Goal: Task Accomplishment & Management: Manage account settings

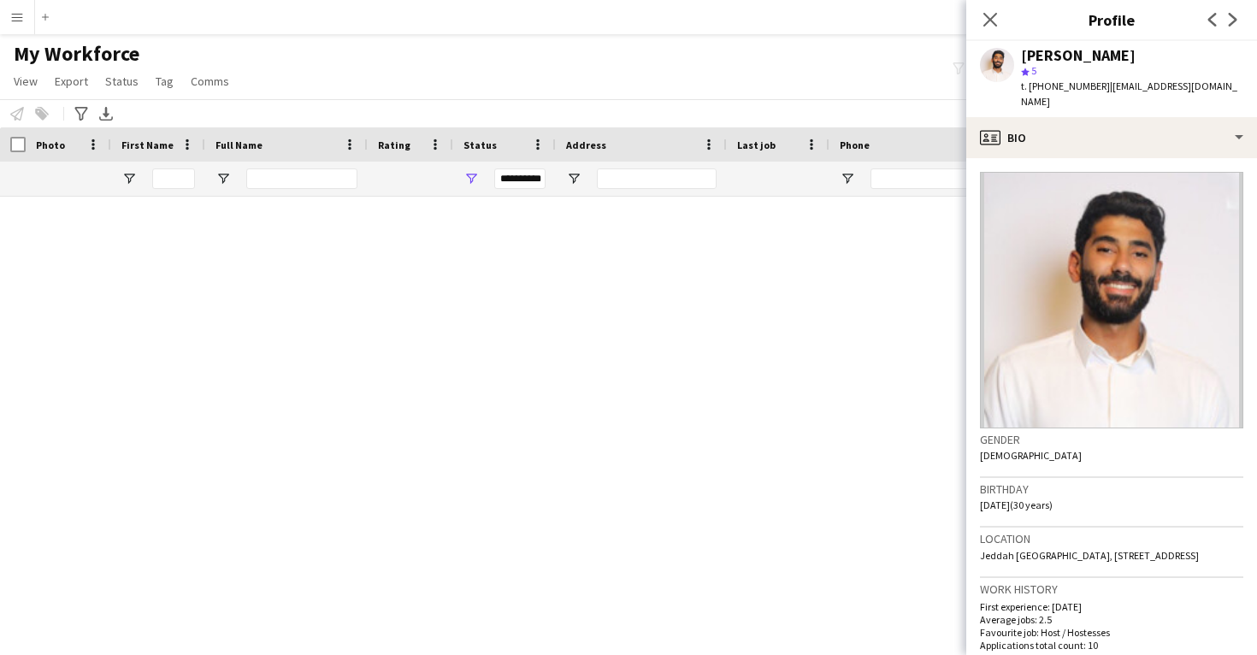
scroll to position [50285, 0]
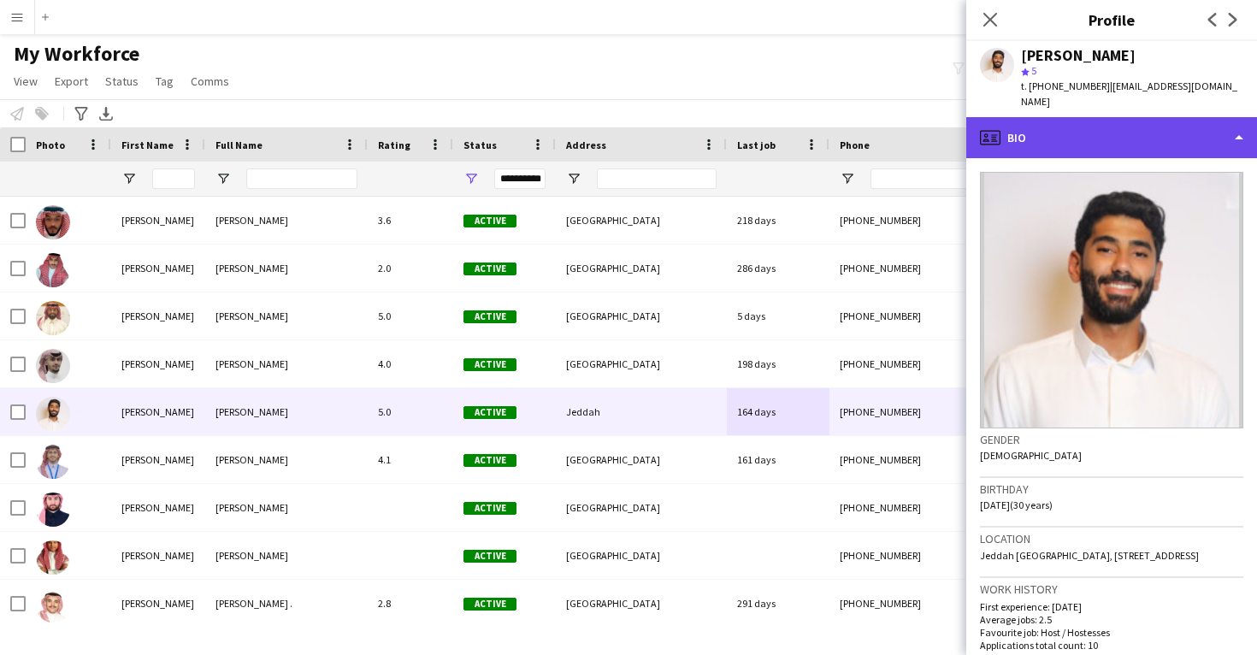
click at [998, 127] on icon "profile" at bounding box center [990, 137] width 21 height 21
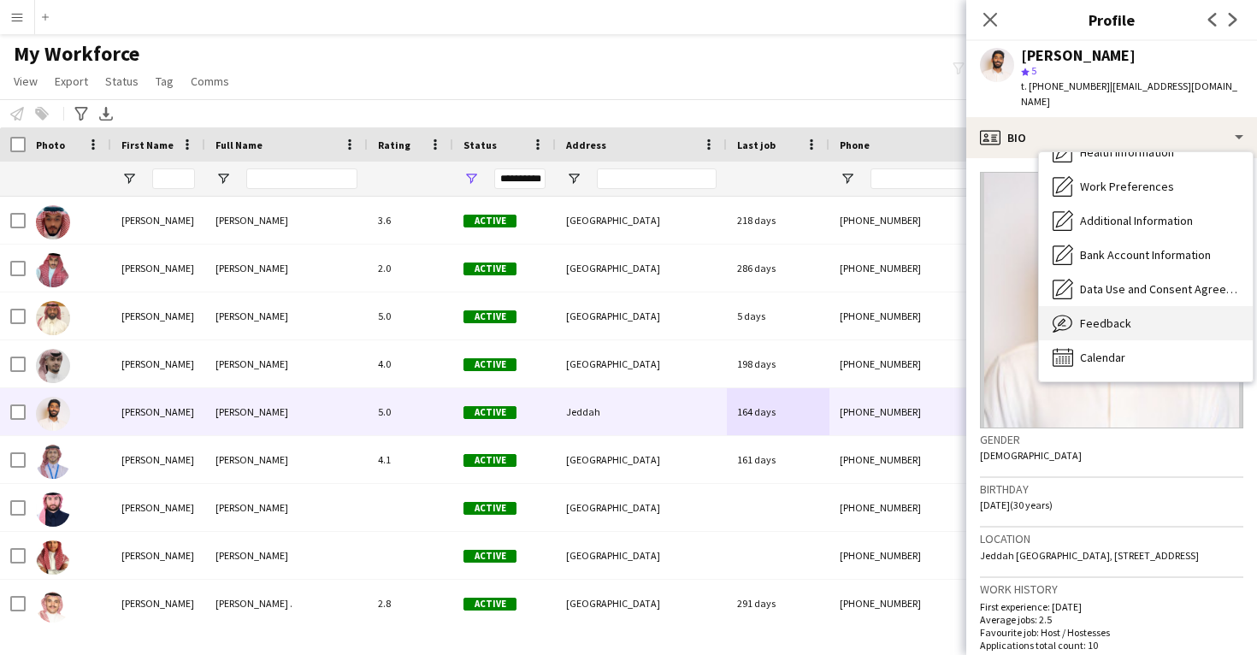
scroll to position [195, 0]
click at [1131, 306] on div "Feedback Feedback" at bounding box center [1146, 323] width 214 height 34
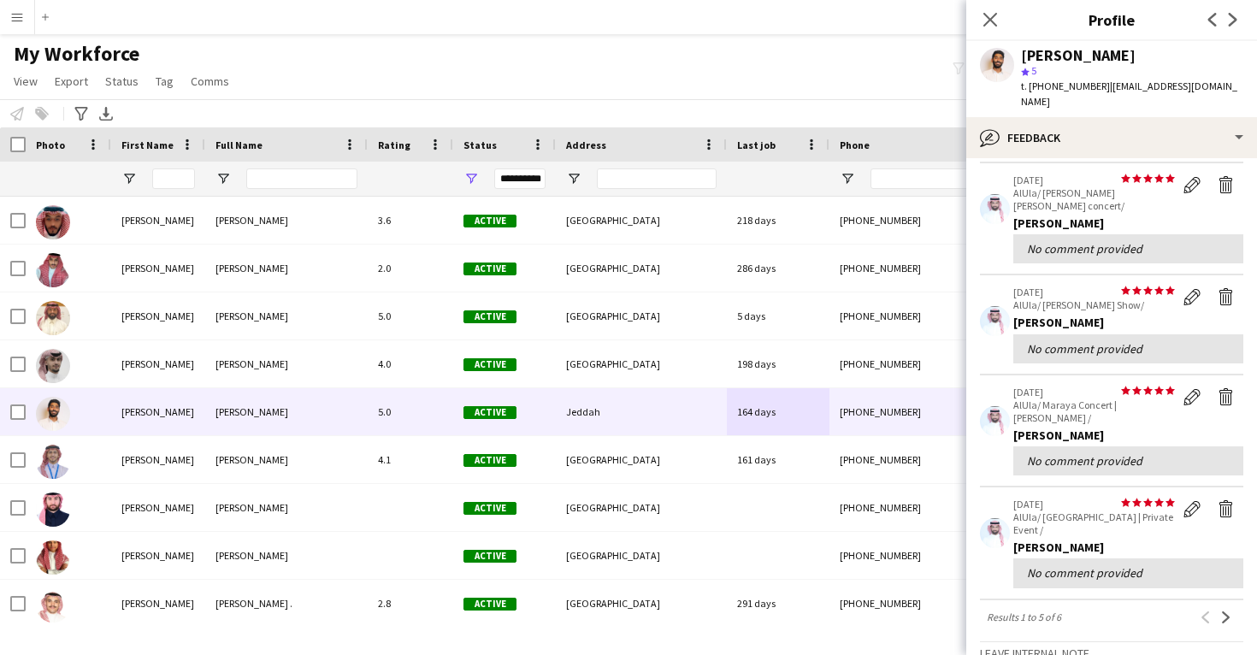
scroll to position [246, 0]
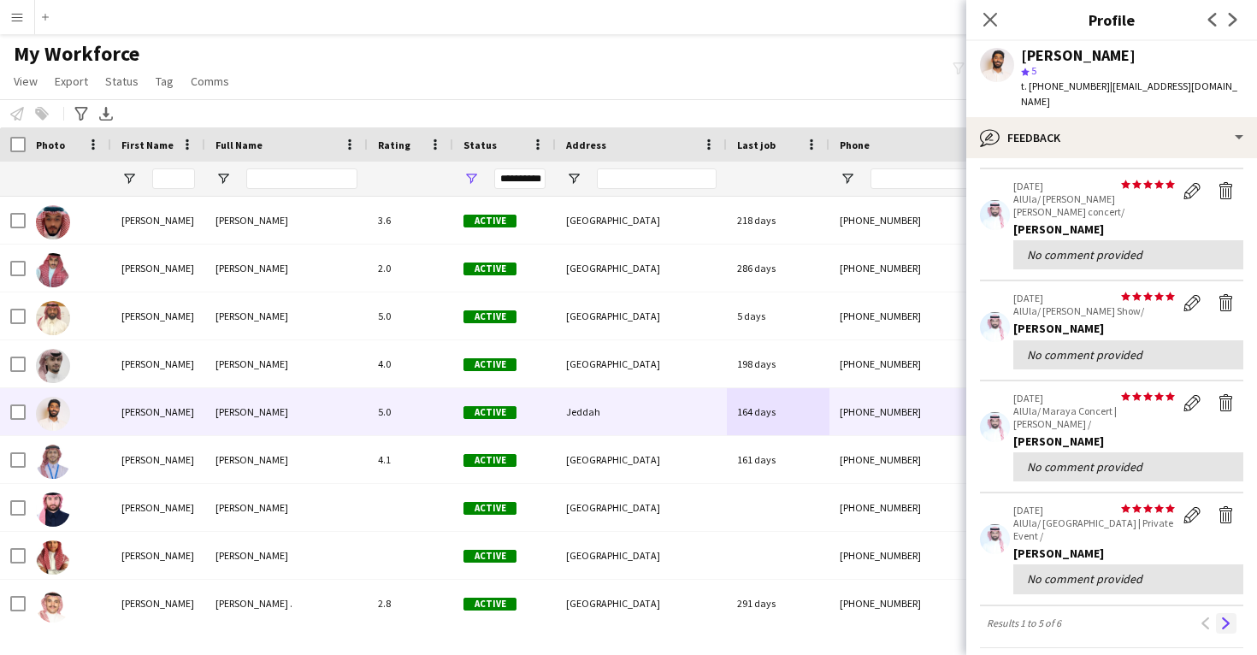
click at [1232, 613] on button "Next" at bounding box center [1226, 623] width 21 height 21
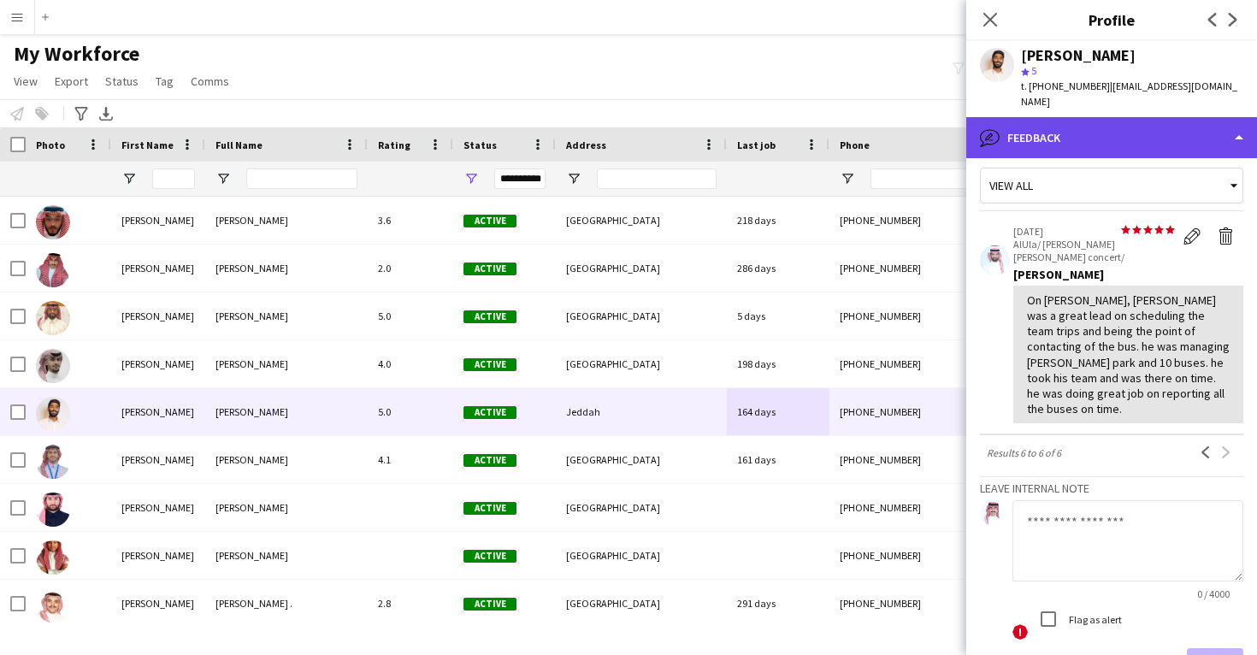
click at [1145, 125] on div "bubble-pencil Feedback" at bounding box center [1111, 137] width 291 height 41
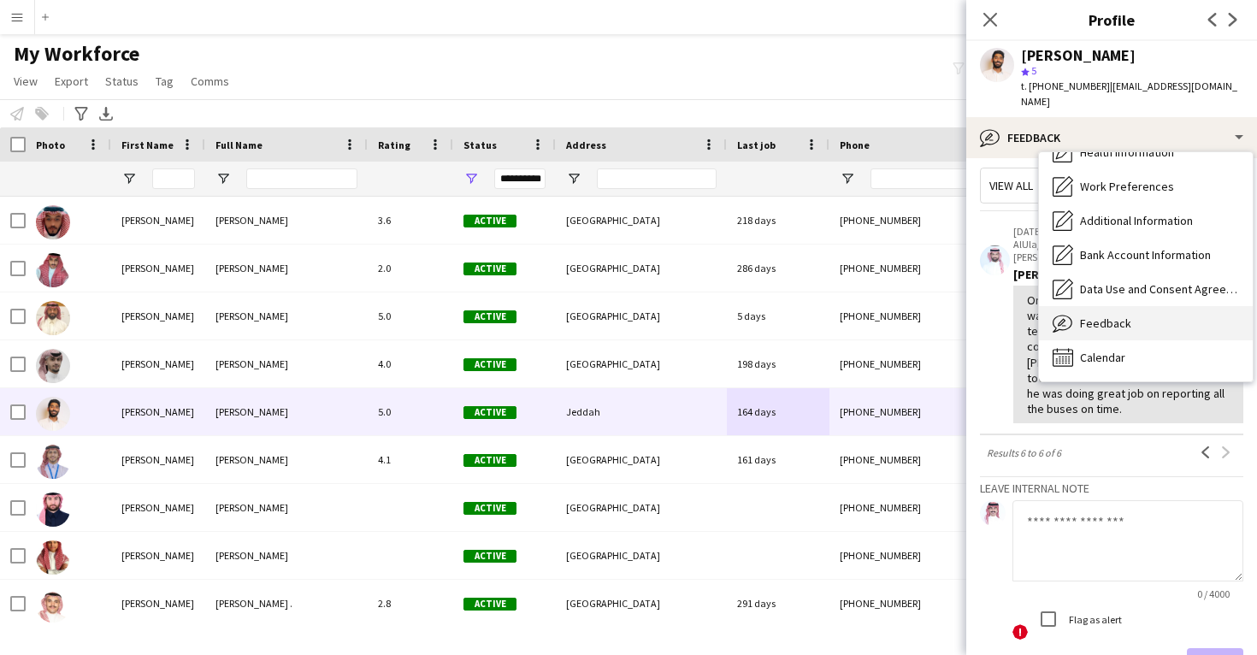
click at [1143, 306] on div "Feedback Feedback" at bounding box center [1146, 323] width 214 height 34
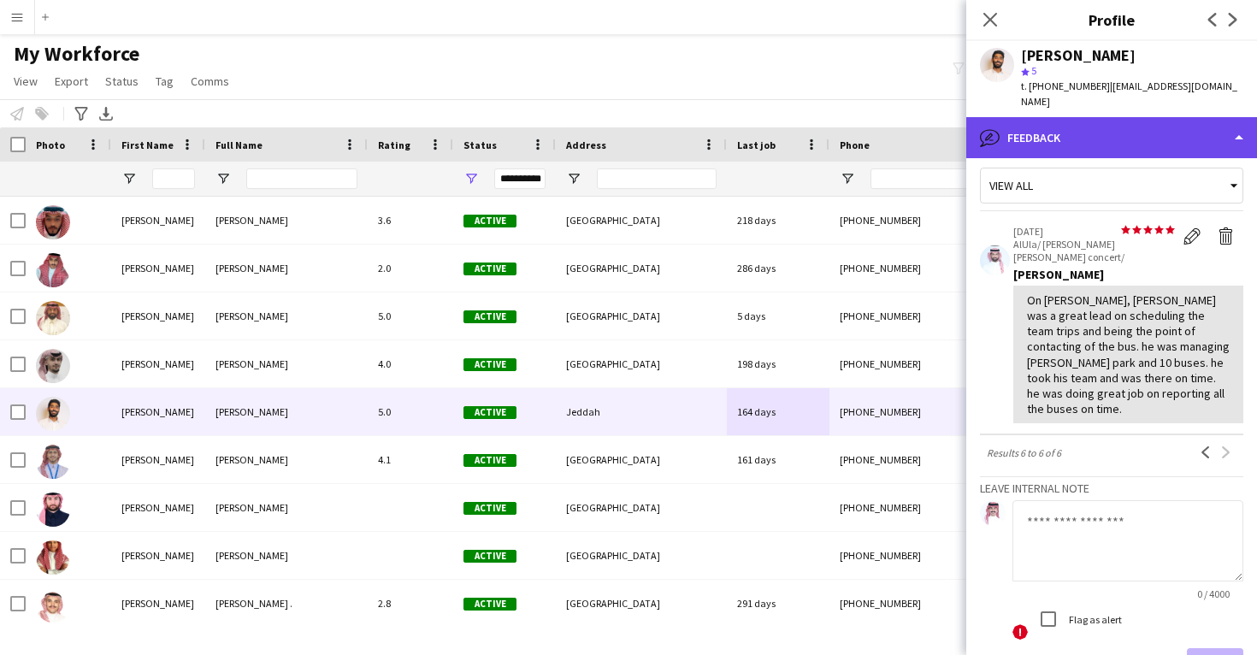
click at [1147, 117] on div "bubble-pencil Feedback" at bounding box center [1111, 137] width 291 height 41
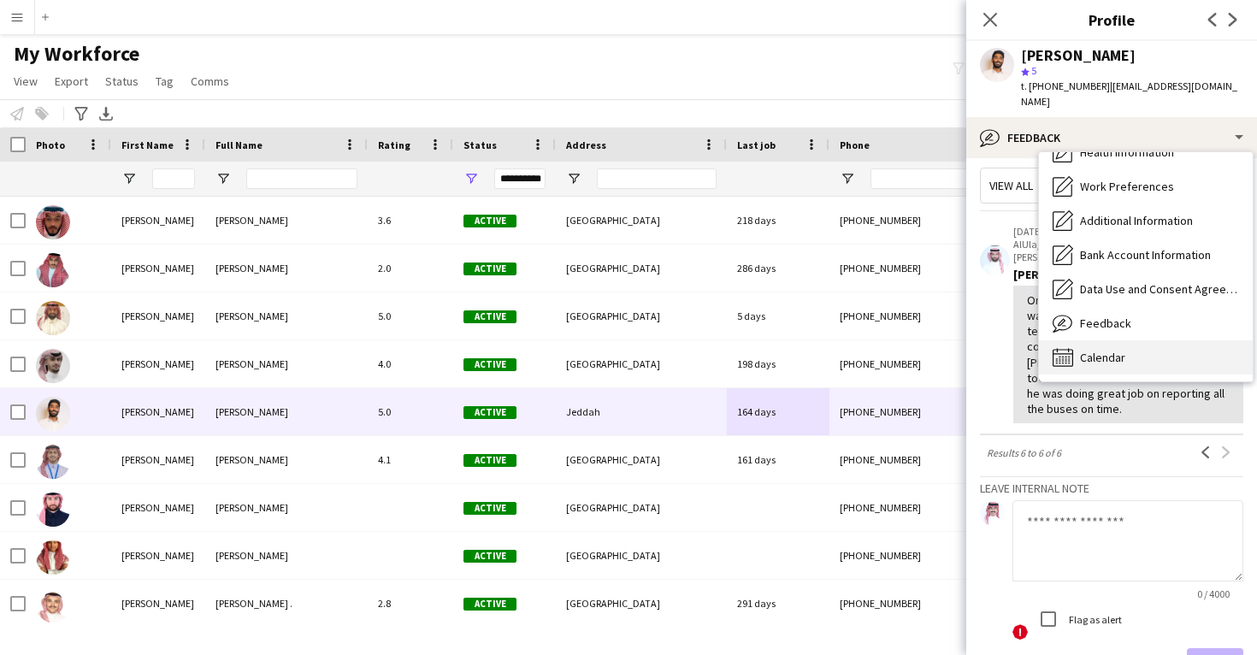
click at [1162, 340] on div "Calendar Calendar" at bounding box center [1146, 357] width 214 height 34
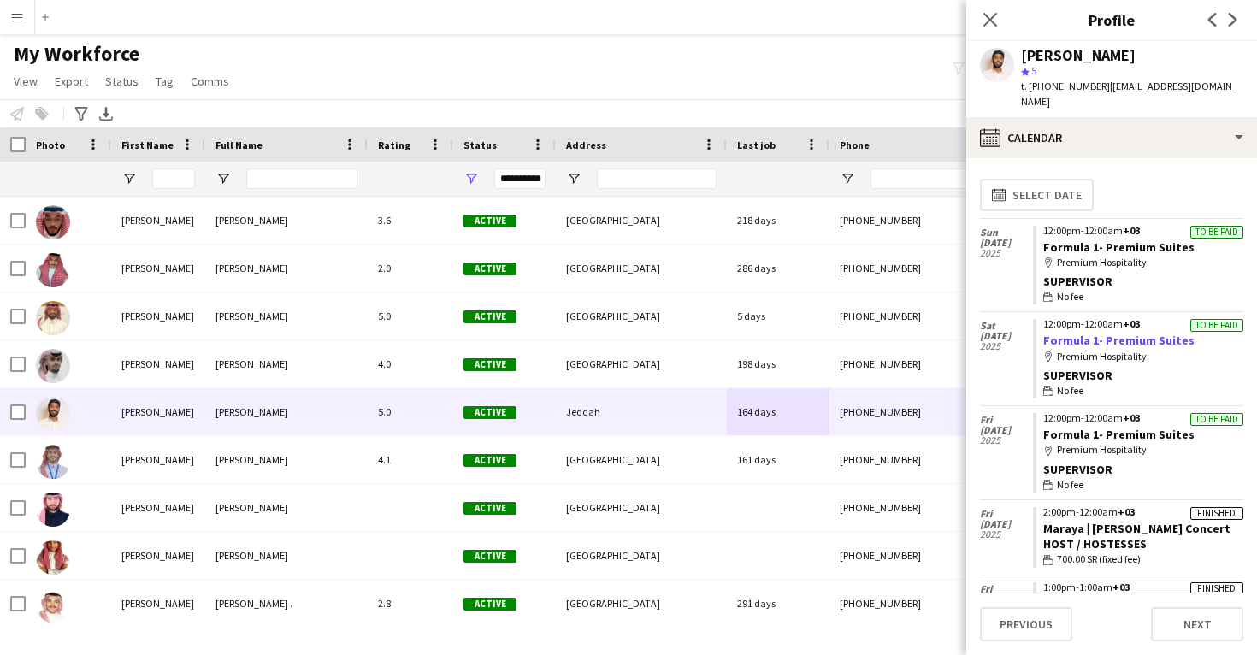
click at [1157, 333] on link "Formula 1- Premium Suites" at bounding box center [1118, 340] width 151 height 15
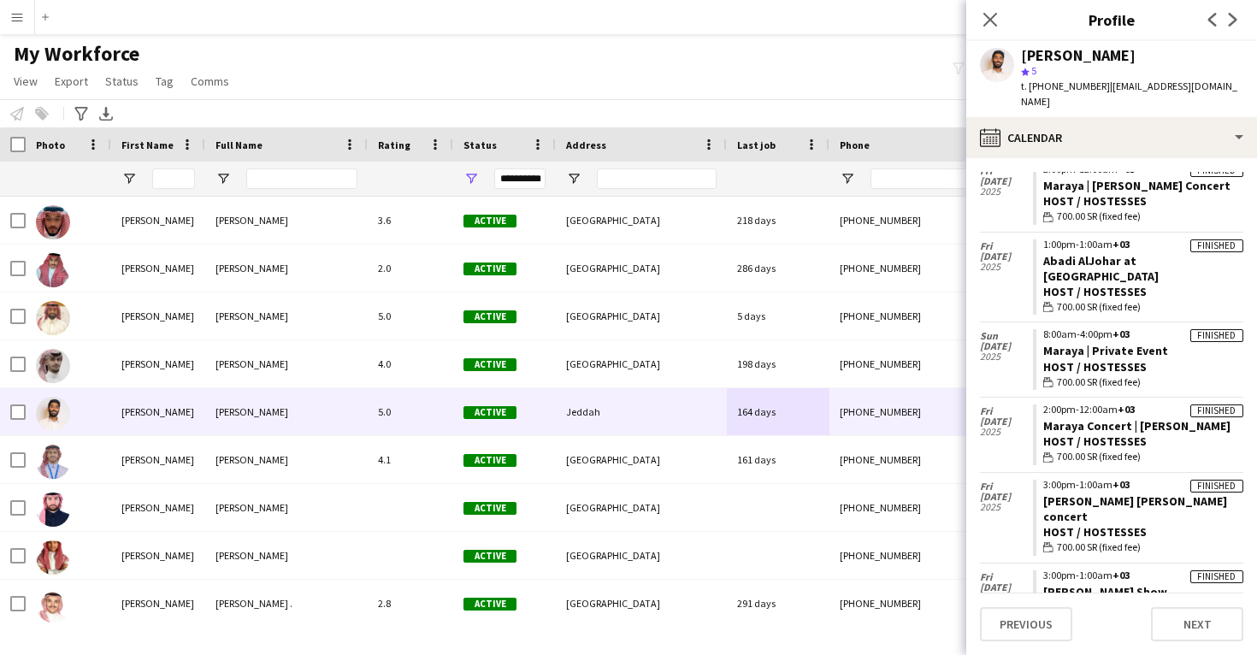
scroll to position [345, 0]
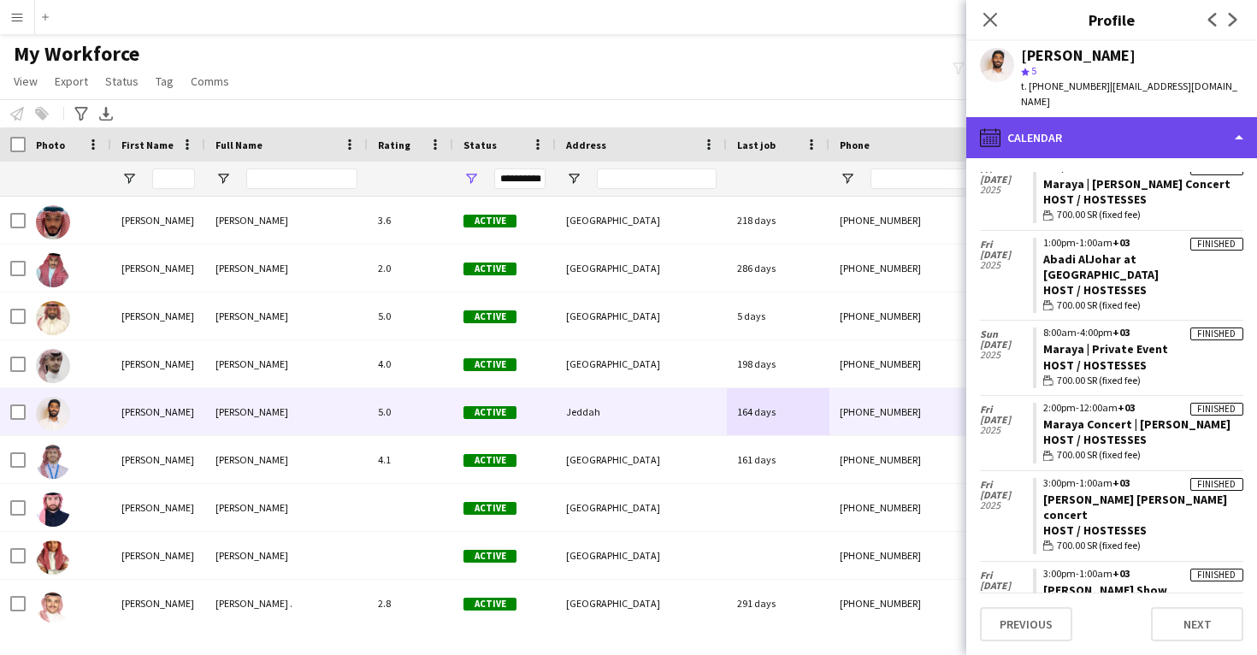
click at [1091, 127] on div "calendar-full Calendar" at bounding box center [1111, 137] width 291 height 41
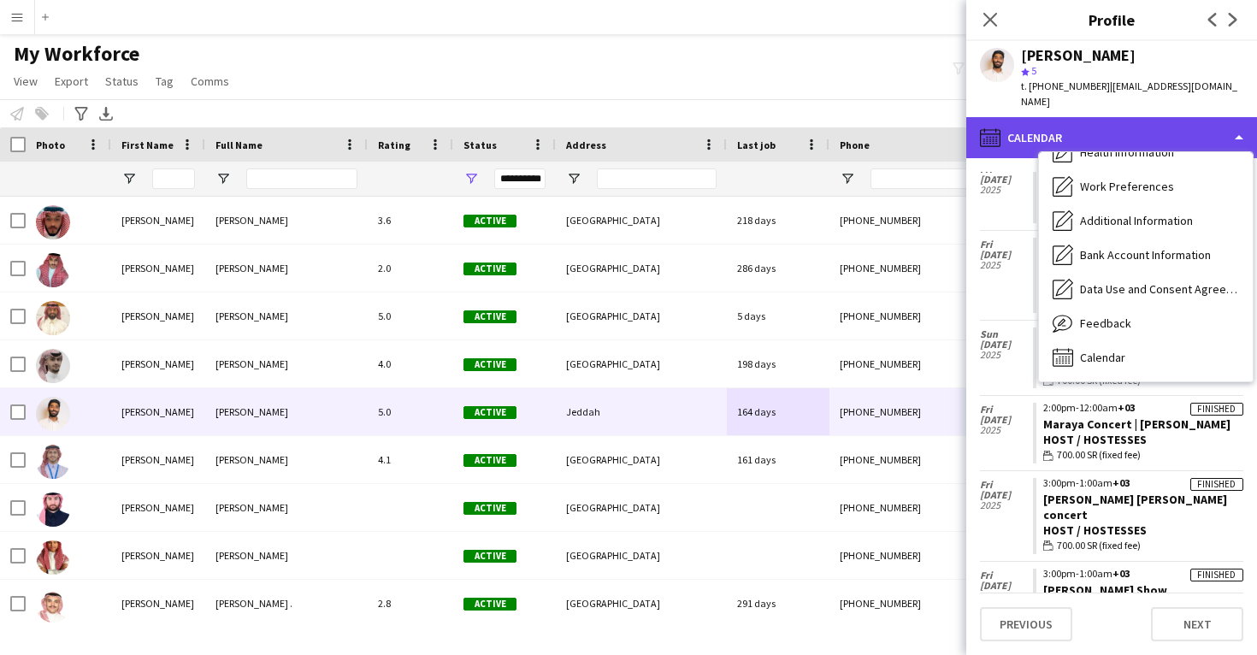
click at [1085, 127] on div "calendar-full Calendar" at bounding box center [1111, 137] width 291 height 41
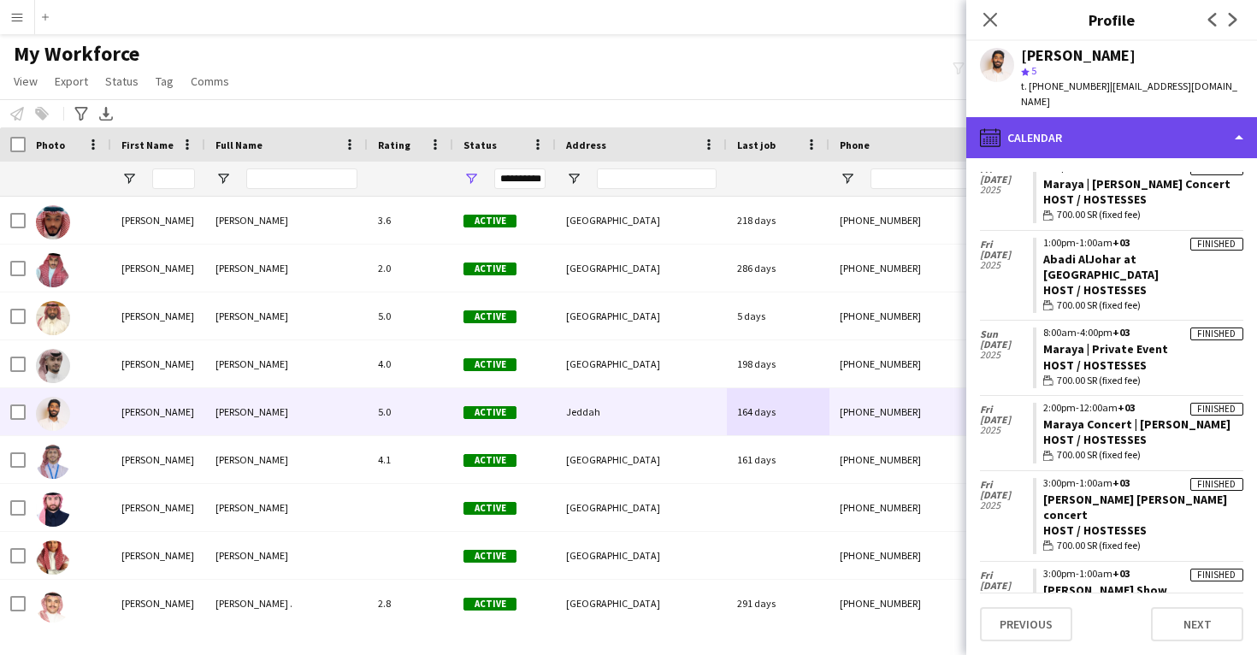
click at [1089, 133] on div "calendar-full Calendar" at bounding box center [1111, 137] width 291 height 41
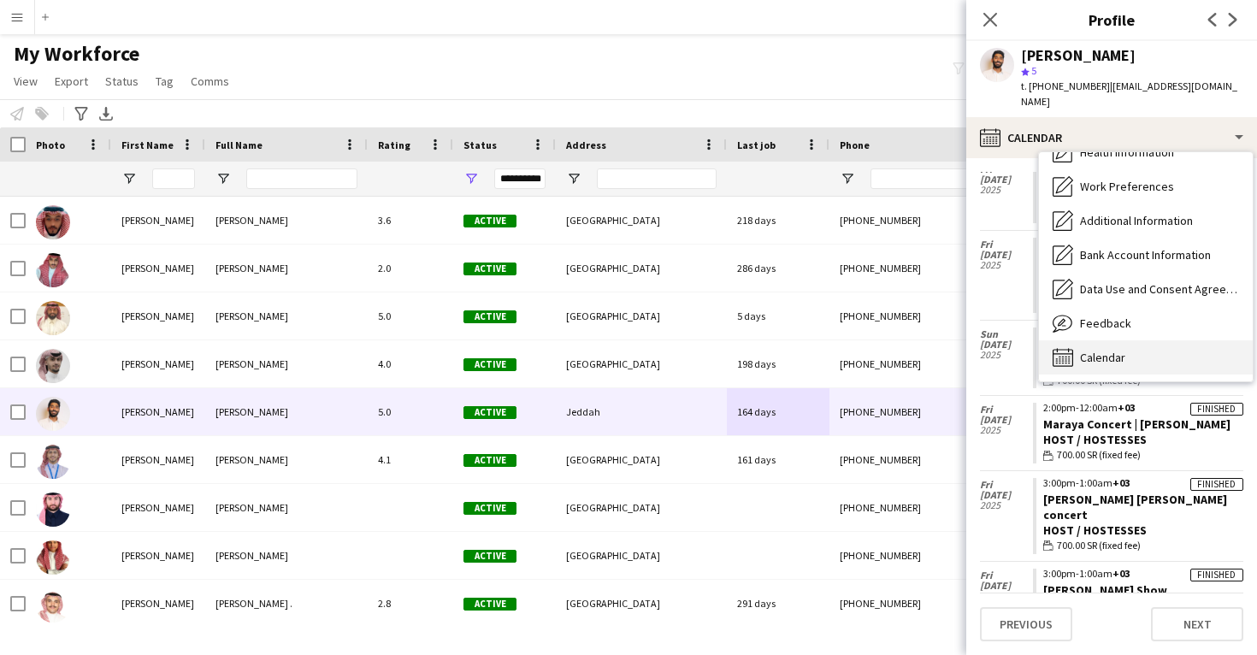
click at [1090, 349] on div "Calendar Calendar" at bounding box center [1146, 357] width 214 height 34
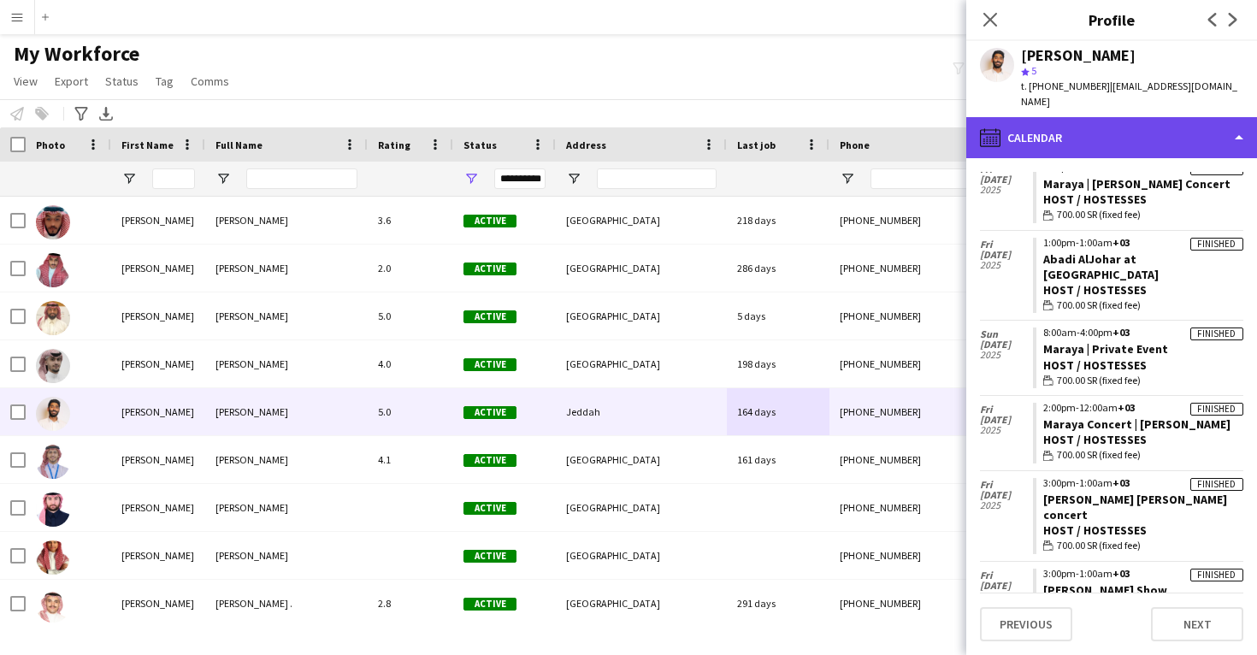
click at [1113, 126] on div "calendar-full Calendar" at bounding box center [1111, 137] width 291 height 41
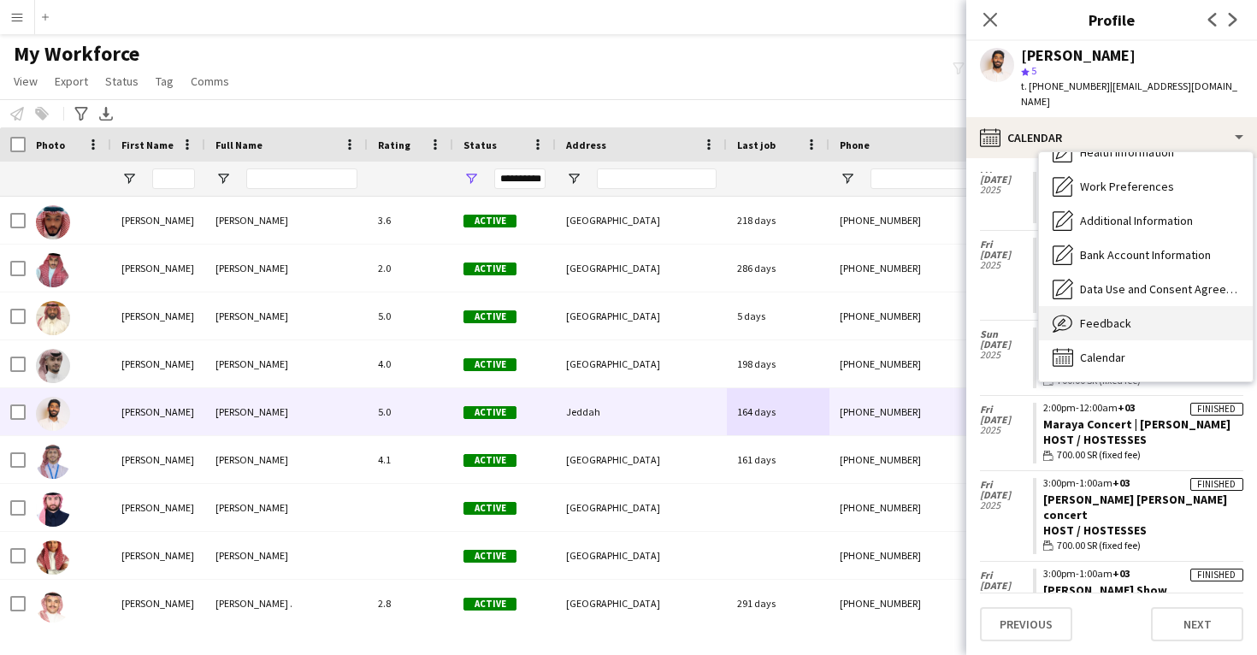
click at [1121, 316] on span "Feedback" at bounding box center [1105, 323] width 51 height 15
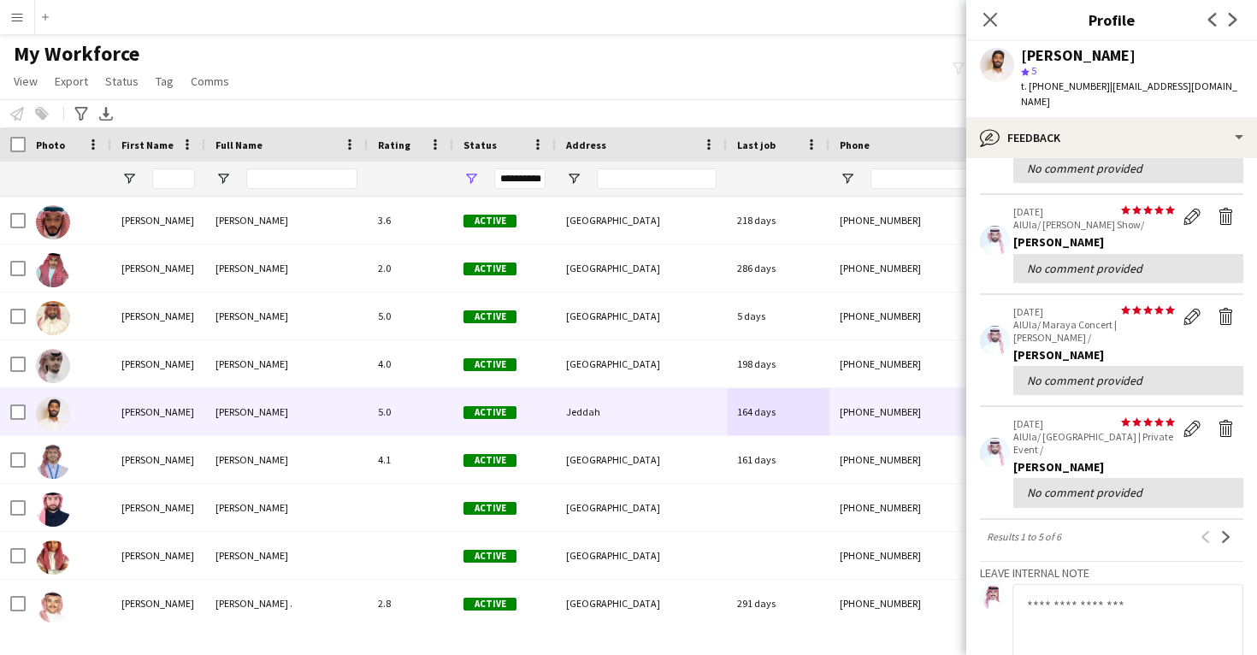
scroll to position [365, 0]
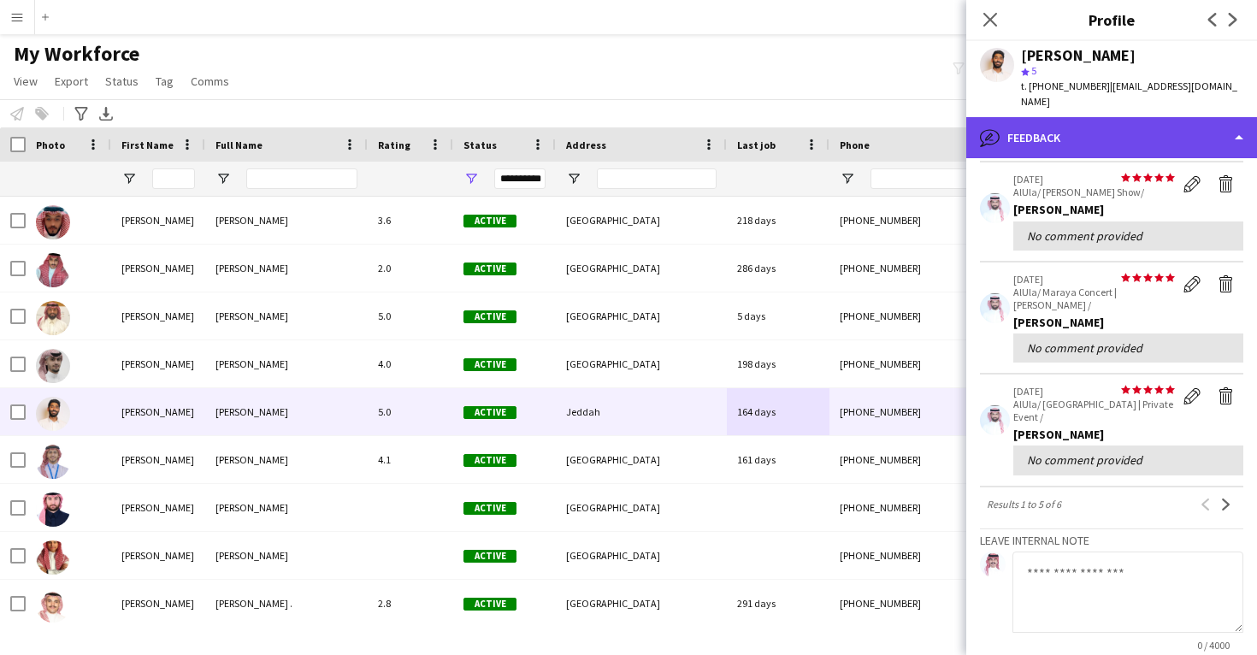
click at [1133, 121] on div "bubble-pencil Feedback" at bounding box center [1111, 137] width 291 height 41
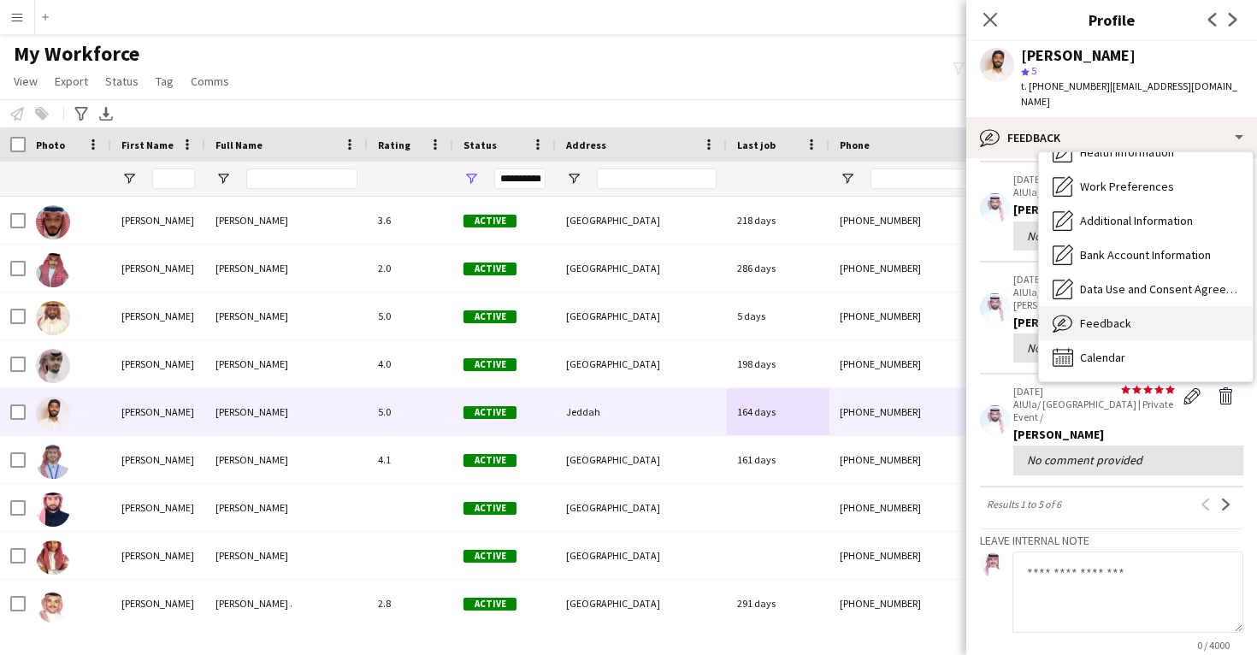
click at [1123, 316] on span "Feedback" at bounding box center [1105, 323] width 51 height 15
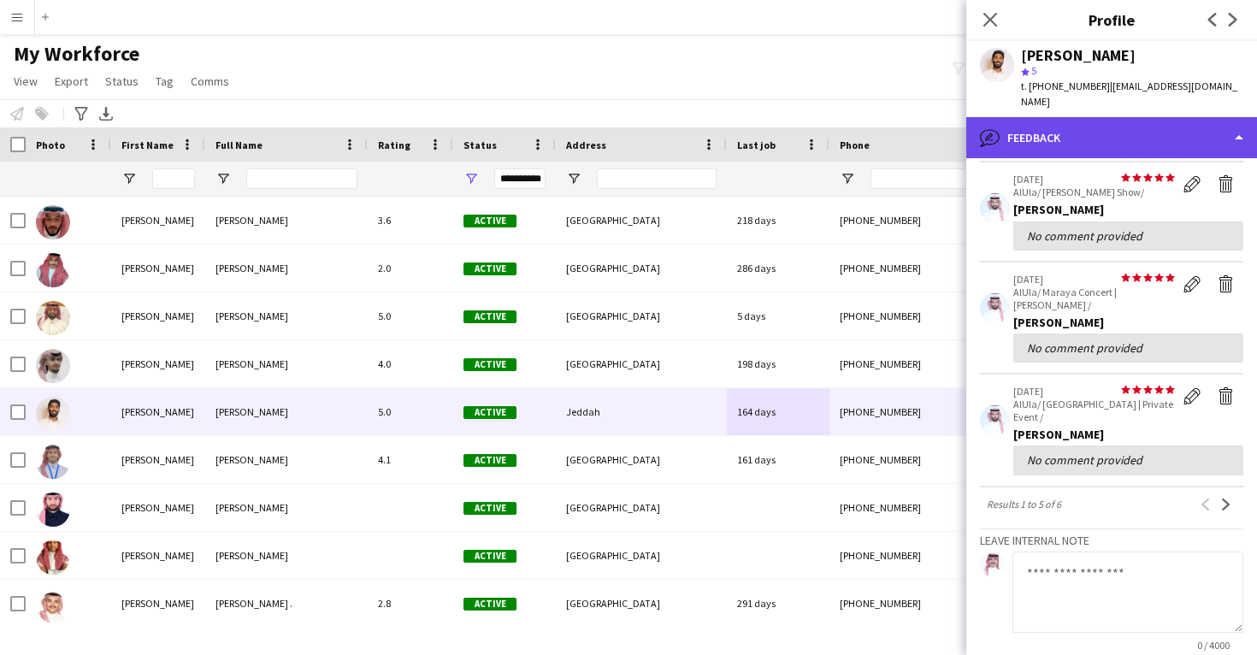
click at [1138, 121] on div "bubble-pencil Feedback" at bounding box center [1111, 137] width 291 height 41
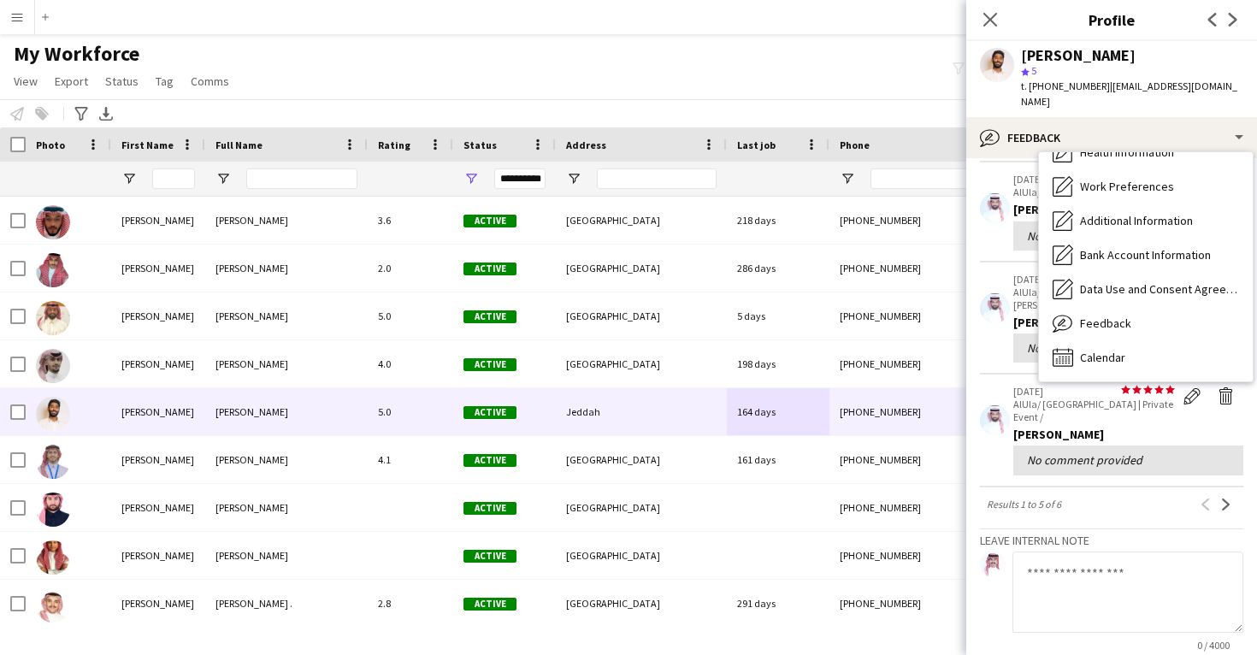
click at [1111, 358] on div "Bio Bio Company application Company application Personal Information Personal I…" at bounding box center [1146, 266] width 214 height 229
click at [1113, 350] on span "Calendar" at bounding box center [1102, 357] width 45 height 15
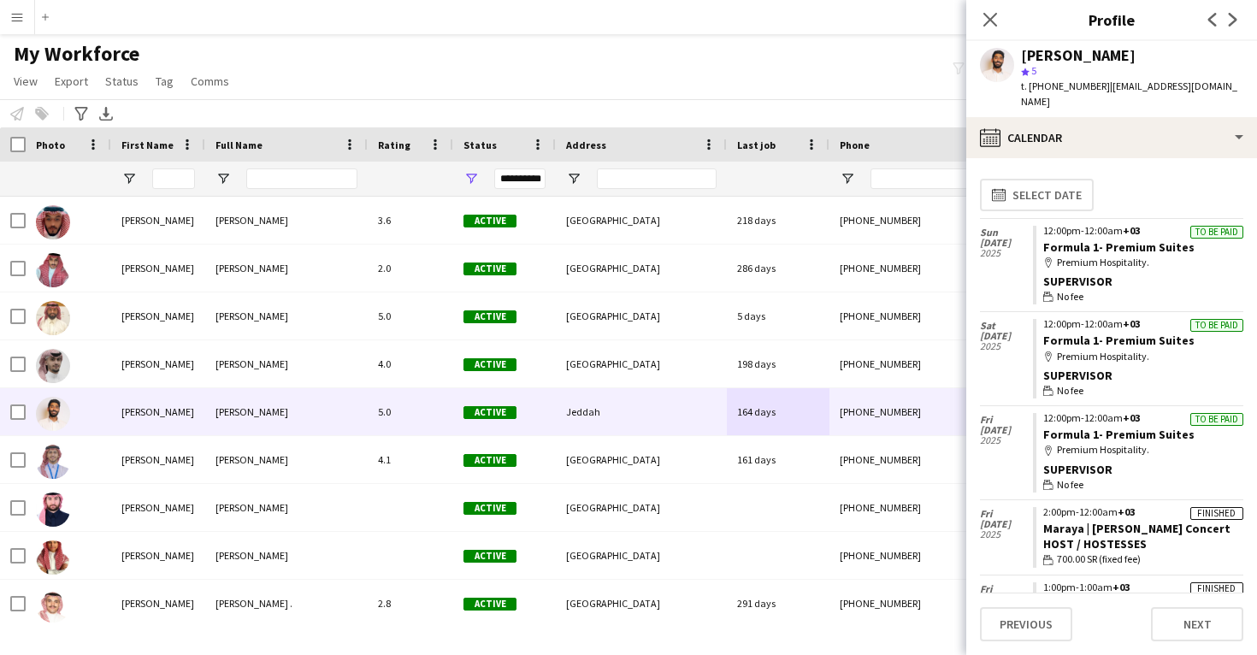
drag, startPoint x: 1239, startPoint y: 508, endPoint x: 1037, endPoint y: 513, distance: 201.9
click at [1037, 513] on app-crew-calendar-job-card "Finished 2:00pm-12:00am +03 Maraya | Majid Almouhndis Concert Host / Hostesses …" at bounding box center [1138, 537] width 210 height 61
copy link "Maraya | Majid Almouhndis Concert"
click at [1076, 49] on div "[PERSON_NAME]" at bounding box center [1078, 55] width 115 height 15
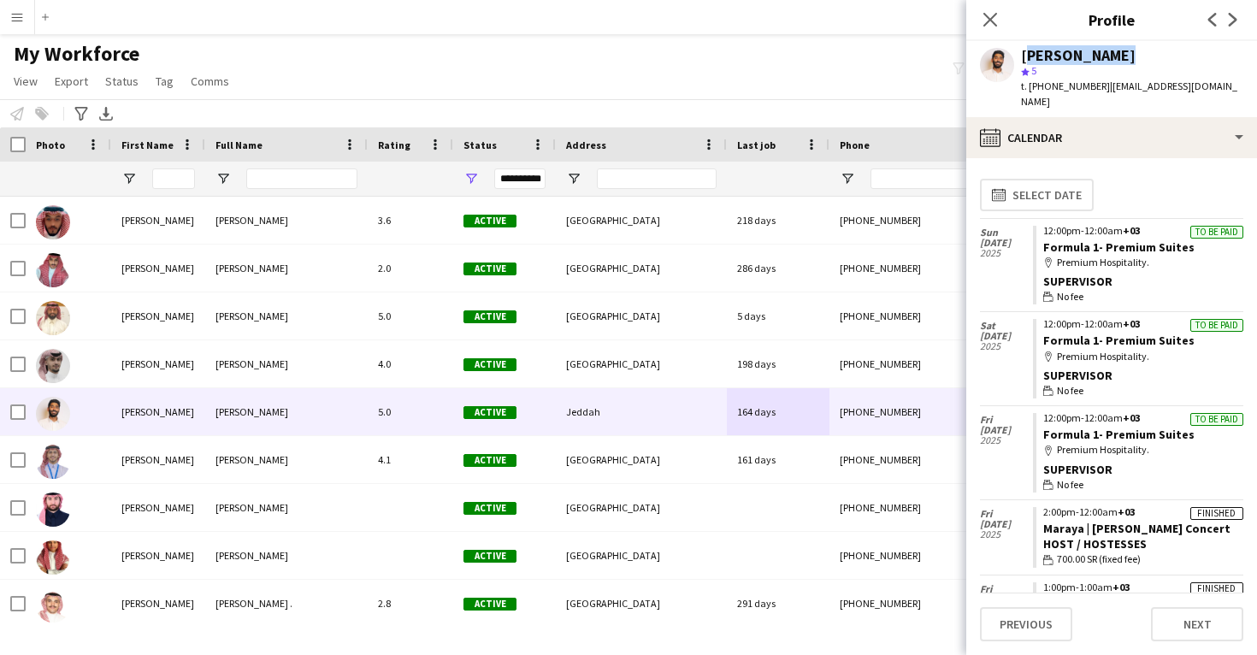
click at [1076, 49] on div "[PERSON_NAME]" at bounding box center [1078, 55] width 115 height 15
copy div "[PERSON_NAME]"
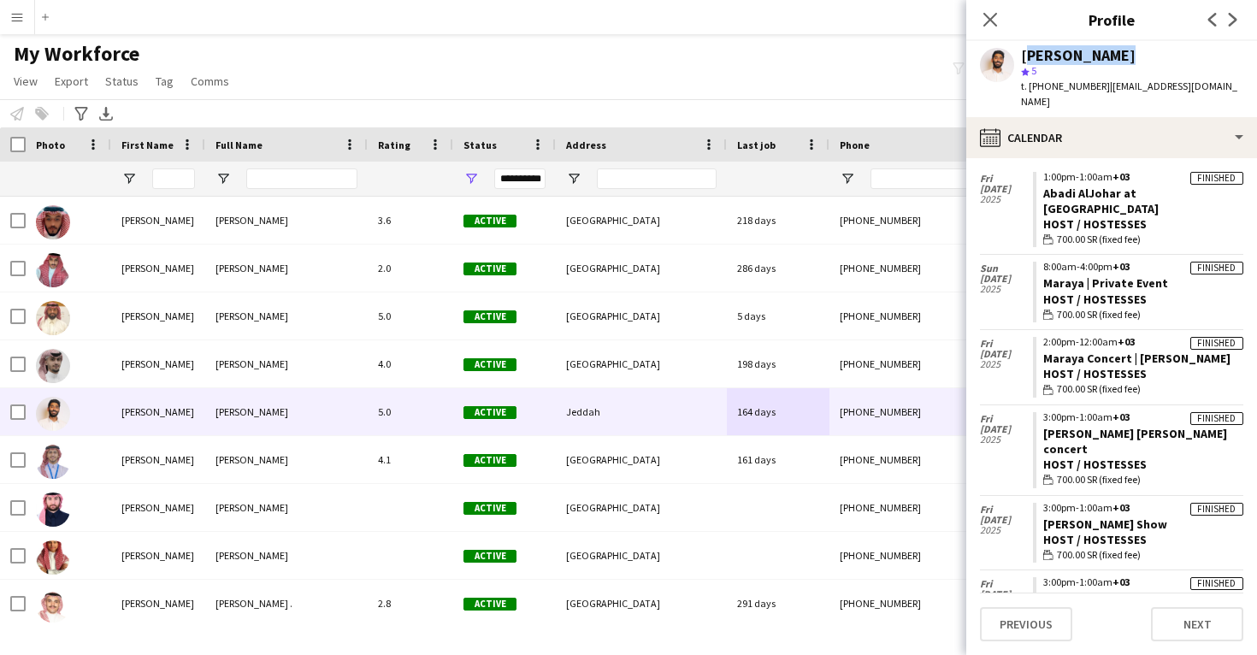
scroll to position [410, 0]
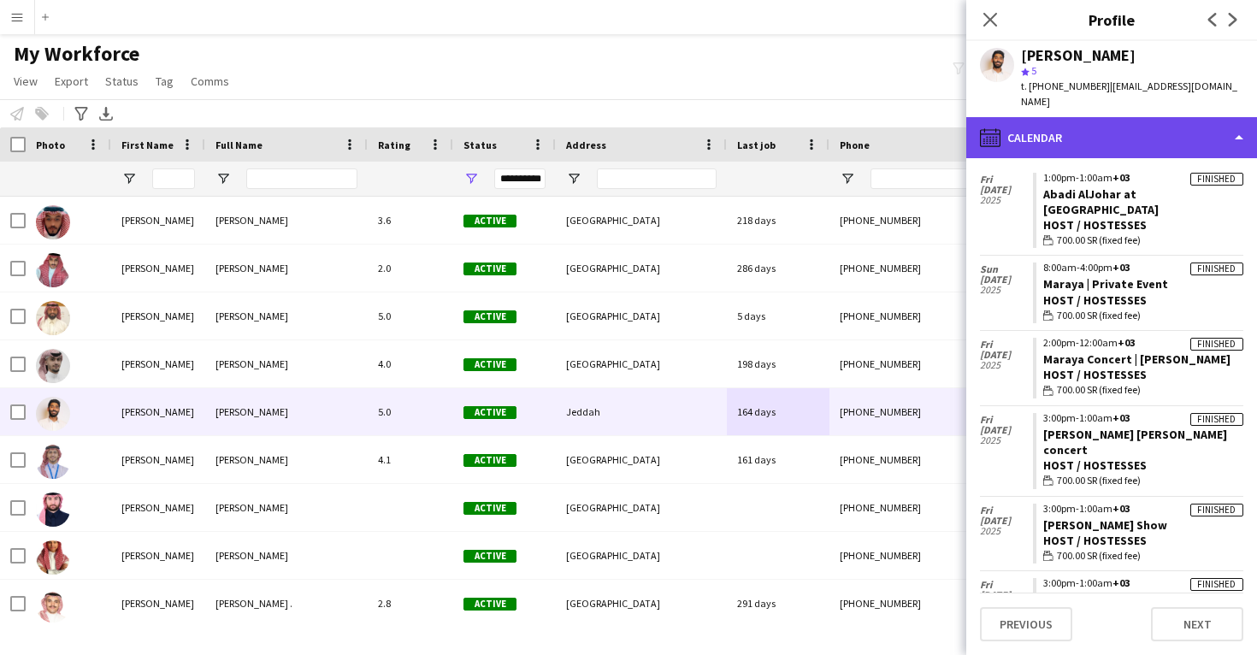
click at [1110, 117] on div "calendar-full Calendar" at bounding box center [1111, 137] width 291 height 41
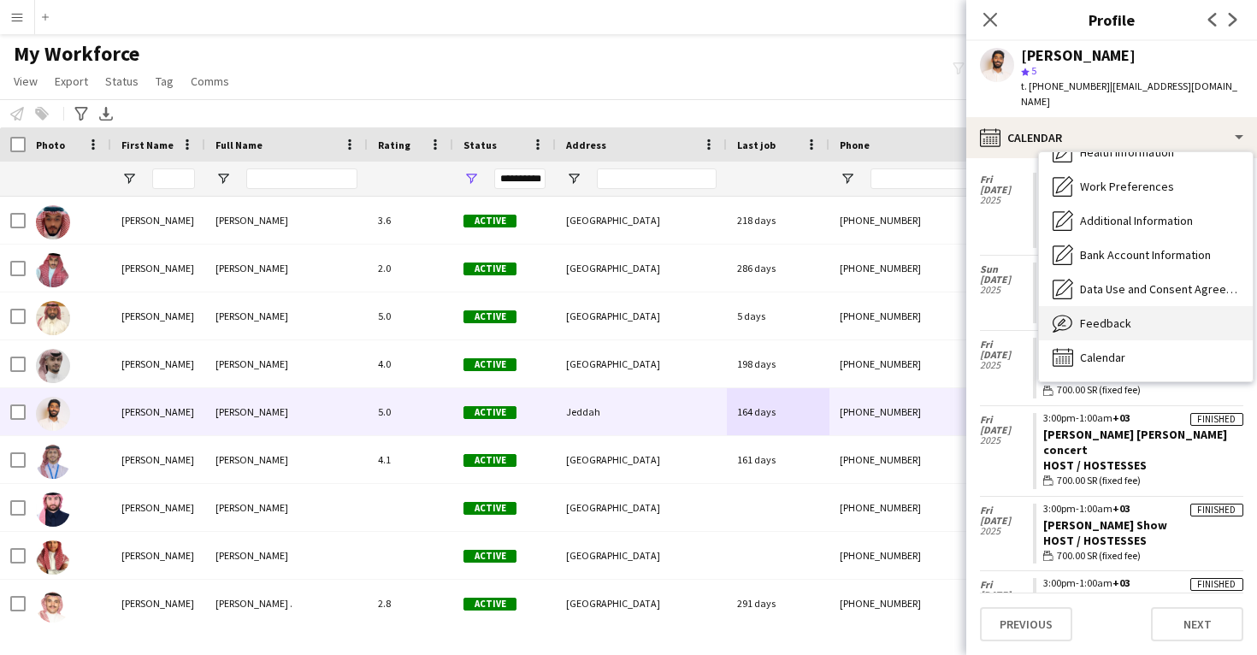
click at [1078, 312] on div "Feedback Feedback" at bounding box center [1146, 323] width 214 height 34
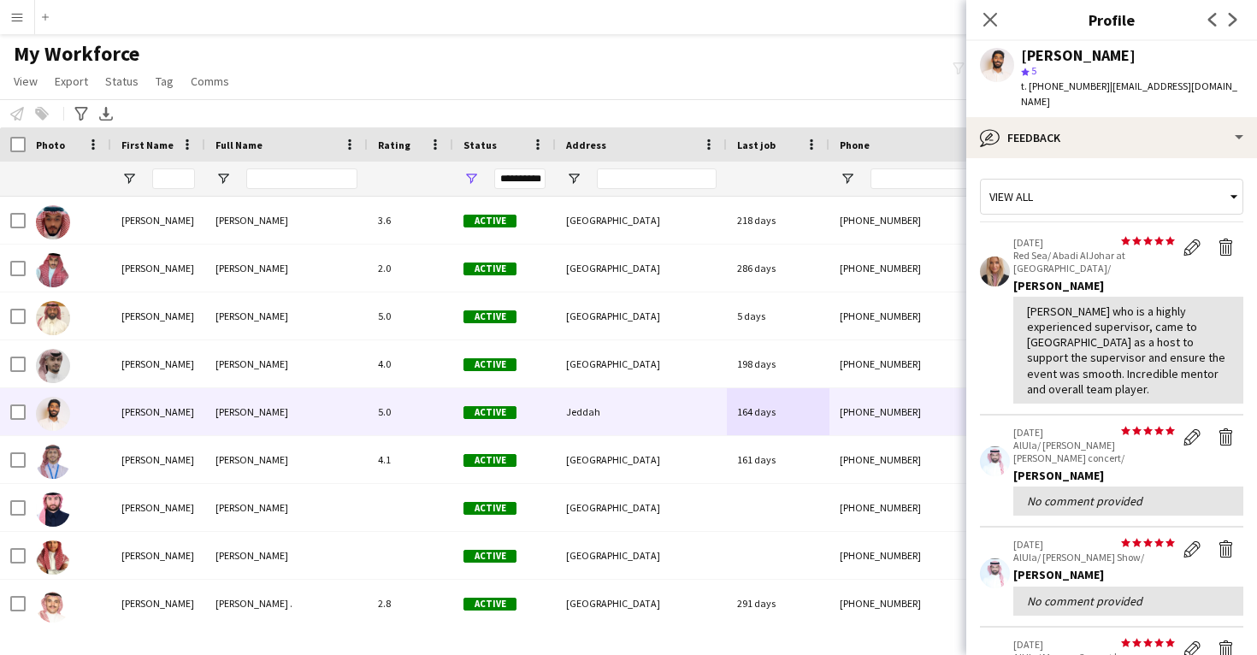
scroll to position [0, 0]
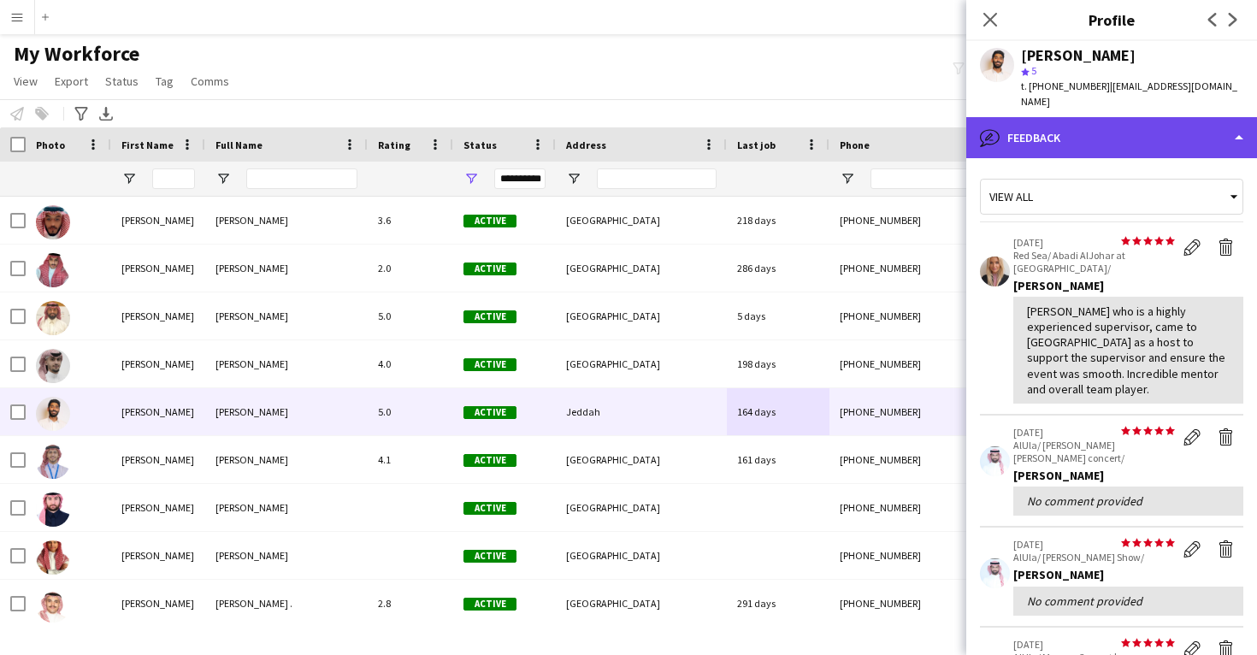
click at [1131, 117] on div "bubble-pencil Feedback" at bounding box center [1111, 137] width 291 height 41
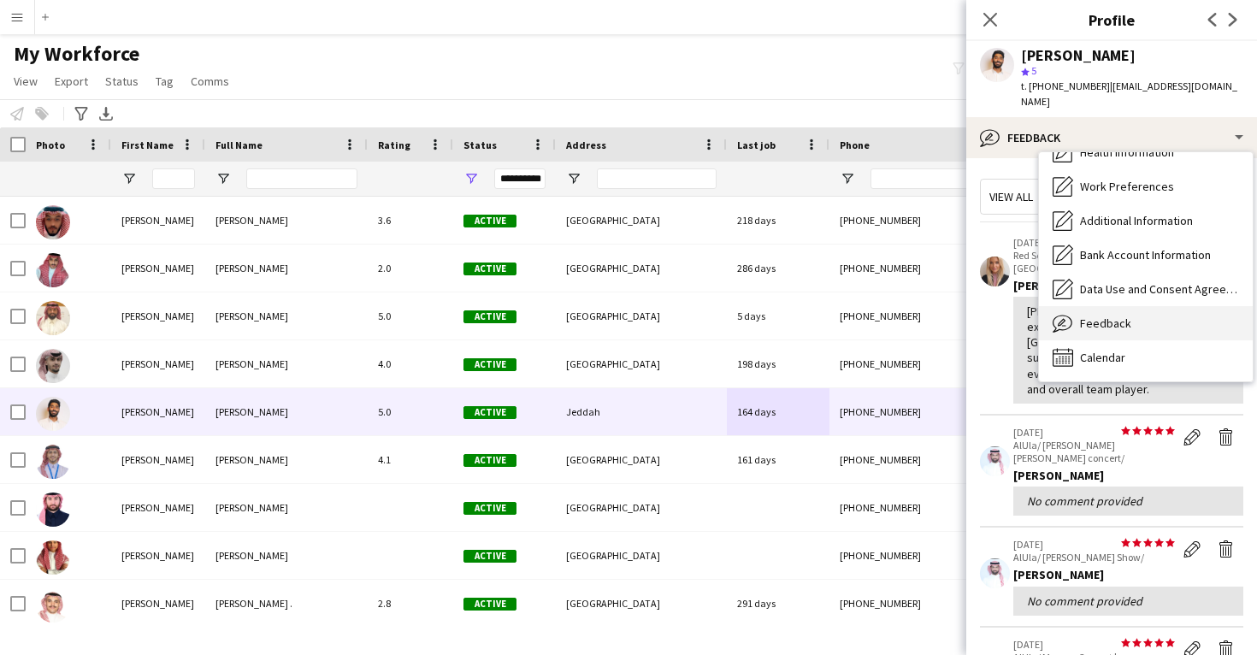
click at [1125, 316] on span "Feedback" at bounding box center [1105, 323] width 51 height 15
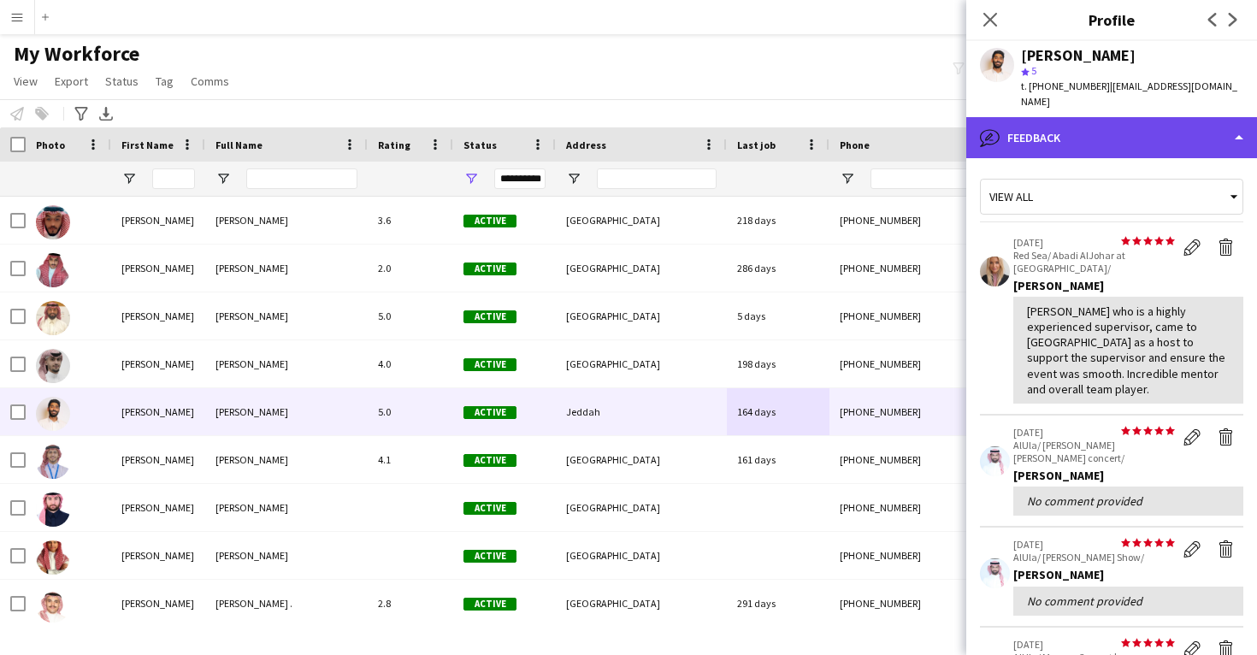
click at [1123, 119] on div "bubble-pencil Feedback" at bounding box center [1111, 137] width 291 height 41
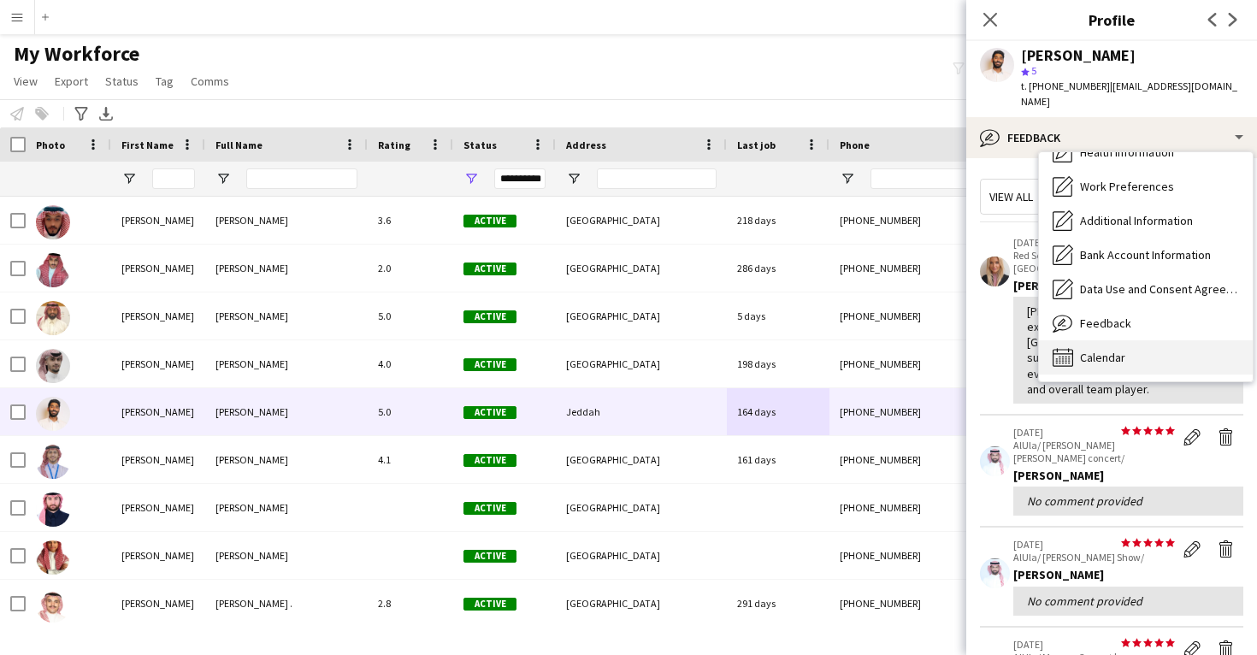
click at [1121, 340] on div "Calendar Calendar" at bounding box center [1146, 357] width 214 height 34
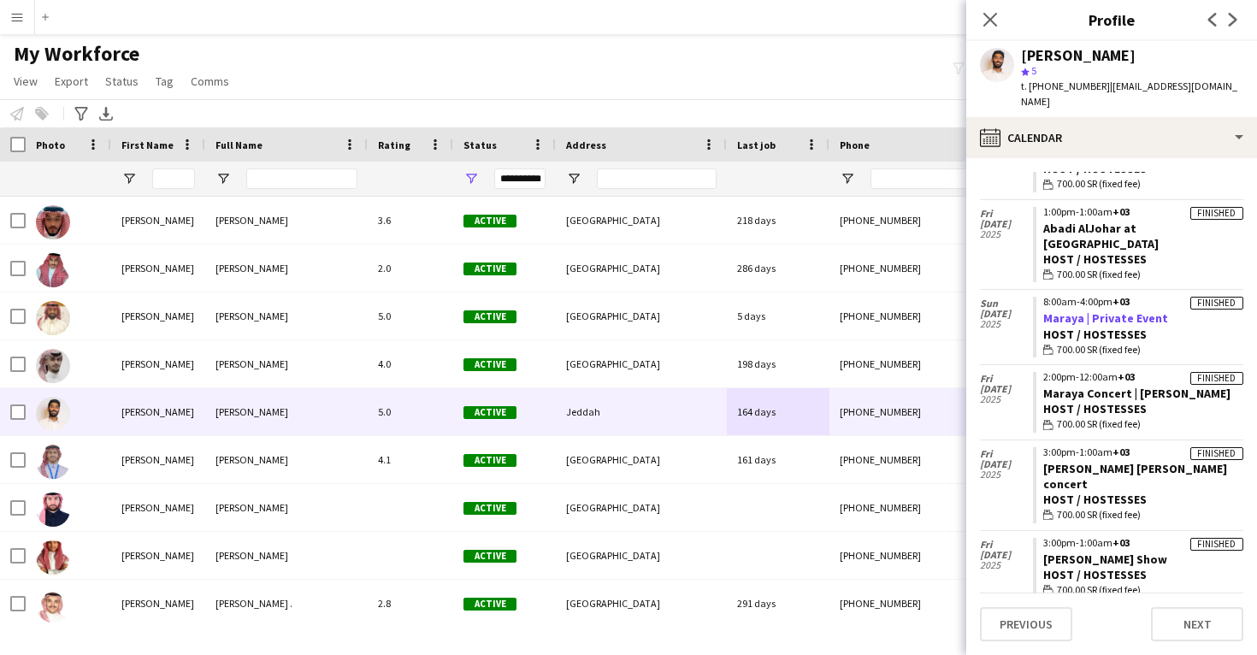
scroll to position [381, 0]
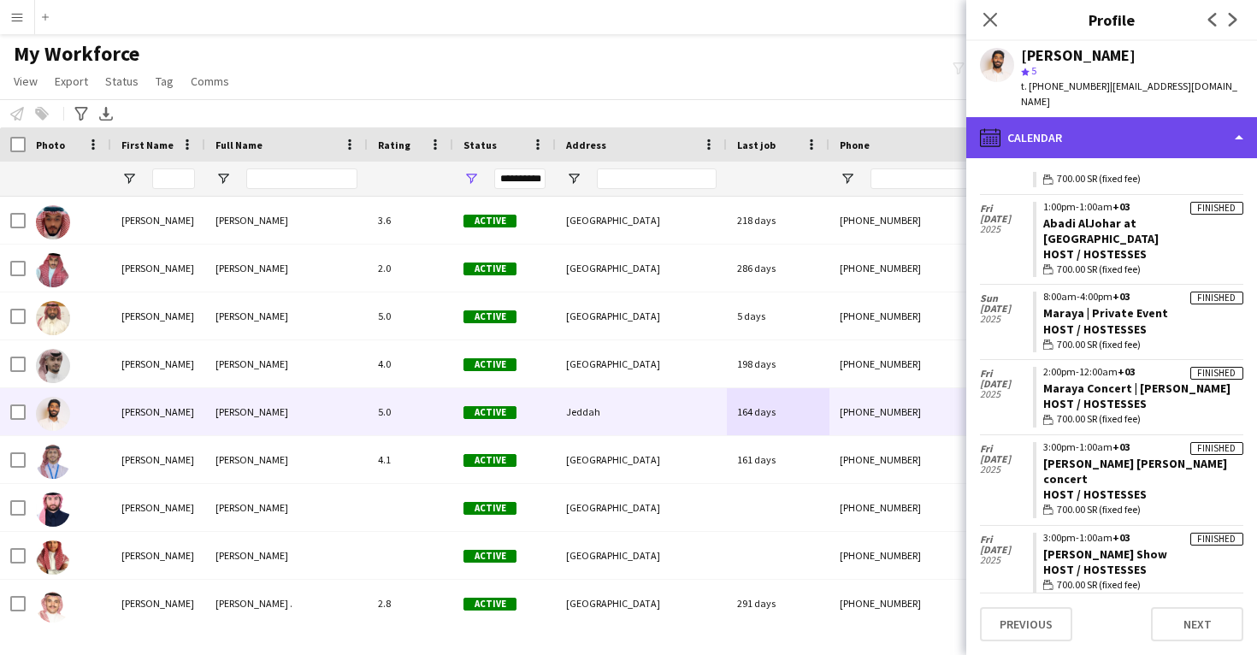
click at [1131, 117] on div "calendar-full Calendar" at bounding box center [1111, 137] width 291 height 41
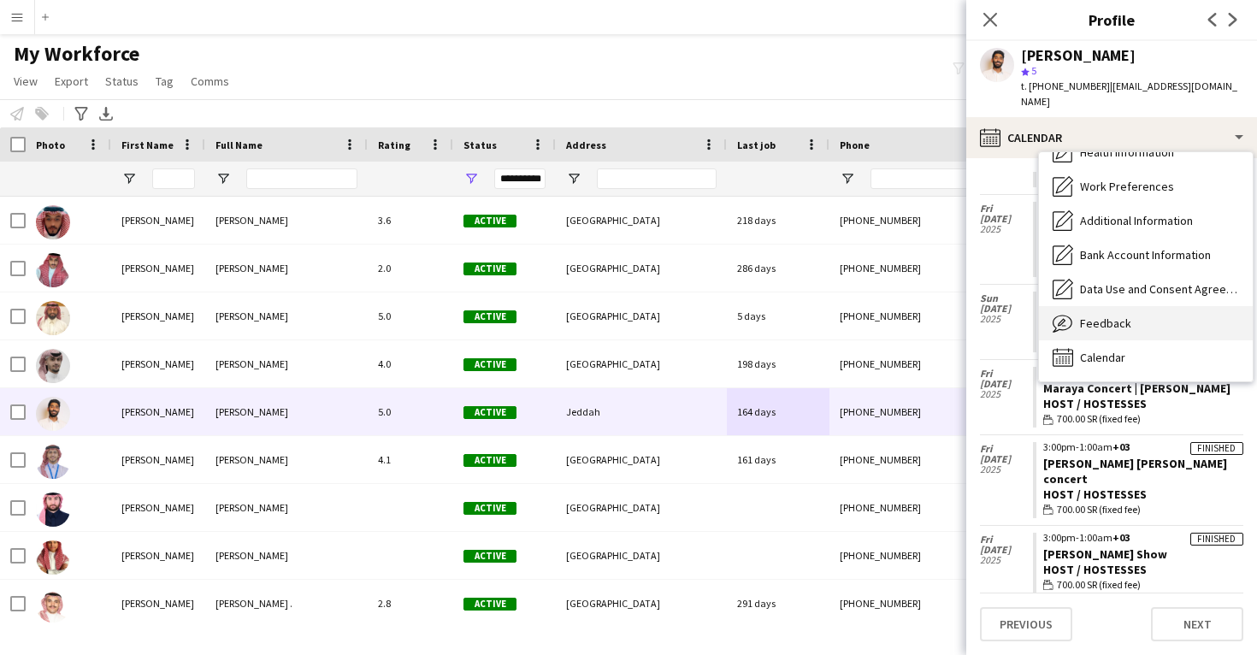
click at [1133, 317] on div "Feedback Feedback" at bounding box center [1146, 323] width 214 height 34
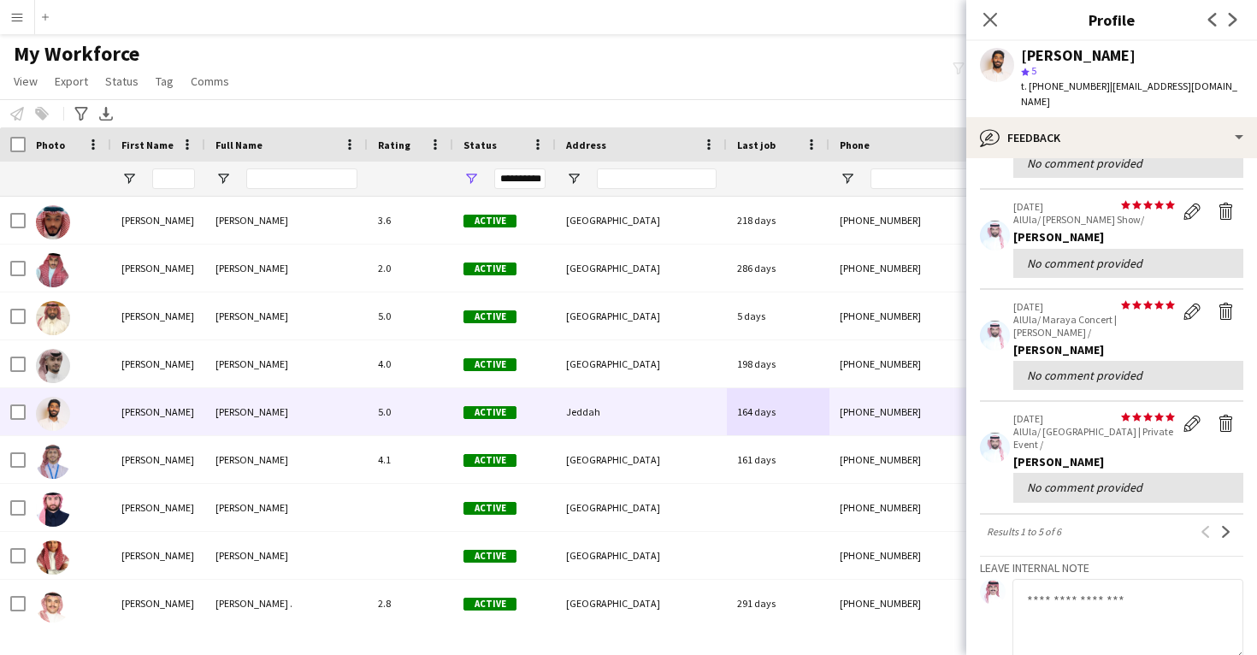
scroll to position [388, 0]
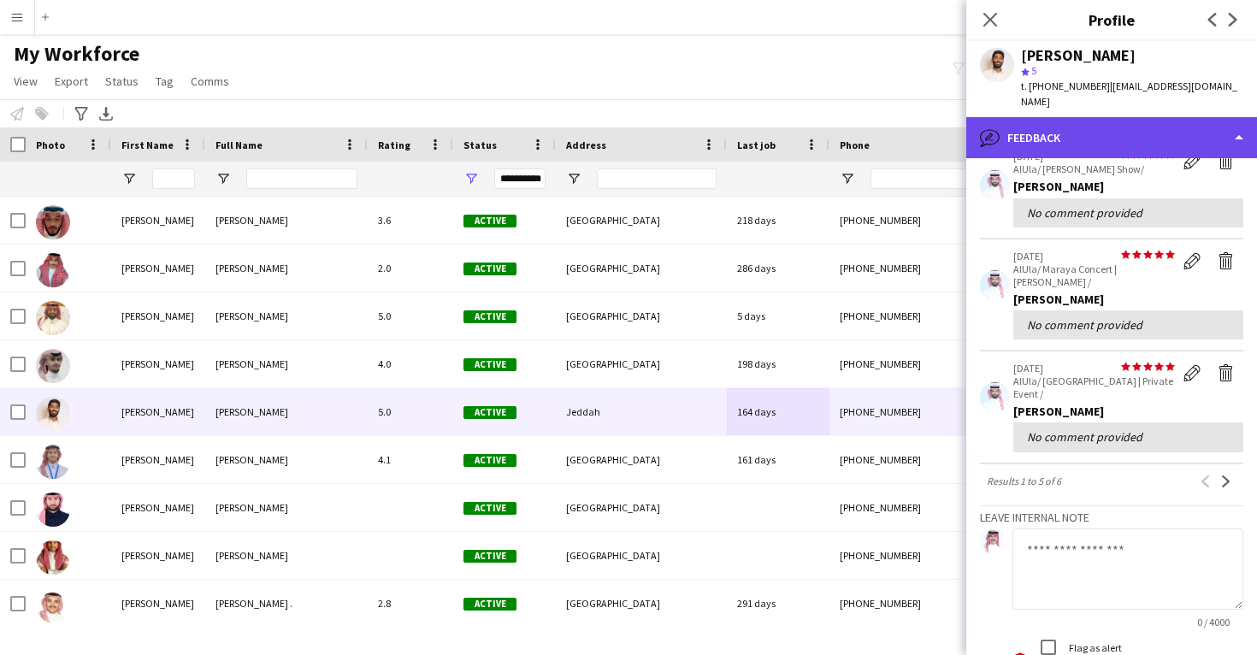
click at [1137, 133] on div "bubble-pencil Feedback" at bounding box center [1111, 137] width 291 height 41
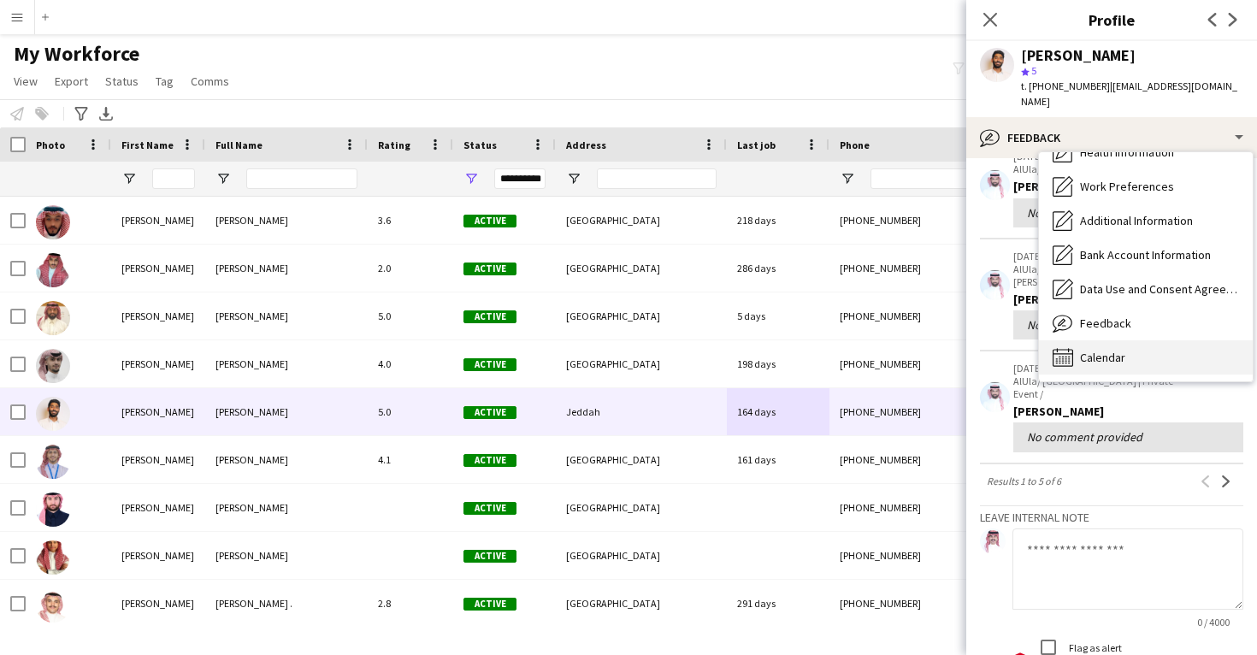
click at [1123, 340] on div "Calendar Calendar" at bounding box center [1146, 357] width 214 height 34
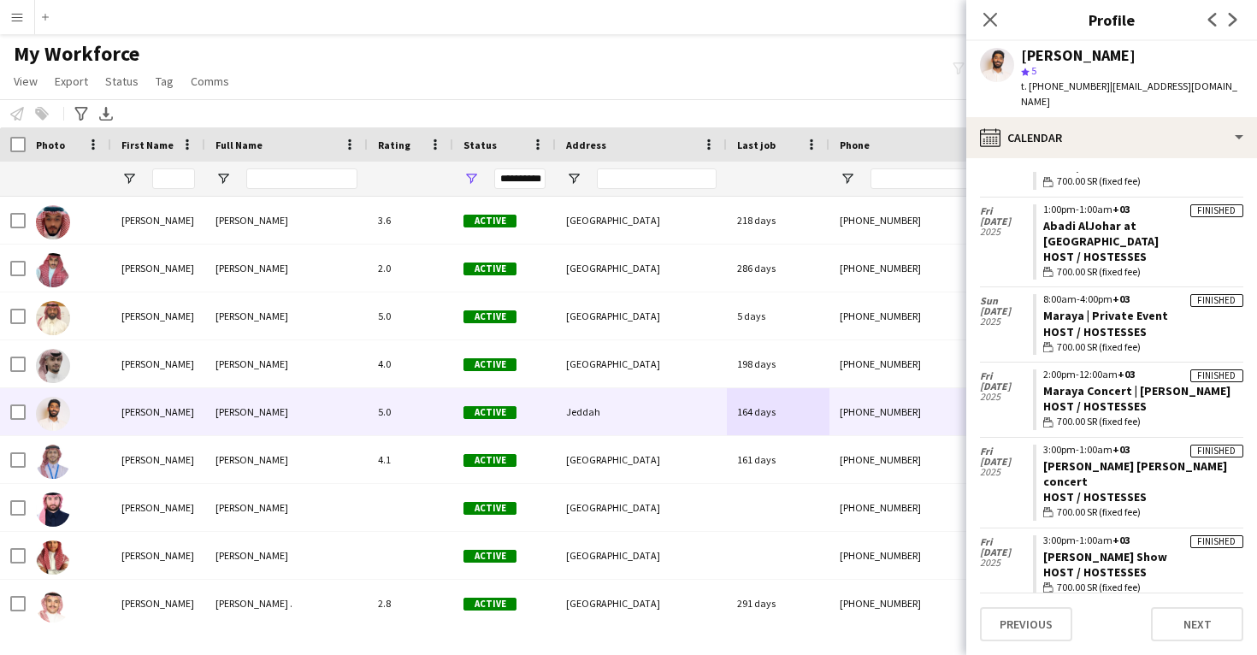
scroll to position [395, 0]
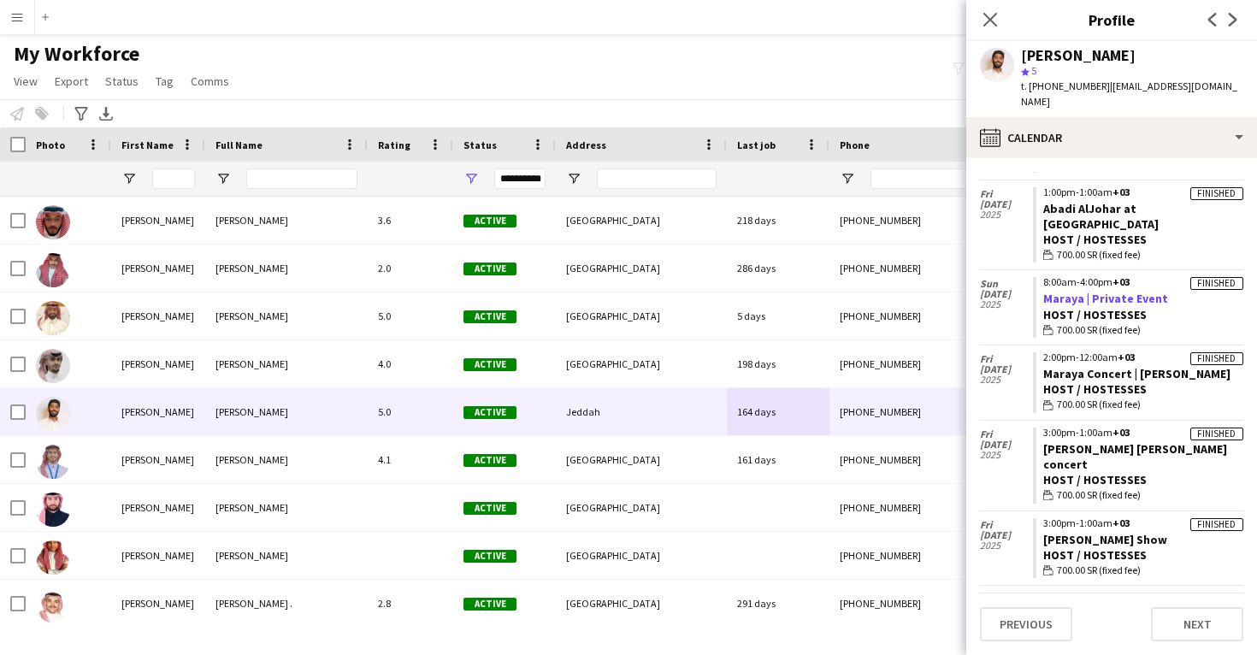
drag, startPoint x: 1169, startPoint y: 267, endPoint x: 1045, endPoint y: 264, distance: 124.0
click at [1045, 277] on app-crew-calendar-job-card "Finished 8:00am-4:00pm +03 Maraya | Private Event Host / Hostesses wallet 700.0…" at bounding box center [1138, 307] width 210 height 61
copy link "Maraya | Private Event"
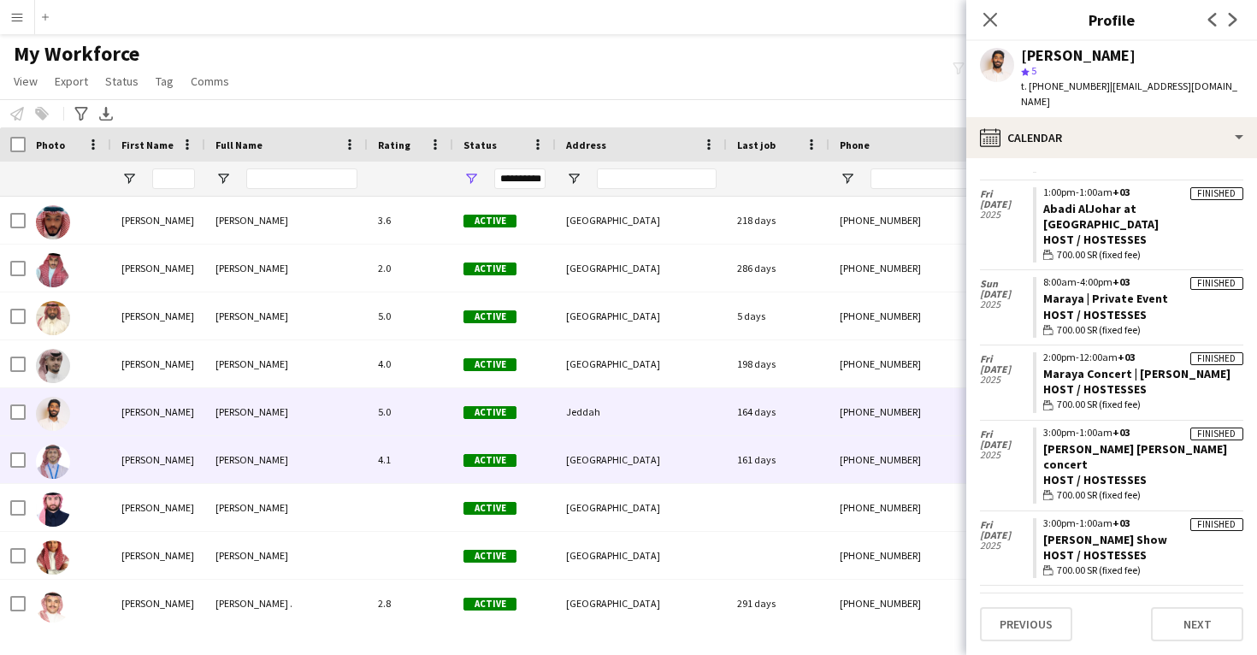
click at [829, 469] on div "161 days" at bounding box center [778, 459] width 103 height 47
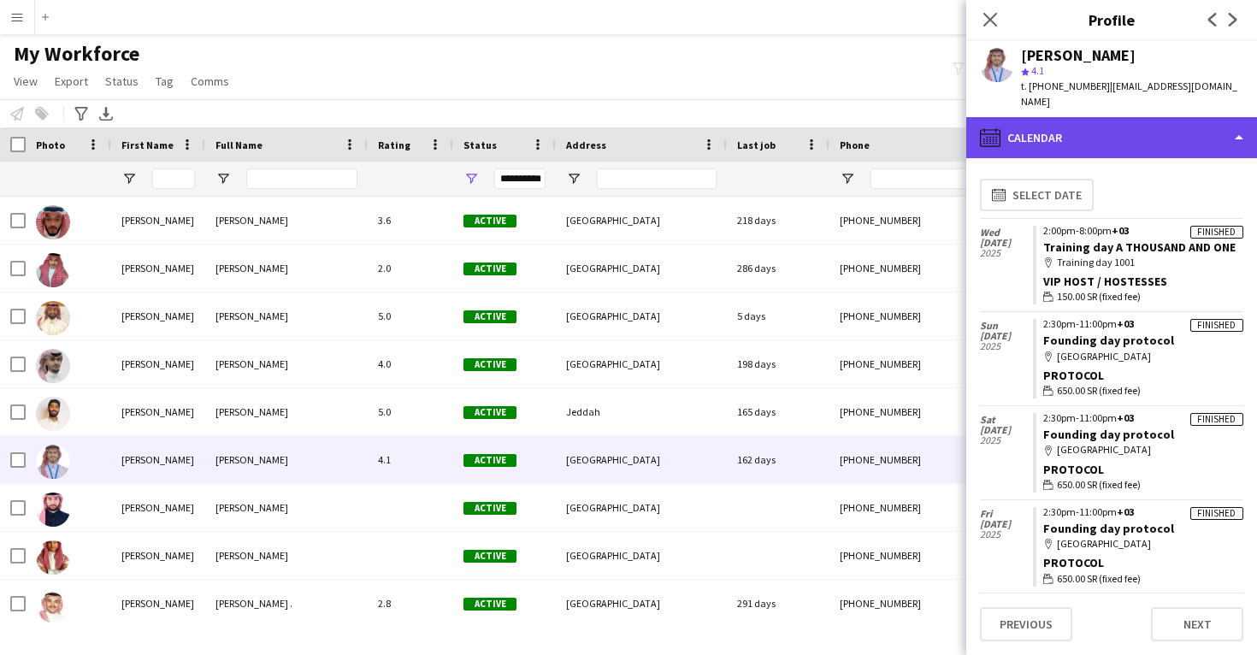
click at [1114, 117] on div "calendar-full Calendar" at bounding box center [1111, 137] width 291 height 41
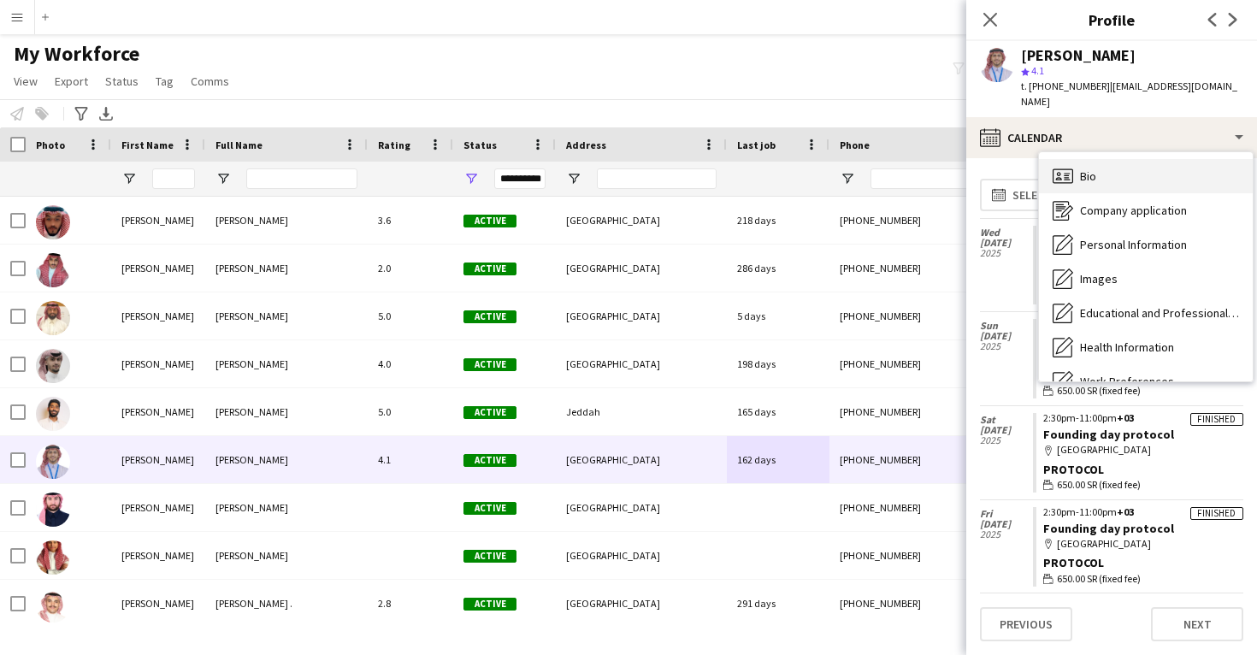
click at [1110, 159] on div "Bio Bio" at bounding box center [1146, 176] width 214 height 34
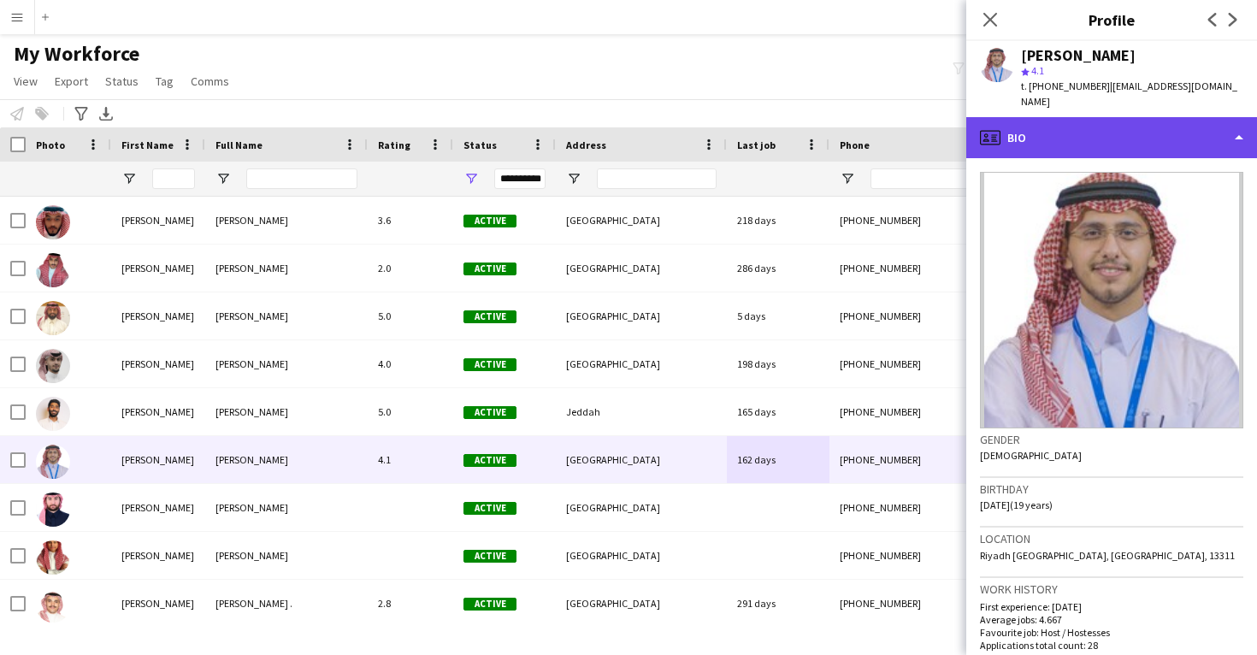
click at [1107, 117] on div "profile Bio" at bounding box center [1111, 137] width 291 height 41
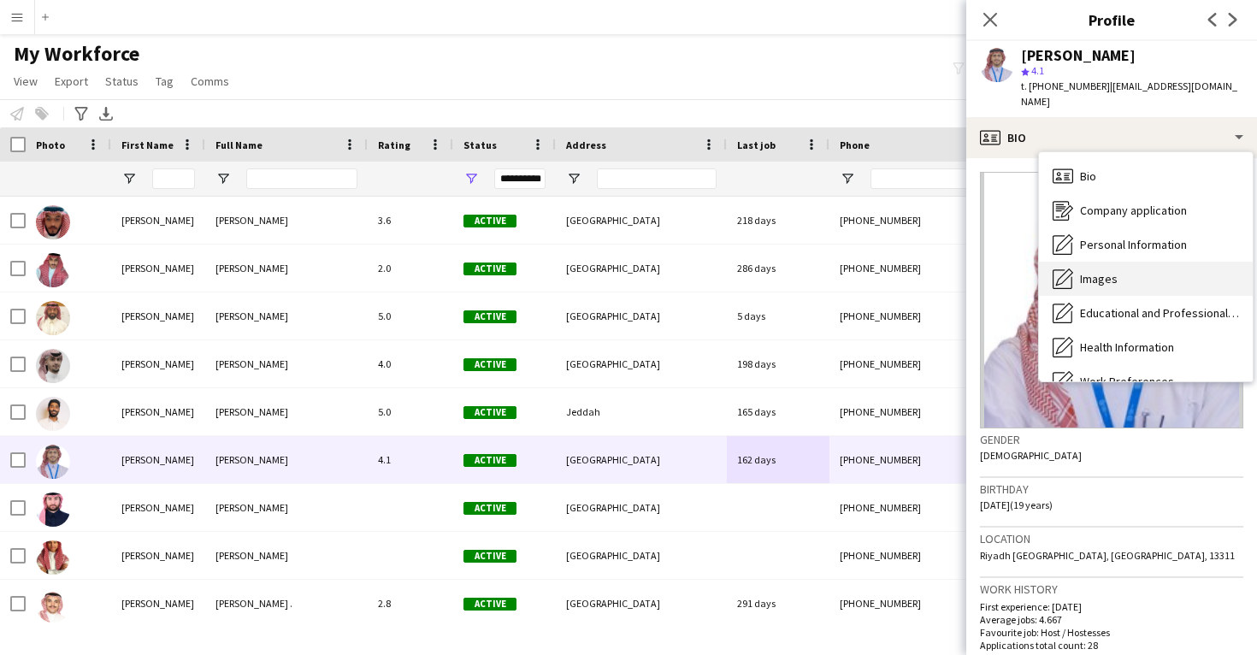
click at [1108, 275] on div "Images Images" at bounding box center [1146, 279] width 214 height 34
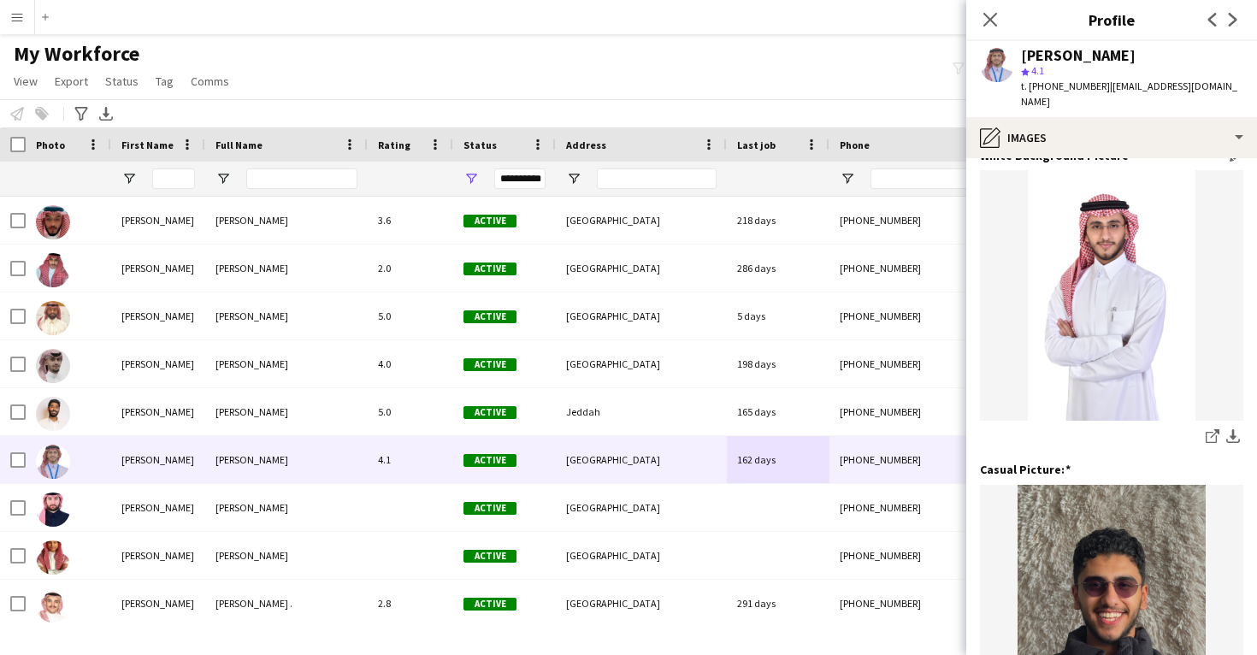
scroll to position [21, 0]
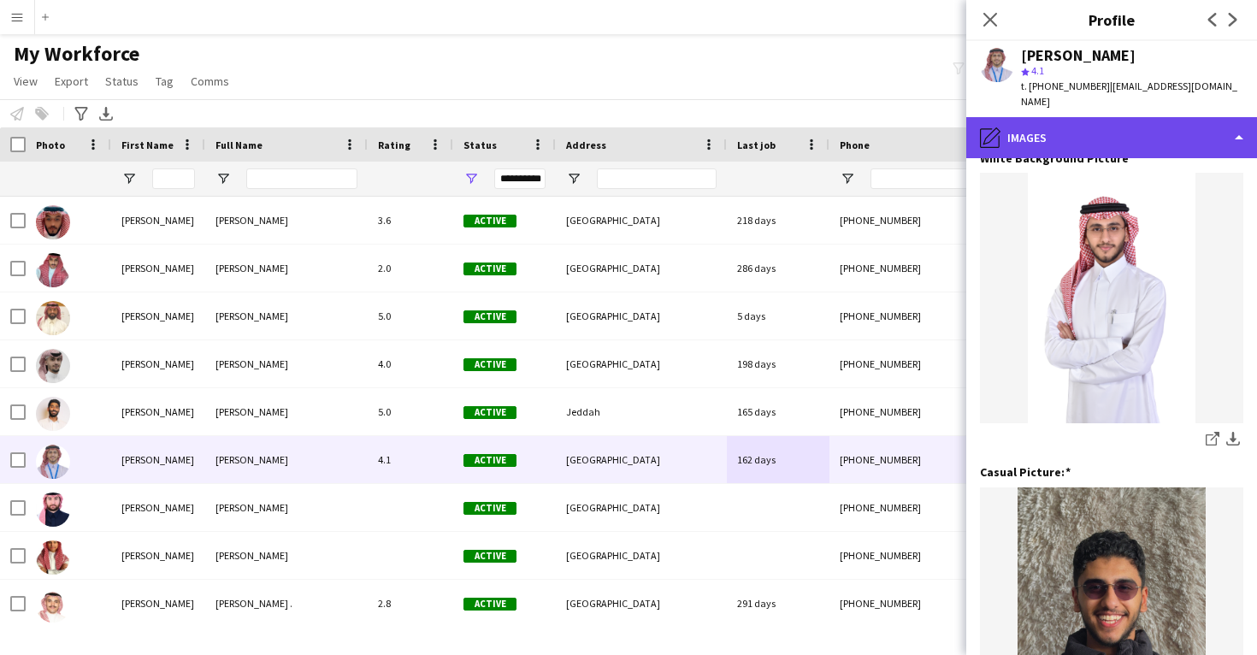
click at [1118, 122] on div "pencil4 Images" at bounding box center [1111, 137] width 291 height 41
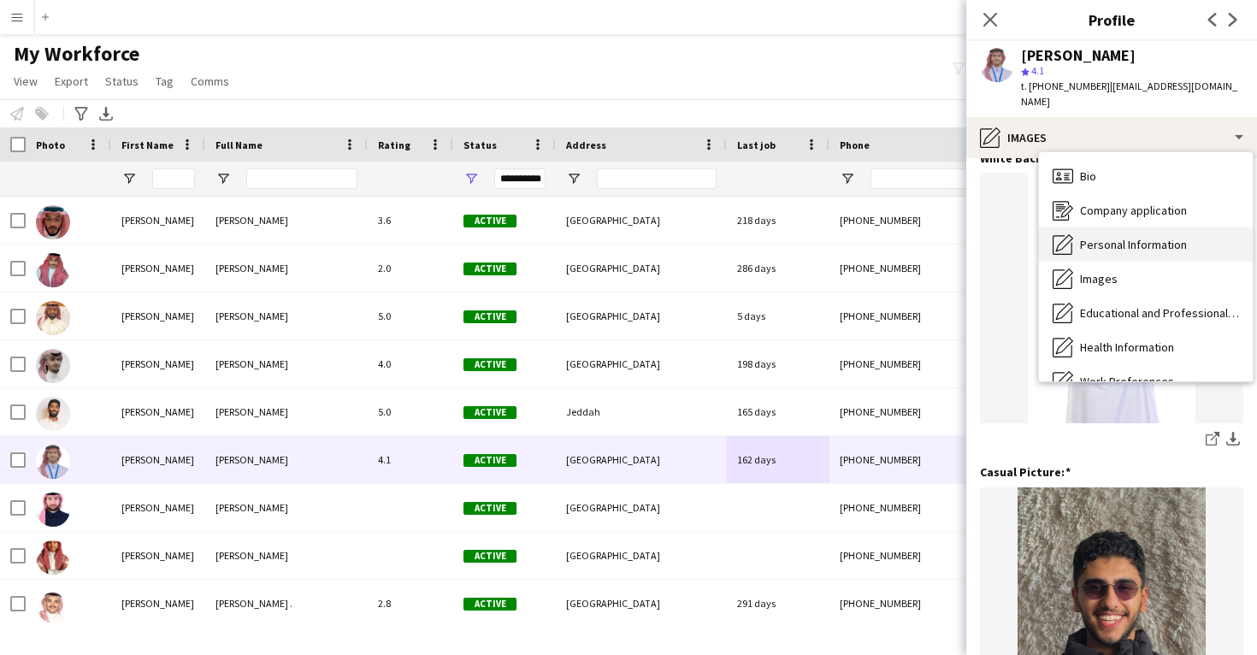
click at [1129, 227] on div "Personal Information Personal Information" at bounding box center [1146, 244] width 214 height 34
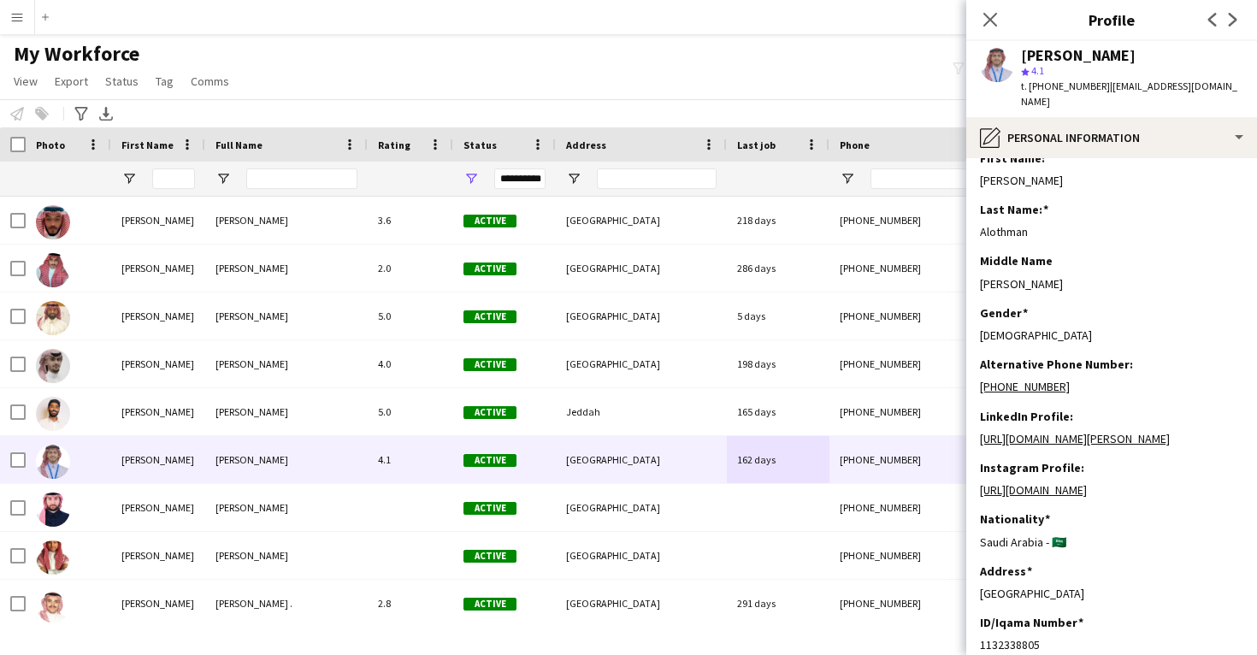
scroll to position [0, 0]
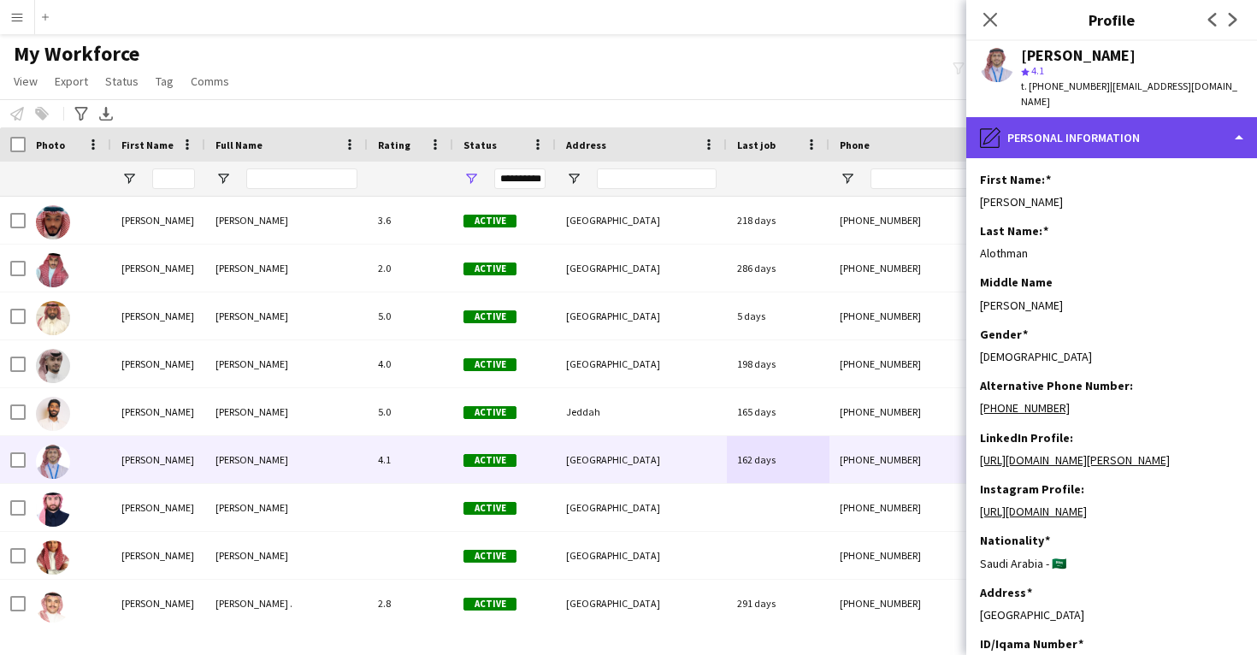
click at [1119, 133] on div "pencil4 Personal Information" at bounding box center [1111, 137] width 291 height 41
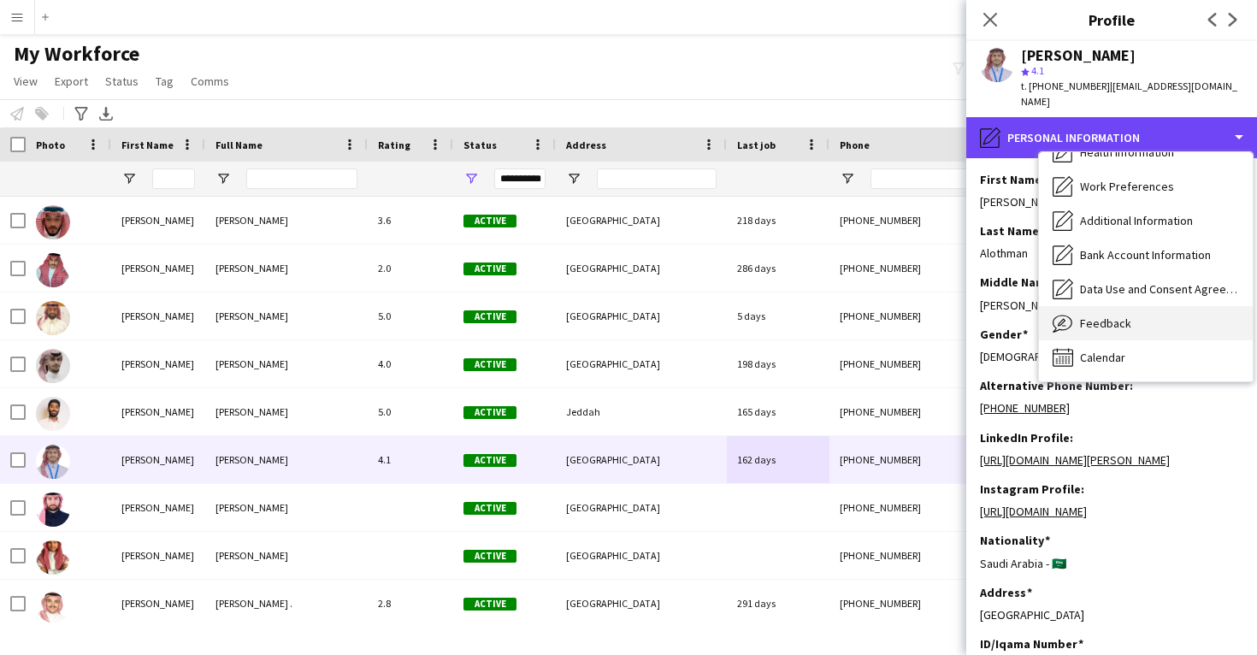
scroll to position [195, 0]
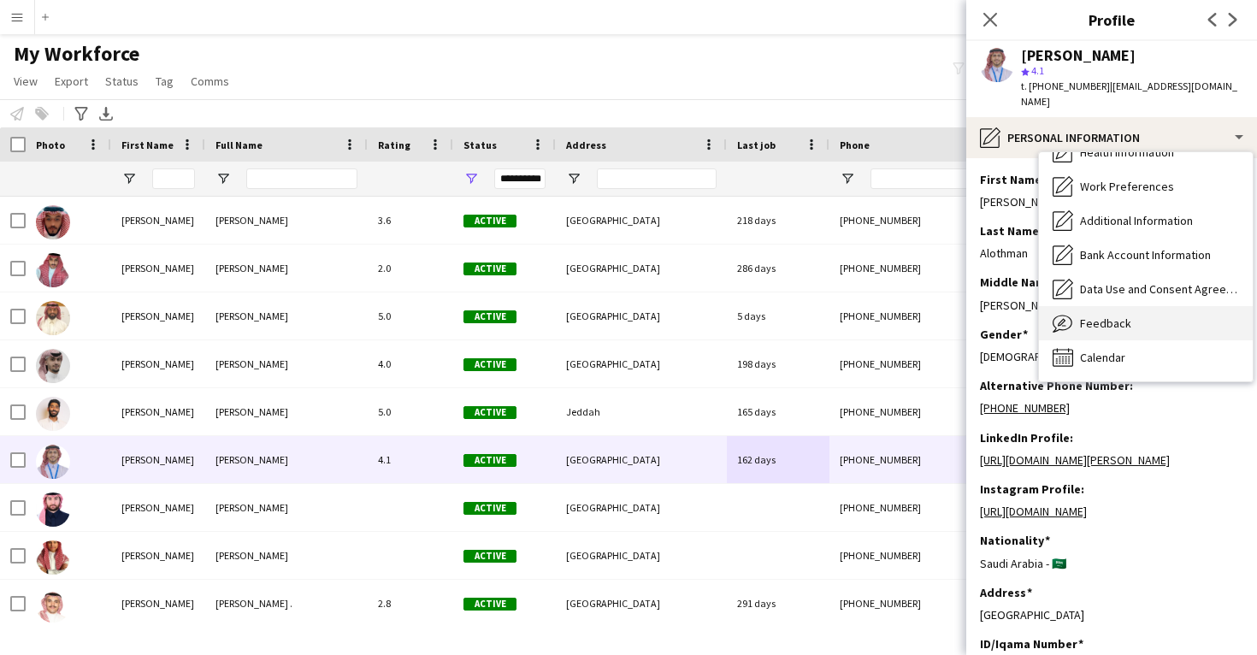
click at [1140, 306] on div "Feedback Feedback" at bounding box center [1146, 323] width 214 height 34
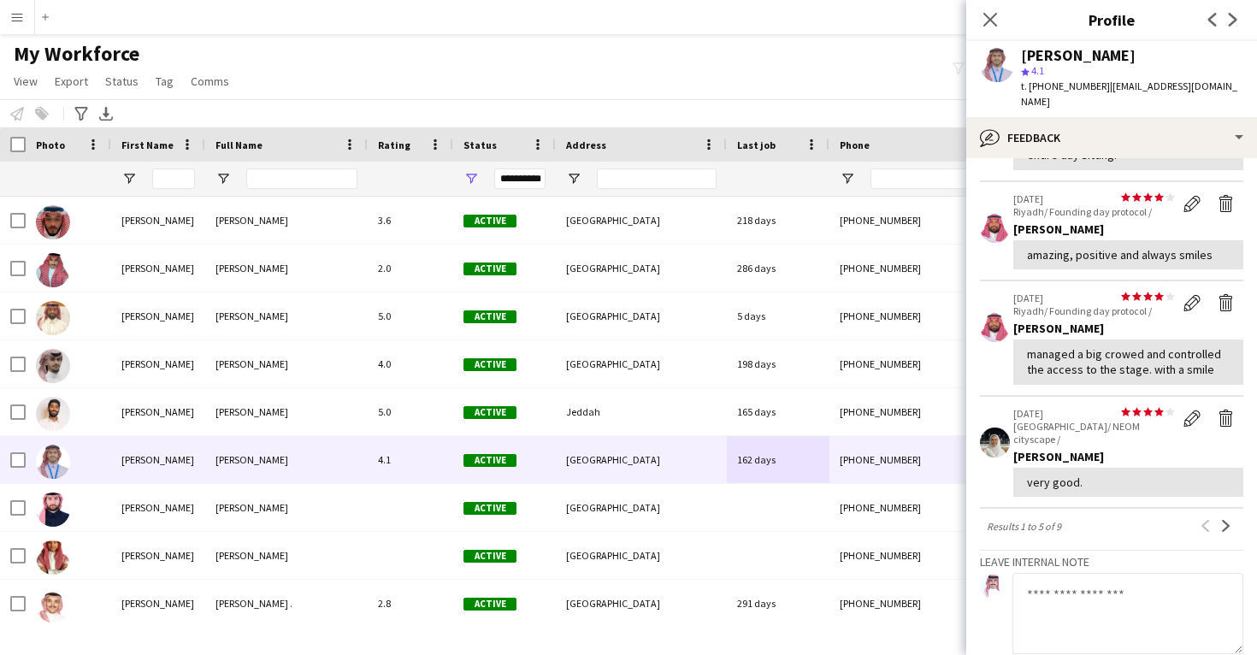
scroll to position [304, 0]
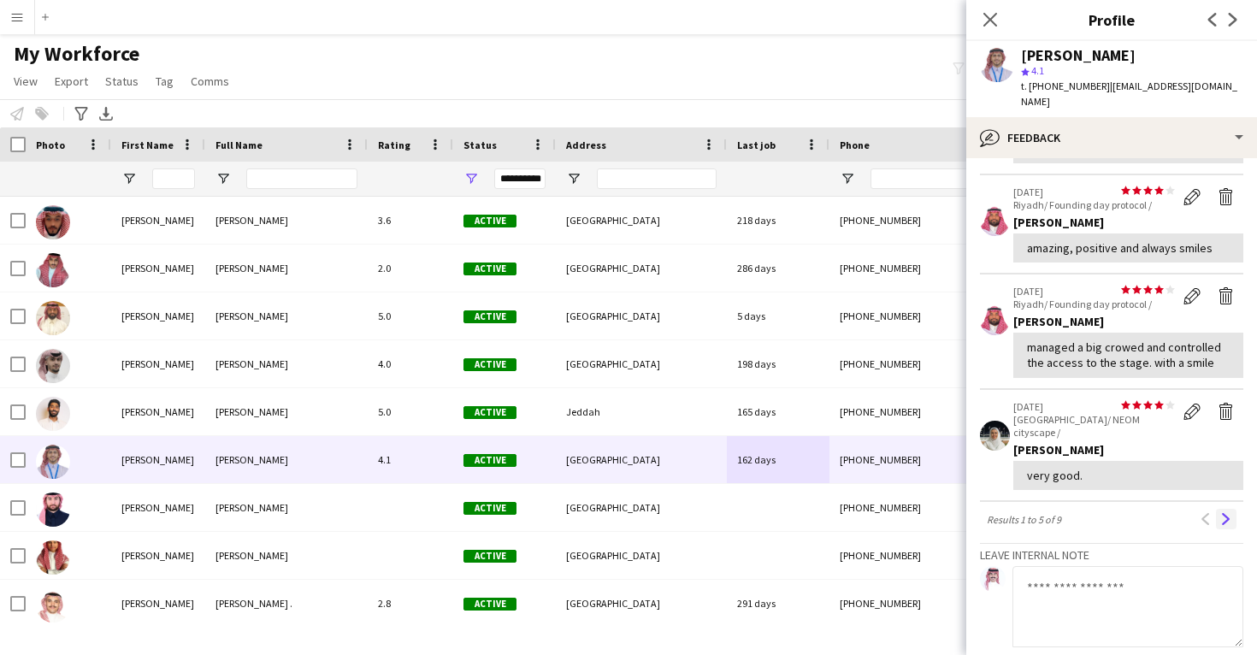
click at [1220, 513] on app-icon "Next" at bounding box center [1226, 519] width 12 height 12
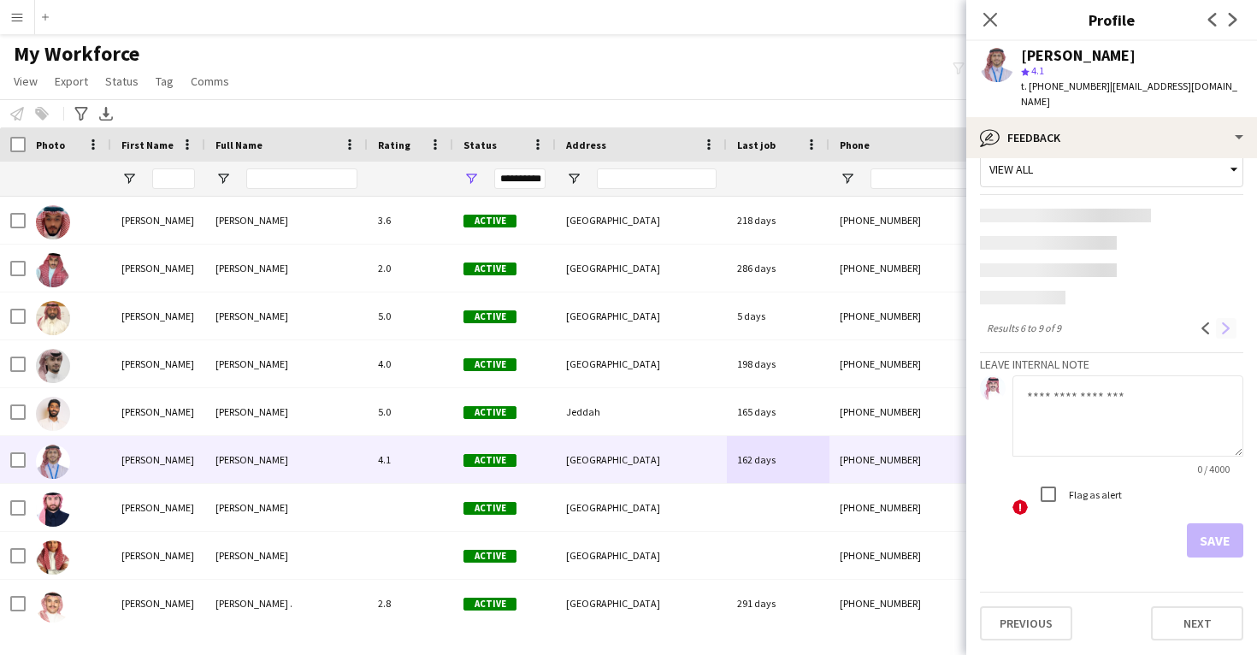
scroll to position [11, 0]
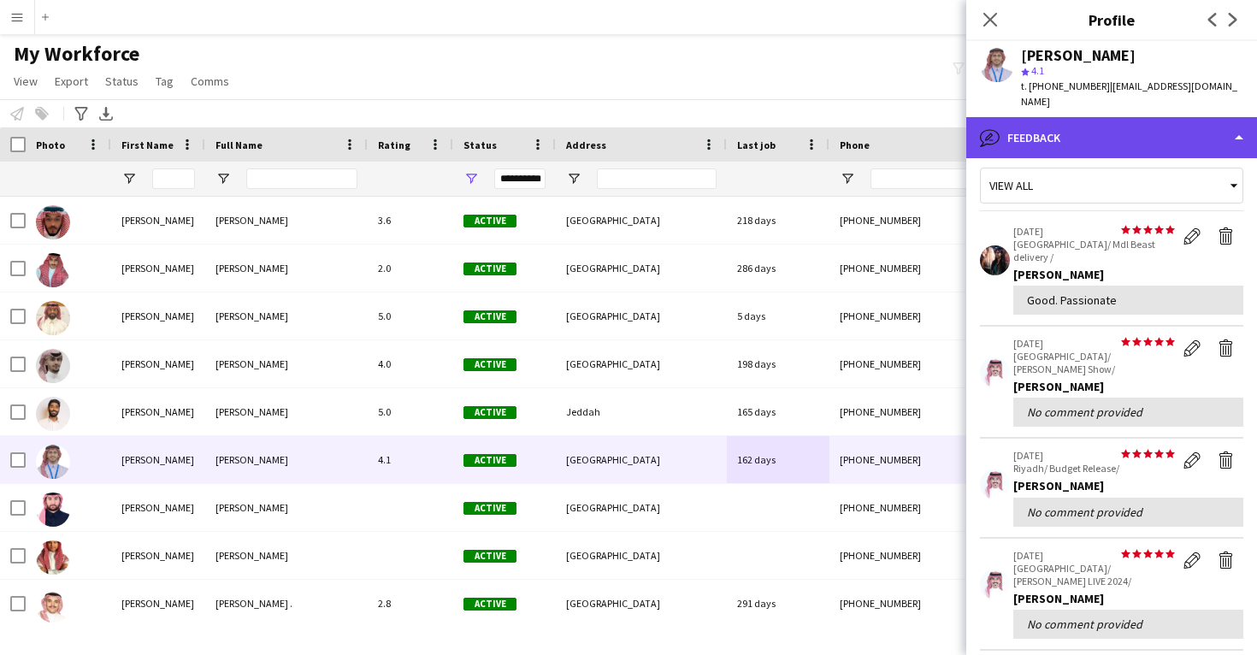
click at [1118, 117] on div "bubble-pencil Feedback" at bounding box center [1111, 137] width 291 height 41
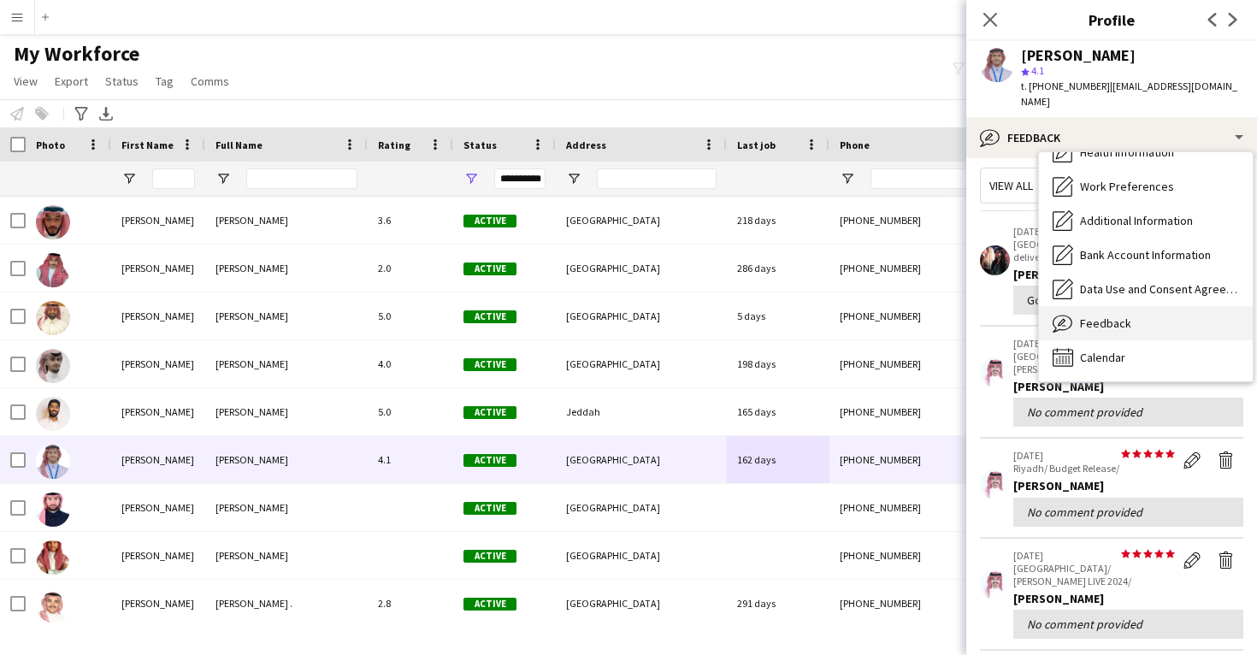
click at [1114, 306] on div "Feedback Feedback" at bounding box center [1146, 323] width 214 height 34
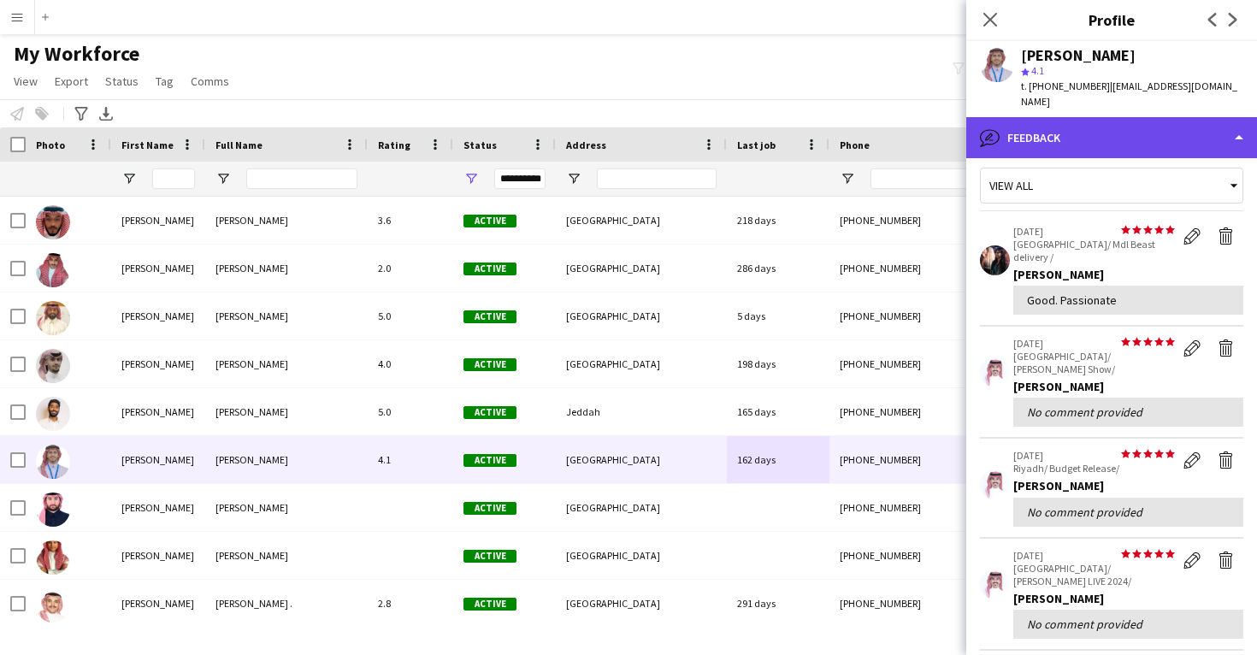
click at [1123, 117] on div "bubble-pencil Feedback" at bounding box center [1111, 137] width 291 height 41
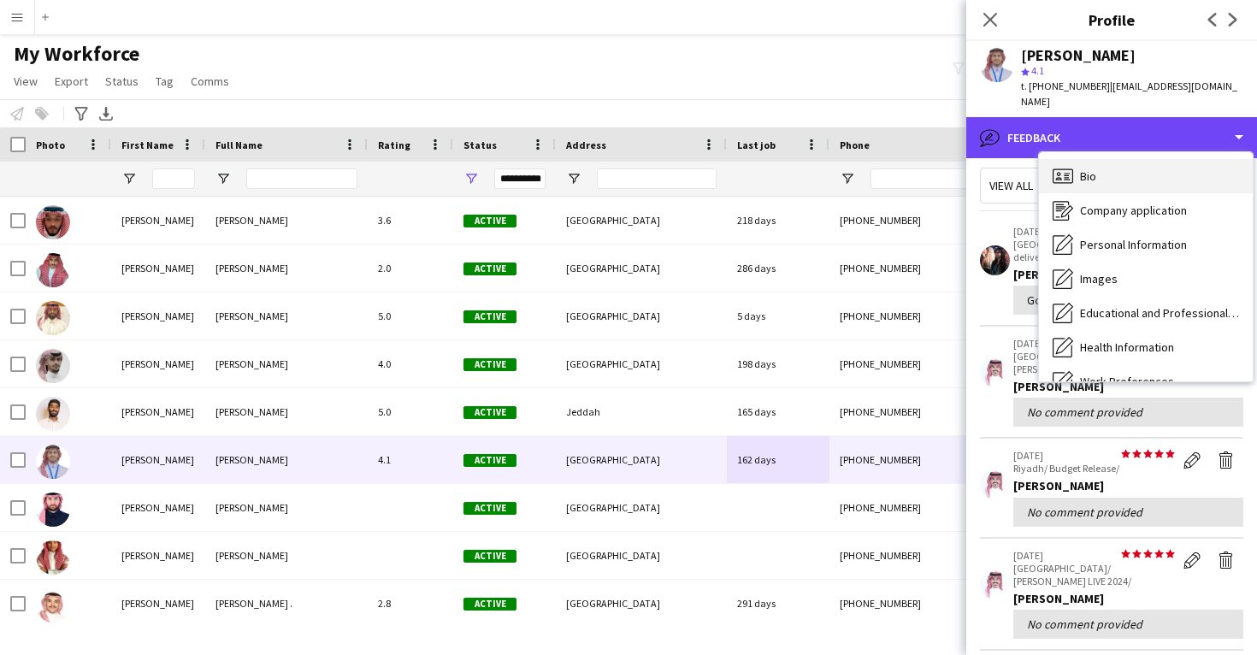
scroll to position [0, 0]
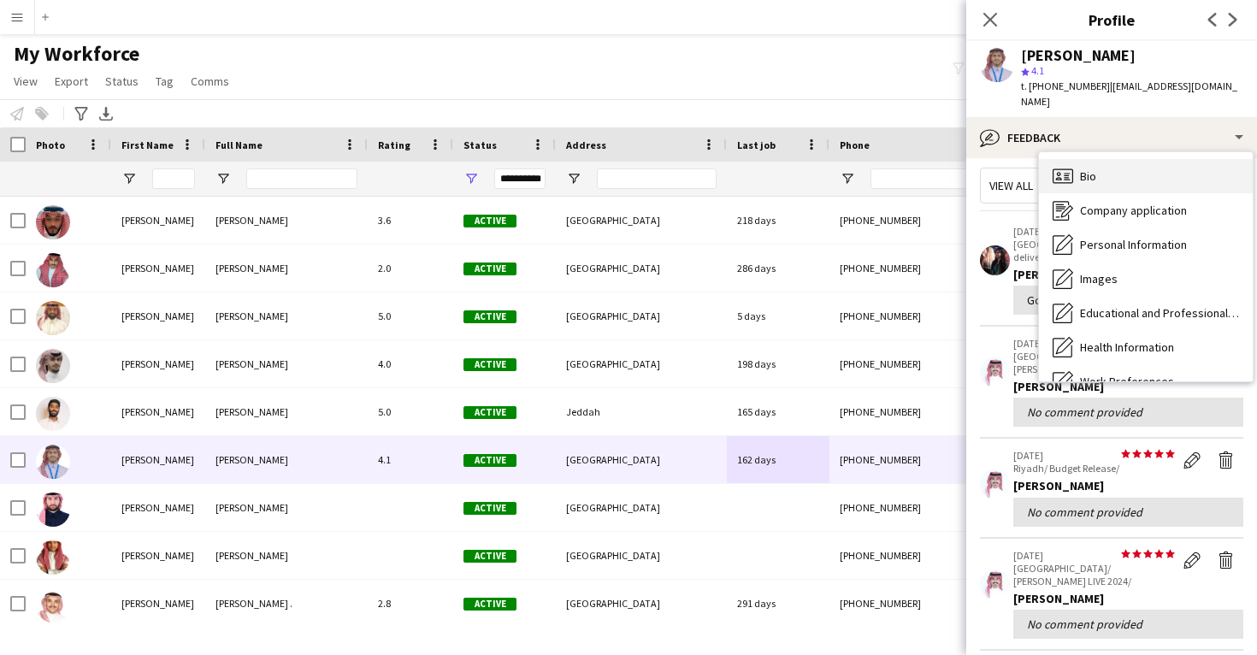
click at [1113, 160] on div "Bio Bio" at bounding box center [1146, 176] width 214 height 34
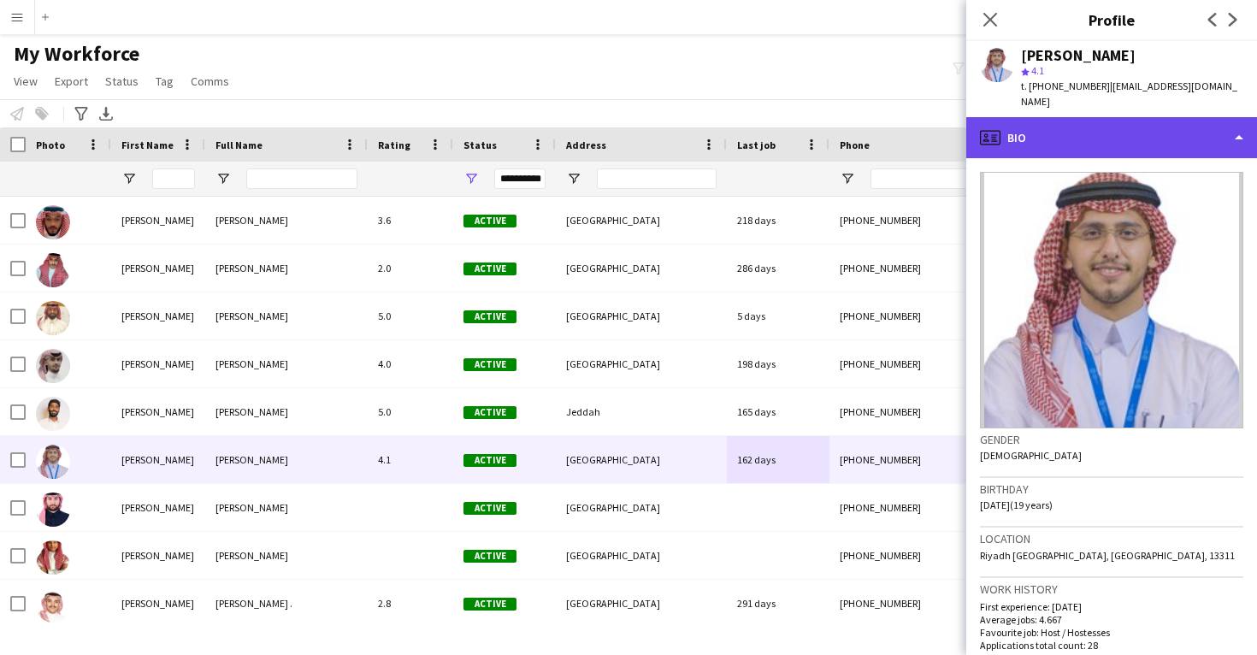
click at [1112, 134] on div "profile Bio" at bounding box center [1111, 137] width 291 height 41
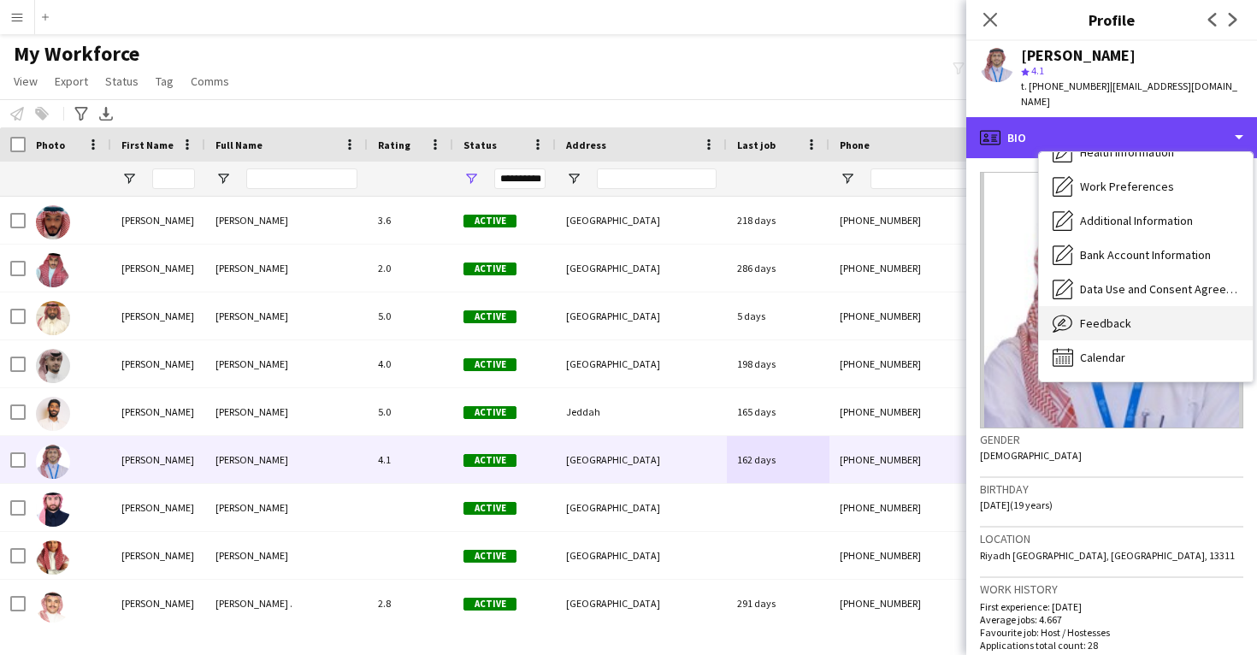
scroll to position [195, 0]
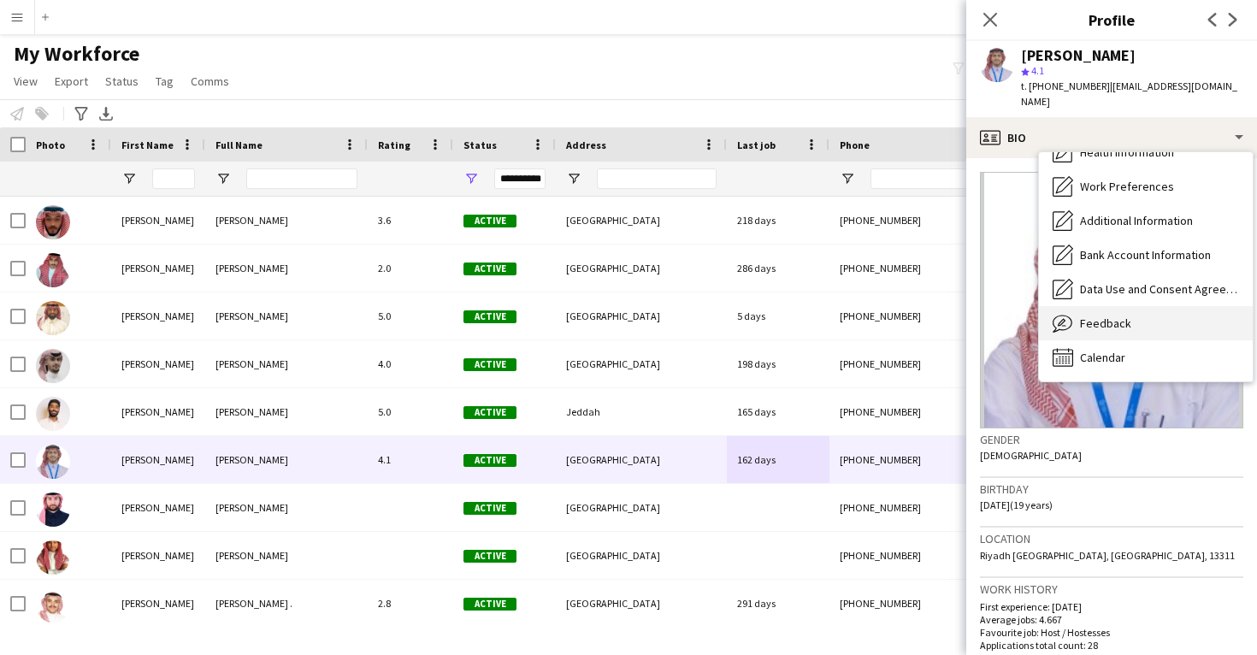
click at [1115, 316] on span "Feedback" at bounding box center [1105, 323] width 51 height 15
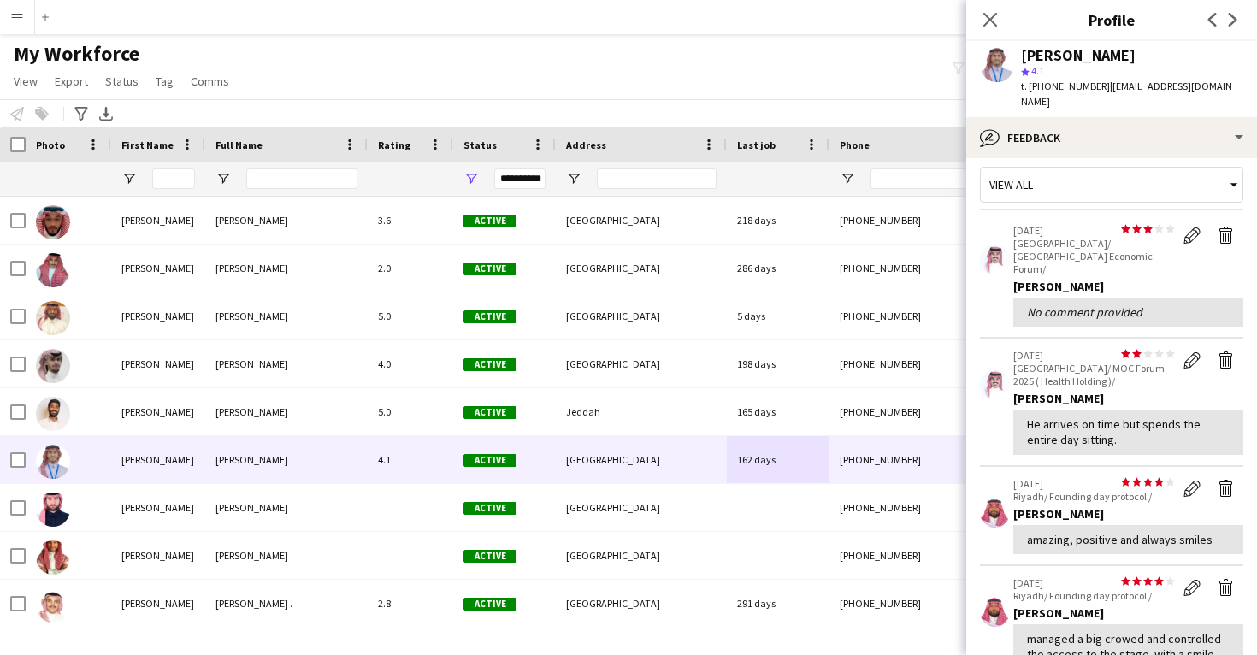
scroll to position [20, 0]
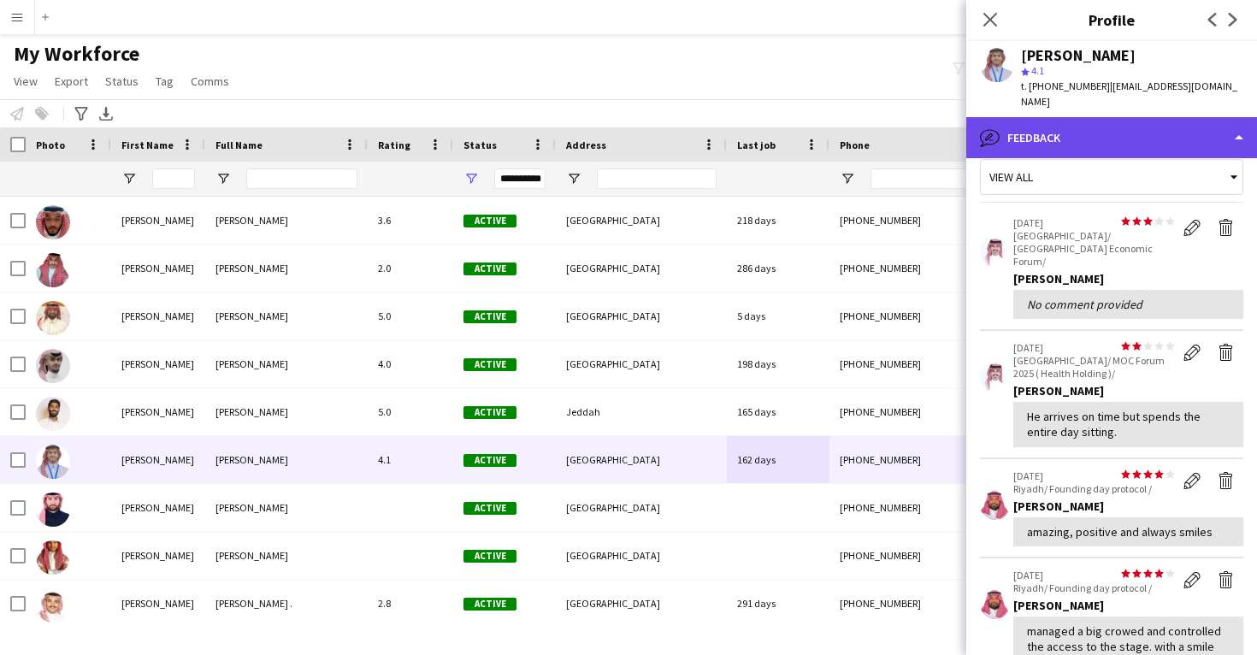
click at [1117, 127] on div "bubble-pencil Feedback" at bounding box center [1111, 137] width 291 height 41
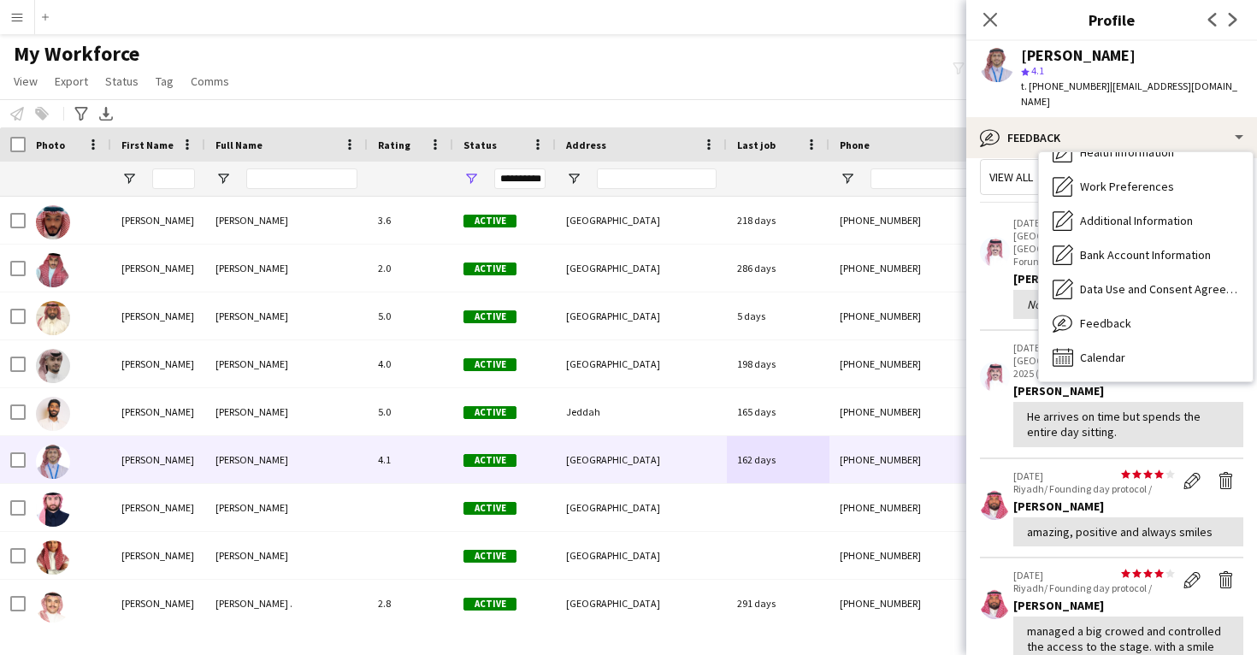
click at [1030, 410] on app-crew-profile-feedback-item "star star star star star star star star star star 20-08-2025 Riyadh/ MOC Forum …" at bounding box center [1111, 395] width 263 height 128
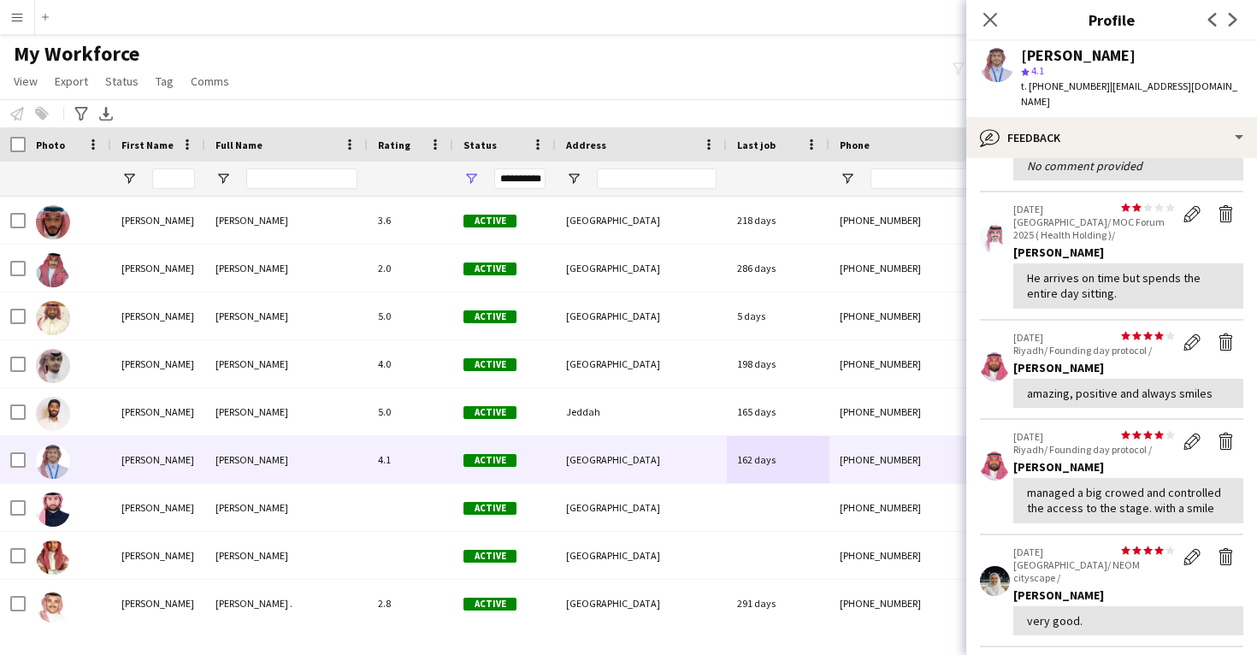
scroll to position [159, 0]
click at [1219, 333] on app-icon "Delete feedback" at bounding box center [1226, 341] width 17 height 17
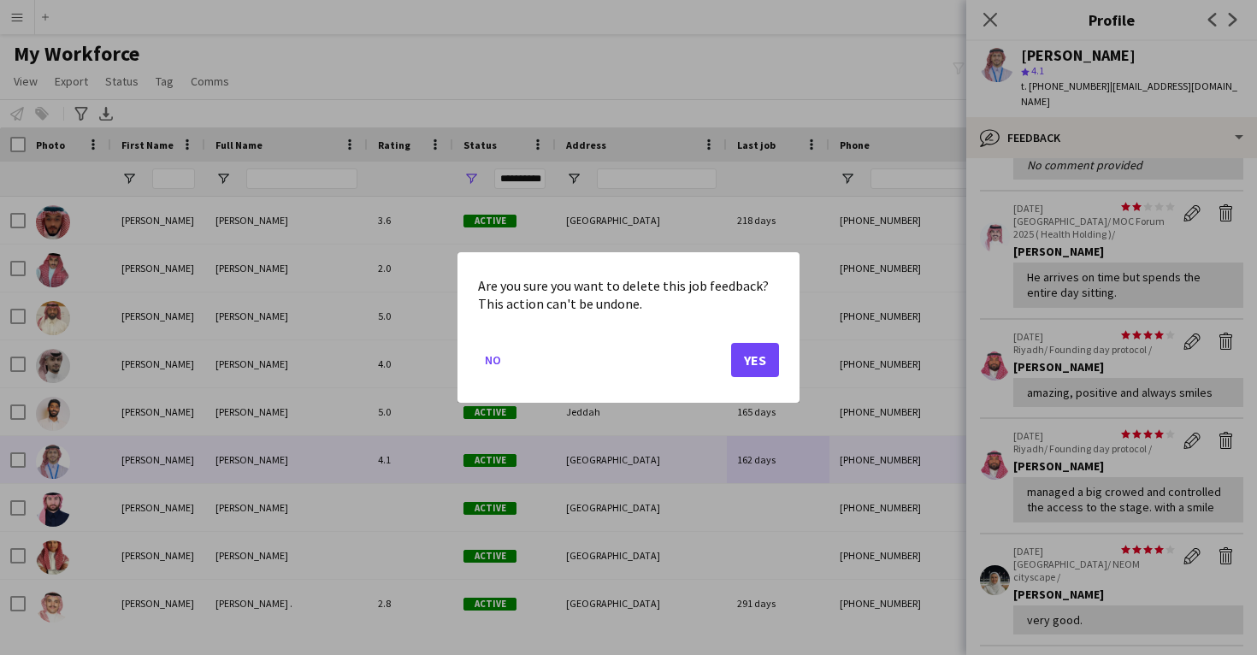
click at [743, 353] on button "Yes" at bounding box center [755, 360] width 48 height 34
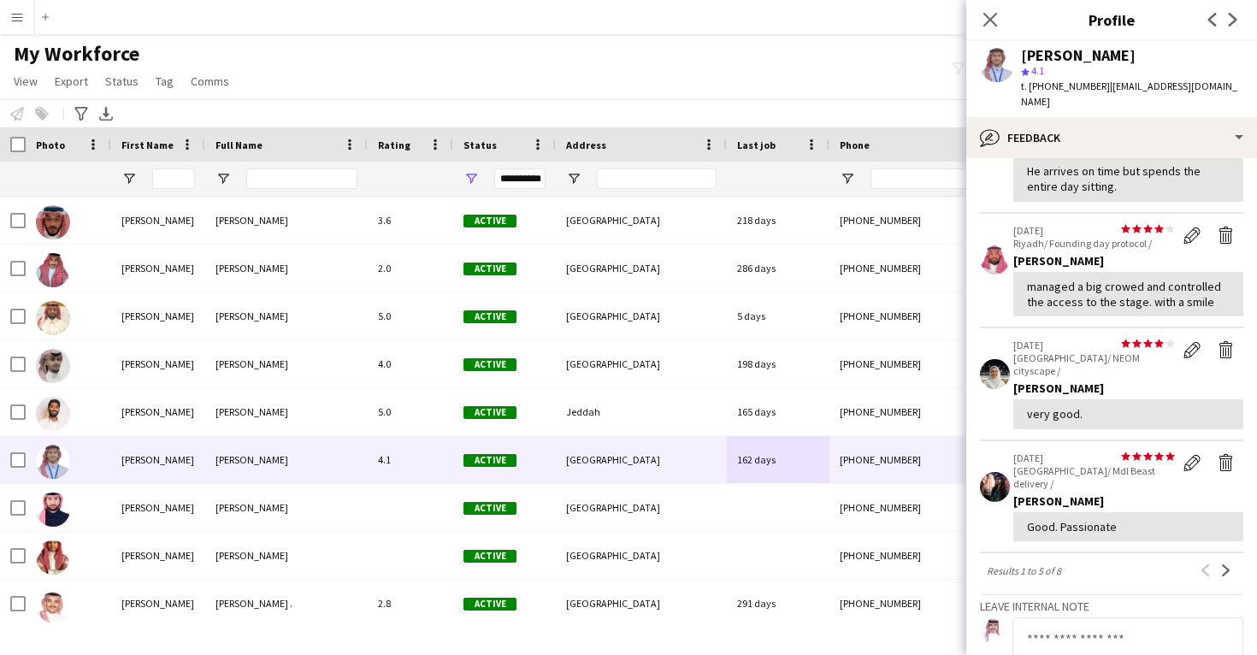
scroll to position [270, 0]
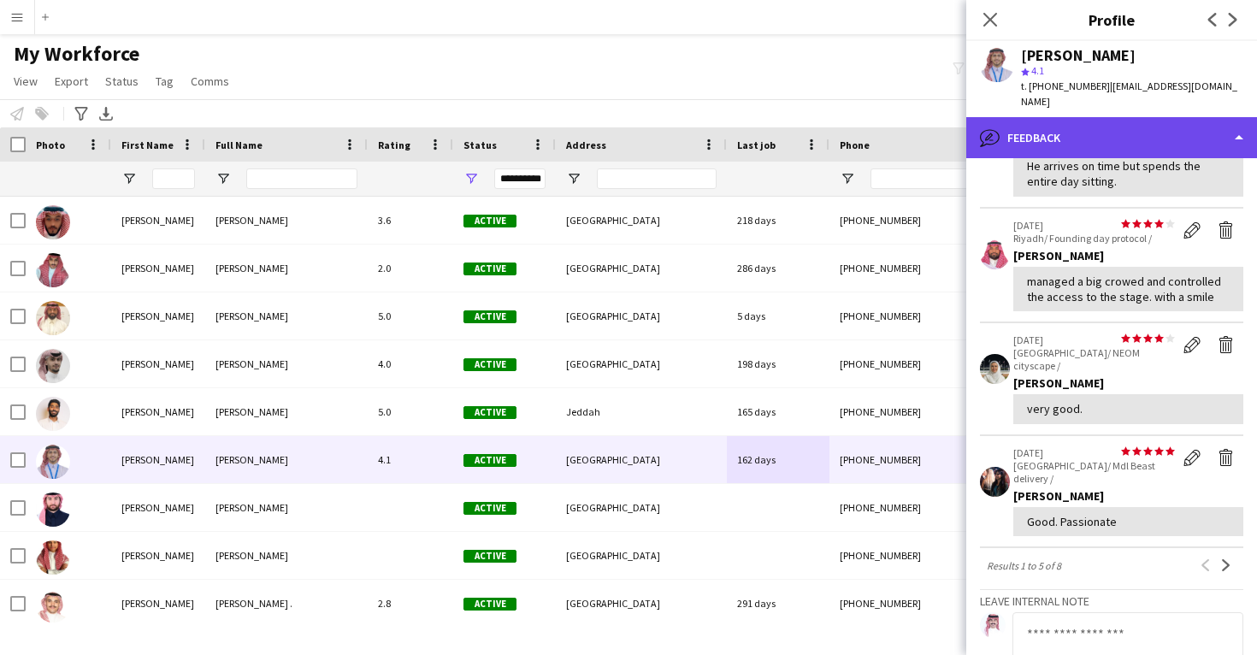
click at [1088, 120] on div "bubble-pencil Feedback" at bounding box center [1111, 137] width 291 height 41
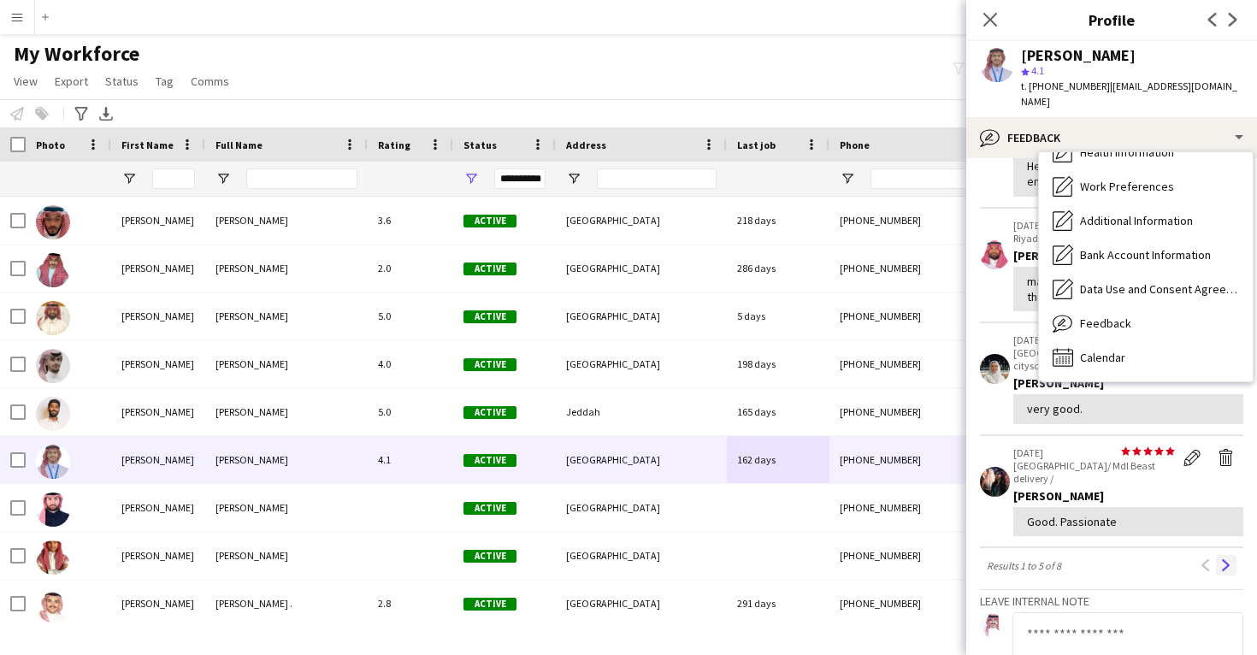
click at [1220, 559] on app-icon "Next" at bounding box center [1226, 565] width 12 height 12
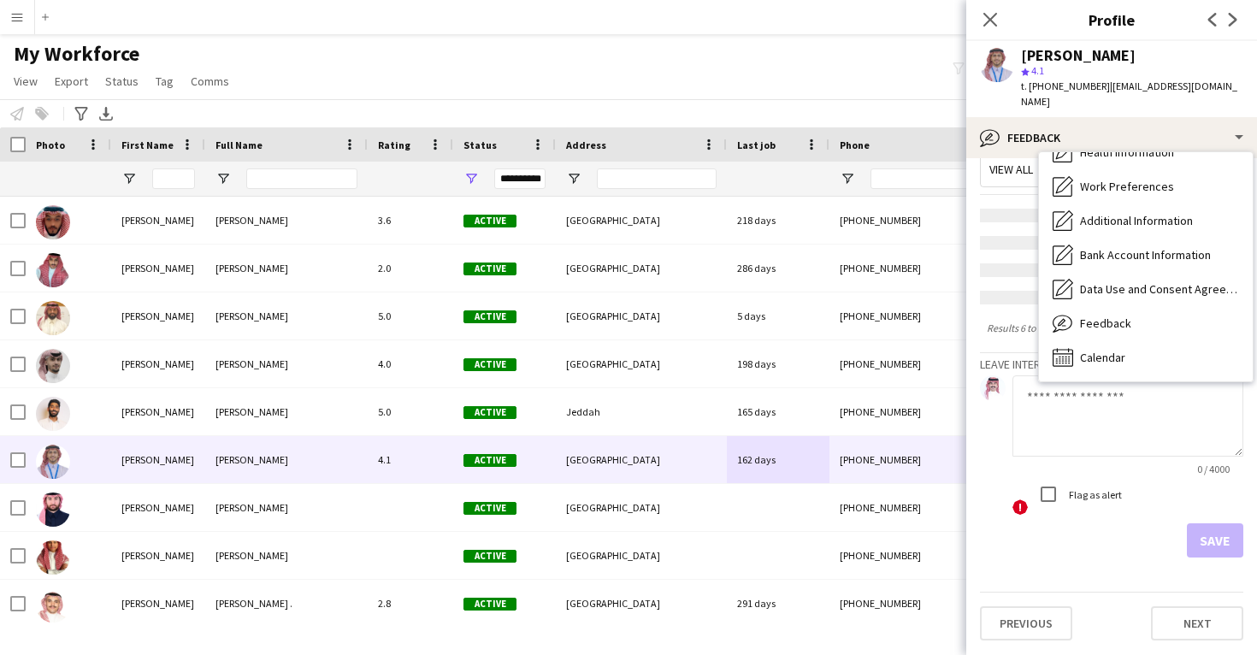
scroll to position [11, 0]
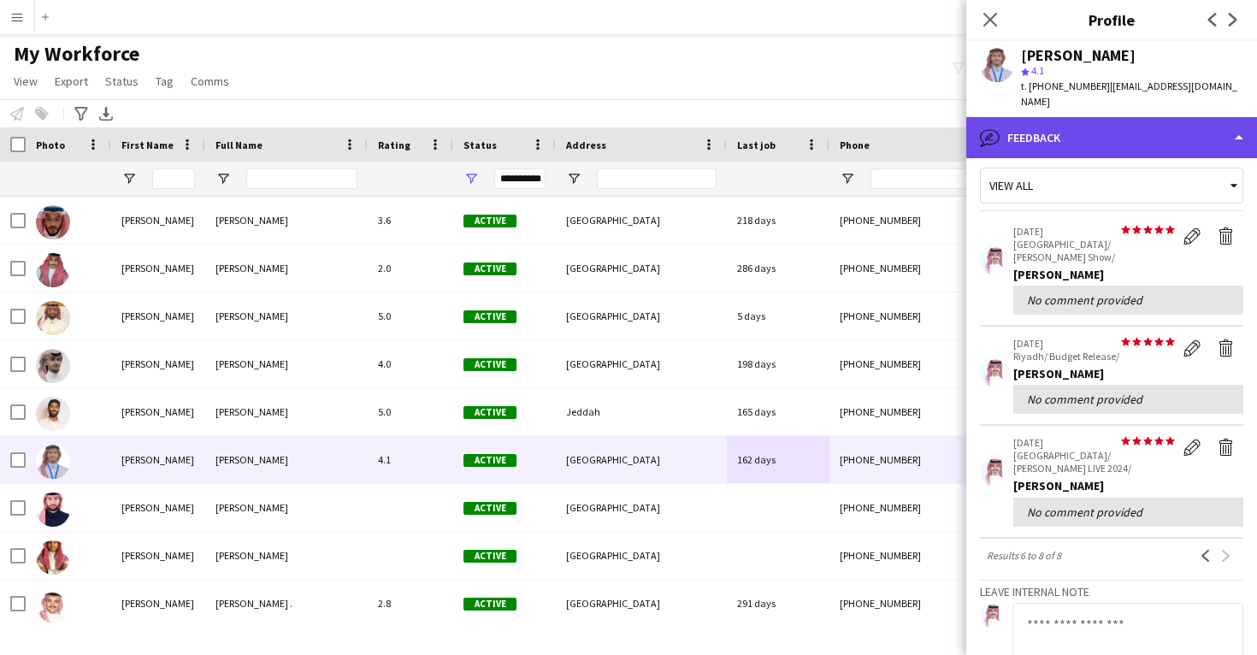
click at [1105, 117] on div "bubble-pencil Feedback" at bounding box center [1111, 137] width 291 height 41
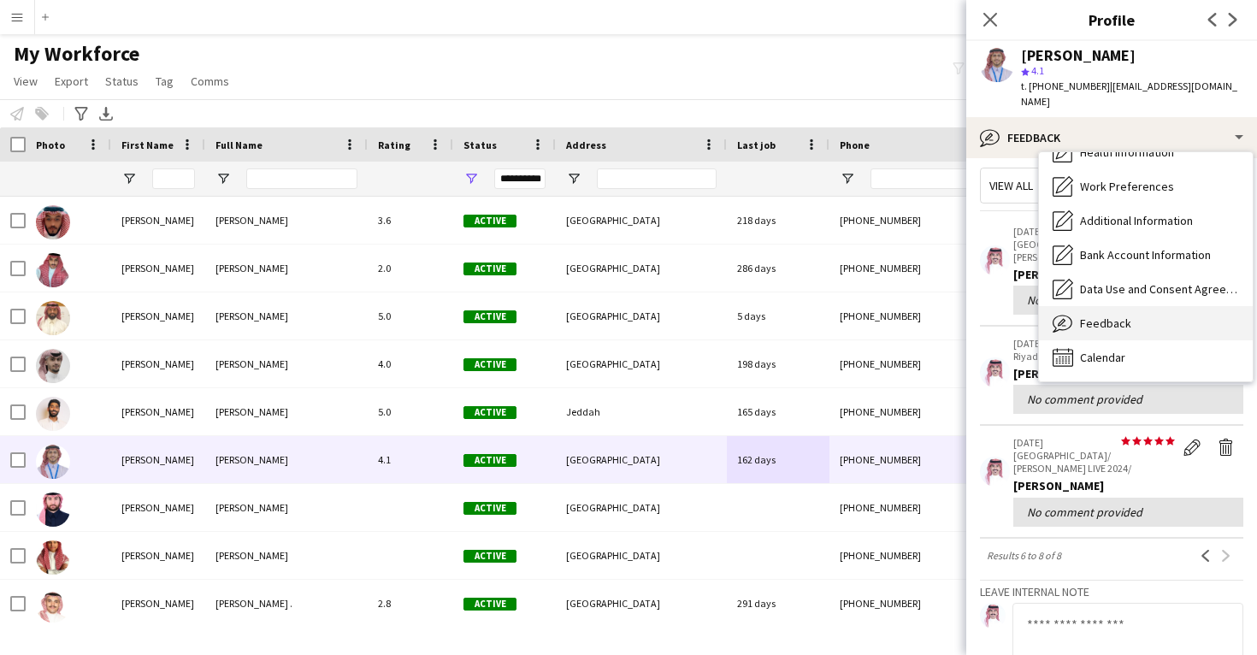
click at [1093, 316] on div "Feedback Feedback" at bounding box center [1146, 323] width 214 height 34
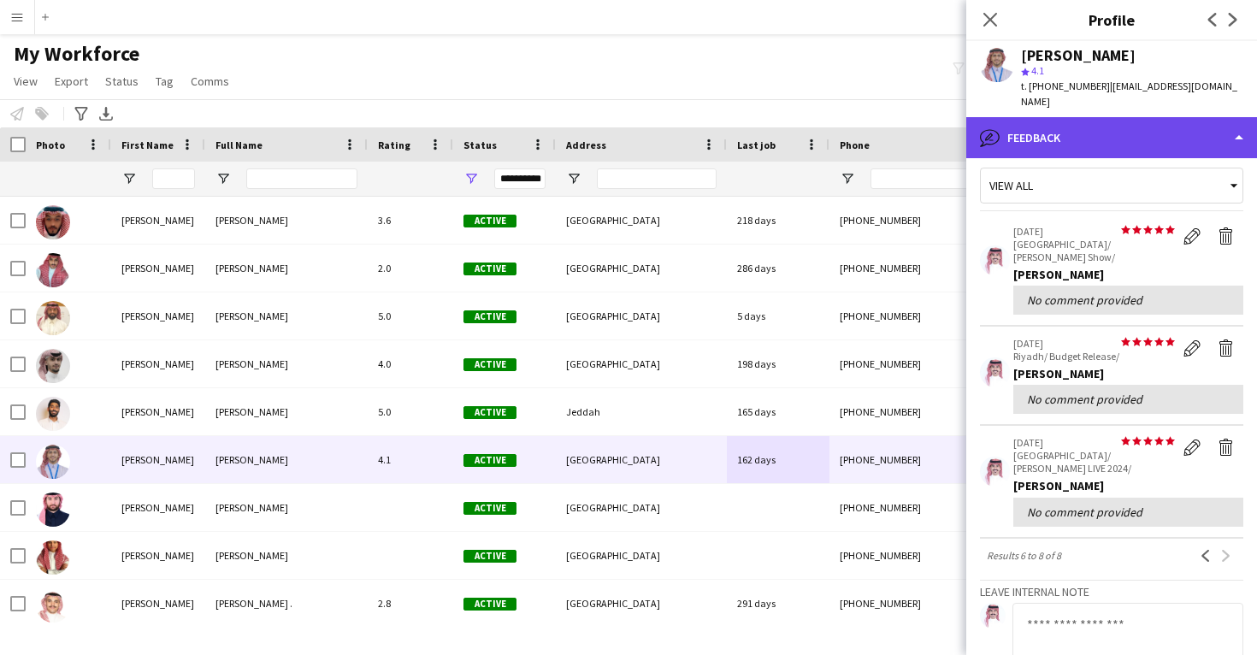
click at [1100, 126] on div "bubble-pencil Feedback" at bounding box center [1111, 137] width 291 height 41
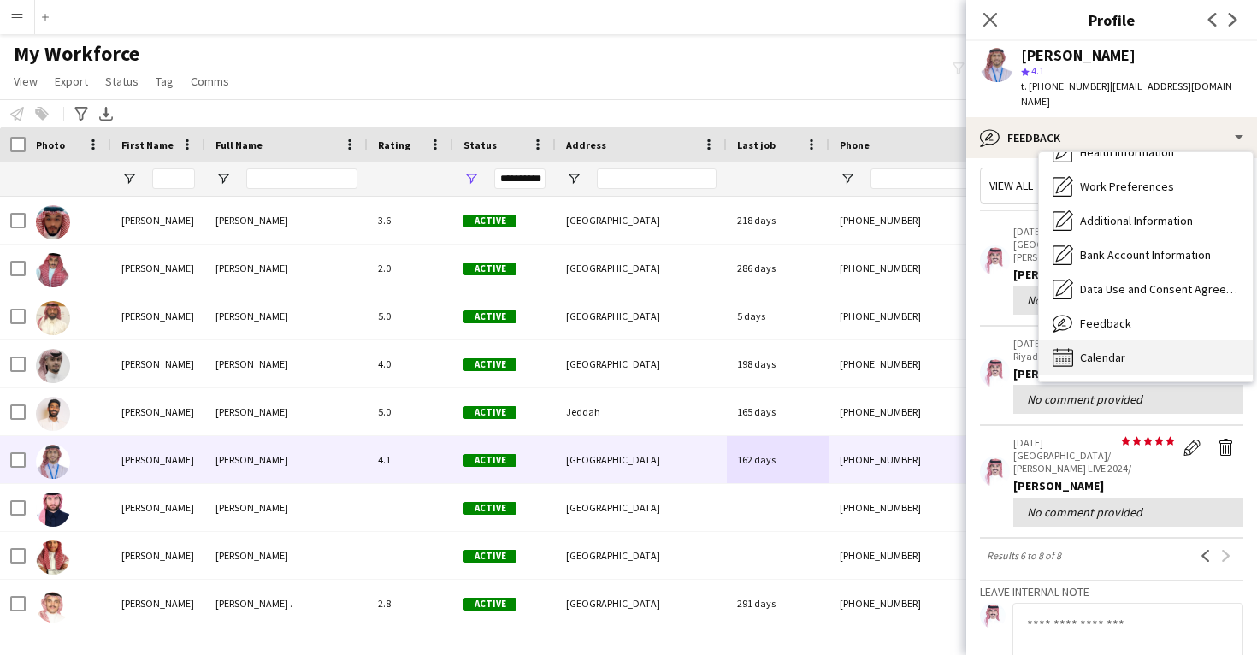
click at [1089, 350] on span "Calendar" at bounding box center [1102, 357] width 45 height 15
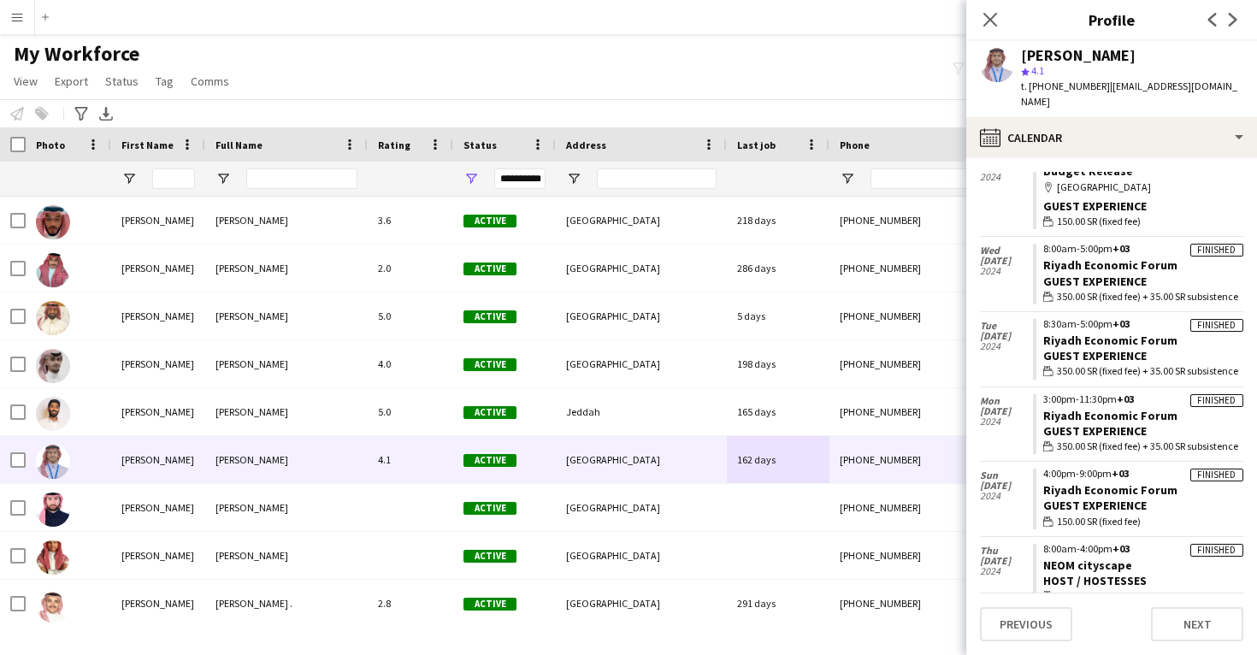
scroll to position [2158, 0]
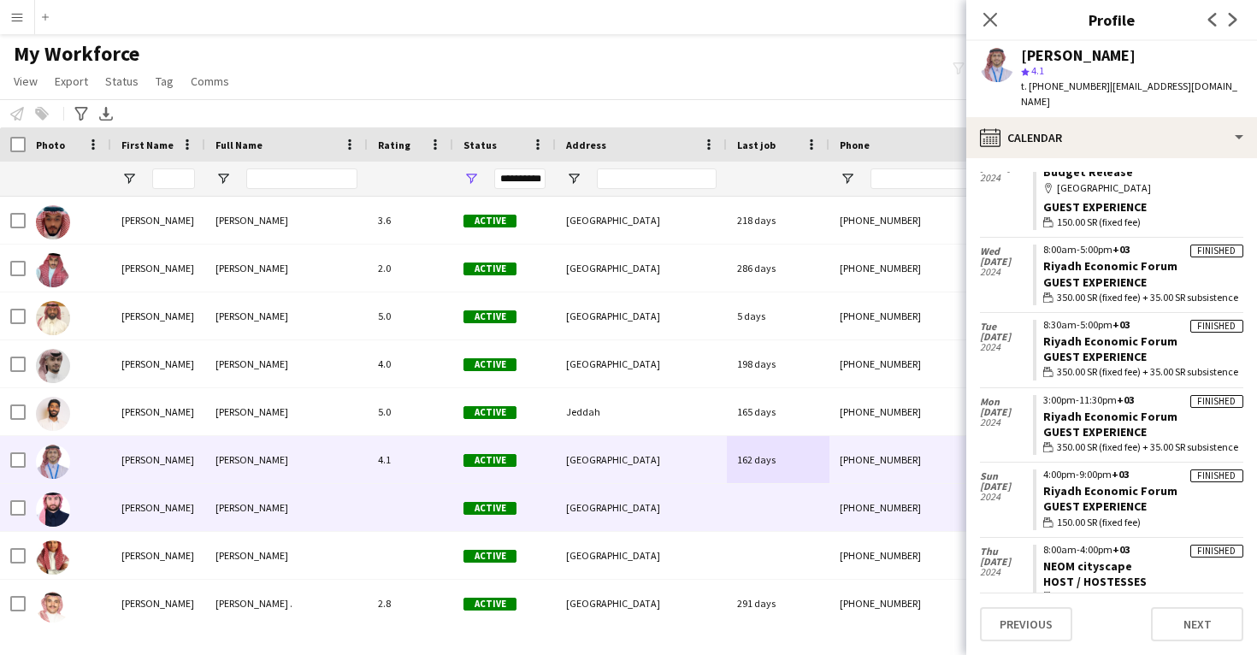
click at [676, 499] on div "[GEOGRAPHIC_DATA]" at bounding box center [641, 507] width 171 height 47
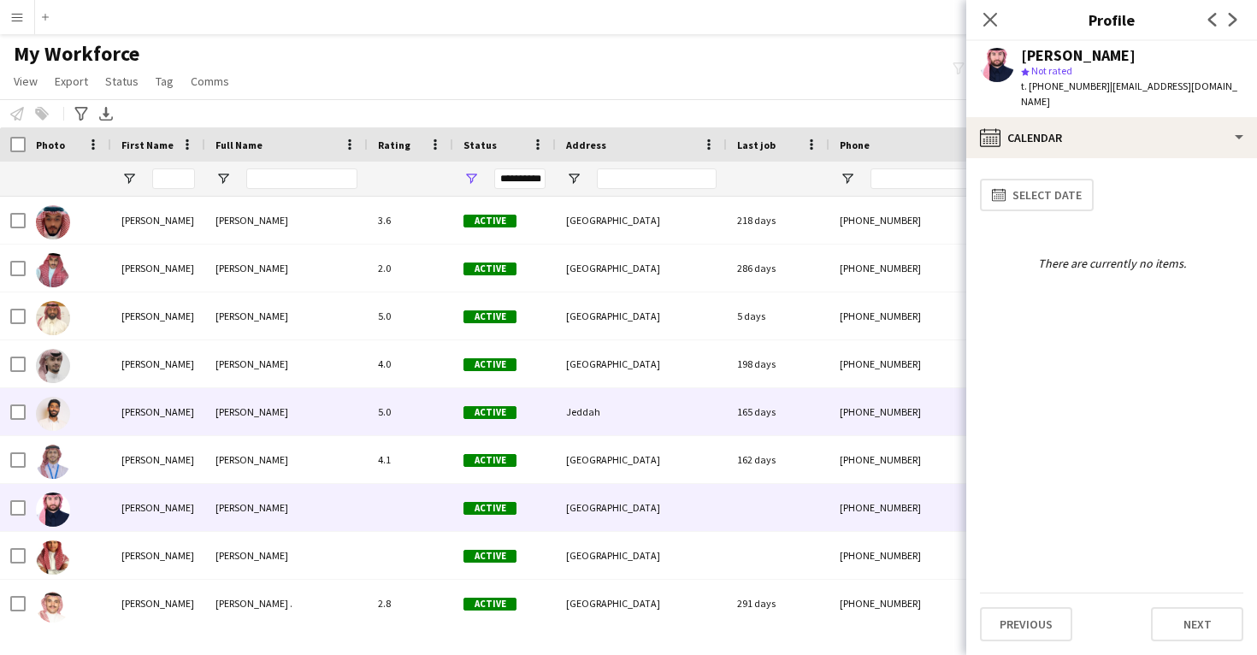
click at [656, 416] on div "Jeddah" at bounding box center [641, 411] width 171 height 47
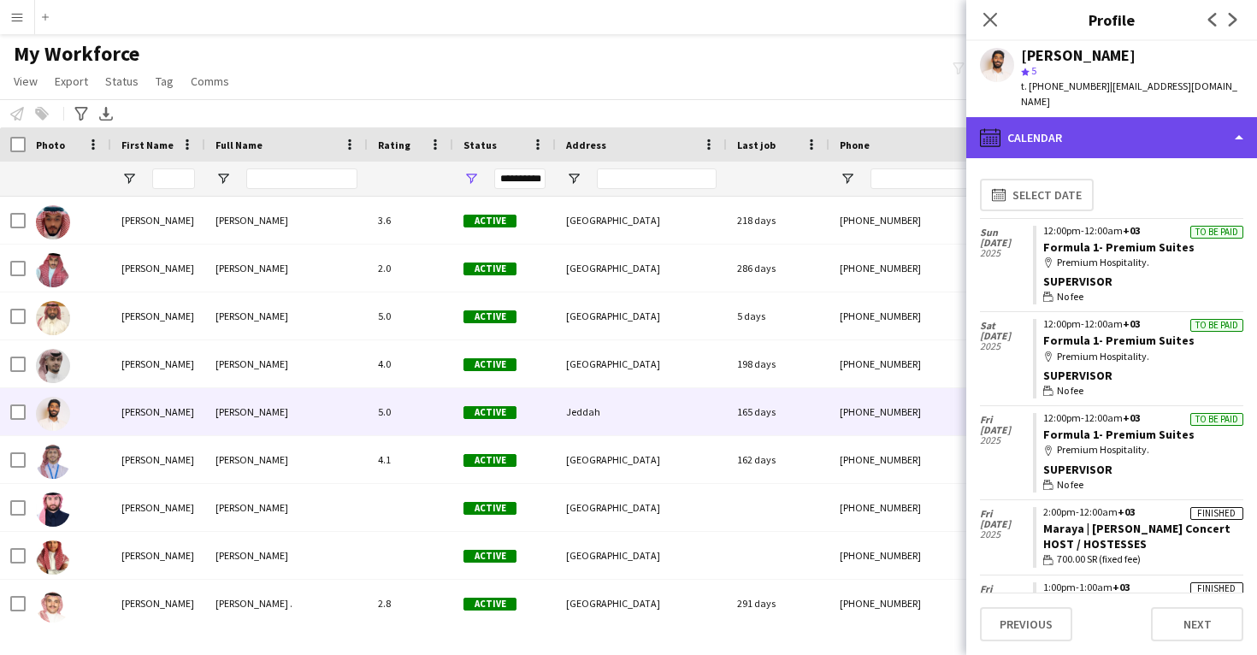
click at [1080, 130] on div "calendar-full Calendar" at bounding box center [1111, 137] width 291 height 41
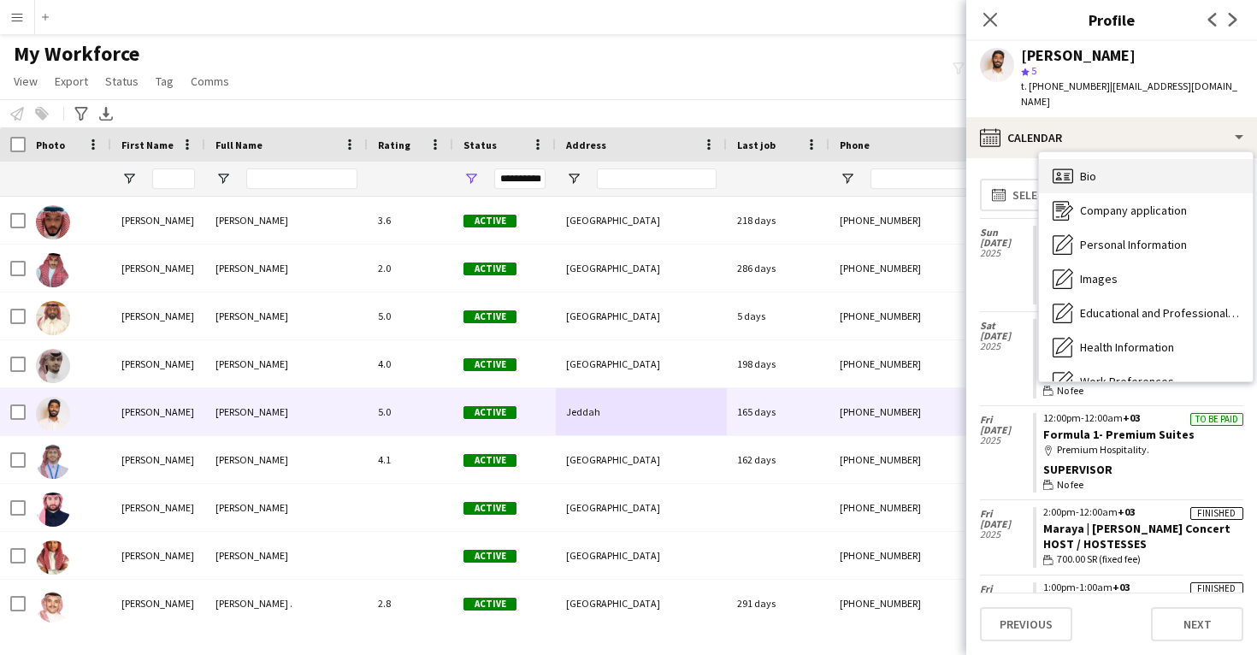
click at [1090, 168] on span "Bio" at bounding box center [1088, 175] width 16 height 15
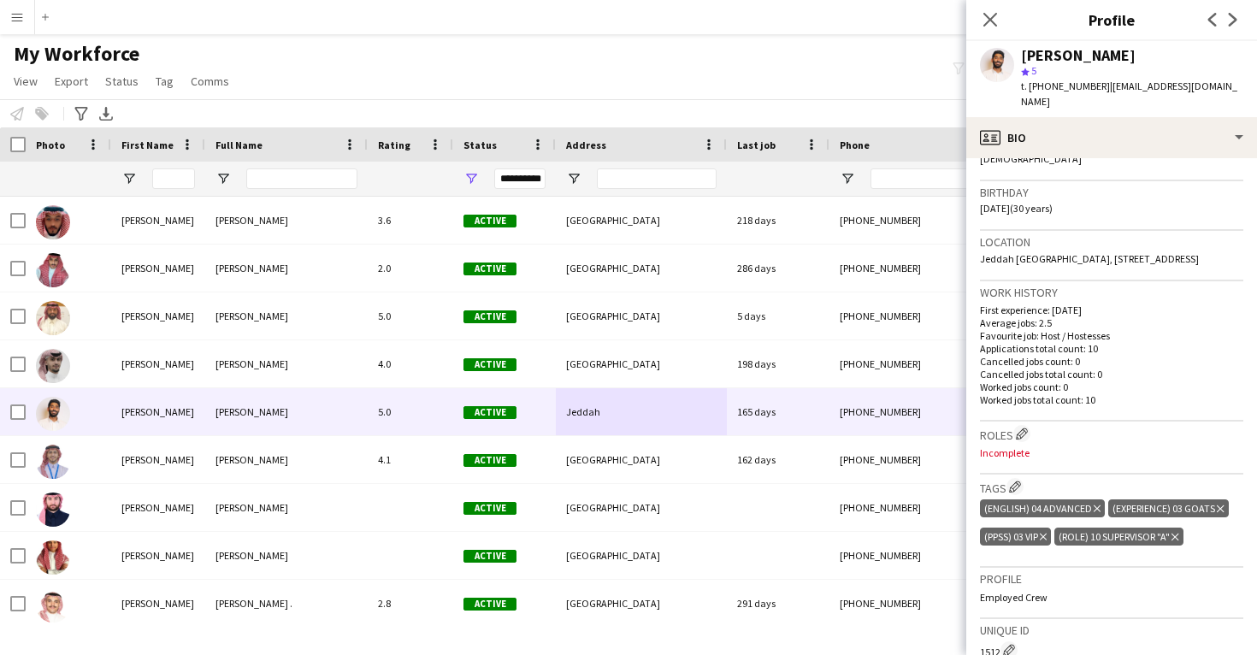
scroll to position [507, 0]
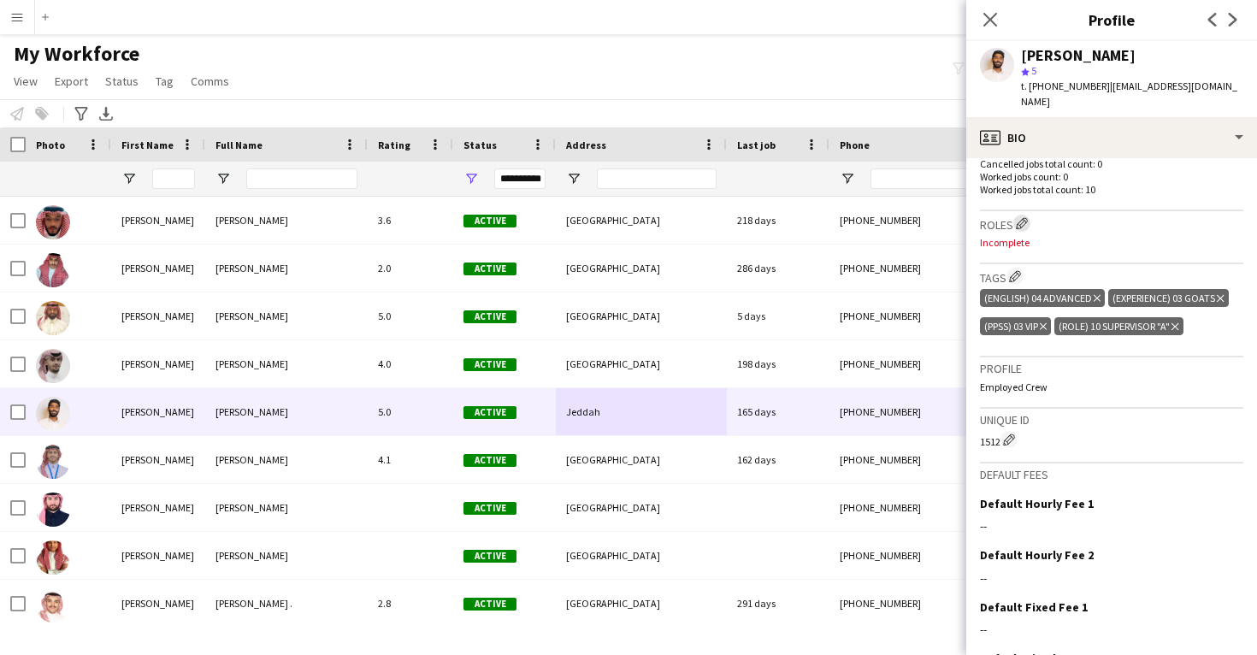
click at [1028, 217] on app-icon "Edit crew company roles" at bounding box center [1022, 223] width 12 height 12
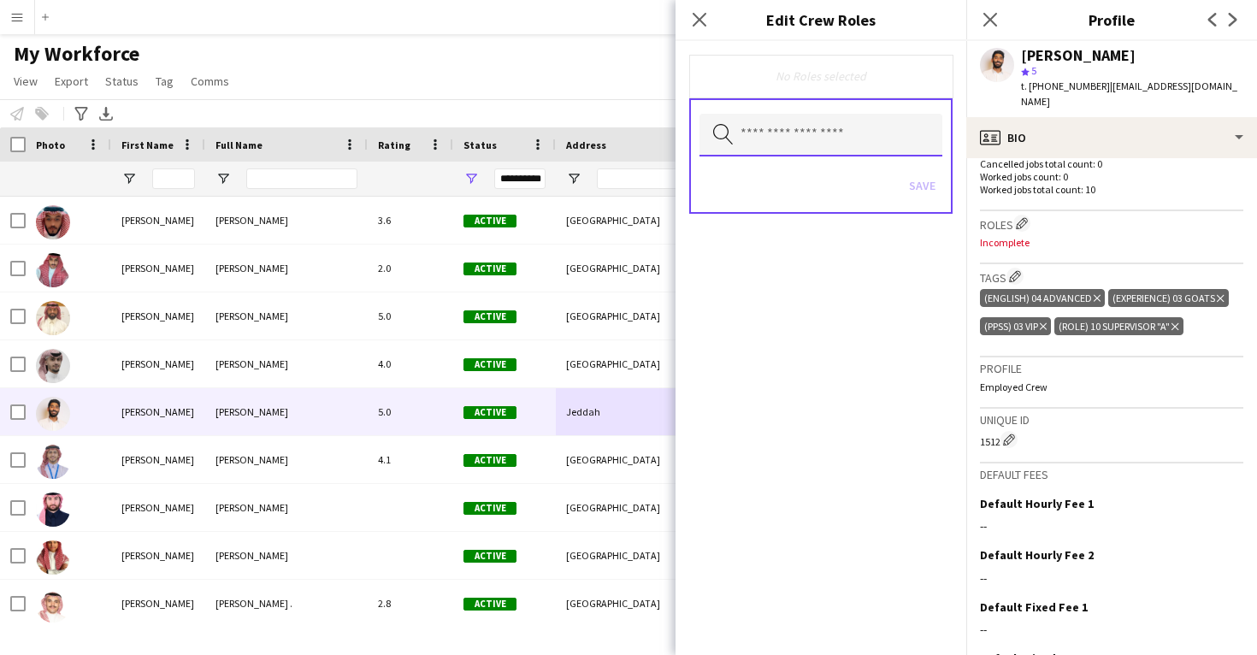
click at [820, 142] on input "text" at bounding box center [821, 135] width 243 height 43
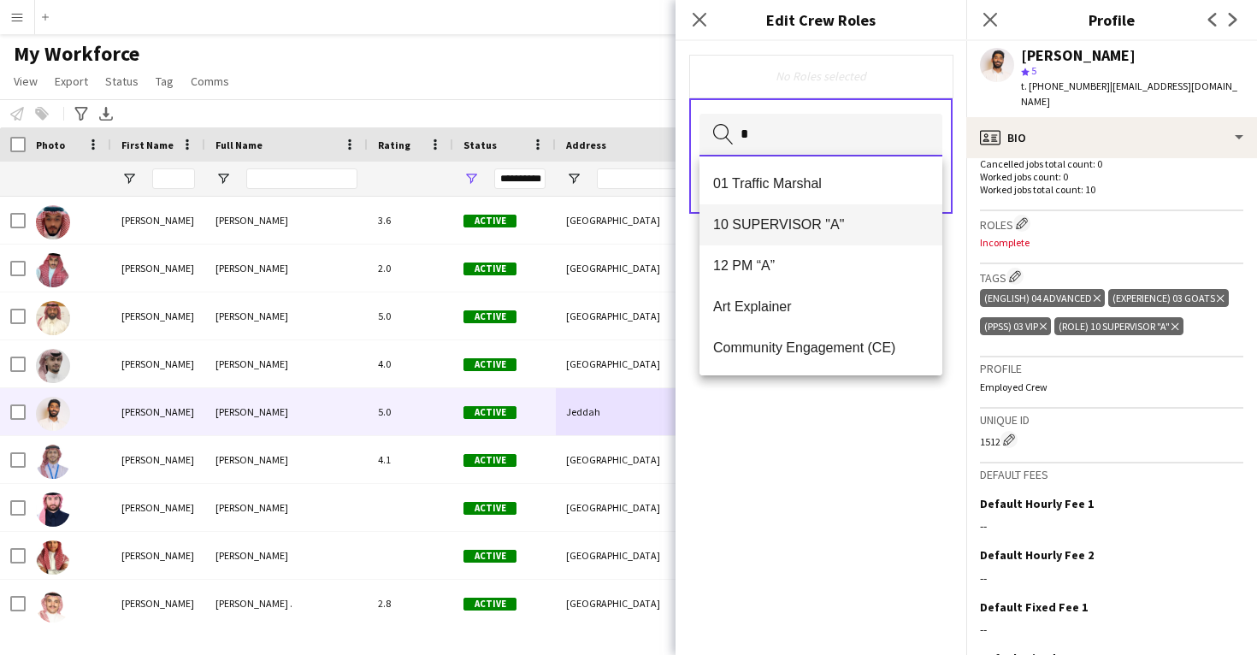
type input "*"
click at [814, 227] on span "10 SUPERVISOR "A"" at bounding box center [821, 224] width 216 height 16
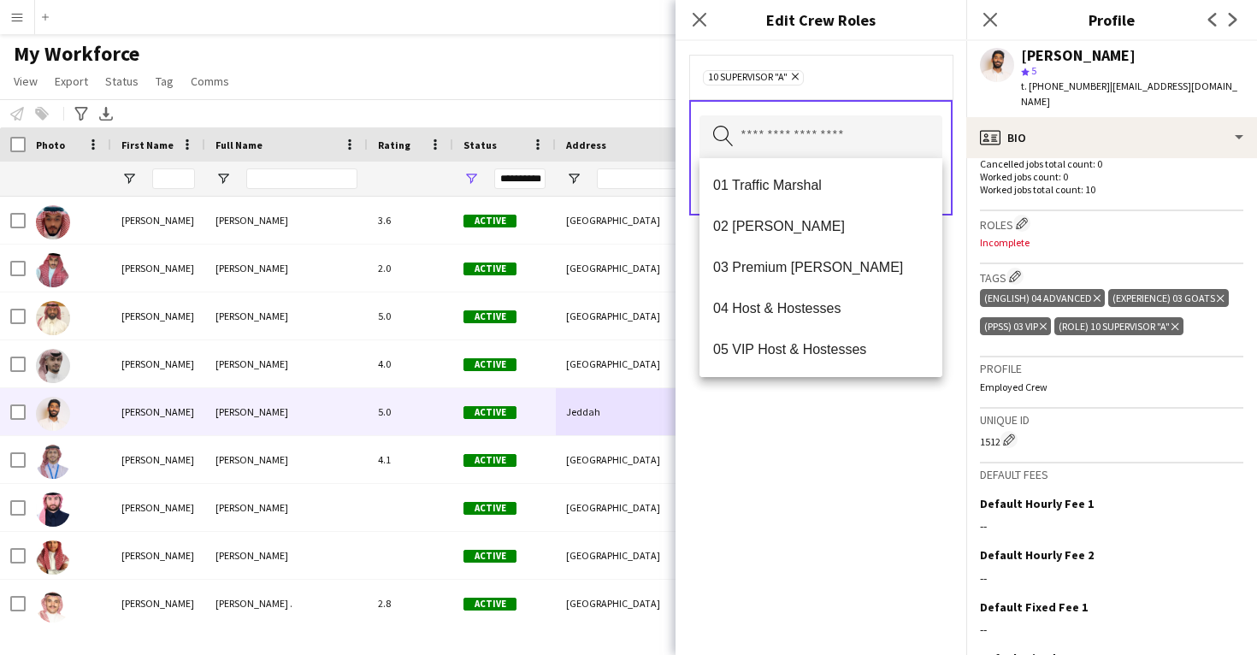
click at [799, 464] on div "10 SUPERVISOR "A" Remove Search by role type Save" at bounding box center [821, 348] width 291 height 614
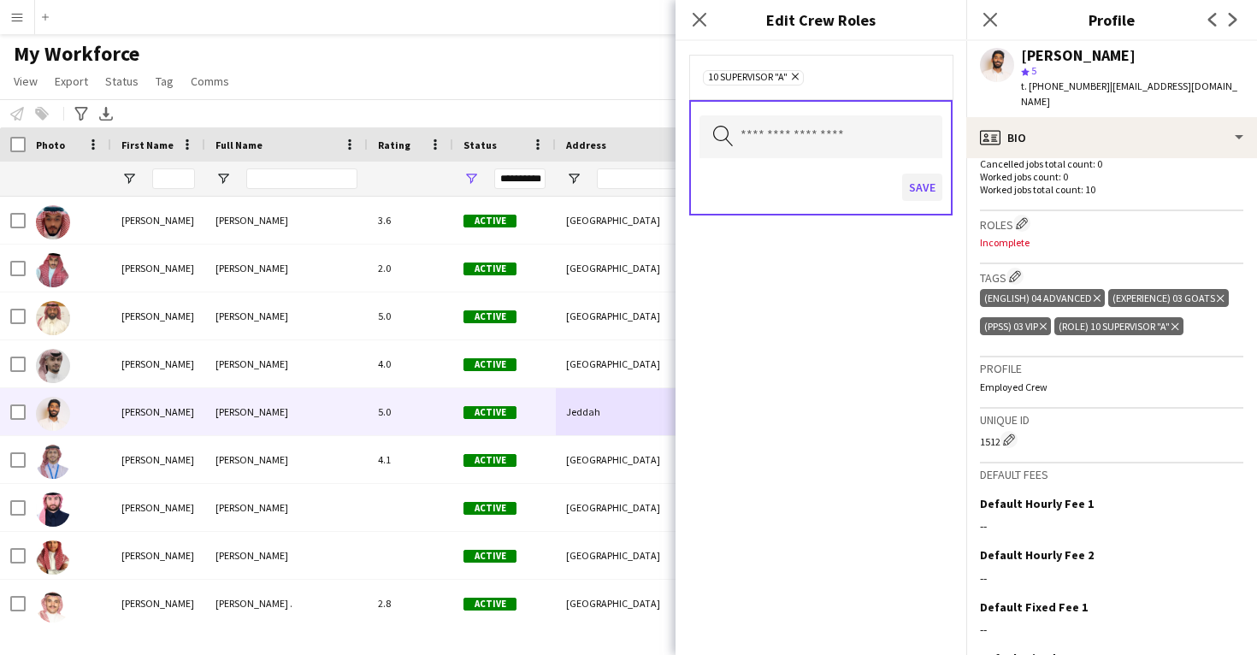
click at [920, 188] on button "Save" at bounding box center [922, 187] width 40 height 27
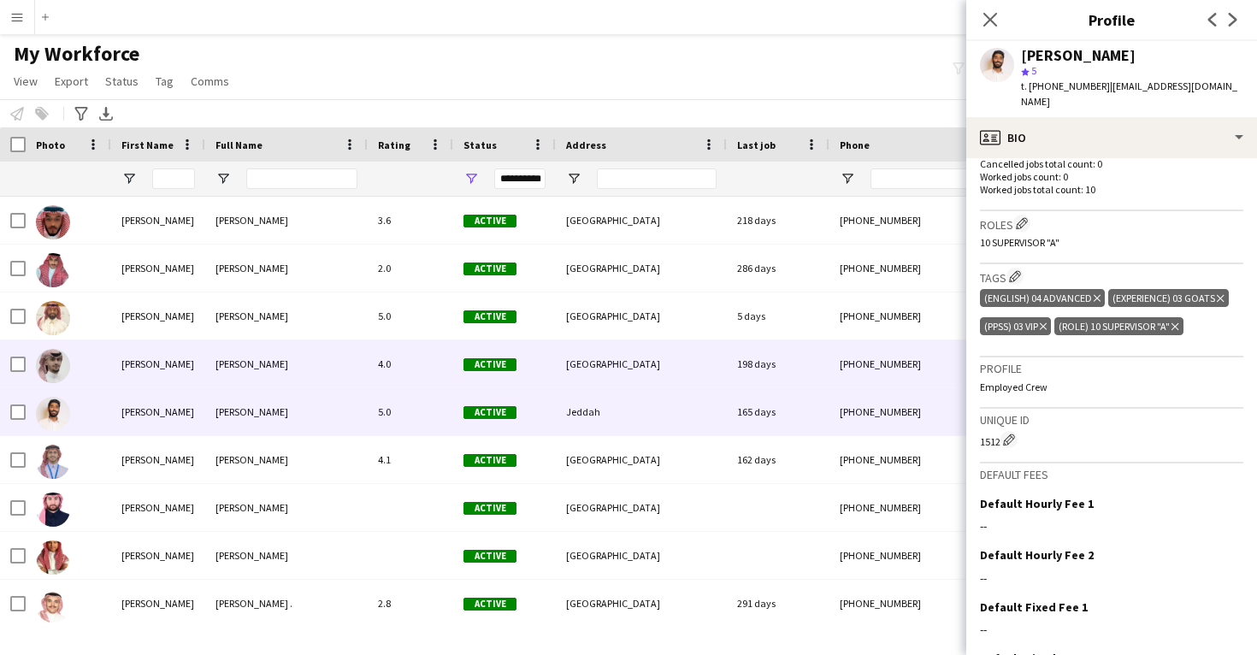
click at [708, 372] on div "[GEOGRAPHIC_DATA]" at bounding box center [641, 363] width 171 height 47
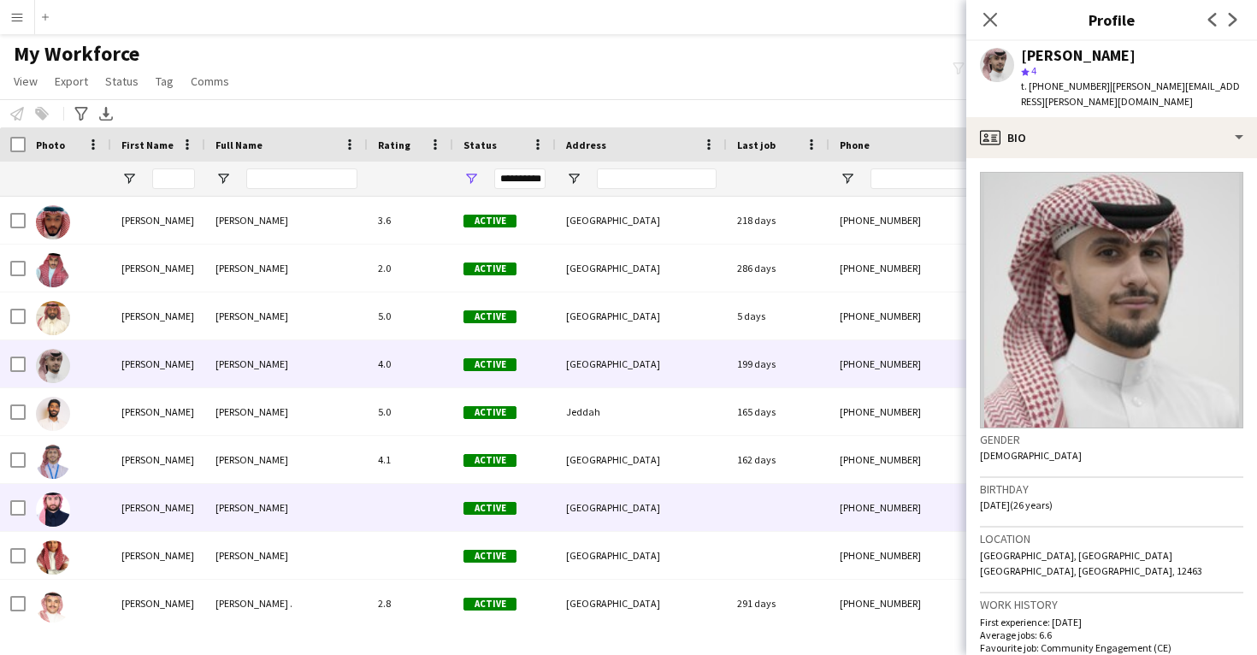
click at [680, 495] on div "[GEOGRAPHIC_DATA]" at bounding box center [641, 507] width 171 height 47
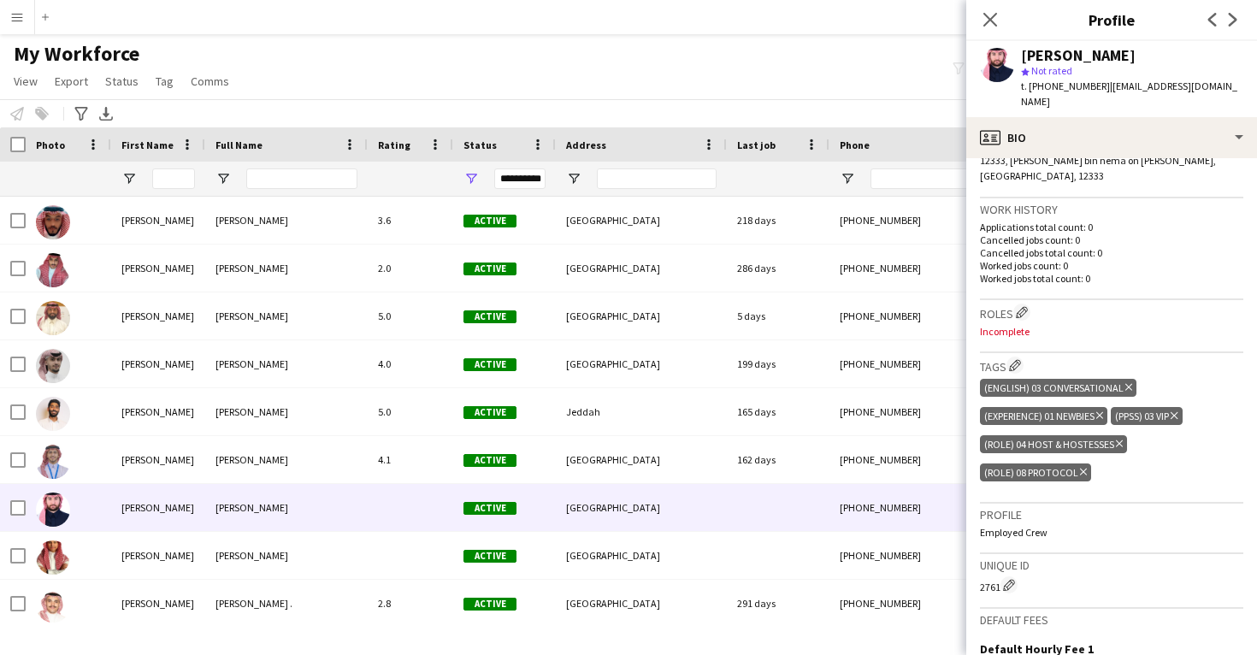
scroll to position [397, 0]
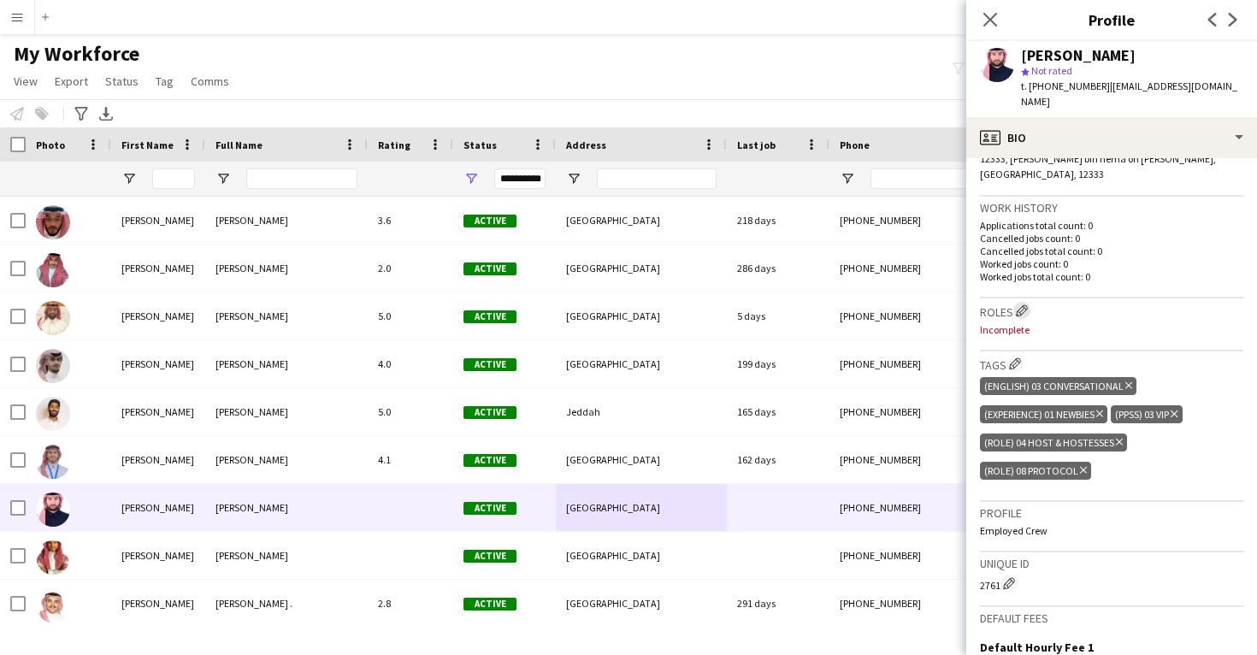
click at [1030, 302] on button "Edit crew company roles" at bounding box center [1021, 310] width 17 height 17
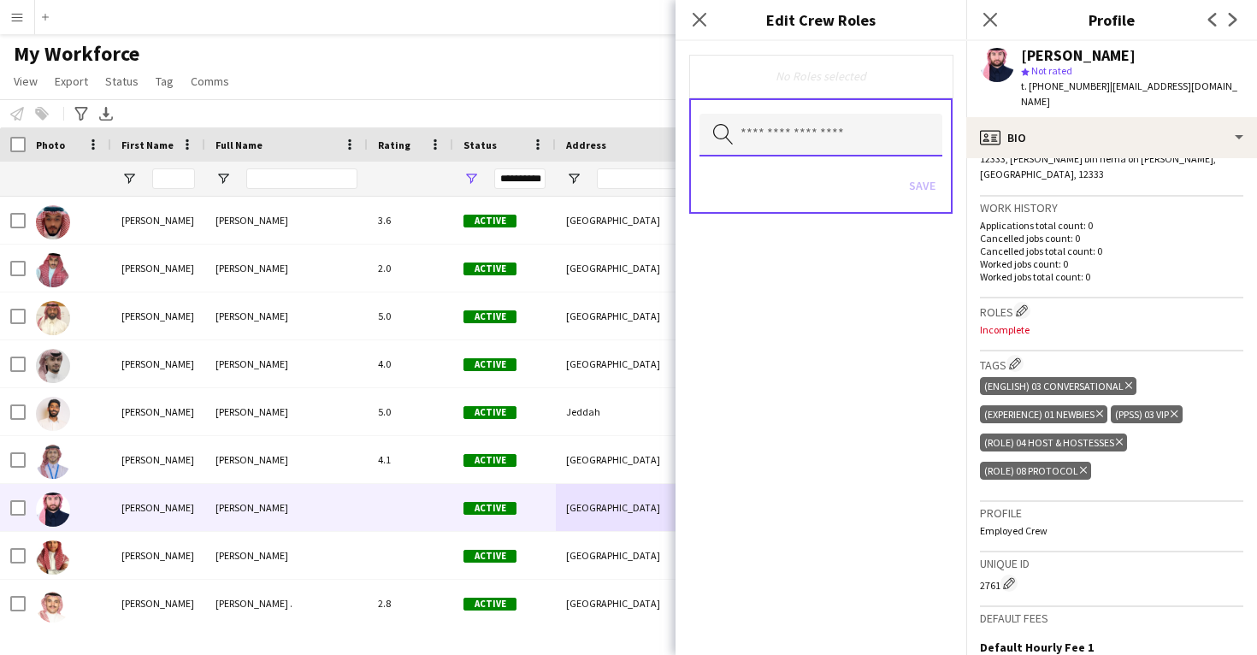
click at [873, 139] on input "text" at bounding box center [821, 135] width 243 height 43
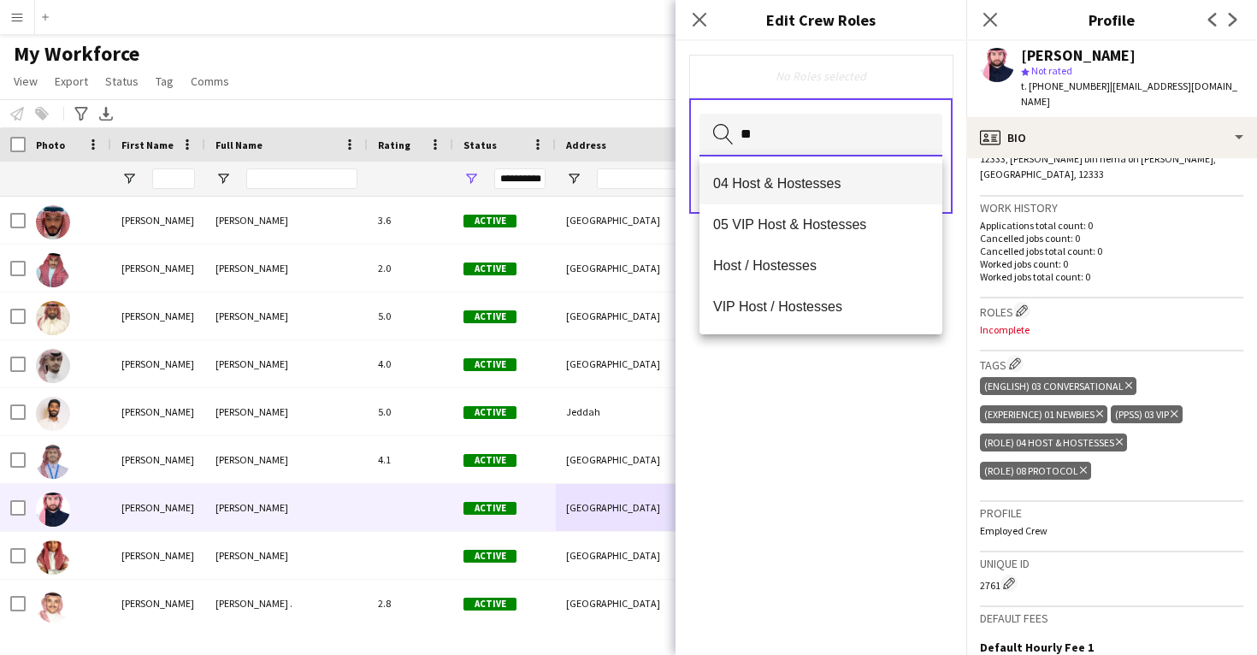
type input "**"
click at [841, 167] on mat-option "04 Host & Hostesses" at bounding box center [821, 183] width 243 height 41
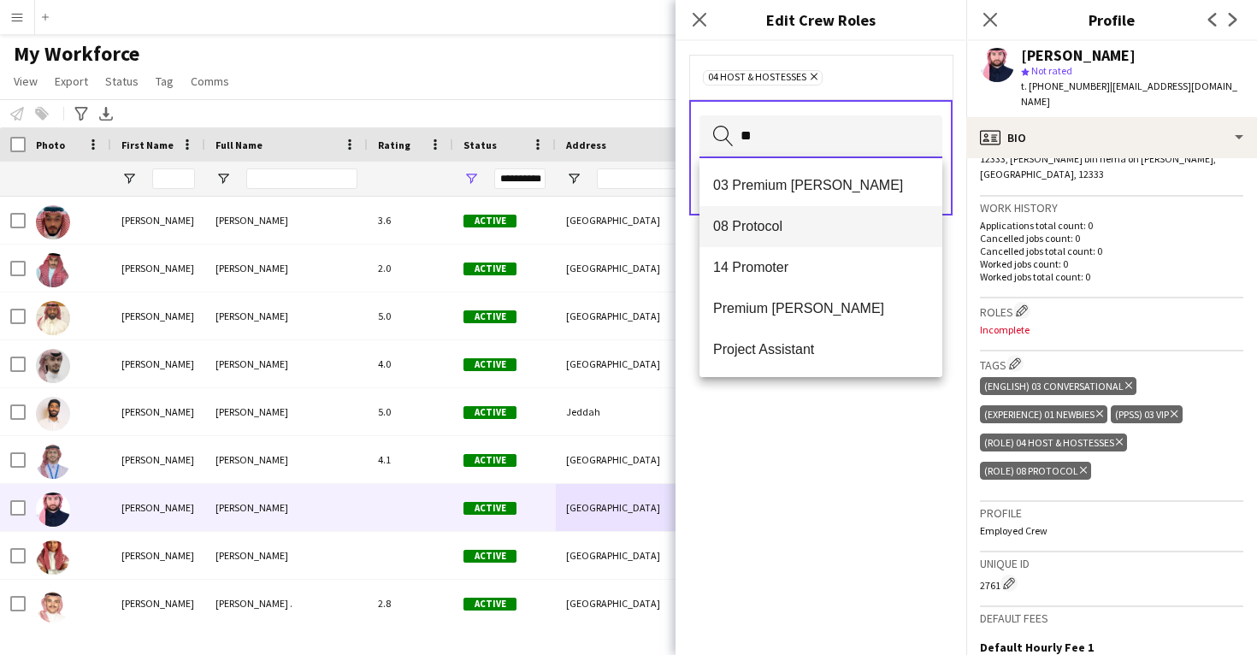
type input "**"
click at [812, 229] on span "08 Protocol" at bounding box center [821, 226] width 216 height 16
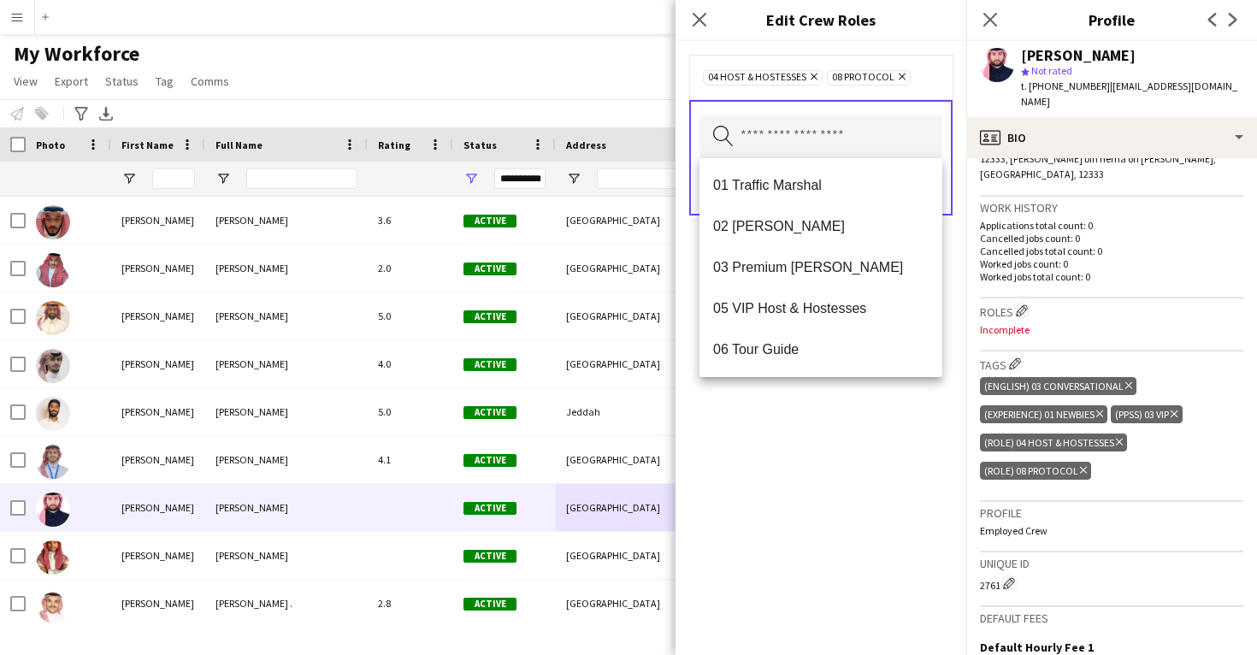
click at [794, 452] on div "04 Host & Hostesses Remove 08 Protocol Remove Search by role type Save" at bounding box center [821, 348] width 291 height 614
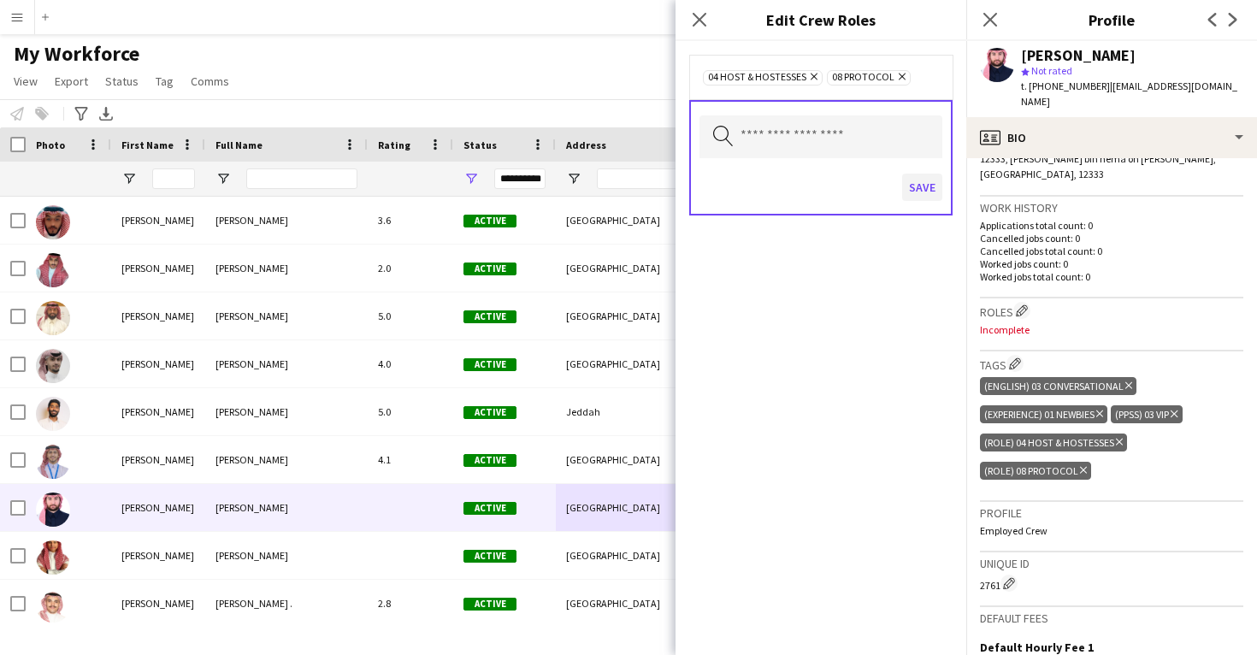
click at [916, 195] on button "Save" at bounding box center [922, 187] width 40 height 27
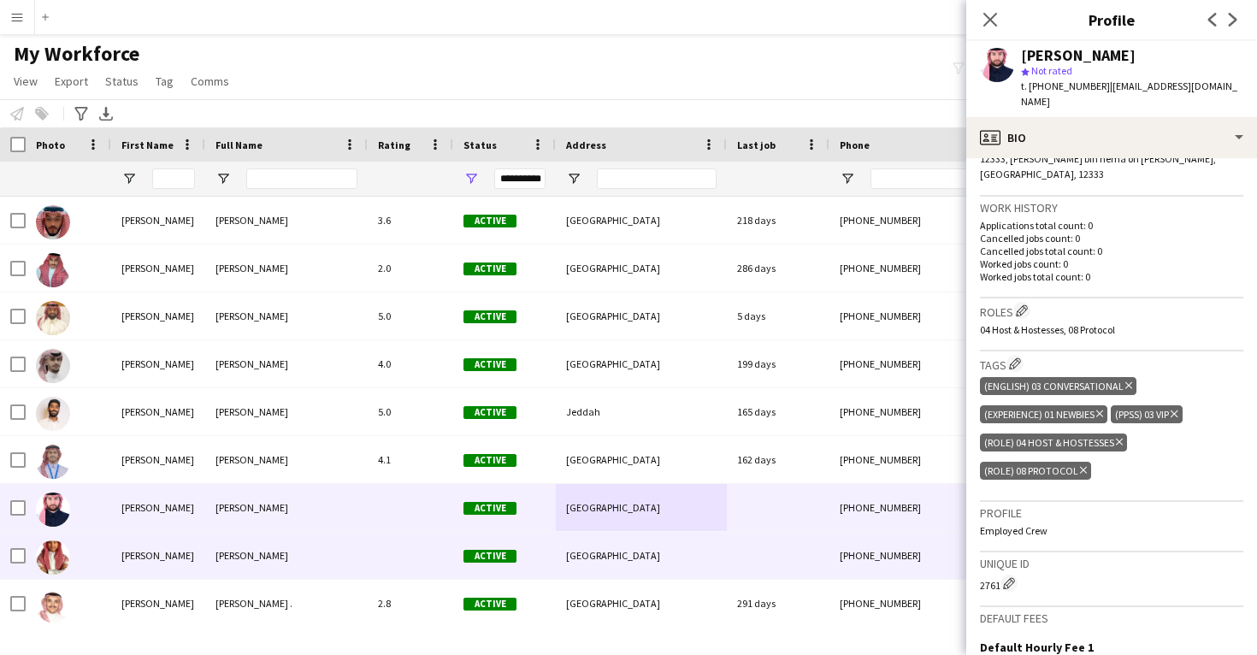
click at [717, 537] on div "[GEOGRAPHIC_DATA]" at bounding box center [641, 555] width 171 height 47
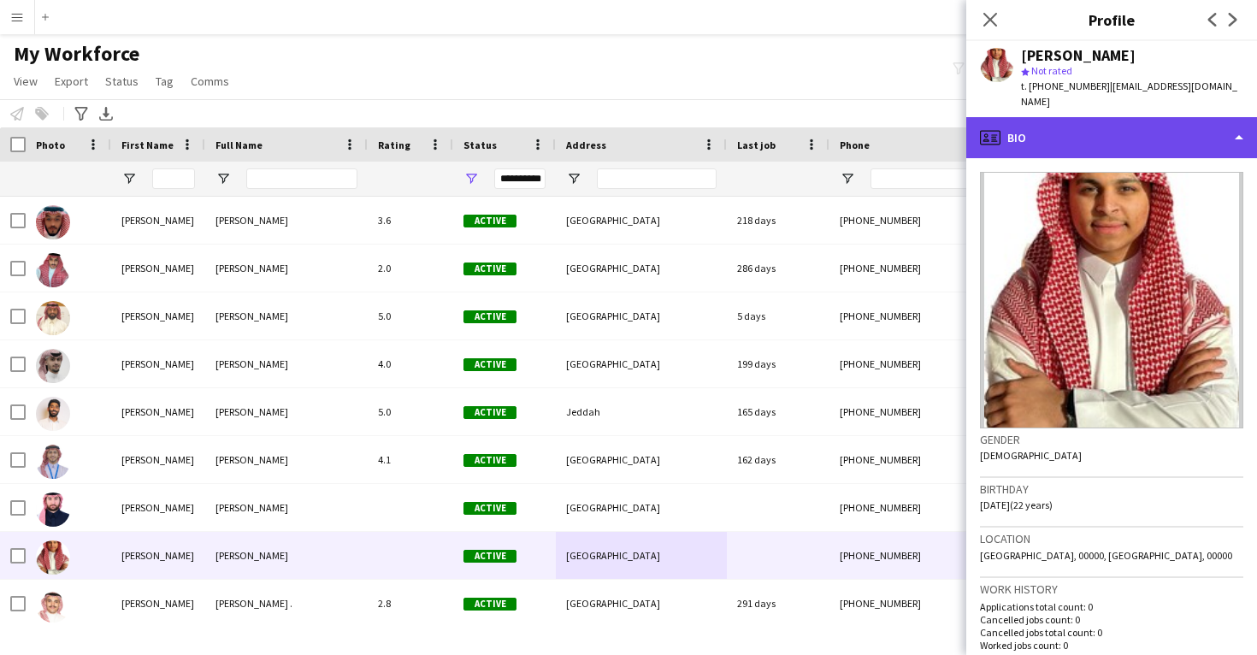
click at [1146, 123] on div "profile Bio" at bounding box center [1111, 137] width 291 height 41
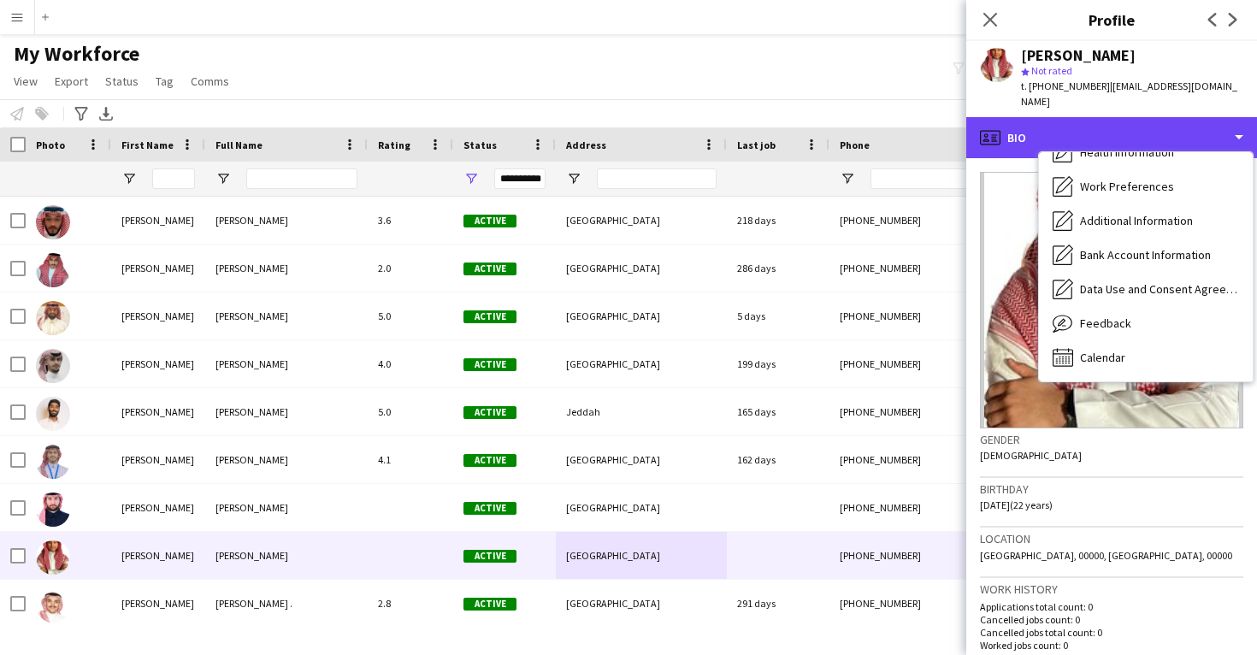
scroll to position [195, 0]
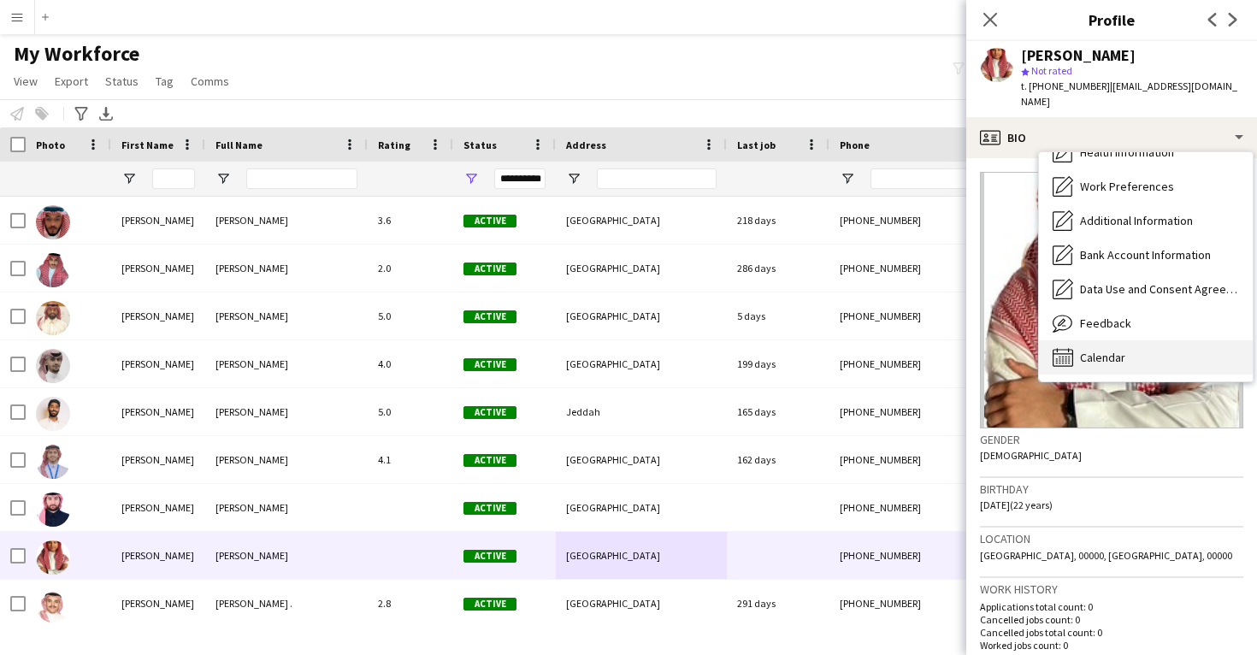
click at [1129, 342] on div "Calendar Calendar" at bounding box center [1146, 357] width 214 height 34
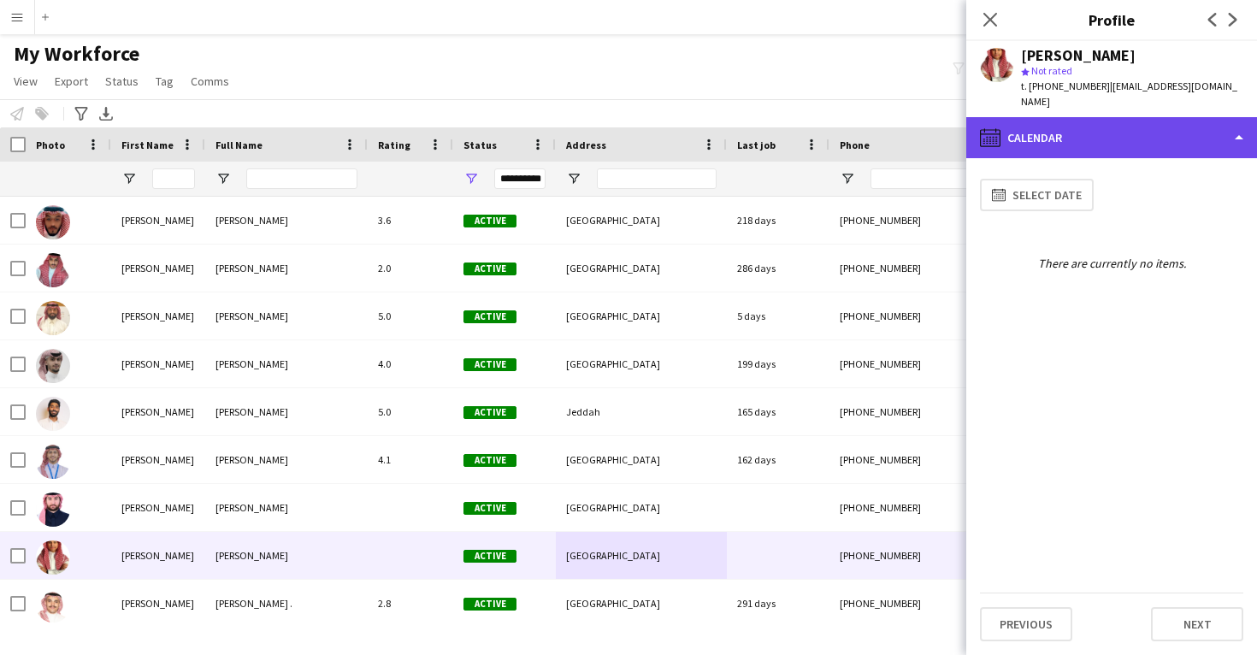
click at [1154, 117] on div "calendar-full Calendar" at bounding box center [1111, 137] width 291 height 41
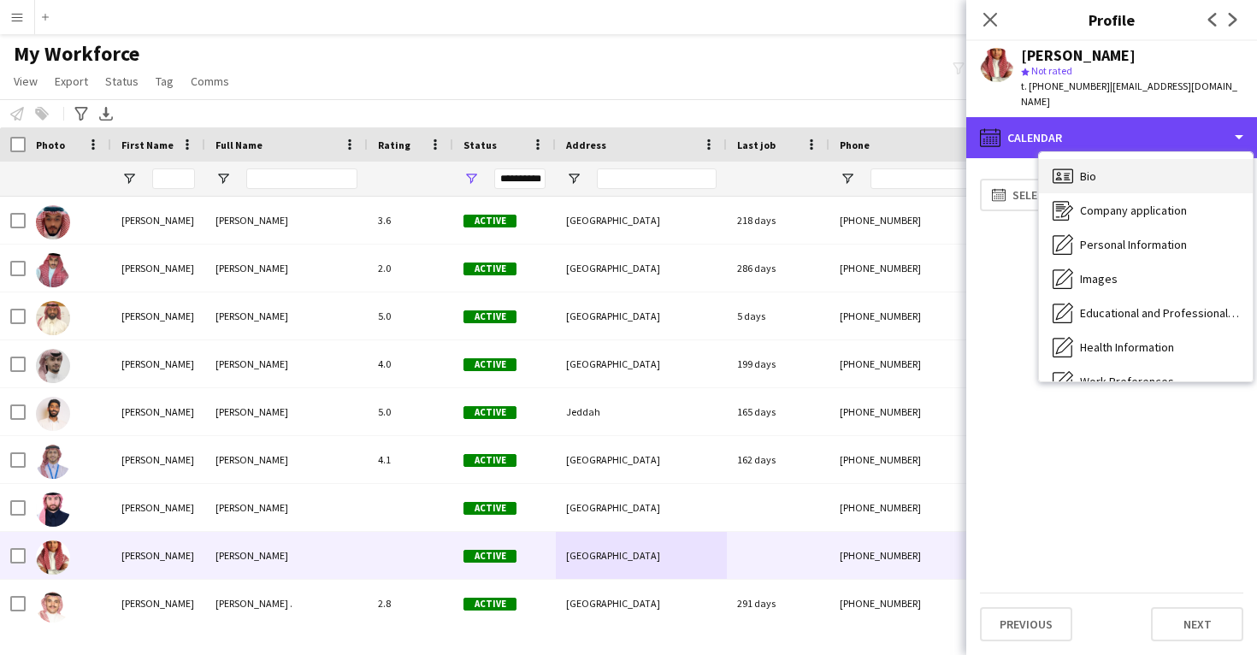
scroll to position [-1, 0]
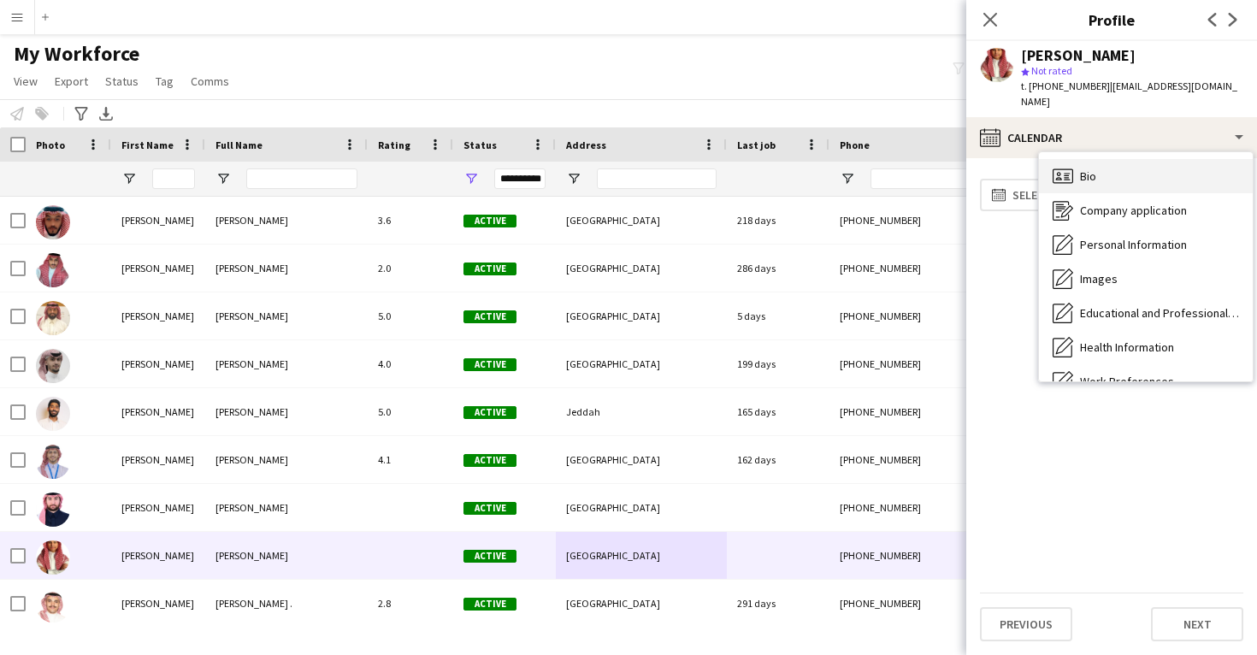
click at [1133, 159] on div "Bio Bio" at bounding box center [1146, 176] width 214 height 34
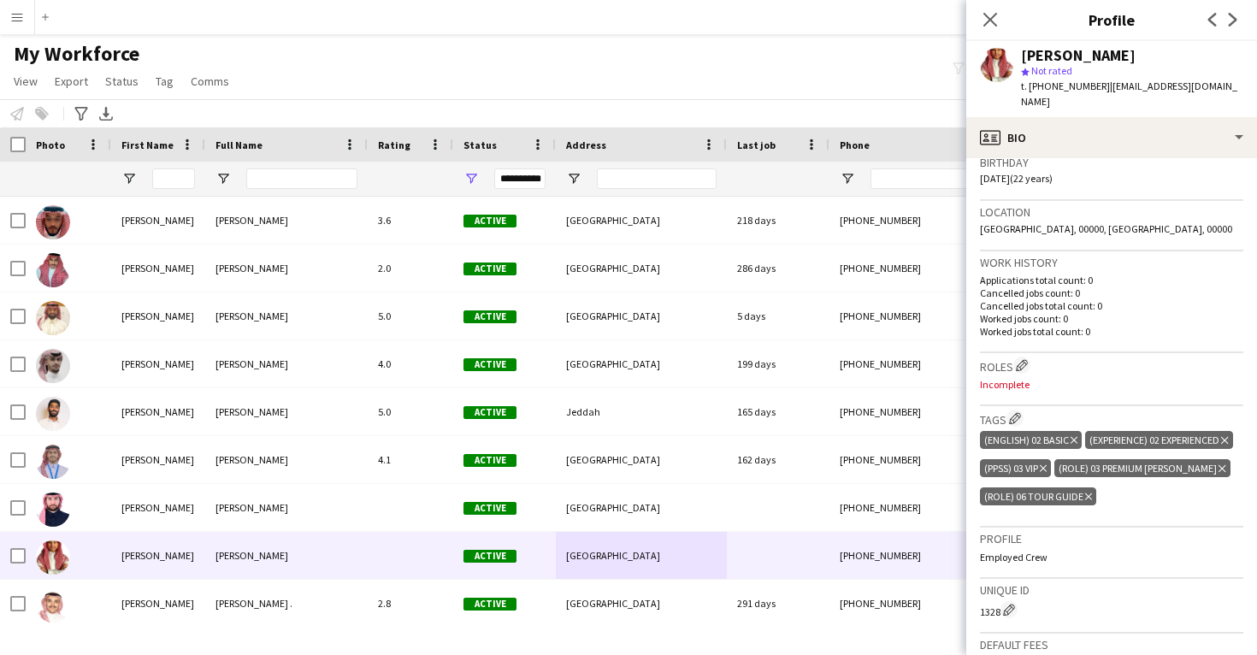
scroll to position [259, 0]
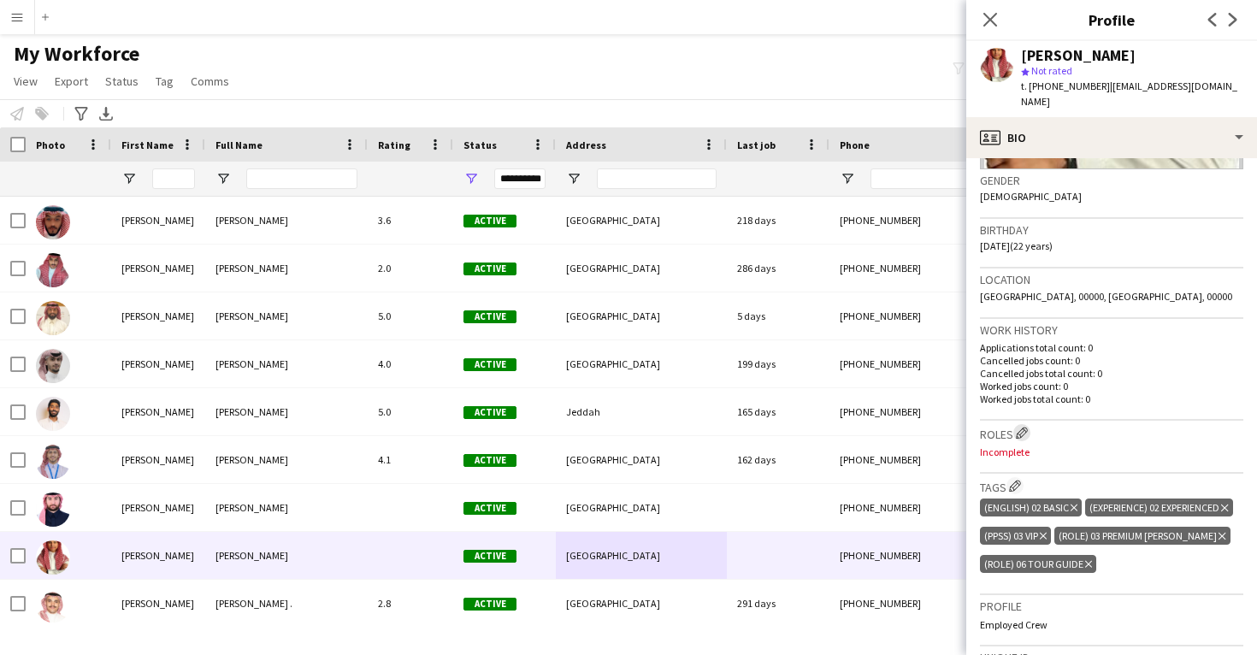
click at [1019, 427] on app-icon "Edit crew company roles" at bounding box center [1022, 433] width 12 height 12
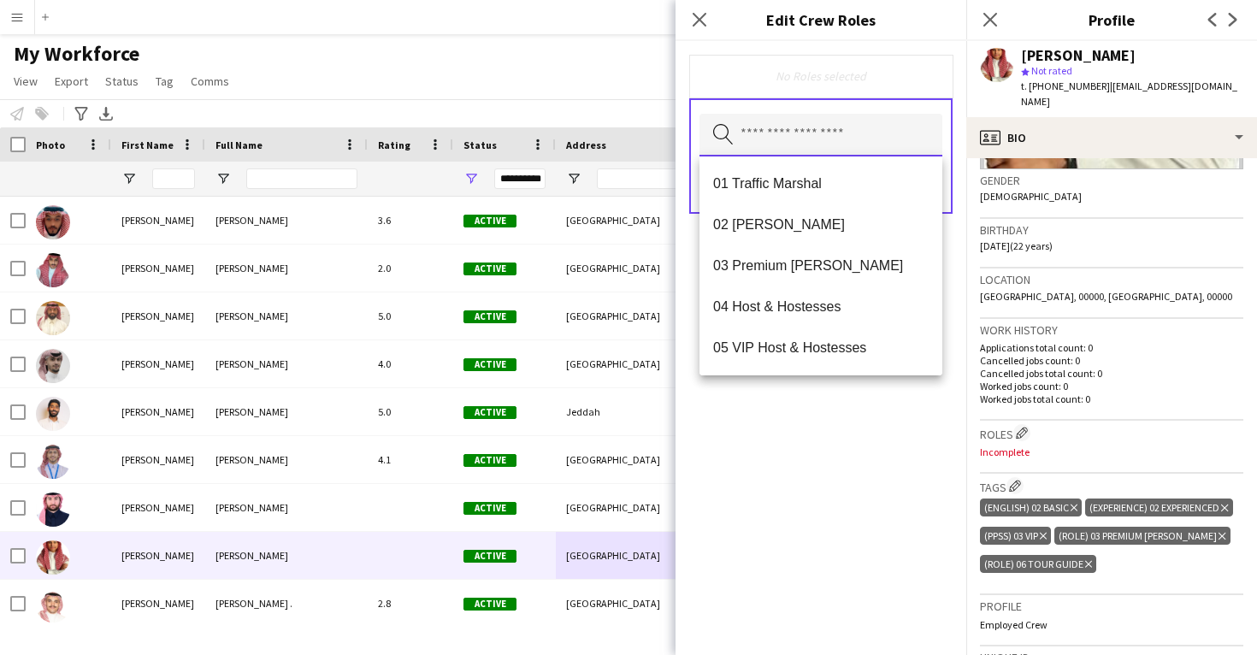
click at [872, 136] on input "text" at bounding box center [821, 135] width 243 height 43
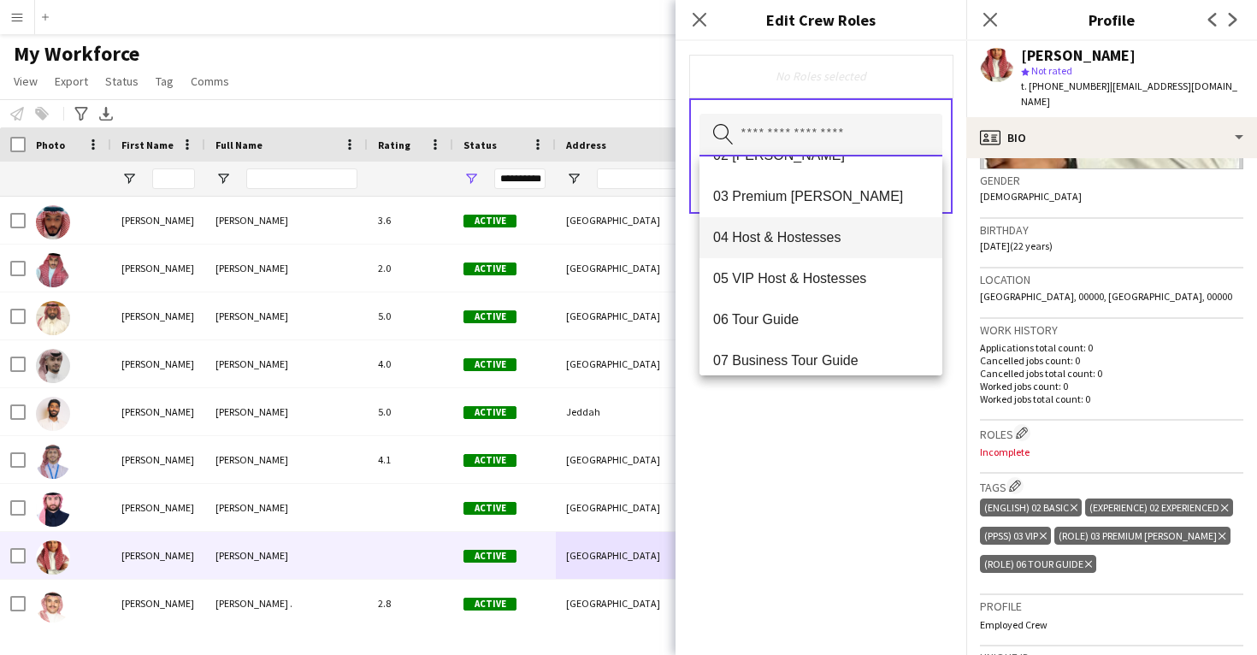
scroll to position [62, 0]
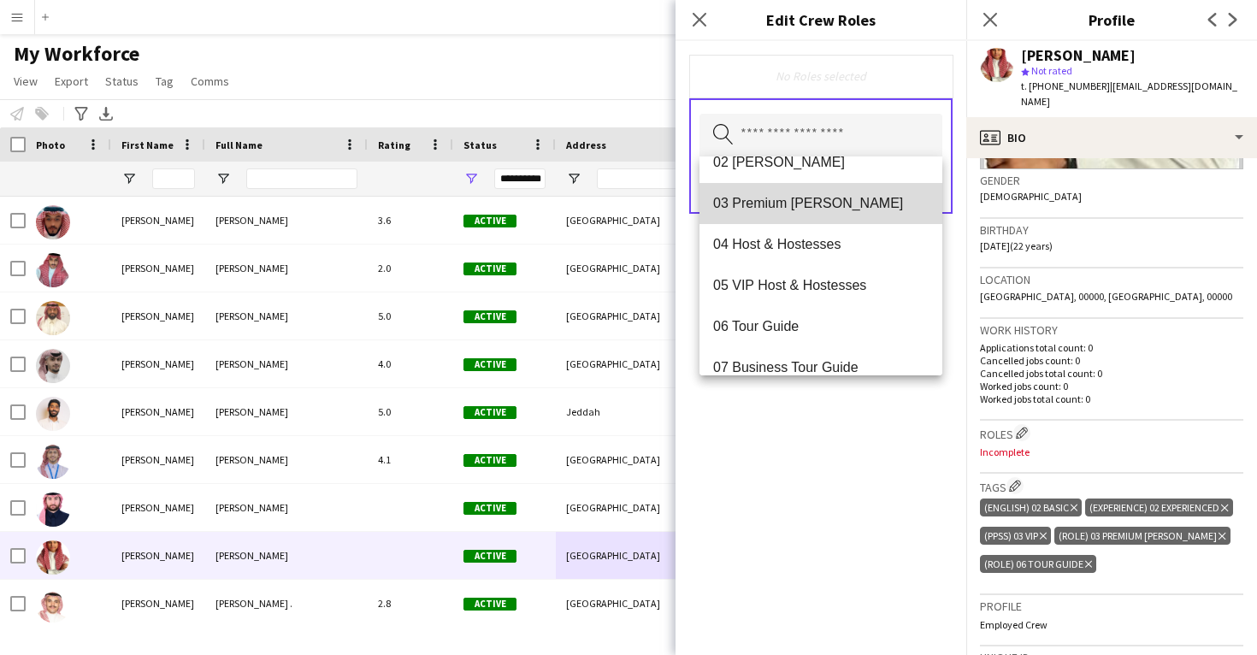
click at [823, 219] on mat-option "03 Premium Usher" at bounding box center [821, 203] width 243 height 41
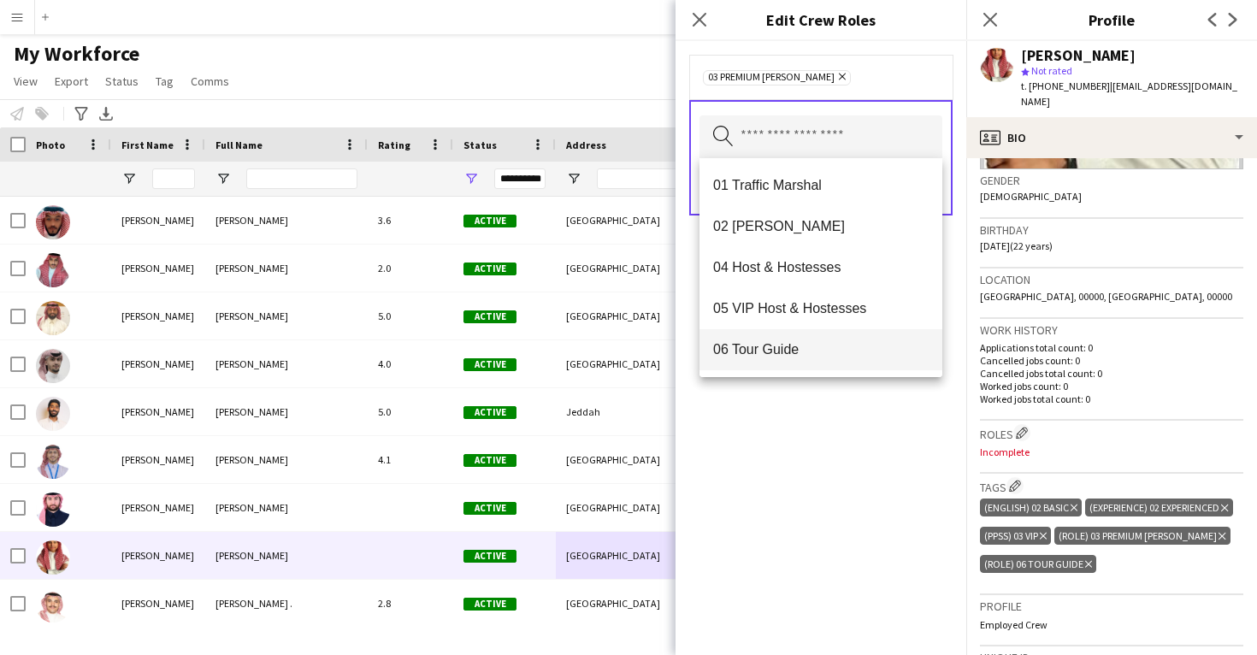
click at [796, 353] on span "06 Tour Guide" at bounding box center [821, 349] width 216 height 16
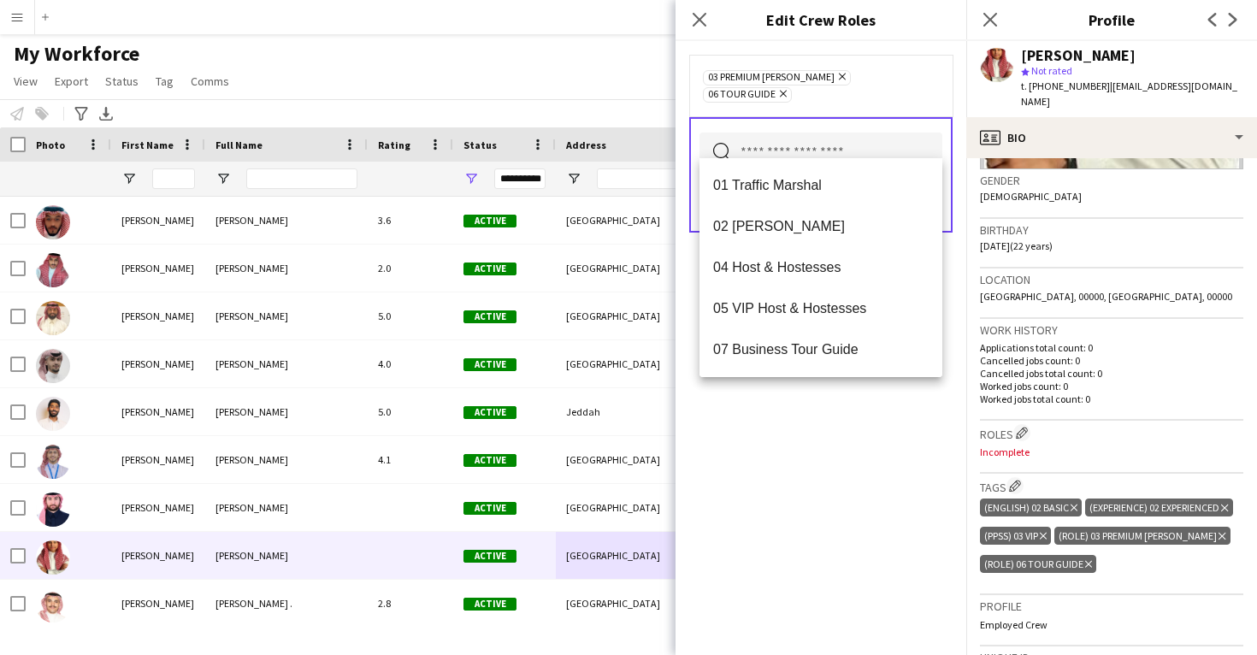
click at [794, 449] on div "03 Premium Usher Remove 06 Tour Guide Remove Search by role type Save" at bounding box center [821, 348] width 291 height 614
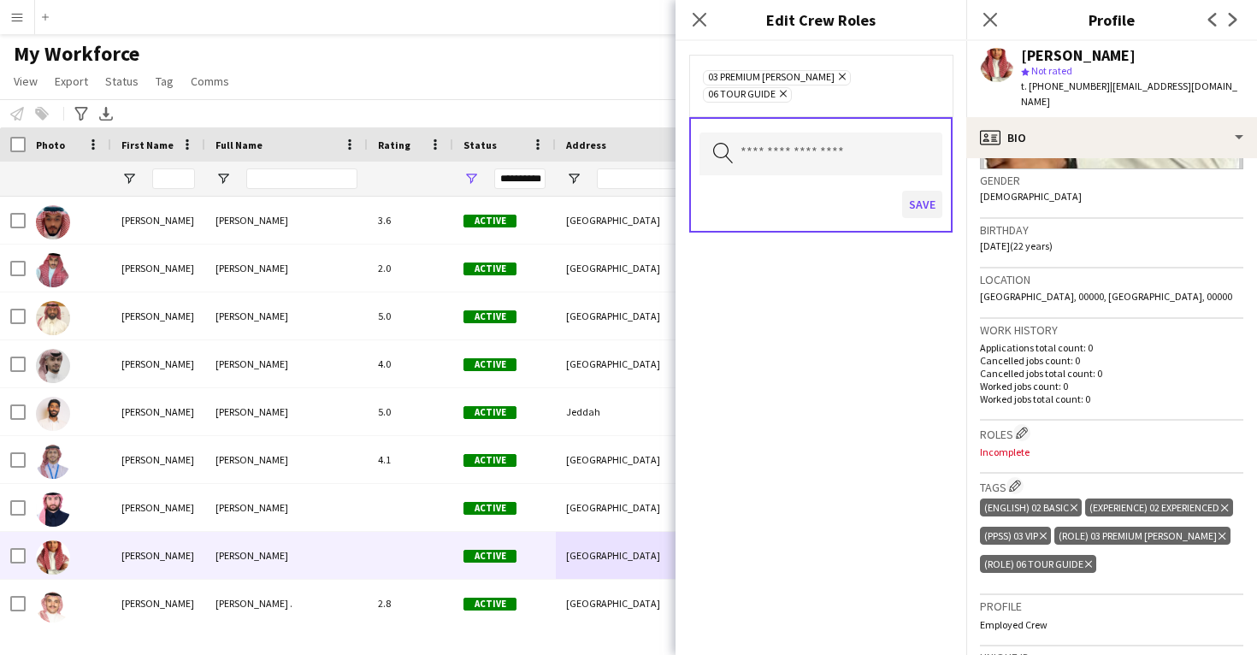
click at [922, 193] on button "Save" at bounding box center [922, 204] width 40 height 27
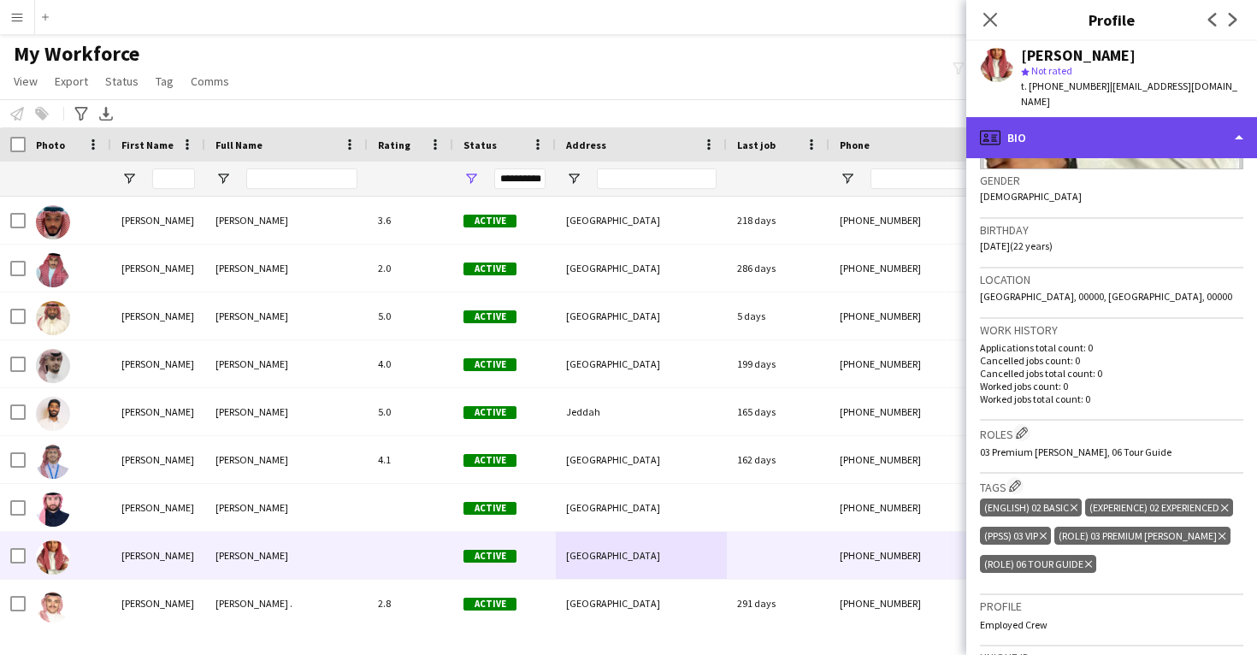
click at [1078, 117] on div "profile Bio" at bounding box center [1111, 137] width 291 height 41
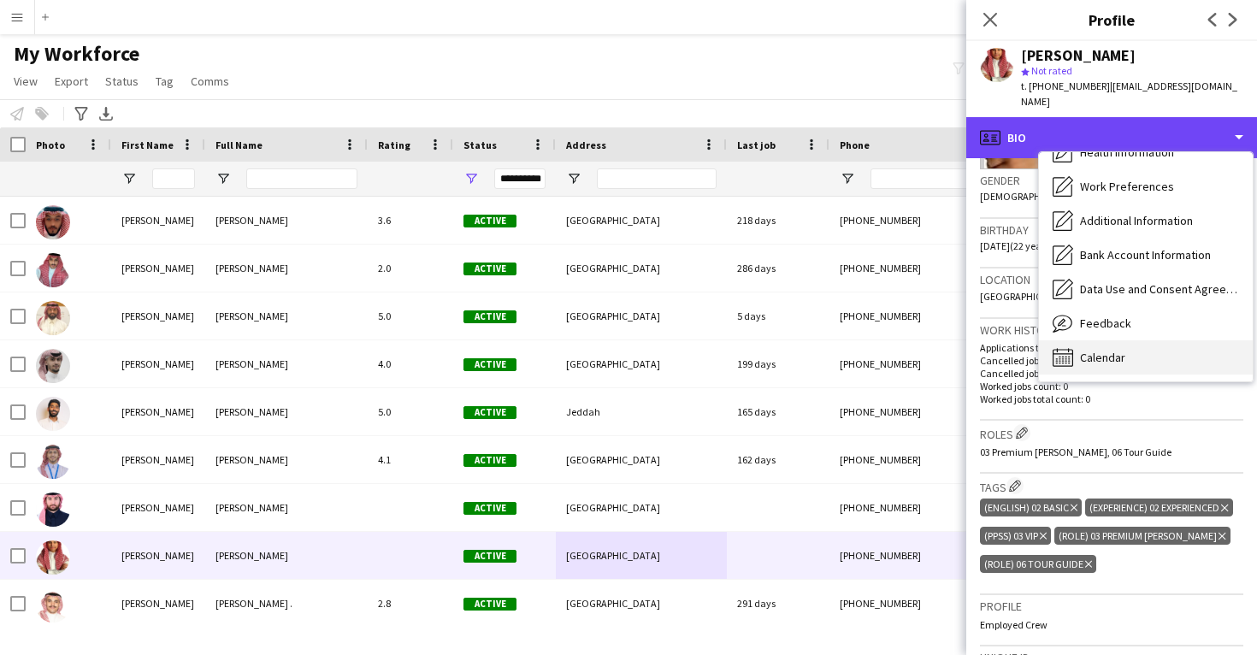
scroll to position [195, 0]
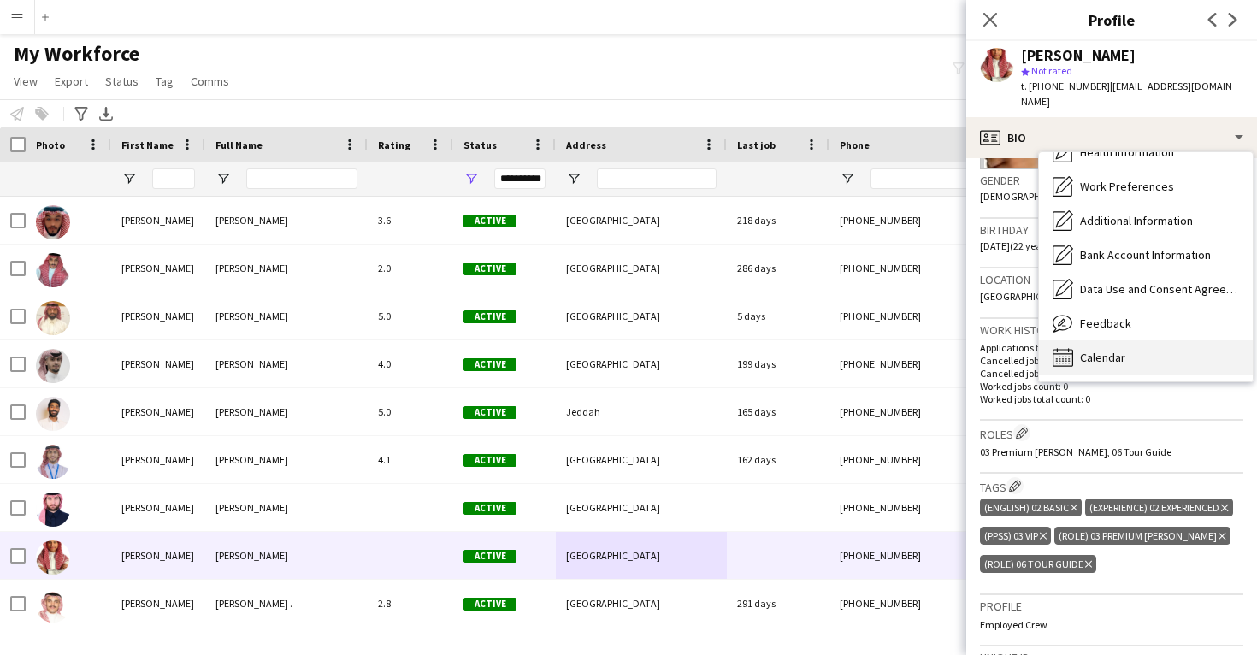
click at [1095, 350] on span "Calendar" at bounding box center [1102, 357] width 45 height 15
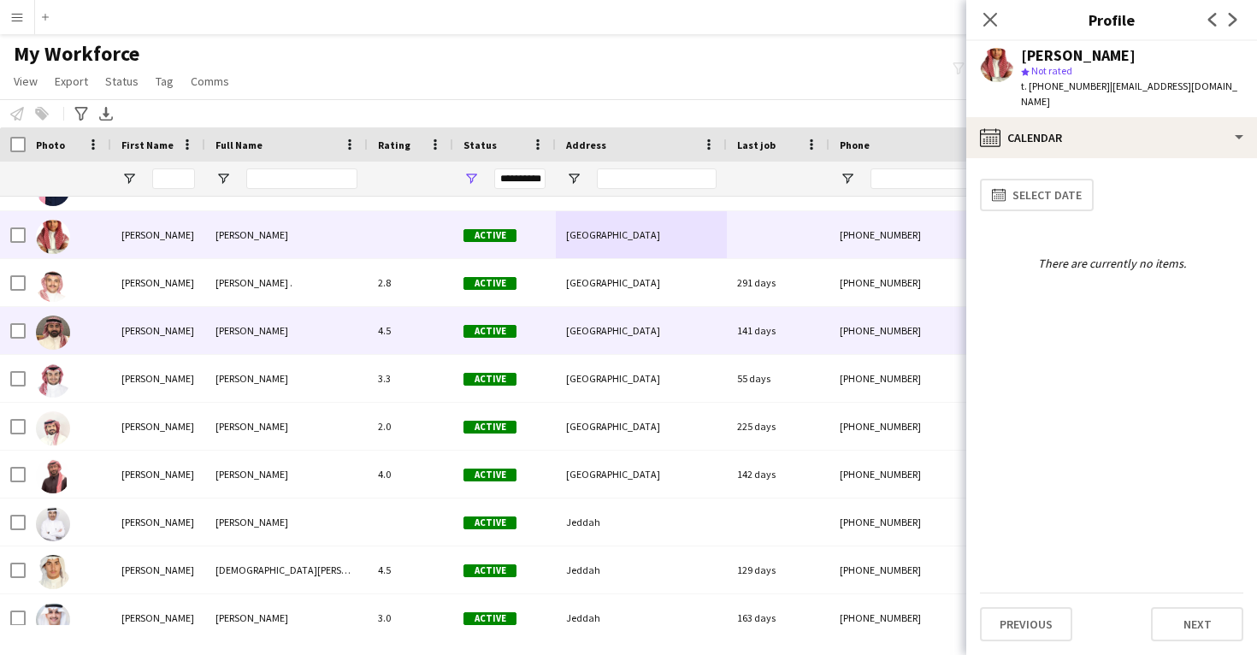
scroll to position [50609, 0]
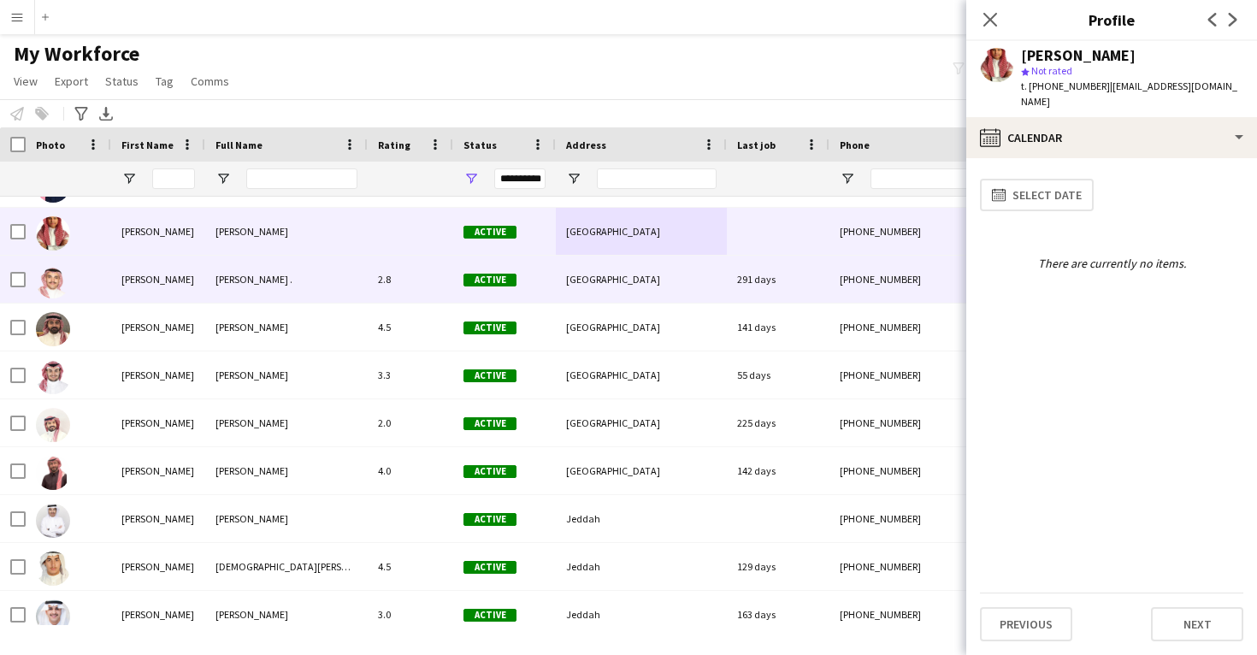
click at [694, 297] on div "[GEOGRAPHIC_DATA]" at bounding box center [641, 279] width 171 height 47
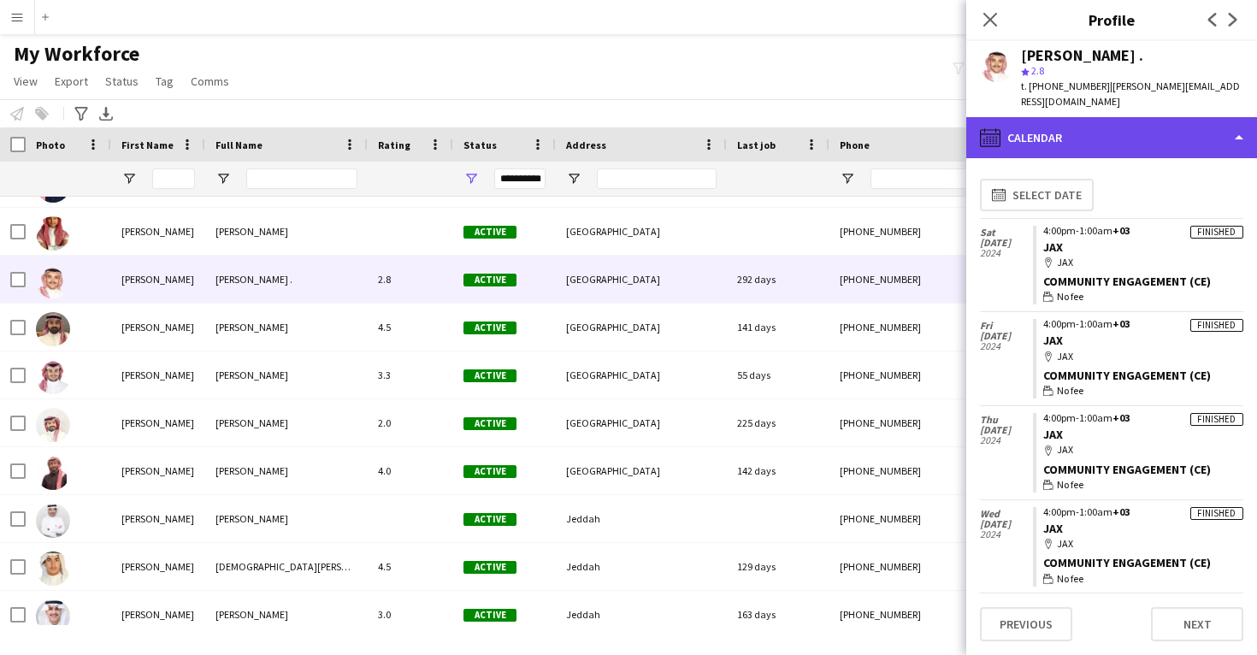
click at [1040, 127] on div "calendar-full Calendar" at bounding box center [1111, 137] width 291 height 41
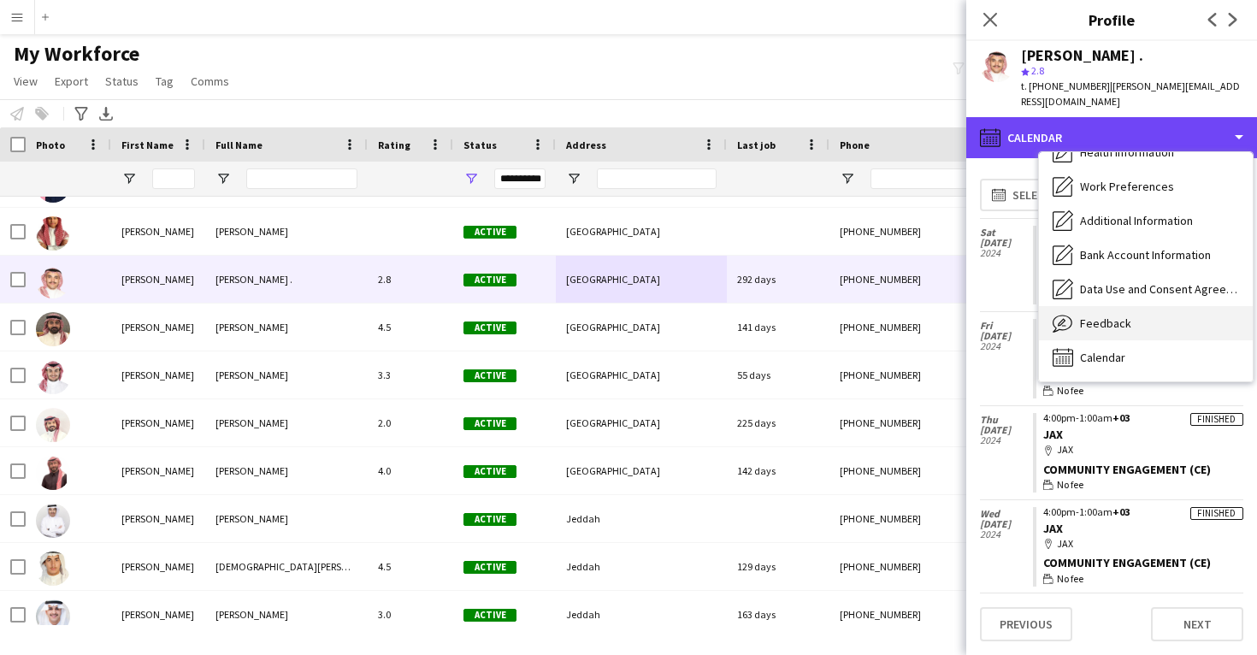
scroll to position [195, 0]
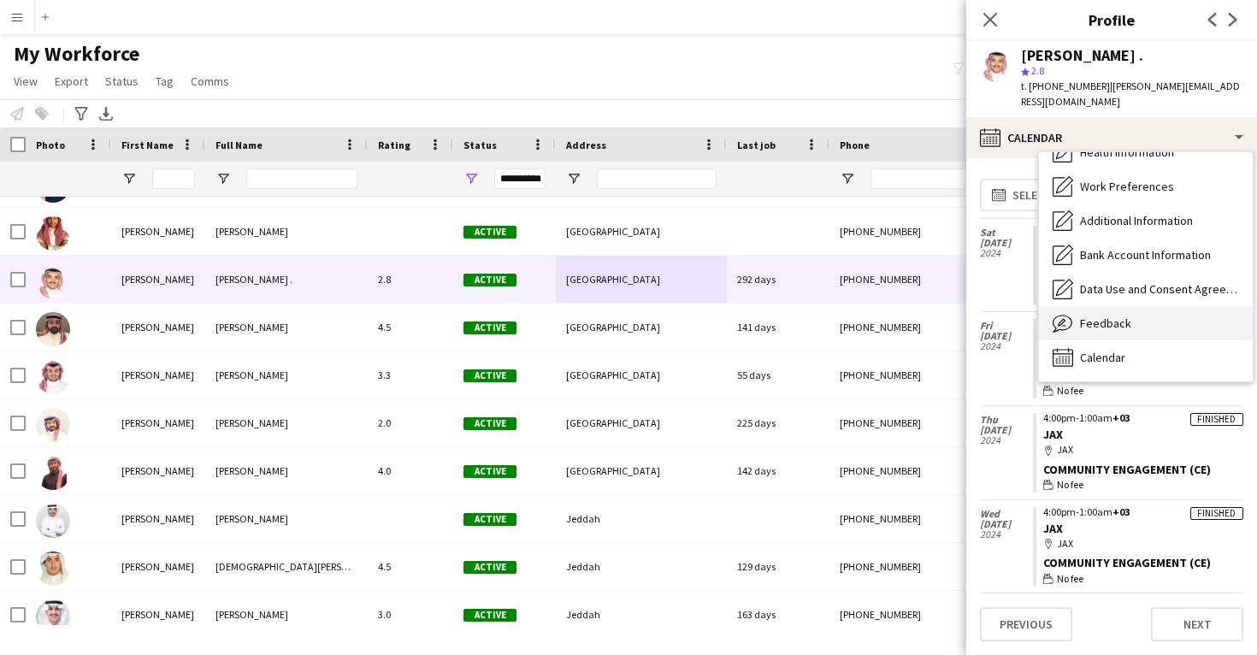
click at [1084, 330] on div "Feedback Feedback" at bounding box center [1146, 323] width 214 height 34
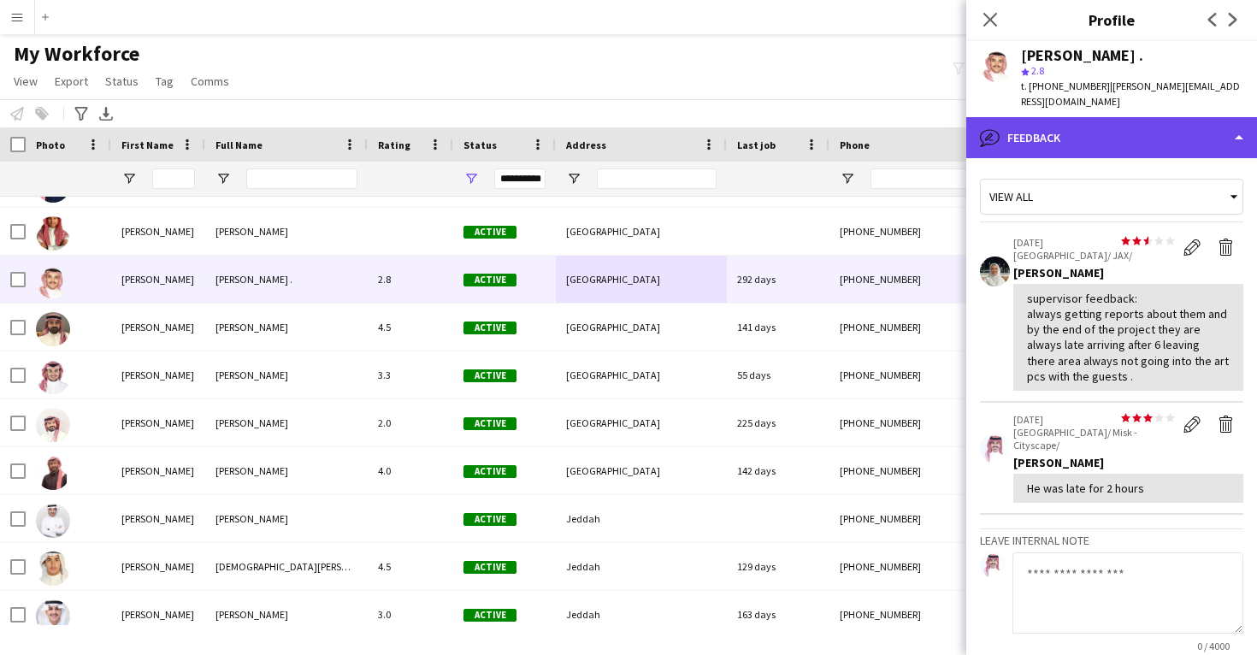
click at [1075, 142] on div "bubble-pencil Feedback" at bounding box center [1111, 137] width 291 height 41
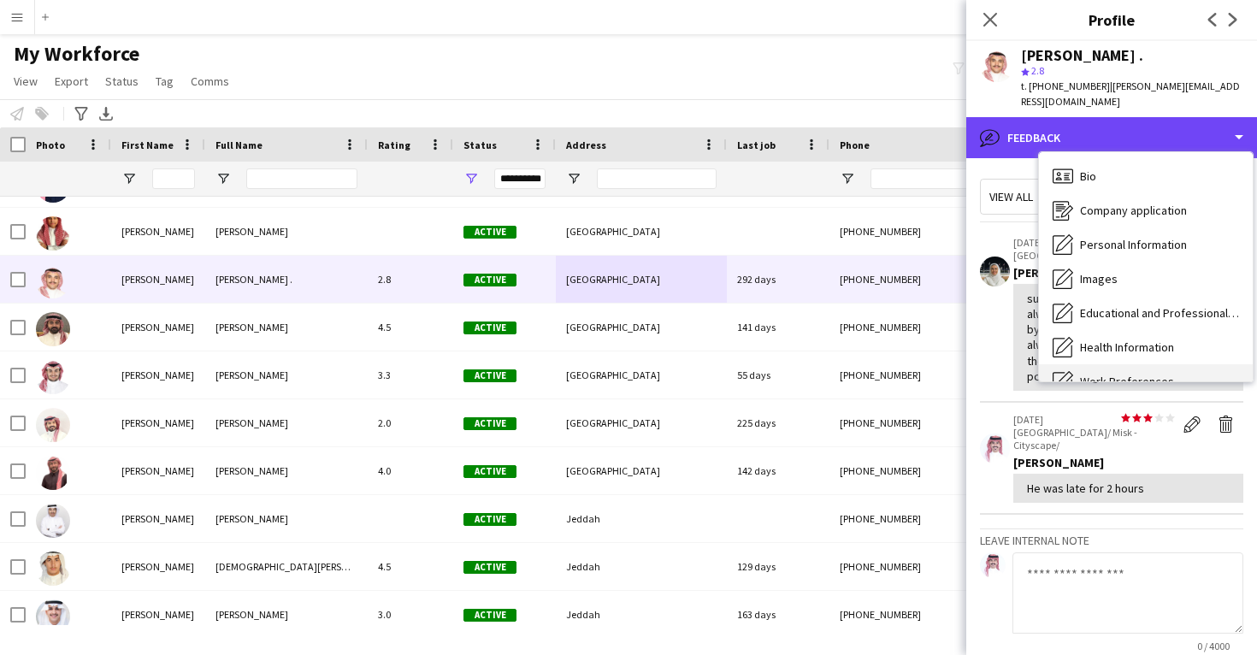
scroll to position [-1, 0]
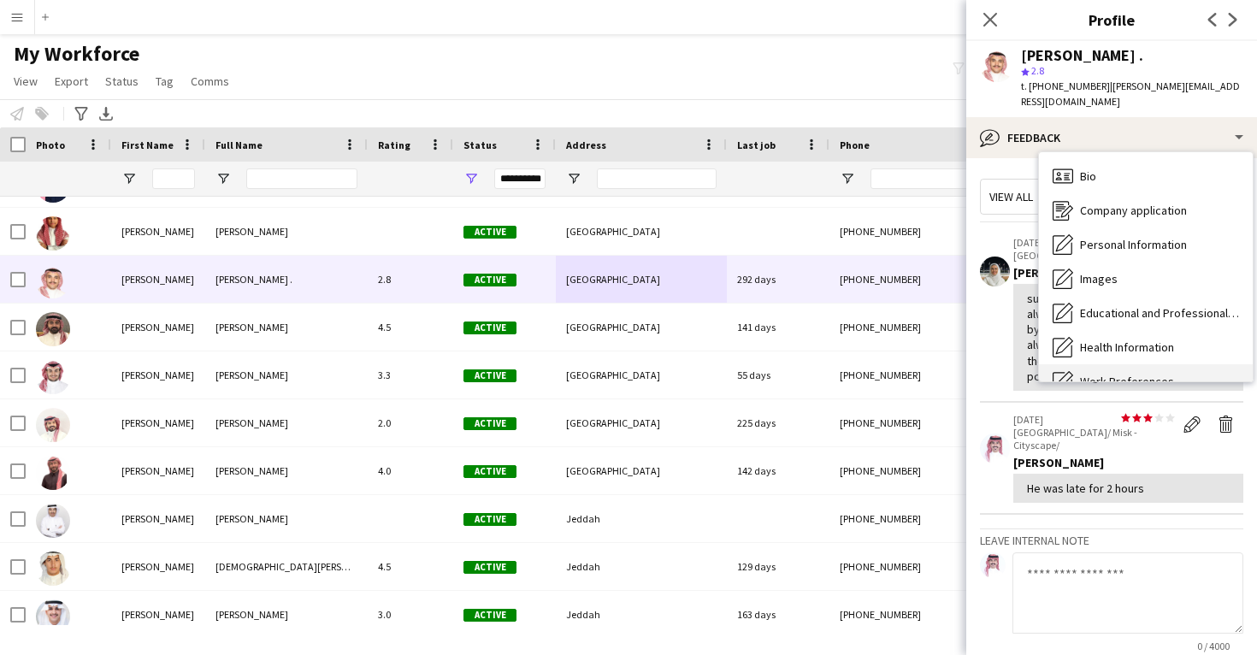
click at [1077, 187] on div "Bio Bio" at bounding box center [1146, 176] width 214 height 34
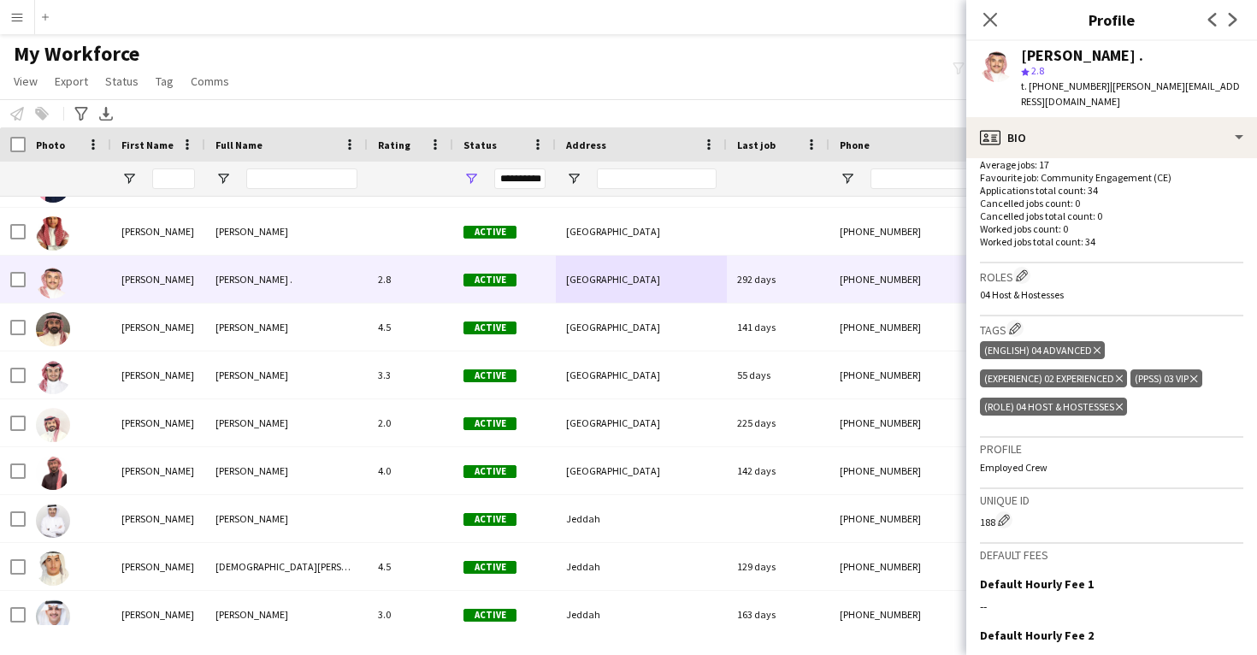
scroll to position [456, 0]
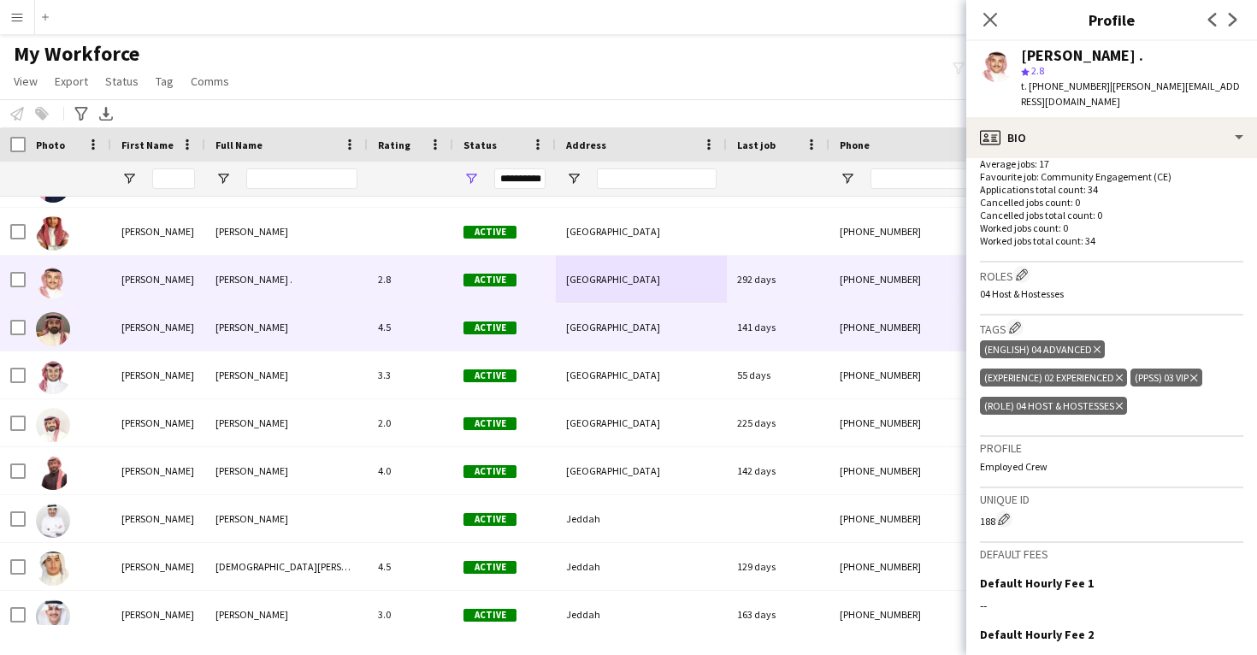
click at [853, 343] on div "+966559879696" at bounding box center [939, 327] width 219 height 47
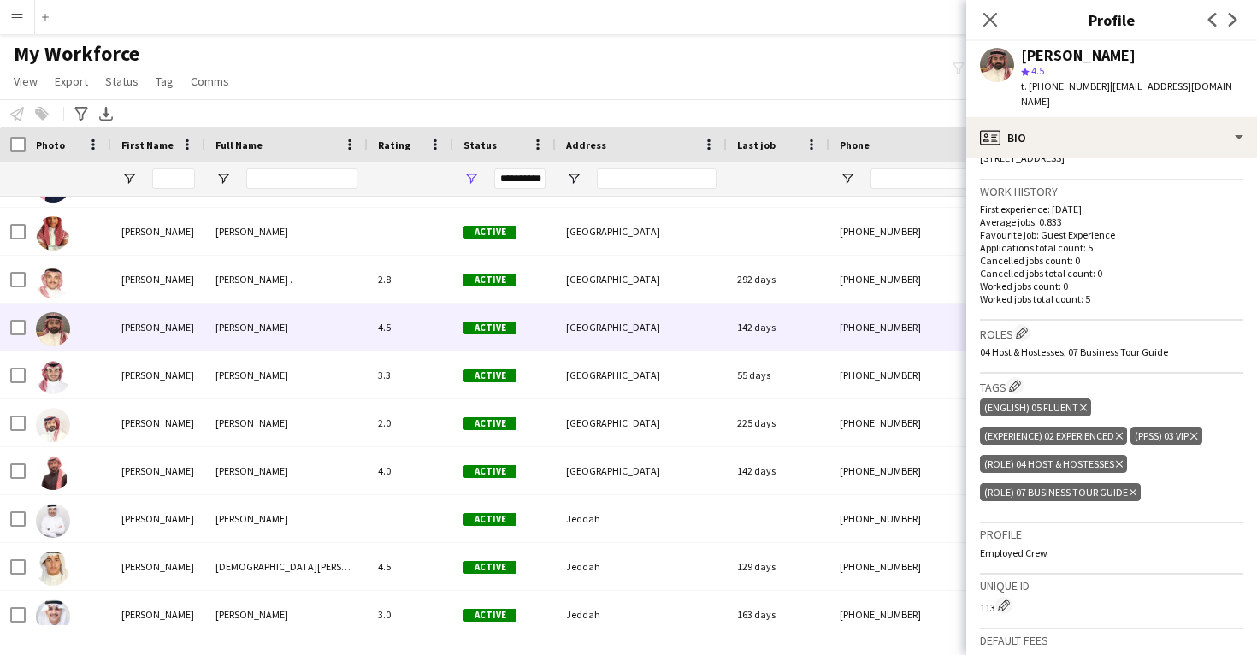
scroll to position [511, 0]
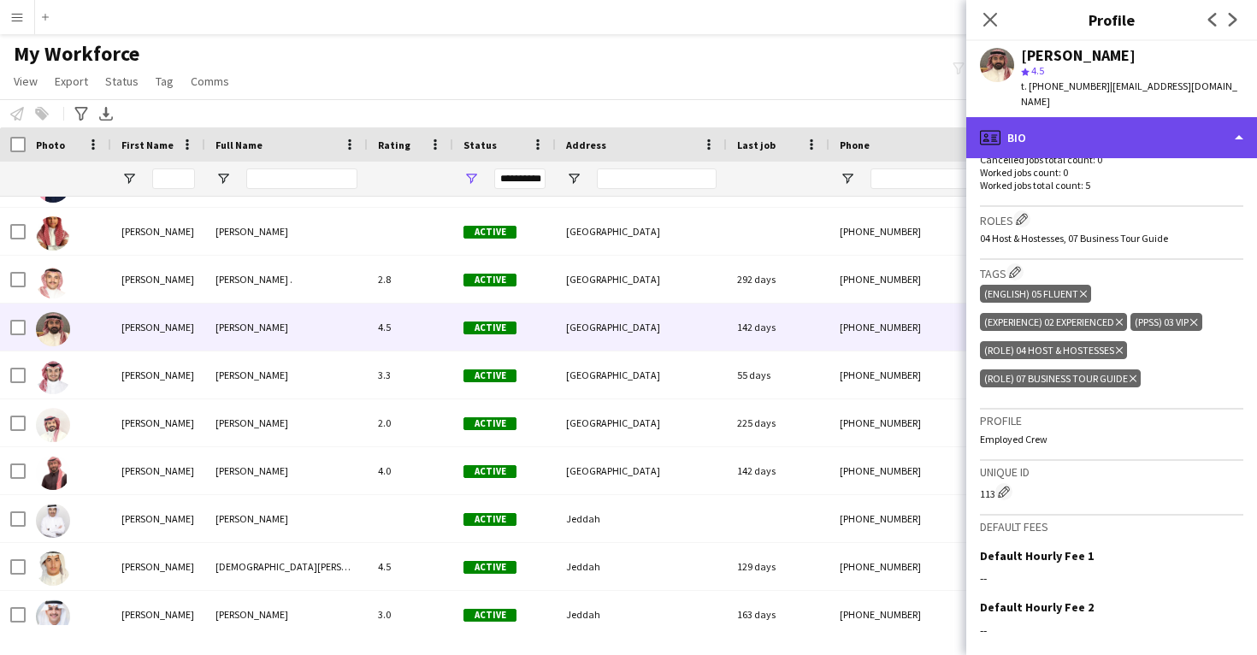
click at [1126, 117] on div "profile Bio" at bounding box center [1111, 137] width 291 height 41
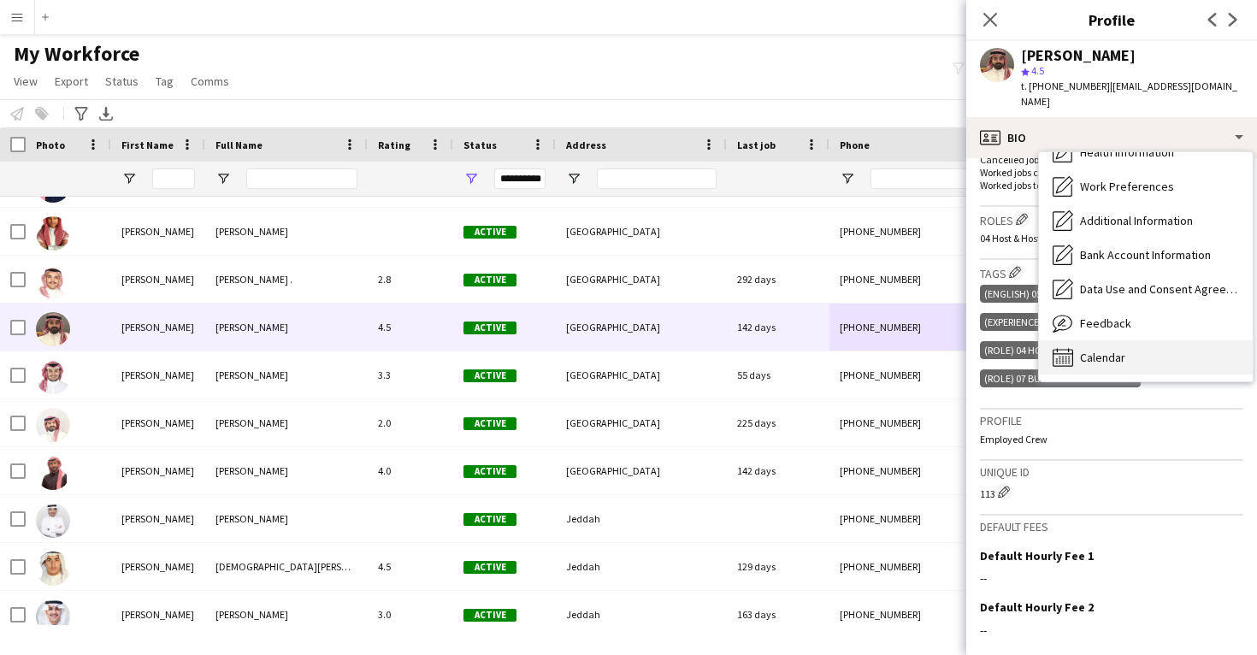
scroll to position [195, 0]
click at [1105, 350] on span "Calendar" at bounding box center [1102, 357] width 45 height 15
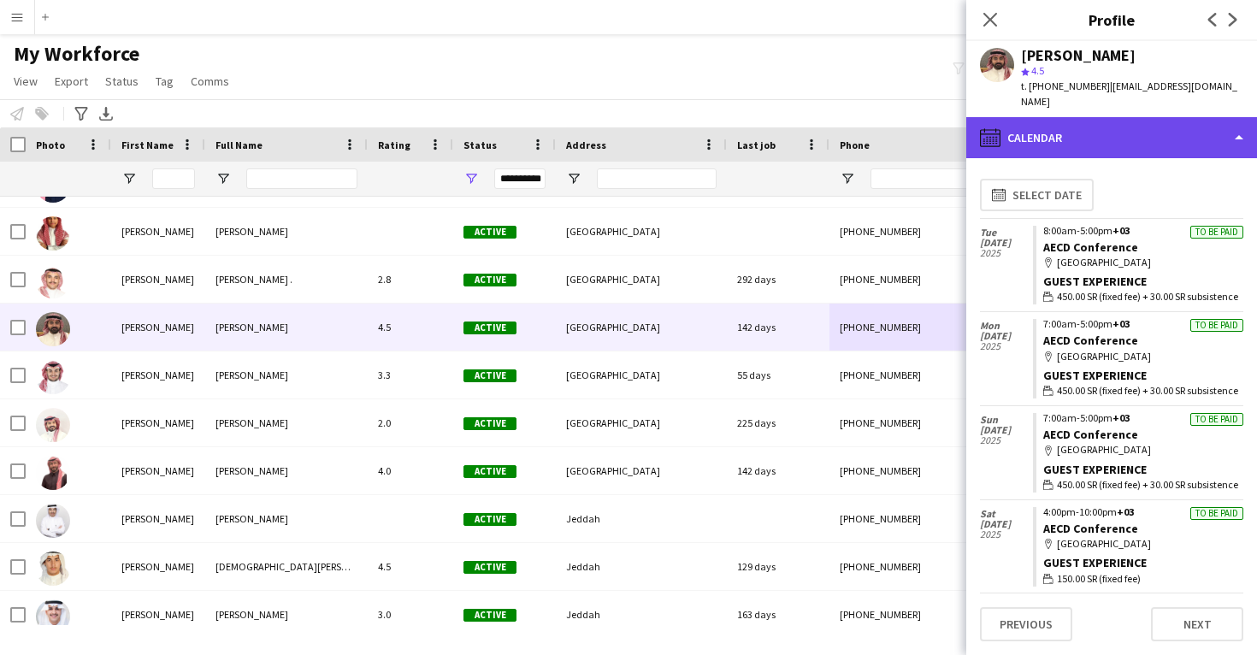
click at [1141, 117] on div "calendar-full Calendar" at bounding box center [1111, 137] width 291 height 41
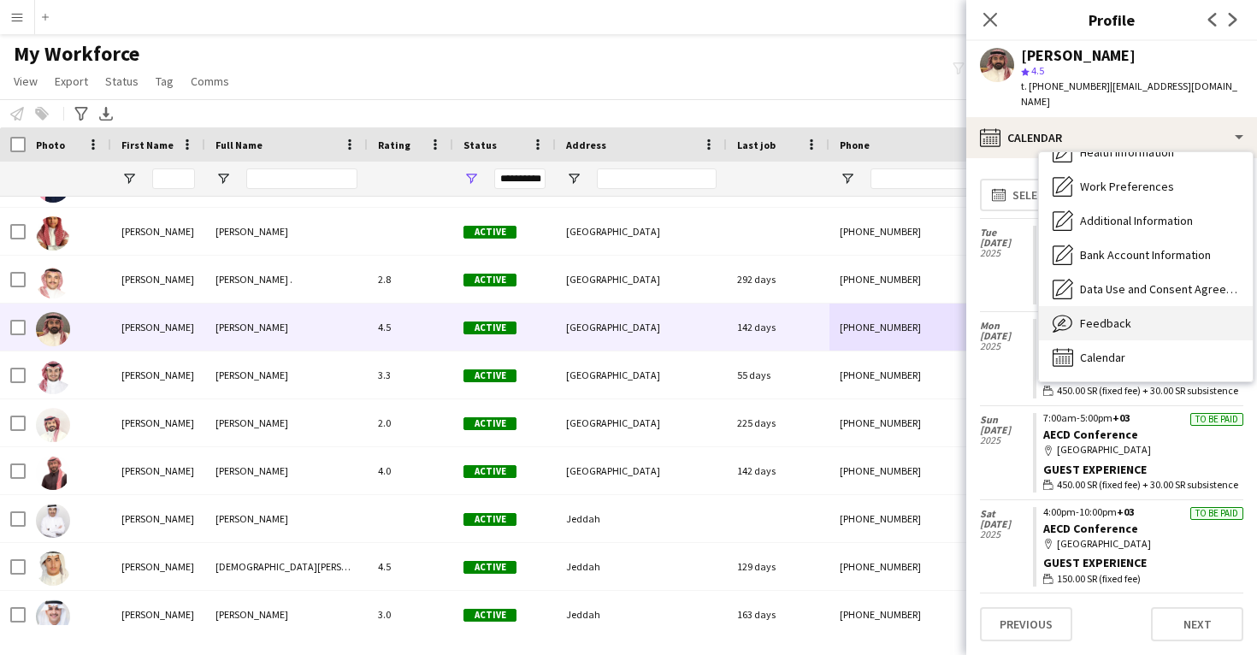
click at [1117, 316] on span "Feedback" at bounding box center [1105, 323] width 51 height 15
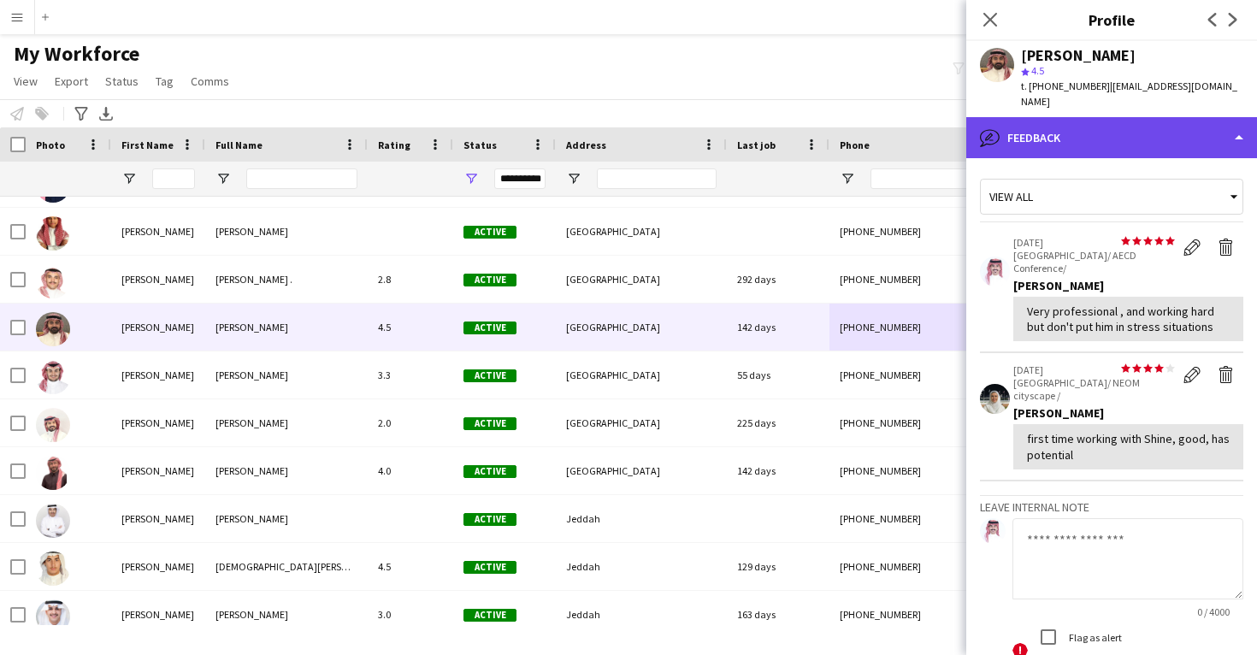
click at [1147, 123] on div "bubble-pencil Feedback" at bounding box center [1111, 137] width 291 height 41
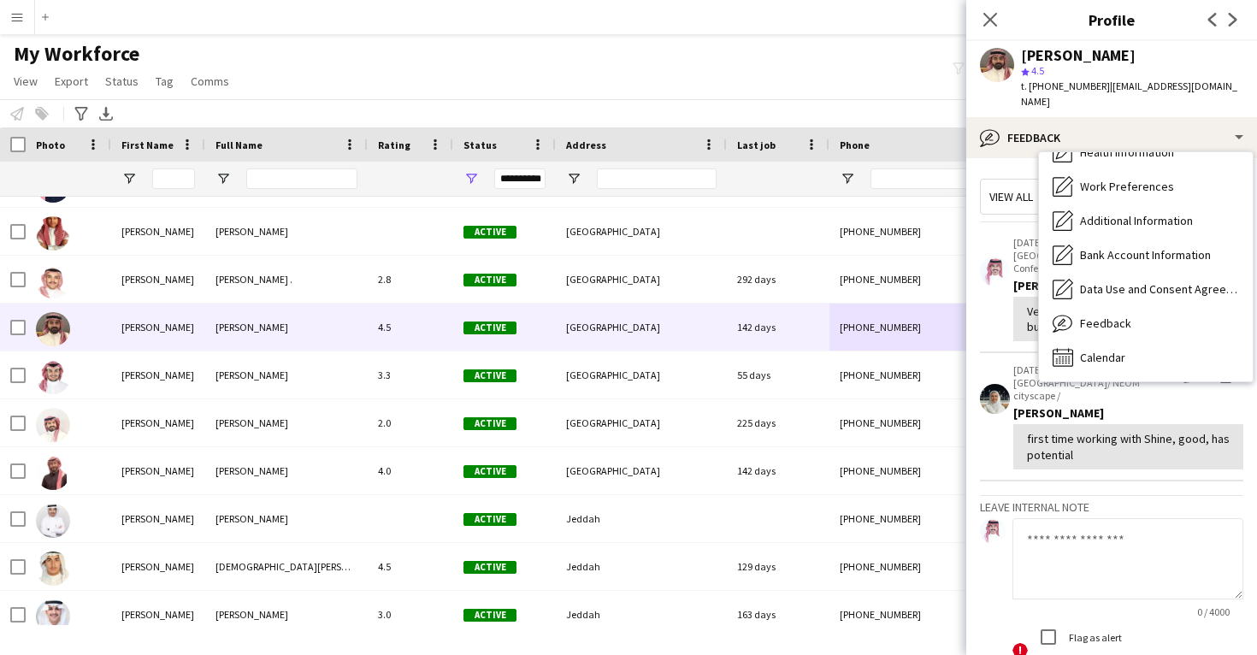
click at [1096, 359] on div "Bio Bio Company application Company application Personal Information Personal I…" at bounding box center [1146, 266] width 214 height 229
click at [1098, 350] on span "Calendar" at bounding box center [1102, 357] width 45 height 15
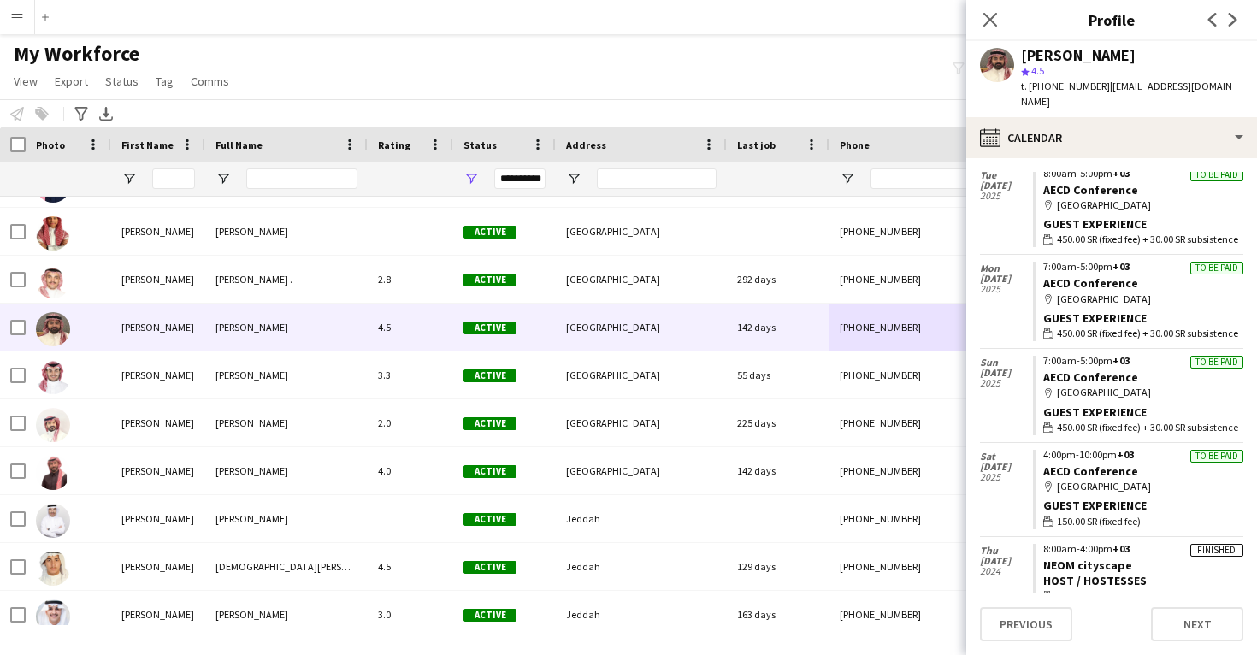
scroll to position [56, 0]
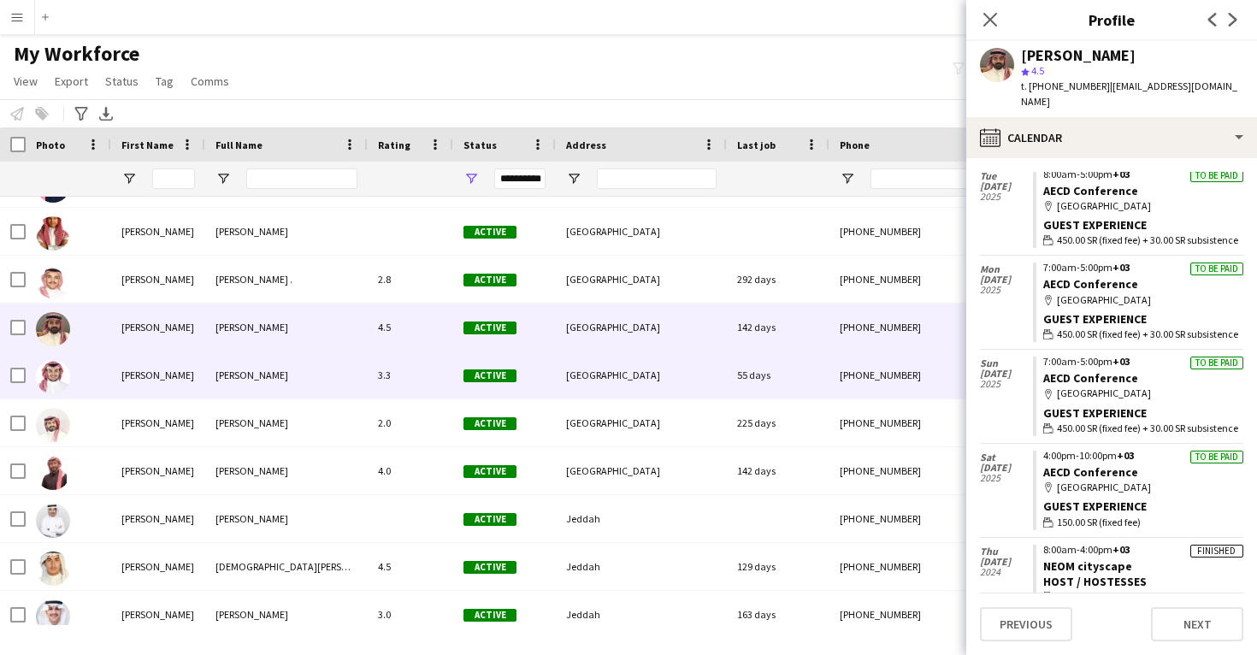
click at [806, 367] on div "55 days" at bounding box center [778, 374] width 103 height 47
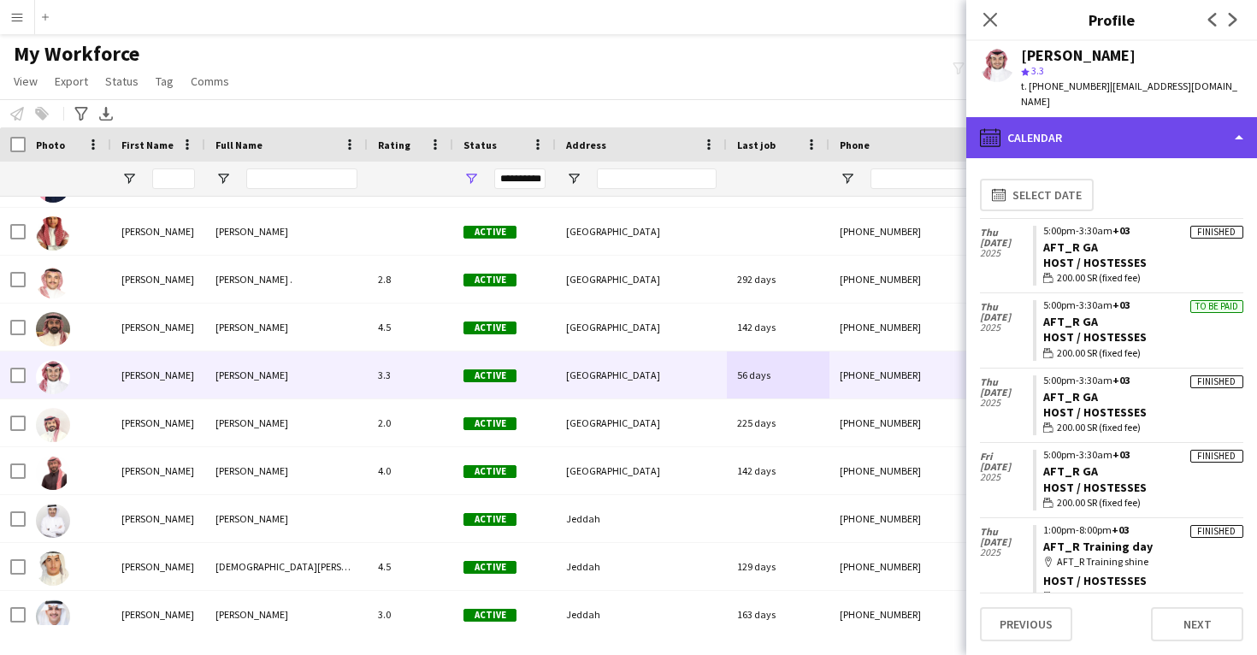
click at [1134, 144] on div "calendar-full Calendar" at bounding box center [1111, 137] width 291 height 41
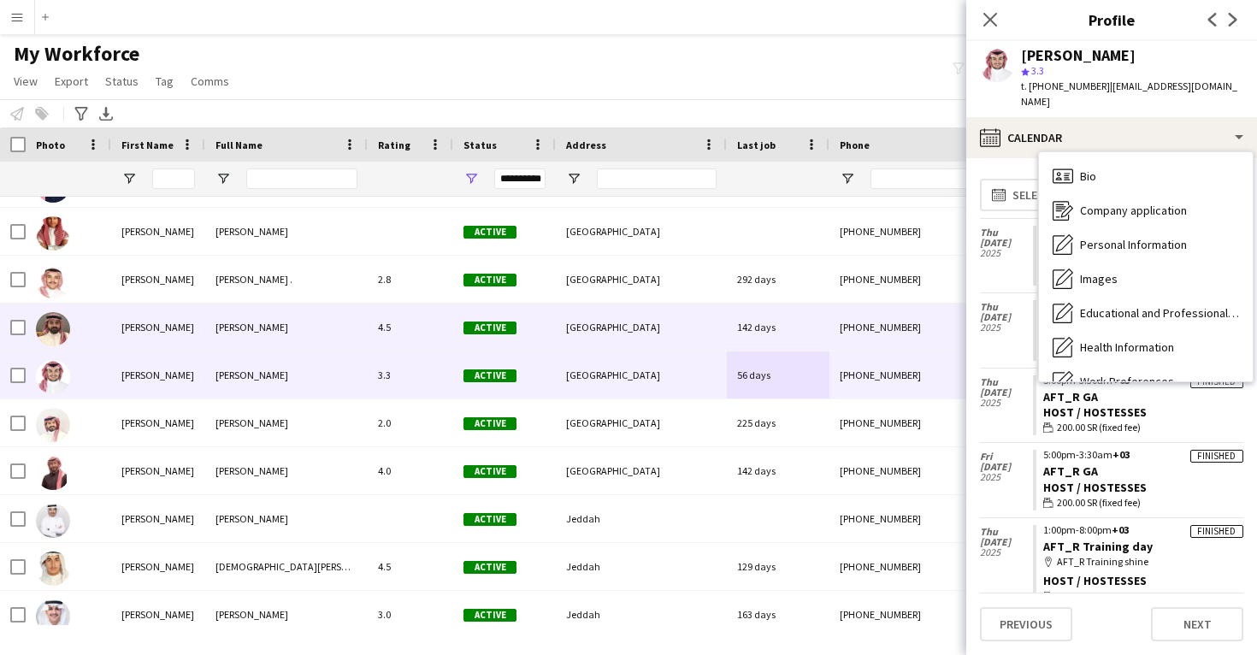
click at [827, 345] on div "142 days" at bounding box center [778, 327] width 103 height 47
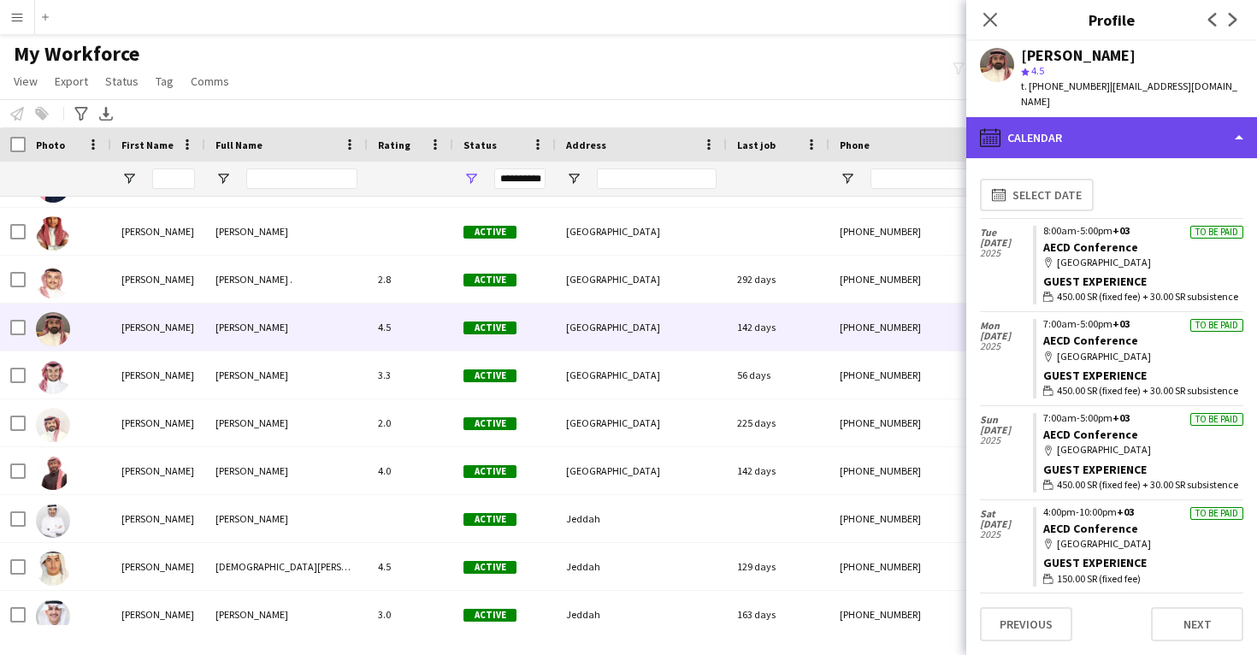
click at [1115, 126] on div "calendar-full Calendar" at bounding box center [1111, 137] width 291 height 41
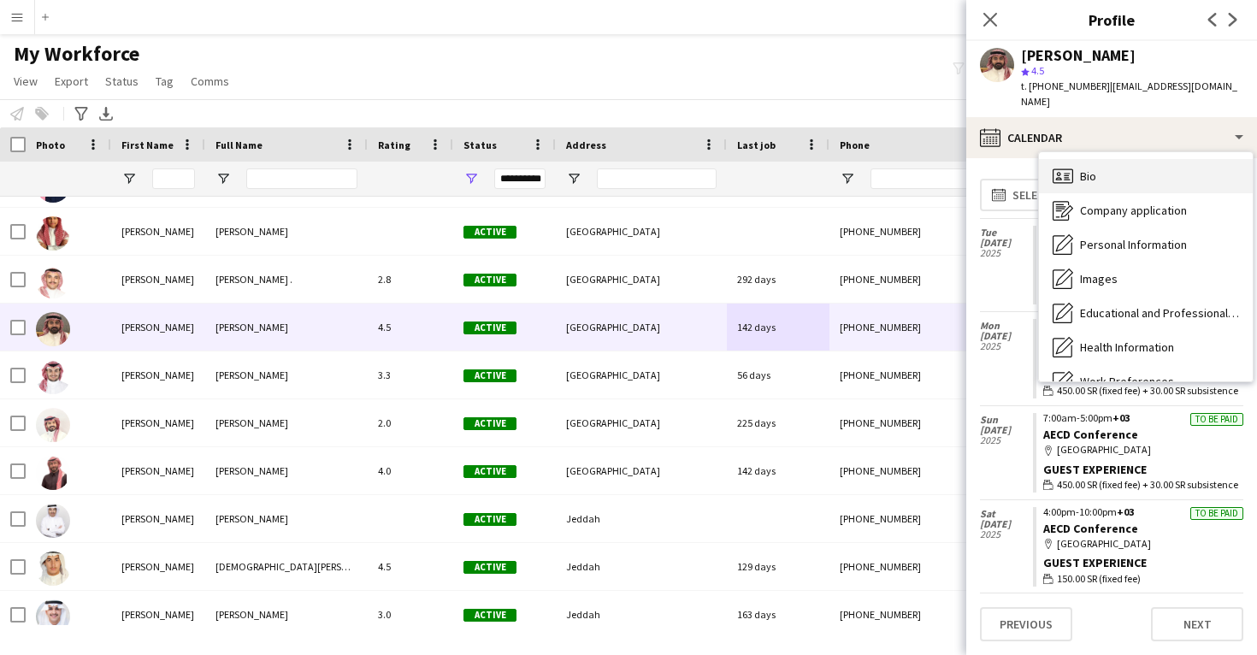
click at [1112, 159] on div "Bio Bio" at bounding box center [1146, 176] width 214 height 34
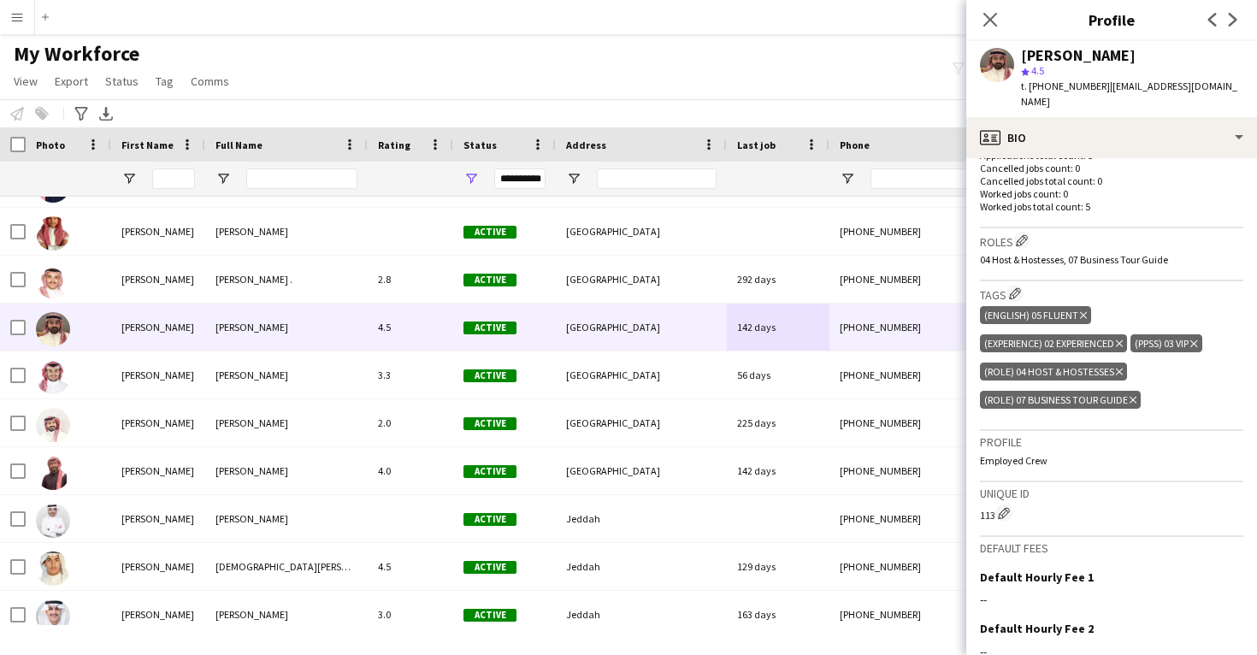
scroll to position [497, 0]
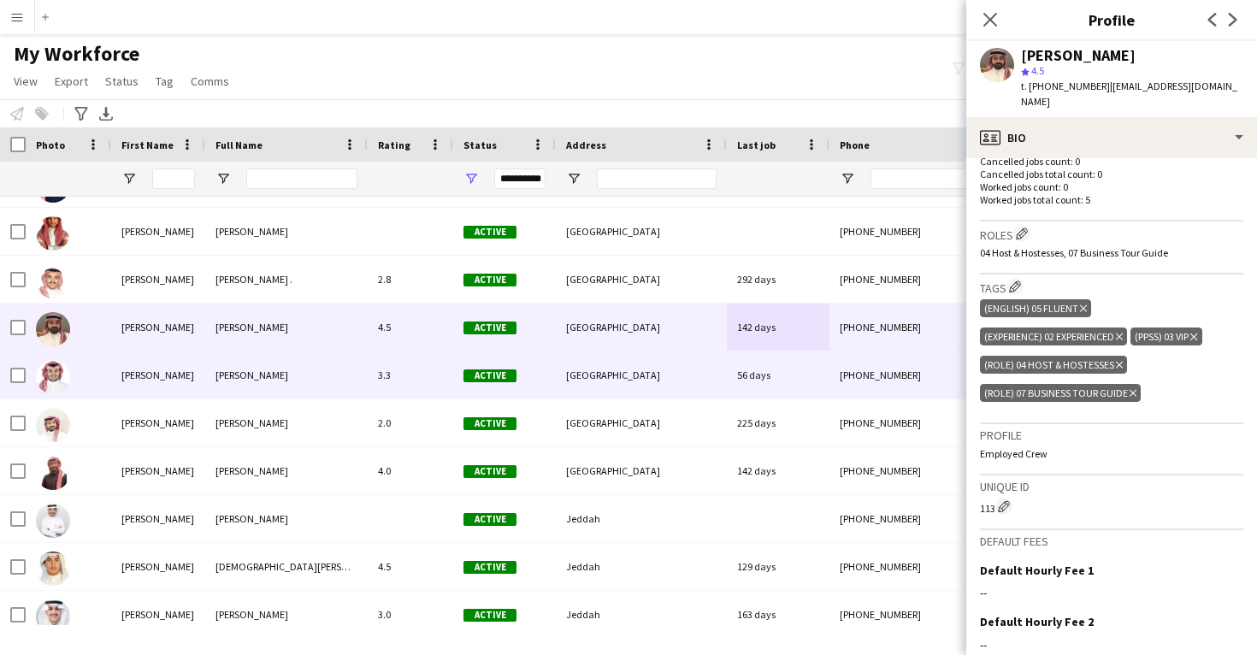
click at [871, 378] on div "+966530767719" at bounding box center [939, 374] width 219 height 47
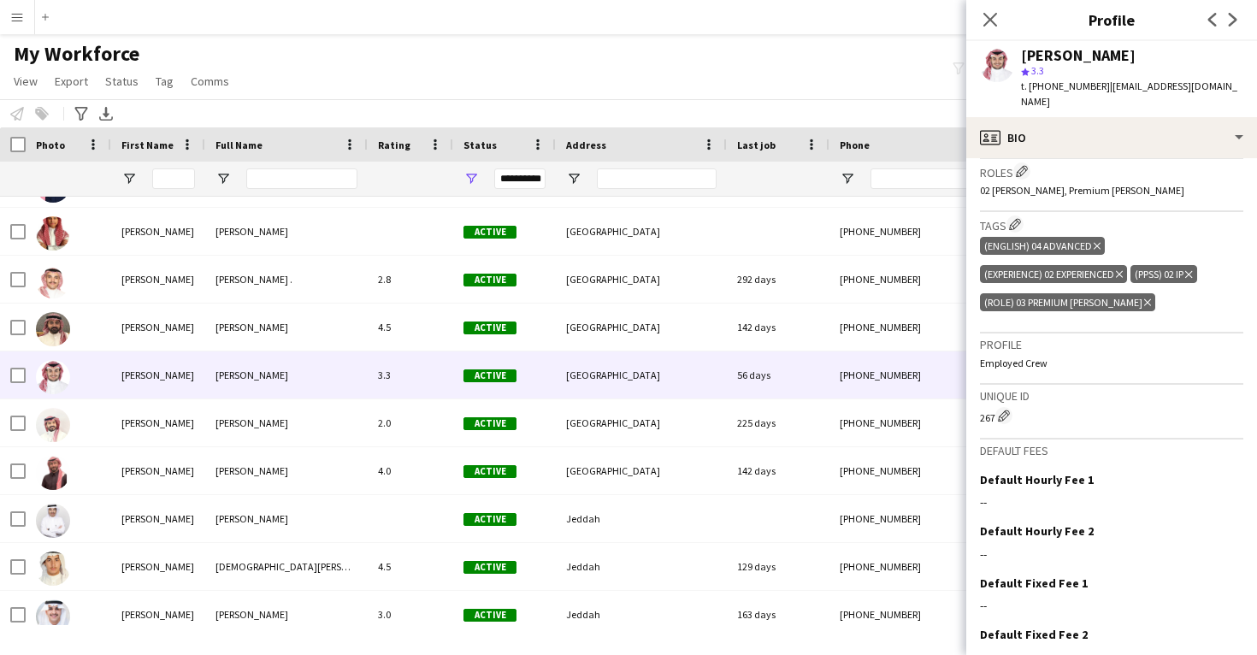
scroll to position [564, 0]
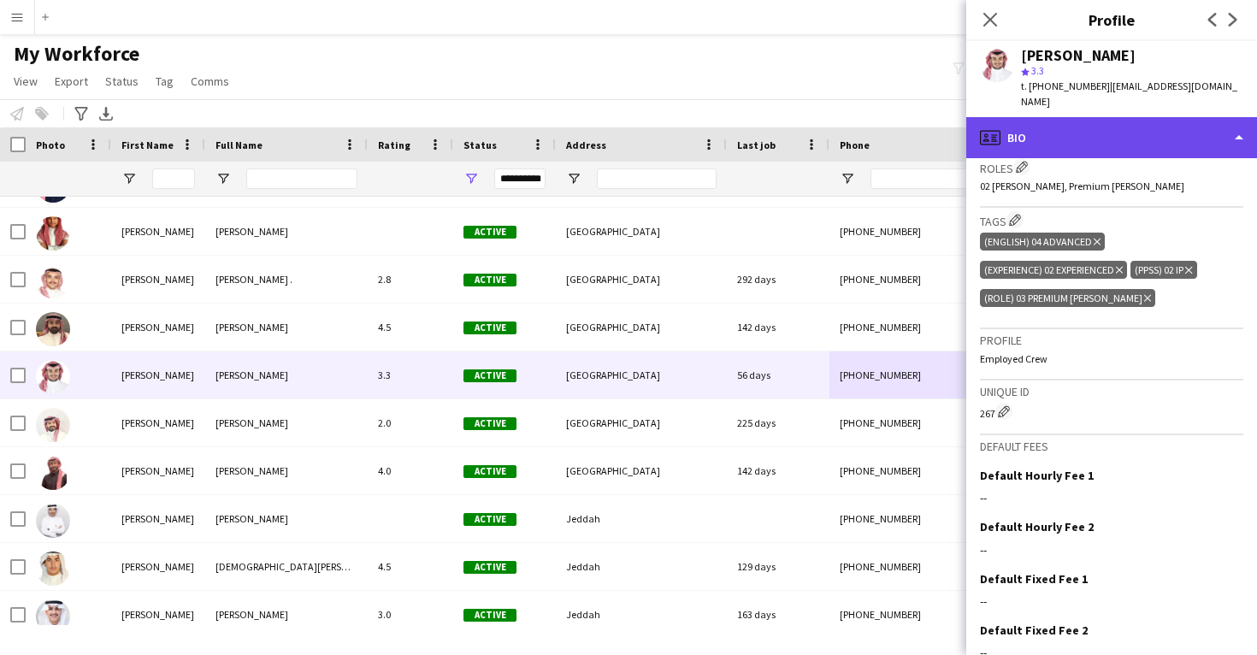
click at [1101, 130] on div "profile Bio" at bounding box center [1111, 137] width 291 height 41
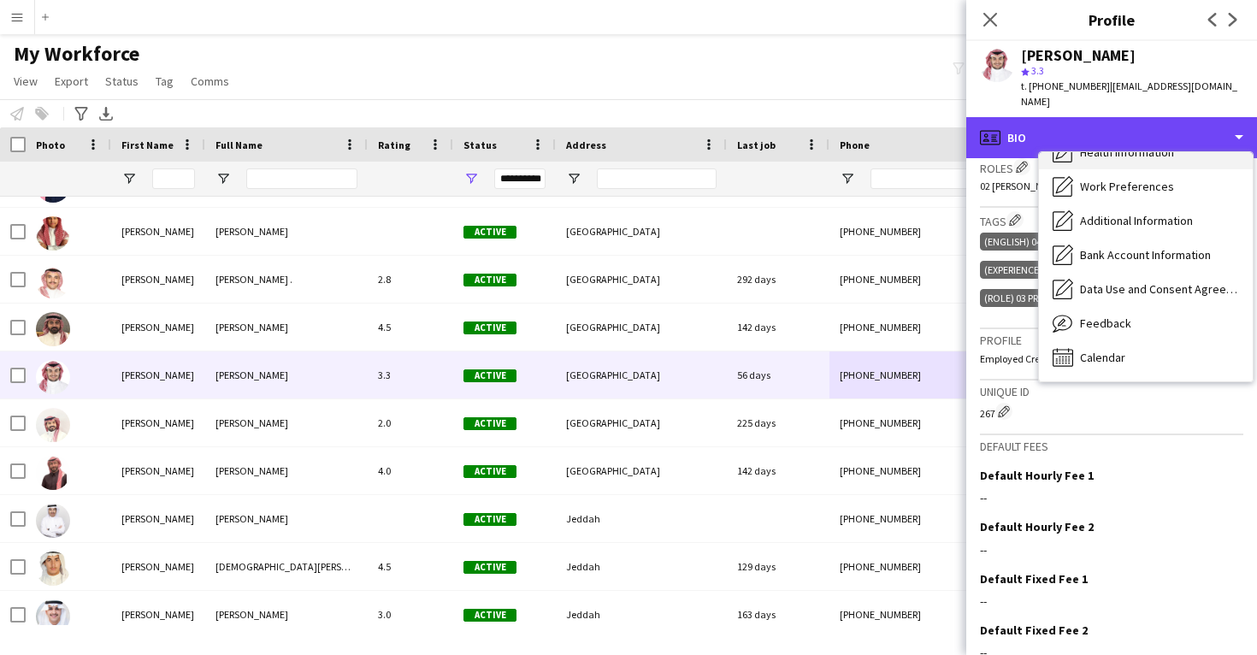
scroll to position [196, 0]
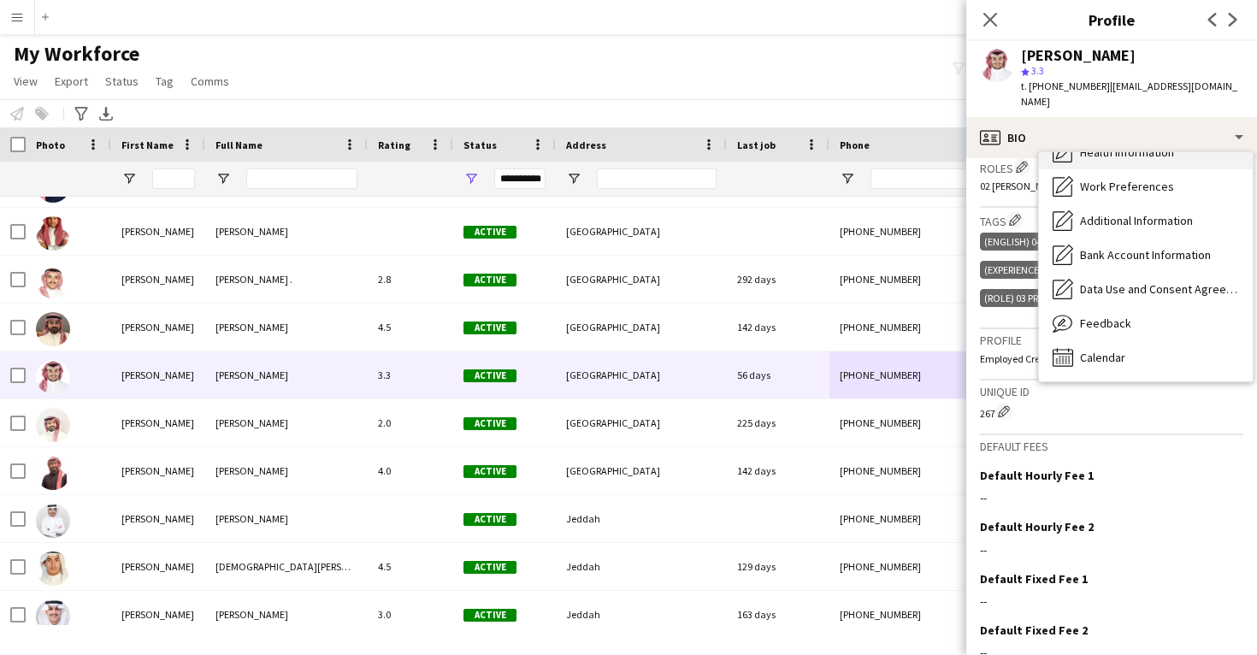
click at [1095, 362] on span "Calendar" at bounding box center [1102, 357] width 45 height 15
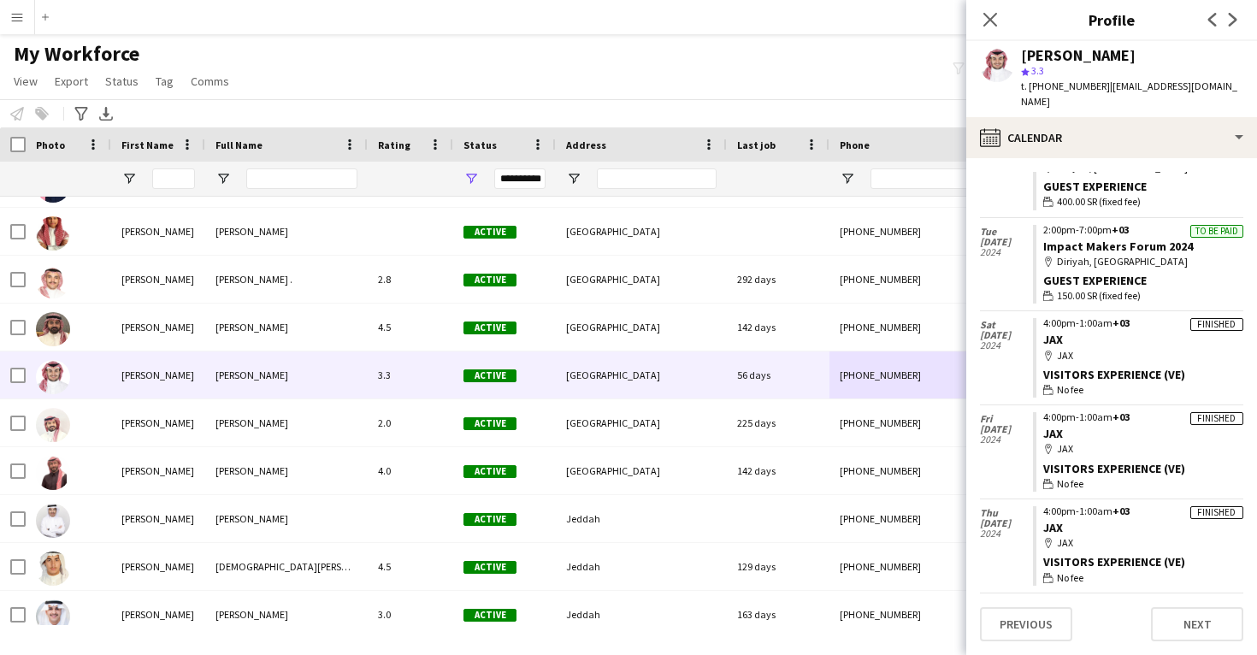
scroll to position [991, 0]
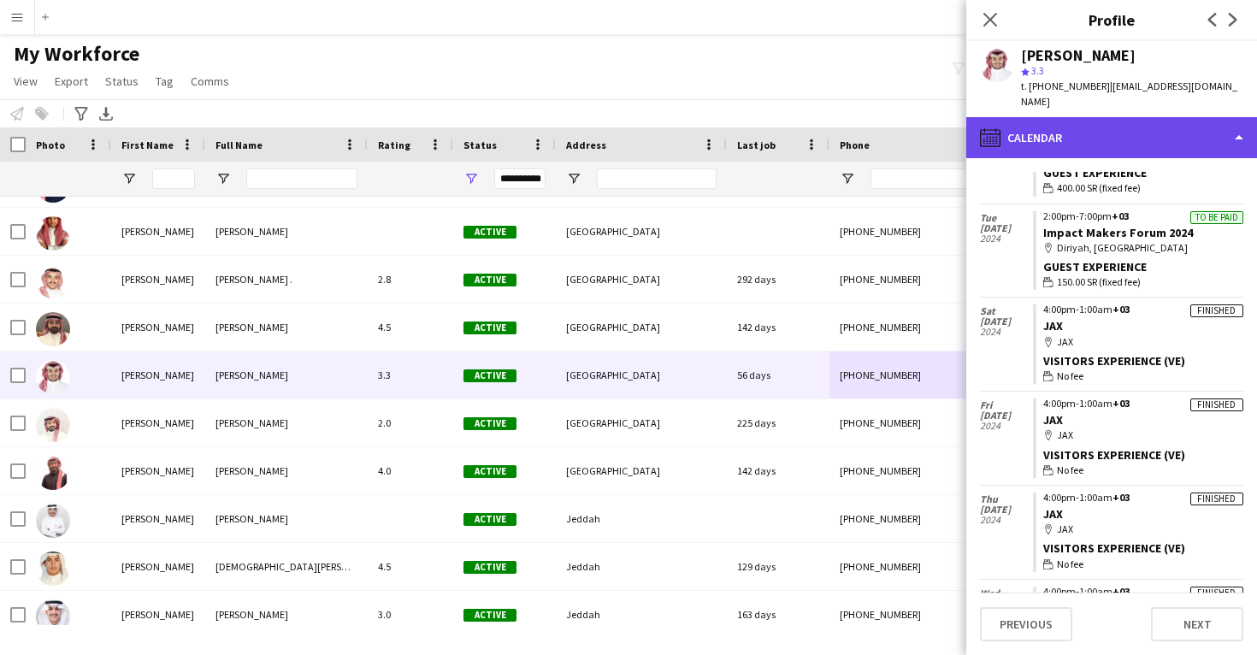
click at [1113, 143] on div "calendar-full Calendar" at bounding box center [1111, 137] width 291 height 41
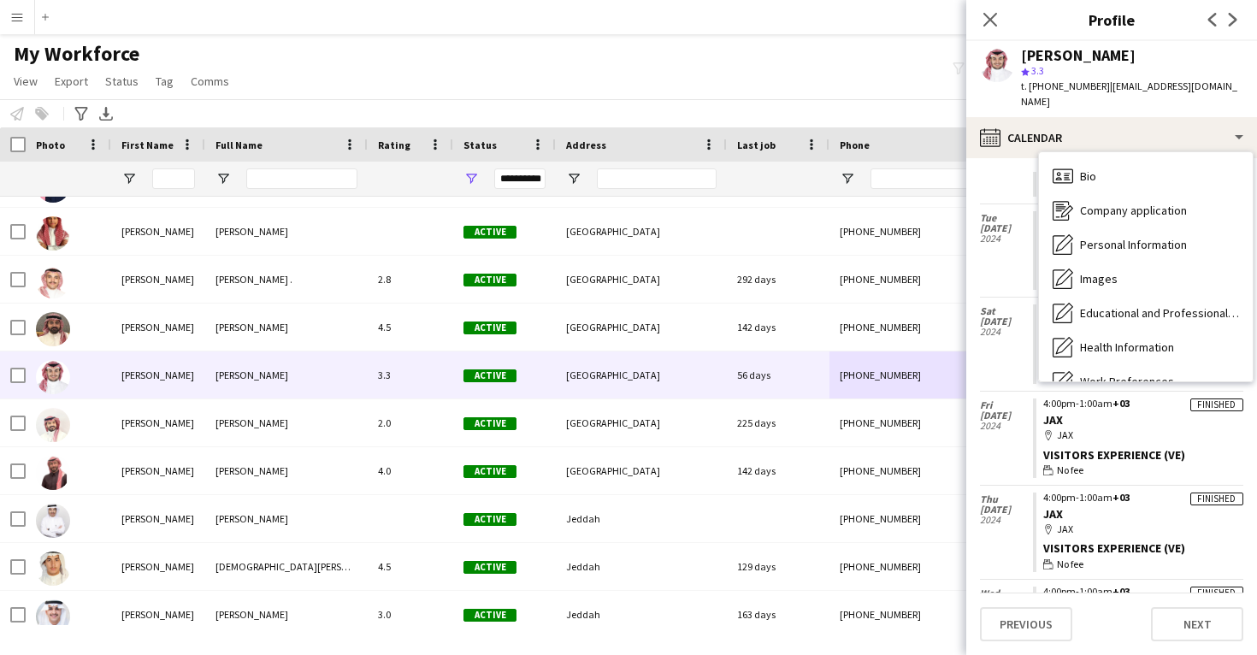
click at [1113, 501] on div "Feedback Feedback" at bounding box center [1146, 518] width 214 height 34
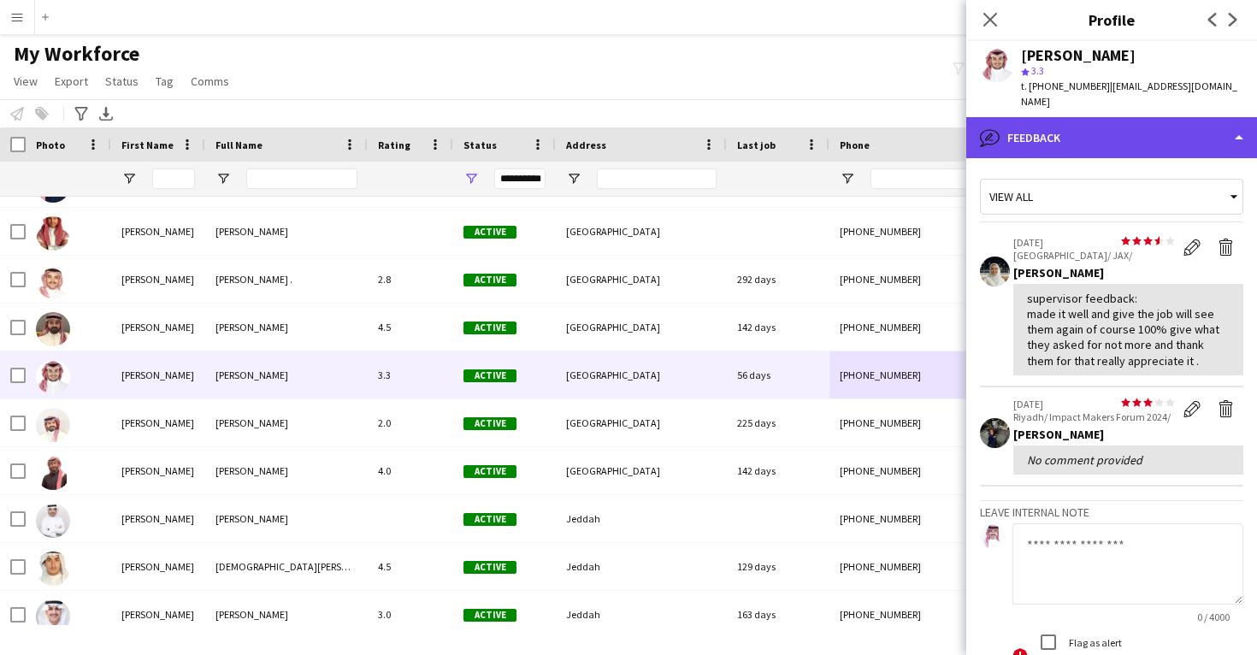
click at [1141, 145] on div "bubble-pencil Feedback" at bounding box center [1111, 137] width 291 height 41
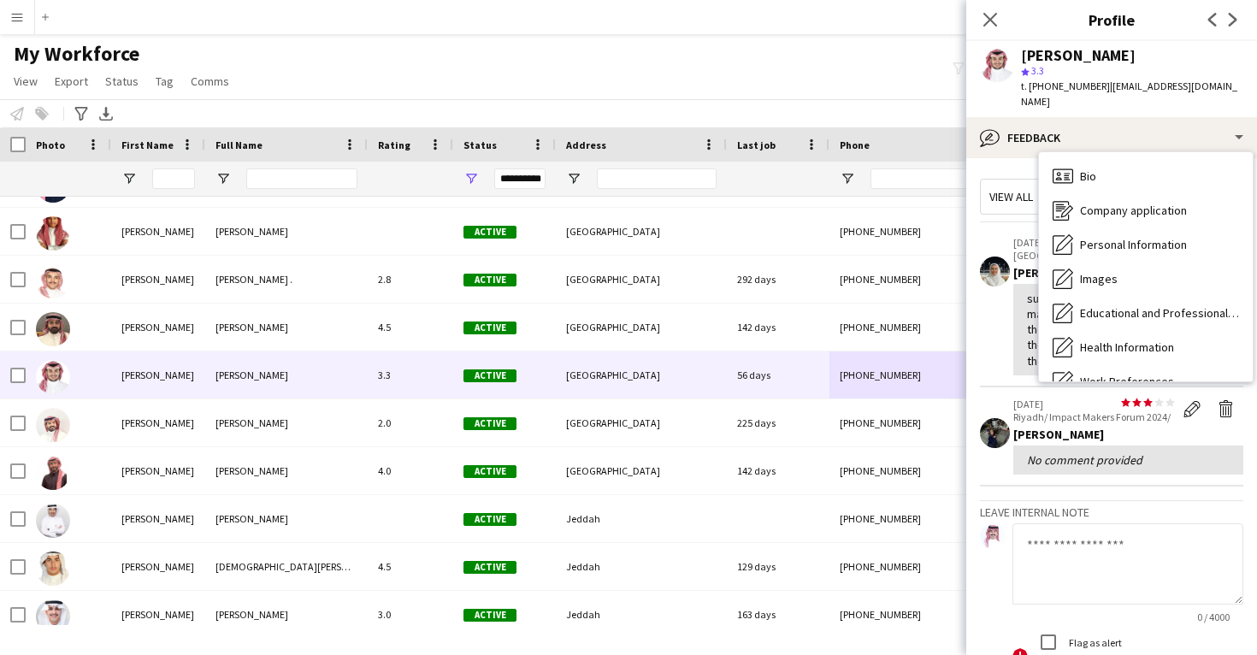
click at [1111, 511] on span "Feedback" at bounding box center [1105, 518] width 51 height 15
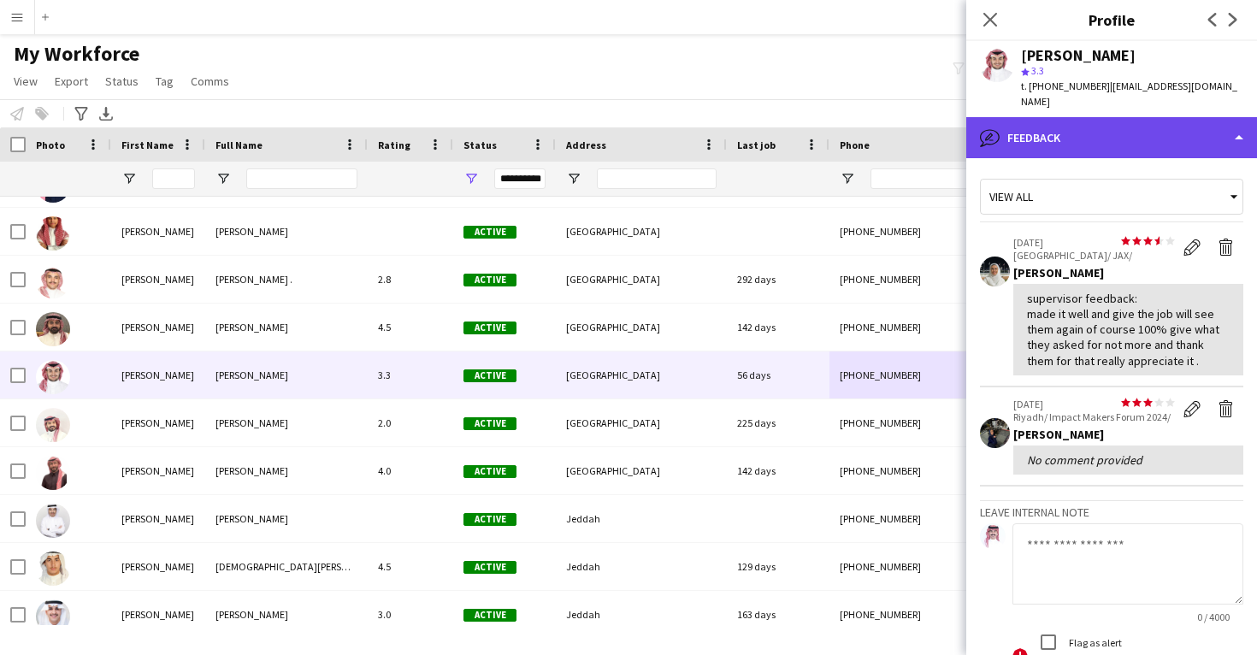
click at [1162, 145] on div "bubble-pencil Feedback" at bounding box center [1111, 137] width 291 height 41
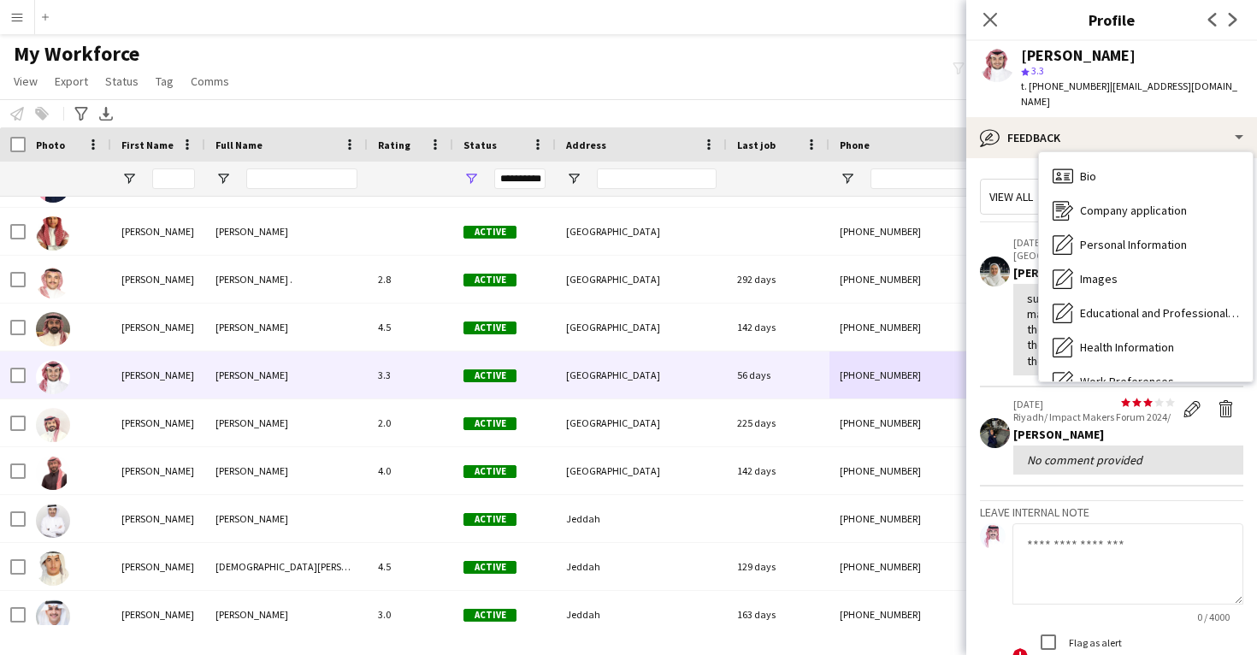
click at [1105, 545] on span "Calendar" at bounding box center [1102, 552] width 45 height 15
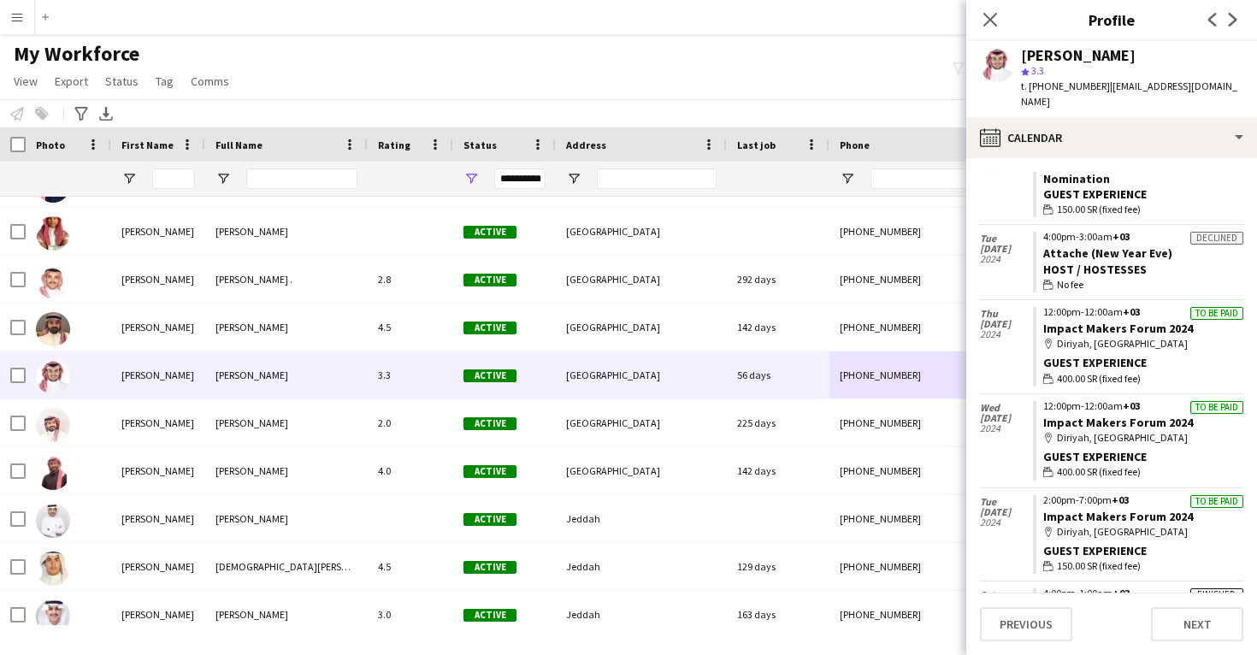
scroll to position [709, 0]
click at [1075, 58] on div "Mohammed Alshuwaier" at bounding box center [1078, 55] width 115 height 15
copy div "Mohammed Alshuwaier"
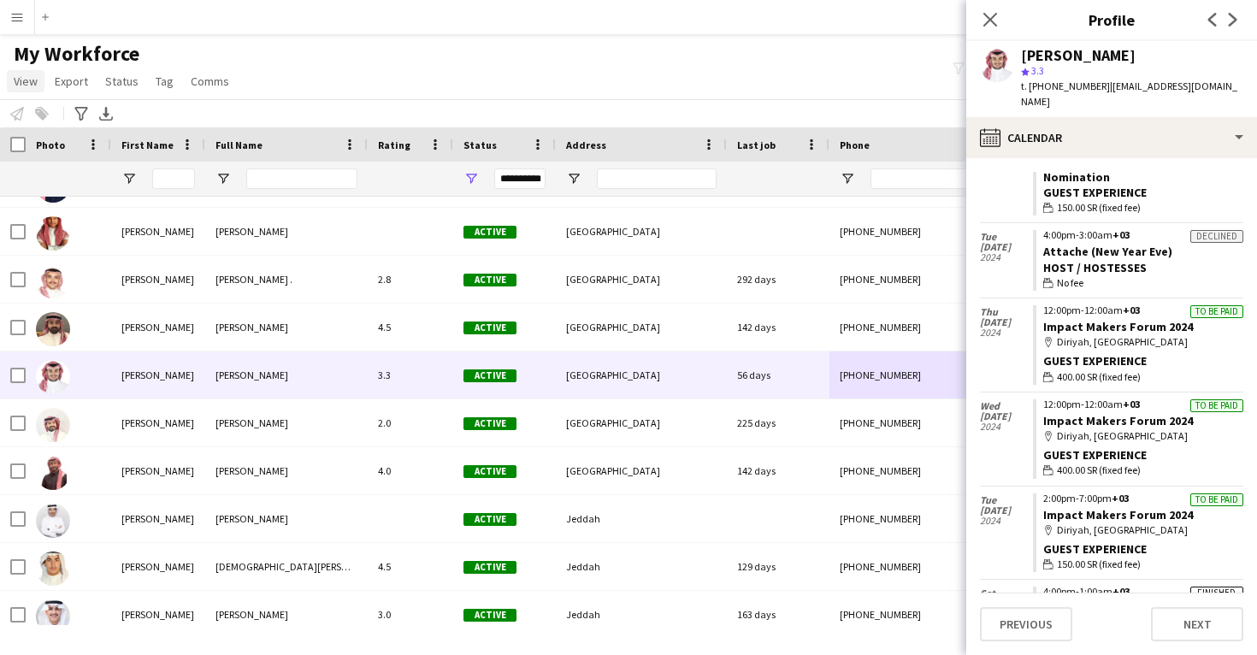
click at [29, 85] on span "View" at bounding box center [26, 81] width 24 height 15
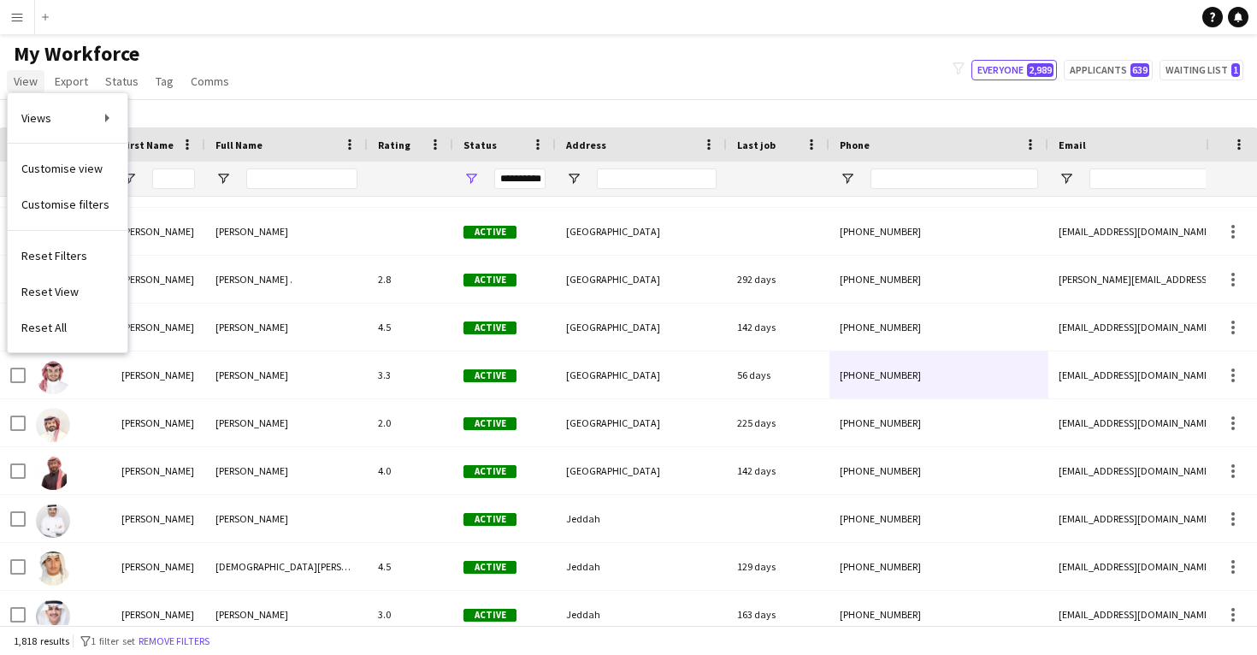
click at [16, 82] on span "View" at bounding box center [26, 81] width 24 height 15
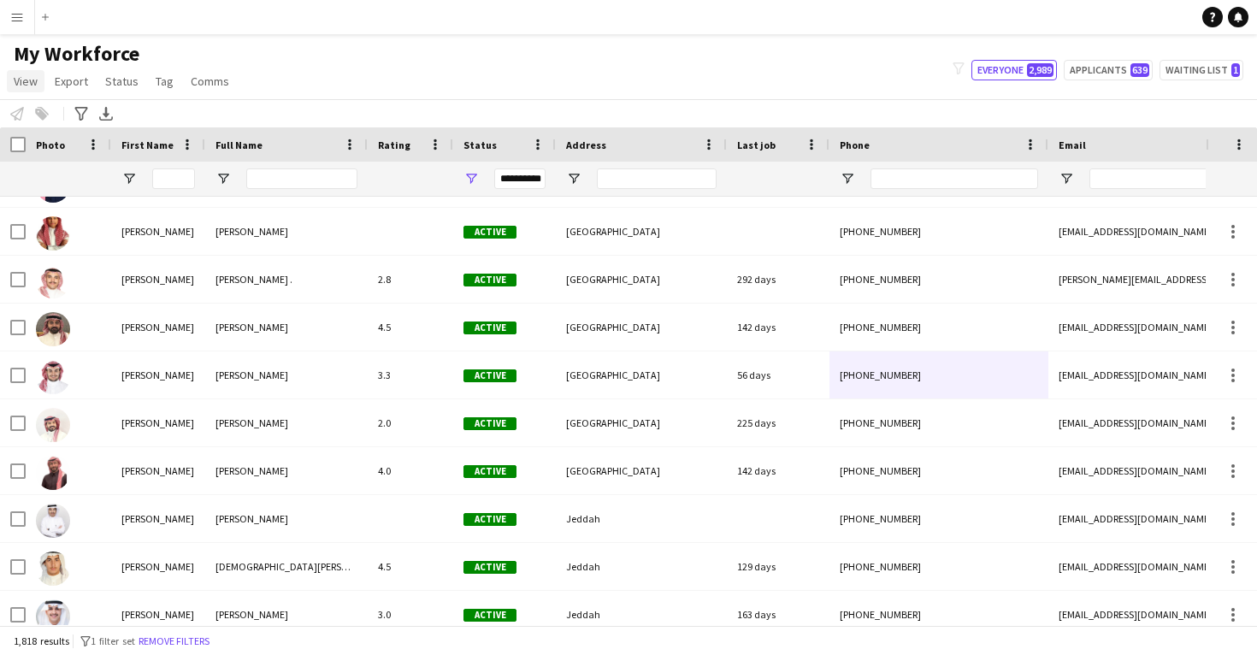
click at [18, 84] on span "View" at bounding box center [26, 81] width 24 height 15
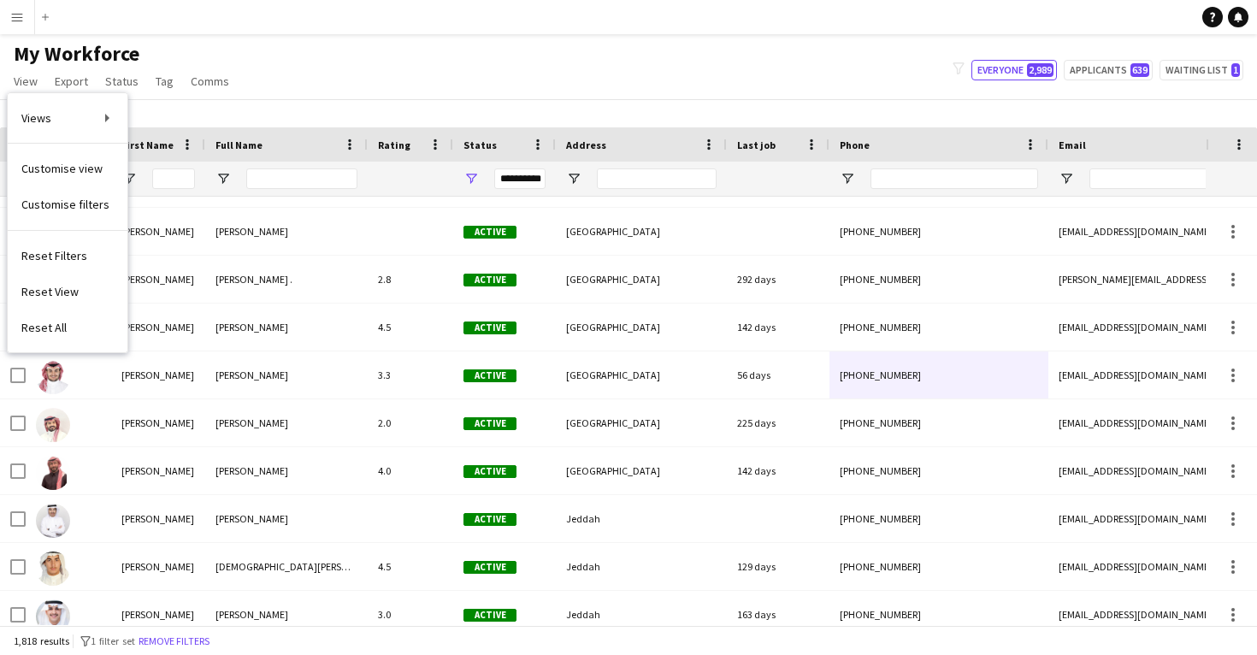
click at [20, 28] on button "Menu" at bounding box center [17, 17] width 34 height 34
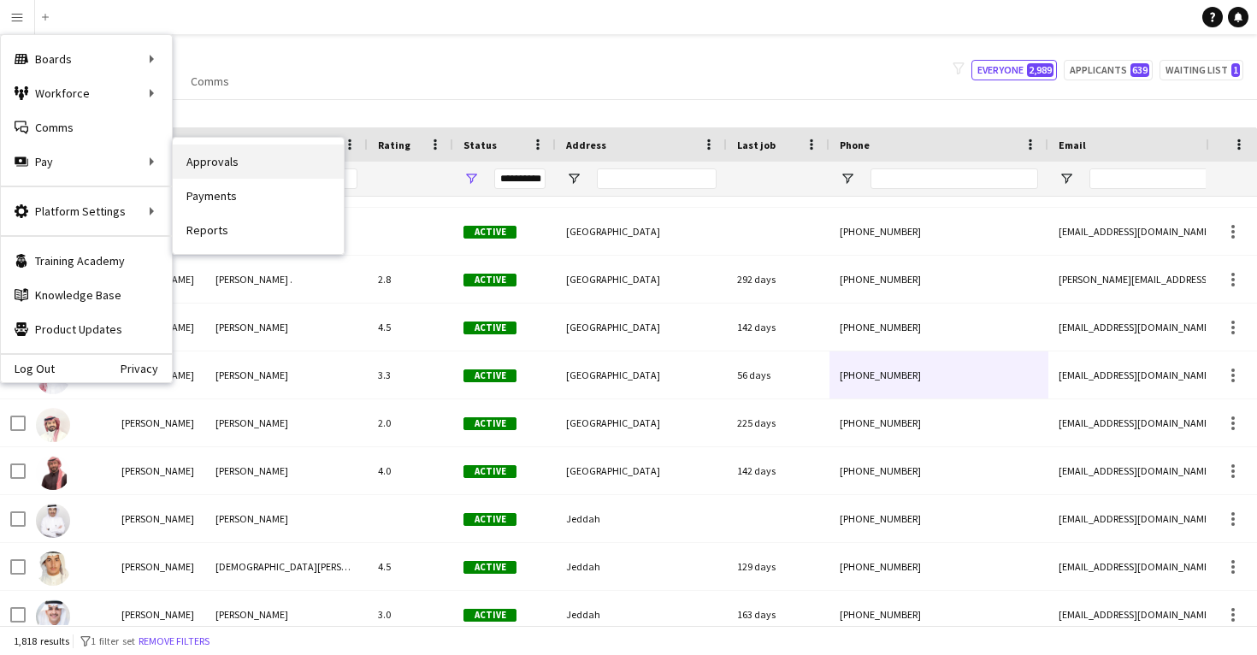
click at [196, 163] on link "Approvals" at bounding box center [258, 162] width 171 height 34
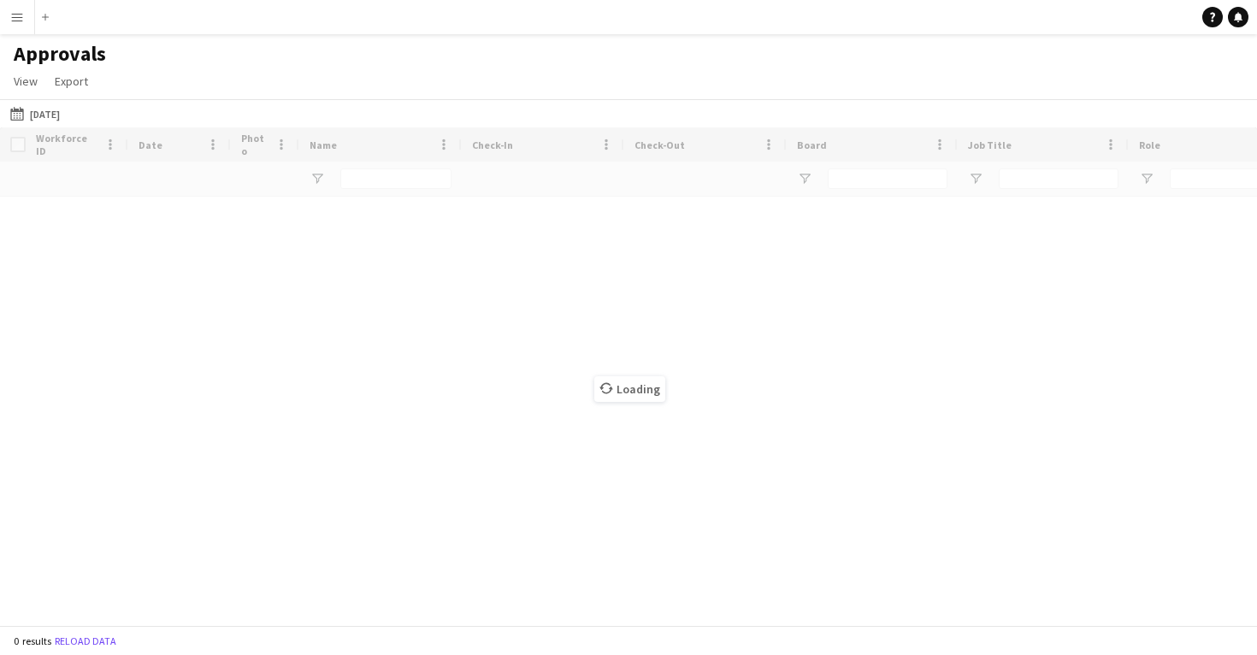
type input "***"
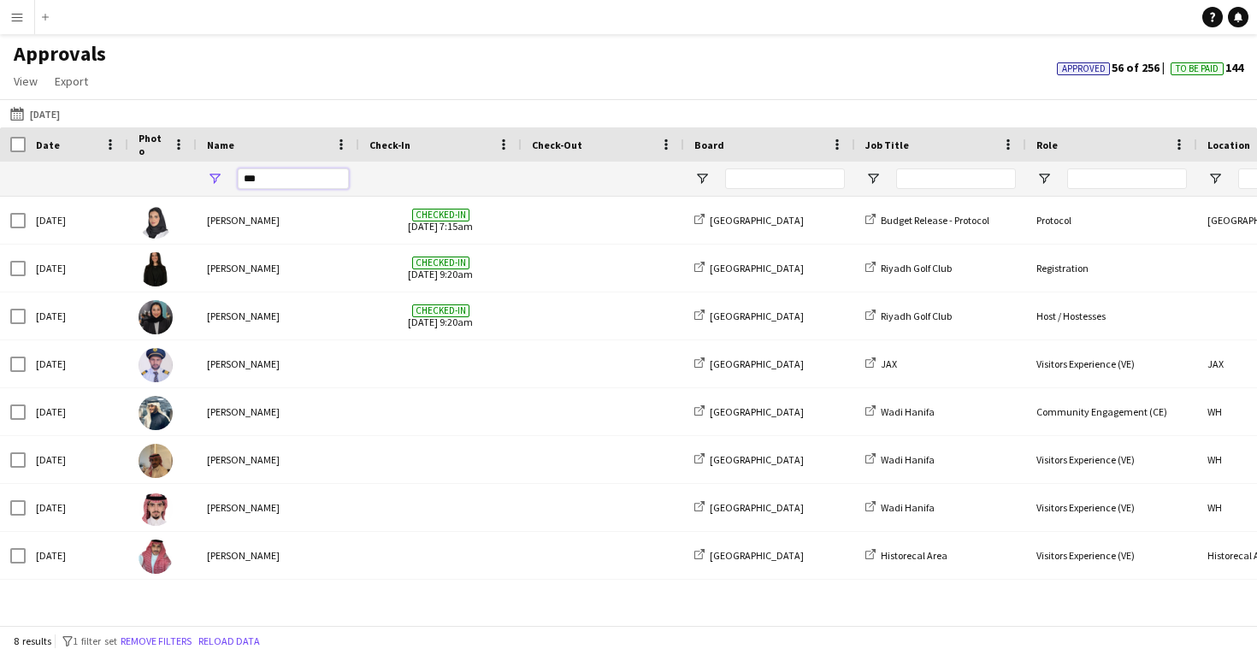
click at [329, 185] on input "***" at bounding box center [293, 178] width 111 height 21
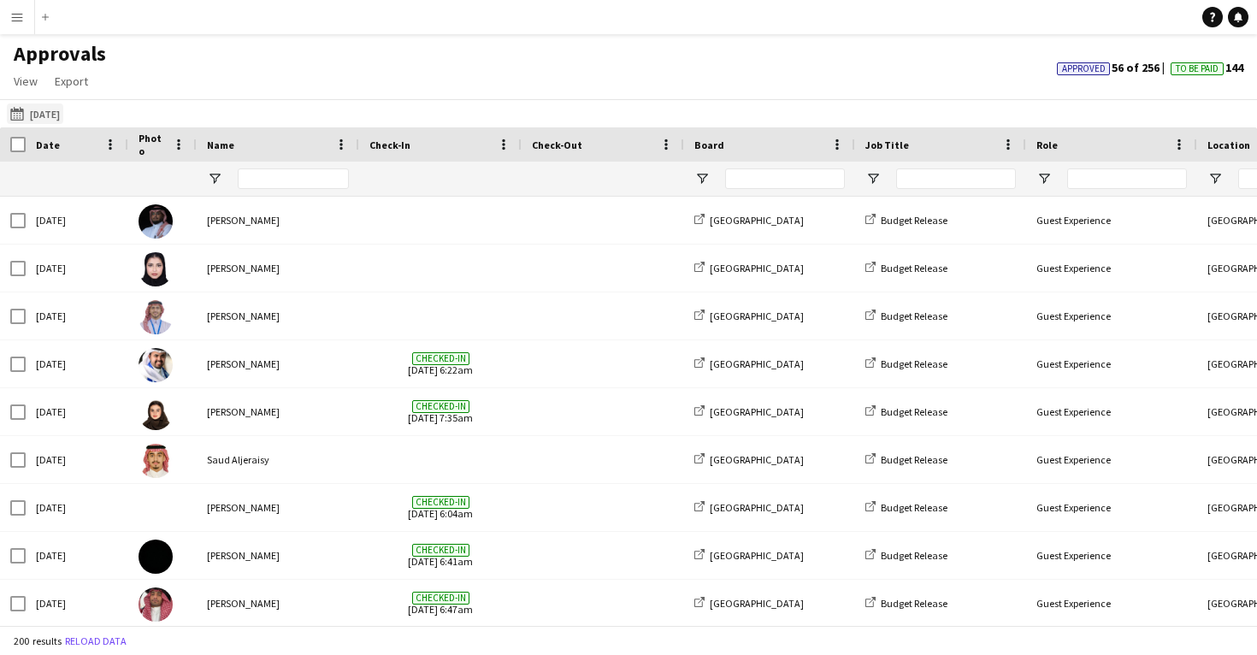
click at [63, 114] on button "27-11-2024 27-11-2024" at bounding box center [35, 113] width 56 height 21
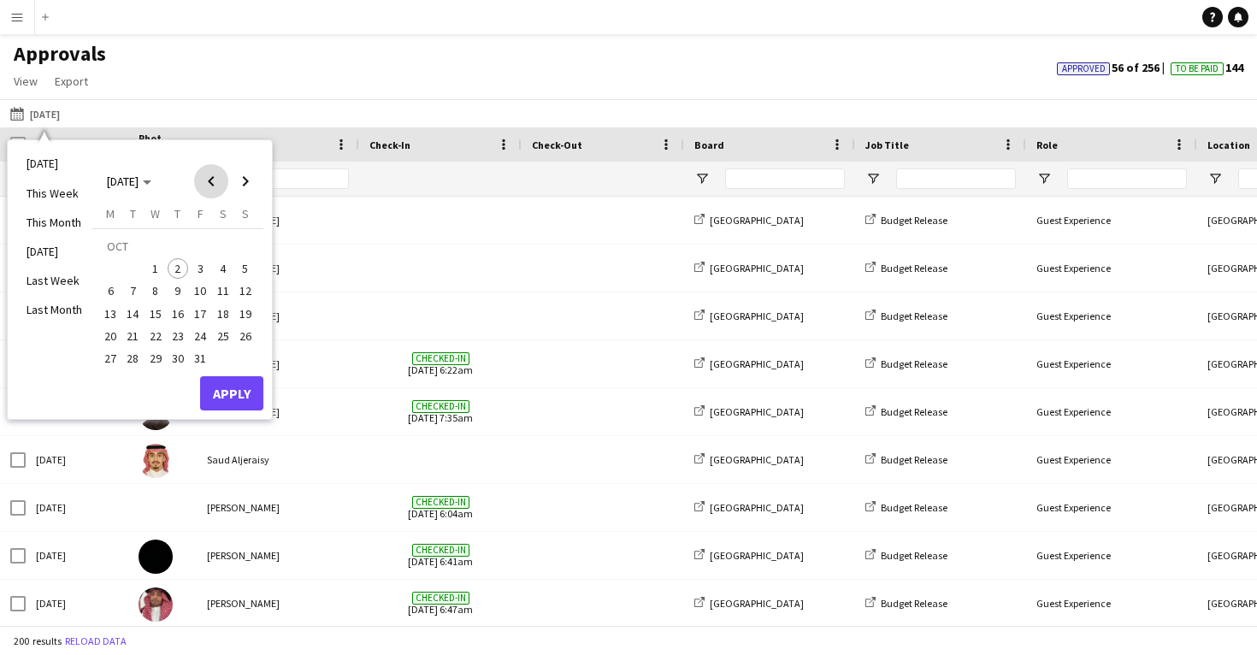
click at [216, 180] on span "Previous month" at bounding box center [211, 181] width 34 height 34
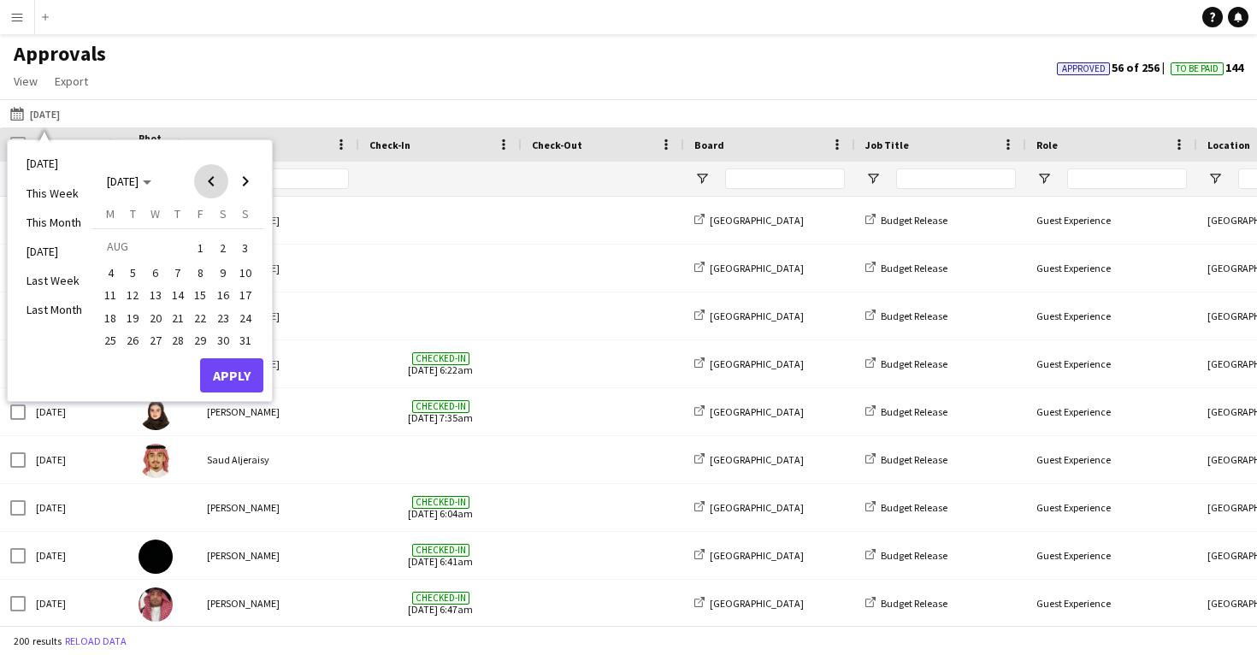
click at [216, 180] on span "Previous month" at bounding box center [211, 181] width 34 height 34
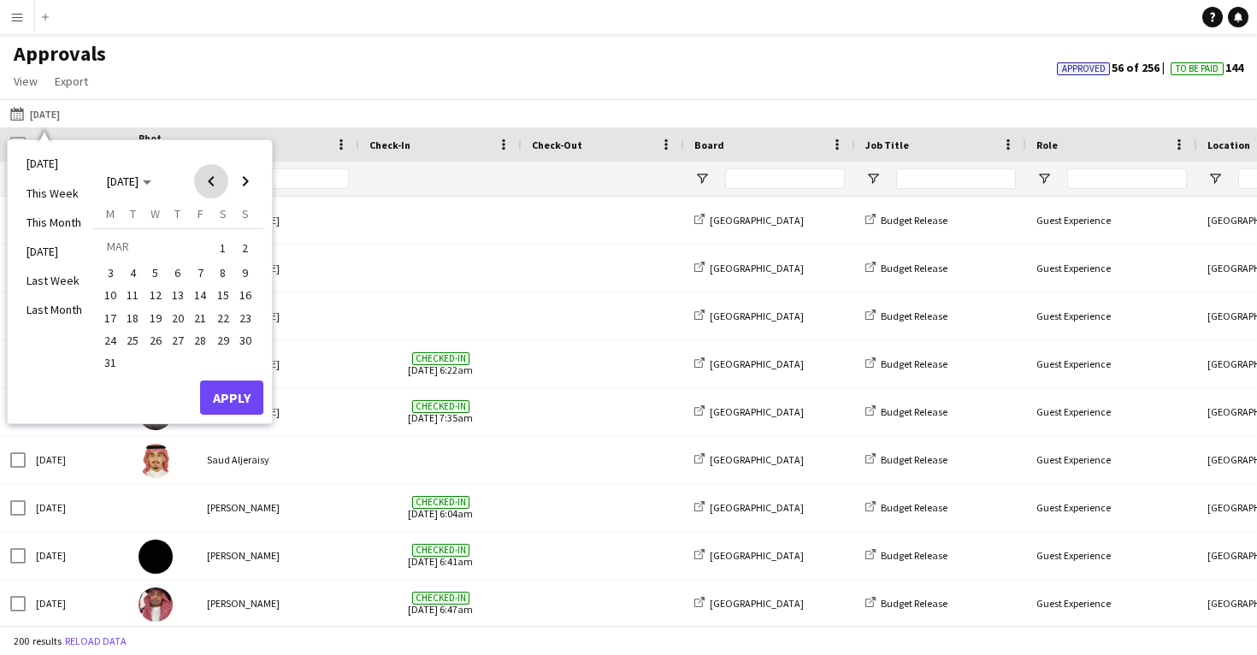
click at [216, 180] on span "Previous month" at bounding box center [211, 181] width 34 height 34
click at [168, 316] on span "19" at bounding box center [178, 318] width 21 height 21
click at [158, 313] on span "18" at bounding box center [155, 318] width 21 height 21
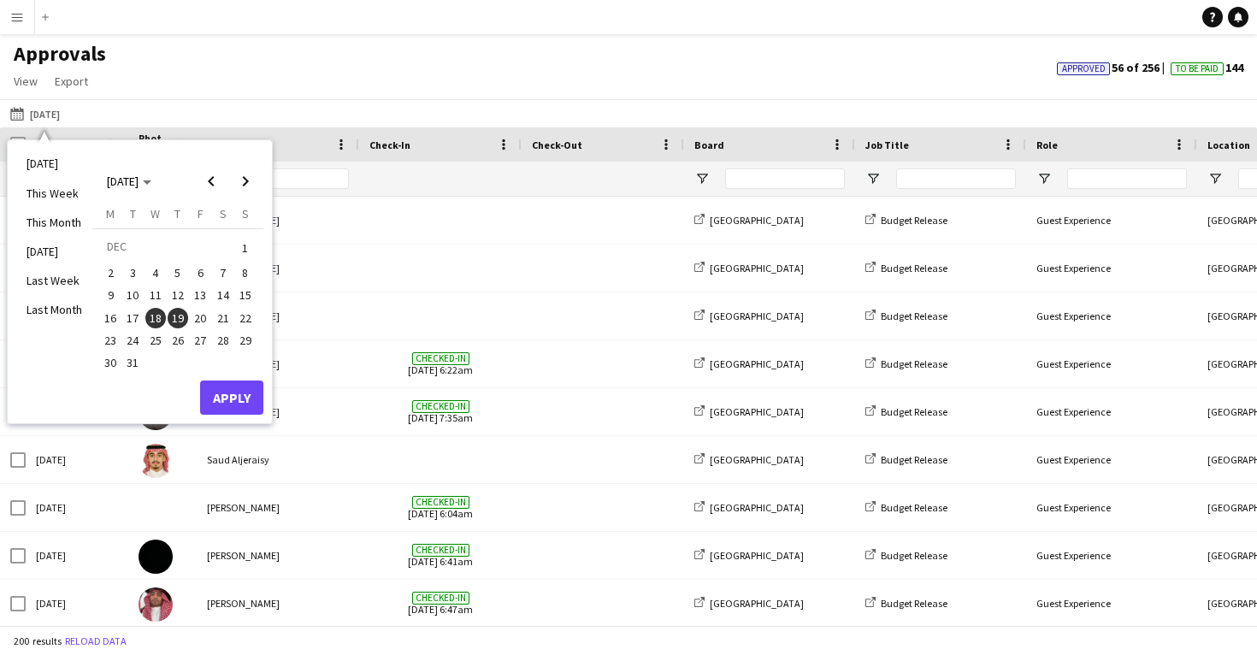
click at [155, 314] on span "18" at bounding box center [155, 318] width 21 height 21
click at [138, 313] on span "17" at bounding box center [133, 318] width 21 height 21
click at [233, 391] on button "Apply" at bounding box center [231, 398] width 63 height 34
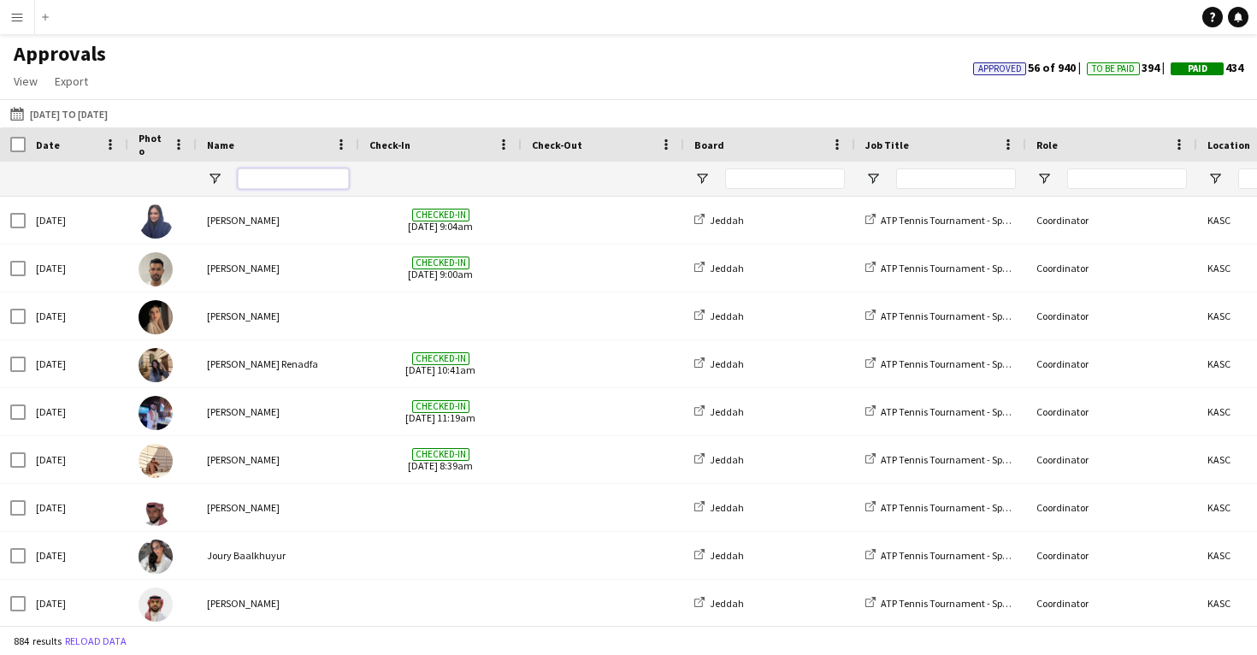
click at [319, 188] on input "Name Filter Input" at bounding box center [293, 178] width 111 height 21
paste input "**********"
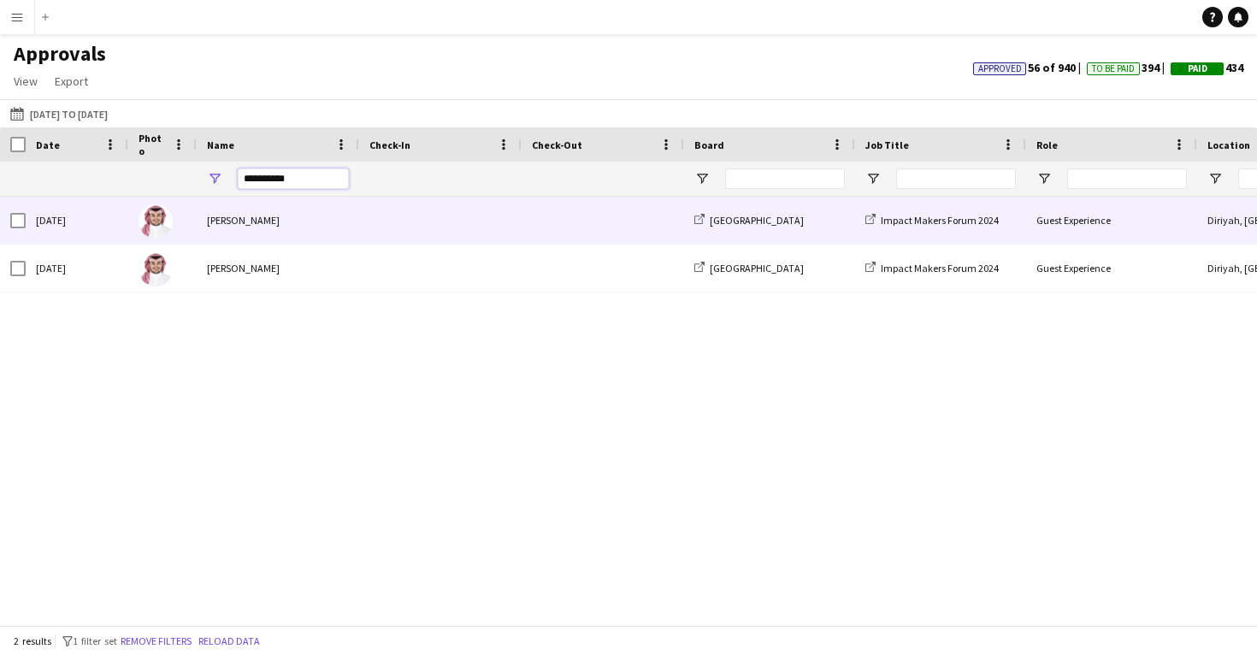
type input "**********"
click at [324, 223] on div "Mohammed Alshuwaier" at bounding box center [278, 220] width 162 height 47
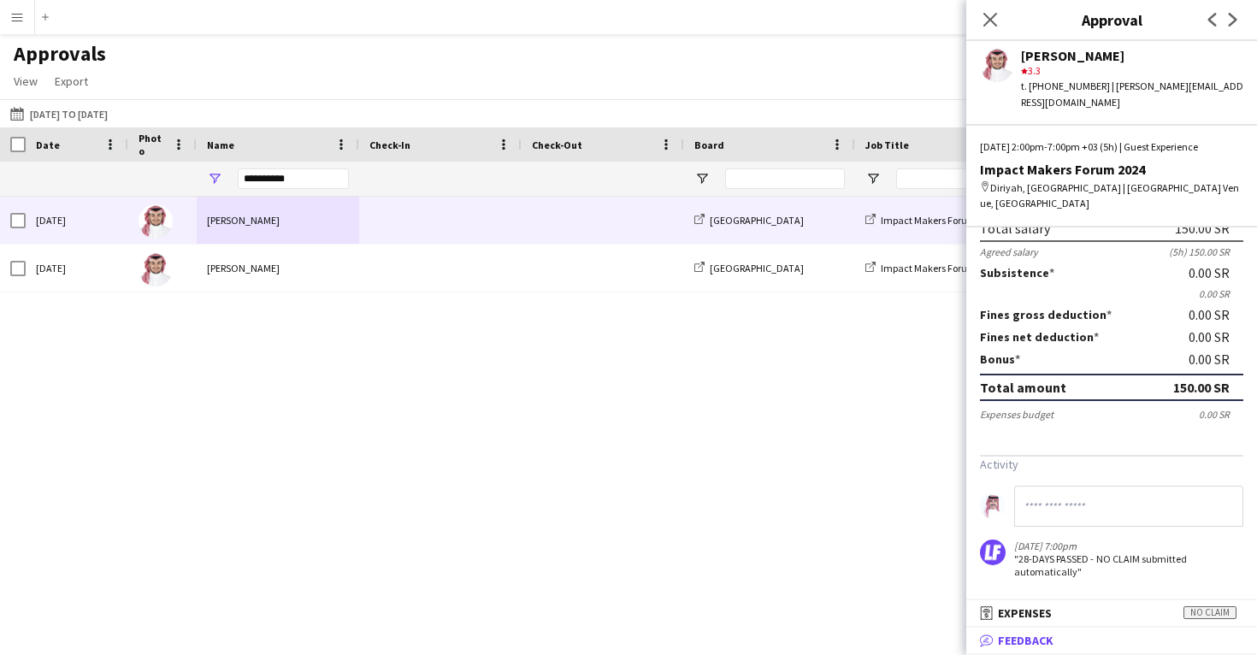
click at [1089, 648] on mat-expansion-panel-header "bubble-pencil Feedback" at bounding box center [1111, 641] width 291 height 26
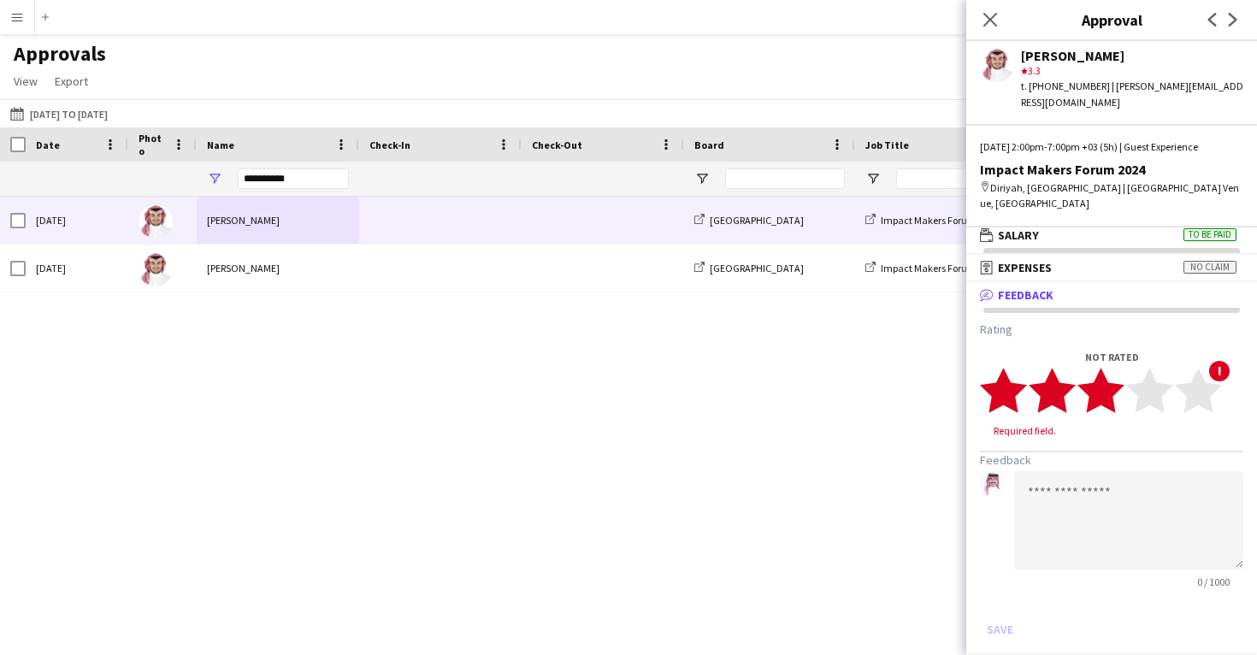
click at [1113, 397] on polygon at bounding box center [1101, 390] width 47 height 44
click at [1007, 605] on button "Save" at bounding box center [1000, 612] width 40 height 27
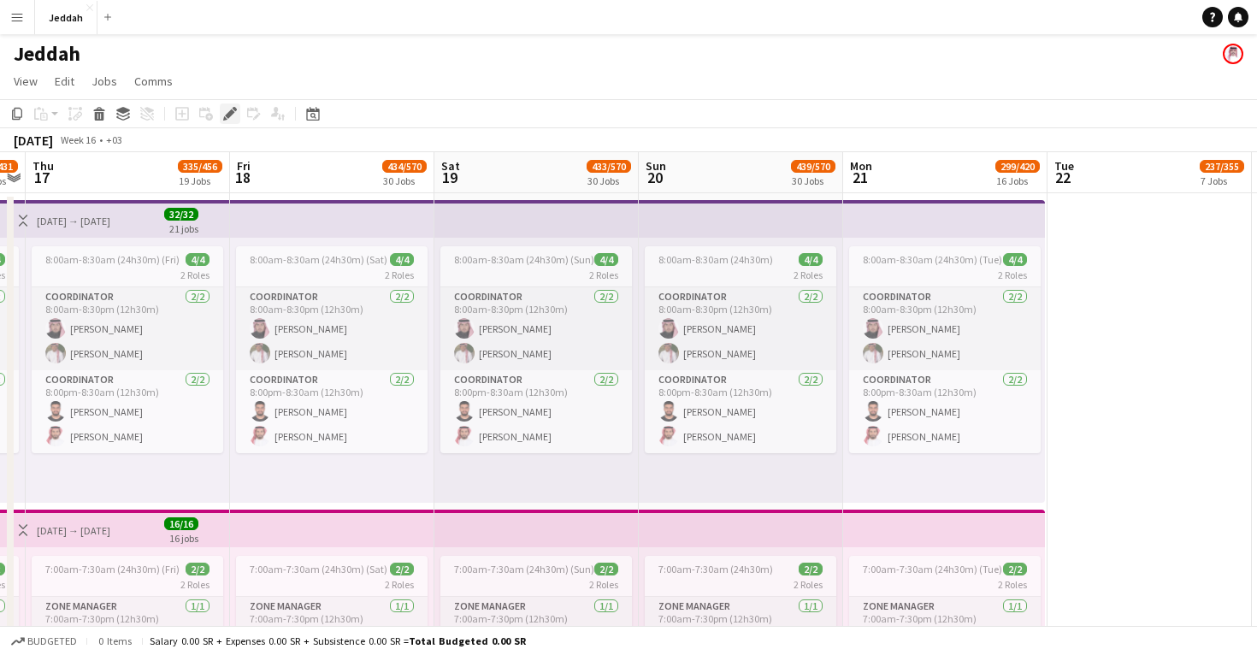
click at [226, 116] on icon at bounding box center [229, 113] width 9 height 9
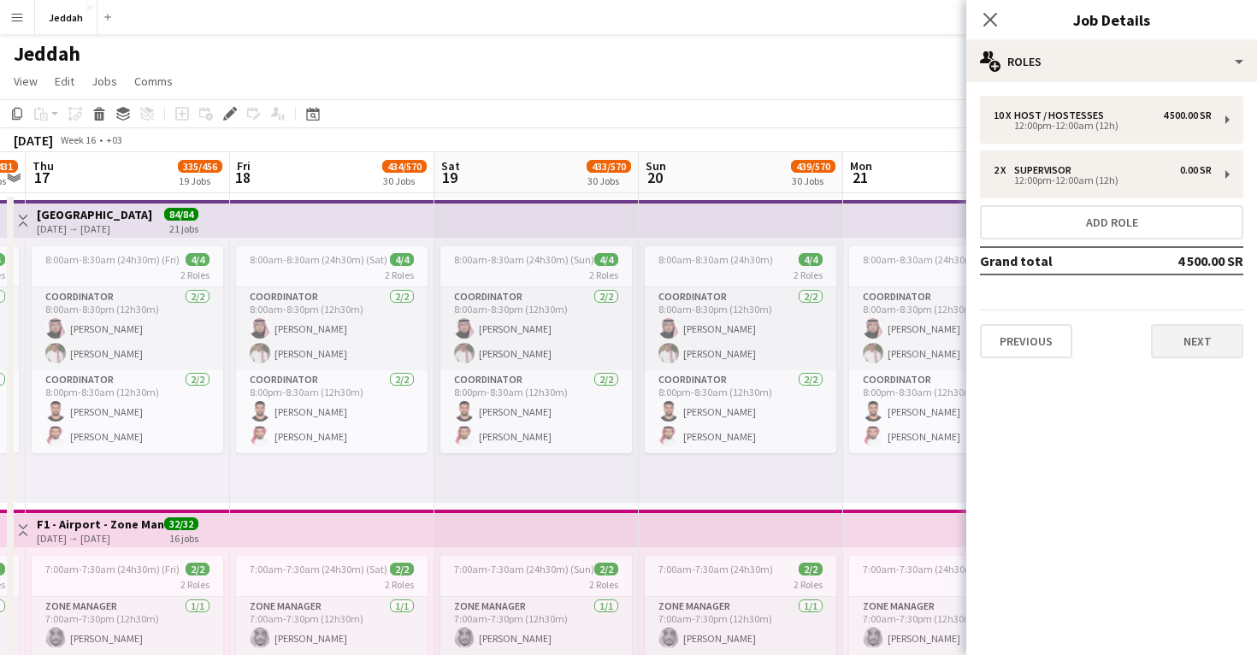
click at [1216, 336] on button "Next" at bounding box center [1197, 341] width 92 height 34
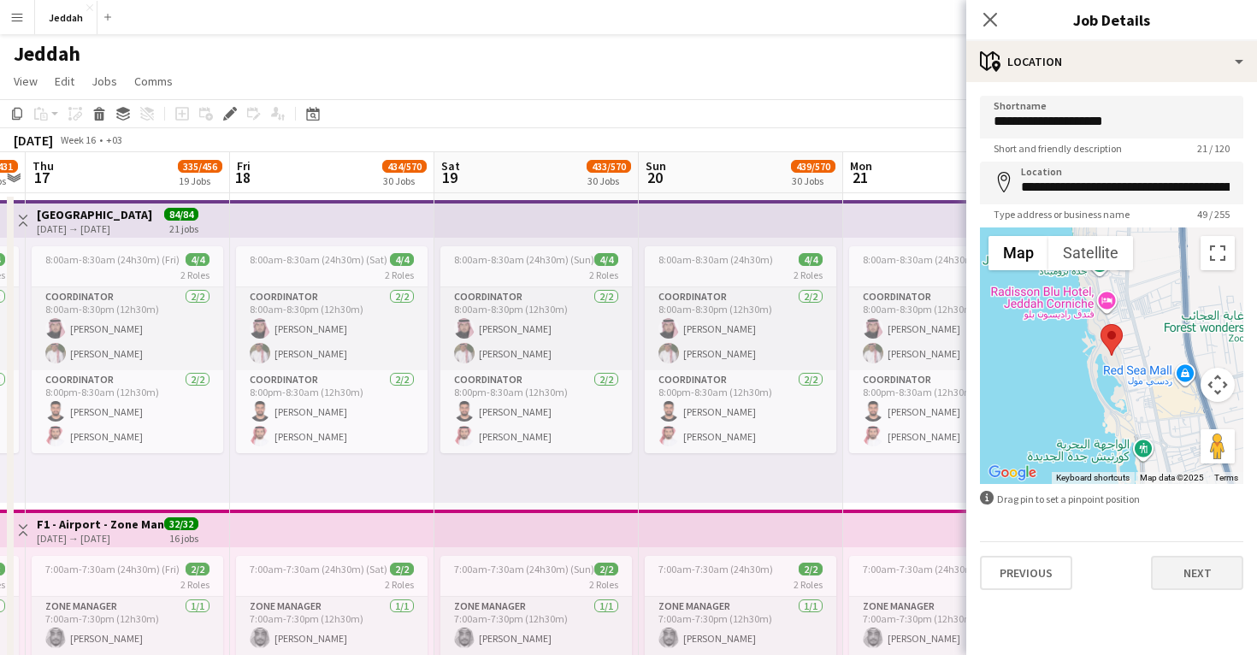
click at [1216, 585] on button "Next" at bounding box center [1197, 573] width 92 height 34
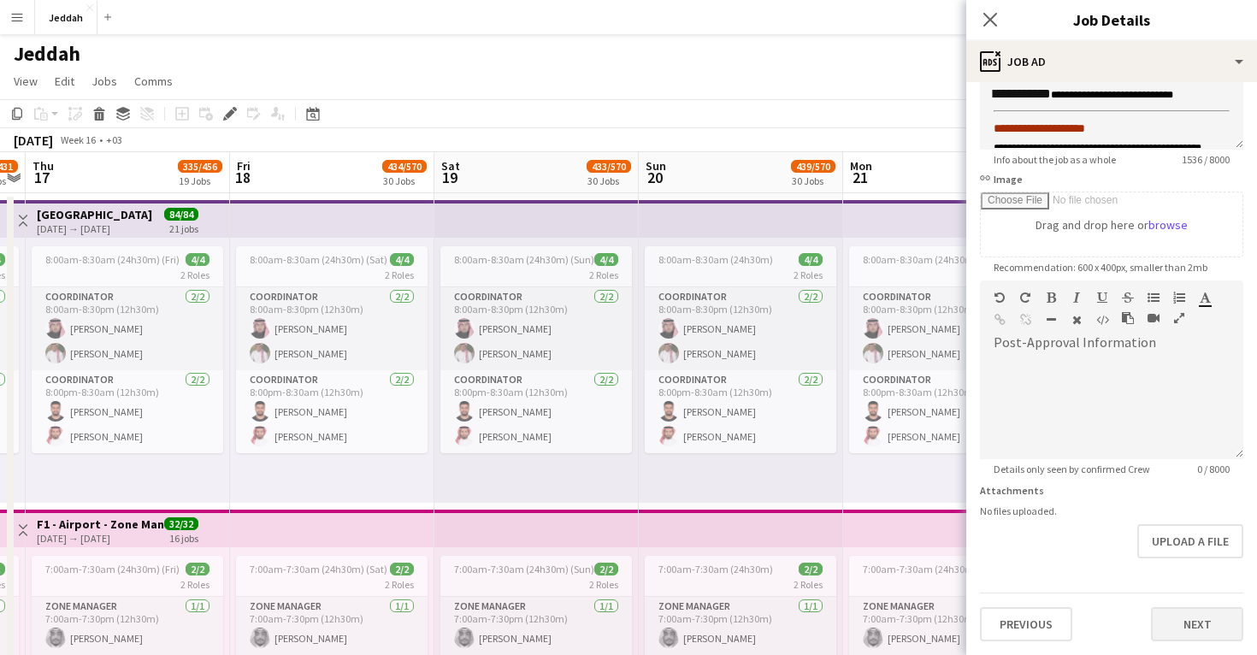
scroll to position [191, 0]
click at [1203, 635] on button "Next" at bounding box center [1197, 624] width 92 height 34
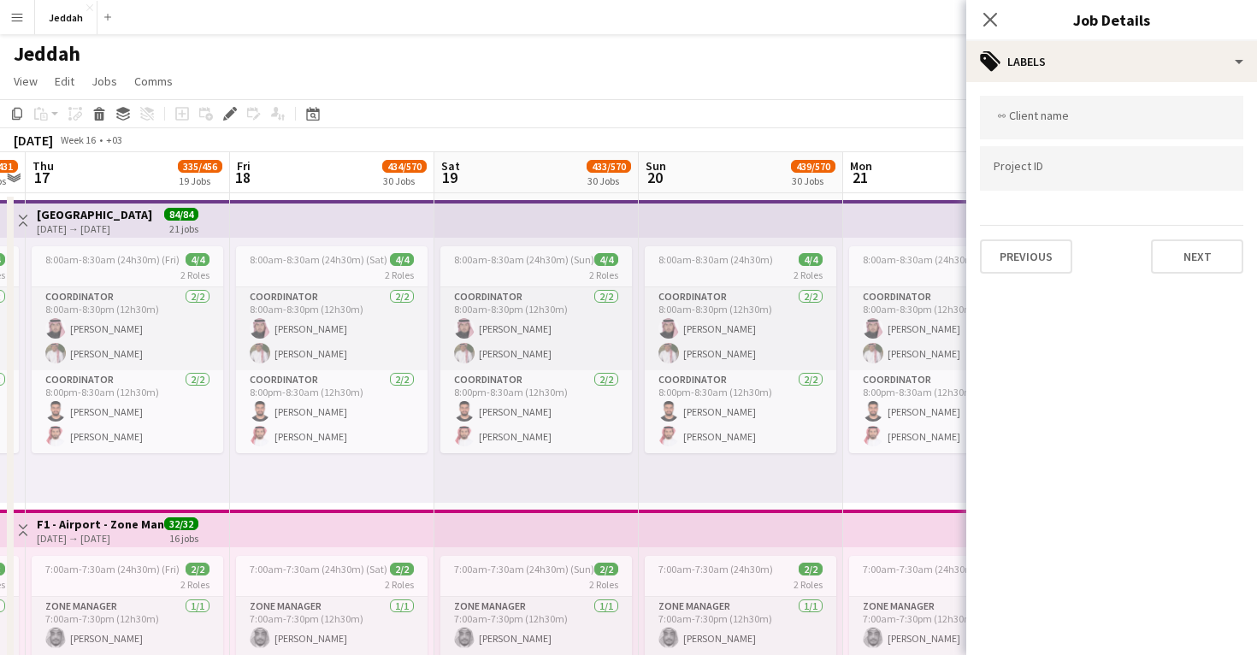
scroll to position [0, 0]
click at [1207, 273] on button "Next" at bounding box center [1197, 256] width 92 height 34
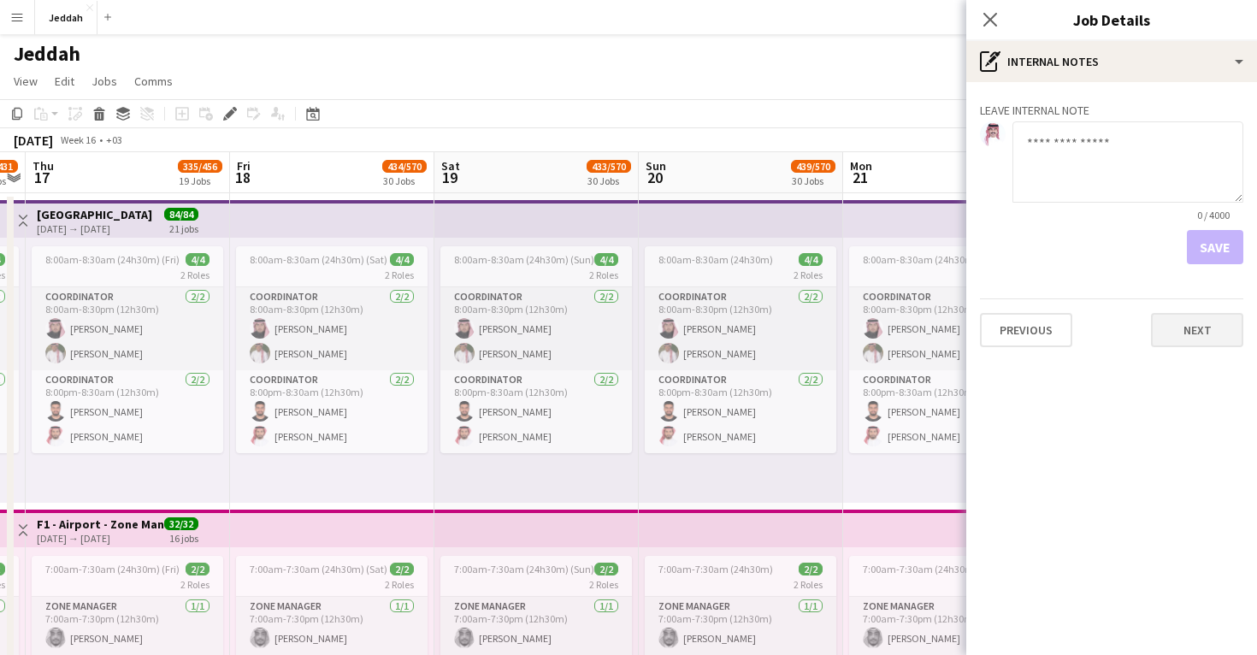
click at [1210, 344] on button "Next" at bounding box center [1197, 330] width 92 height 34
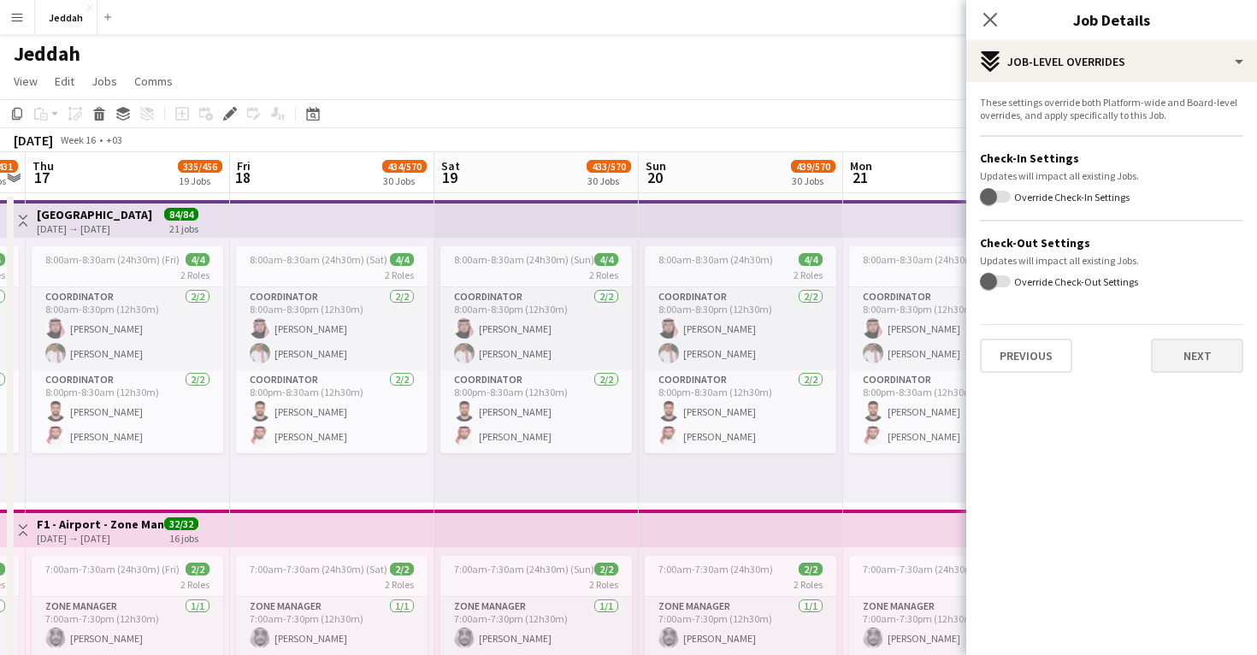
click at [1208, 350] on button "Next" at bounding box center [1197, 356] width 92 height 34
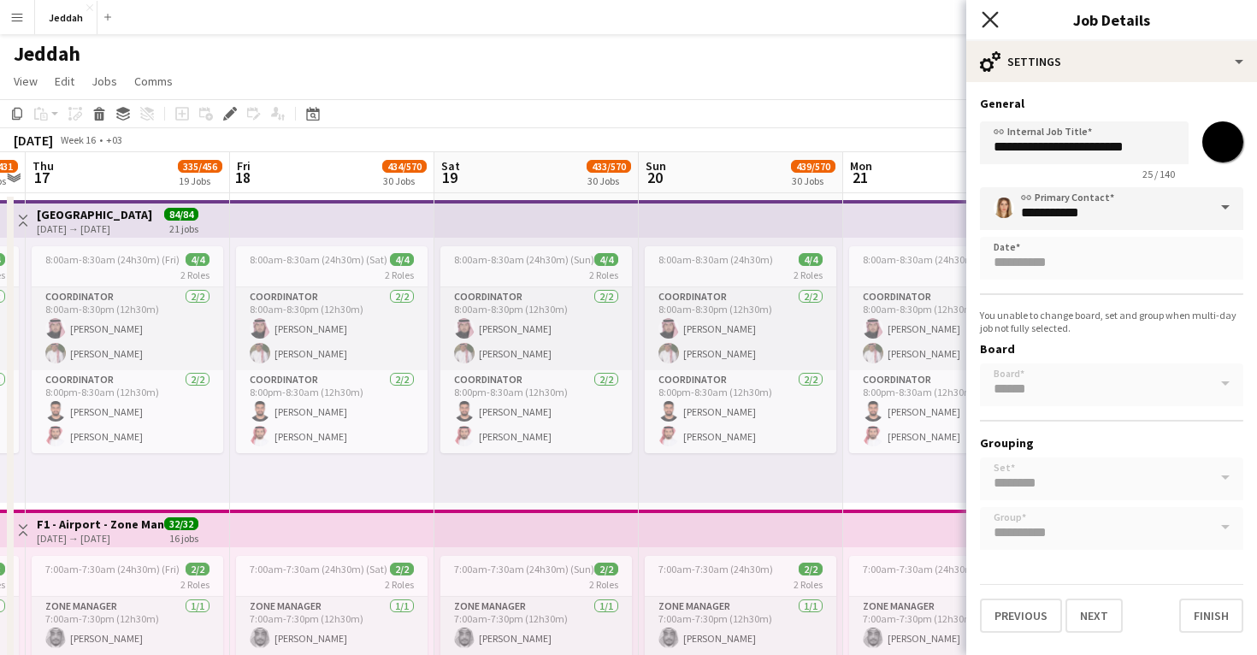
click at [989, 14] on icon "Close pop-in" at bounding box center [990, 19] width 16 height 16
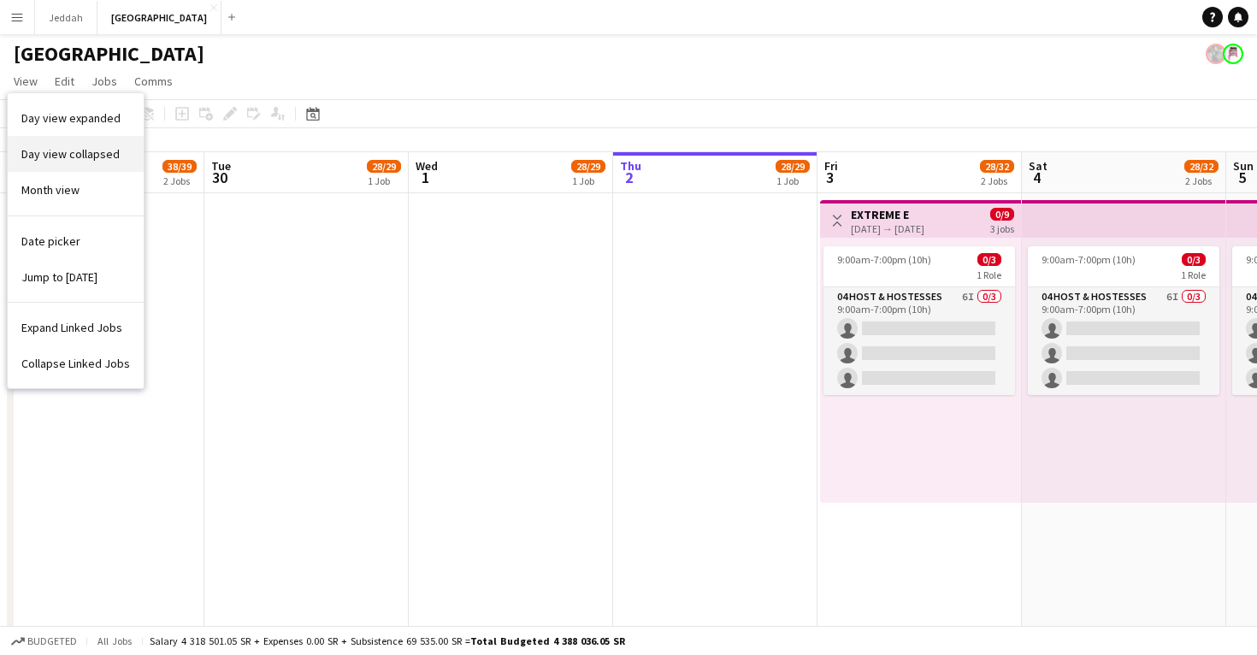
scroll to position [0, 409]
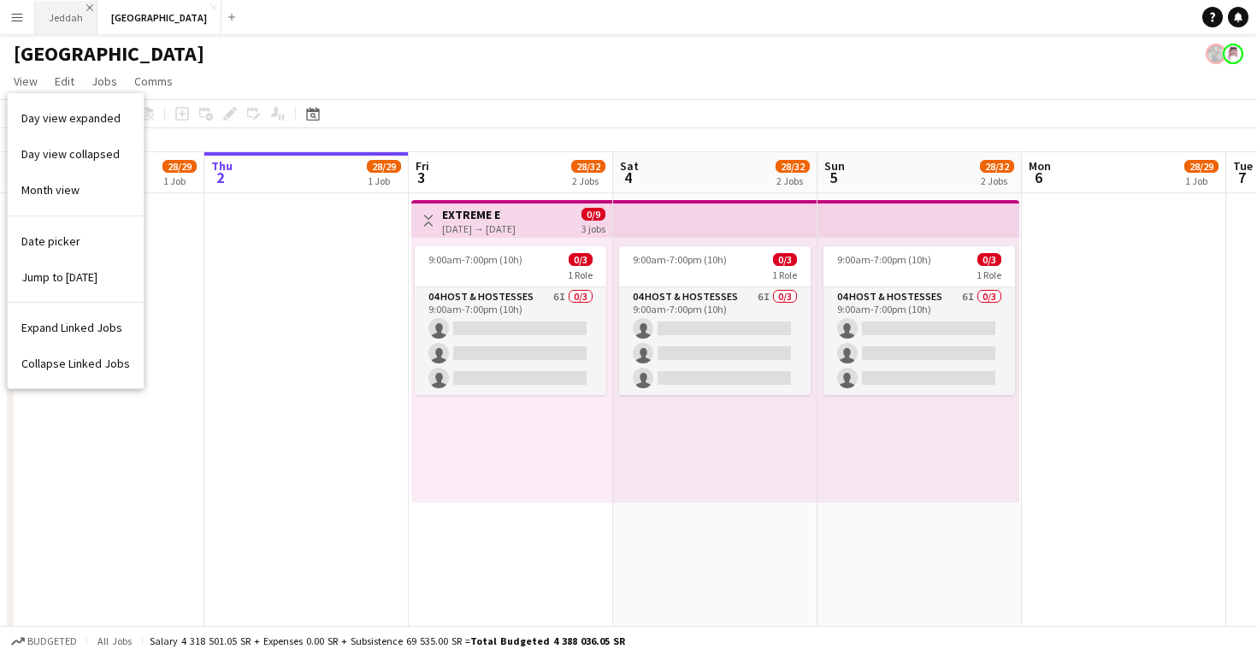
click at [89, 4] on app-icon "Close" at bounding box center [89, 7] width 7 height 7
click at [148, 4] on app-icon "Close" at bounding box center [151, 7] width 7 height 7
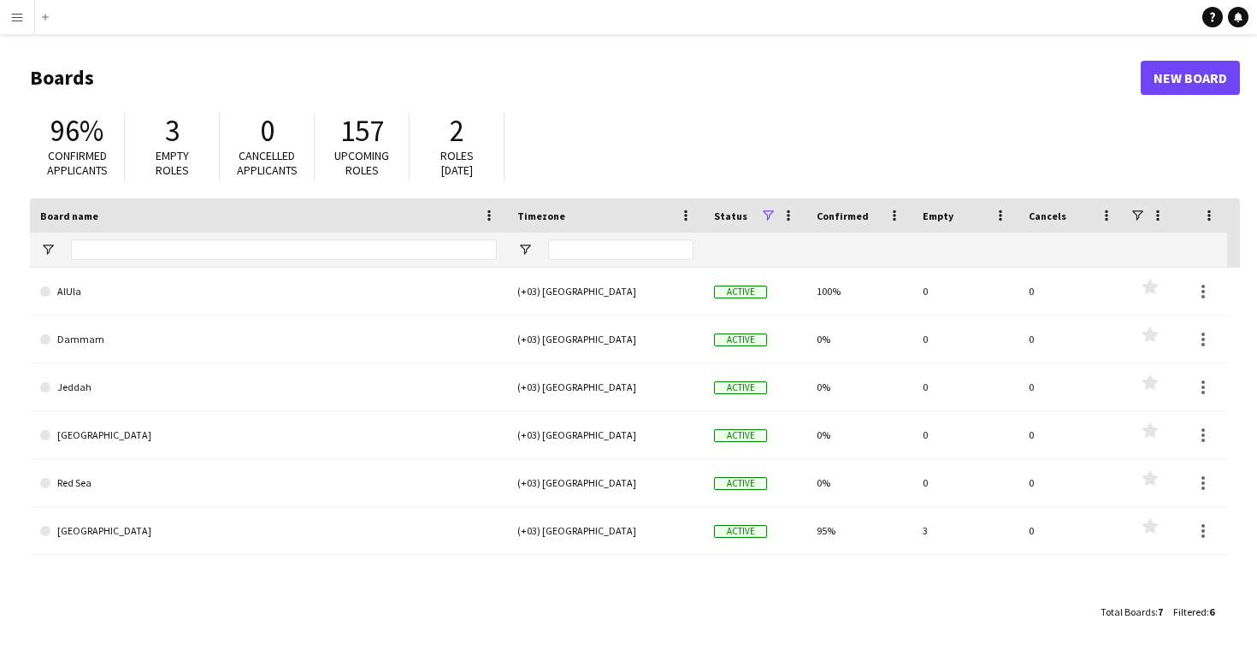
click at [16, 20] on app-icon "Menu" at bounding box center [17, 17] width 14 height 14
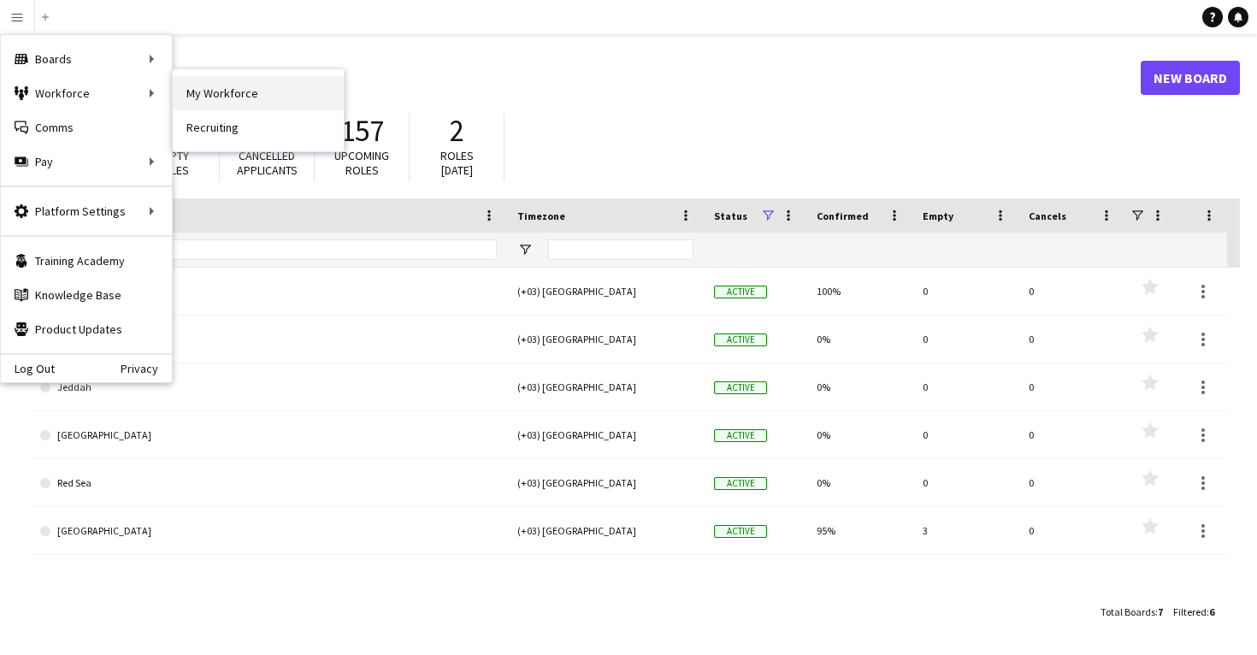
click at [236, 97] on link "My Workforce" at bounding box center [258, 93] width 171 height 34
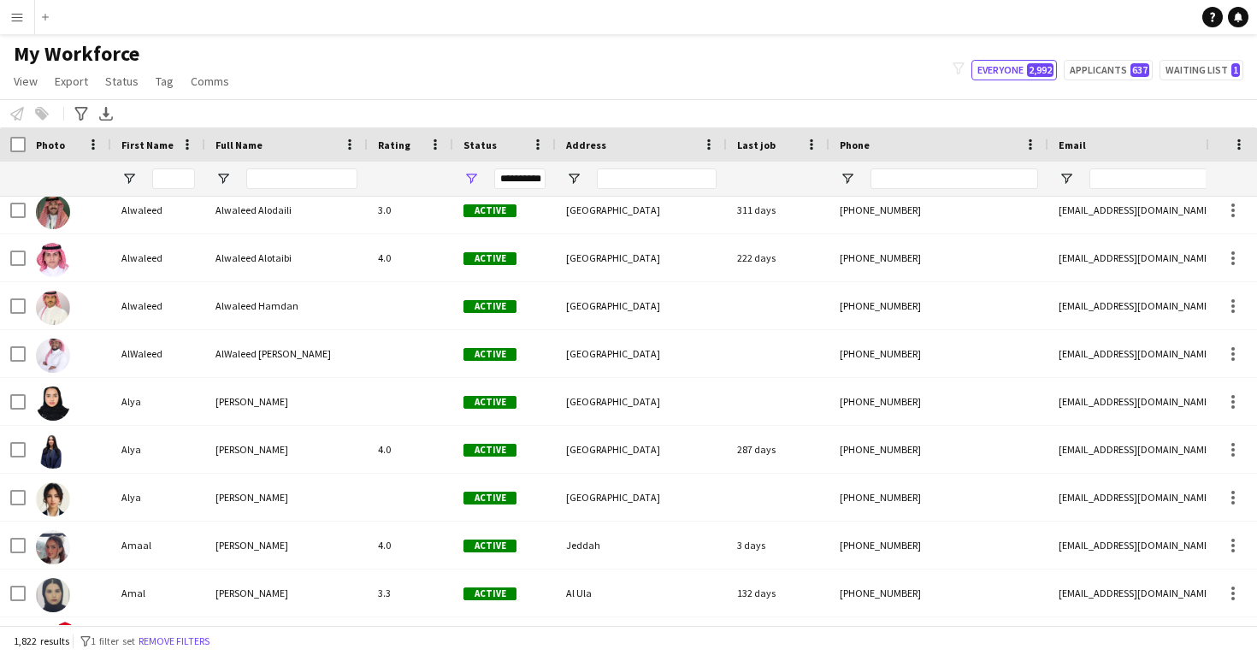
scroll to position [13595, 0]
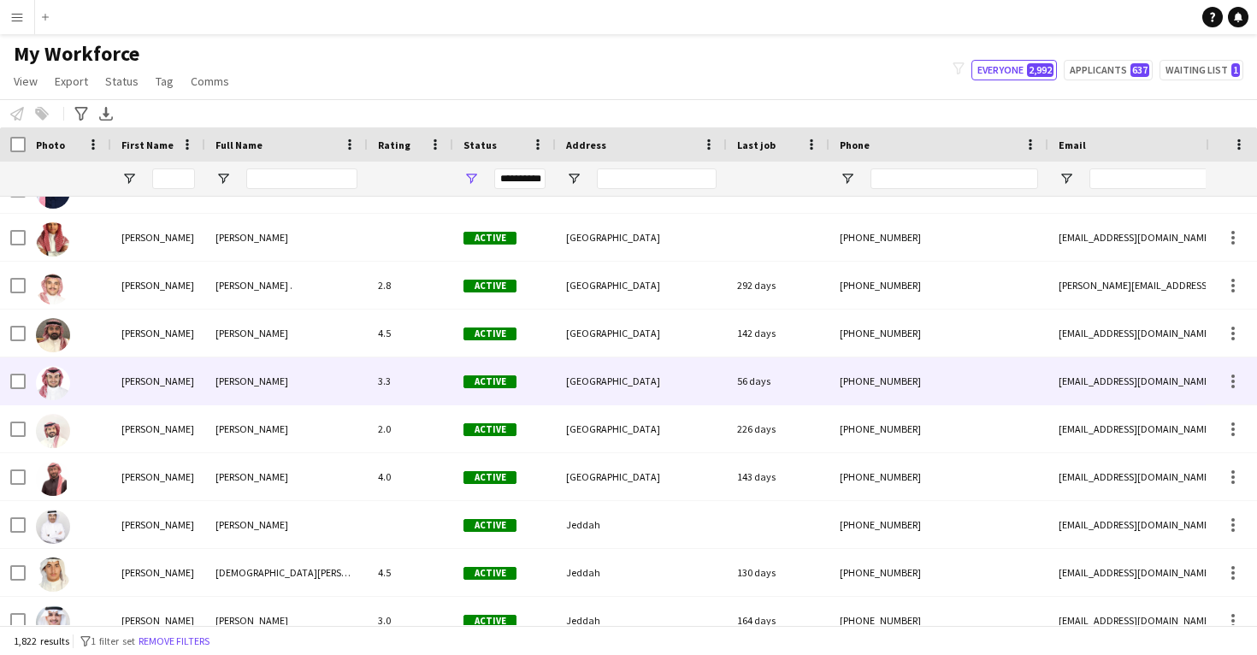
click at [368, 405] on div "[PERSON_NAME] 3.3 Active [GEOGRAPHIC_DATA] 56 days [PHONE_NUMBER] [PERSON_NAME]…" at bounding box center [965, 381] width 1931 height 48
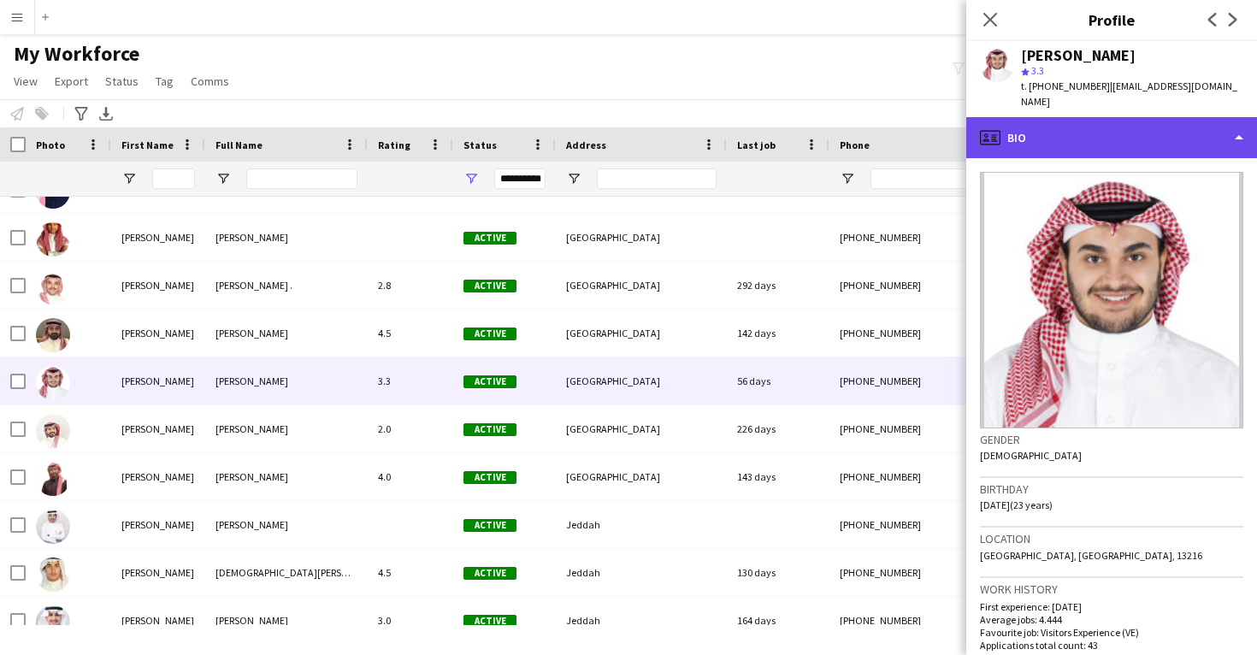
click at [1090, 132] on div "profile Bio" at bounding box center [1111, 137] width 291 height 41
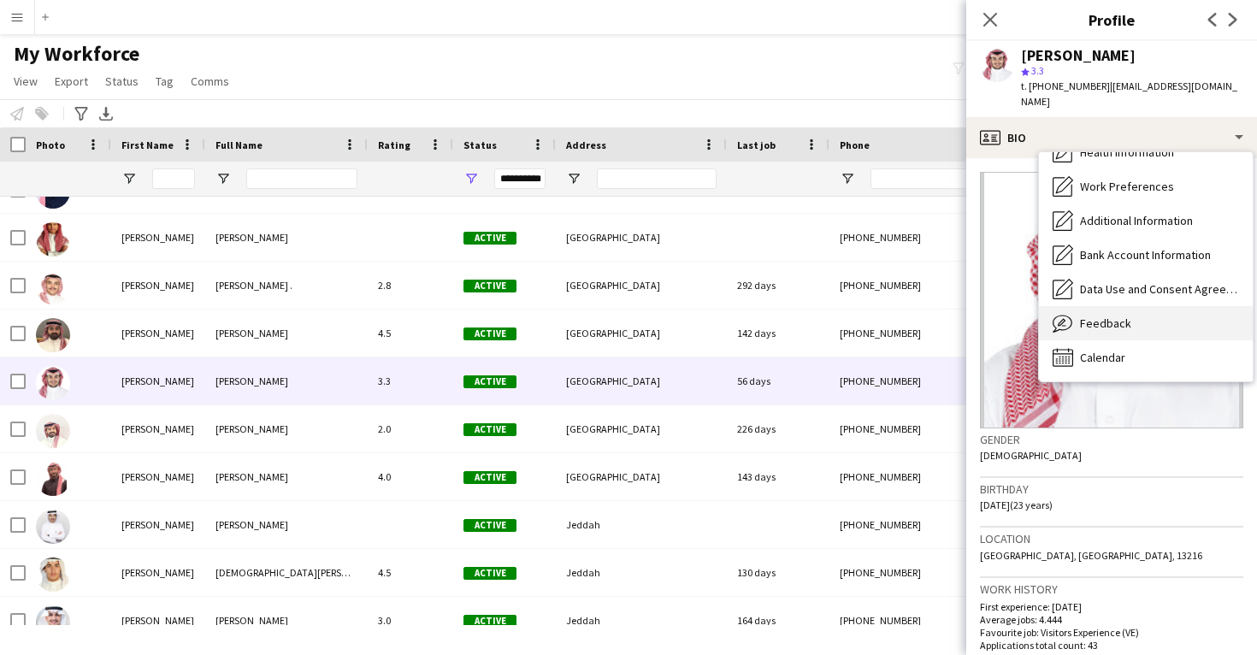
click at [1147, 337] on div "Feedback Feedback" at bounding box center [1146, 323] width 214 height 34
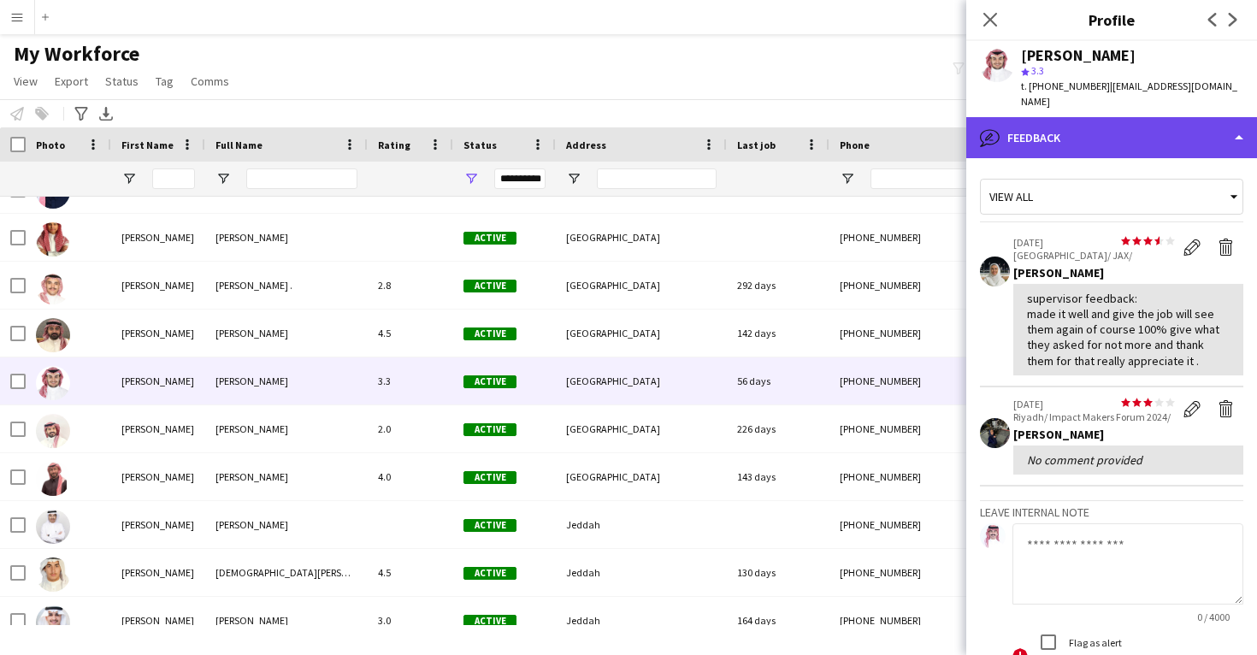
click at [1119, 151] on div "bubble-pencil Feedback" at bounding box center [1111, 137] width 291 height 41
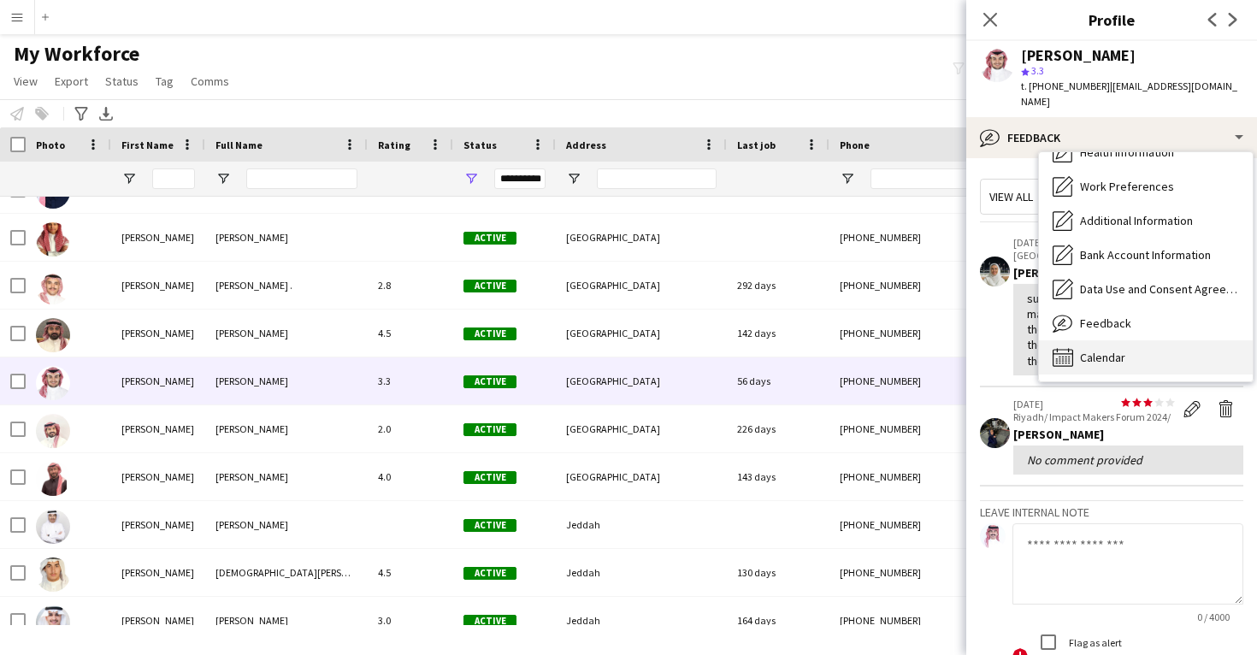
click at [1134, 356] on div "Calendar Calendar" at bounding box center [1146, 357] width 214 height 34
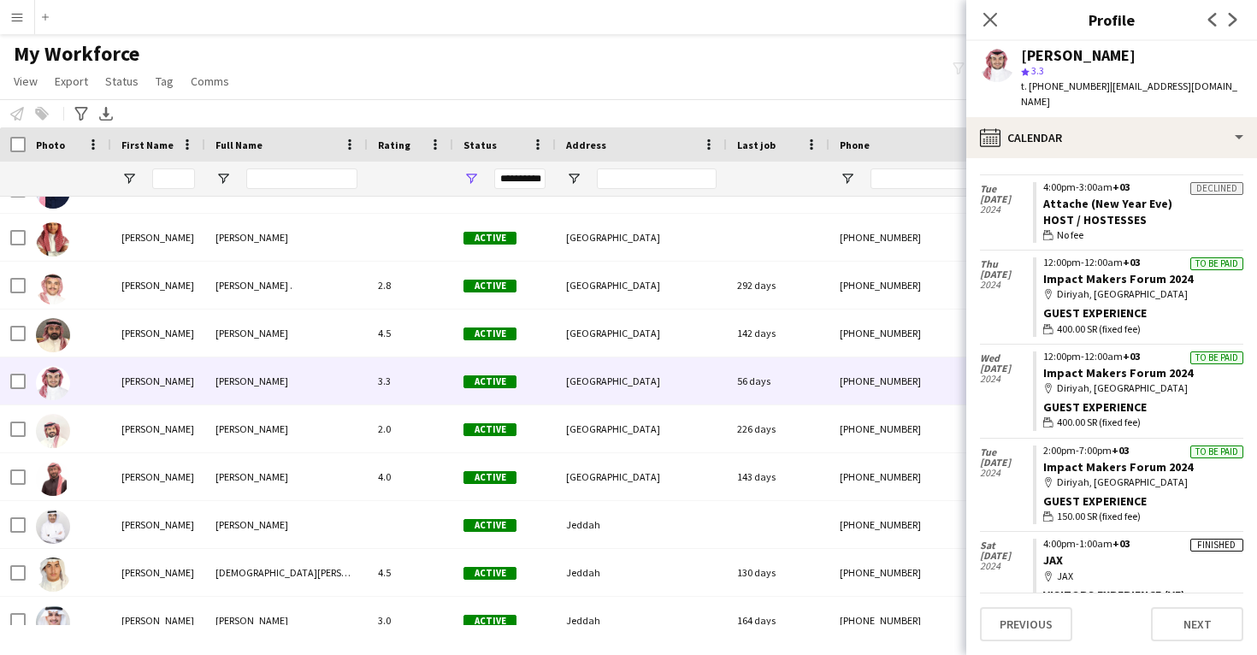
click at [1129, 56] on div "Mohammed Alshuwaier" at bounding box center [1078, 55] width 115 height 15
copy div "Alshuwaier"
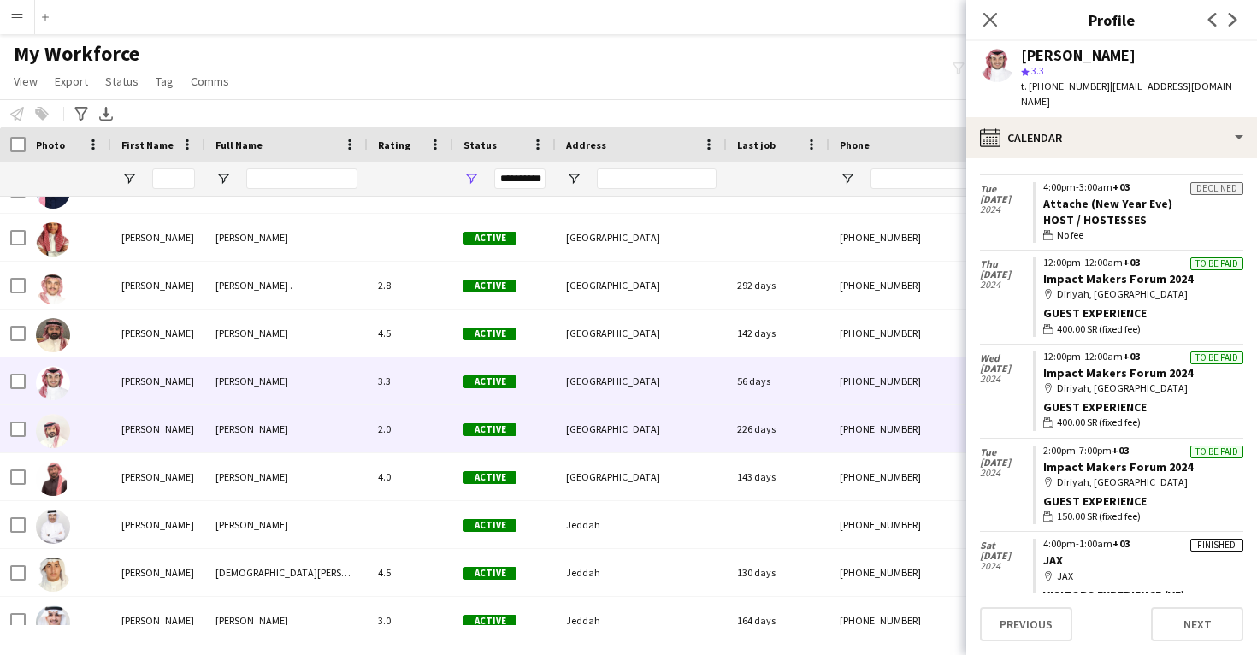
click at [607, 427] on div "[GEOGRAPHIC_DATA]" at bounding box center [641, 428] width 171 height 47
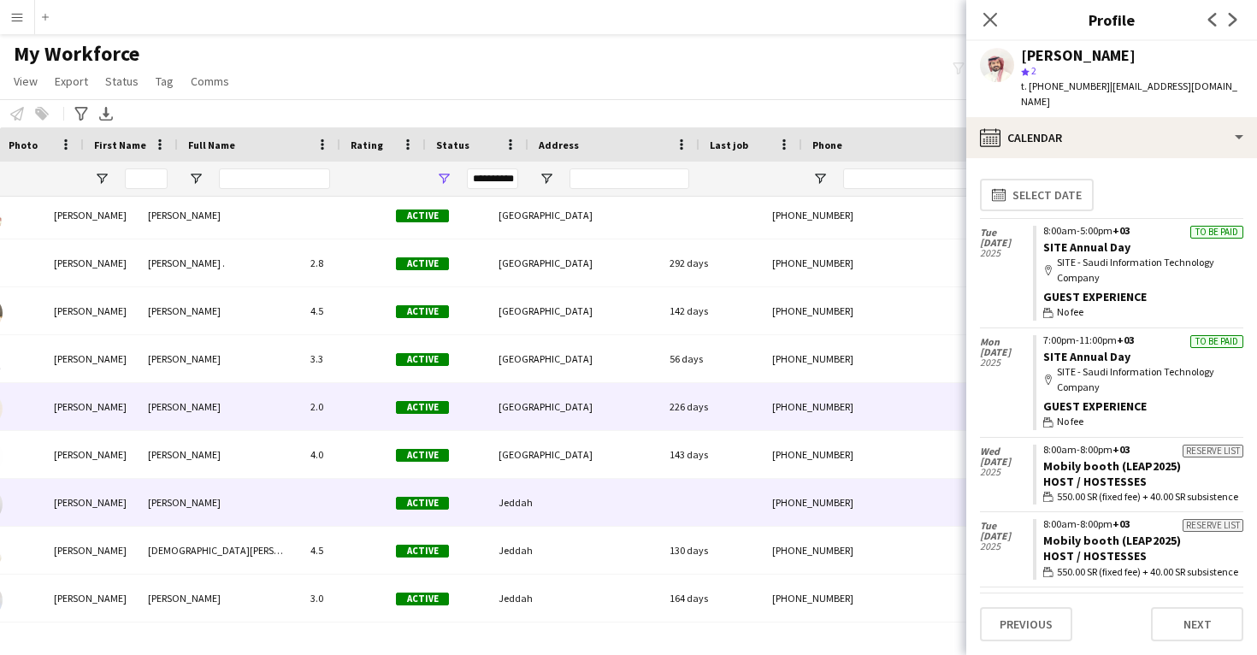
scroll to position [0, 68]
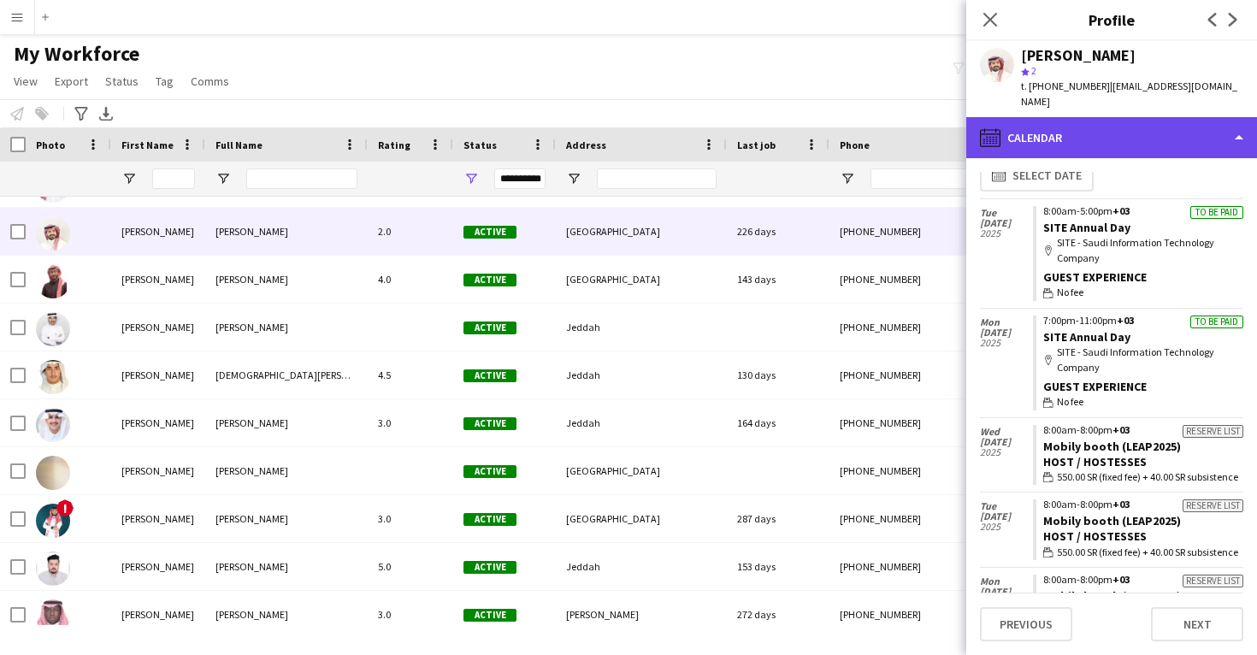
click at [1081, 117] on div "calendar-full Calendar" at bounding box center [1111, 137] width 291 height 41
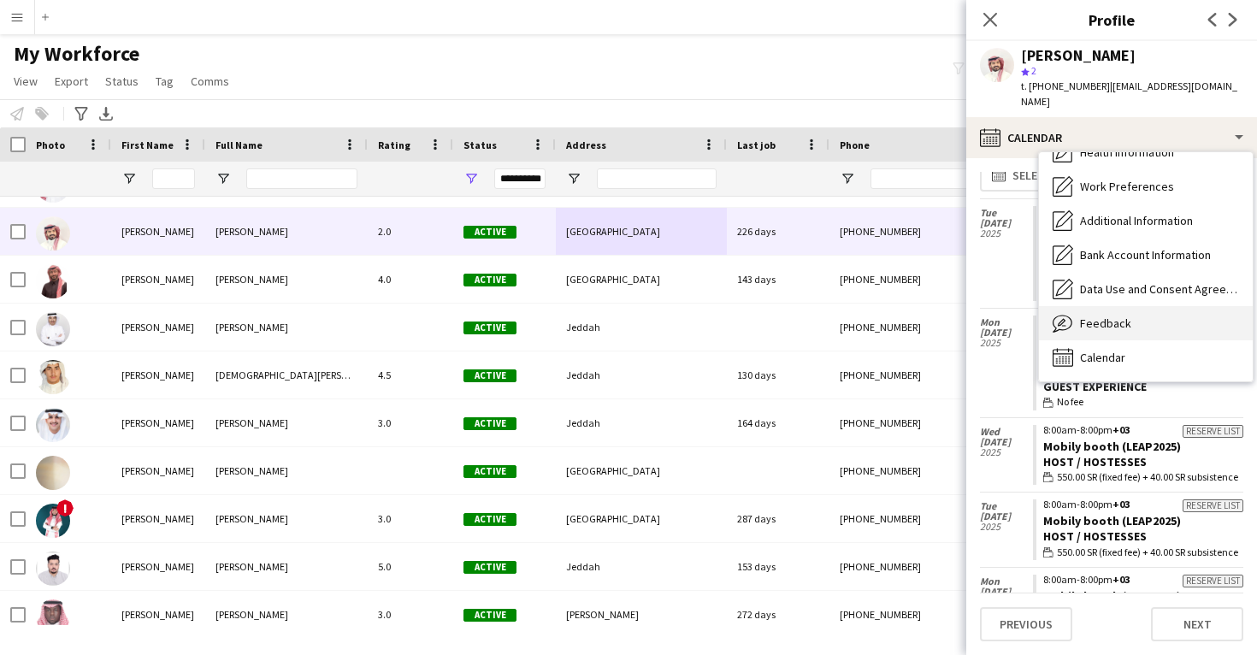
click at [1101, 318] on div "Feedback Feedback" at bounding box center [1146, 323] width 214 height 34
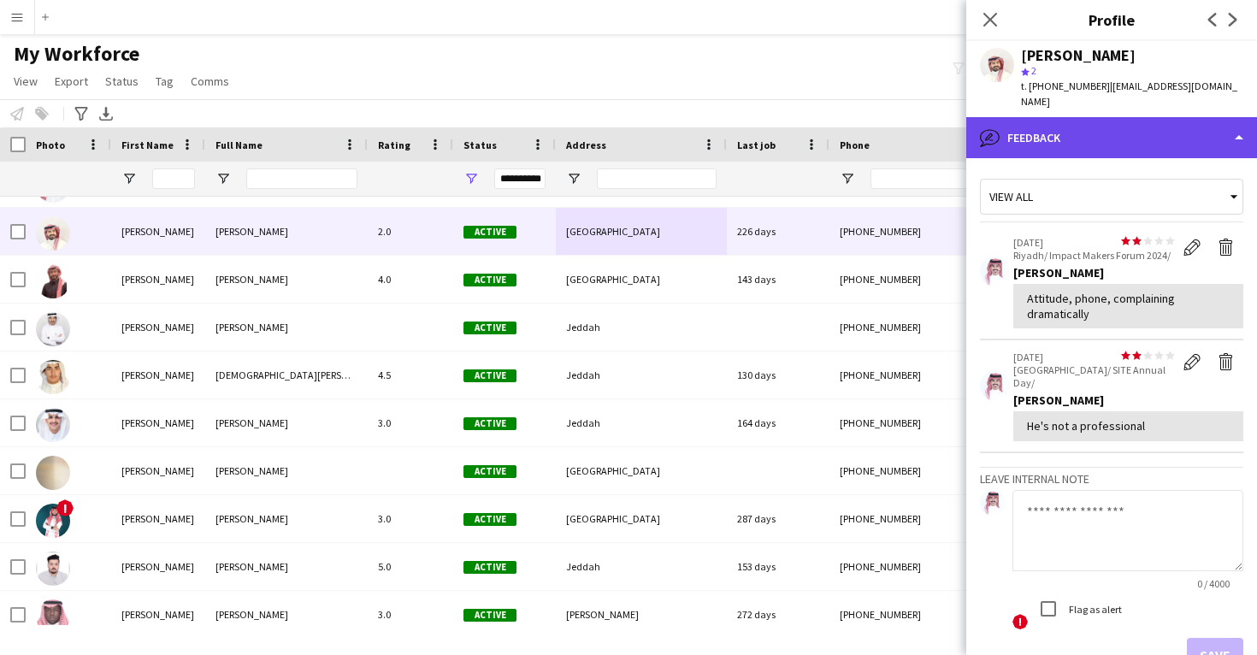
click at [1091, 134] on div "bubble-pencil Feedback" at bounding box center [1111, 137] width 291 height 41
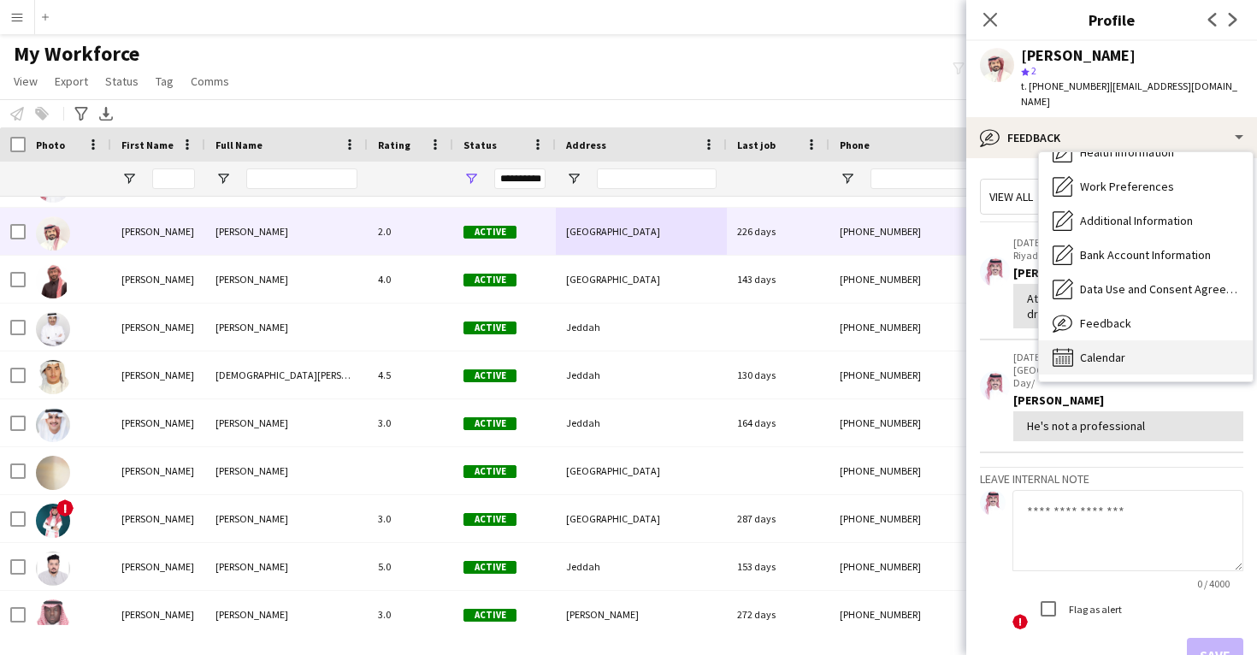
click at [1098, 350] on span "Calendar" at bounding box center [1102, 357] width 45 height 15
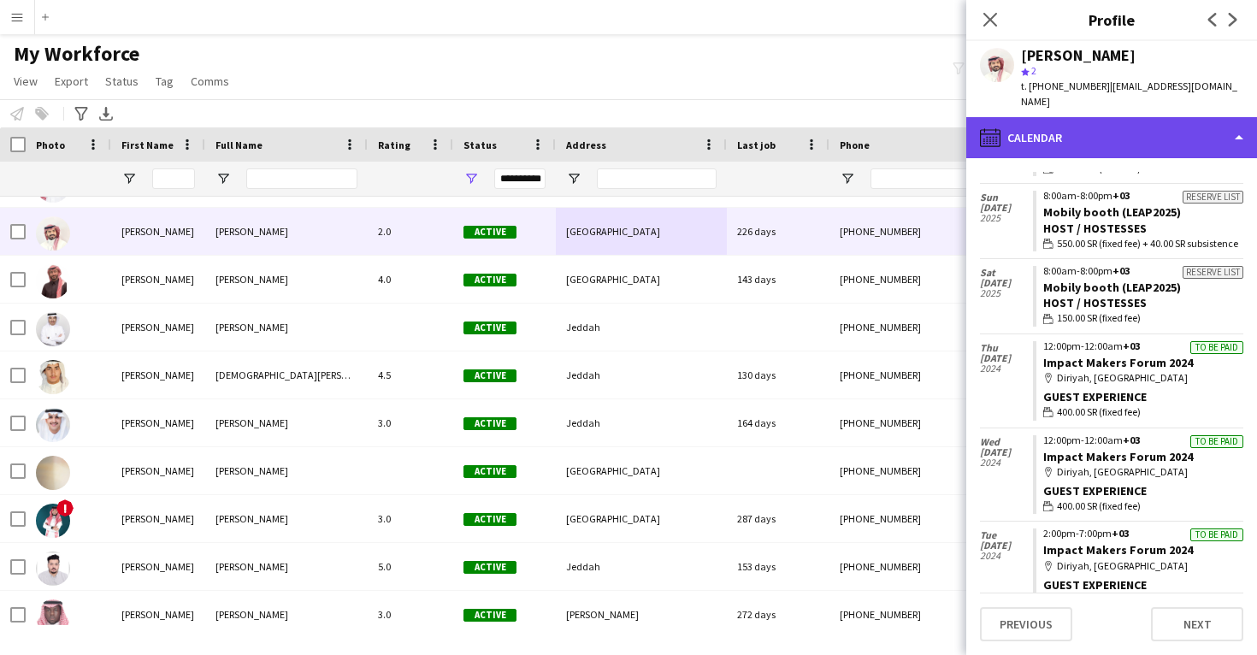
click at [1078, 136] on div "calendar-full Calendar" at bounding box center [1111, 137] width 291 height 41
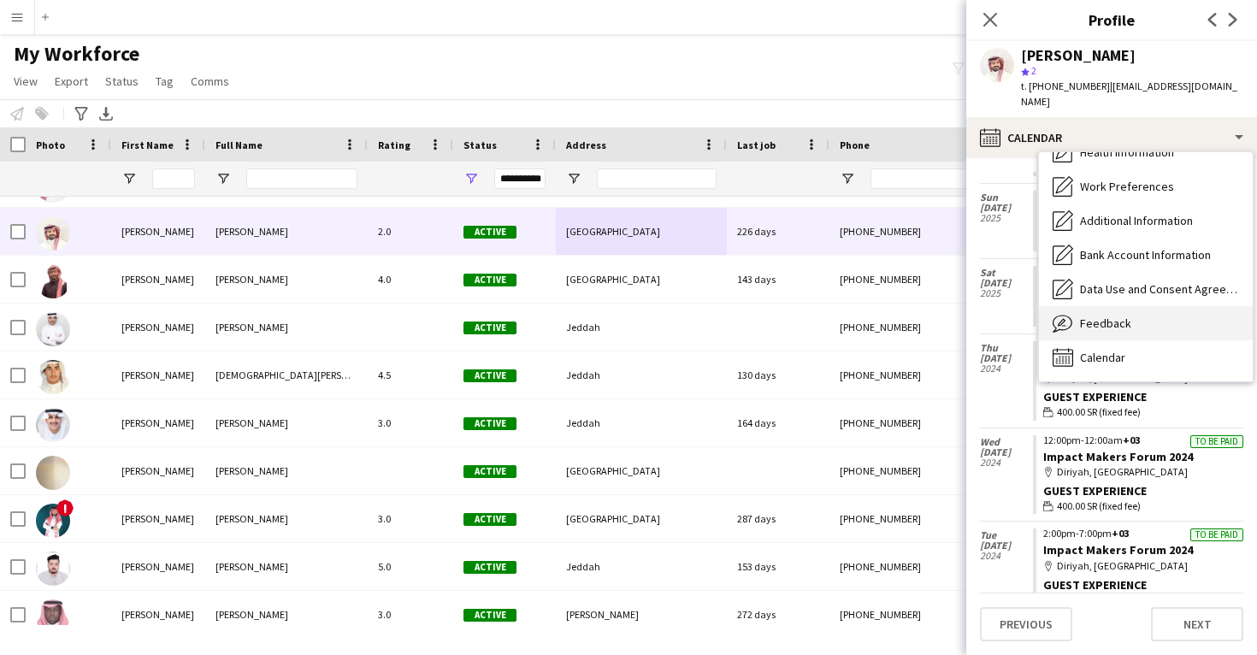
click at [1082, 316] on span "Feedback" at bounding box center [1105, 323] width 51 height 15
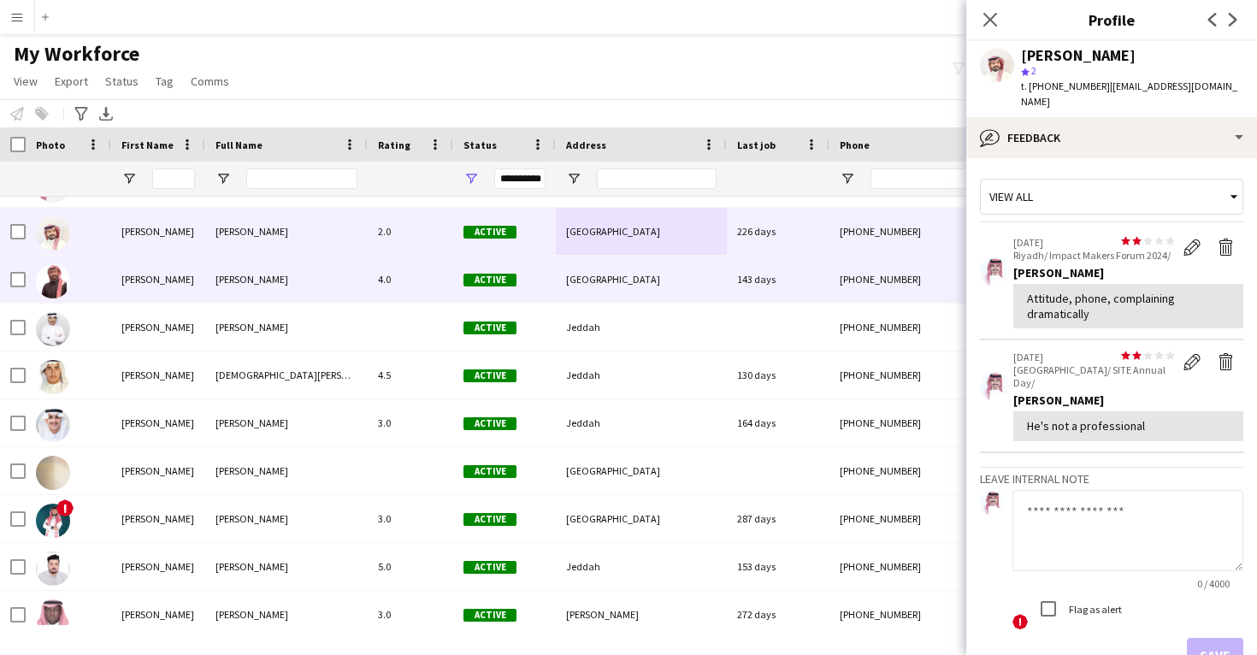
click at [802, 286] on div "143 days" at bounding box center [778, 279] width 103 height 47
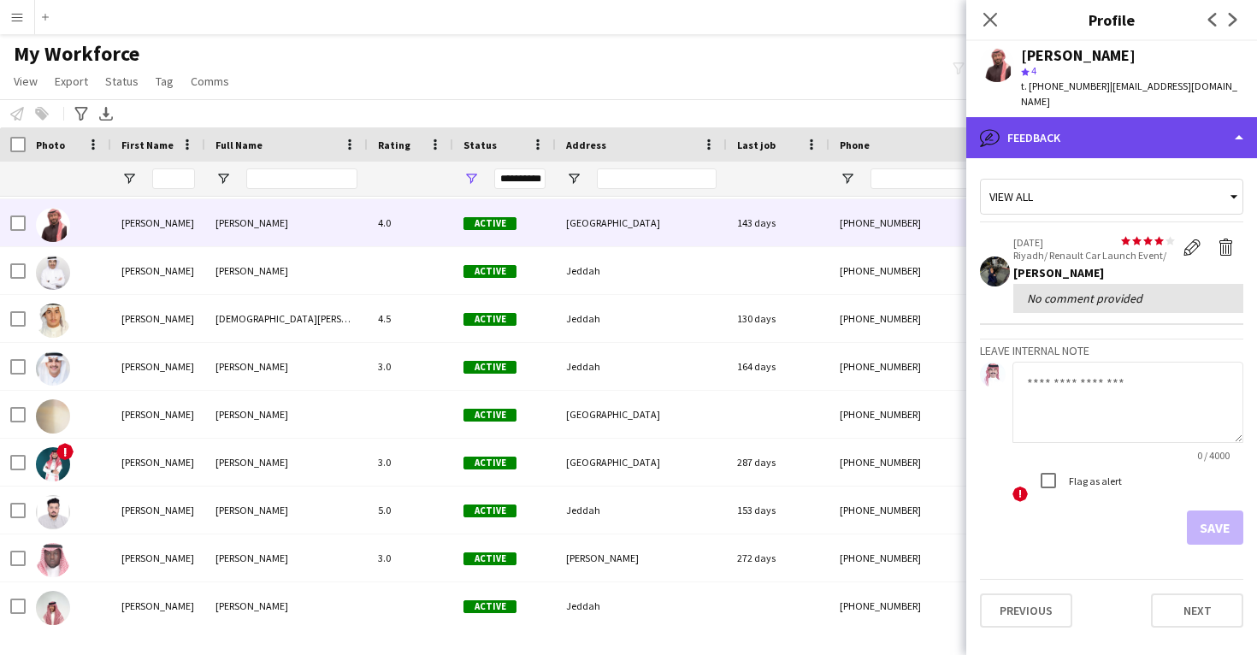
click at [1098, 121] on div "bubble-pencil Feedback" at bounding box center [1111, 137] width 291 height 41
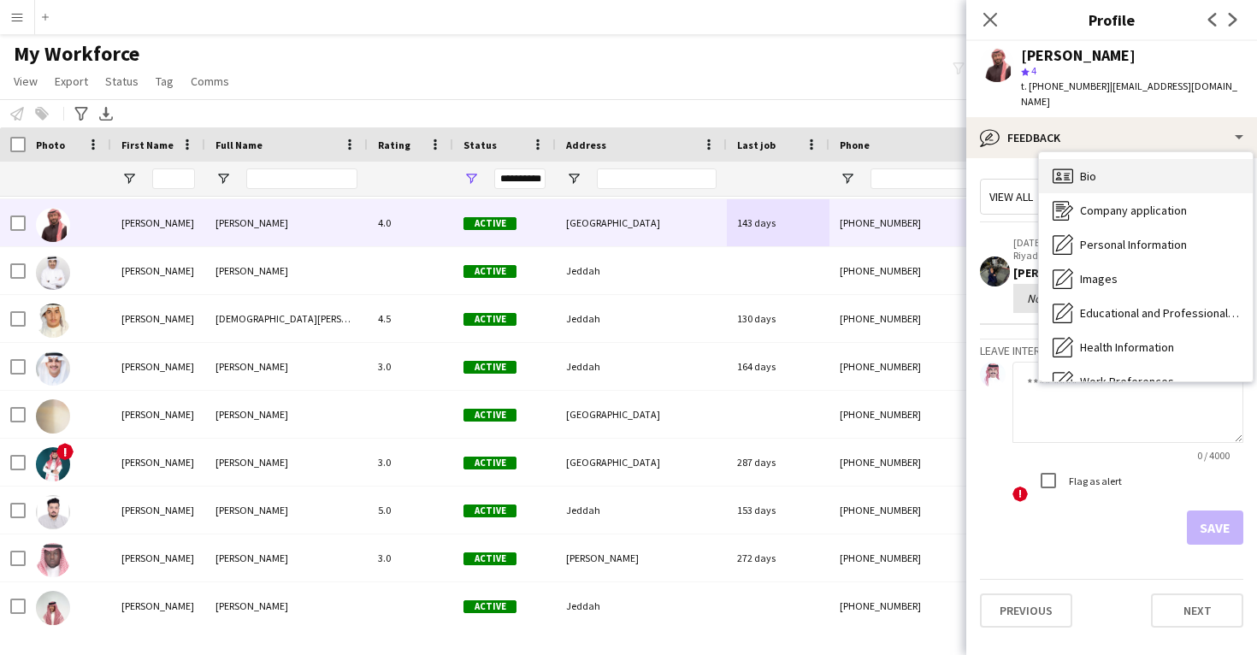
click at [1107, 159] on div "Bio Bio" at bounding box center [1146, 176] width 214 height 34
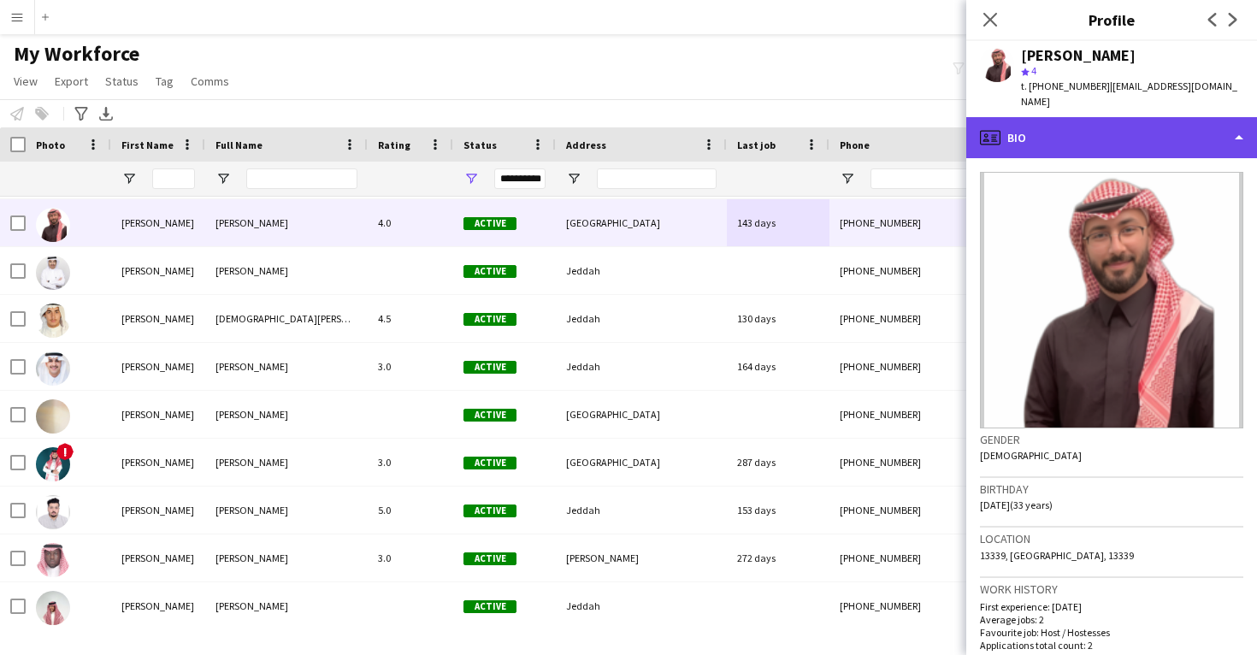
click at [1084, 126] on div "profile Bio" at bounding box center [1111, 137] width 291 height 41
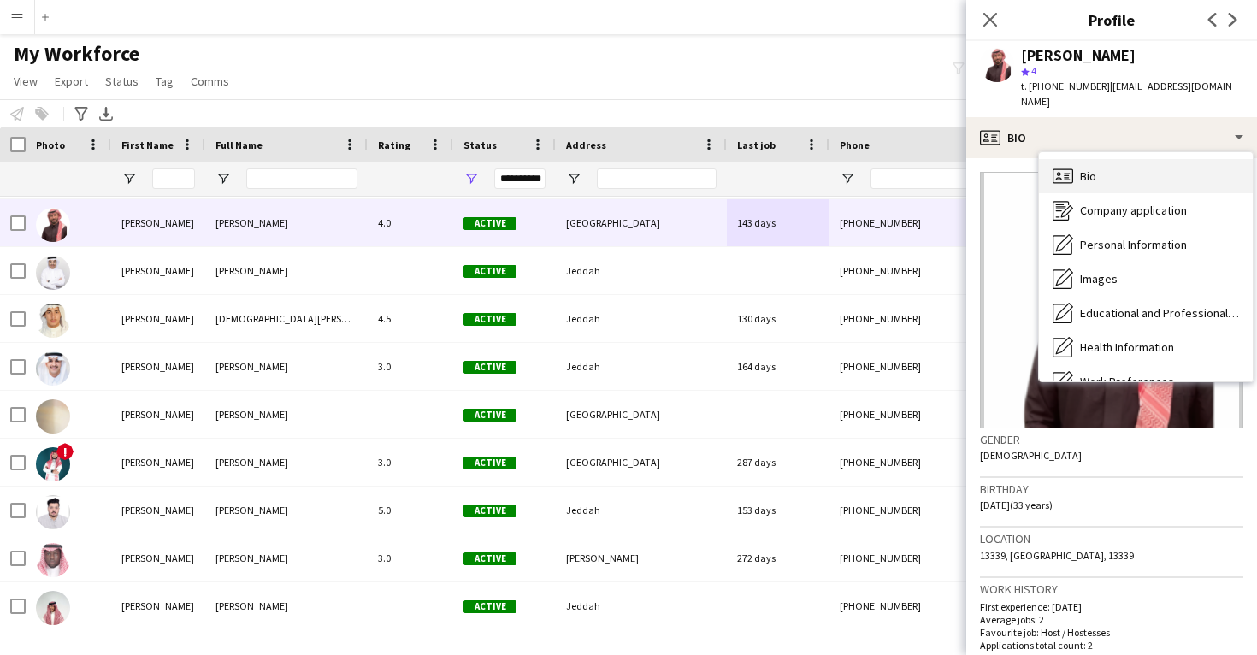
click at [1086, 159] on div "Bio Bio" at bounding box center [1146, 176] width 214 height 34
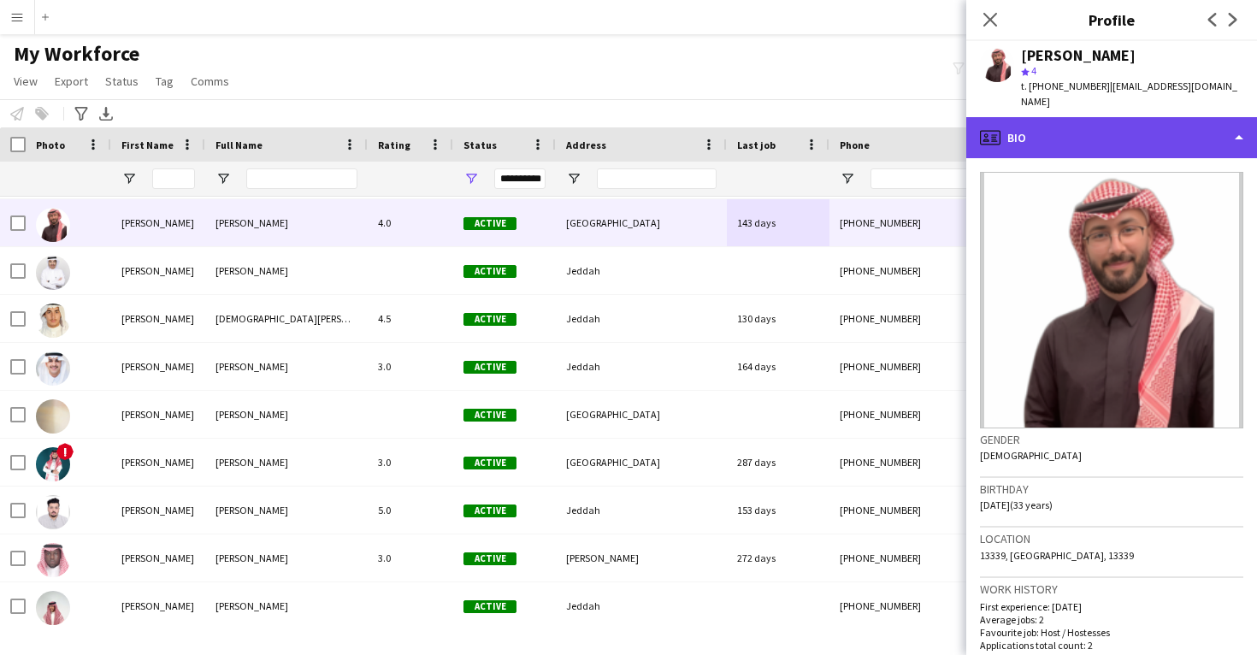
click at [1082, 127] on div "profile Bio" at bounding box center [1111, 137] width 291 height 41
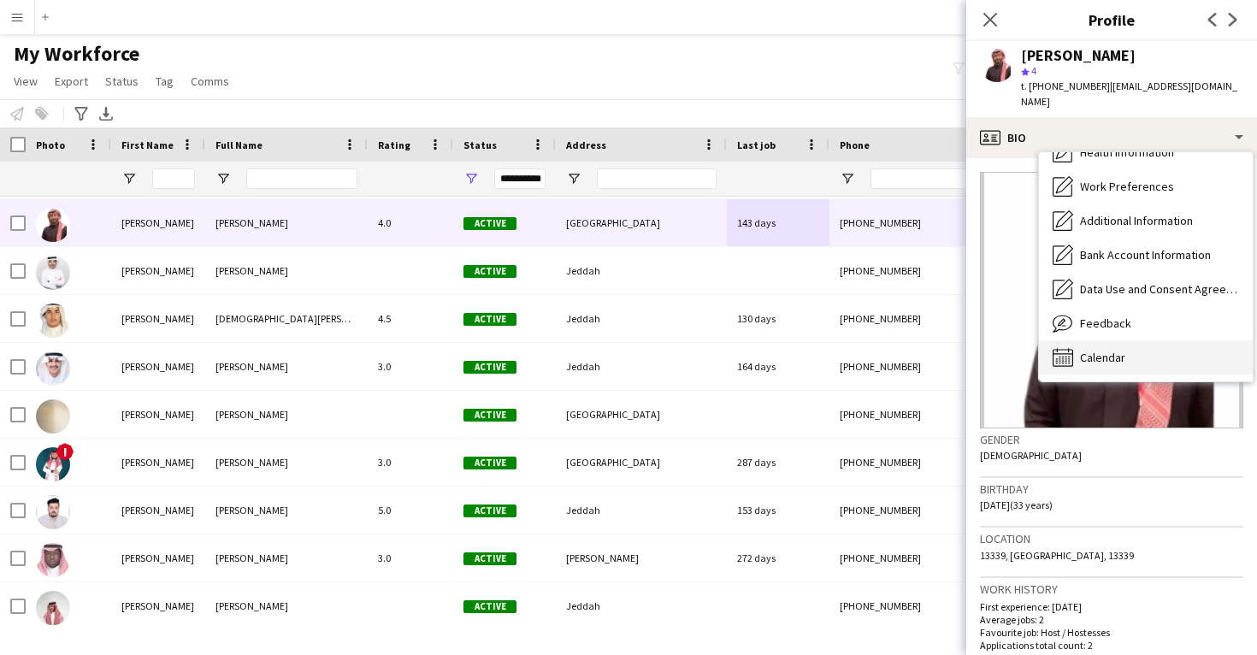
click at [1102, 350] on span "Calendar" at bounding box center [1102, 357] width 45 height 15
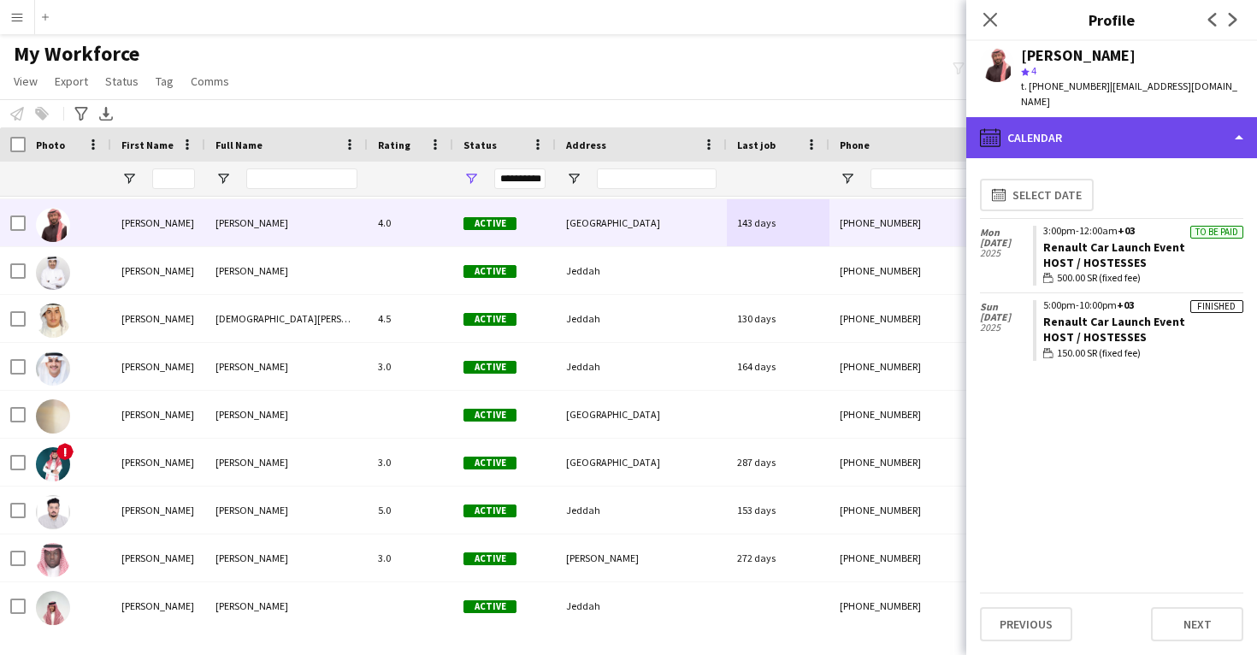
click at [1084, 134] on div "calendar-full Calendar" at bounding box center [1111, 137] width 291 height 41
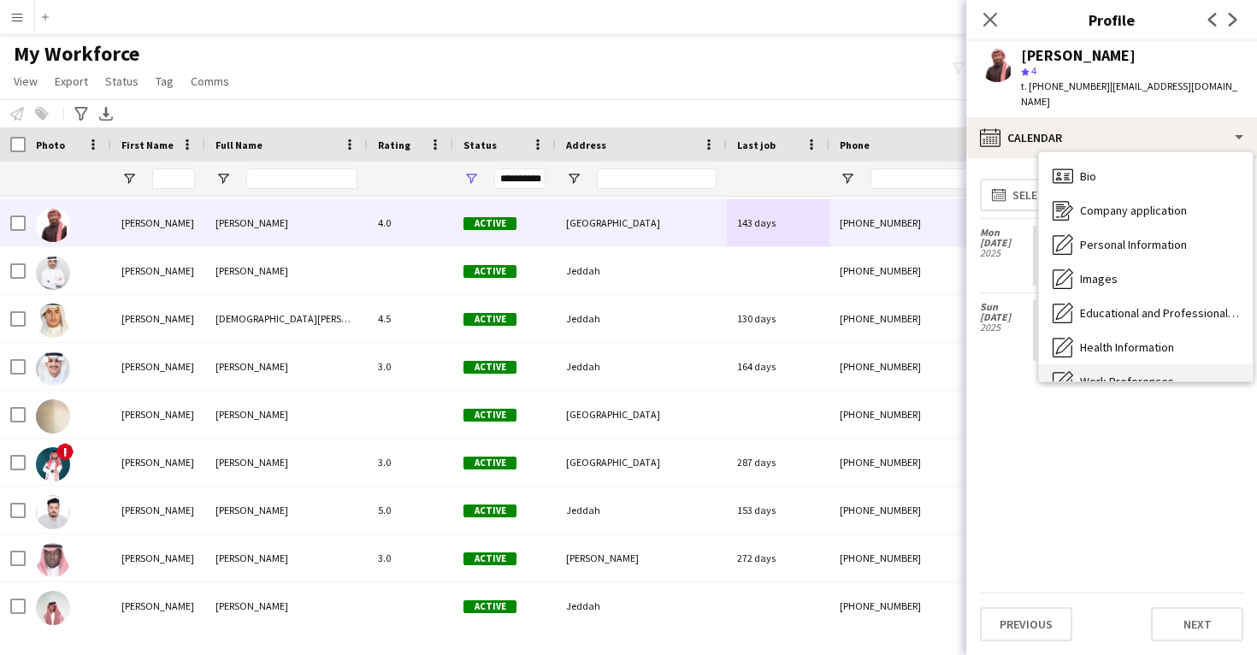
click at [1100, 168] on div "Bio Bio" at bounding box center [1146, 176] width 214 height 34
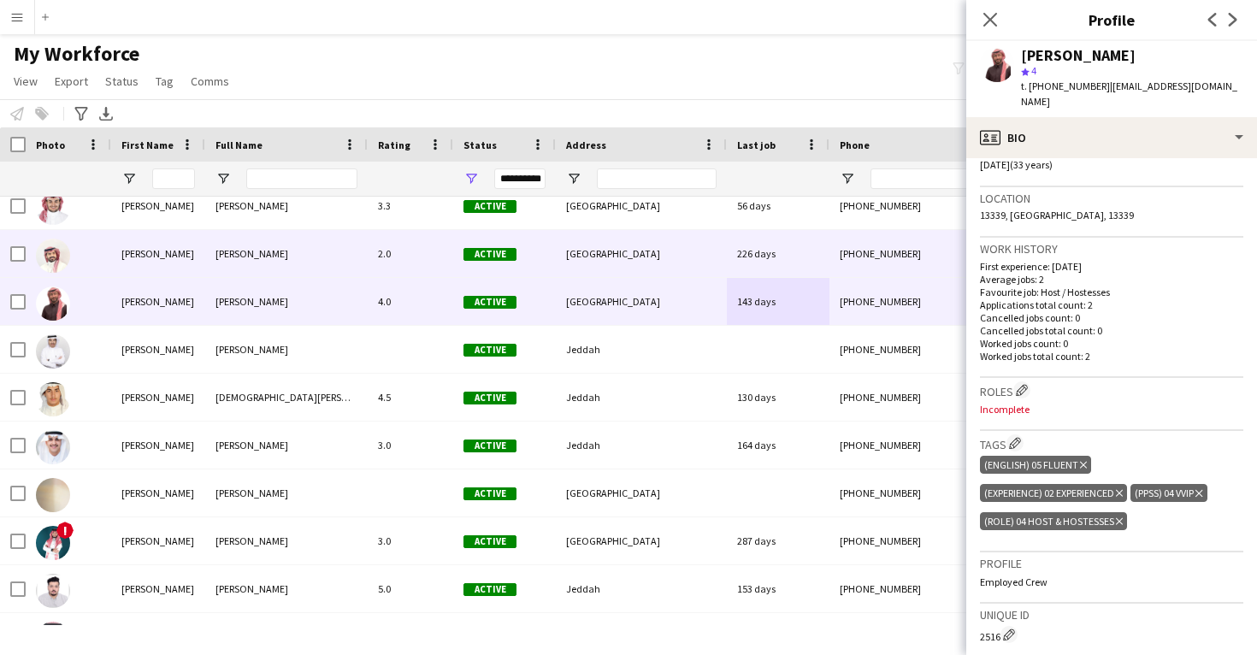
click at [658, 252] on div "[GEOGRAPHIC_DATA]" at bounding box center [641, 253] width 171 height 47
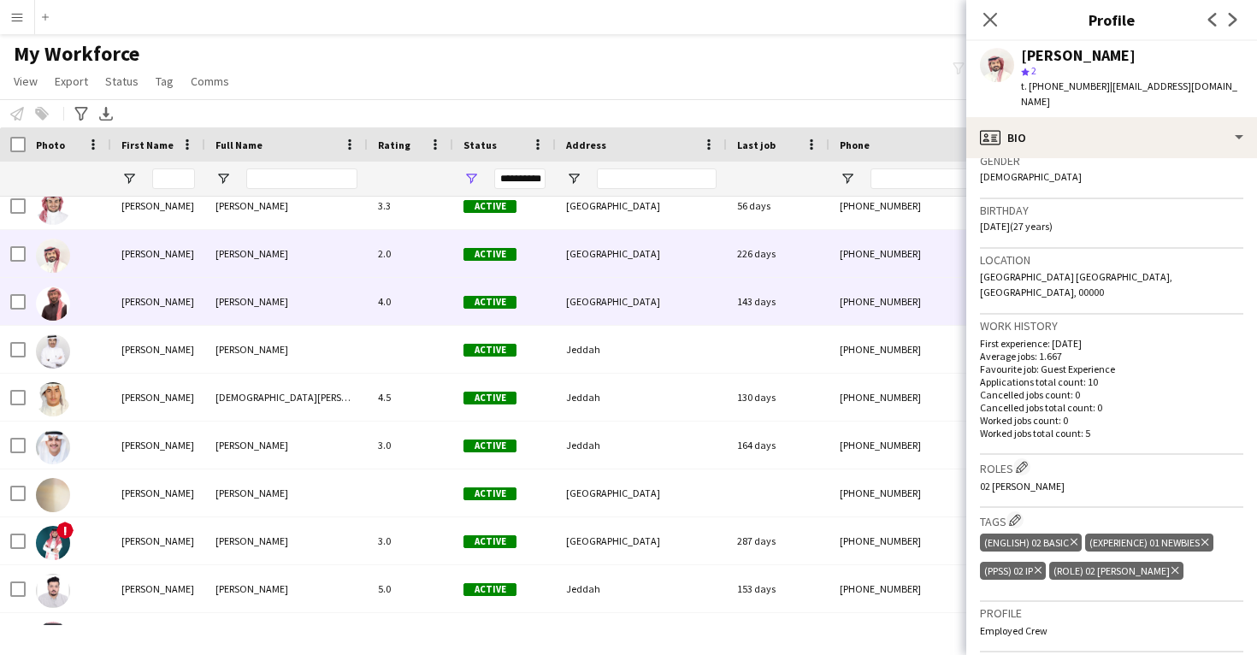
click at [800, 304] on div "143 days" at bounding box center [778, 301] width 103 height 47
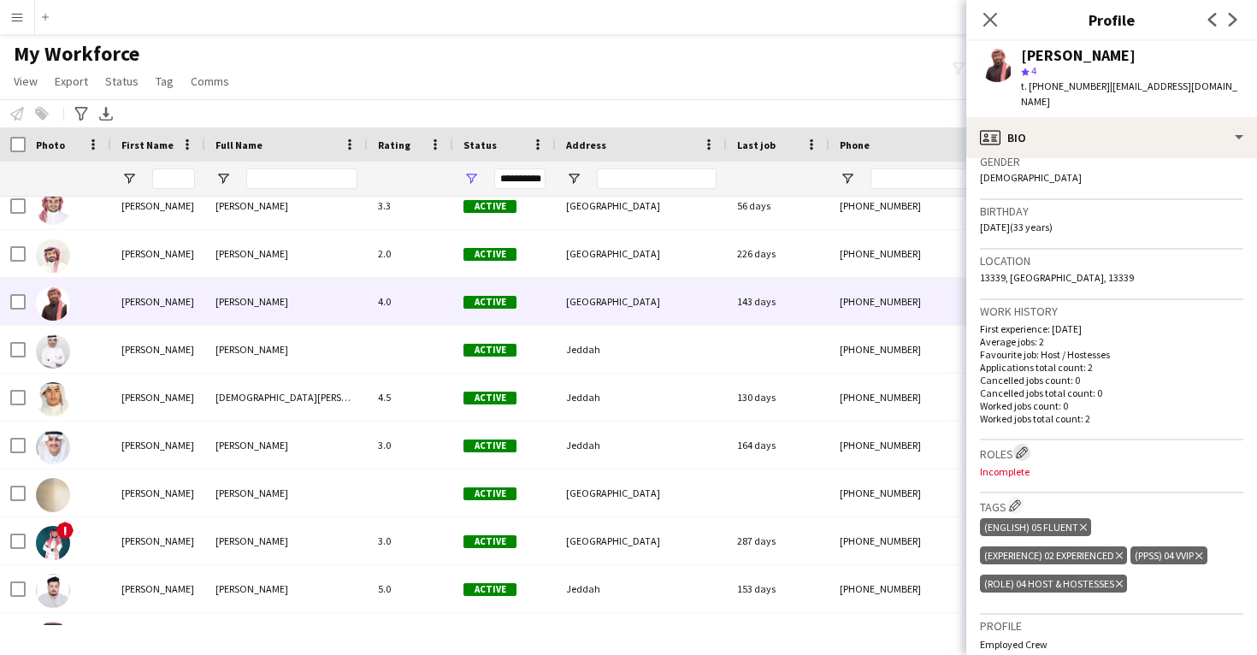
click at [1025, 446] on app-icon "Edit crew company roles" at bounding box center [1022, 452] width 12 height 12
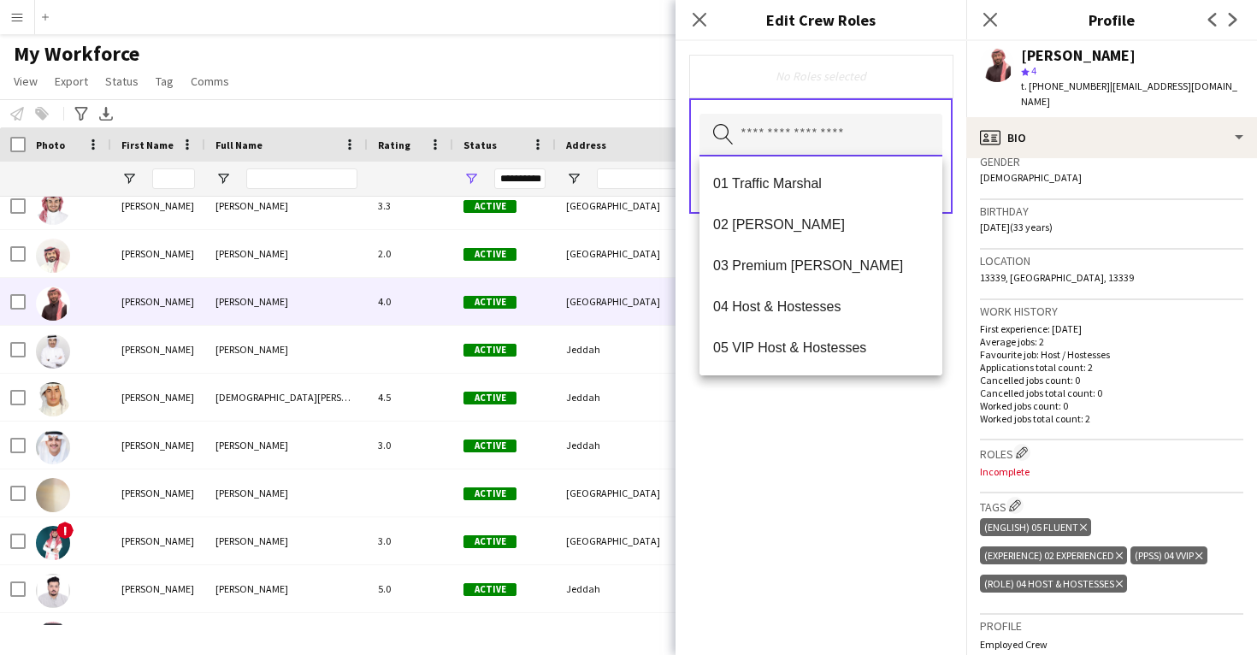
click at [862, 143] on input "text" at bounding box center [821, 135] width 243 height 43
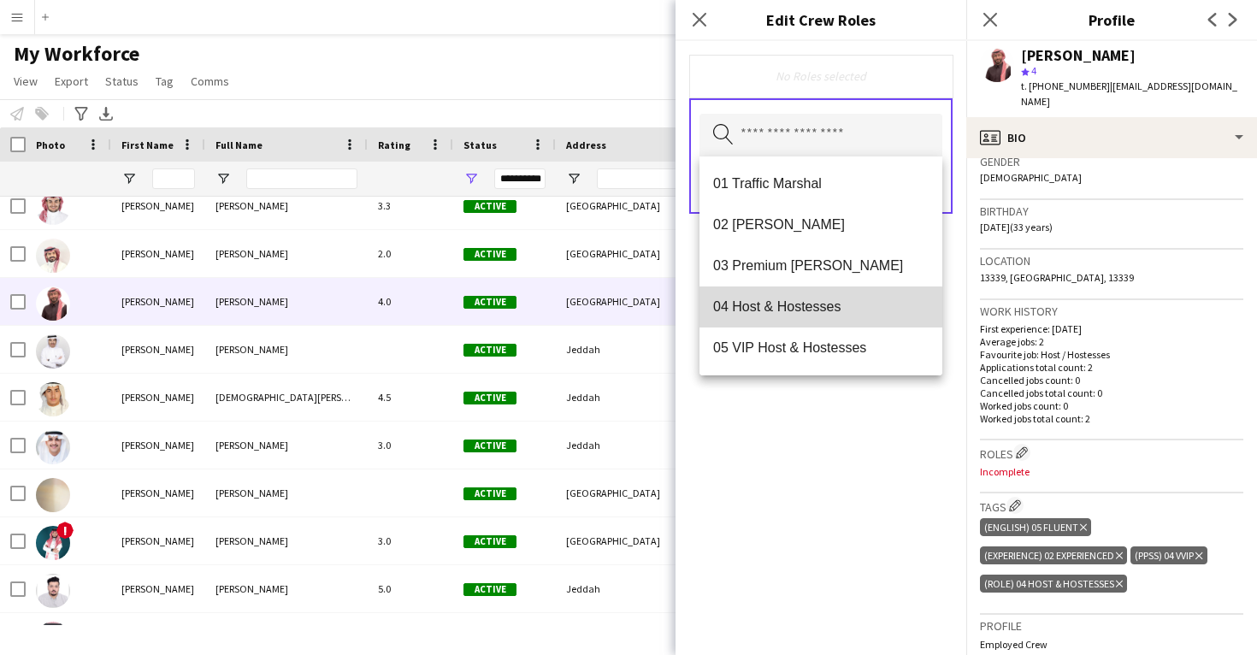
click at [808, 321] on mat-option "04 Host & Hostesses" at bounding box center [821, 306] width 243 height 41
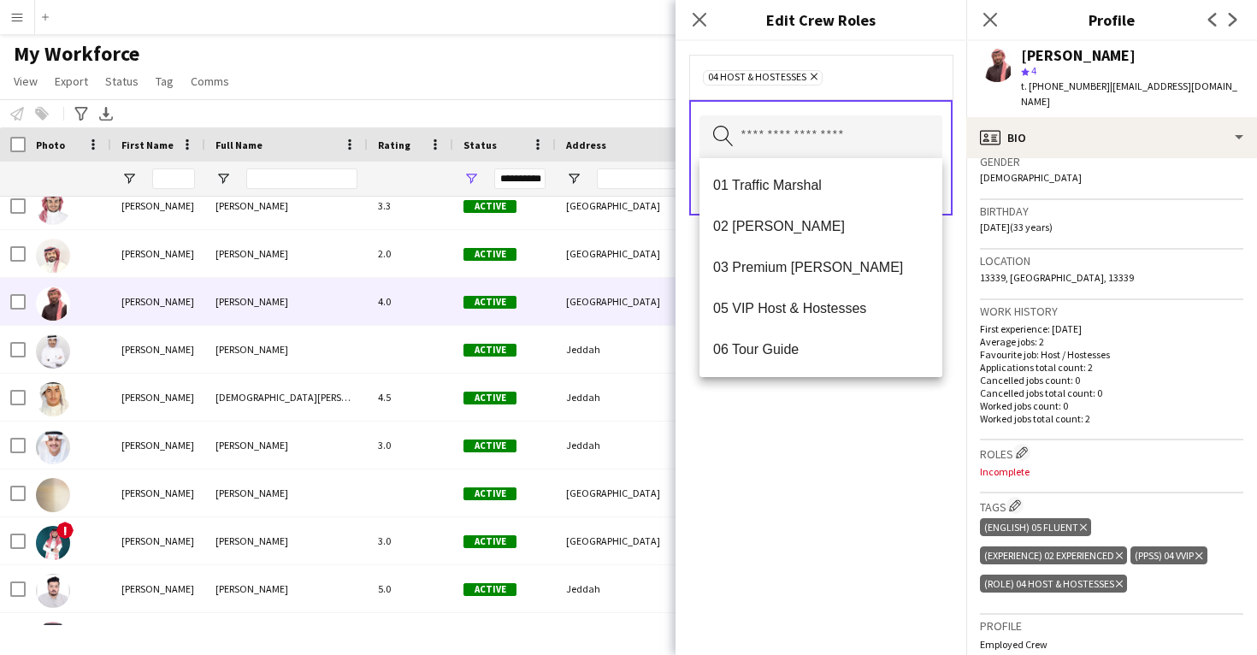
click at [795, 438] on div "04 Host & Hostesses Remove Search by role type Save" at bounding box center [821, 348] width 291 height 614
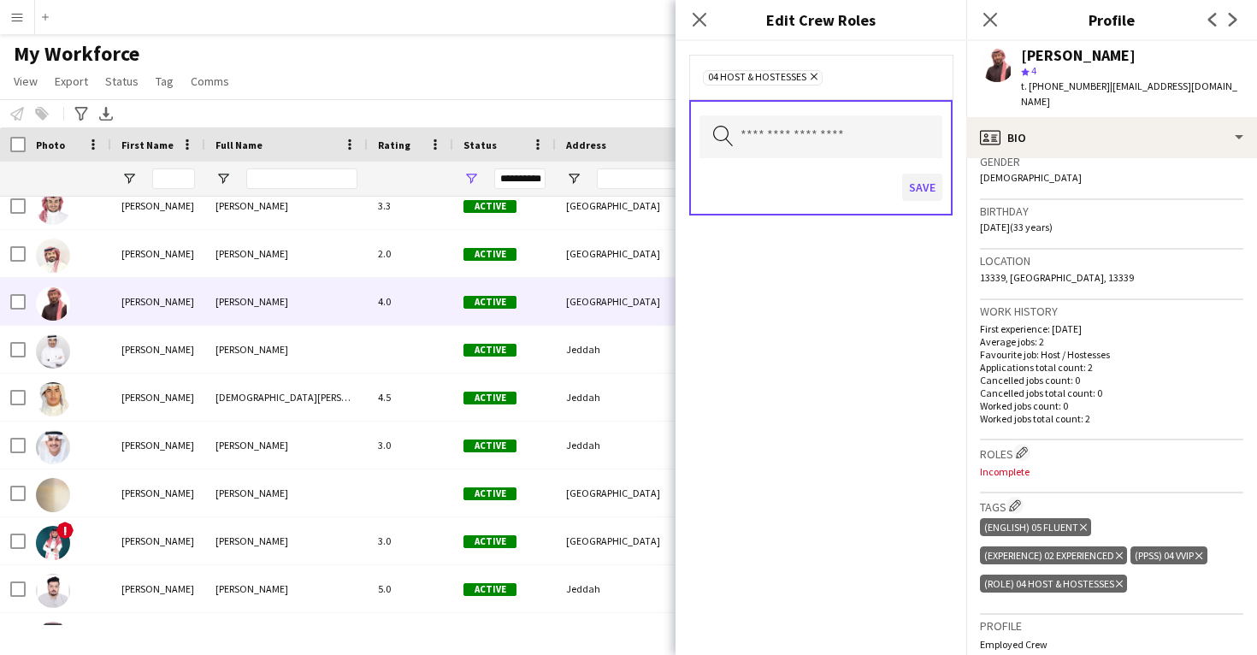
click at [928, 189] on button "Save" at bounding box center [922, 187] width 40 height 27
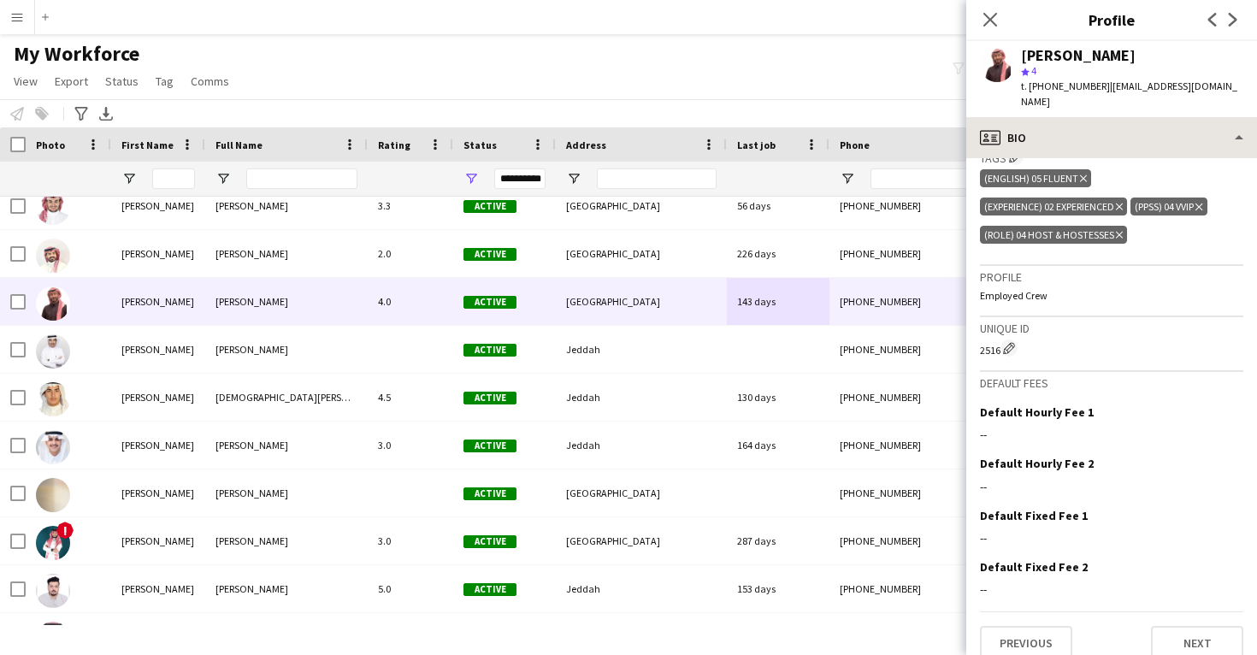
scroll to position [626, 0]
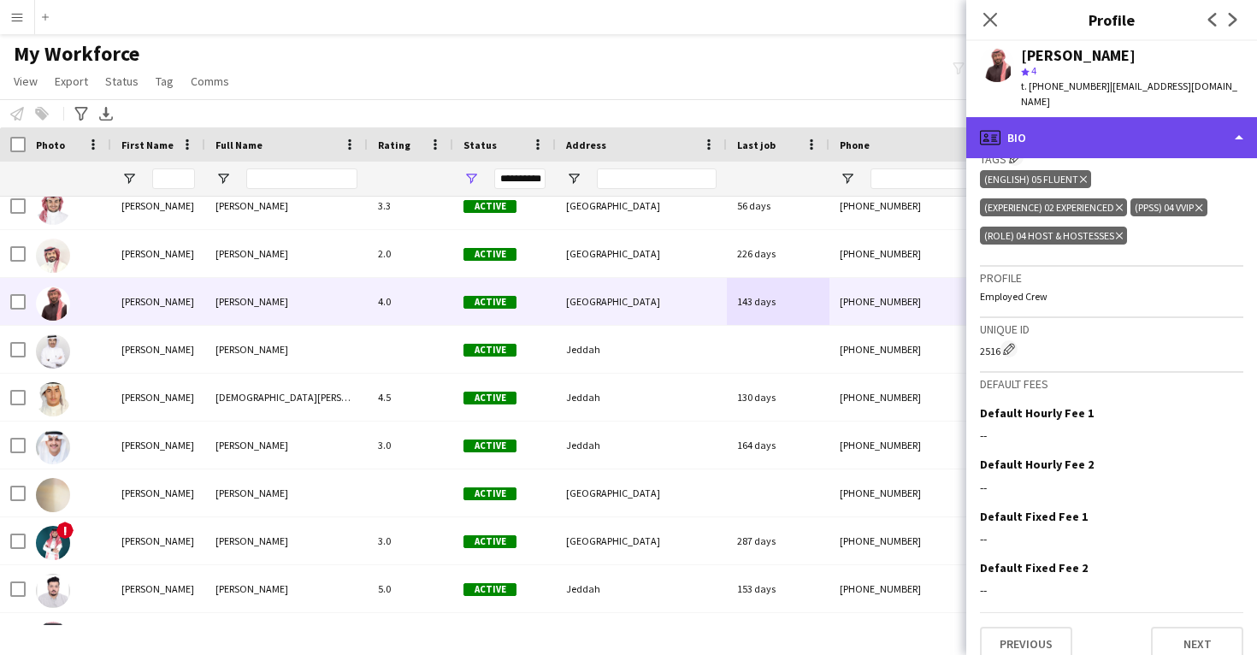
click at [1099, 123] on div "profile Bio" at bounding box center [1111, 137] width 291 height 41
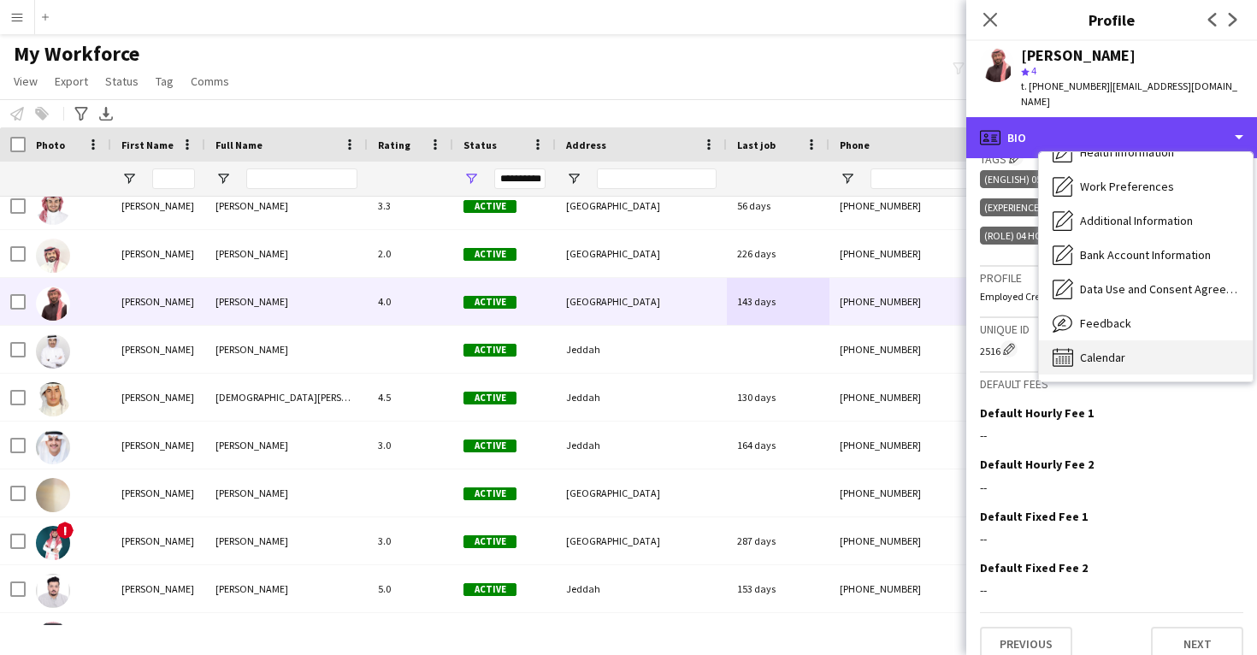
scroll to position [195, 0]
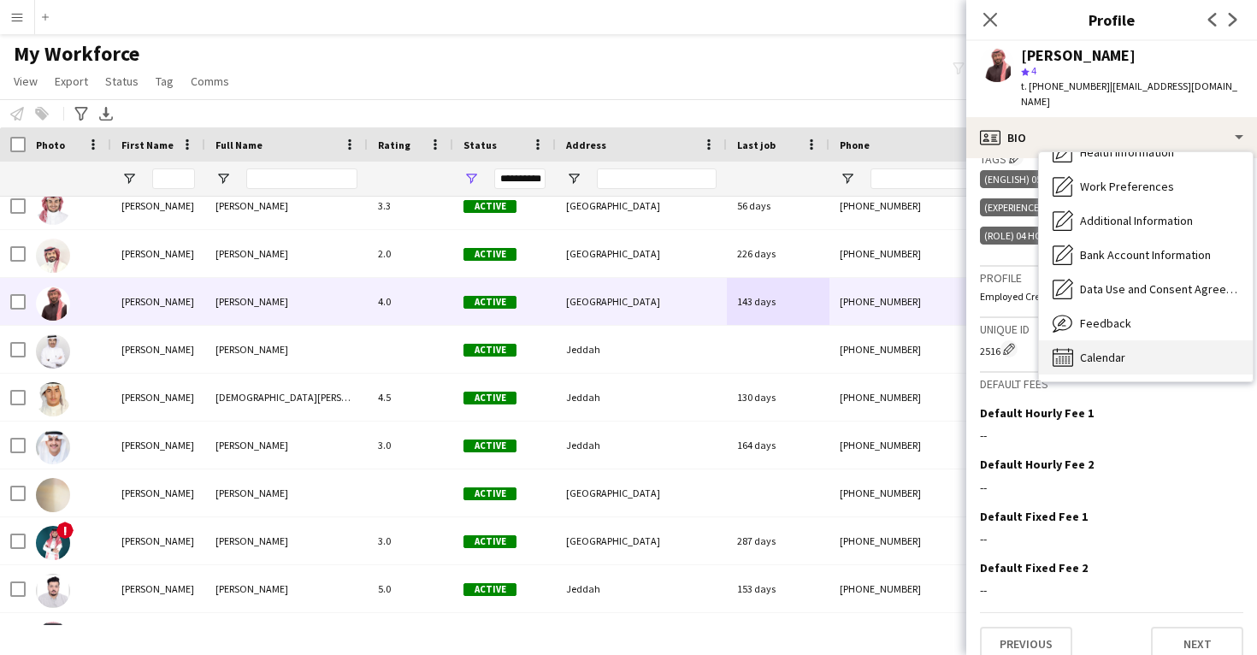
click at [1125, 349] on div "Calendar Calendar" at bounding box center [1146, 357] width 214 height 34
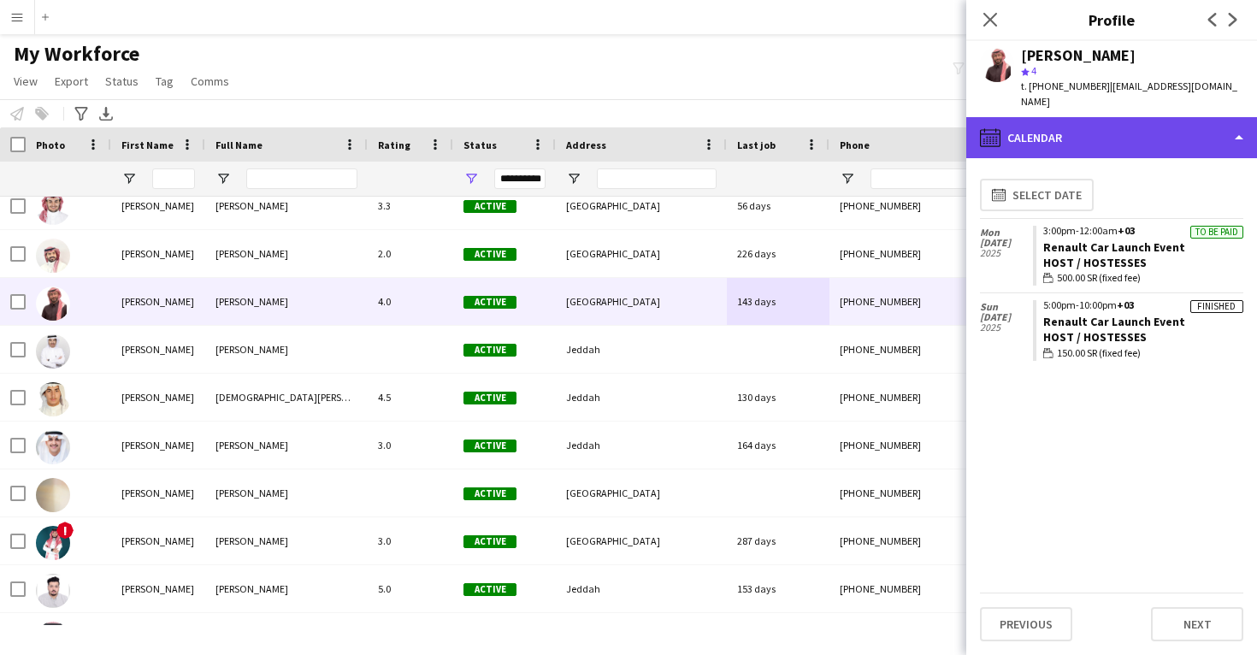
click at [1123, 117] on div "calendar-full Calendar" at bounding box center [1111, 137] width 291 height 41
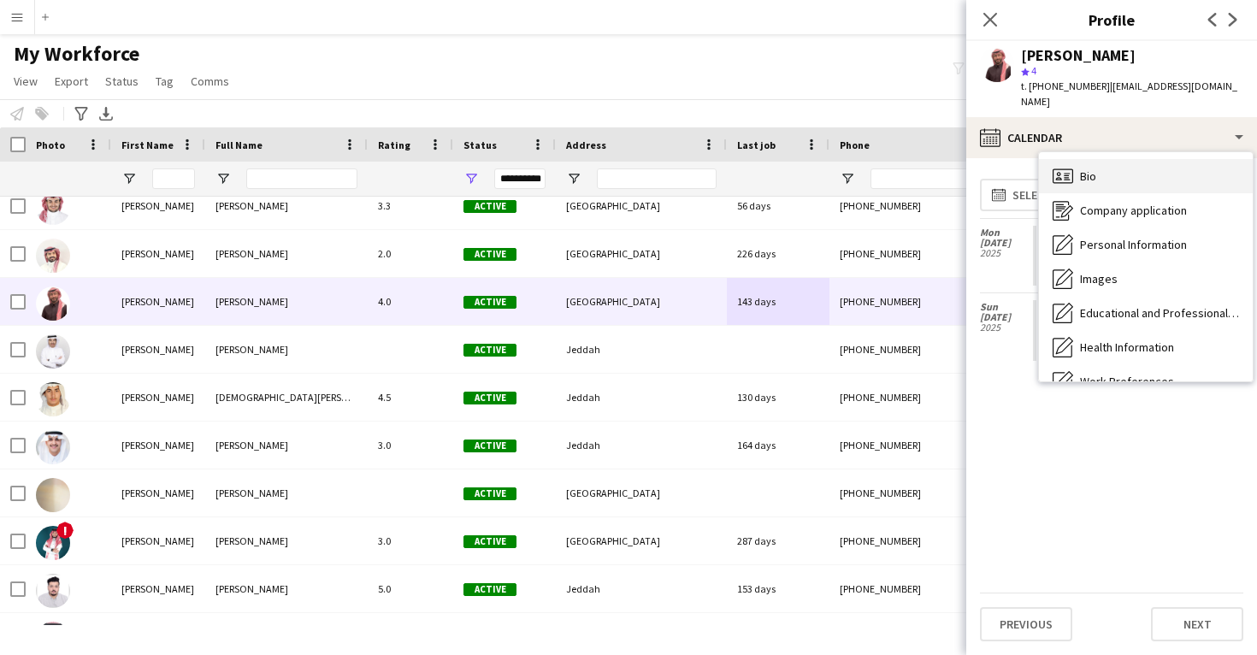
scroll to position [0, 0]
click at [1131, 170] on div "Bio Bio" at bounding box center [1146, 176] width 214 height 34
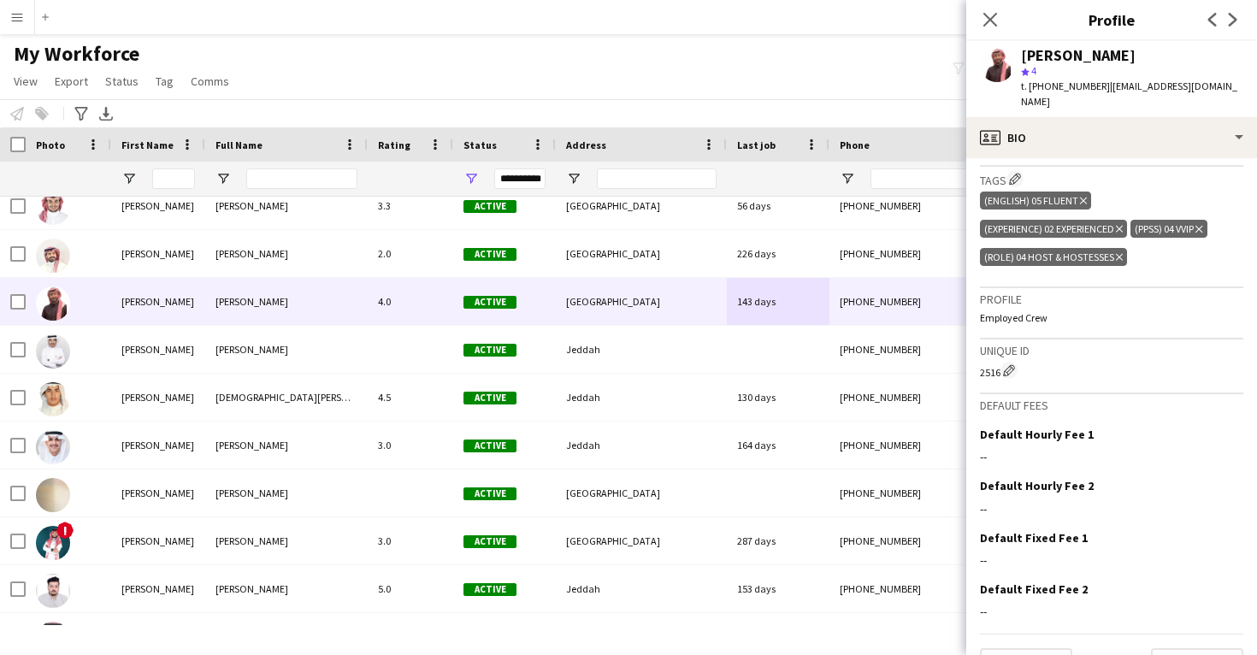
scroll to position [605, 0]
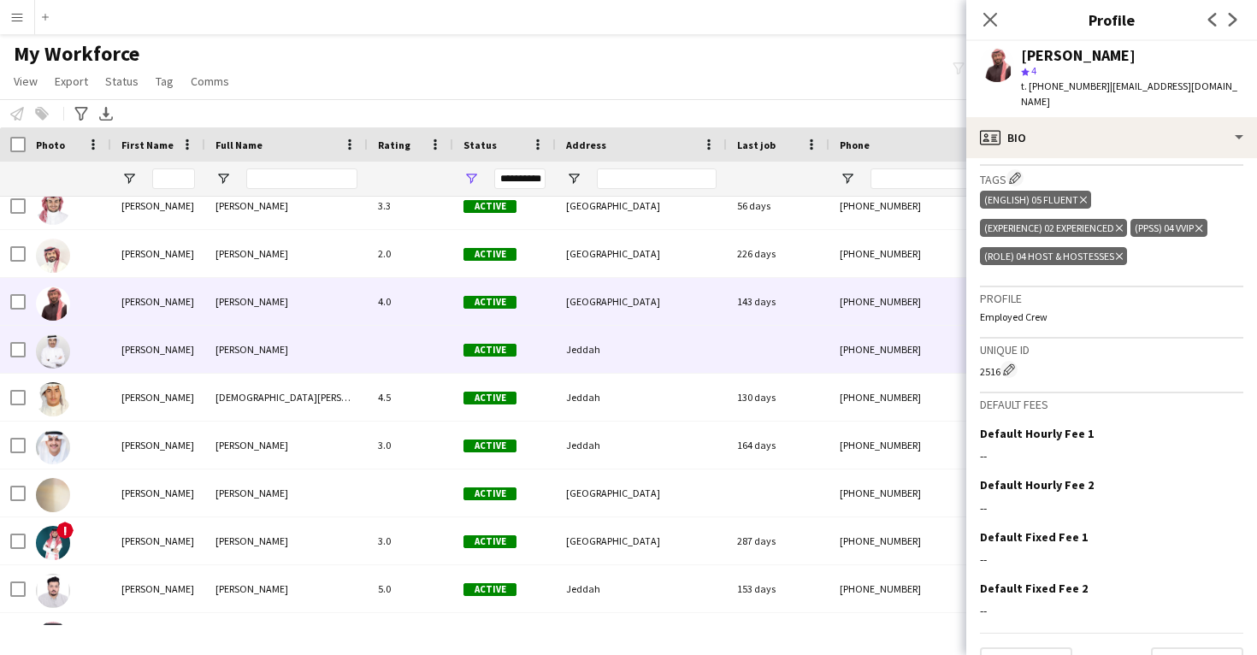
click at [782, 367] on div at bounding box center [778, 349] width 103 height 47
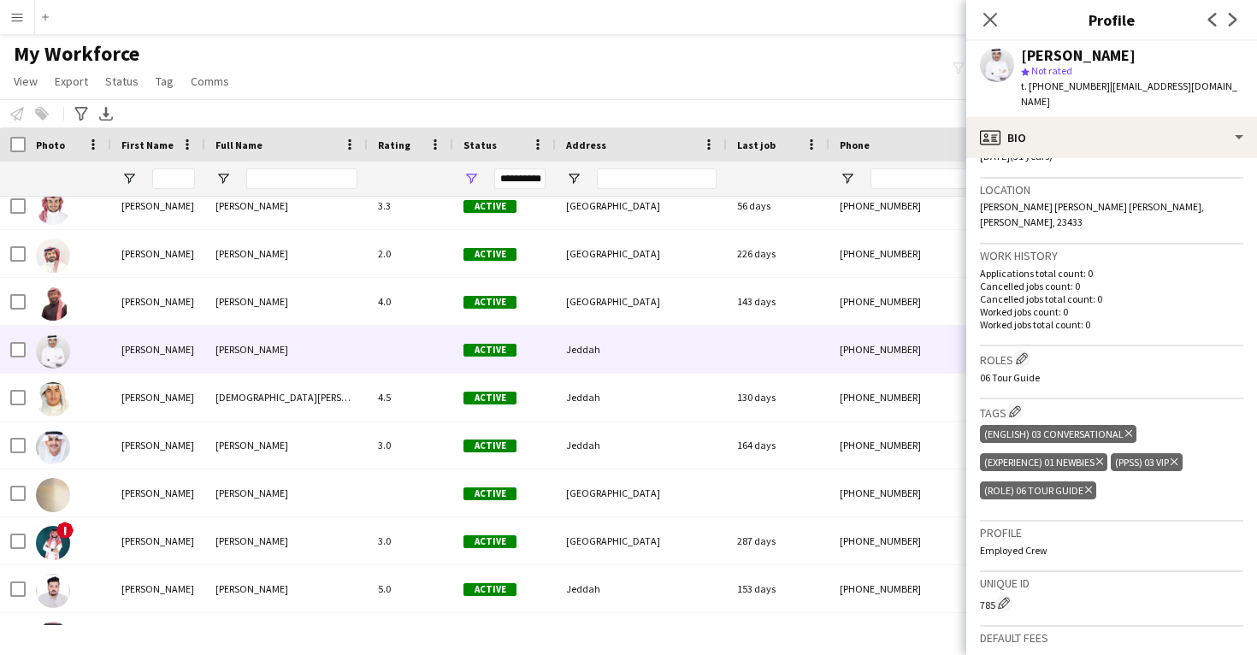
scroll to position [350, 0]
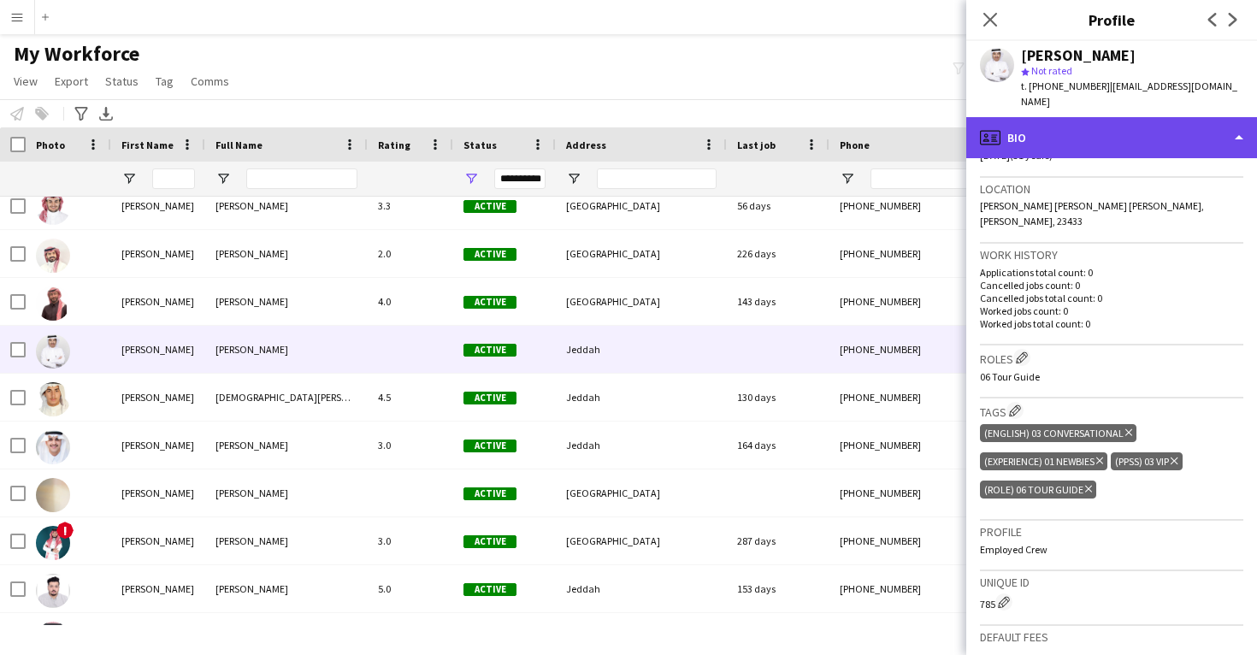
click at [1095, 117] on div "profile Bio" at bounding box center [1111, 137] width 291 height 41
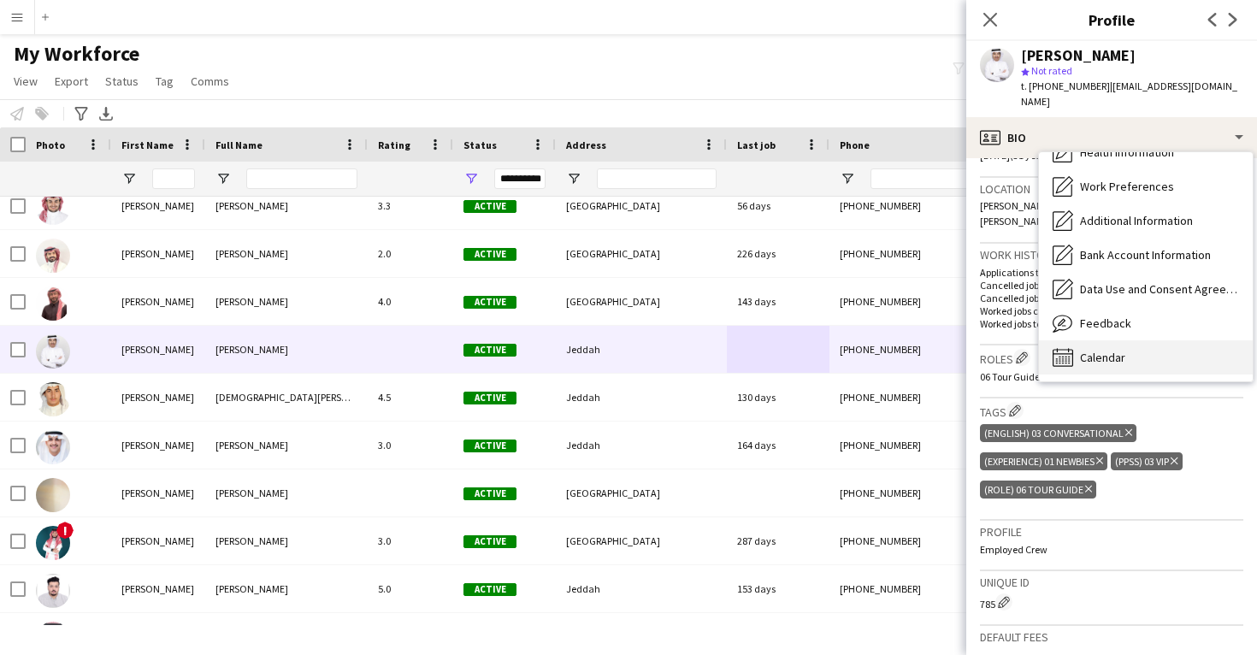
scroll to position [195, 0]
click at [1094, 350] on span "Calendar" at bounding box center [1102, 357] width 45 height 15
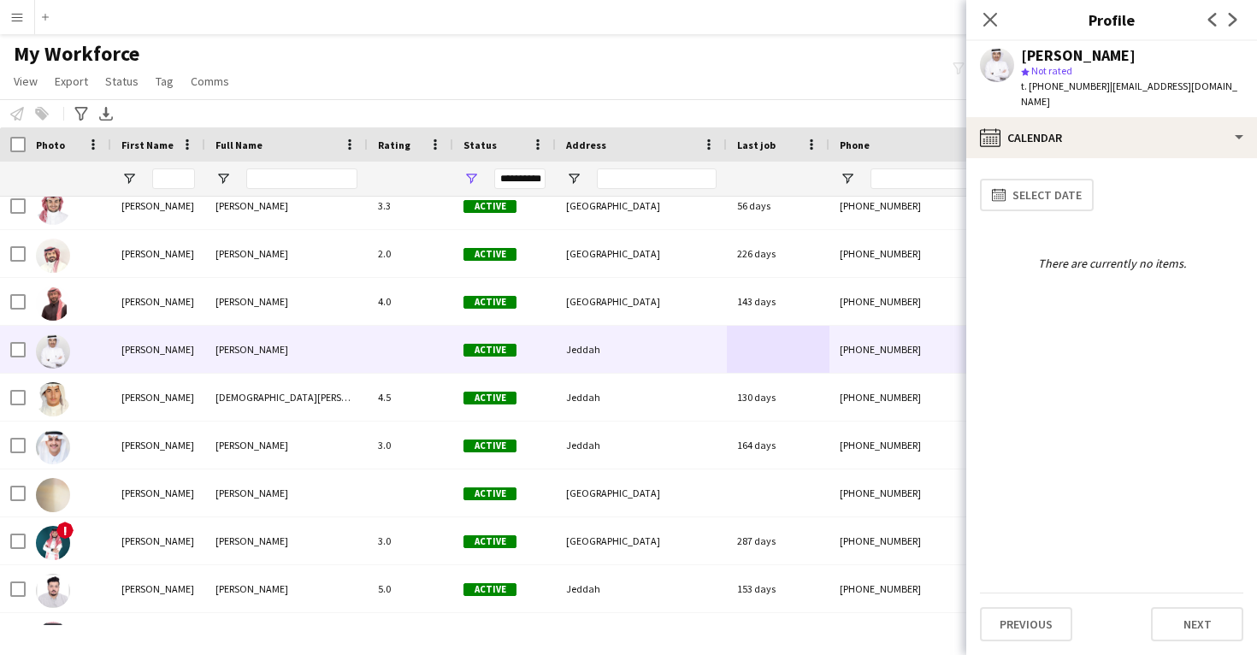
scroll to position [0, 0]
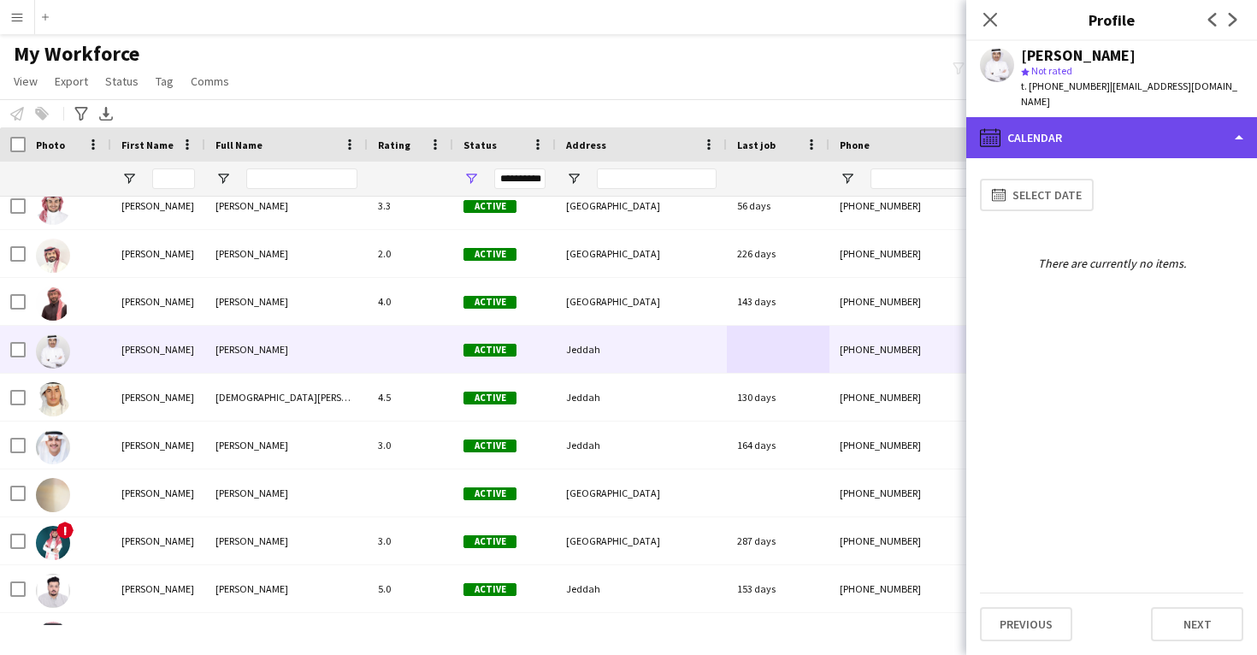
click at [1077, 140] on div "calendar-full Calendar" at bounding box center [1111, 137] width 291 height 41
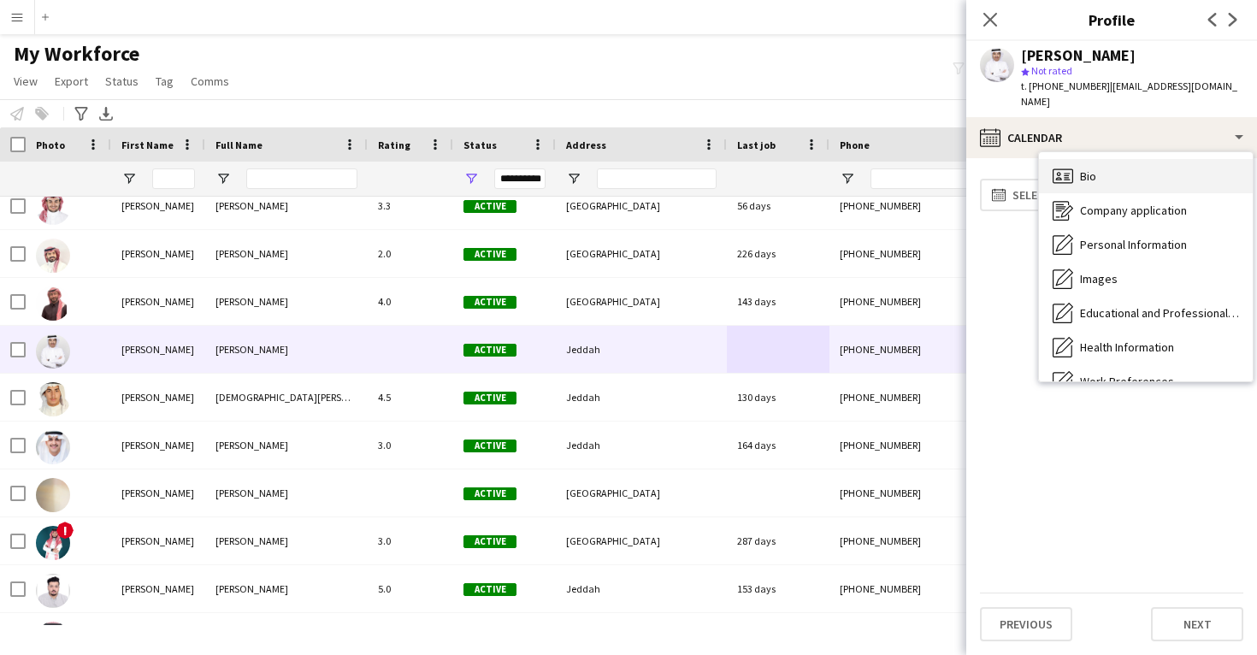
click at [1076, 174] on div "Bio Bio" at bounding box center [1146, 176] width 214 height 34
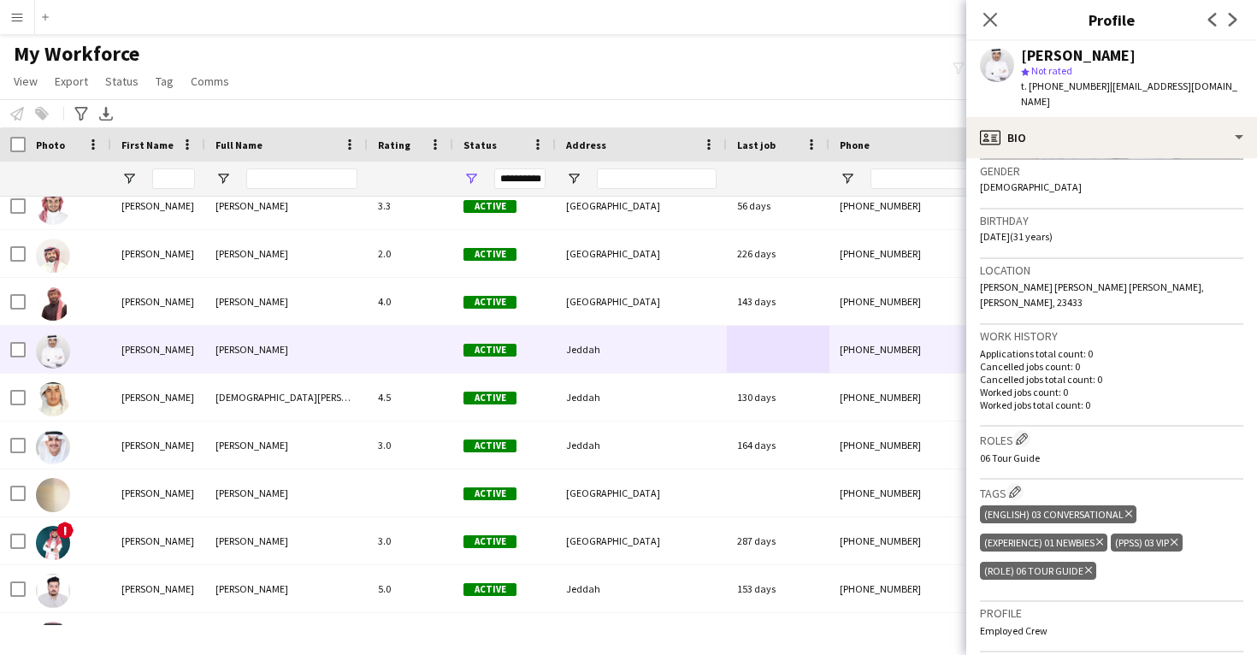
scroll to position [269, 0]
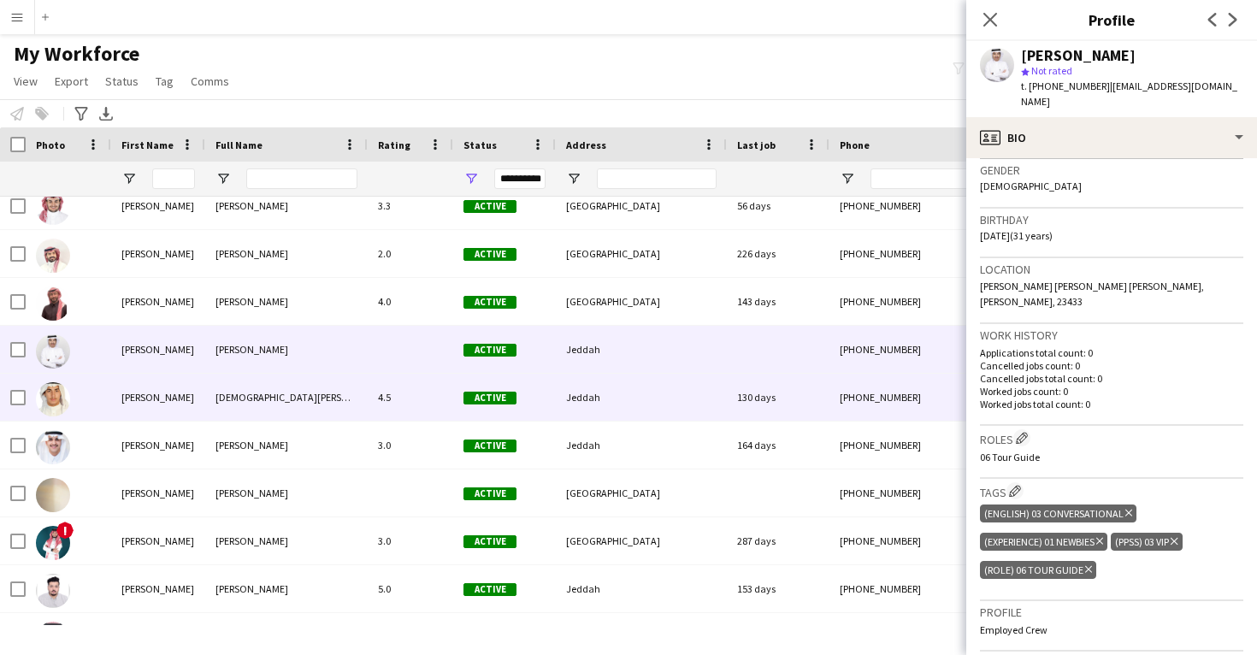
click at [898, 376] on div "+966505577744" at bounding box center [939, 397] width 219 height 47
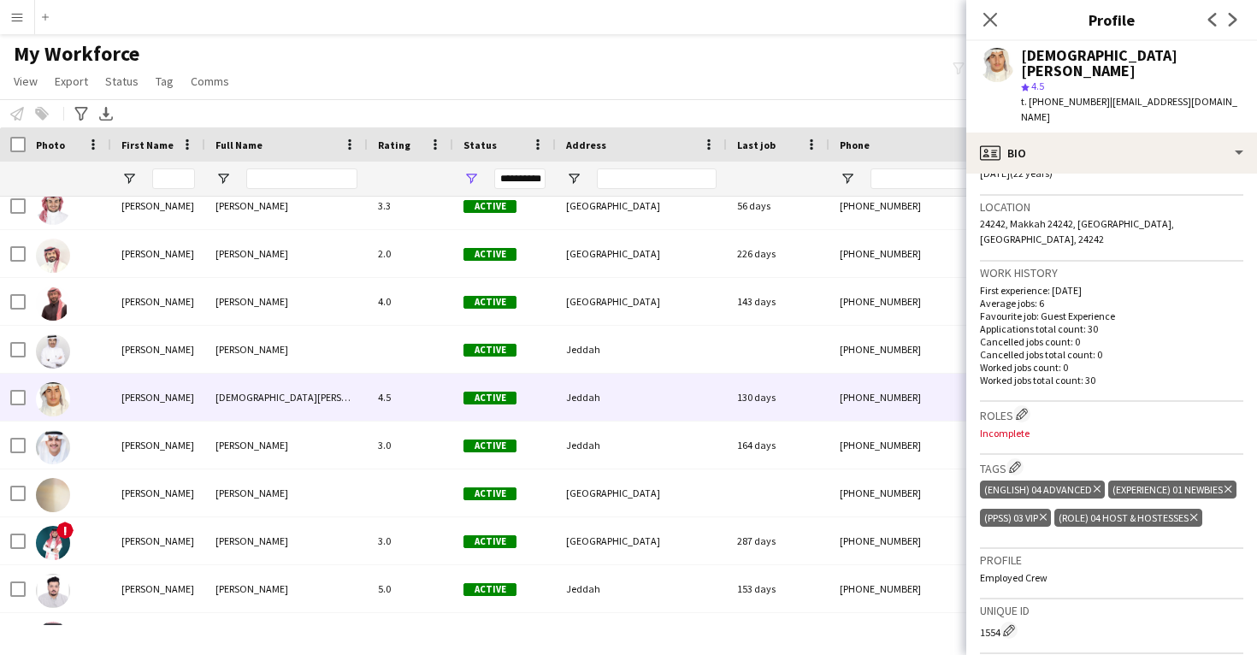
scroll to position [349, 0]
click at [1021, 406] on app-icon "Edit crew company roles" at bounding box center [1022, 412] width 12 height 12
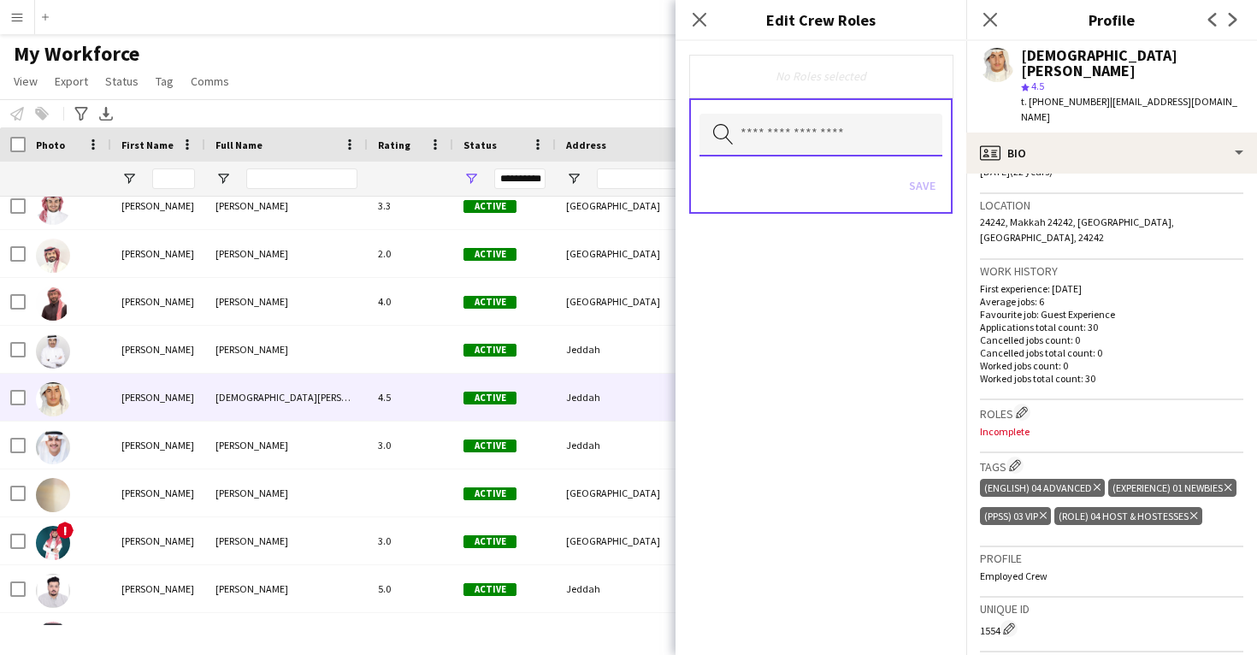
click at [798, 133] on input "text" at bounding box center [821, 135] width 243 height 43
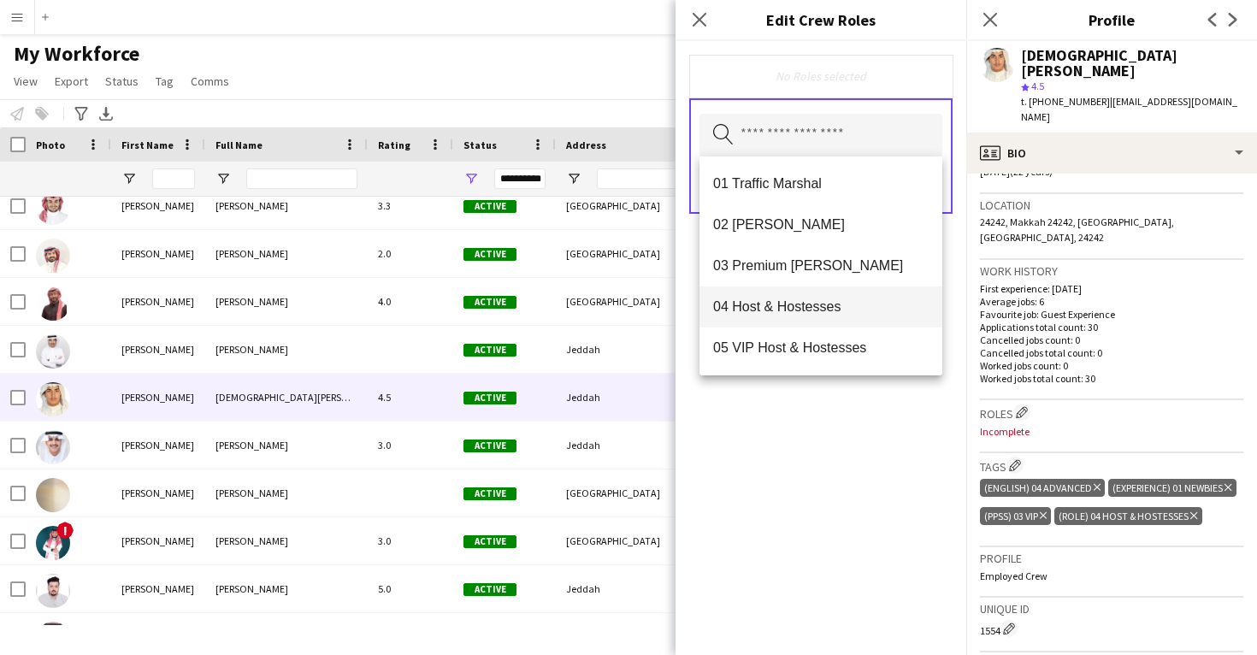
click at [813, 294] on mat-option "04 Host & Hostesses" at bounding box center [821, 306] width 243 height 41
click at [853, 437] on div "04 Host & Hostesses Remove Search by role type Save" at bounding box center [821, 348] width 291 height 614
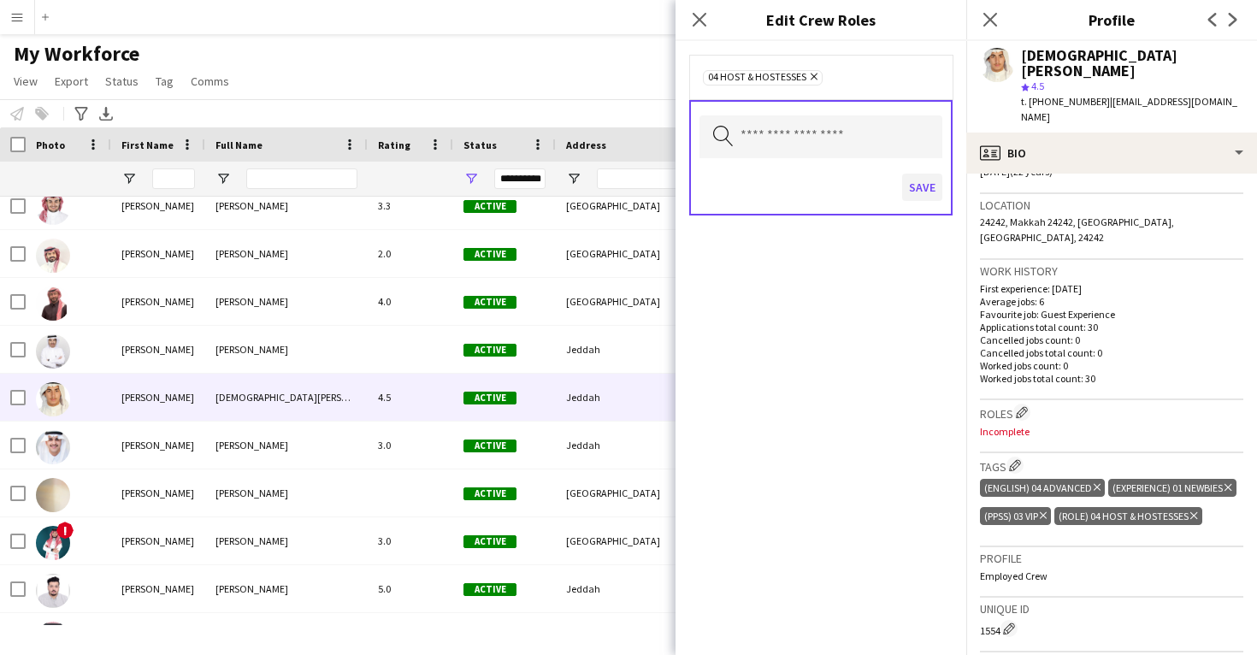
click at [919, 186] on button "Save" at bounding box center [922, 187] width 40 height 27
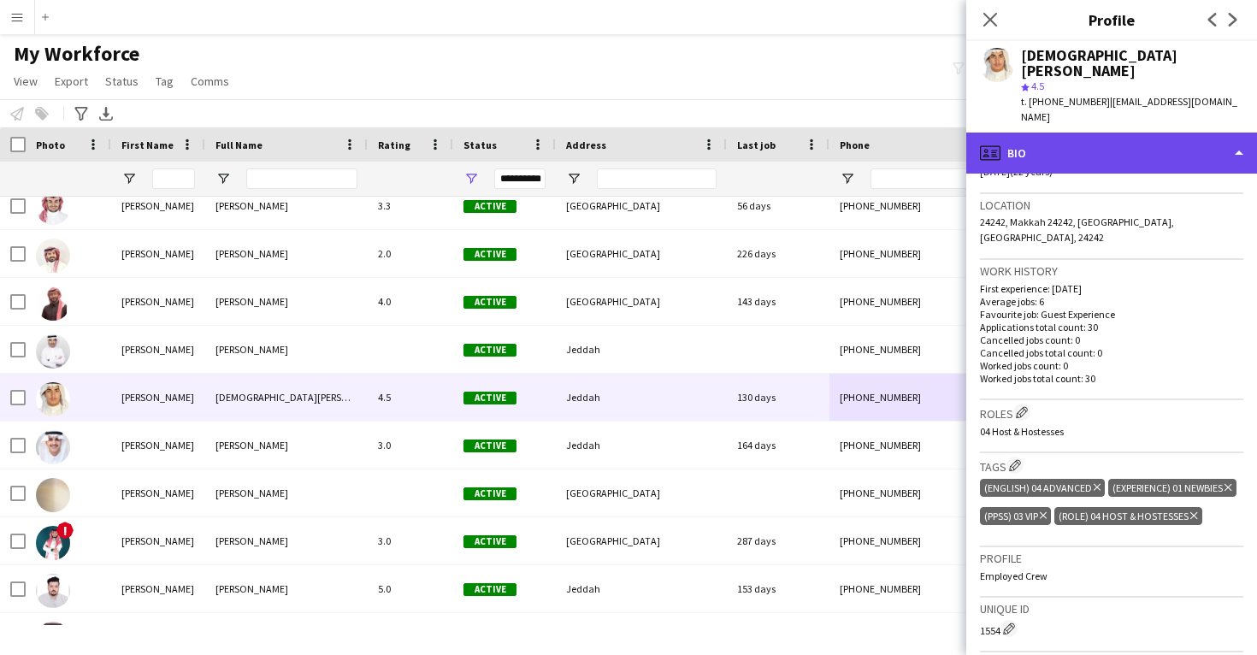
click at [1097, 133] on div "profile Bio" at bounding box center [1111, 153] width 291 height 41
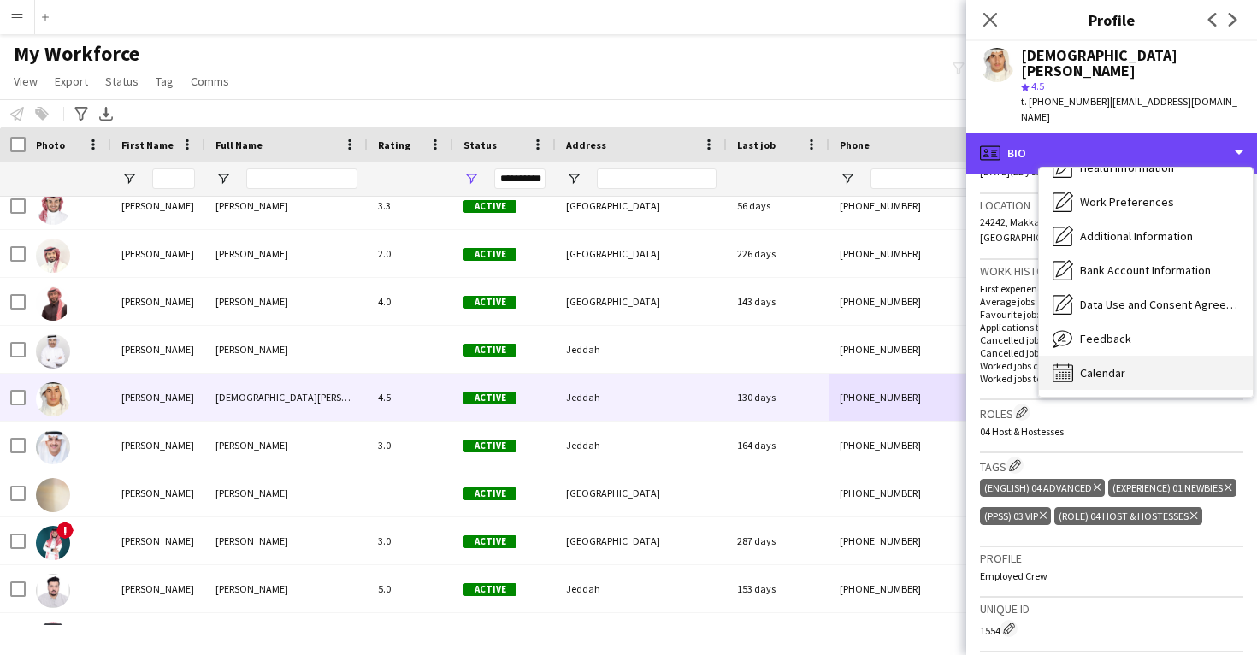
scroll to position [195, 0]
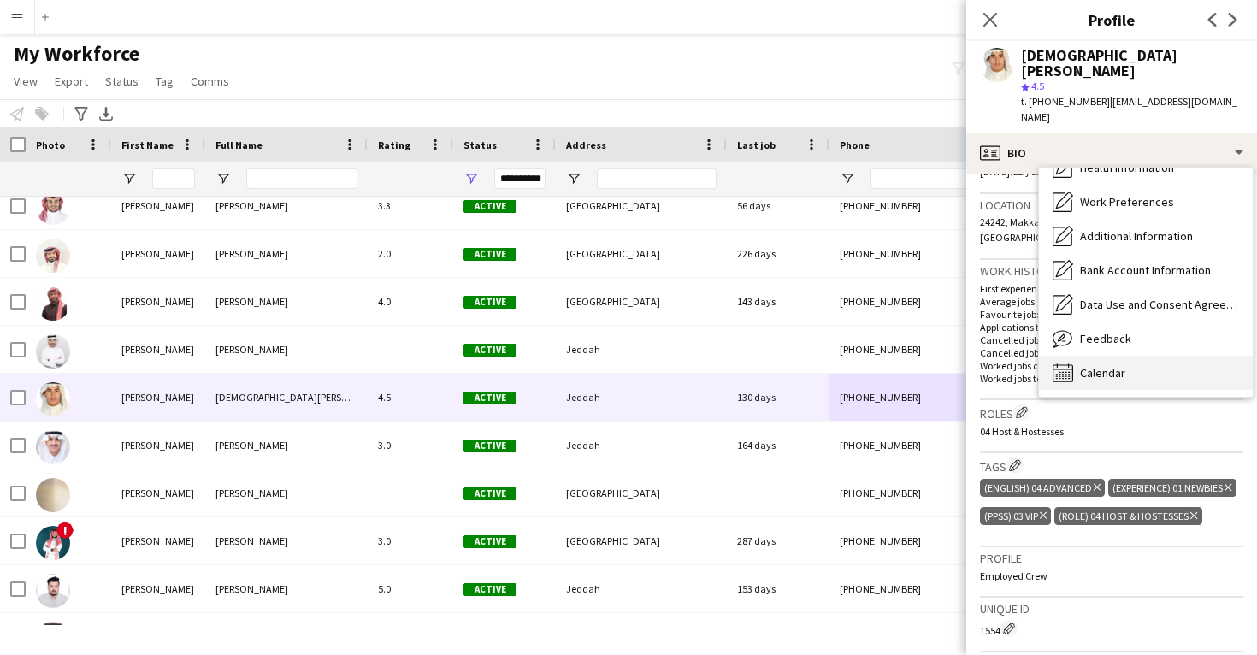
click at [1128, 356] on div "Calendar Calendar" at bounding box center [1146, 373] width 214 height 34
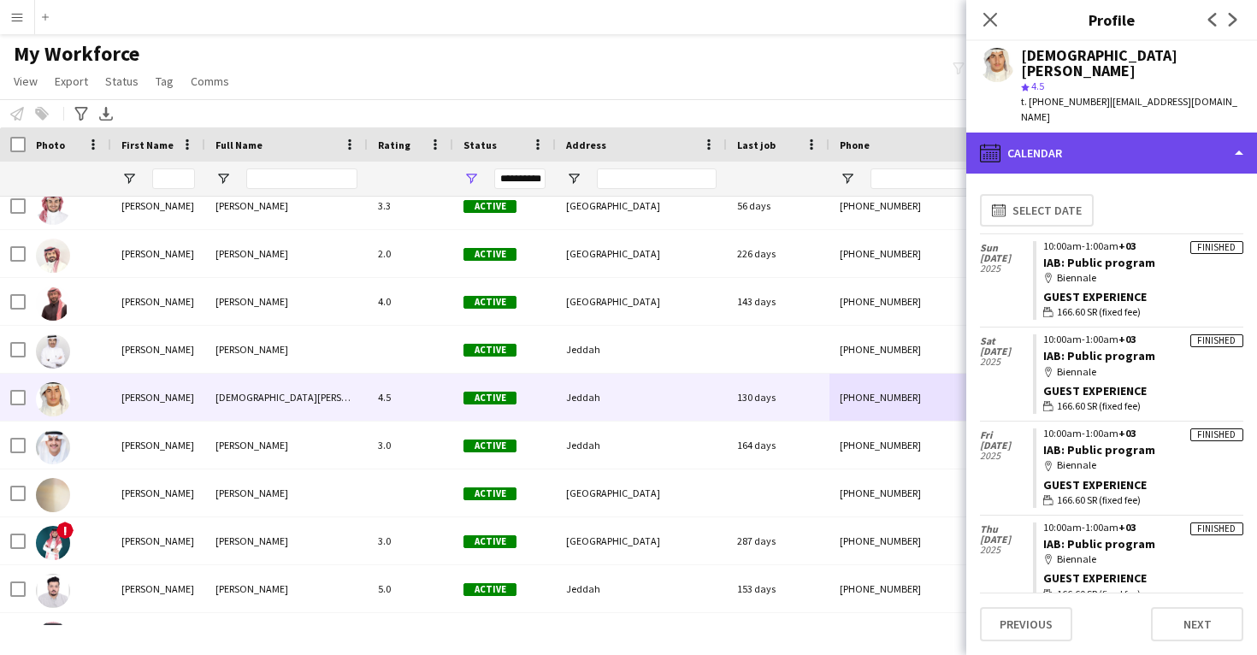
click at [1139, 133] on div "calendar-full Calendar" at bounding box center [1111, 153] width 291 height 41
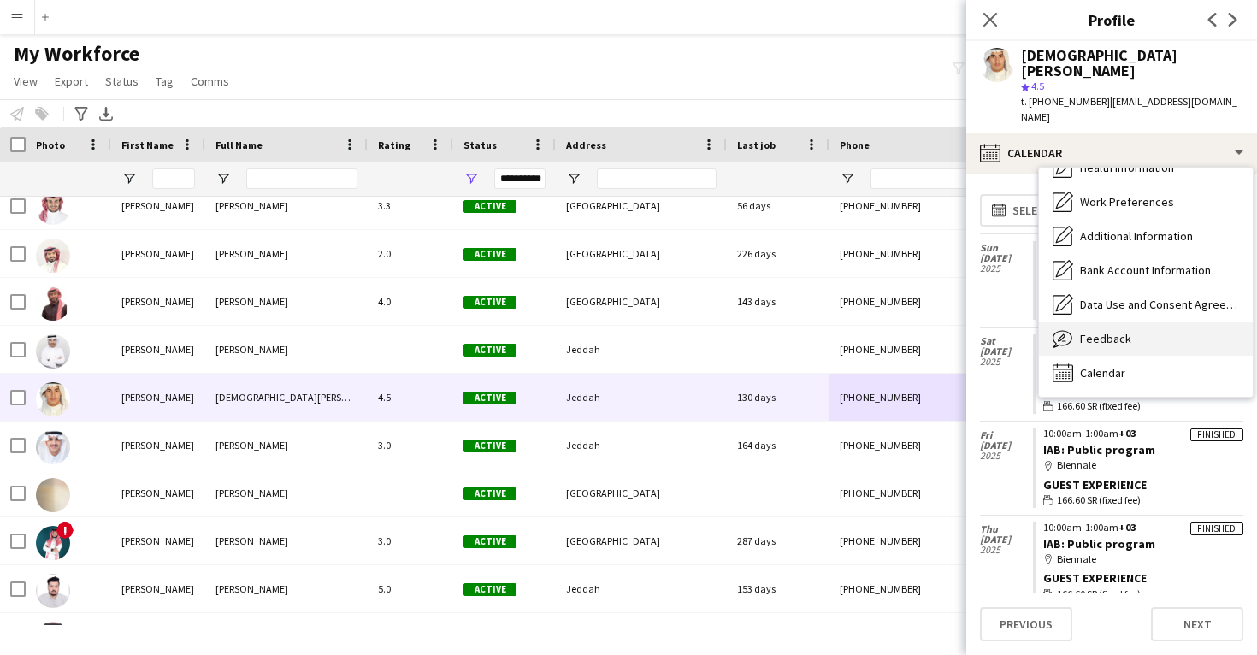
click at [1089, 331] on span "Feedback" at bounding box center [1105, 338] width 51 height 15
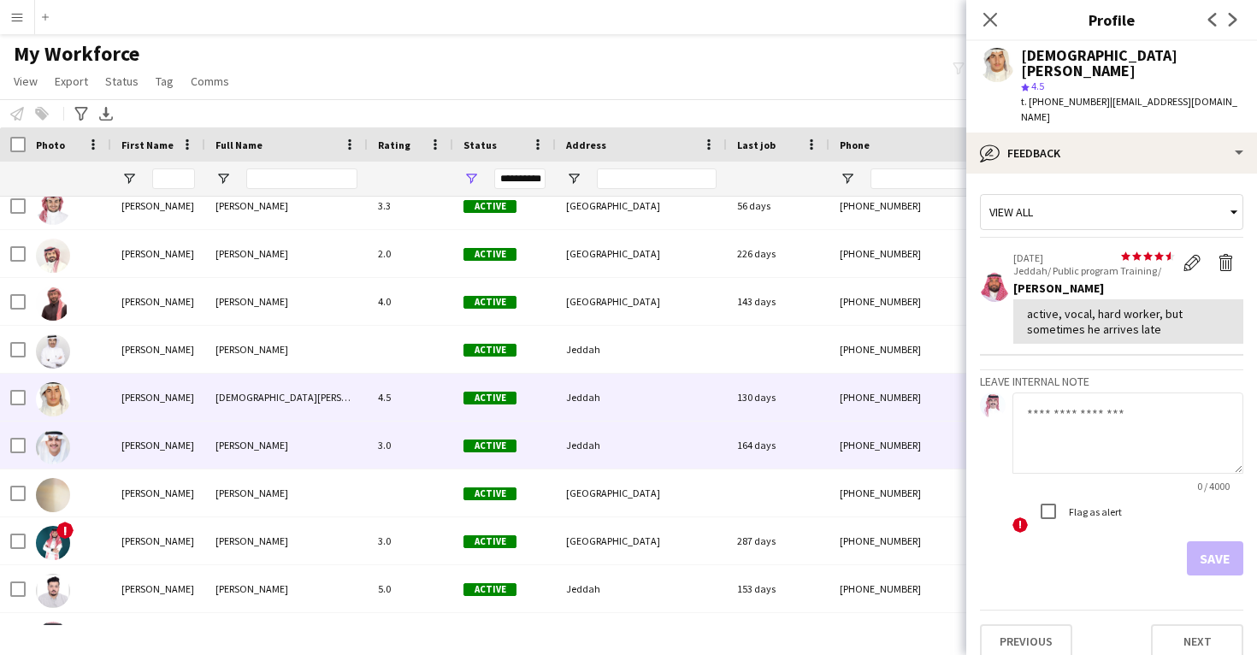
click at [847, 457] on div "+966540524761" at bounding box center [939, 445] width 219 height 47
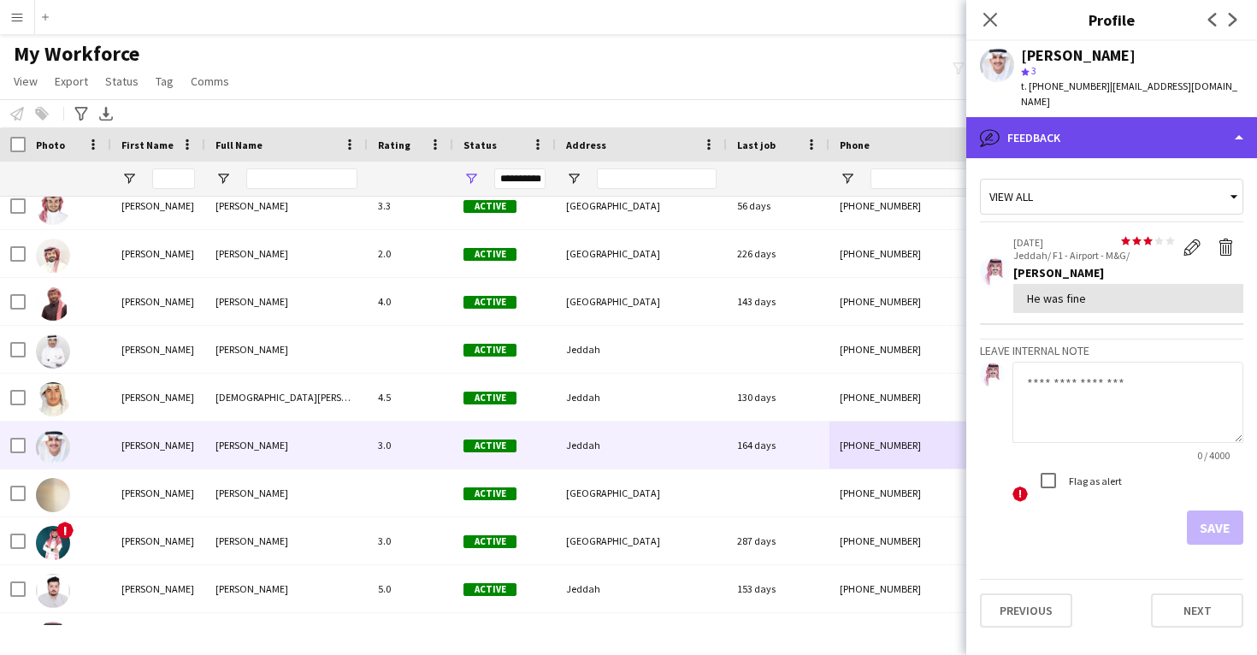
click at [1096, 130] on div "bubble-pencil Feedback" at bounding box center [1111, 137] width 291 height 41
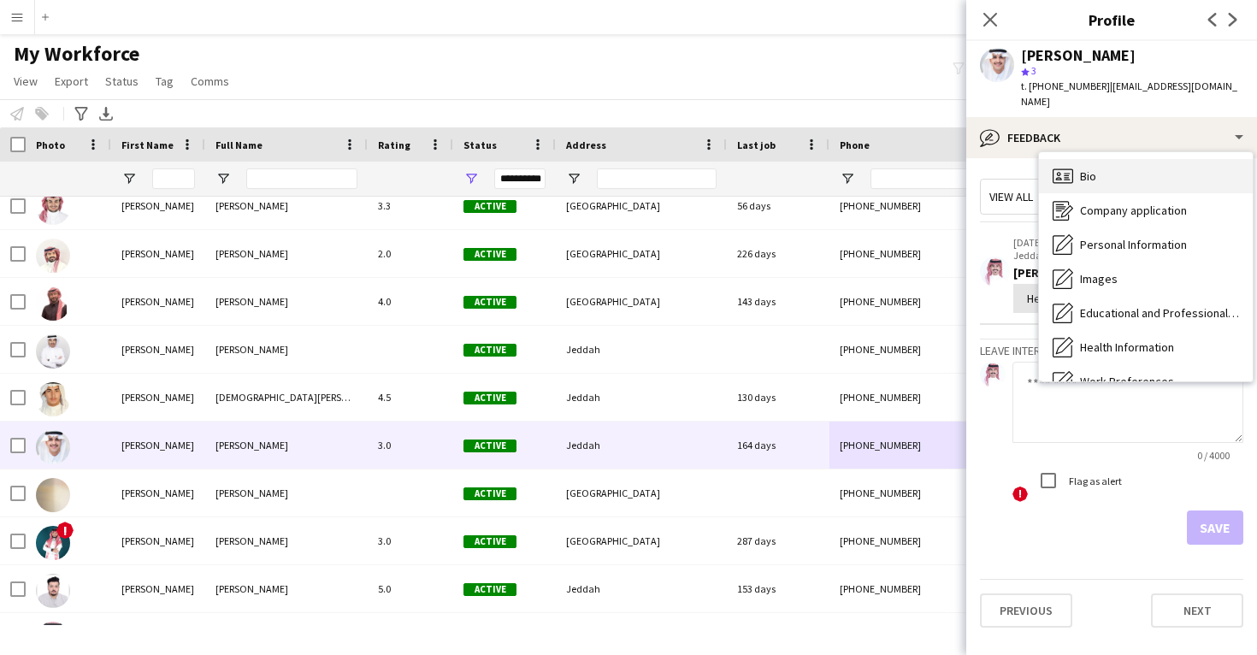
click at [1096, 168] on span "Bio" at bounding box center [1088, 175] width 16 height 15
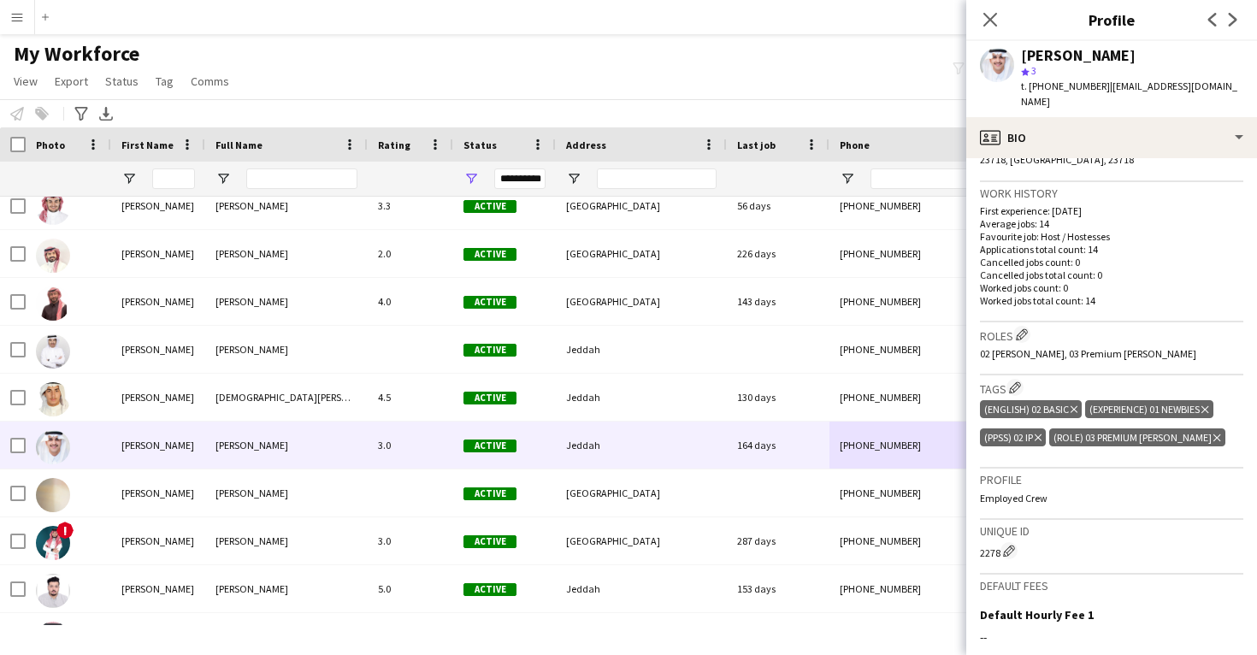
scroll to position [398, 0]
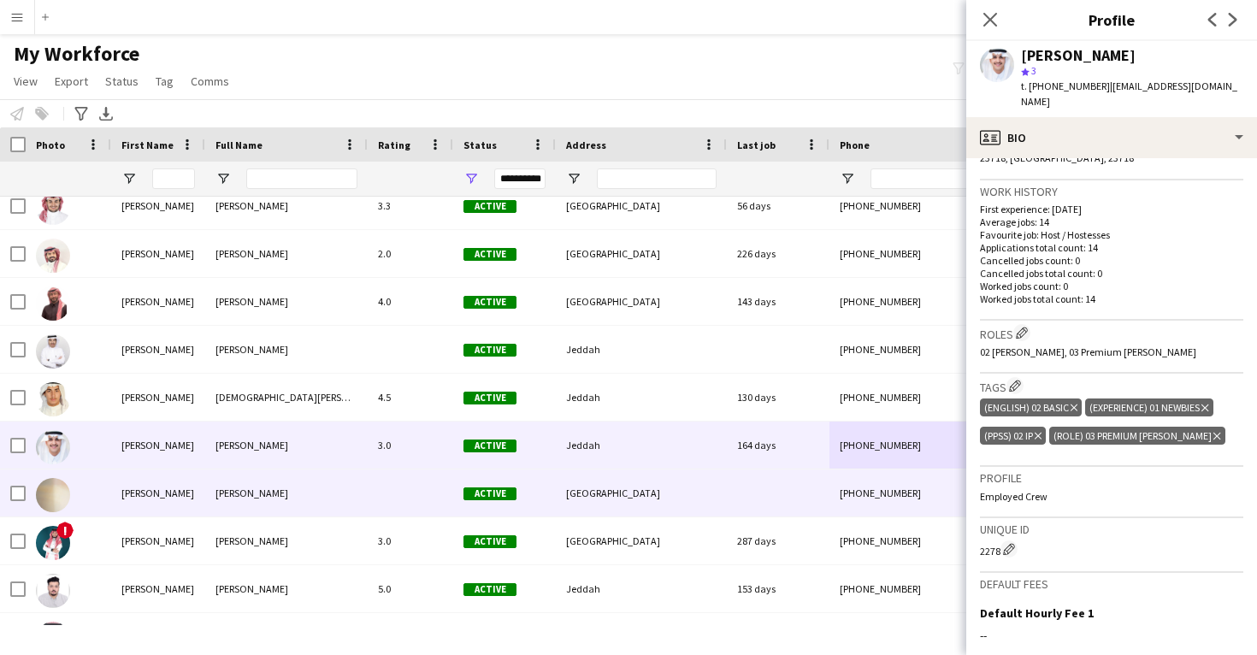
click at [904, 506] on div "+966541712131" at bounding box center [939, 492] width 219 height 47
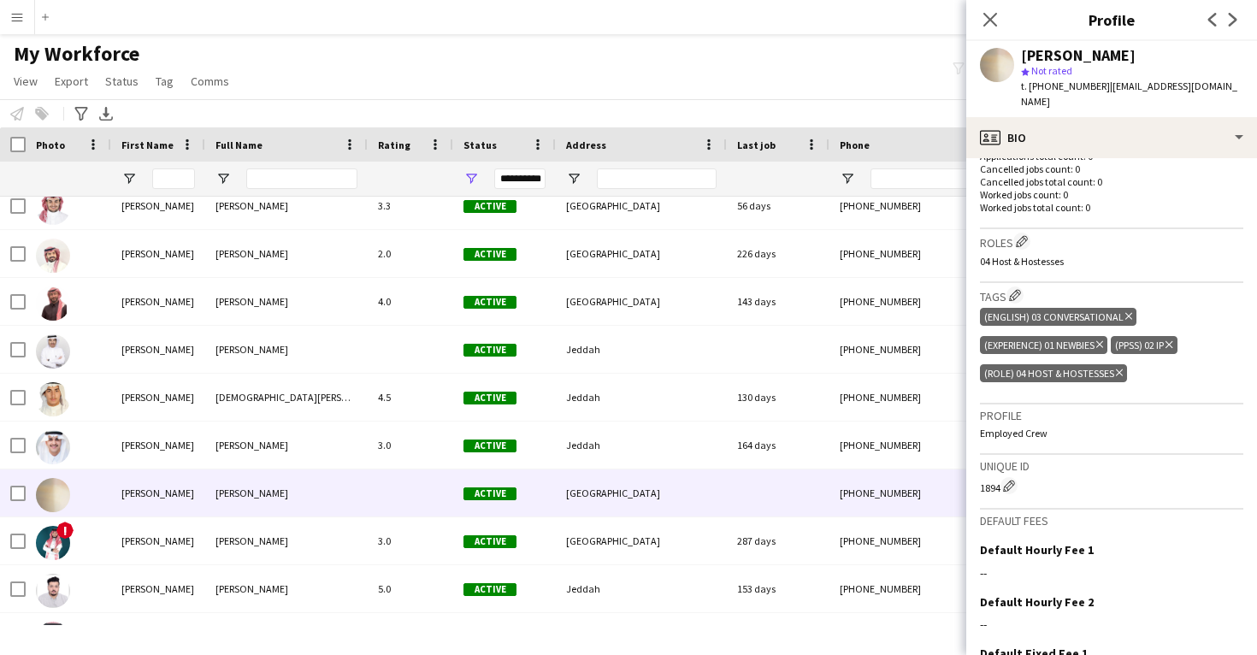
scroll to position [488, 0]
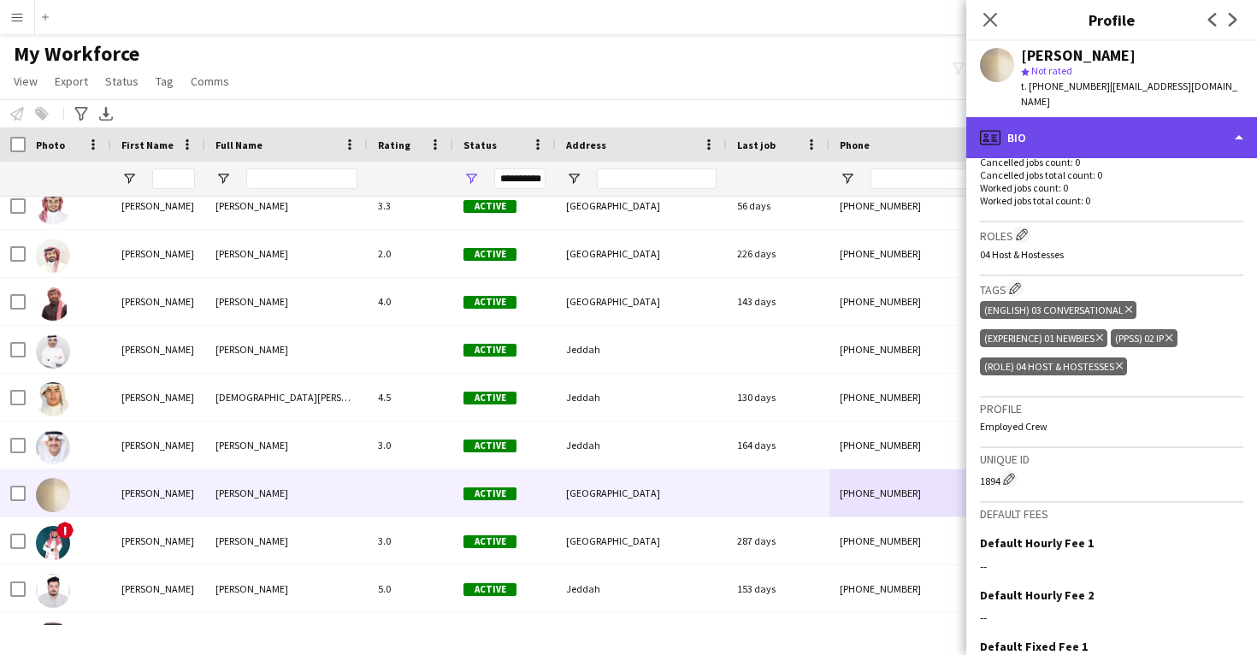
click at [1084, 132] on div "profile Bio" at bounding box center [1111, 137] width 291 height 41
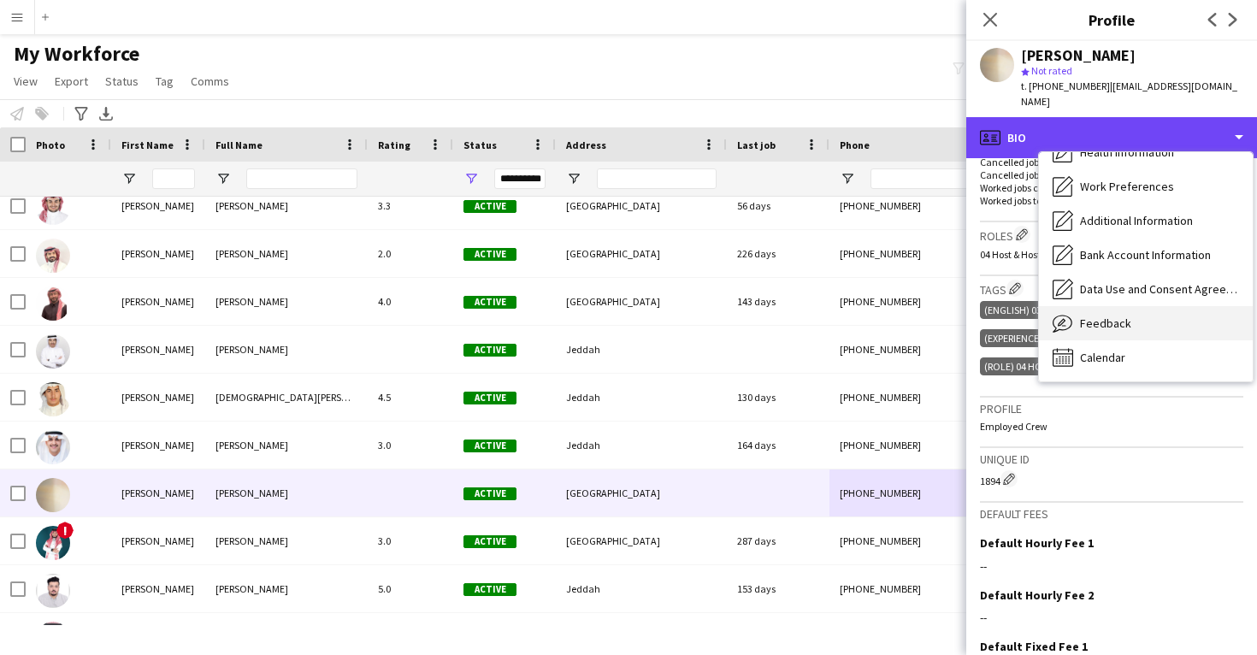
scroll to position [195, 0]
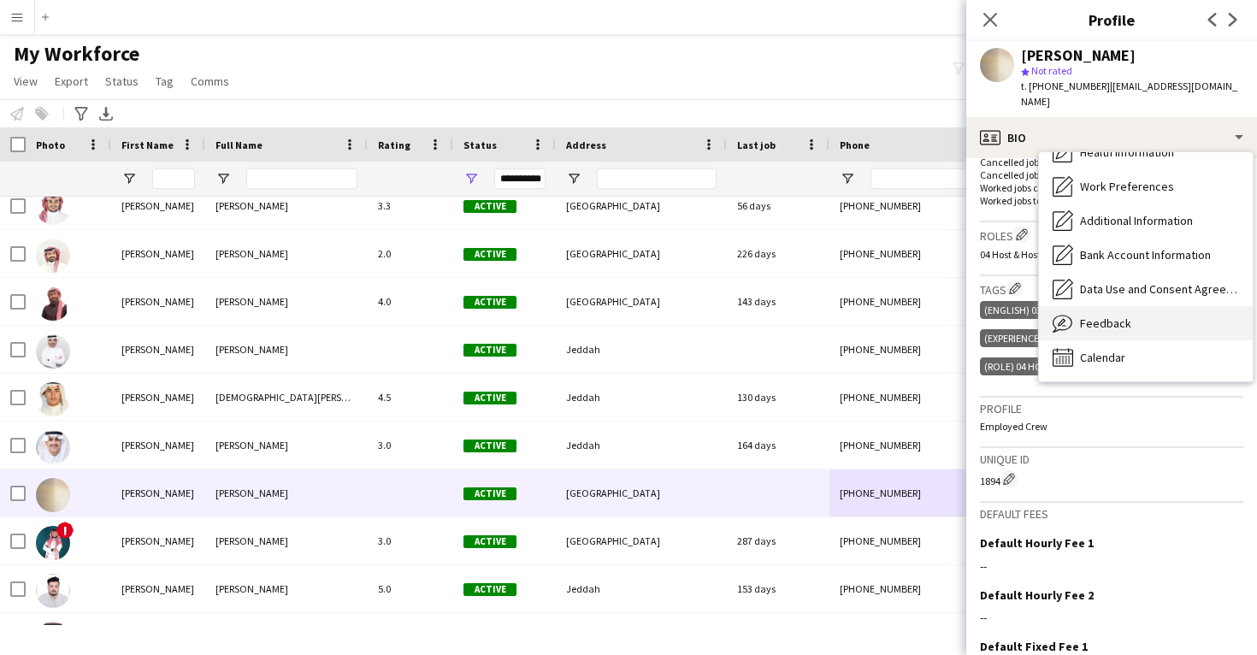
click at [1108, 316] on span "Feedback" at bounding box center [1105, 323] width 51 height 15
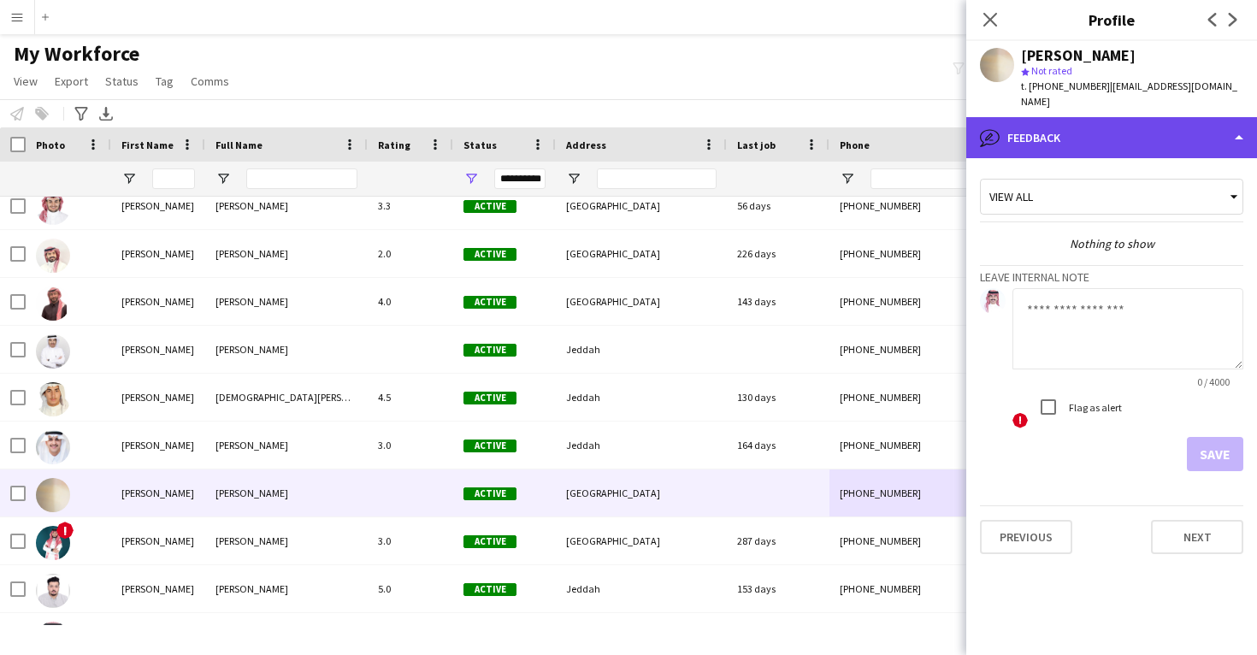
click at [1106, 121] on div "bubble-pencil Feedback" at bounding box center [1111, 137] width 291 height 41
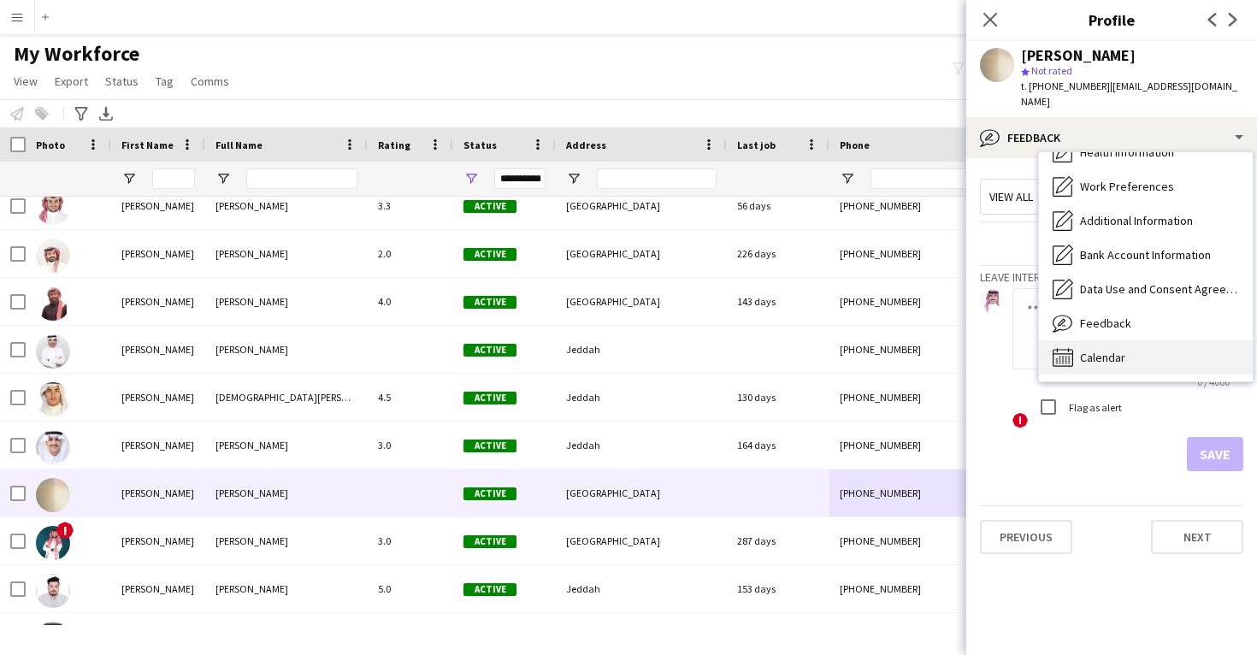
click at [1118, 350] on span "Calendar" at bounding box center [1102, 357] width 45 height 15
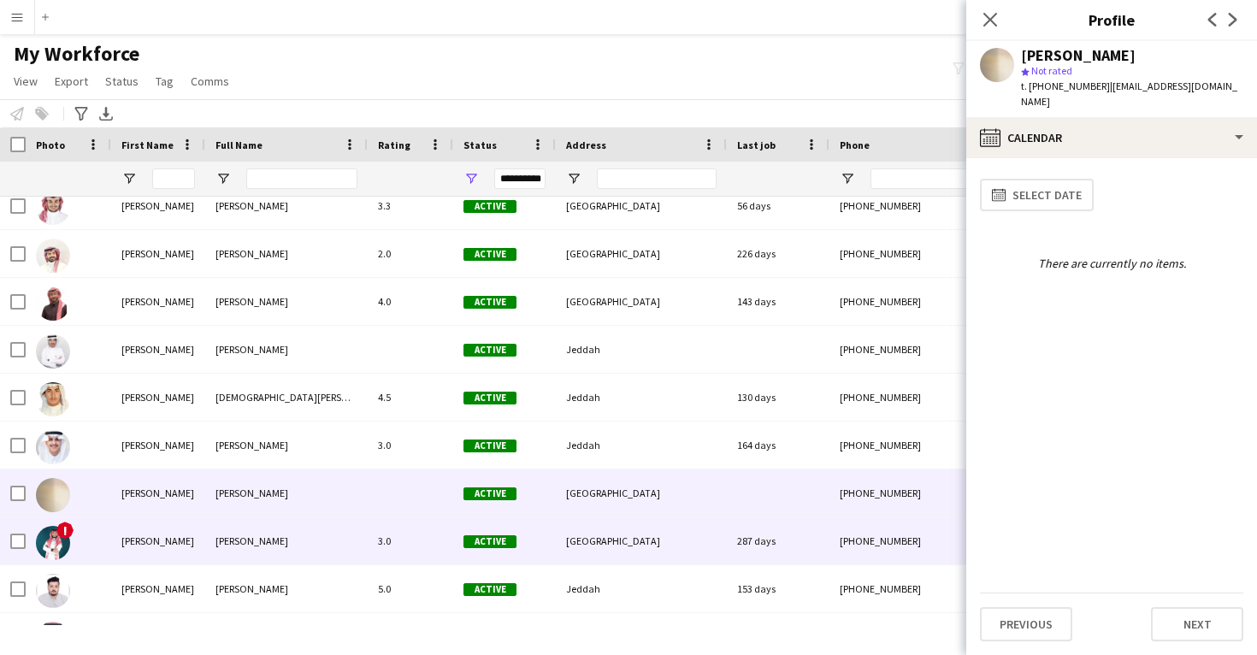
click at [817, 526] on div "287 days" at bounding box center [778, 540] width 103 height 47
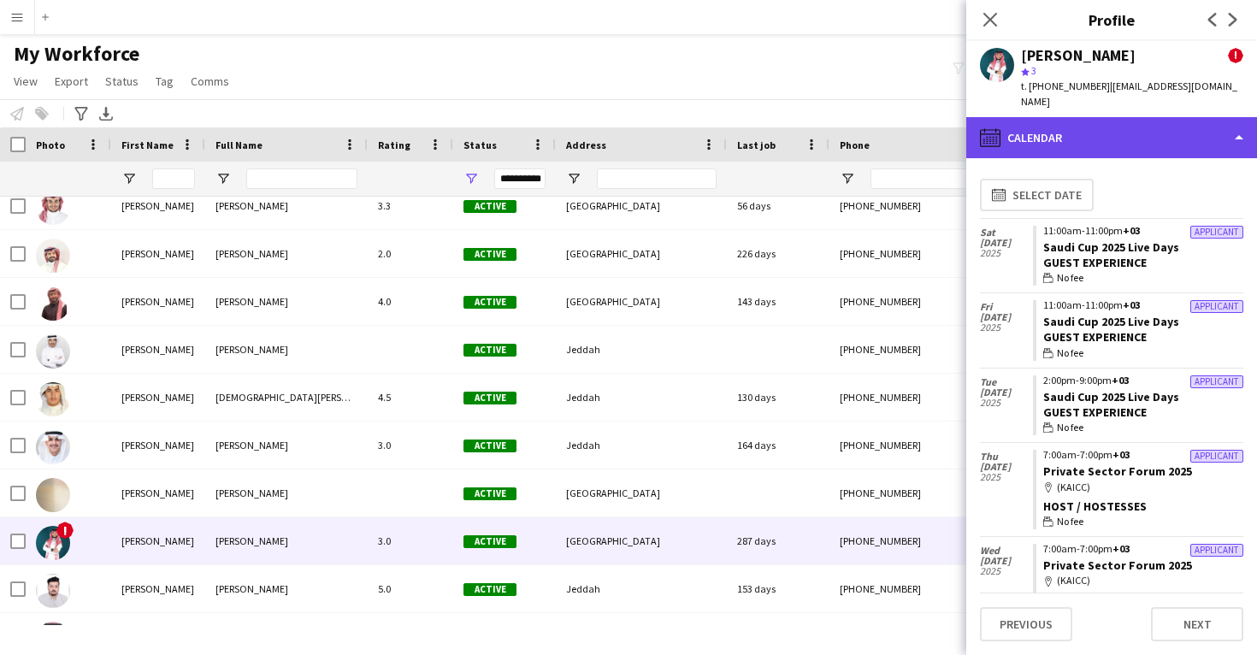
click at [1095, 121] on div "calendar-full Calendar" at bounding box center [1111, 137] width 291 height 41
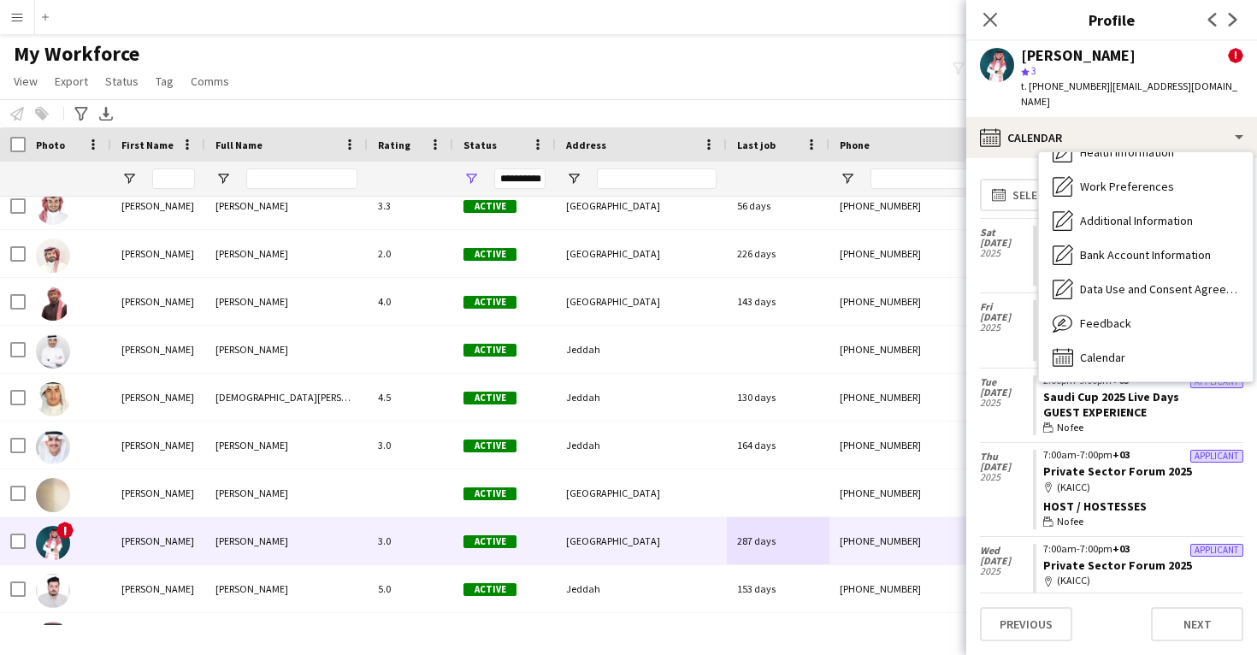
click at [1131, 321] on div "Feedback Feedback" at bounding box center [1146, 323] width 214 height 34
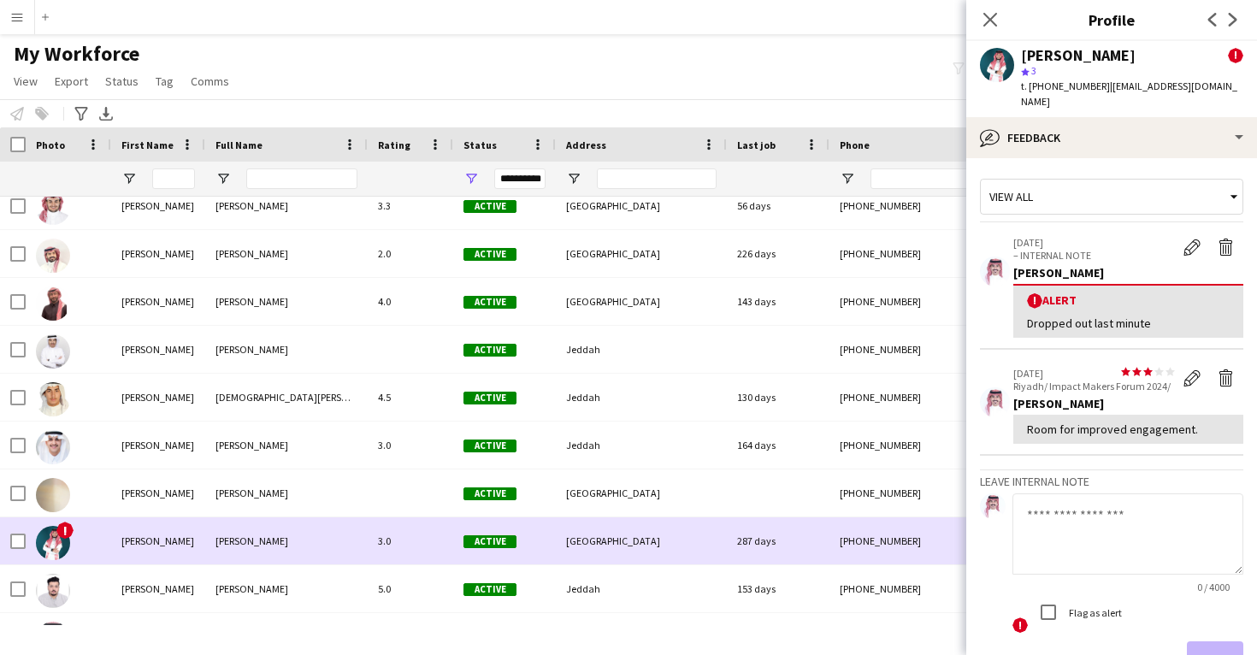
click at [888, 556] on div "+966568861698" at bounding box center [939, 540] width 219 height 47
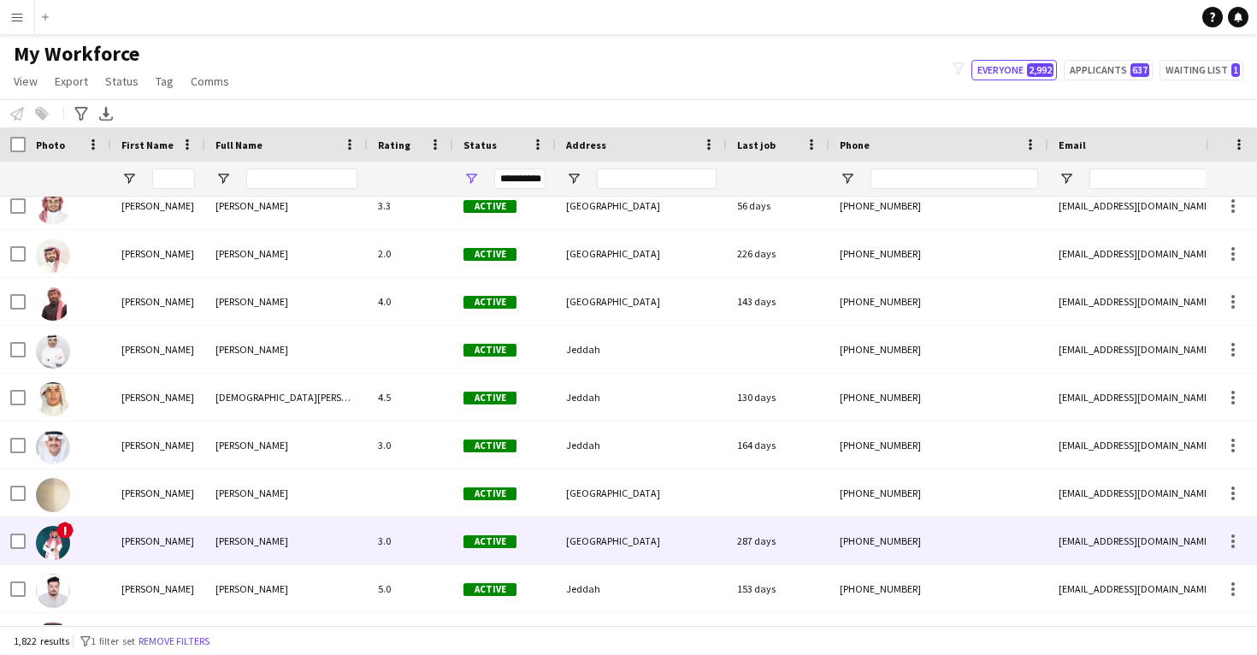
click at [888, 556] on div "+966568861698" at bounding box center [939, 540] width 219 height 47
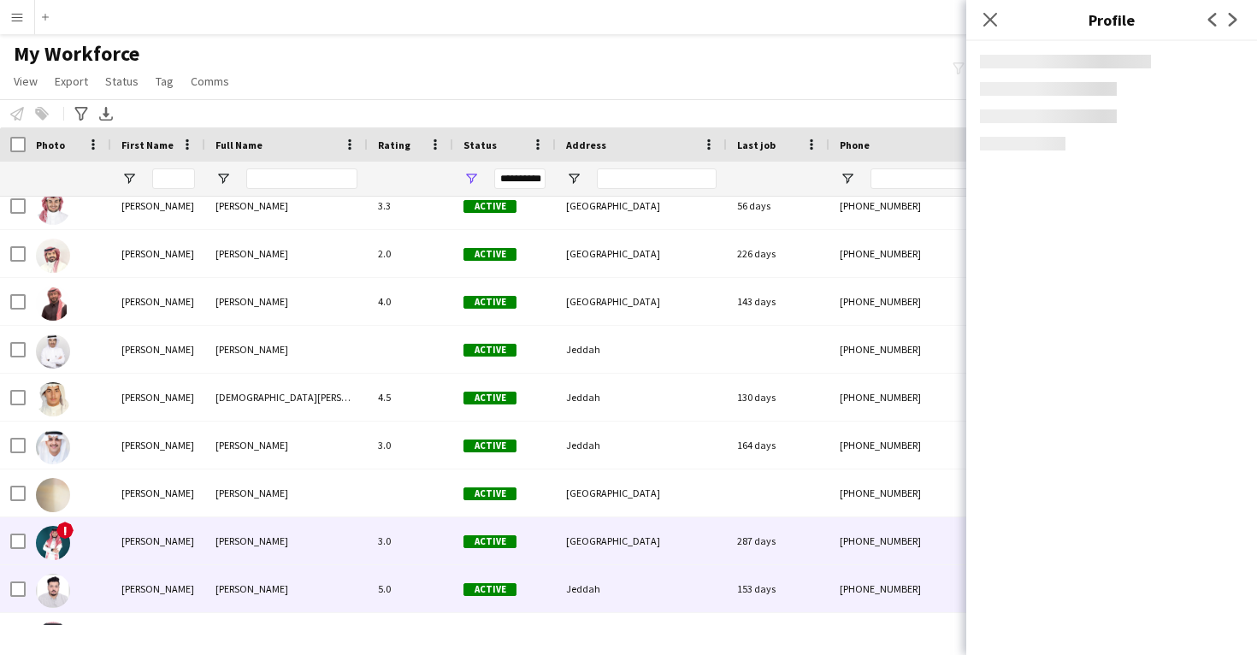
click at [830, 570] on div "+966530701180" at bounding box center [939, 588] width 219 height 47
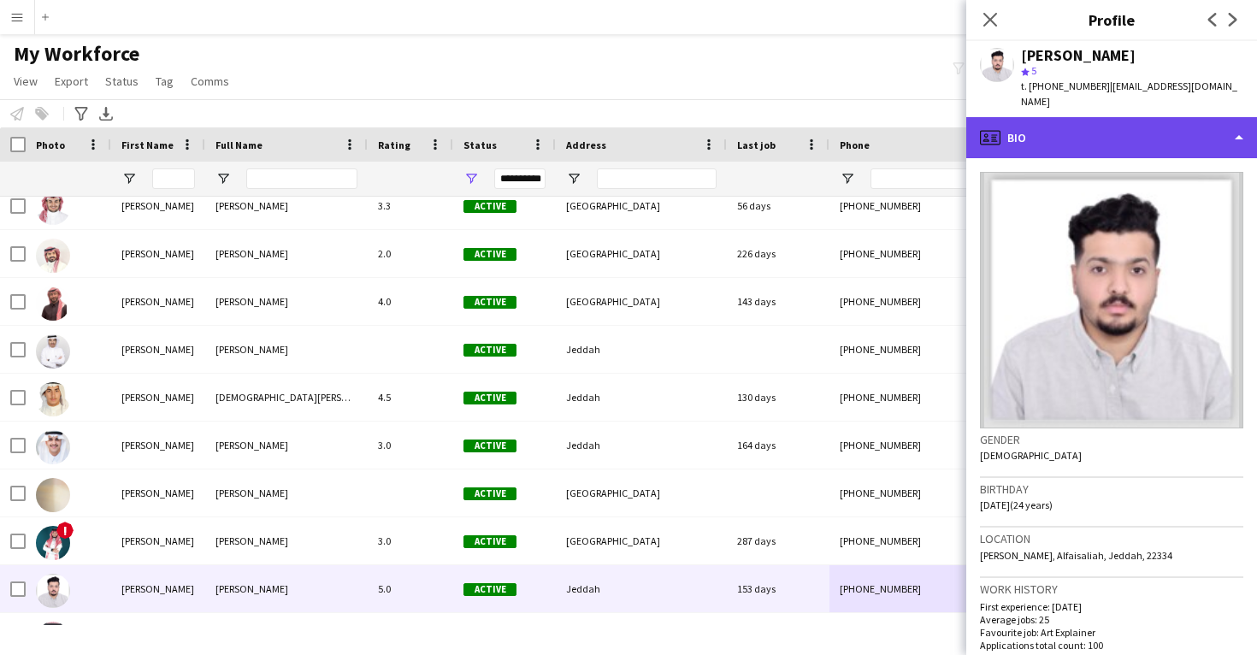
click at [1142, 133] on div "profile Bio" at bounding box center [1111, 137] width 291 height 41
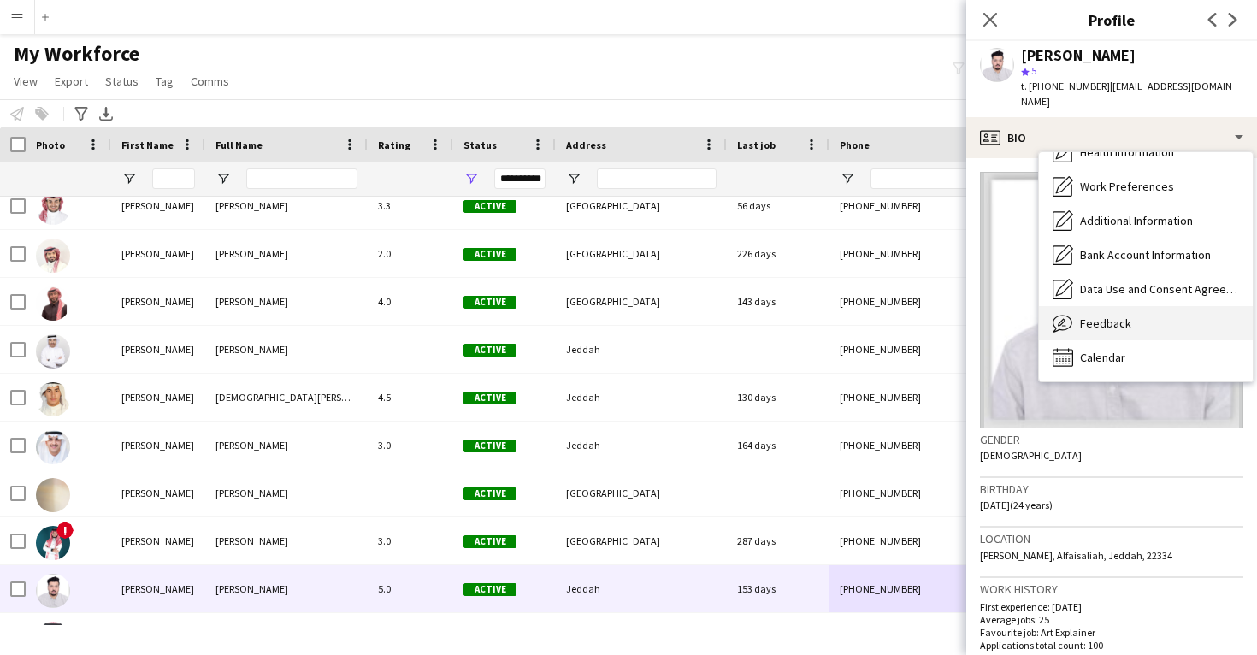
click at [1164, 320] on div "Feedback Feedback" at bounding box center [1146, 323] width 214 height 34
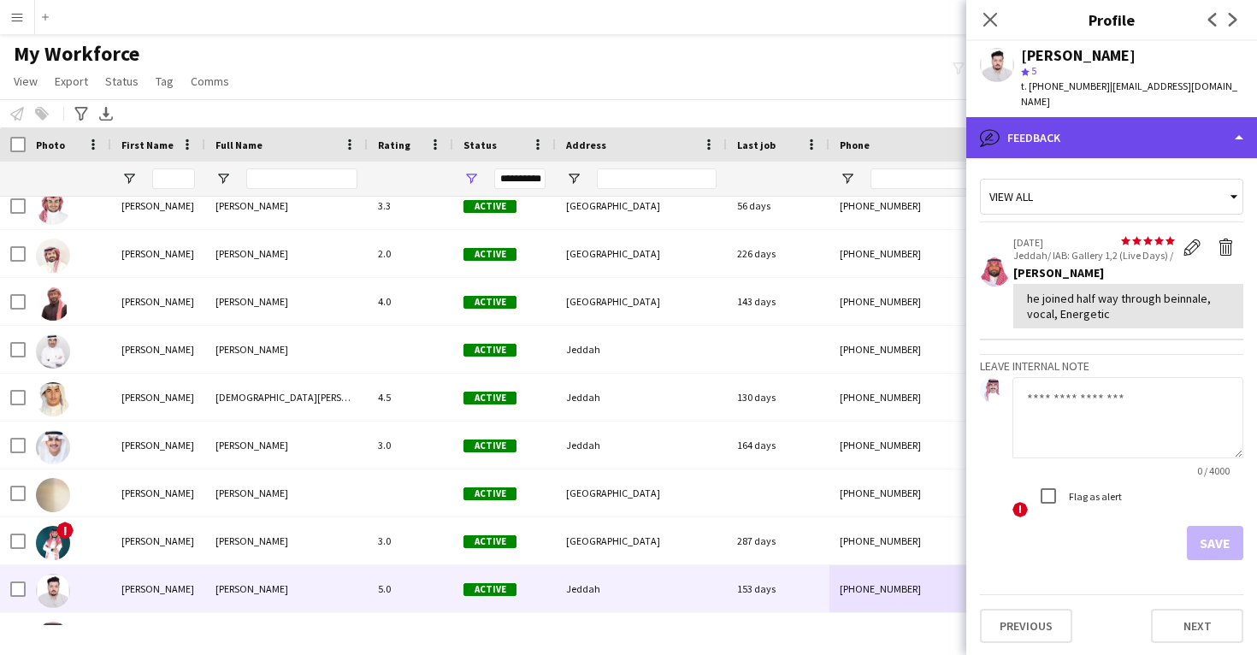
click at [1160, 132] on div "bubble-pencil Feedback" at bounding box center [1111, 137] width 291 height 41
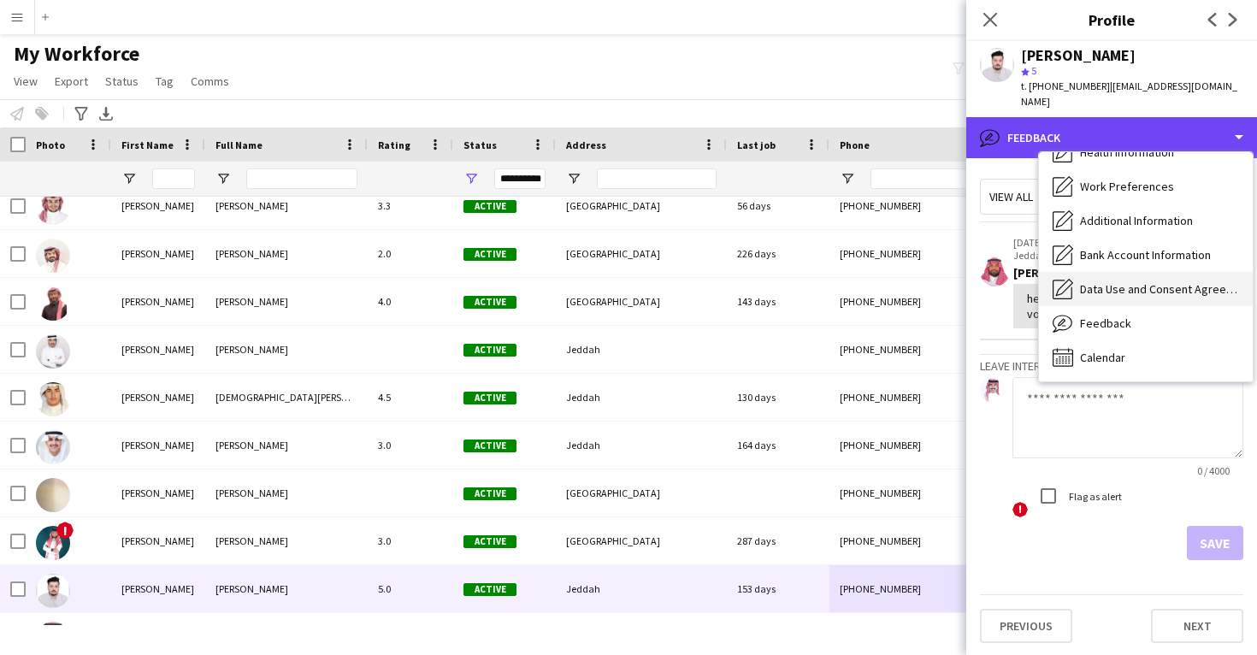
scroll to position [0, 0]
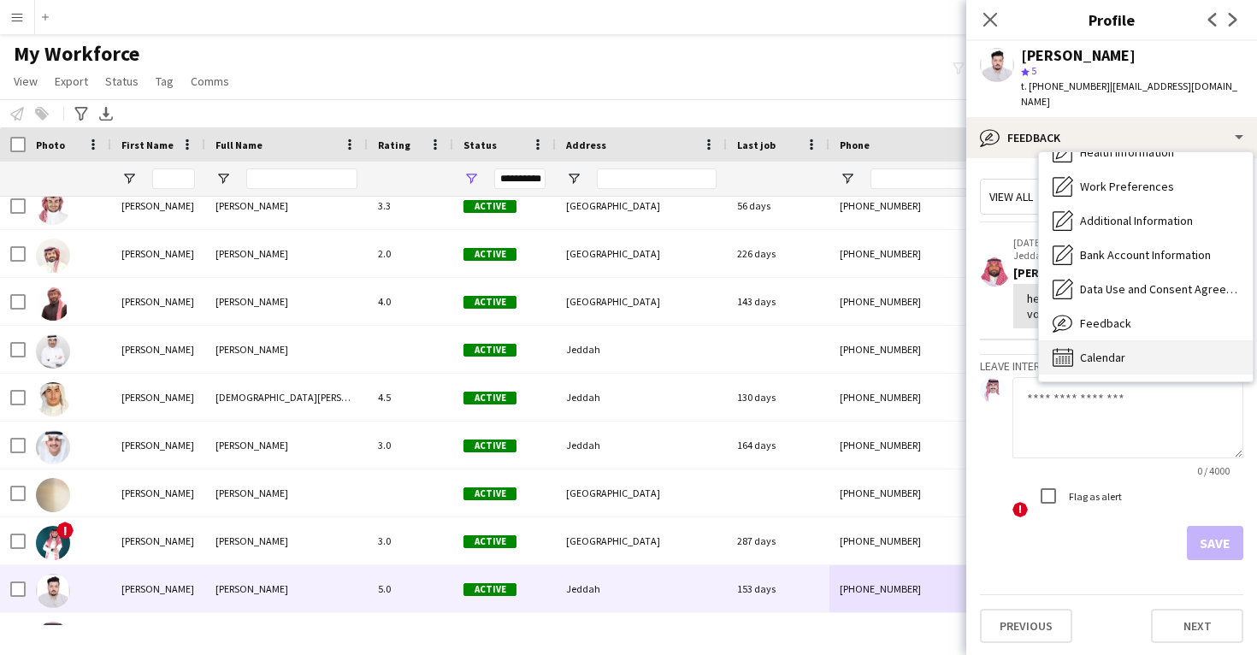
click at [1171, 340] on div "Calendar Calendar" at bounding box center [1146, 357] width 214 height 34
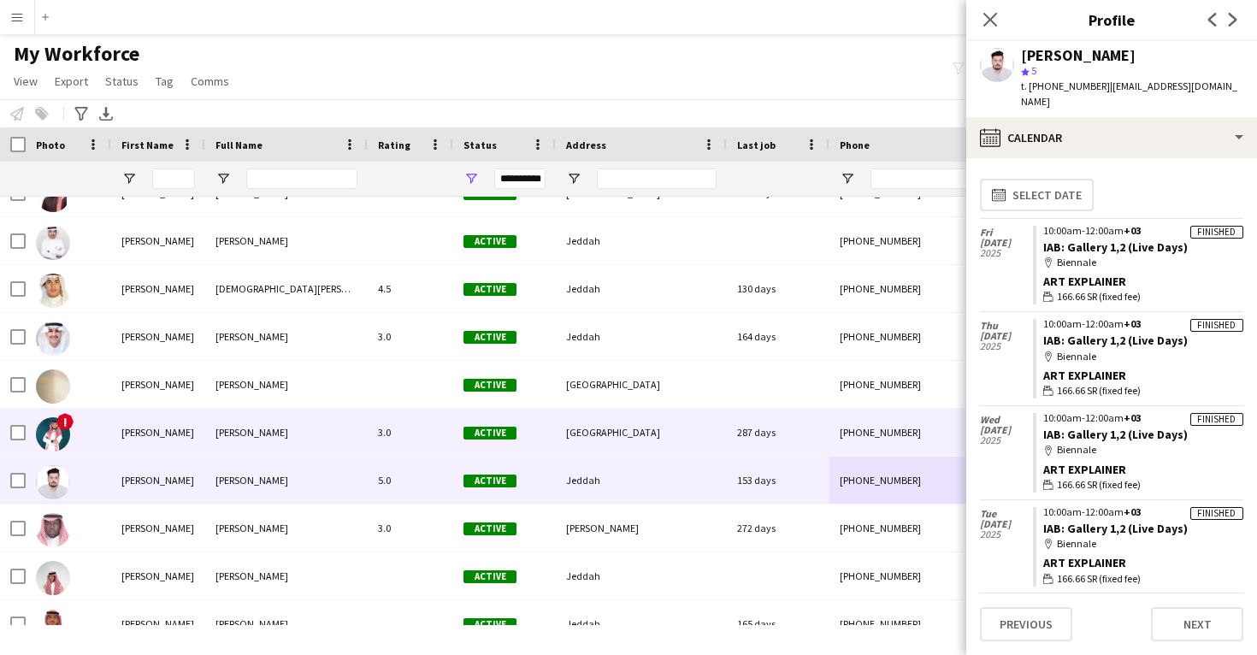
scroll to position [50978, 0]
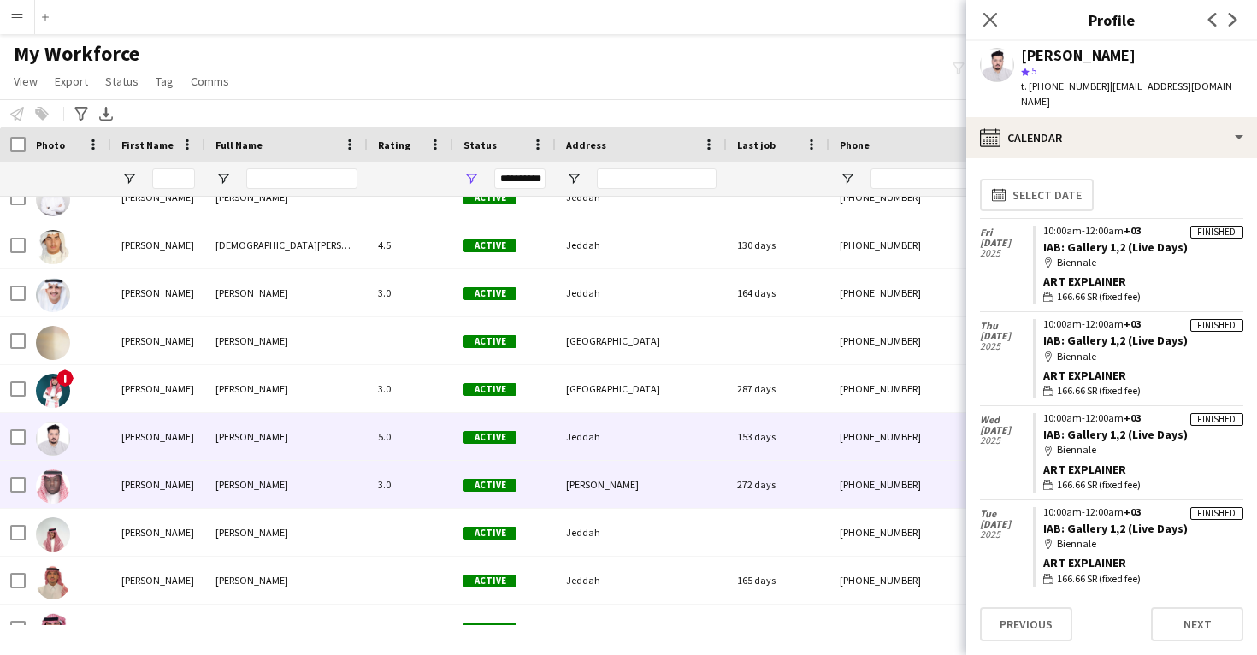
click at [837, 495] on div "+966550334585" at bounding box center [939, 484] width 219 height 47
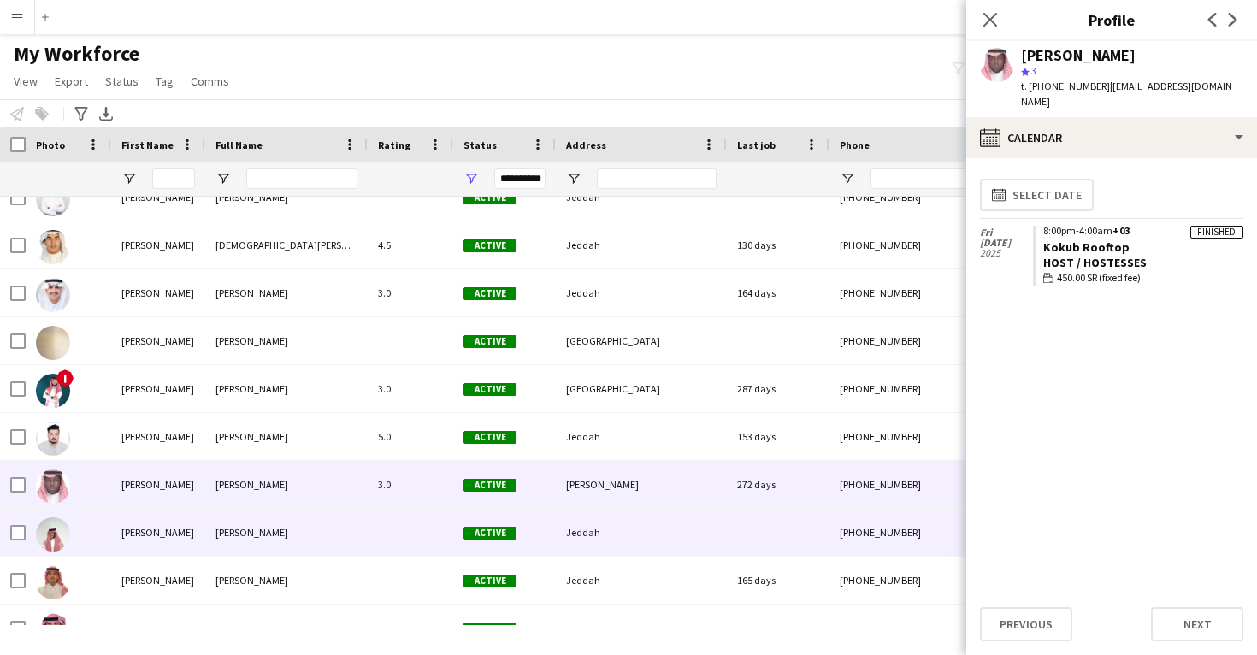
click at [793, 535] on div at bounding box center [778, 532] width 103 height 47
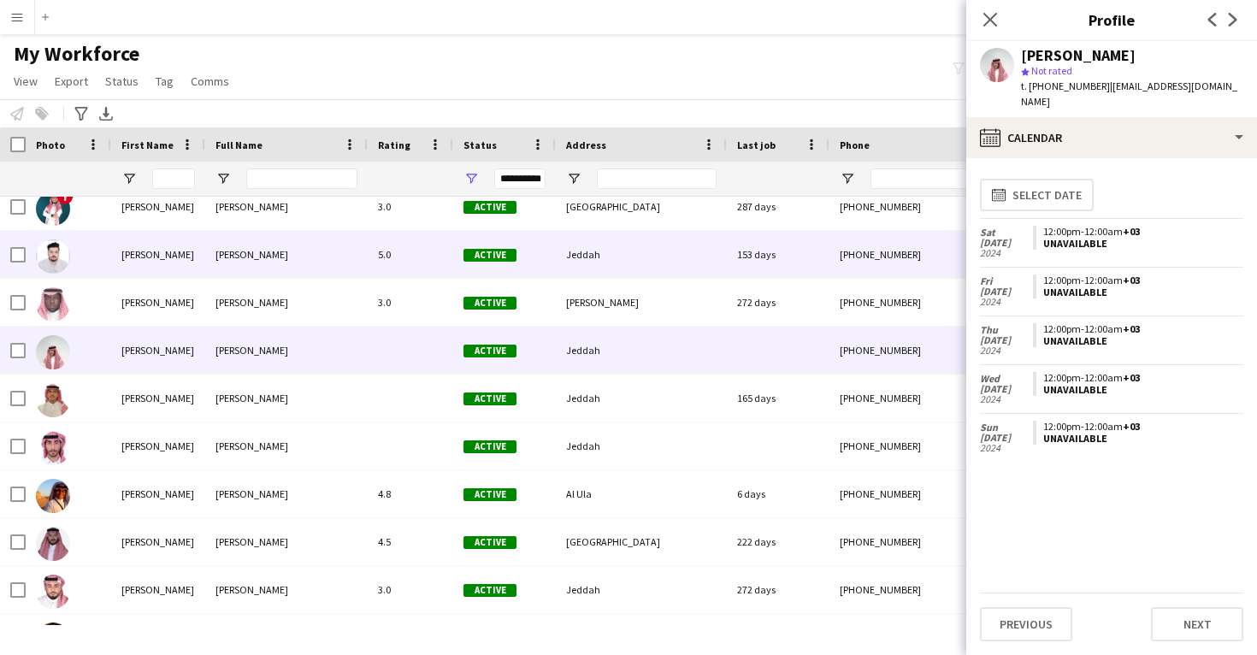
scroll to position [51165, 0]
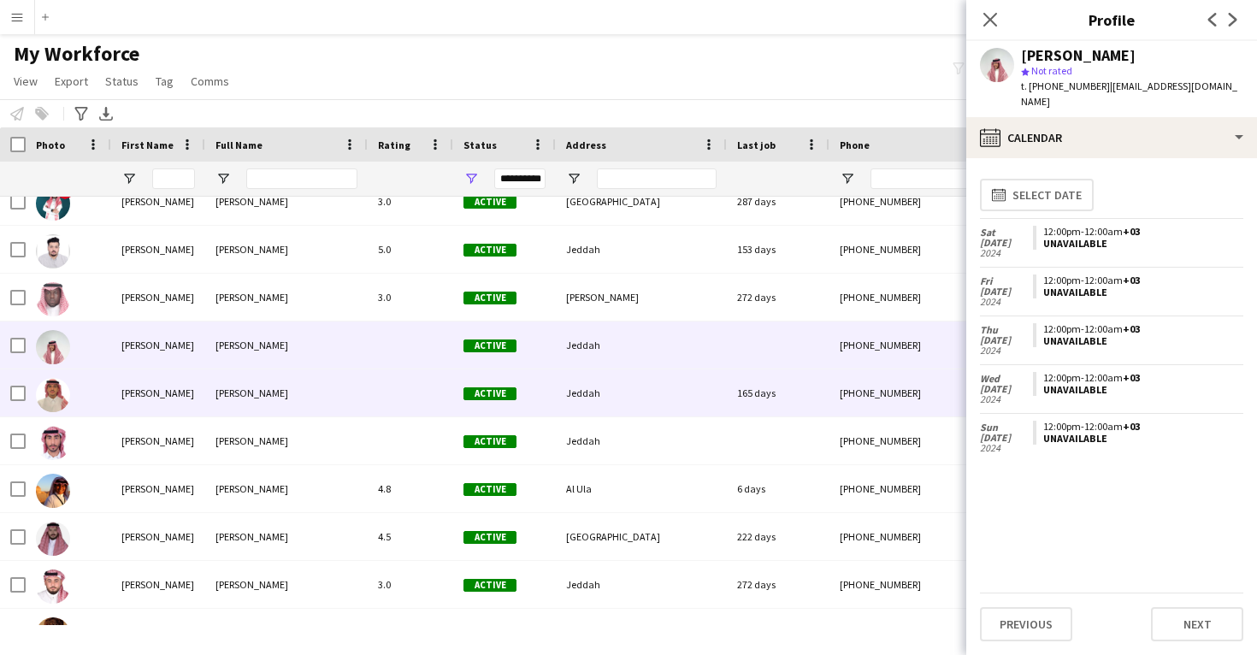
click at [726, 404] on div "Jeddah" at bounding box center [641, 392] width 171 height 47
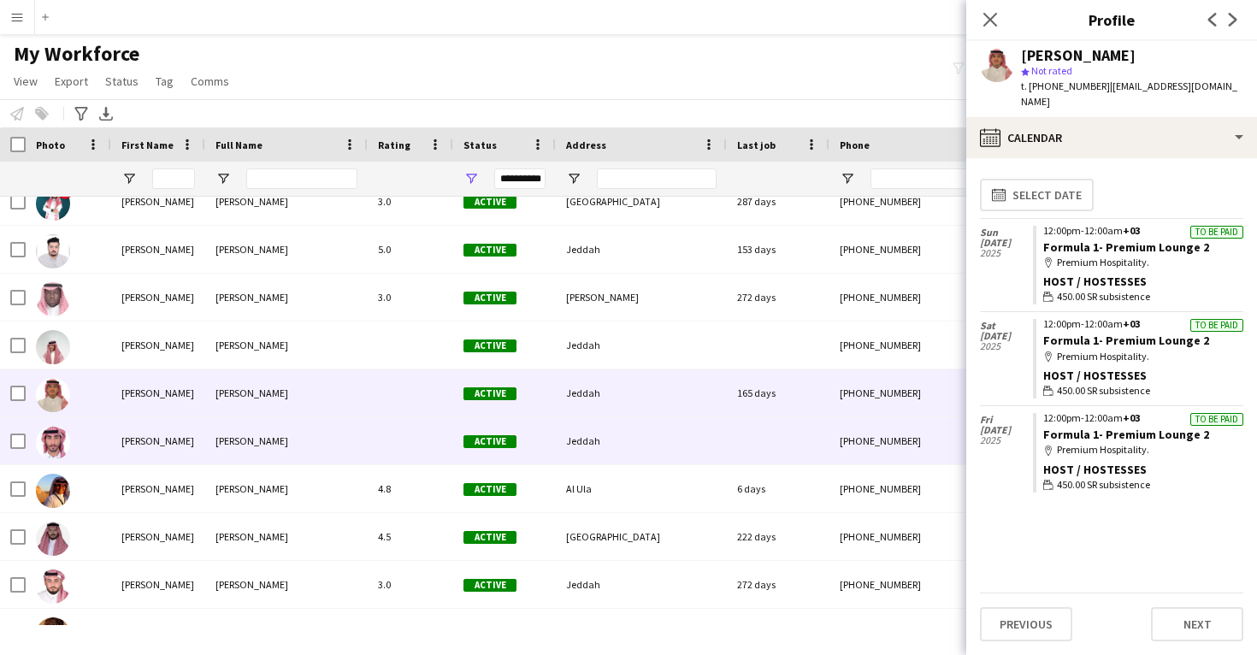
click at [906, 427] on div "+966557985268" at bounding box center [939, 440] width 219 height 47
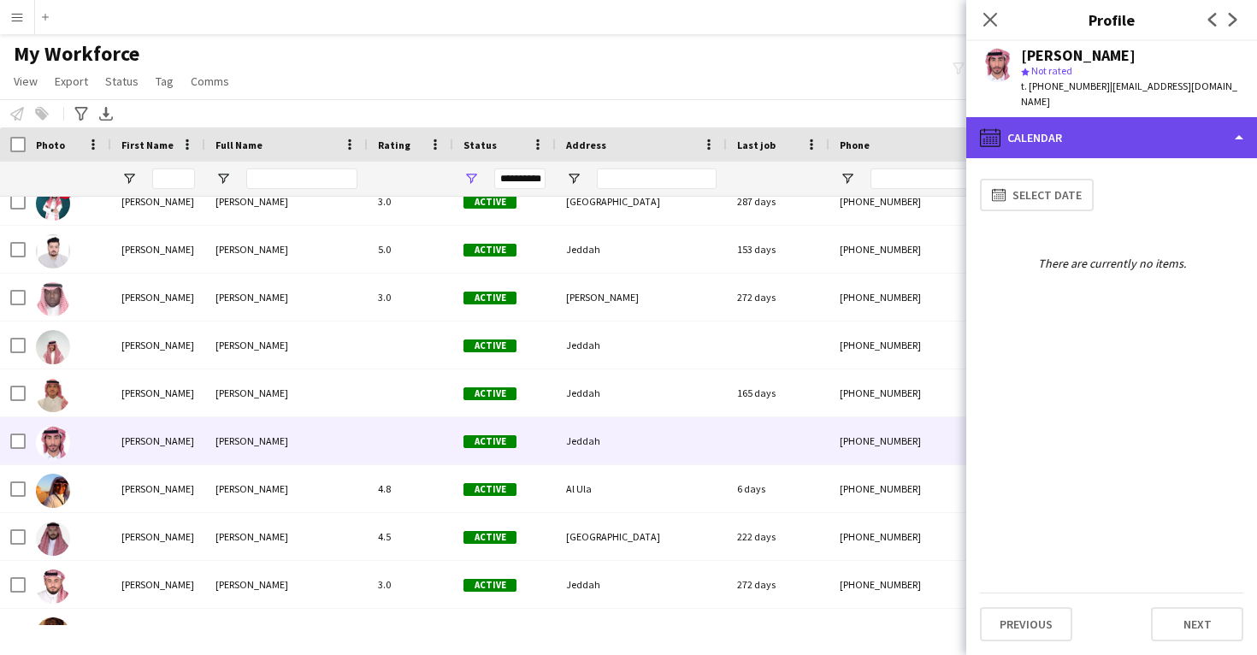
click at [1075, 117] on div "calendar-full Calendar" at bounding box center [1111, 137] width 291 height 41
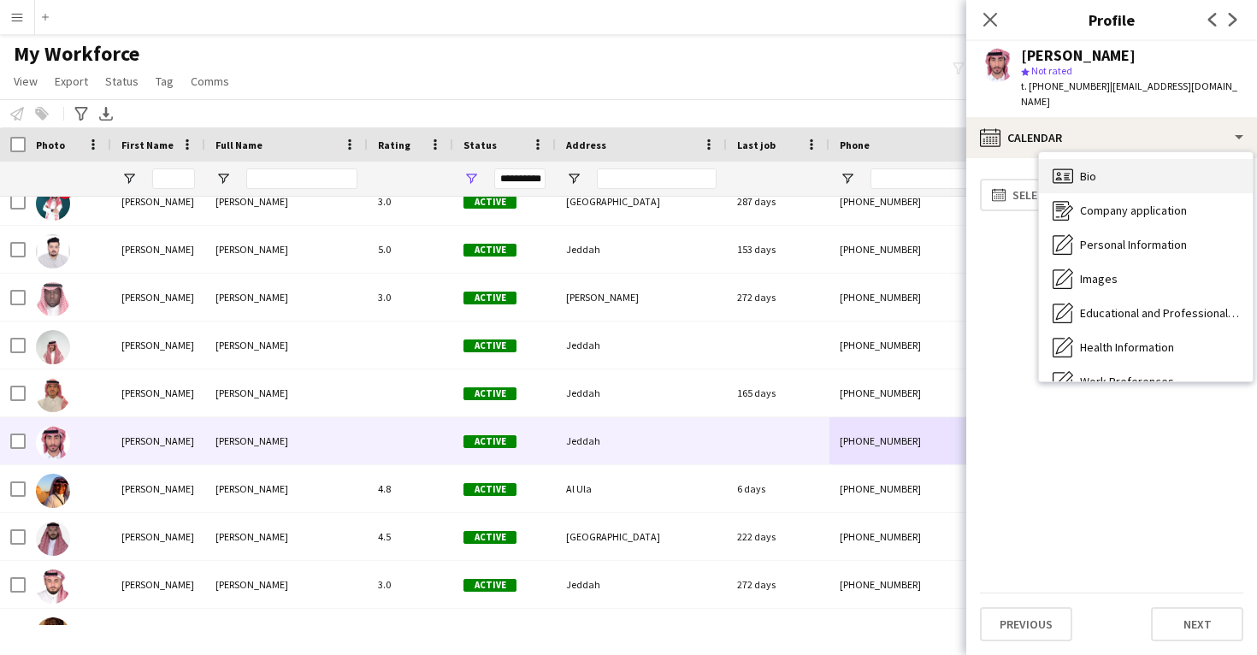
click at [1084, 159] on div "Bio Bio" at bounding box center [1146, 176] width 214 height 34
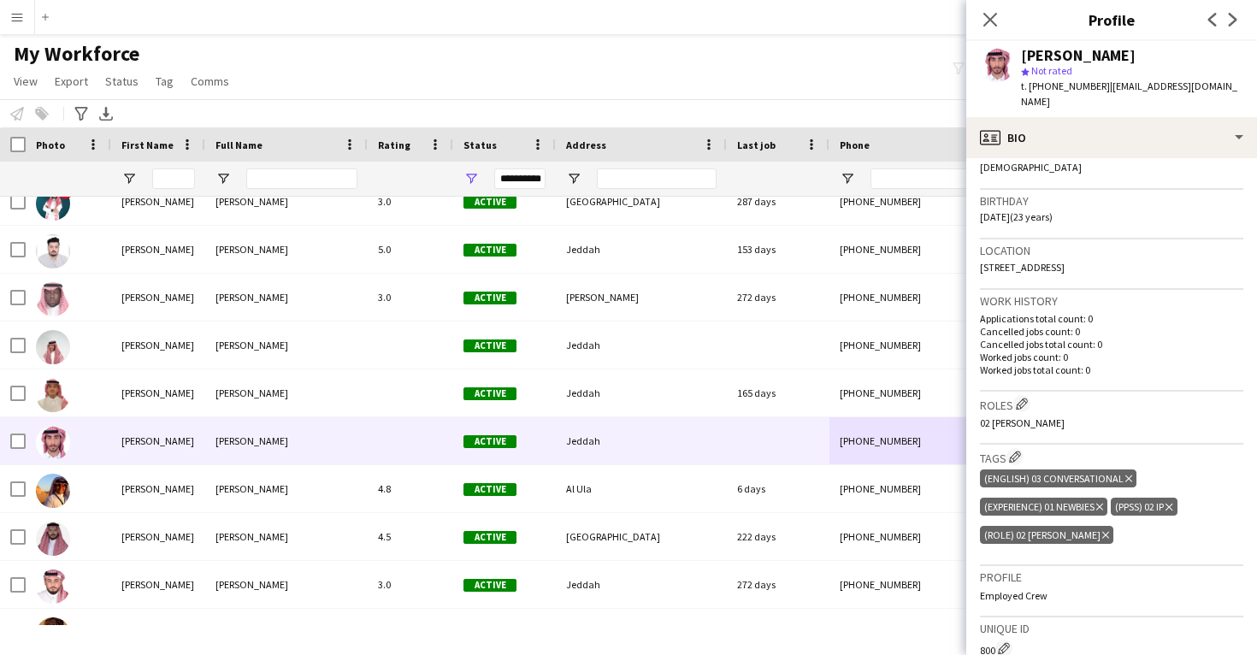
scroll to position [286, 0]
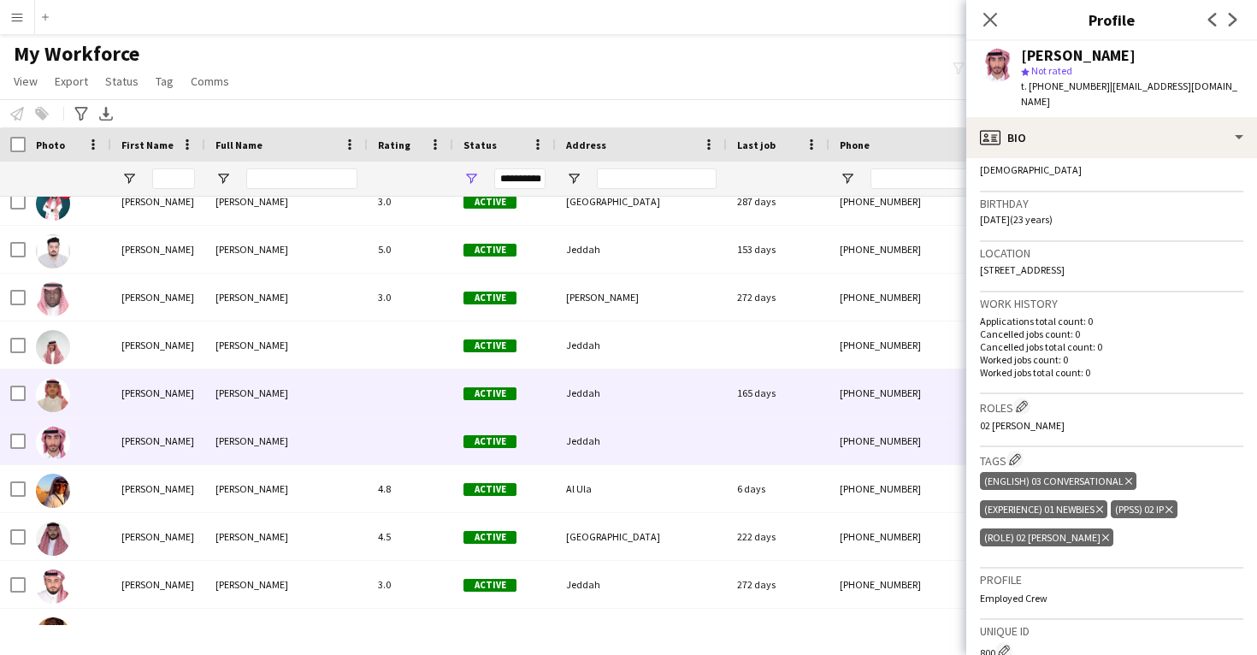
click at [872, 388] on div "+966507916776" at bounding box center [939, 392] width 219 height 47
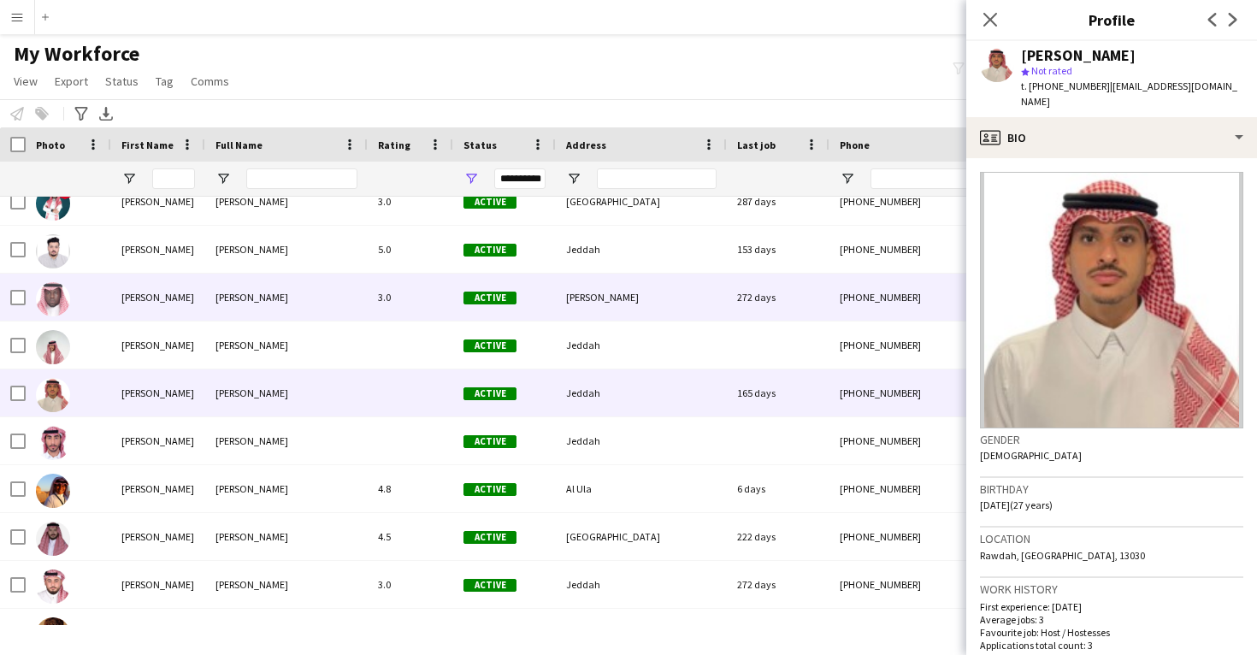
click at [694, 297] on div "Medina" at bounding box center [641, 297] width 171 height 47
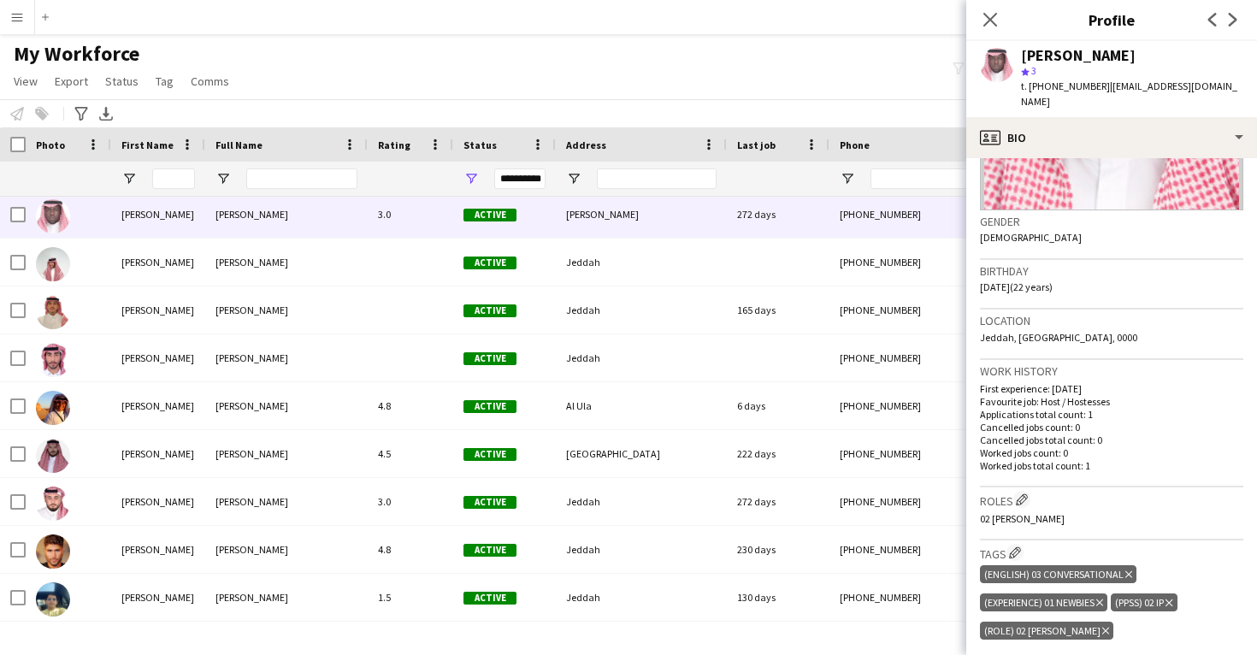
scroll to position [307, 0]
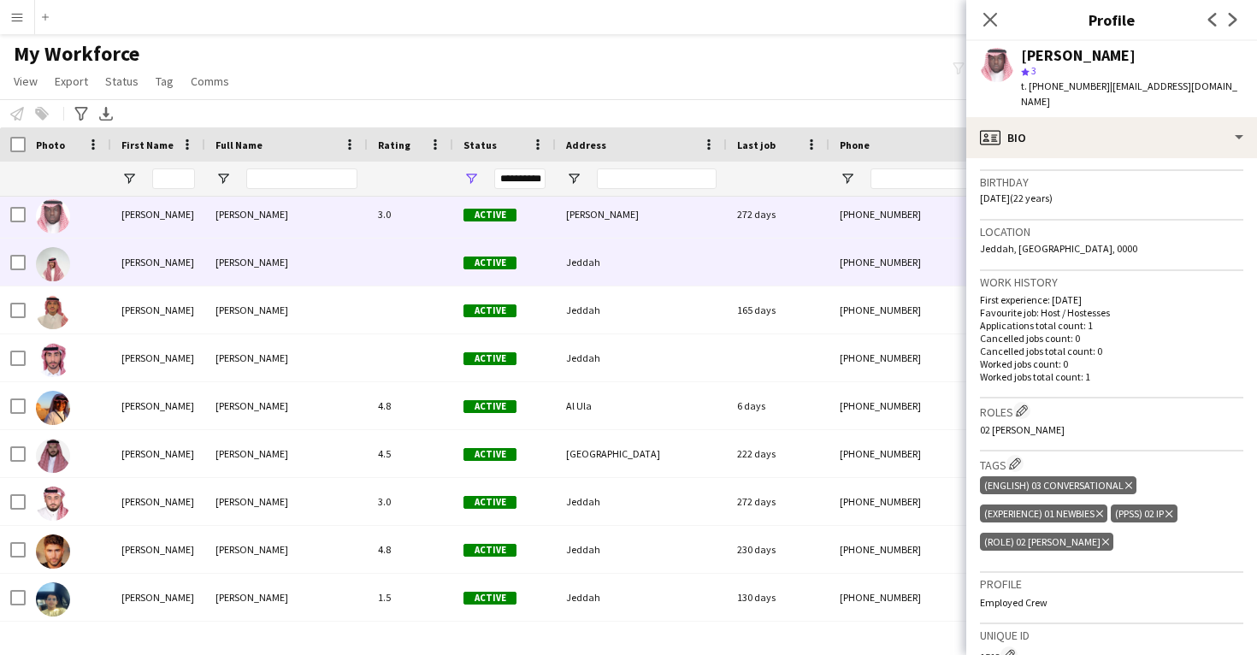
click at [786, 242] on div at bounding box center [778, 262] width 103 height 47
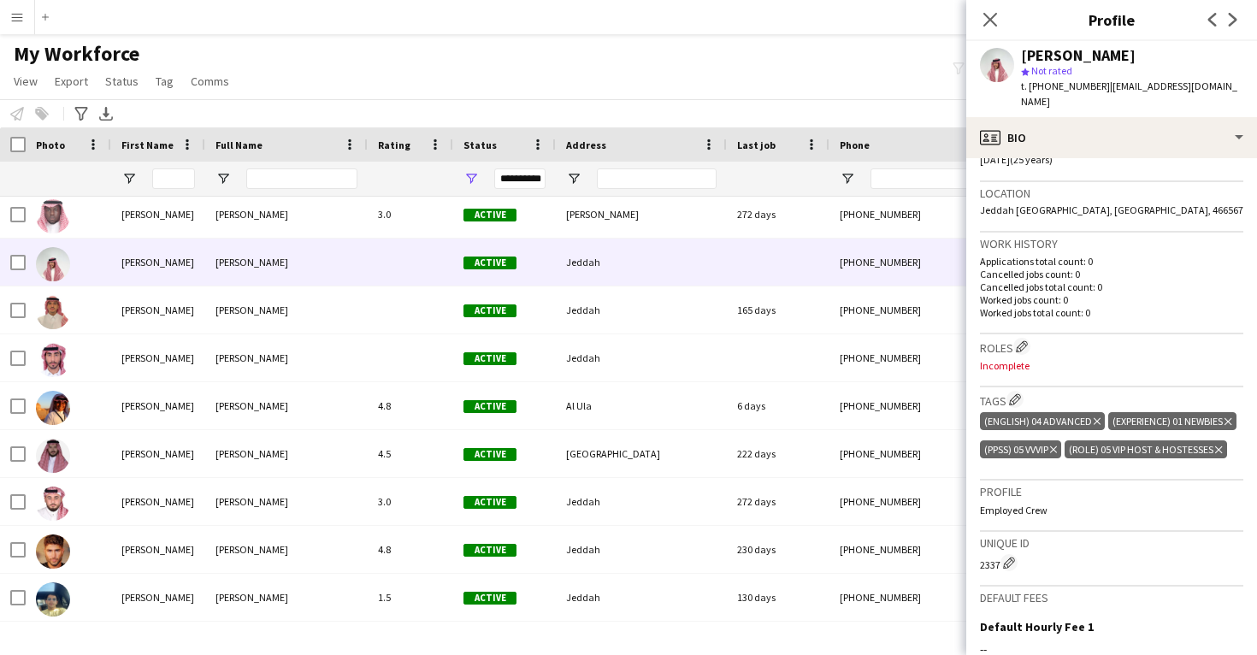
scroll to position [349, 0]
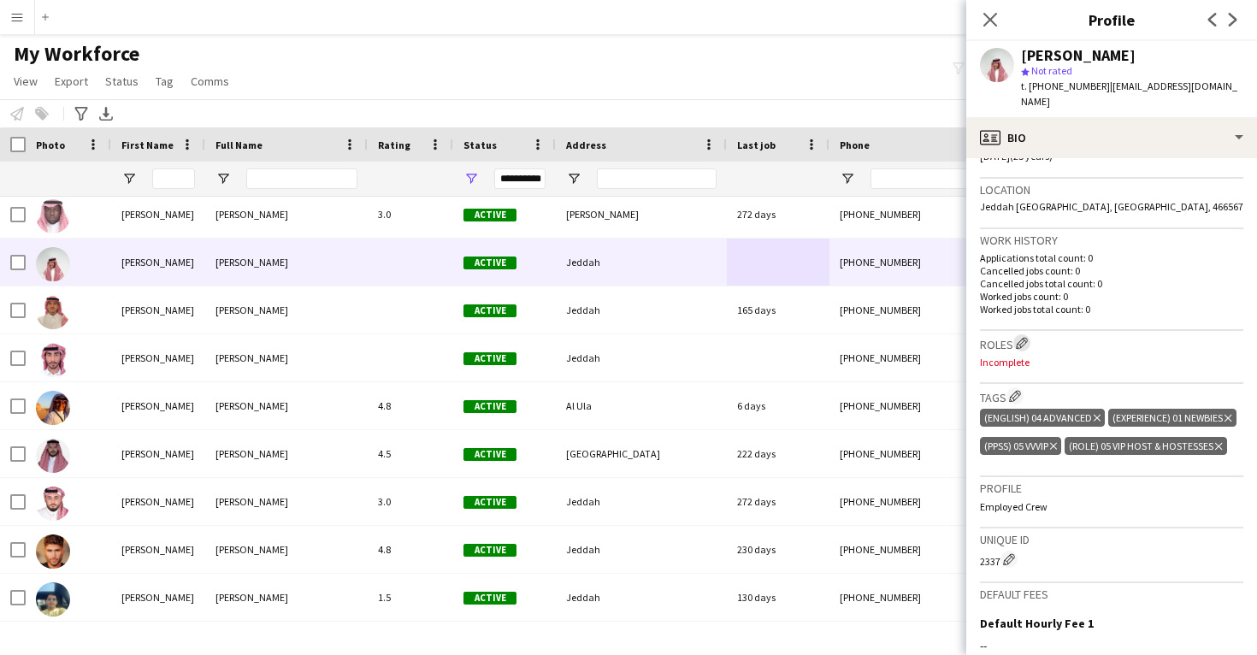
click at [1025, 337] on app-icon "Edit crew company roles" at bounding box center [1022, 343] width 12 height 12
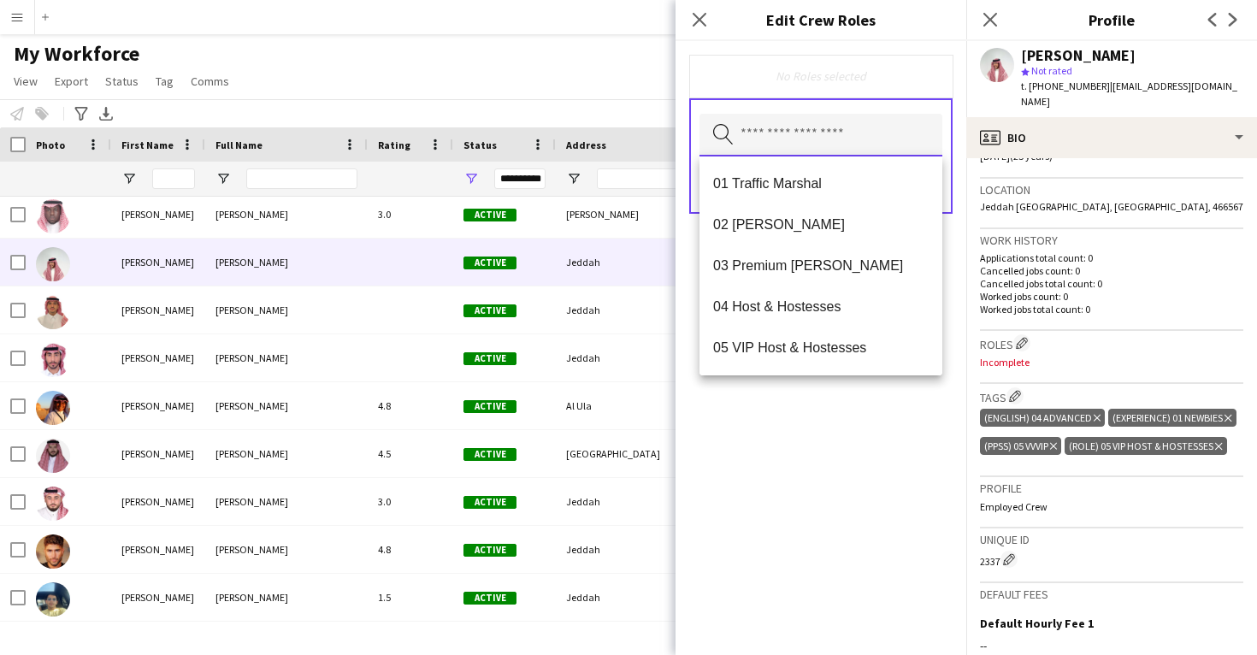
click at [830, 140] on input "text" at bounding box center [821, 135] width 243 height 43
click at [828, 345] on span "05 VIP Host & Hostesses" at bounding box center [821, 348] width 216 height 16
click at [870, 440] on div "05 VIP Host & Hostesses Remove Search by role type Save" at bounding box center [821, 348] width 291 height 614
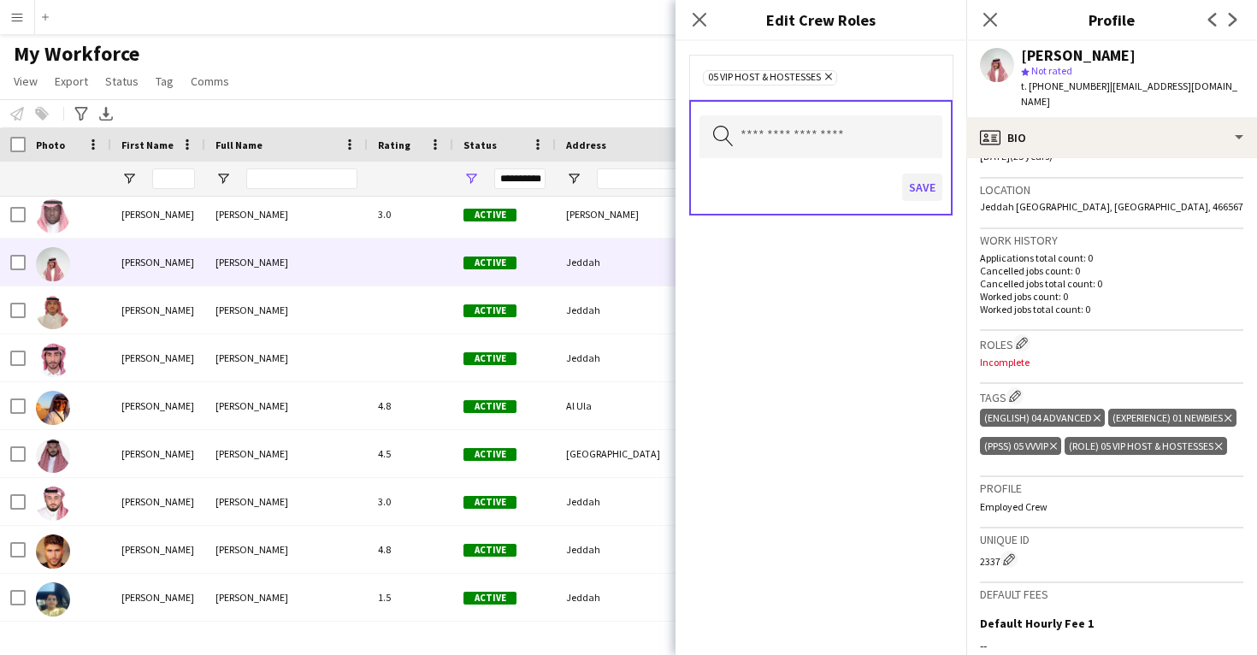
click at [919, 192] on button "Save" at bounding box center [922, 187] width 40 height 27
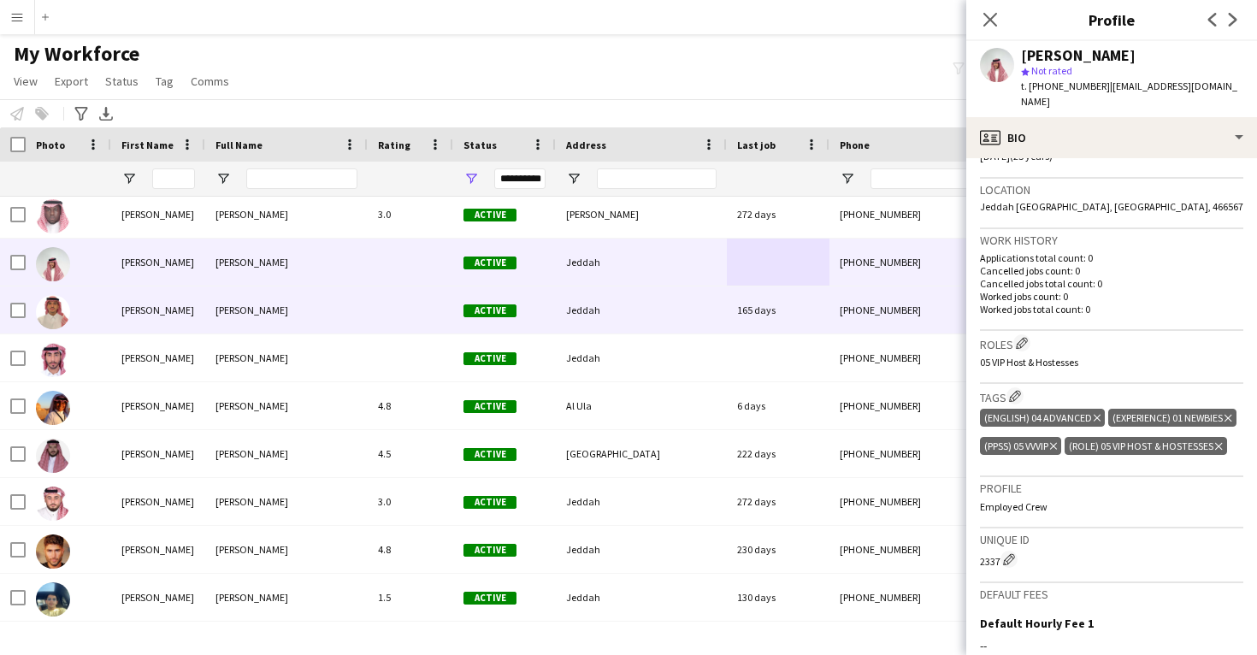
click at [833, 315] on div "+966507916776" at bounding box center [939, 309] width 219 height 47
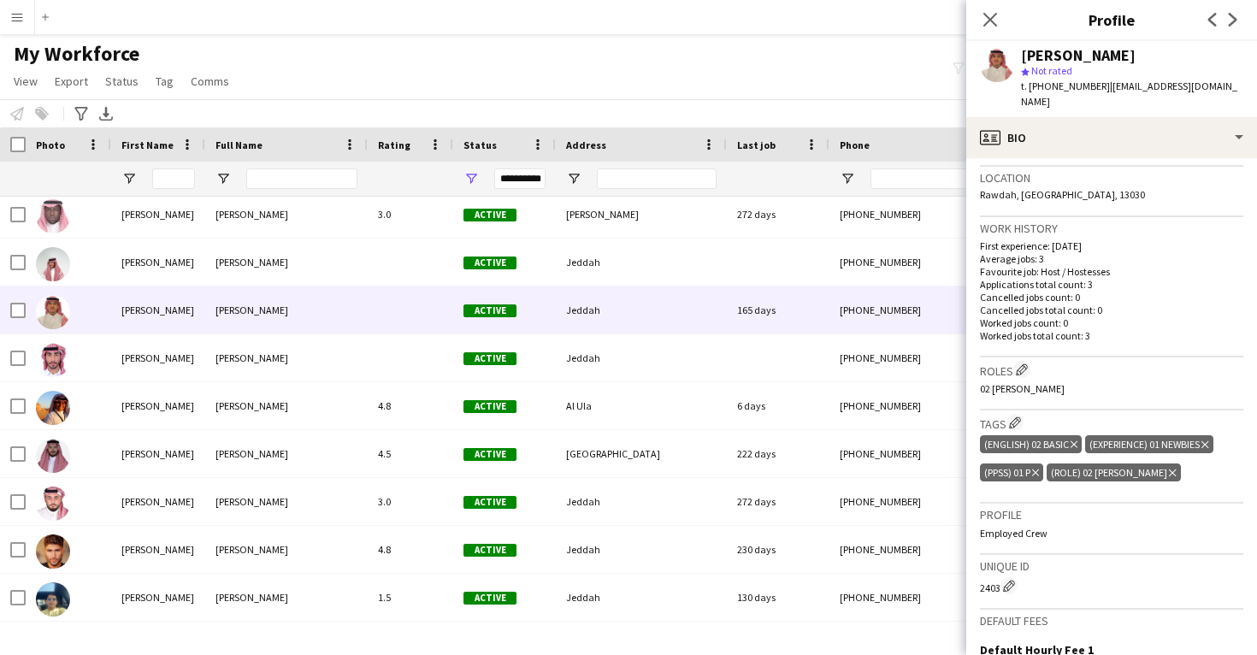
scroll to position [362, 0]
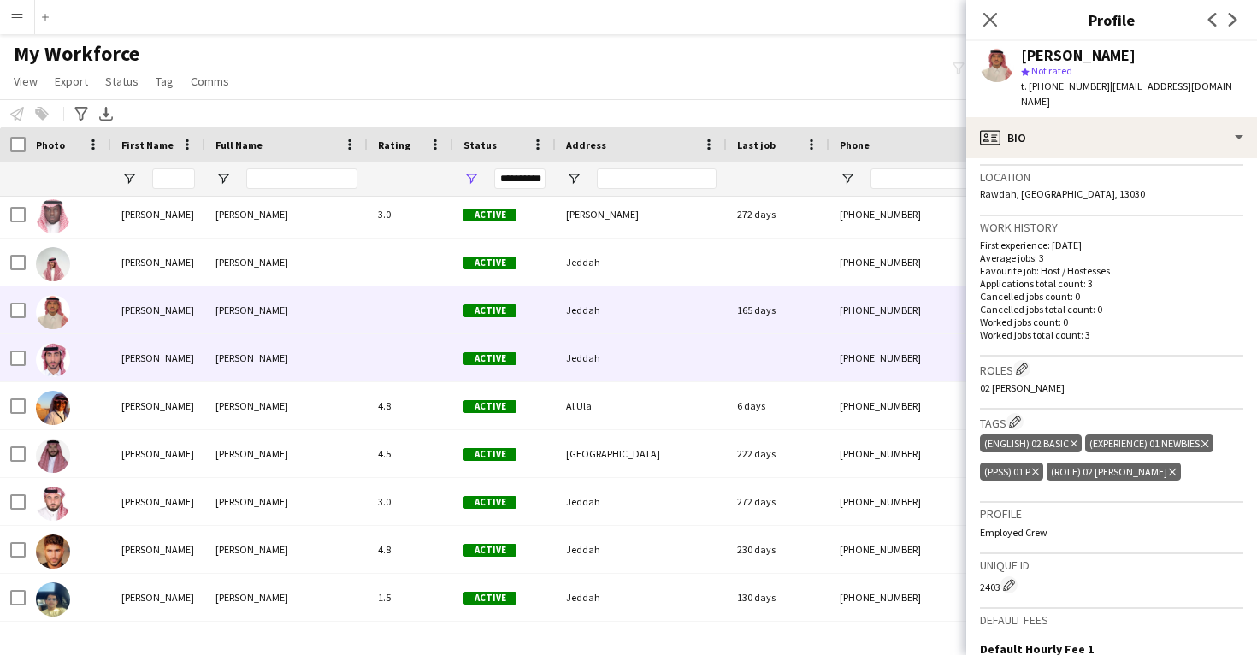
click at [927, 353] on div "+966557985268" at bounding box center [939, 357] width 219 height 47
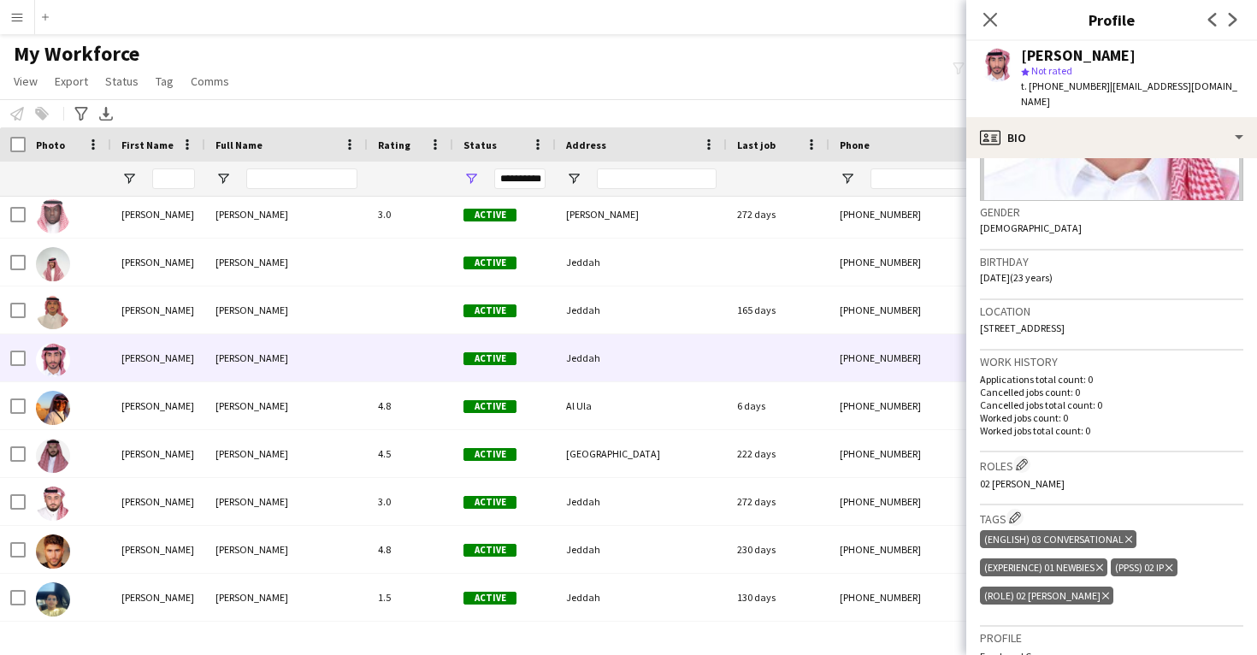
scroll to position [229, 0]
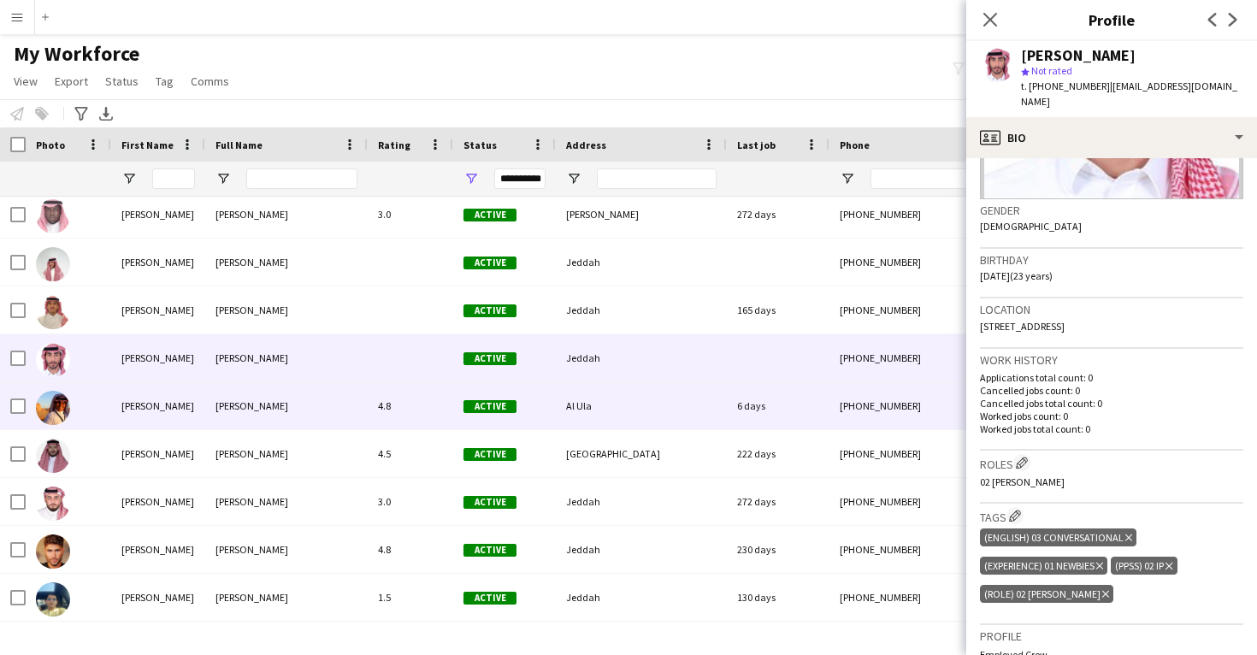
click at [910, 422] on div "+966552163348" at bounding box center [939, 405] width 219 height 47
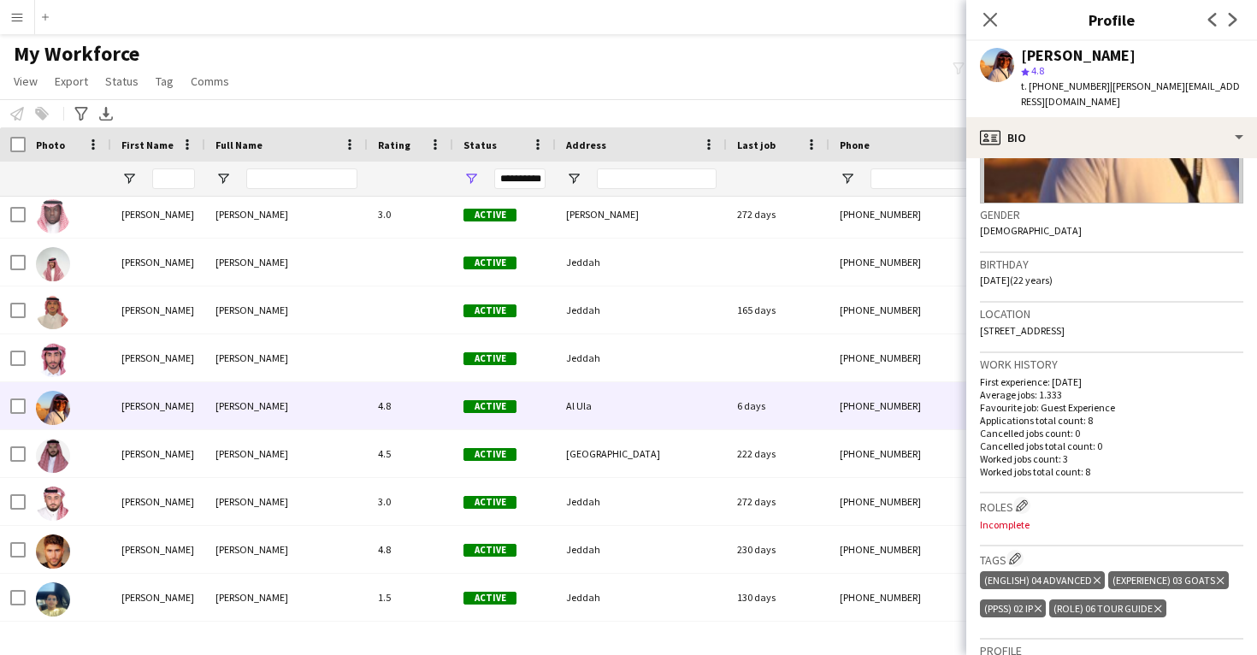
scroll to position [231, 0]
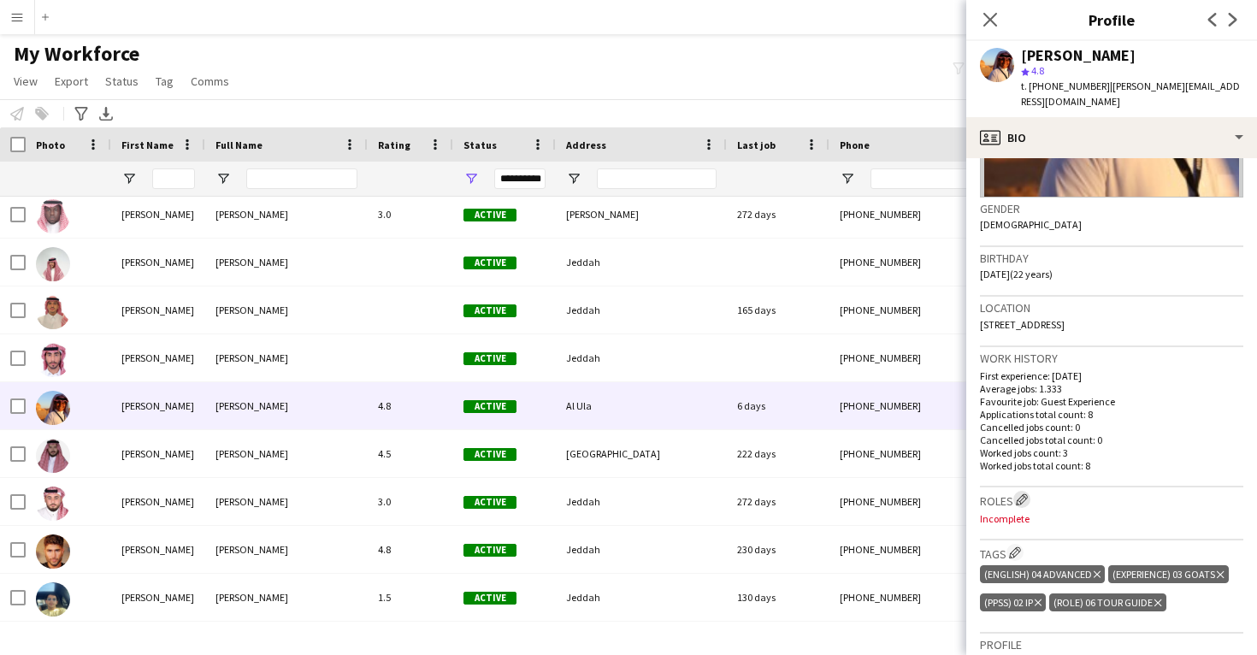
click at [1024, 493] on app-icon "Edit crew company roles" at bounding box center [1022, 499] width 12 height 12
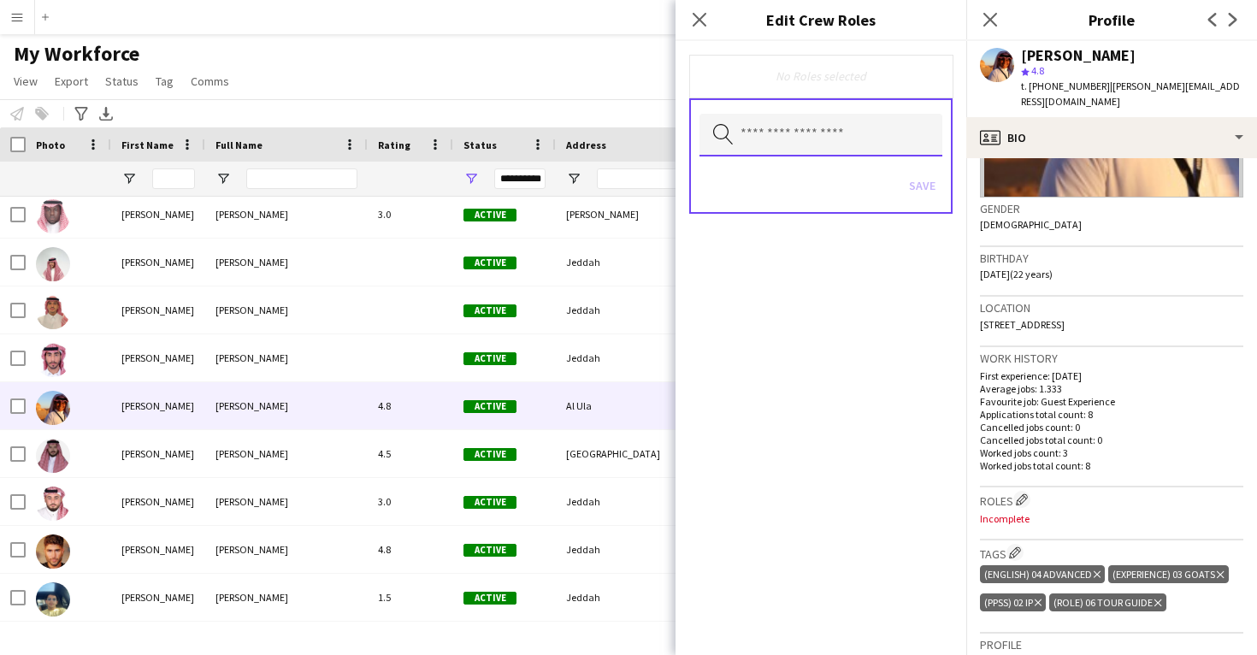
click at [890, 151] on input "text" at bounding box center [821, 135] width 243 height 43
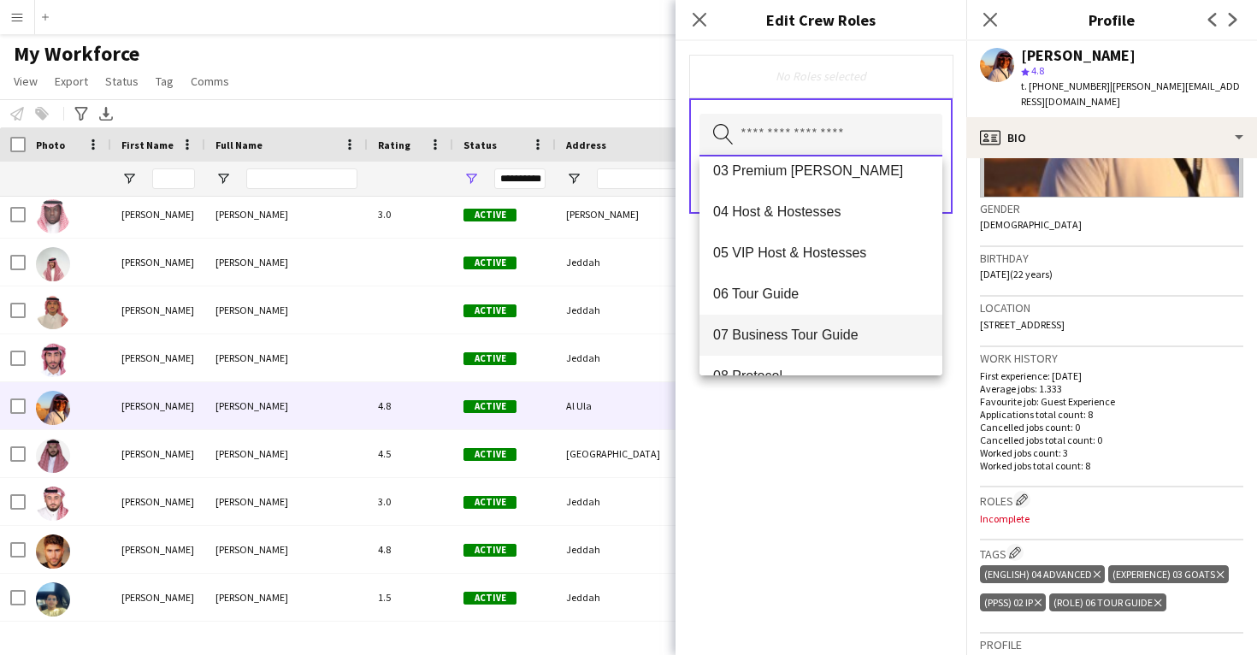
scroll to position [97, 0]
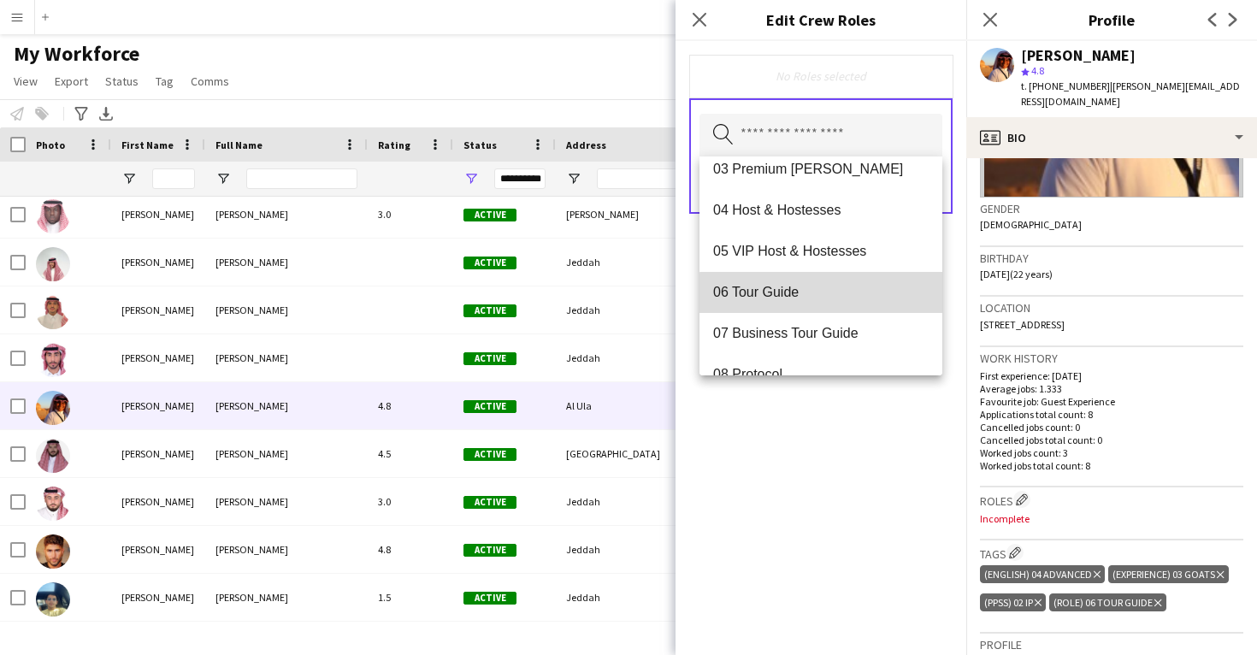
click at [875, 298] on span "06 Tour Guide" at bounding box center [821, 292] width 216 height 16
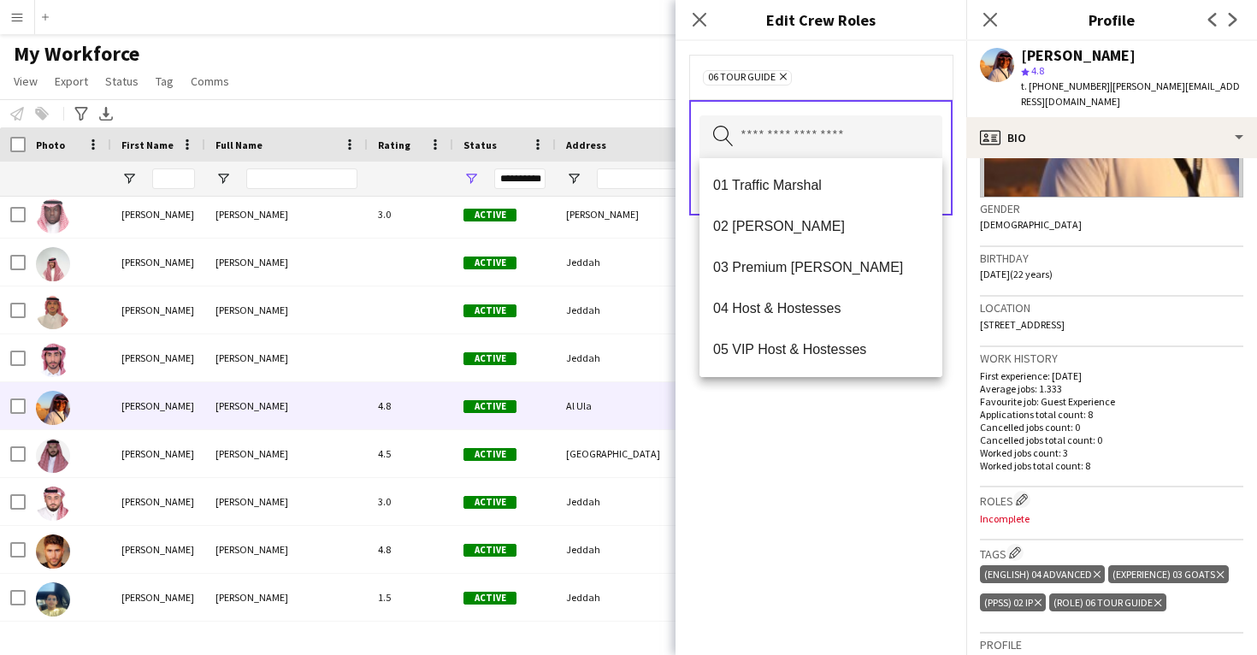
click at [910, 473] on div "06 Tour Guide Remove Search by role type Save" at bounding box center [821, 348] width 291 height 614
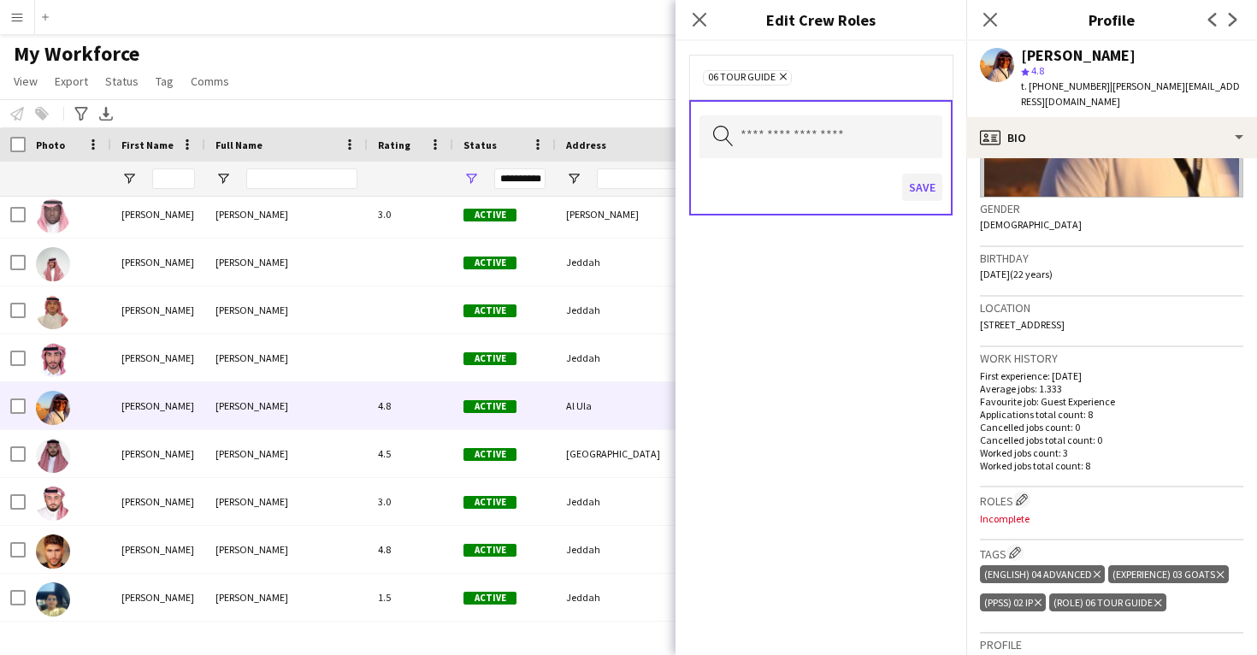
click at [918, 178] on button "Save" at bounding box center [922, 187] width 40 height 27
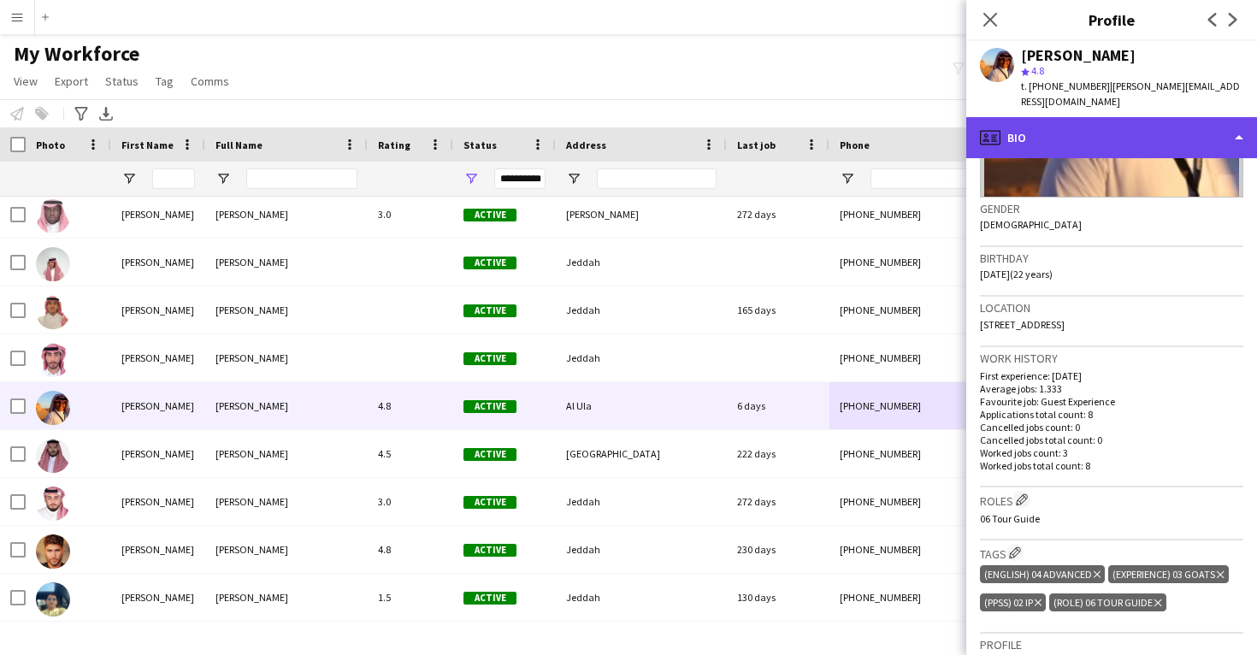
click at [1044, 128] on div "profile Bio" at bounding box center [1111, 137] width 291 height 41
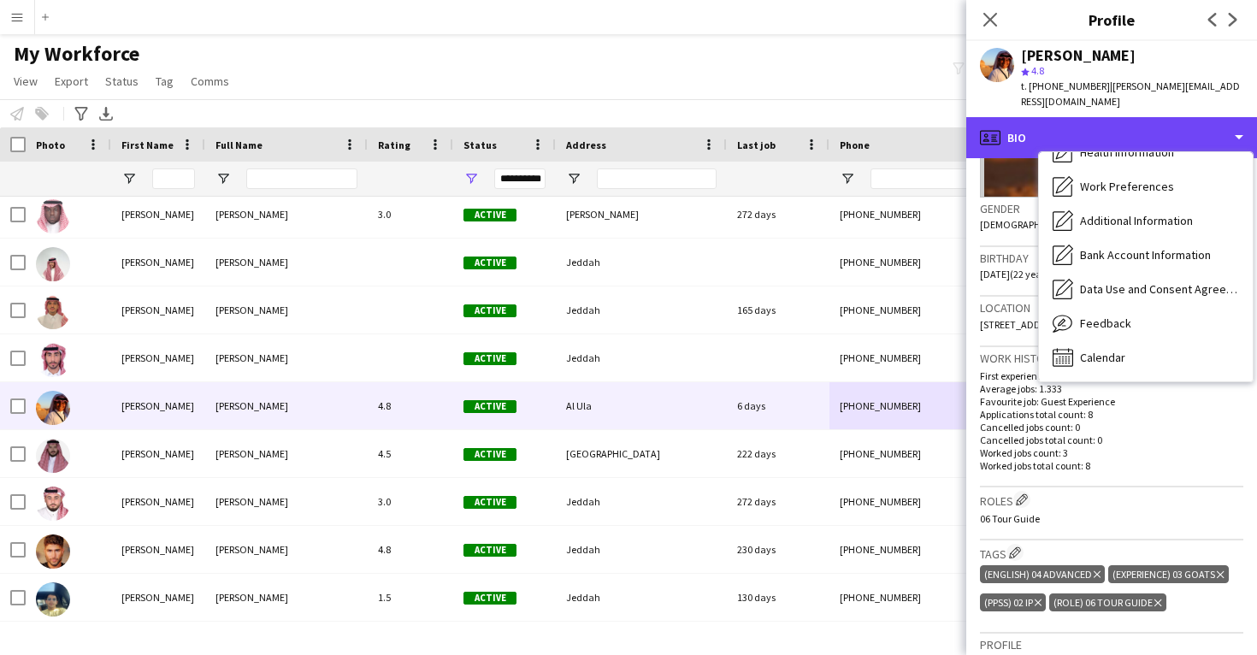
scroll to position [195, 0]
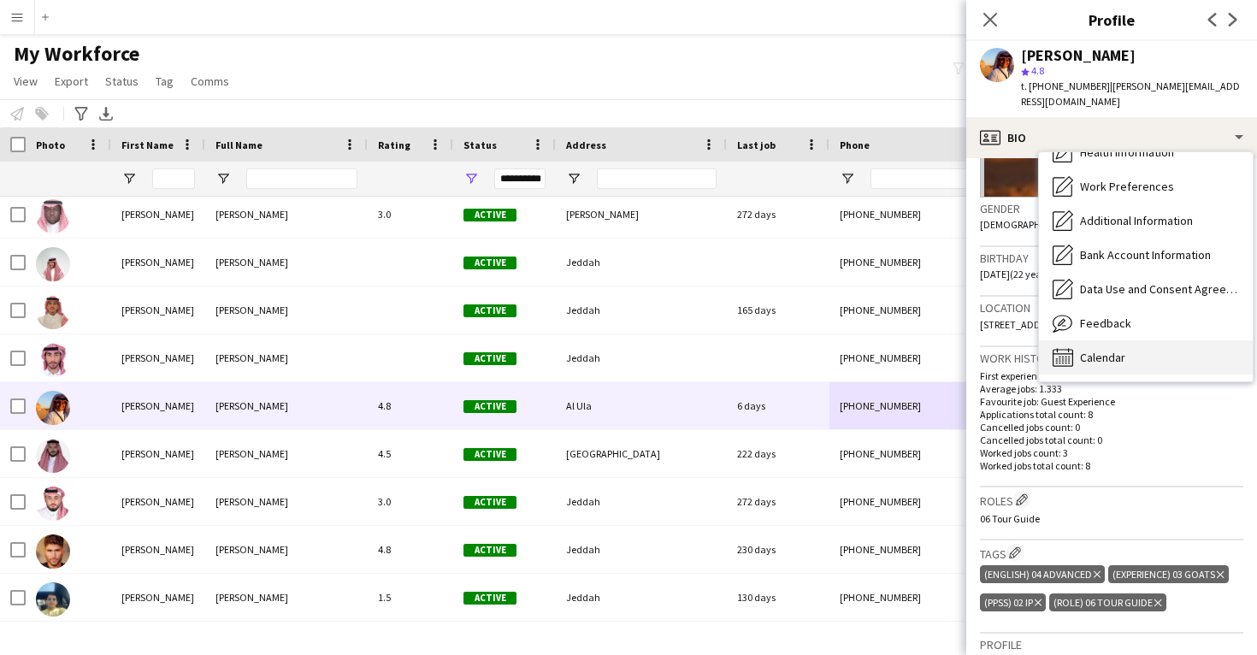
click at [1125, 340] on div "Calendar Calendar" at bounding box center [1146, 357] width 214 height 34
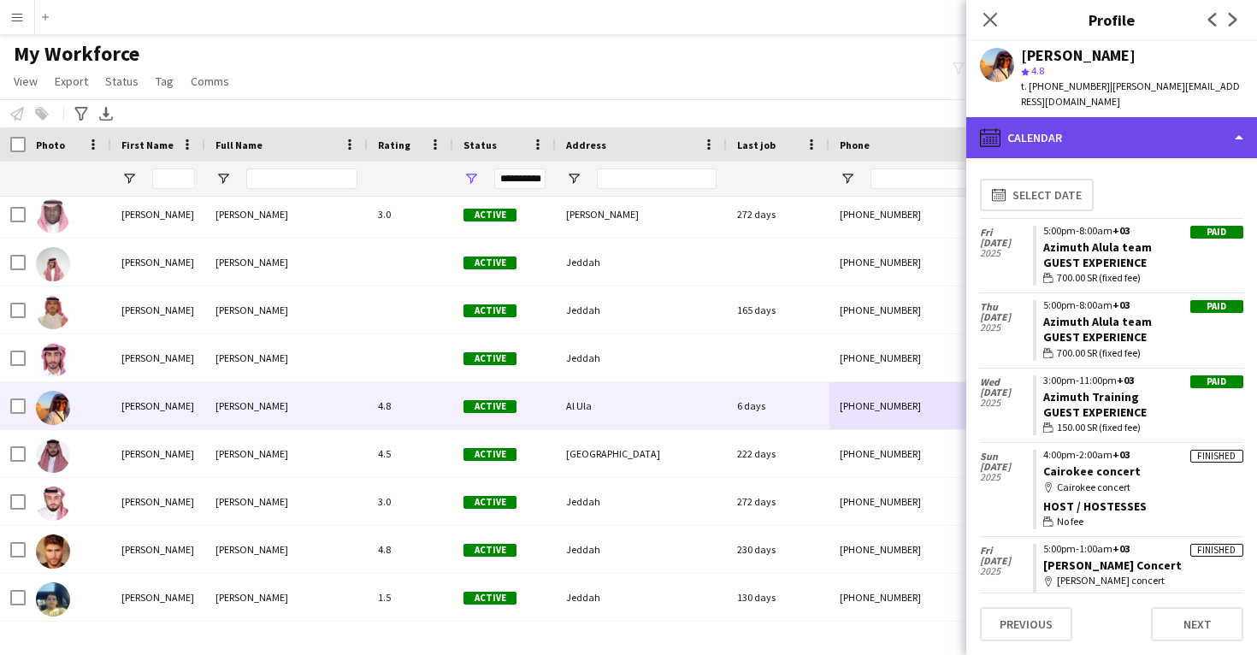
click at [1081, 117] on div "calendar-full Calendar" at bounding box center [1111, 137] width 291 height 41
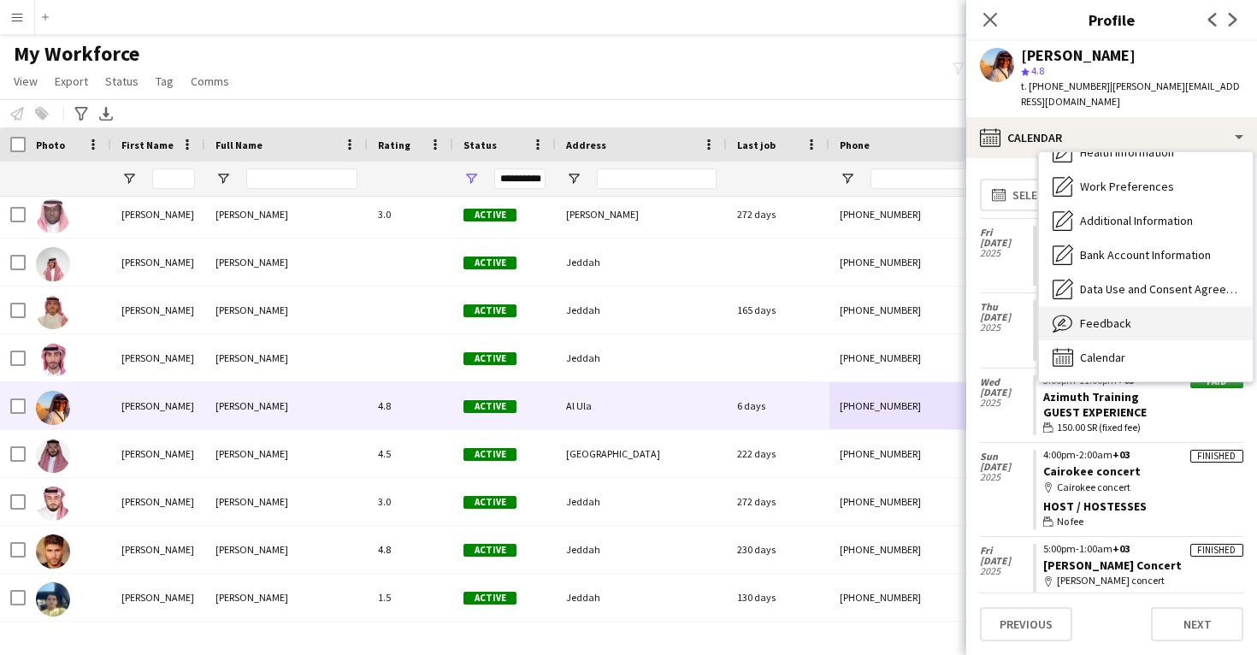
click at [1118, 316] on div "Feedback Feedback" at bounding box center [1146, 323] width 214 height 34
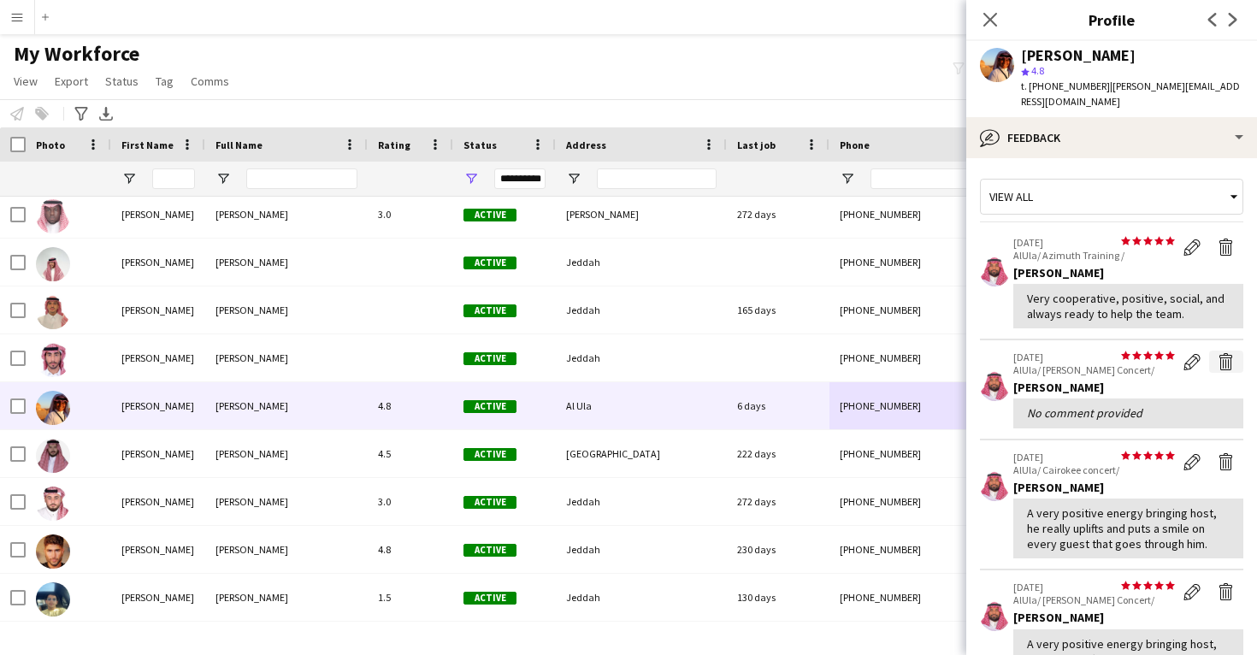
click at [1225, 353] on app-icon "Delete feedback" at bounding box center [1226, 361] width 17 height 17
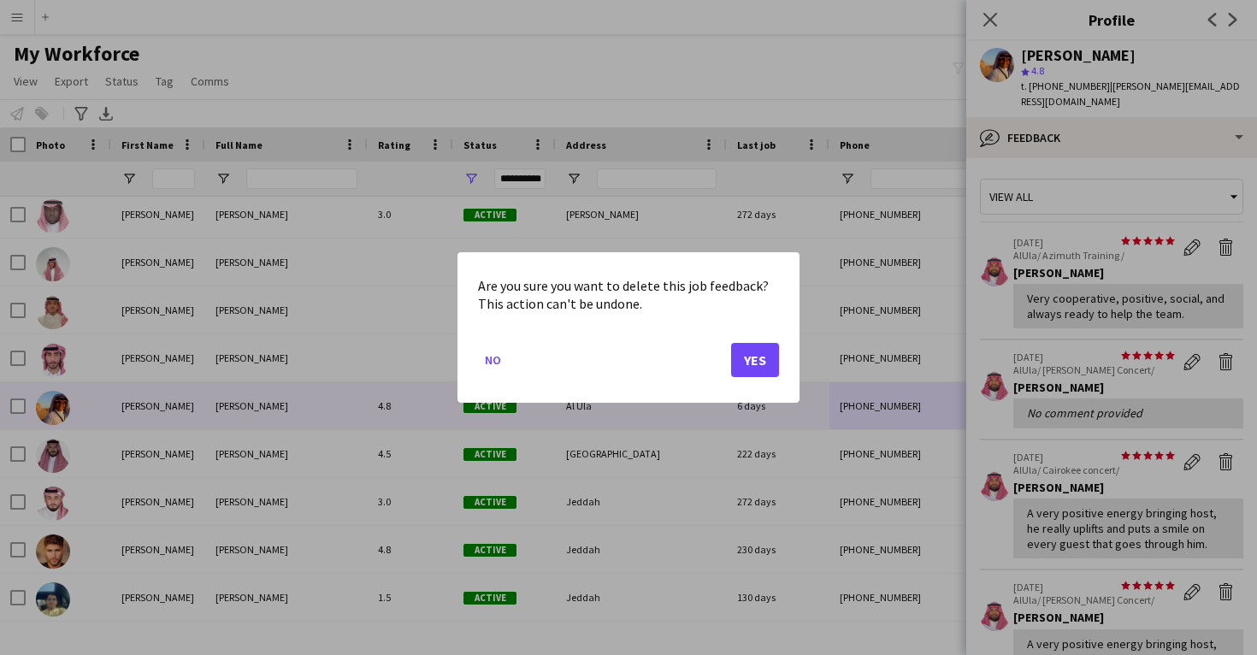
click at [759, 354] on button "Yes" at bounding box center [755, 360] width 48 height 34
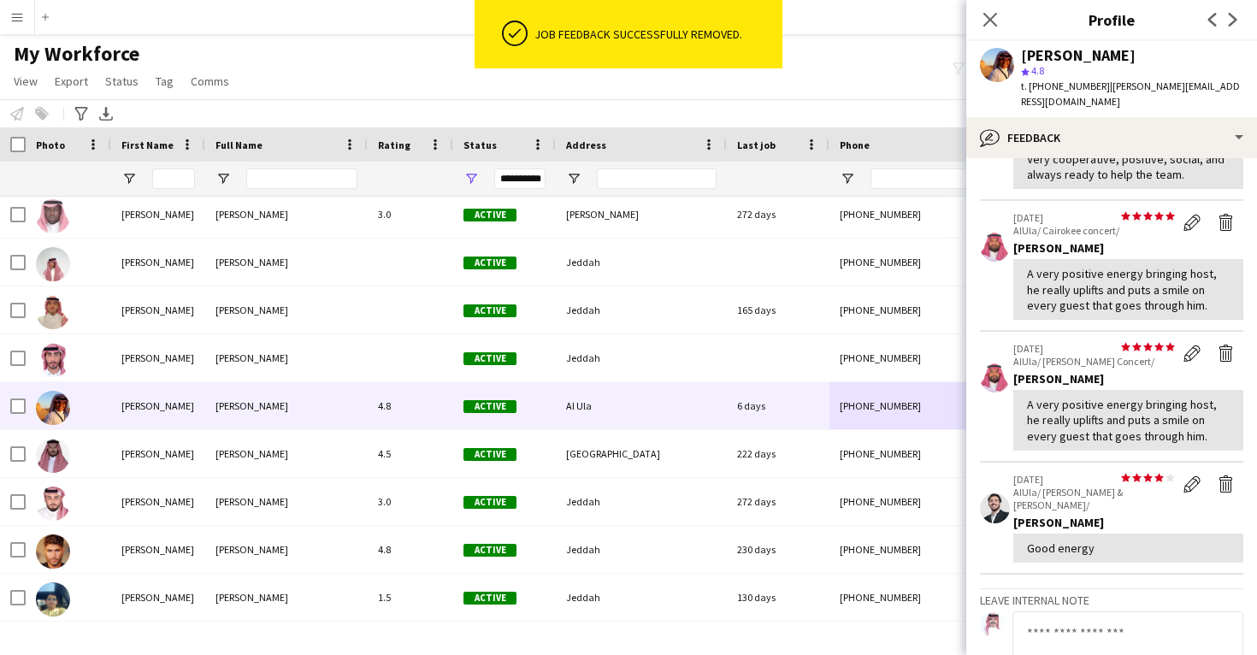
scroll to position [142, 0]
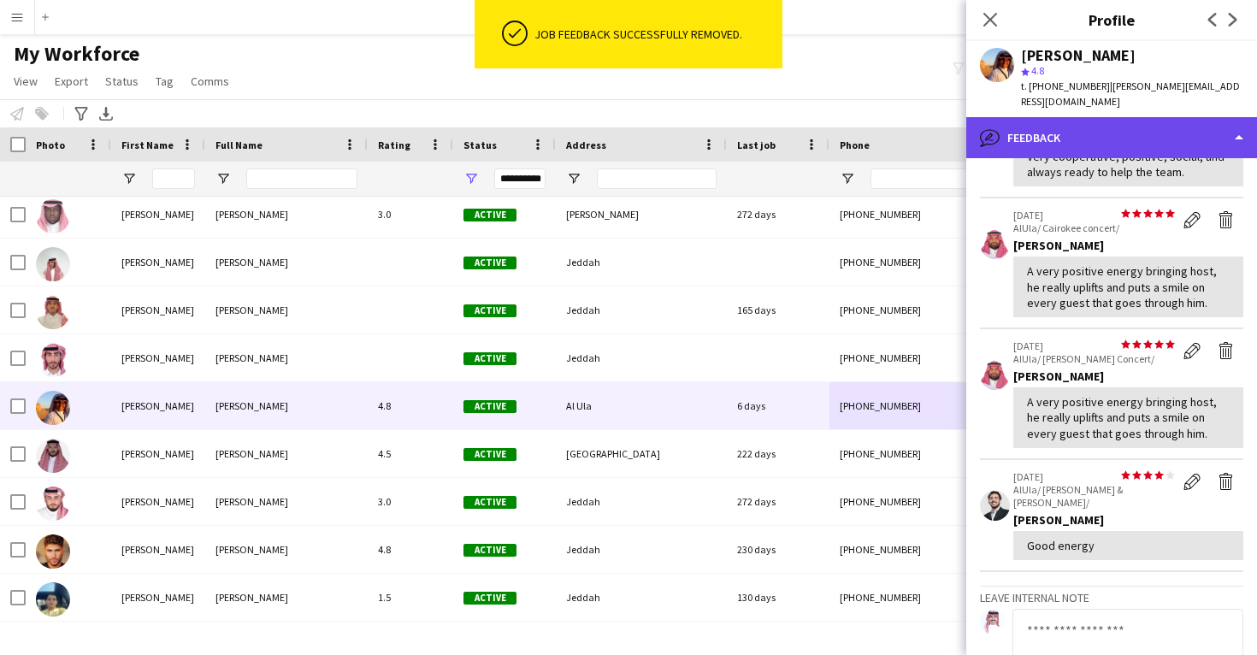
click at [1086, 117] on div "bubble-pencil Feedback" at bounding box center [1111, 137] width 291 height 41
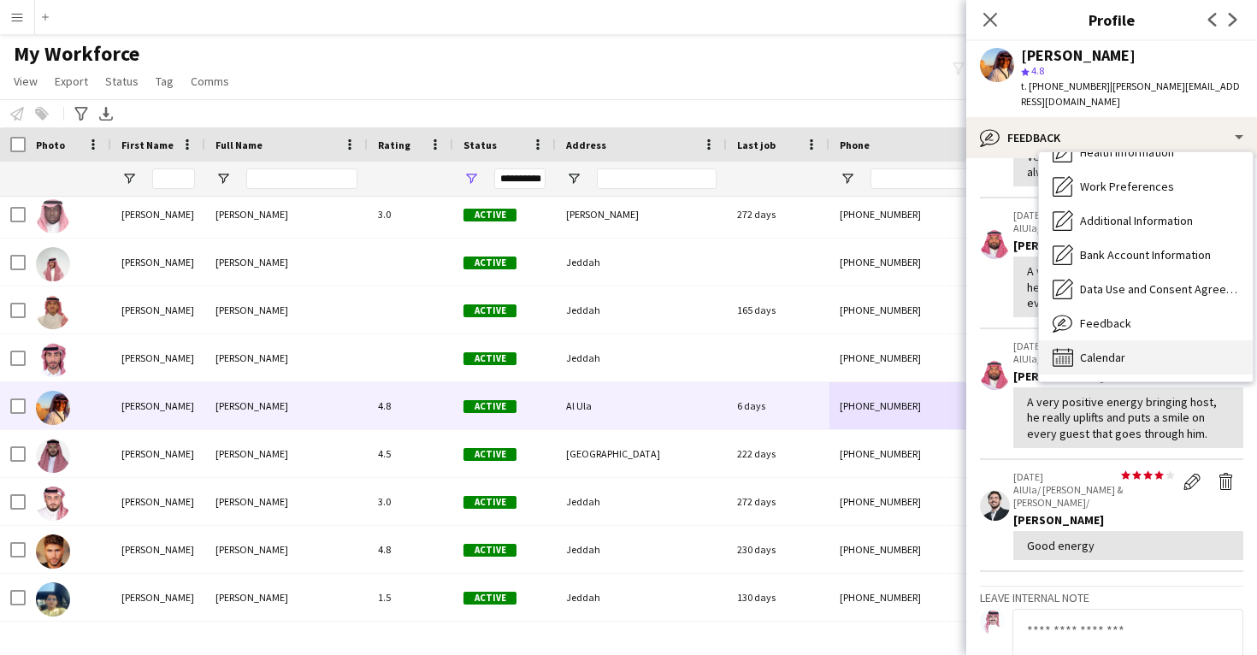
click at [1108, 350] on span "Calendar" at bounding box center [1102, 357] width 45 height 15
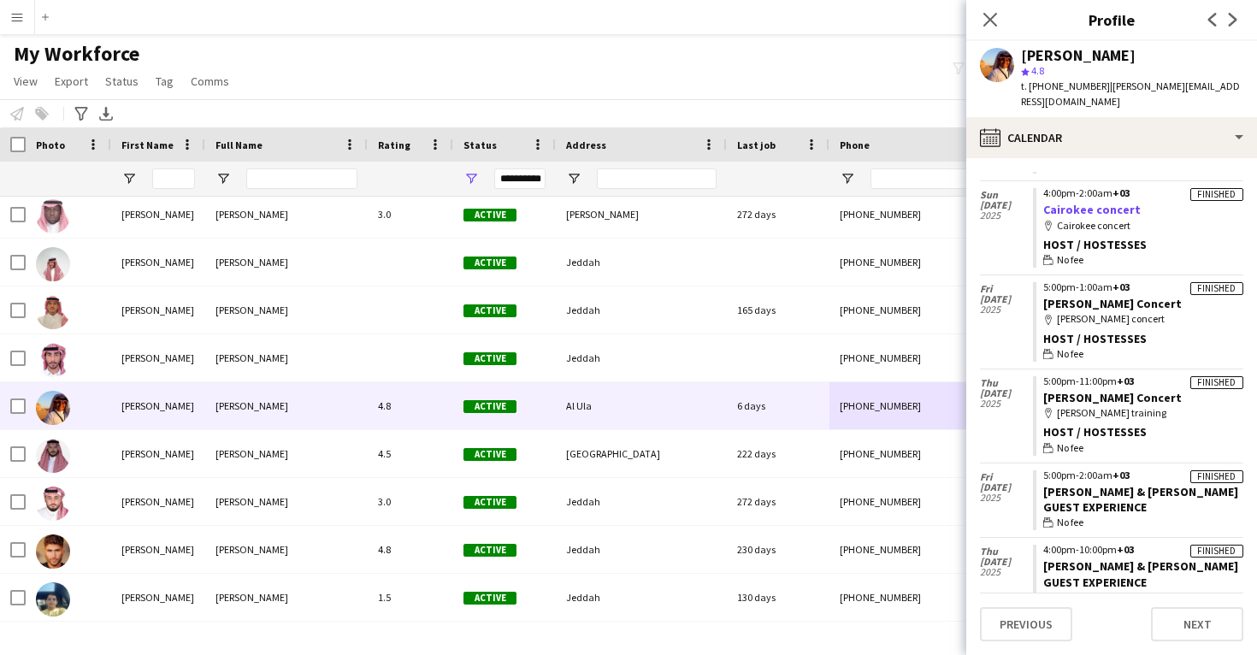
scroll to position [261, 0]
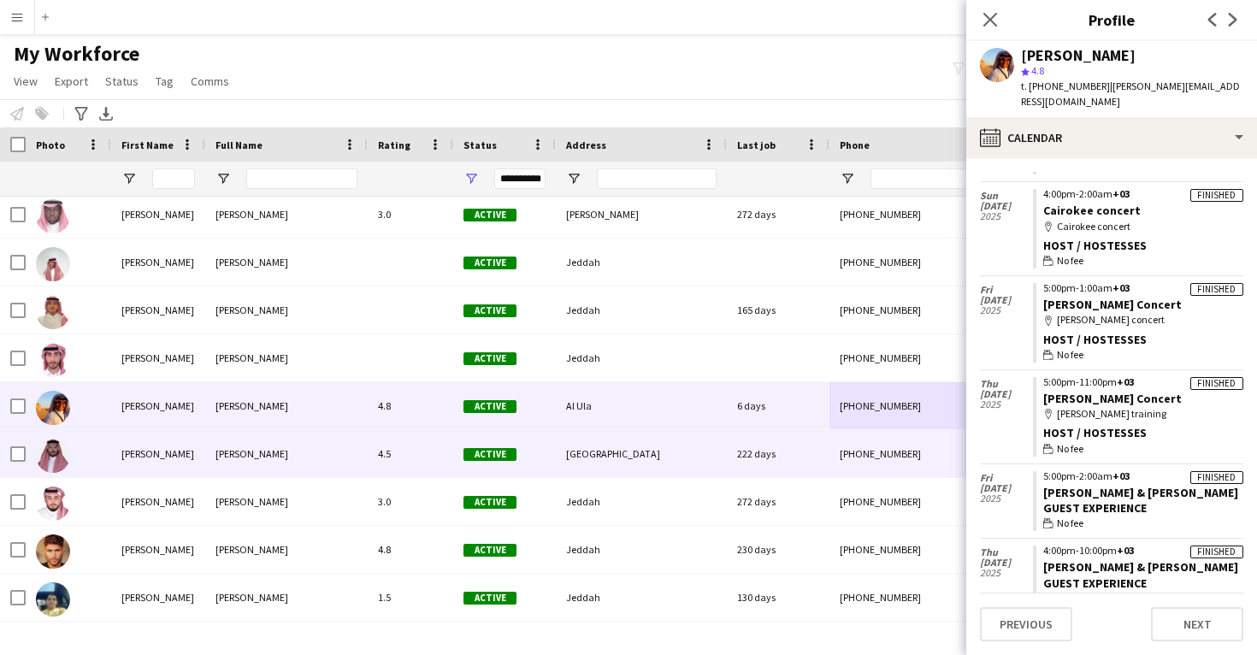
click at [928, 458] on div "+966549409826" at bounding box center [939, 453] width 219 height 47
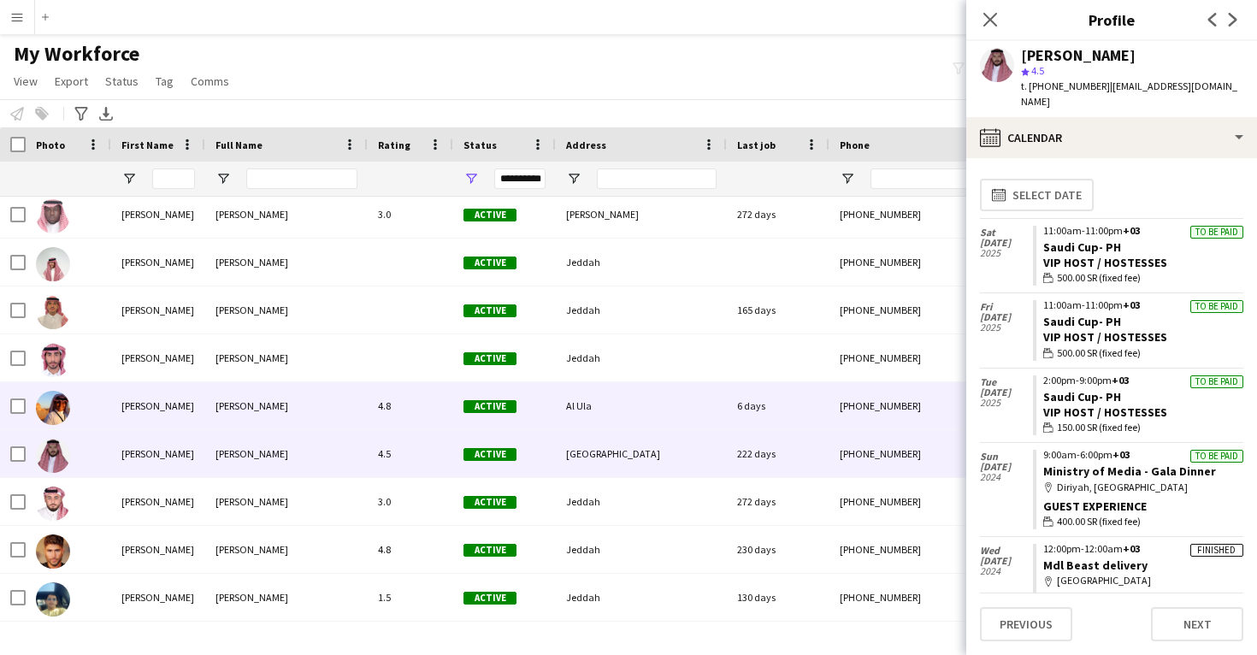
click at [871, 392] on div "+966552163348" at bounding box center [939, 405] width 219 height 47
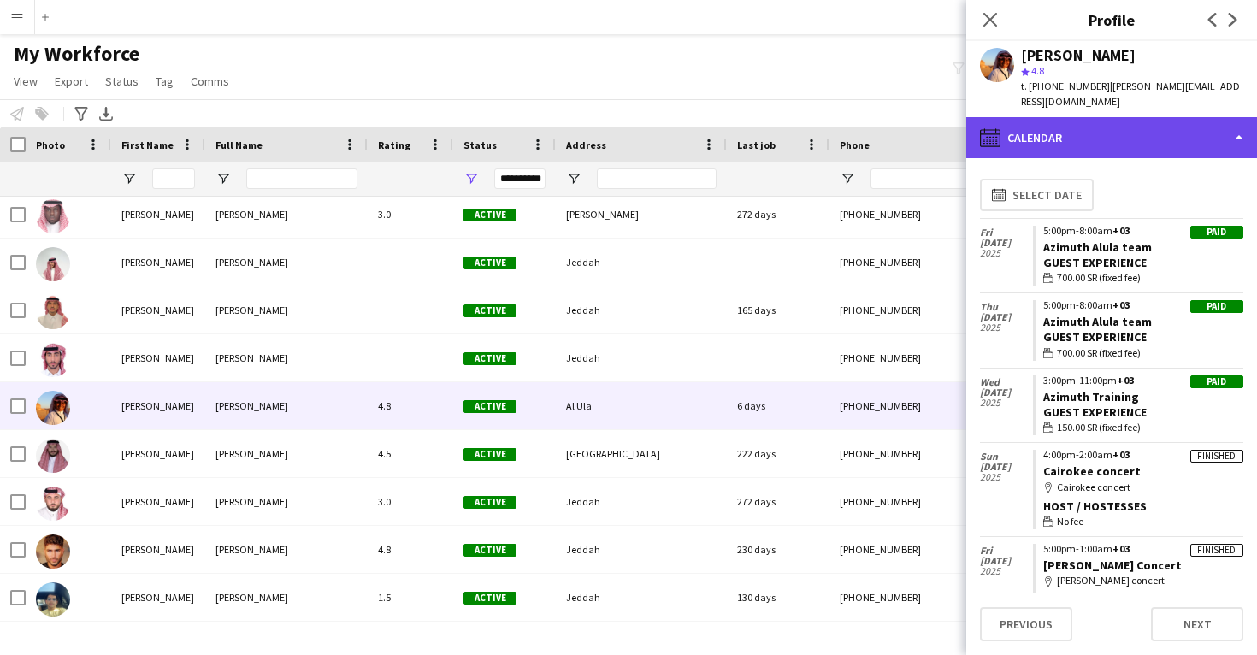
click at [1090, 126] on div "calendar-full Calendar" at bounding box center [1111, 137] width 291 height 41
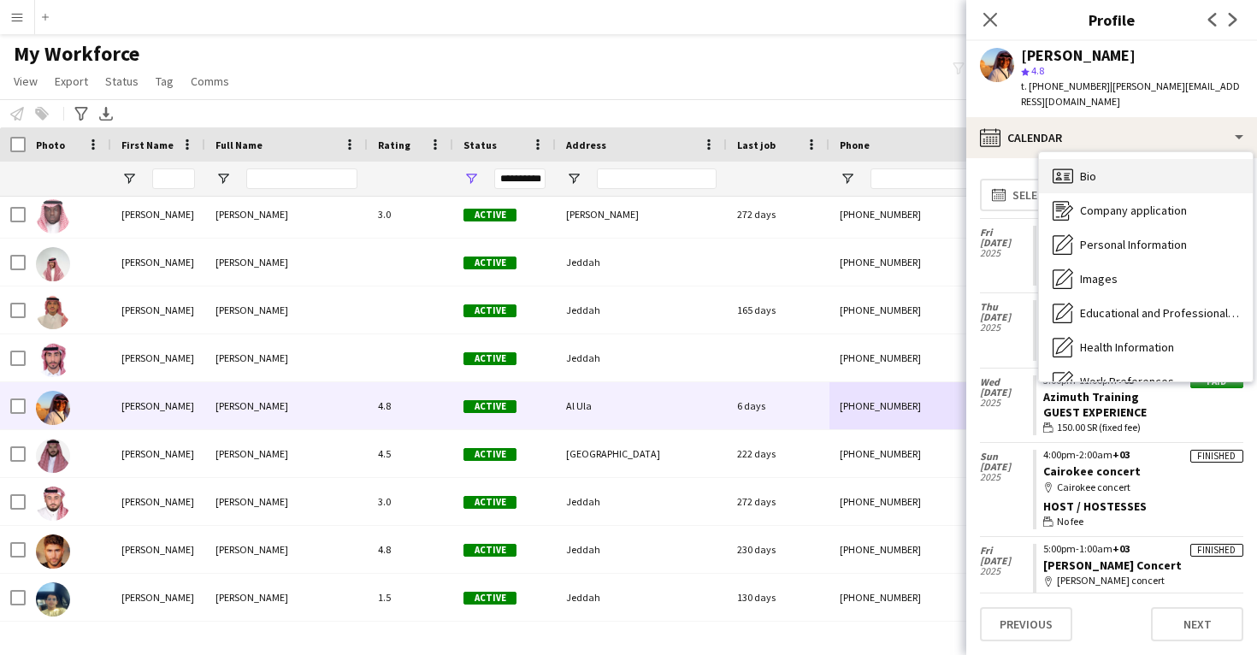
click at [1103, 159] on div "Bio Bio" at bounding box center [1146, 176] width 214 height 34
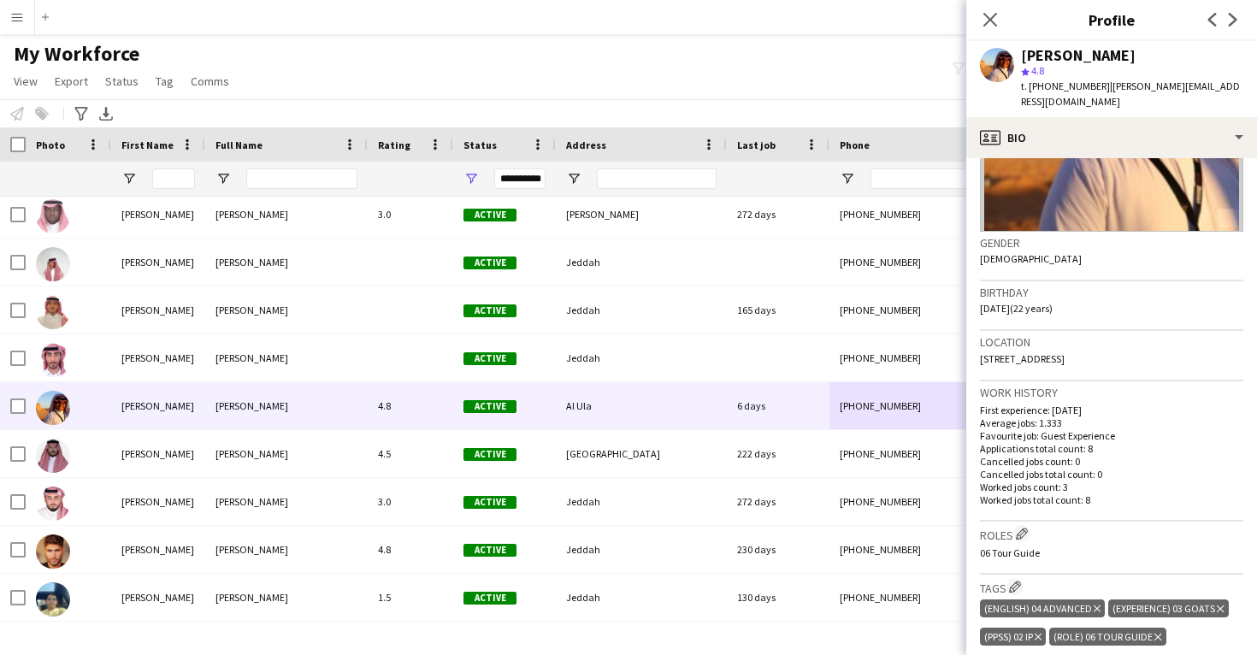
scroll to position [210, 0]
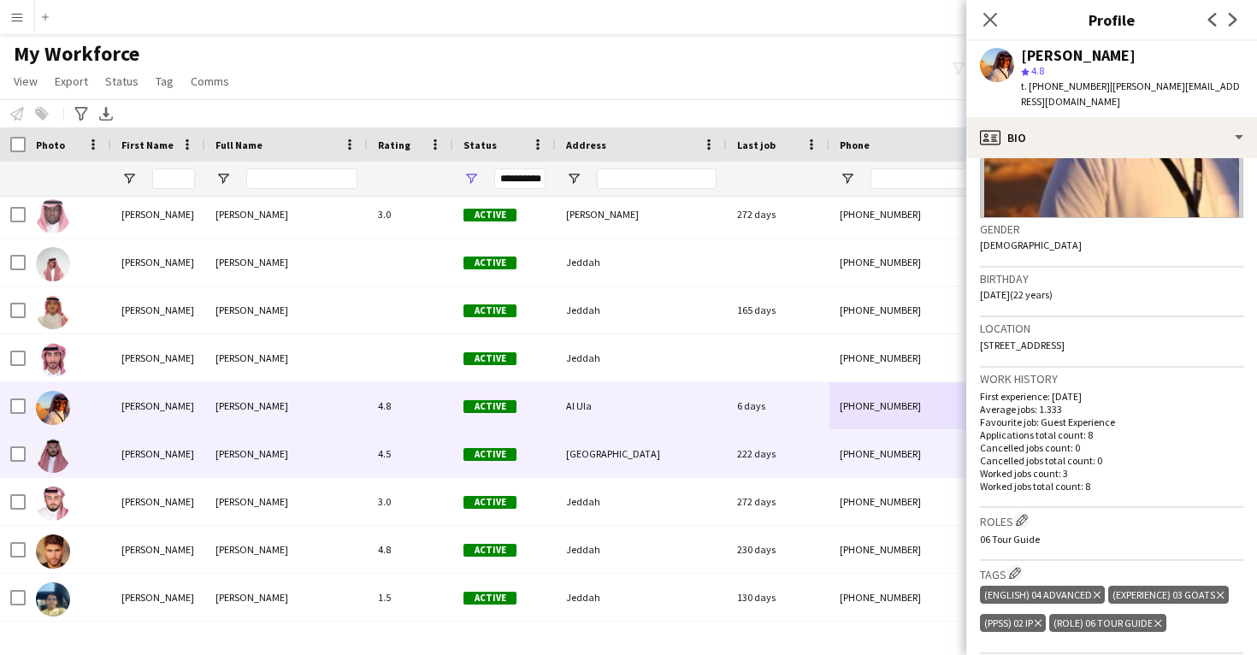
click at [871, 449] on div "+966549409826" at bounding box center [939, 453] width 219 height 47
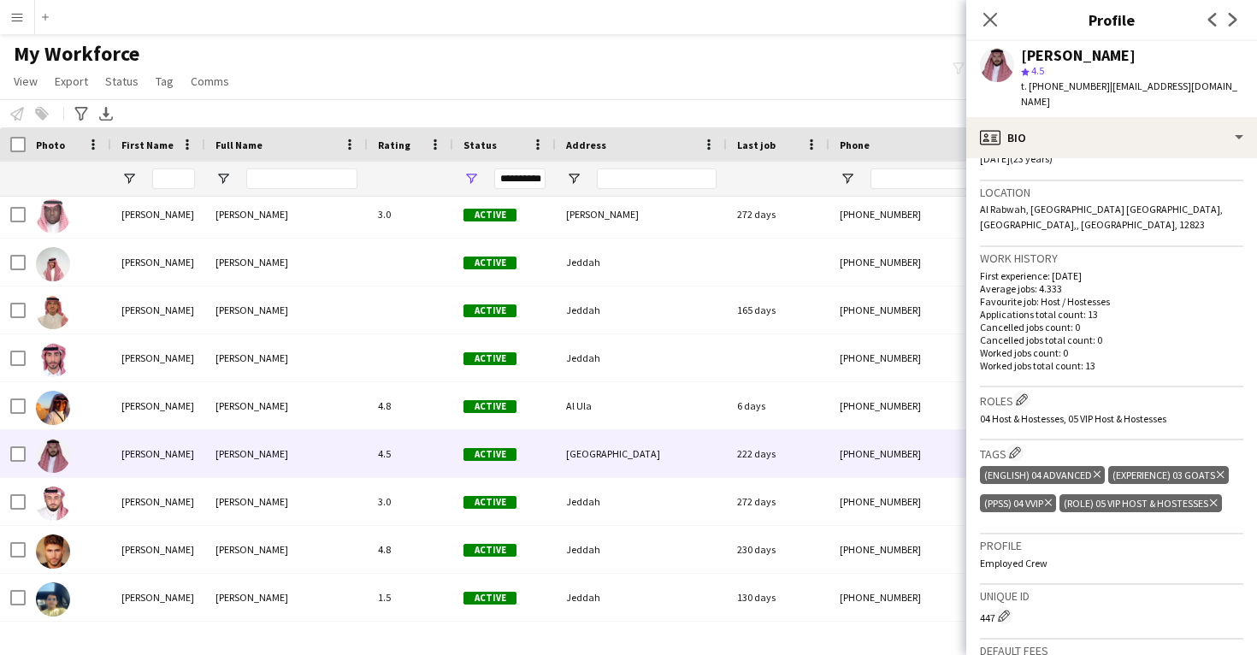
scroll to position [347, 0]
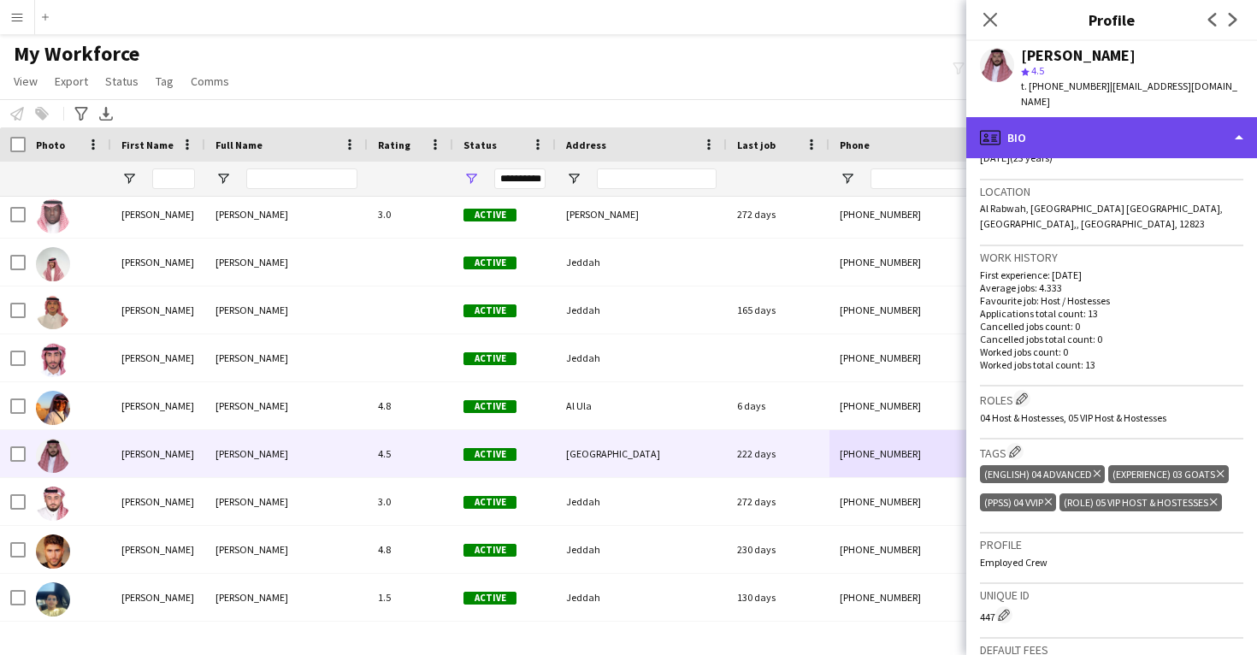
click at [1069, 119] on div "profile Bio" at bounding box center [1111, 137] width 291 height 41
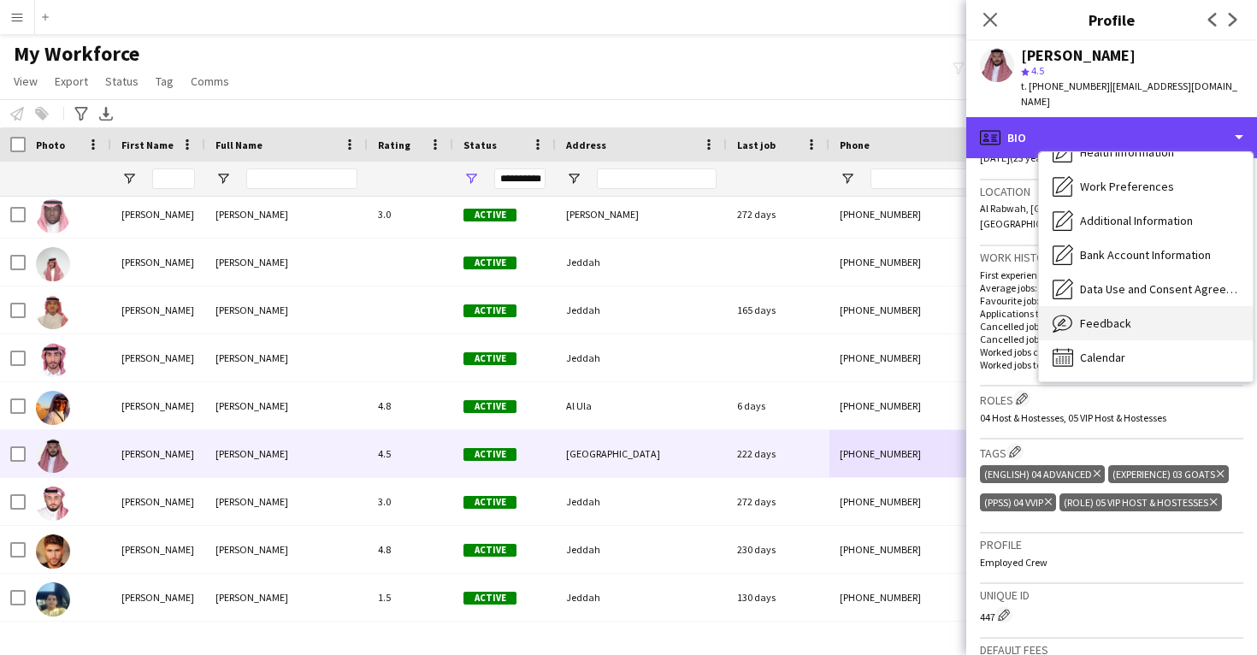
scroll to position [195, 0]
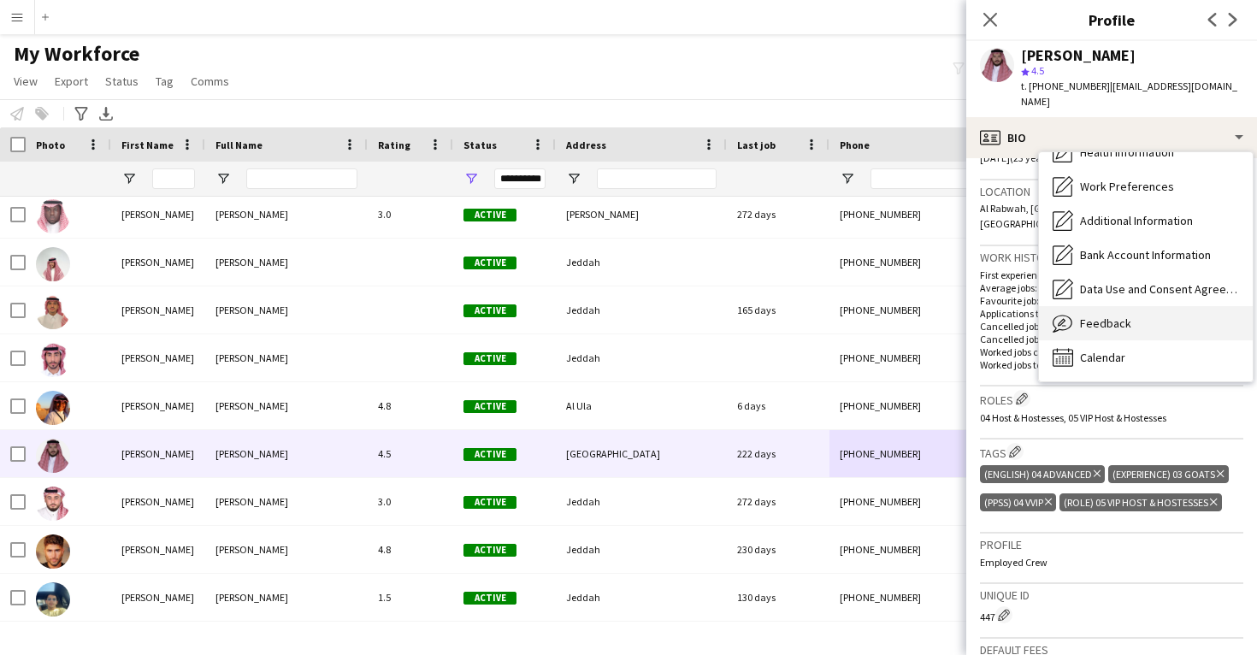
click at [1113, 316] on span "Feedback" at bounding box center [1105, 323] width 51 height 15
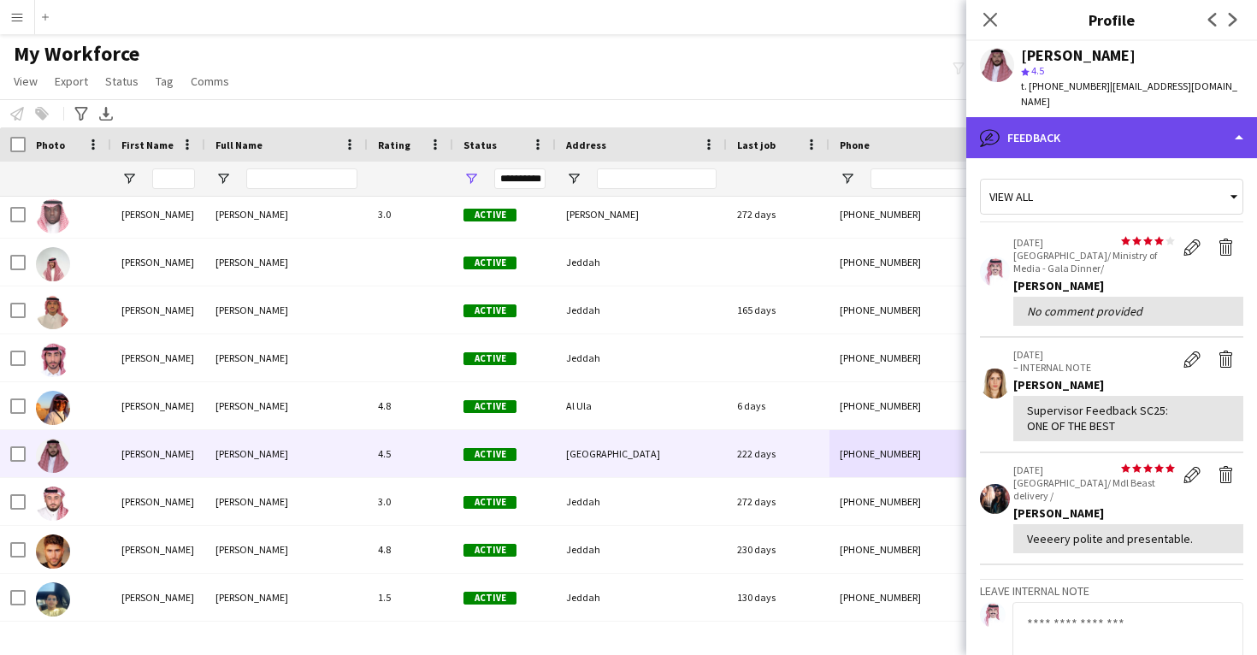
click at [1108, 127] on div "bubble-pencil Feedback" at bounding box center [1111, 137] width 291 height 41
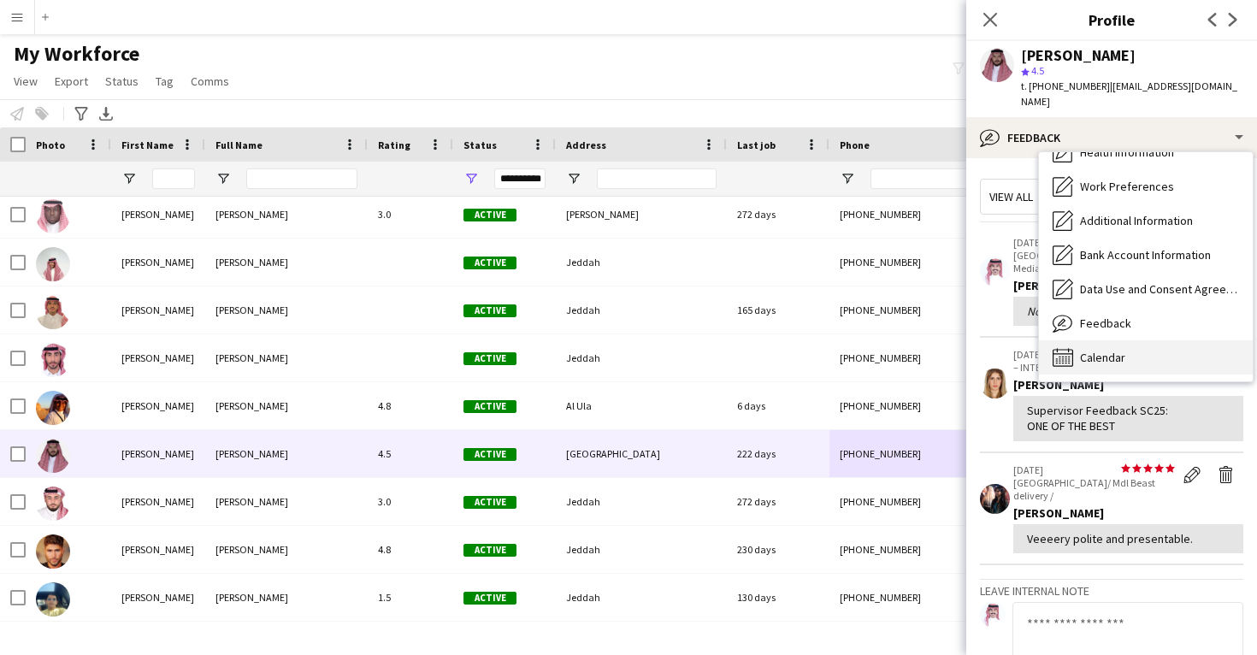
click at [1163, 350] on div "Calendar Calendar" at bounding box center [1146, 357] width 214 height 34
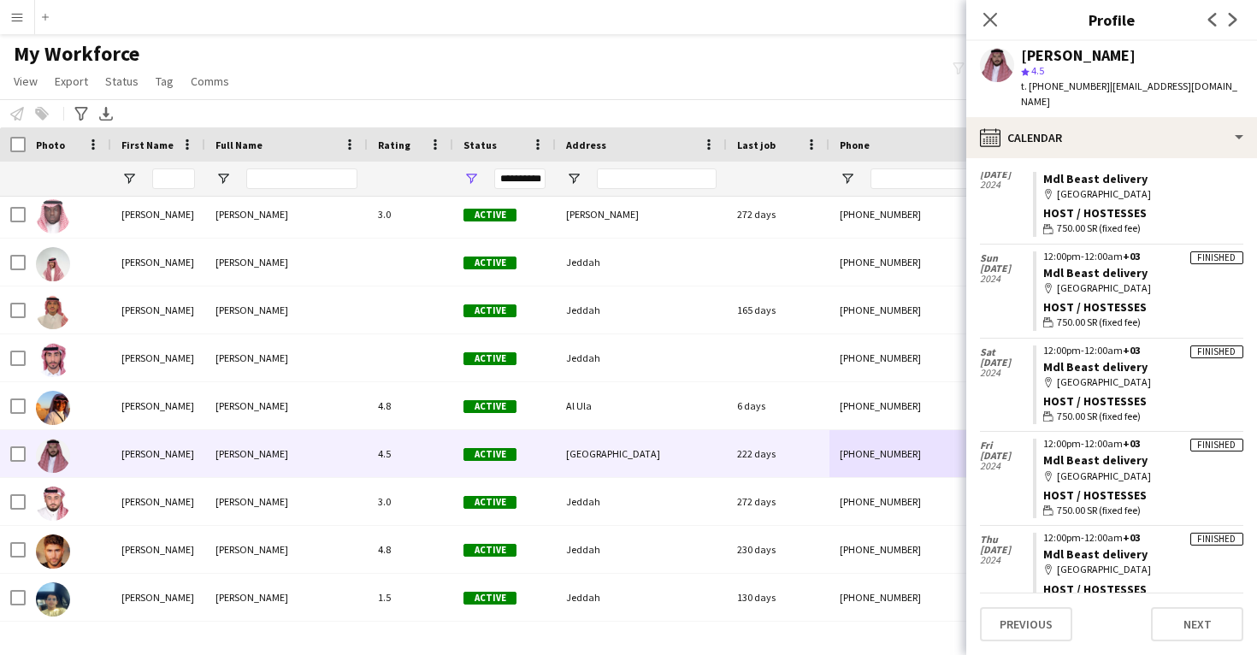
scroll to position [578, 0]
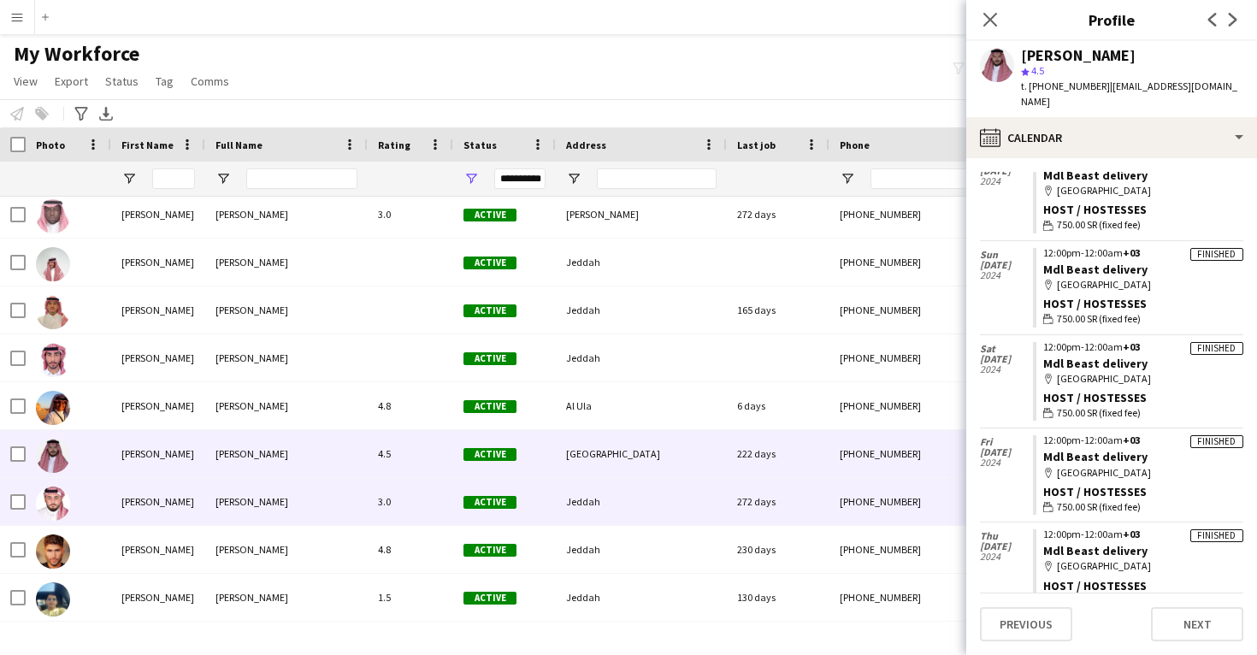
click at [899, 511] on div "+966555732209" at bounding box center [939, 501] width 219 height 47
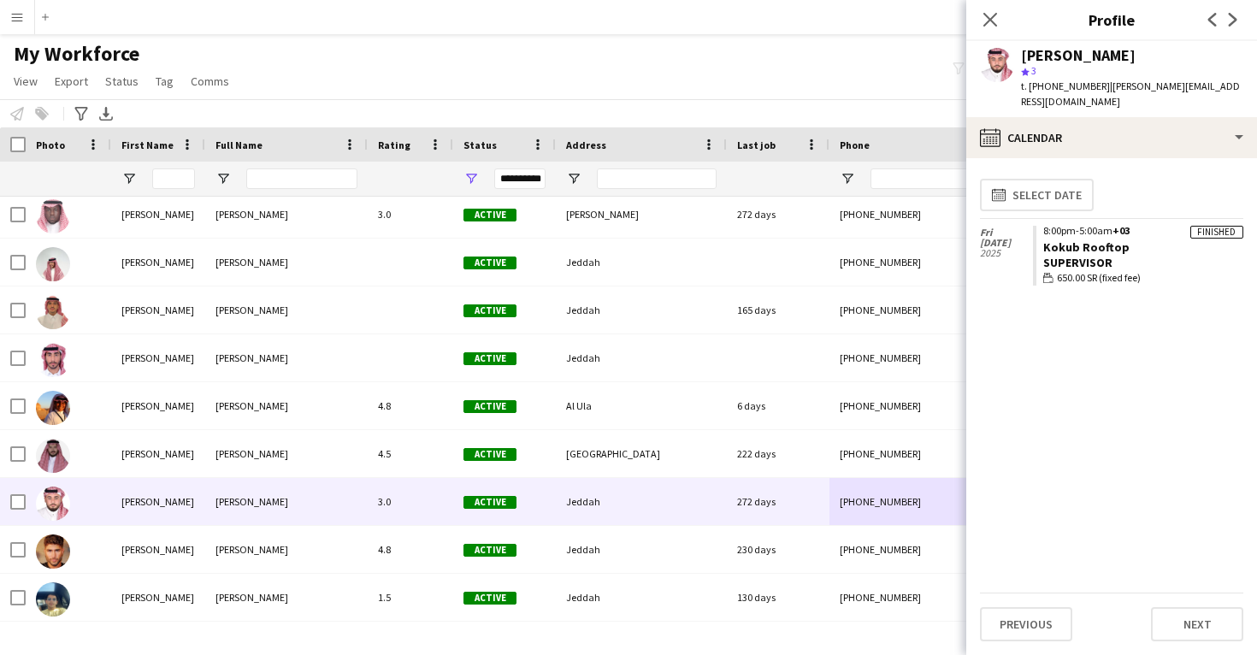
click at [1090, 109] on div "t. +966555732209 | mohammedjannah@hotmail.com" at bounding box center [1132, 94] width 222 height 31
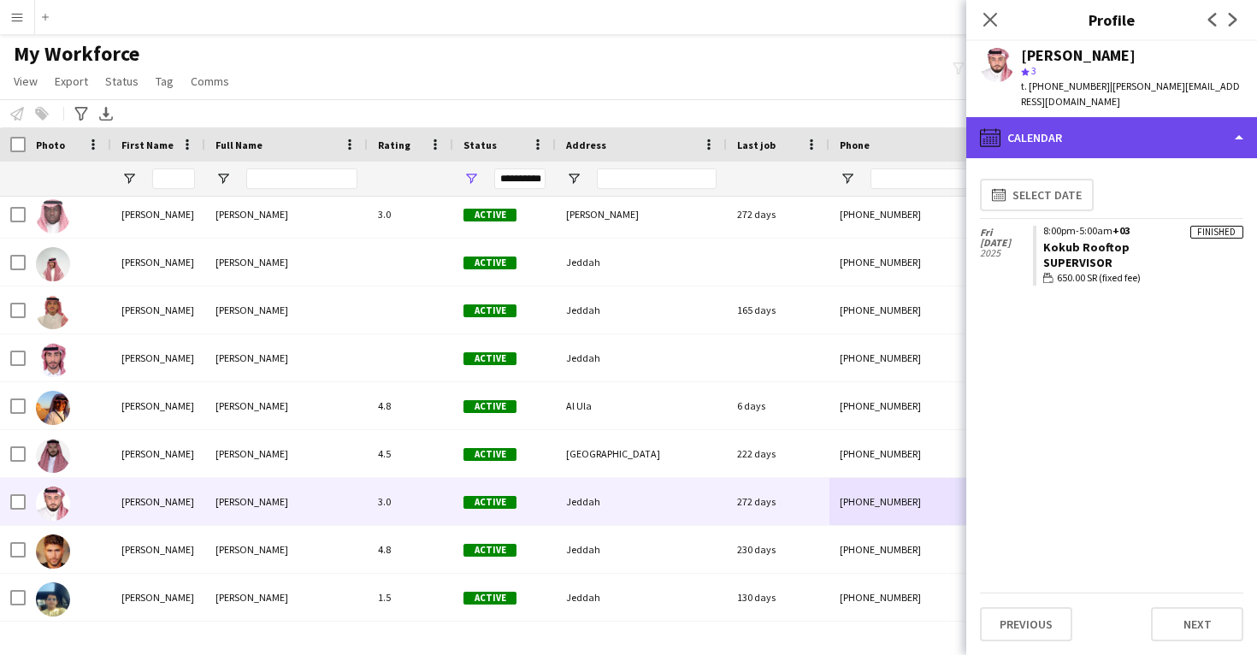
click at [1091, 135] on div "calendar-full Calendar" at bounding box center [1111, 137] width 291 height 41
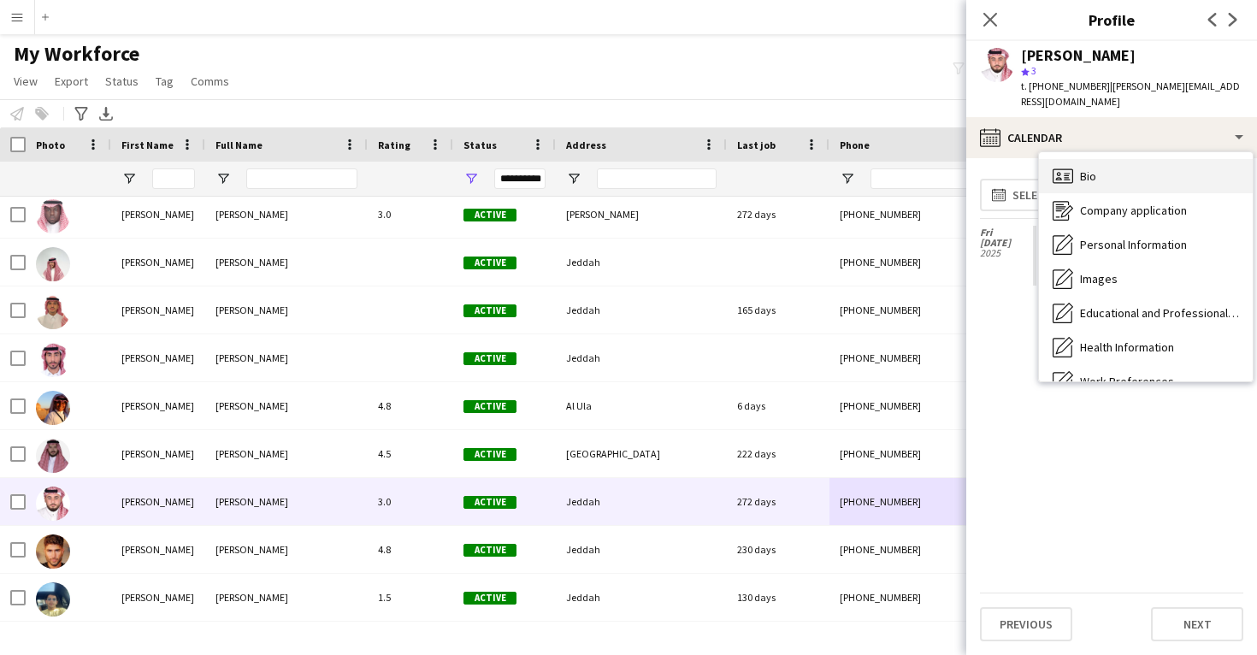
click at [1101, 169] on div "Bio Bio" at bounding box center [1146, 176] width 214 height 34
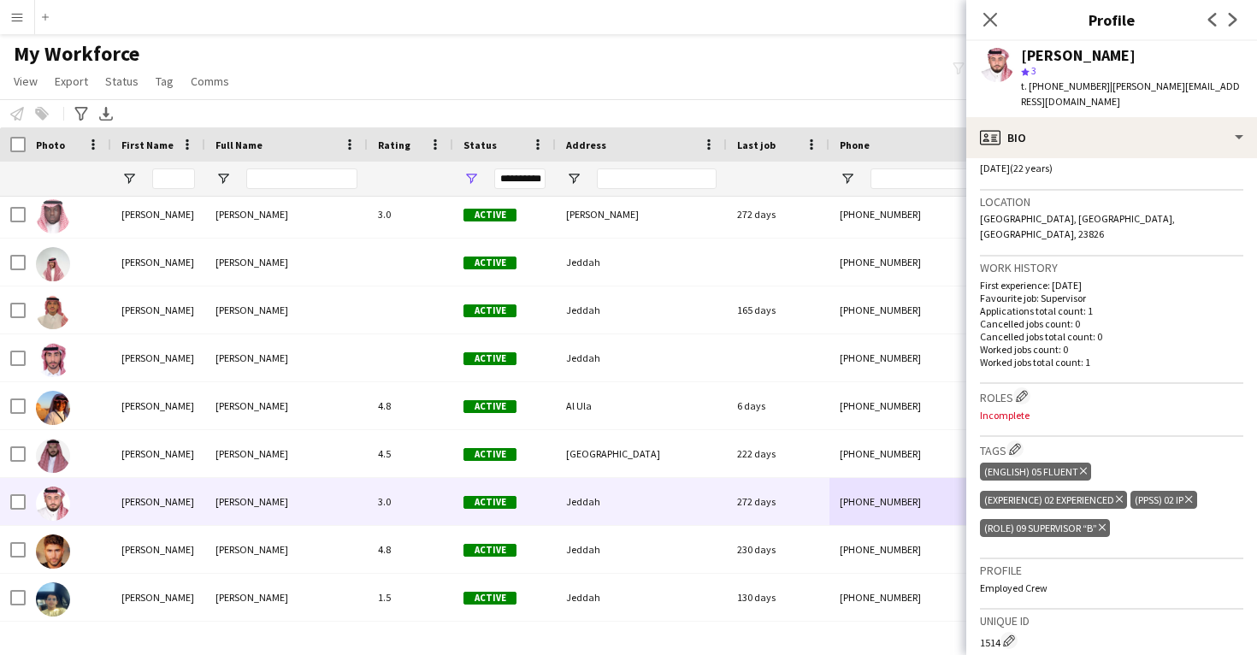
scroll to position [338, 0]
click at [1022, 389] on app-icon "Edit crew company roles" at bounding box center [1022, 395] width 12 height 12
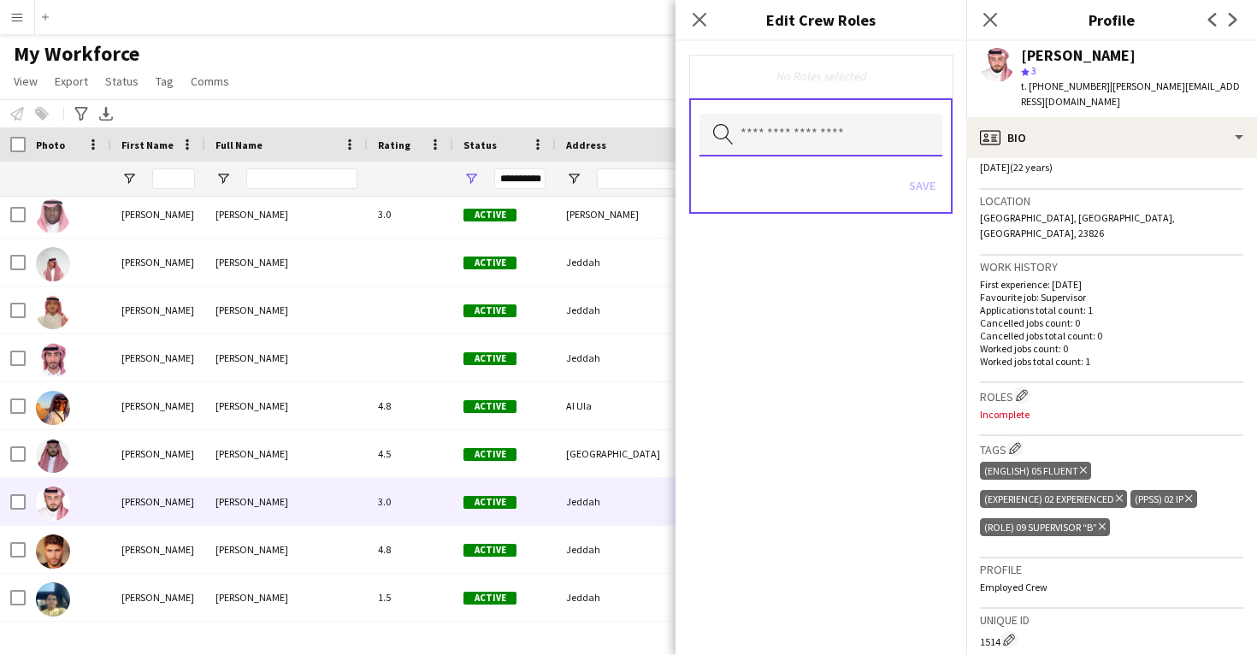
click at [837, 135] on input "text" at bounding box center [821, 135] width 243 height 43
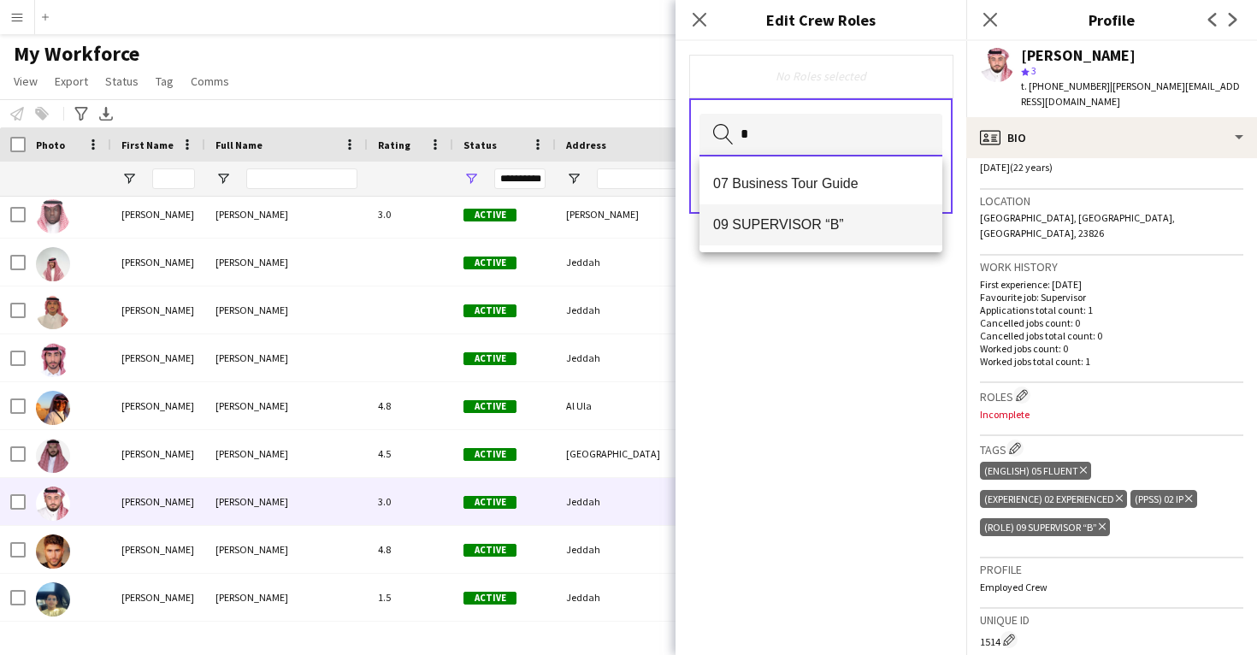
type input "*"
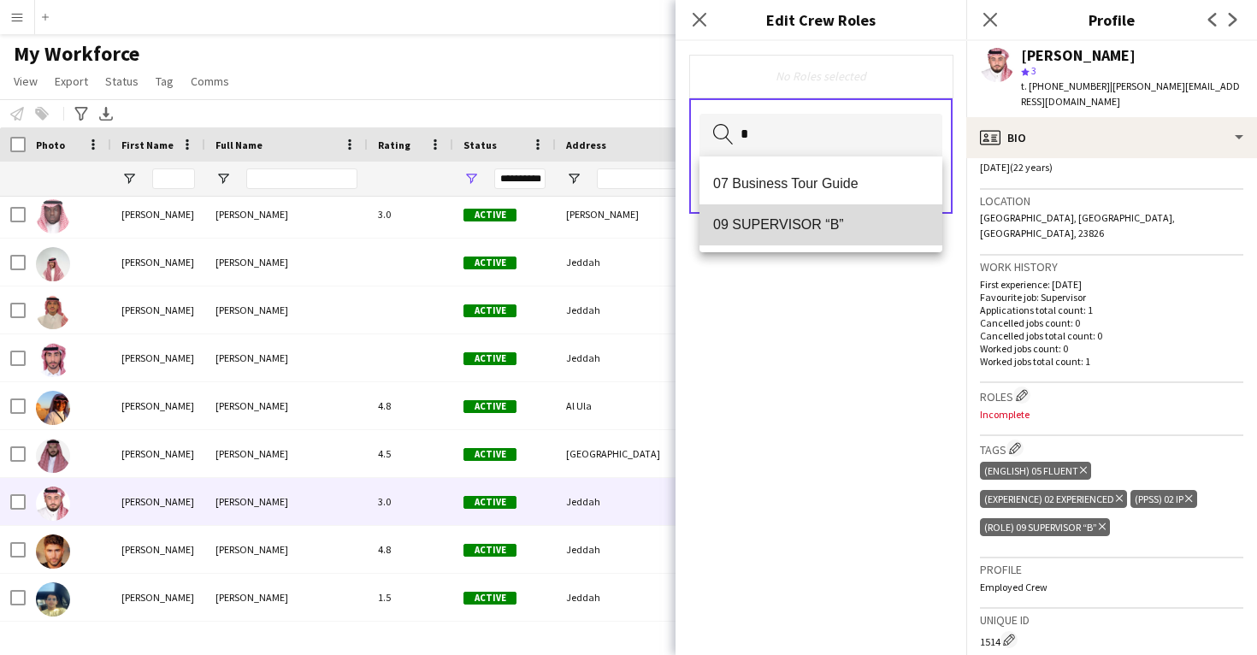
click at [813, 209] on mat-option "09 SUPERVISOR “B”" at bounding box center [821, 224] width 243 height 41
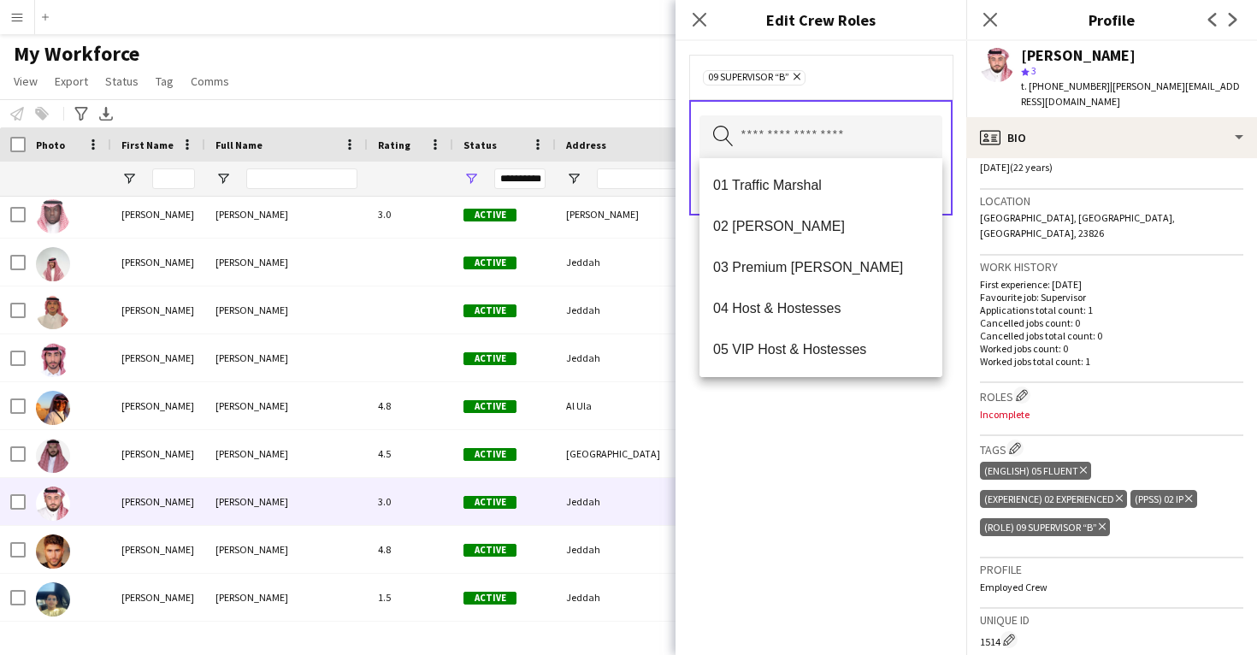
click at [899, 428] on div "09 SUPERVISOR “B” Remove Search by role type Save" at bounding box center [821, 348] width 291 height 614
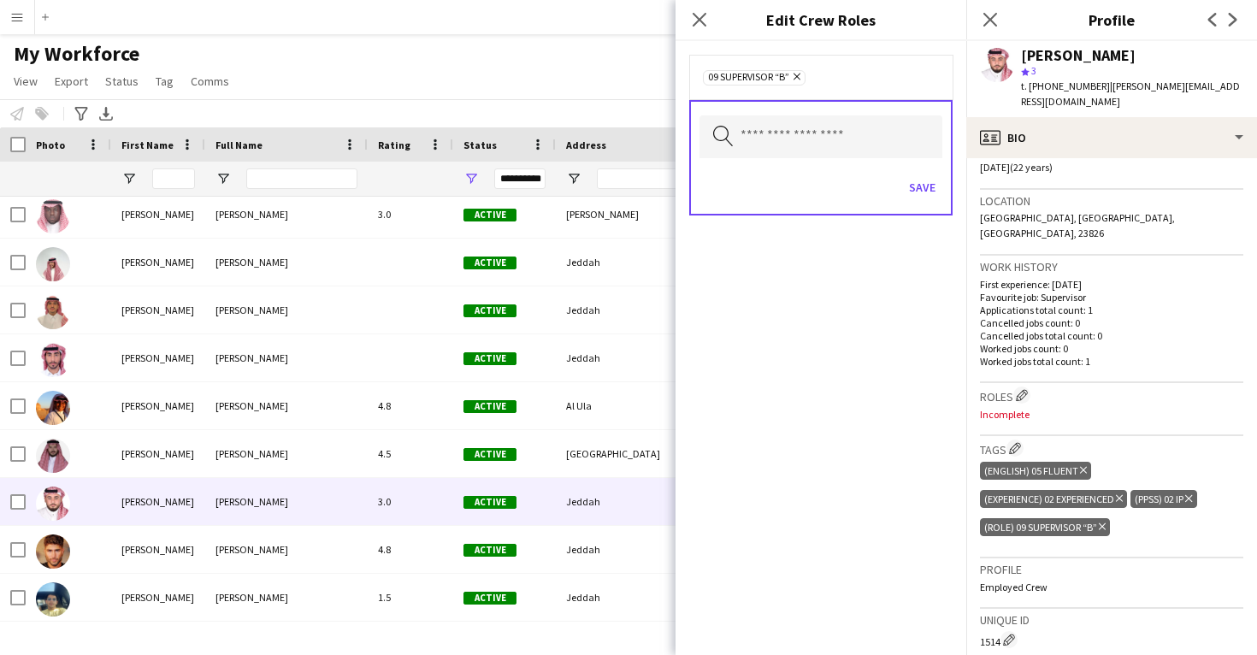
click at [919, 166] on div "Save" at bounding box center [821, 189] width 243 height 49
click at [919, 183] on button "Save" at bounding box center [922, 187] width 40 height 27
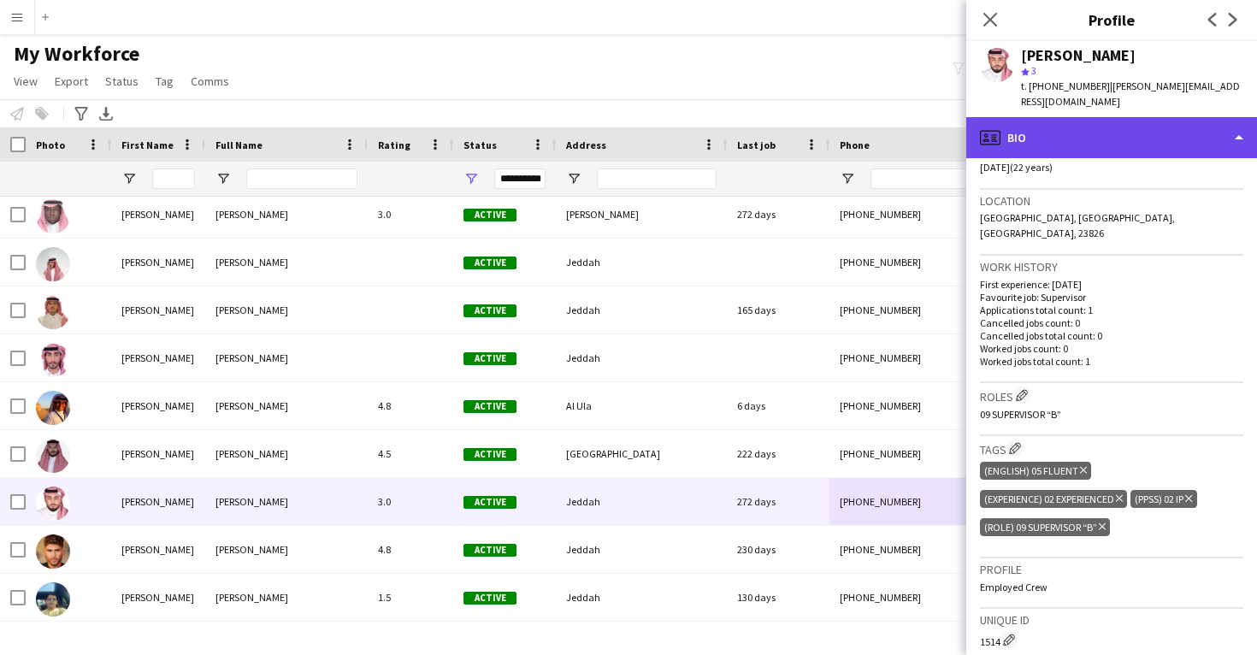
click at [1058, 139] on div "profile Bio" at bounding box center [1111, 137] width 291 height 41
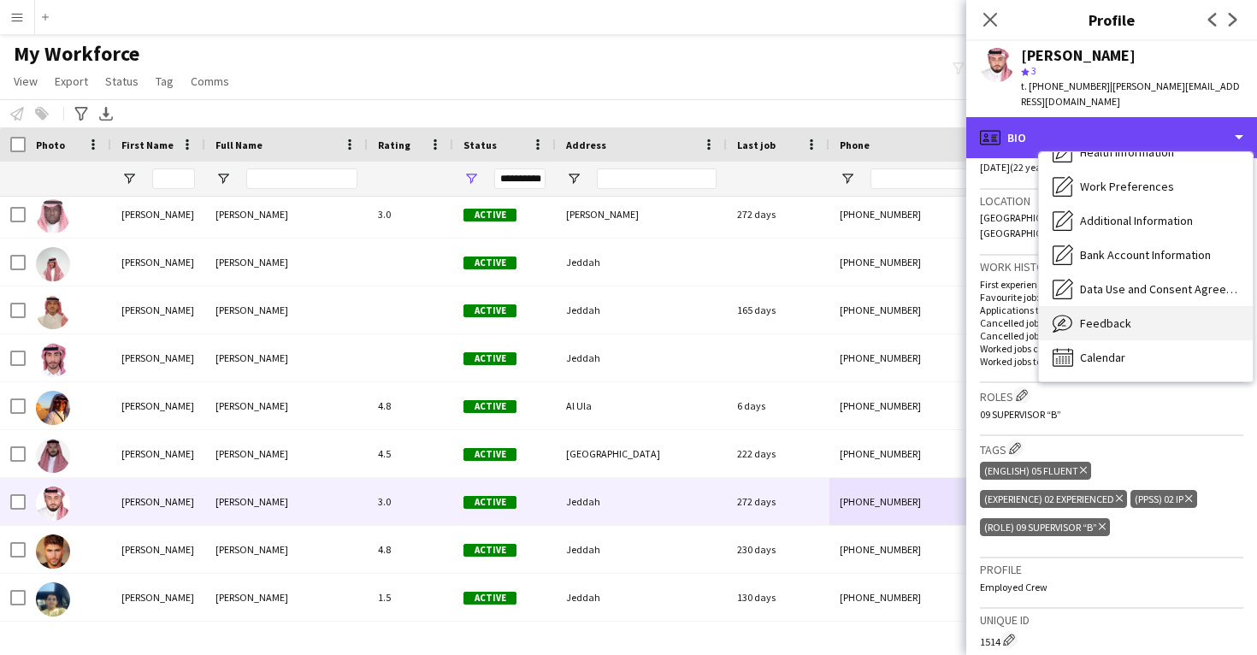
scroll to position [195, 0]
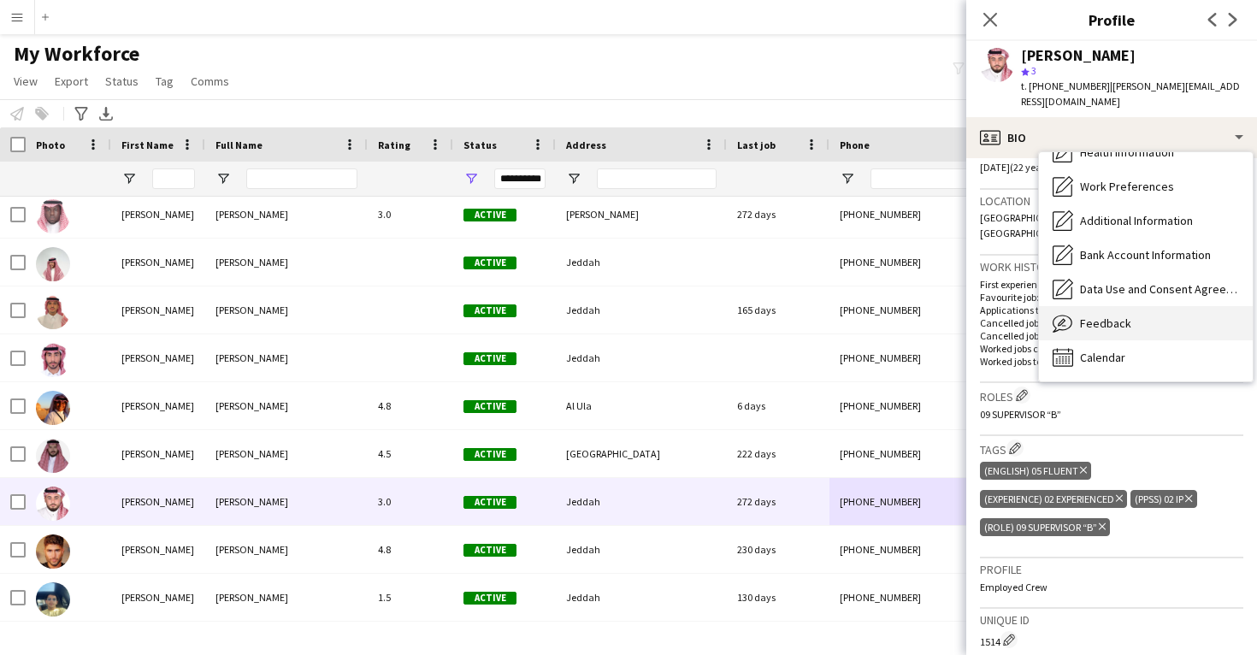
click at [1109, 320] on span "Feedback" at bounding box center [1105, 323] width 51 height 15
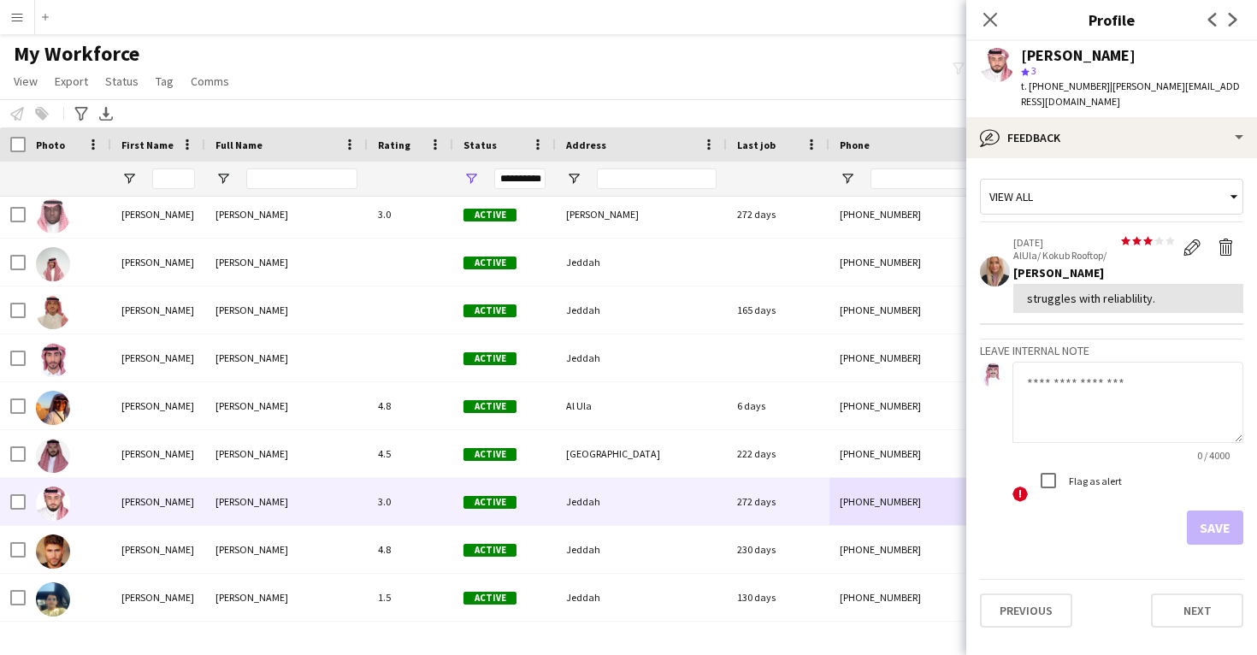
click at [1128, 300] on div "struggles with reliablility." at bounding box center [1128, 298] width 203 height 15
copy div "reliablility"
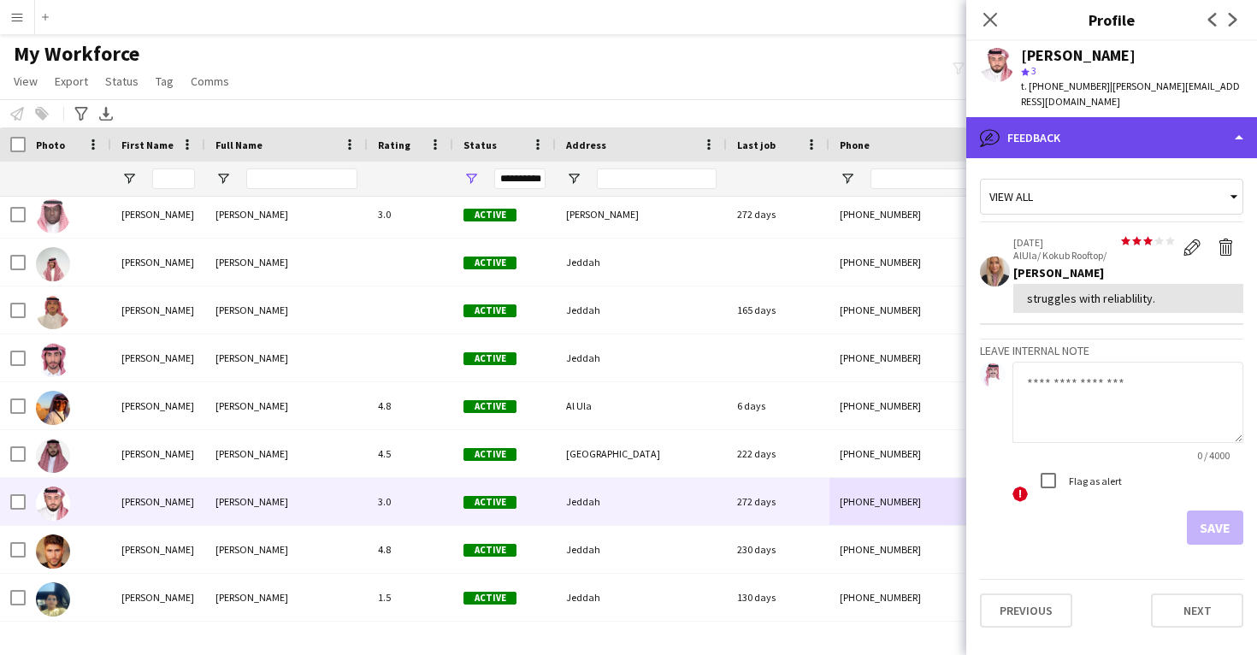
click at [1064, 151] on div "bubble-pencil Feedback" at bounding box center [1111, 137] width 291 height 41
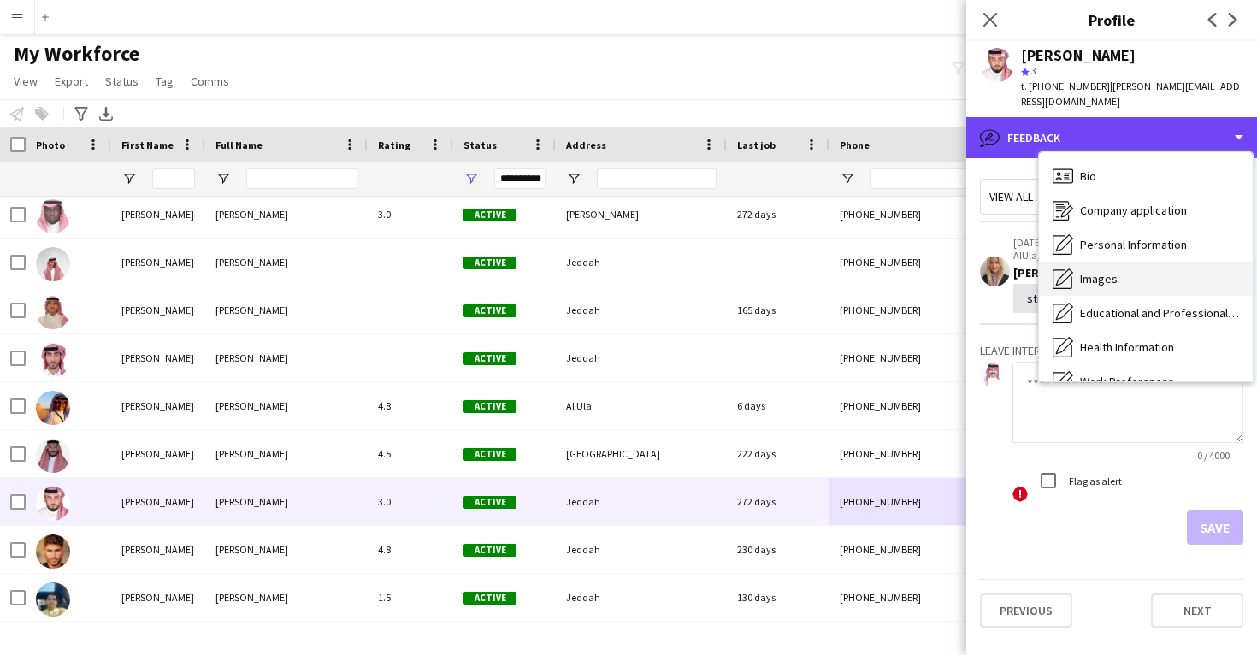
scroll to position [0, 0]
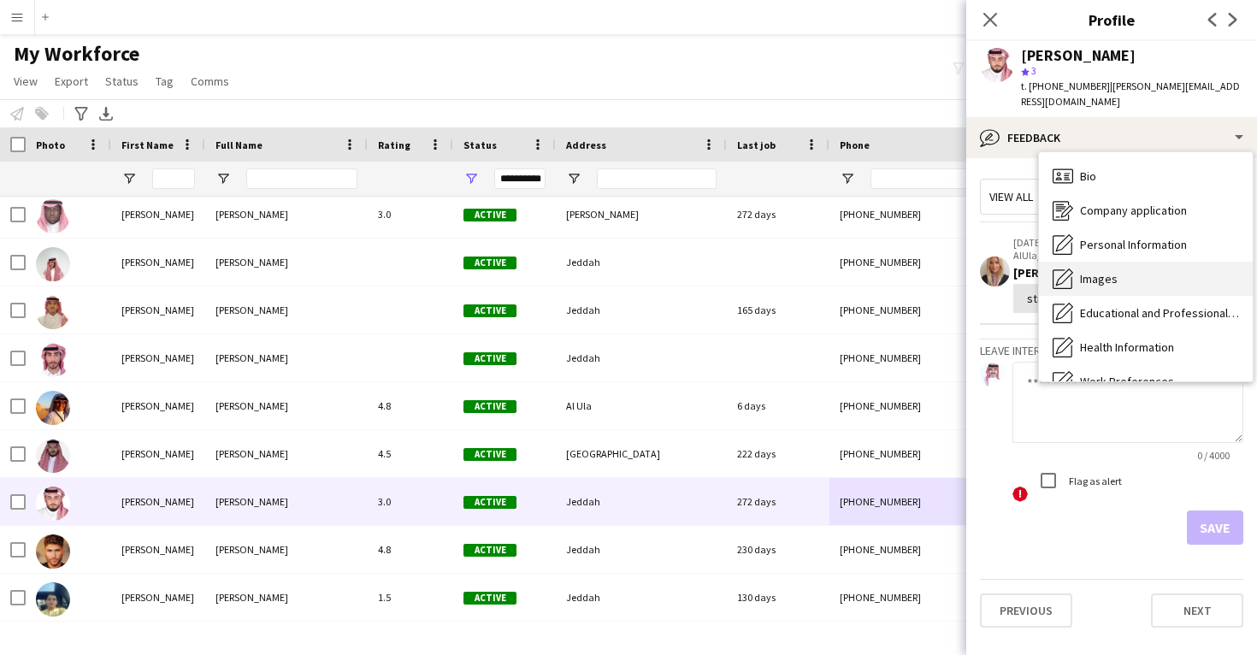
click at [1107, 289] on div "Images Images" at bounding box center [1146, 279] width 214 height 34
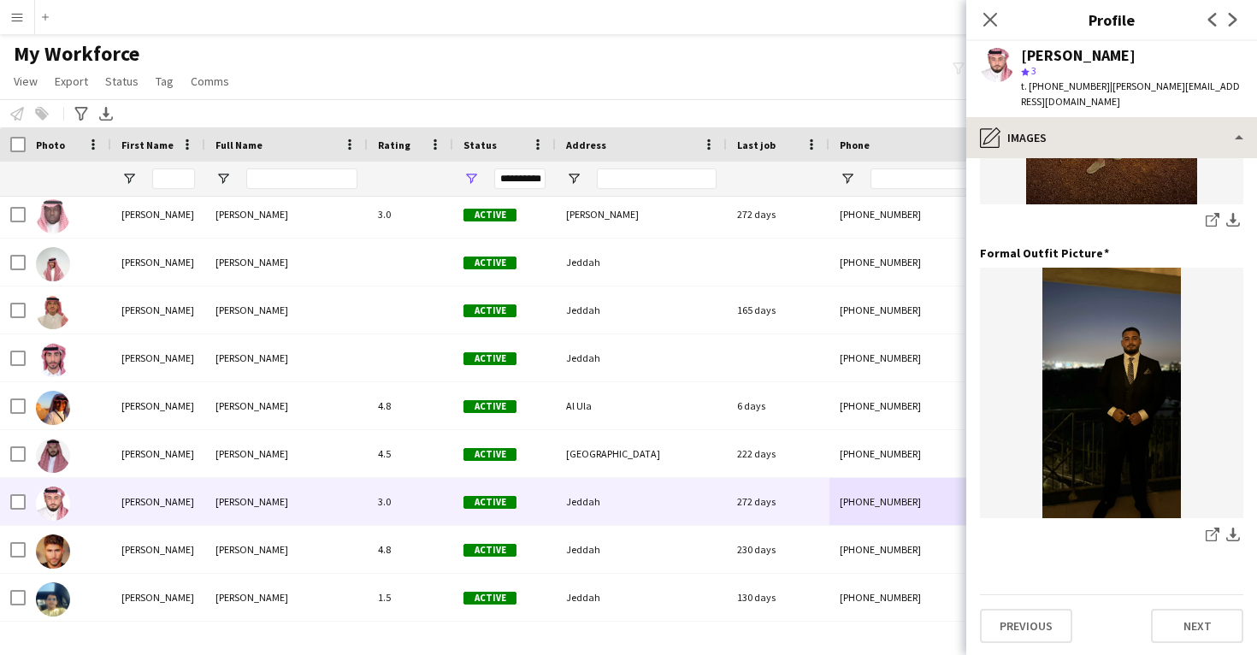
scroll to position [554, 0]
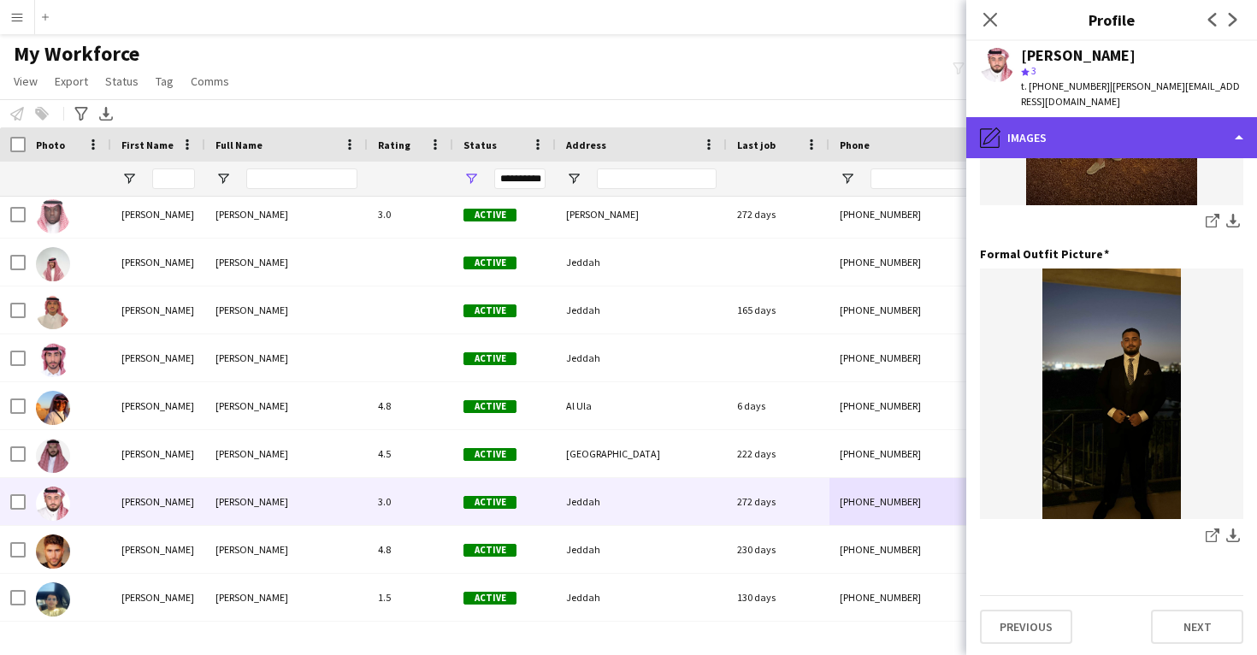
click at [1093, 137] on div "pencil4 Images" at bounding box center [1111, 137] width 291 height 41
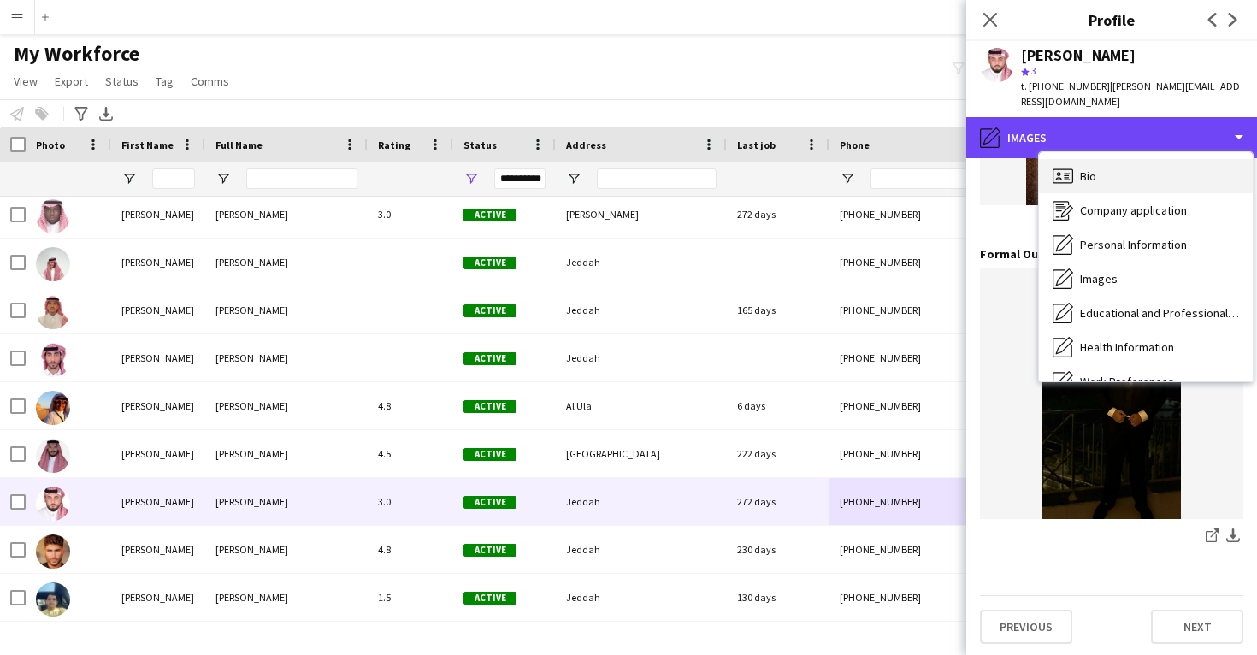
scroll to position [0, 0]
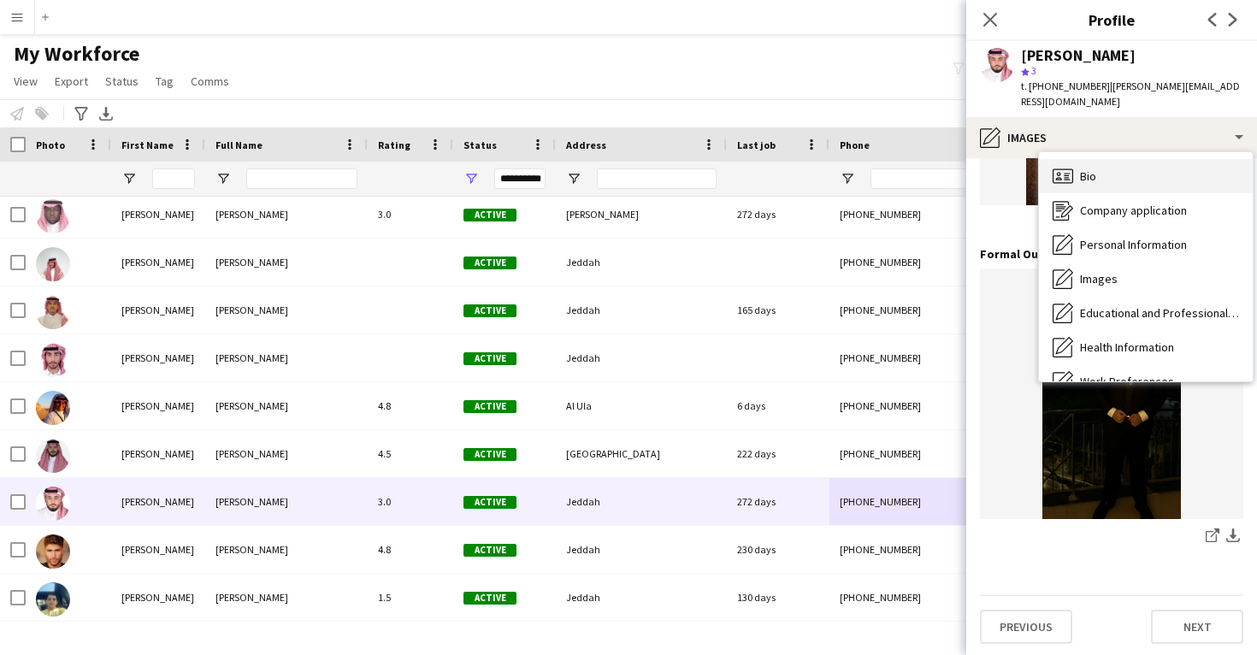
click at [1108, 180] on div "Bio Bio" at bounding box center [1146, 176] width 214 height 34
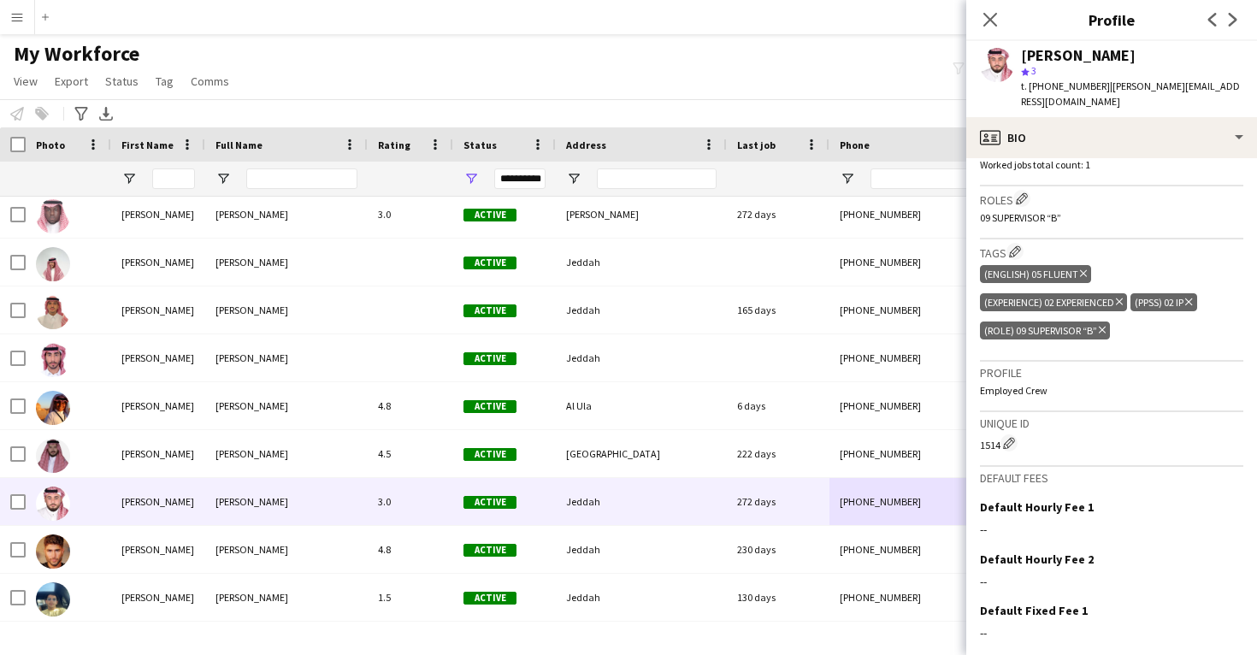
scroll to position [539, 0]
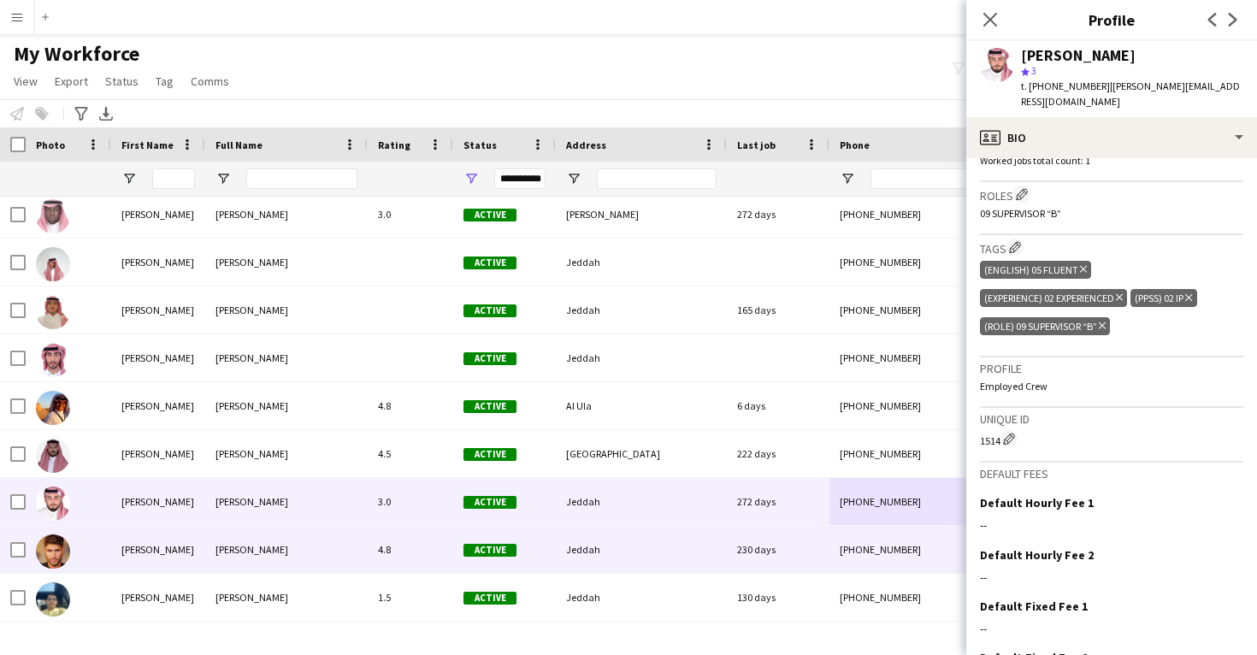
click at [865, 531] on div "+966590591499" at bounding box center [939, 549] width 219 height 47
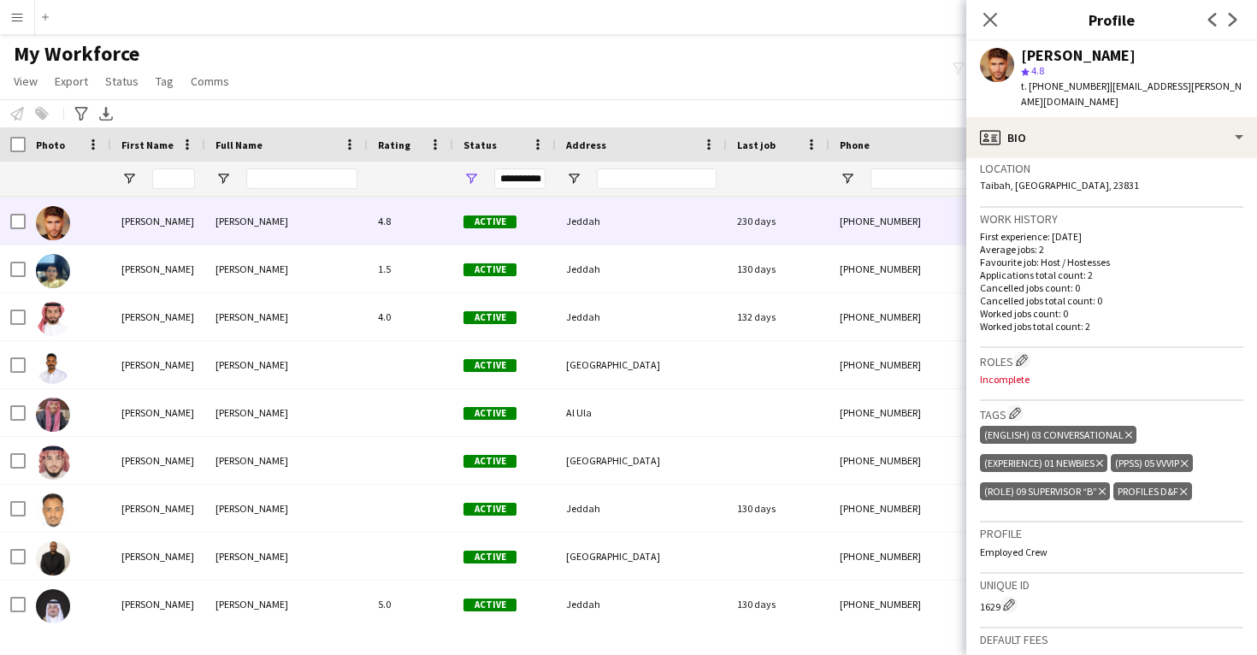
scroll to position [375, 0]
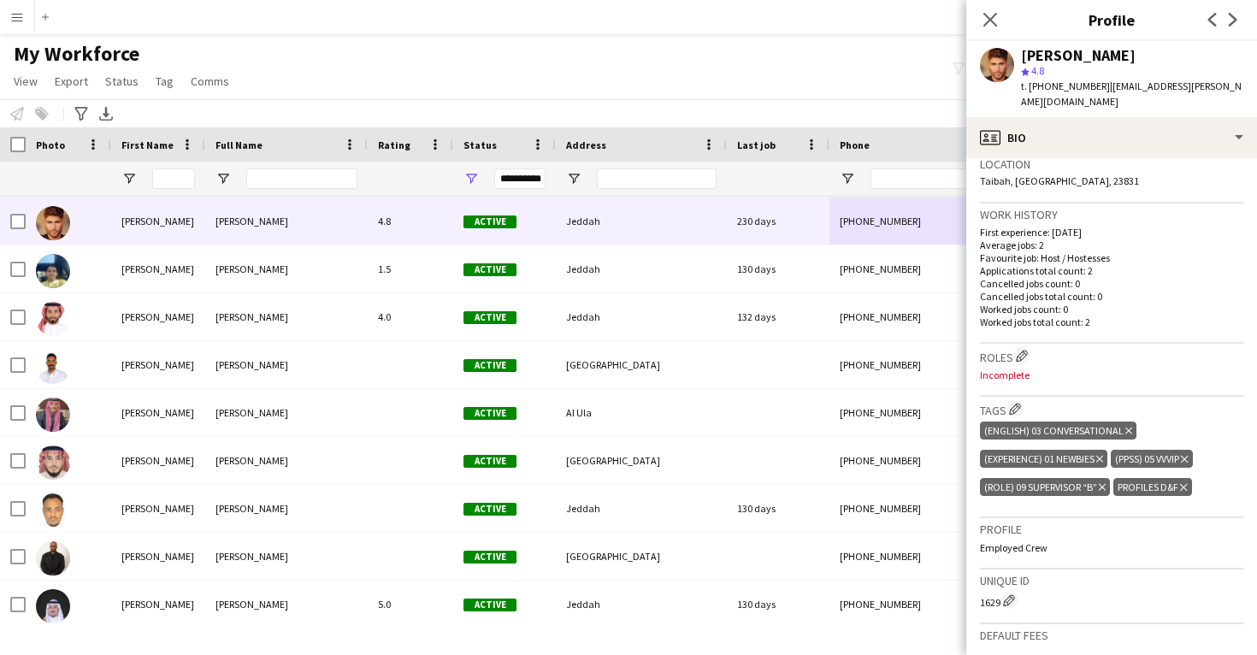
click at [1187, 482] on icon "Delete tag" at bounding box center [1183, 487] width 7 height 10
click at [1027, 350] on app-icon "Edit crew company roles" at bounding box center [1022, 356] width 12 height 12
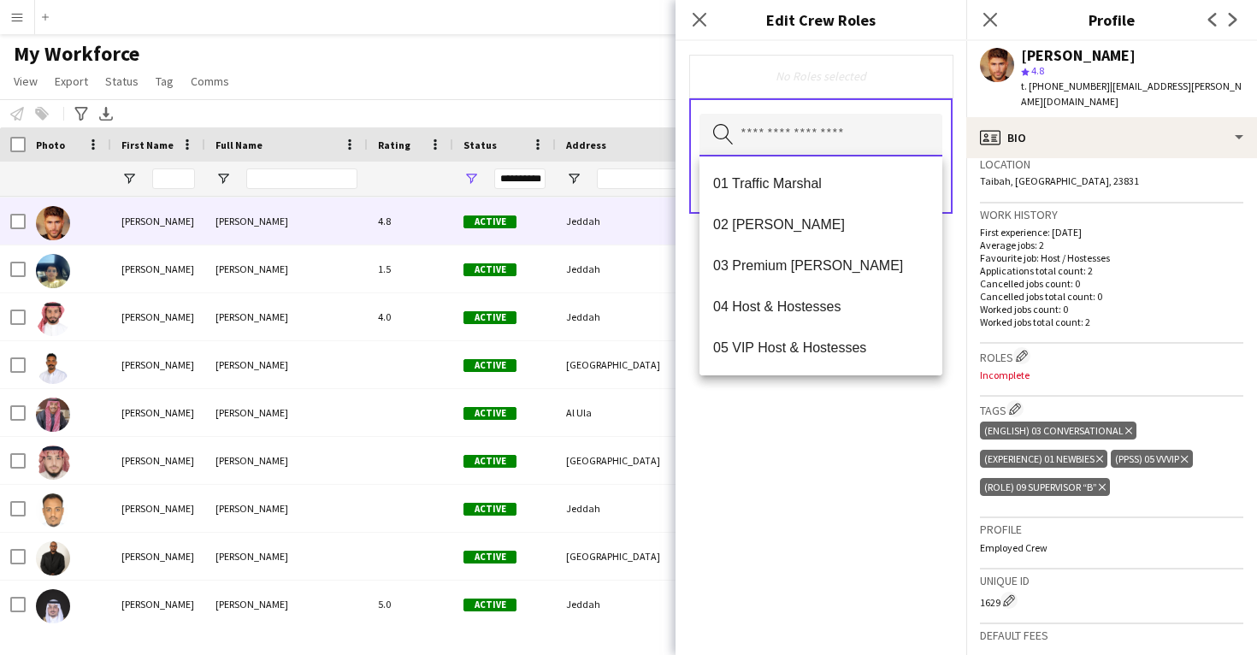
click at [813, 127] on input "text" at bounding box center [821, 135] width 243 height 43
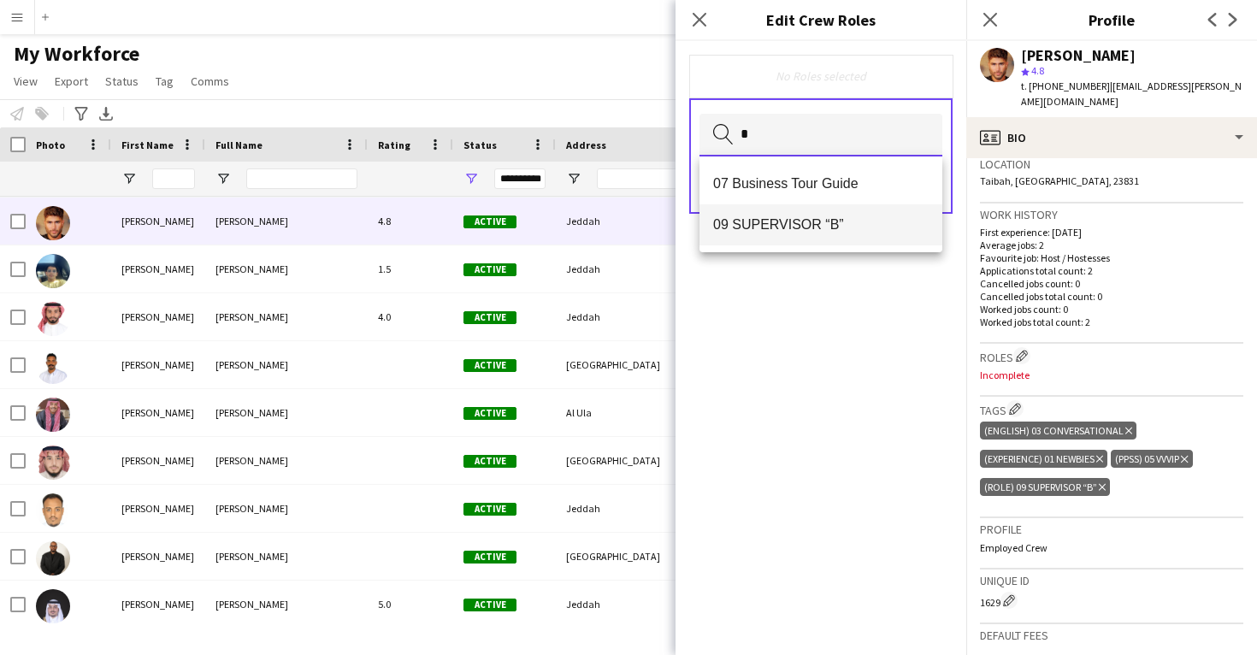
type input "*"
click at [832, 223] on span "09 SUPERVISOR “B”" at bounding box center [821, 224] width 216 height 16
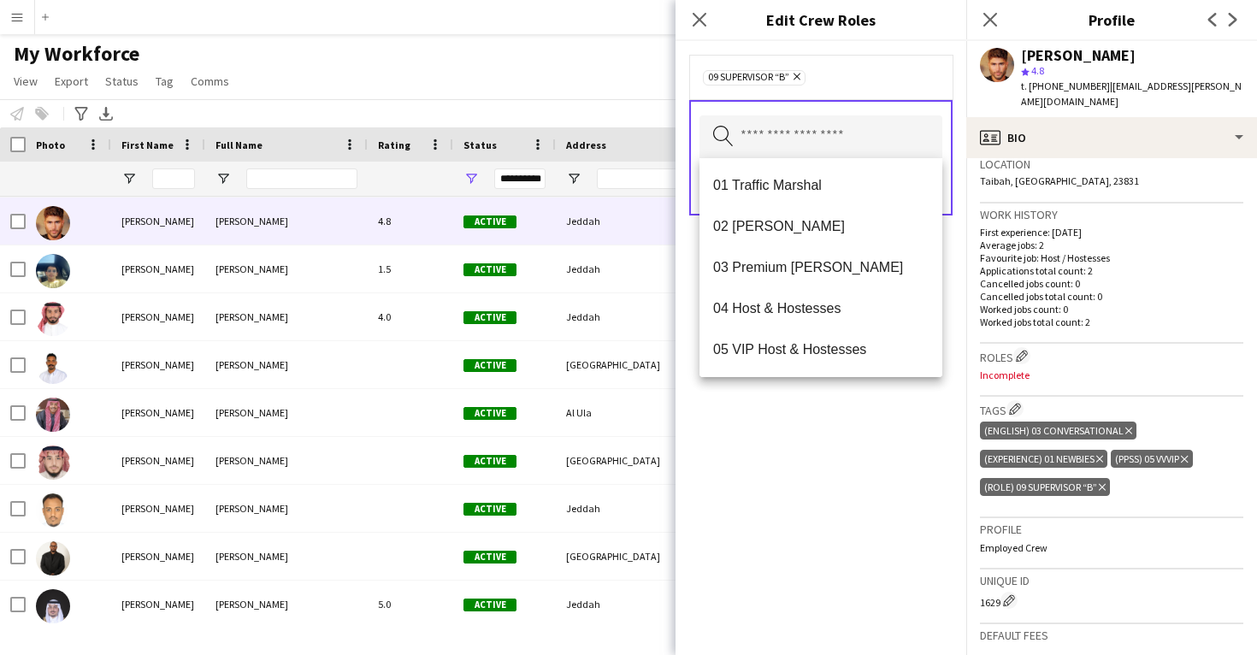
click at [890, 418] on div "09 SUPERVISOR “B” Remove Search by role type Save" at bounding box center [821, 348] width 291 height 614
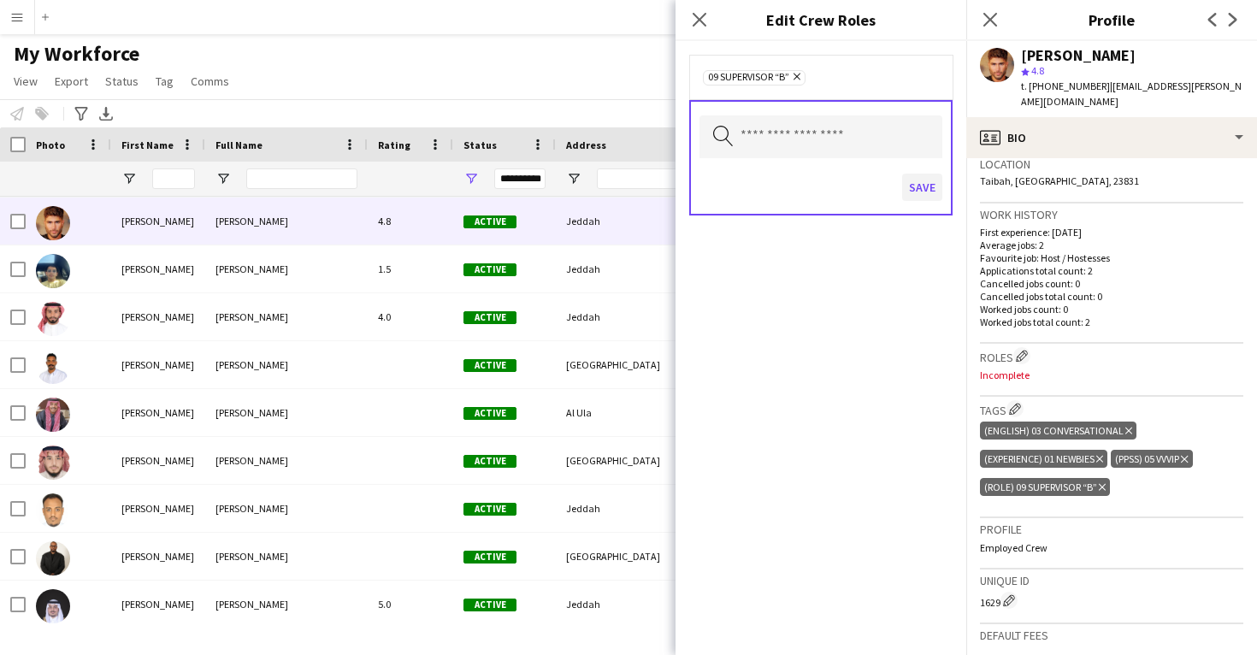
click at [918, 187] on button "Save" at bounding box center [922, 187] width 40 height 27
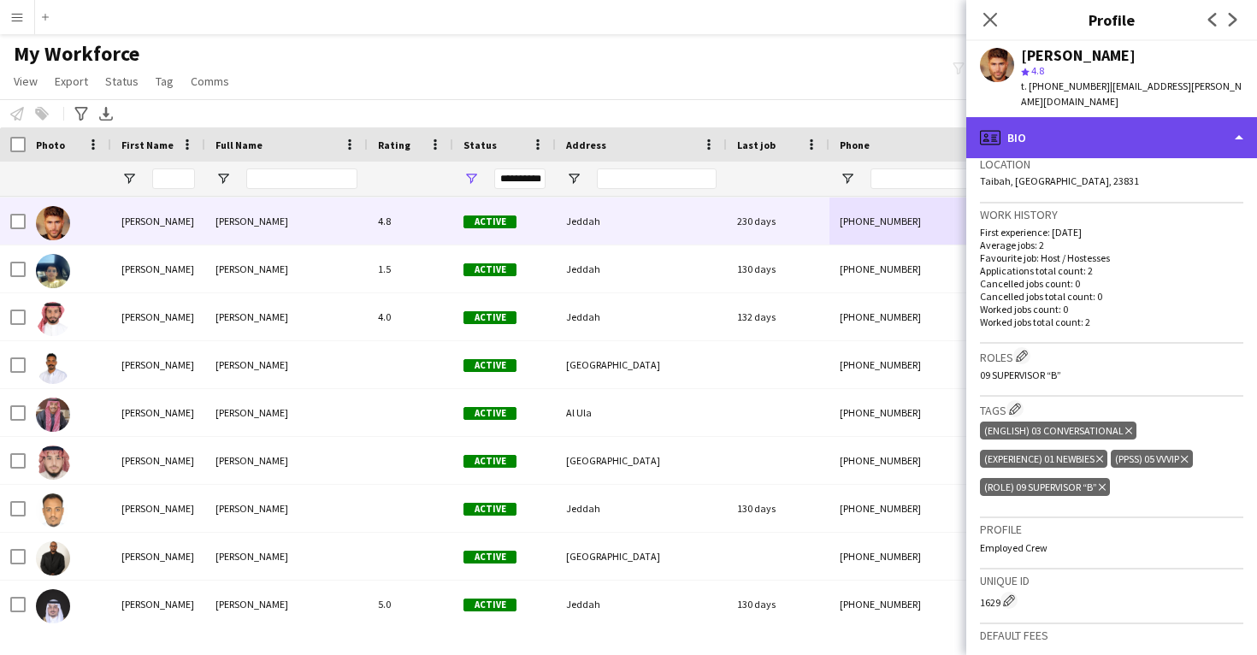
click at [1088, 126] on div "profile Bio" at bounding box center [1111, 137] width 291 height 41
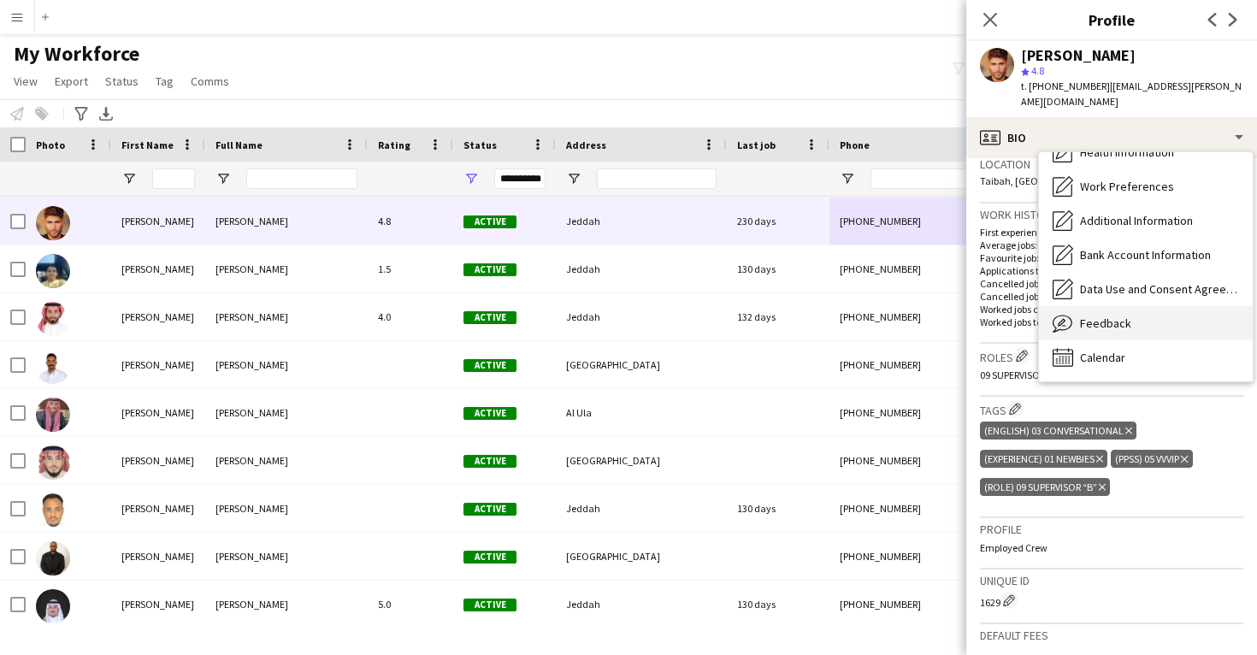
click at [1138, 318] on div "Feedback Feedback" at bounding box center [1146, 323] width 214 height 34
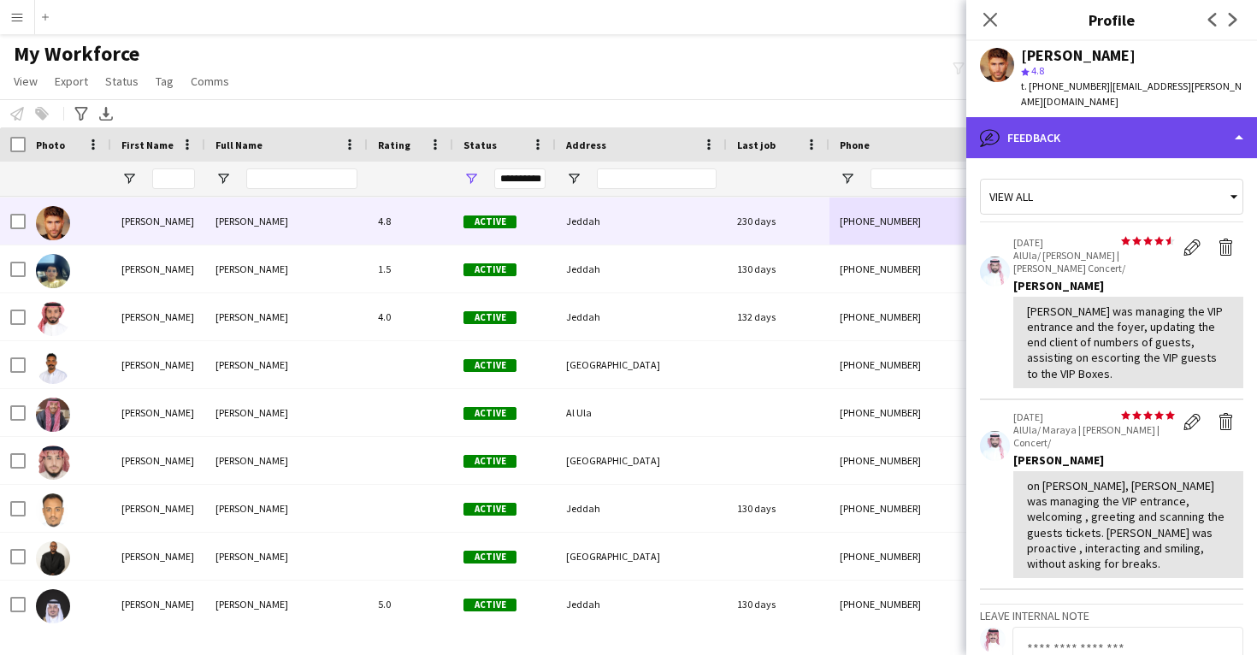
click at [1106, 136] on div "bubble-pencil Feedback" at bounding box center [1111, 137] width 291 height 41
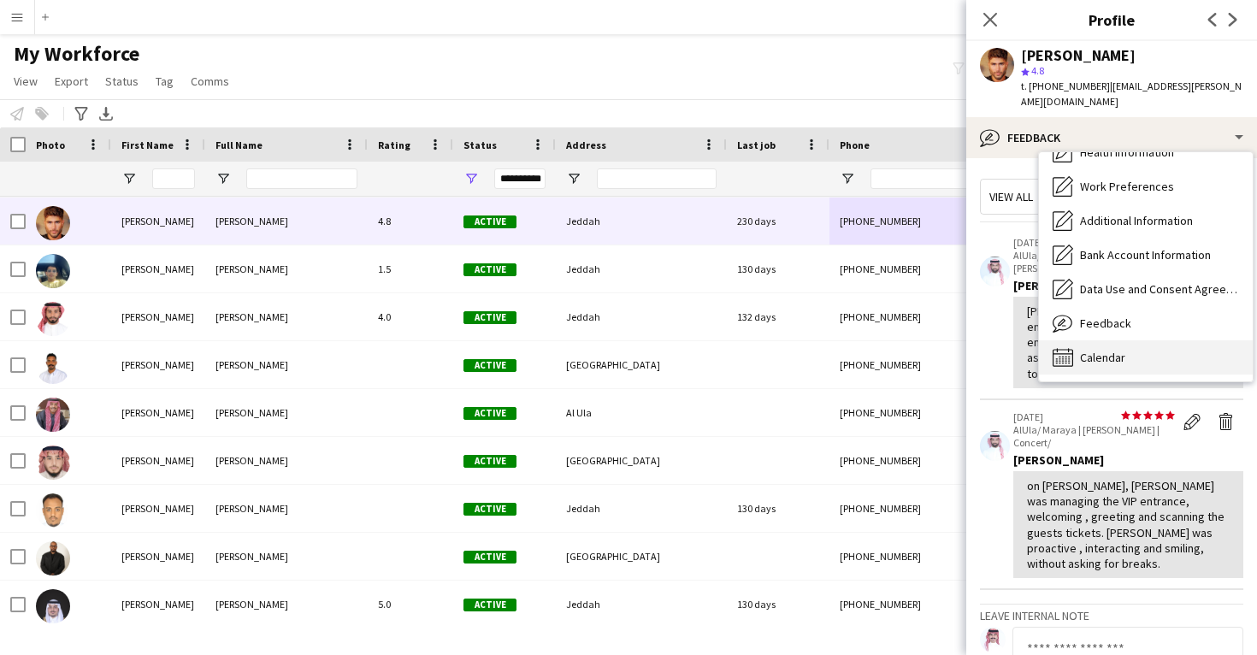
click at [1187, 345] on div "Calendar Calendar" at bounding box center [1146, 357] width 214 height 34
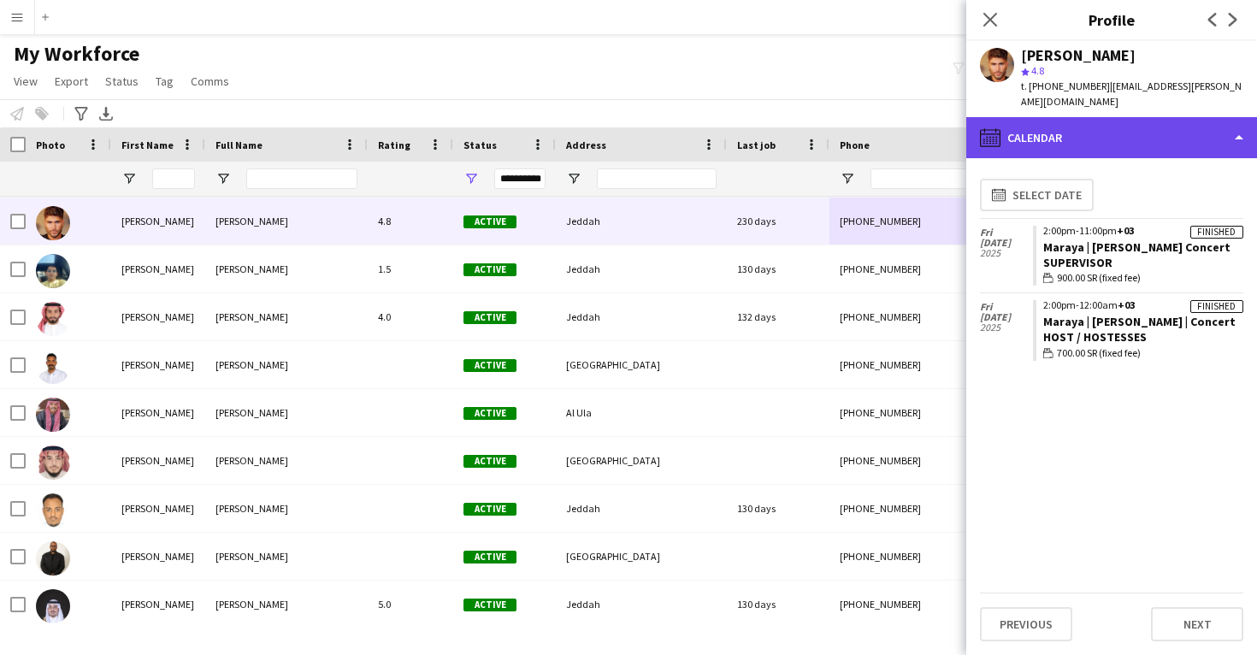
click at [1080, 118] on div "calendar-full Calendar" at bounding box center [1111, 137] width 291 height 41
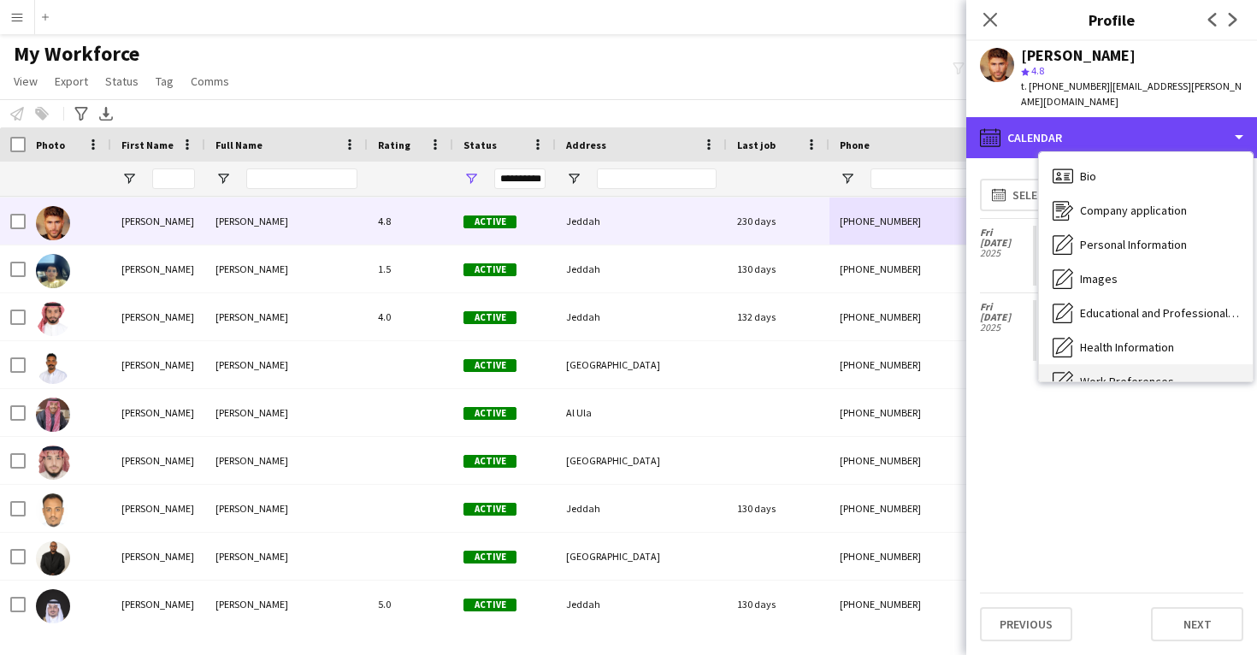
scroll to position [-4, 0]
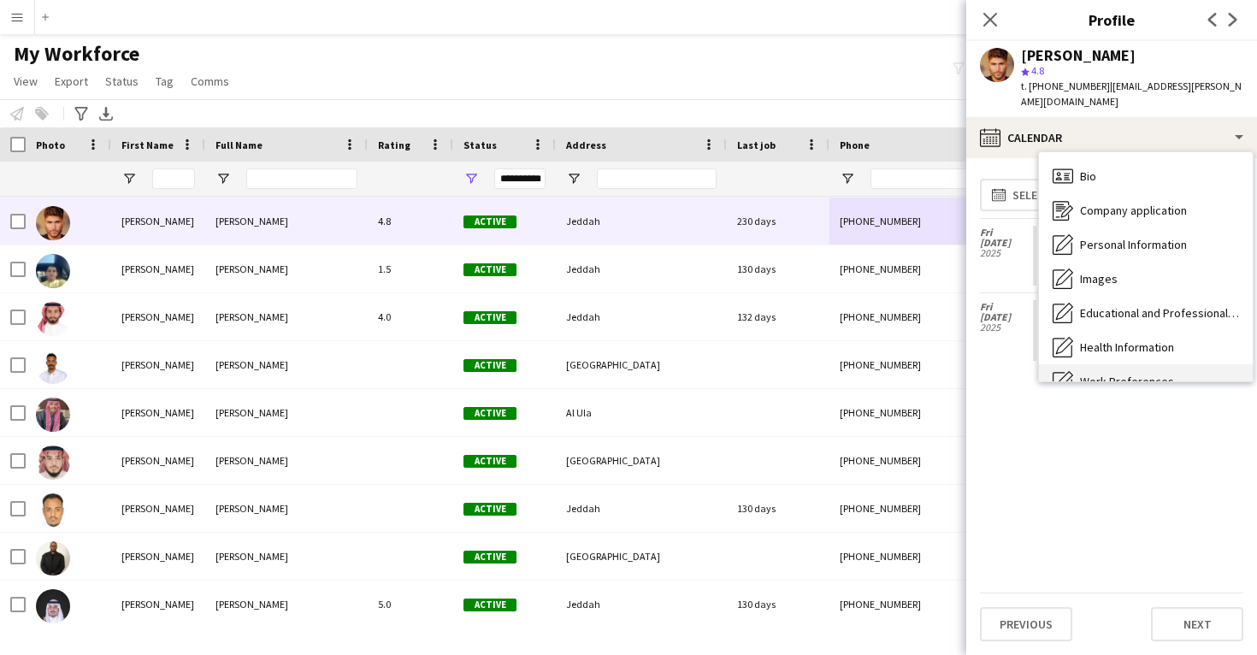
click at [1106, 159] on div "Bio Bio" at bounding box center [1146, 176] width 214 height 34
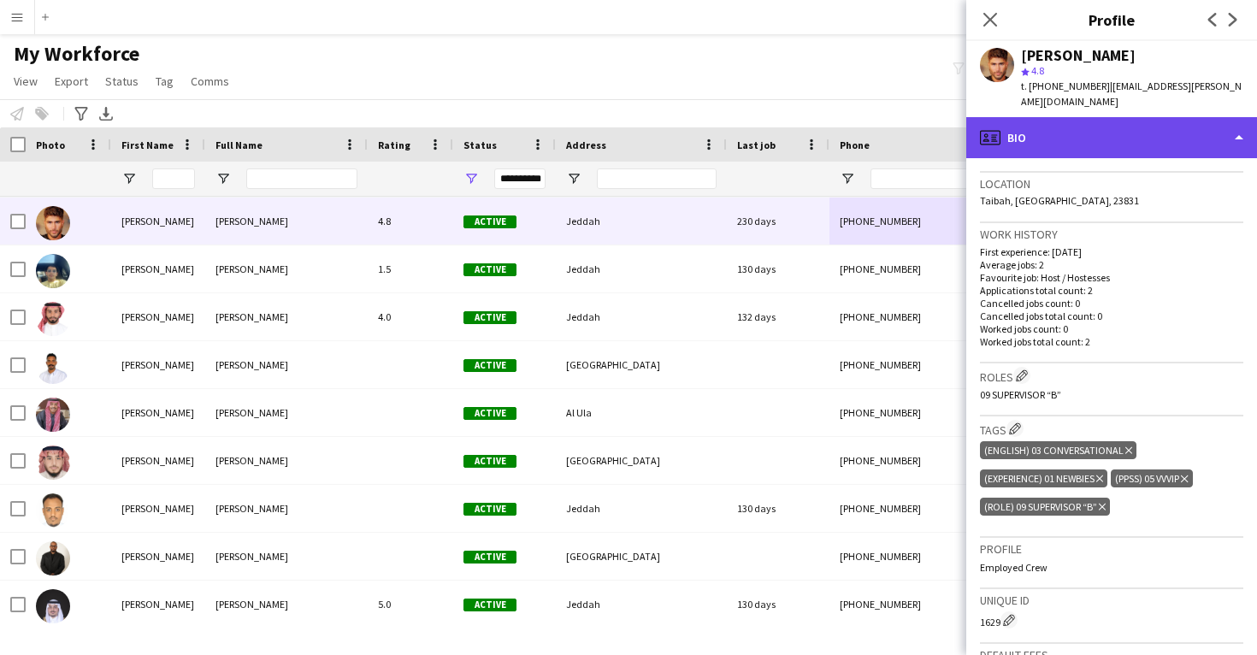
click at [1081, 132] on div "profile Bio" at bounding box center [1111, 137] width 291 height 41
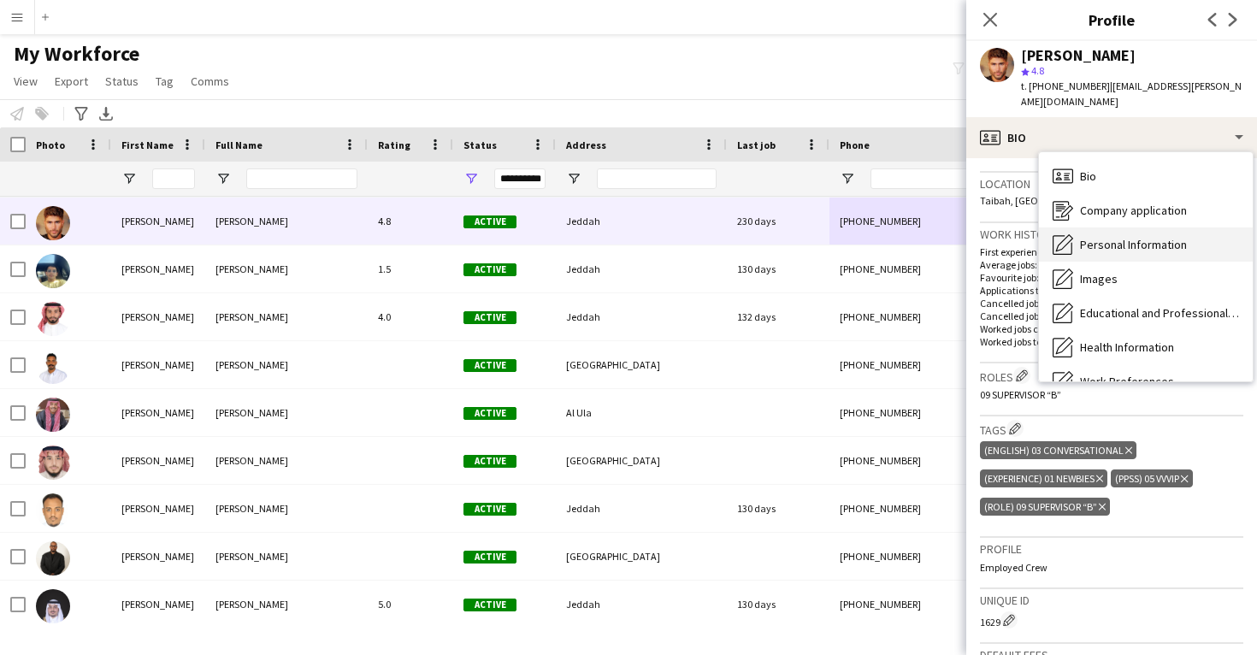
click at [1101, 236] on div "Personal Information Personal Information" at bounding box center [1146, 244] width 214 height 34
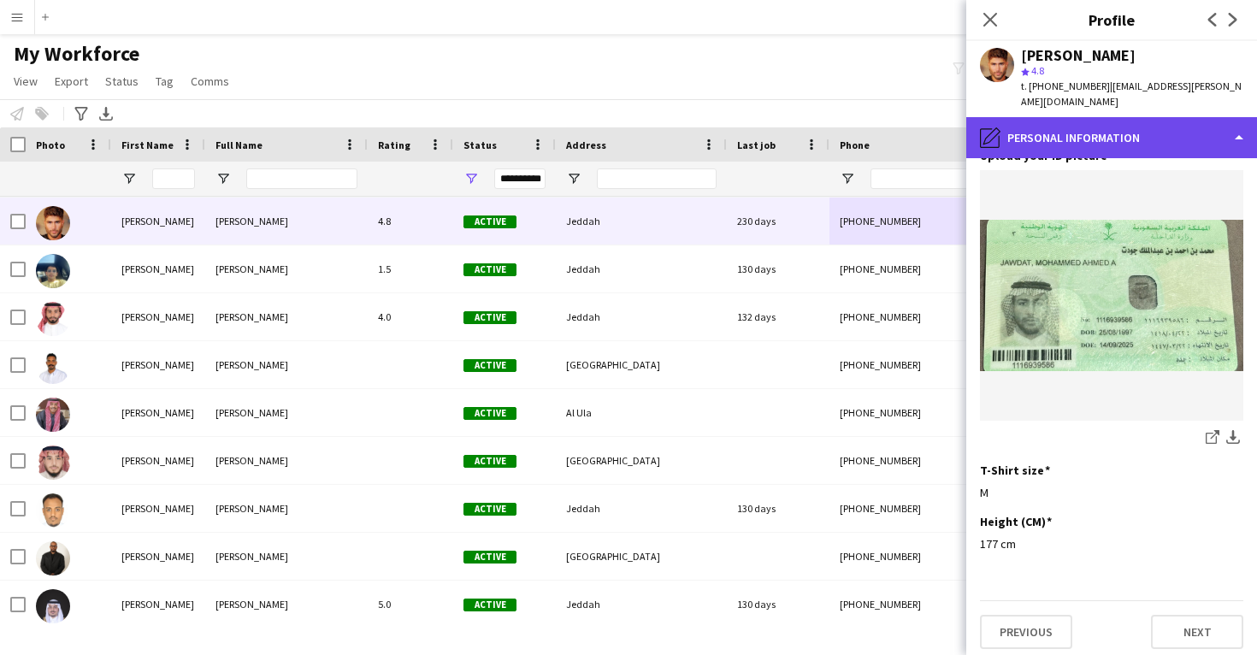
click at [1085, 136] on div "pencil4 Personal Information" at bounding box center [1111, 137] width 291 height 41
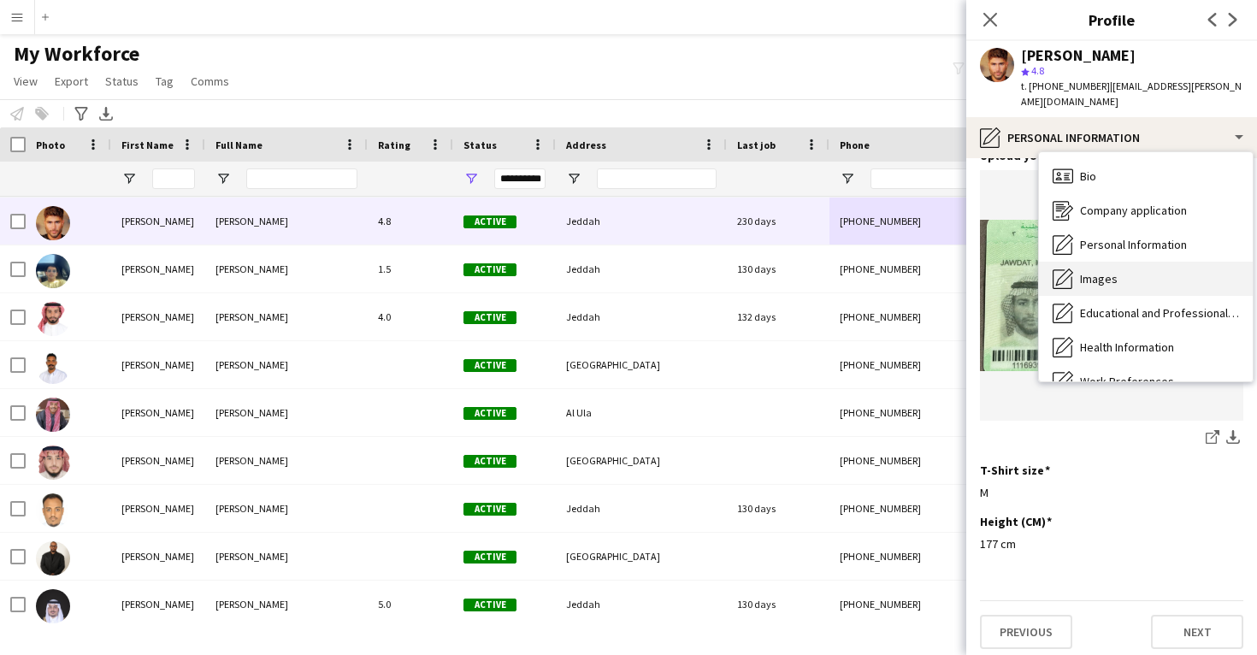
click at [1113, 271] on span "Images" at bounding box center [1099, 278] width 38 height 15
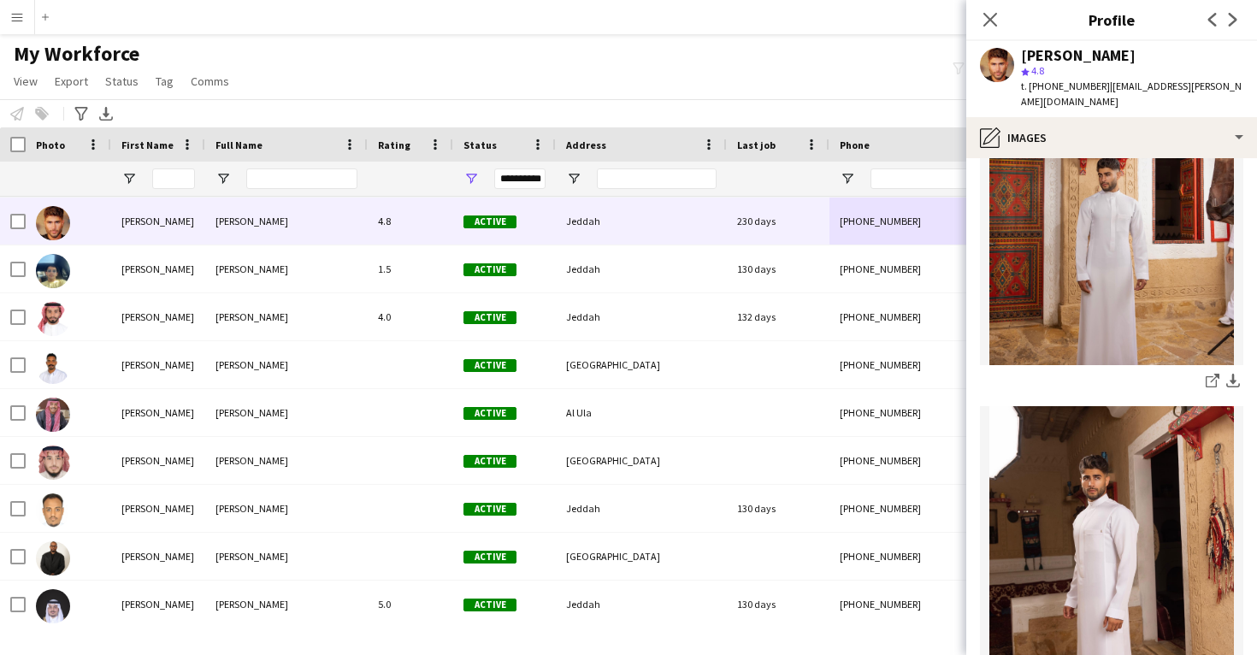
scroll to position [399, 0]
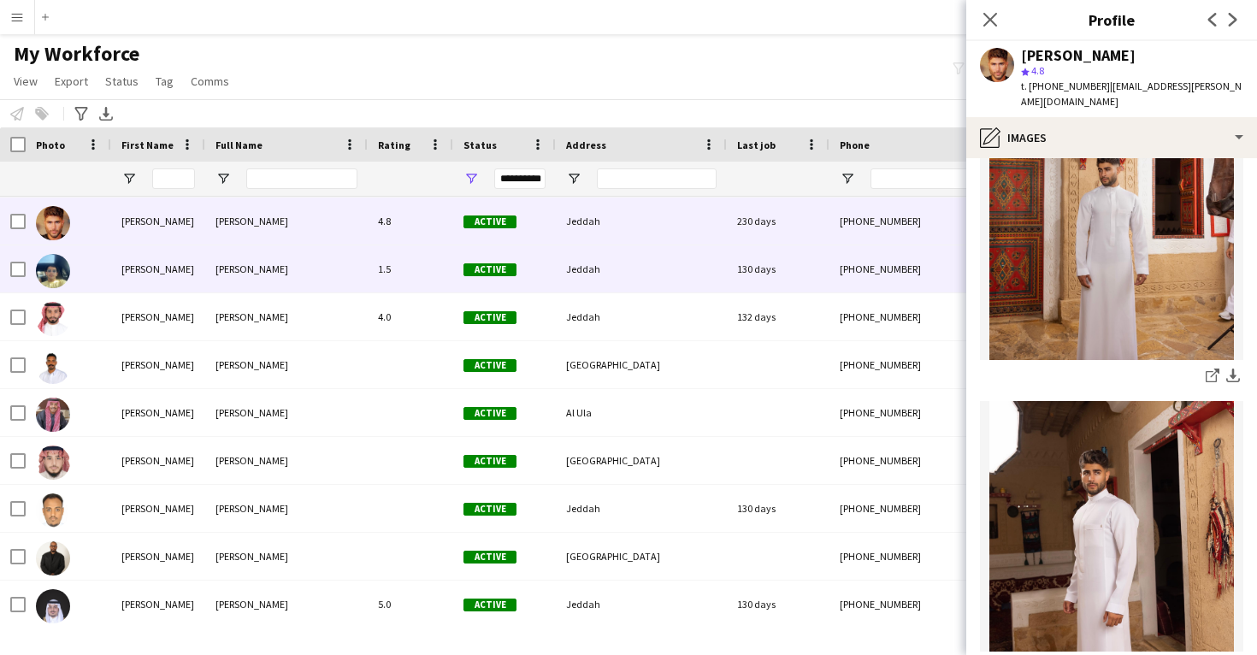
click at [782, 257] on div "130 days" at bounding box center [778, 268] width 103 height 47
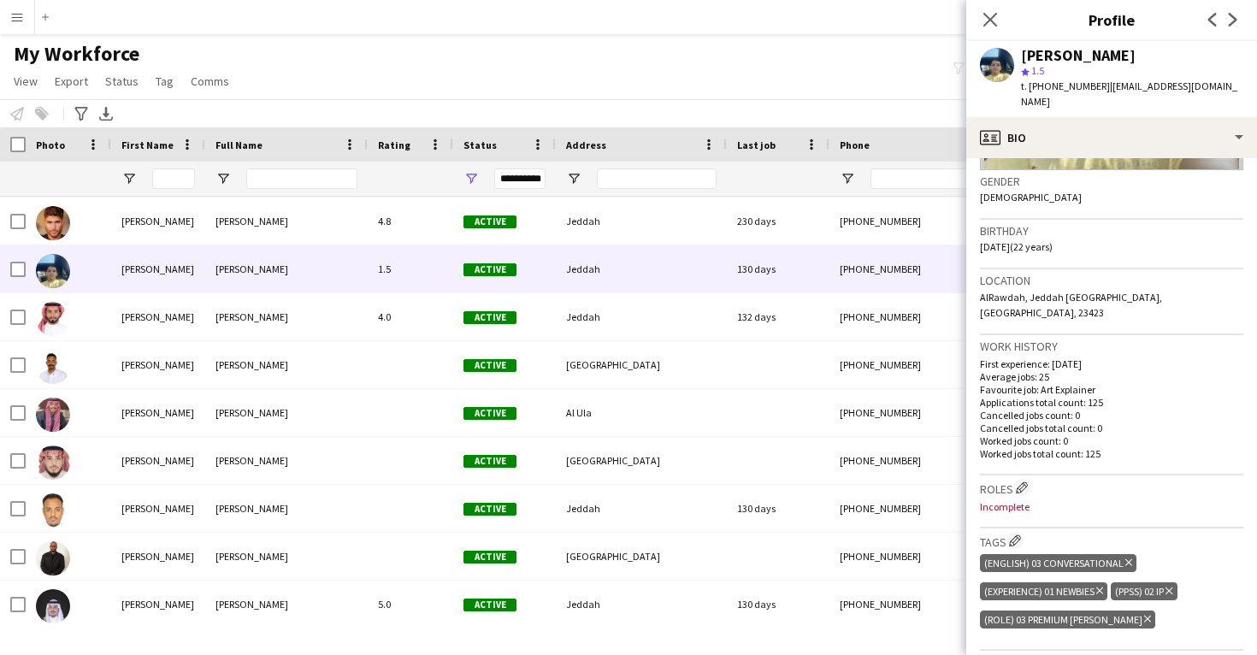
scroll to position [262, 0]
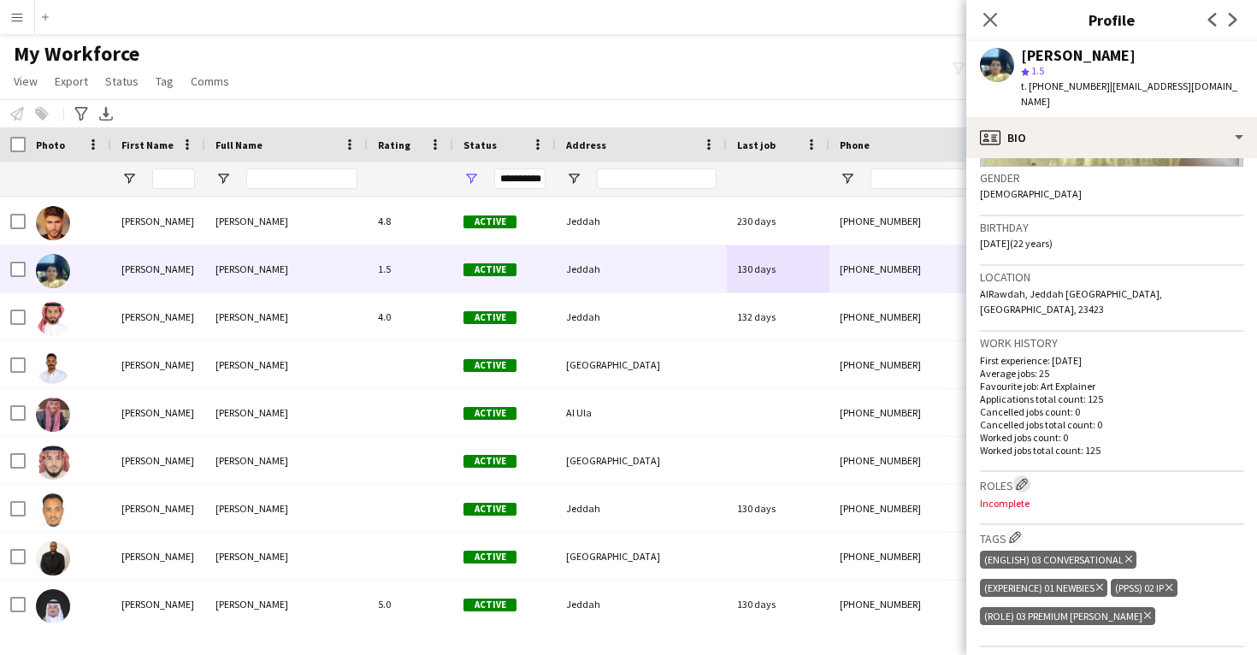
click at [1025, 475] on button "Edit crew company roles" at bounding box center [1021, 483] width 17 height 17
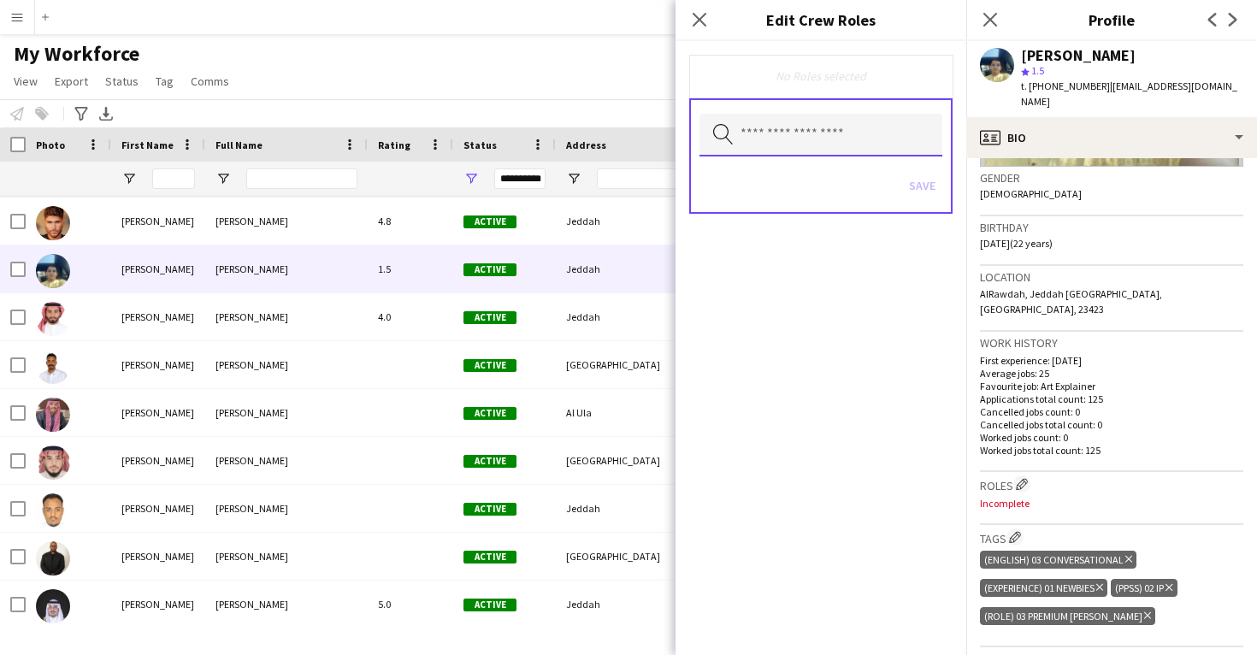
click at [849, 154] on input "text" at bounding box center [821, 135] width 243 height 43
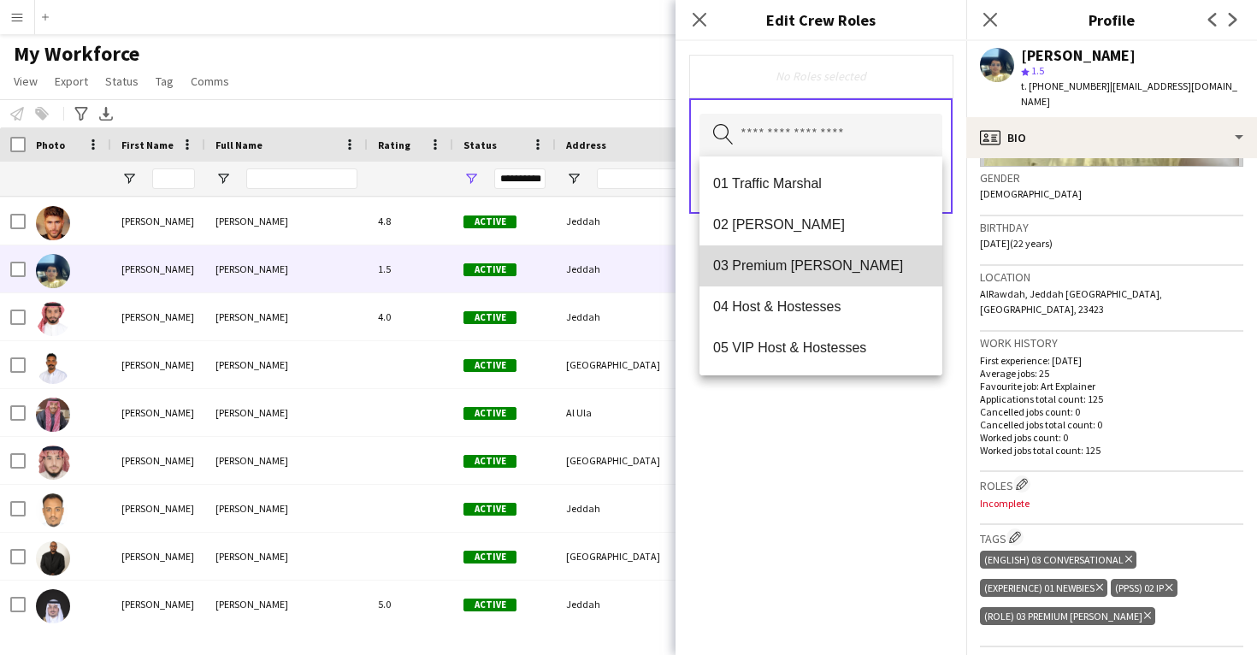
click at [841, 268] on span "03 Premium Usher" at bounding box center [821, 265] width 216 height 16
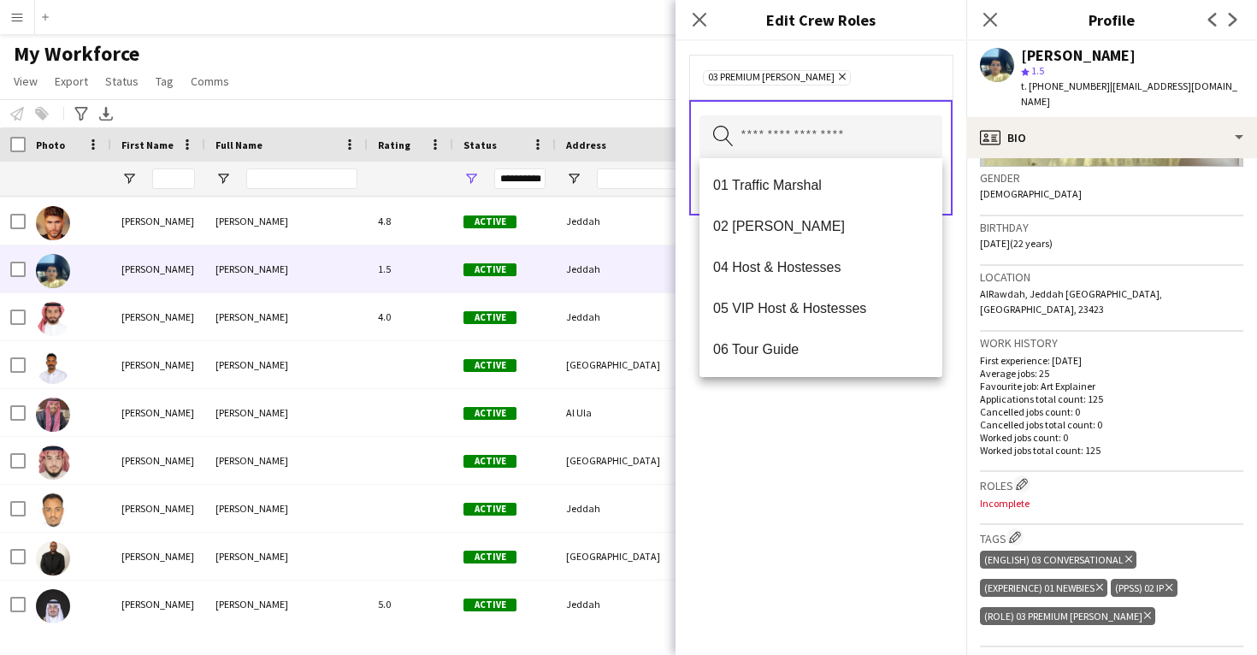
click at [870, 415] on div "03 Premium Usher Remove Search by role type Save" at bounding box center [821, 348] width 291 height 614
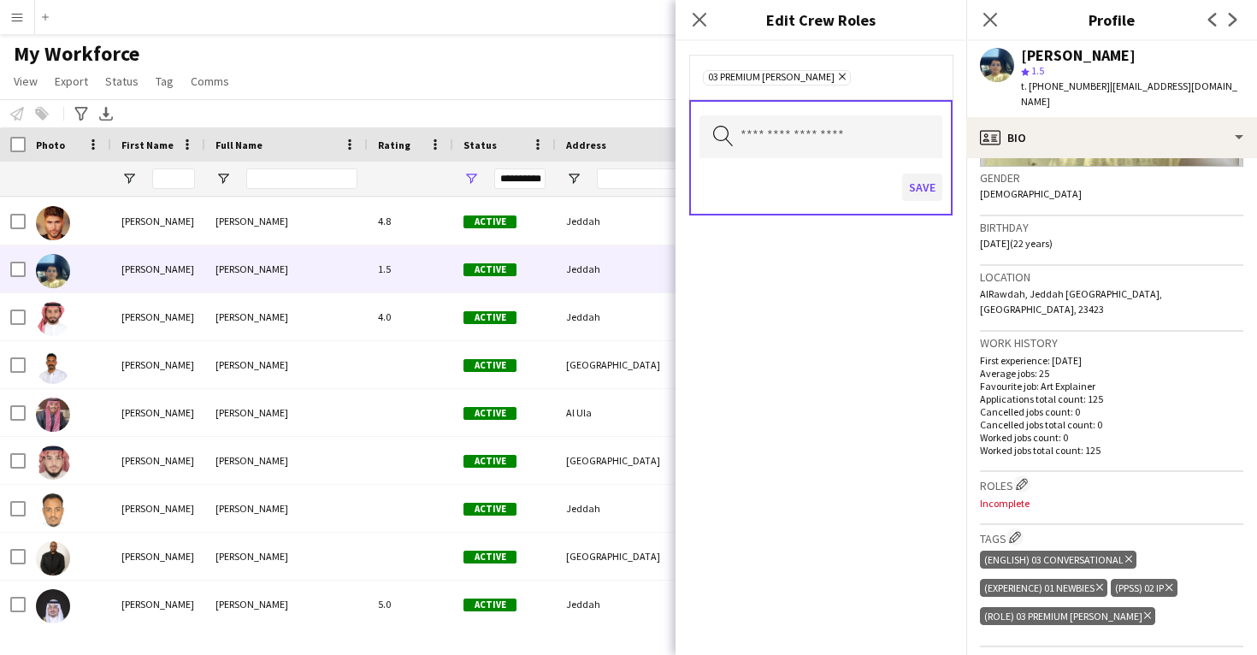
click at [912, 200] on button "Save" at bounding box center [922, 187] width 40 height 27
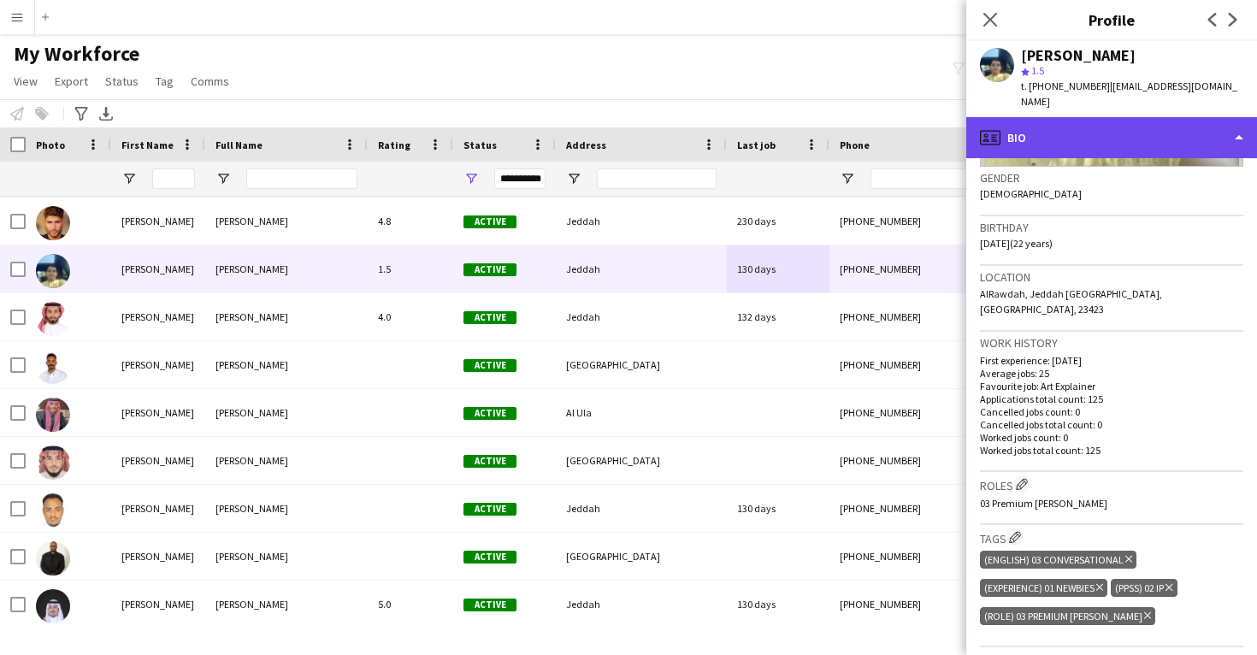
click at [1092, 120] on div "profile Bio" at bounding box center [1111, 137] width 291 height 41
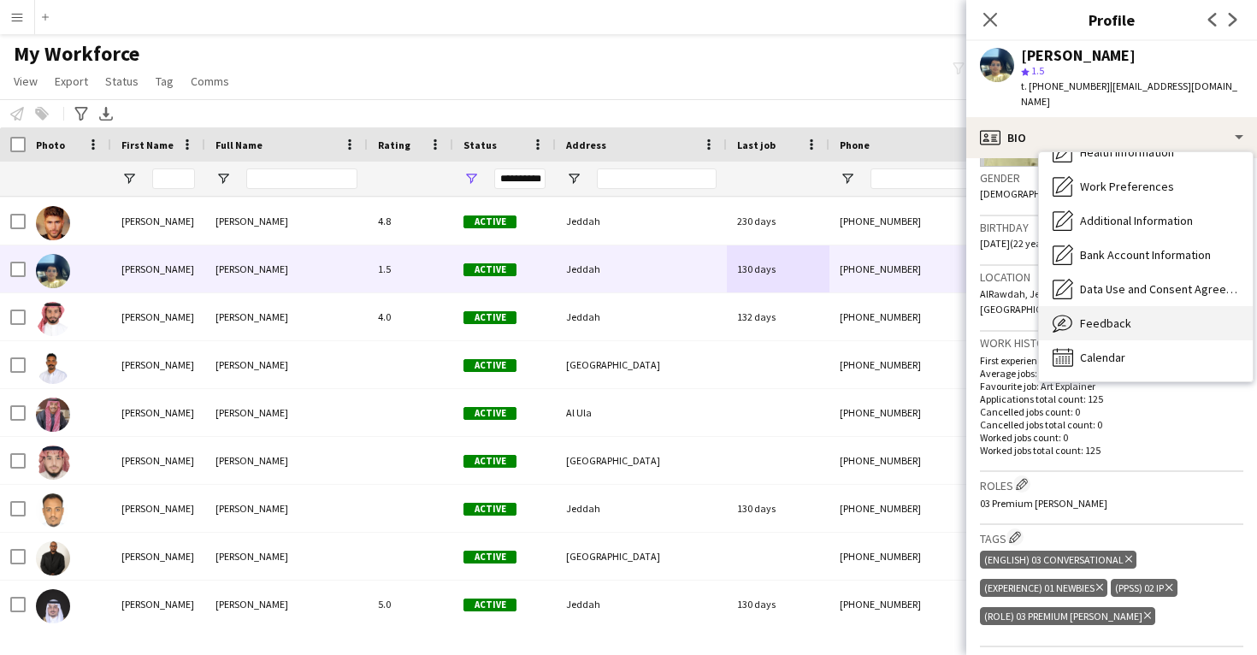
scroll to position [195, 0]
click at [1103, 318] on div "Feedback Feedback" at bounding box center [1146, 323] width 214 height 34
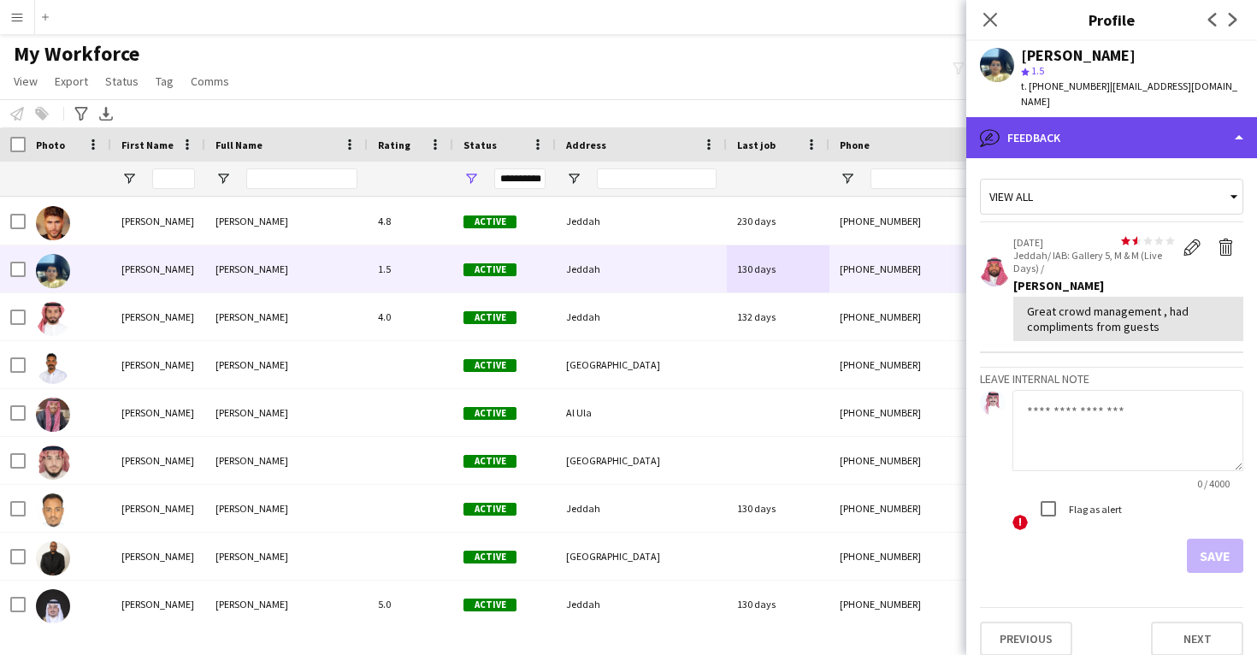
click at [1086, 125] on div "bubble-pencil Feedback" at bounding box center [1111, 137] width 291 height 41
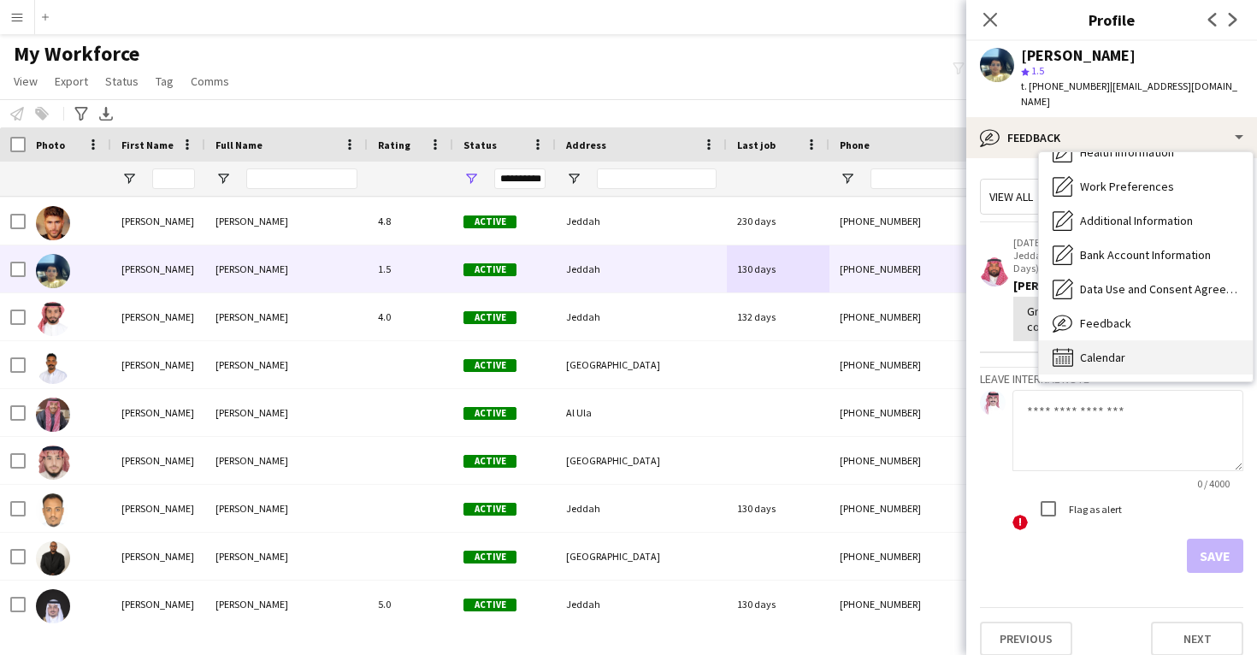
click at [1107, 350] on span "Calendar" at bounding box center [1102, 357] width 45 height 15
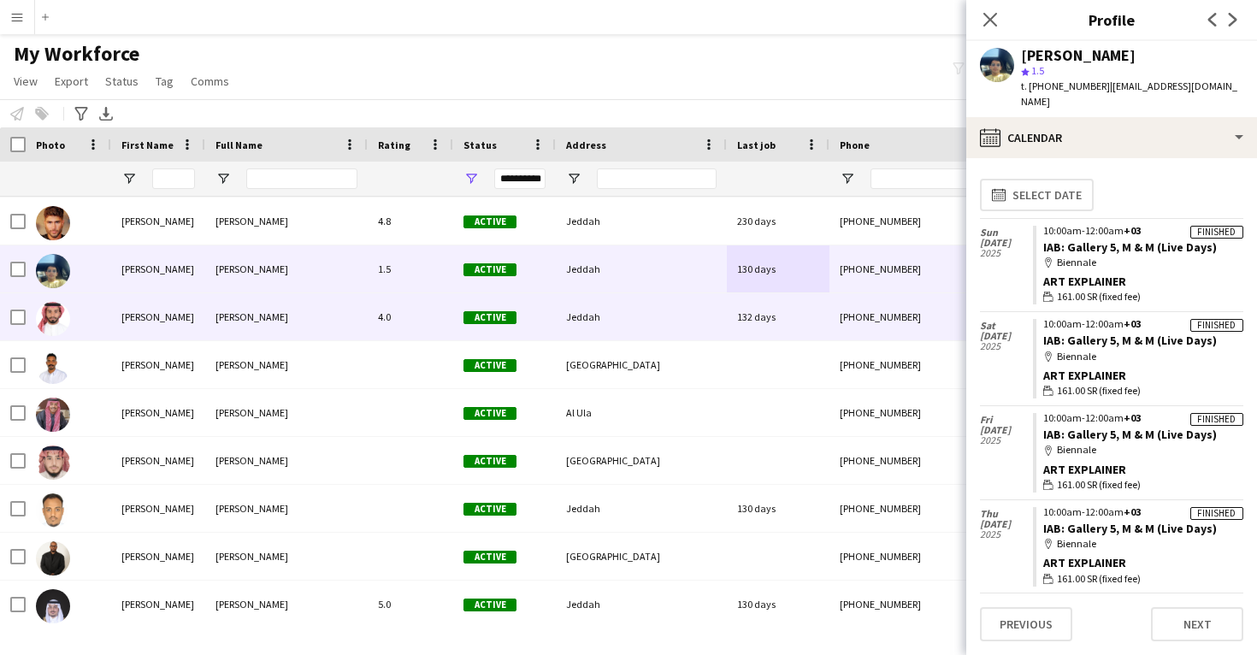
click at [889, 304] on div "+966566885623" at bounding box center [939, 316] width 219 height 47
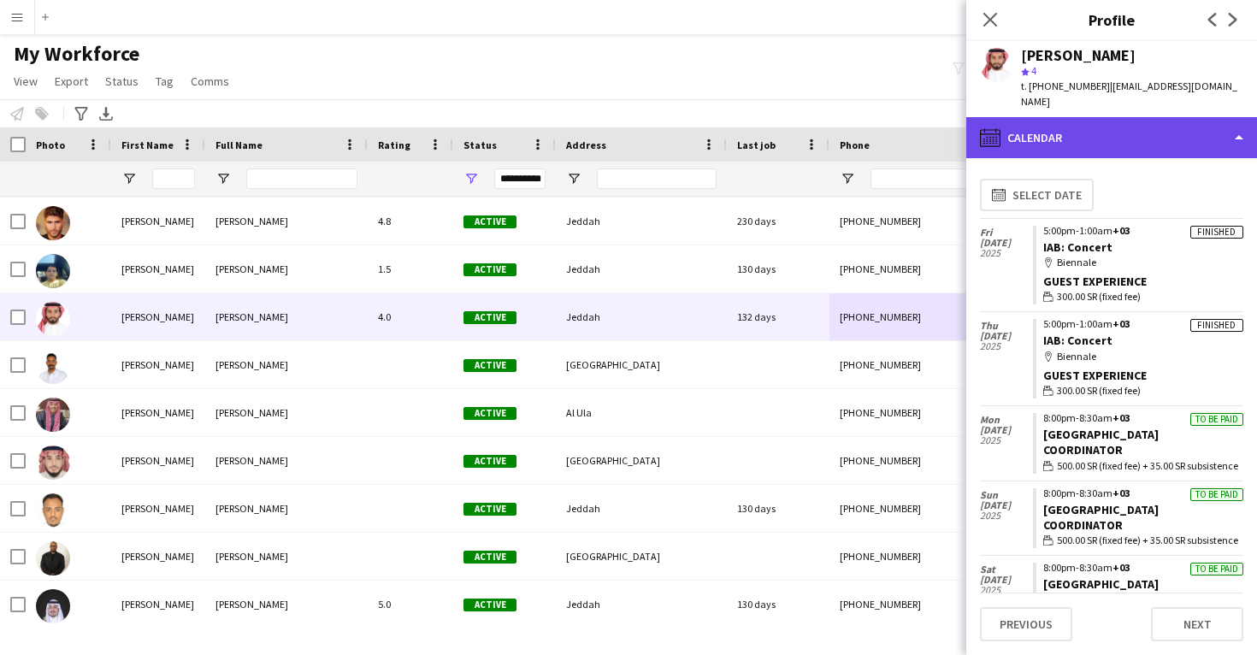
click at [1119, 117] on div "calendar-full Calendar" at bounding box center [1111, 137] width 291 height 41
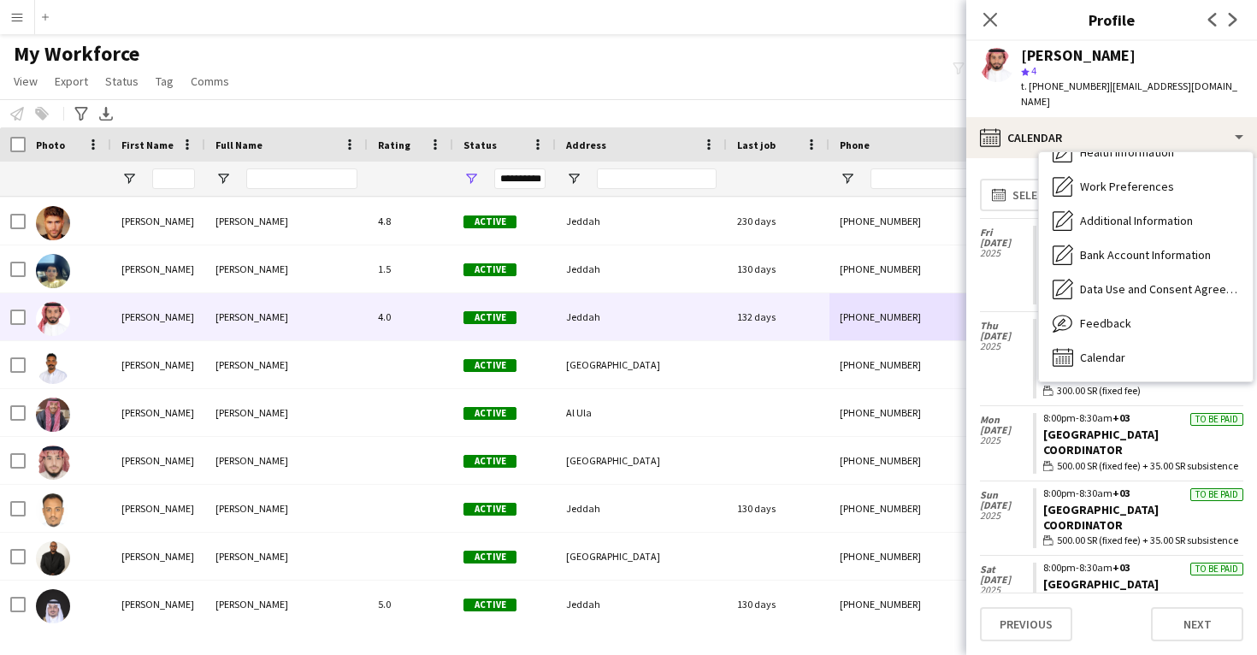
scroll to position [196, 0]
click at [1122, 306] on div "Feedback Feedback" at bounding box center [1146, 323] width 214 height 34
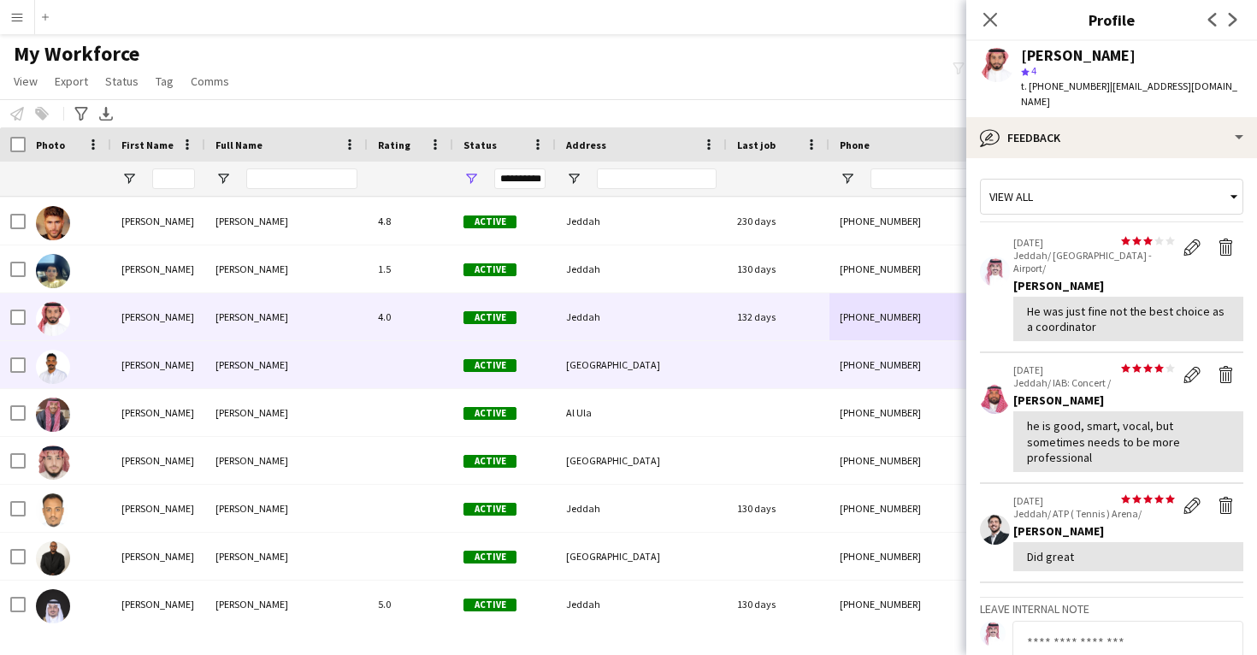
click at [855, 352] on div "+966534531692" at bounding box center [939, 364] width 219 height 47
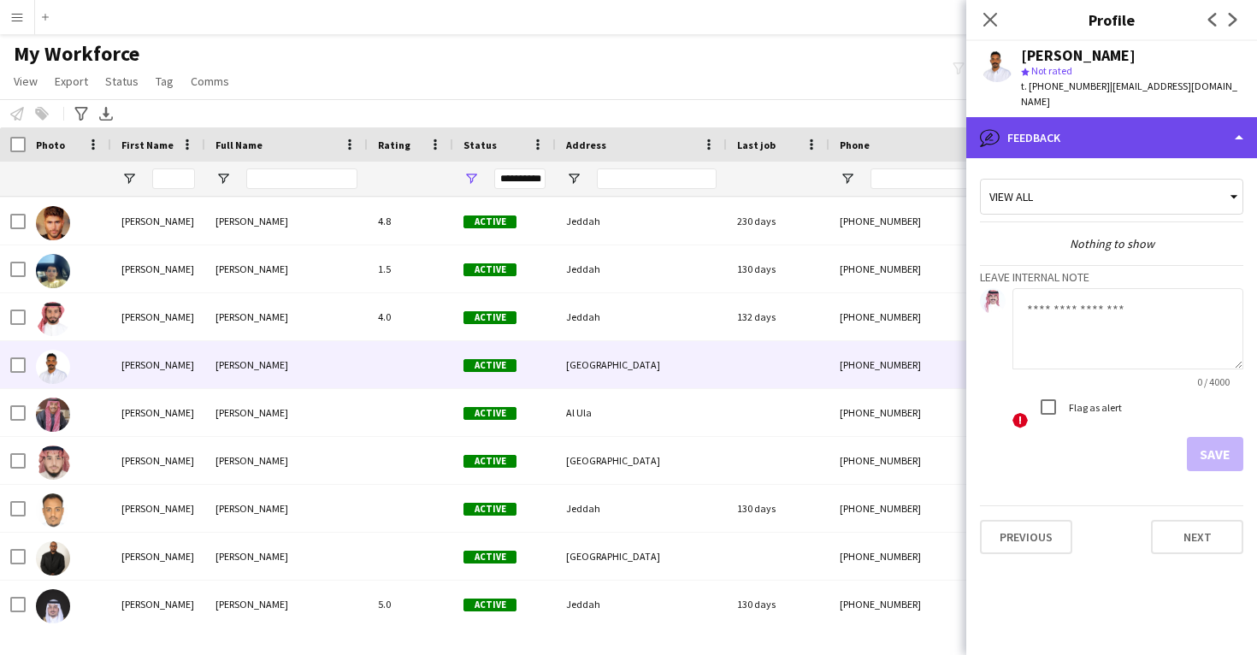
click at [1065, 121] on div "bubble-pencil Feedback" at bounding box center [1111, 137] width 291 height 41
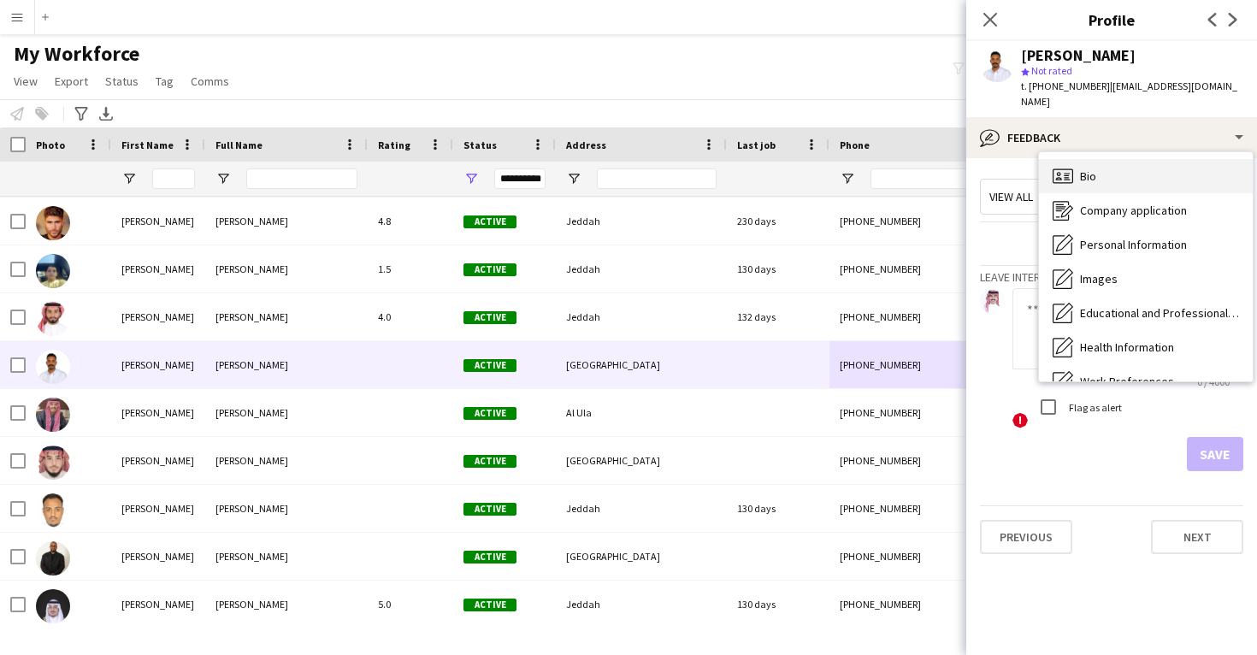
click at [1083, 159] on div "Bio Bio" at bounding box center [1146, 176] width 214 height 34
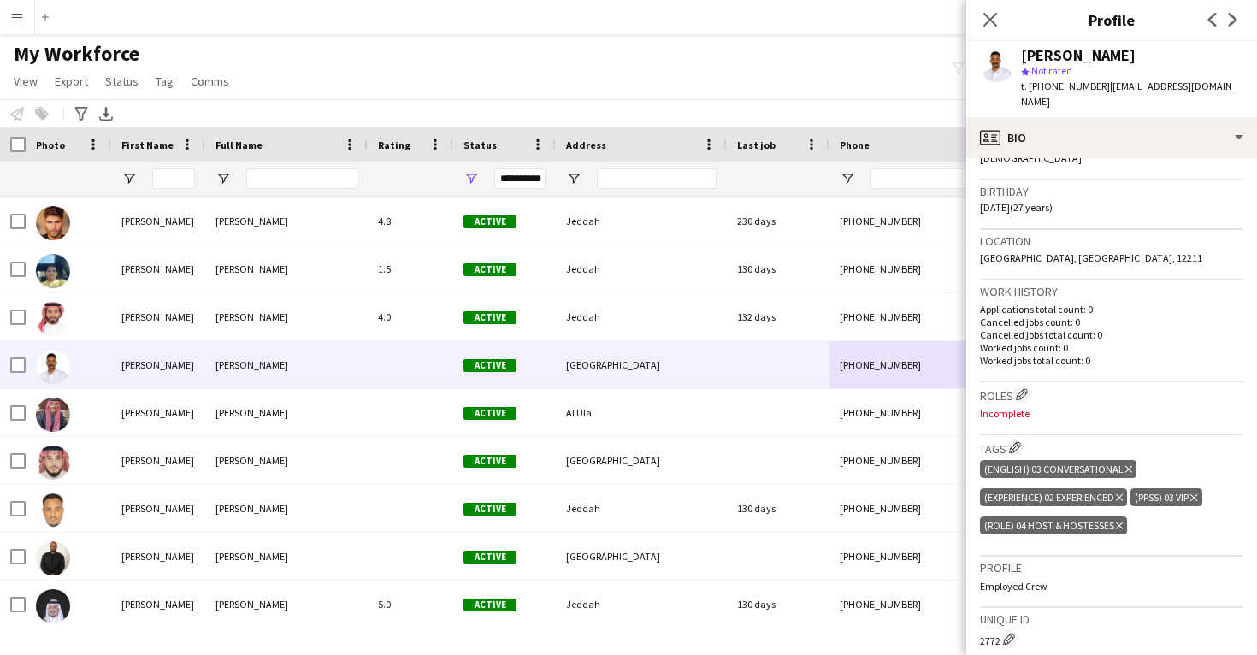
scroll to position [302, 0]
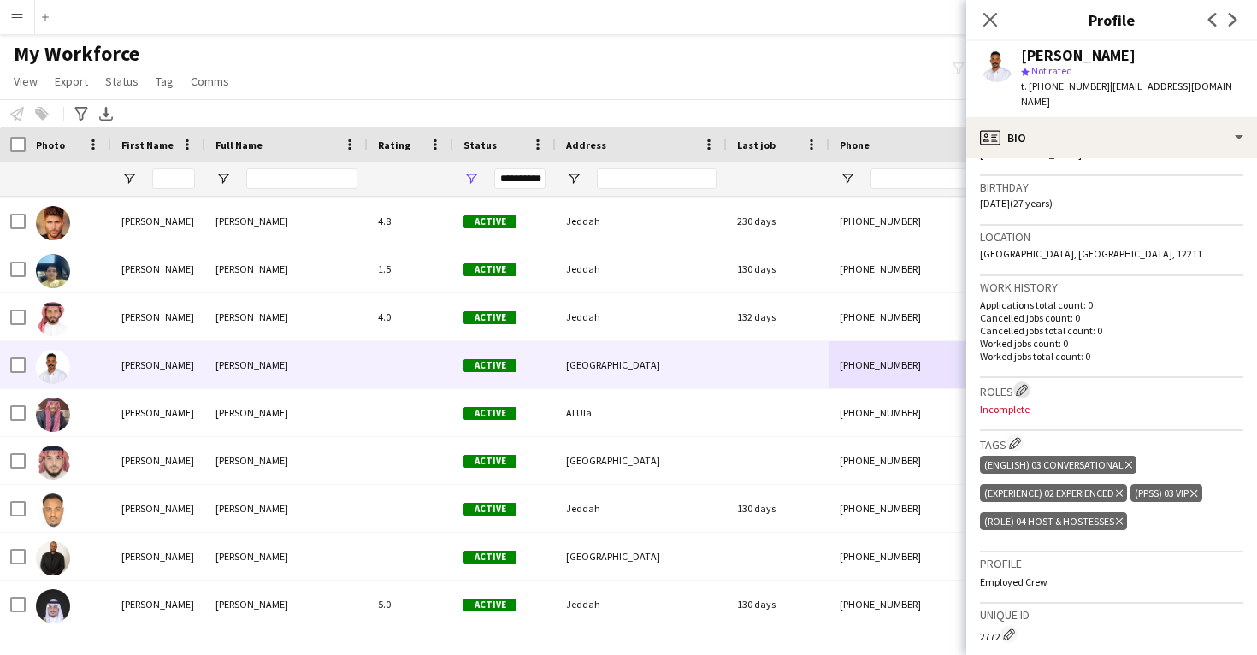
click at [1024, 384] on app-icon "Edit crew company roles" at bounding box center [1022, 390] width 12 height 12
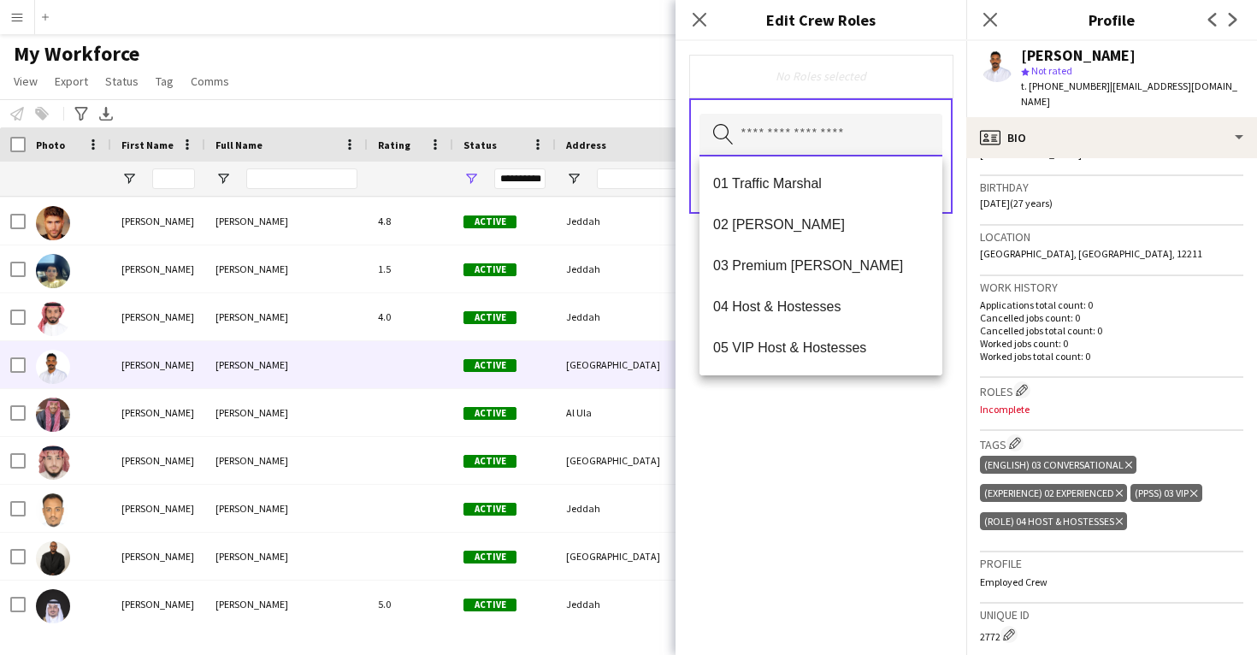
click at [813, 128] on input "text" at bounding box center [821, 135] width 243 height 43
click at [830, 303] on span "04 Host & Hostesses" at bounding box center [821, 306] width 216 height 16
click at [849, 416] on div "04 Host & Hostesses Remove Search by role type Save" at bounding box center [821, 348] width 291 height 614
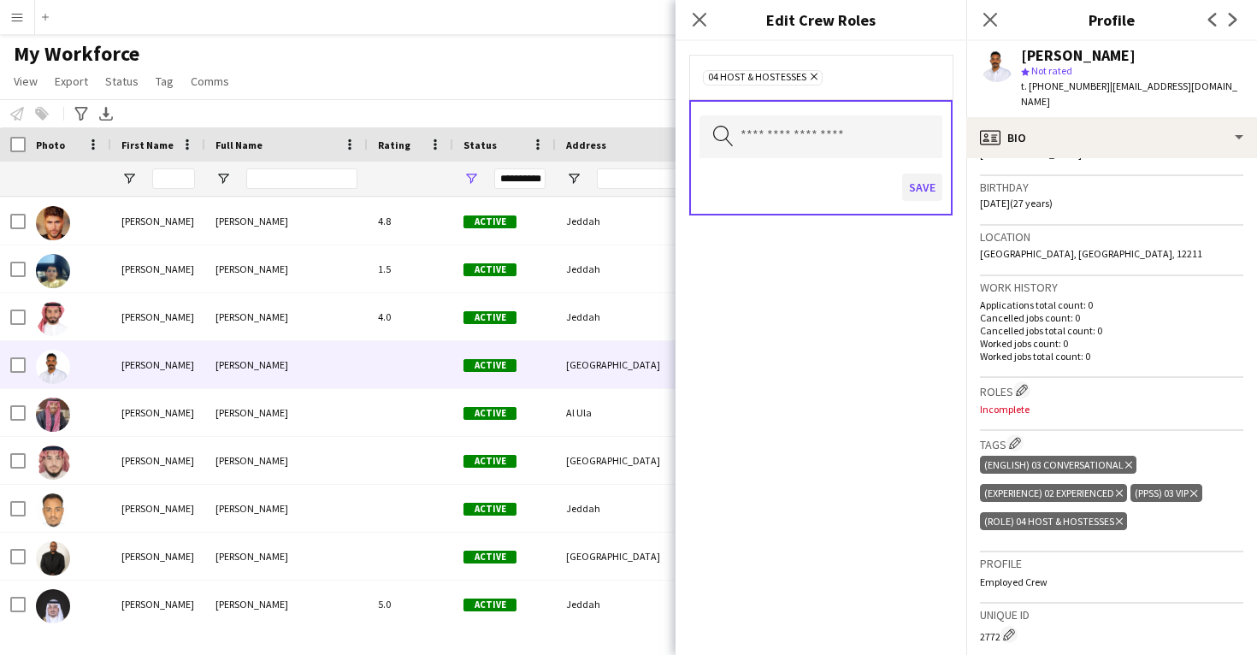
click at [918, 186] on button "Save" at bounding box center [922, 187] width 40 height 27
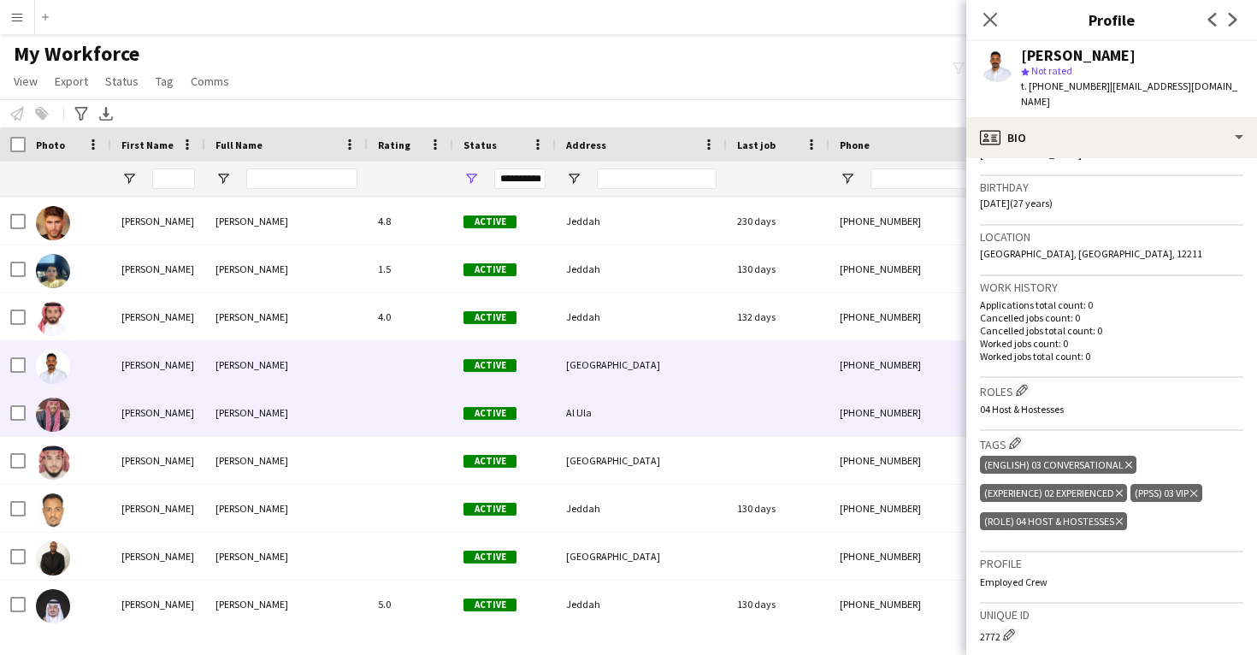
click at [856, 434] on div "+966558038941" at bounding box center [939, 412] width 219 height 47
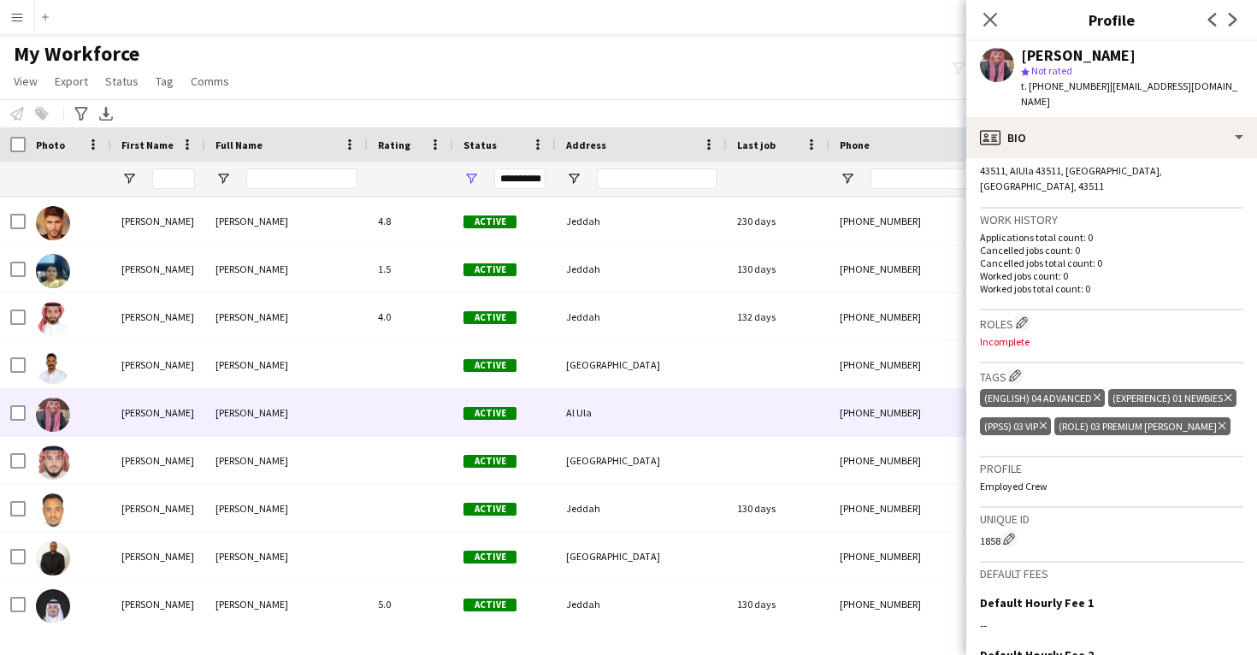
scroll to position [400, 0]
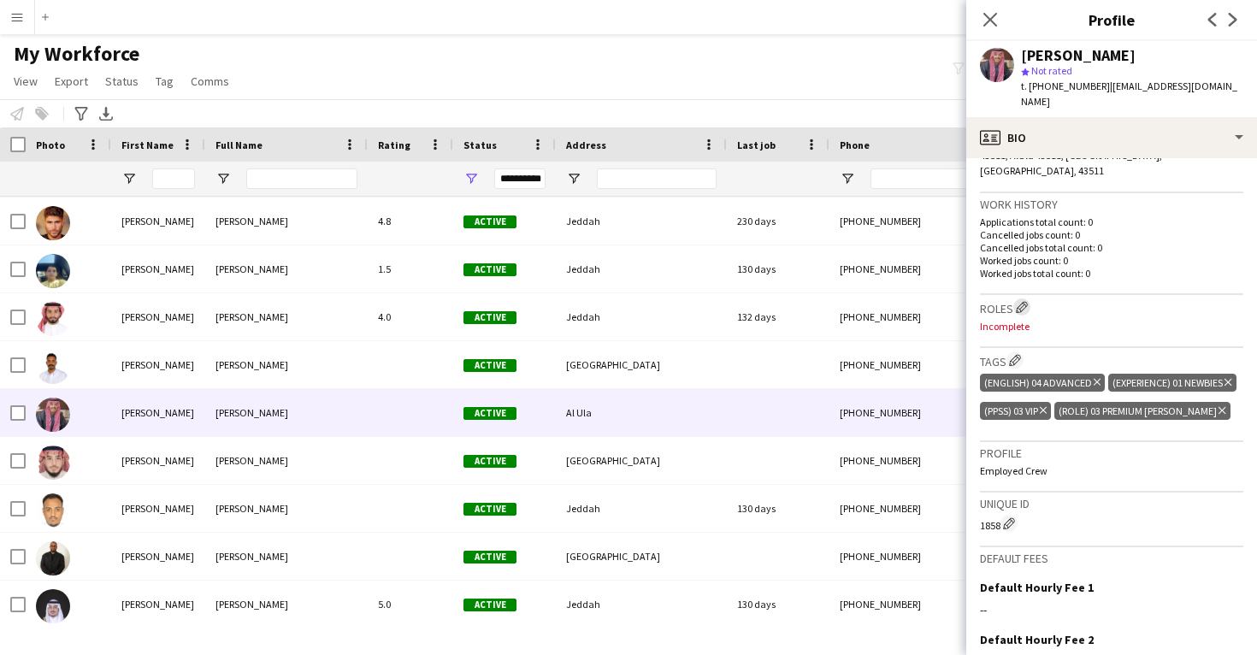
click at [1025, 301] on app-icon "Edit crew company roles" at bounding box center [1022, 307] width 12 height 12
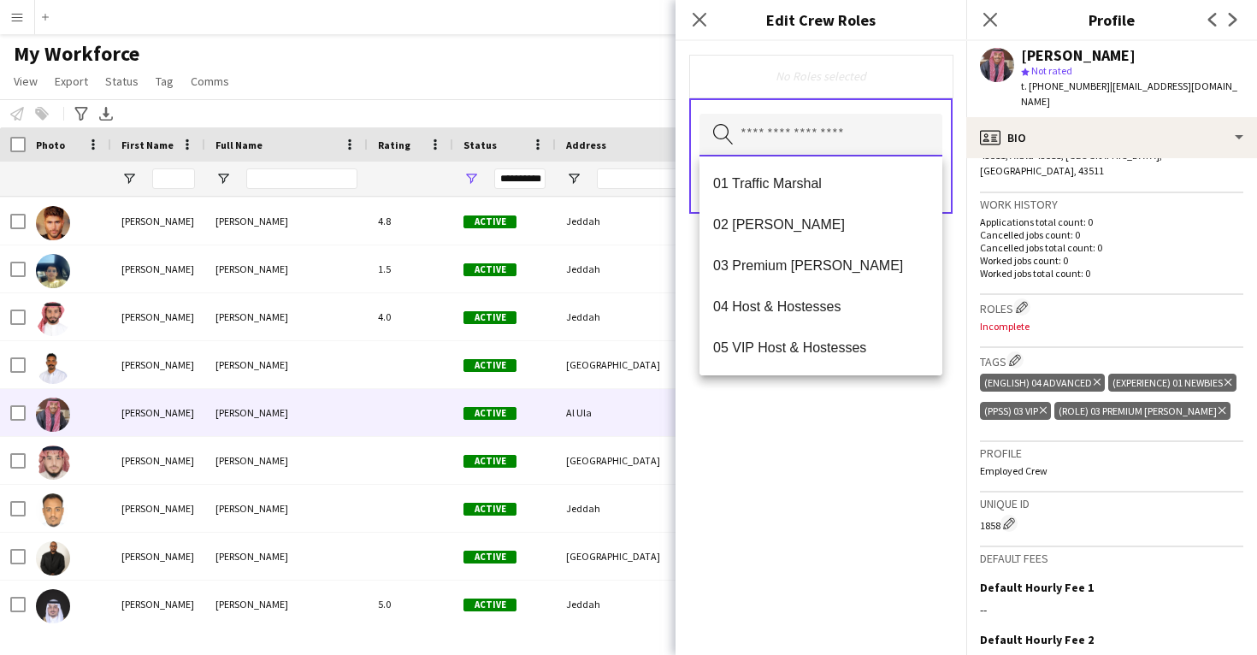
click at [865, 127] on input "text" at bounding box center [821, 135] width 243 height 43
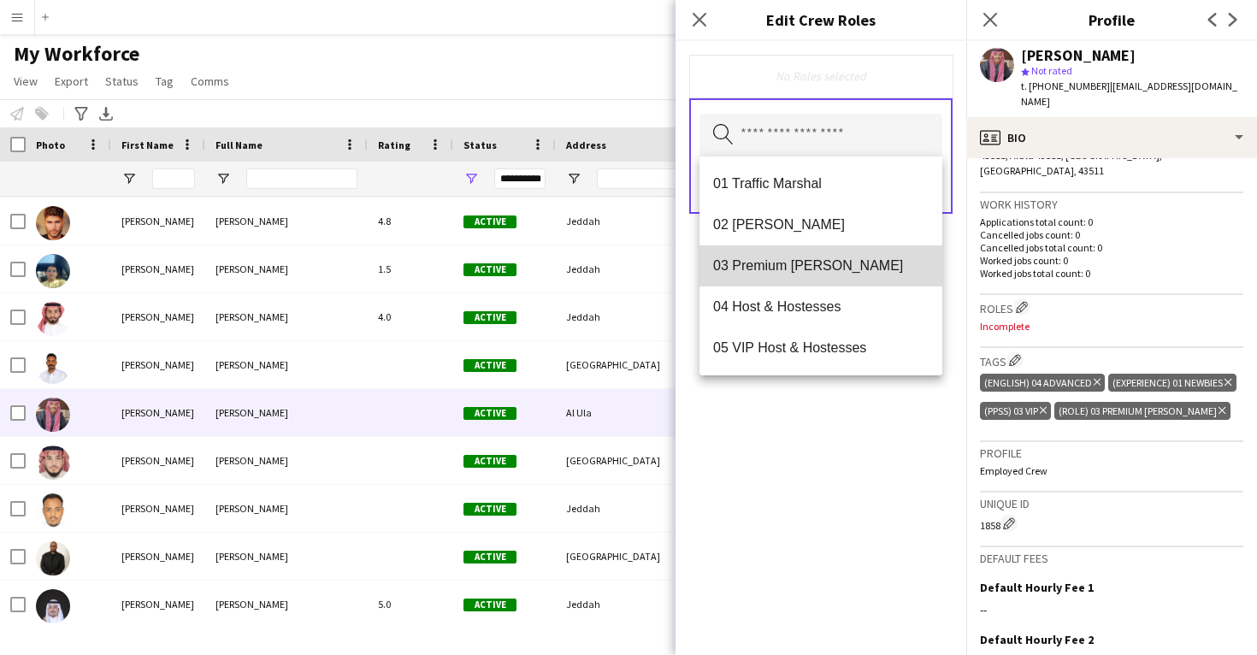
click at [883, 275] on mat-option "03 Premium Usher" at bounding box center [821, 265] width 243 height 41
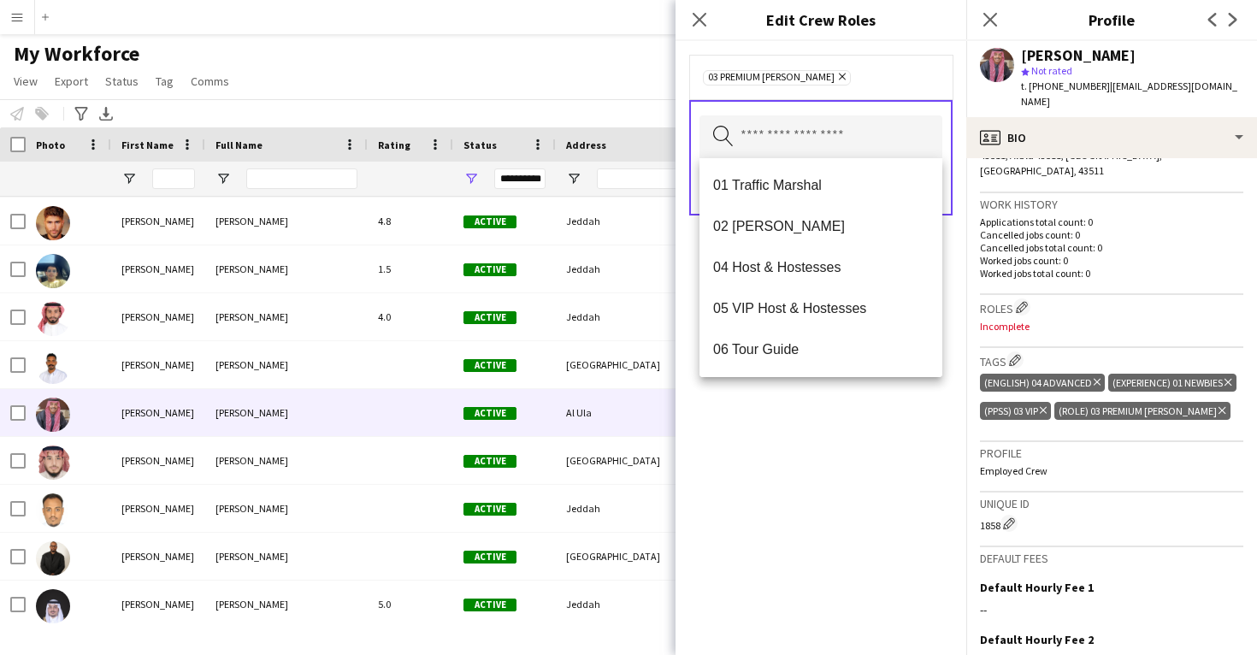
click at [912, 428] on div "03 Premium Usher Remove Search by role type Save" at bounding box center [821, 348] width 291 height 614
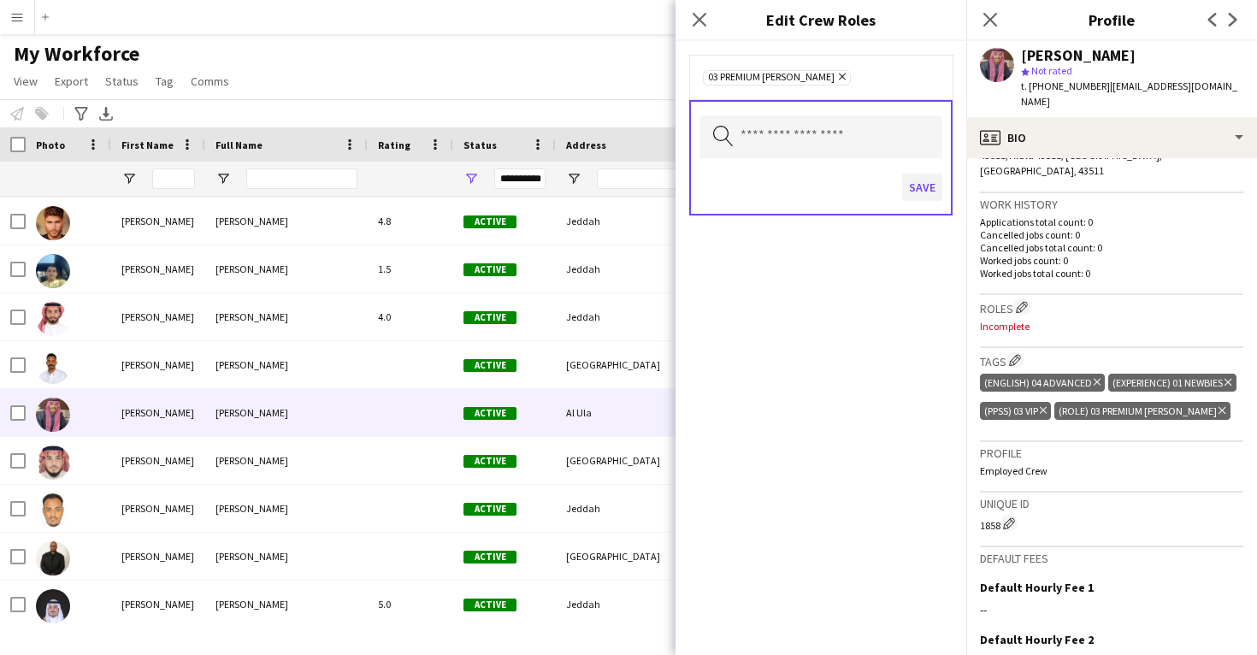
click at [918, 188] on button "Save" at bounding box center [922, 187] width 40 height 27
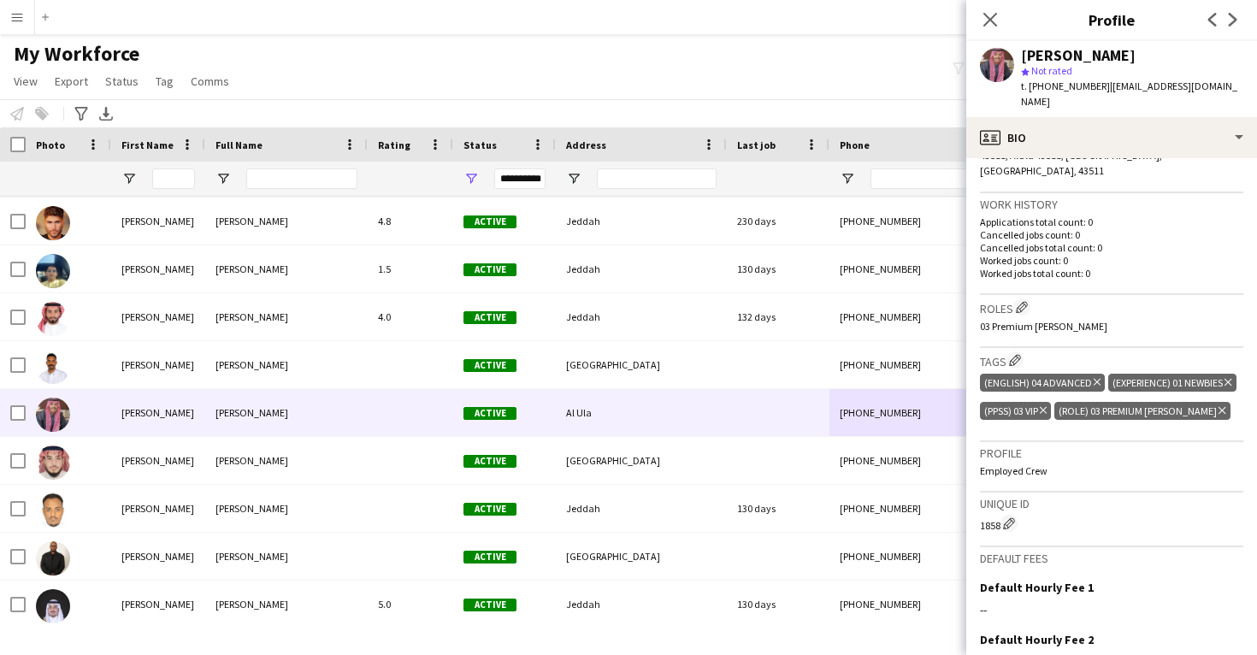
click at [1147, 149] on span "43511, AlUla 43511, Saudi Arabia, AlUla, 43511" at bounding box center [1071, 163] width 182 height 28
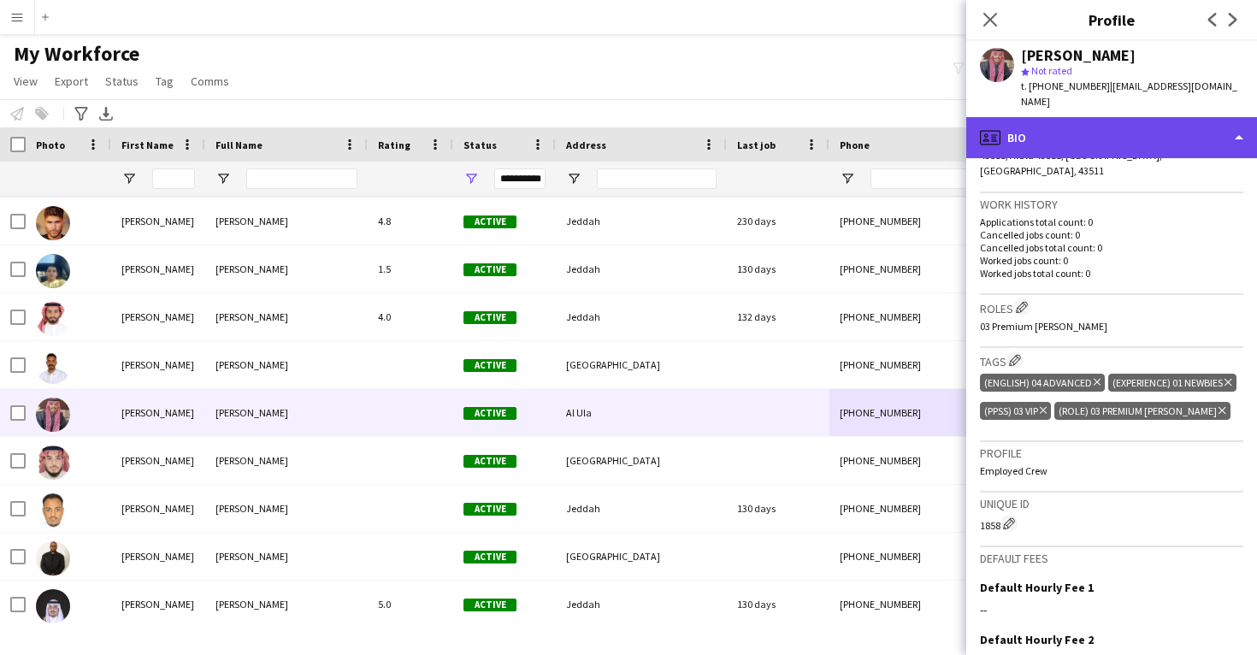
click at [1141, 133] on div "profile Bio" at bounding box center [1111, 137] width 291 height 41
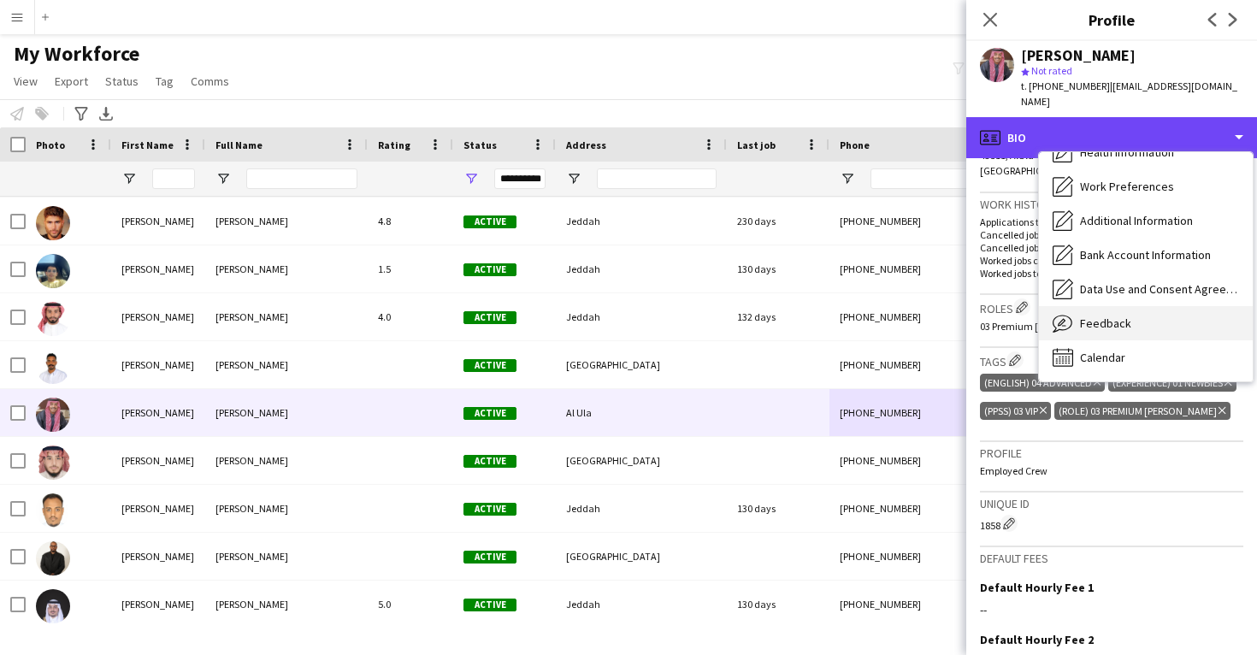
scroll to position [195, 0]
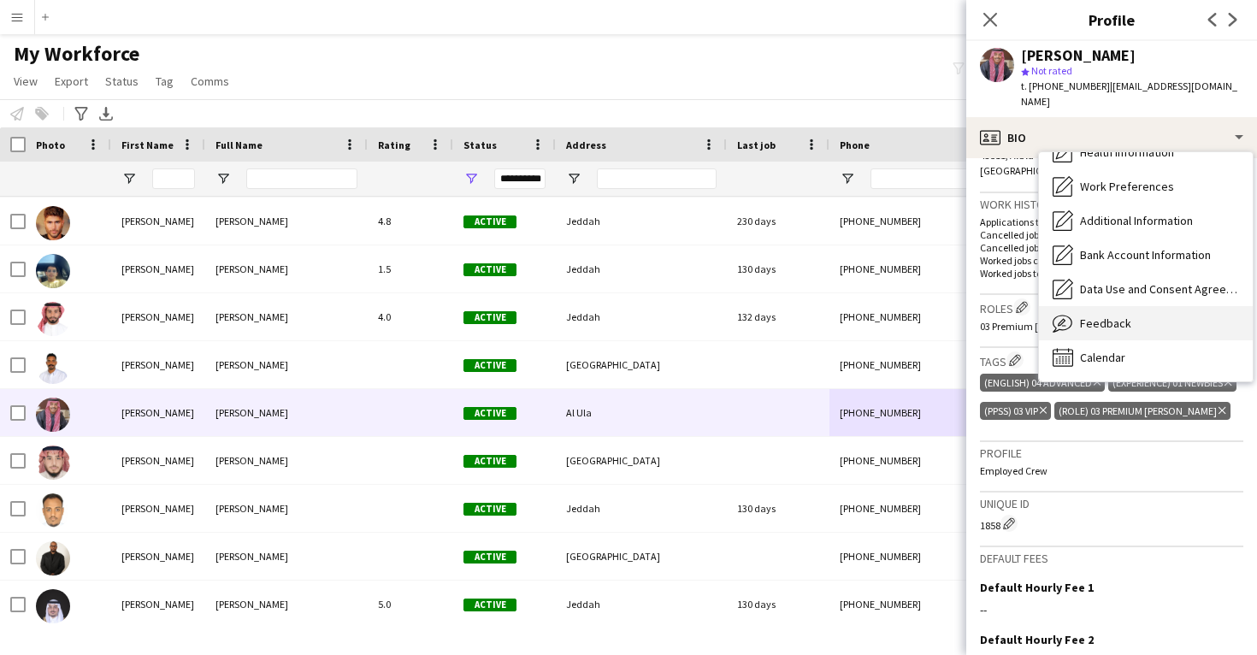
click at [1156, 316] on div "Feedback Feedback" at bounding box center [1146, 323] width 214 height 34
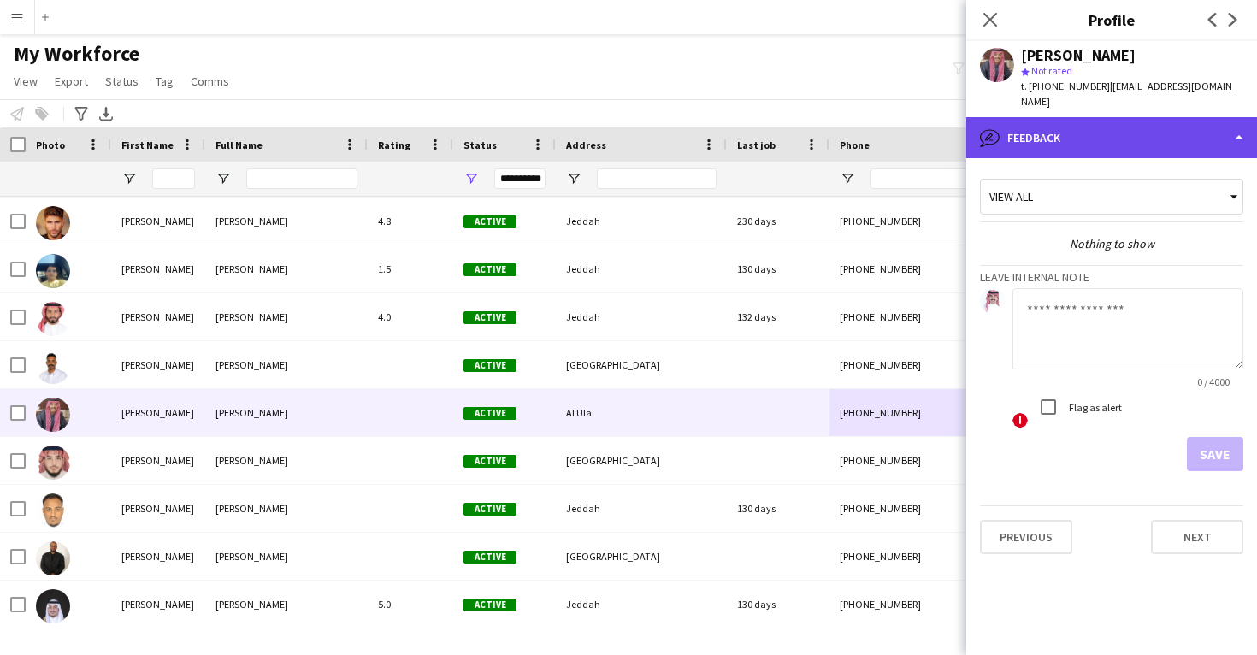
click at [1132, 134] on div "bubble-pencil Feedback" at bounding box center [1111, 137] width 291 height 41
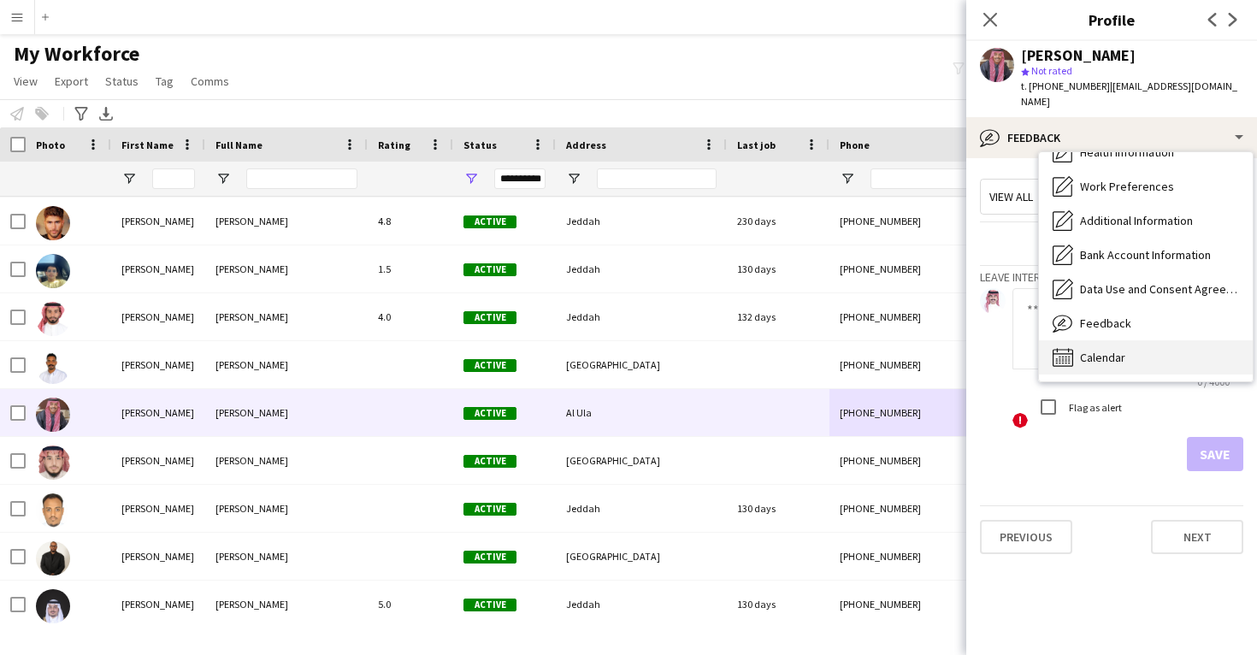
click at [1151, 340] on div "Calendar Calendar" at bounding box center [1146, 357] width 214 height 34
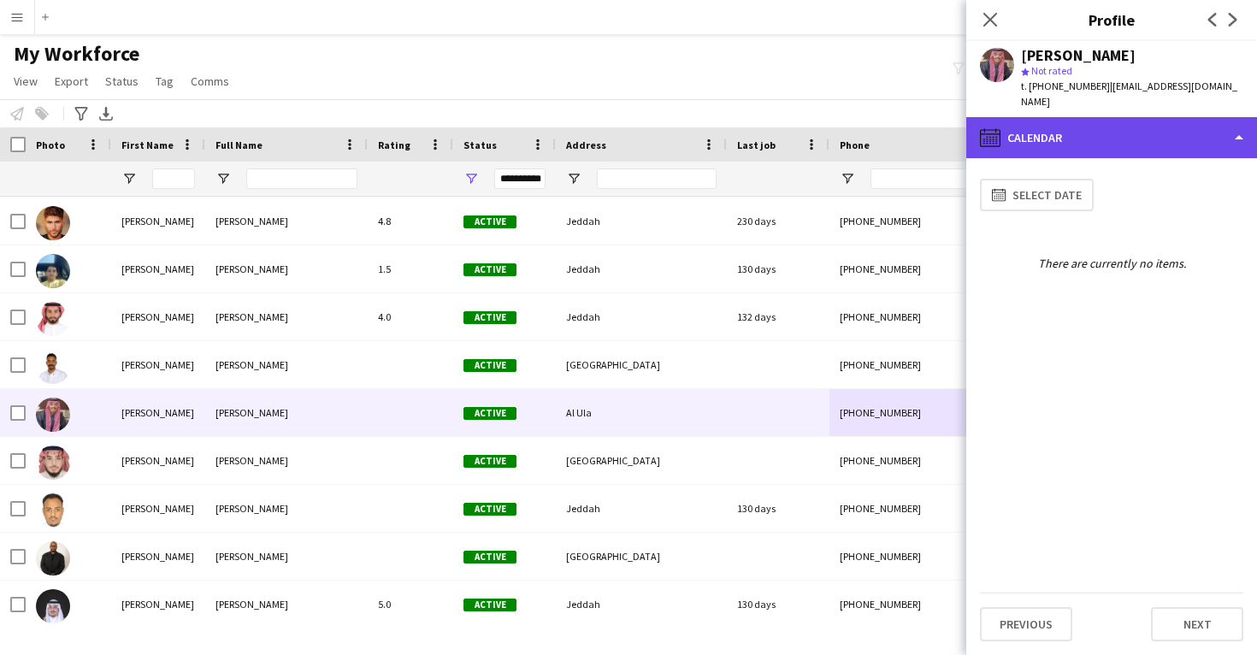
click at [1149, 117] on div "calendar-full Calendar" at bounding box center [1111, 137] width 291 height 41
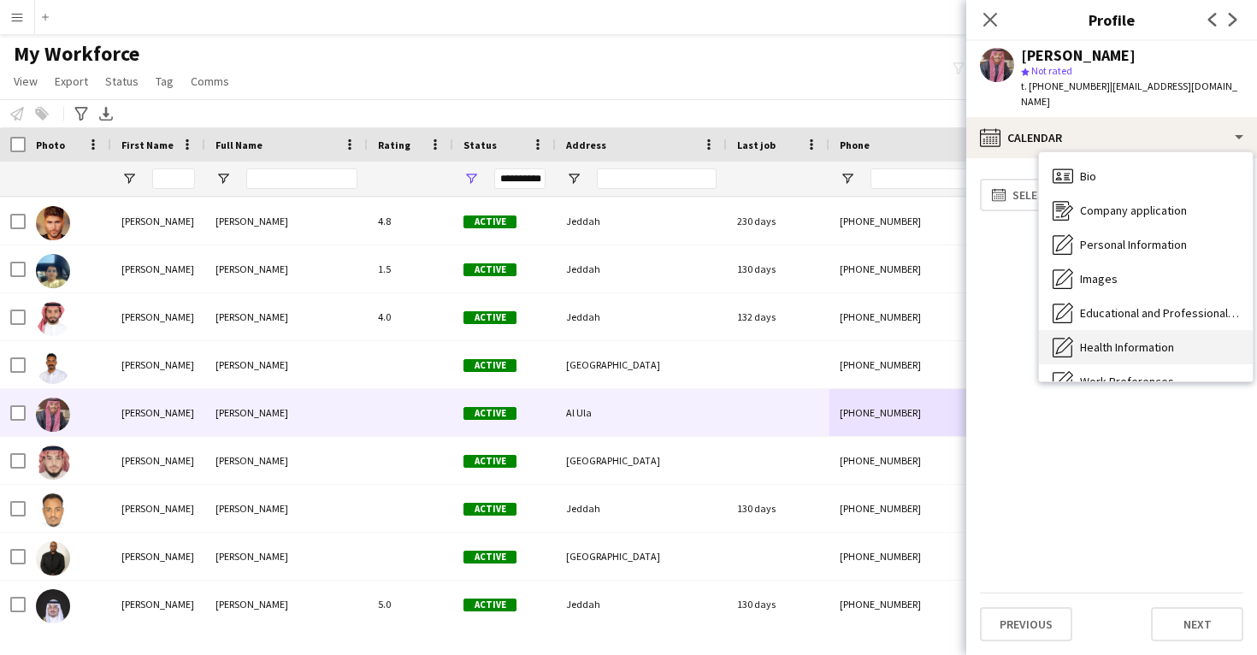
scroll to position [0, 0]
click at [1148, 159] on div "Bio Bio" at bounding box center [1146, 176] width 214 height 34
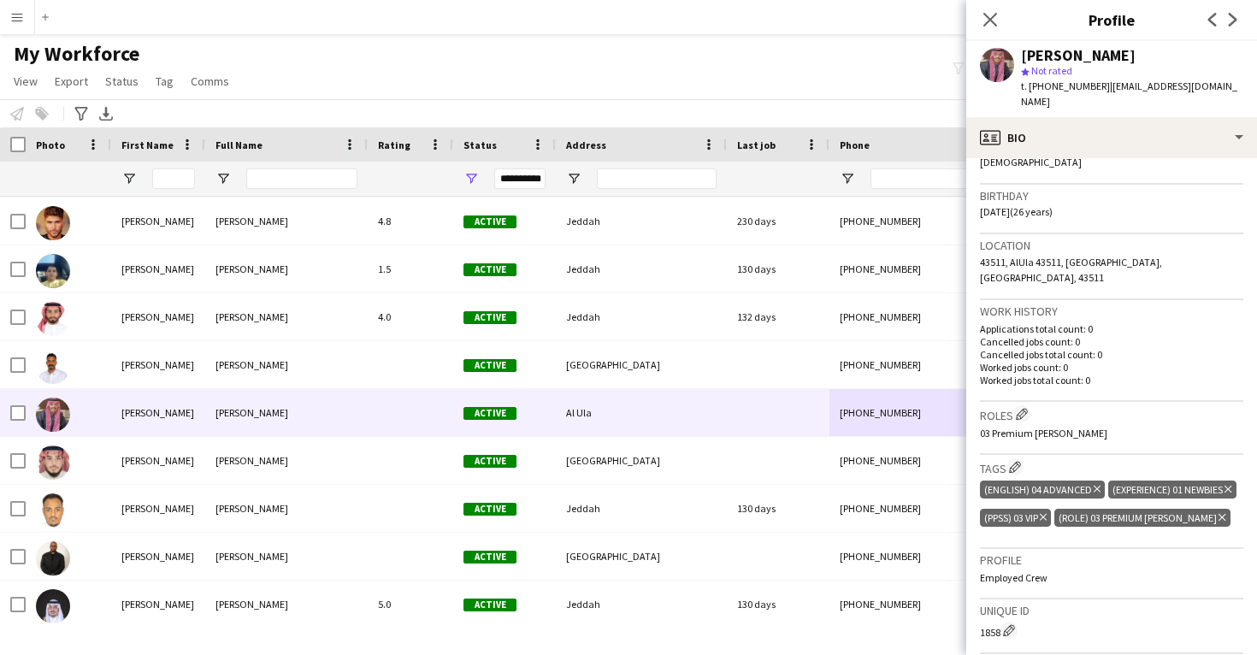
scroll to position [297, 0]
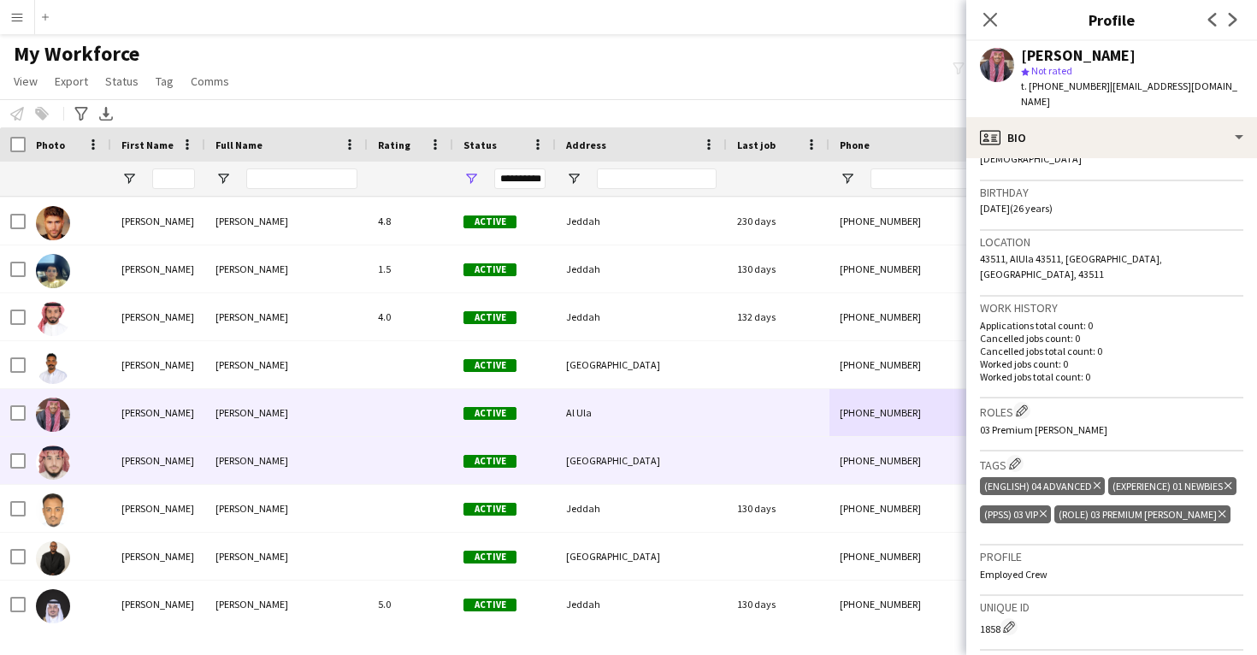
click at [809, 440] on div at bounding box center [778, 460] width 103 height 47
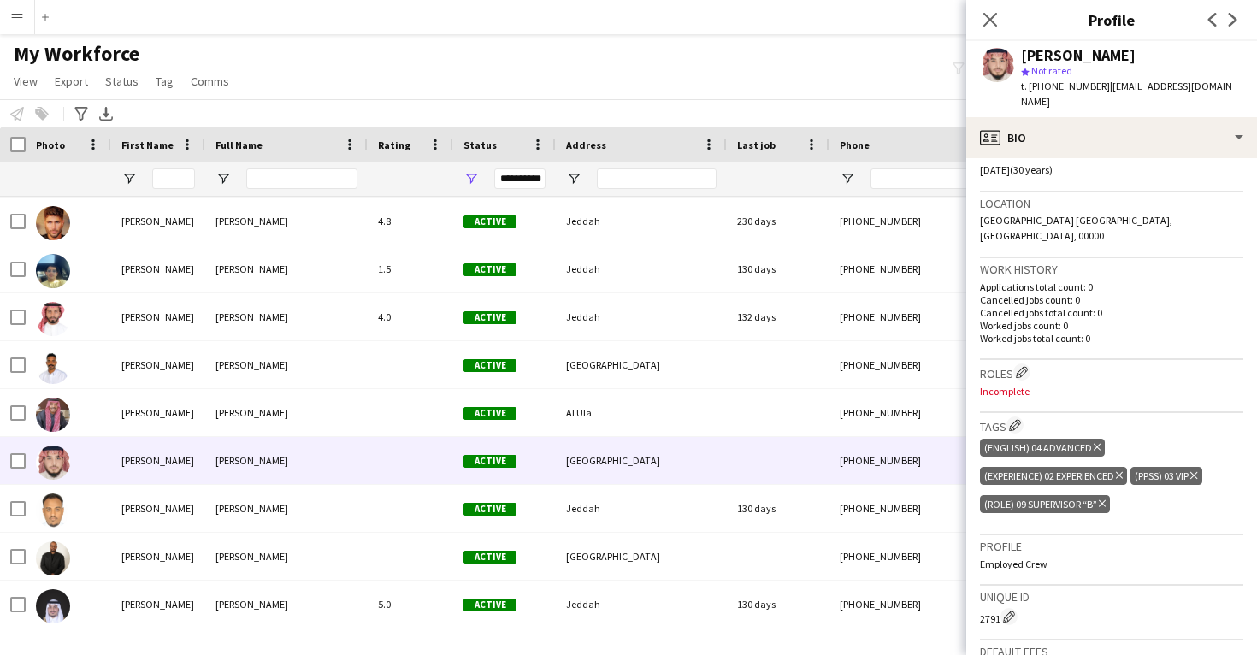
scroll to position [342, 0]
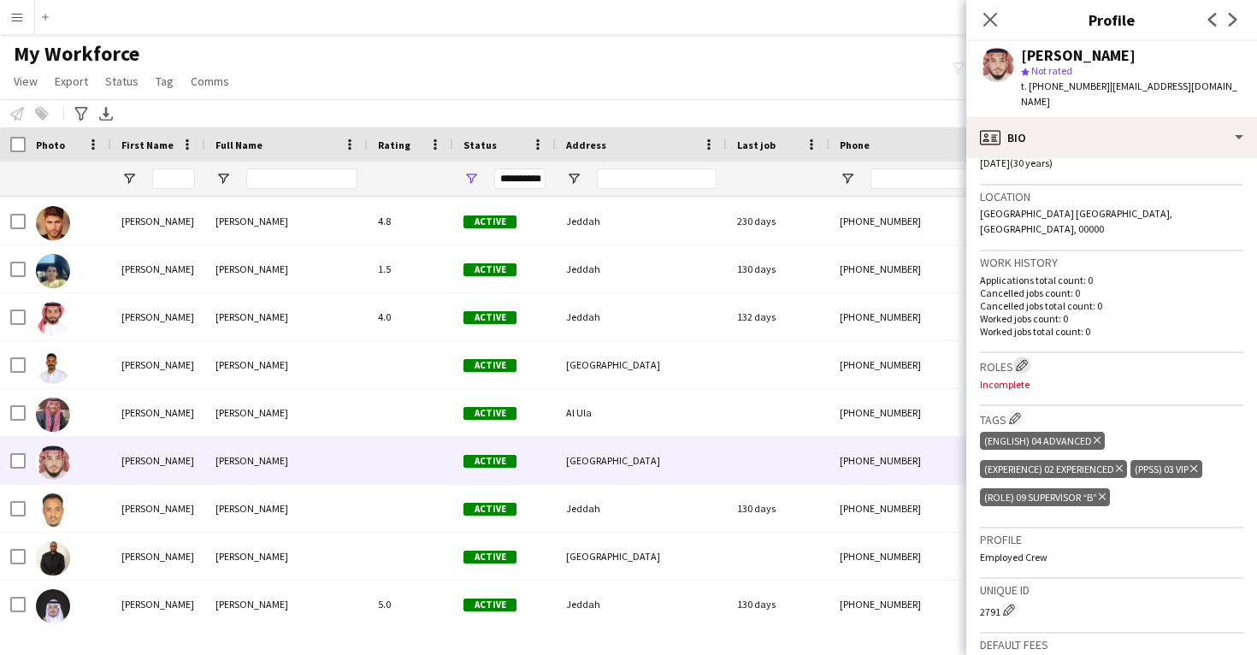
click at [1027, 359] on app-icon "Edit crew company roles" at bounding box center [1022, 365] width 12 height 12
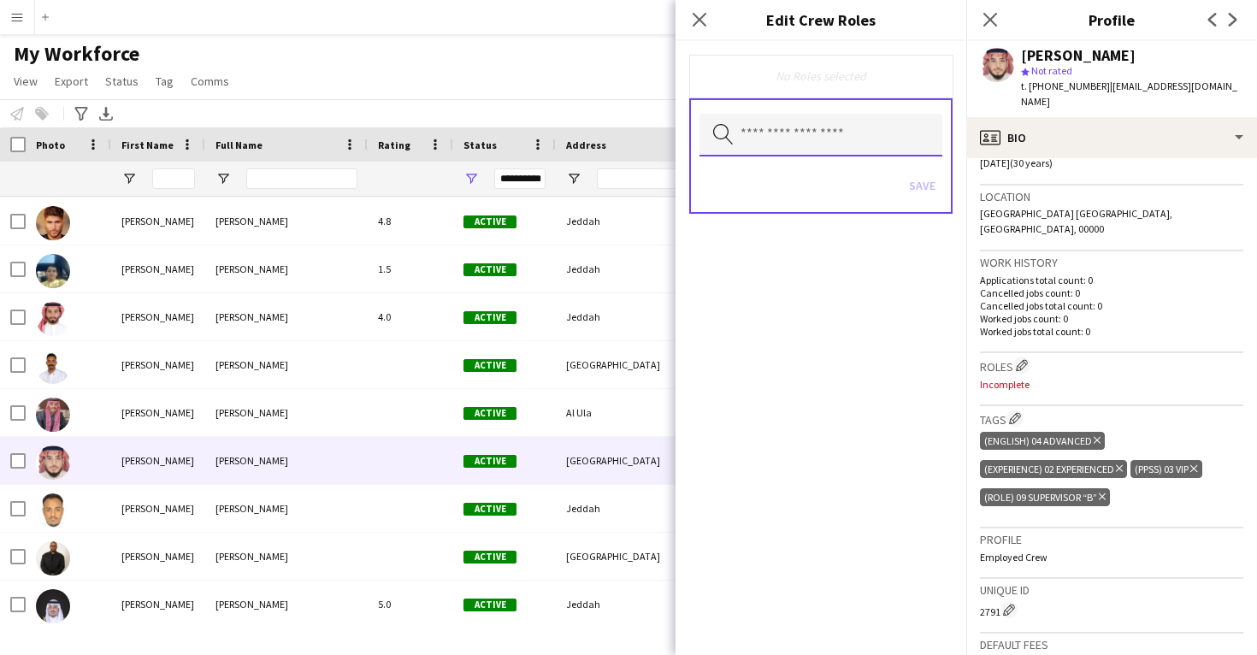
click at [841, 151] on input "text" at bounding box center [821, 135] width 243 height 43
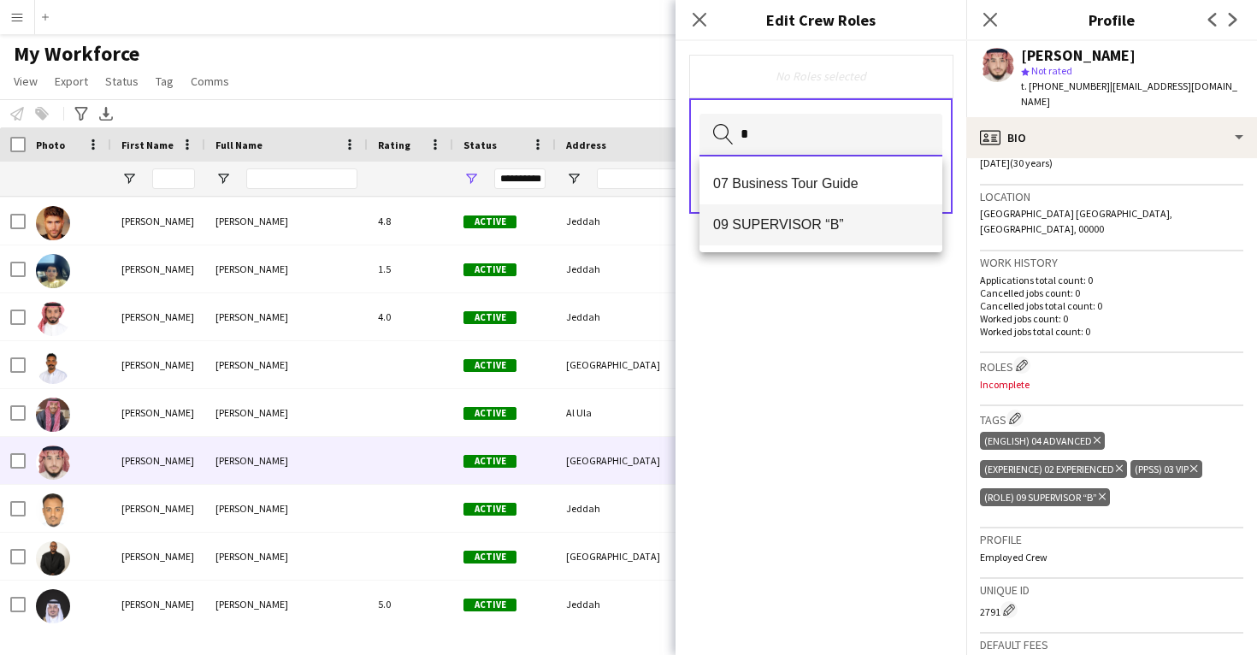
type input "*"
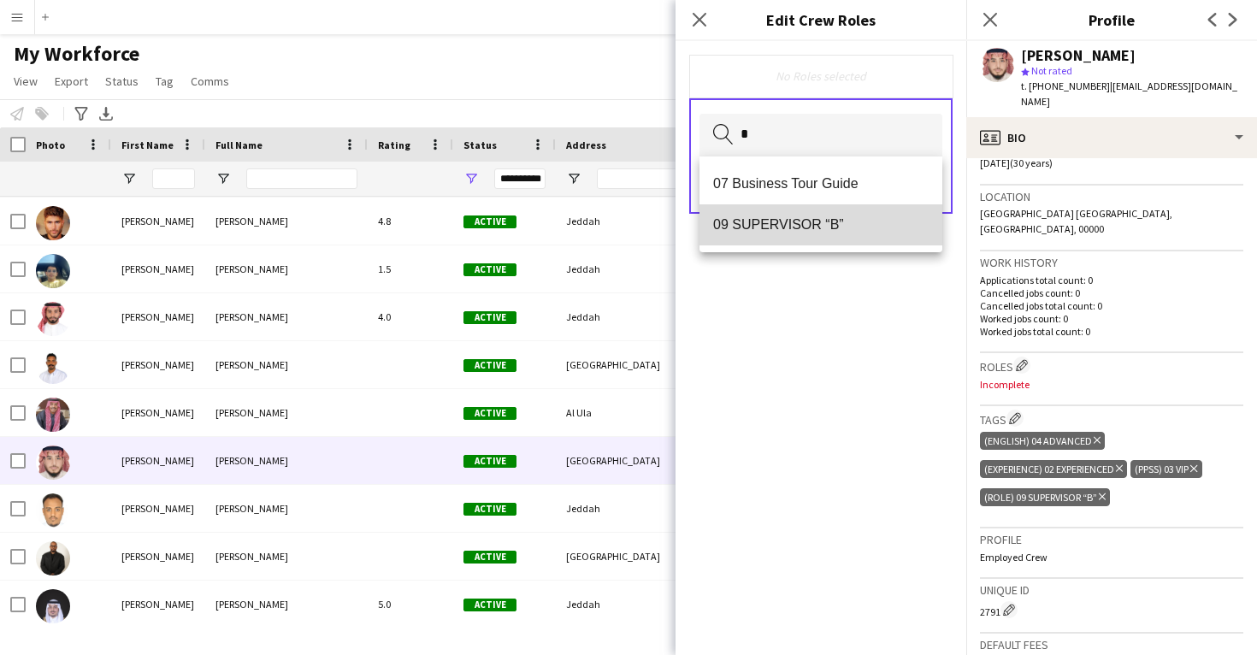
click at [850, 243] on mat-option "09 SUPERVISOR “B”" at bounding box center [821, 224] width 243 height 41
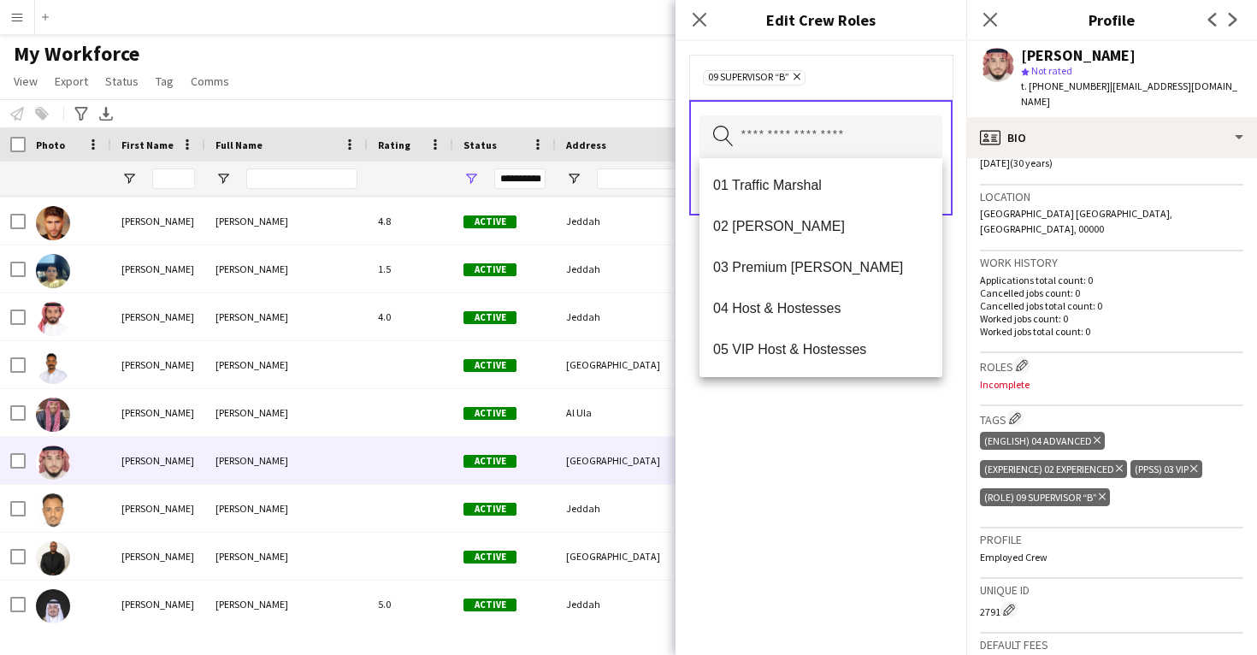
click at [893, 456] on div "09 SUPERVISOR “B” Remove Search by role type Save" at bounding box center [821, 348] width 291 height 614
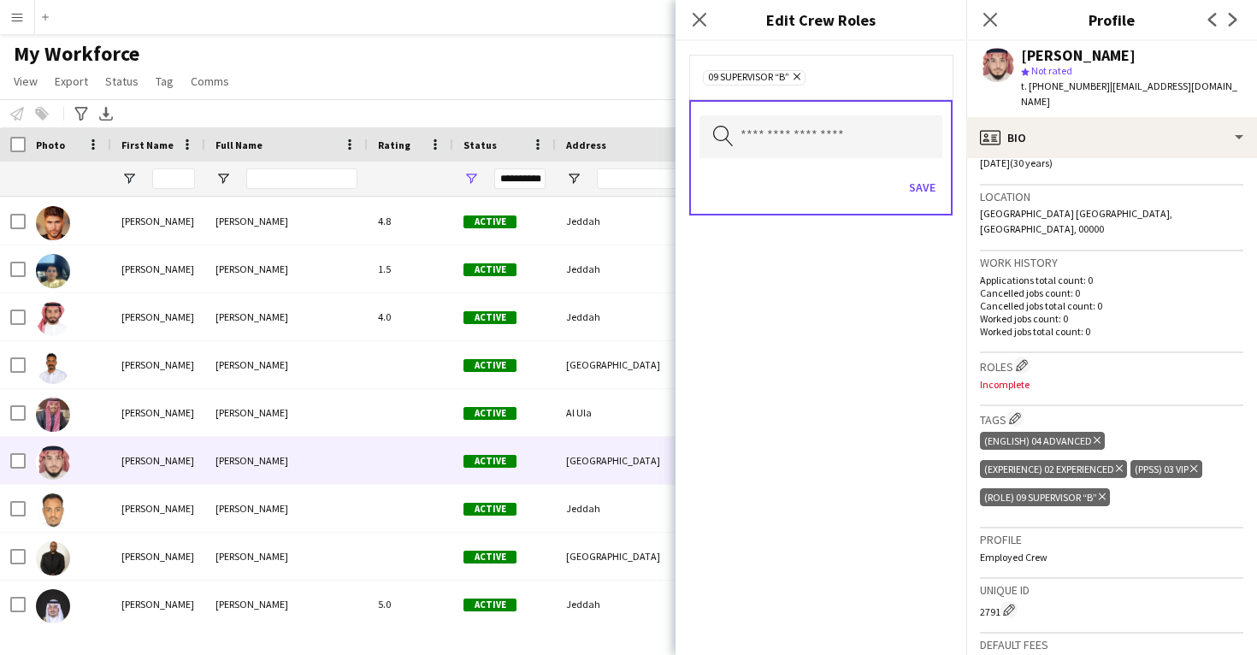
click at [915, 169] on div "Save" at bounding box center [821, 189] width 243 height 49
click at [918, 186] on button "Save" at bounding box center [922, 187] width 40 height 27
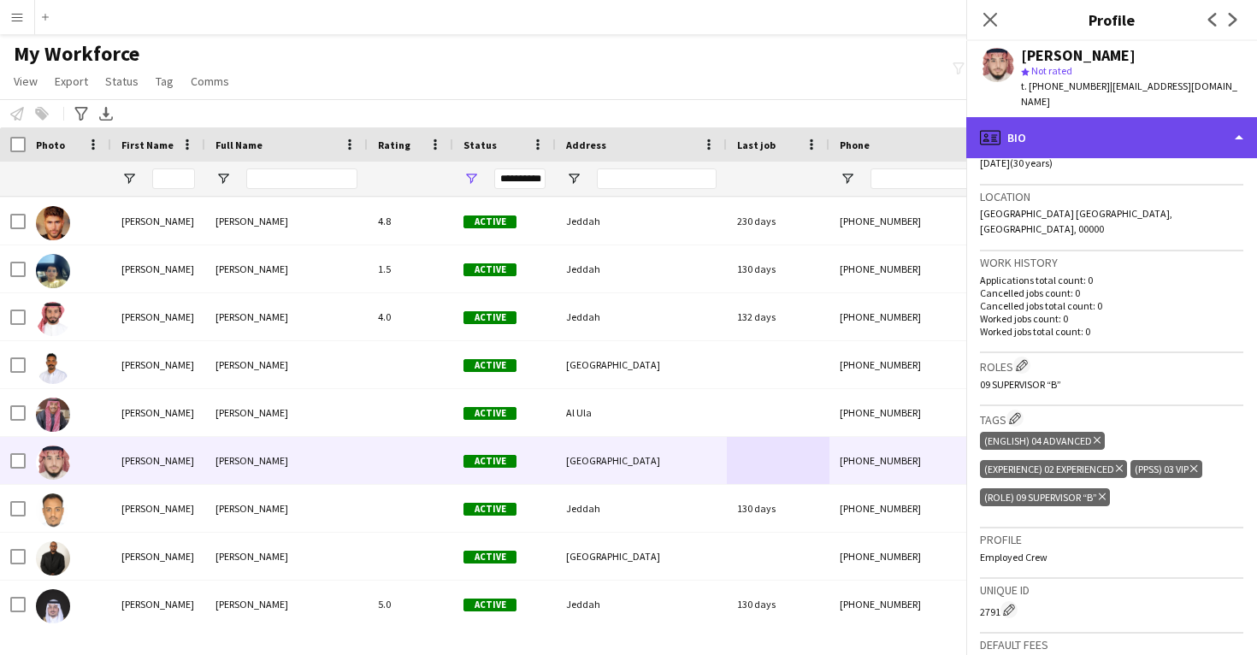
click at [1057, 126] on div "profile Bio" at bounding box center [1111, 137] width 291 height 41
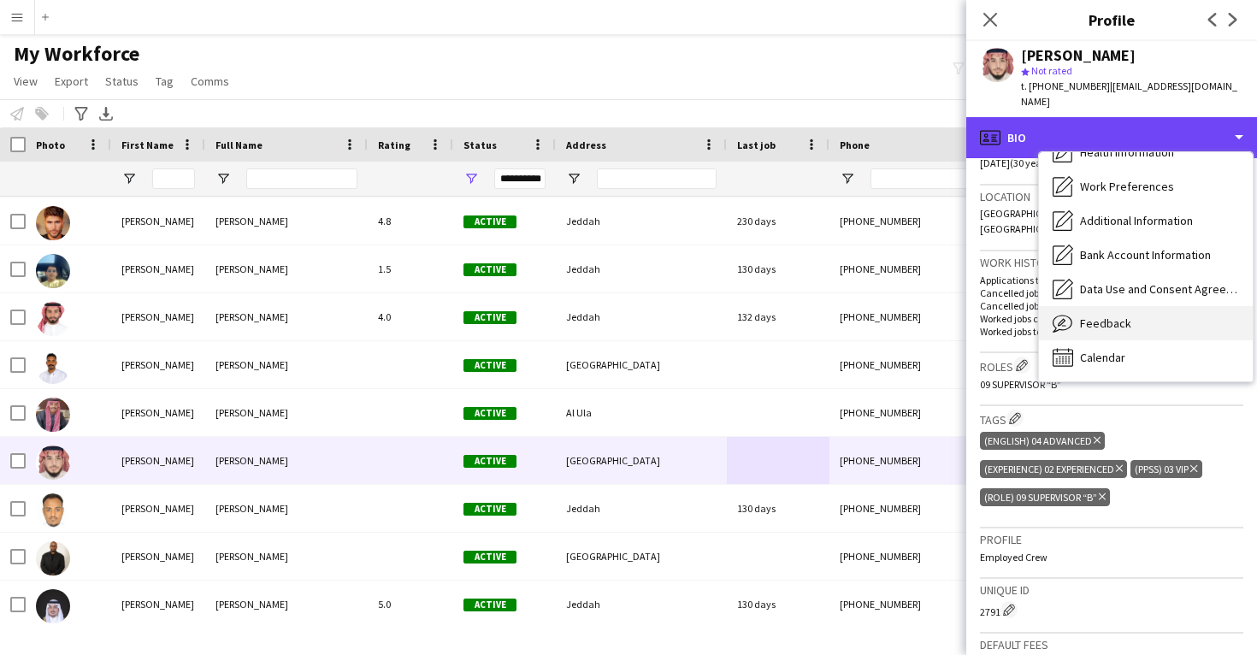
scroll to position [195, 0]
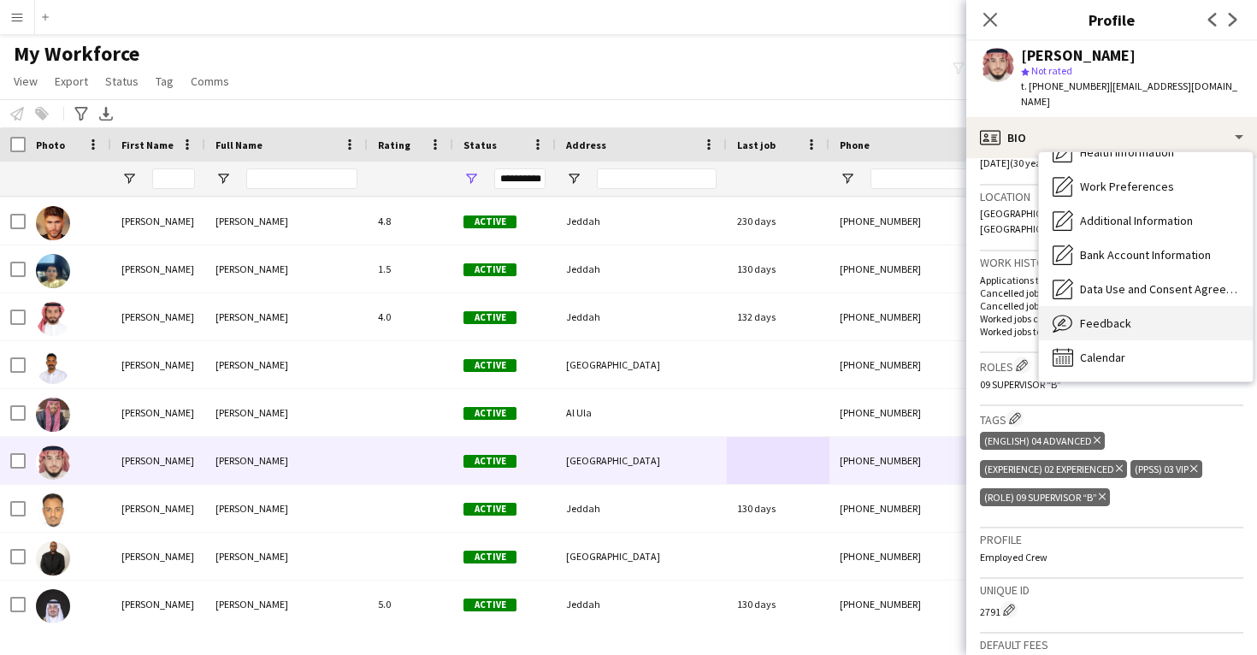
click at [1099, 317] on div "Feedback Feedback" at bounding box center [1146, 323] width 214 height 34
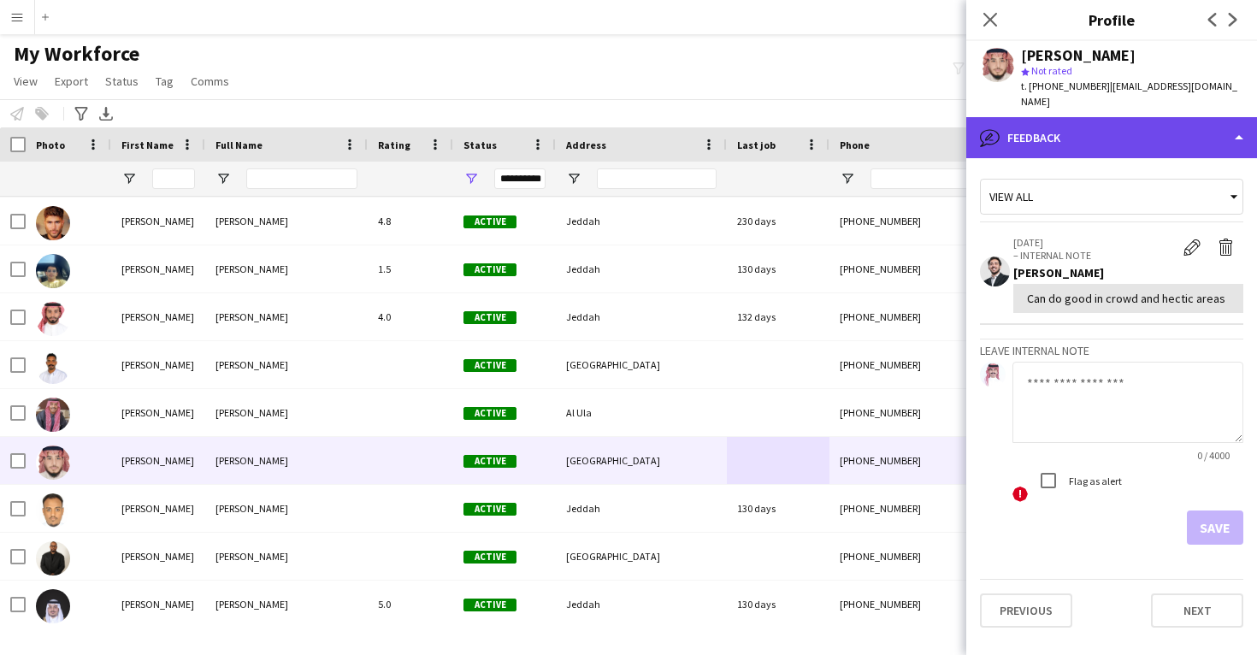
click at [1088, 133] on div "bubble-pencil Feedback" at bounding box center [1111, 137] width 291 height 41
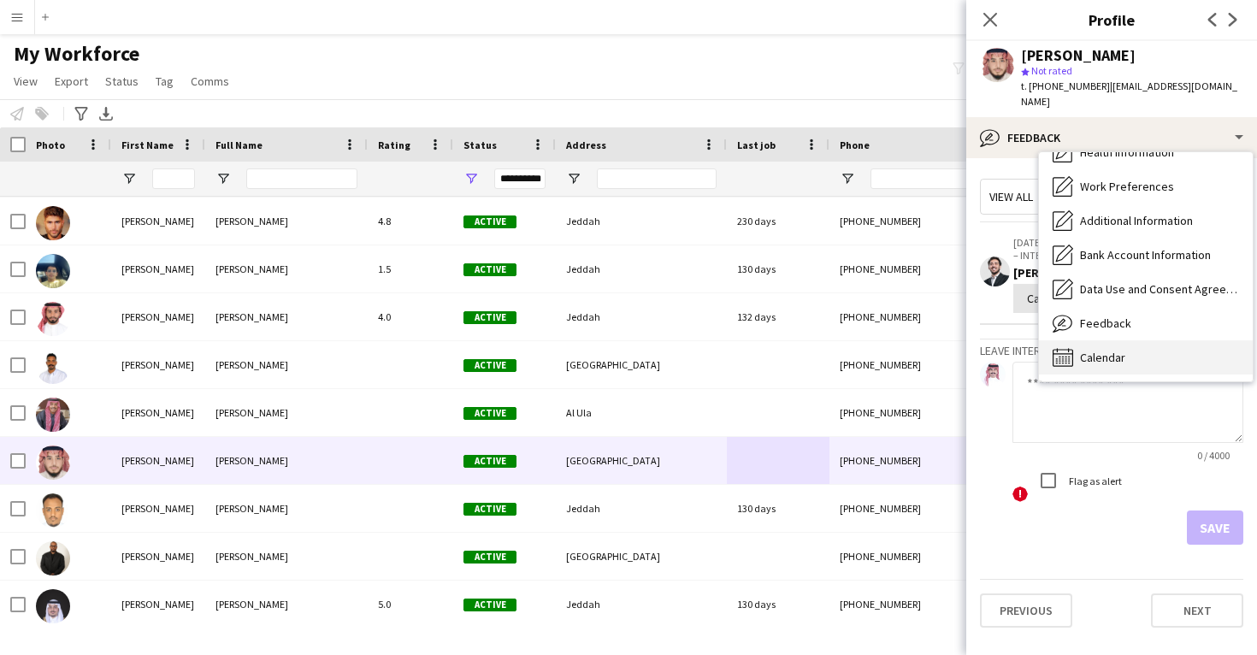
click at [1130, 344] on div "Calendar Calendar" at bounding box center [1146, 357] width 214 height 34
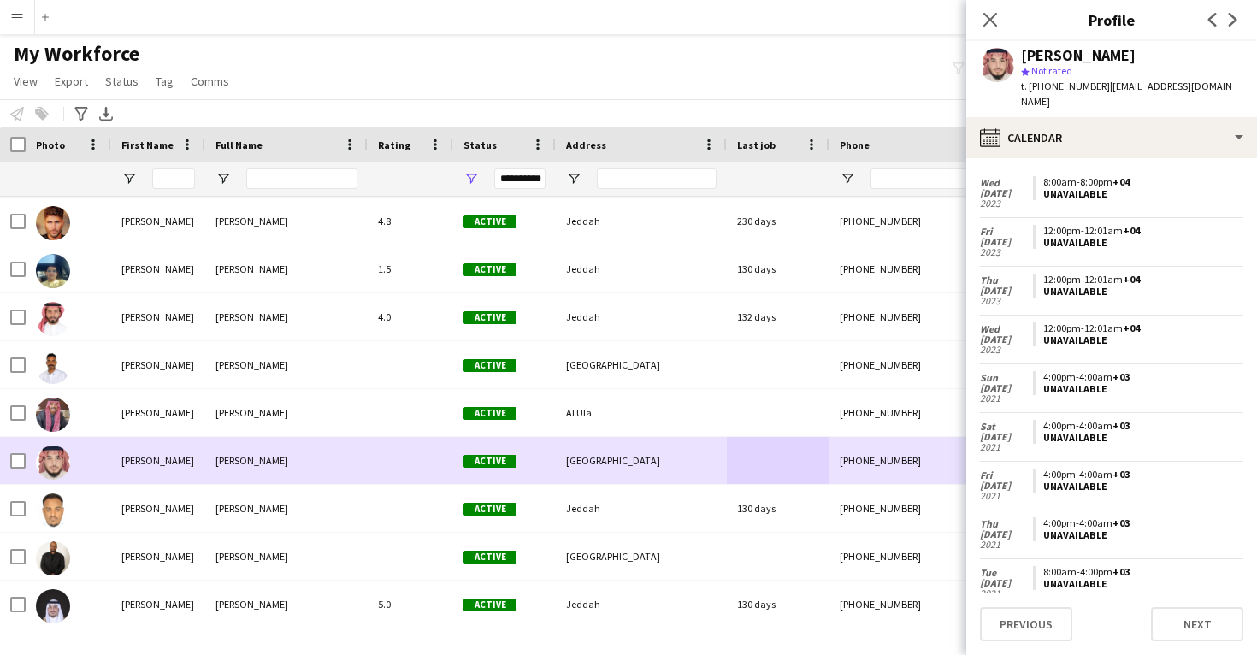
scroll to position [1803, 0]
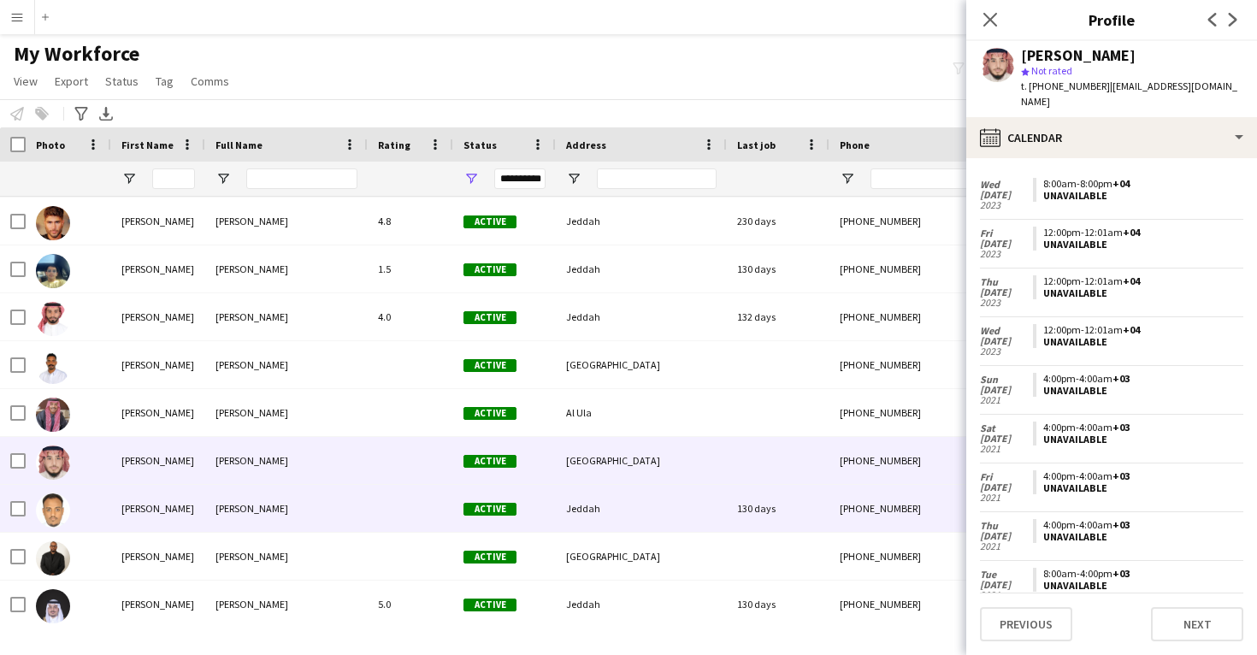
click at [833, 501] on div "+966531235770" at bounding box center [939, 508] width 219 height 47
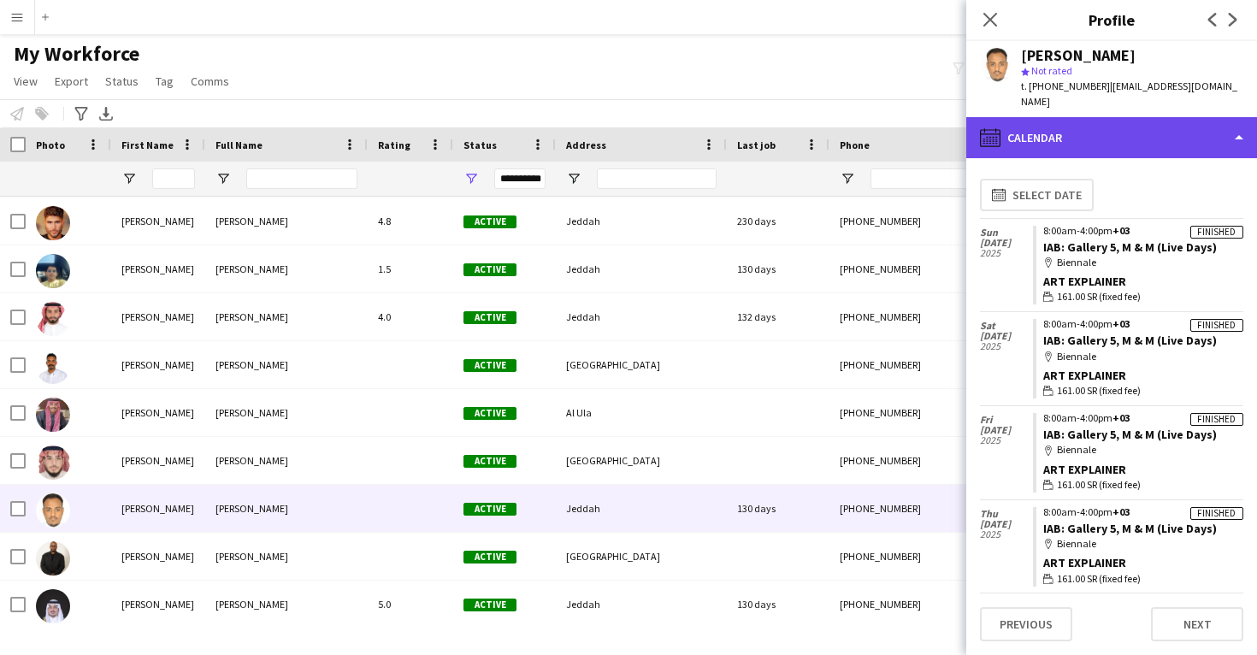
click at [1125, 142] on div "calendar-full Calendar" at bounding box center [1111, 137] width 291 height 41
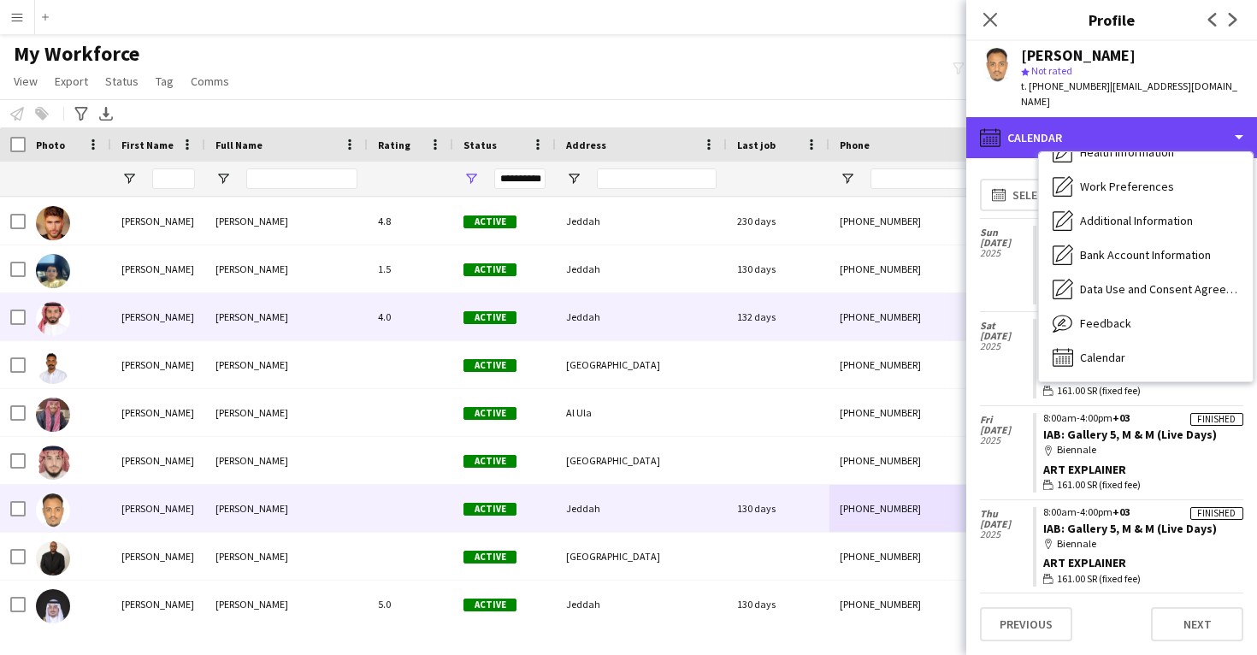
scroll to position [195, 0]
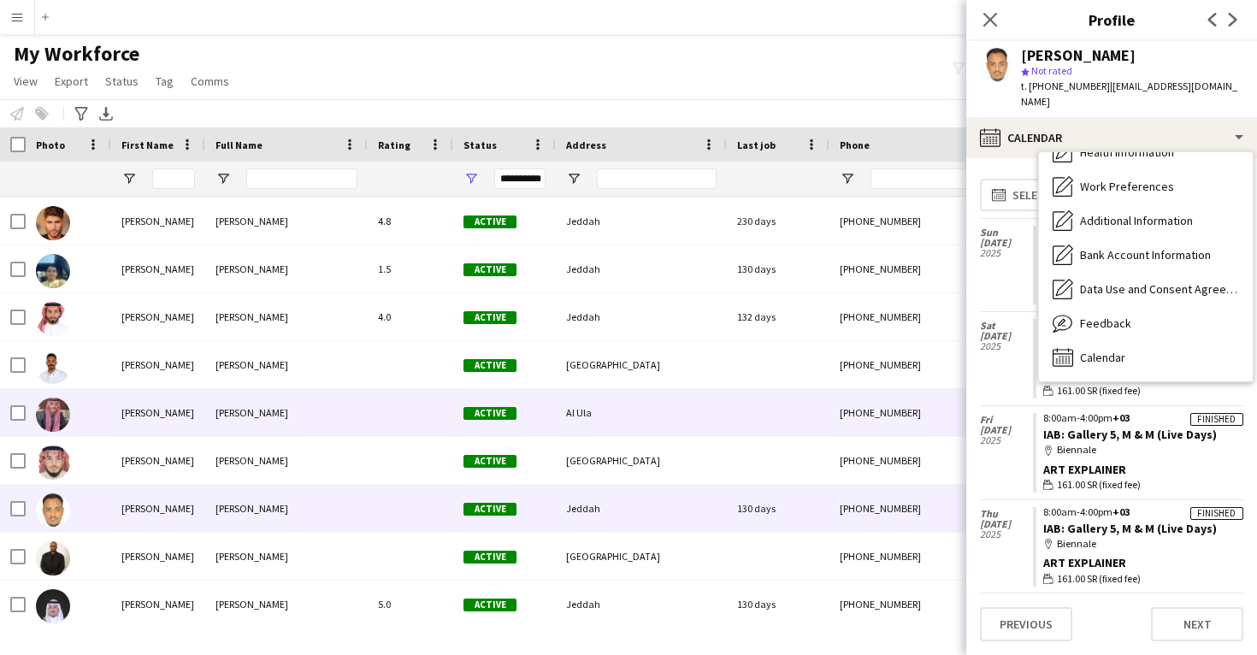
click at [788, 425] on div at bounding box center [778, 412] width 103 height 47
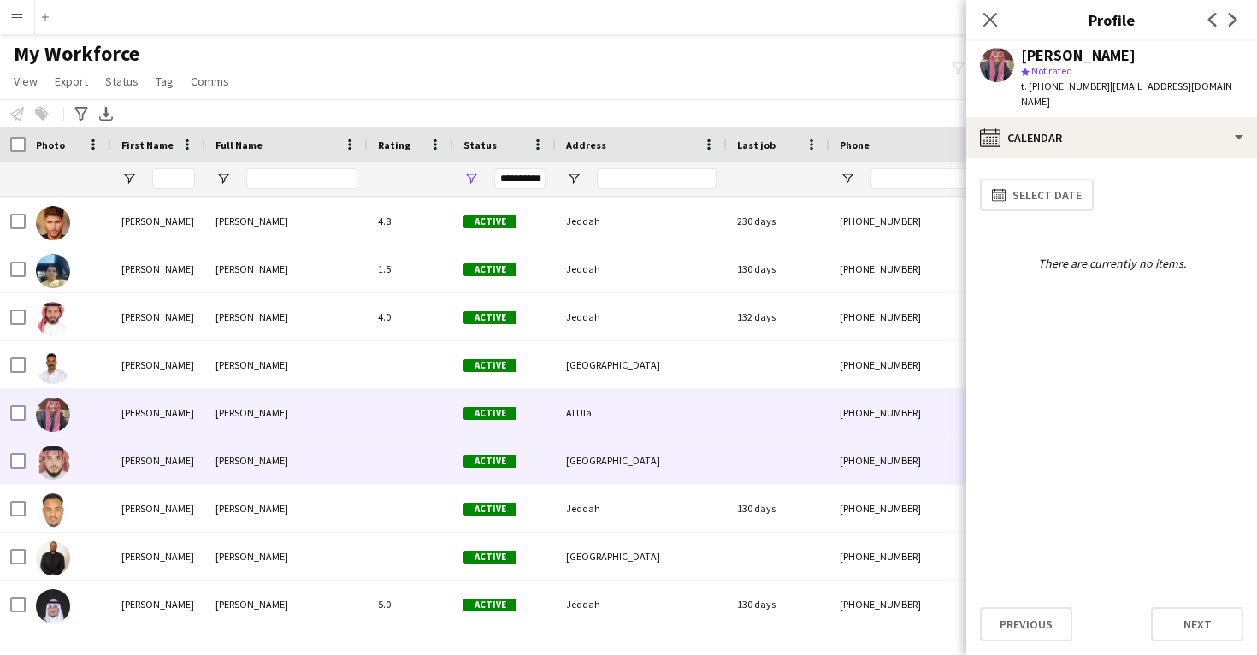
click at [782, 454] on div at bounding box center [778, 460] width 103 height 47
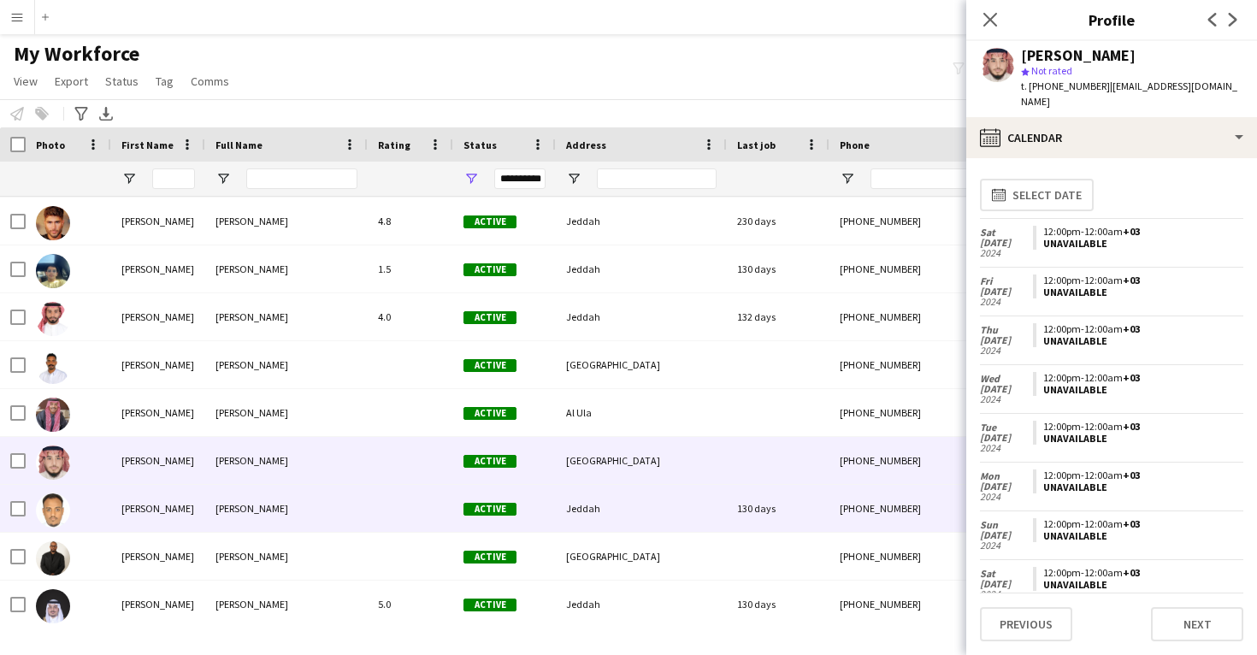
click at [782, 510] on div "130 days" at bounding box center [778, 508] width 103 height 47
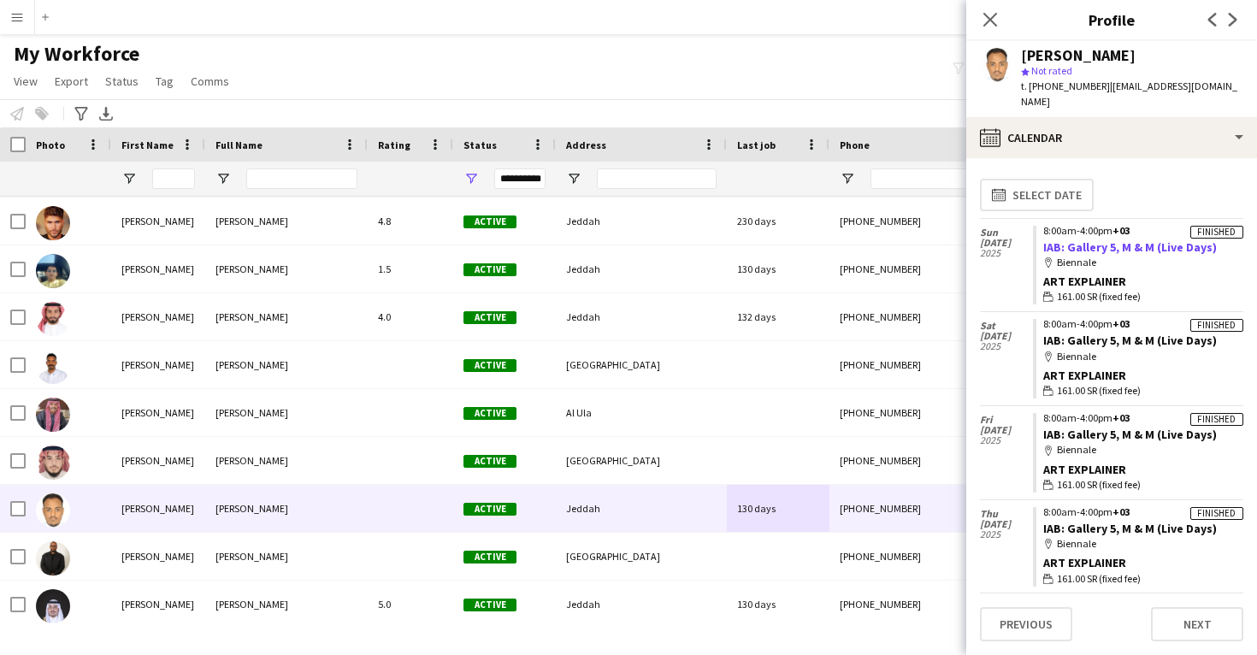
drag, startPoint x: 1227, startPoint y: 246, endPoint x: 1042, endPoint y: 243, distance: 184.8
click at [1042, 243] on app-crew-calendar-job-card "Finished 8:00am-4:00pm +03 IAB: Gallery 5, M & M (Live Days) map-marker Biennal…" at bounding box center [1138, 266] width 210 height 80
copy link "IAB: Gallery 5, M & M (Live Days)"
click at [1060, 67] on span "Not rated" at bounding box center [1051, 70] width 41 height 13
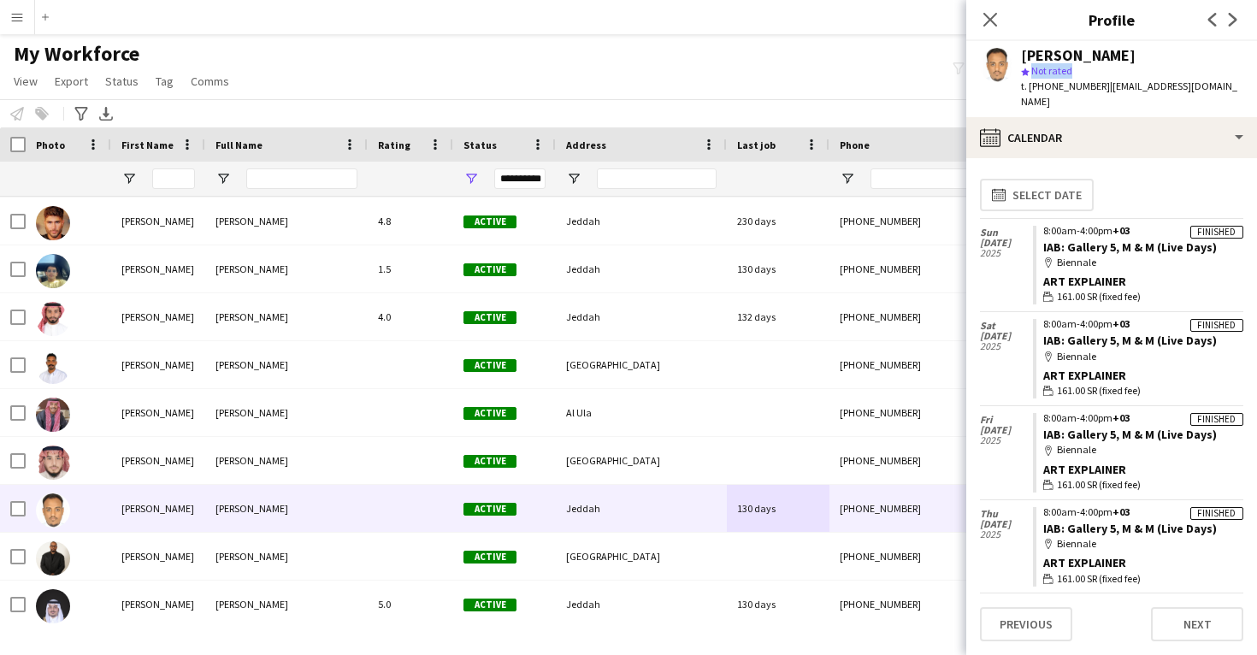
click at [1060, 67] on span "Not rated" at bounding box center [1051, 70] width 41 height 13
click at [1051, 56] on div "Mohammed Saeed" at bounding box center [1078, 55] width 115 height 15
copy div "Mohammed Saeed"
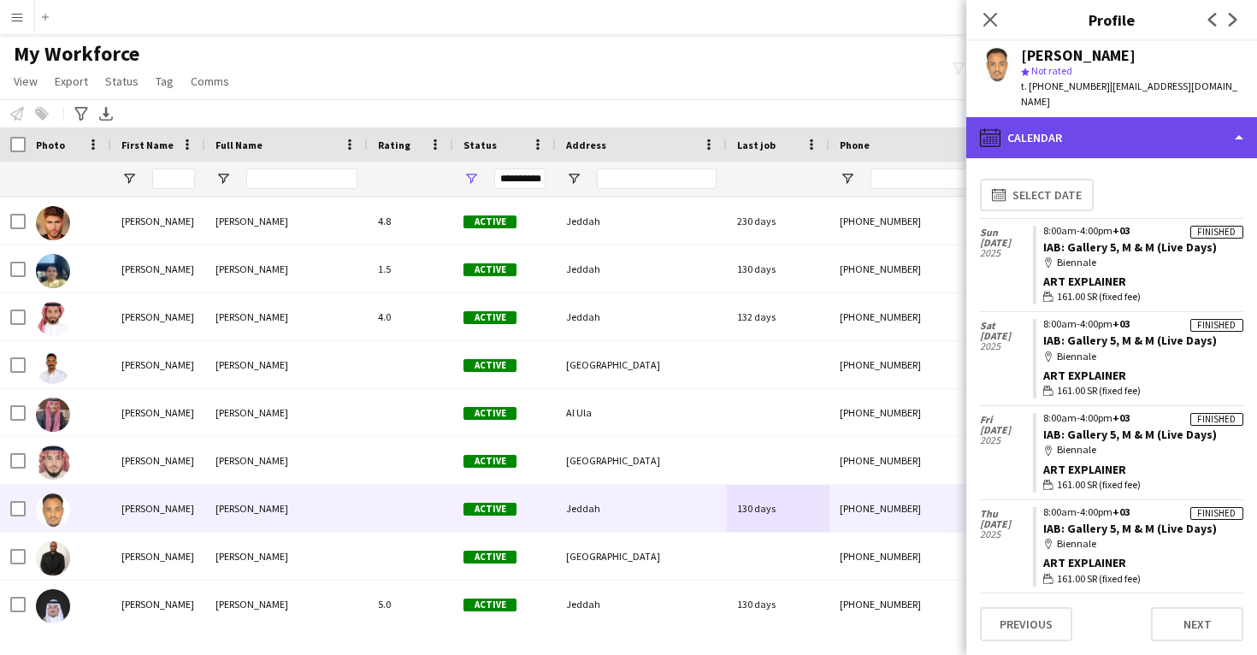
click at [1054, 133] on div "calendar-full Calendar" at bounding box center [1111, 137] width 291 height 41
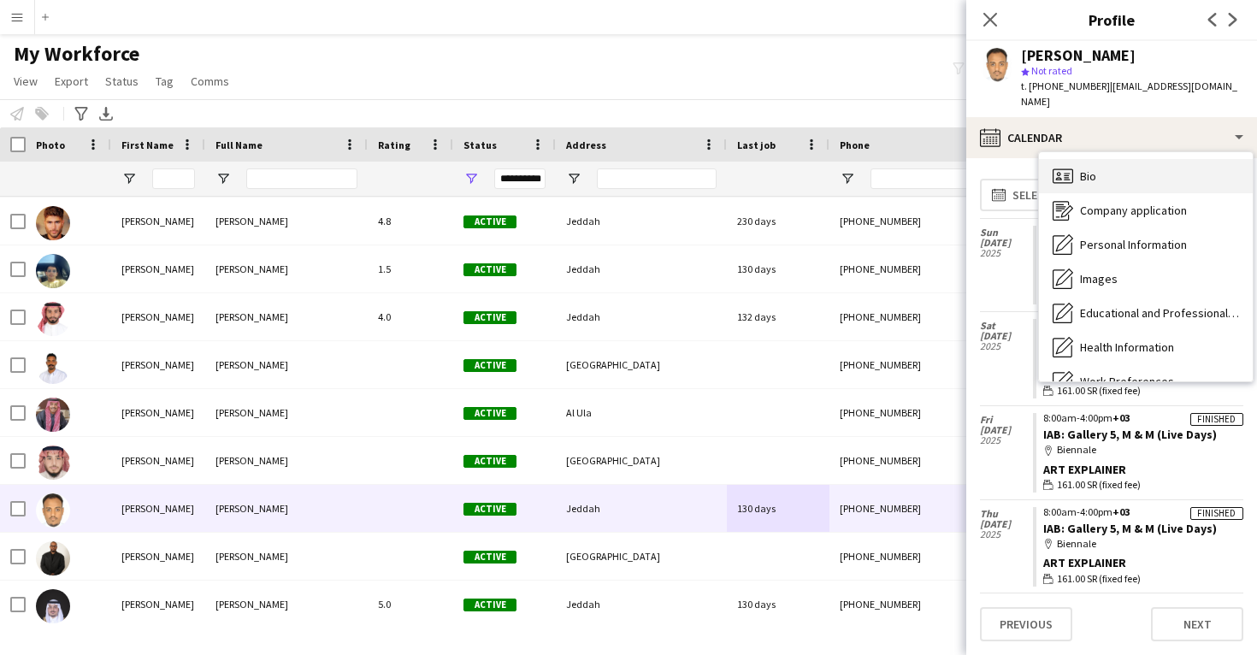
click at [1076, 185] on div "Bio Bio" at bounding box center [1146, 176] width 214 height 34
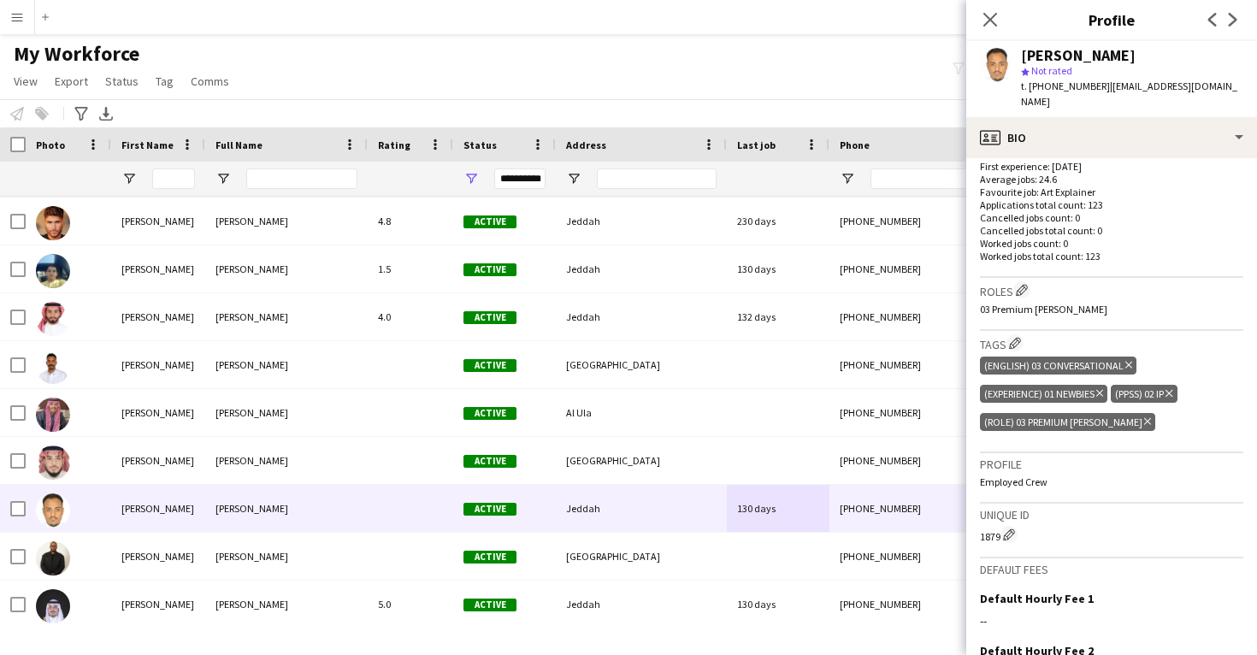
scroll to position [471, 0]
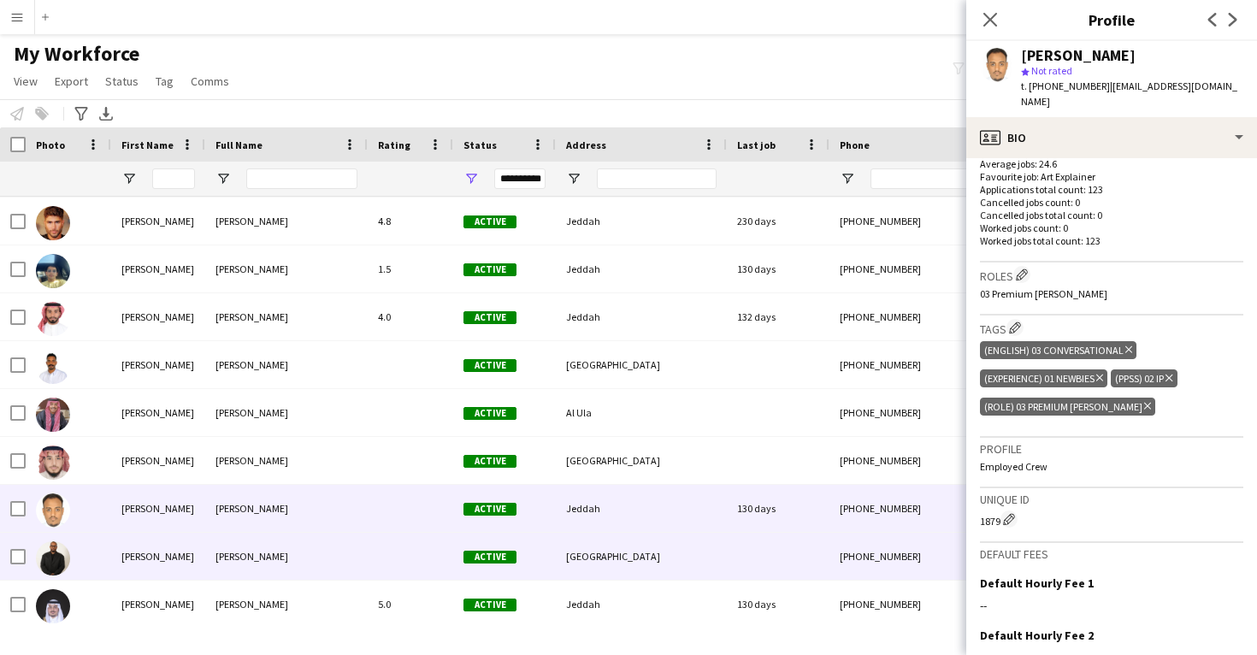
click at [831, 563] on div "+966531892194" at bounding box center [939, 556] width 219 height 47
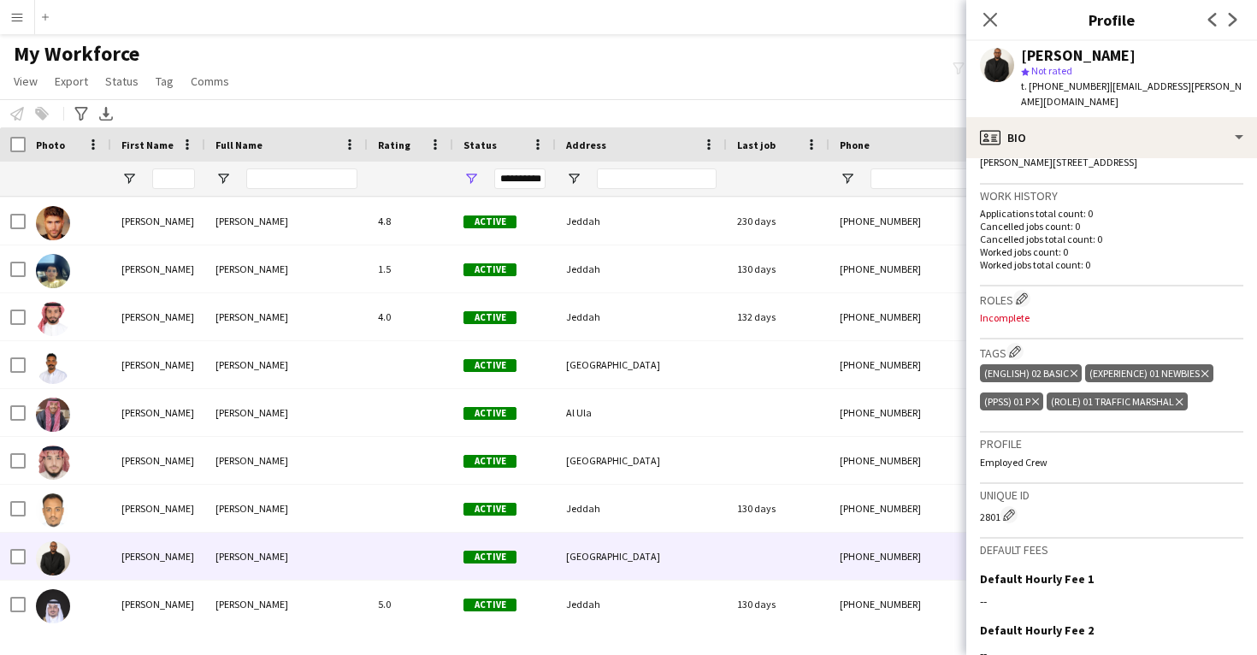
scroll to position [411, 0]
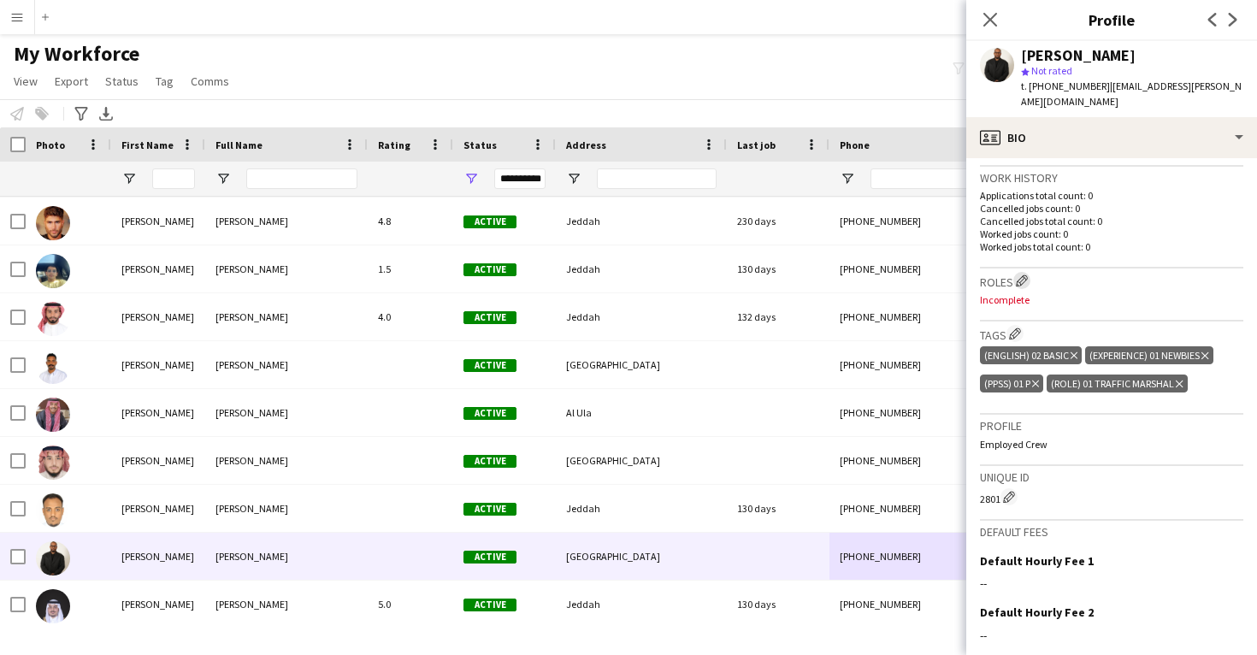
click at [1027, 275] on app-icon "Edit crew company roles" at bounding box center [1022, 281] width 12 height 12
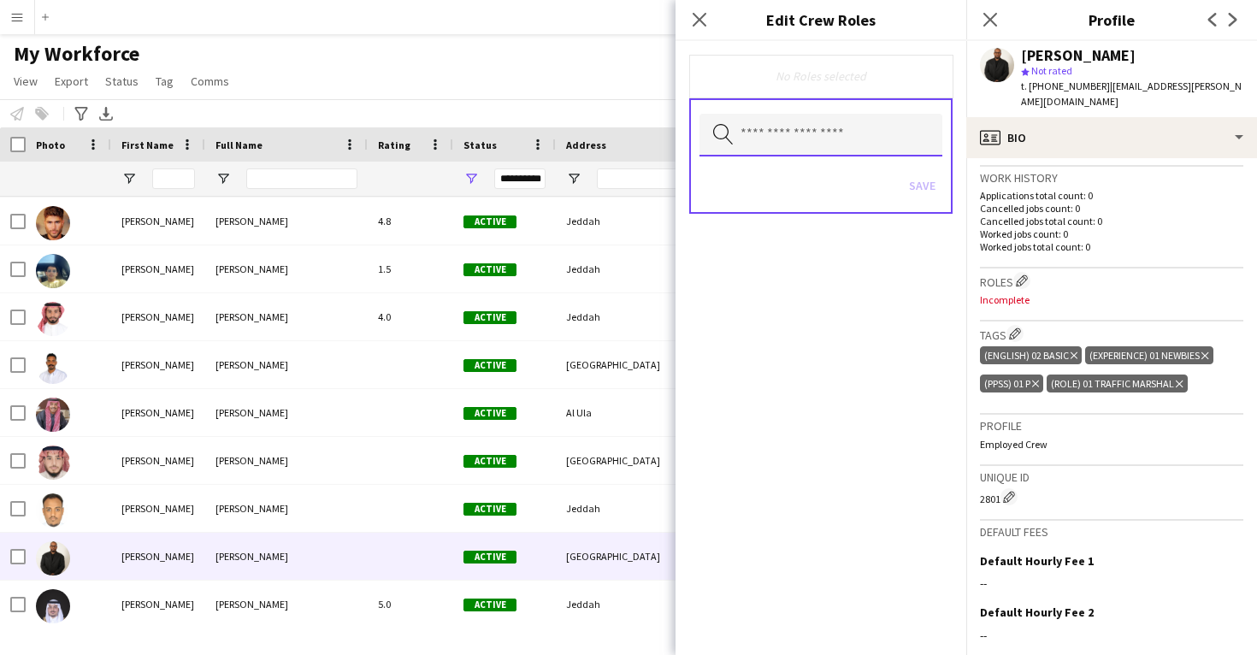
click at [865, 129] on input "text" at bounding box center [821, 135] width 243 height 43
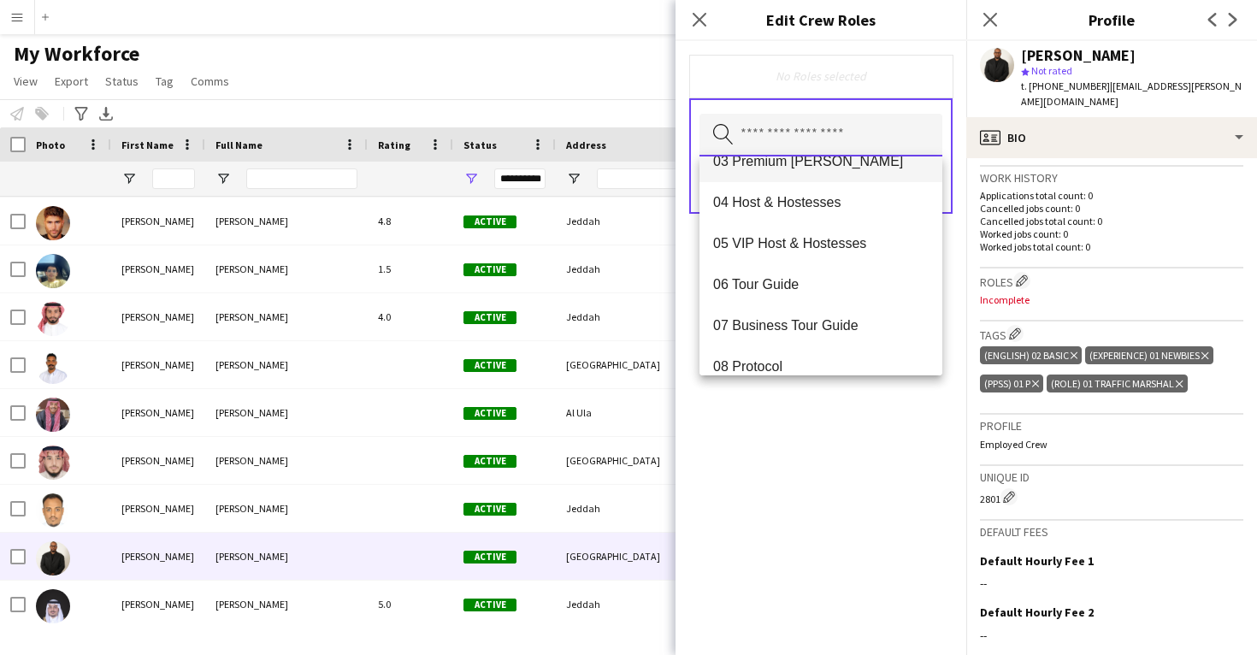
scroll to position [113, 0]
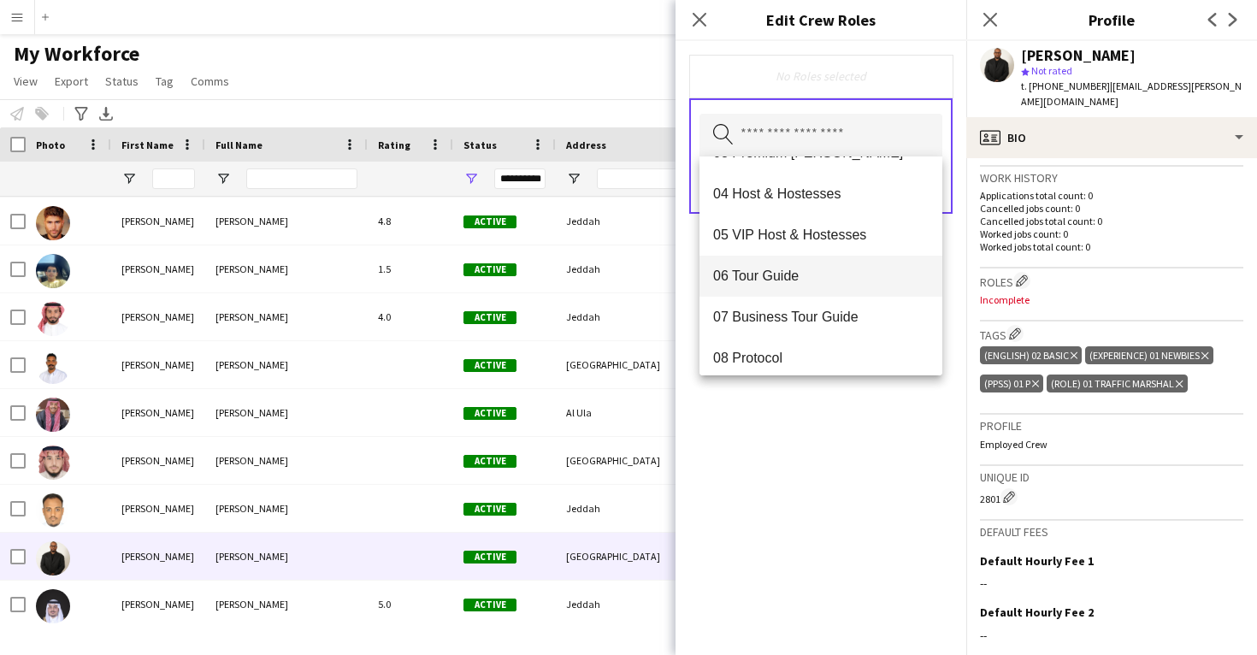
click at [850, 268] on span "06 Tour Guide" at bounding box center [821, 276] width 216 height 16
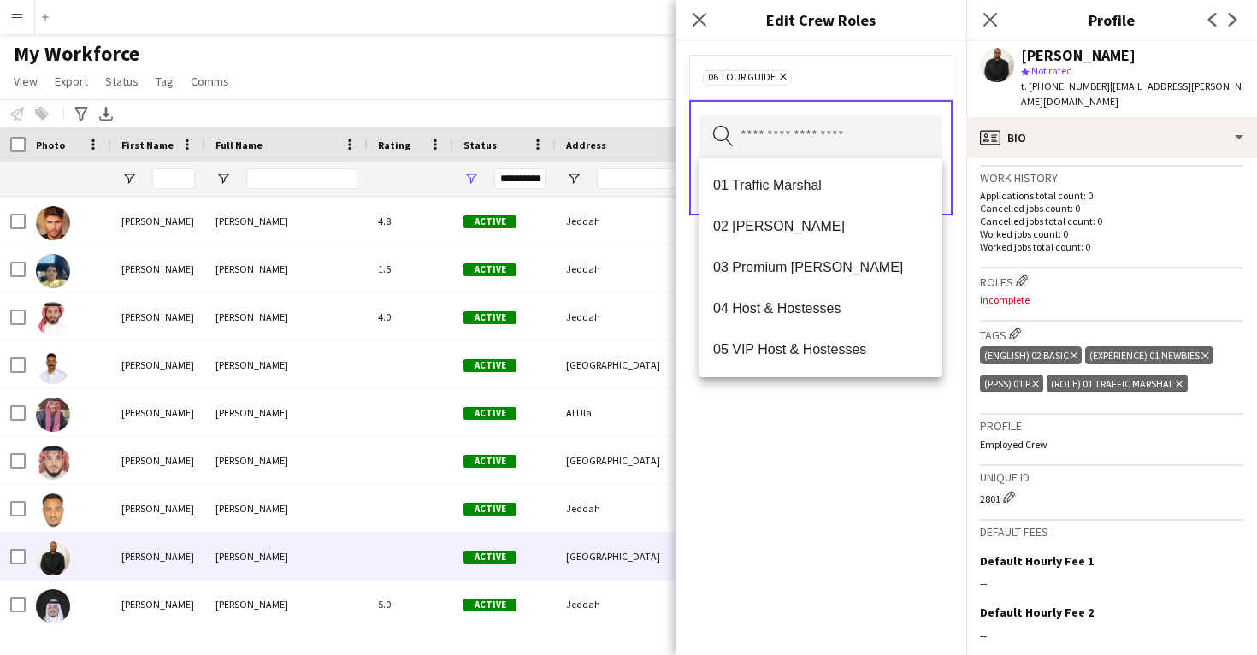
click at [869, 394] on div "06 Tour Guide Remove Search by role type Save" at bounding box center [821, 348] width 291 height 614
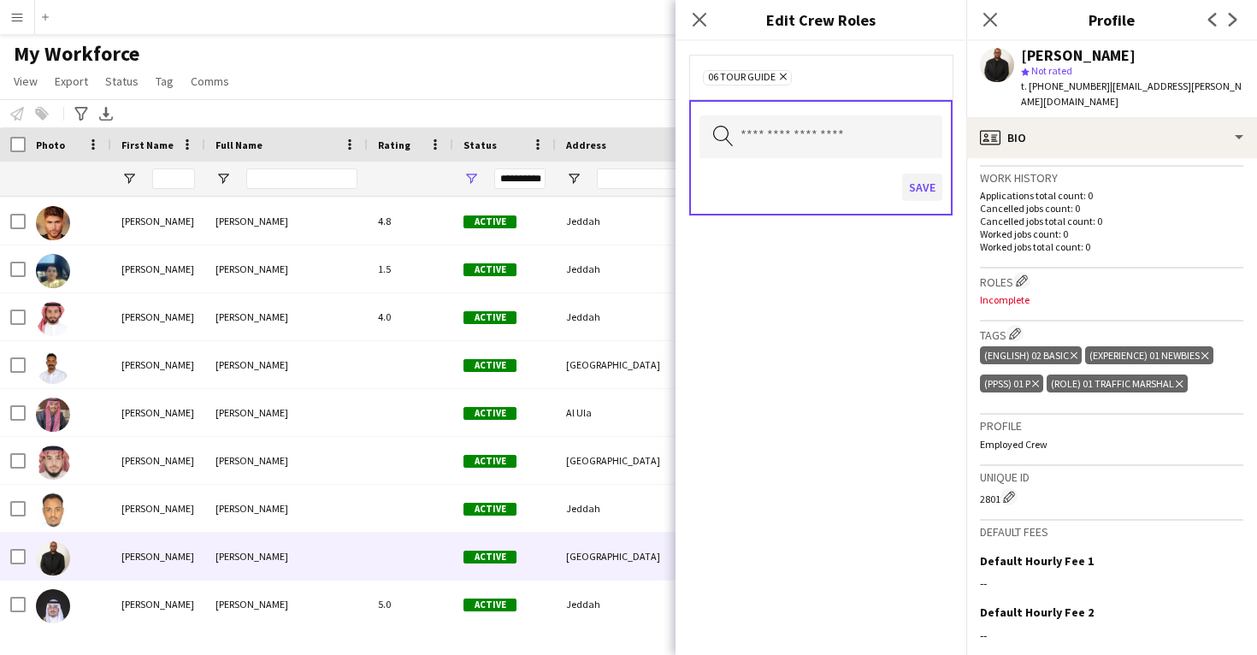
click at [916, 190] on button "Save" at bounding box center [922, 187] width 40 height 27
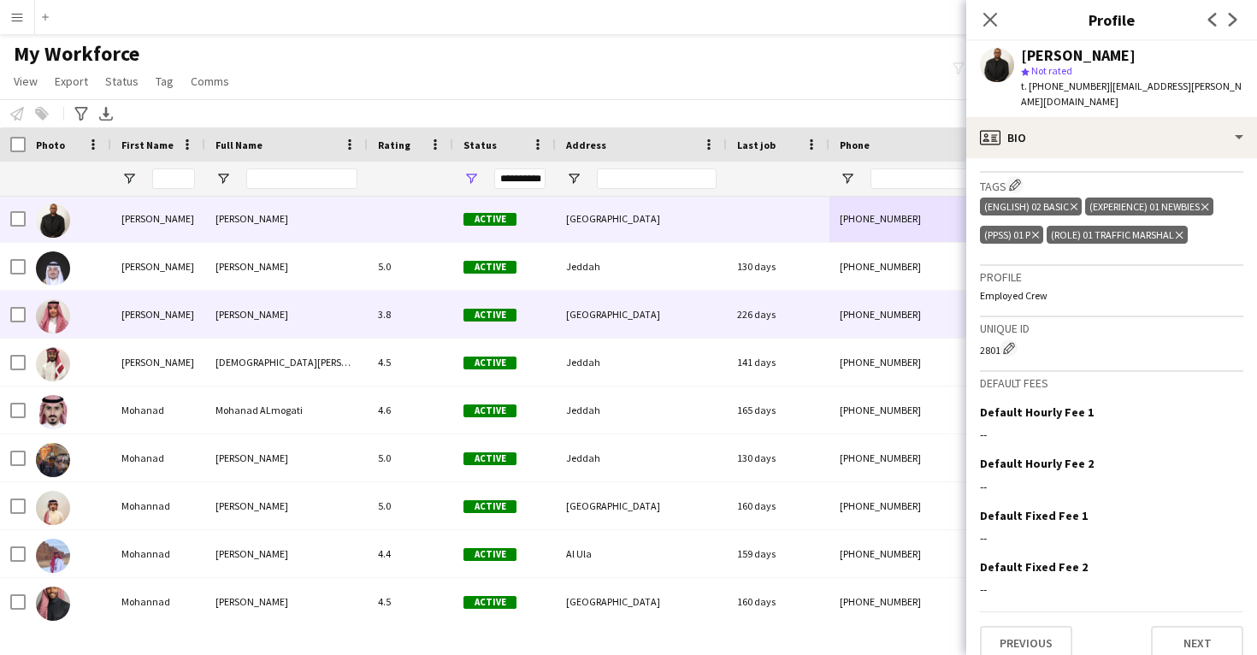
scroll to position [559, 0]
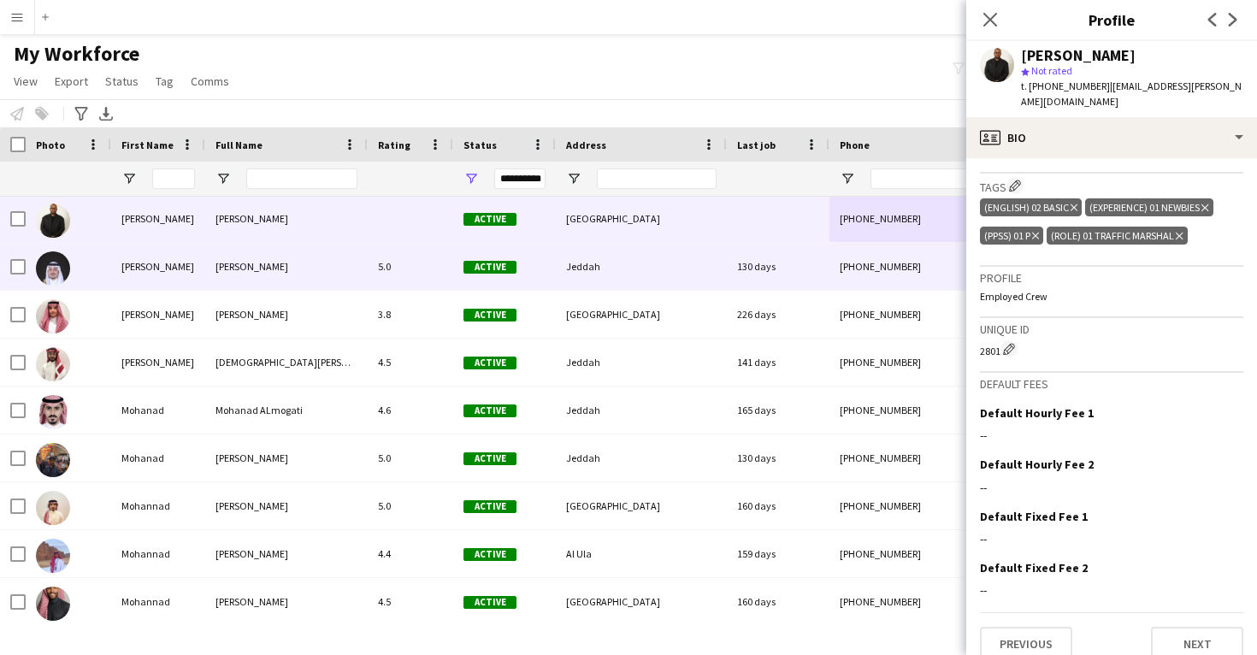
click at [912, 287] on div "+9660555217074" at bounding box center [939, 266] width 219 height 47
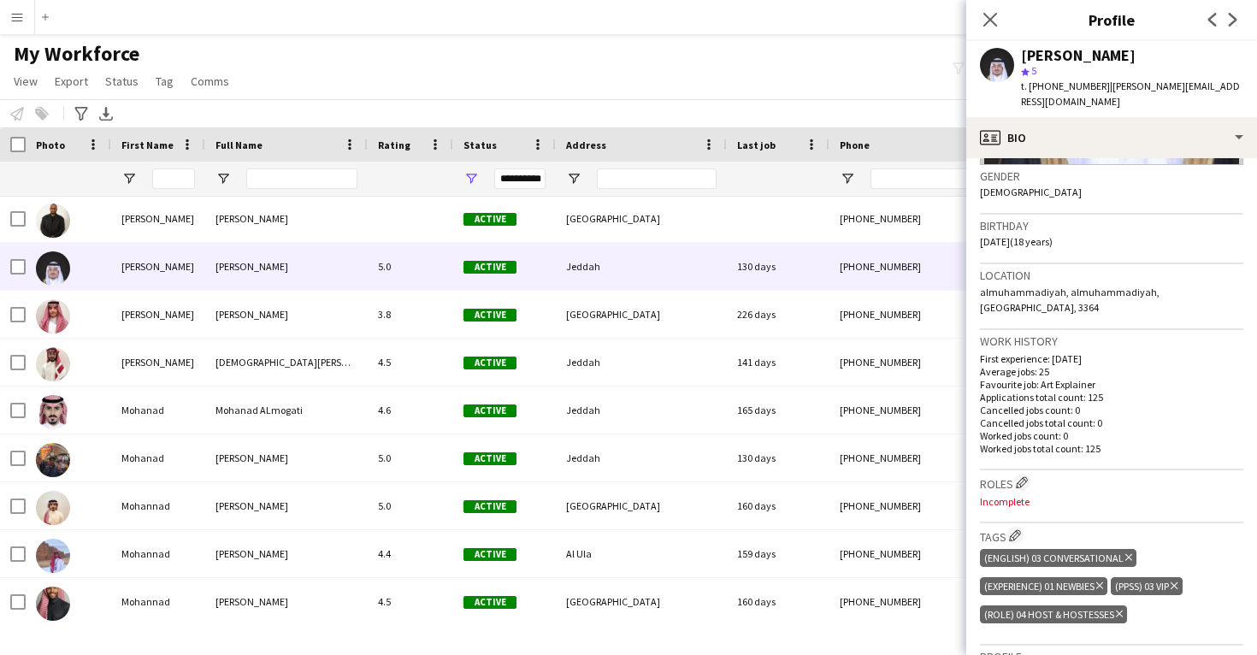
scroll to position [278, 0]
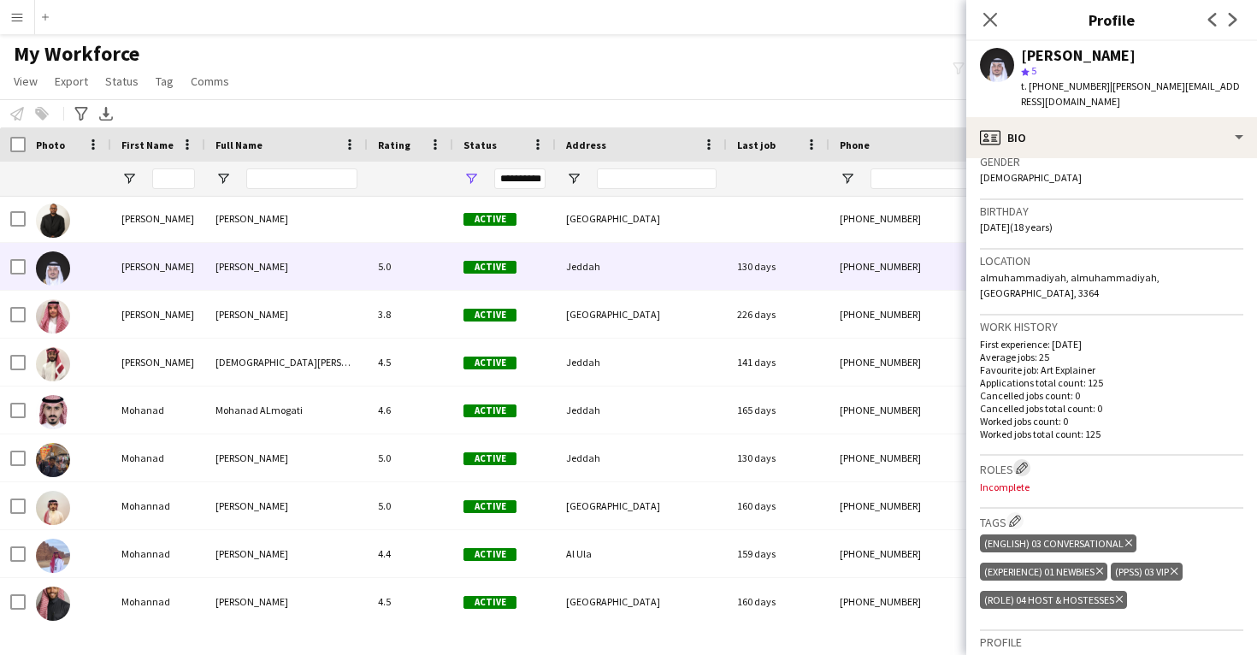
click at [1028, 462] on app-icon "Edit crew company roles" at bounding box center [1022, 468] width 12 height 12
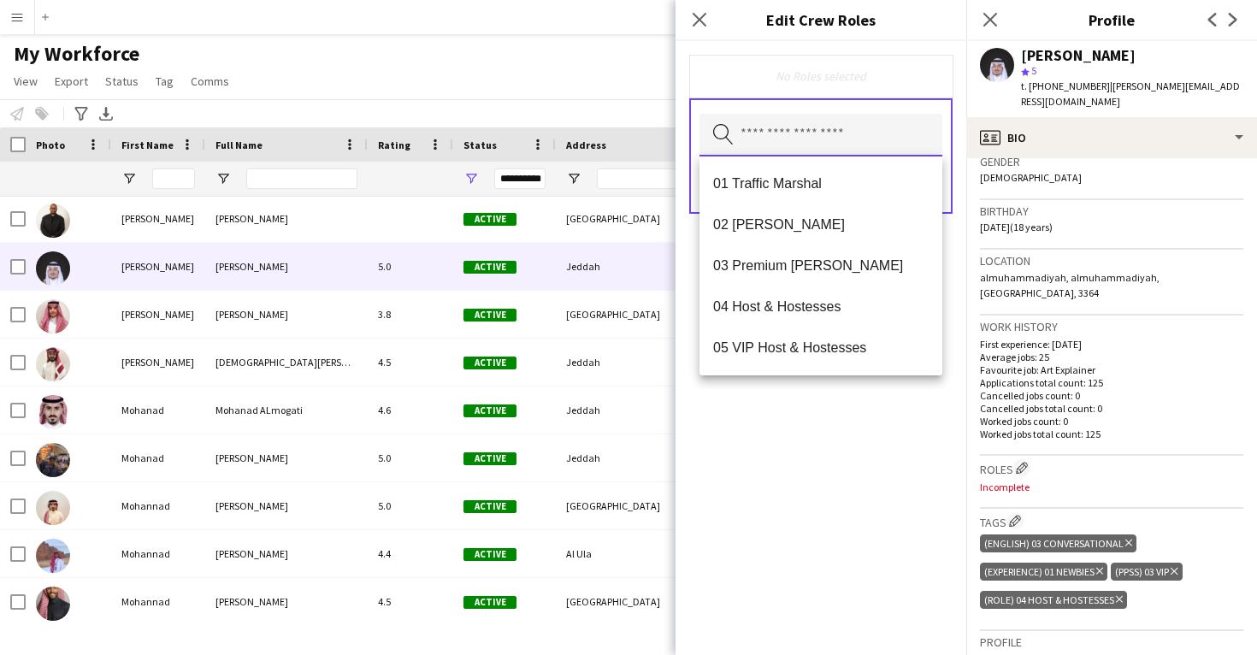
click at [835, 140] on input "text" at bounding box center [821, 135] width 243 height 43
click at [847, 298] on span "04 Host & Hostesses" at bounding box center [821, 306] width 216 height 16
click at [863, 425] on div "04 Host & Hostesses Remove Search by role type Save" at bounding box center [821, 348] width 291 height 614
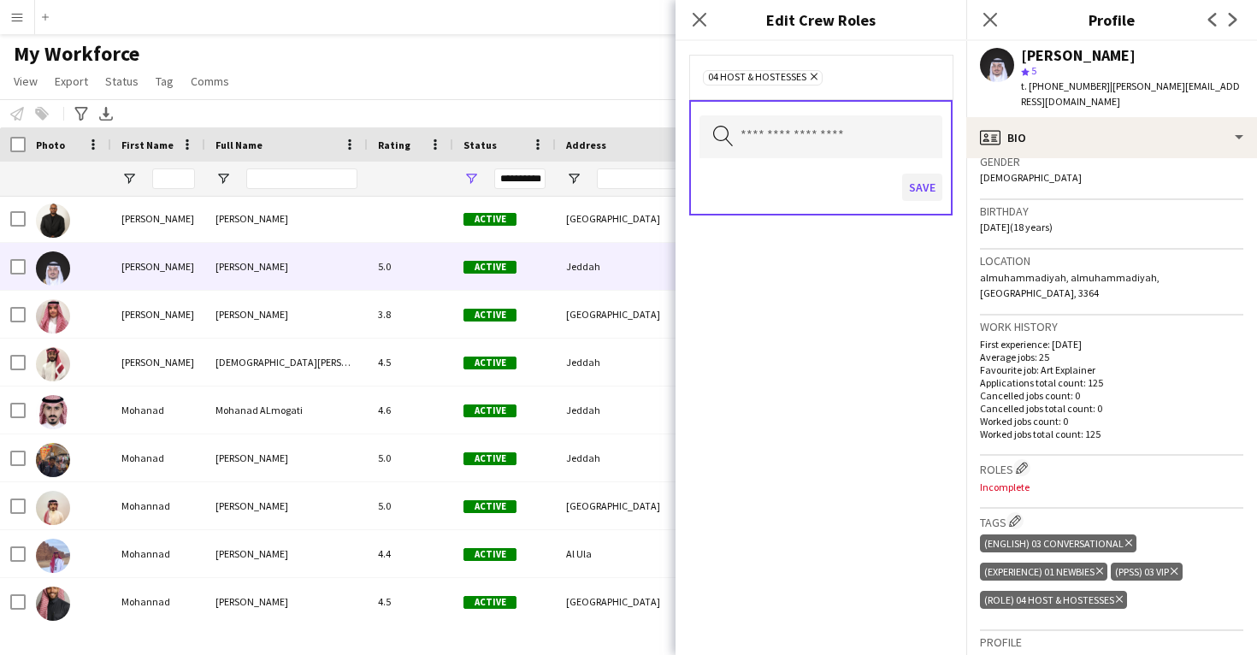
click at [920, 199] on button "Save" at bounding box center [922, 187] width 40 height 27
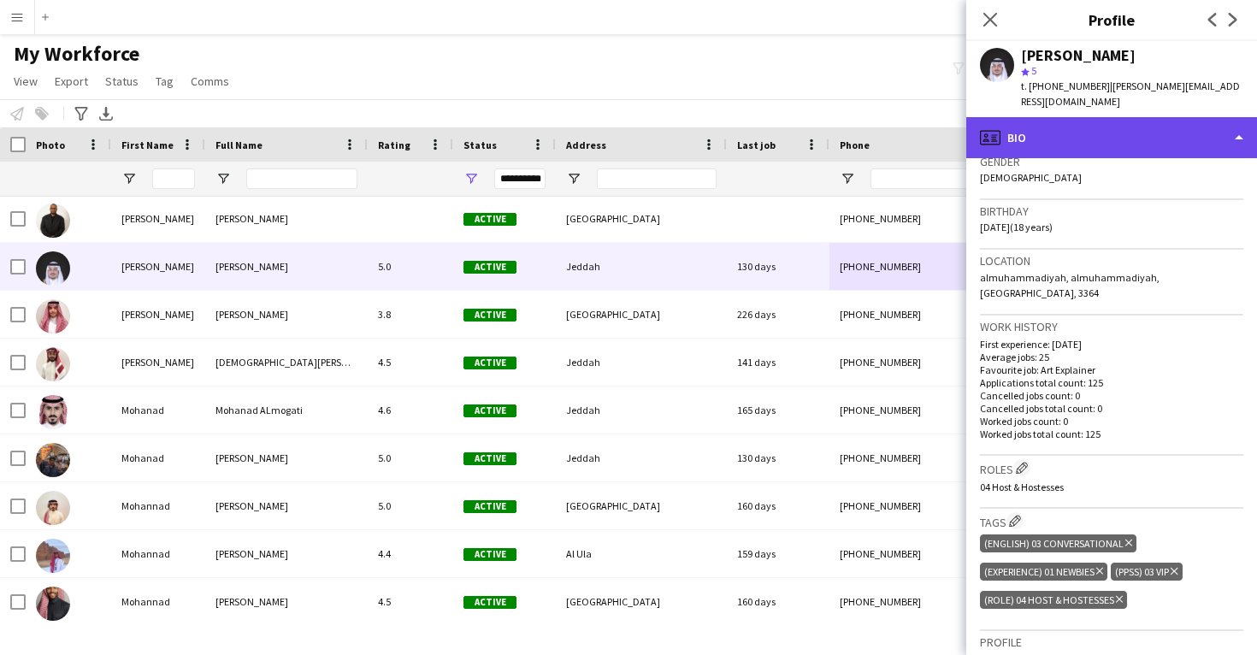
click at [1092, 141] on div "profile Bio" at bounding box center [1111, 137] width 291 height 41
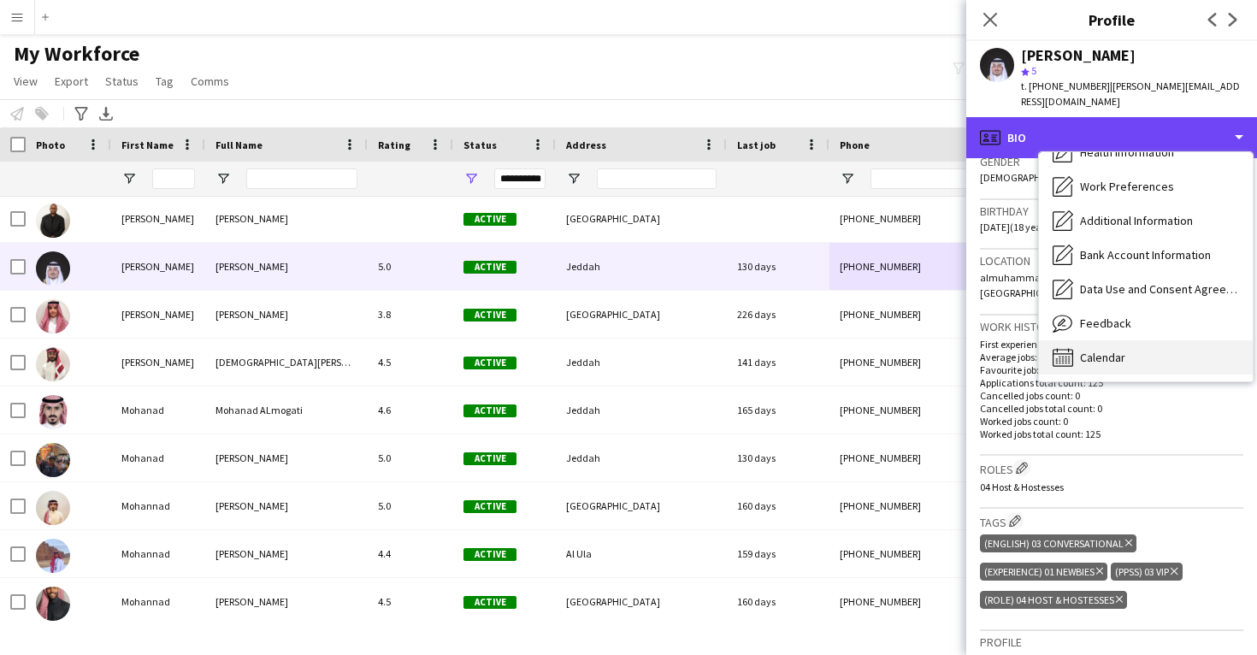
scroll to position [195, 0]
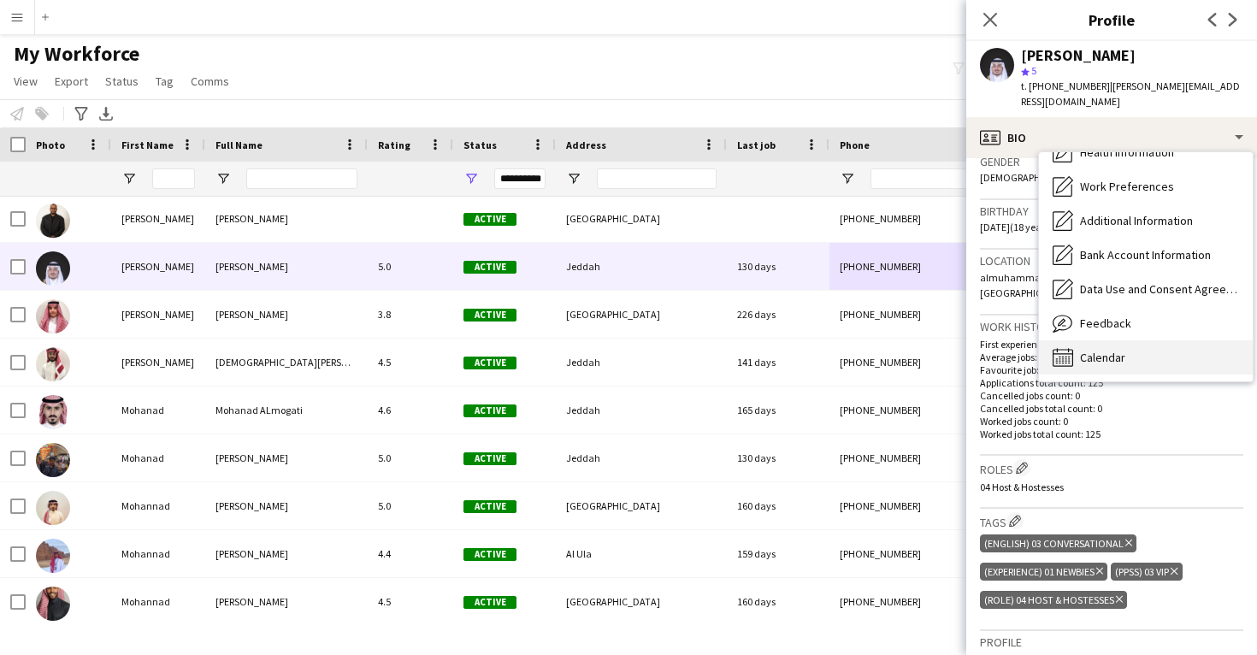
click at [1119, 370] on div "Calendar Calendar" at bounding box center [1146, 357] width 214 height 34
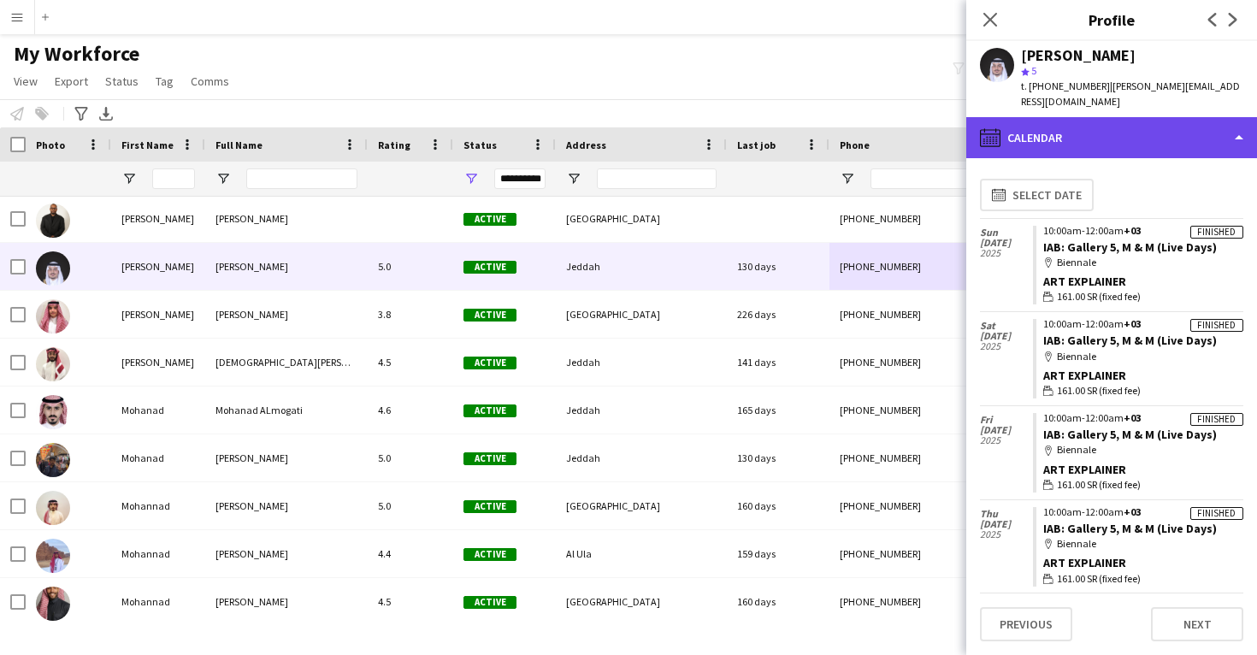
click at [1107, 139] on div "calendar-full Calendar" at bounding box center [1111, 137] width 291 height 41
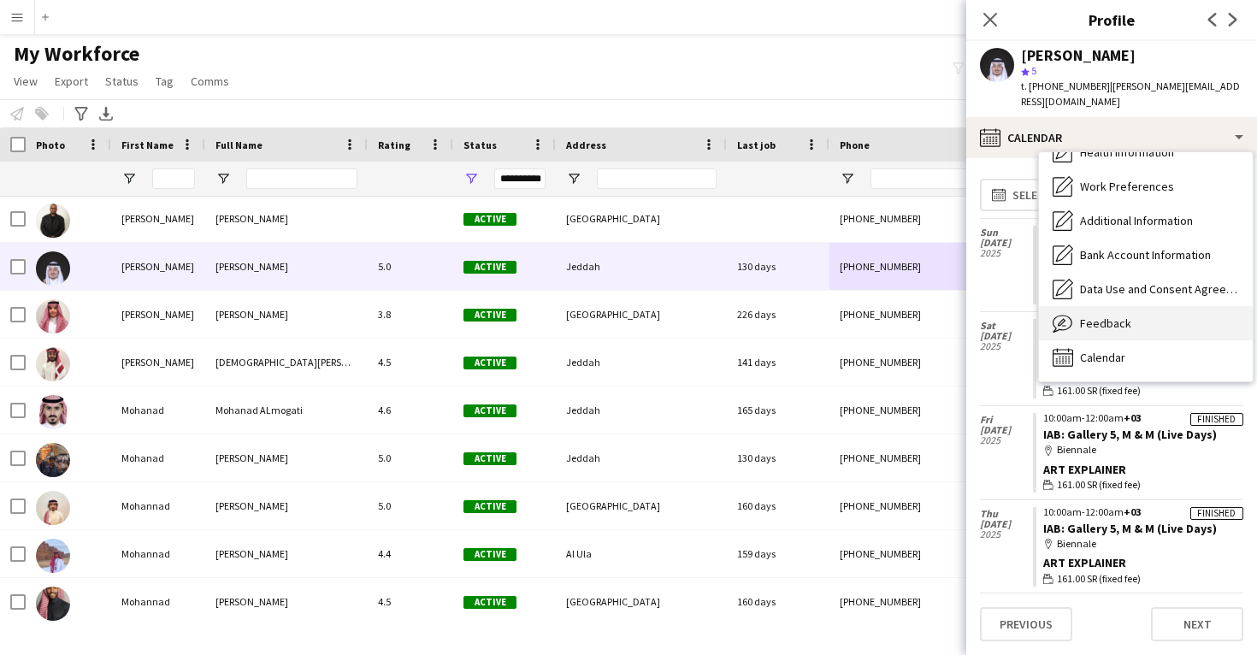
click at [1125, 331] on div "Feedback Feedback" at bounding box center [1146, 323] width 214 height 34
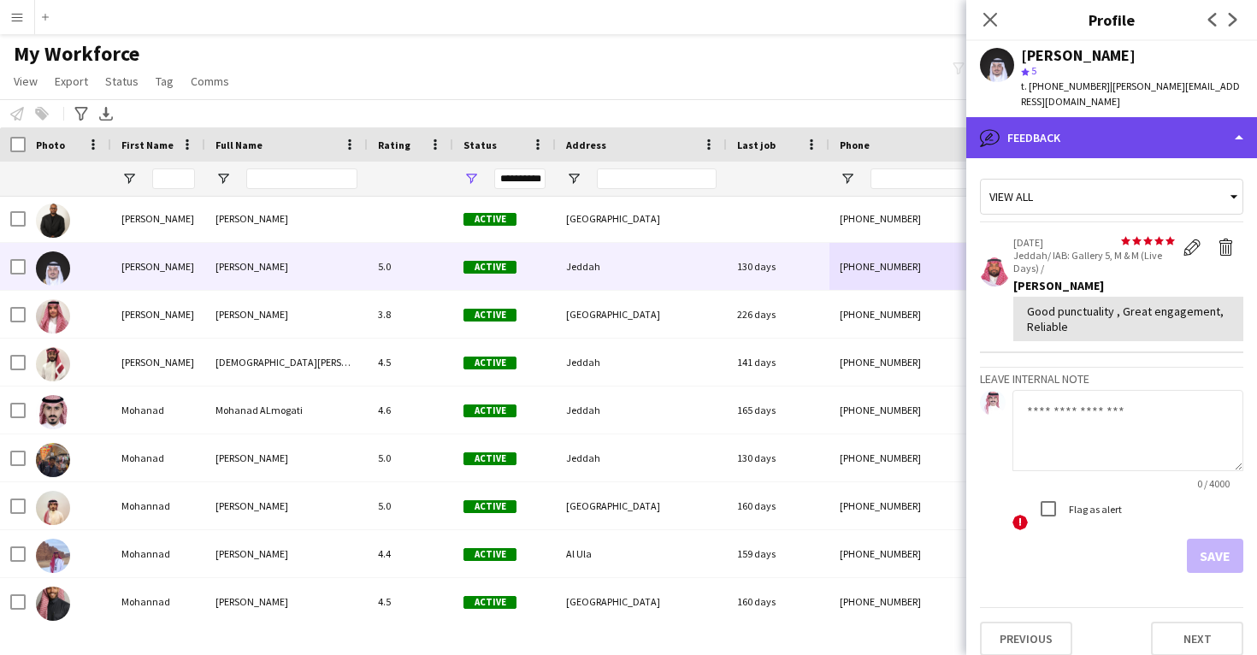
click at [1116, 145] on div "bubble-pencil Feedback" at bounding box center [1111, 137] width 291 height 41
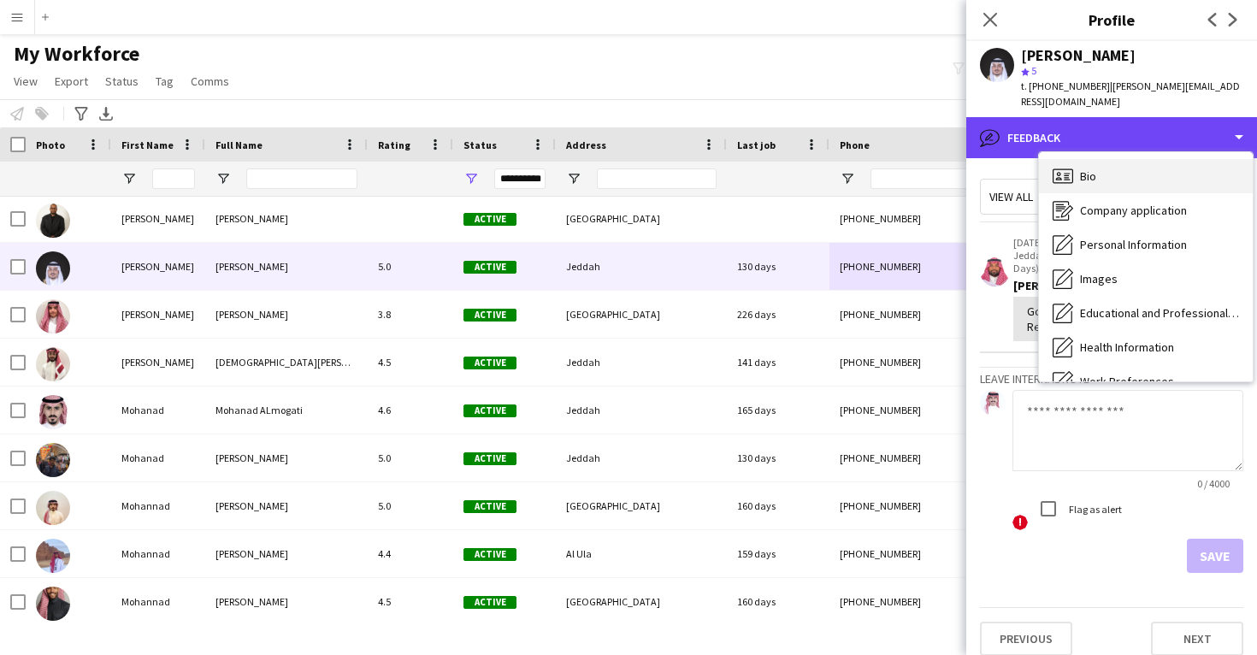
scroll to position [0, 0]
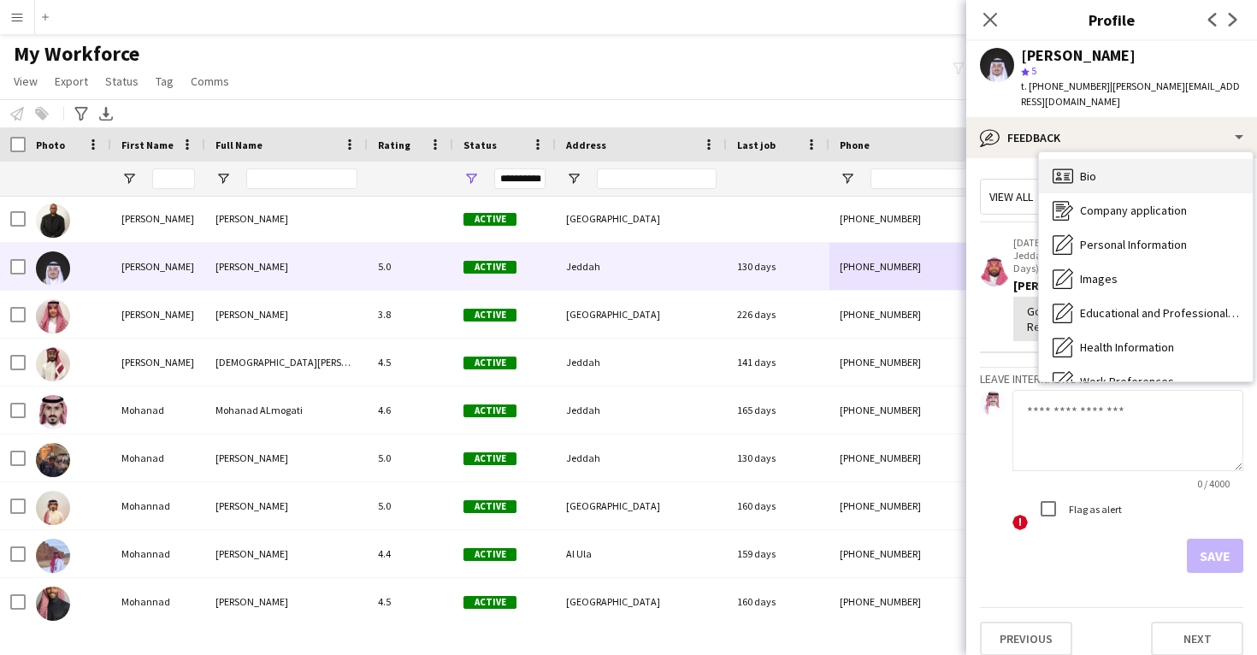
click at [1123, 180] on div "Bio Bio" at bounding box center [1146, 176] width 214 height 34
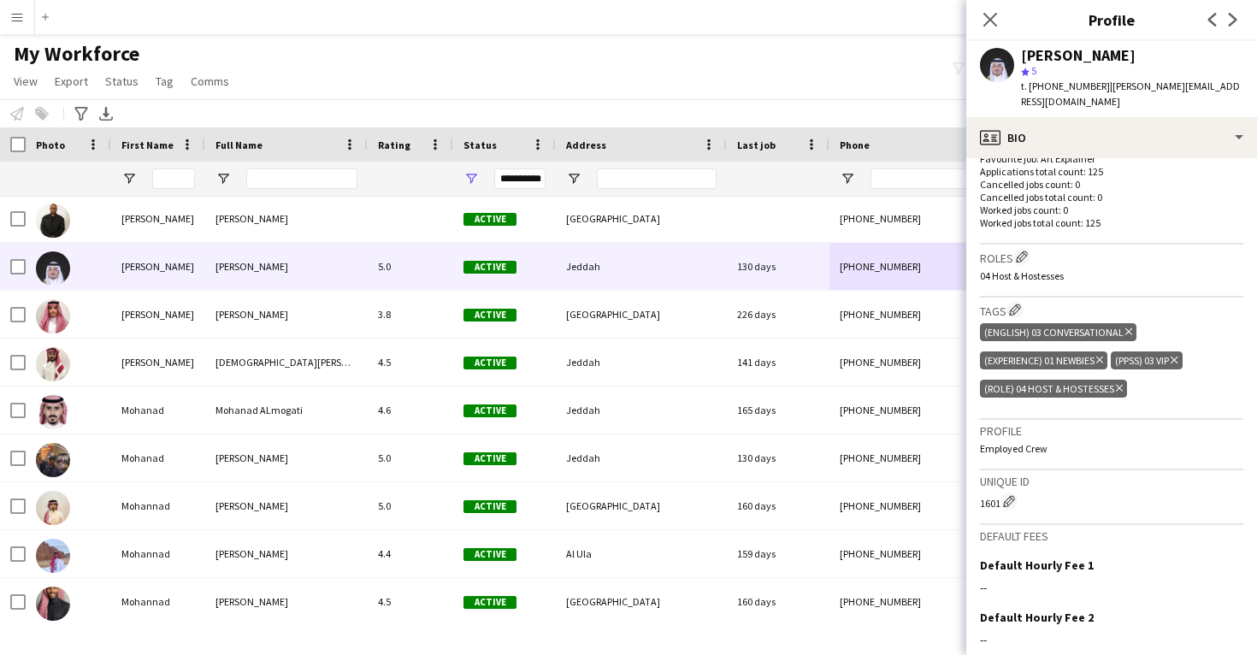
scroll to position [511, 0]
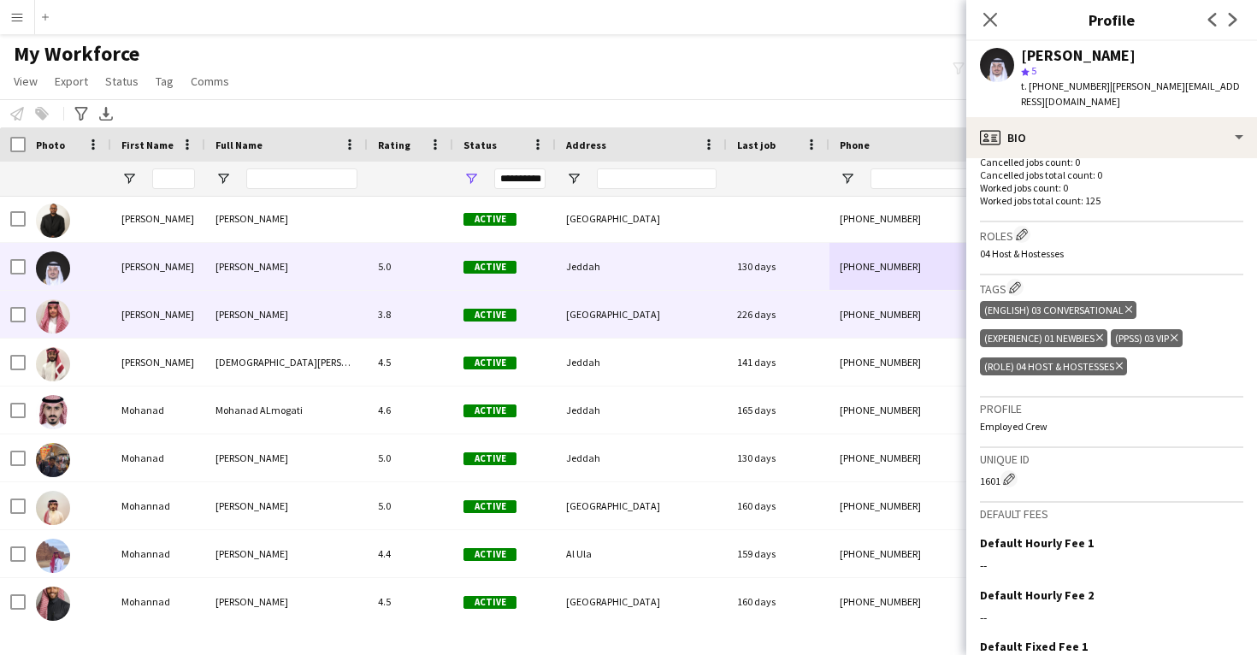
click at [941, 313] on div "+966505794666" at bounding box center [939, 314] width 219 height 47
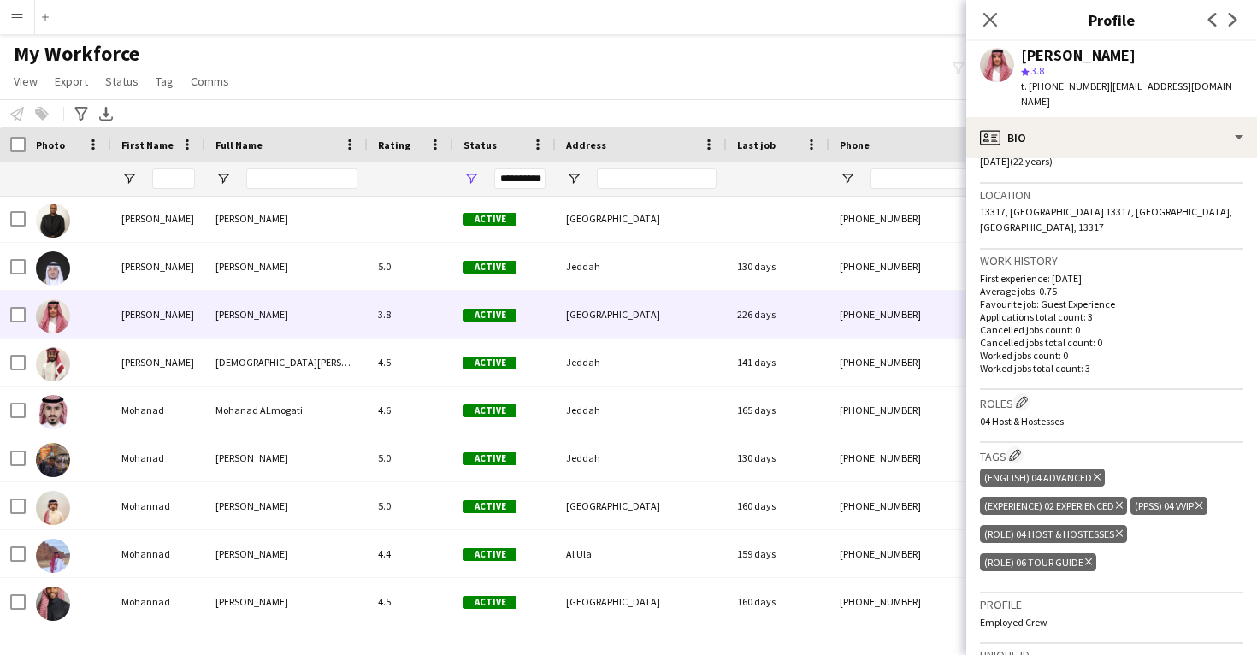
scroll to position [345, 0]
click at [1025, 394] on app-icon "Edit crew company roles" at bounding box center [1022, 400] width 12 height 12
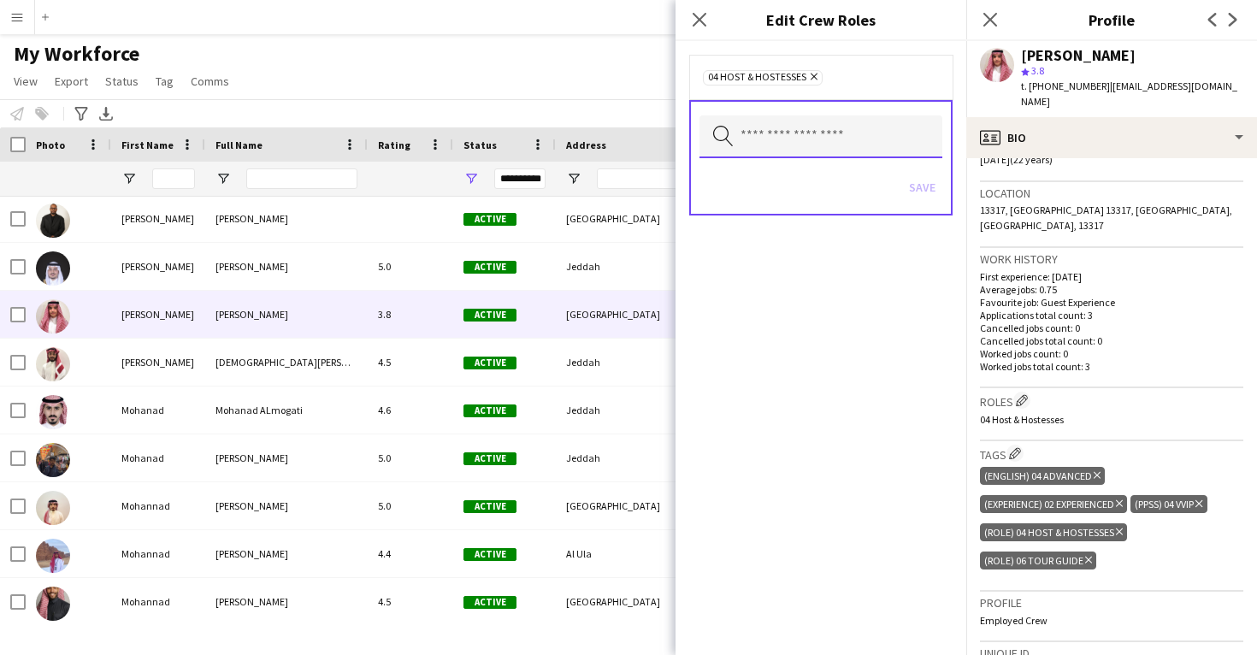
click at [768, 136] on input "text" at bounding box center [821, 136] width 243 height 43
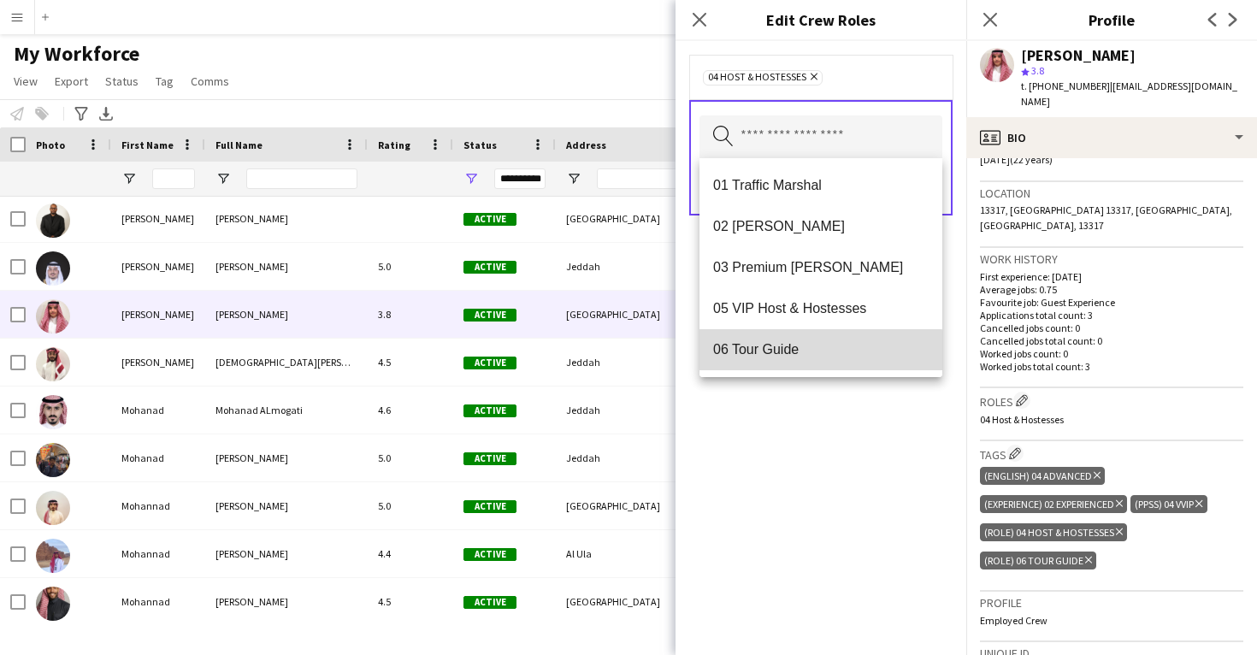
click at [762, 366] on mat-option "06 Tour Guide" at bounding box center [821, 349] width 243 height 41
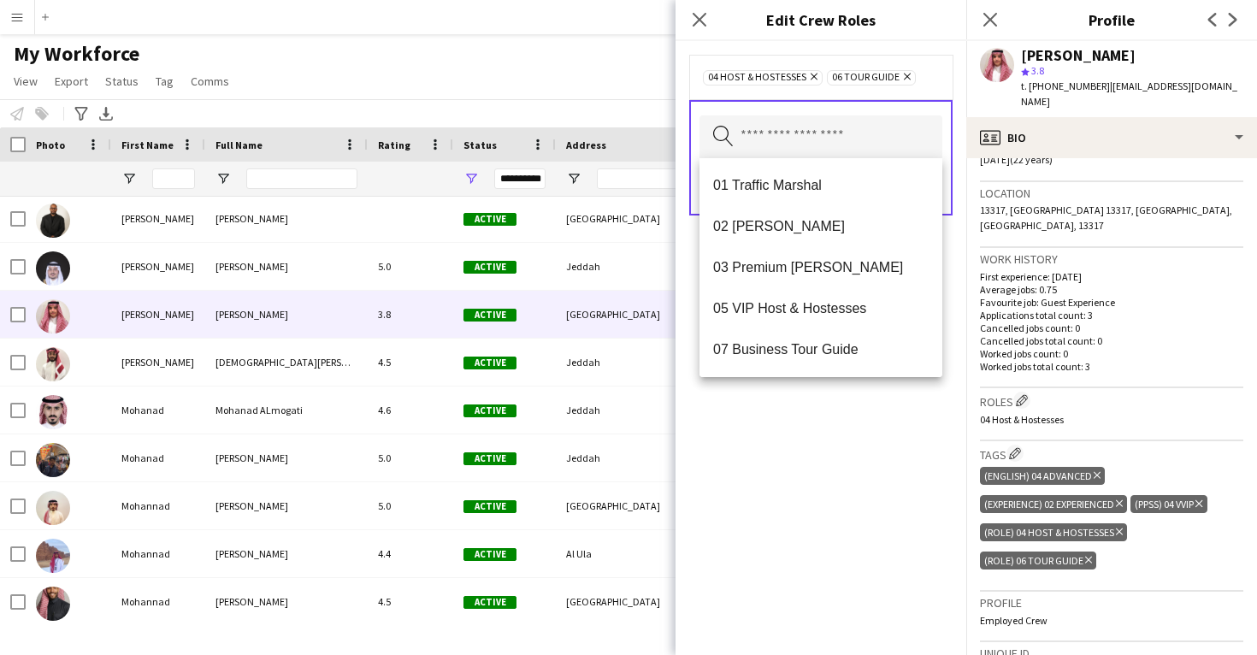
click at [764, 433] on div "04 Host & Hostesses Remove 06 Tour Guide Remove Search by role type Save" at bounding box center [821, 348] width 291 height 614
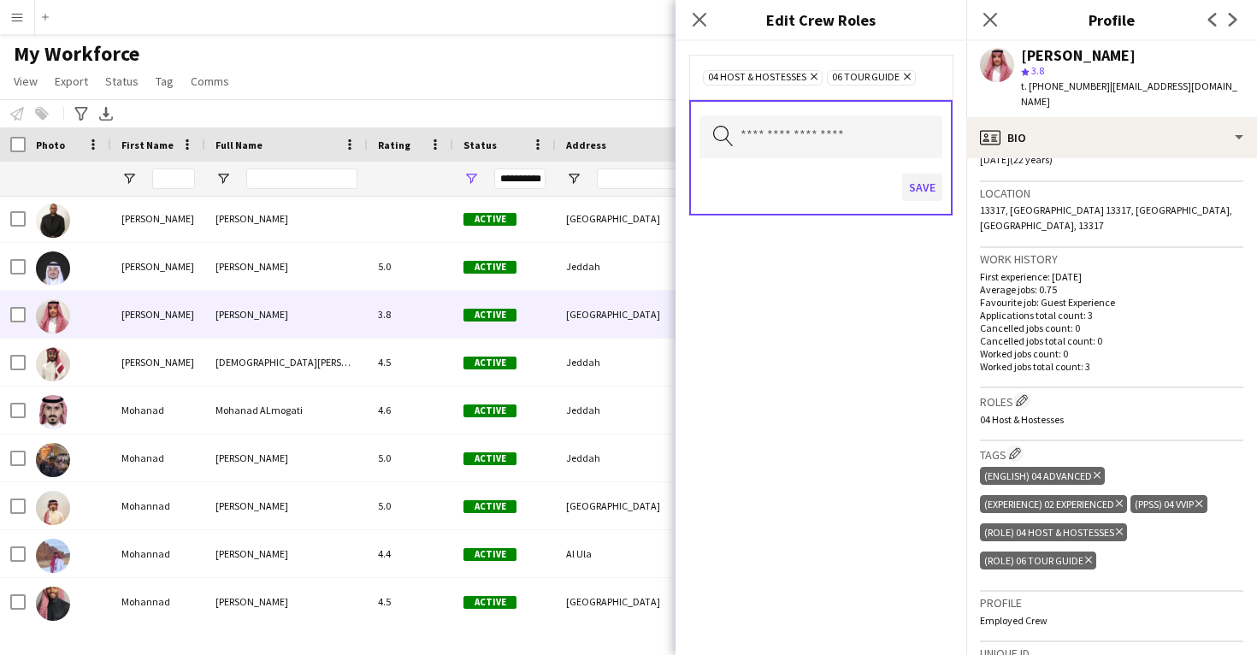
click at [933, 179] on button "Save" at bounding box center [922, 187] width 40 height 27
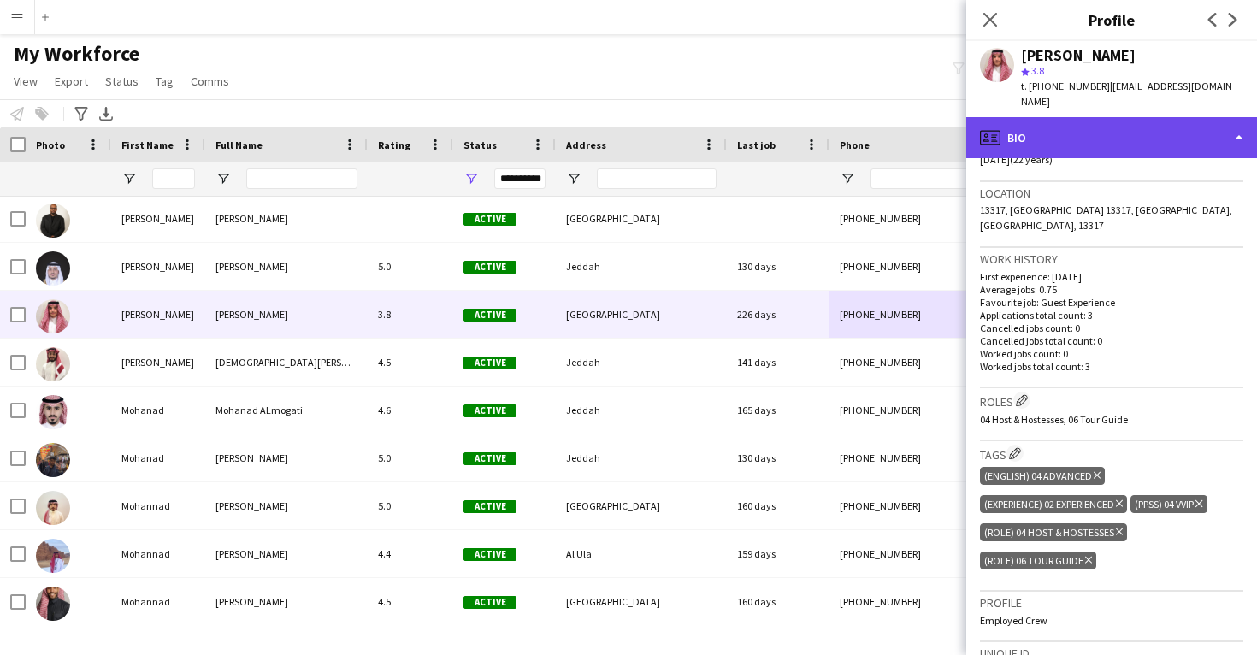
click at [1066, 117] on div "profile Bio" at bounding box center [1111, 137] width 291 height 41
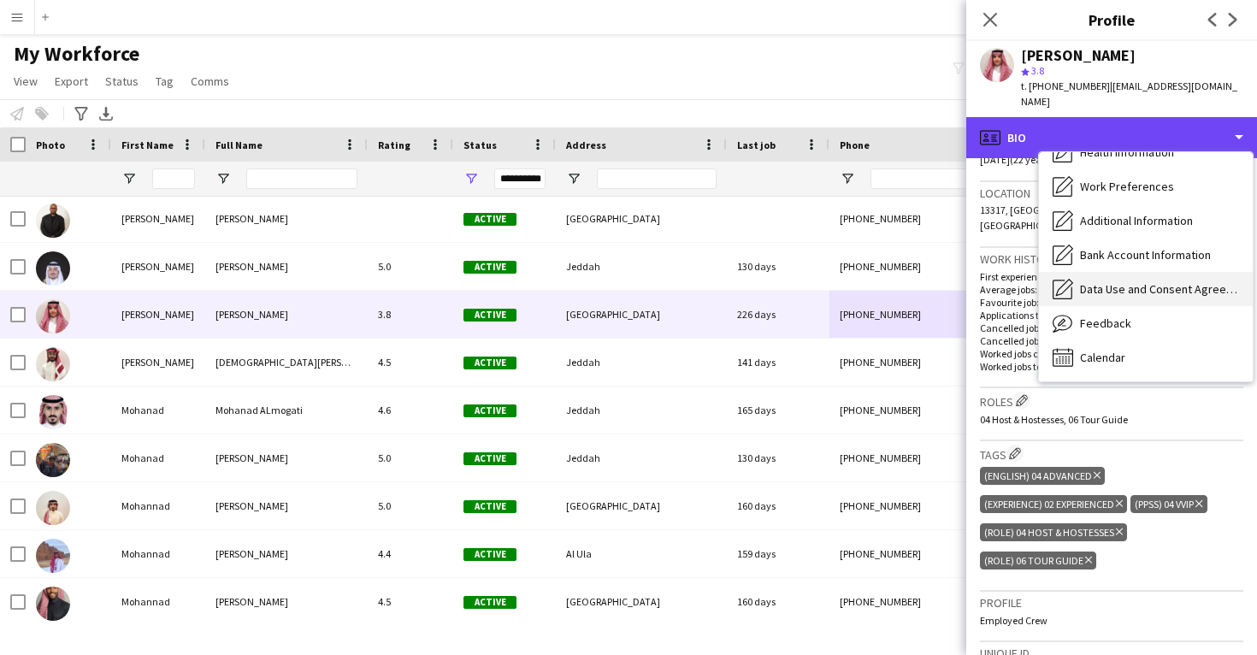
scroll to position [195, 0]
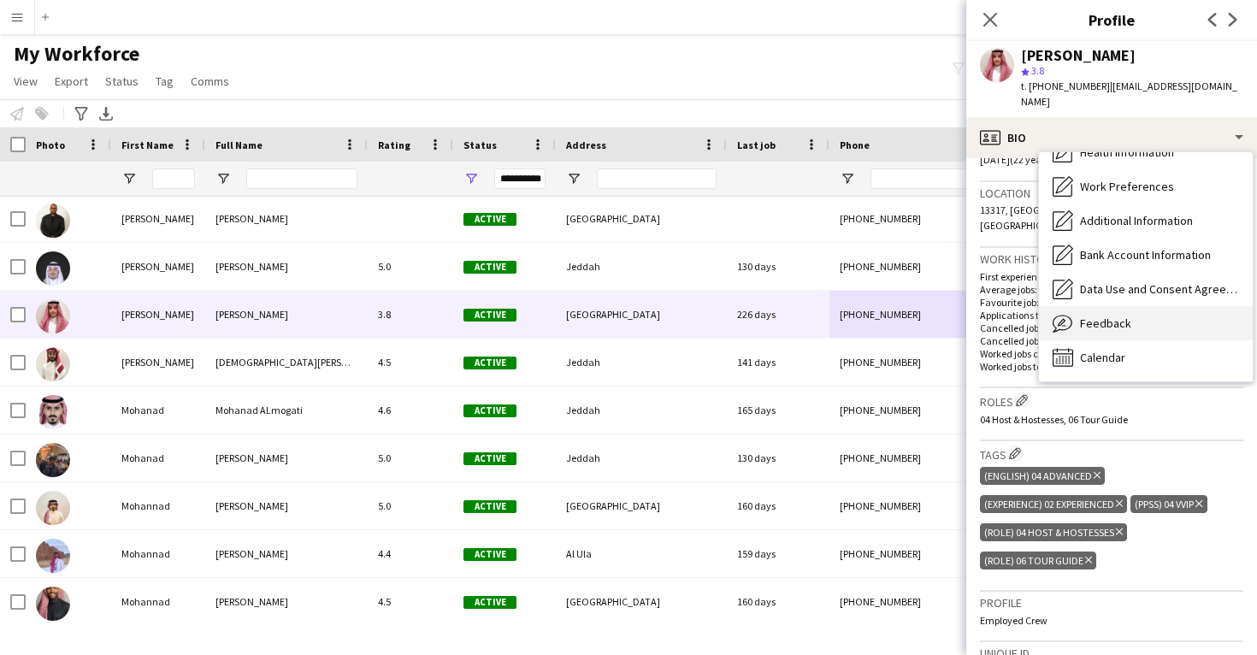
click at [1089, 316] on span "Feedback" at bounding box center [1105, 323] width 51 height 15
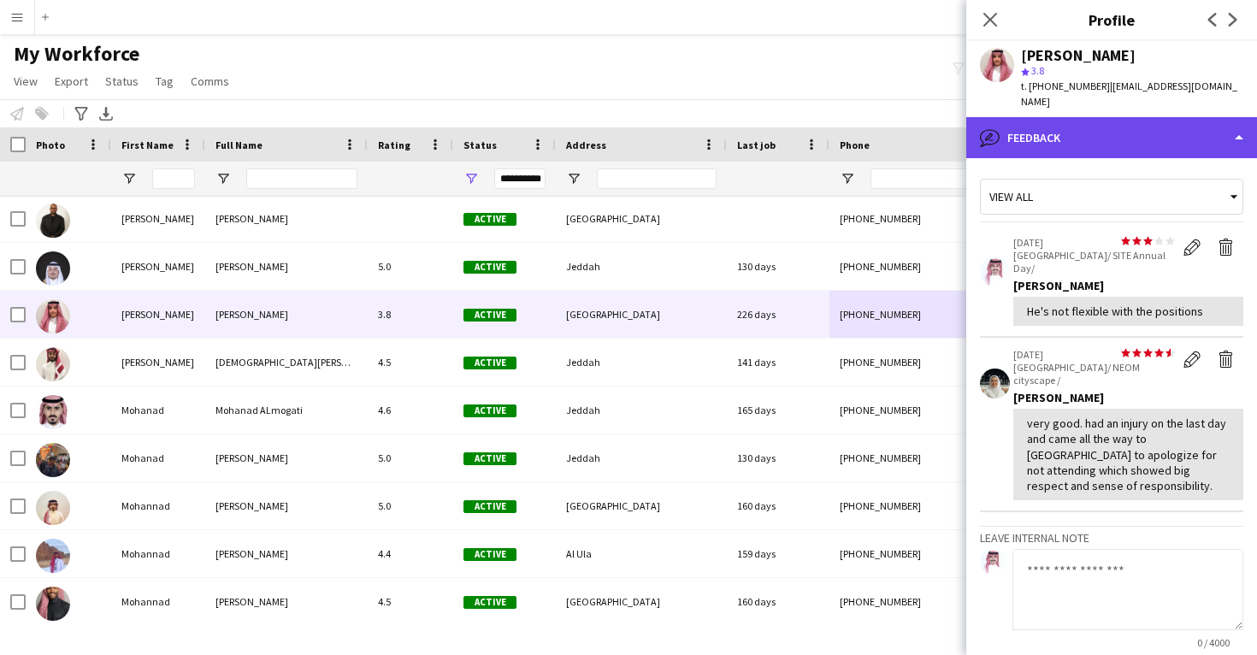
click at [1068, 129] on div "bubble-pencil Feedback" at bounding box center [1111, 137] width 291 height 41
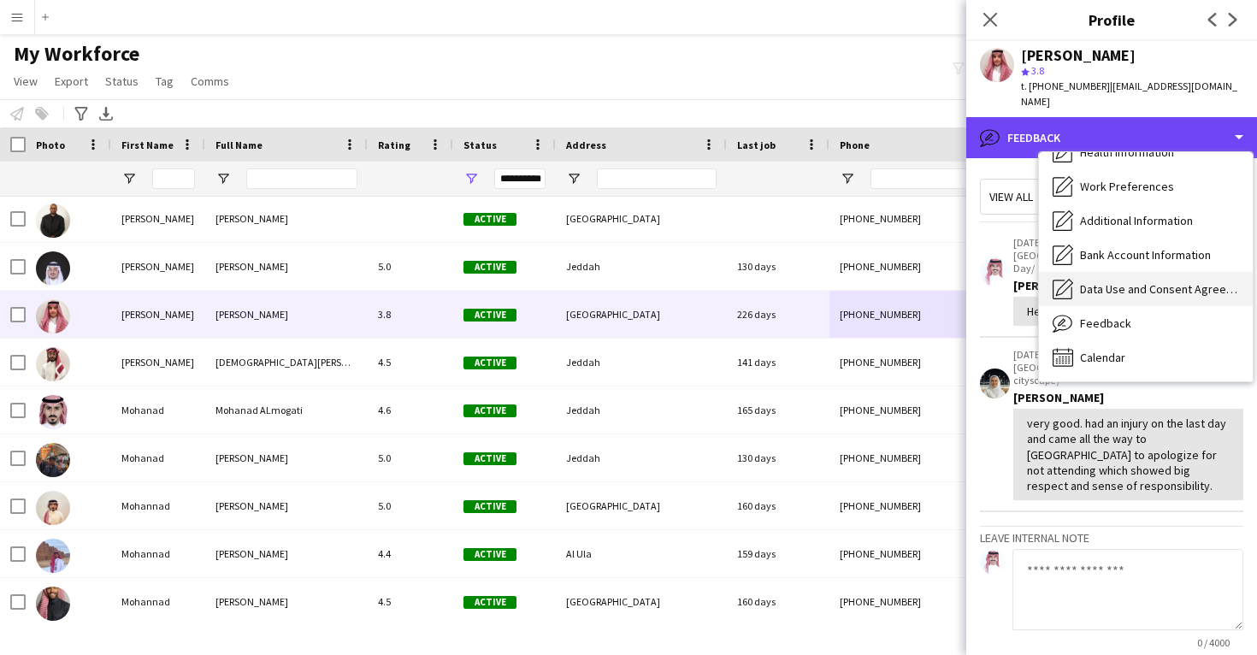
scroll to position [0, 0]
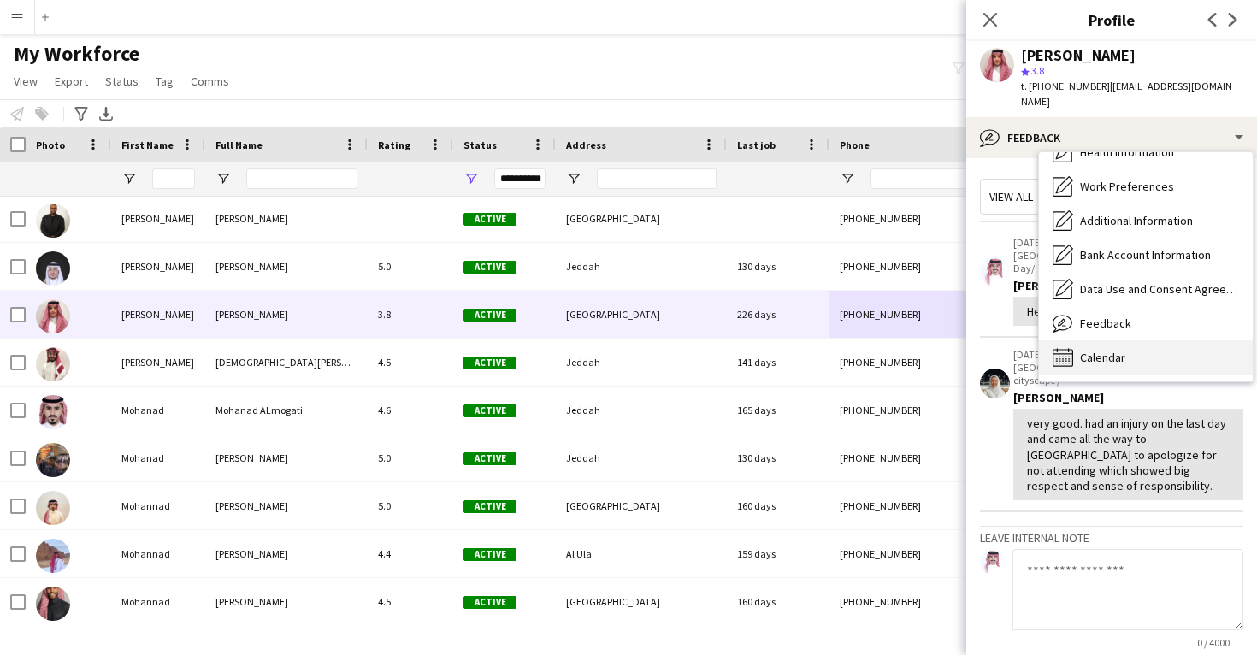
click at [1114, 351] on div "Calendar Calendar" at bounding box center [1146, 357] width 214 height 34
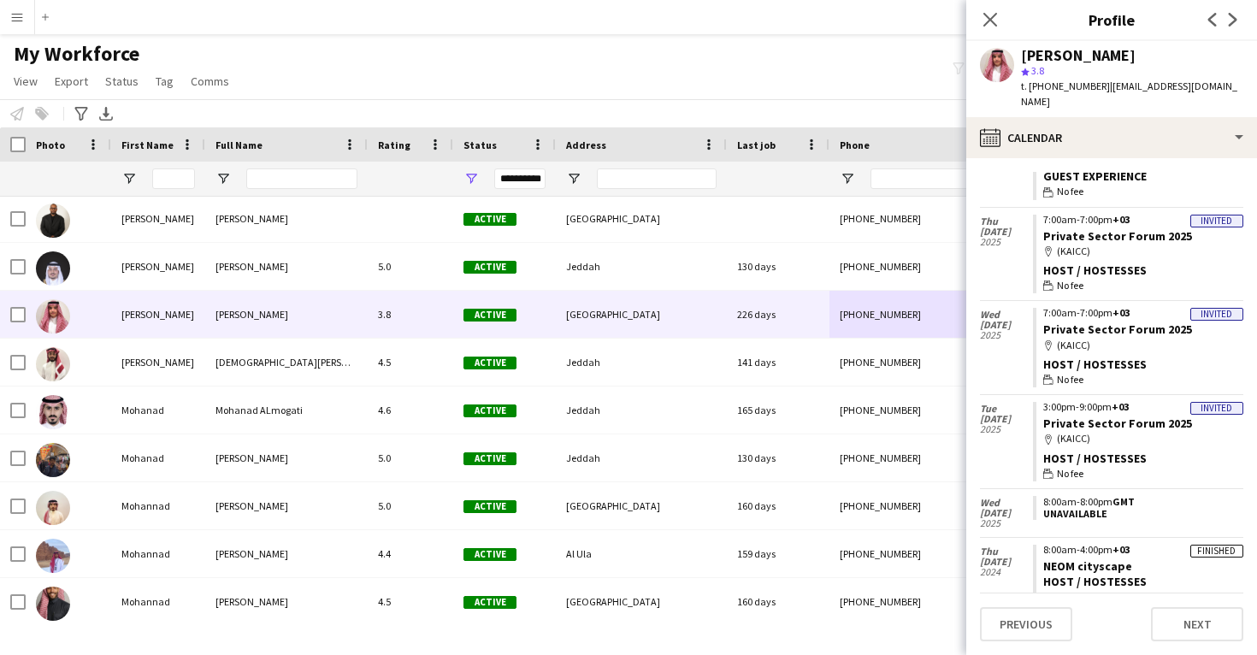
scroll to position [1594, 0]
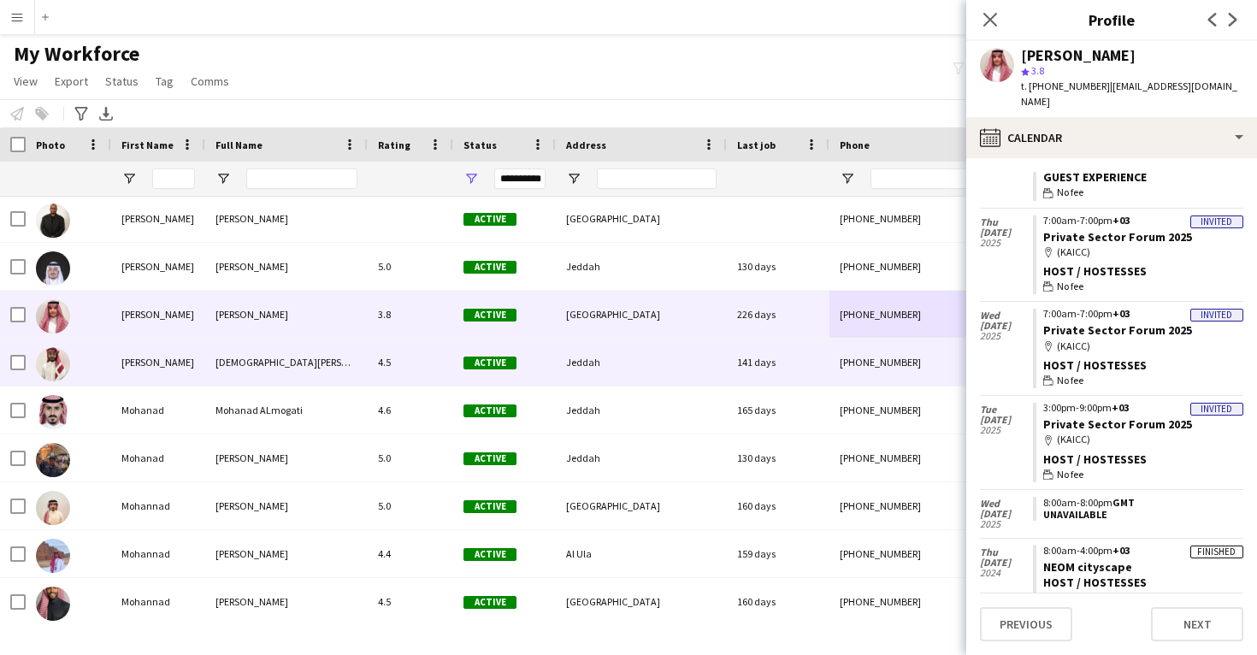
click at [902, 375] on div "+966547042522" at bounding box center [939, 362] width 219 height 47
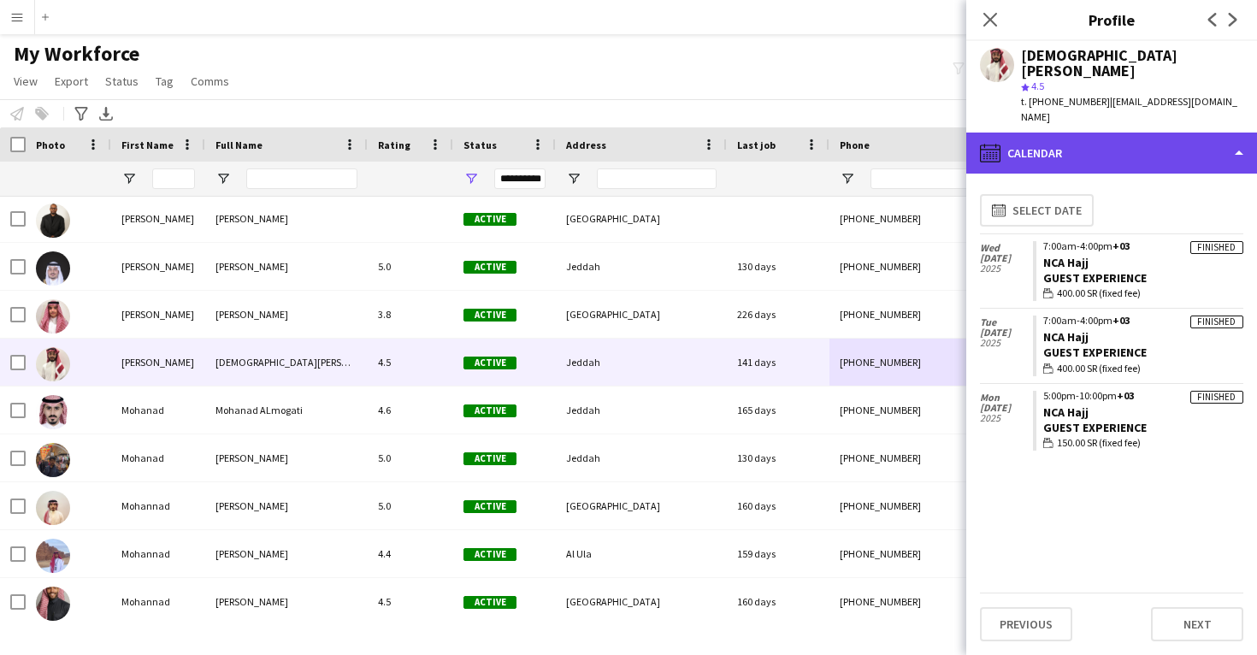
click at [1077, 133] on div "calendar-full Calendar" at bounding box center [1111, 153] width 291 height 41
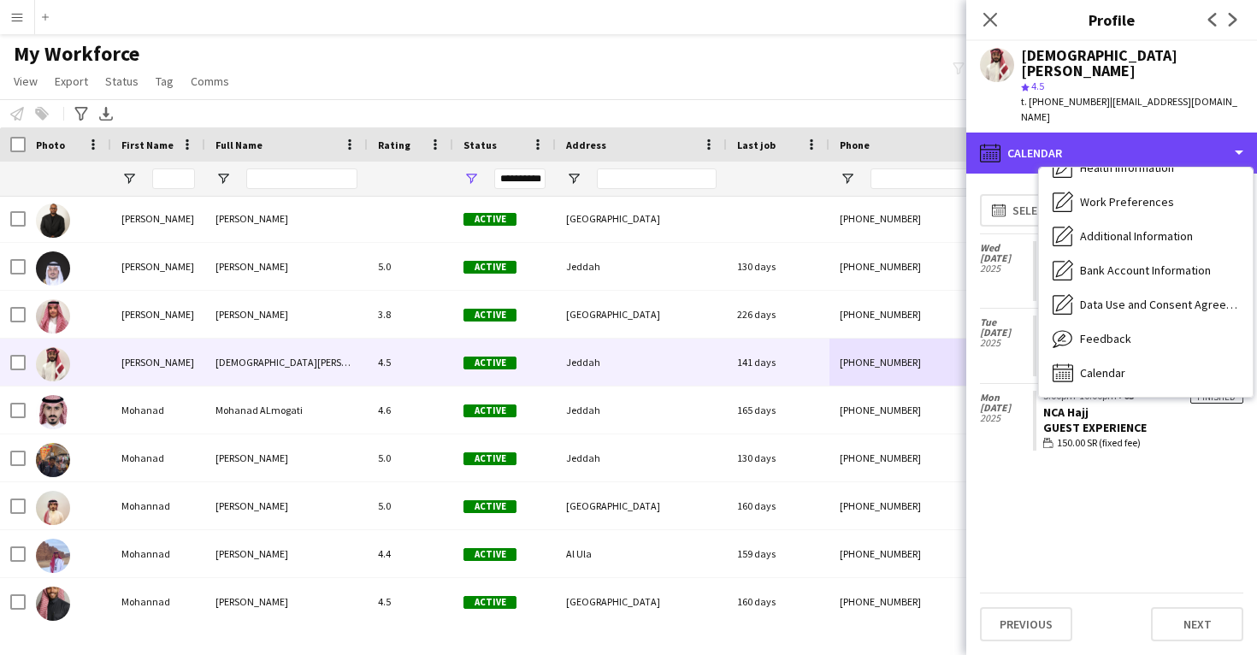
scroll to position [196, 0]
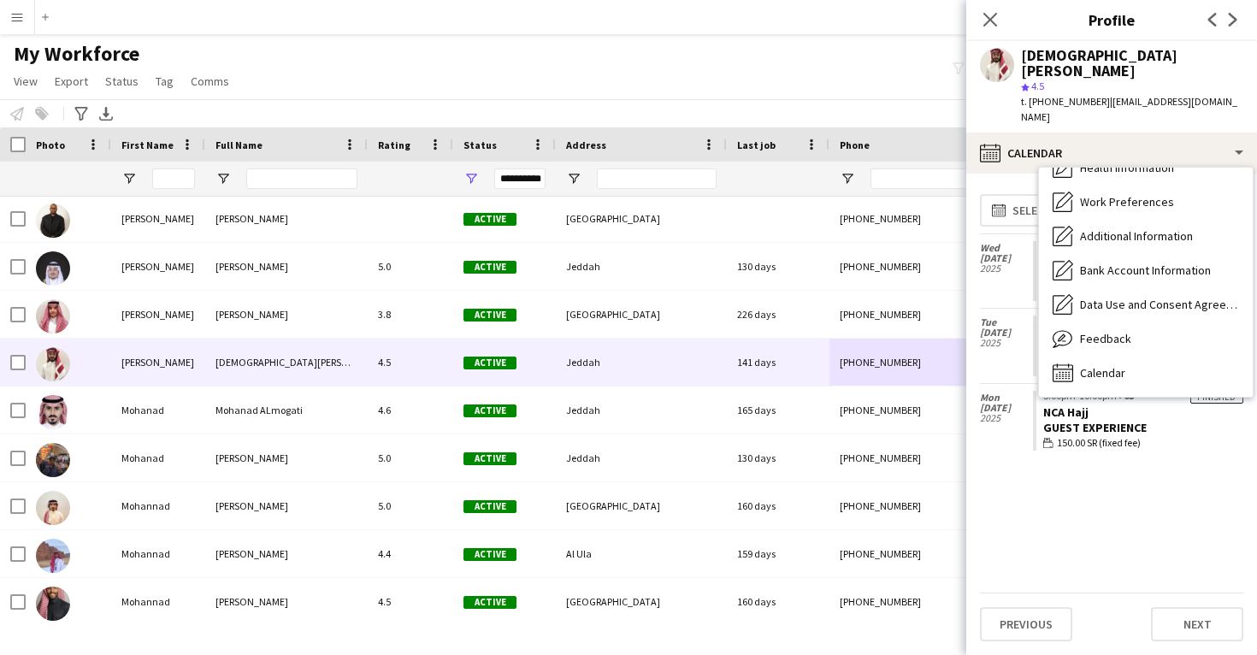
click at [1087, 322] on div "Feedback Feedback" at bounding box center [1146, 339] width 214 height 34
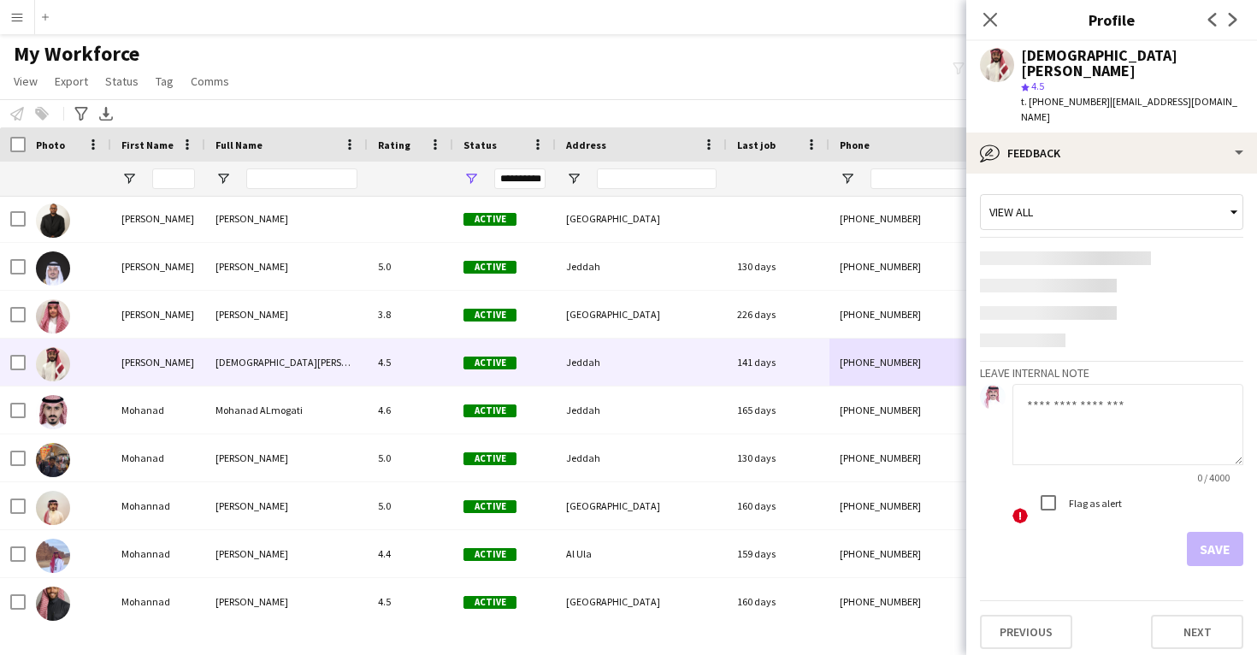
scroll to position [0, 0]
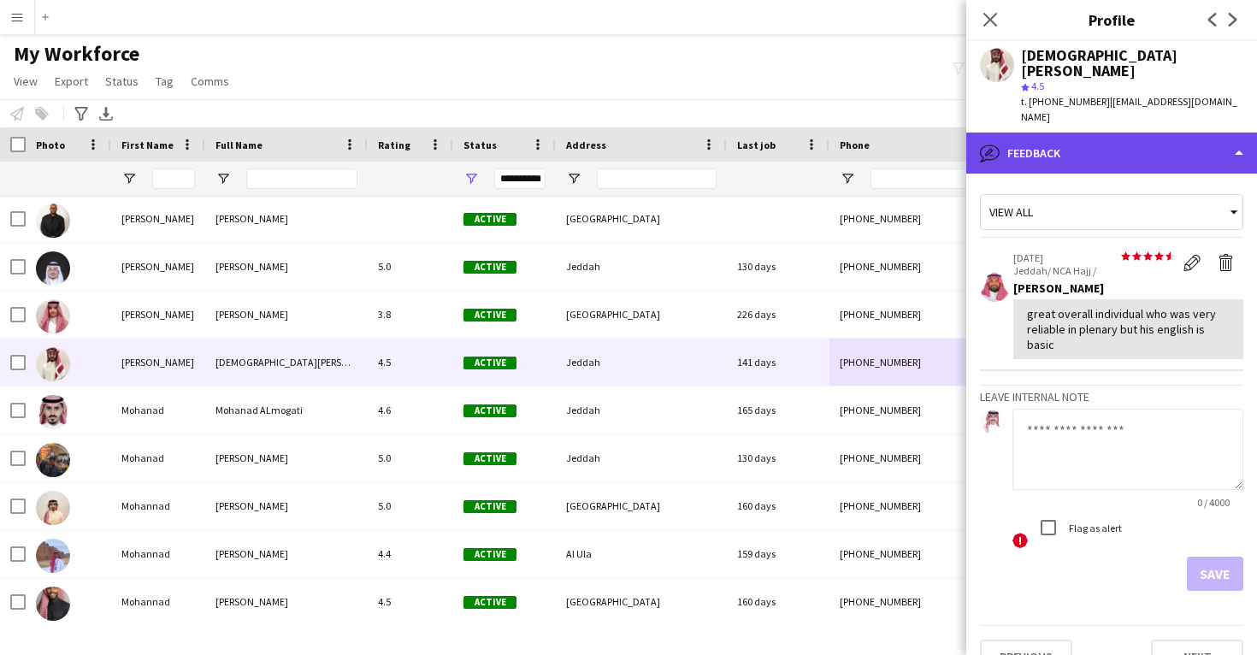
click at [1075, 133] on div "bubble-pencil Feedback" at bounding box center [1111, 153] width 291 height 41
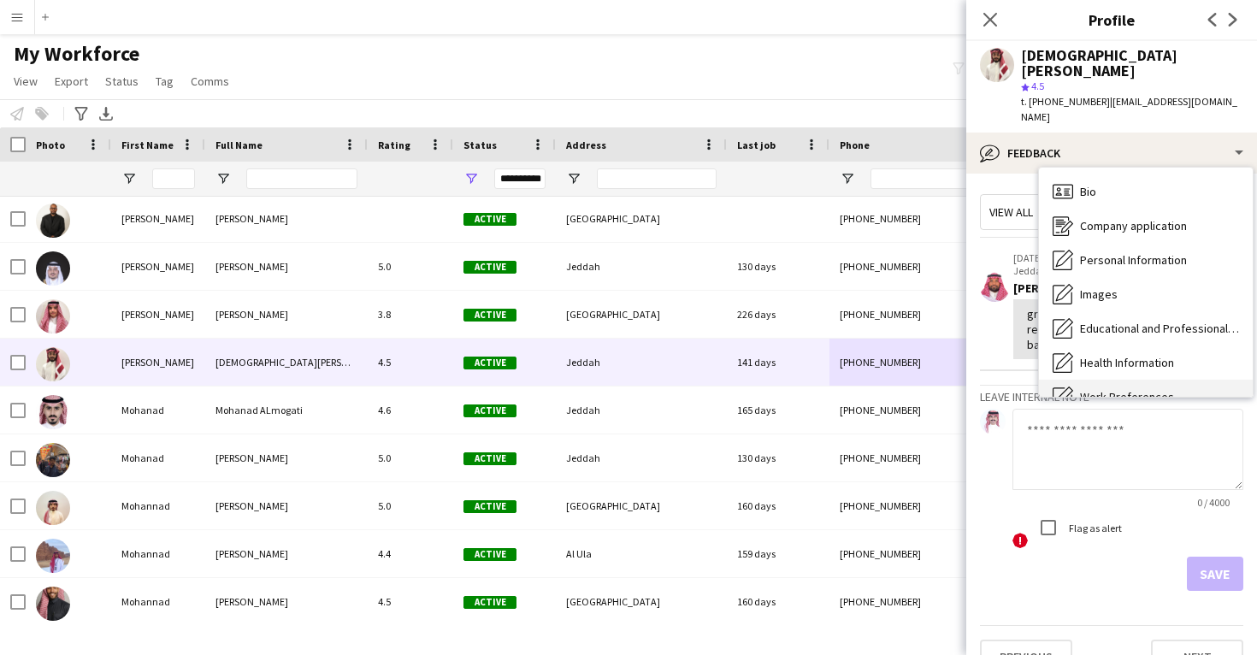
scroll to position [-1, 0]
click at [1083, 184] on span "Bio" at bounding box center [1088, 191] width 16 height 15
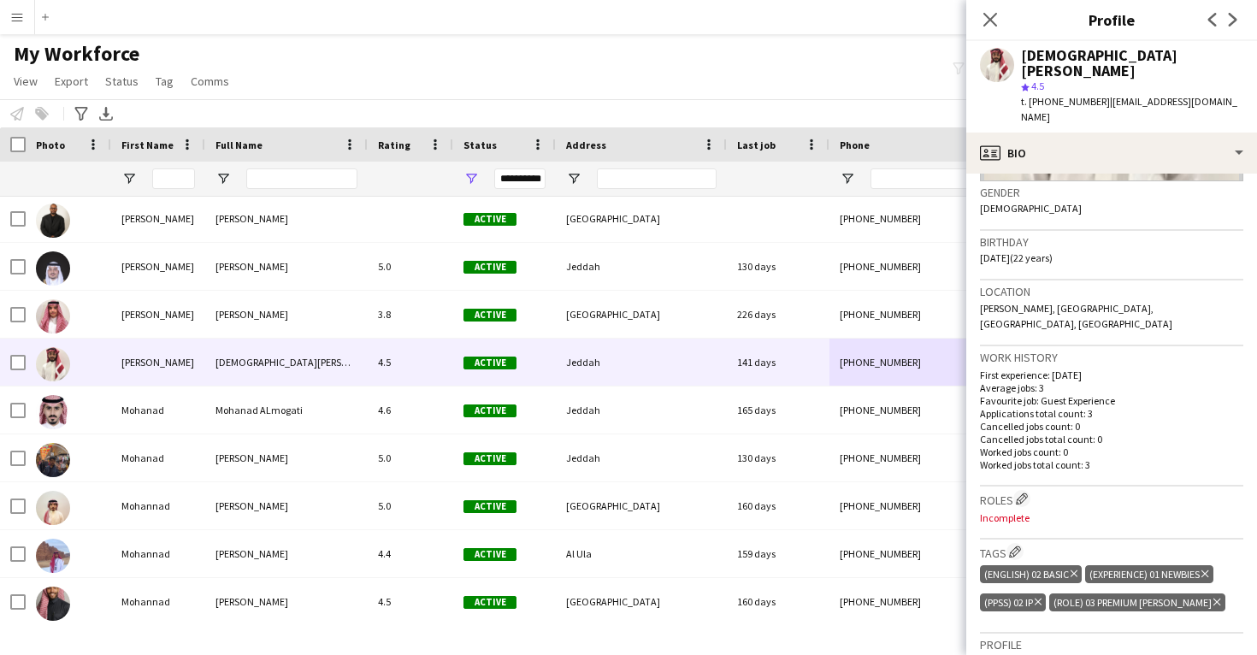
scroll to position [264, 0]
click at [1023, 491] on app-icon "Edit crew company roles" at bounding box center [1022, 497] width 12 height 12
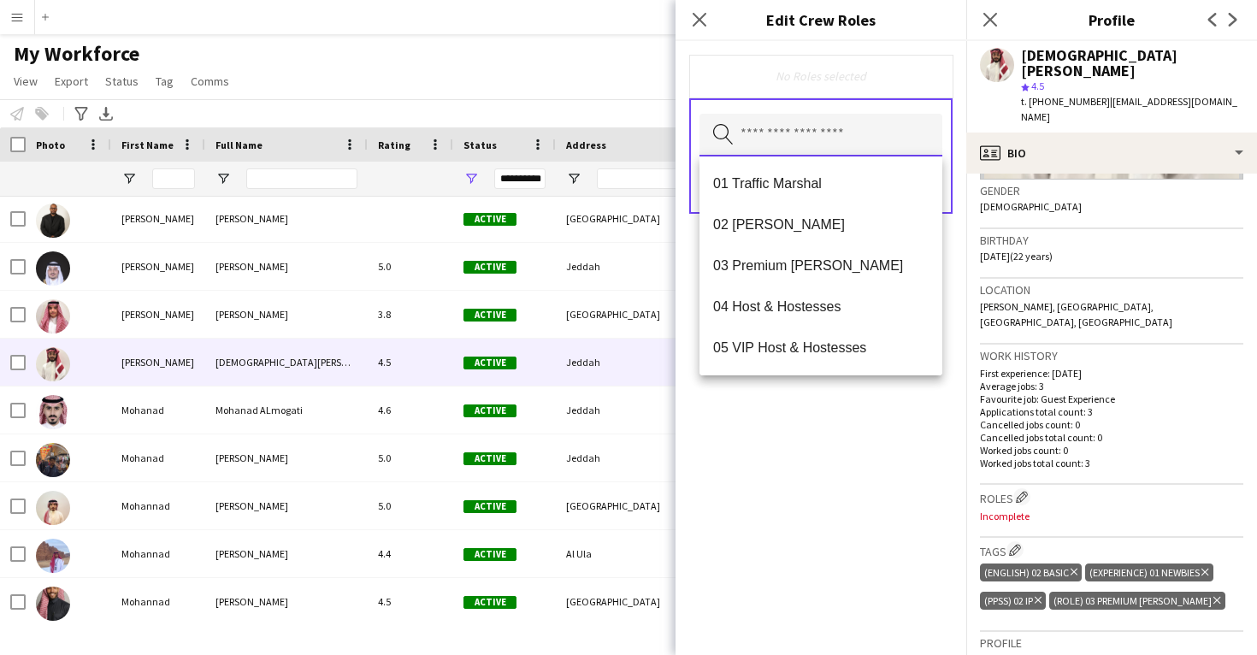
click at [858, 132] on input "text" at bounding box center [821, 135] width 243 height 43
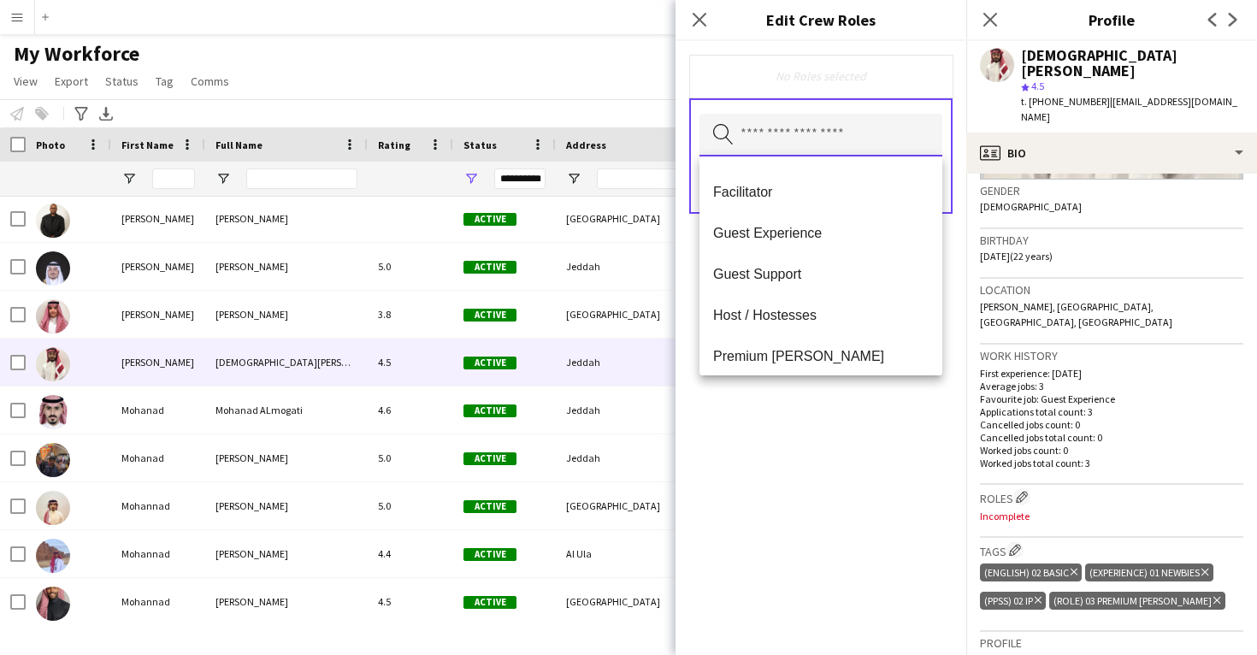
scroll to position [735, 0]
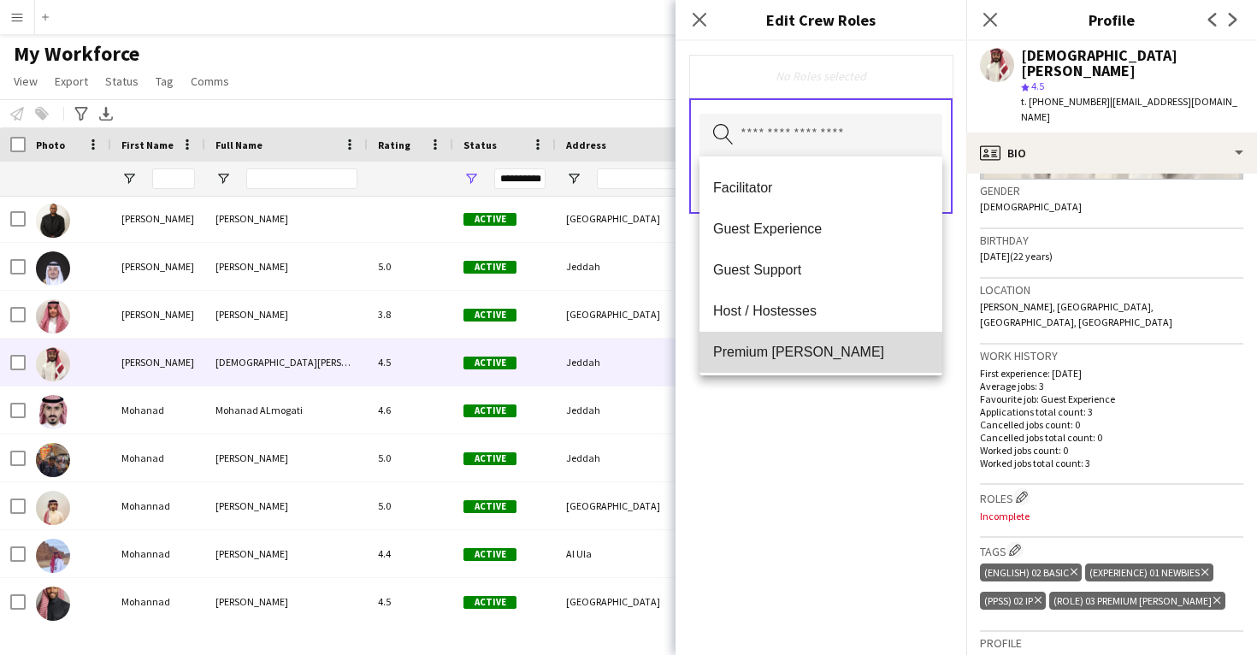
click at [861, 338] on mat-option "Premium Usher" at bounding box center [821, 352] width 243 height 41
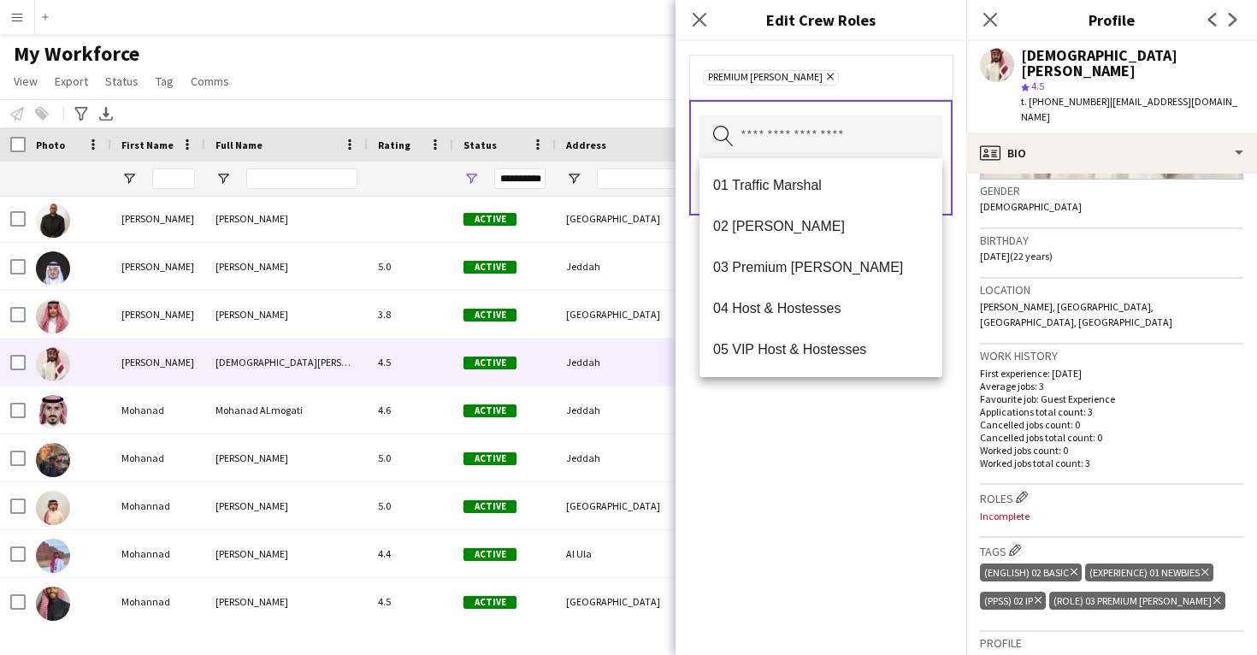
click at [867, 416] on div "Premium Usher Remove Search by role type Save" at bounding box center [821, 348] width 291 height 614
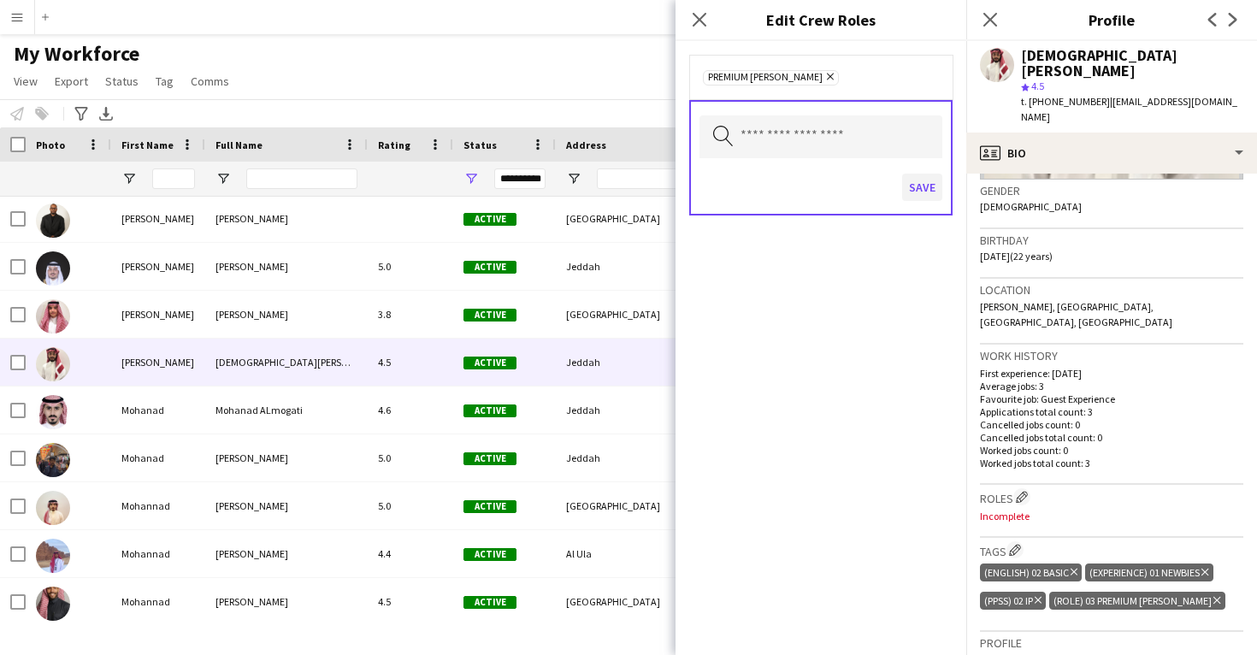
click at [922, 192] on button "Save" at bounding box center [922, 187] width 40 height 27
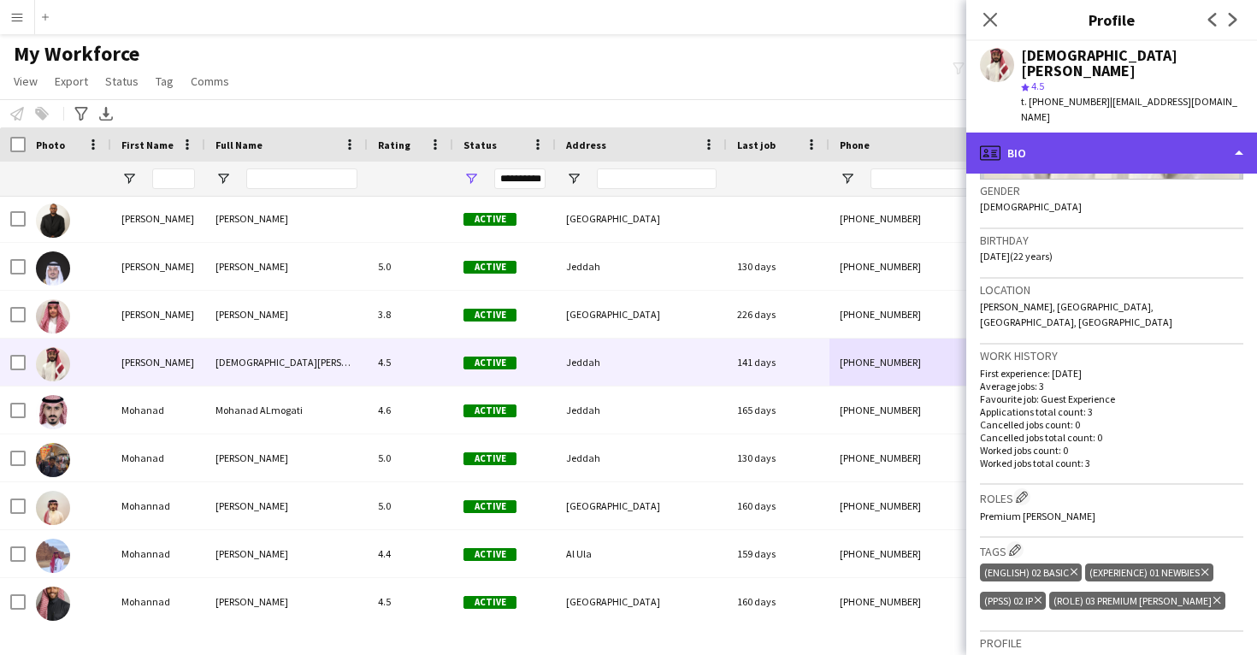
click at [1070, 140] on div "profile Bio" at bounding box center [1111, 153] width 291 height 41
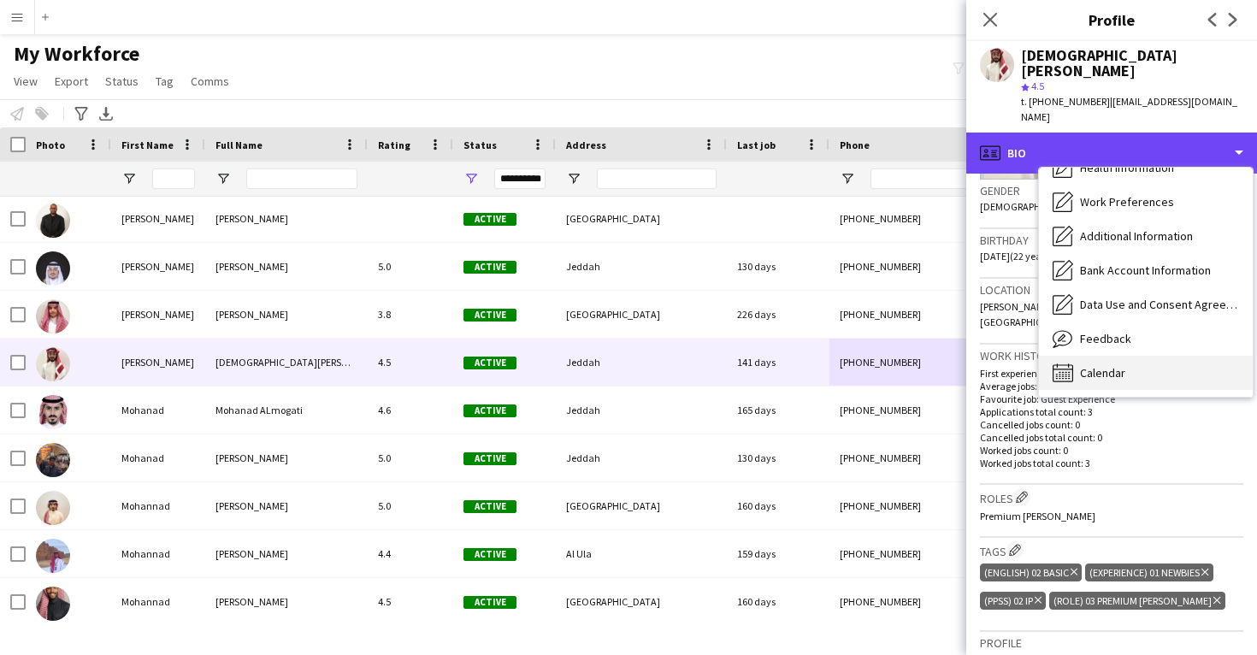
scroll to position [195, 0]
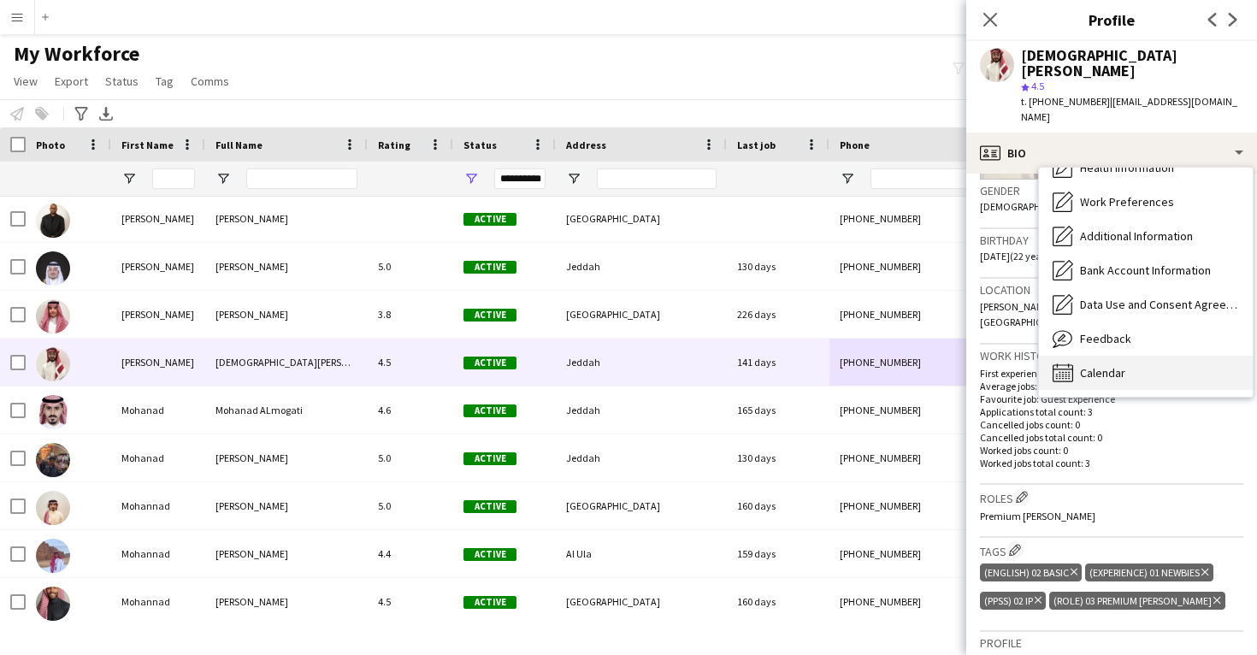
click at [1100, 356] on div "Calendar Calendar" at bounding box center [1146, 373] width 214 height 34
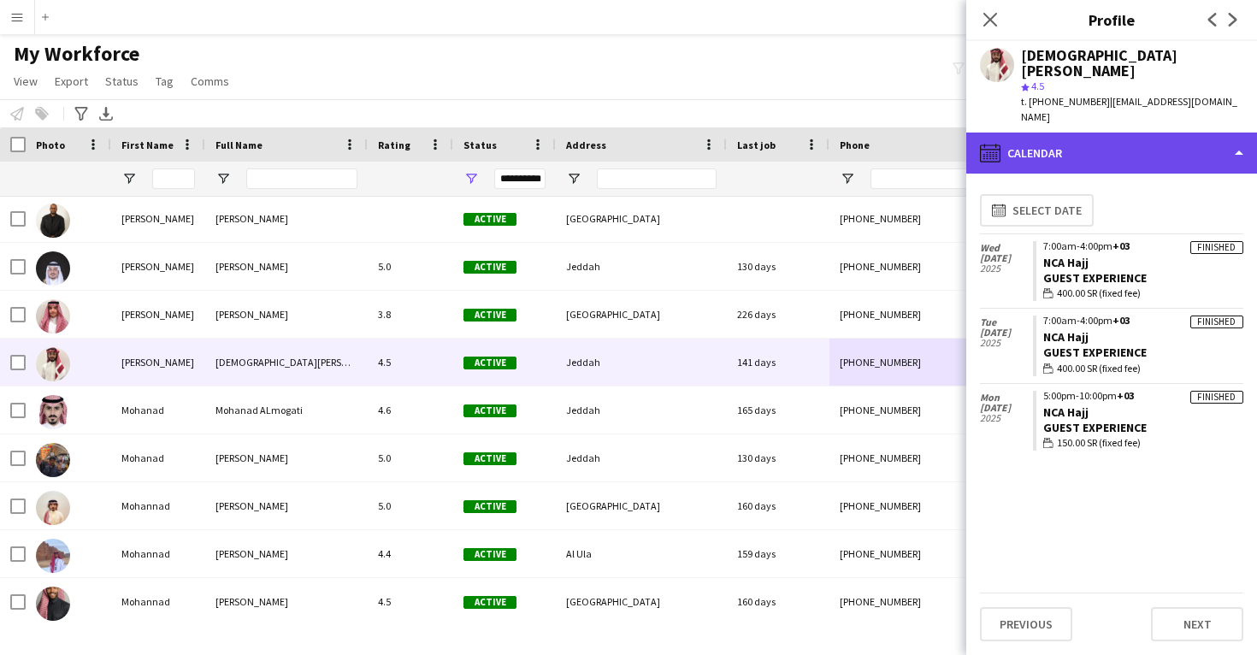
click at [1036, 133] on div "calendar-full Calendar" at bounding box center [1111, 153] width 291 height 41
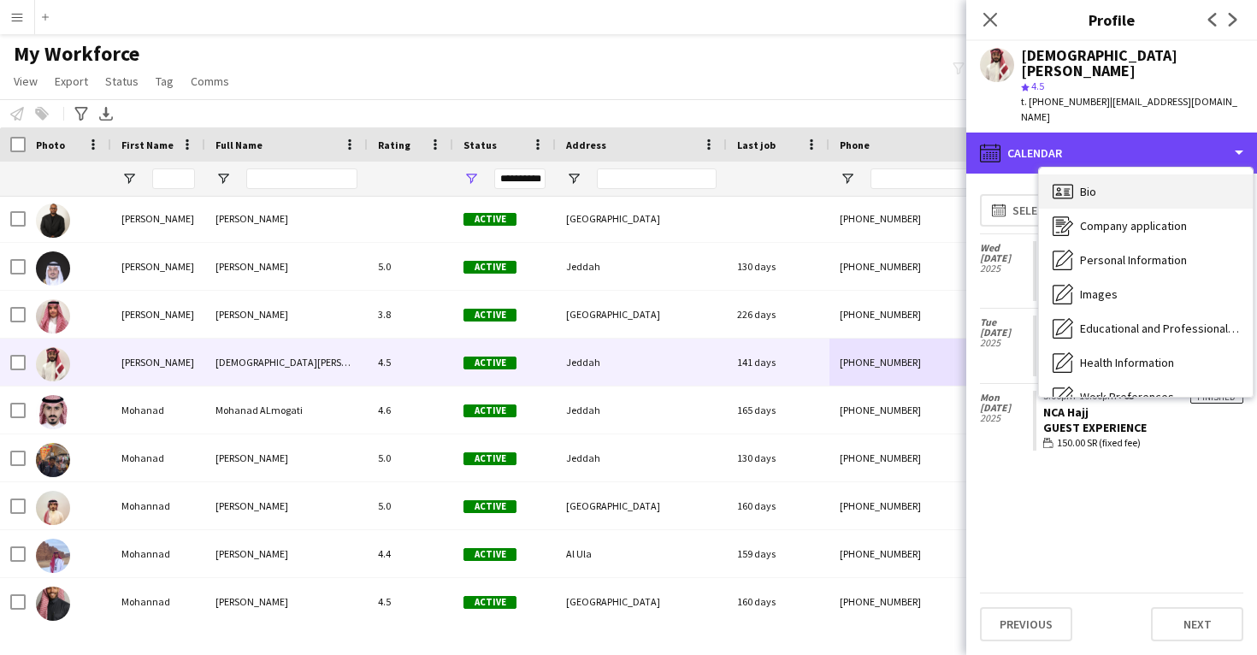
scroll to position [0, 0]
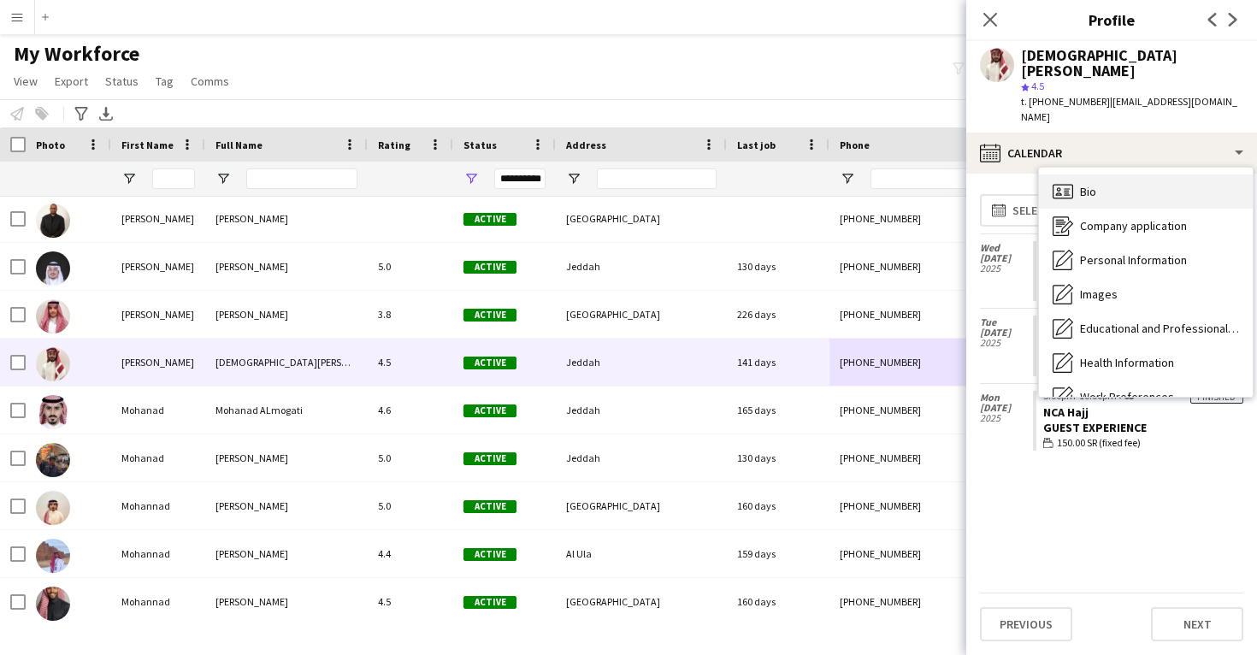
click at [1083, 184] on span "Bio" at bounding box center [1088, 191] width 16 height 15
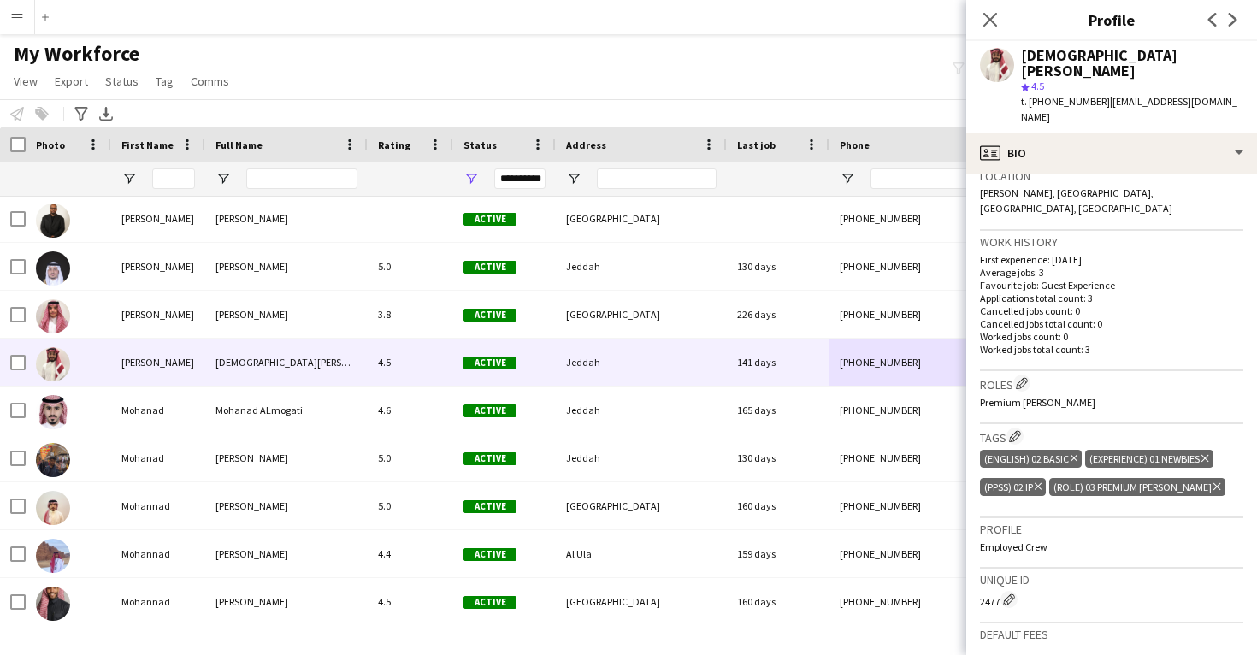
scroll to position [380, 0]
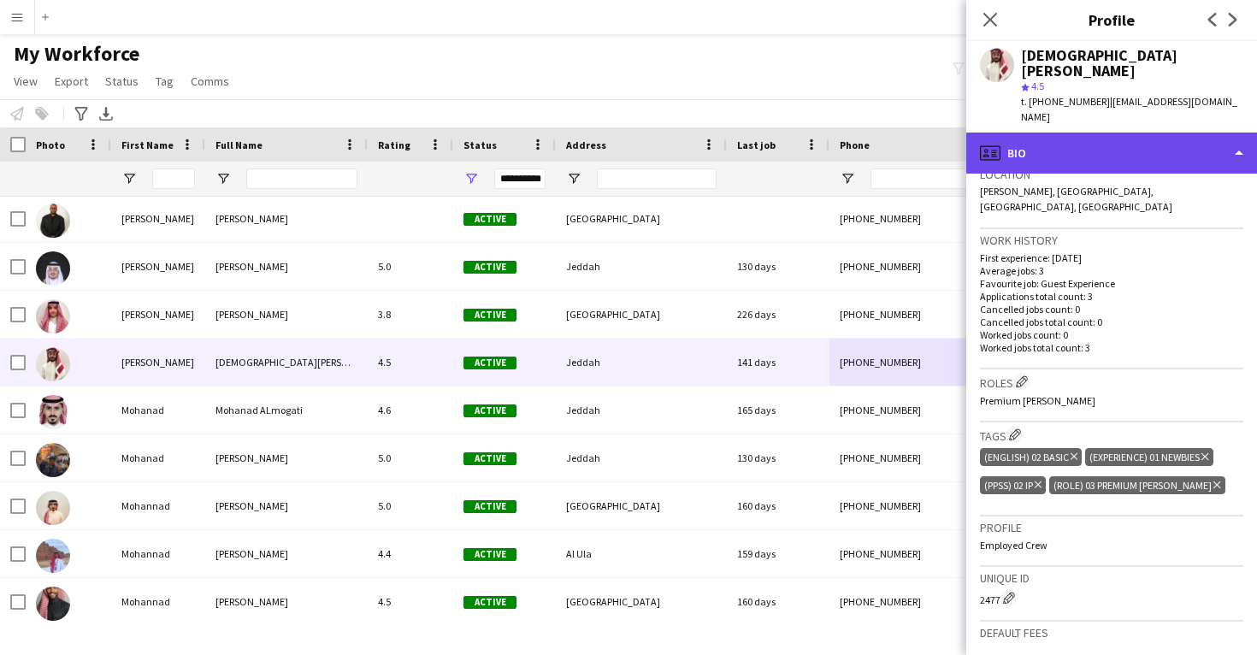
click at [1081, 133] on div "profile Bio" at bounding box center [1111, 153] width 291 height 41
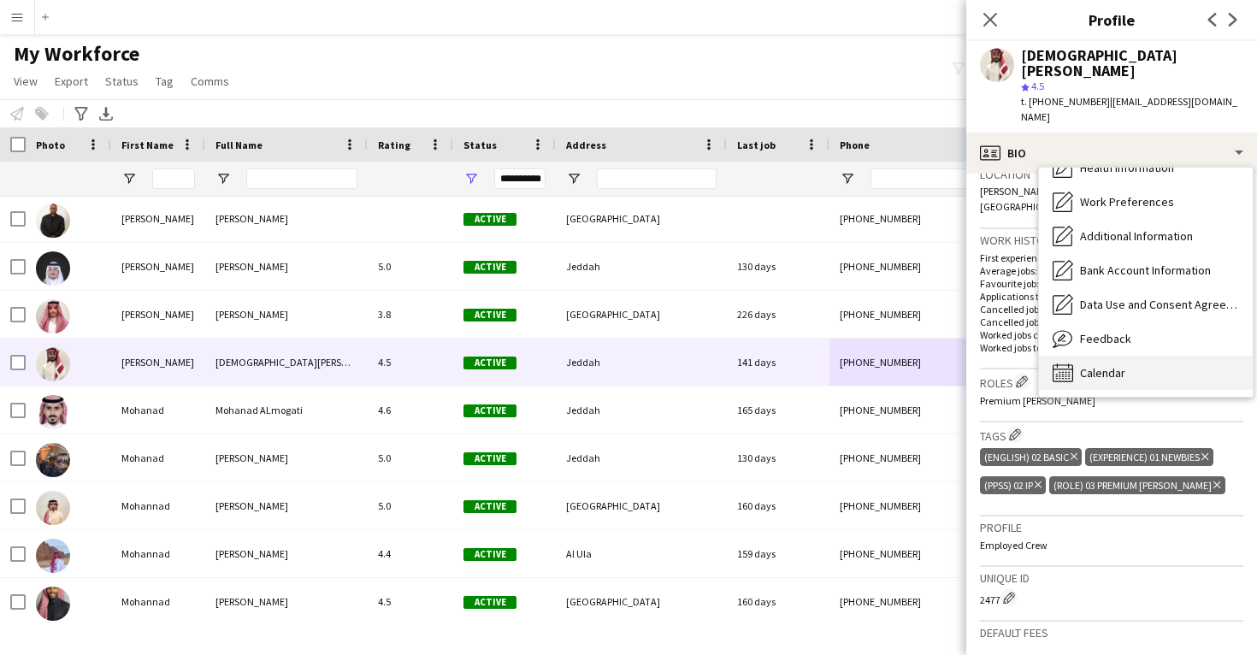
scroll to position [195, 0]
click at [1127, 356] on div "Calendar Calendar" at bounding box center [1146, 373] width 214 height 34
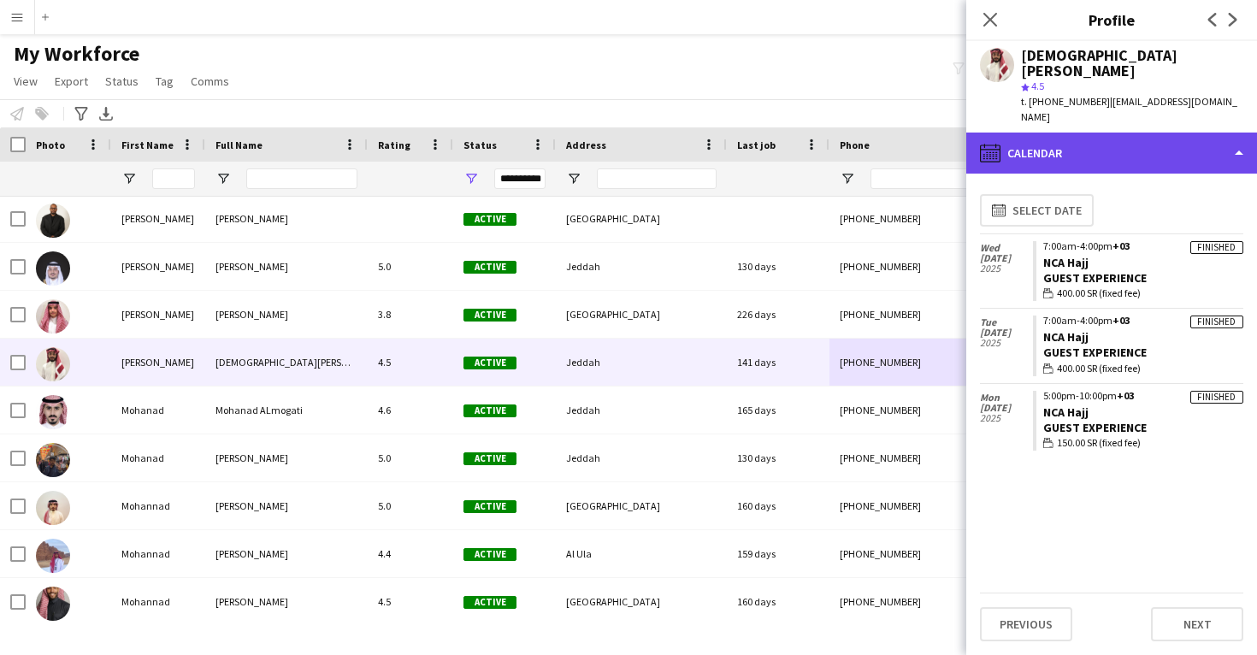
click at [1072, 133] on div "calendar-full Calendar" at bounding box center [1111, 153] width 291 height 41
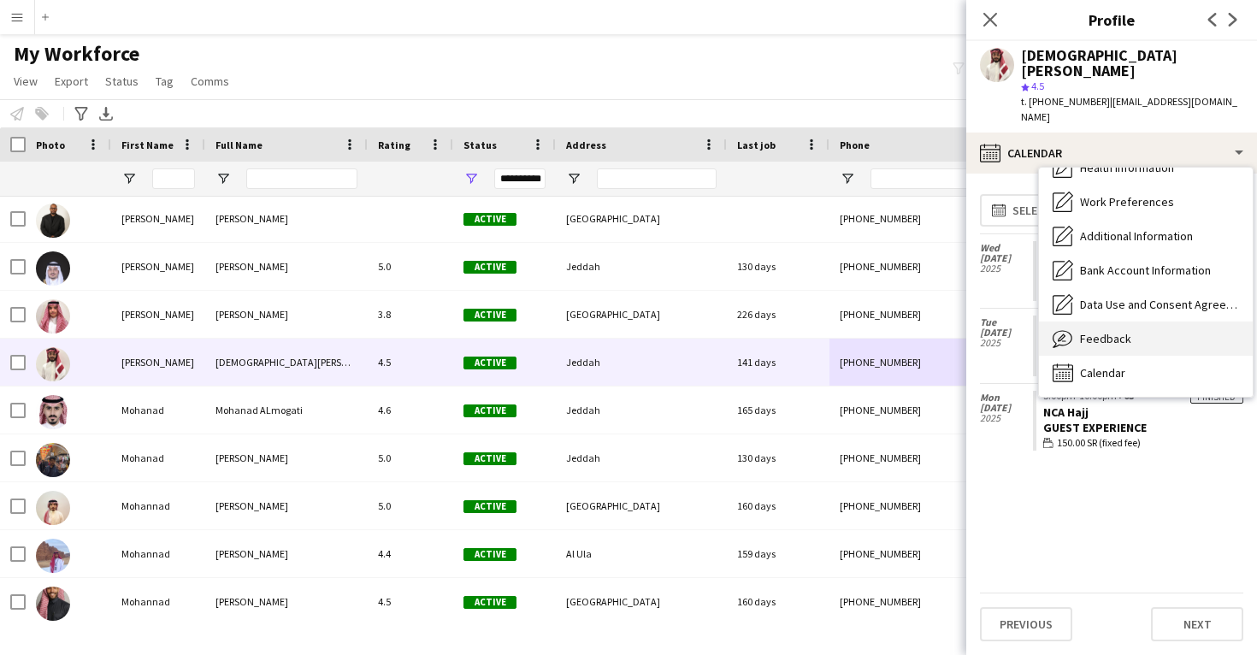
click at [1135, 322] on div "Feedback Feedback" at bounding box center [1146, 339] width 214 height 34
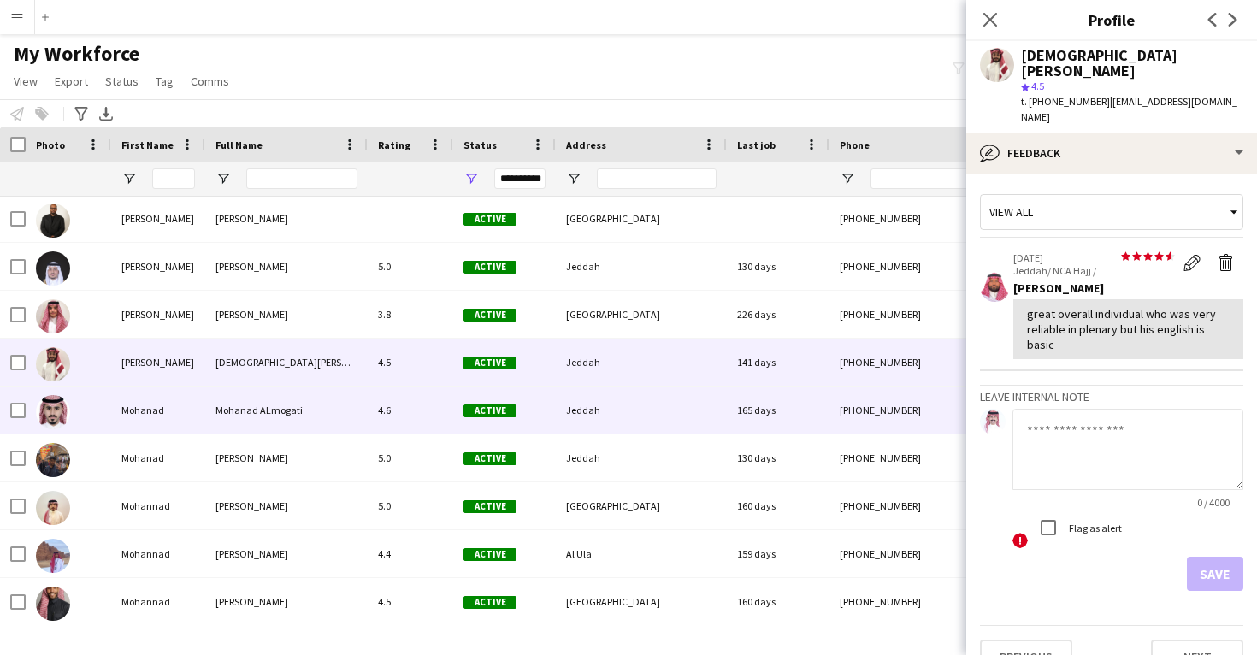
click at [743, 425] on div "165 days" at bounding box center [778, 410] width 103 height 47
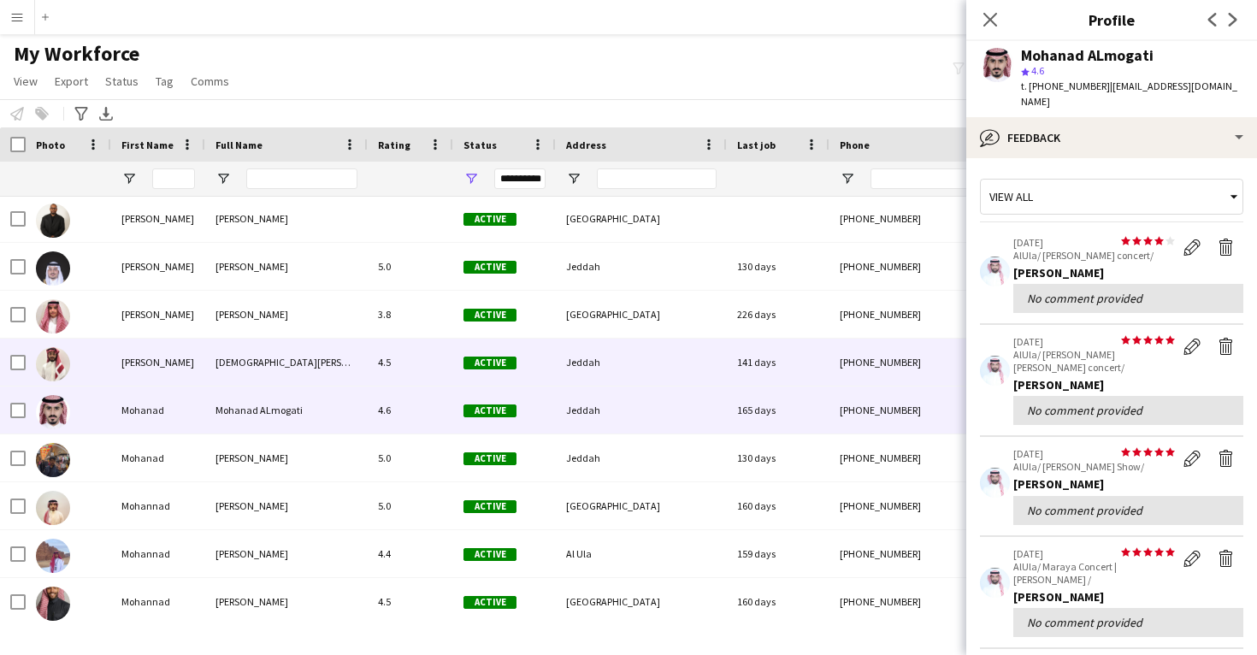
click at [746, 374] on div "141 days" at bounding box center [778, 362] width 103 height 47
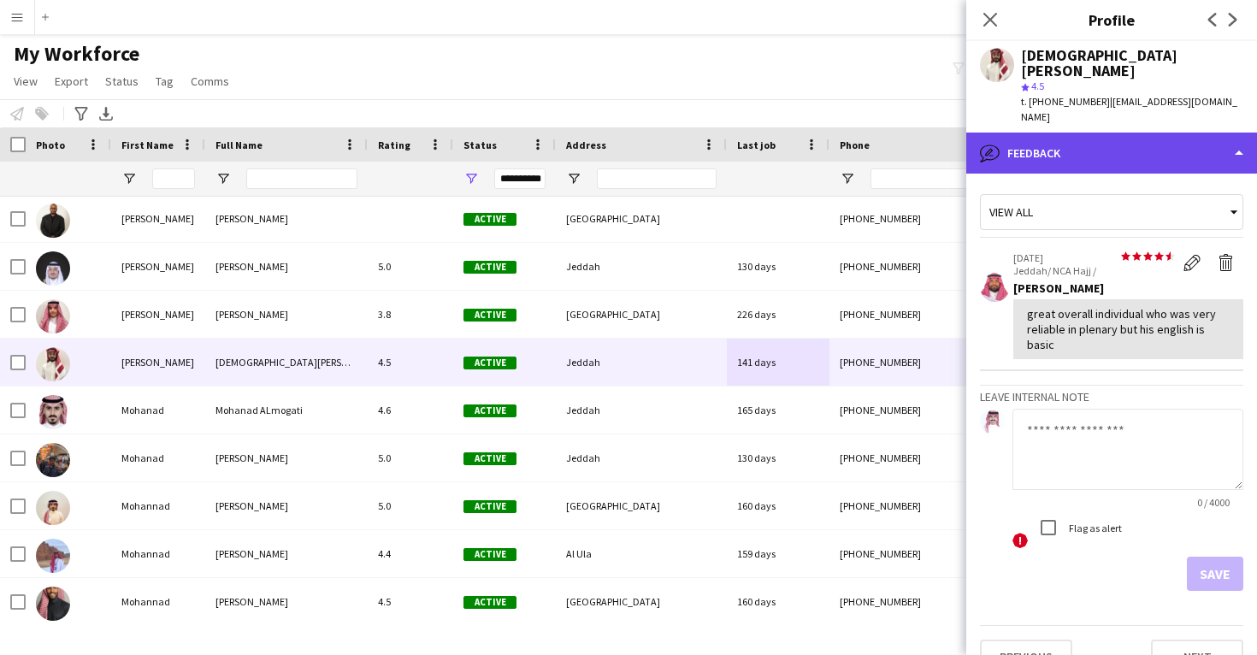
click at [1194, 133] on div "bubble-pencil Feedback" at bounding box center [1111, 153] width 291 height 41
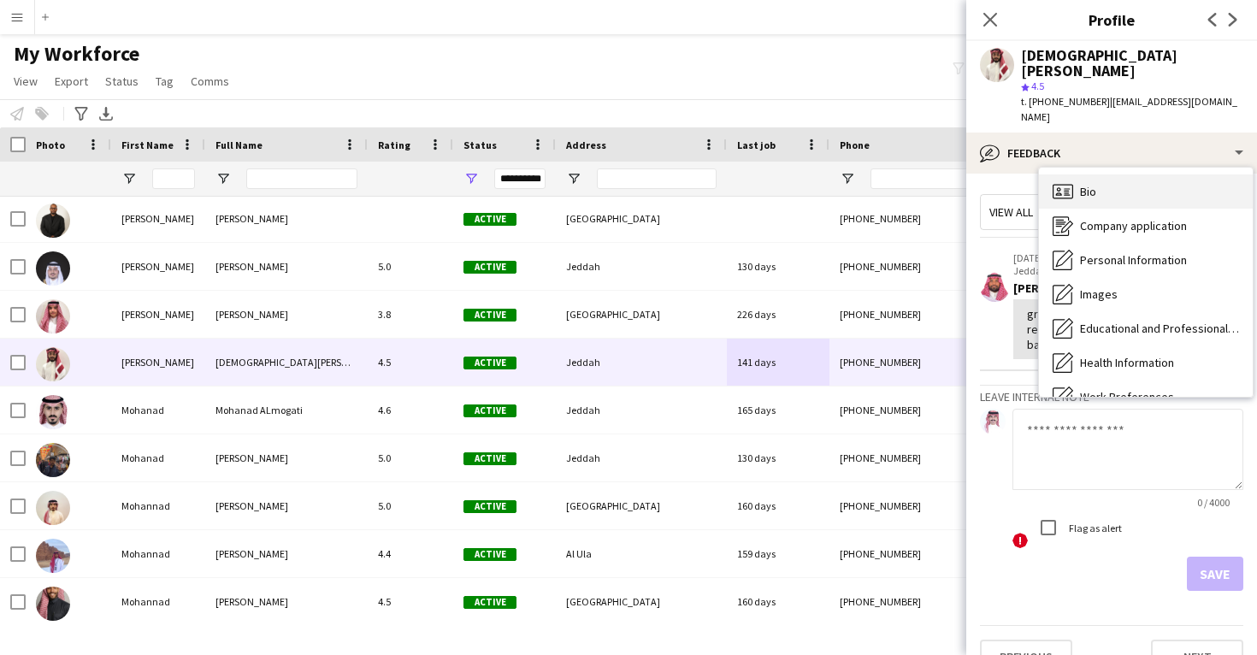
click at [1186, 174] on div "Bio Bio" at bounding box center [1146, 191] width 214 height 34
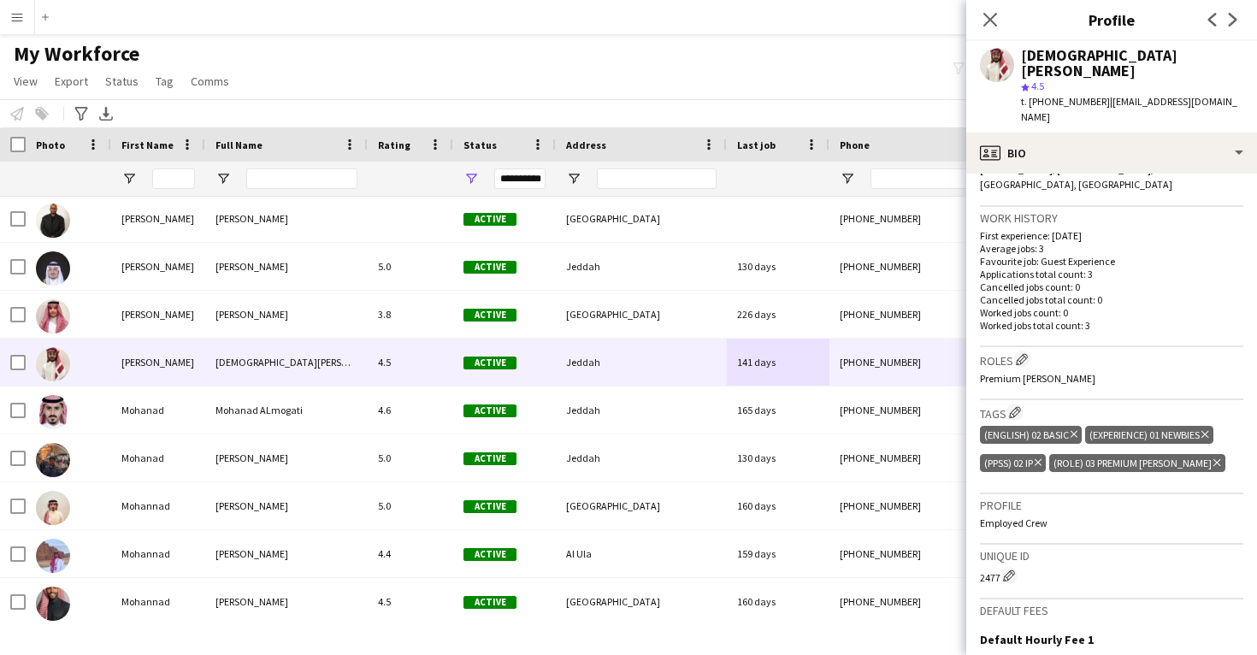
scroll to position [493, 0]
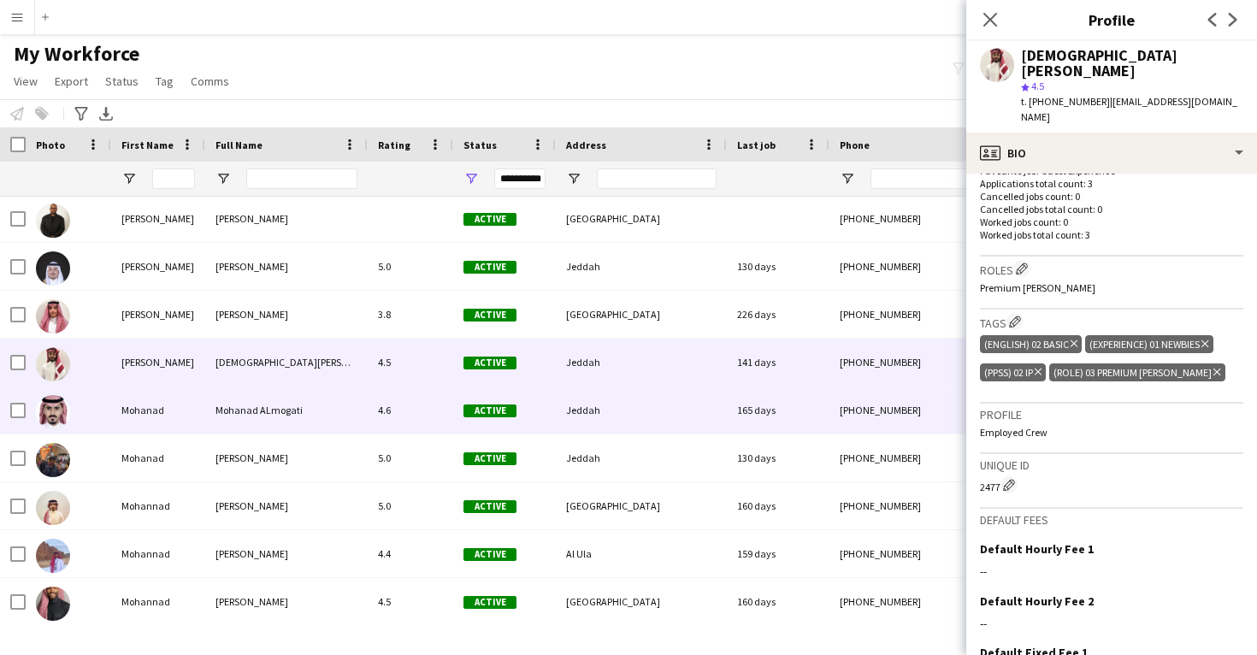
click at [931, 419] on div "+966544889509" at bounding box center [939, 410] width 219 height 47
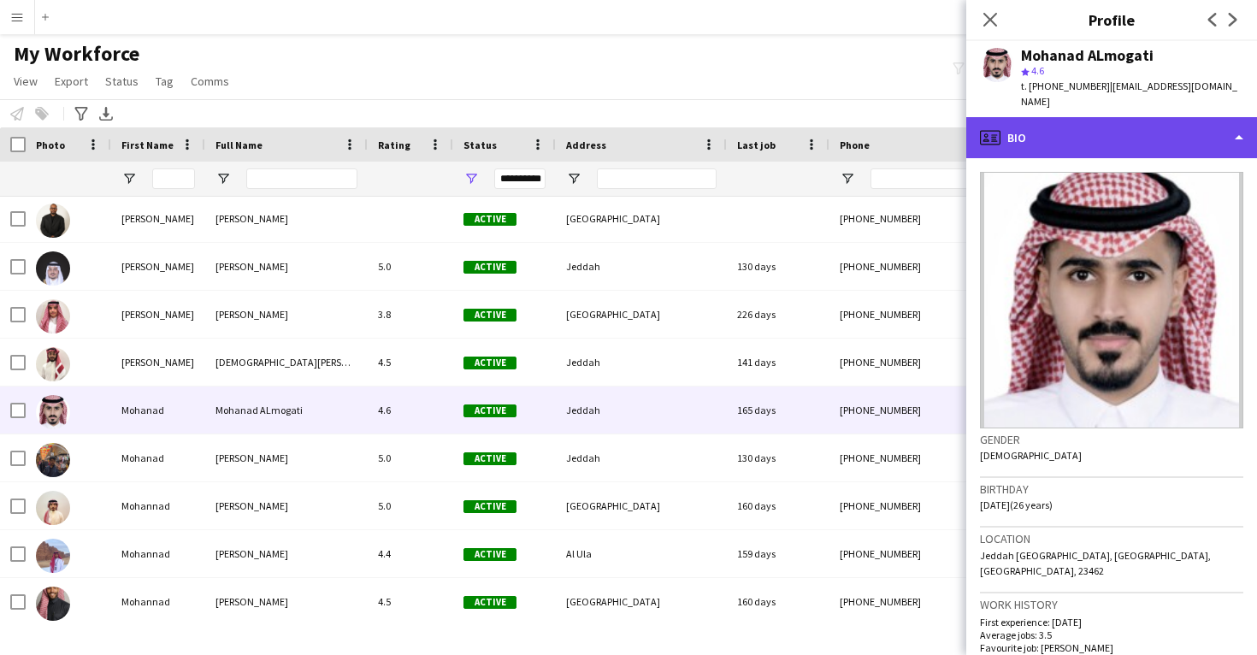
click at [1063, 117] on div "profile Bio" at bounding box center [1111, 137] width 291 height 41
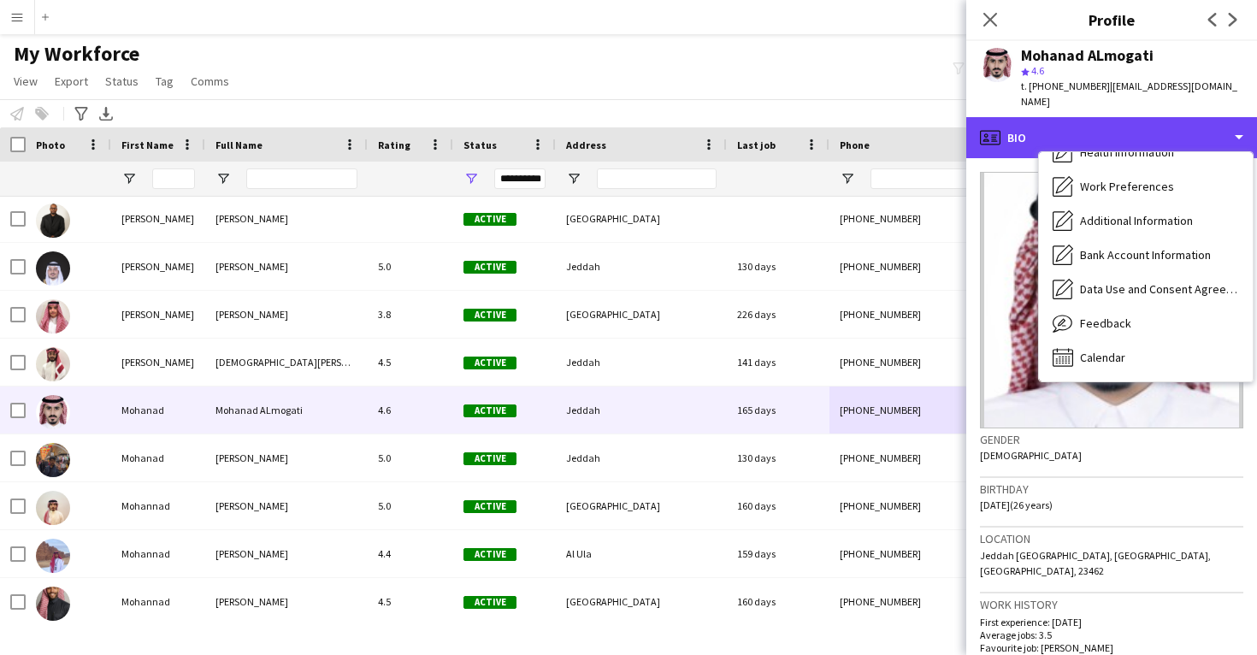
scroll to position [195, 0]
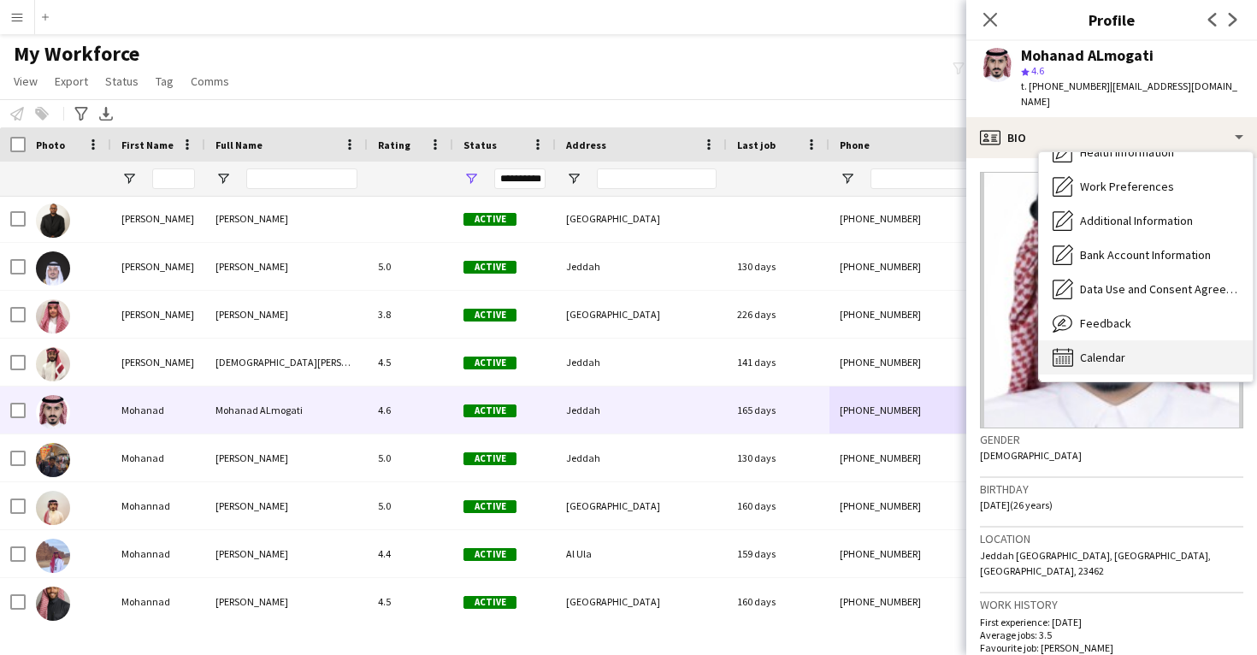
click at [1095, 350] on span "Calendar" at bounding box center [1102, 357] width 45 height 15
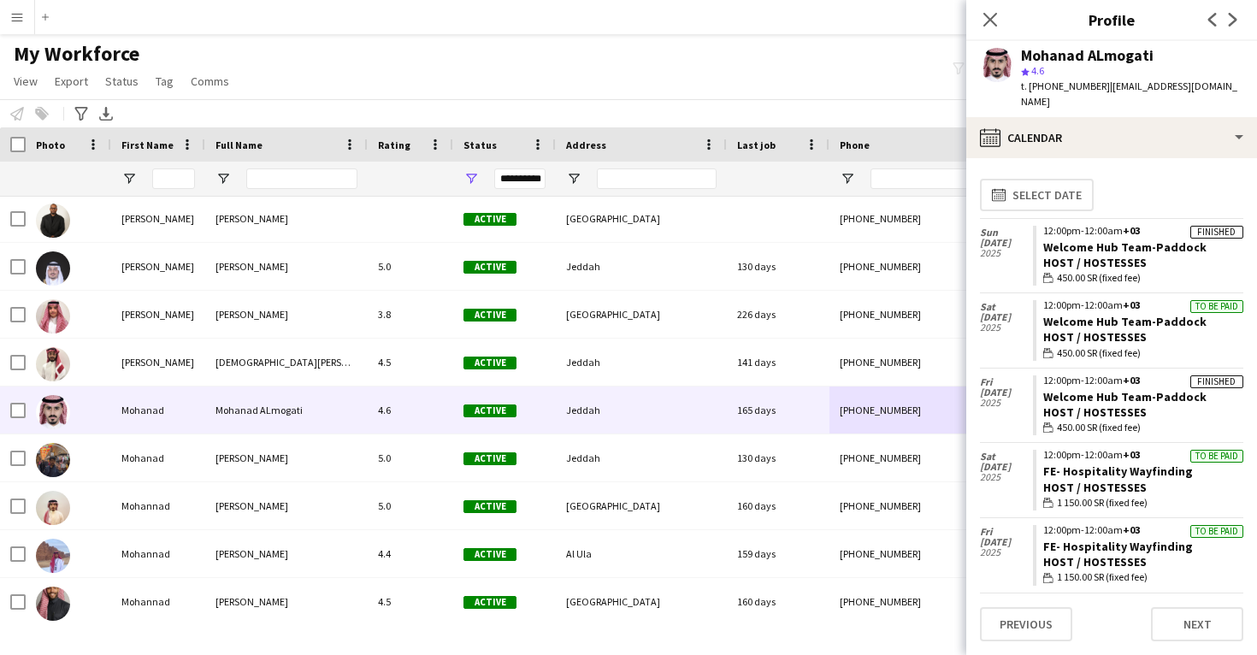
click at [1111, 100] on div "Mohanad ALmogati star 4.6 t. +966544889509 | mohanad-mq5@hotmail.com" at bounding box center [1111, 79] width 291 height 76
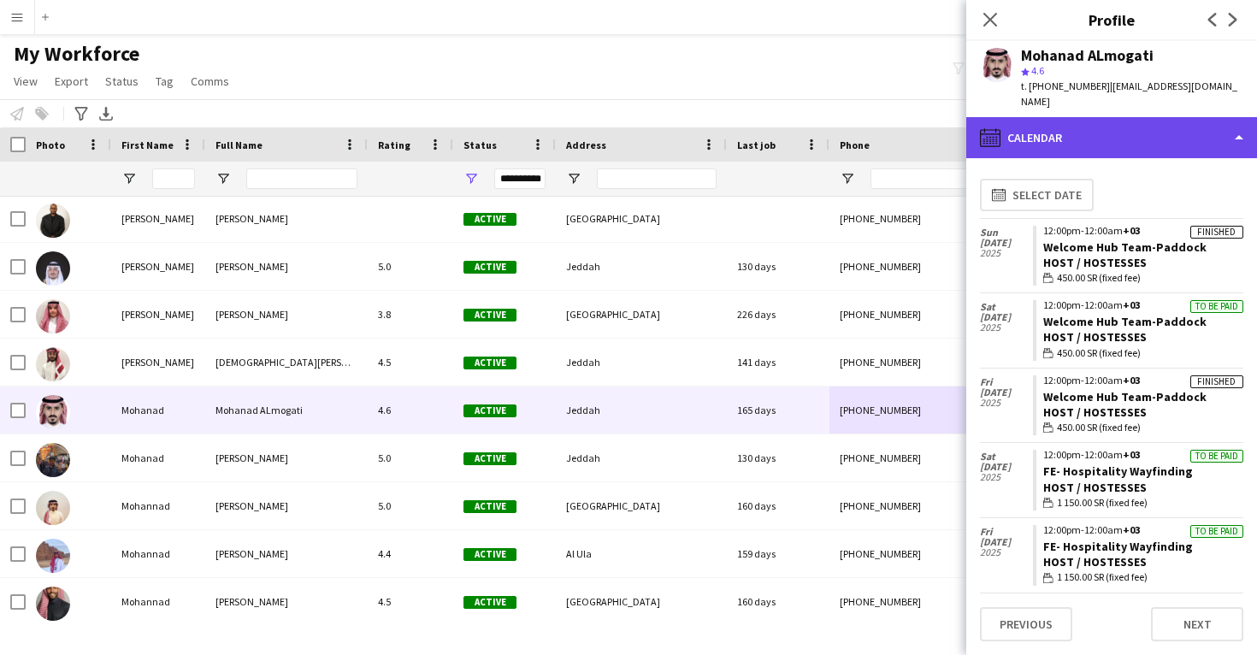
click at [1114, 127] on div "calendar-full Calendar" at bounding box center [1111, 137] width 291 height 41
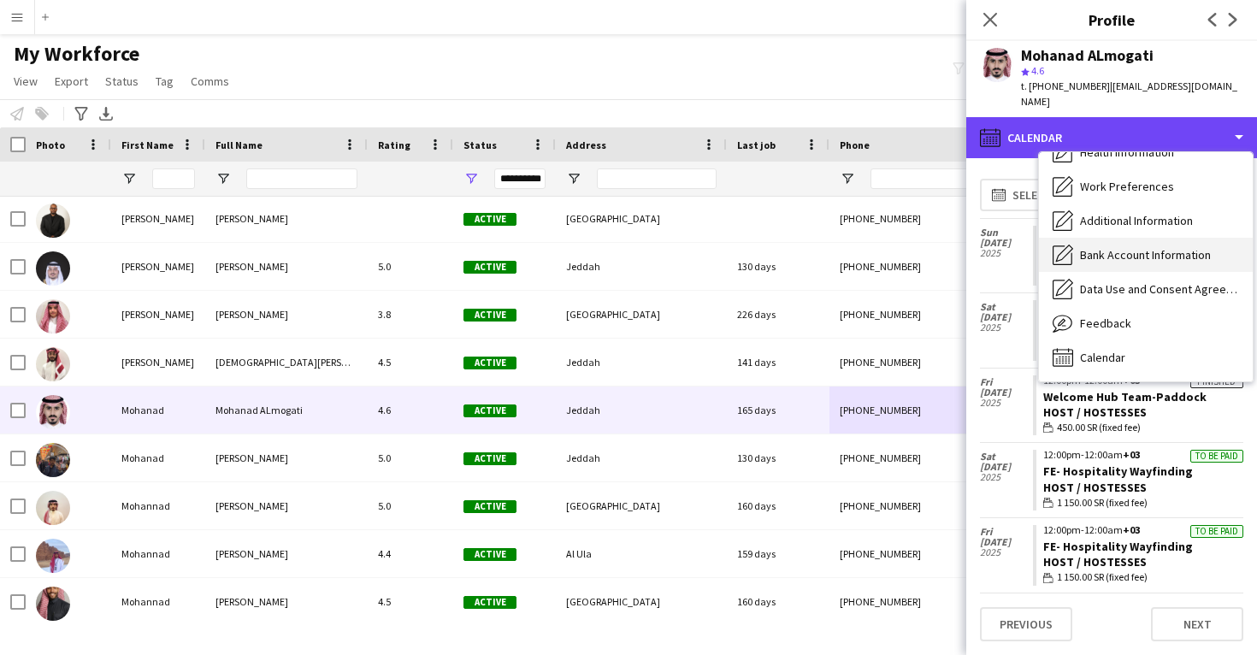
scroll to position [0, 0]
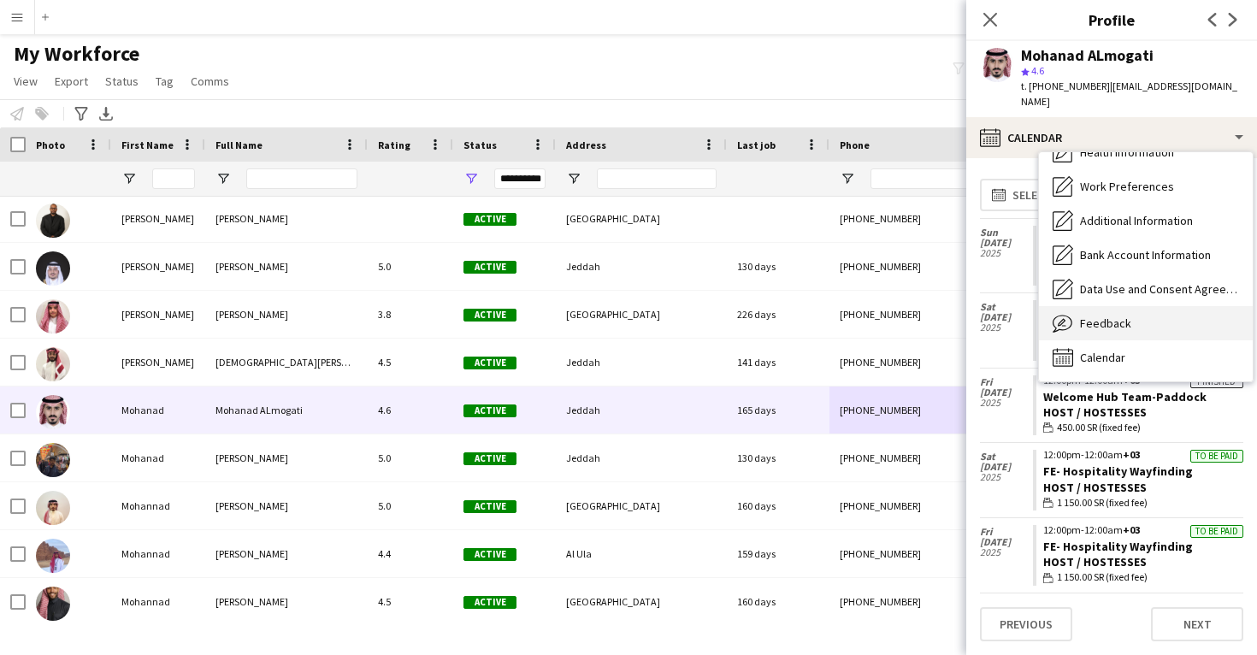
click at [1138, 306] on div "Feedback Feedback" at bounding box center [1146, 323] width 214 height 34
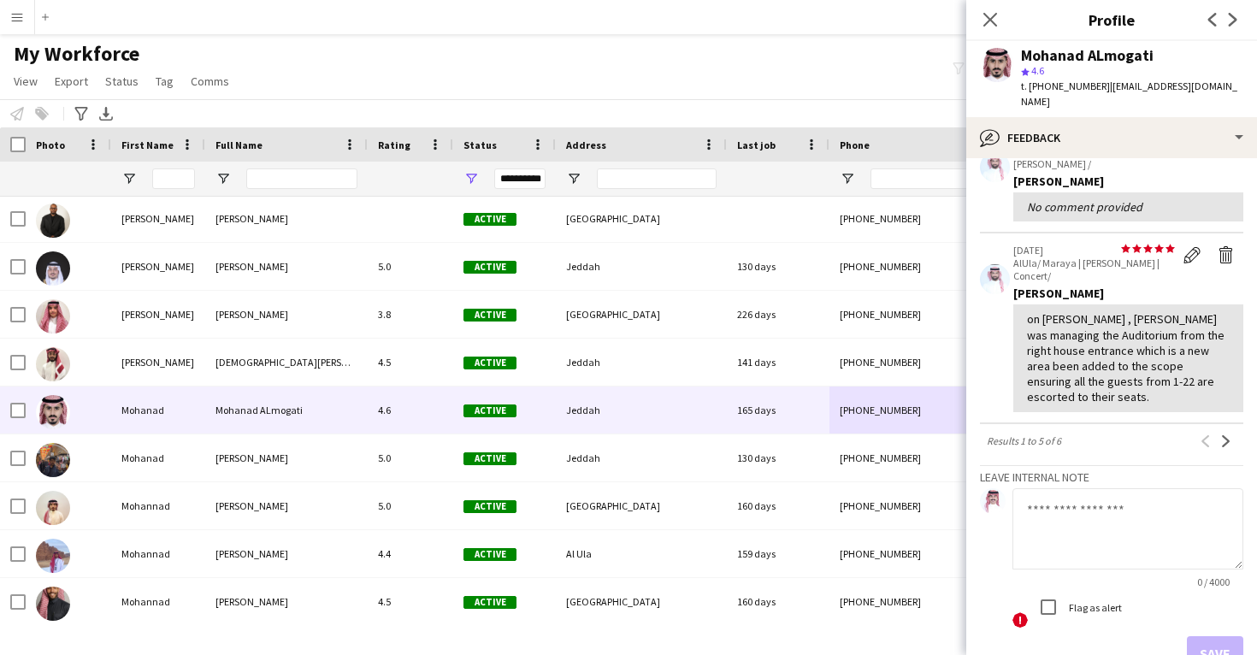
scroll to position [428, 0]
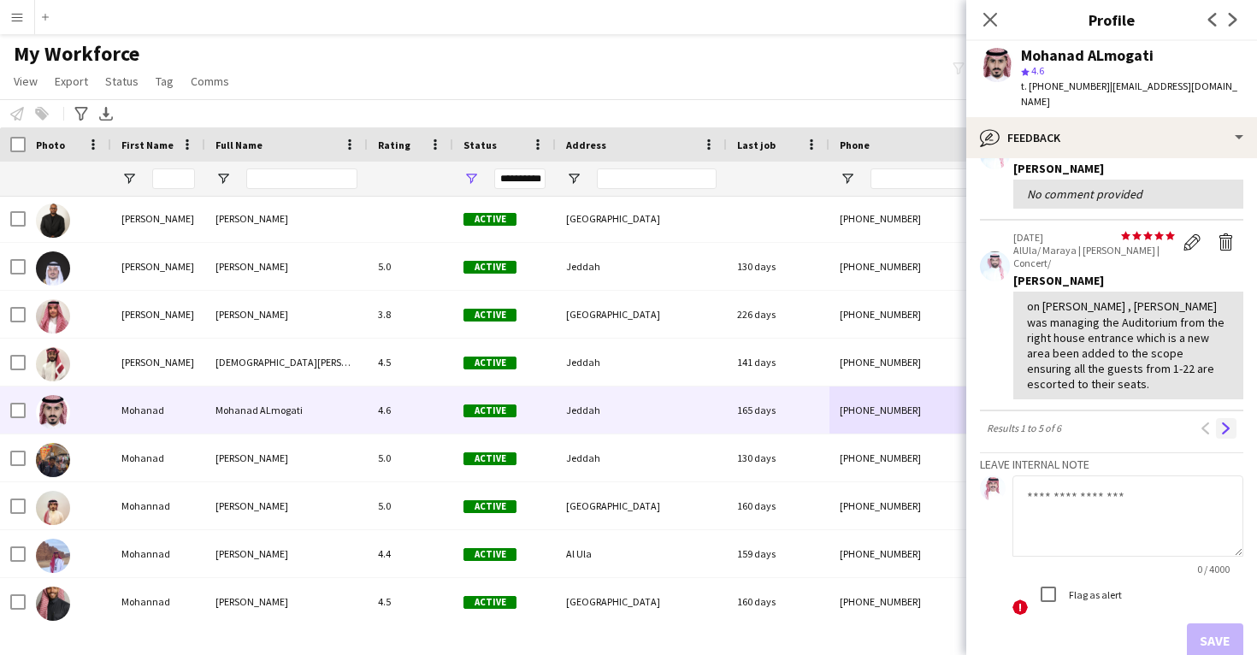
click at [1230, 418] on button "Next" at bounding box center [1226, 428] width 21 height 21
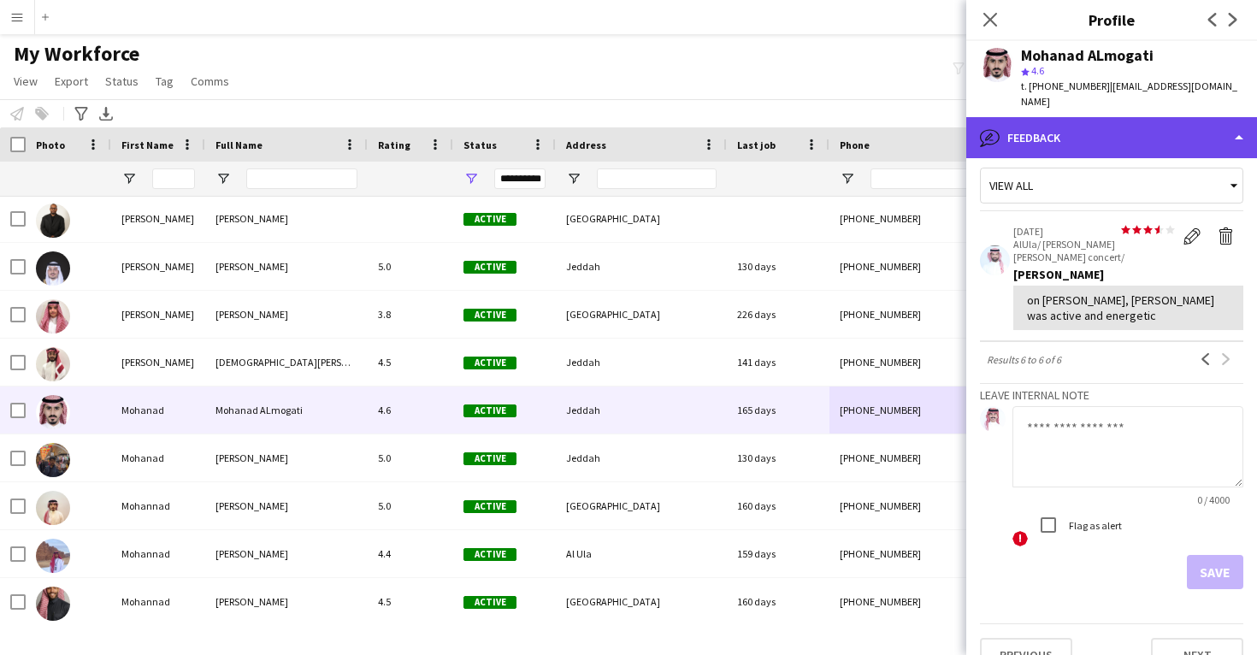
click at [1098, 134] on div "bubble-pencil Feedback" at bounding box center [1111, 137] width 291 height 41
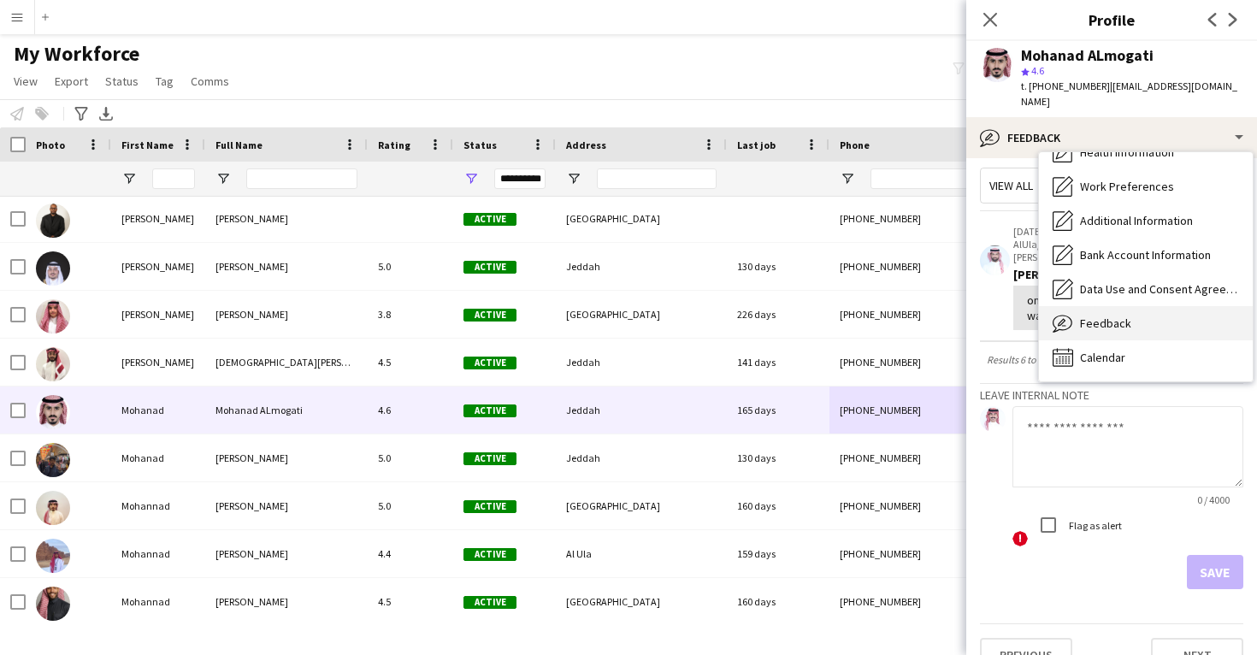
click at [1141, 315] on div "Feedback Feedback" at bounding box center [1146, 323] width 214 height 34
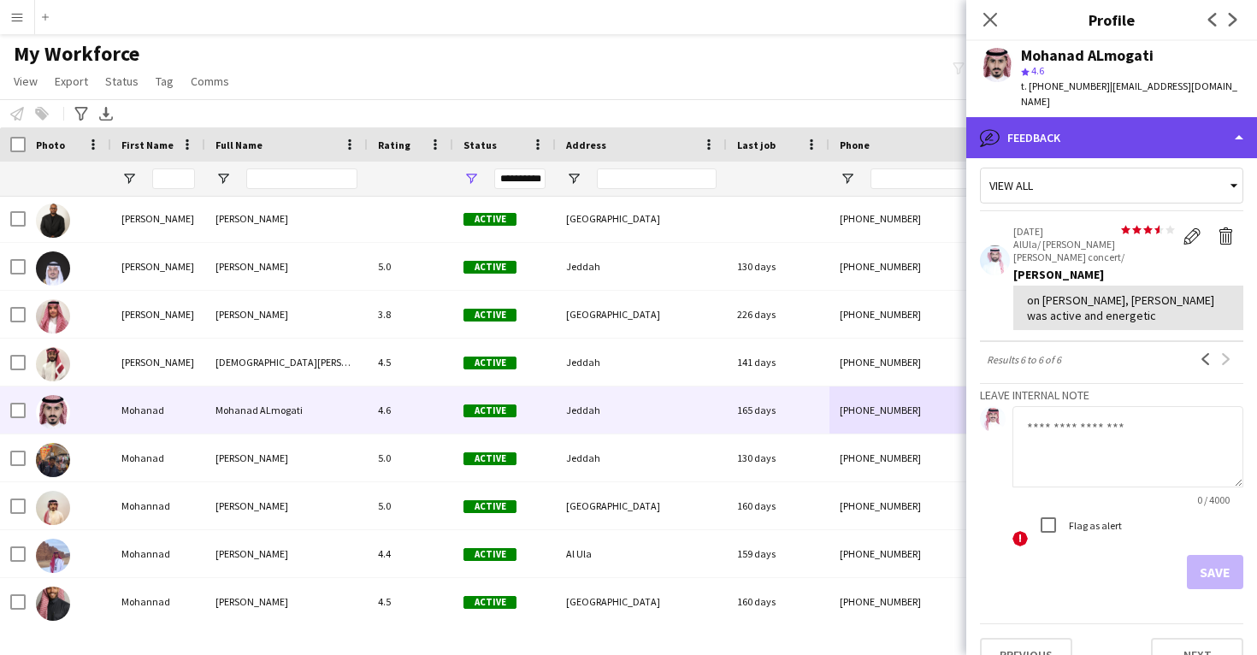
click at [1131, 127] on div "bubble-pencil Feedback" at bounding box center [1111, 137] width 291 height 41
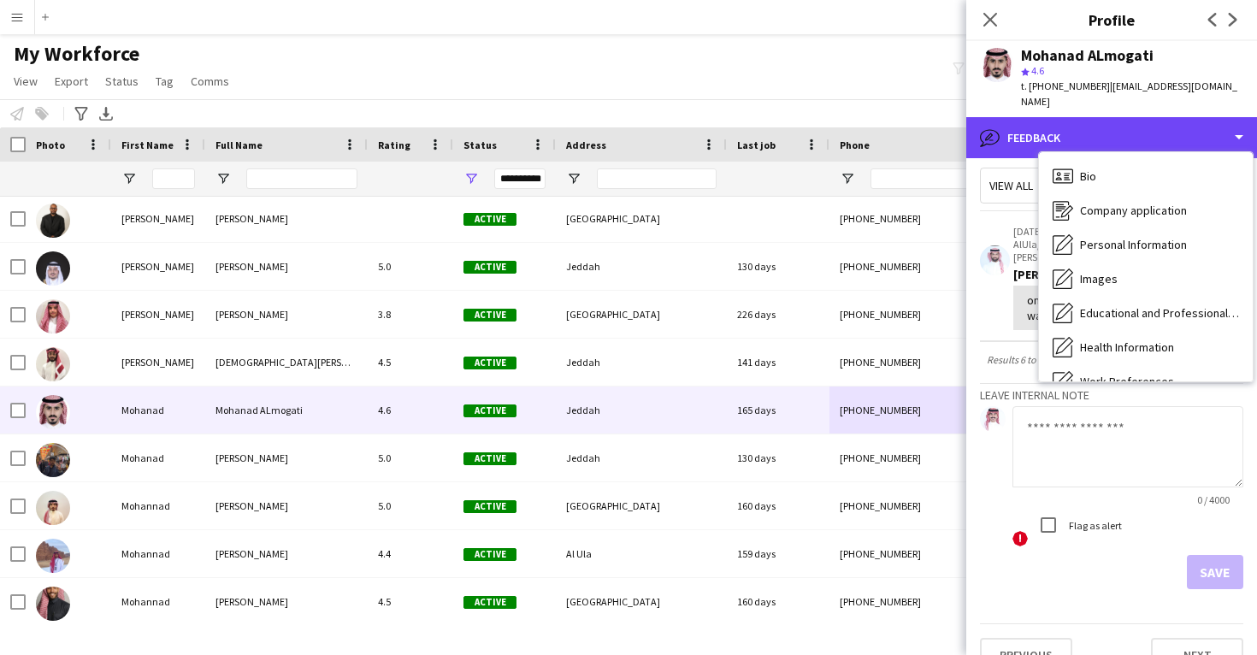
scroll to position [0, 0]
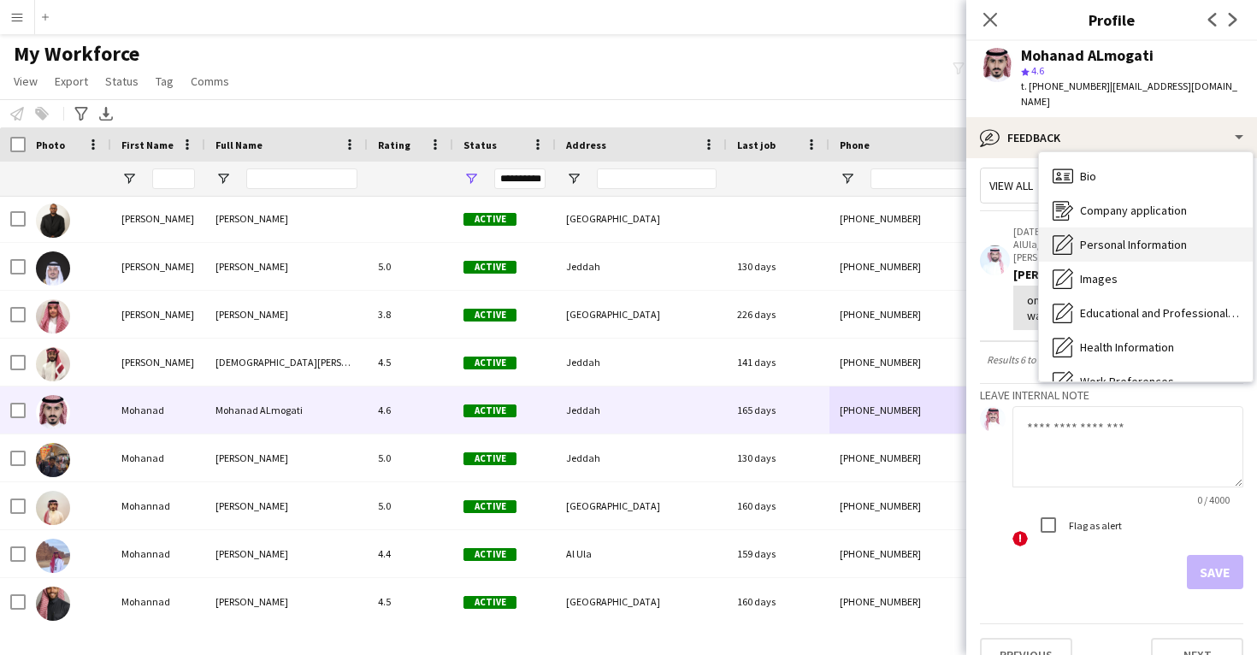
click at [1133, 240] on div "Personal Information Personal Information" at bounding box center [1146, 244] width 214 height 34
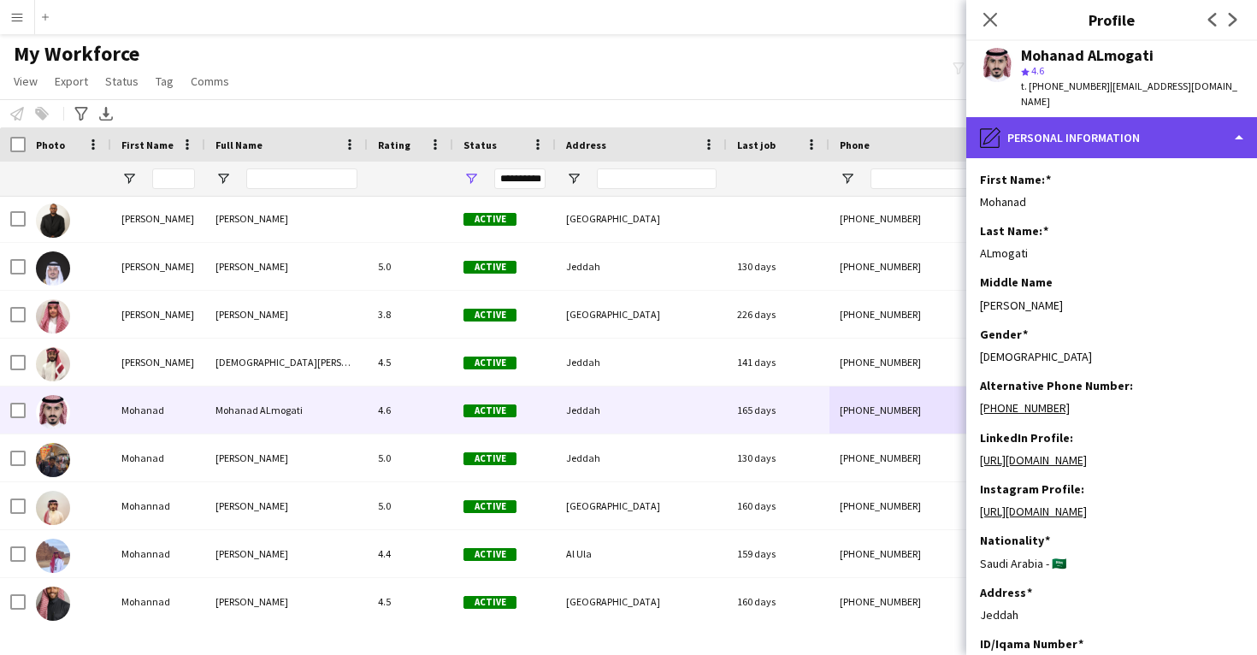
click at [1118, 135] on div "pencil4 Personal Information" at bounding box center [1111, 137] width 291 height 41
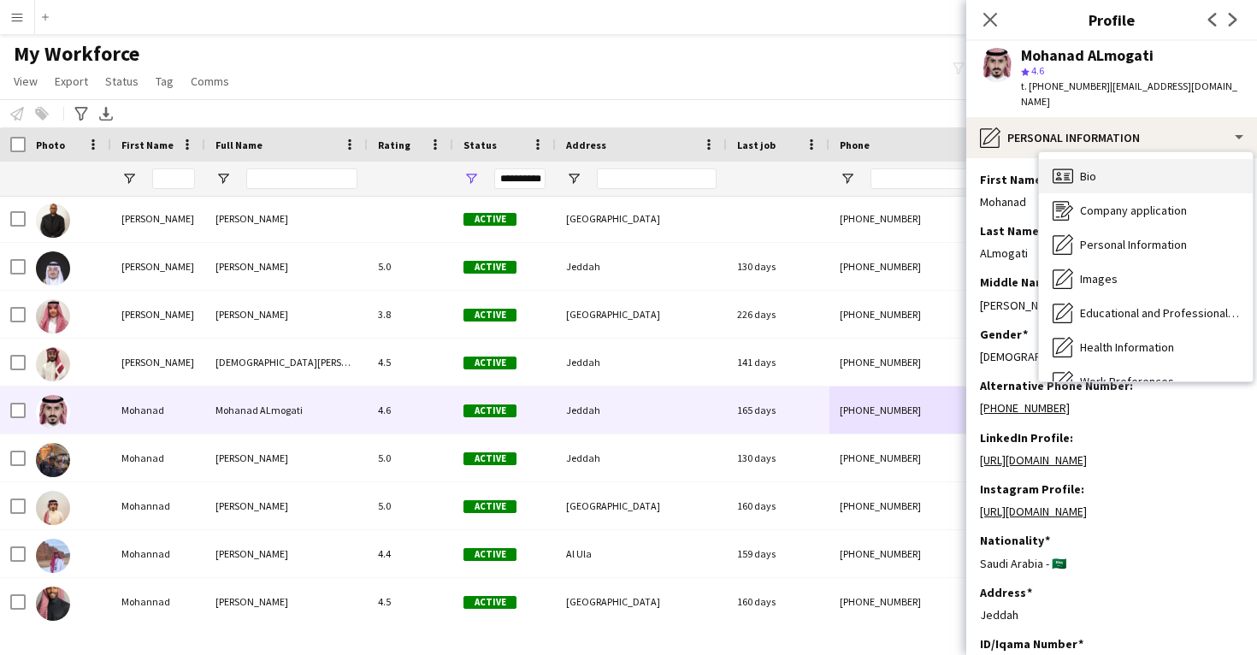
click at [1120, 159] on div "Bio Bio" at bounding box center [1146, 176] width 214 height 34
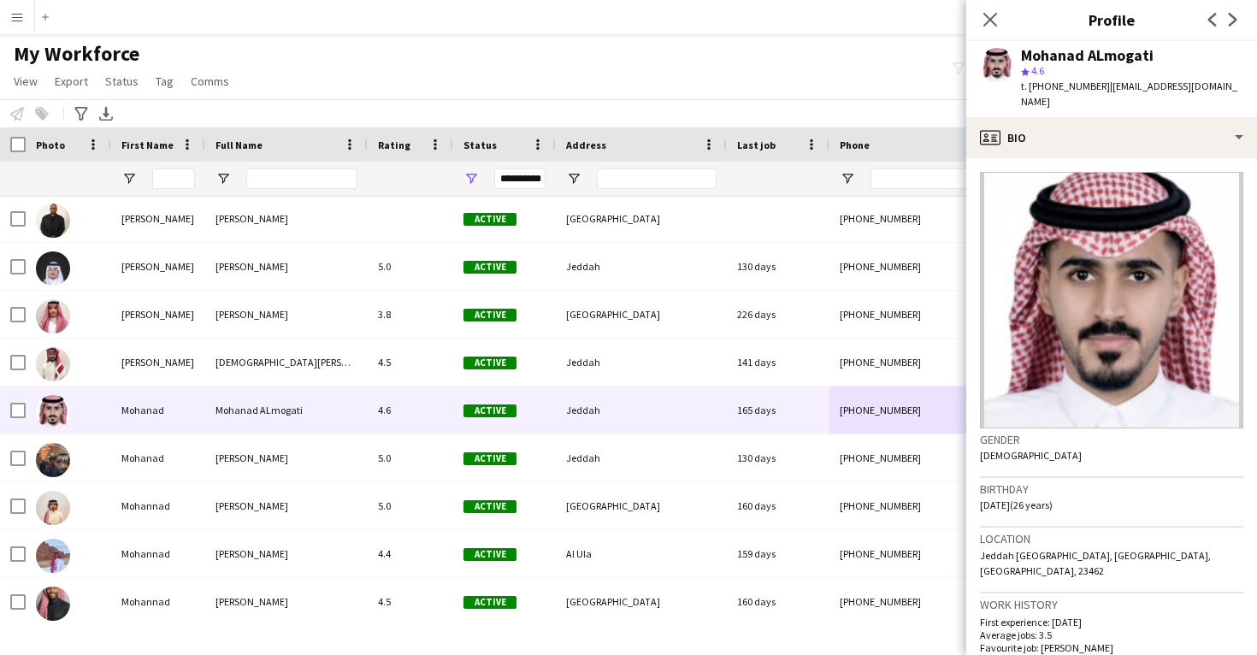
click at [1125, 100] on div "Mohanad ALmogati star 4.6 t. +966544889509 | mohanad-mq5@hotmail.com" at bounding box center [1111, 79] width 291 height 76
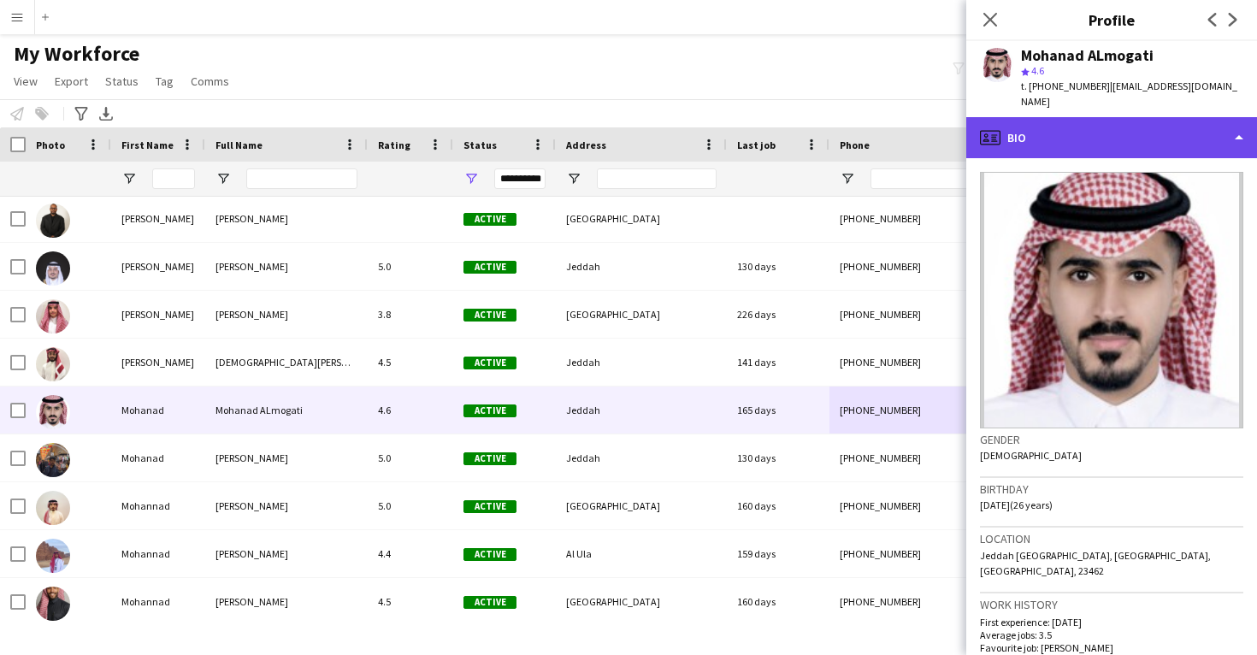
click at [1126, 135] on div "profile Bio" at bounding box center [1111, 137] width 291 height 41
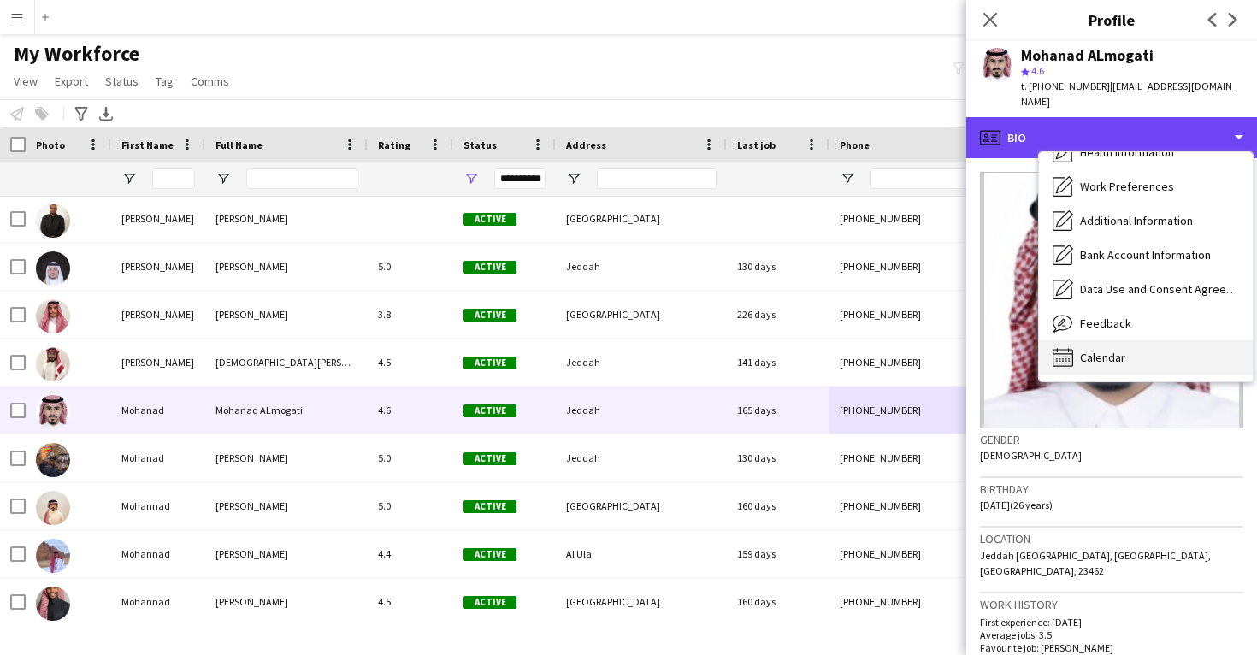
scroll to position [195, 0]
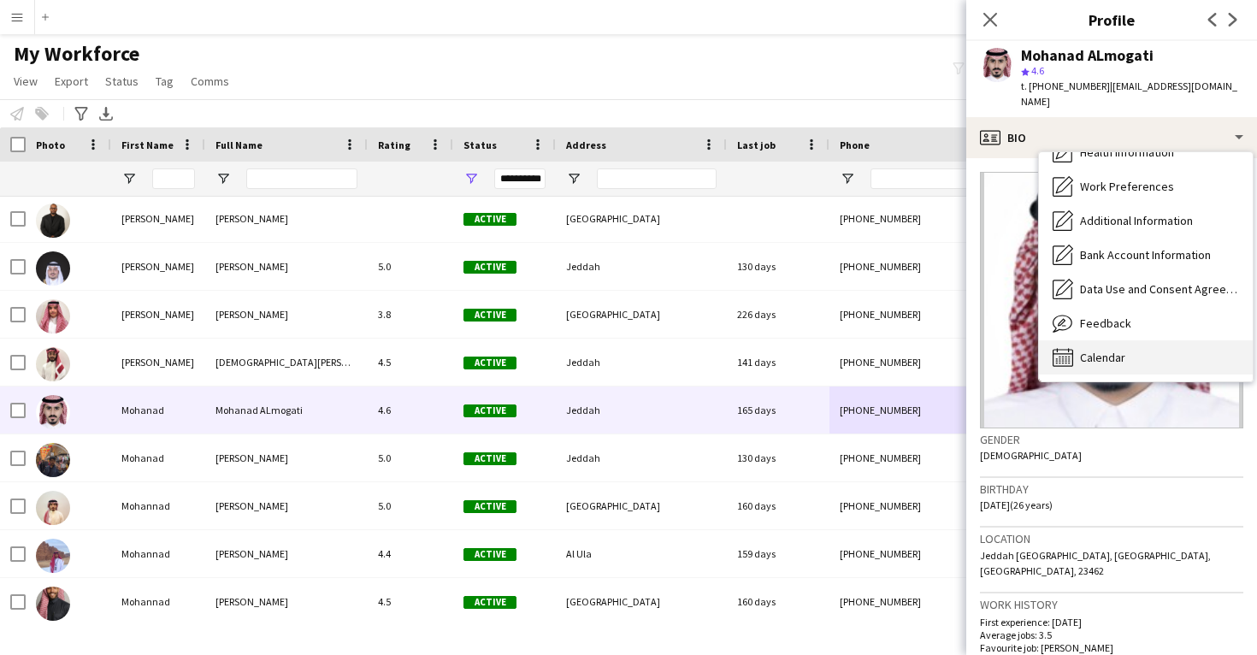
click at [1131, 340] on div "Calendar Calendar" at bounding box center [1146, 357] width 214 height 34
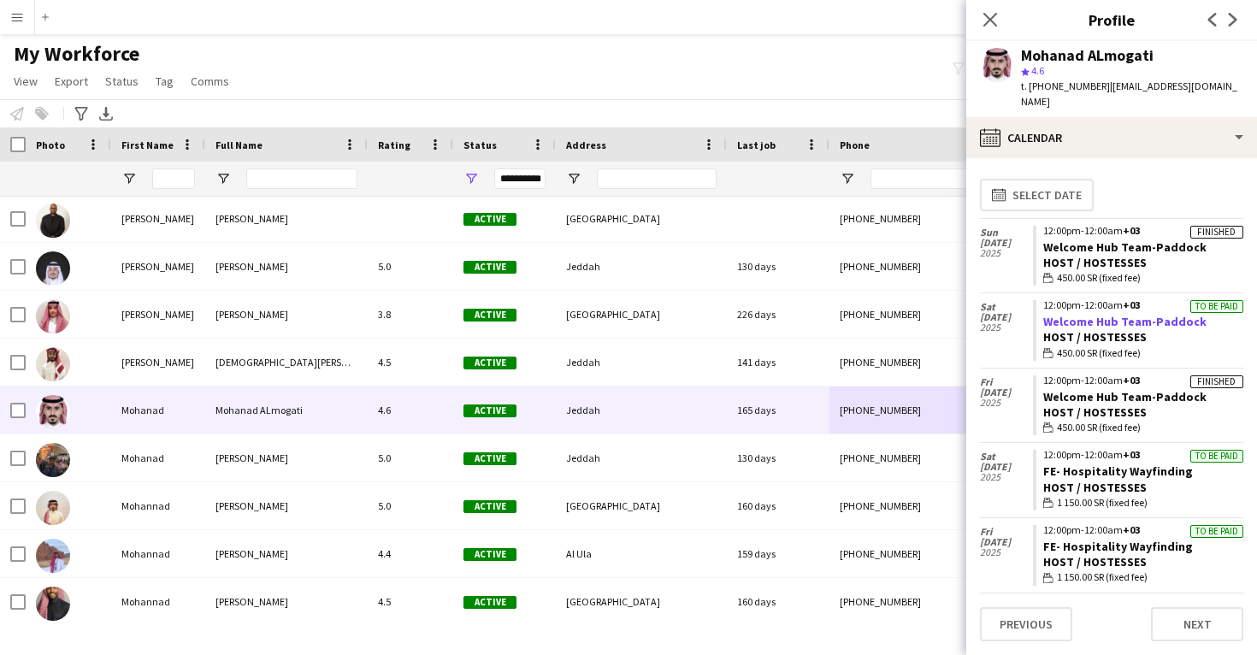
click at [1131, 314] on link "Welcome Hub Team-Paddock" at bounding box center [1124, 321] width 163 height 15
click at [1063, 55] on div "Mohanad ALmogati" at bounding box center [1087, 55] width 133 height 15
copy div "Mohanad ALmogati"
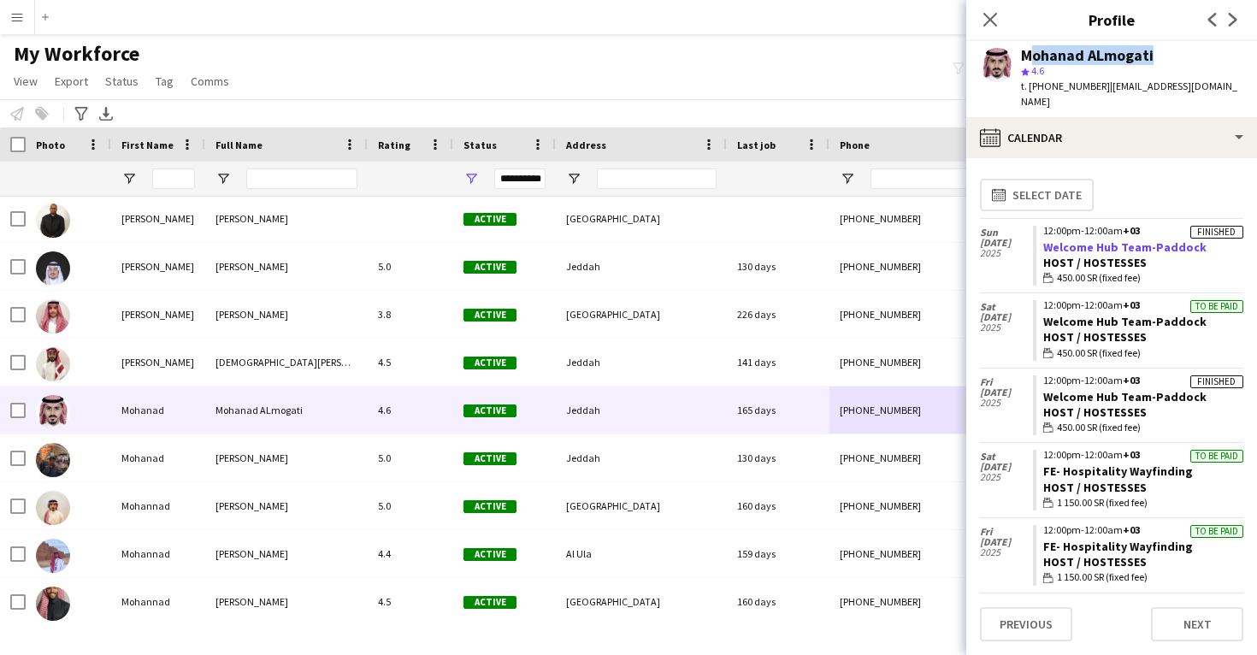
drag, startPoint x: 1198, startPoint y: 230, endPoint x: 1044, endPoint y: 229, distance: 153.9
click at [1044, 229] on app-crew-calendar-job-card "Finished 12:00pm-12:00am +03 Welcome Hub Team-Paddock Host / Hostesses wallet 4…" at bounding box center [1138, 256] width 210 height 61
copy link "Welcome Hub Team-Paddock"
click at [267, 183] on input "Full Name Filter Input" at bounding box center [301, 178] width 111 height 21
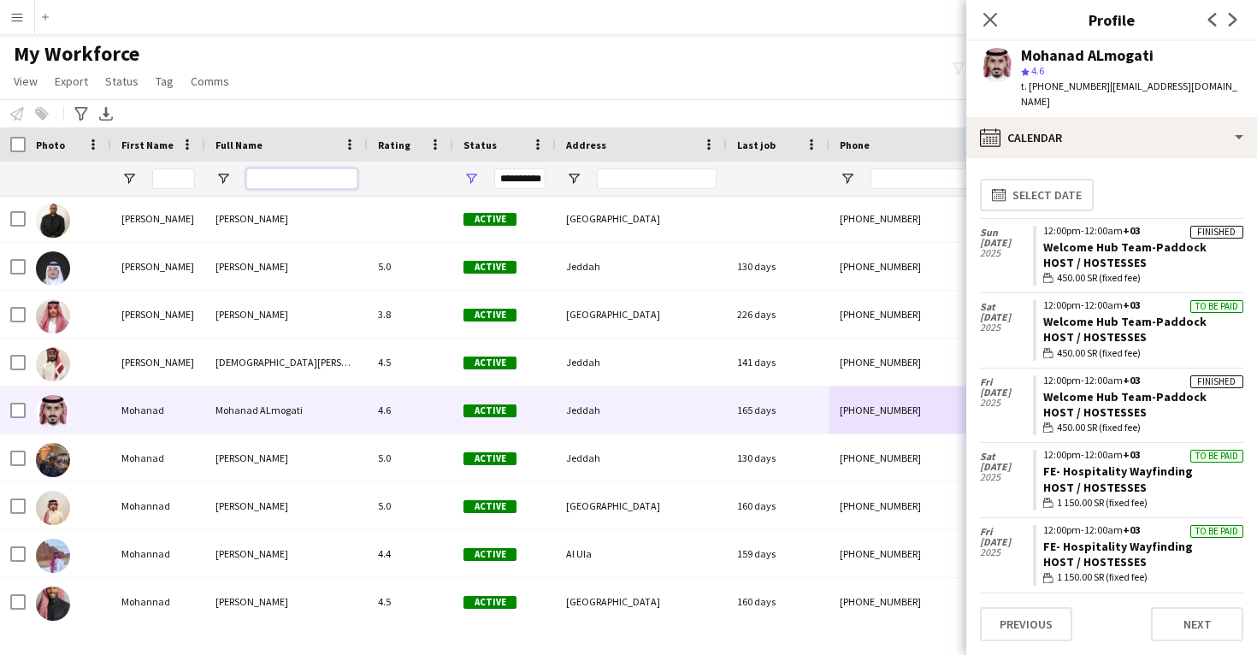
paste input "**********"
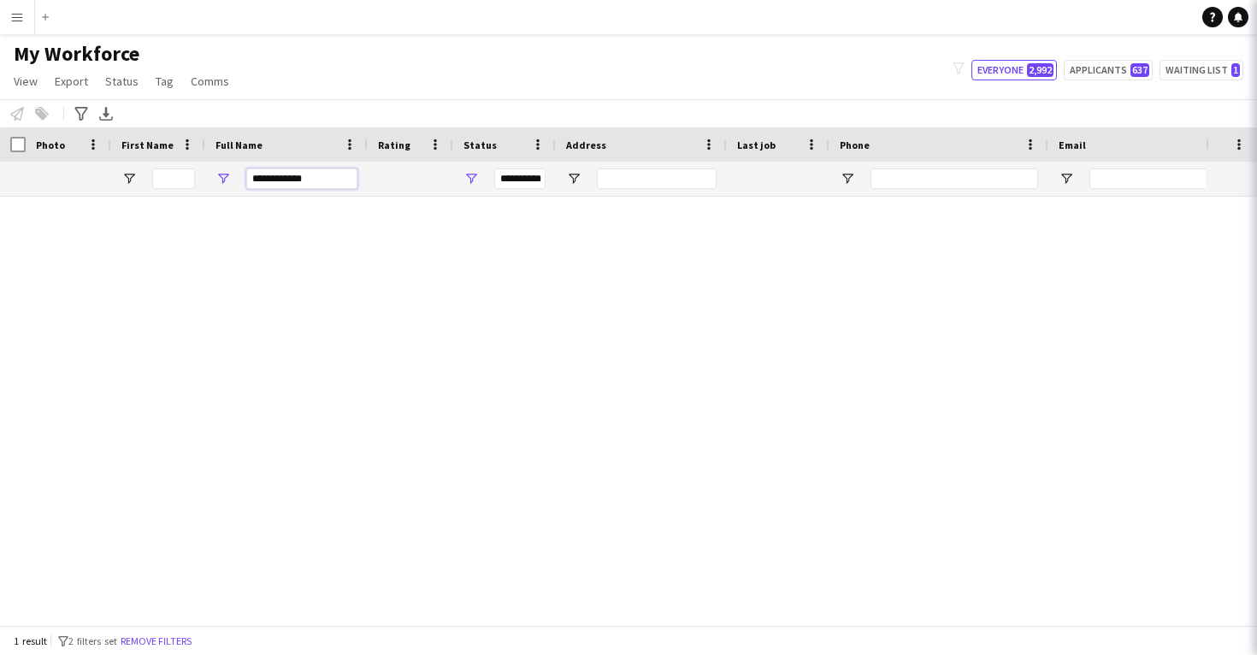
scroll to position [0, 0]
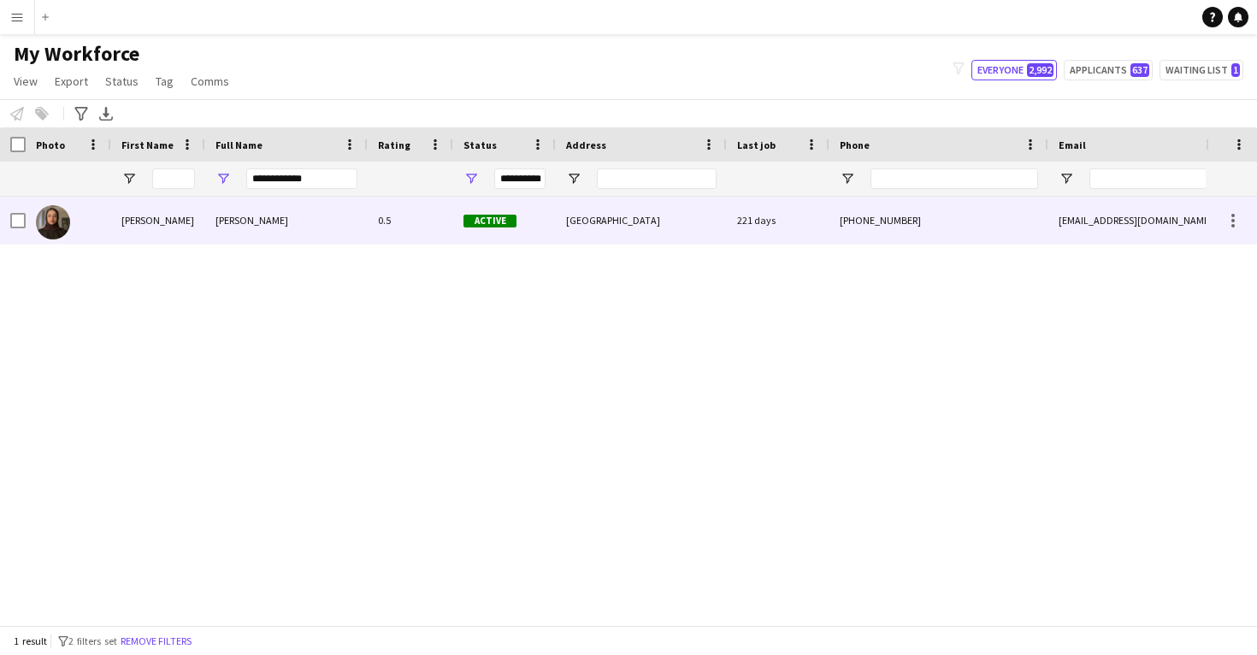
click at [430, 216] on div "0.5" at bounding box center [411, 220] width 86 height 47
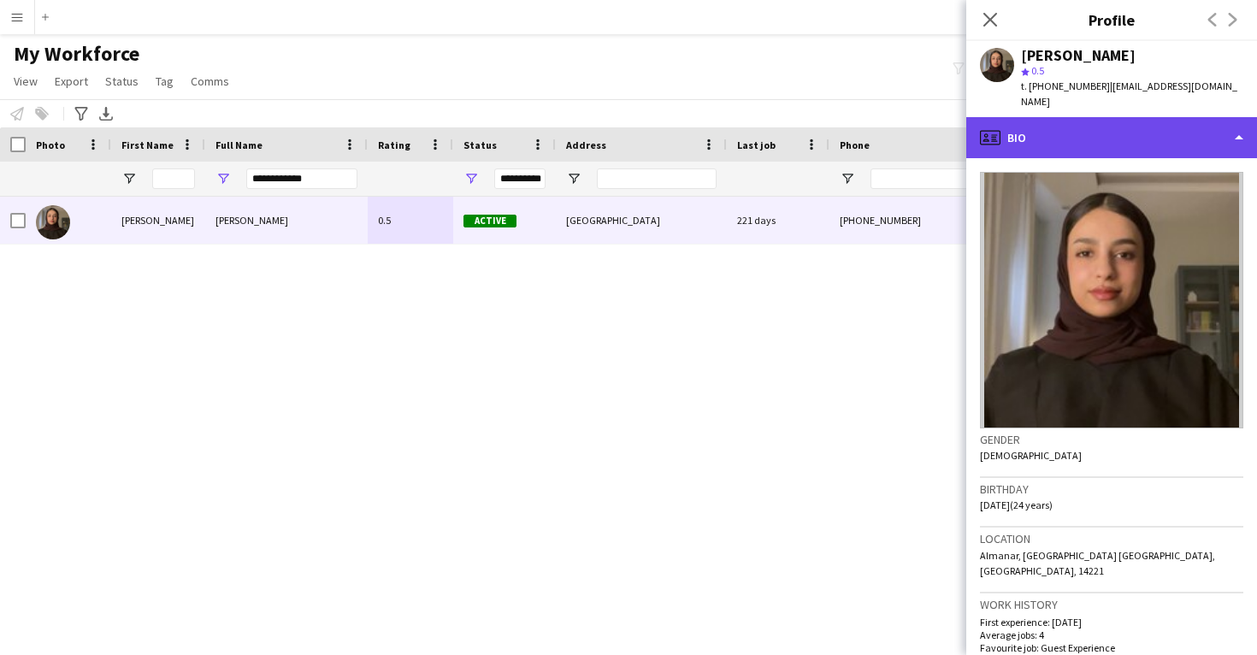
click at [1125, 117] on div "profile Bio" at bounding box center [1111, 137] width 291 height 41
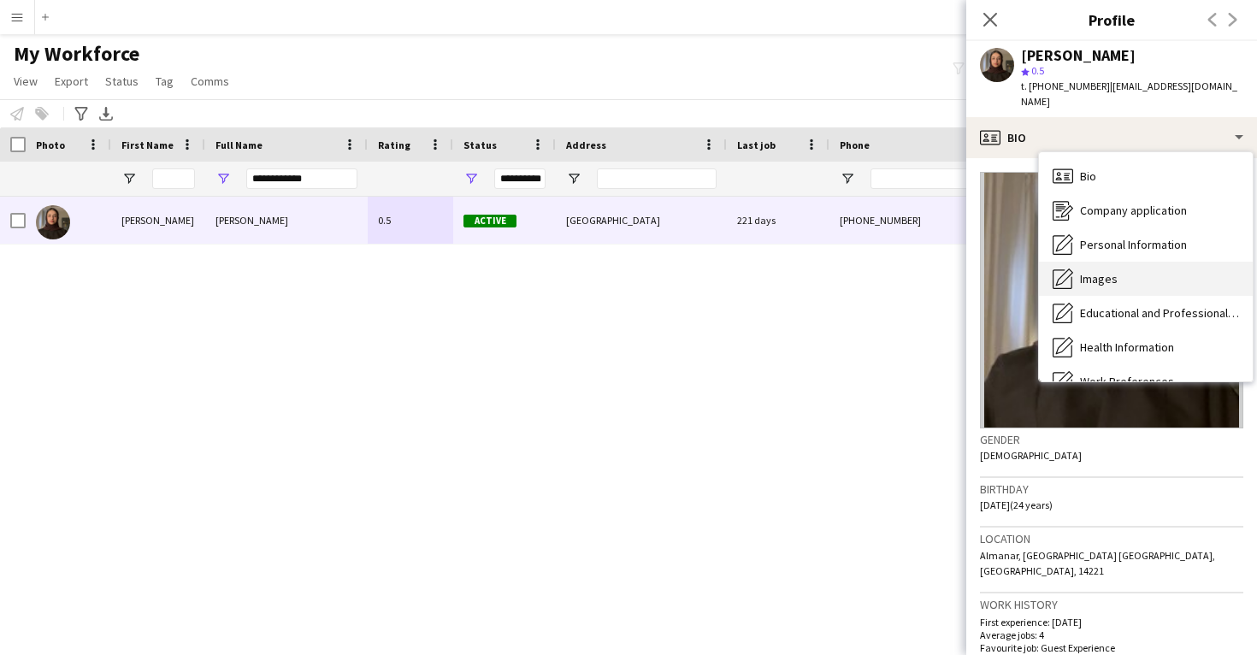
click at [1137, 262] on div "Images Images" at bounding box center [1146, 279] width 214 height 34
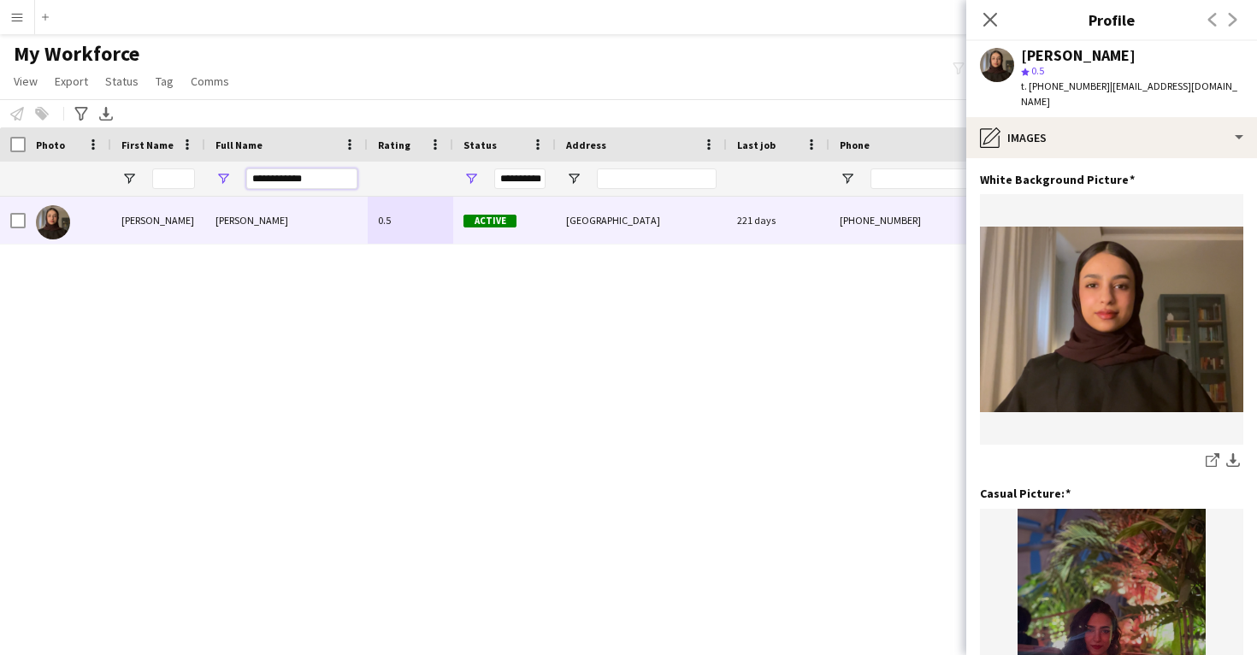
click at [316, 180] on input "**********" at bounding box center [301, 178] width 111 height 21
paste input "***"
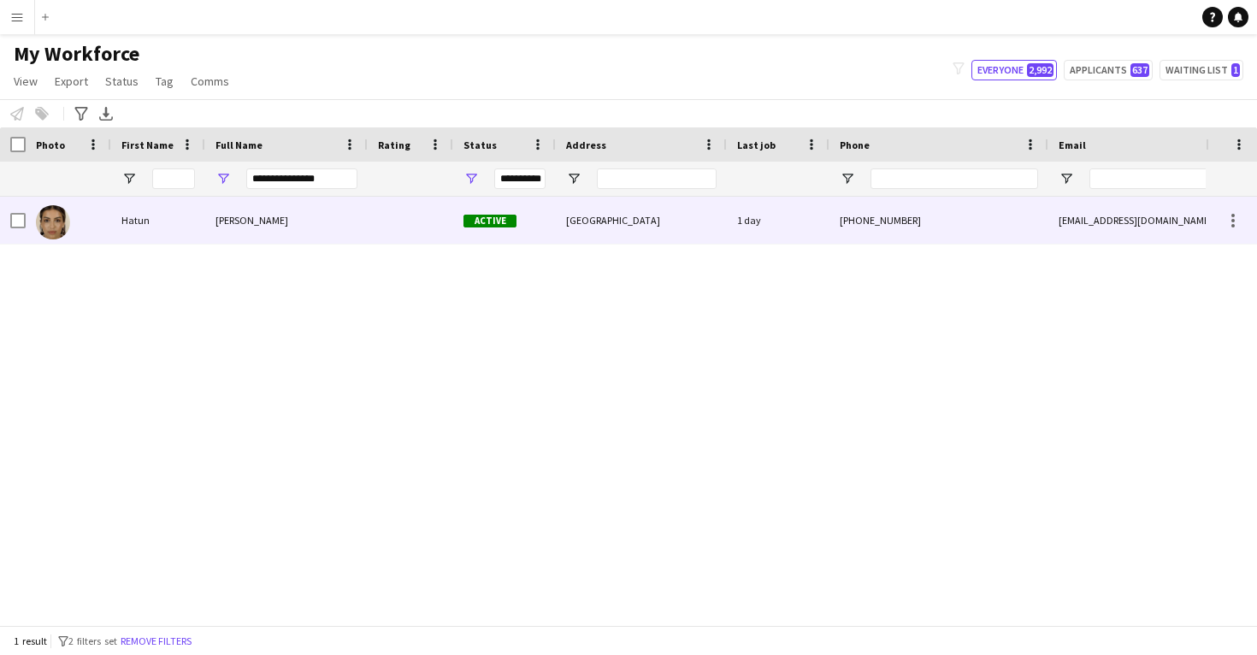
click at [410, 222] on div at bounding box center [411, 220] width 86 height 47
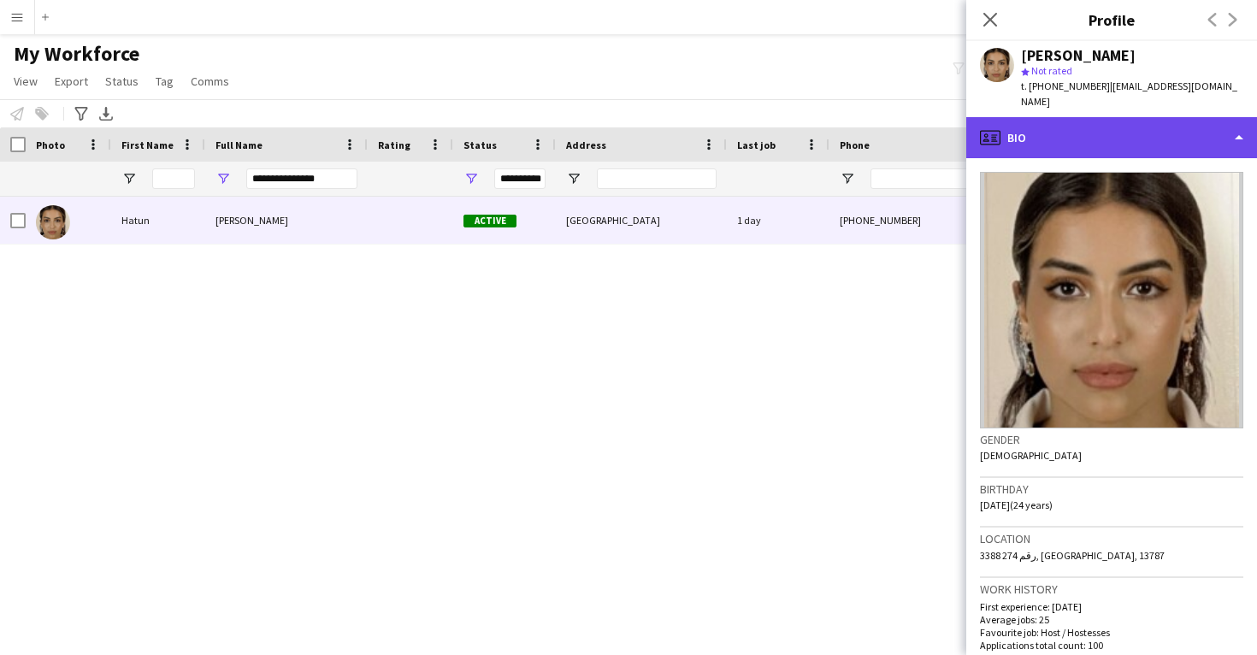
click at [1149, 120] on div "profile Bio" at bounding box center [1111, 137] width 291 height 41
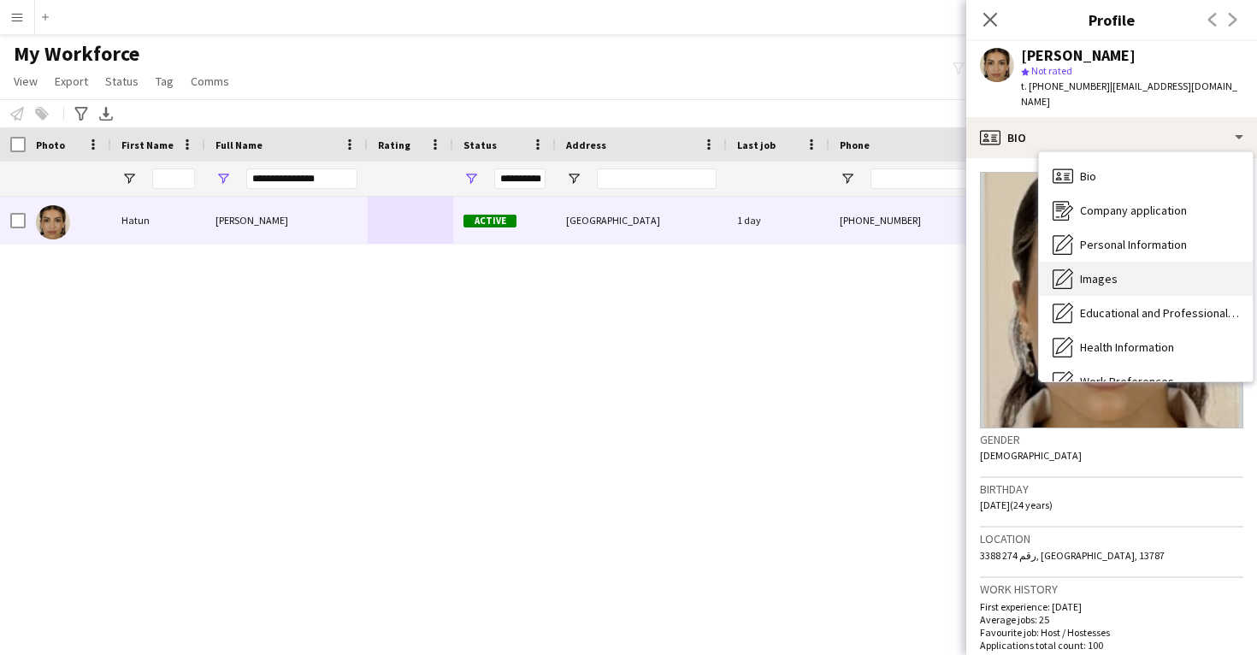
click at [1145, 262] on div "Images Images" at bounding box center [1146, 279] width 214 height 34
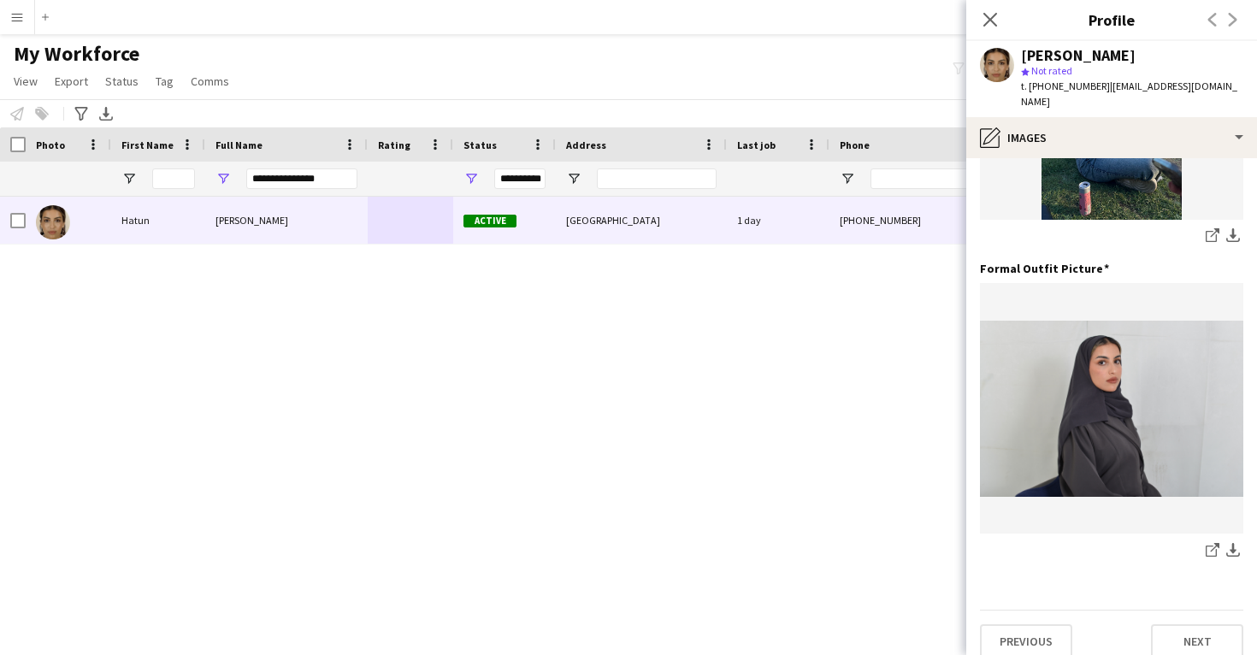
scroll to position [539, 0]
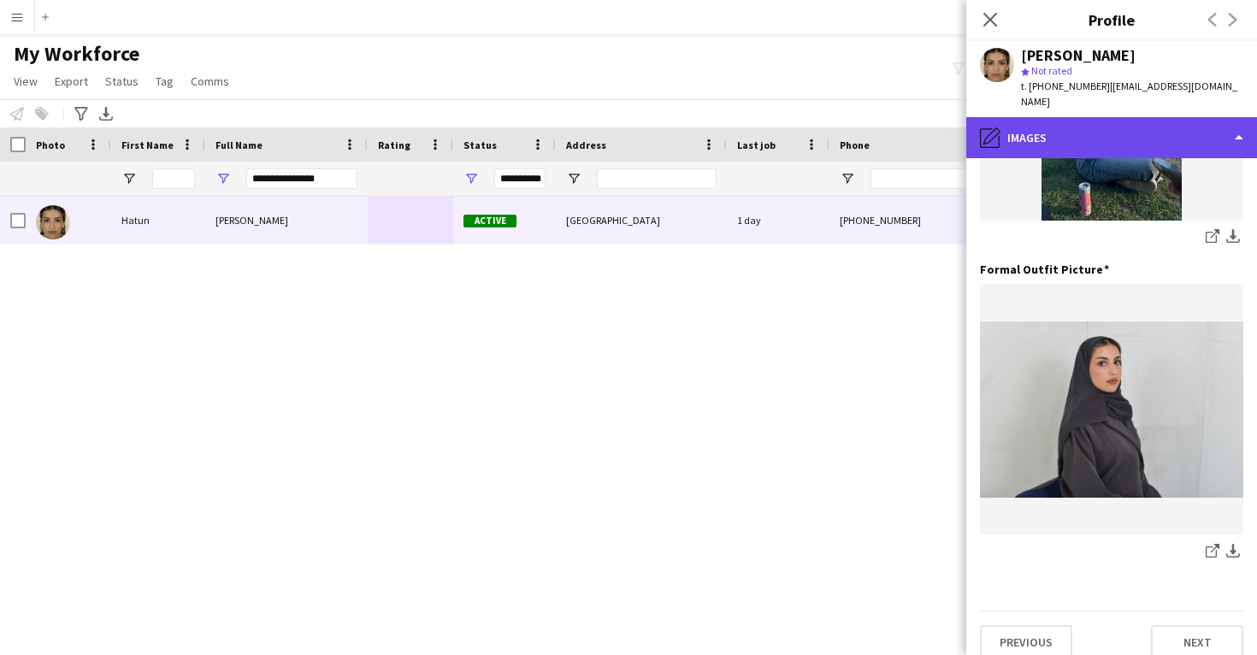
click at [1095, 130] on div "pencil4 Images" at bounding box center [1111, 137] width 291 height 41
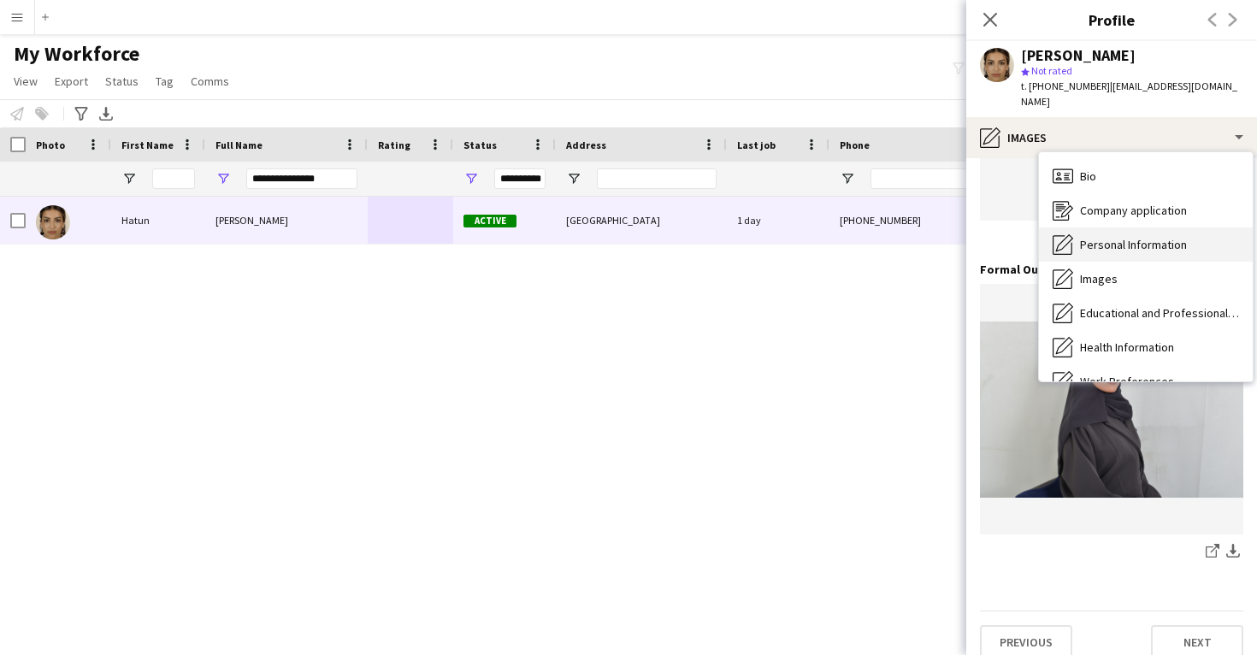
click at [1105, 227] on div "Personal Information Personal Information" at bounding box center [1146, 244] width 214 height 34
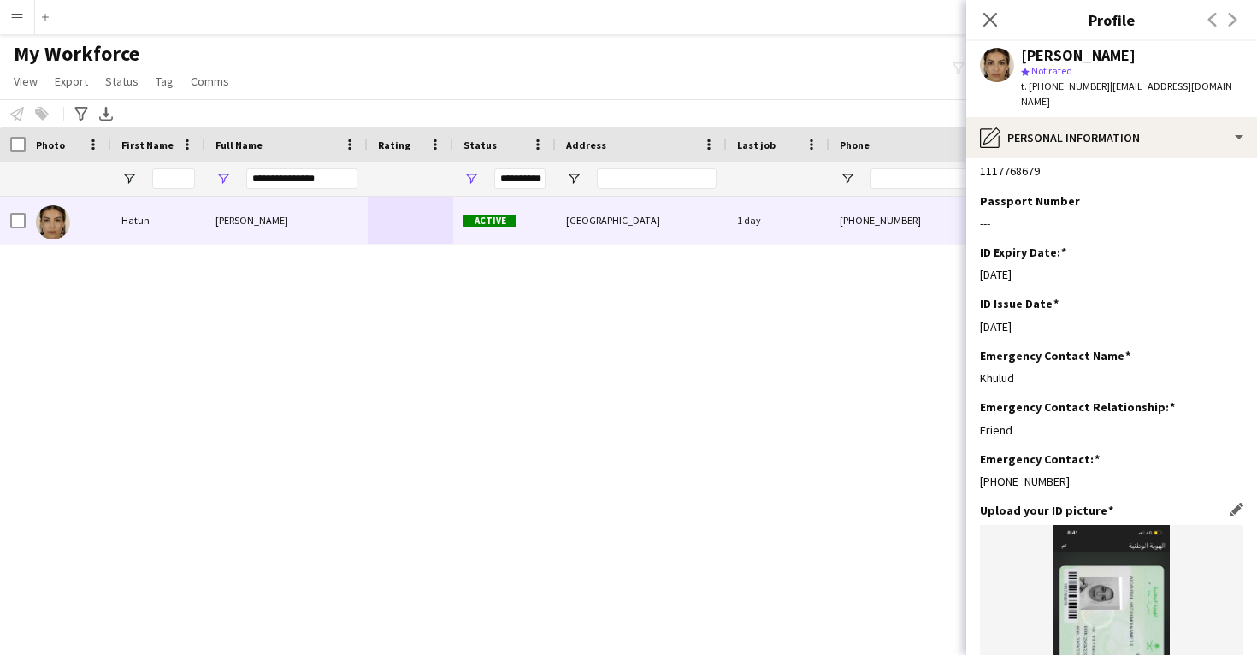
scroll to position [200, 0]
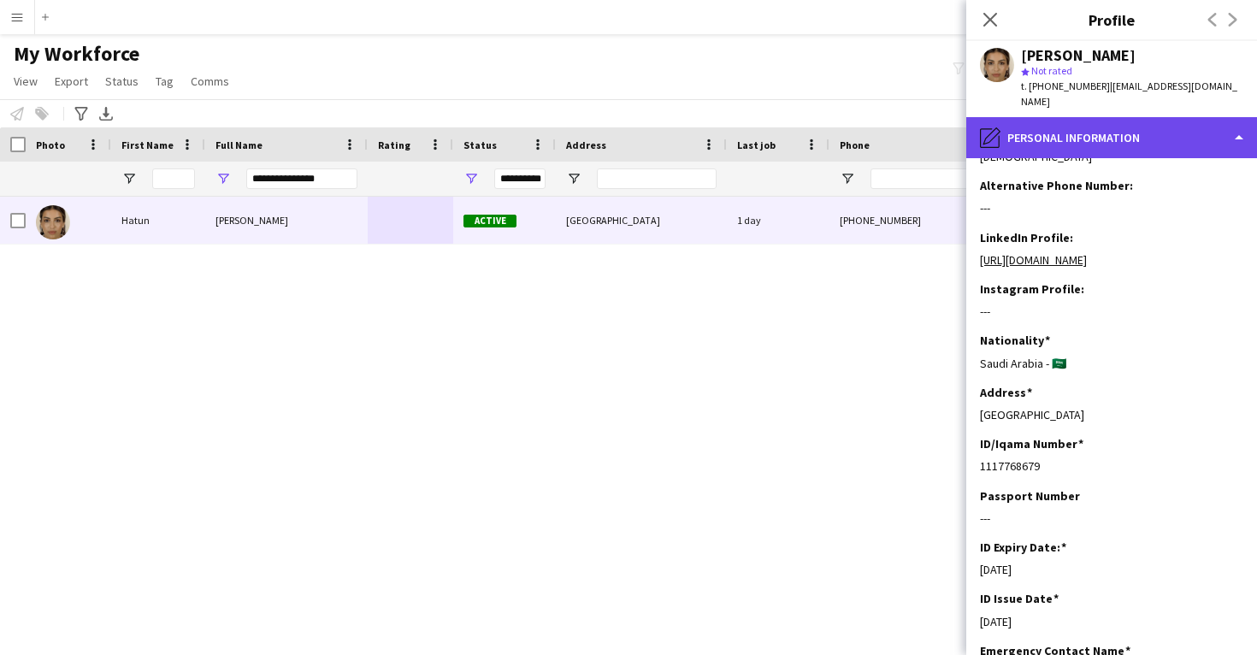
click at [1072, 117] on div "pencil4 Personal Information" at bounding box center [1111, 137] width 291 height 41
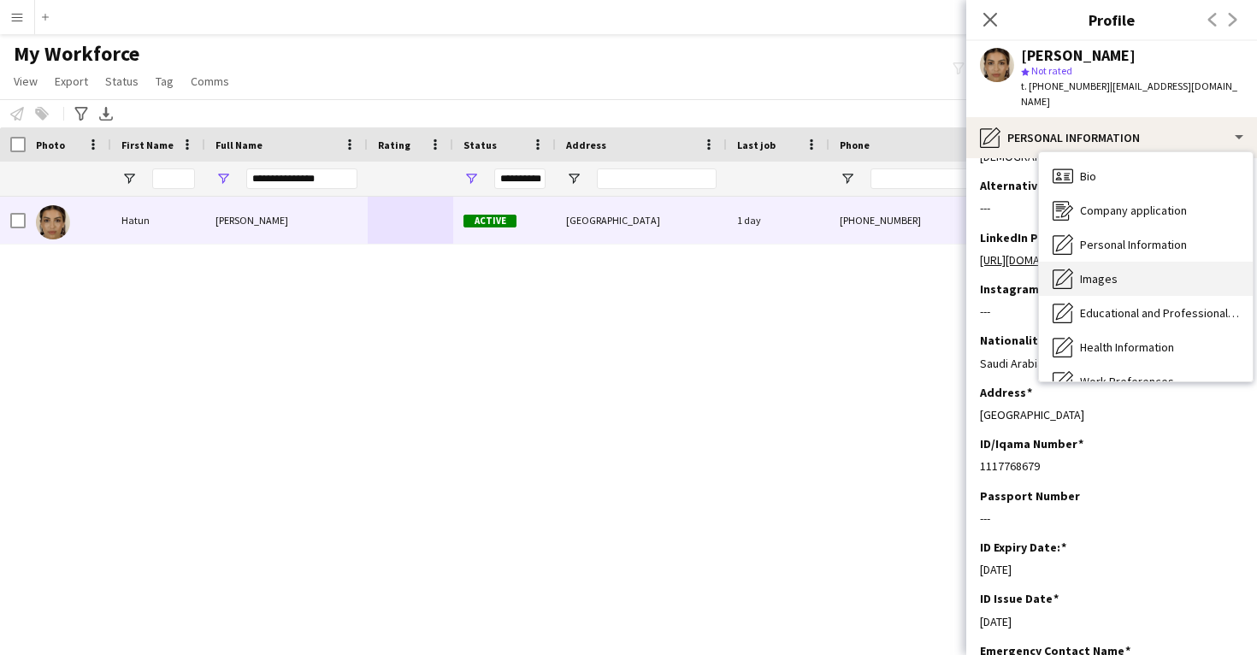
click at [1106, 273] on div "Images Images" at bounding box center [1146, 279] width 214 height 34
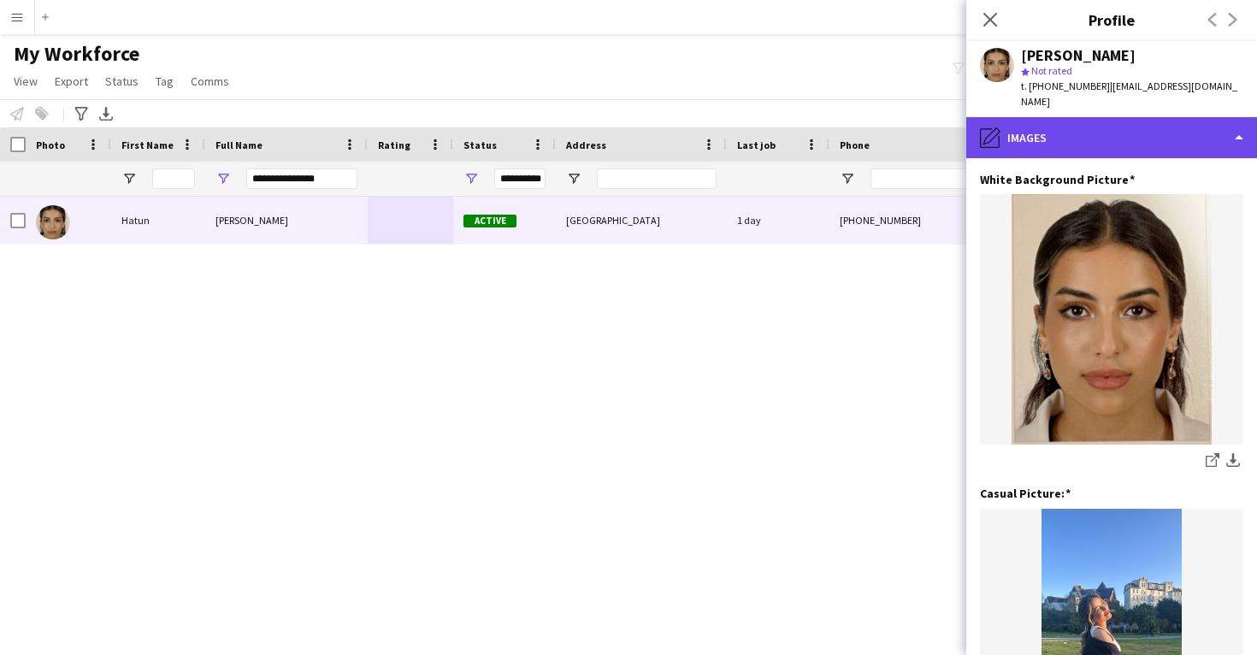
click at [1086, 129] on div "pencil4 Images" at bounding box center [1111, 137] width 291 height 41
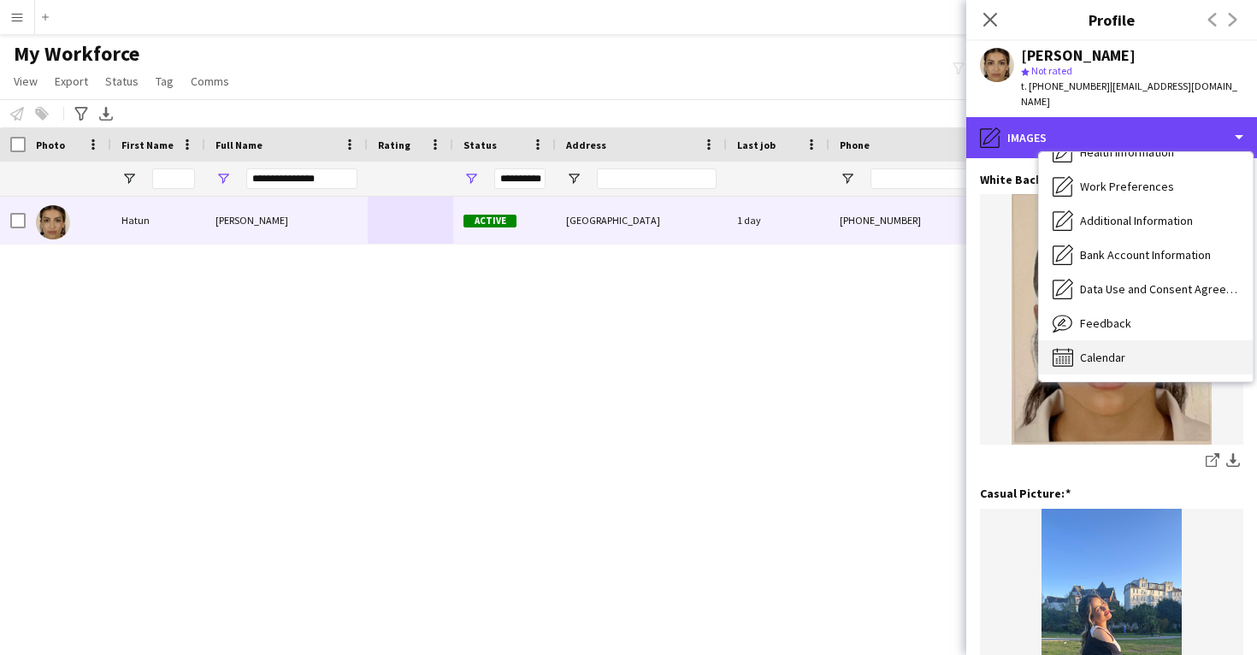
scroll to position [195, 0]
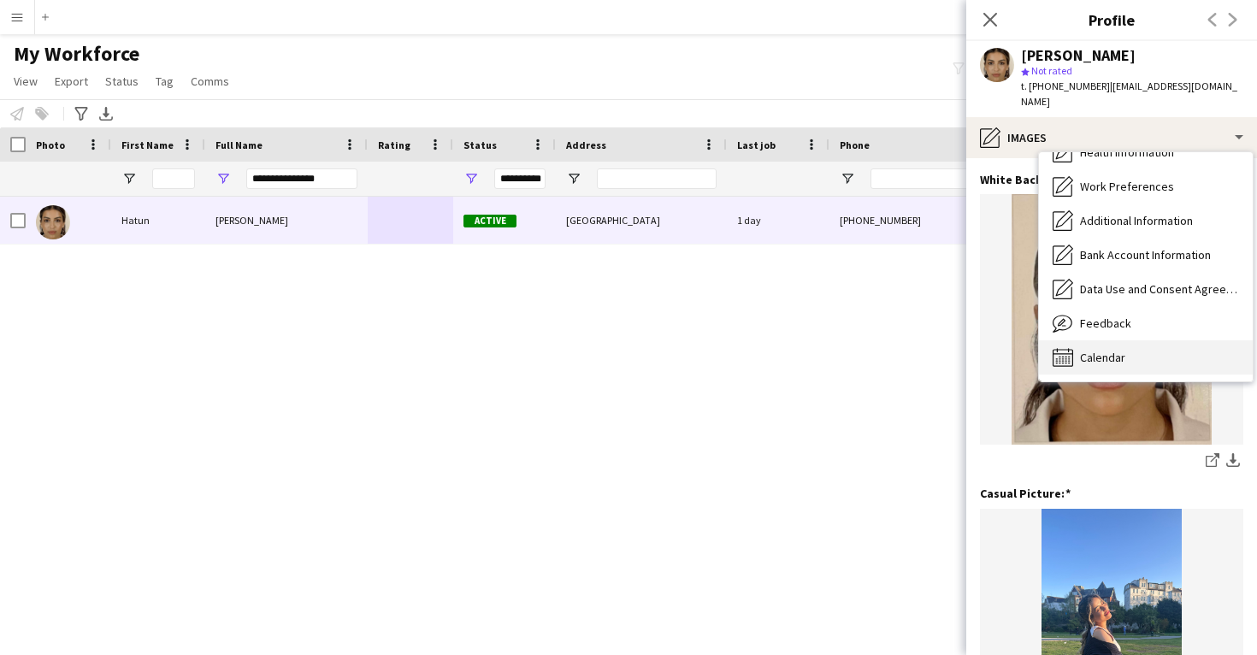
click at [1086, 350] on span "Calendar" at bounding box center [1102, 357] width 45 height 15
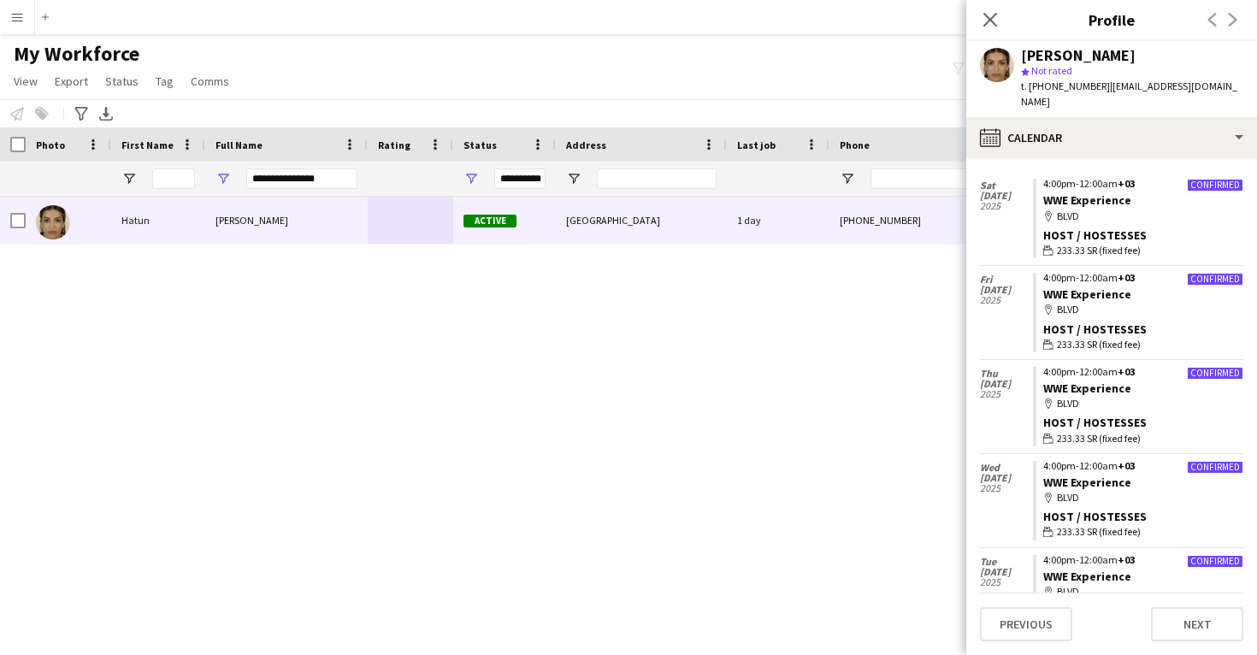
scroll to position [711, 0]
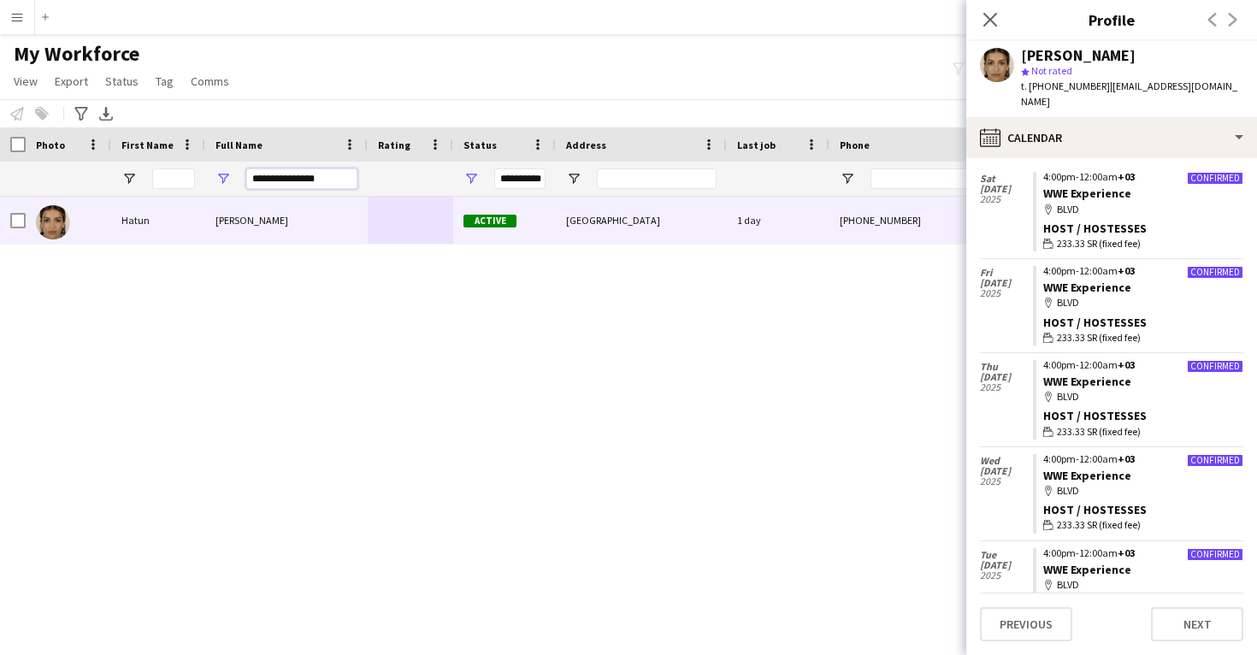
click at [306, 177] on input "**********" at bounding box center [301, 178] width 111 height 21
paste input "Full Name Filter Input"
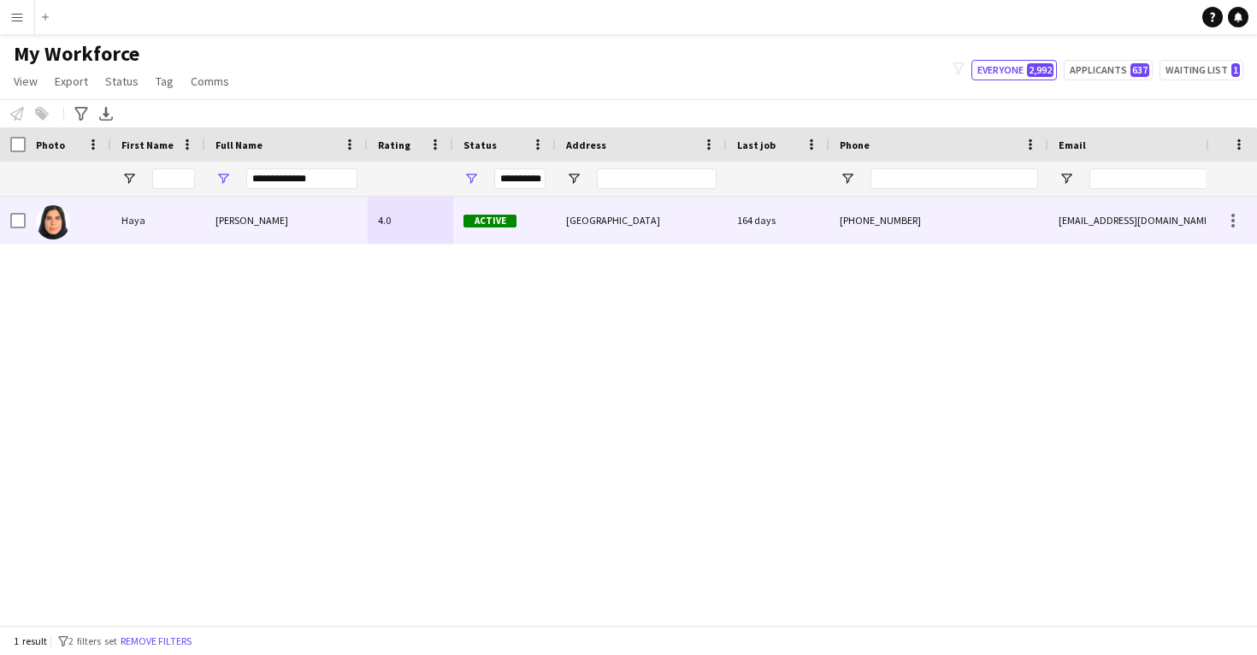
click at [349, 218] on div "Haya AlHammad" at bounding box center [286, 220] width 162 height 47
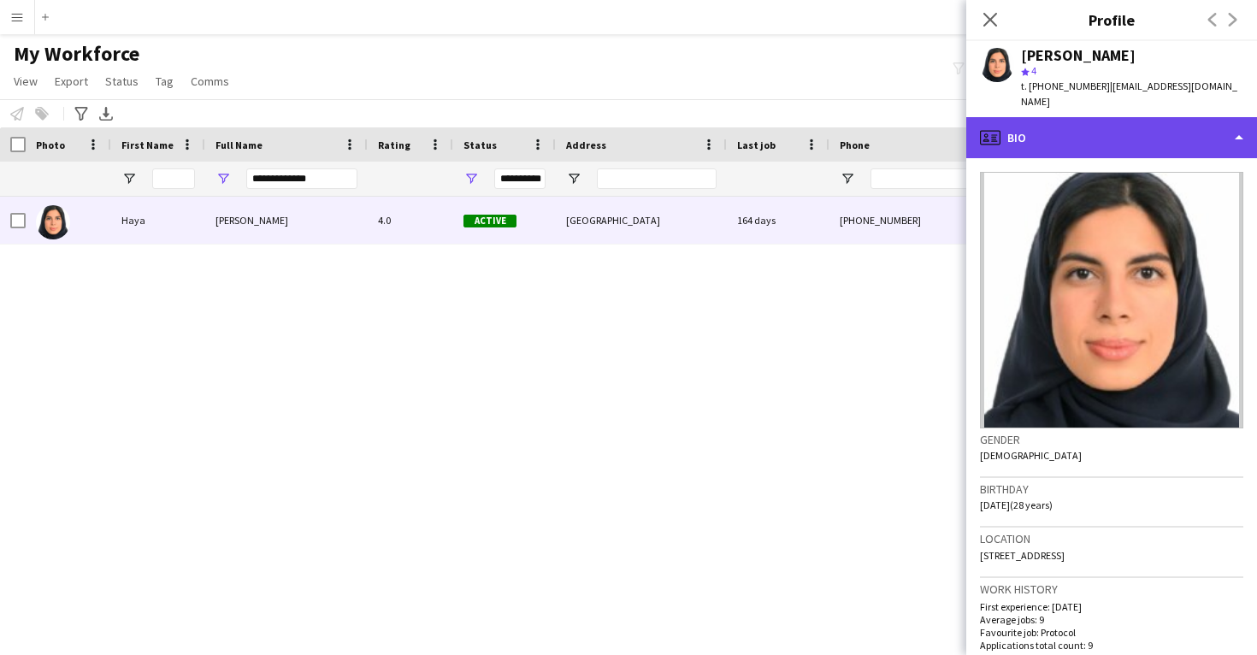
click at [1051, 120] on div "profile Bio" at bounding box center [1111, 137] width 291 height 41
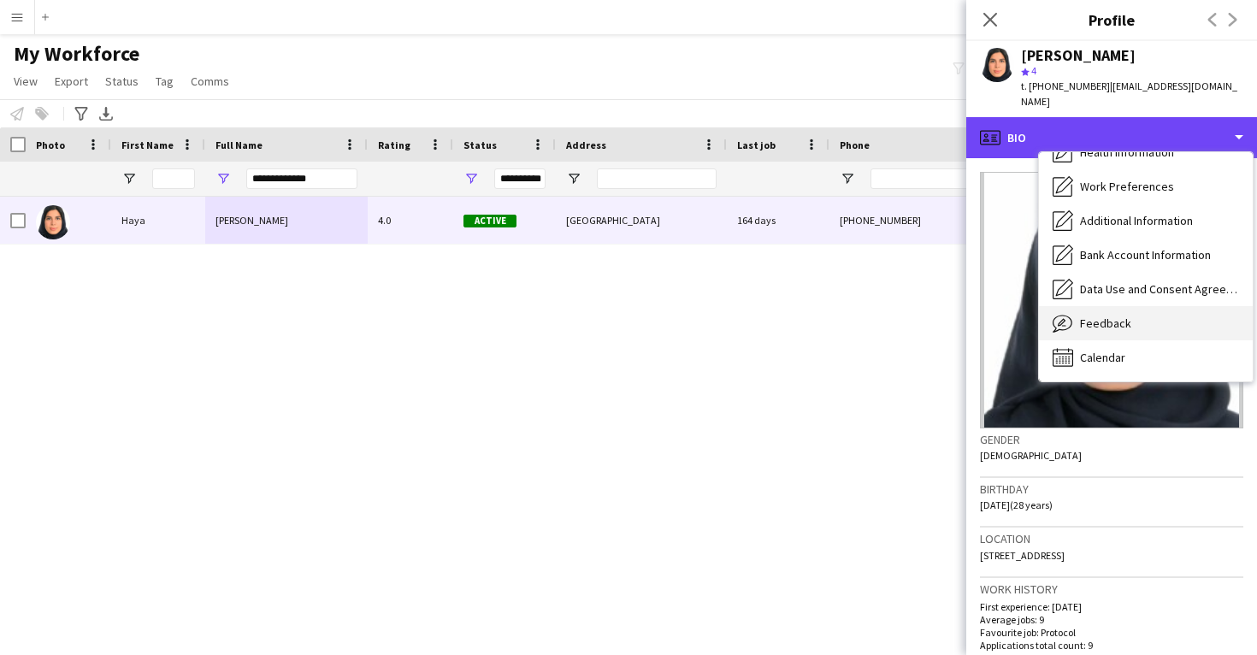
scroll to position [195, 0]
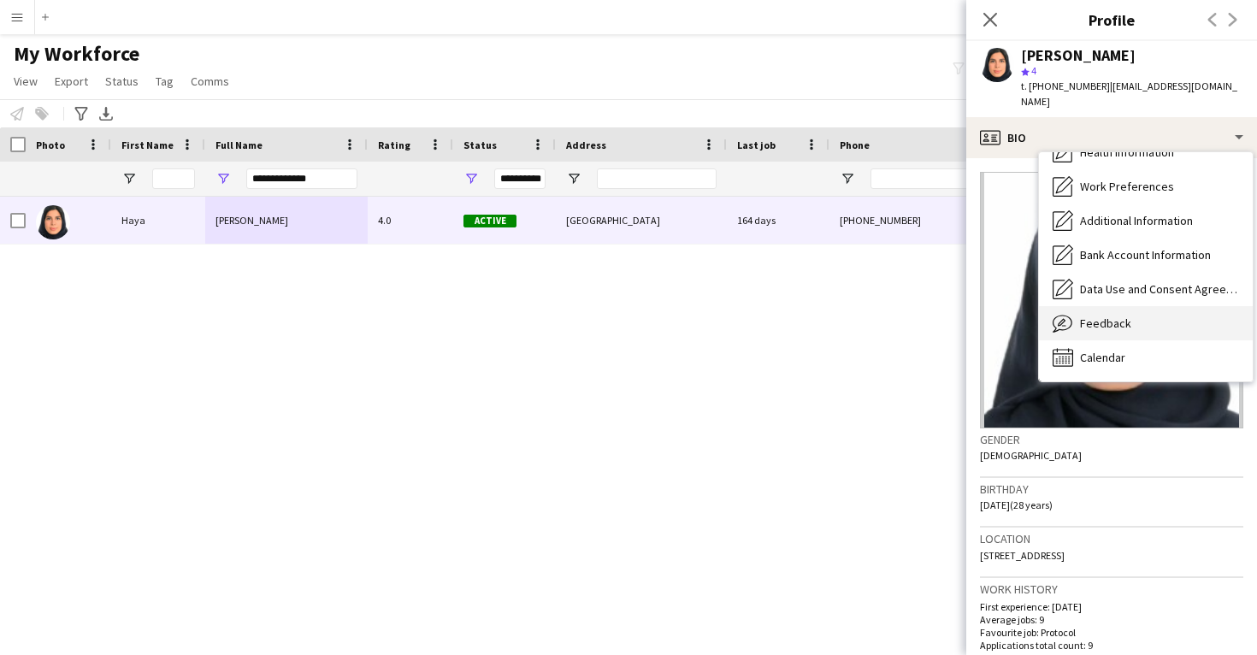
click at [1131, 310] on div "Feedback Feedback" at bounding box center [1146, 323] width 214 height 34
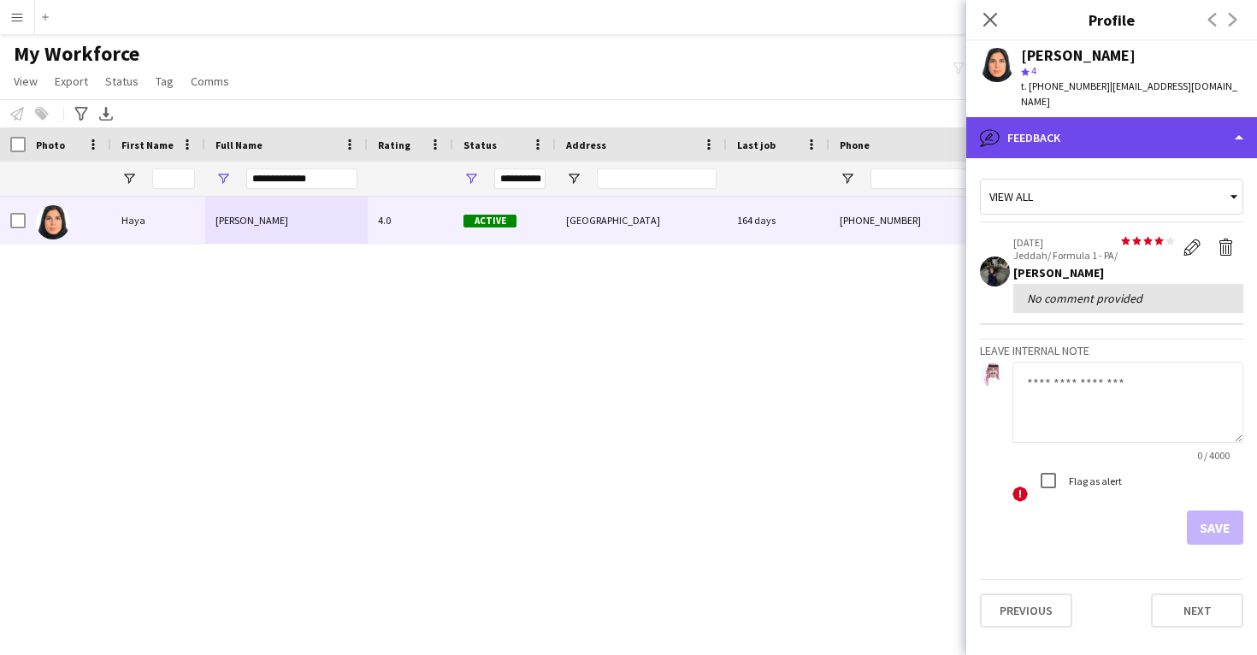
click at [1088, 124] on div "bubble-pencil Feedback" at bounding box center [1111, 137] width 291 height 41
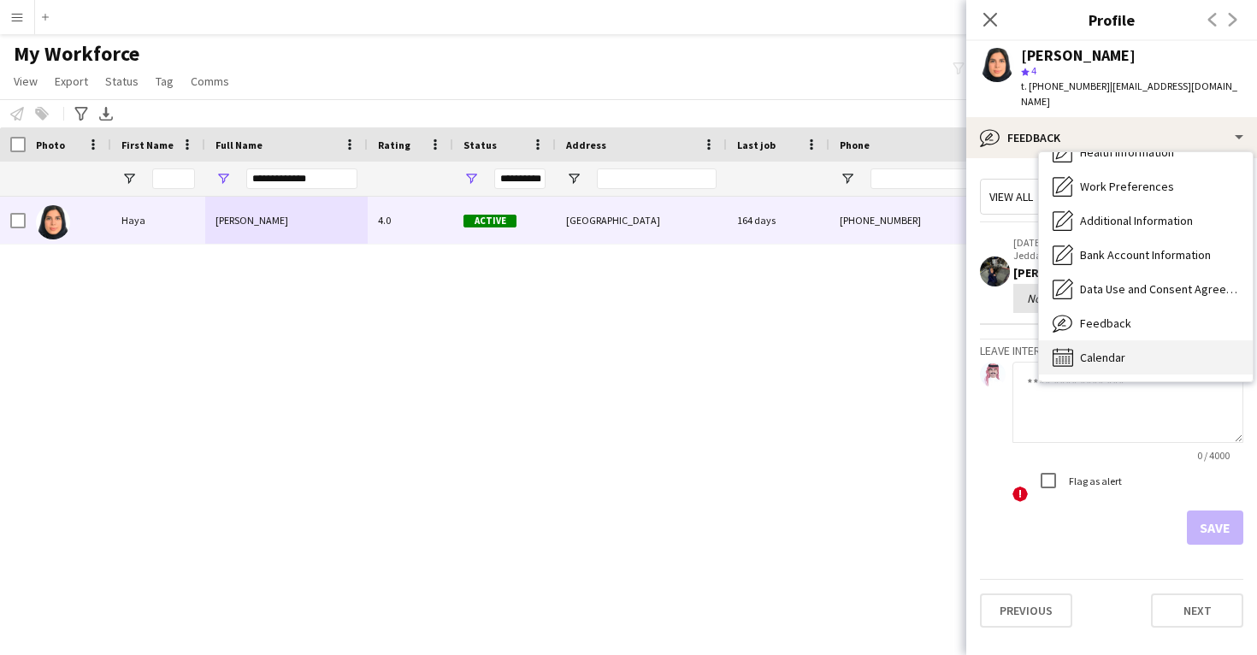
click at [1121, 350] on div "Calendar Calendar" at bounding box center [1146, 357] width 214 height 34
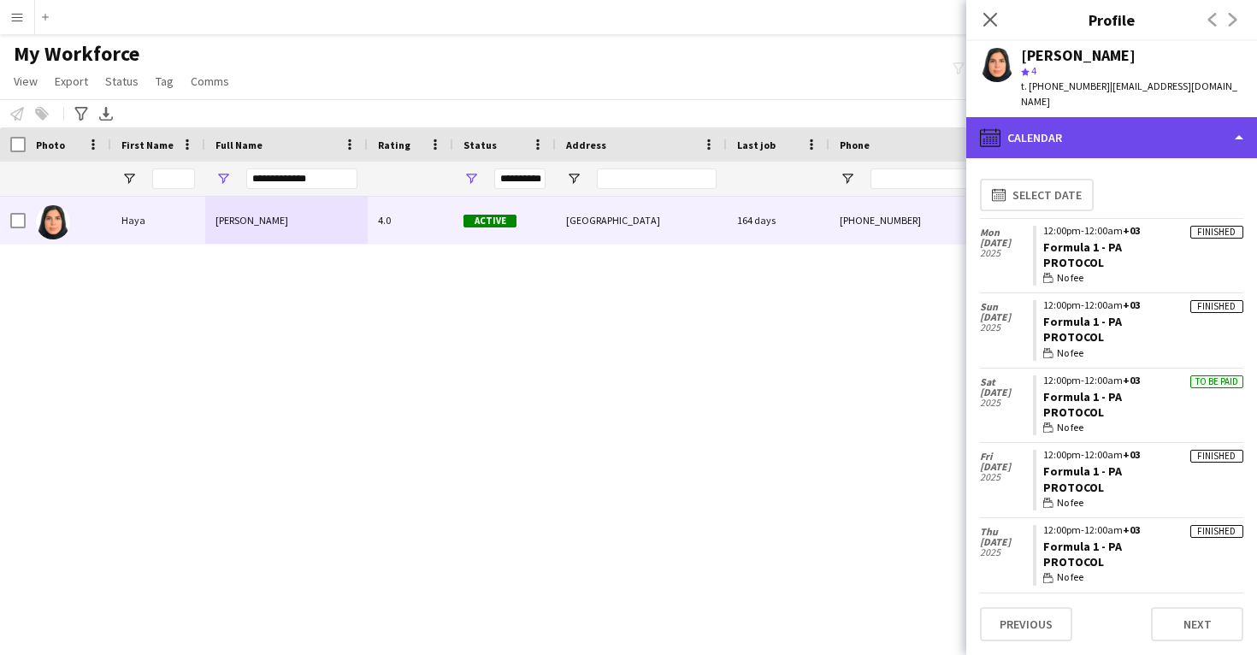
click at [1086, 117] on div "calendar-full Calendar" at bounding box center [1111, 137] width 291 height 41
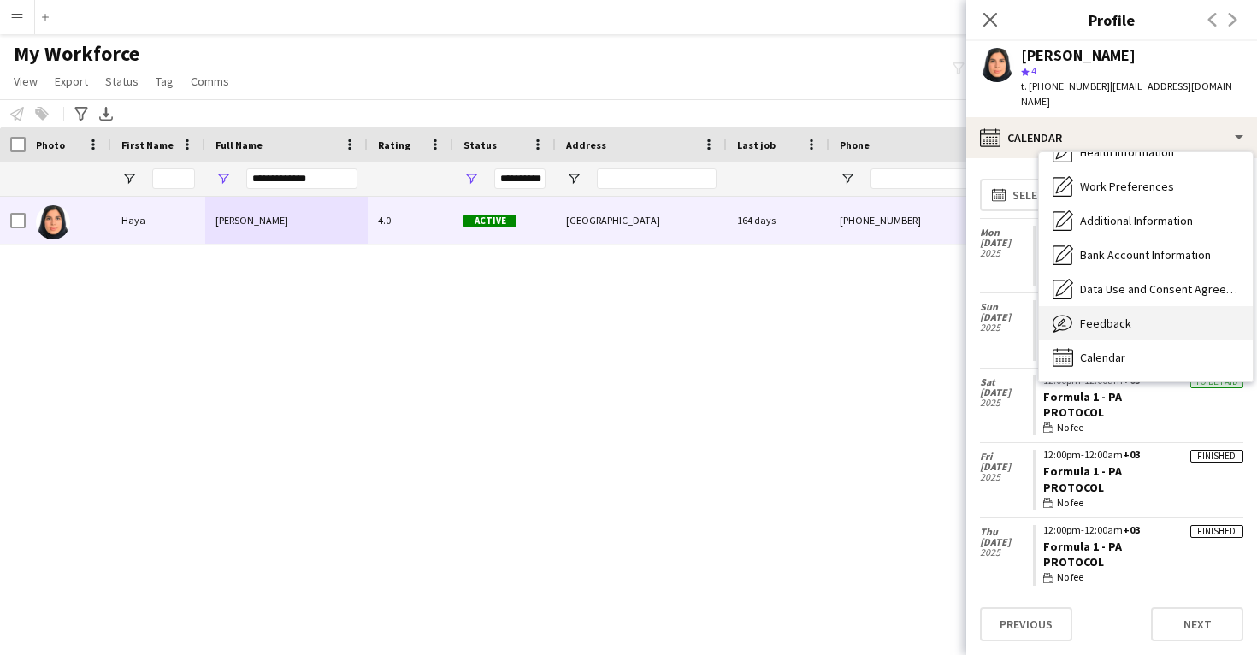
click at [1116, 316] on span "Feedback" at bounding box center [1105, 323] width 51 height 15
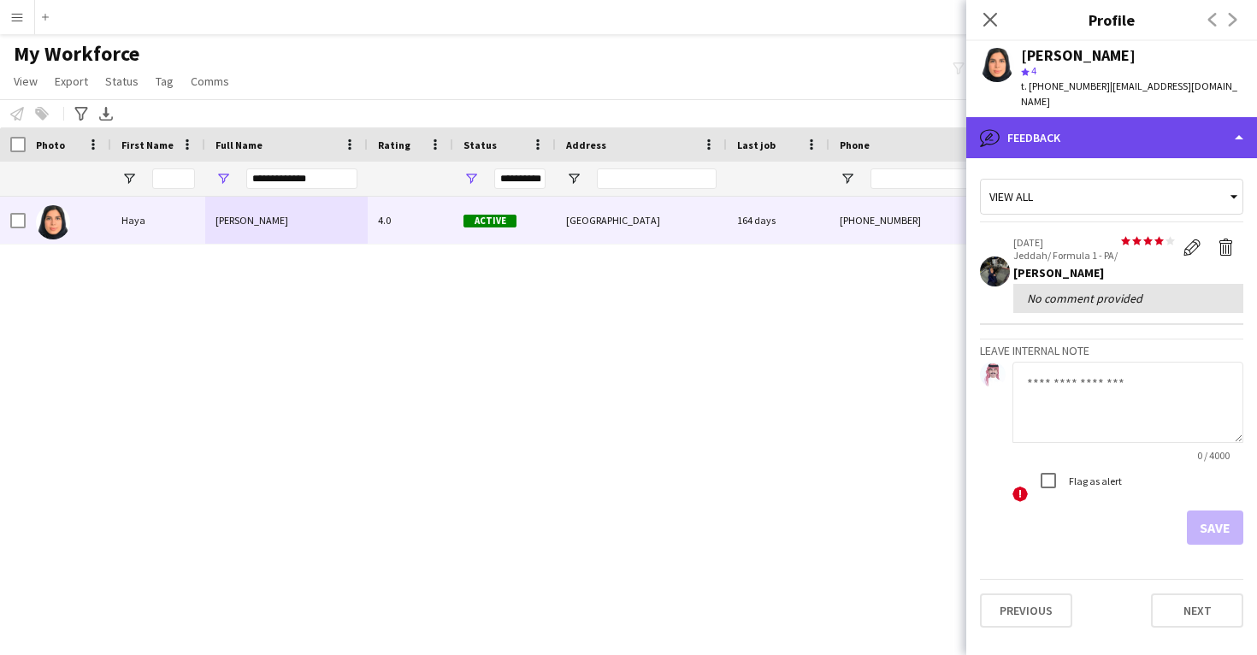
click at [1084, 126] on div "bubble-pencil Feedback" at bounding box center [1111, 137] width 291 height 41
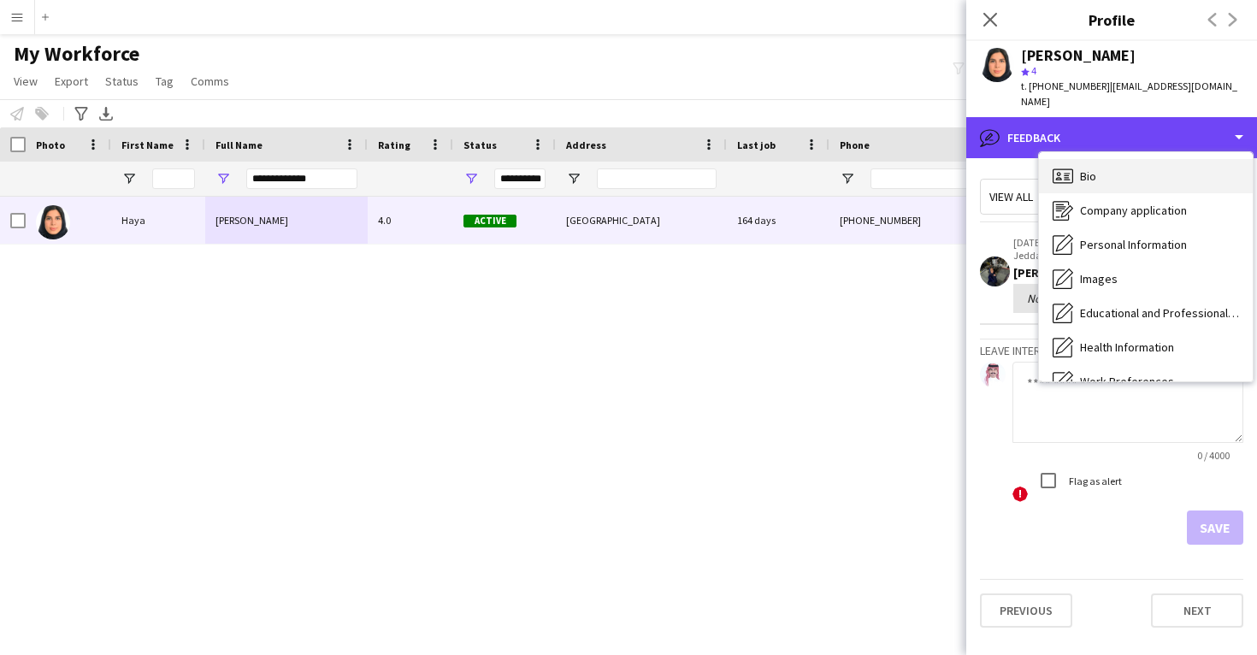
scroll to position [0, 0]
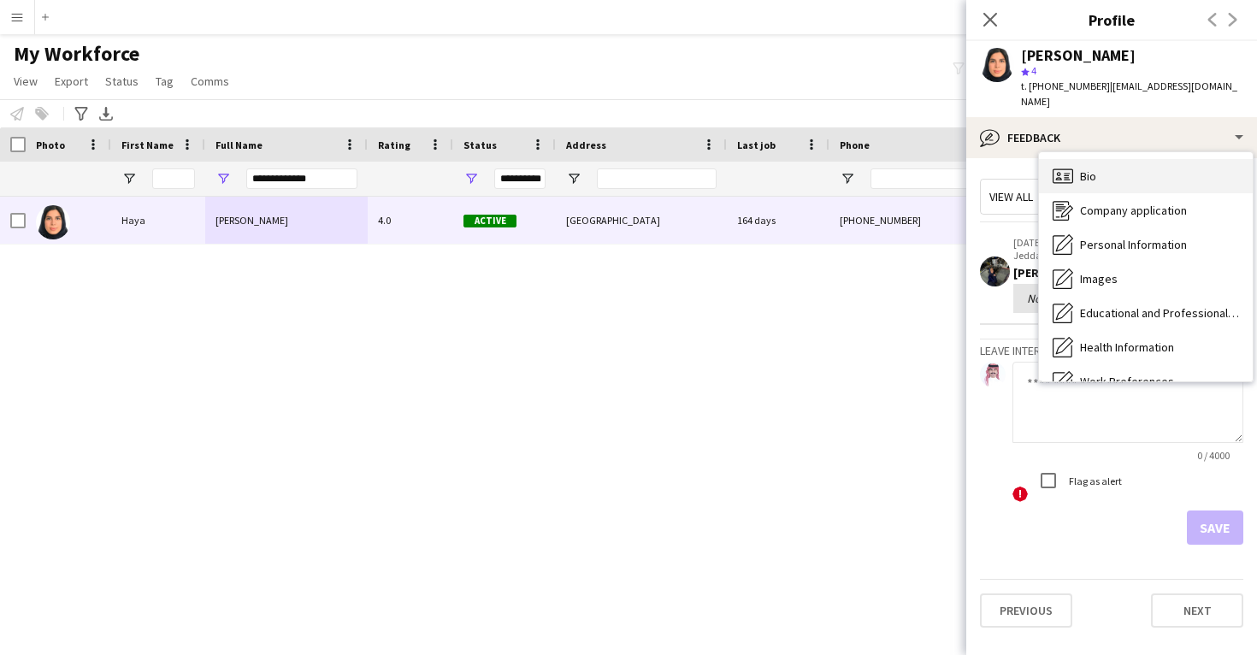
click at [1088, 168] on span "Bio" at bounding box center [1088, 175] width 16 height 15
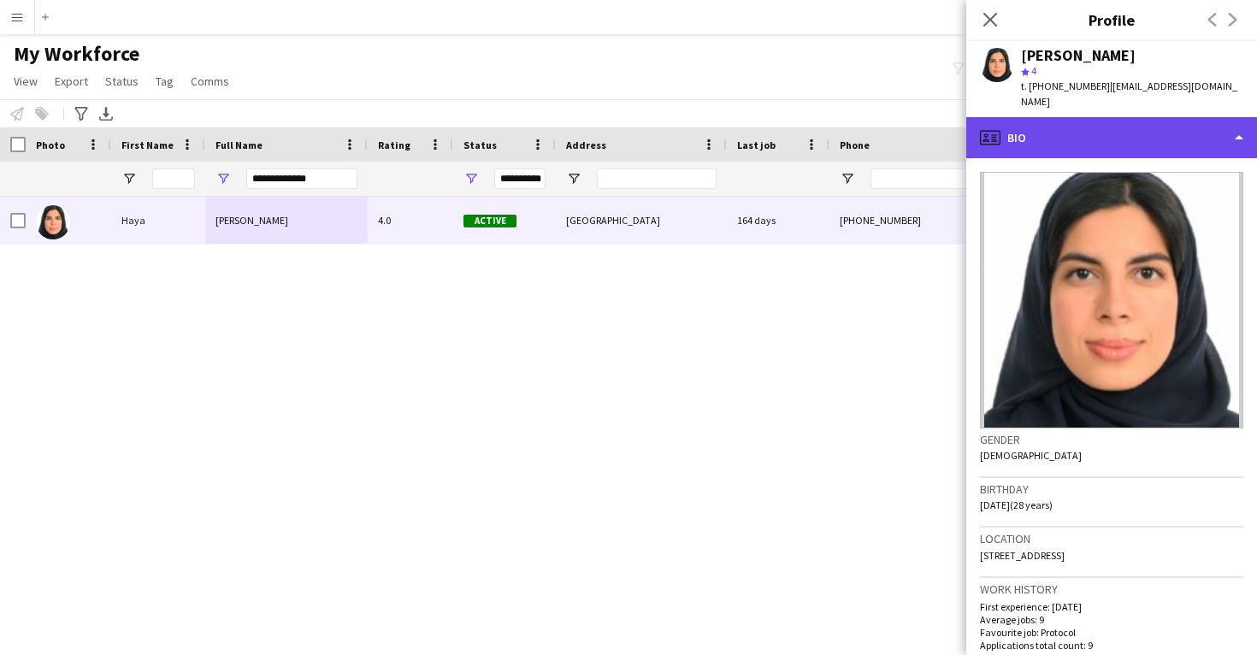
click at [1085, 117] on div "profile Bio" at bounding box center [1111, 137] width 291 height 41
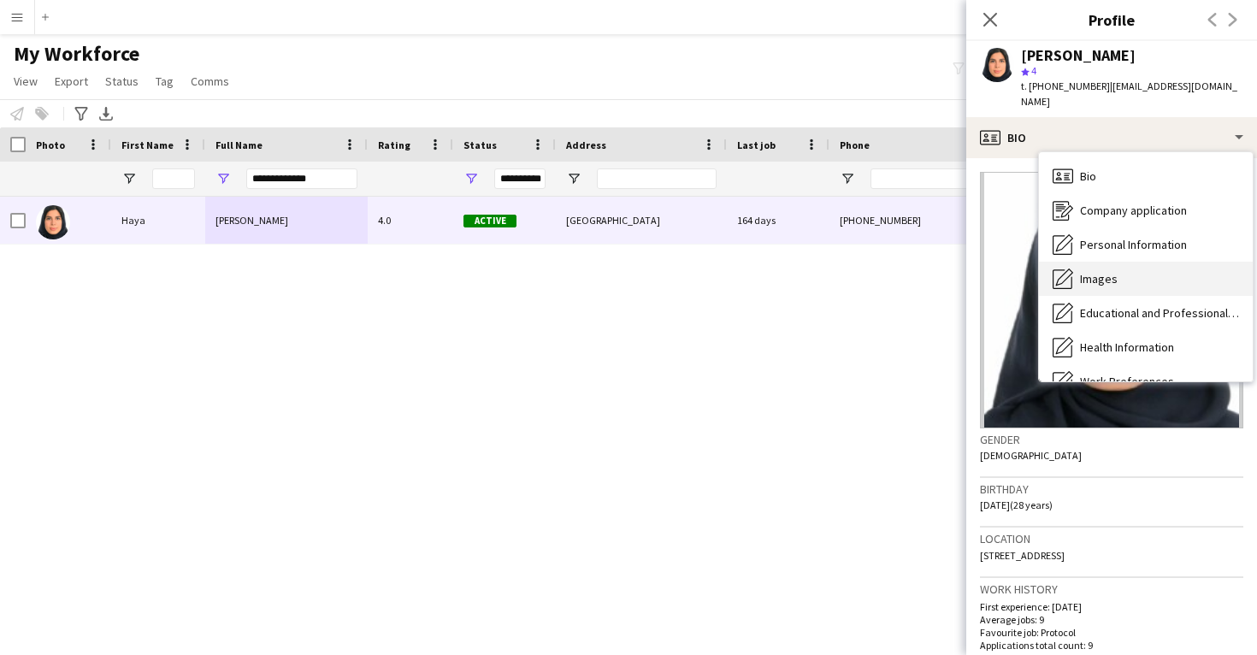
click at [1107, 262] on div "Images Images" at bounding box center [1146, 279] width 214 height 34
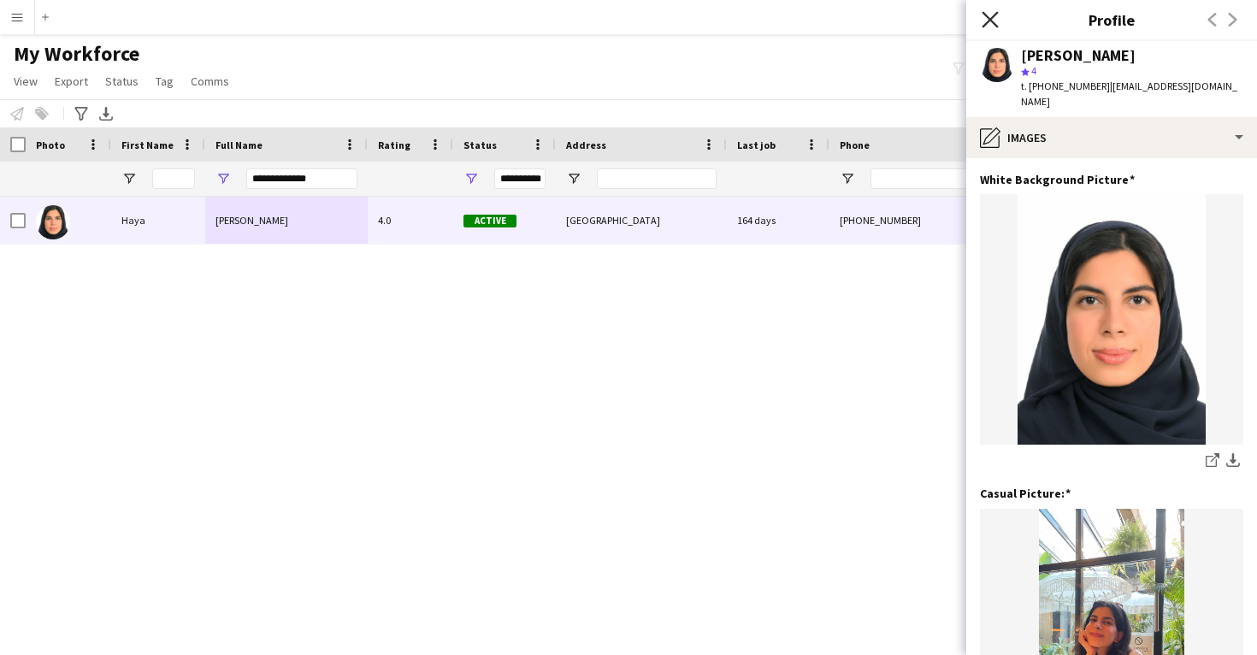
click at [983, 15] on icon "Close pop-in" at bounding box center [990, 19] width 16 height 16
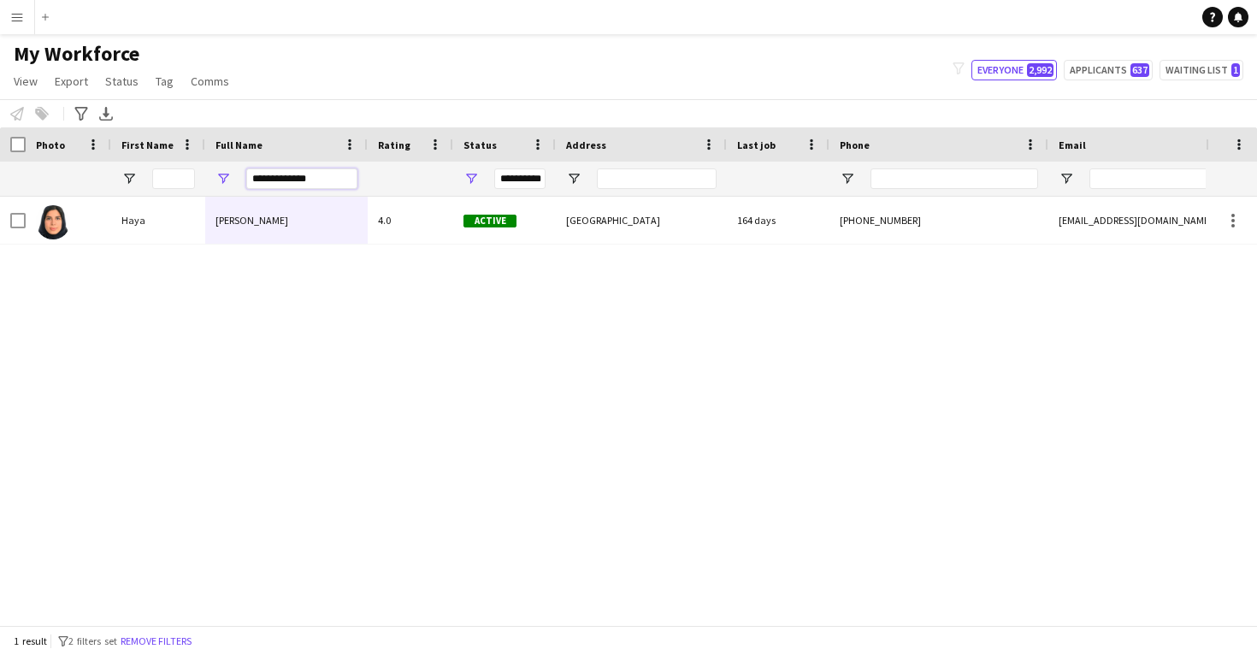
click at [275, 177] on input "**********" at bounding box center [301, 178] width 111 height 21
paste input "Full Name Filter Input"
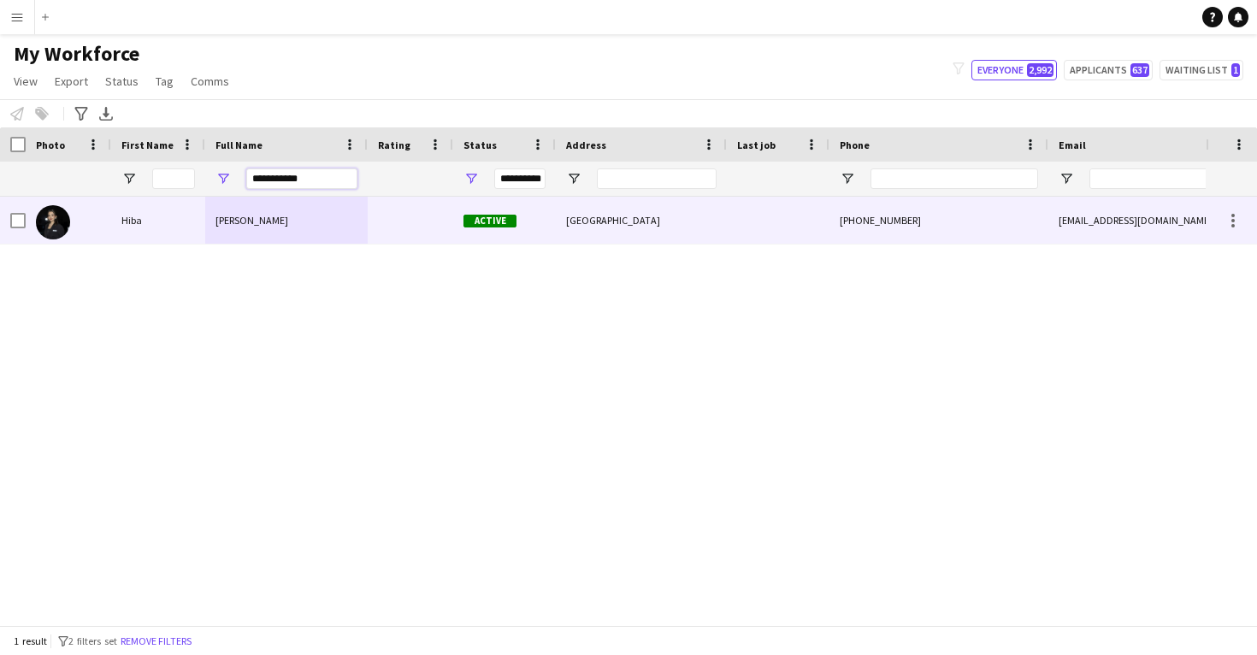
type input "**********"
click at [411, 231] on div at bounding box center [411, 220] width 86 height 47
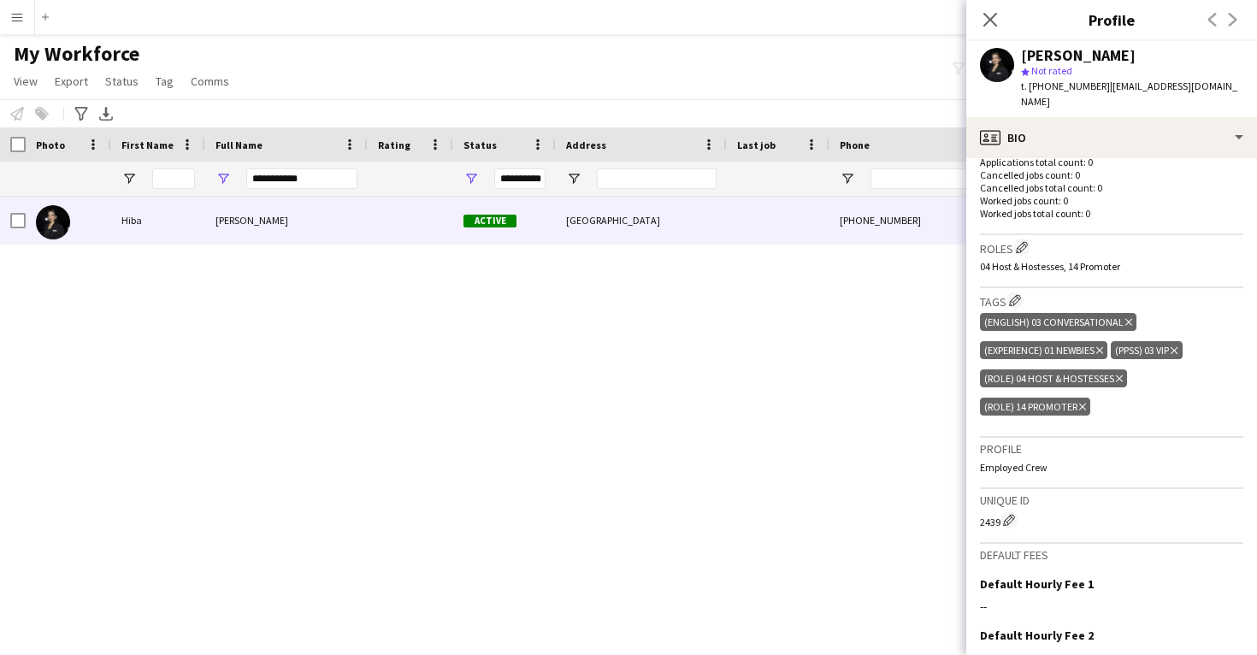
scroll to position [455, 0]
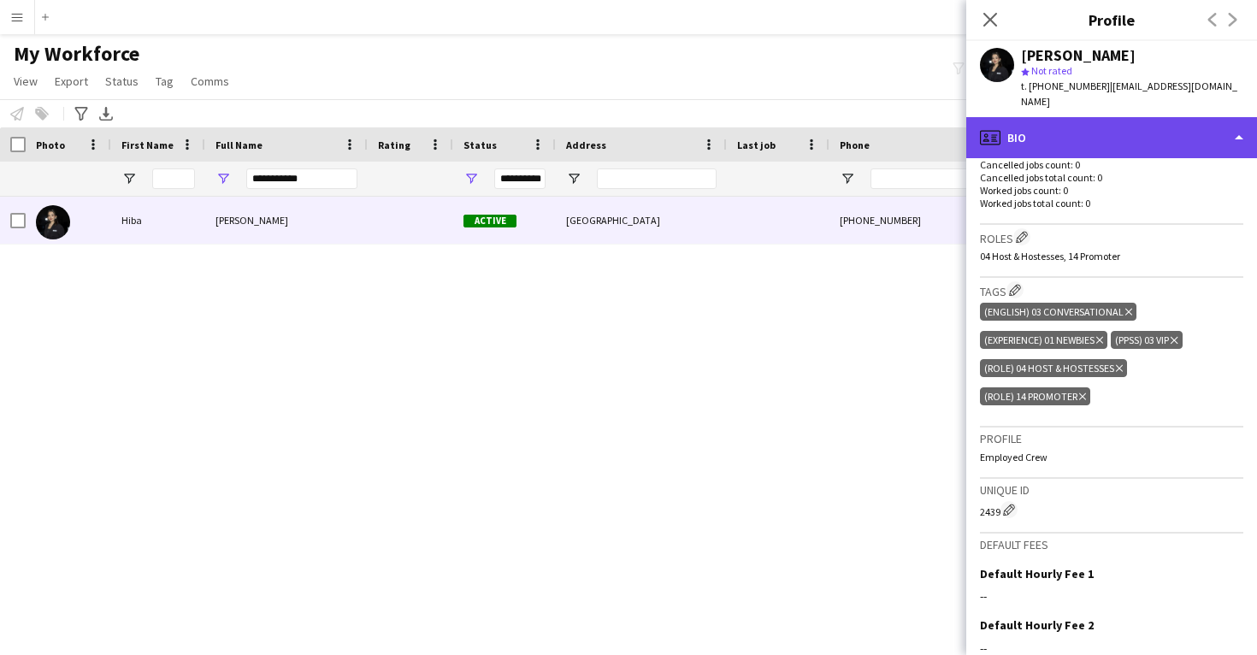
click at [1115, 127] on div "profile Bio" at bounding box center [1111, 137] width 291 height 41
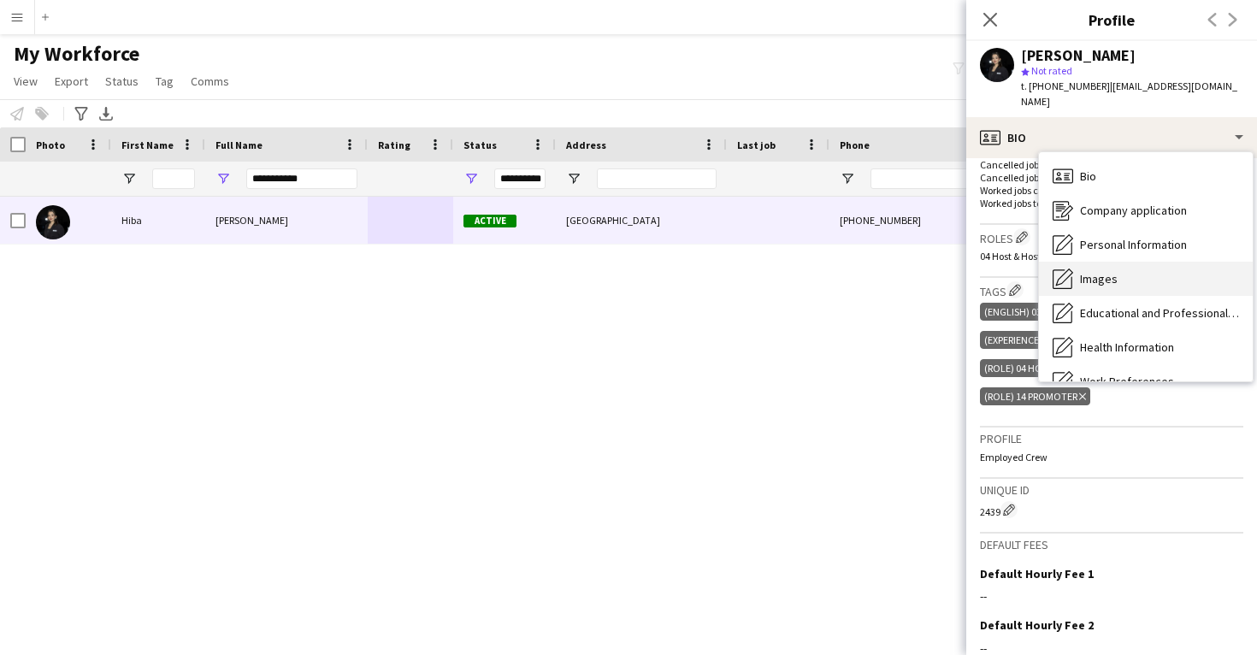
click at [1127, 267] on div "Images Images" at bounding box center [1146, 279] width 214 height 34
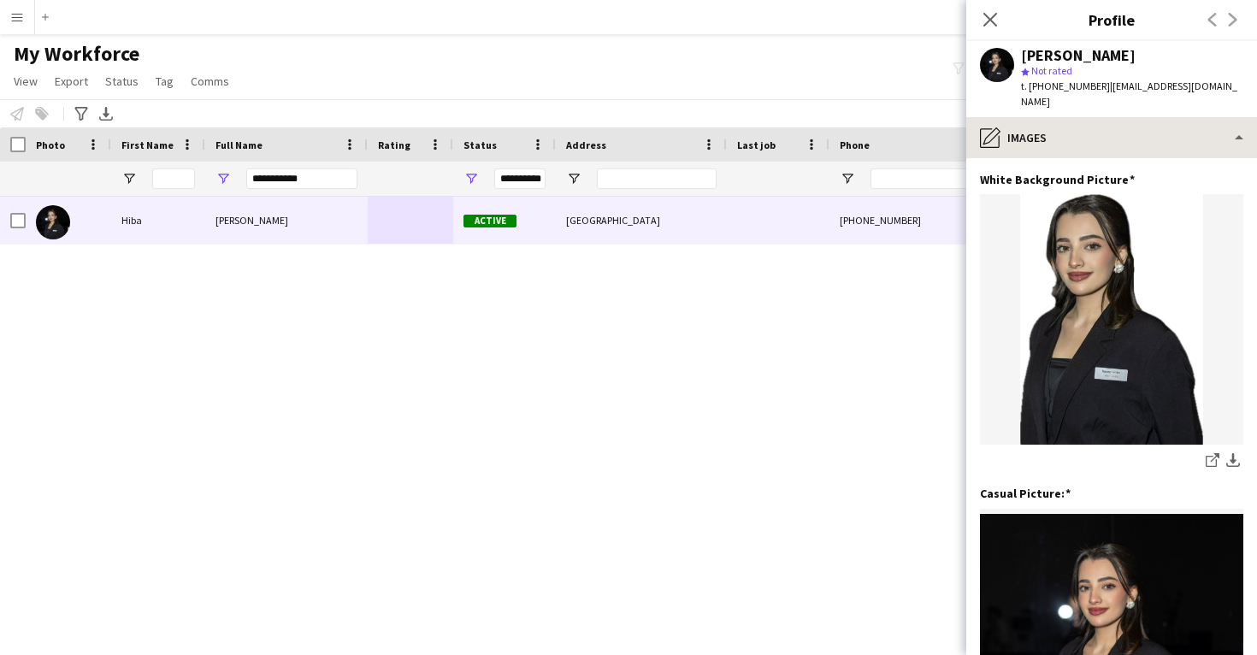
scroll to position [0, 0]
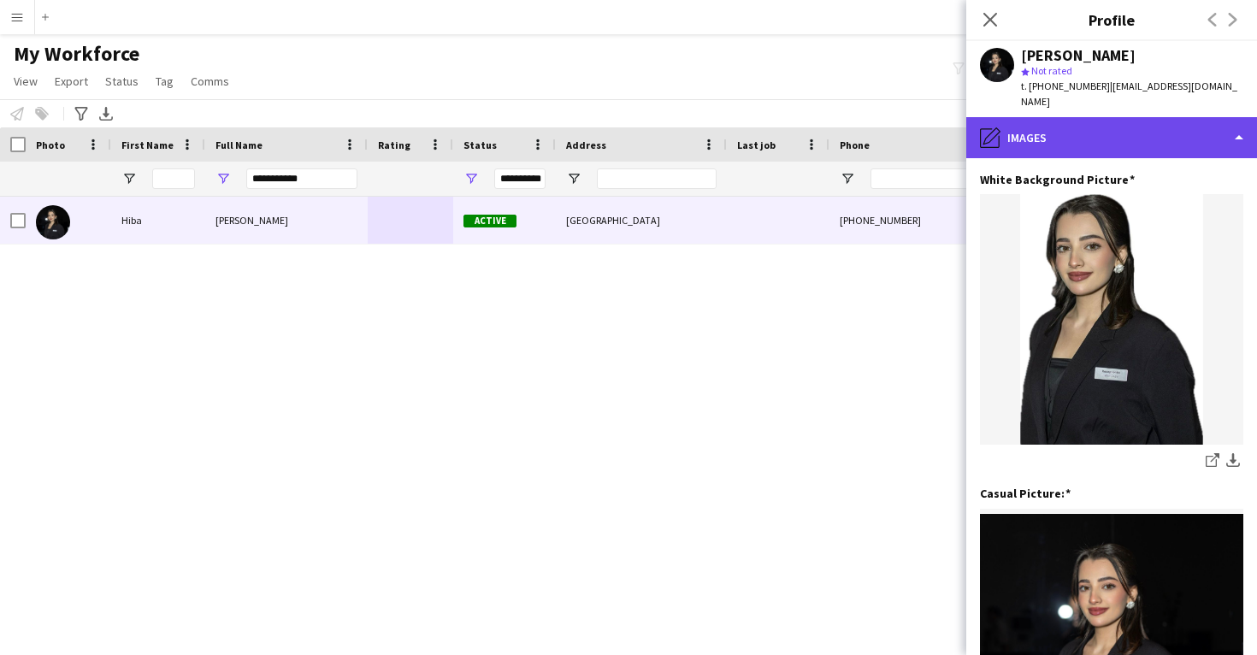
click at [1074, 117] on div "pencil4 Images" at bounding box center [1111, 137] width 291 height 41
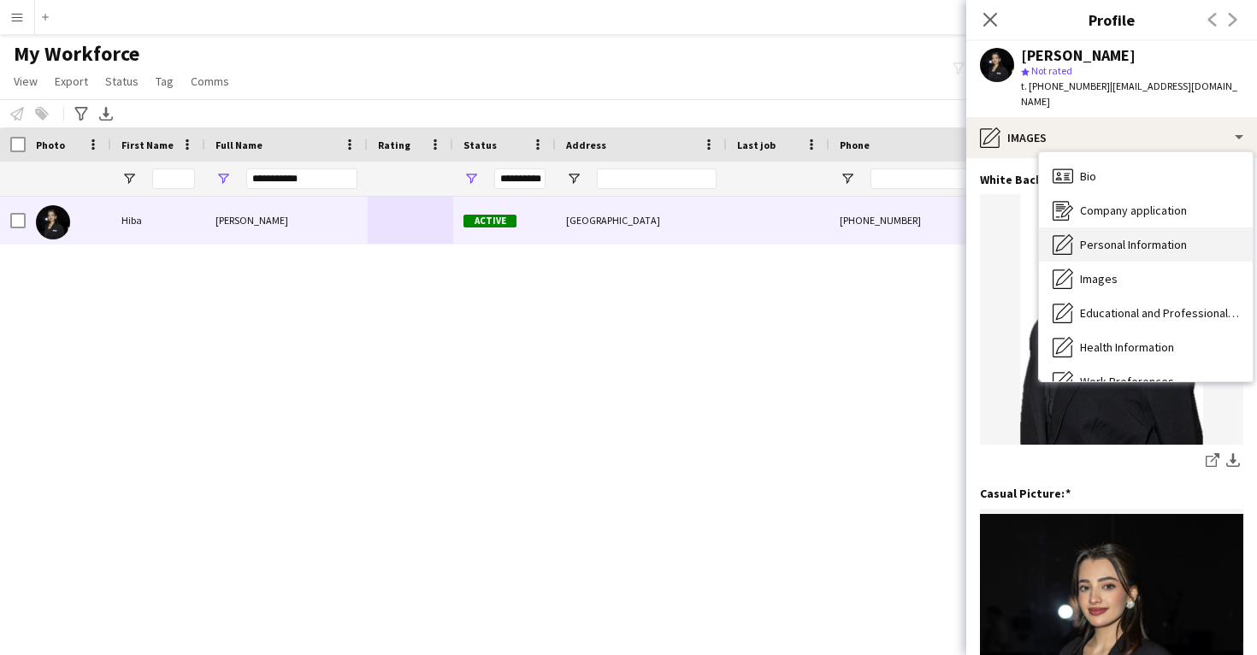
click at [1110, 237] on span "Personal Information" at bounding box center [1133, 244] width 107 height 15
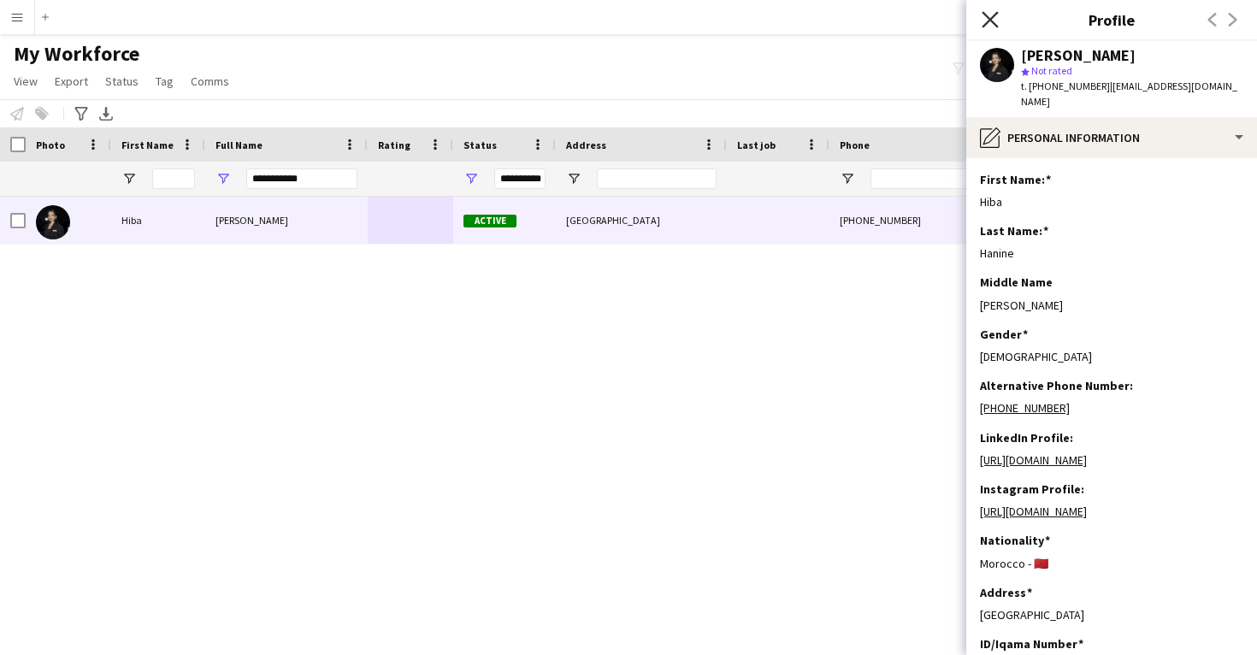
click at [989, 15] on icon "Close pop-in" at bounding box center [990, 19] width 16 height 16
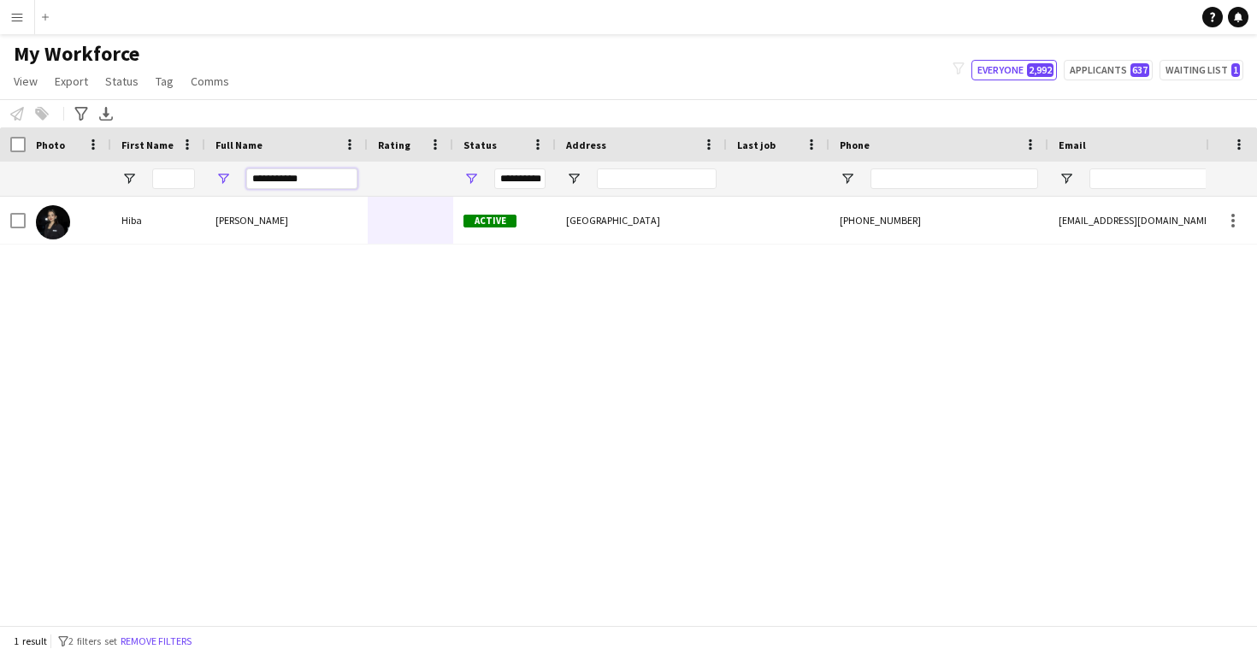
click at [312, 175] on input "**********" at bounding box center [301, 178] width 111 height 21
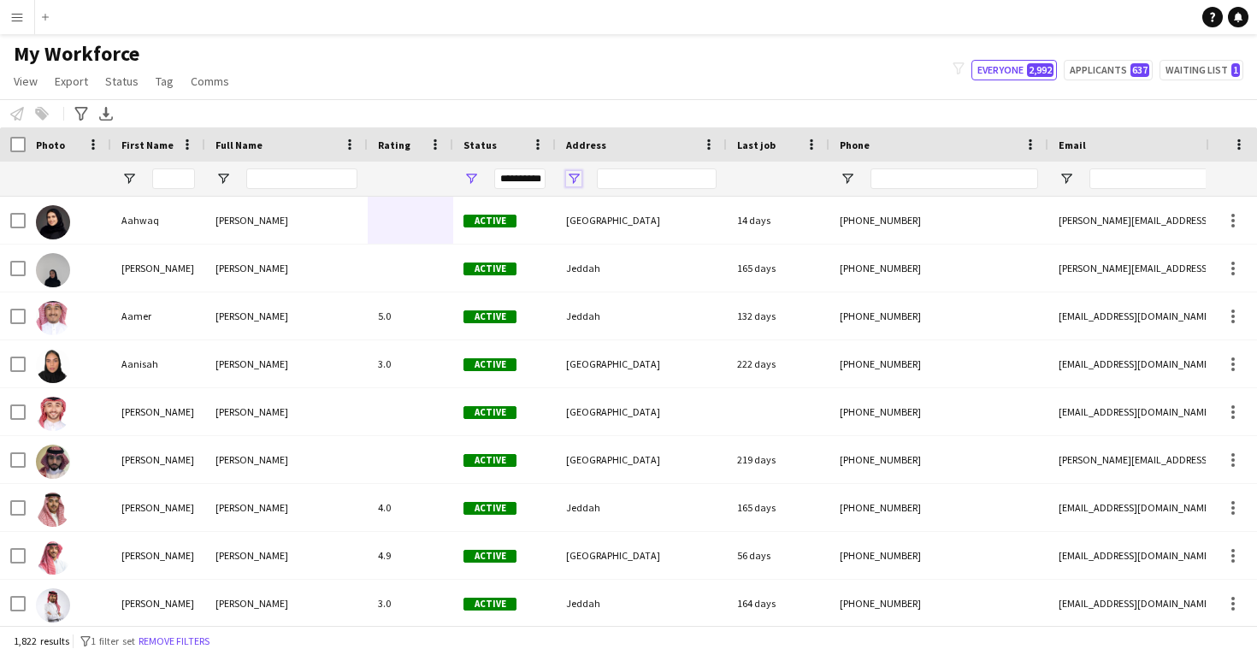
click at [568, 178] on span "Open Filter Menu" at bounding box center [573, 178] width 15 height 15
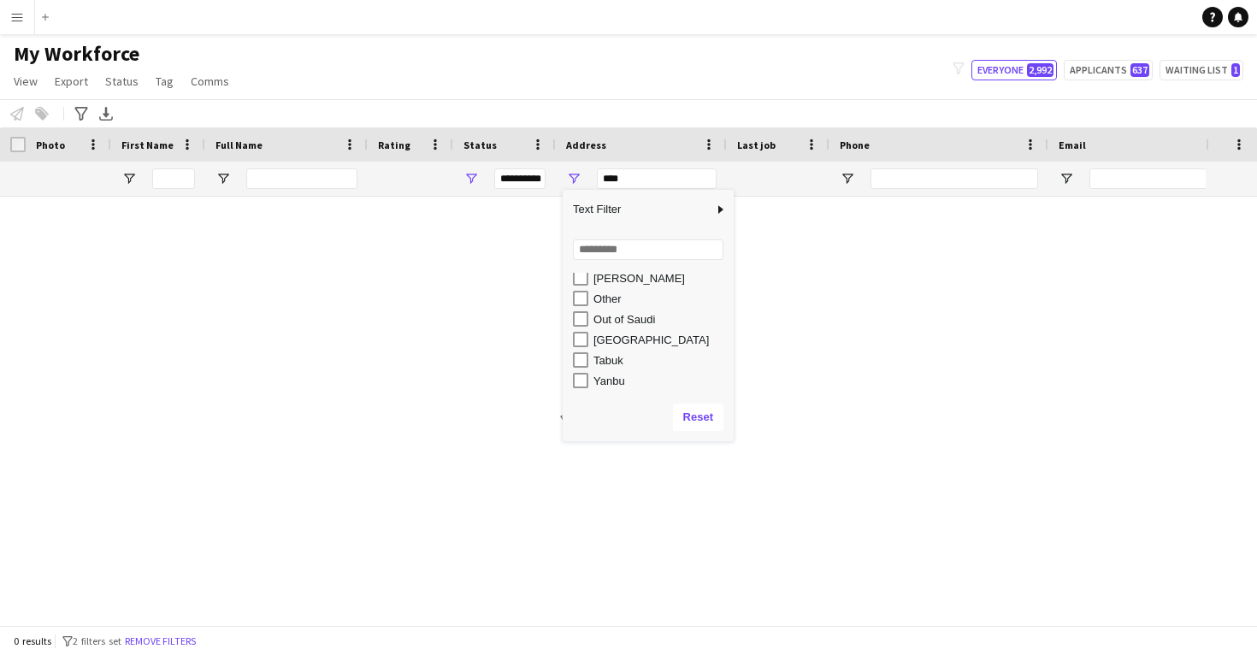
scroll to position [231, 0]
type input "**********"
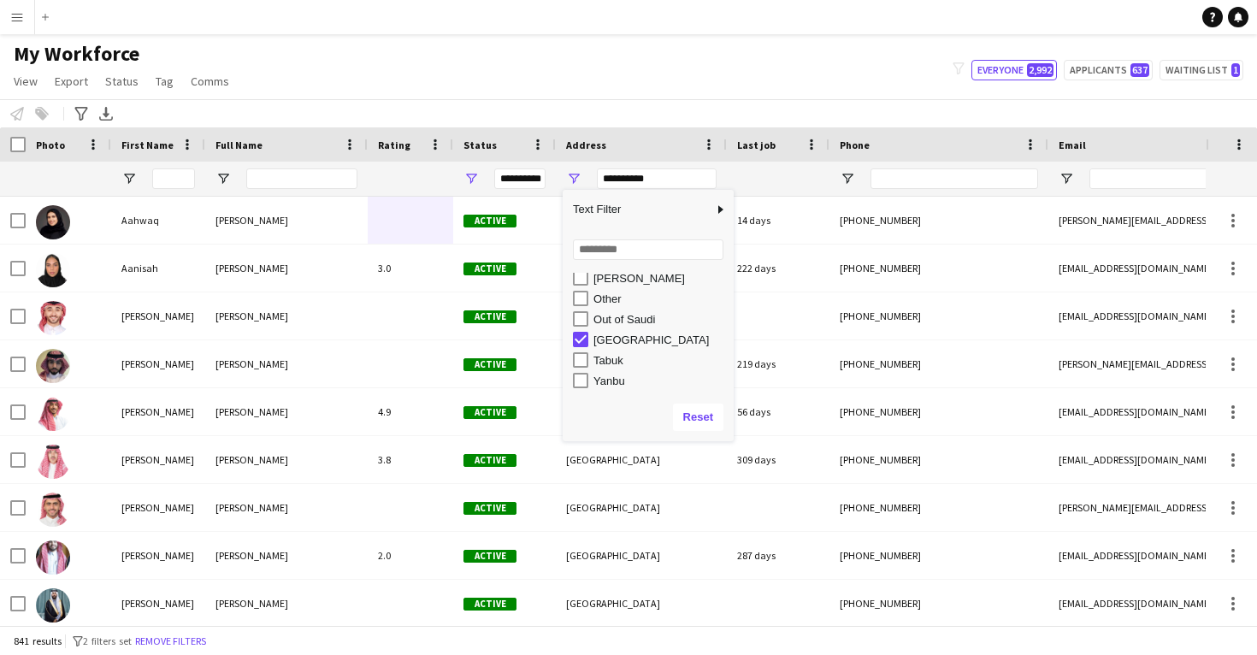
click at [914, 103] on div "Notify workforce Add to tag Select at least one crew to tag him or her. Advance…" at bounding box center [628, 113] width 1257 height 28
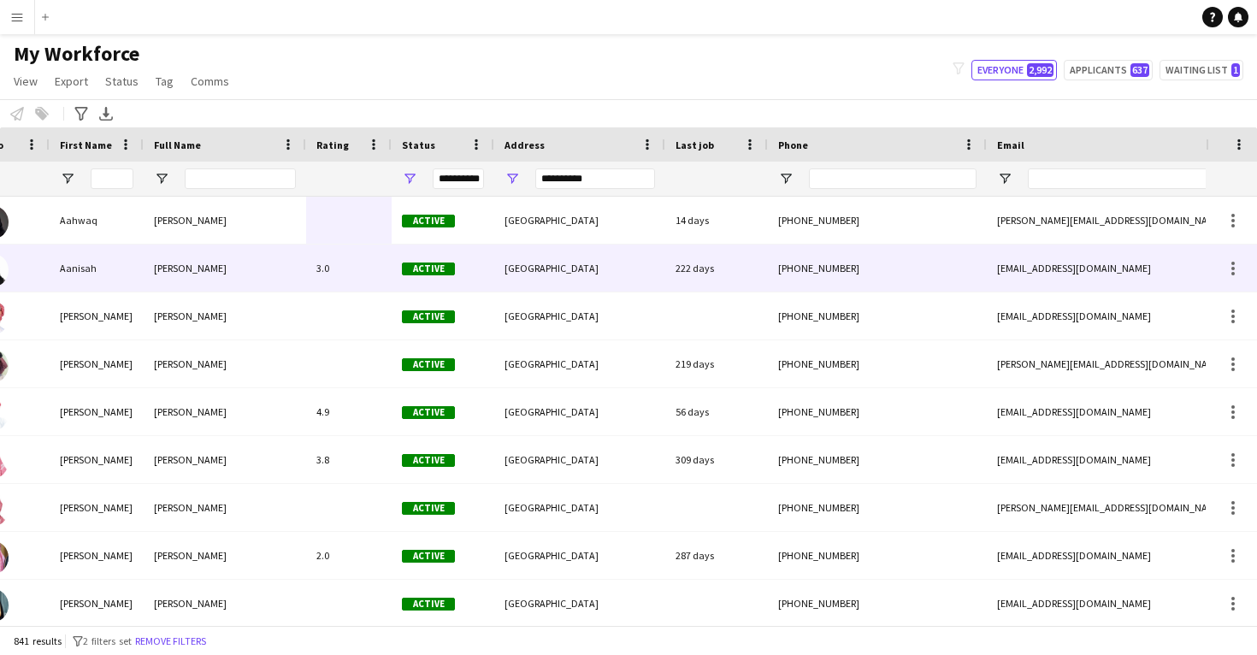
scroll to position [0, 245]
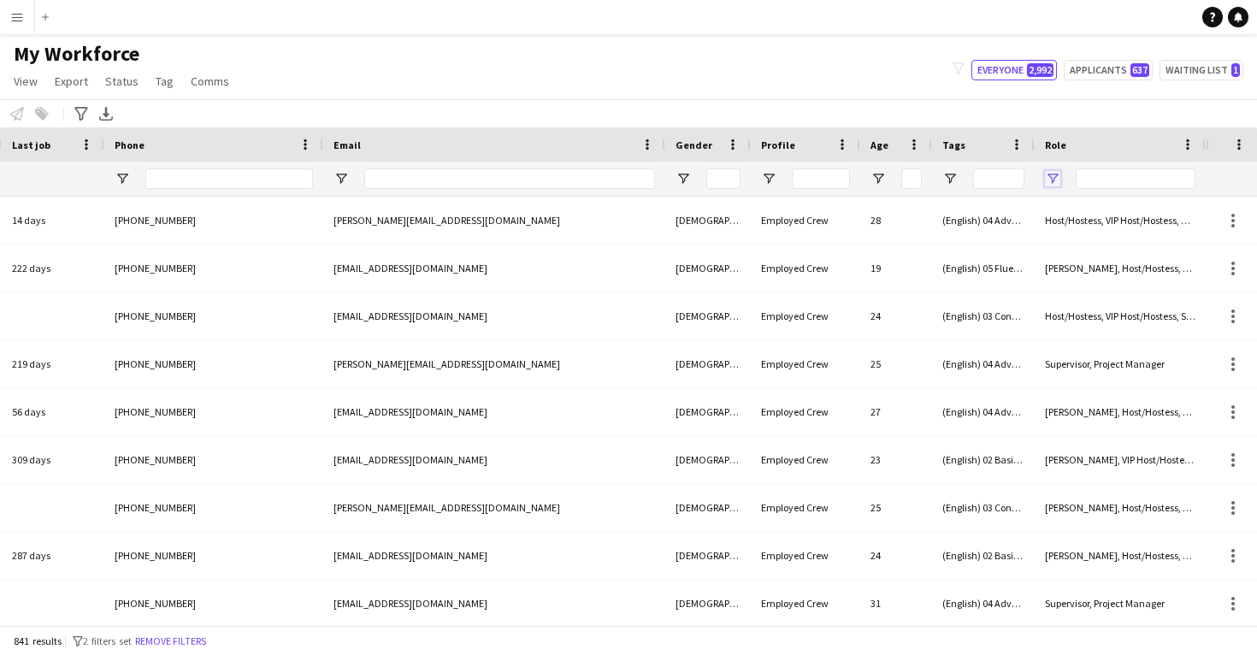
click at [1055, 175] on span "Open Filter Menu" at bounding box center [1052, 178] width 15 height 15
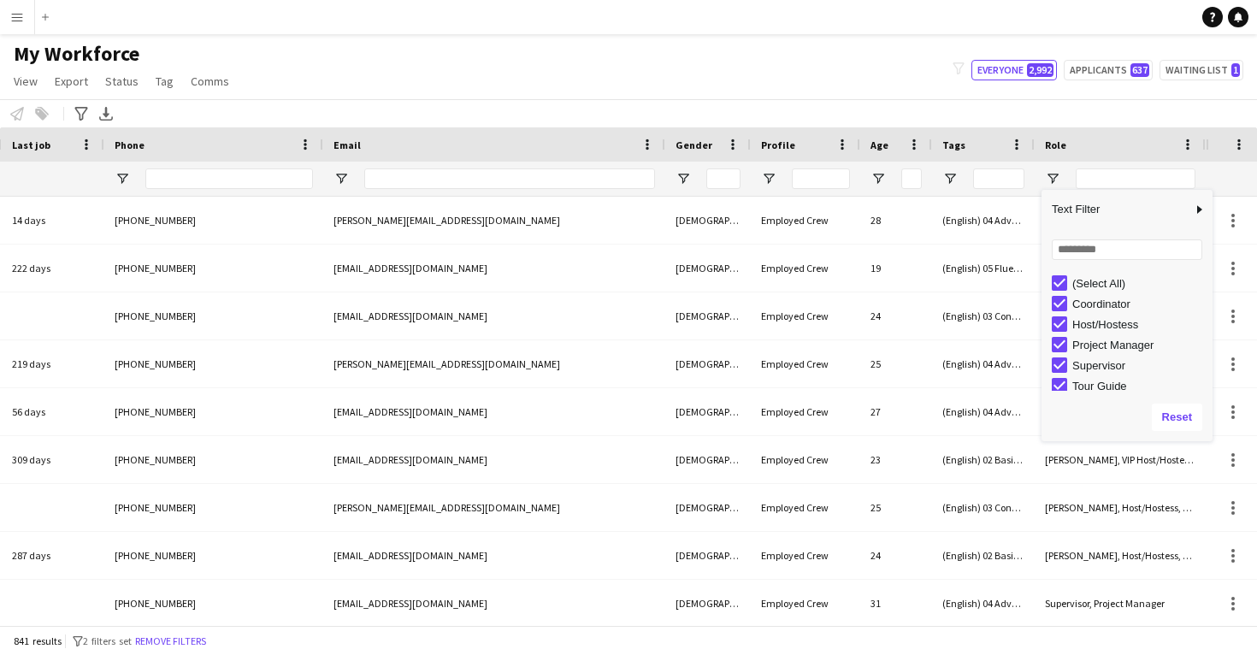
click at [1058, 273] on div "(Select All)" at bounding box center [1132, 283] width 161 height 21
type input "***"
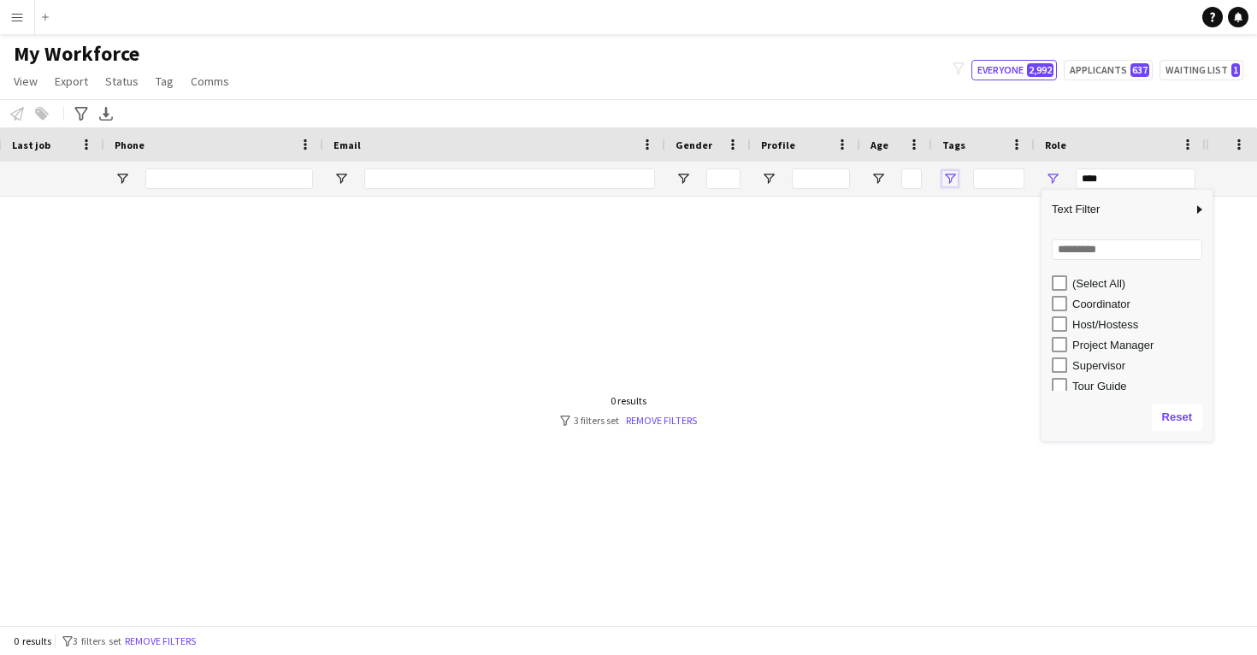
click at [949, 175] on span "Open Filter Menu" at bounding box center [949, 178] width 15 height 15
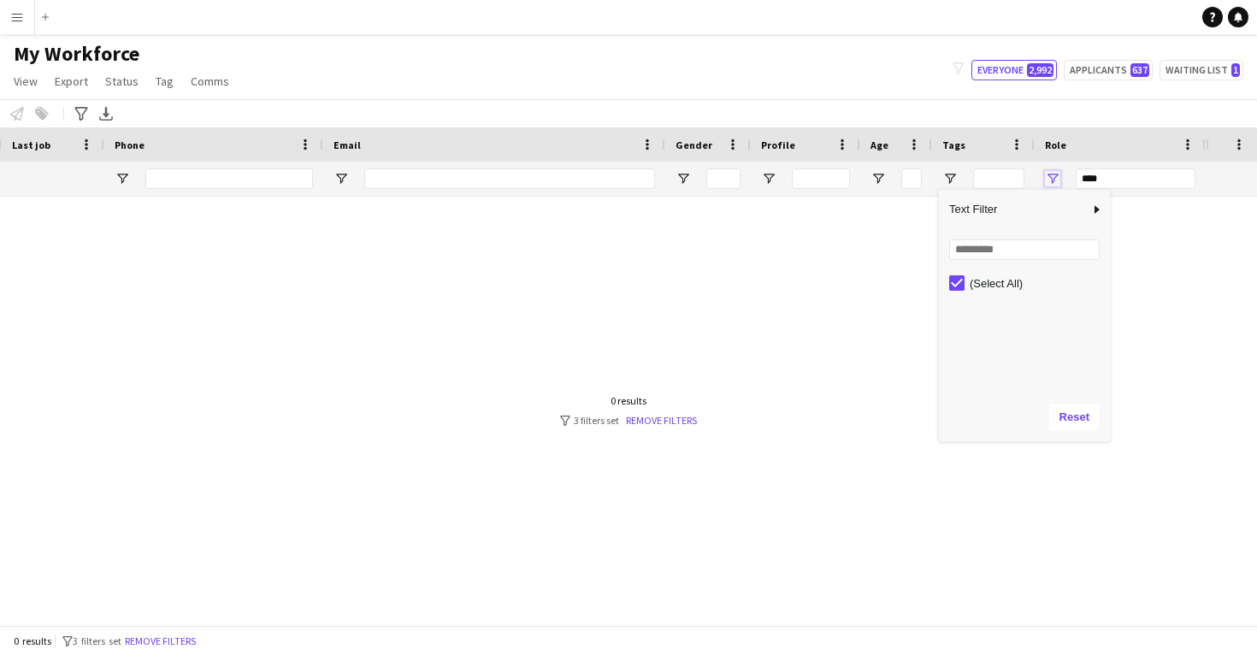
click at [1054, 179] on span "Open Filter Menu" at bounding box center [1052, 178] width 15 height 15
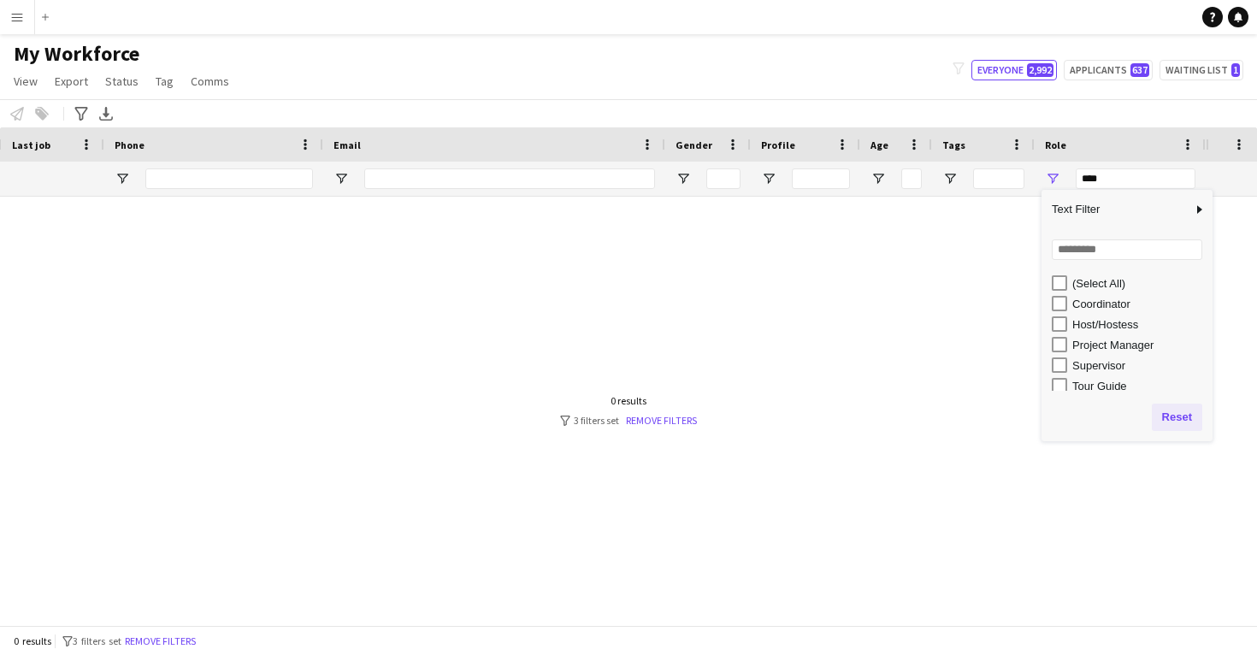
click at [1172, 410] on button "Reset" at bounding box center [1177, 417] width 50 height 27
type input "**********"
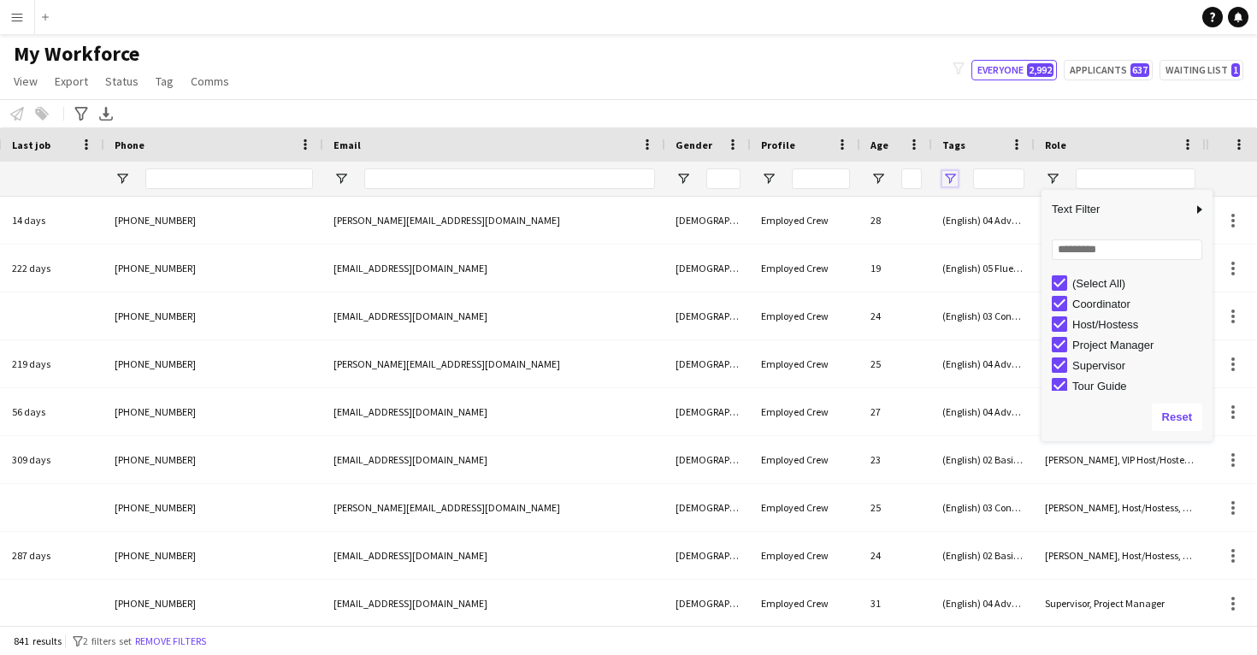
click at [948, 180] on span "Open Filter Menu" at bounding box center [949, 178] width 15 height 15
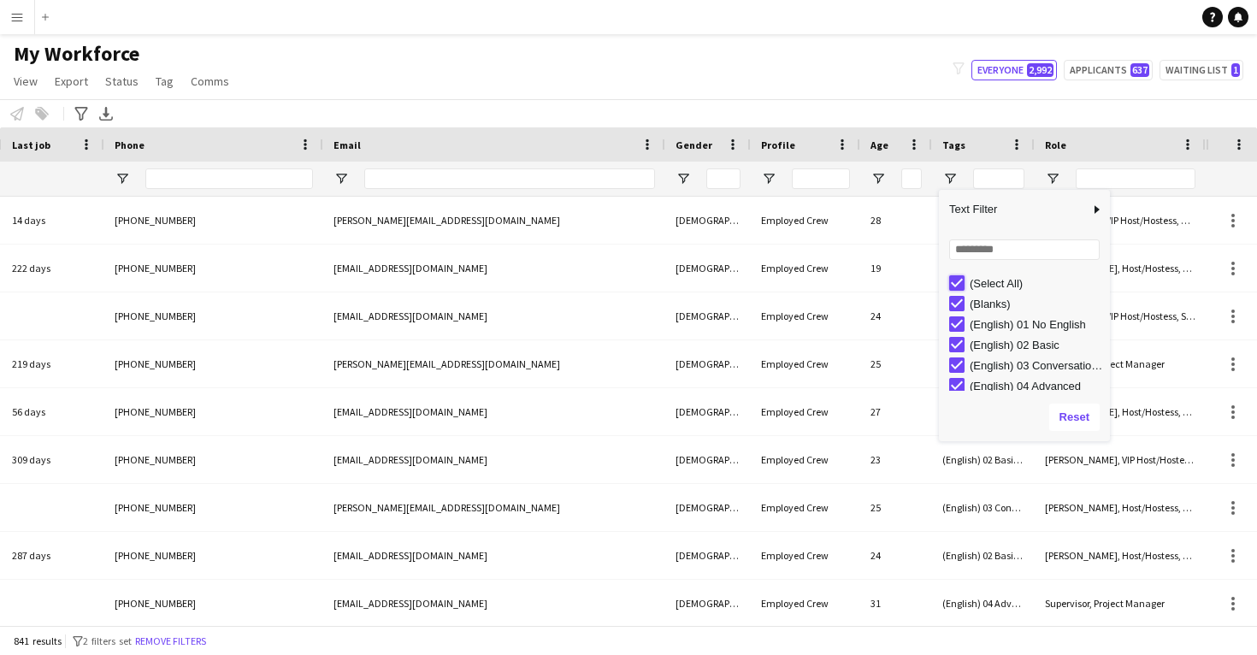
type input "***"
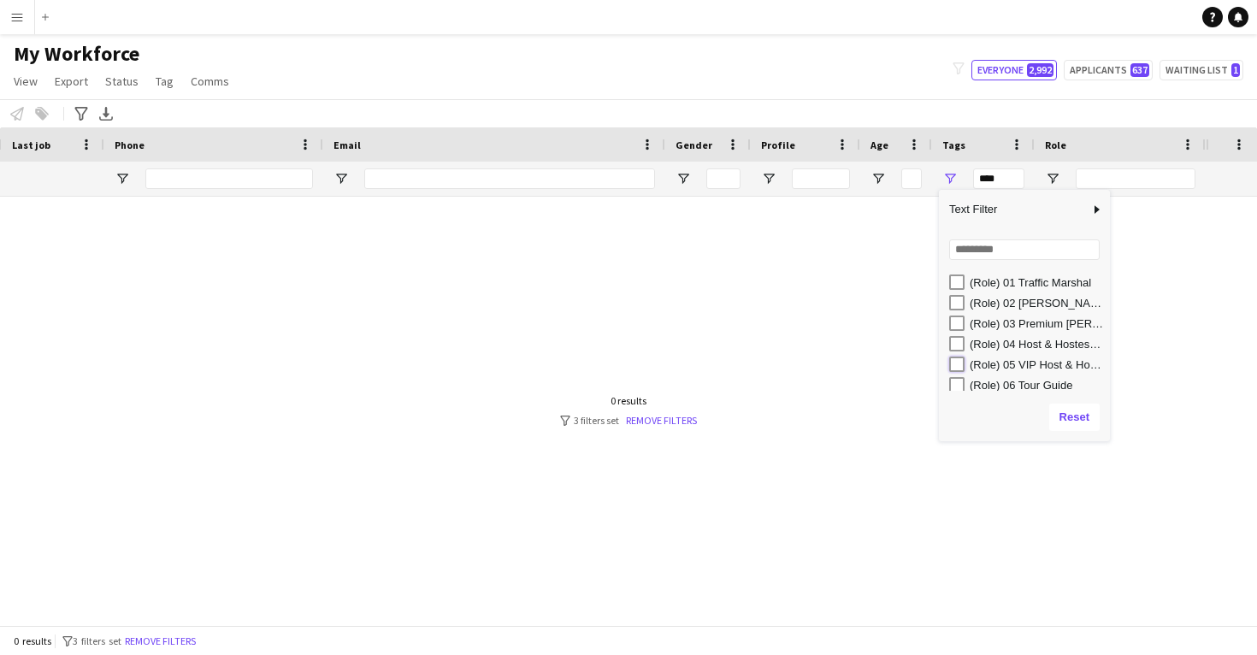
type input "**********"
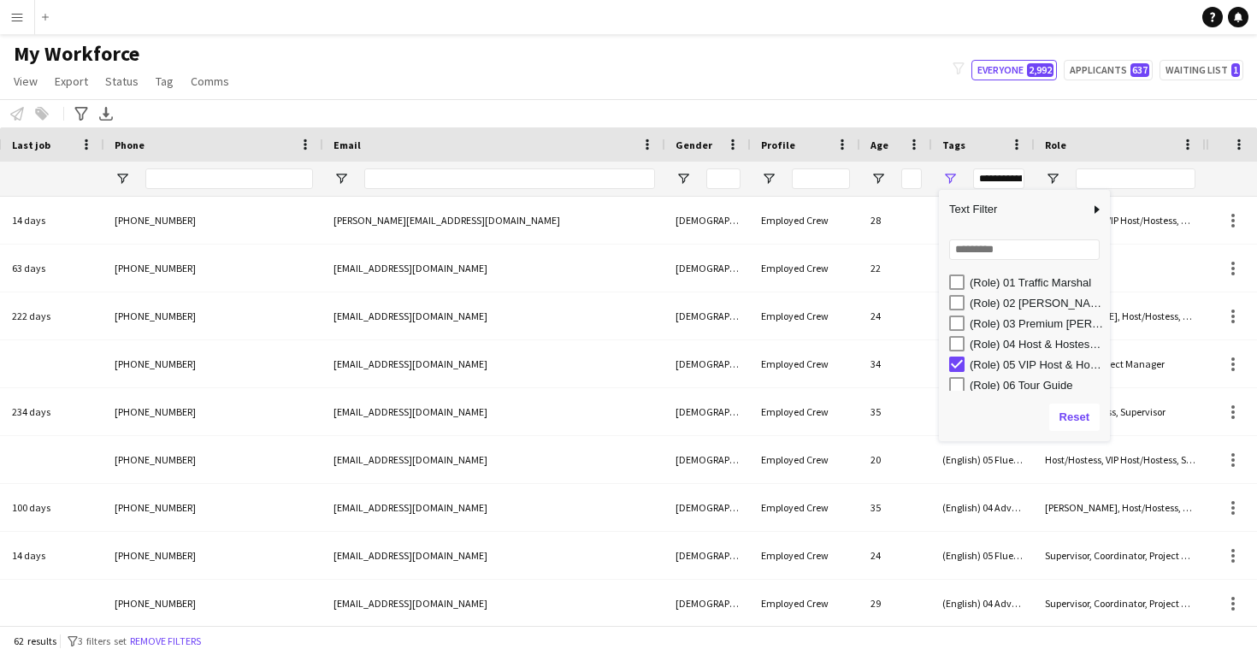
click at [575, 74] on div "My Workforce View Views Default view New view Update view Delete view Edit name…" at bounding box center [628, 70] width 1257 height 58
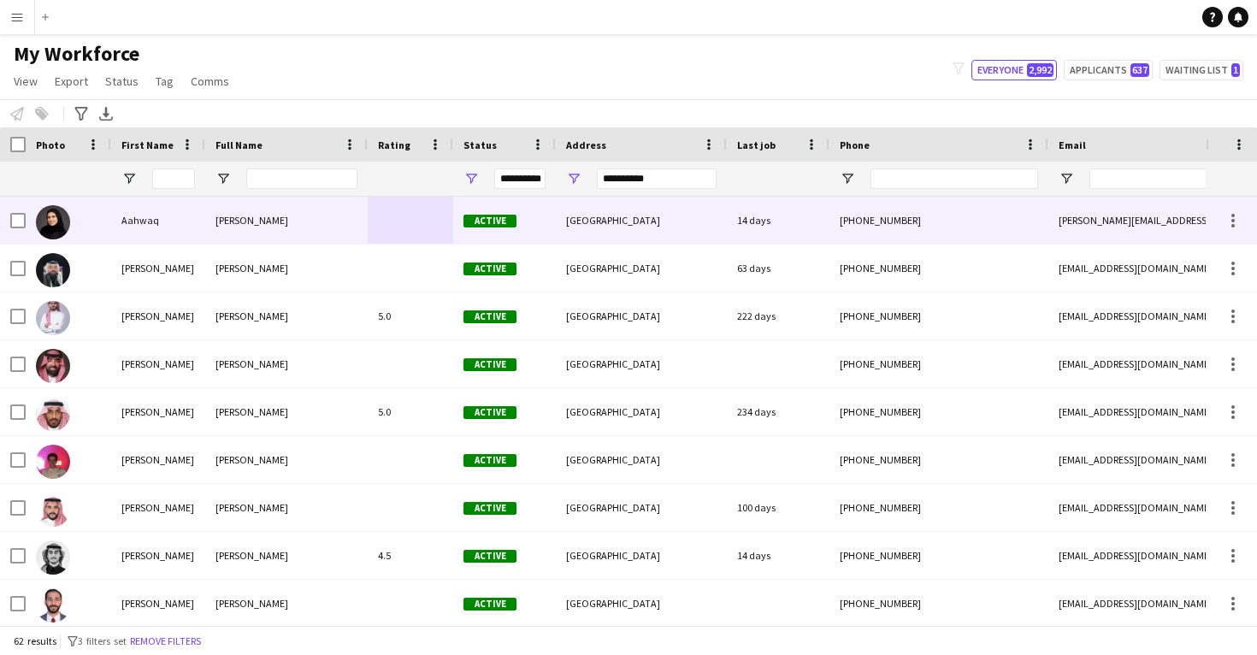
click at [334, 236] on div "Aahwaq Alghamdi" at bounding box center [286, 220] width 162 height 47
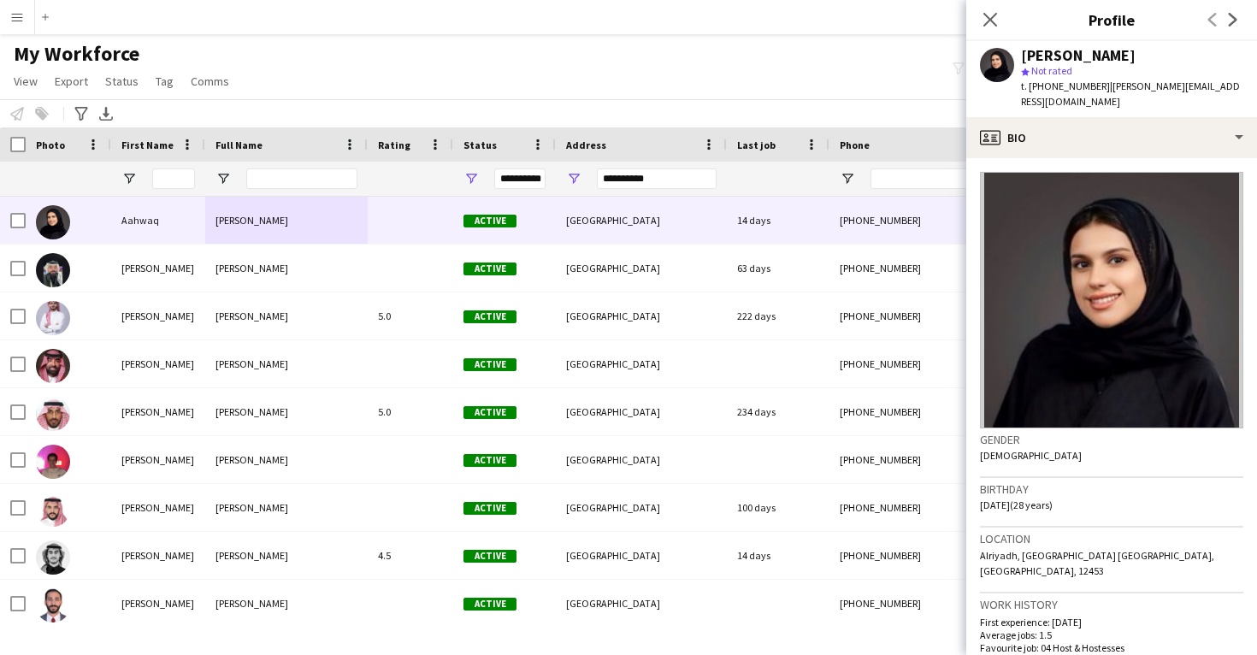
click at [780, 78] on div "My Workforce View Views Default view New view Update view Delete view Edit name…" at bounding box center [628, 70] width 1257 height 58
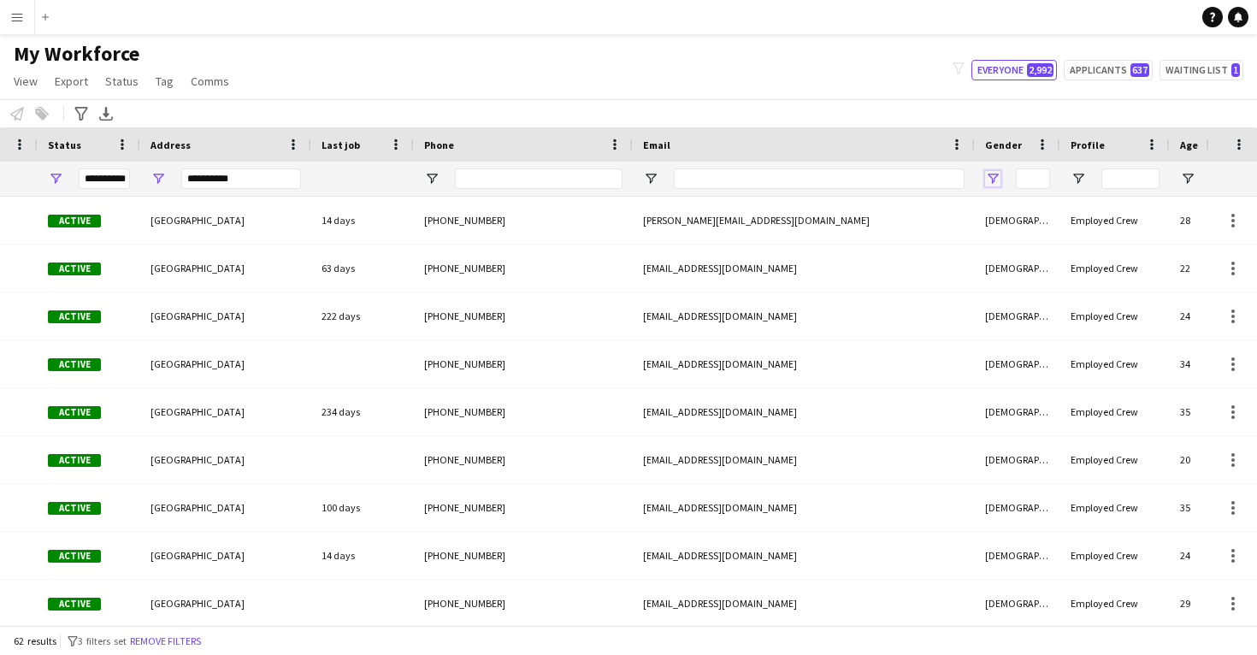
click at [992, 180] on span "Open Filter Menu" at bounding box center [992, 178] width 15 height 15
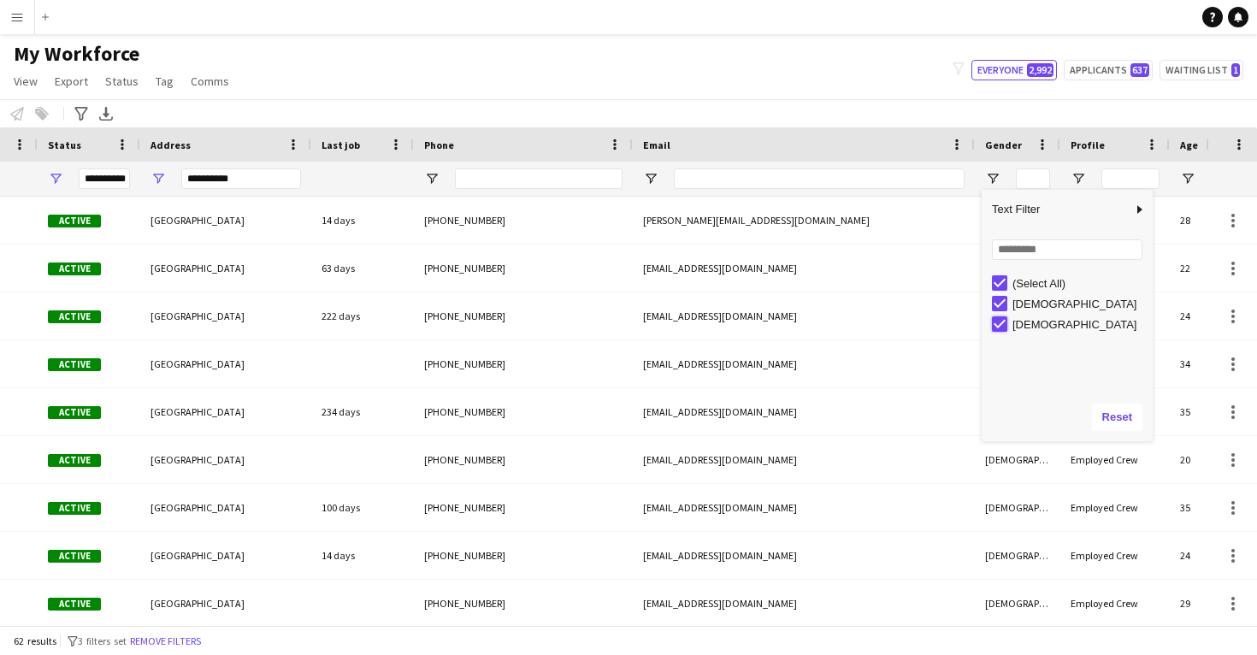
type input "**********"
click at [846, 74] on div "My Workforce View Views Default view New view Update view Delete view Edit name…" at bounding box center [628, 70] width 1257 height 58
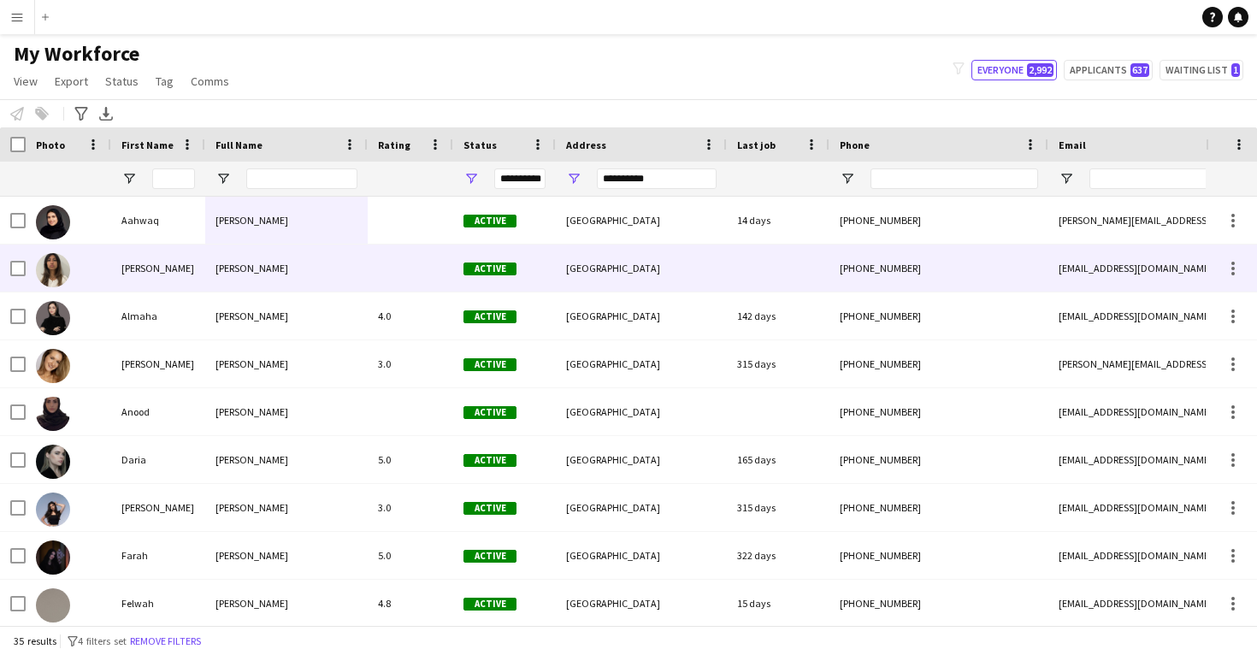
click at [440, 250] on div at bounding box center [411, 268] width 86 height 47
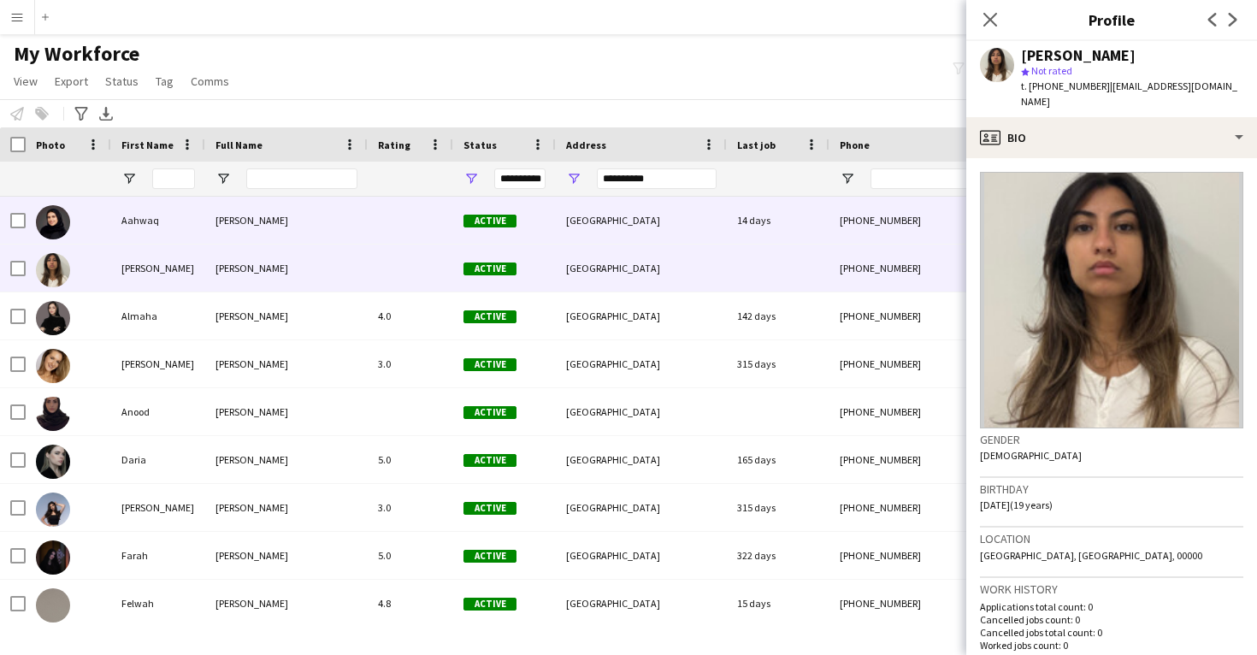
click at [717, 226] on div "[GEOGRAPHIC_DATA]" at bounding box center [641, 220] width 171 height 47
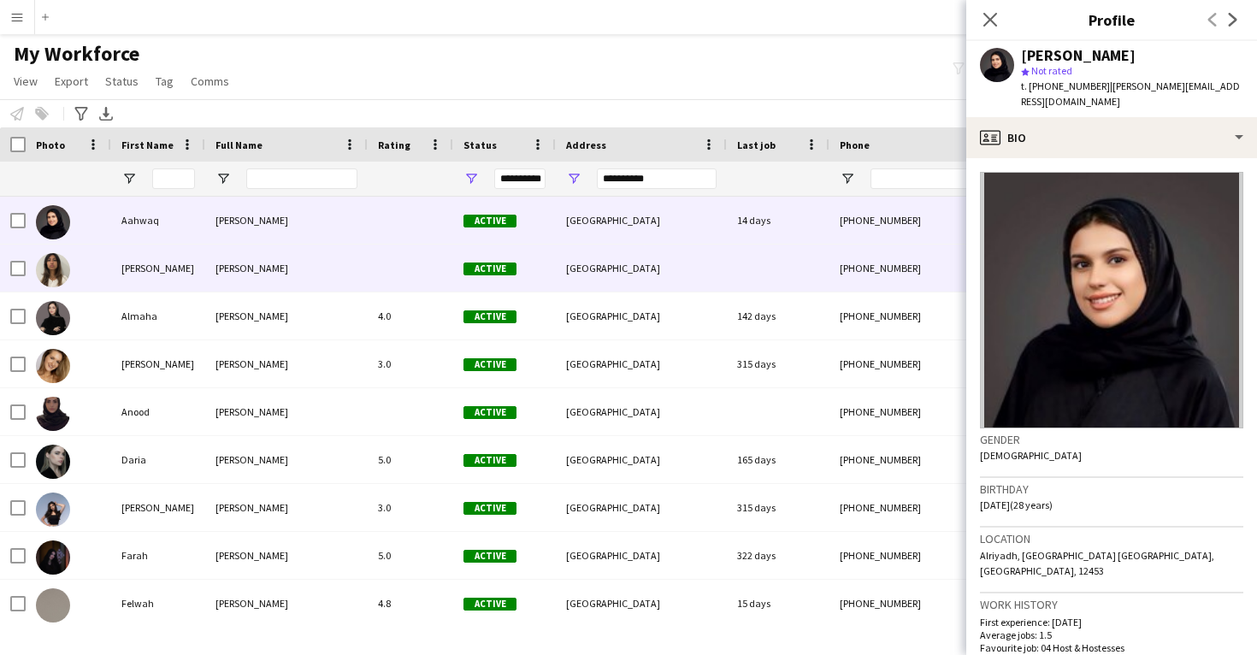
click at [732, 285] on div at bounding box center [778, 268] width 103 height 47
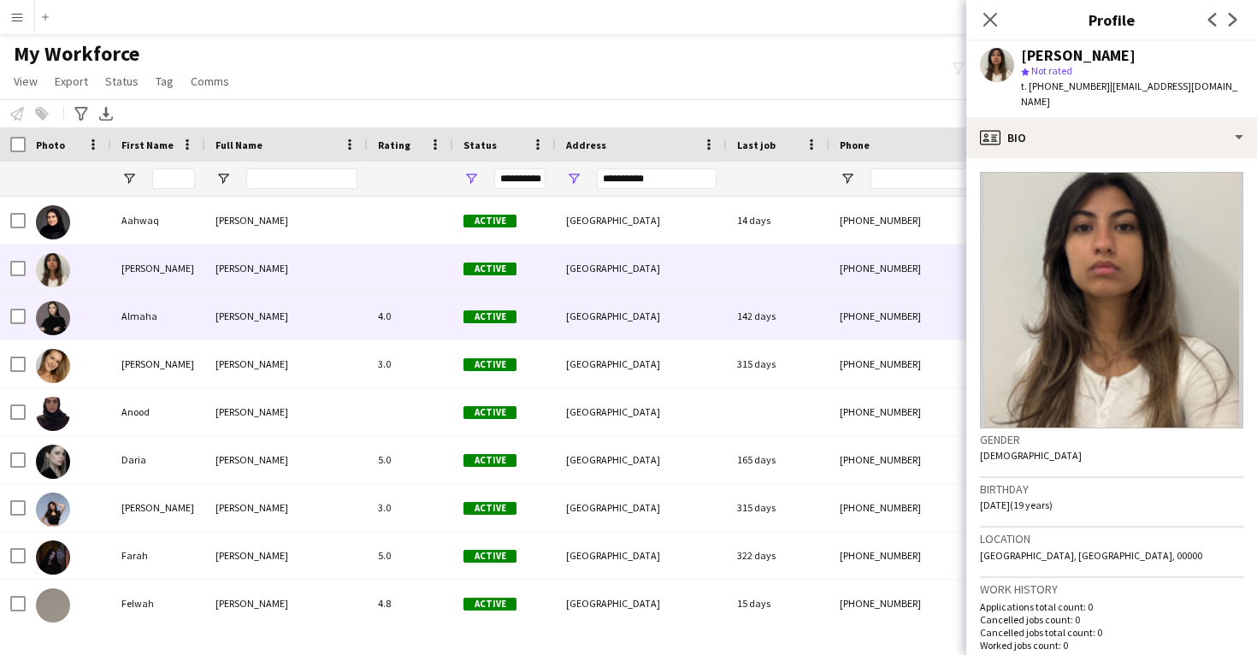
click at [729, 310] on div "142 days" at bounding box center [778, 315] width 103 height 47
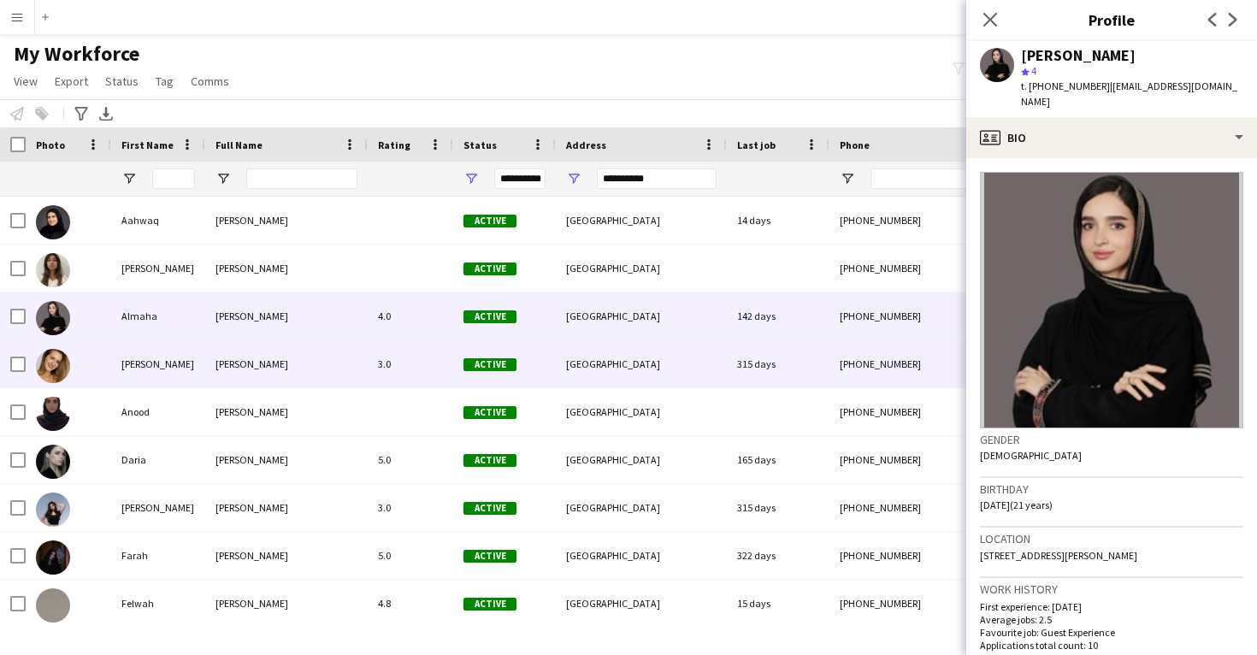
click at [787, 345] on div "315 days" at bounding box center [778, 363] width 103 height 47
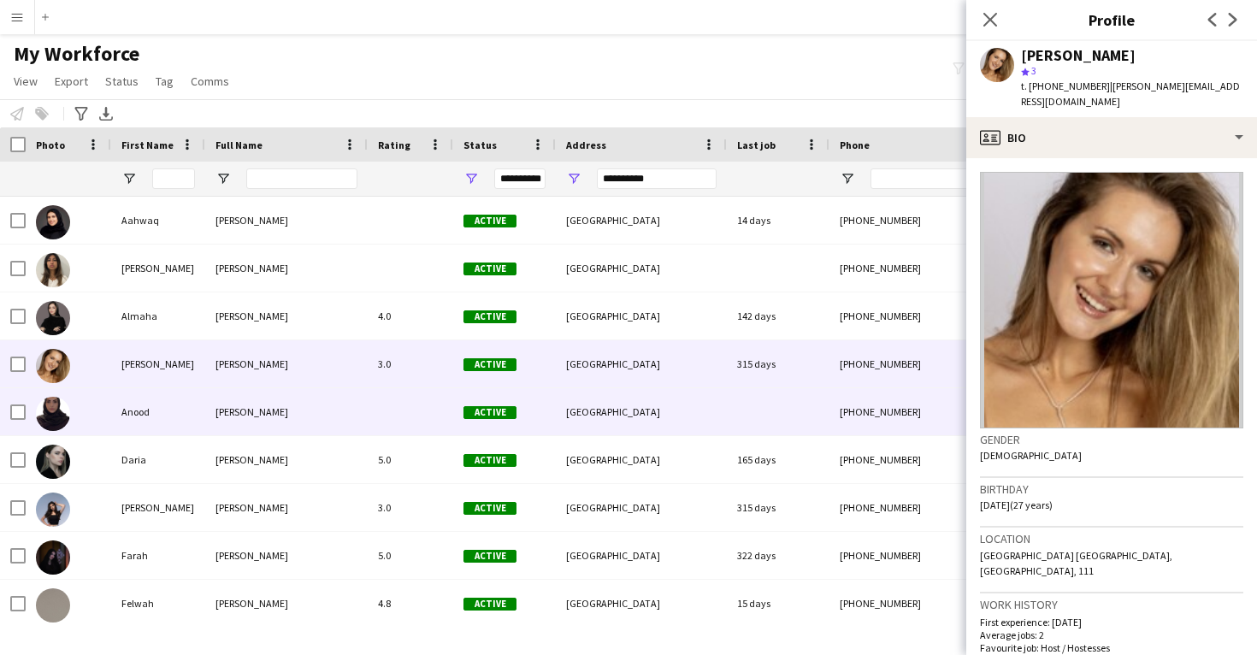
click at [744, 401] on div at bounding box center [778, 411] width 103 height 47
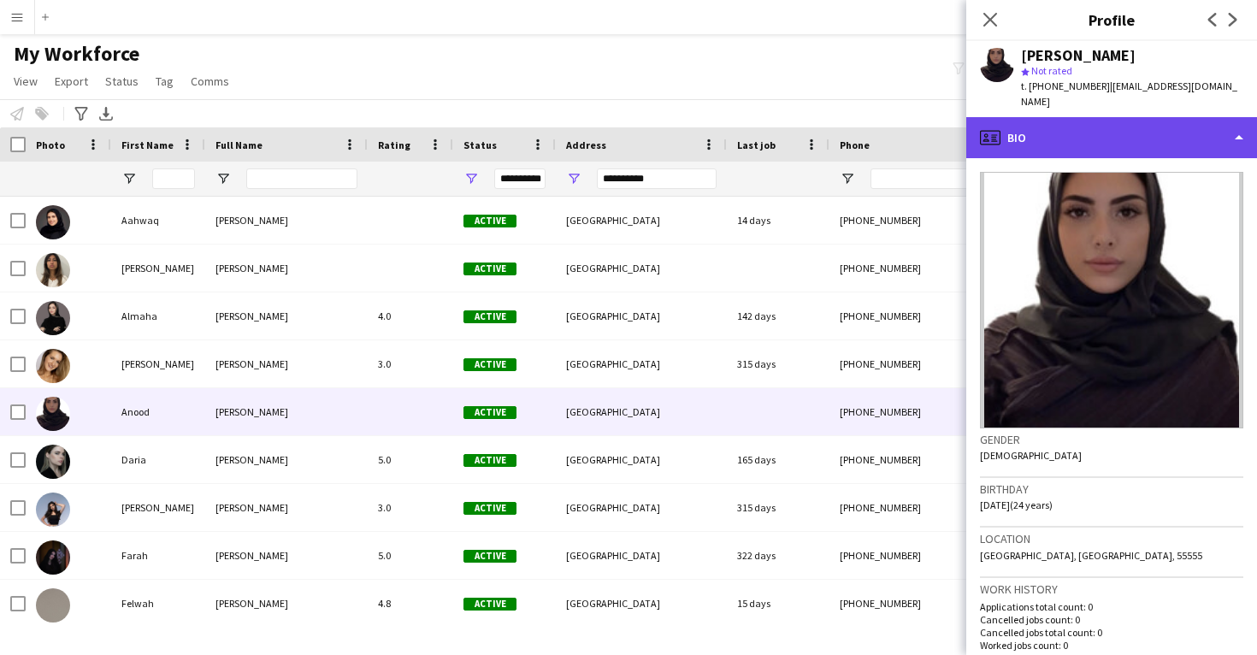
click at [1048, 127] on div "profile Bio" at bounding box center [1111, 137] width 291 height 41
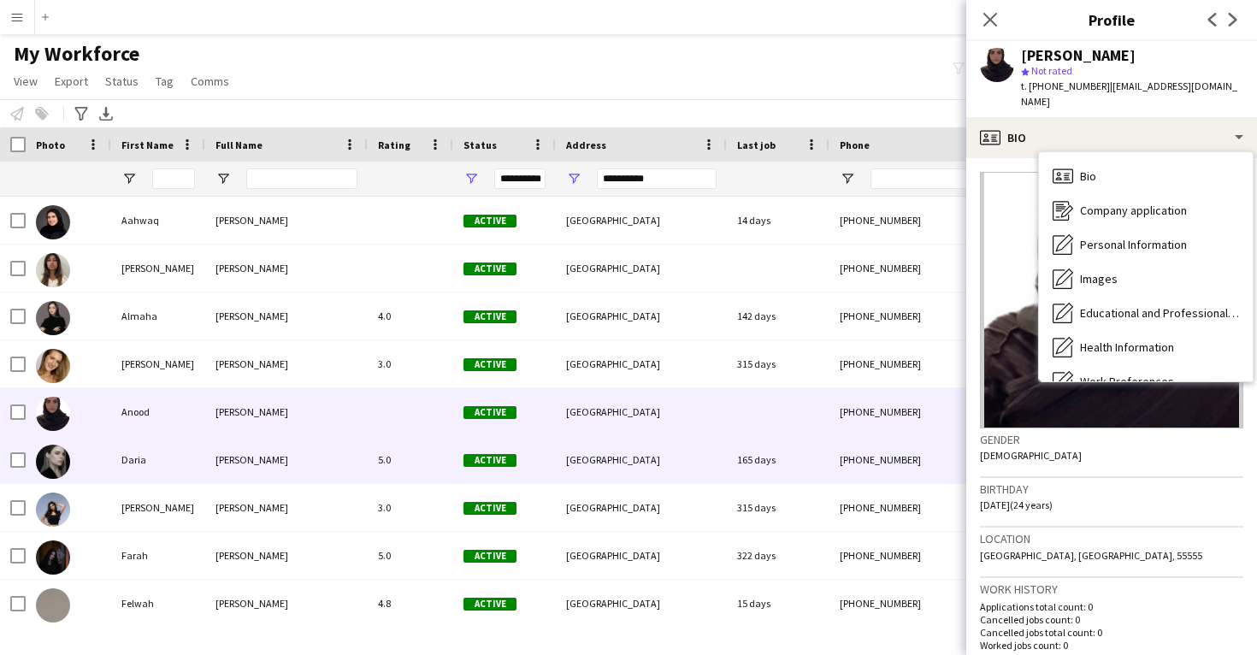
click at [725, 459] on div "[GEOGRAPHIC_DATA]" at bounding box center [641, 459] width 171 height 47
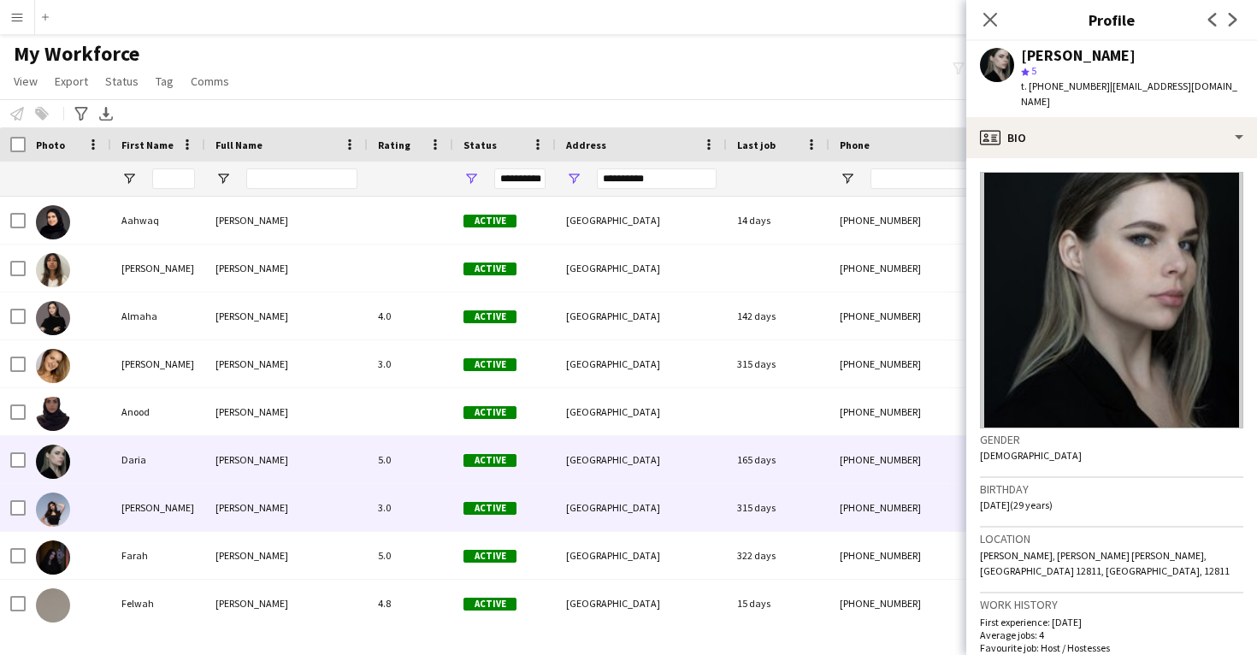
click at [725, 496] on div "[GEOGRAPHIC_DATA]" at bounding box center [641, 507] width 171 height 47
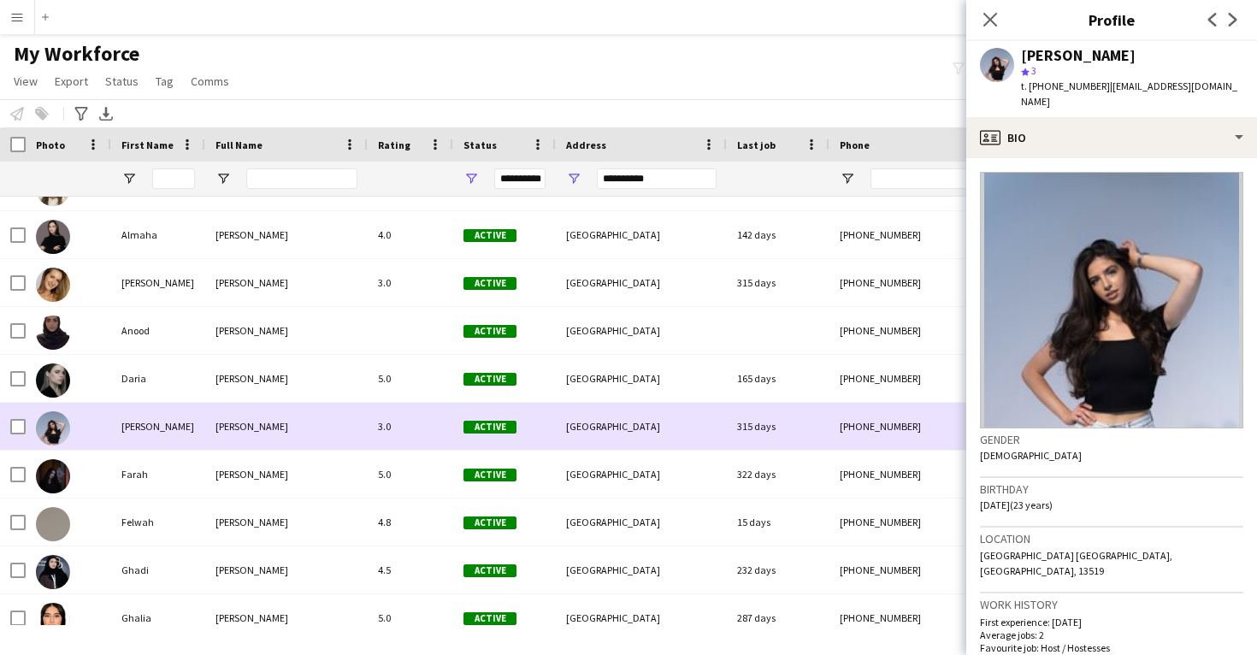
click at [725, 496] on div "[GEOGRAPHIC_DATA]" at bounding box center [641, 474] width 171 height 47
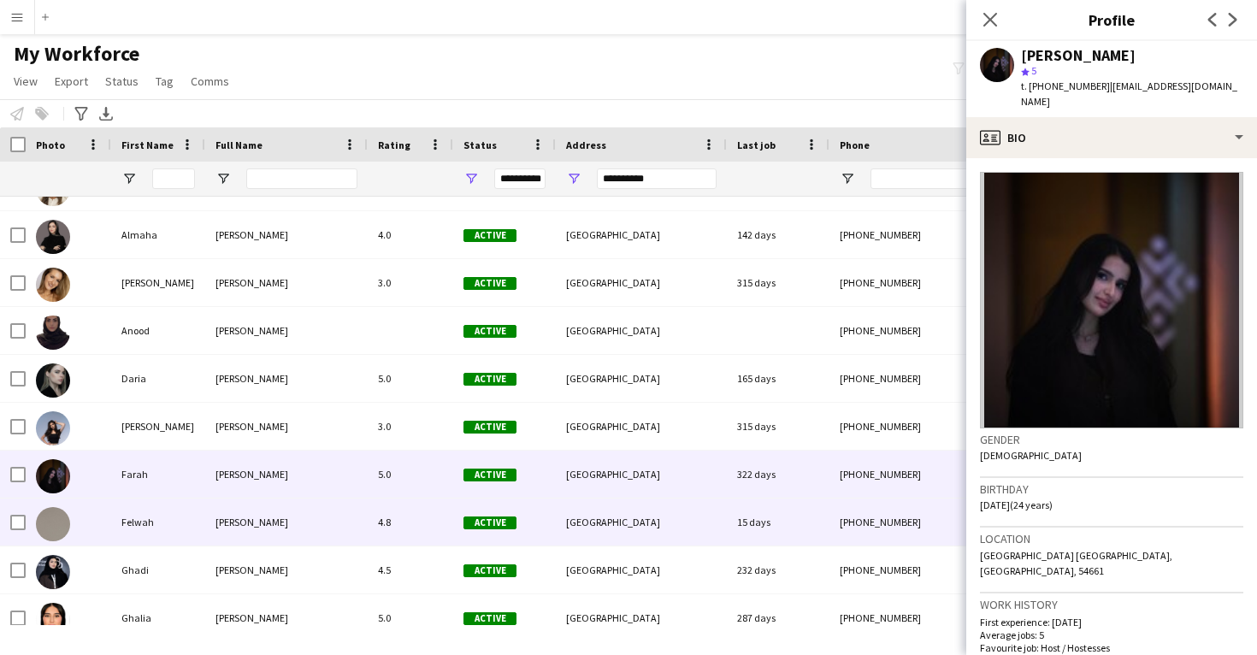
click at [697, 520] on div "[GEOGRAPHIC_DATA]" at bounding box center [641, 522] width 171 height 47
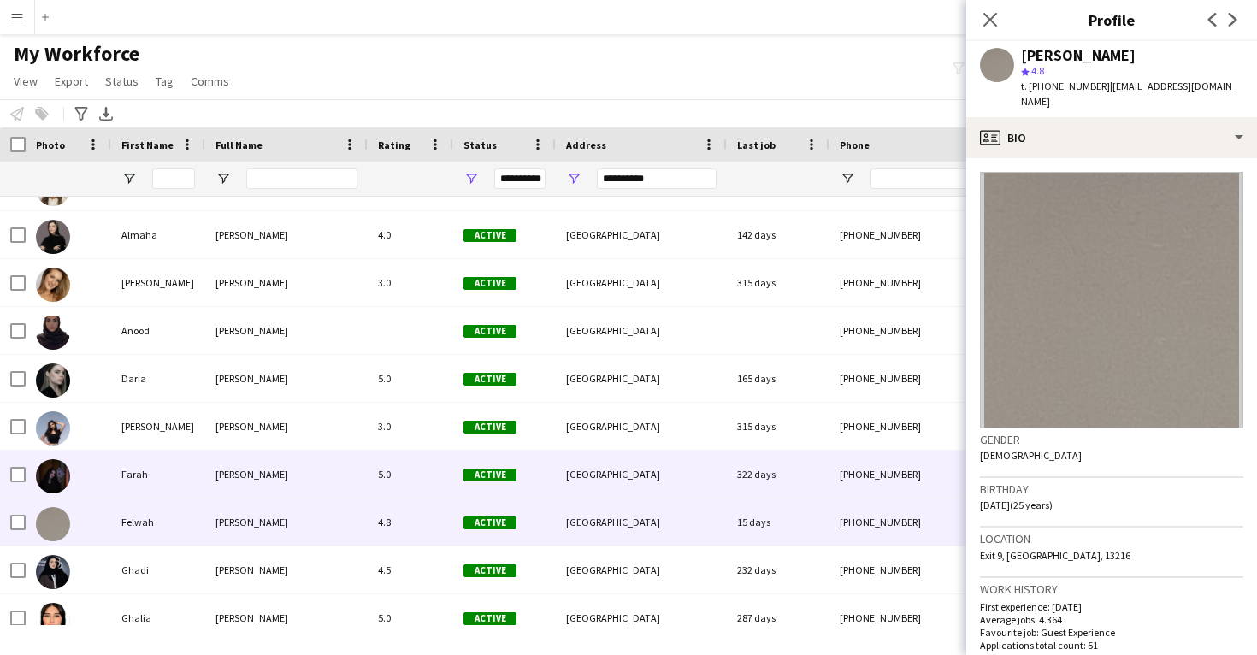
click at [688, 487] on div "[GEOGRAPHIC_DATA]" at bounding box center [641, 474] width 171 height 47
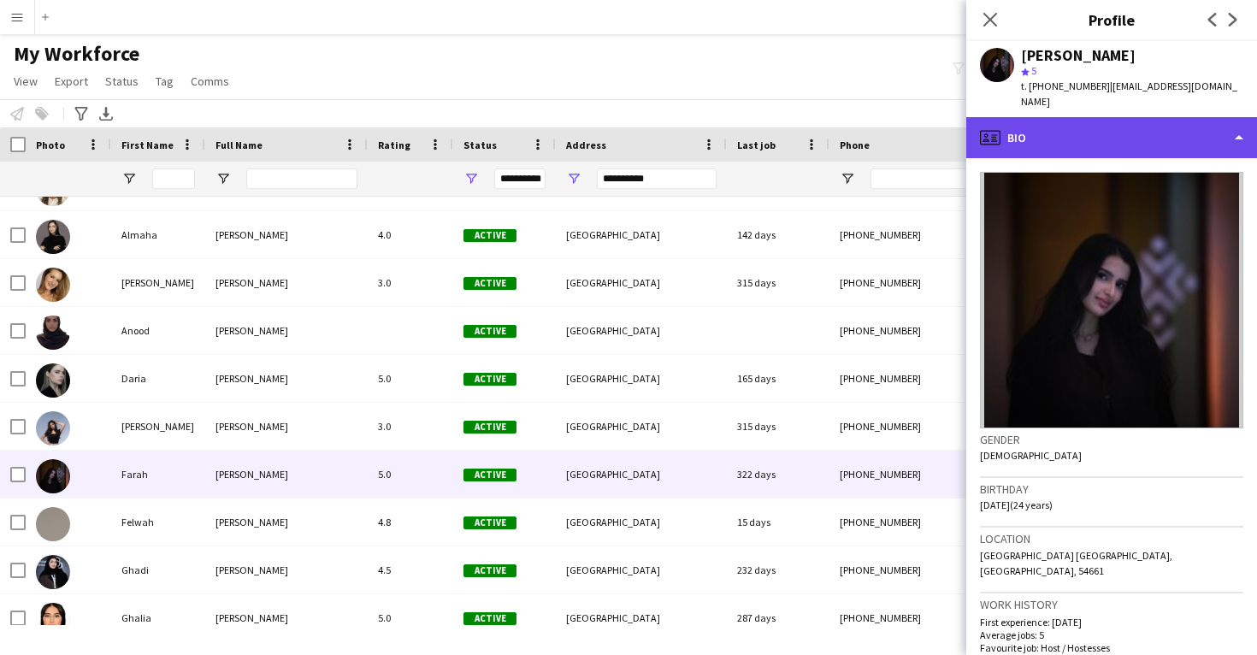
click at [1111, 117] on div "profile Bio" at bounding box center [1111, 137] width 291 height 41
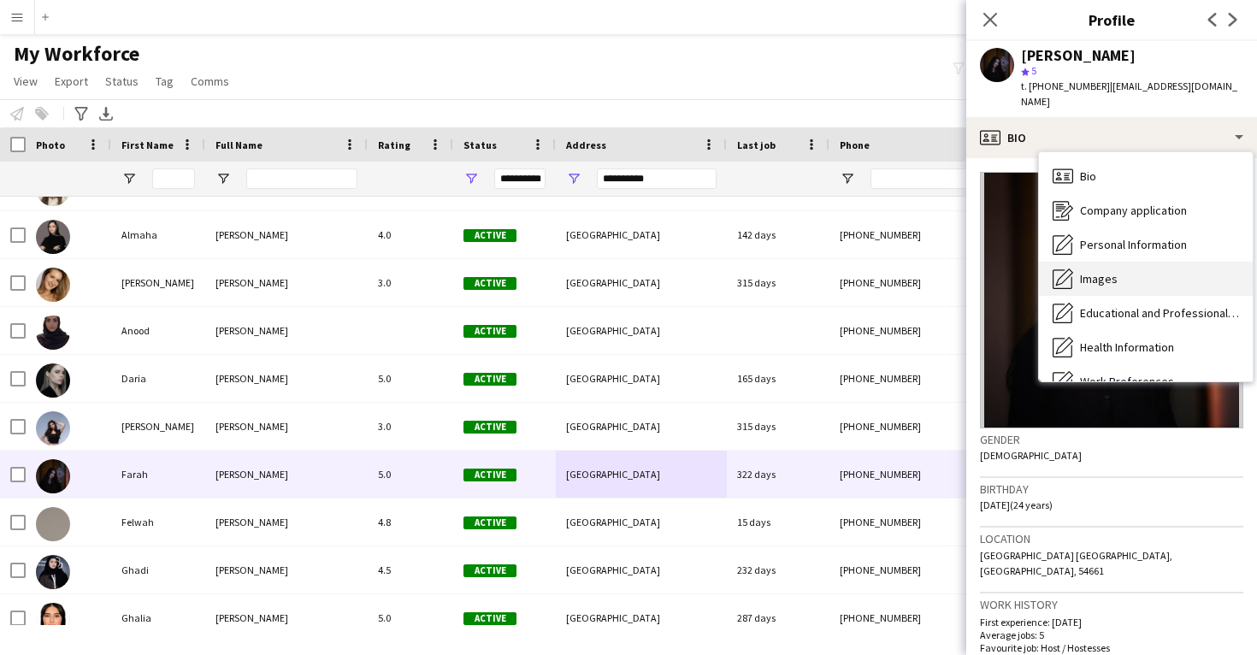
click at [1145, 273] on div "Images Images" at bounding box center [1146, 279] width 214 height 34
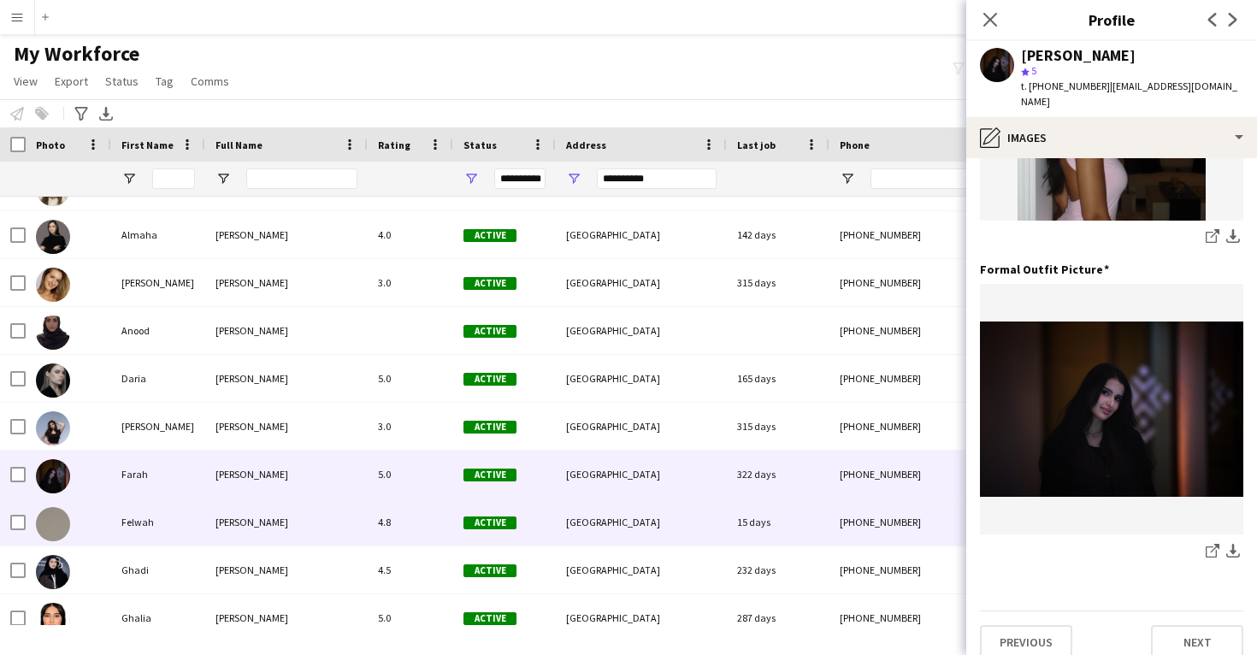
click at [661, 509] on div "[GEOGRAPHIC_DATA]" at bounding box center [641, 522] width 171 height 47
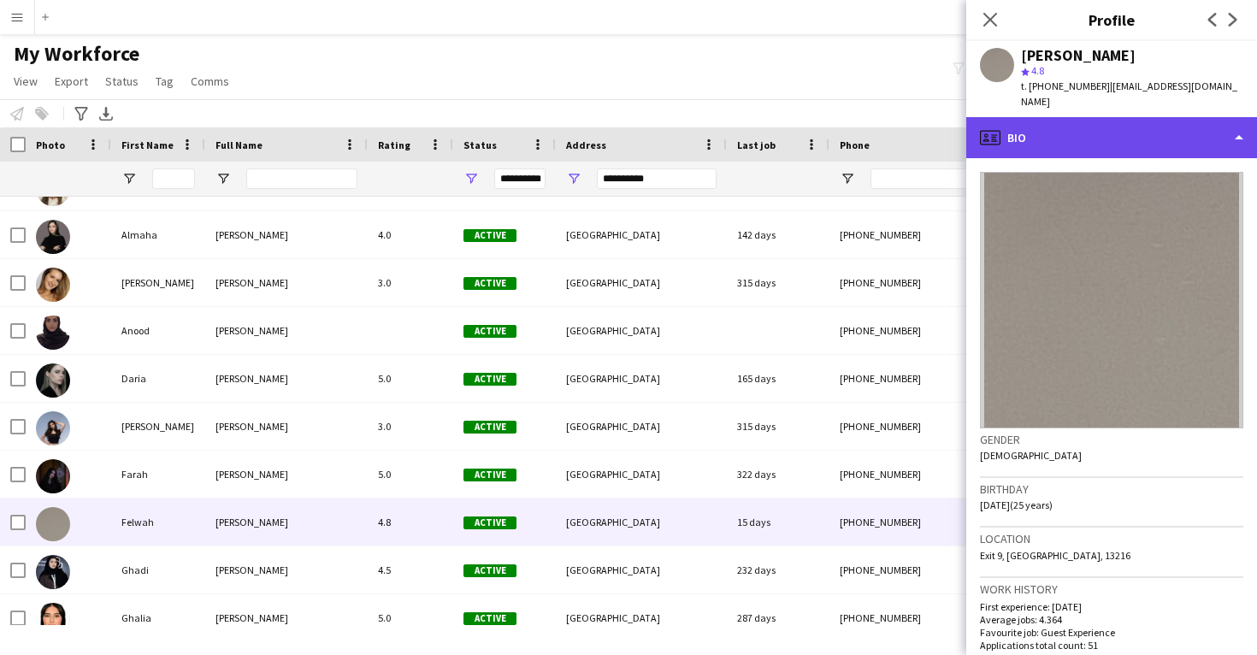
click at [1036, 117] on div "profile Bio" at bounding box center [1111, 137] width 291 height 41
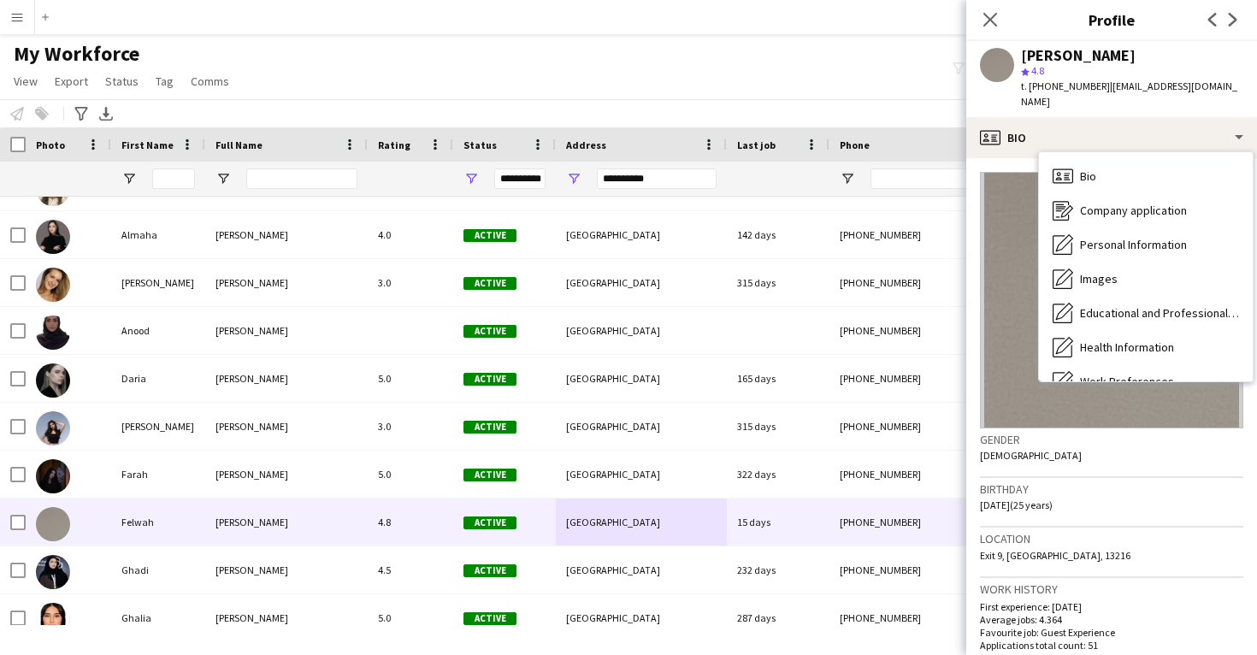
click at [812, 108] on div "Notify workforce Add to tag Select at least one crew to tag him or her. Advance…" at bounding box center [628, 113] width 1257 height 28
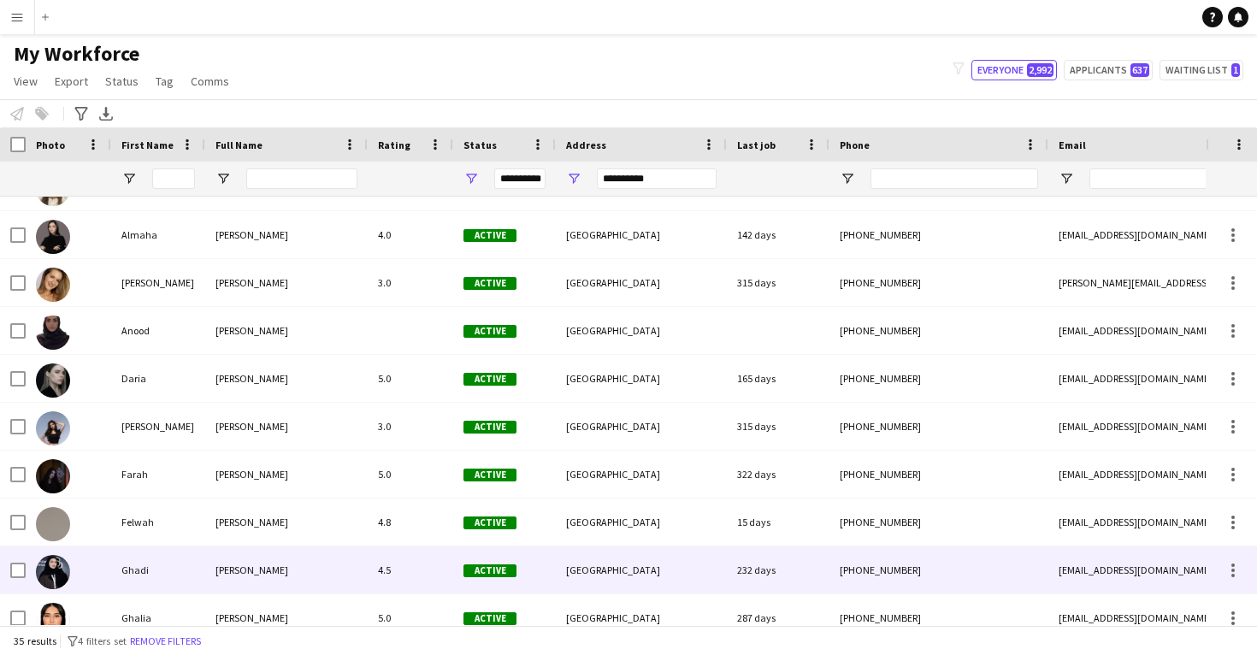
click at [549, 570] on div "Active" at bounding box center [504, 569] width 103 height 47
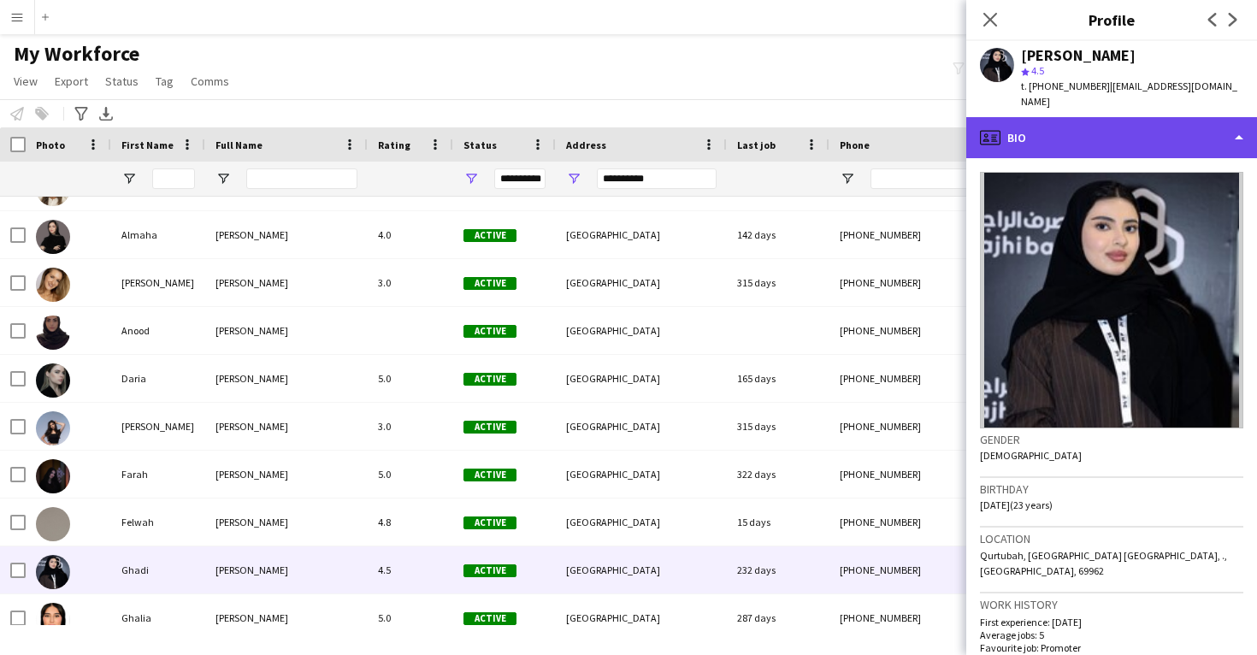
click at [1114, 121] on div "profile Bio" at bounding box center [1111, 137] width 291 height 41
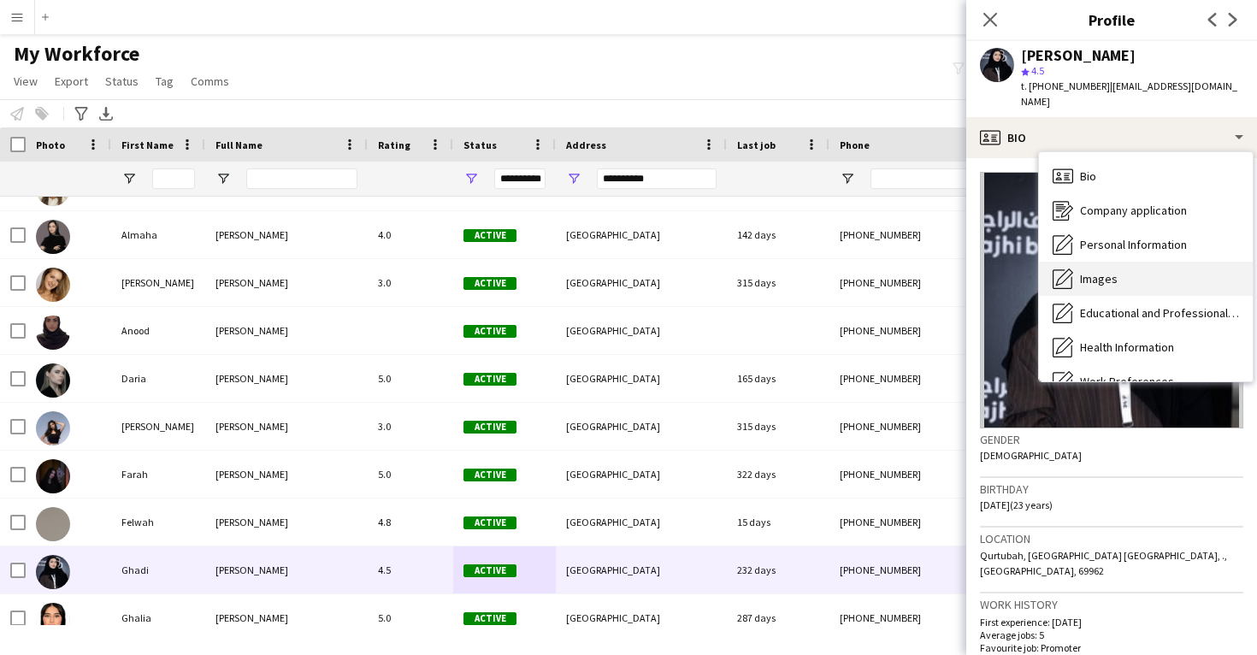
click at [1084, 271] on span "Images" at bounding box center [1099, 278] width 38 height 15
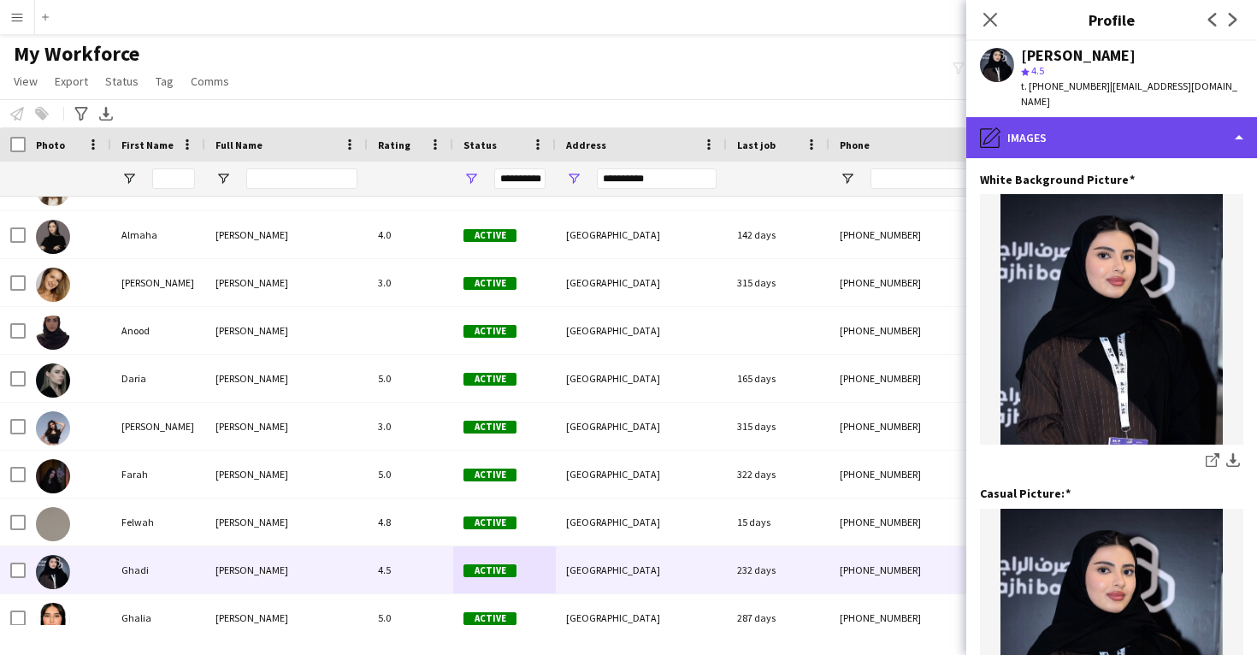
click at [1104, 135] on div "pencil4 Images" at bounding box center [1111, 137] width 291 height 41
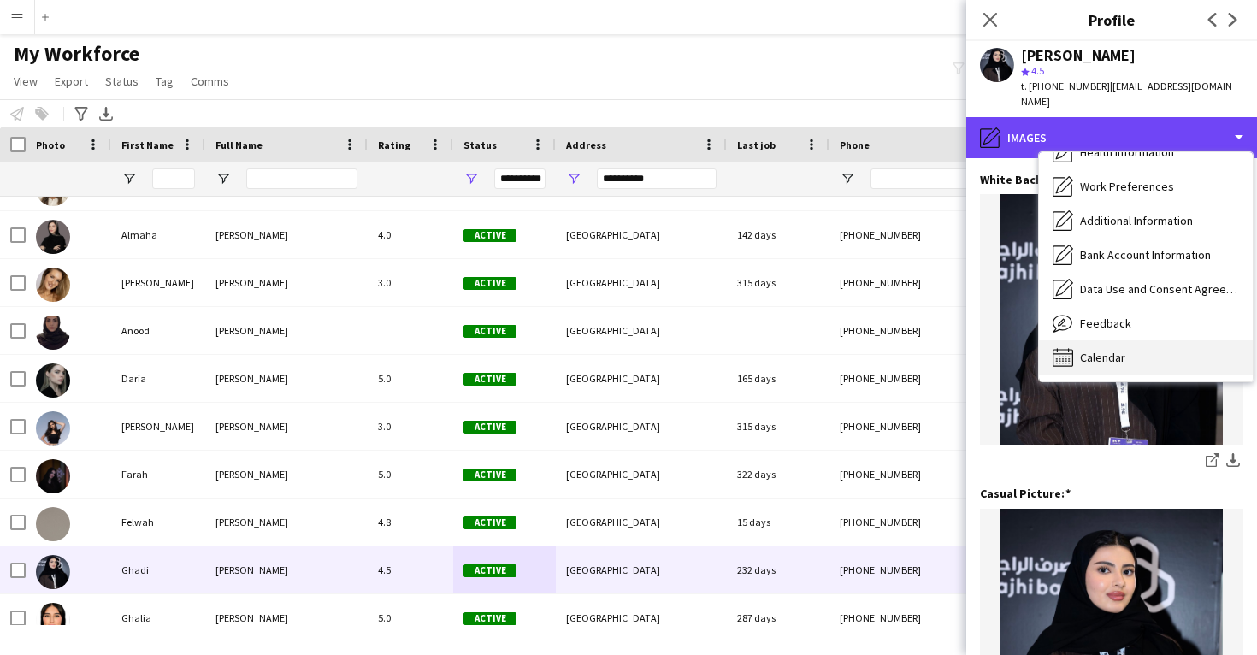
scroll to position [195, 0]
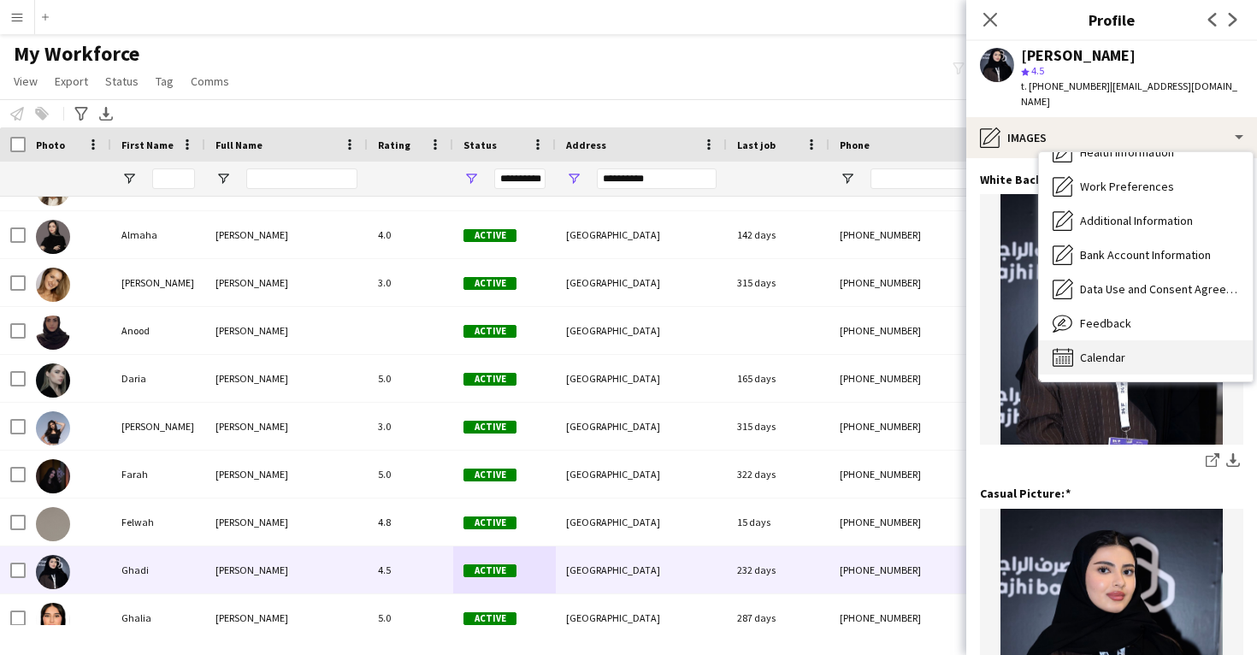
click at [1101, 340] on div "Calendar Calendar" at bounding box center [1146, 357] width 214 height 34
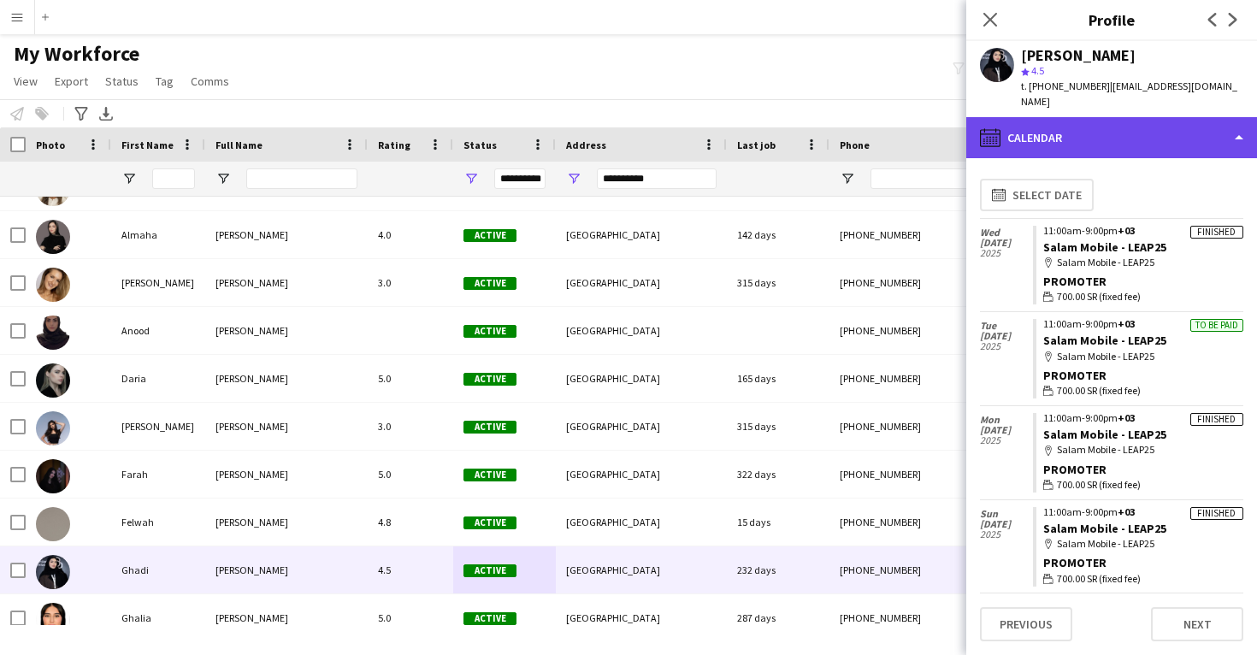
click at [1086, 132] on div "calendar-full Calendar" at bounding box center [1111, 137] width 291 height 41
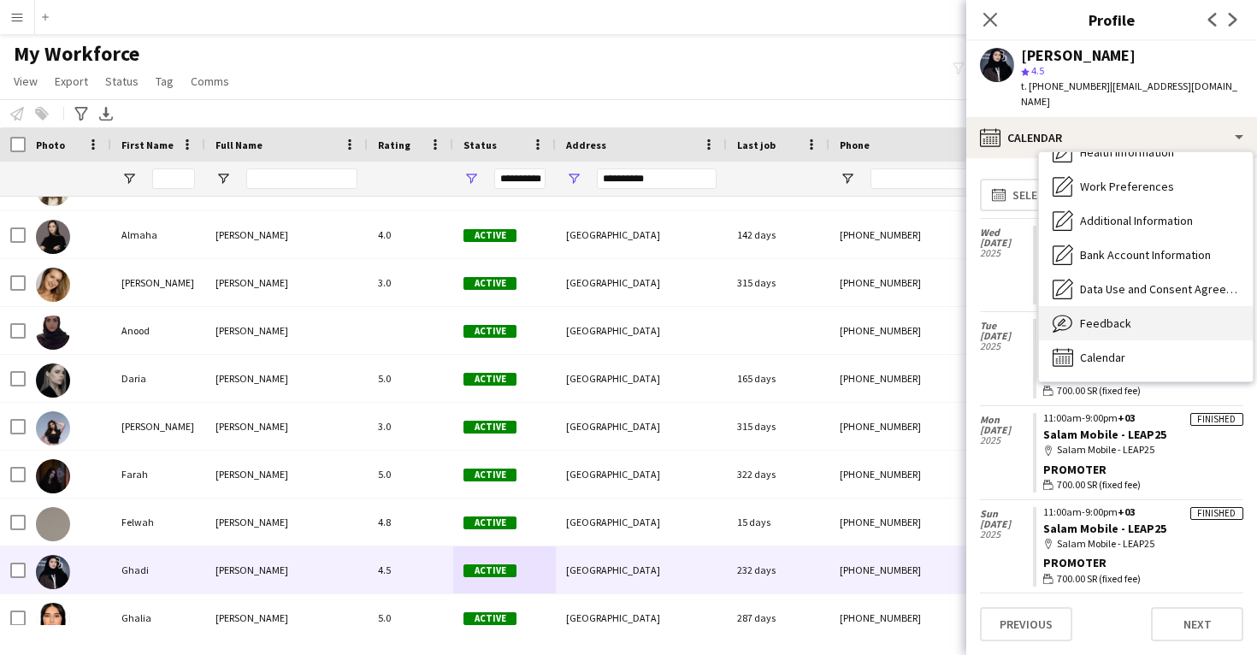
click at [1097, 316] on span "Feedback" at bounding box center [1105, 323] width 51 height 15
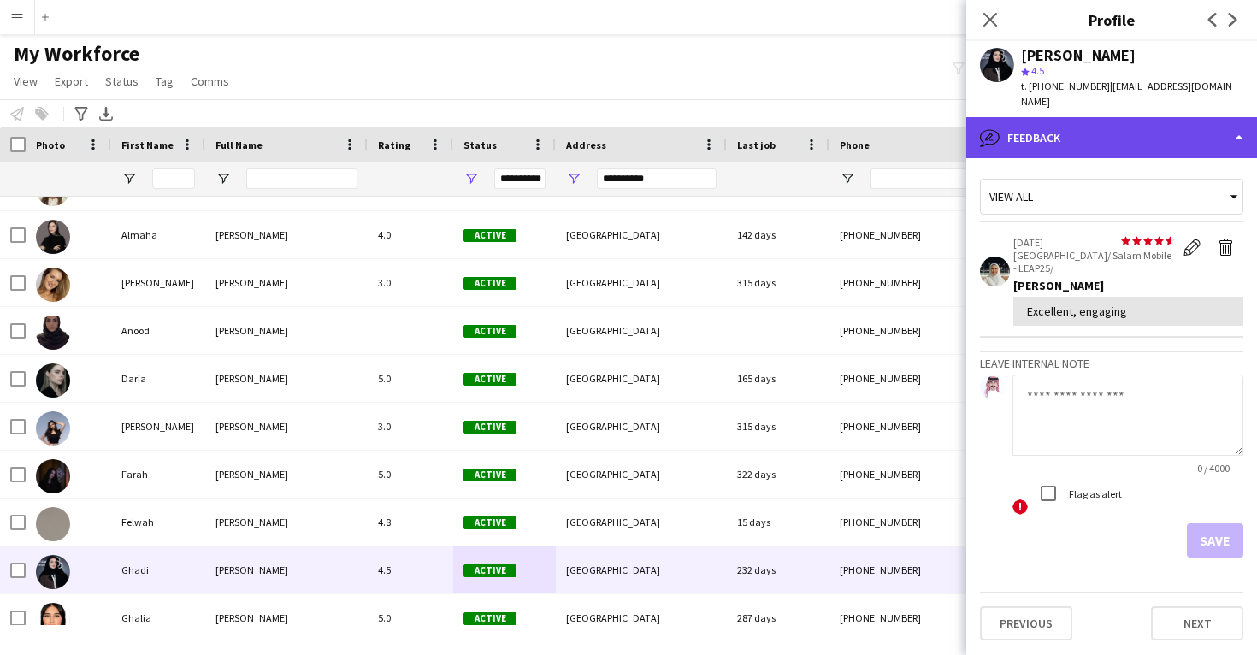
click at [1089, 131] on div "bubble-pencil Feedback" at bounding box center [1111, 137] width 291 height 41
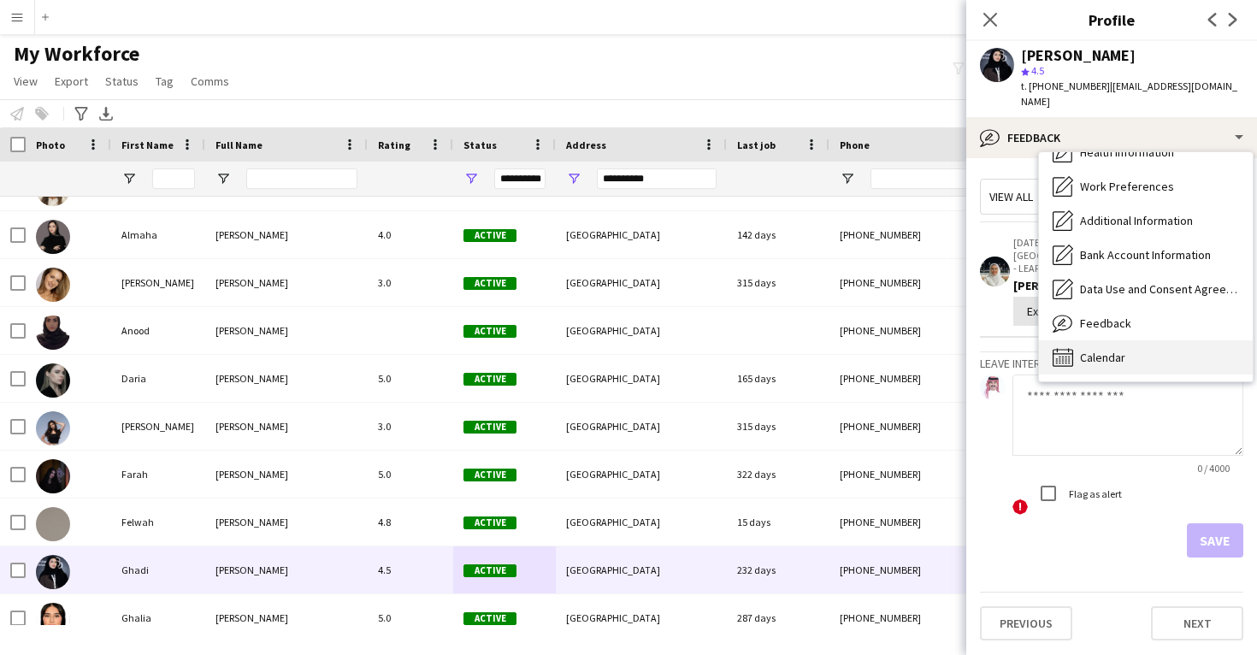
click at [1092, 350] on span "Calendar" at bounding box center [1102, 357] width 45 height 15
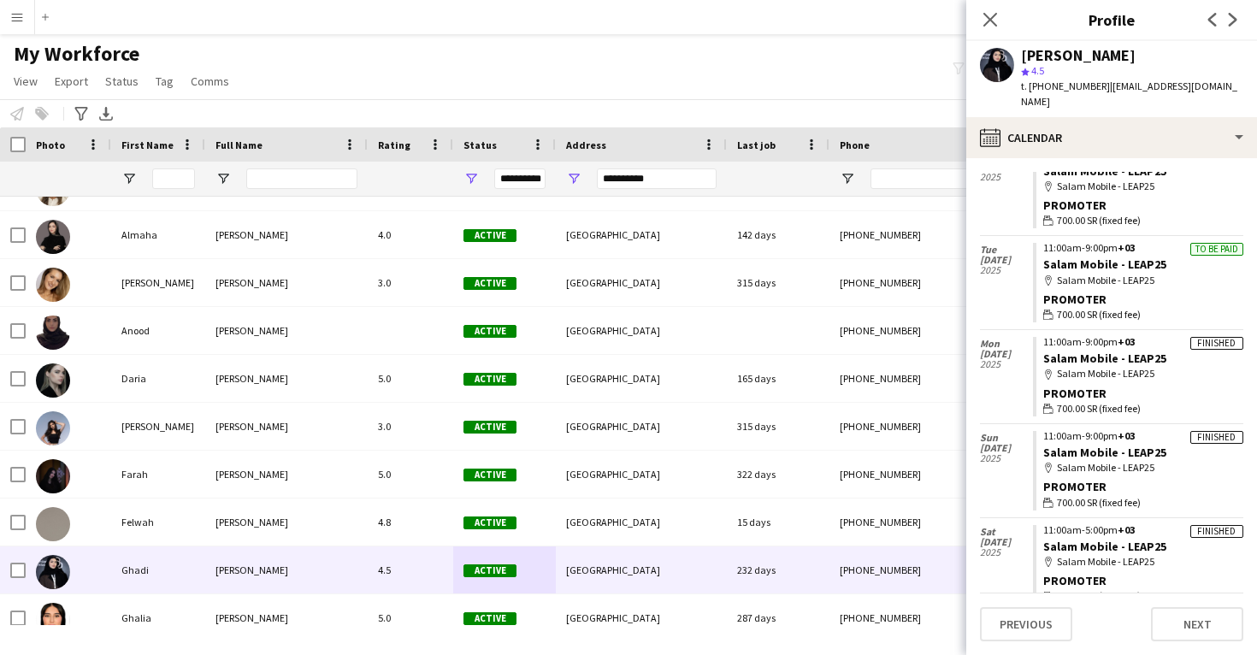
scroll to position [75, 0]
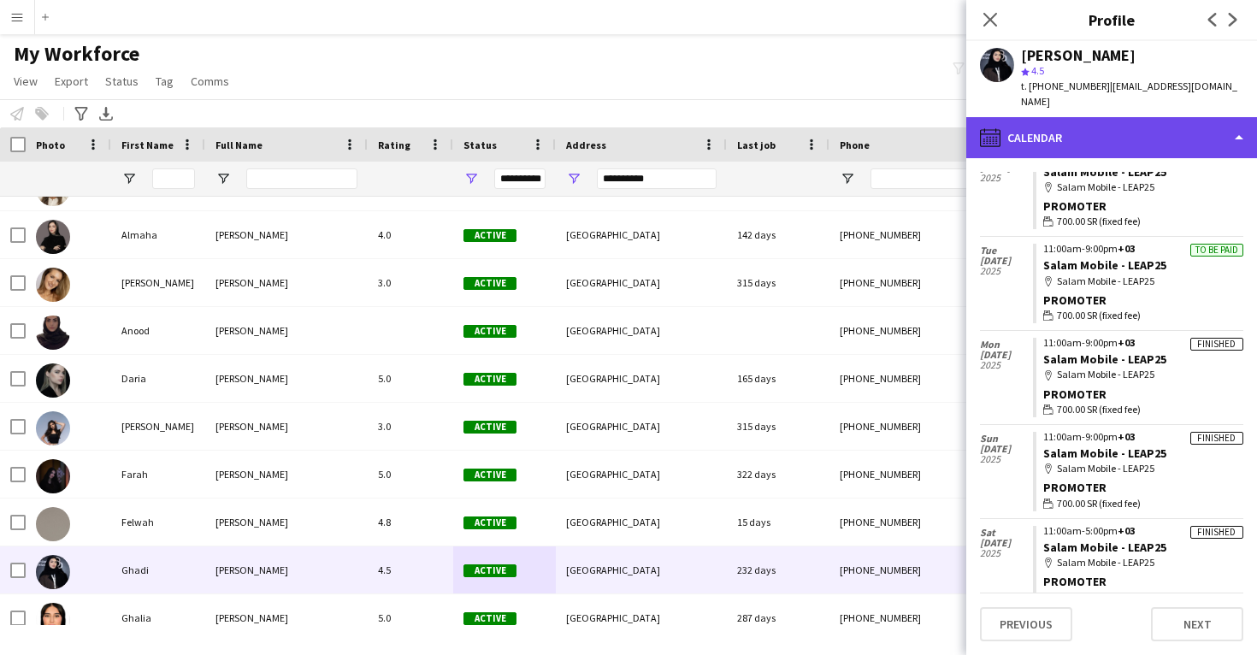
click at [1136, 134] on div "calendar-full Calendar" at bounding box center [1111, 137] width 291 height 41
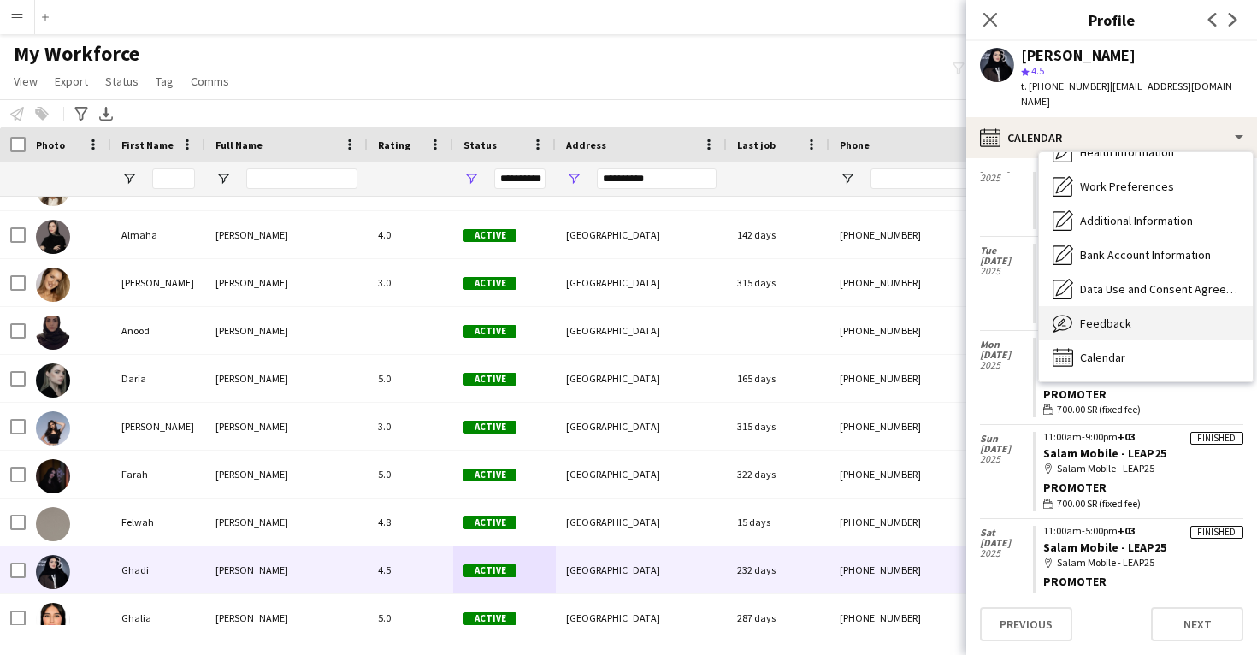
click at [1142, 310] on div "Feedback Feedback" at bounding box center [1146, 323] width 214 height 34
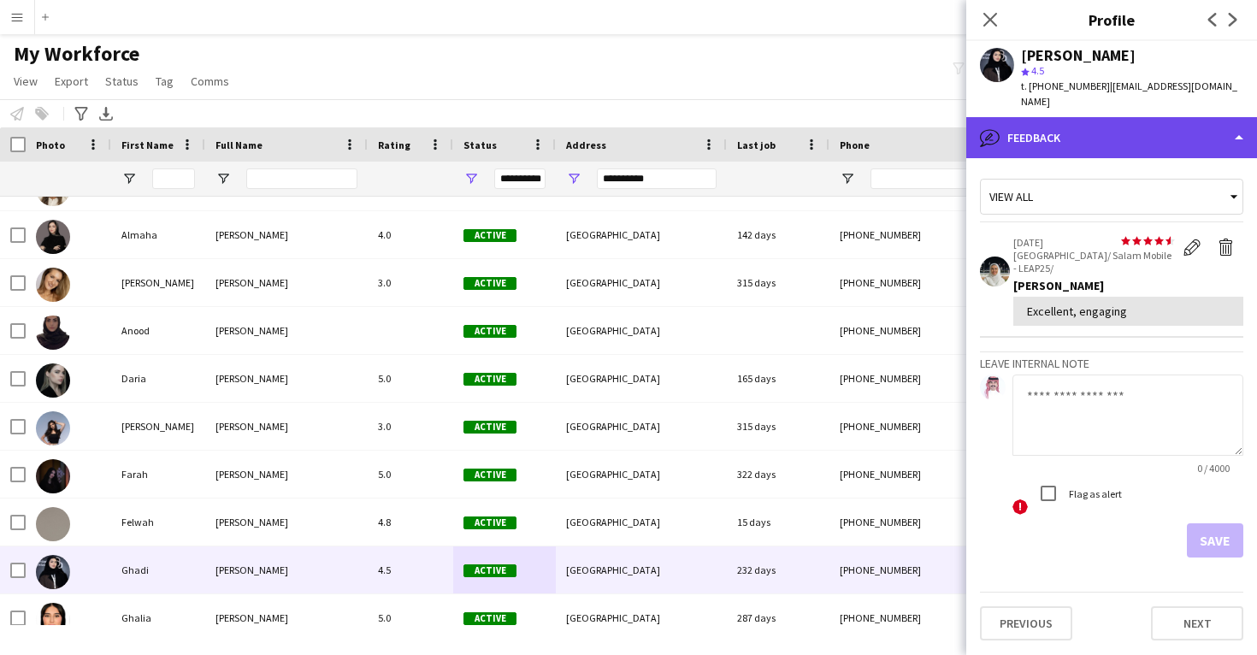
click at [1153, 134] on div "bubble-pencil Feedback" at bounding box center [1111, 137] width 291 height 41
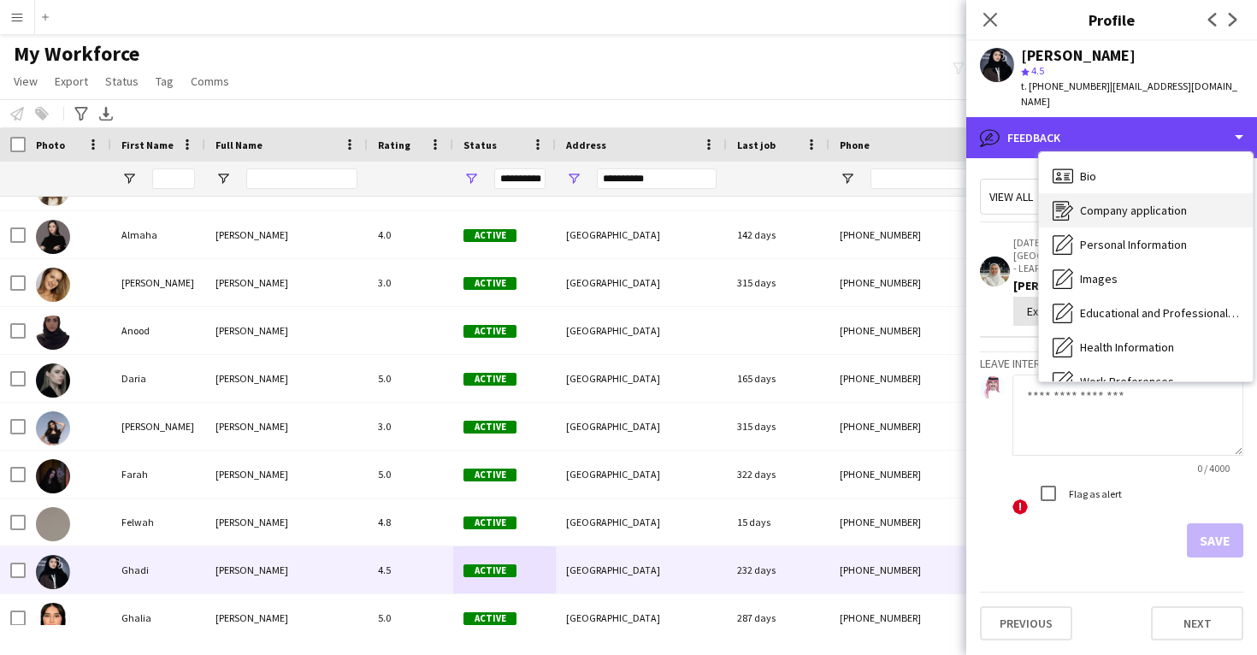
scroll to position [0, 0]
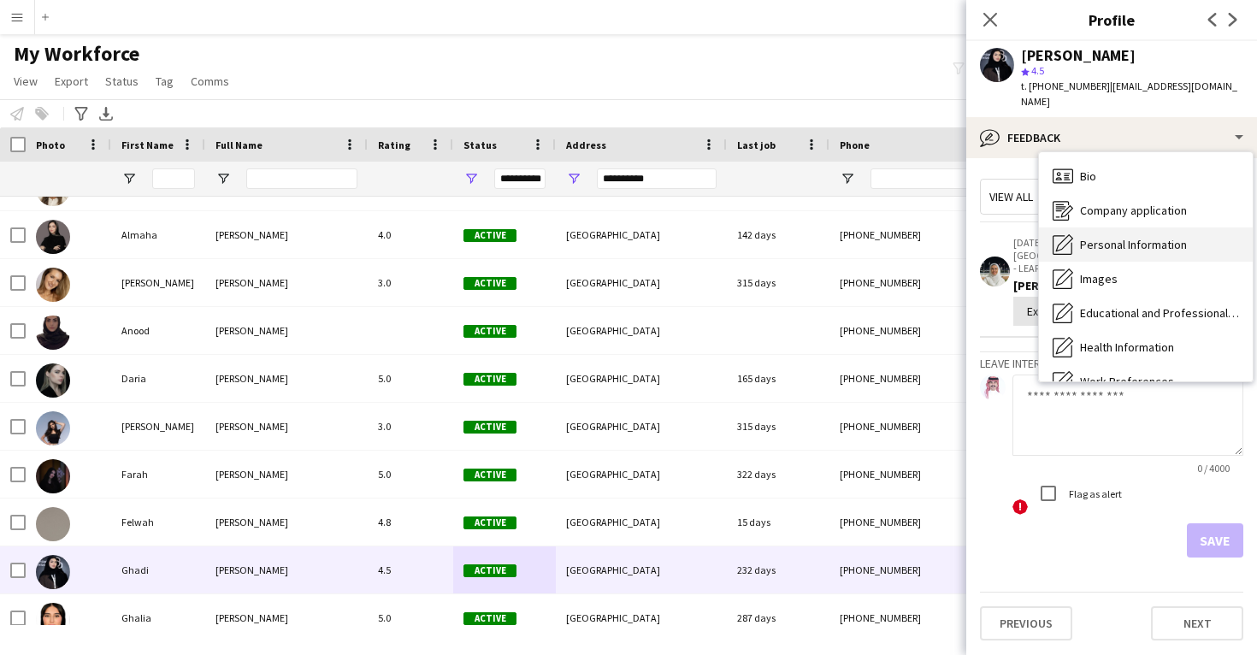
click at [1153, 237] on span "Personal Information" at bounding box center [1133, 244] width 107 height 15
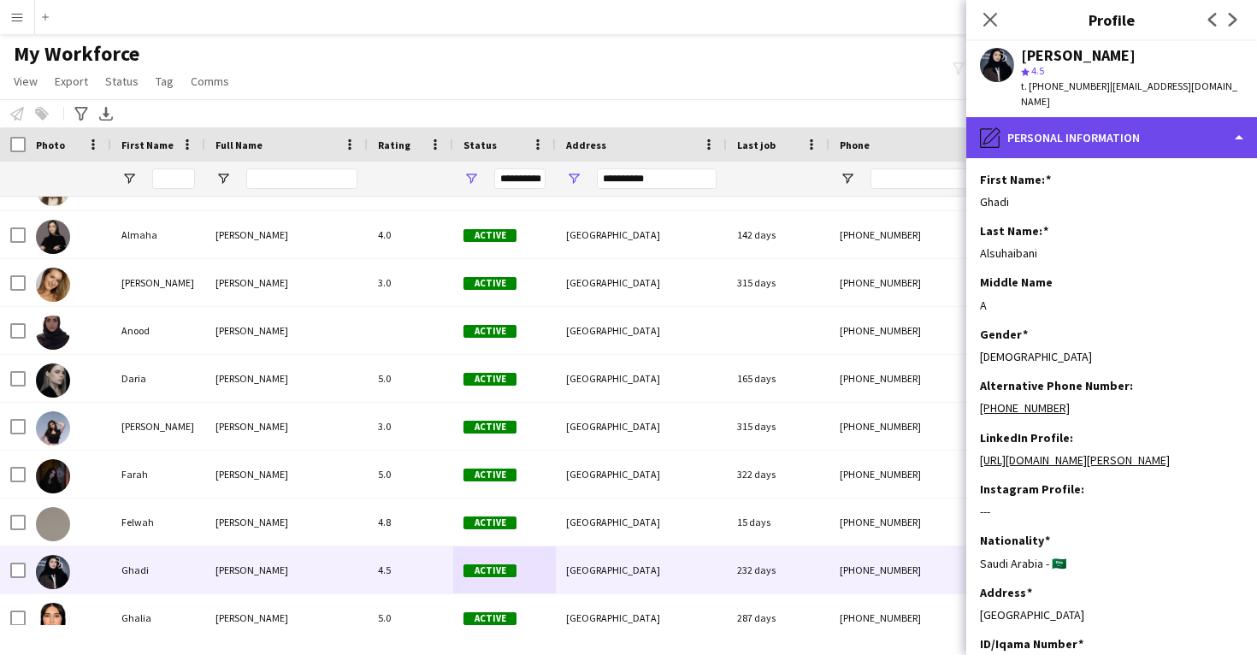
click at [1140, 136] on div "pencil4 Personal Information" at bounding box center [1111, 137] width 291 height 41
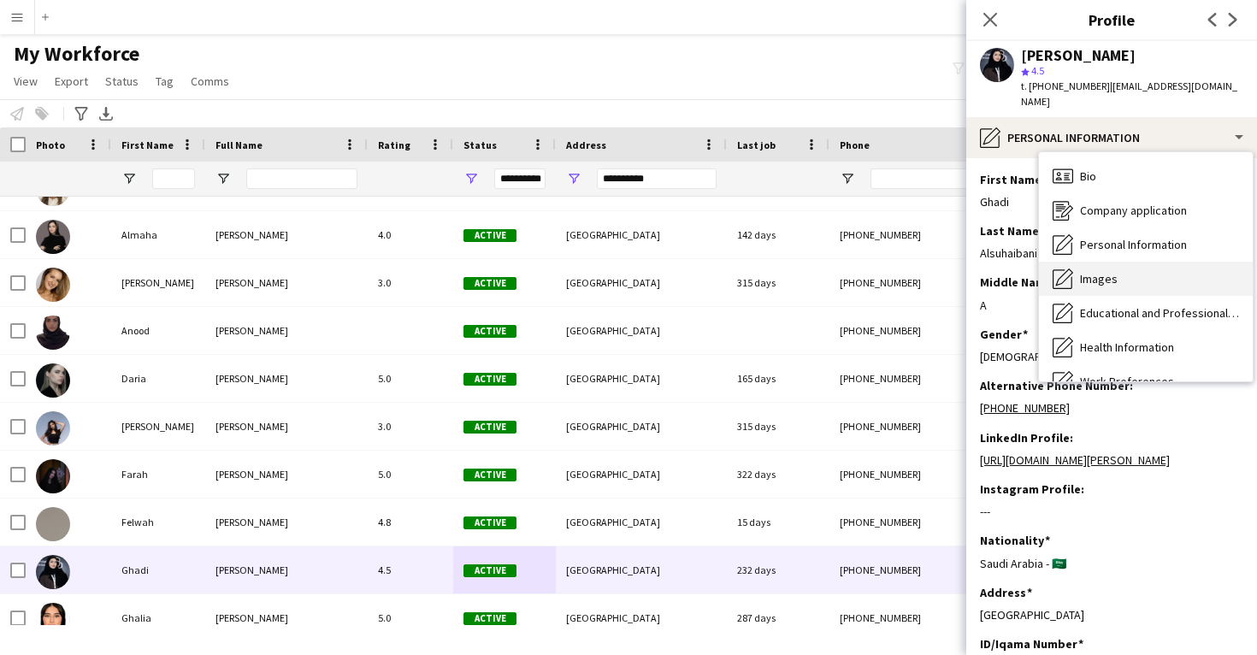
click at [1141, 262] on div "Images Images" at bounding box center [1146, 279] width 214 height 34
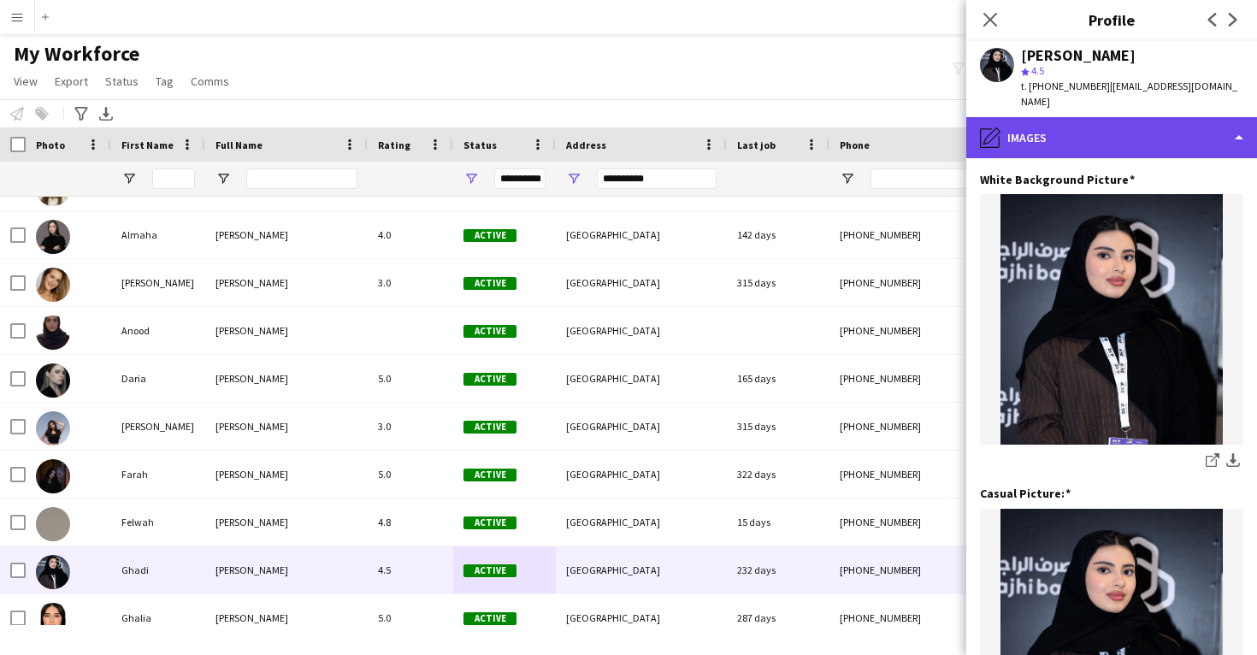
click at [1131, 127] on div "pencil4 Images" at bounding box center [1111, 137] width 291 height 41
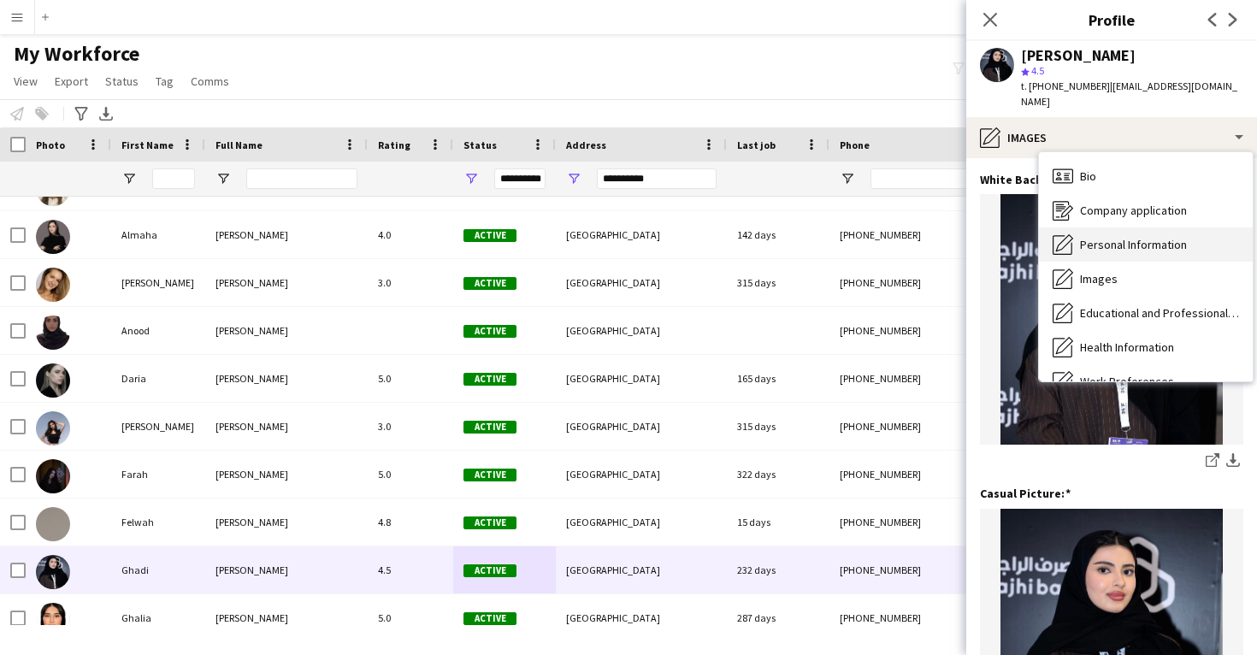
click at [1091, 237] on span "Personal Information" at bounding box center [1133, 244] width 107 height 15
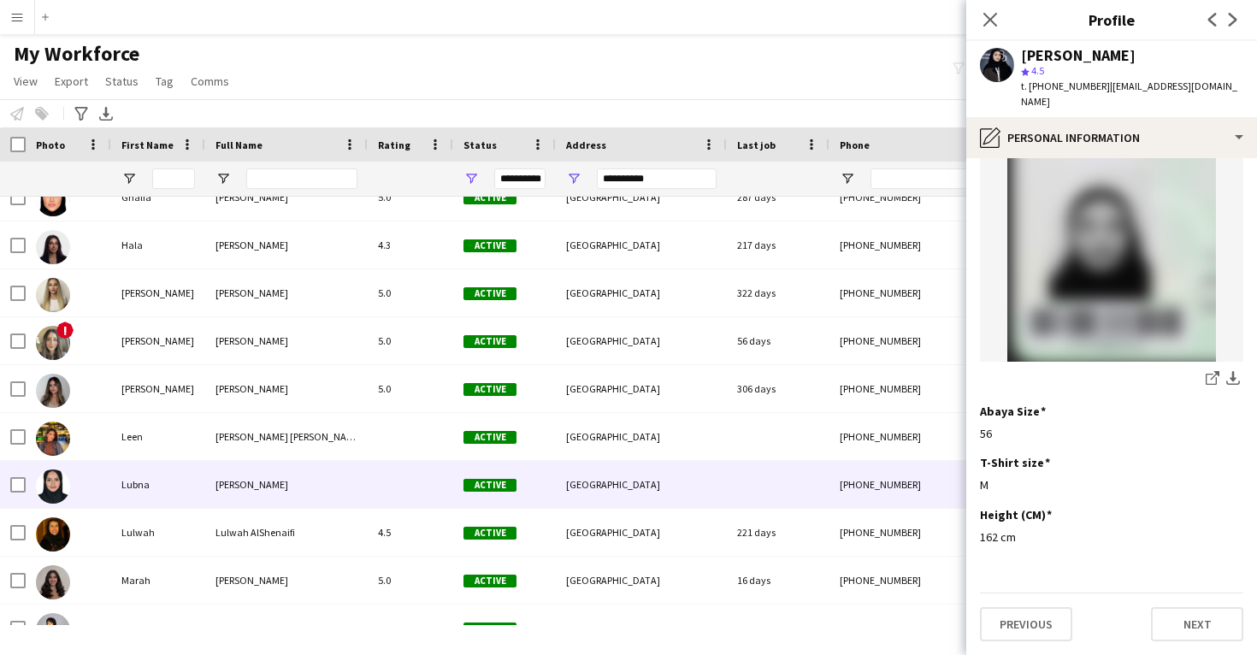
scroll to position [505, 0]
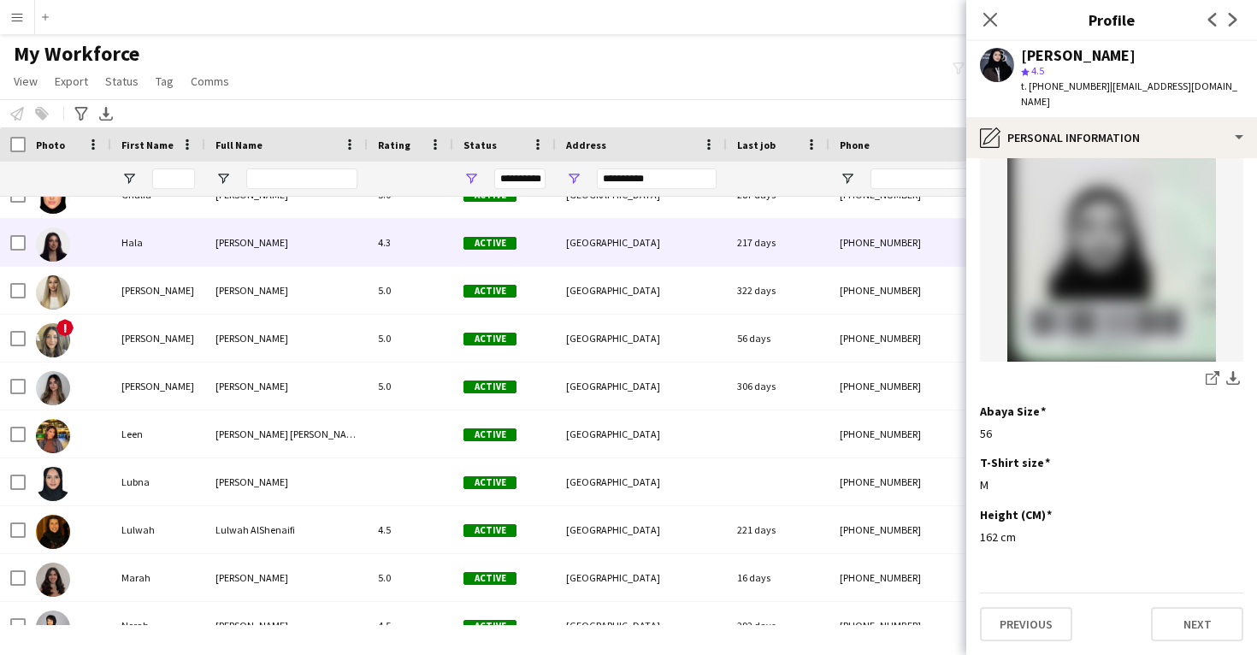
click at [517, 263] on div "Active" at bounding box center [504, 242] width 103 height 47
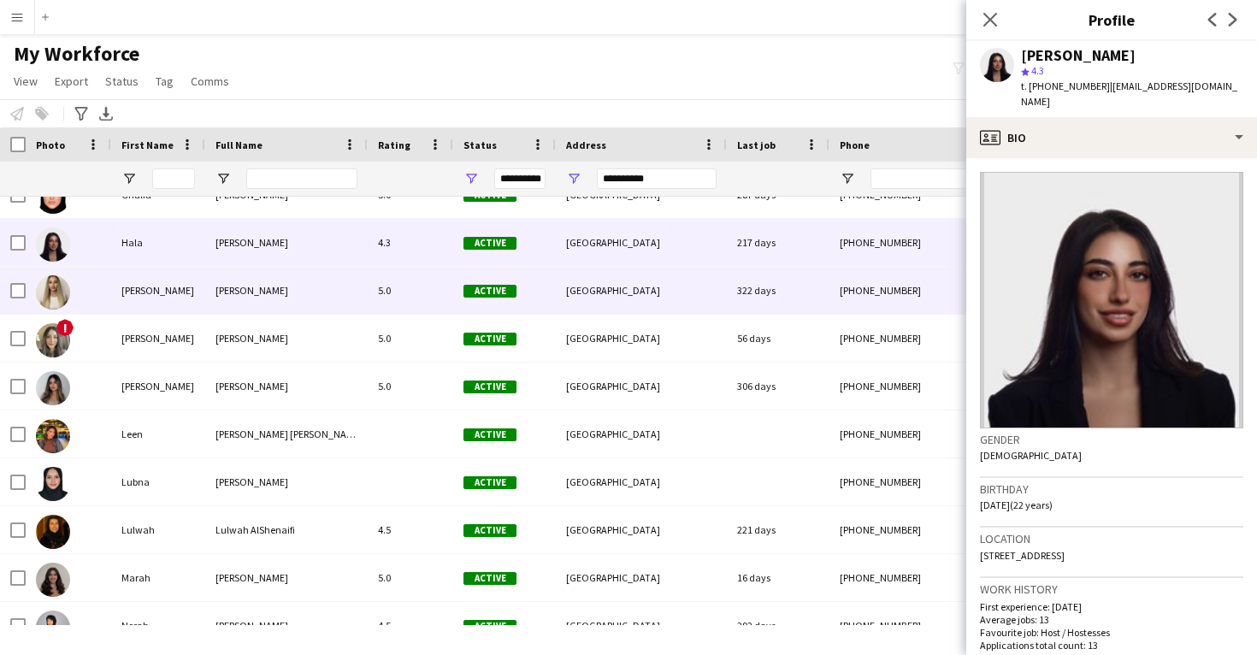
click at [605, 288] on div "[GEOGRAPHIC_DATA]" at bounding box center [641, 290] width 171 height 47
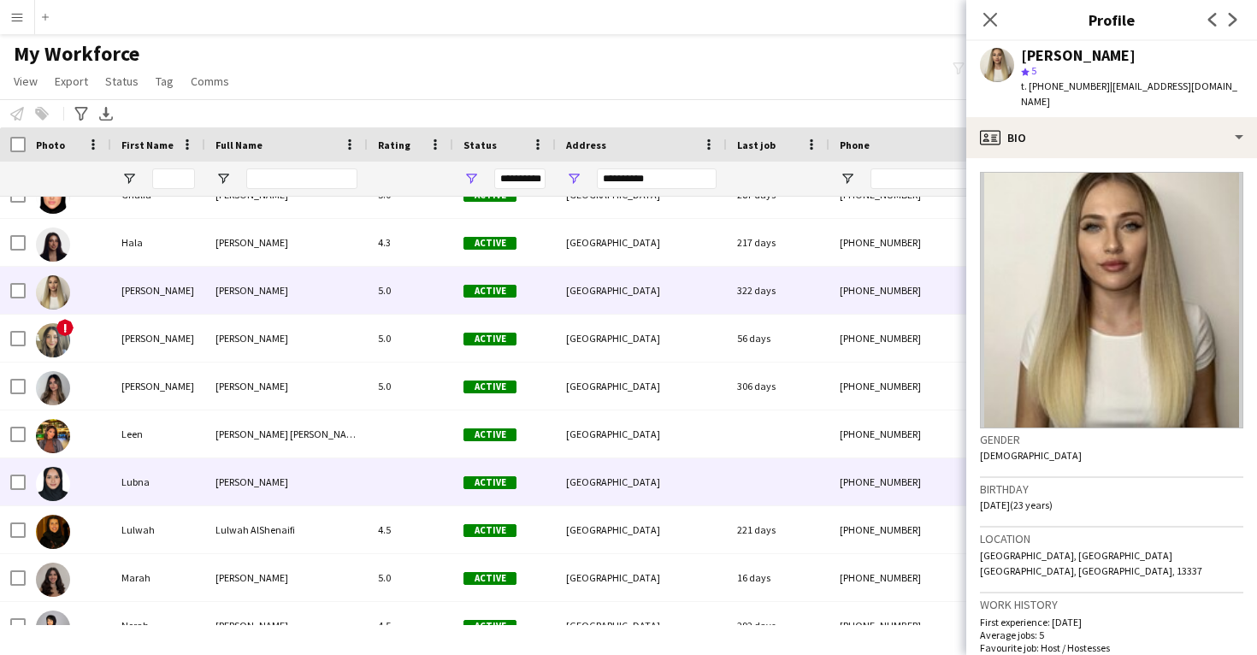
click at [560, 488] on div "[GEOGRAPHIC_DATA]" at bounding box center [641, 481] width 171 height 47
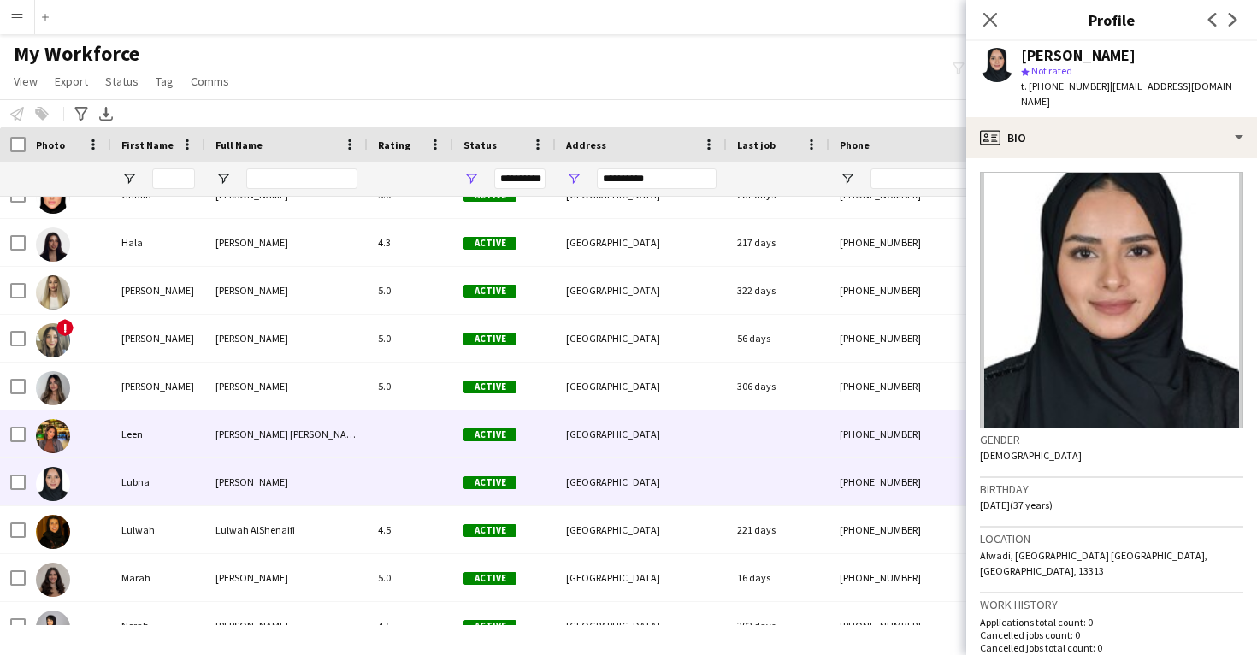
click at [812, 421] on div at bounding box center [778, 433] width 103 height 47
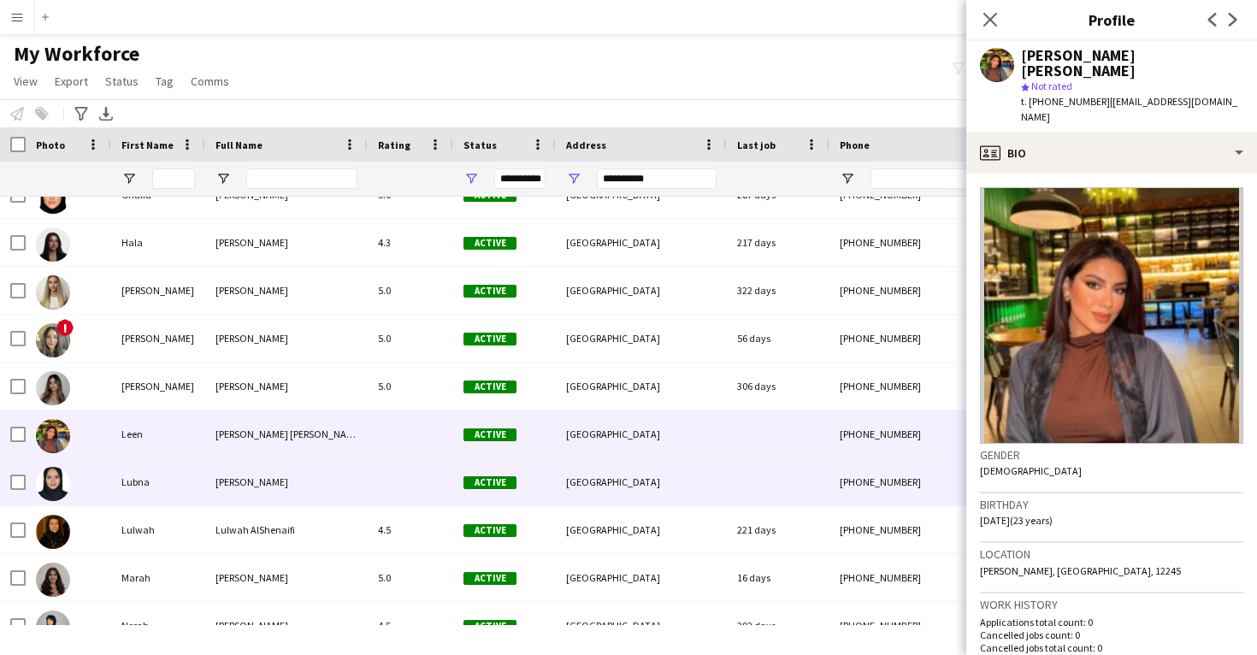
click at [748, 464] on div at bounding box center [778, 481] width 103 height 47
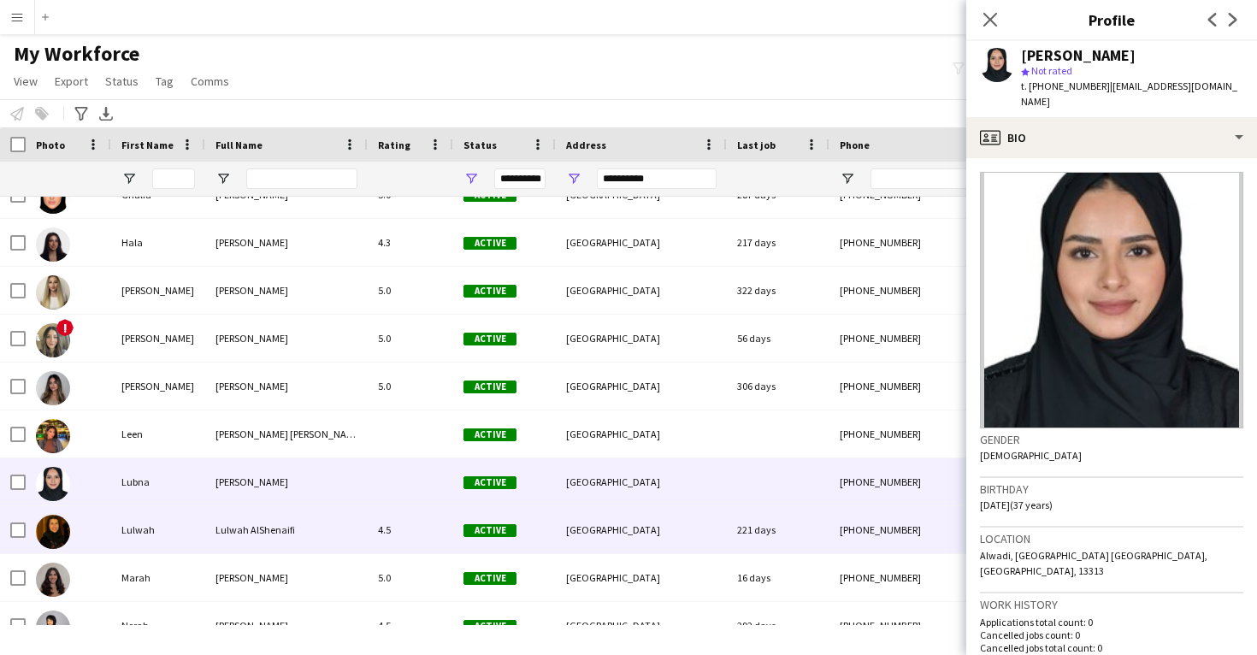
click at [682, 515] on div "[GEOGRAPHIC_DATA]" at bounding box center [641, 529] width 171 height 47
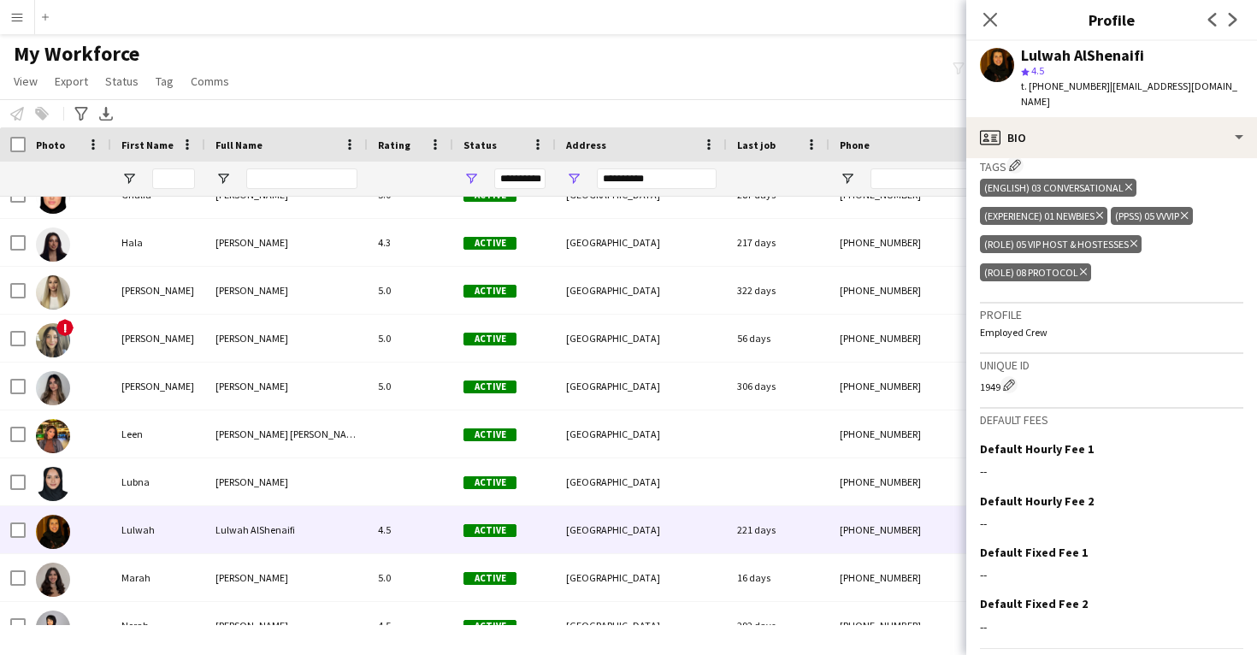
scroll to position [632, 0]
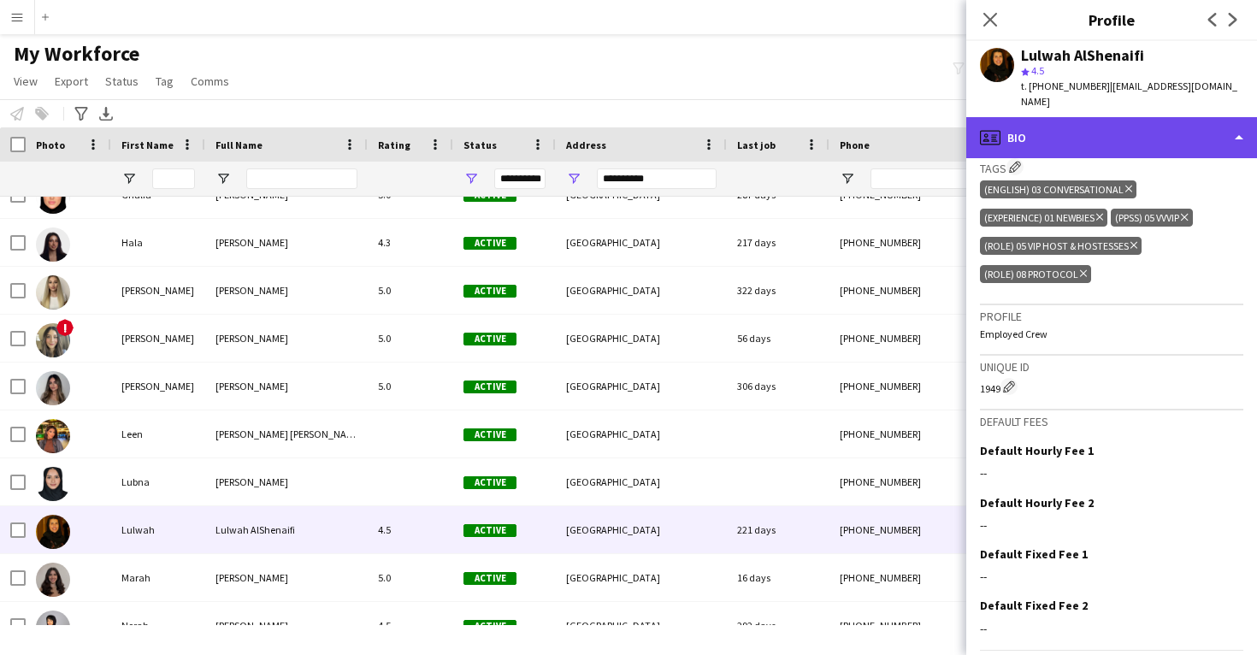
click at [1063, 123] on div "profile Bio" at bounding box center [1111, 137] width 291 height 41
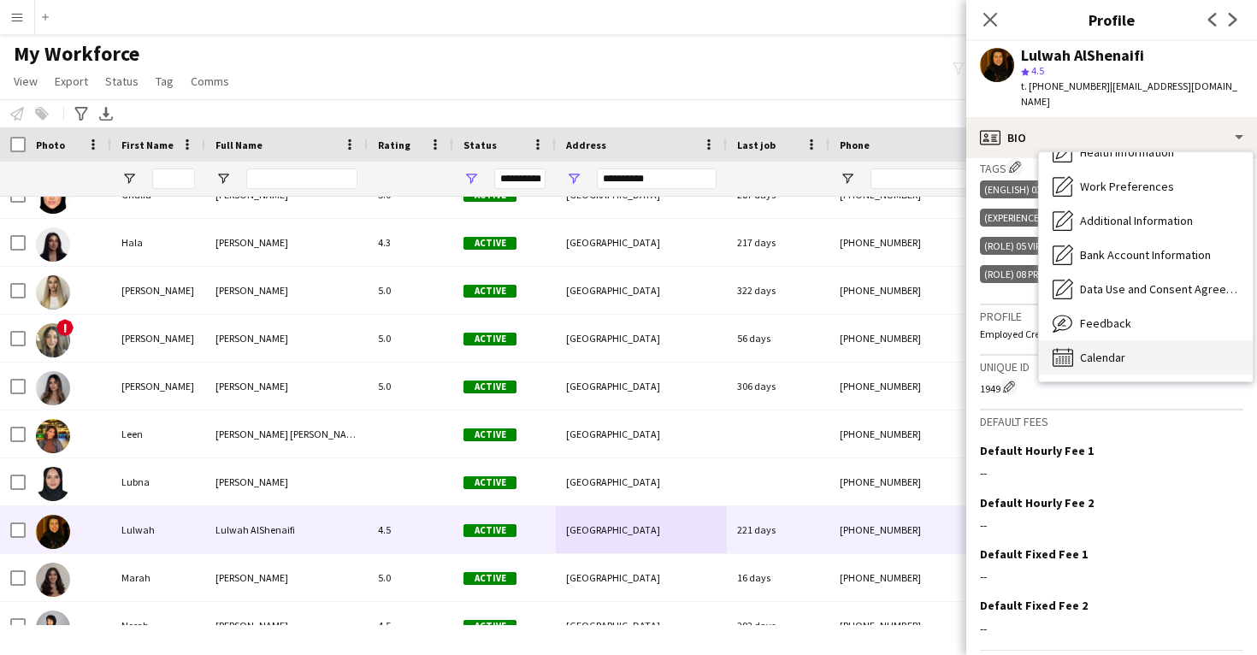
scroll to position [195, 0]
click at [1083, 340] on div "Calendar Calendar" at bounding box center [1146, 357] width 214 height 34
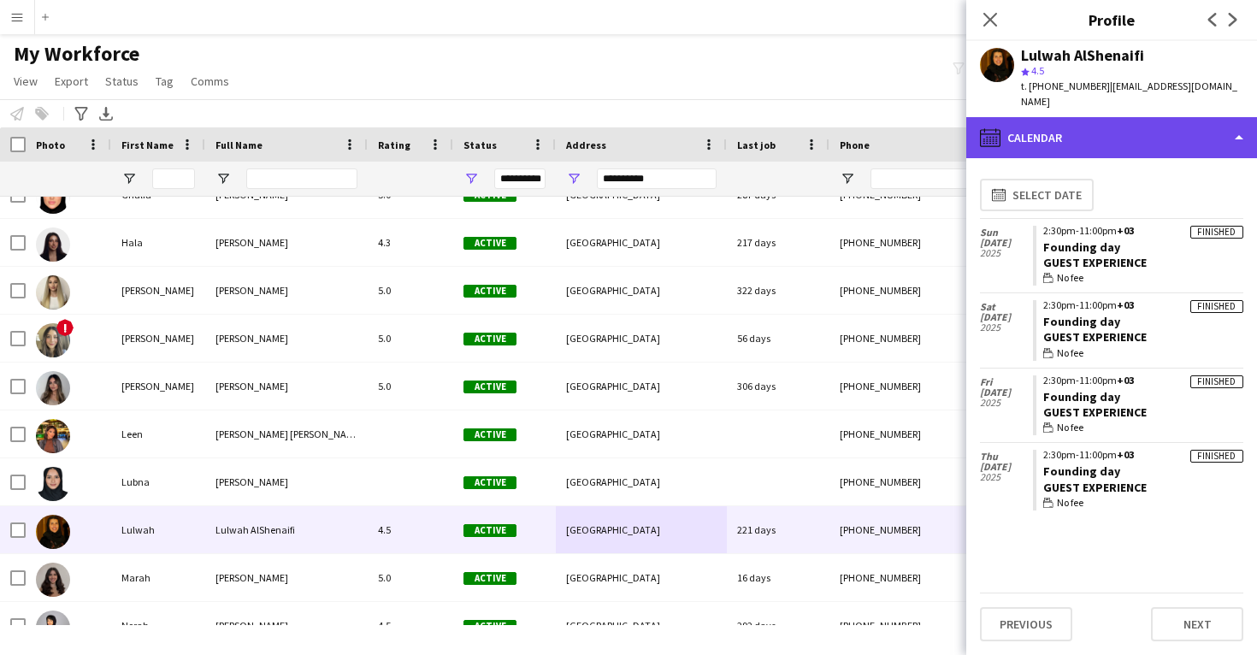
click at [1089, 134] on div "calendar-full Calendar" at bounding box center [1111, 137] width 291 height 41
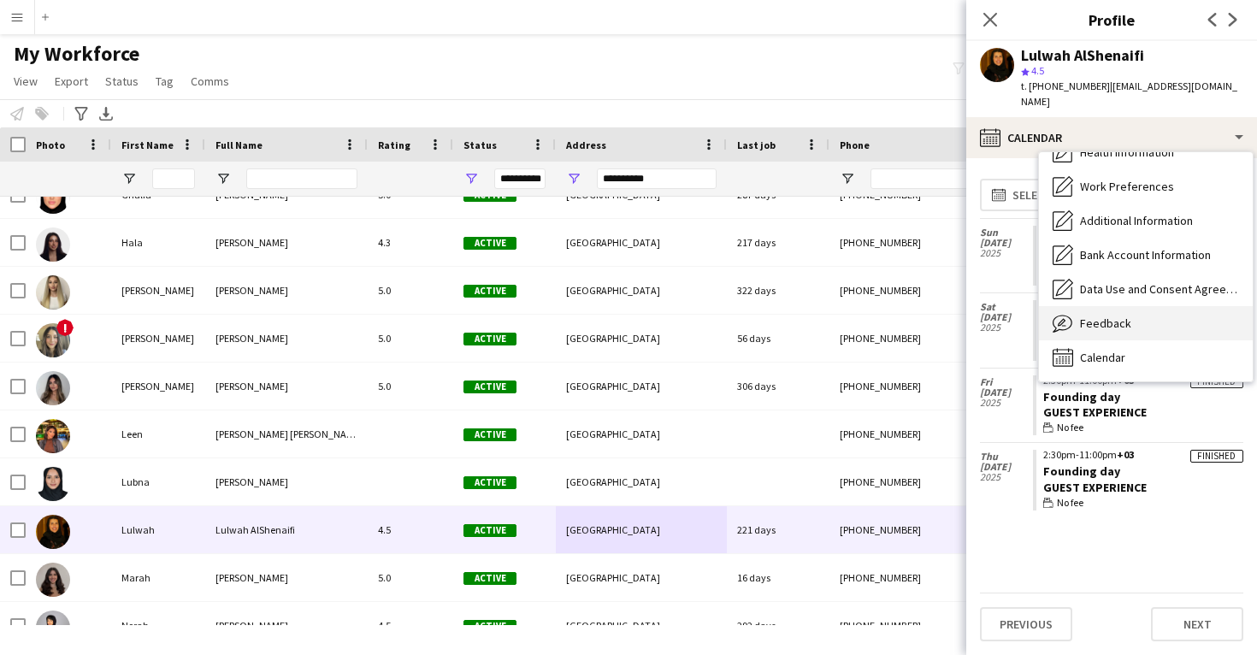
click at [1086, 306] on div "Feedback Feedback" at bounding box center [1146, 323] width 214 height 34
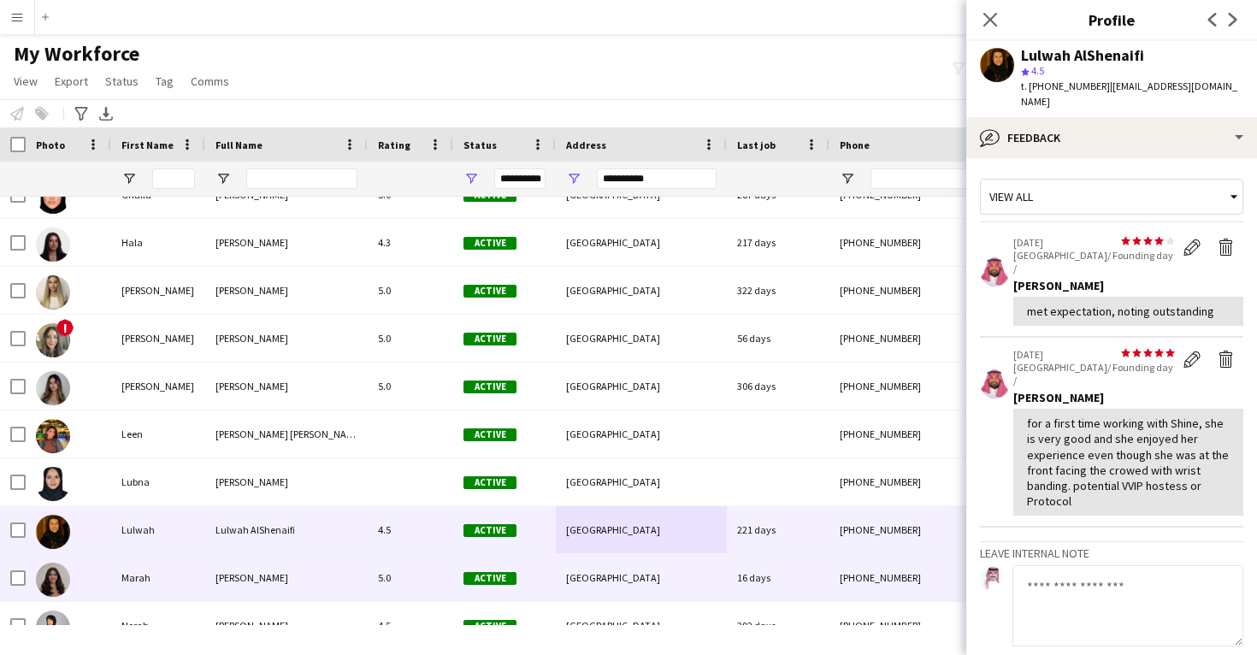
click at [859, 566] on div "+966597595577" at bounding box center [939, 577] width 219 height 47
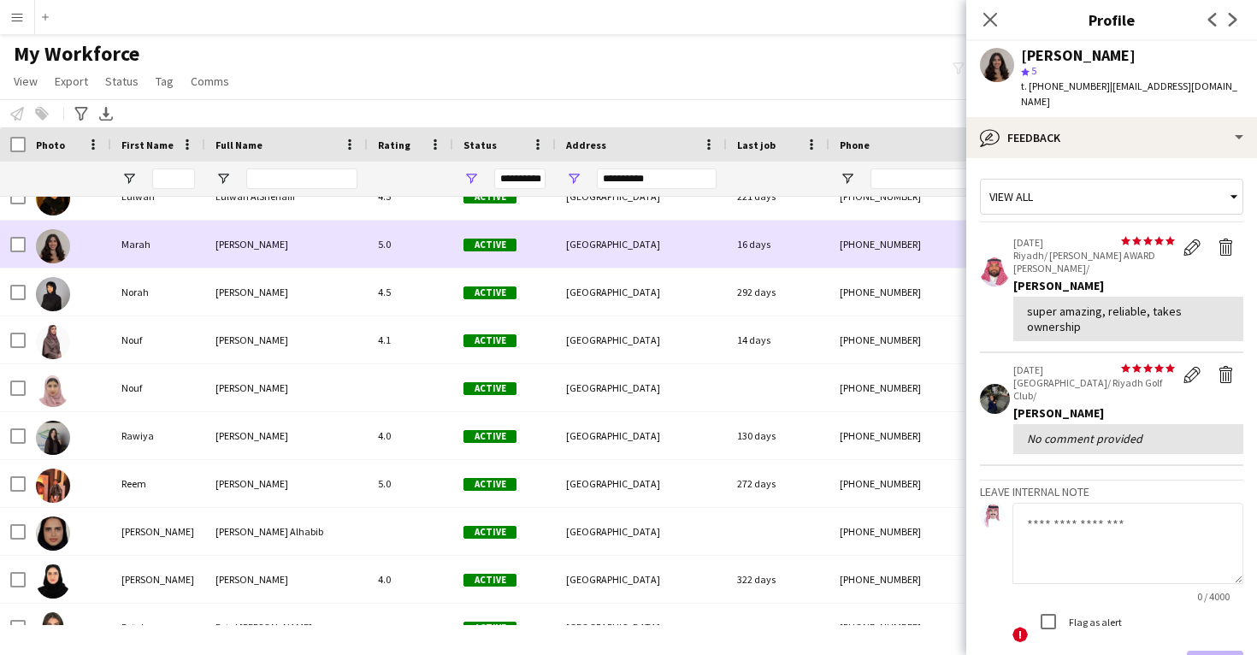
scroll to position [840, 0]
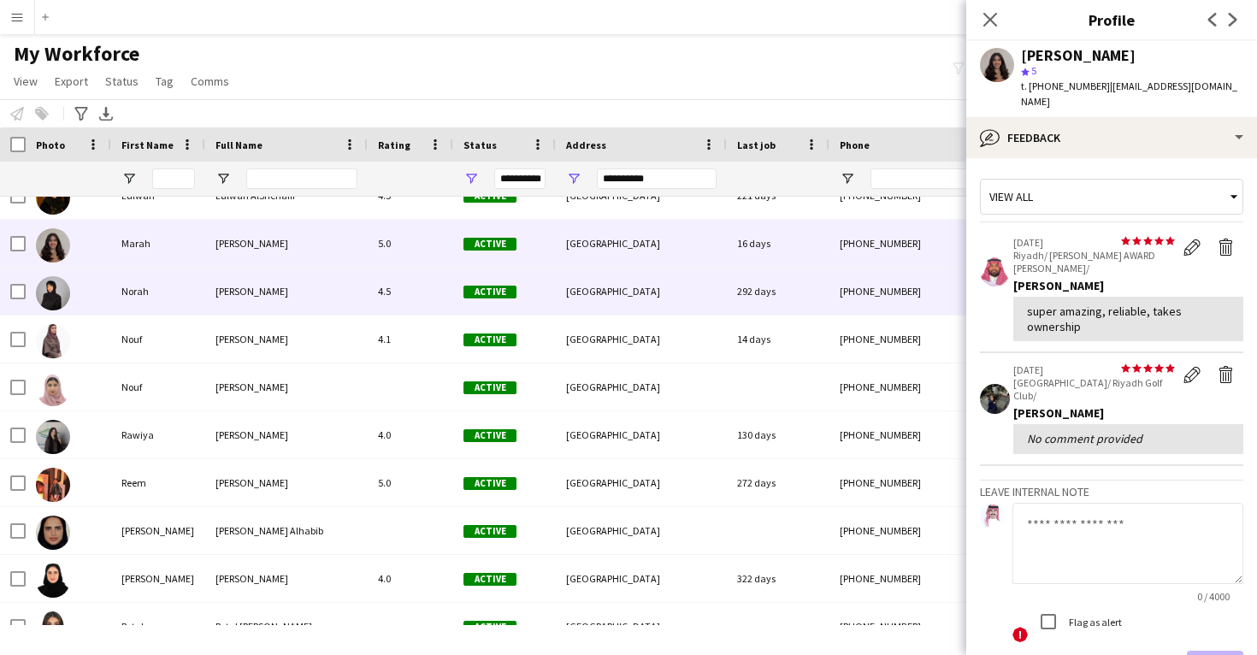
click at [647, 312] on div "[GEOGRAPHIC_DATA]" at bounding box center [641, 291] width 171 height 47
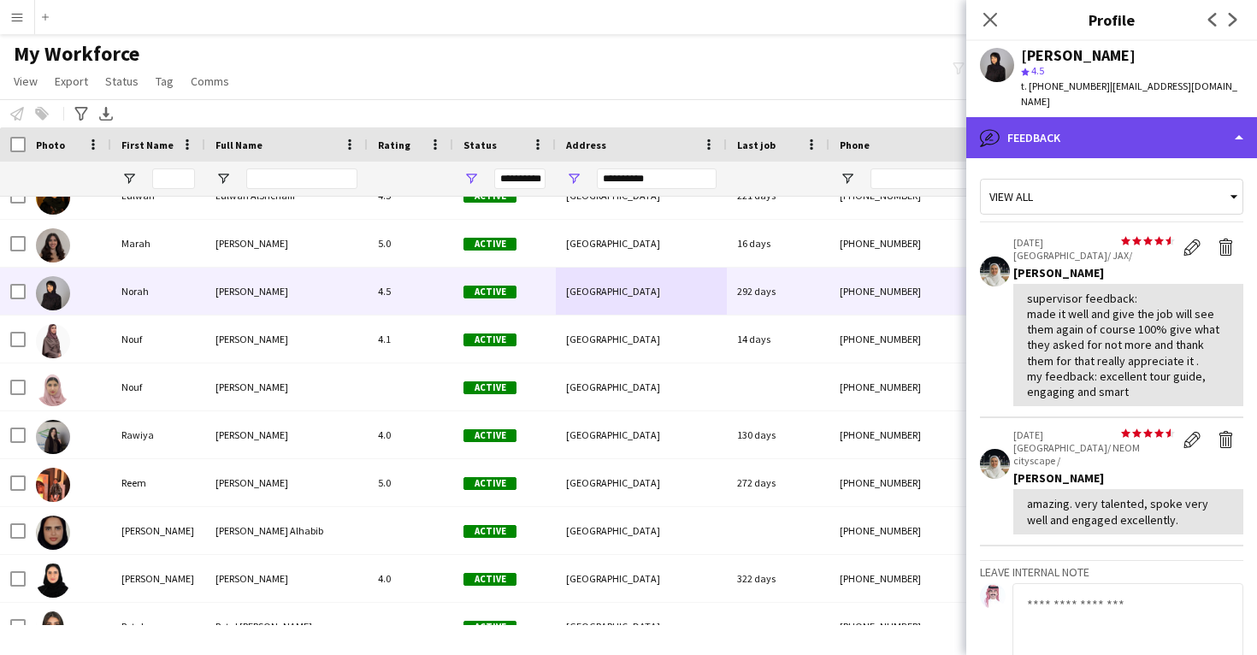
click at [1084, 123] on div "bubble-pencil Feedback" at bounding box center [1111, 137] width 291 height 41
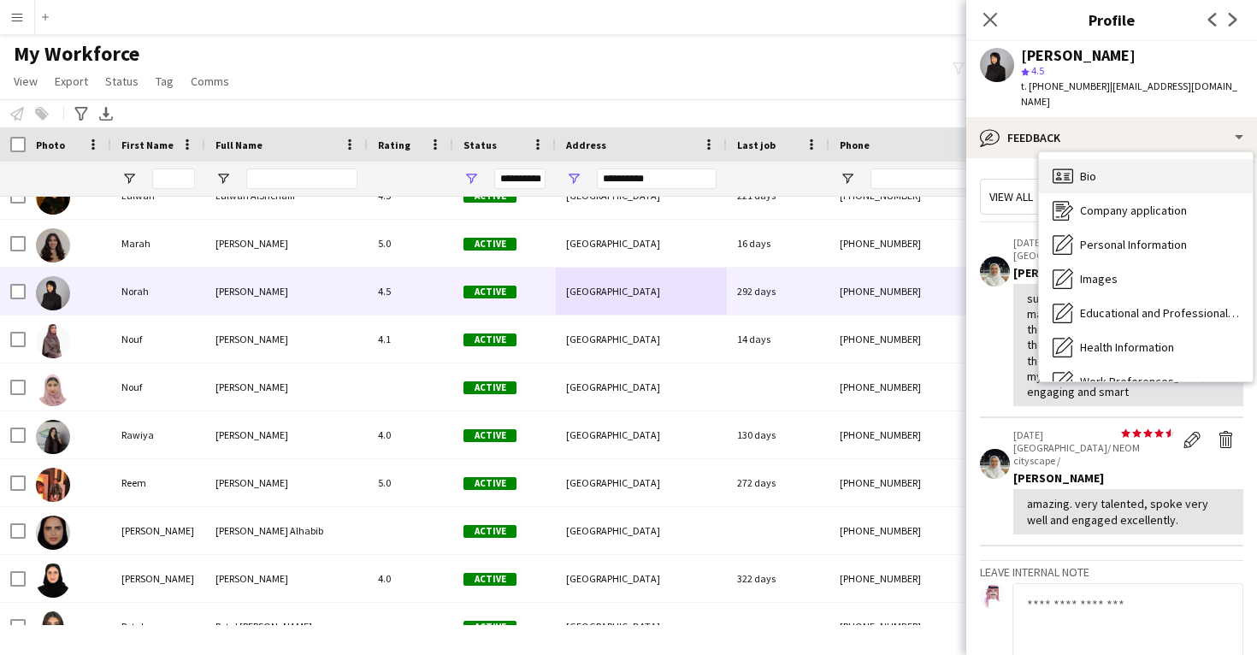
click at [1083, 168] on span "Bio" at bounding box center [1088, 175] width 16 height 15
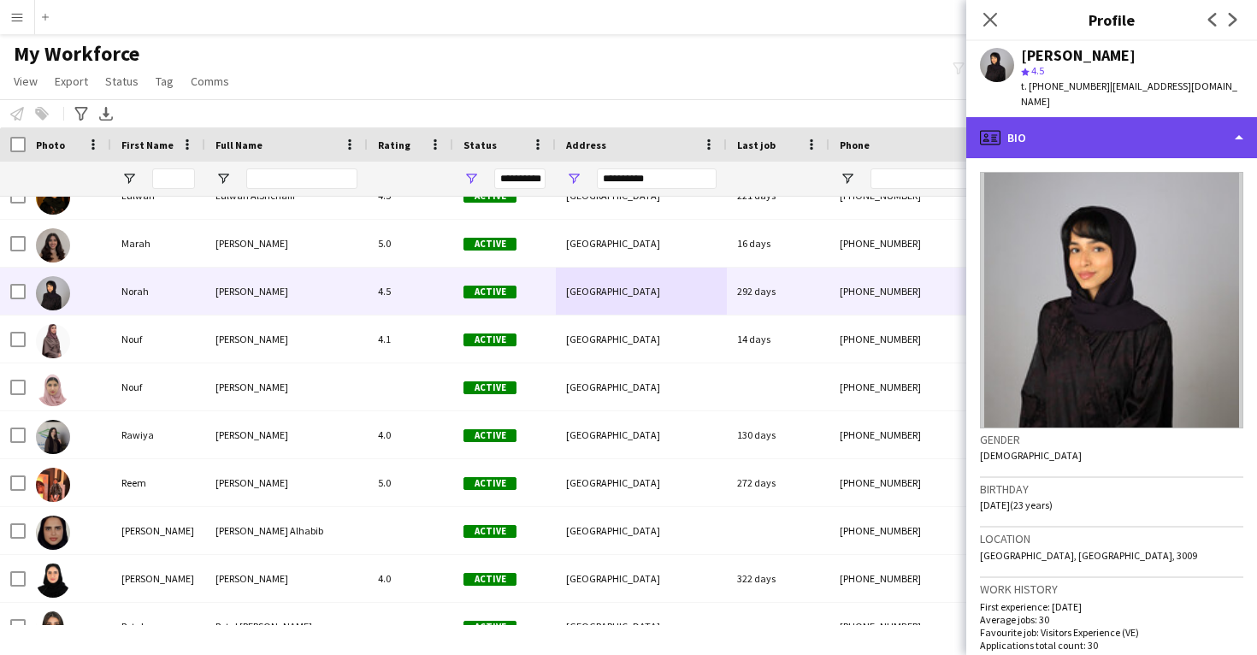
click at [1094, 134] on div "profile Bio" at bounding box center [1111, 137] width 291 height 41
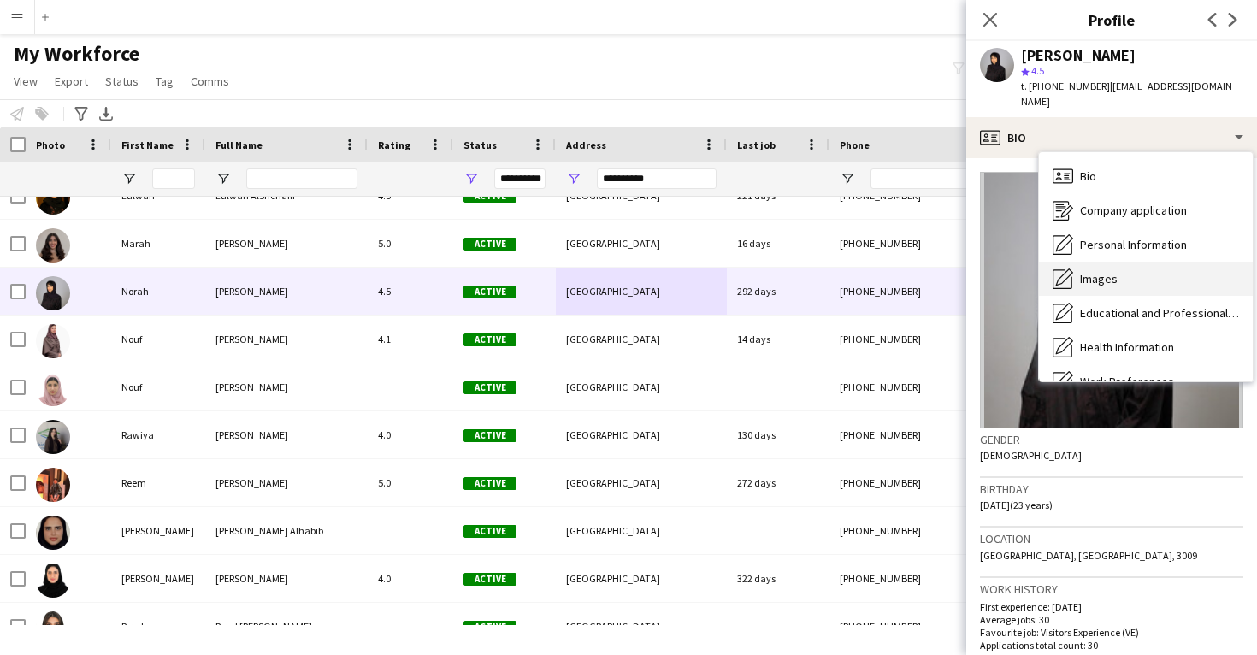
click at [1107, 271] on span "Images" at bounding box center [1099, 278] width 38 height 15
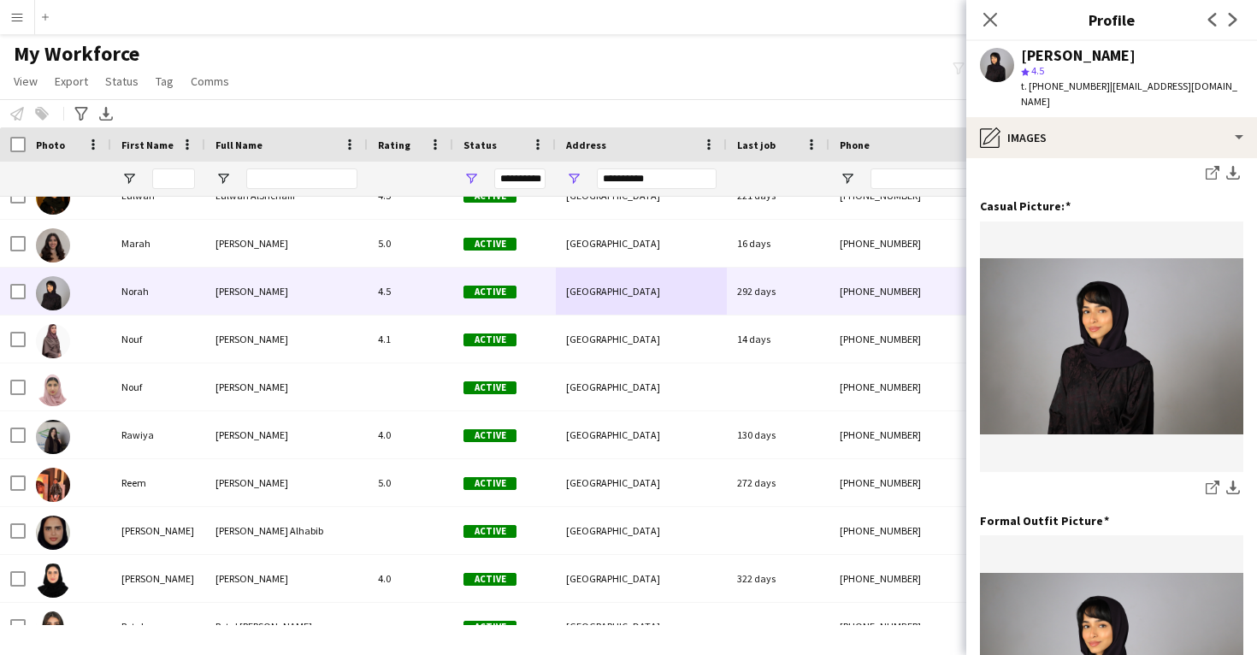
scroll to position [271, 0]
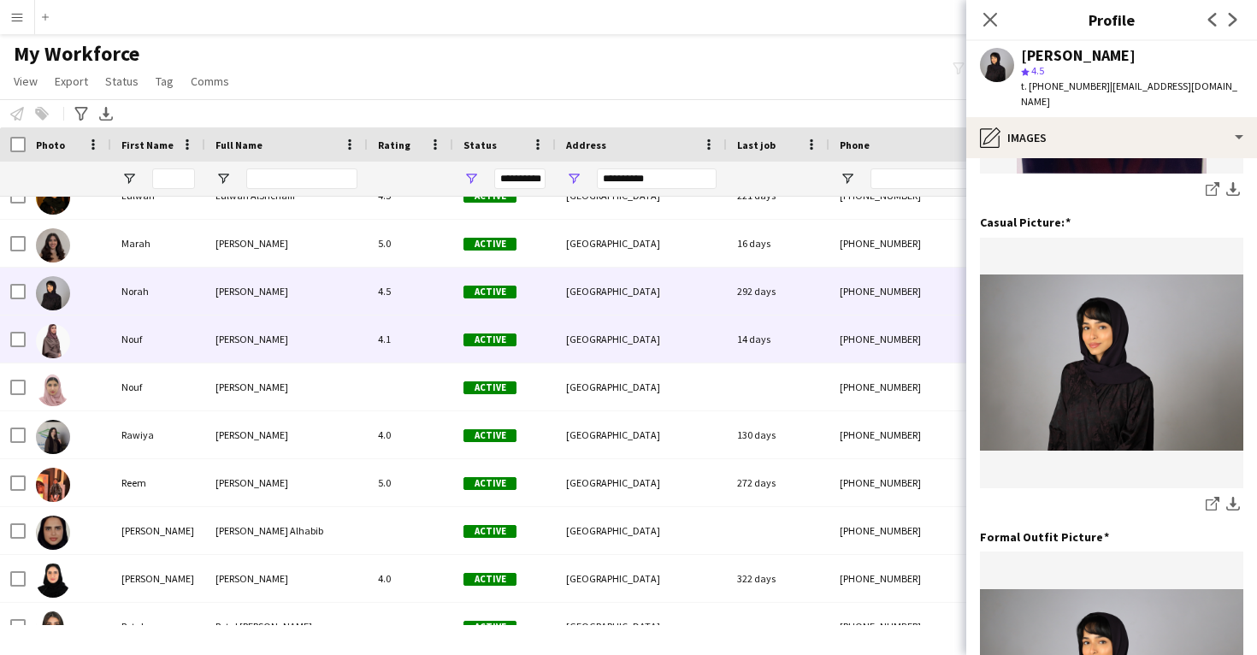
click at [760, 353] on div "14 days" at bounding box center [778, 339] width 103 height 47
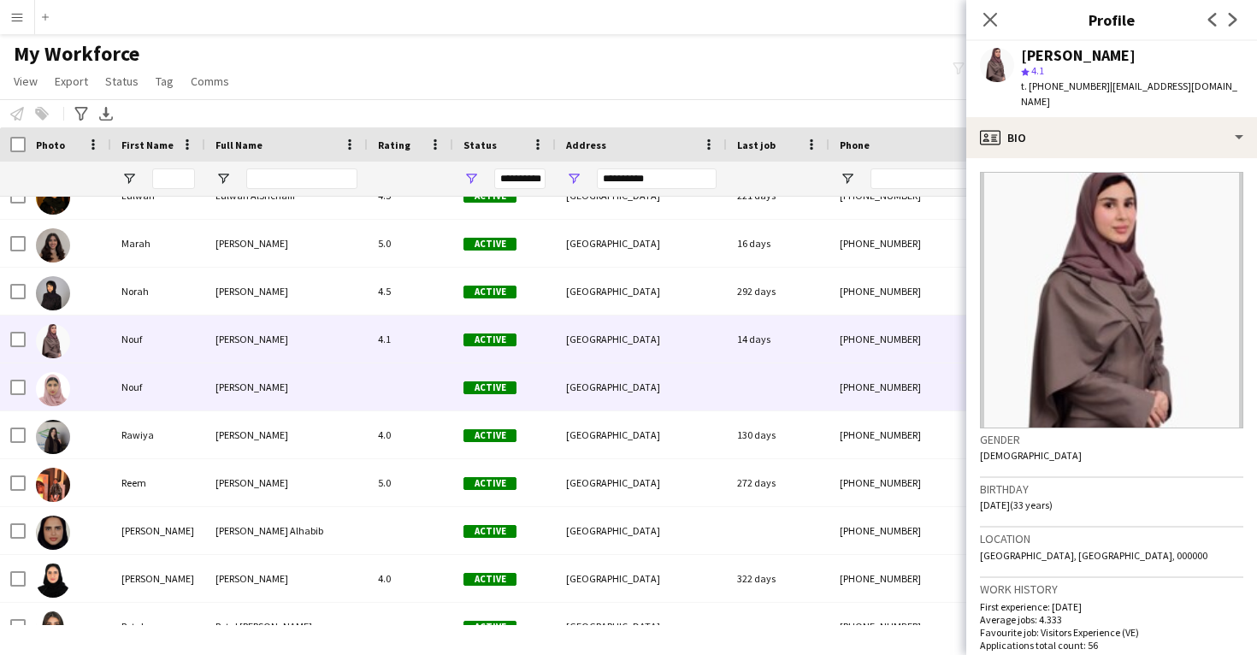
click at [720, 387] on div "[GEOGRAPHIC_DATA]" at bounding box center [641, 386] width 171 height 47
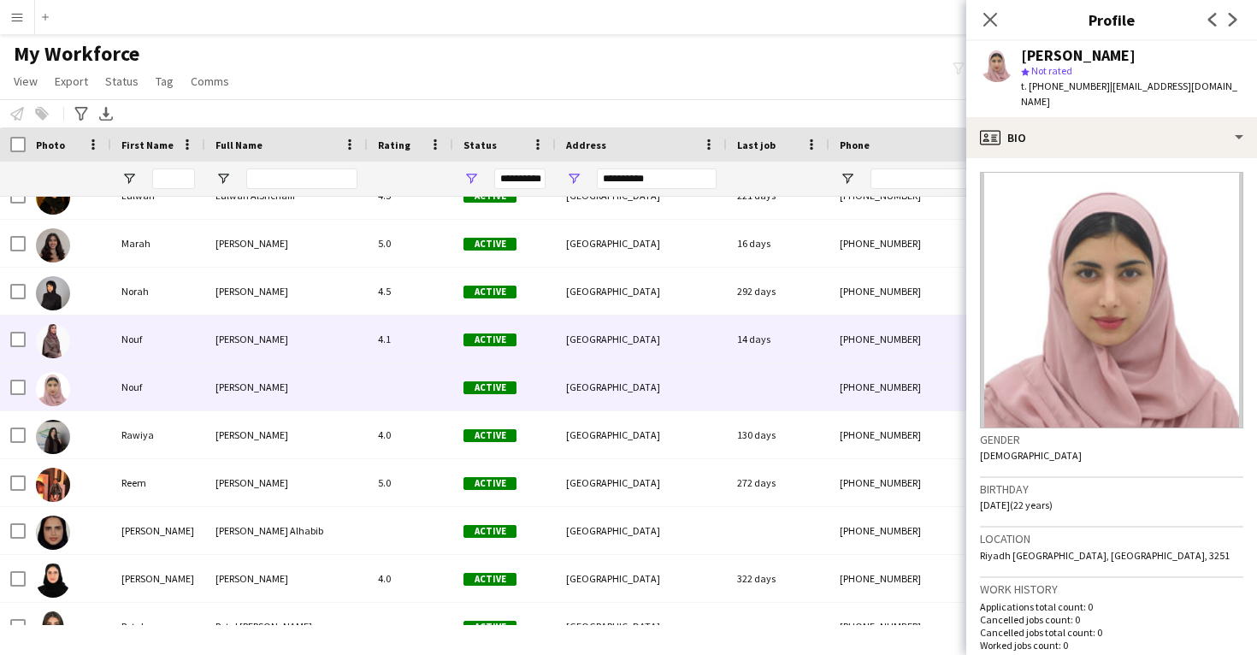
click at [658, 334] on div "[GEOGRAPHIC_DATA]" at bounding box center [641, 339] width 171 height 47
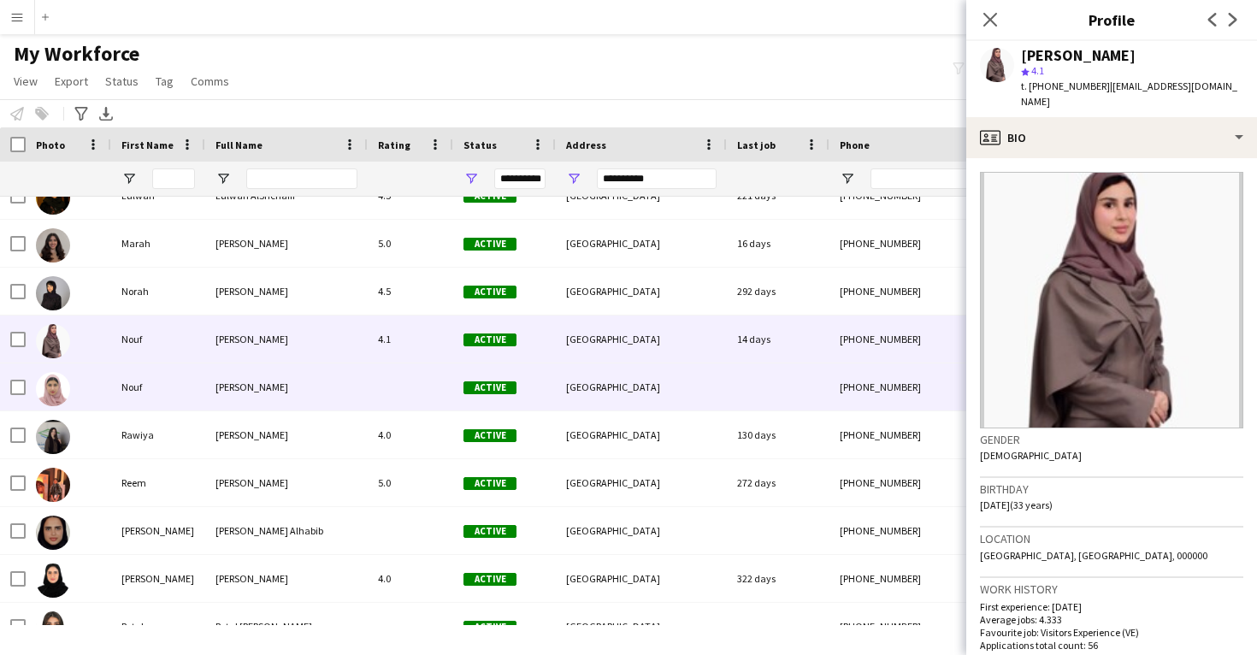
click at [679, 406] on div "[GEOGRAPHIC_DATA]" at bounding box center [641, 386] width 171 height 47
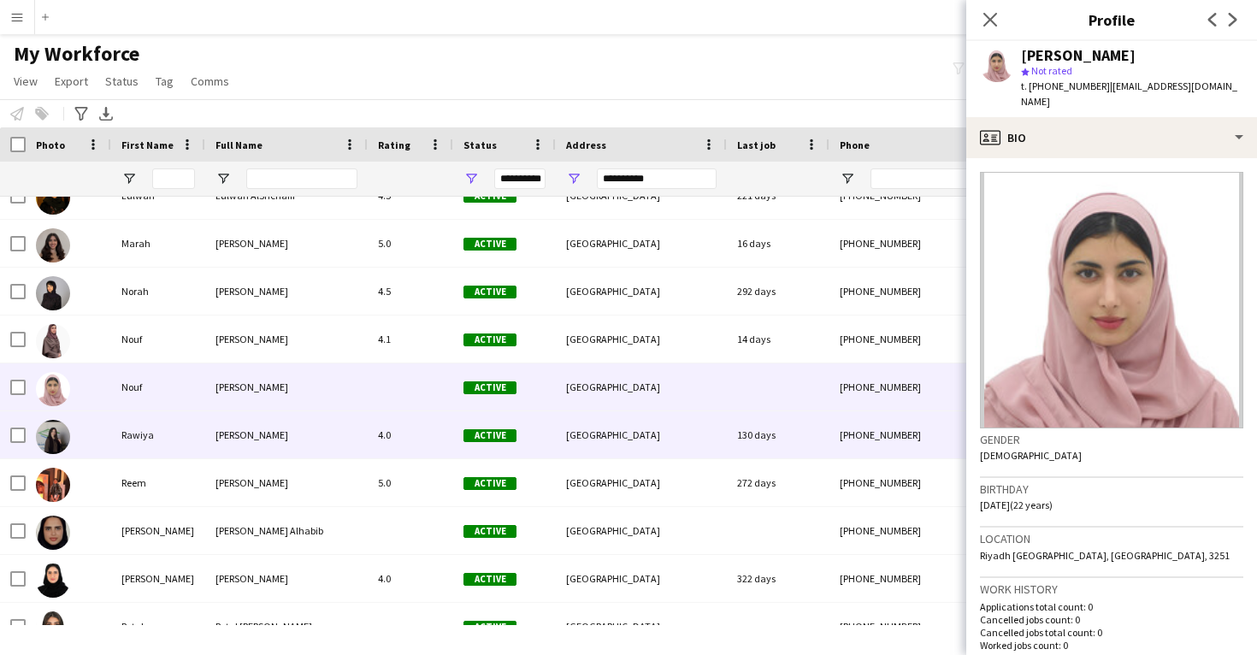
click at [676, 434] on div "[GEOGRAPHIC_DATA]" at bounding box center [641, 434] width 171 height 47
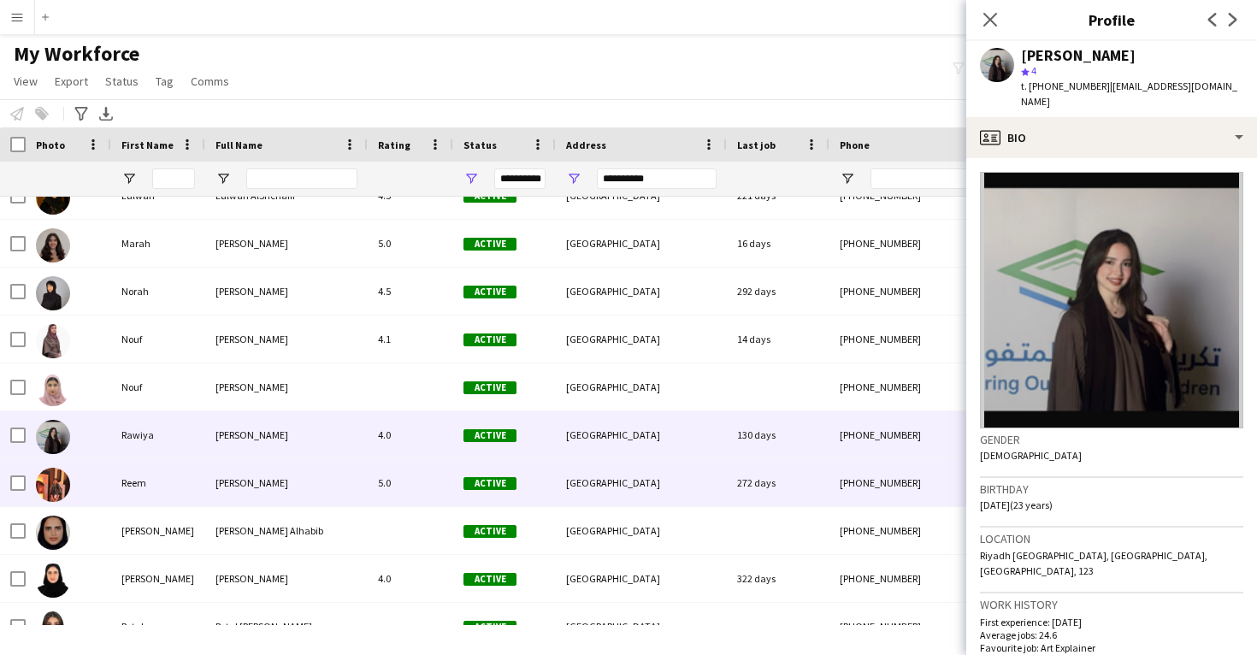
click at [766, 464] on div "272 days" at bounding box center [778, 482] width 103 height 47
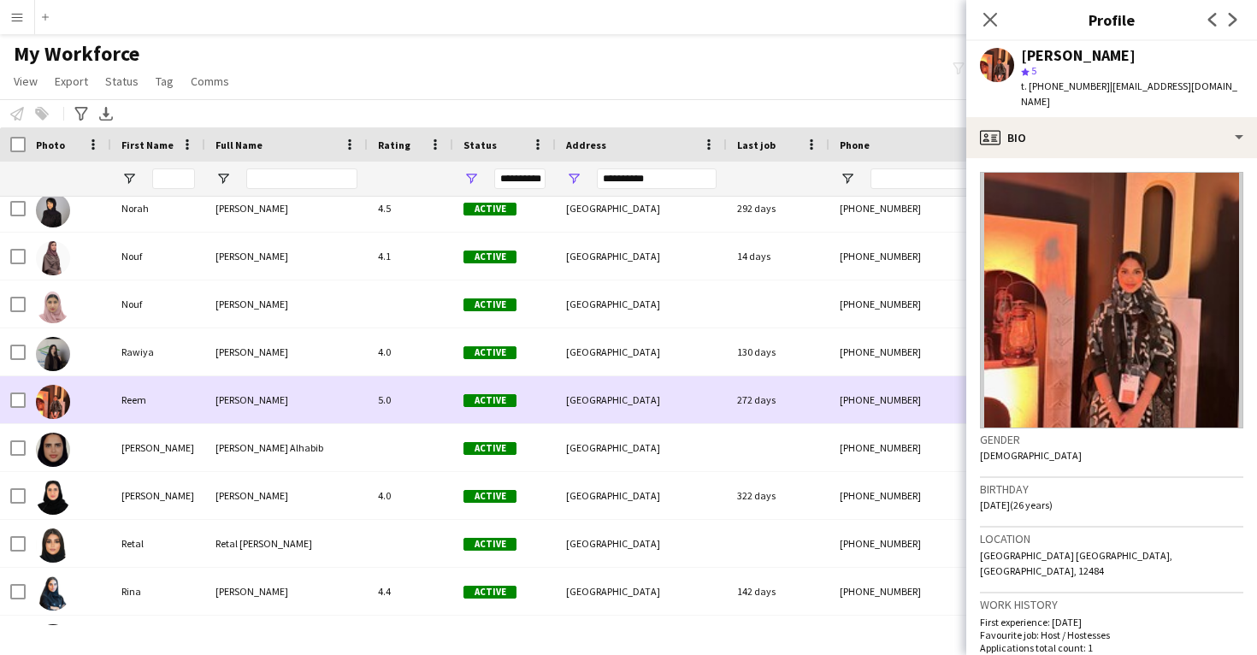
scroll to position [927, 0]
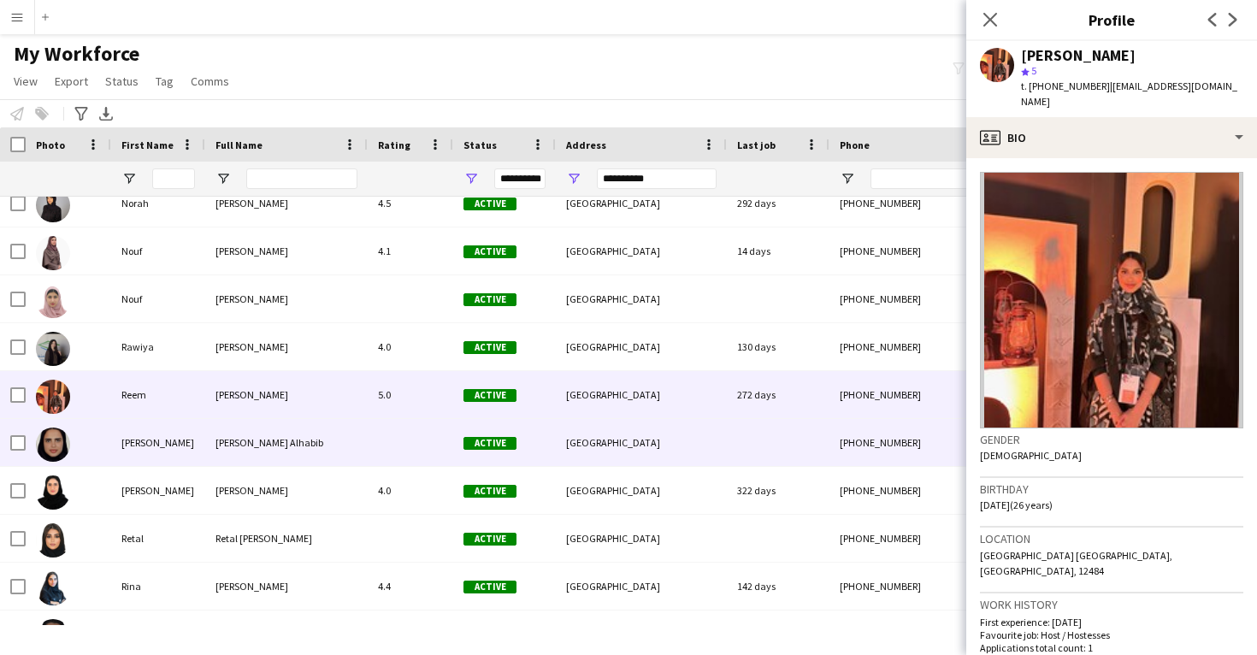
click at [712, 450] on div "[GEOGRAPHIC_DATA]" at bounding box center [641, 442] width 171 height 47
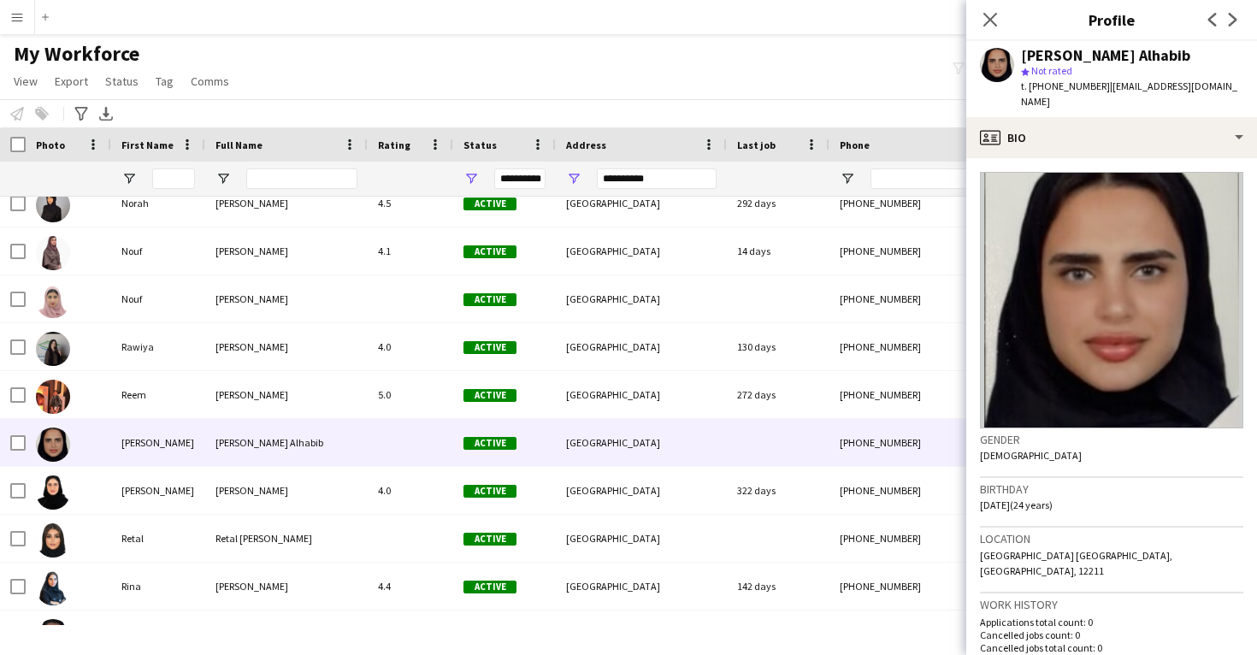
click at [1068, 158] on app-crew-profile-bio "Gender Female Birthday 21-01-2001 (24 years) Location Riyadh Saudi Arabia, Riya…" at bounding box center [1111, 406] width 291 height 497
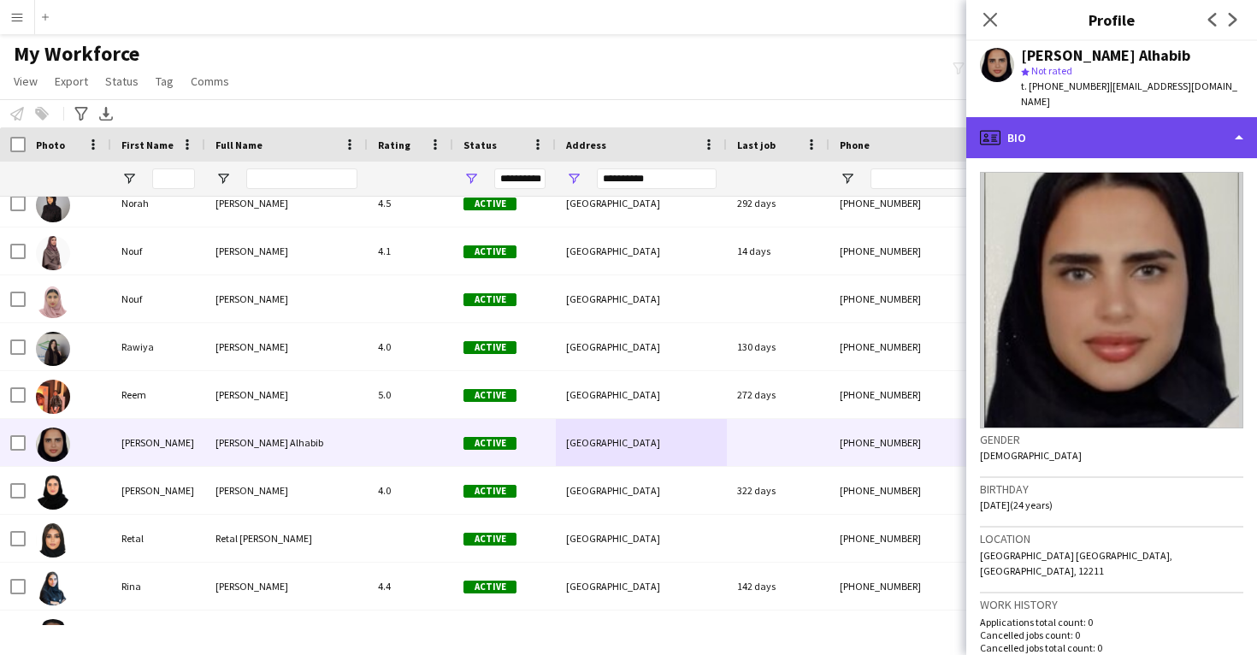
click at [1085, 120] on div "profile Bio" at bounding box center [1111, 137] width 291 height 41
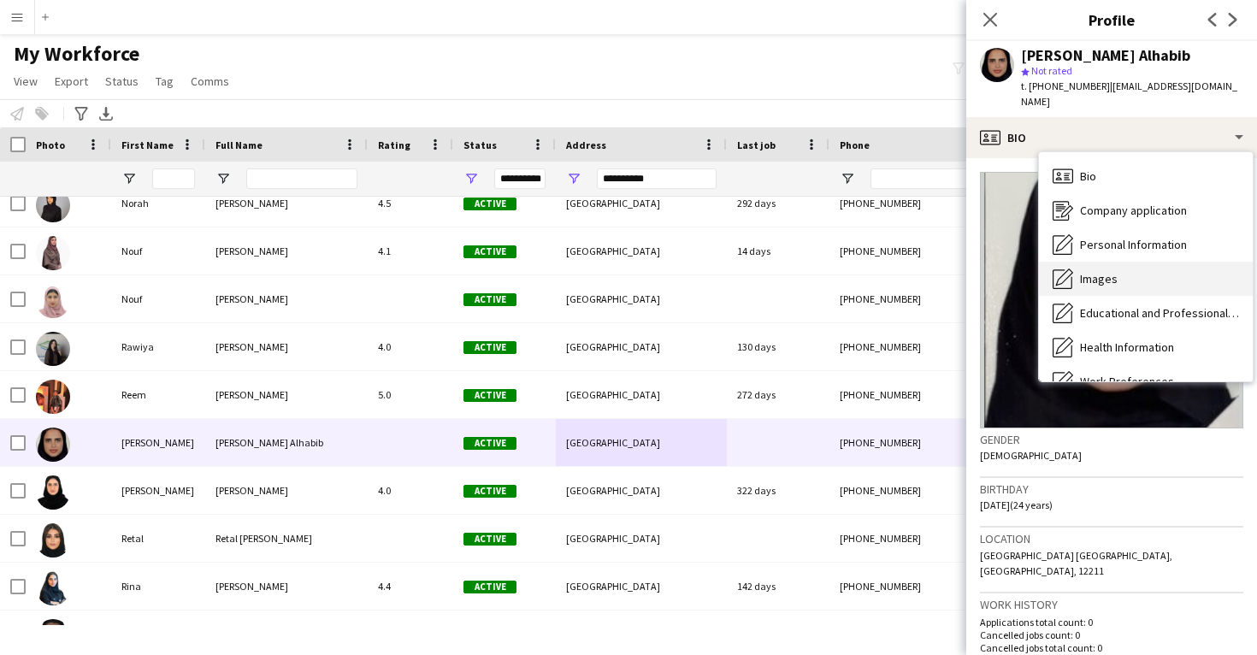
click at [1106, 271] on span "Images" at bounding box center [1099, 278] width 38 height 15
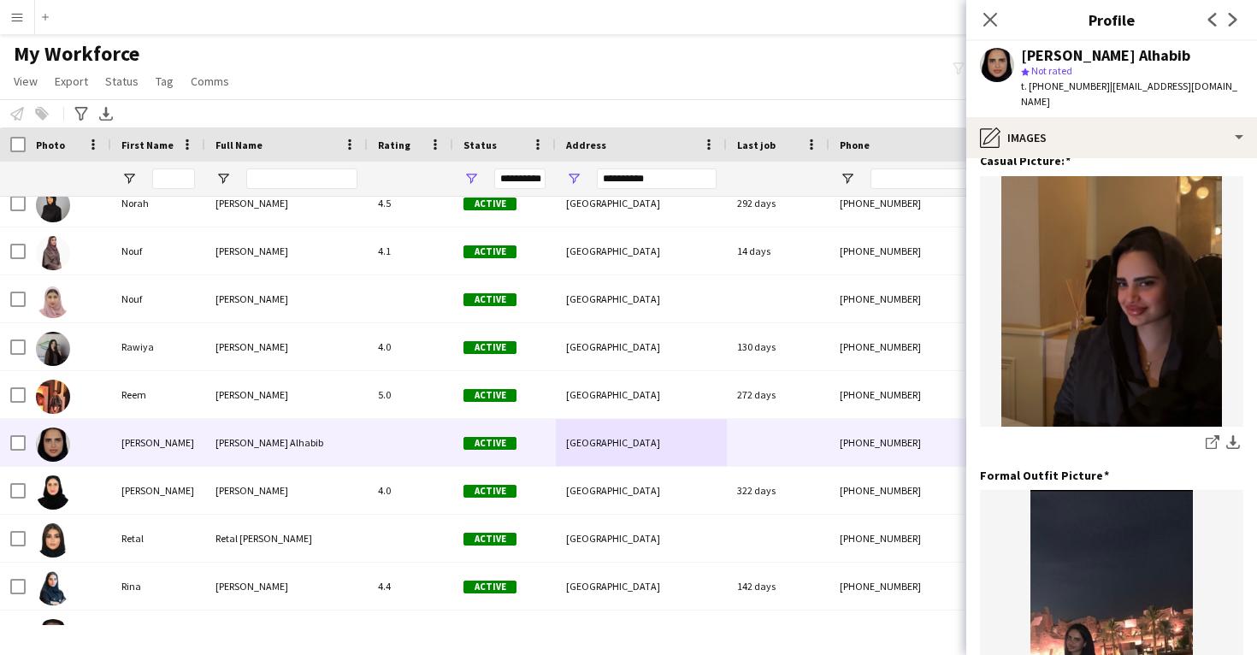
scroll to position [316, 0]
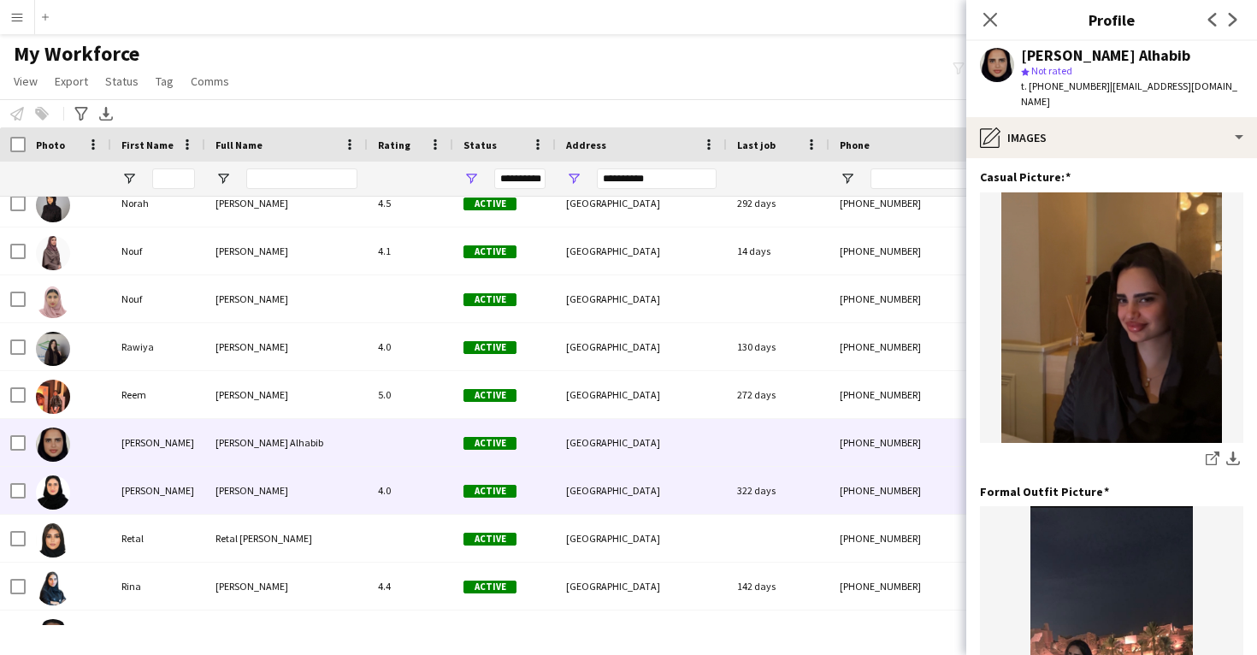
click at [782, 489] on div "322 days" at bounding box center [778, 490] width 103 height 47
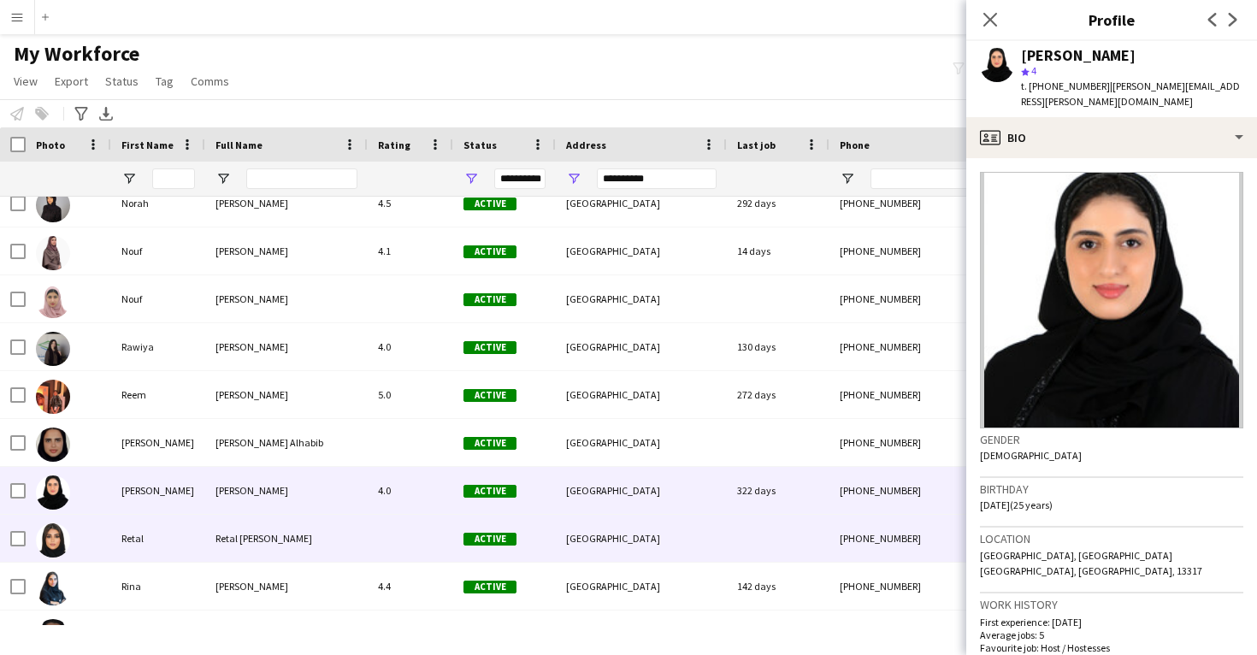
click at [737, 543] on div at bounding box center [778, 538] width 103 height 47
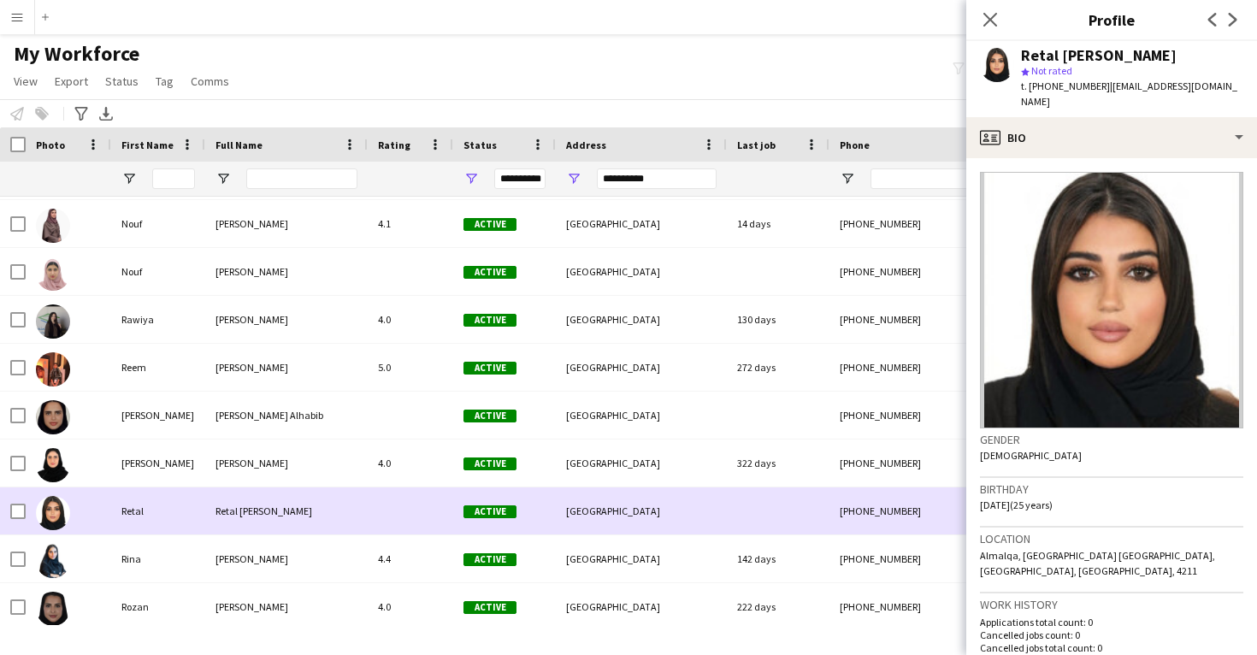
scroll to position [954, 0]
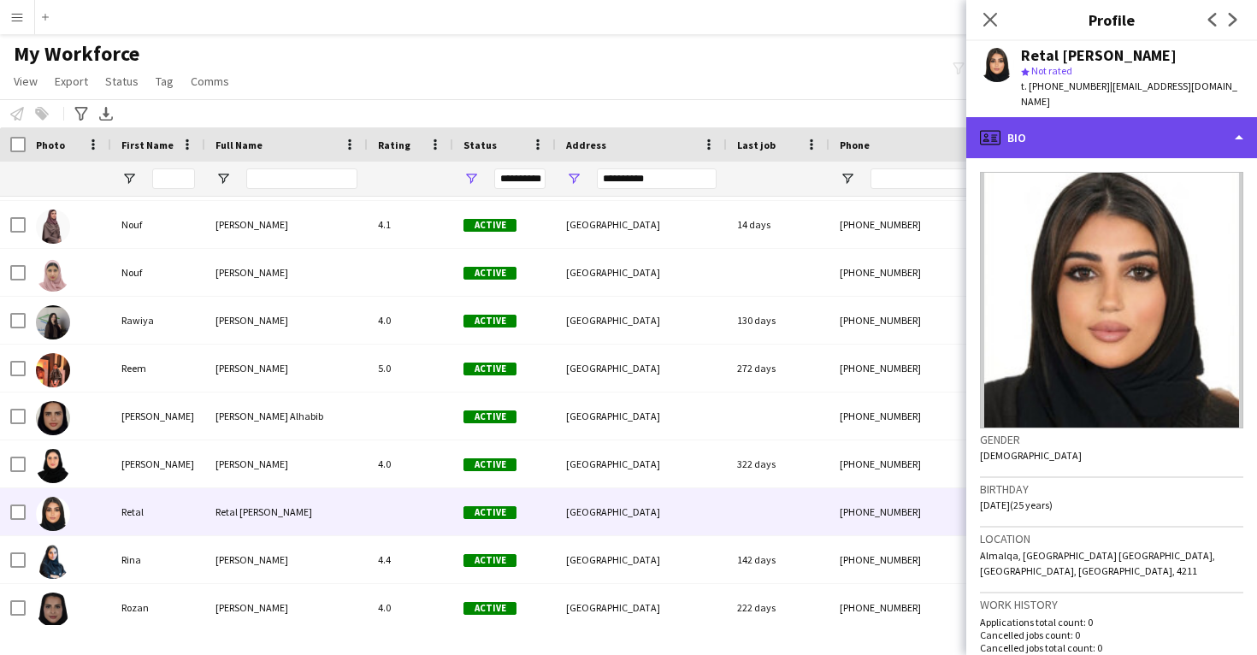
click at [1092, 126] on div "profile Bio" at bounding box center [1111, 137] width 291 height 41
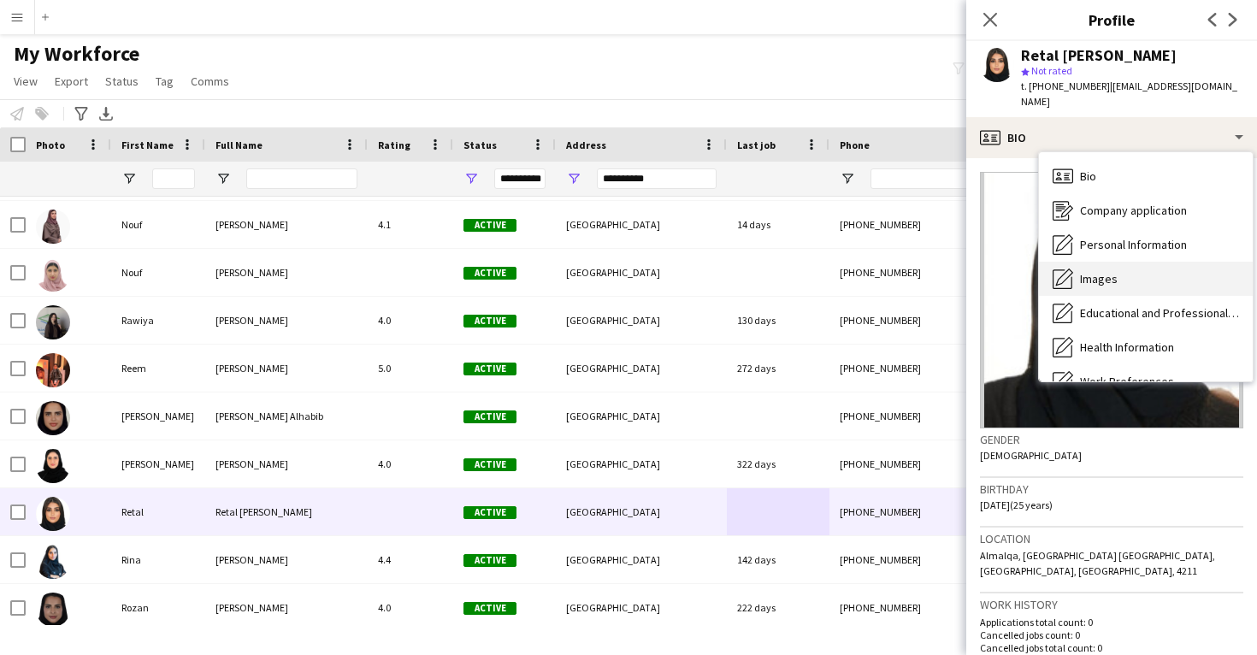
click at [1099, 271] on span "Images" at bounding box center [1099, 278] width 38 height 15
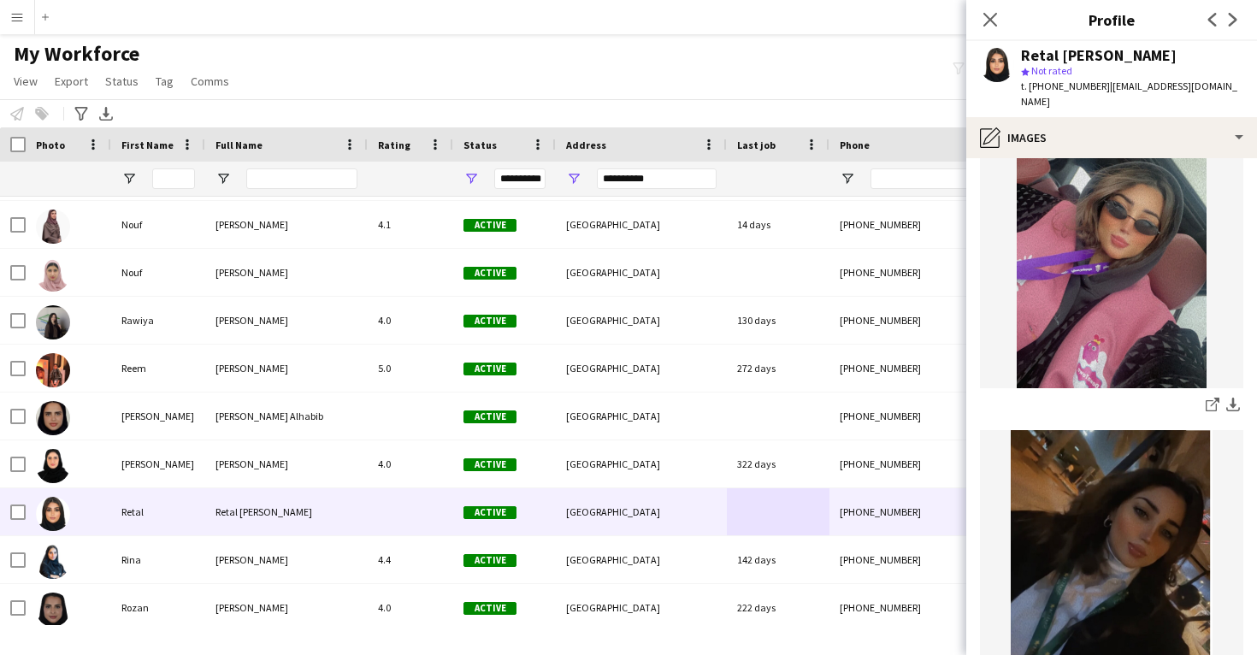
scroll to position [686, 0]
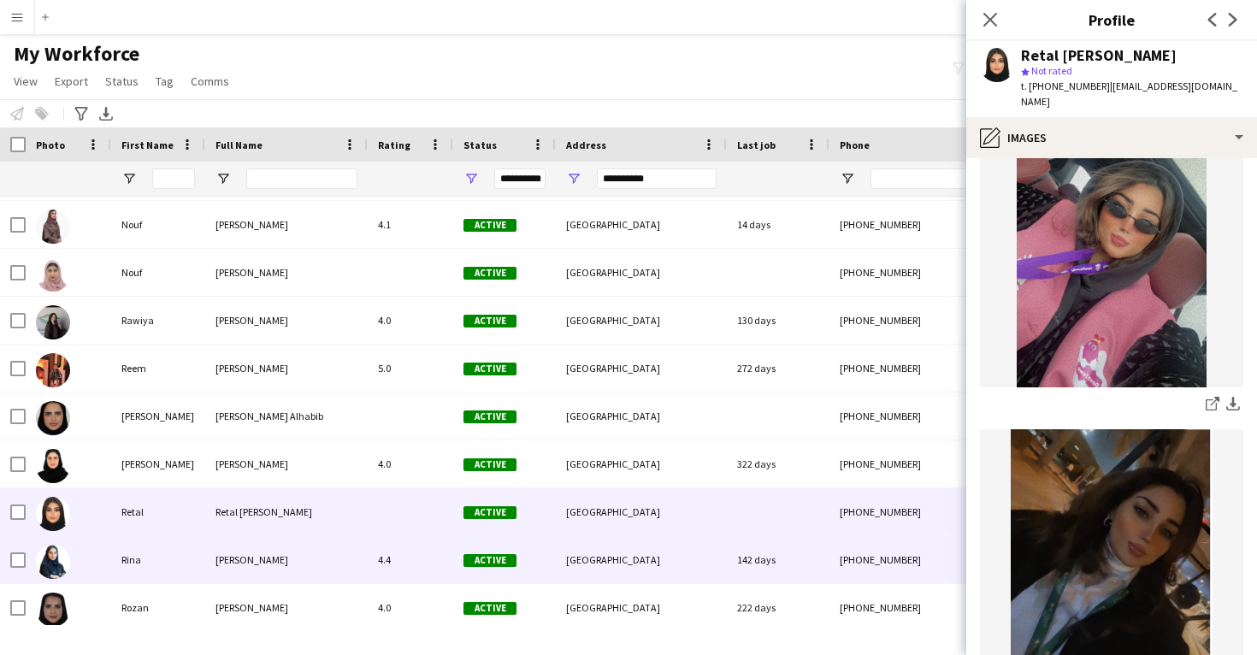
click at [732, 573] on div "142 days" at bounding box center [778, 559] width 103 height 47
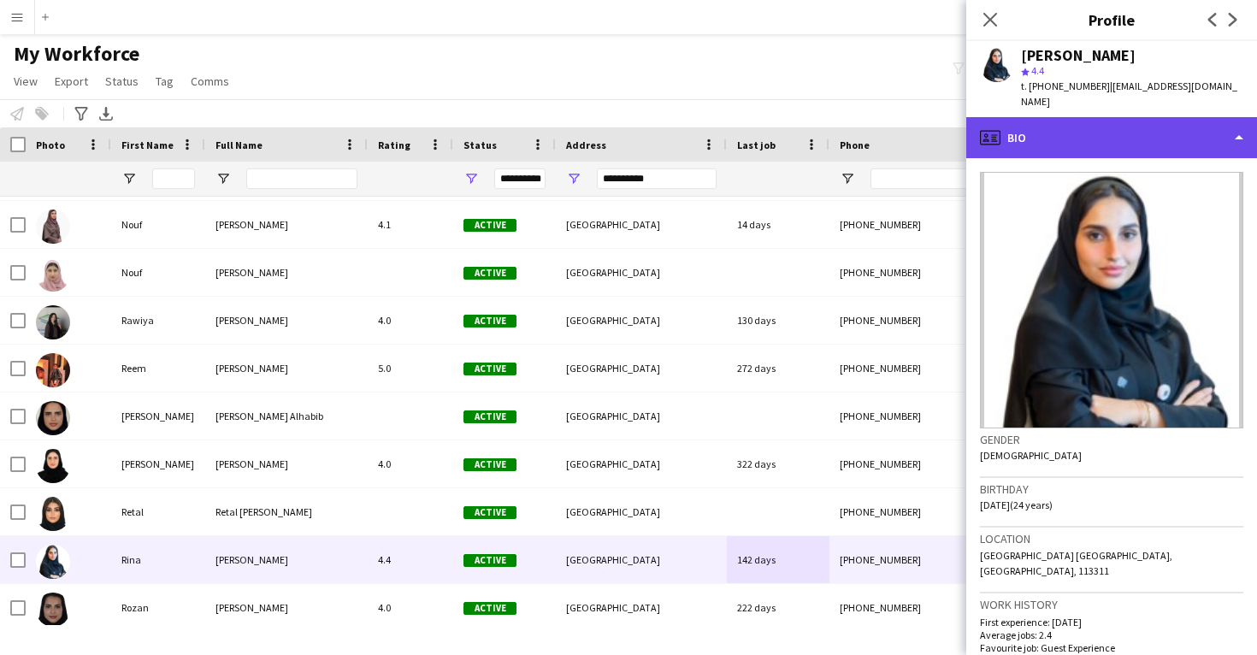
click at [1135, 118] on div "profile Bio" at bounding box center [1111, 137] width 291 height 41
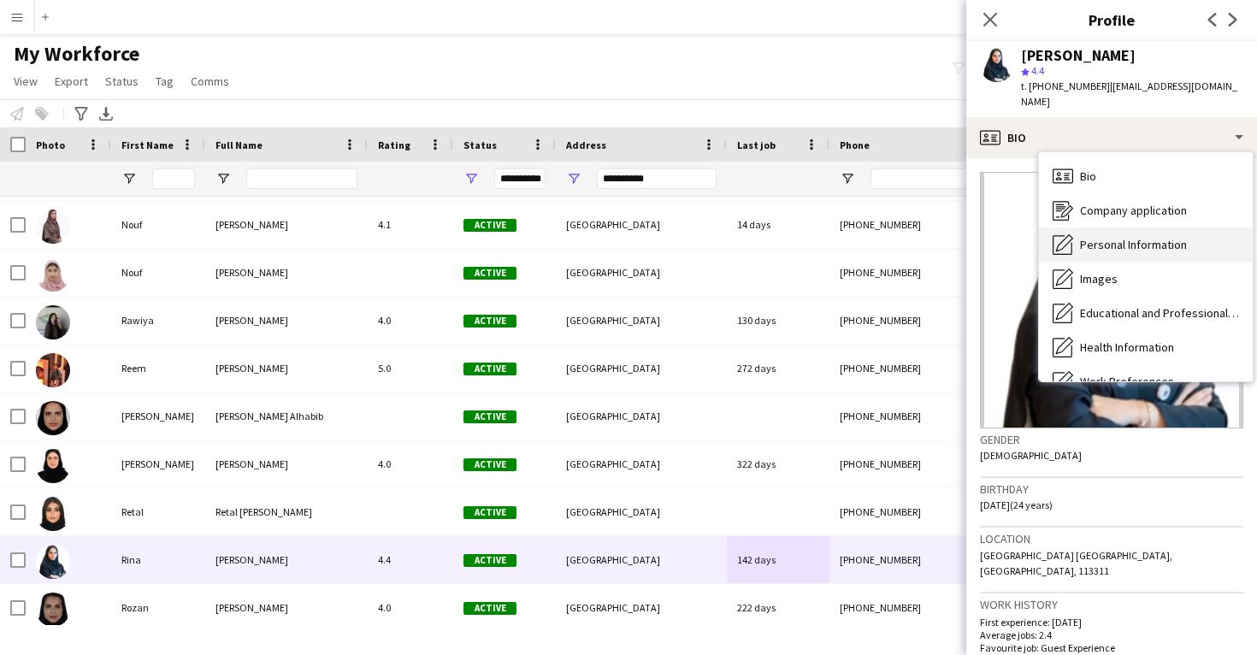
click at [1122, 239] on div "Personal Information Personal Information" at bounding box center [1146, 244] width 214 height 34
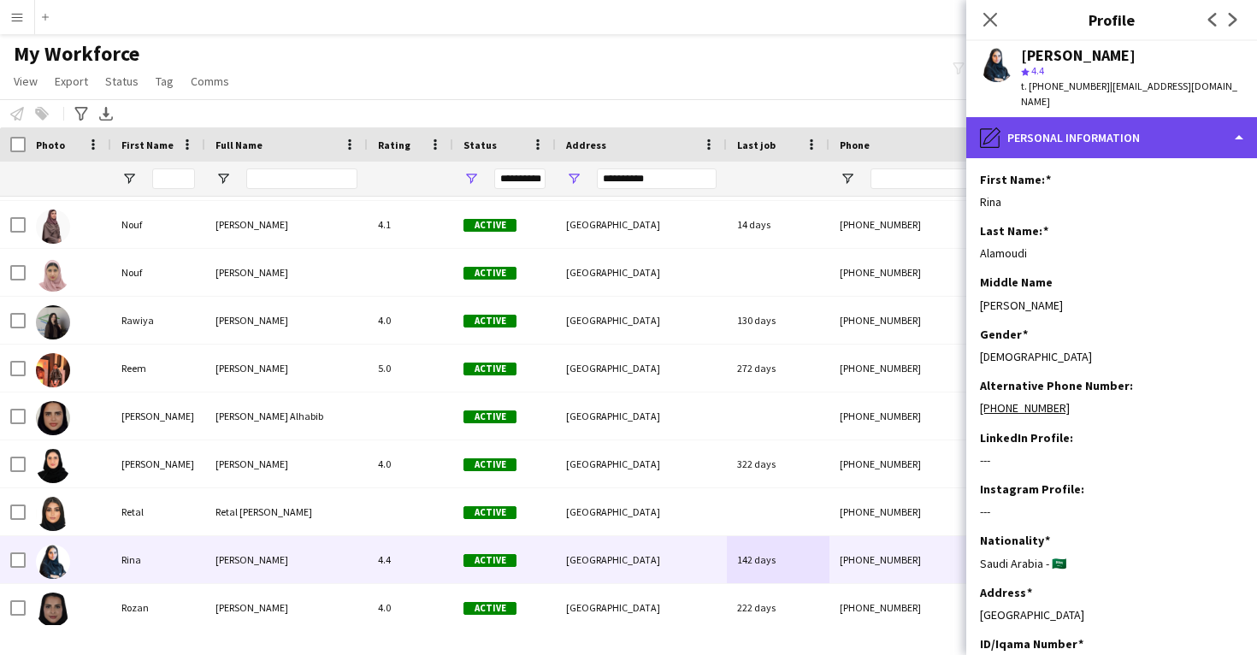
scroll to position [0, 0]
click at [1099, 121] on div "pencil4 Personal Information" at bounding box center [1111, 137] width 291 height 41
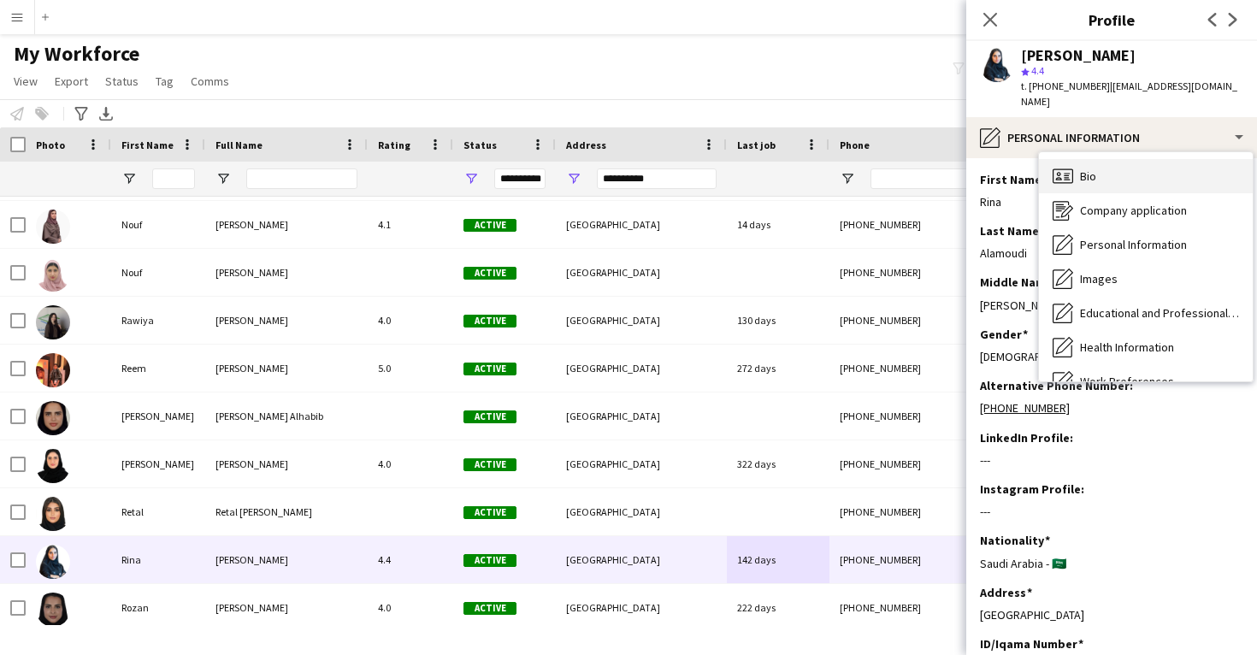
click at [1101, 159] on div "Bio Bio" at bounding box center [1146, 176] width 214 height 34
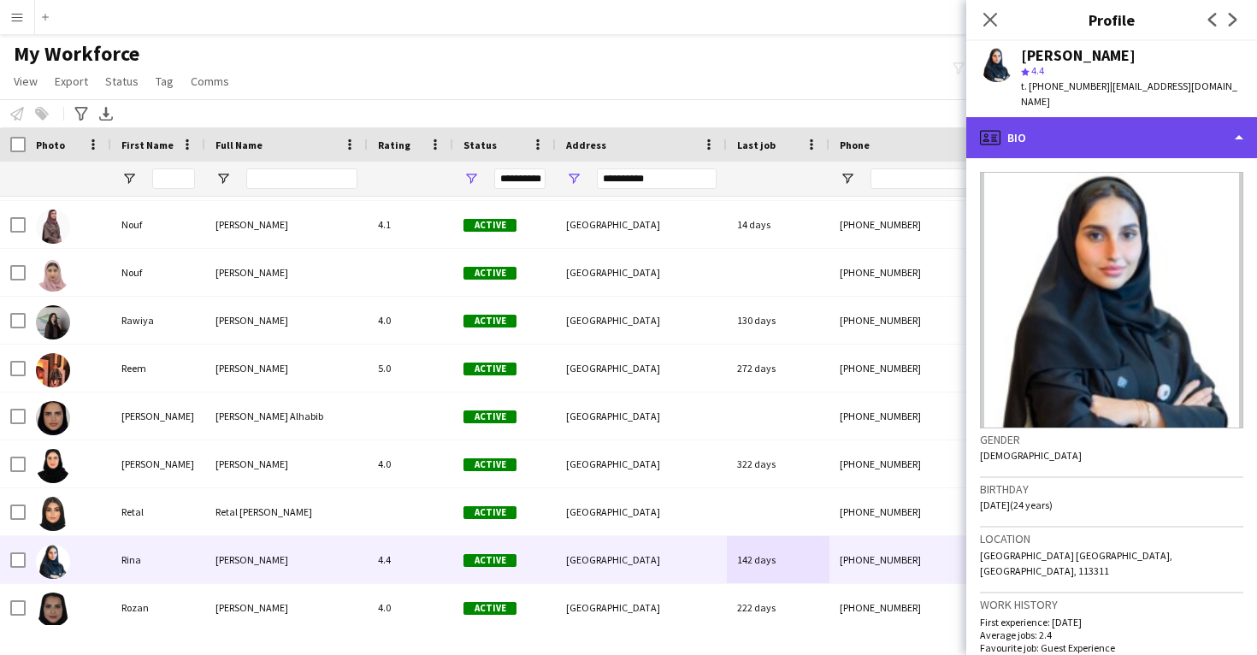
click at [1115, 117] on div "profile Bio" at bounding box center [1111, 137] width 291 height 41
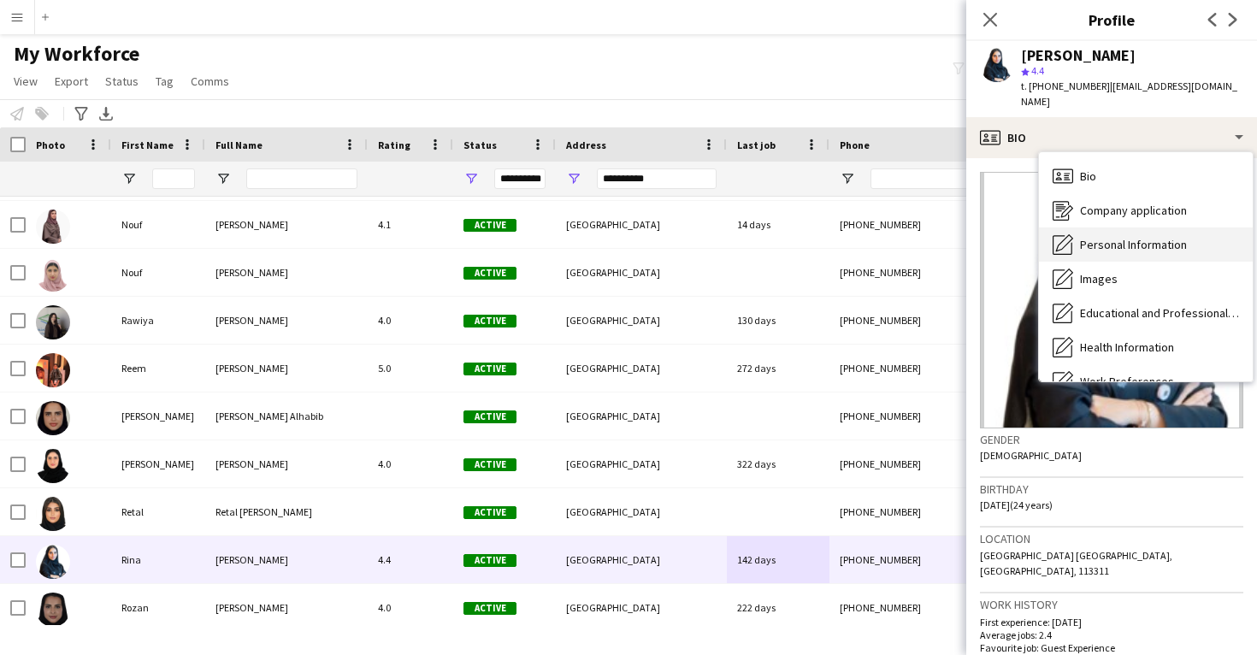
click at [1120, 237] on span "Personal Information" at bounding box center [1133, 244] width 107 height 15
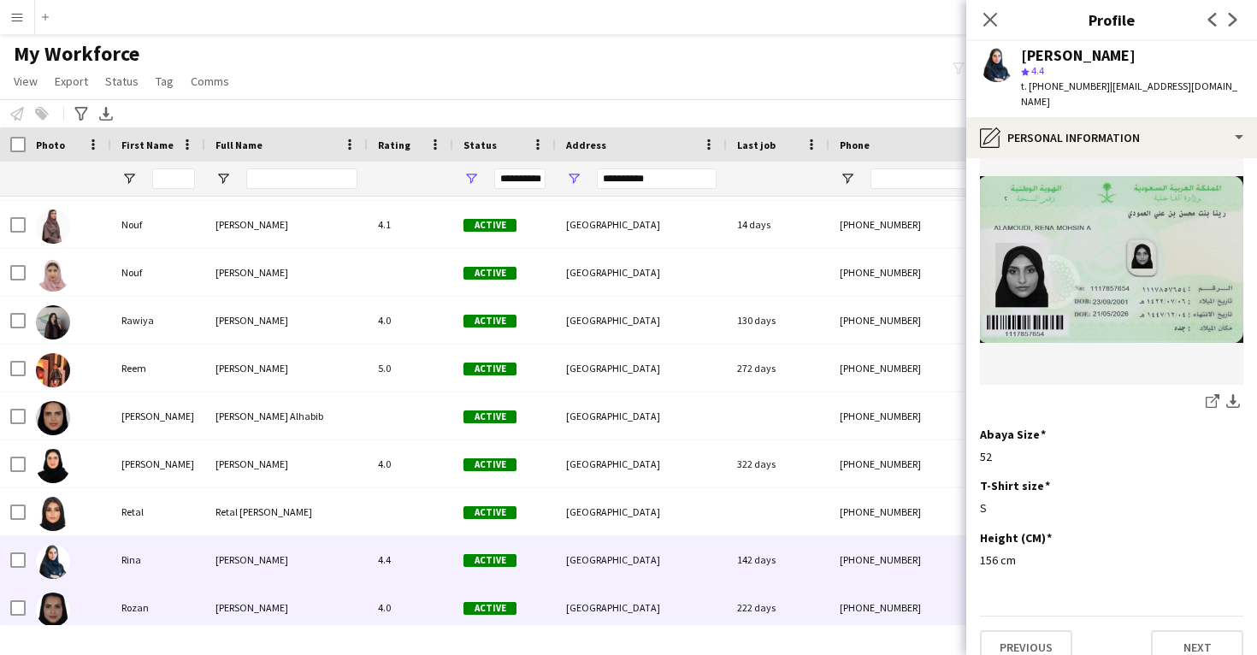
scroll to position [960, 0]
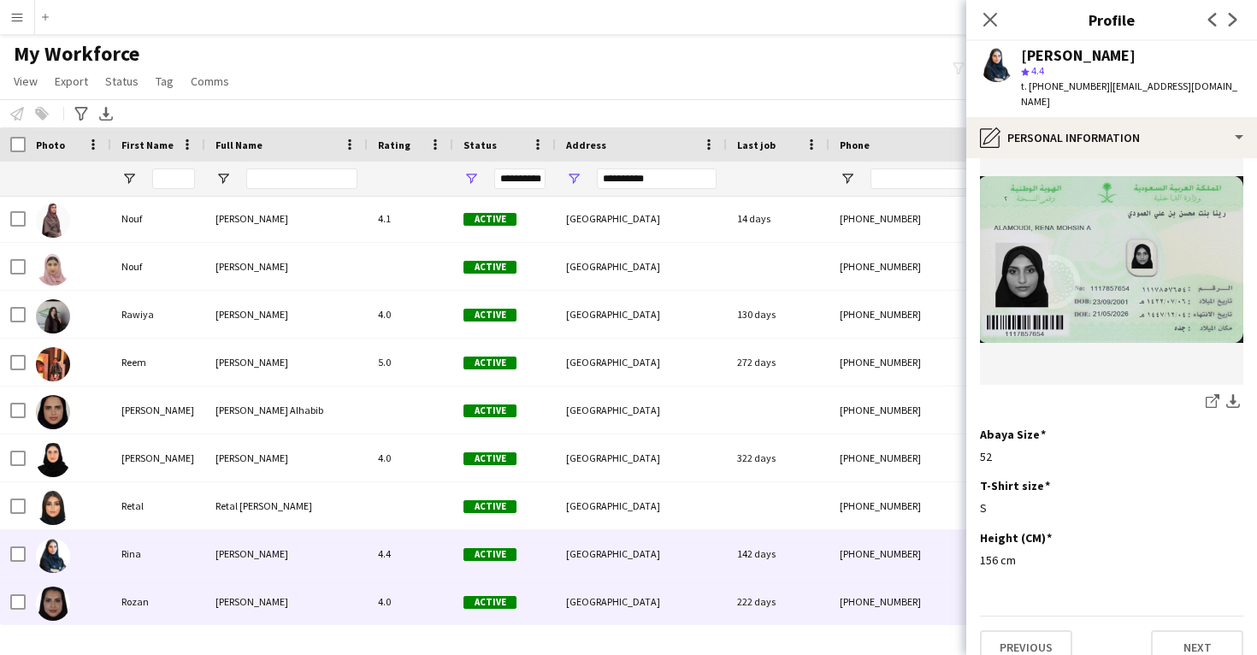
click at [523, 593] on div "Active" at bounding box center [504, 601] width 103 height 47
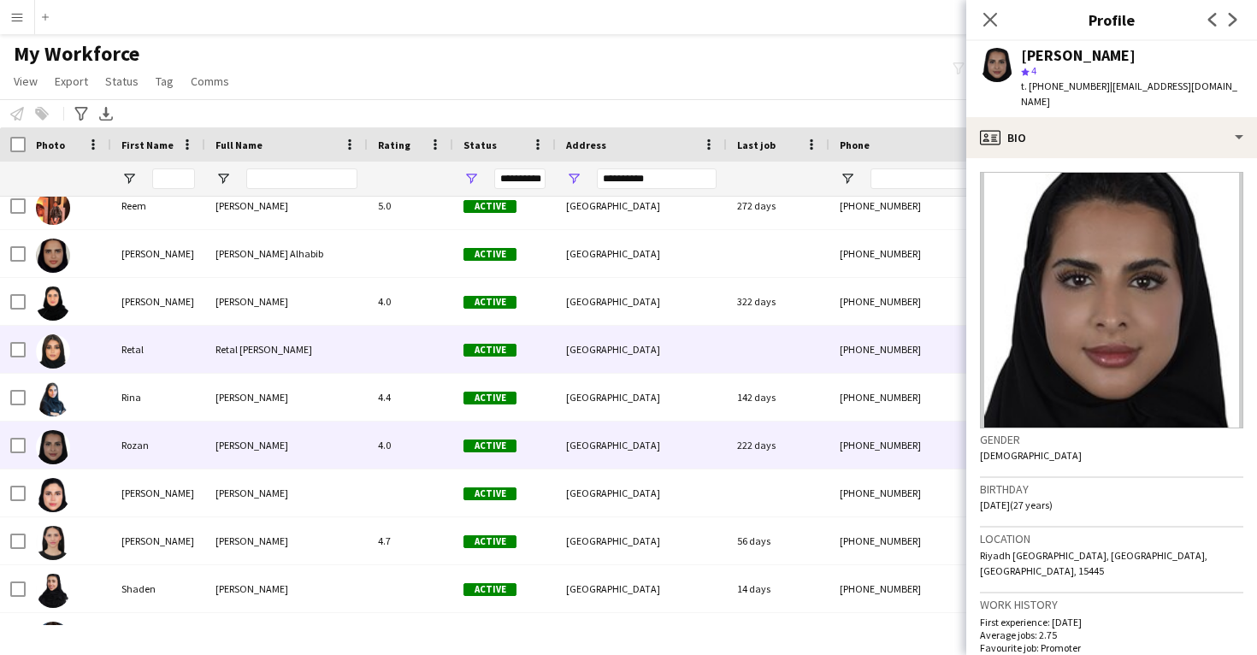
scroll to position [1143, 0]
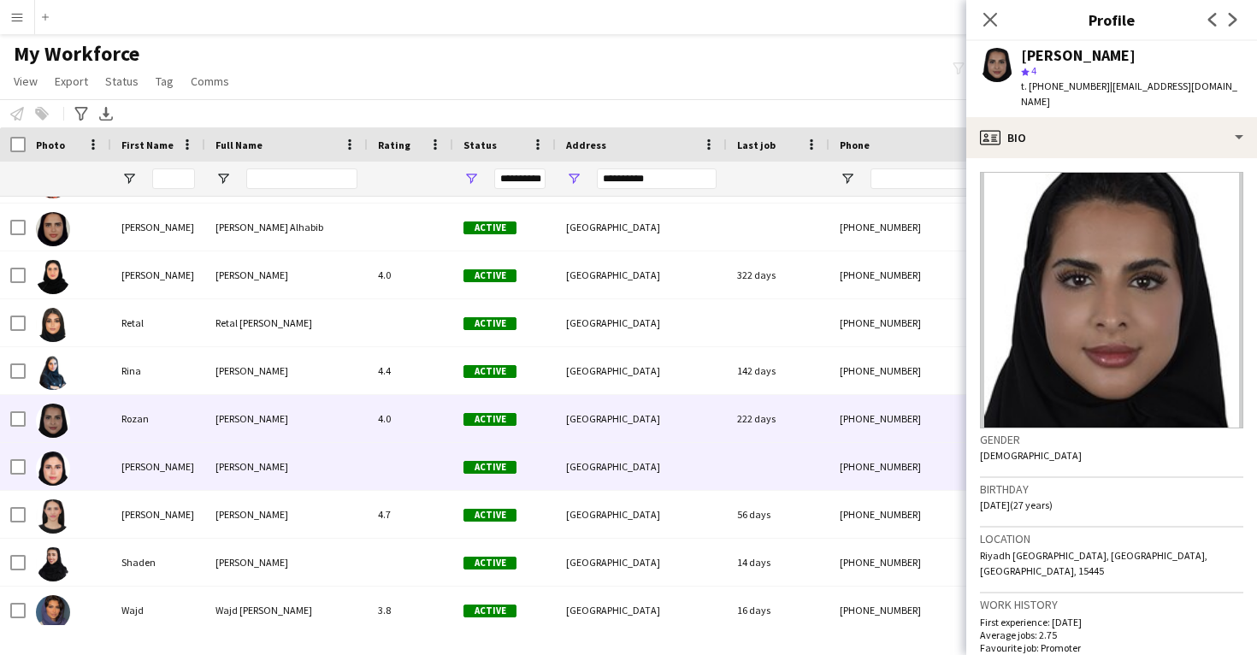
click at [721, 487] on div "[GEOGRAPHIC_DATA]" at bounding box center [641, 466] width 171 height 47
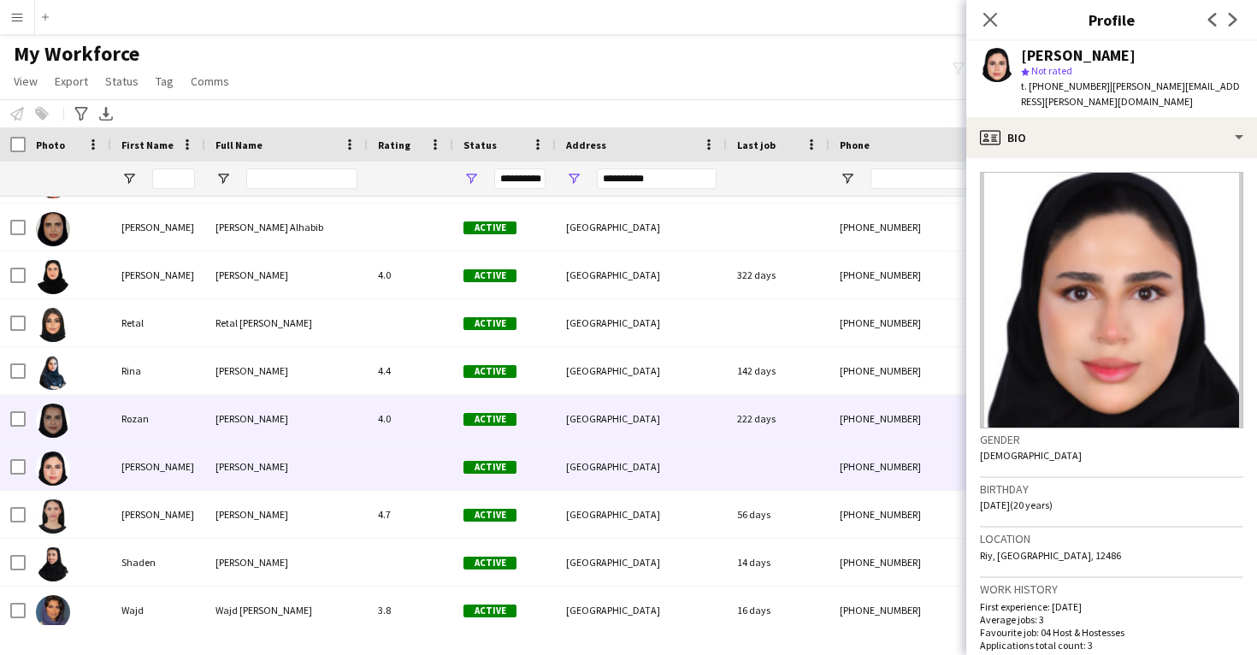
click at [717, 440] on div "[GEOGRAPHIC_DATA]" at bounding box center [641, 418] width 171 height 47
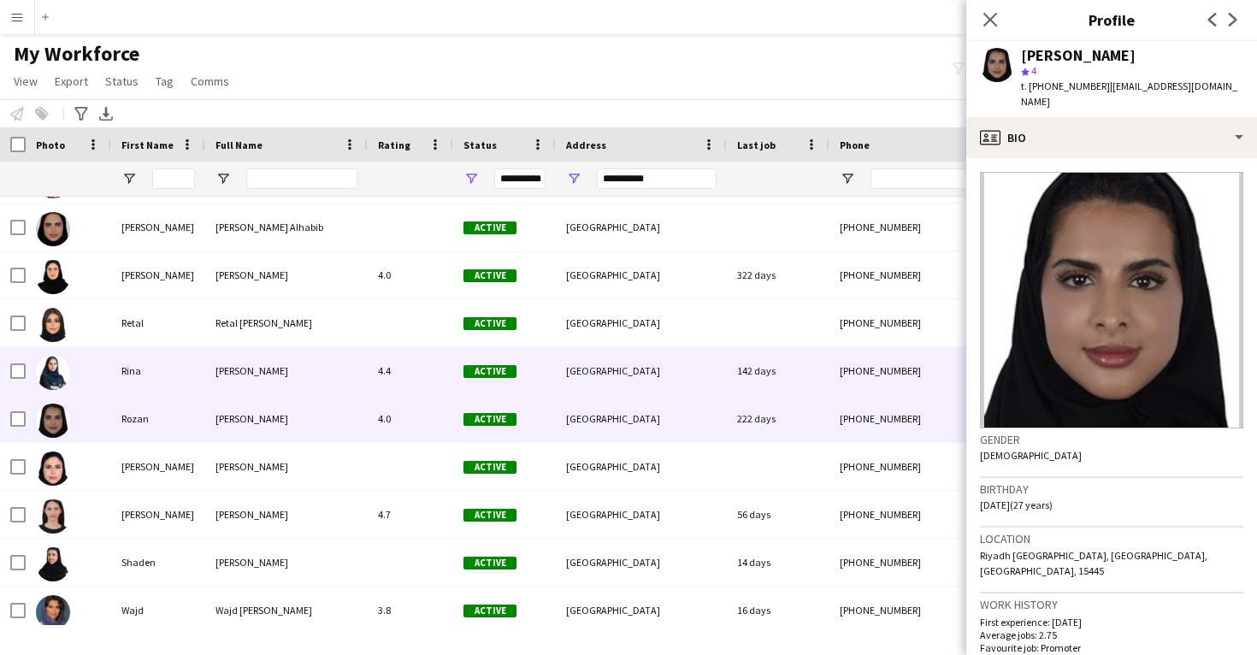
click at [794, 359] on div "142 days" at bounding box center [778, 370] width 103 height 47
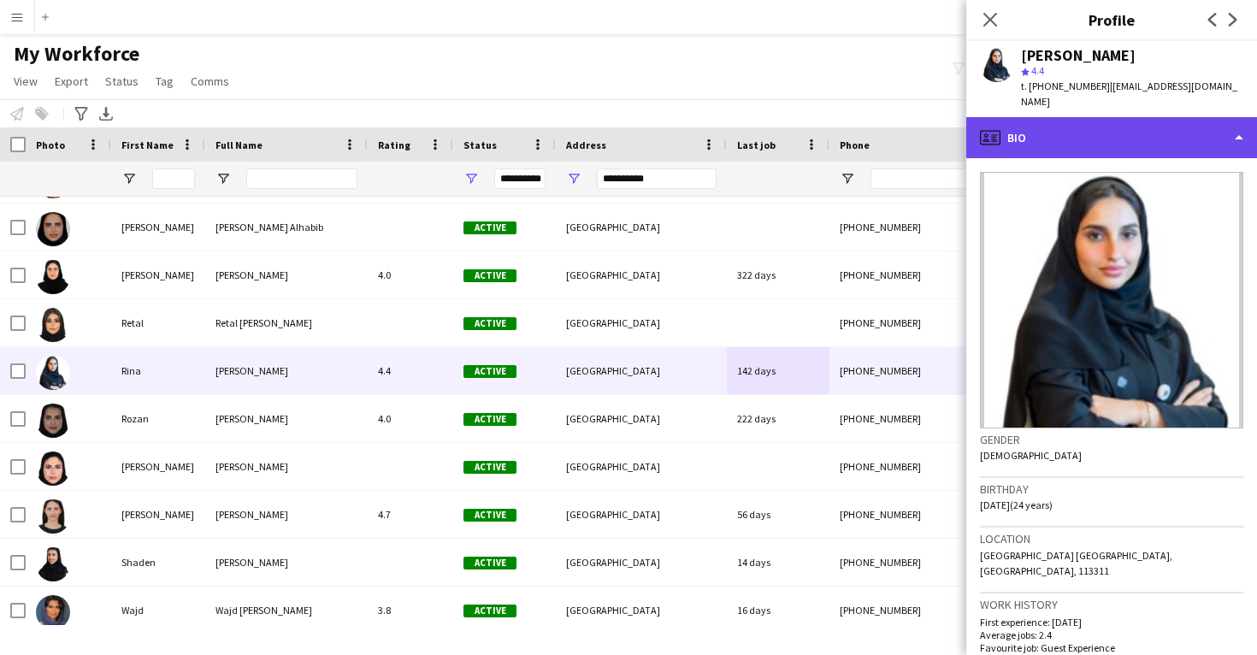
click at [1080, 120] on div "profile Bio" at bounding box center [1111, 137] width 291 height 41
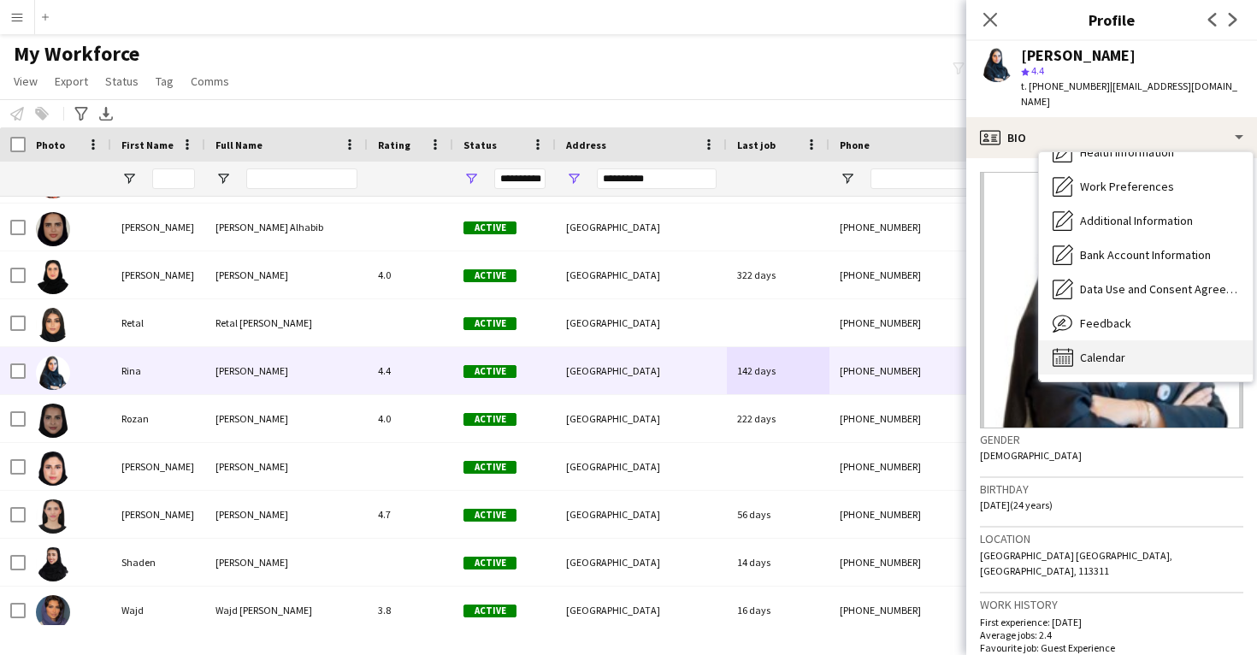
scroll to position [196, 0]
click at [1087, 350] on span "Calendar" at bounding box center [1102, 357] width 45 height 15
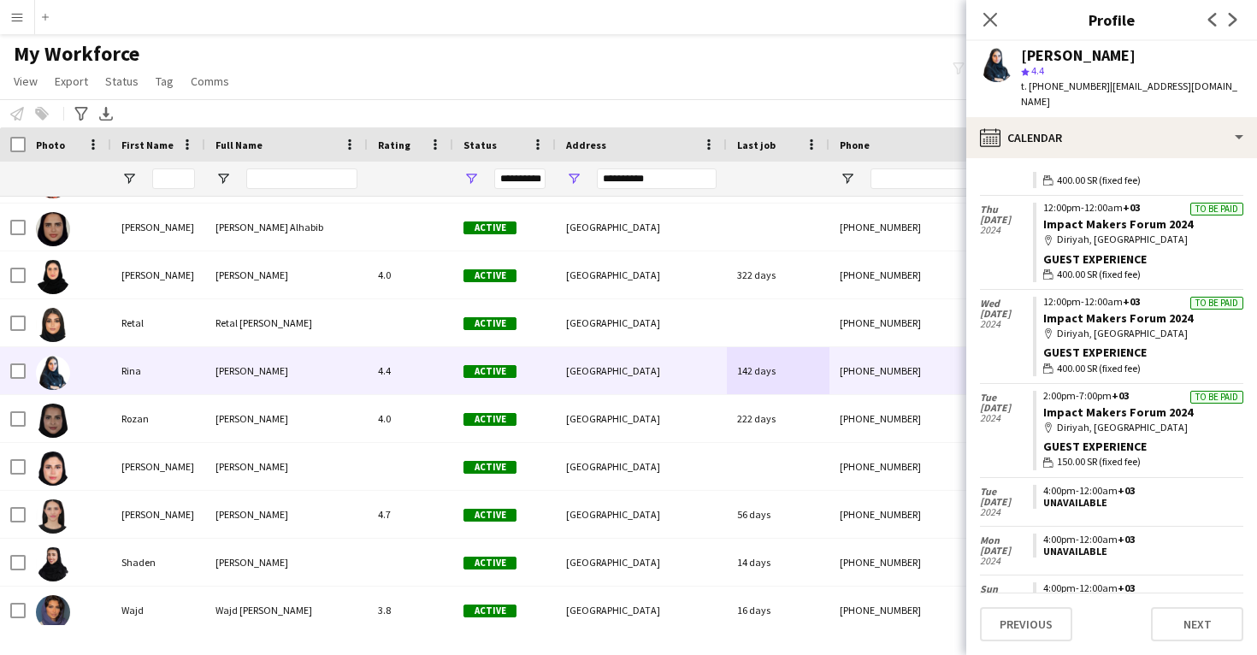
scroll to position [1165, 0]
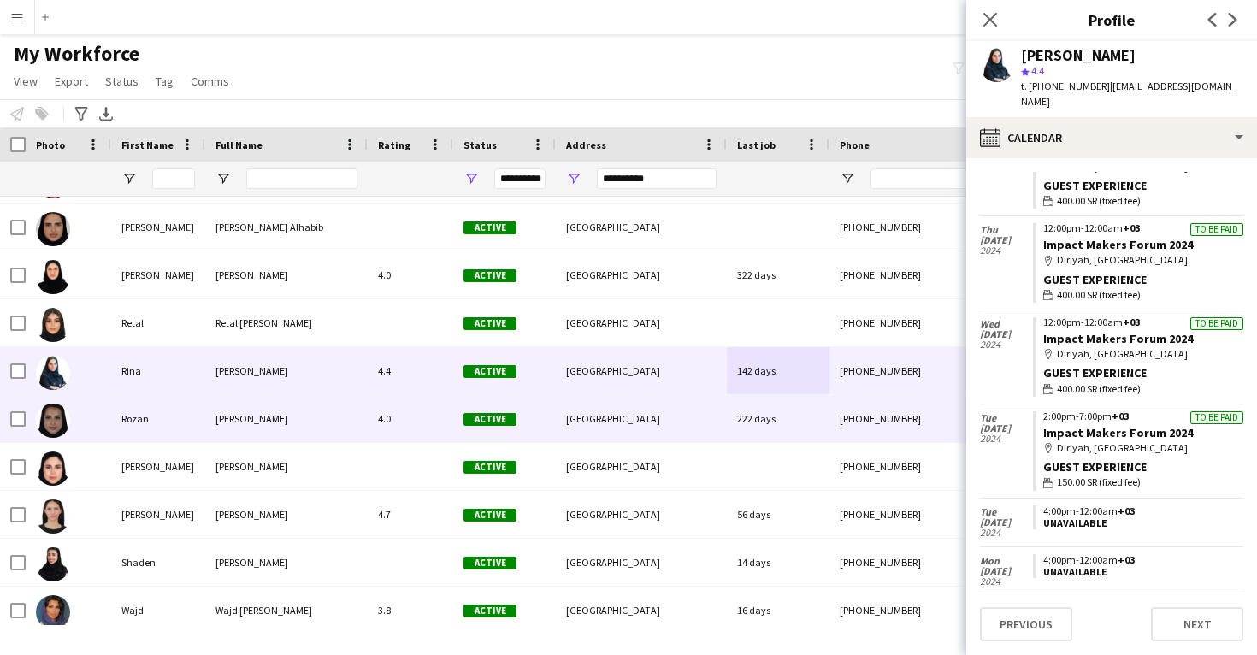
click at [773, 436] on div "222 days" at bounding box center [778, 418] width 103 height 47
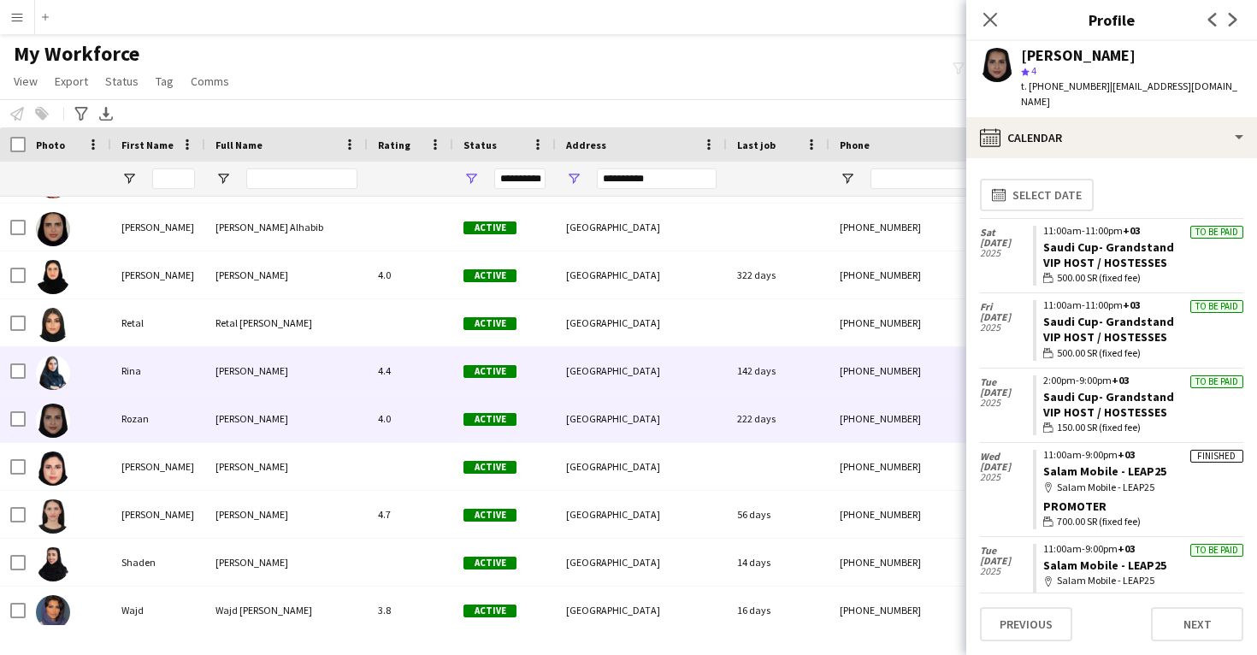
click at [831, 372] on div "[PHONE_NUMBER]" at bounding box center [939, 370] width 219 height 47
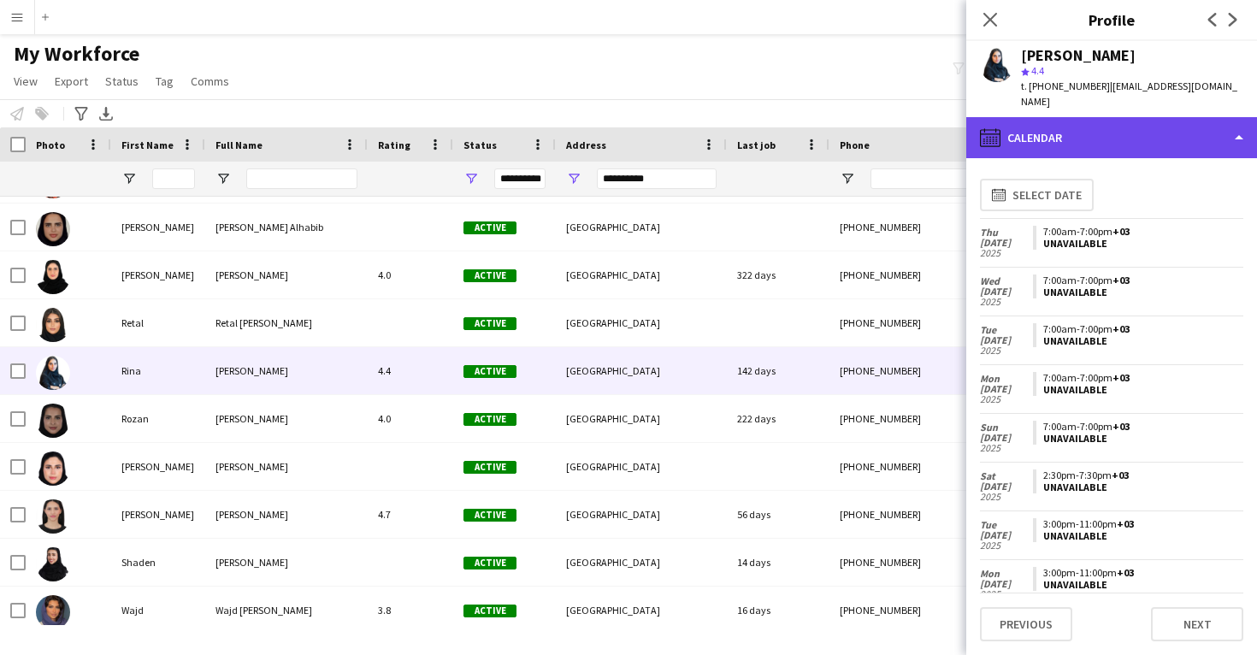
click at [1102, 134] on div "calendar-full Calendar" at bounding box center [1111, 137] width 291 height 41
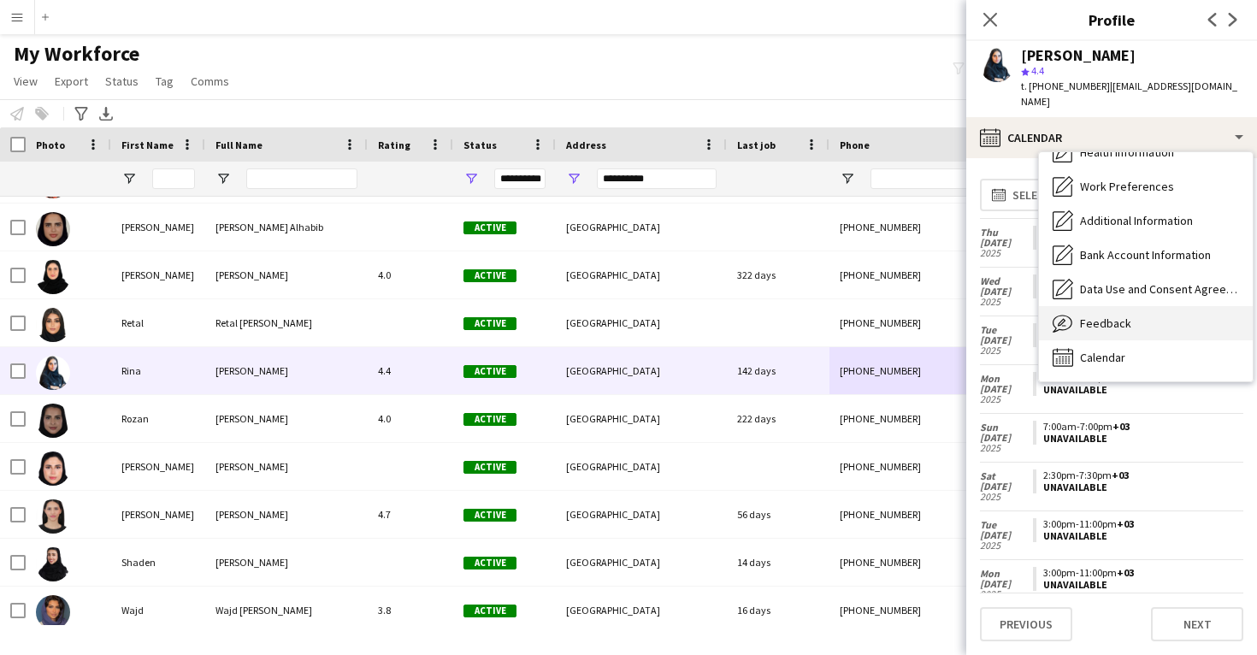
scroll to position [196, 0]
click at [1112, 306] on div "Feedback Feedback" at bounding box center [1146, 323] width 214 height 34
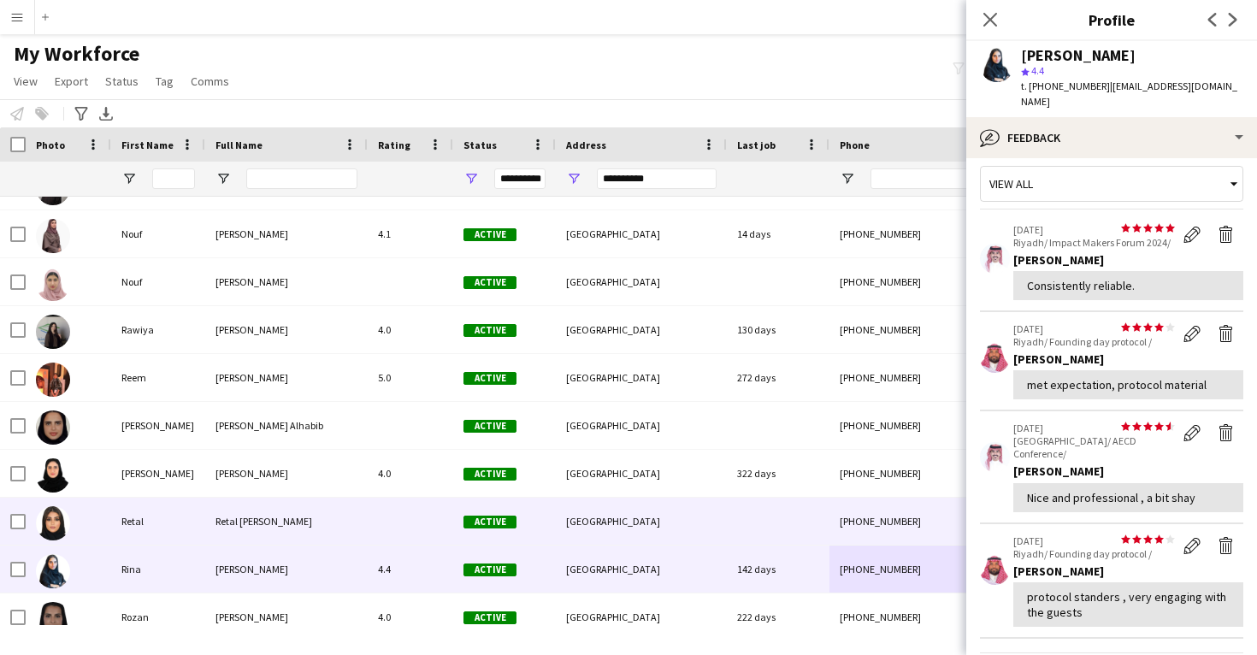
scroll to position [920, 0]
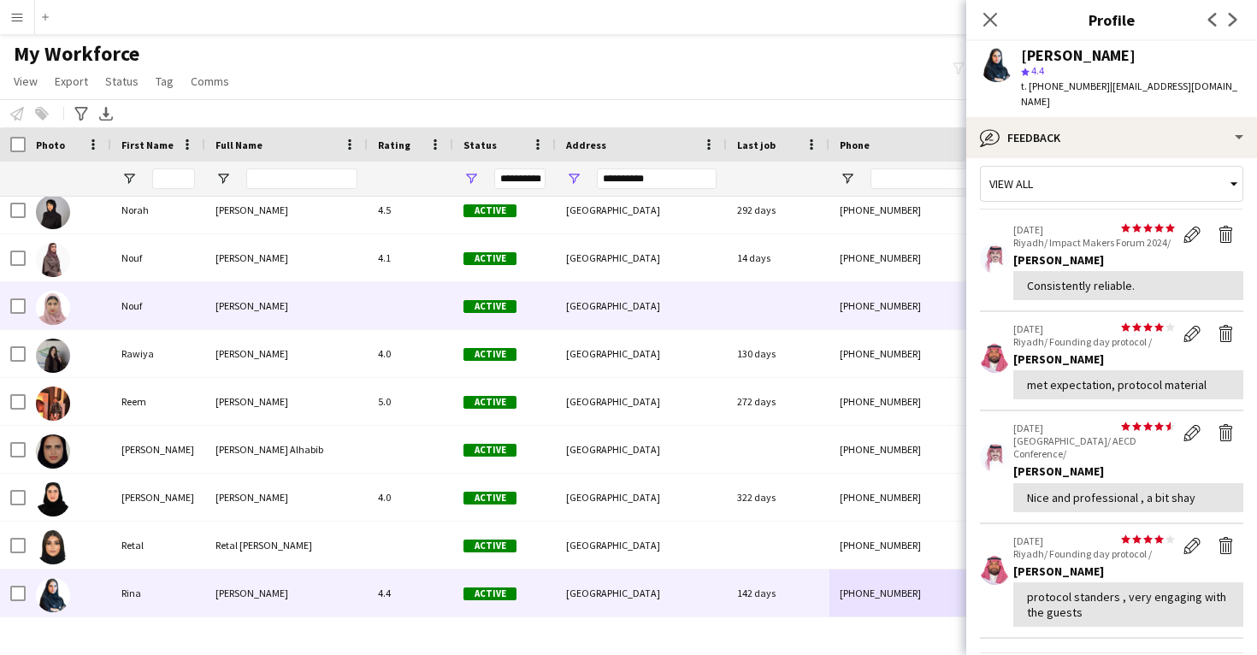
click at [658, 317] on div "[GEOGRAPHIC_DATA]" at bounding box center [641, 305] width 171 height 47
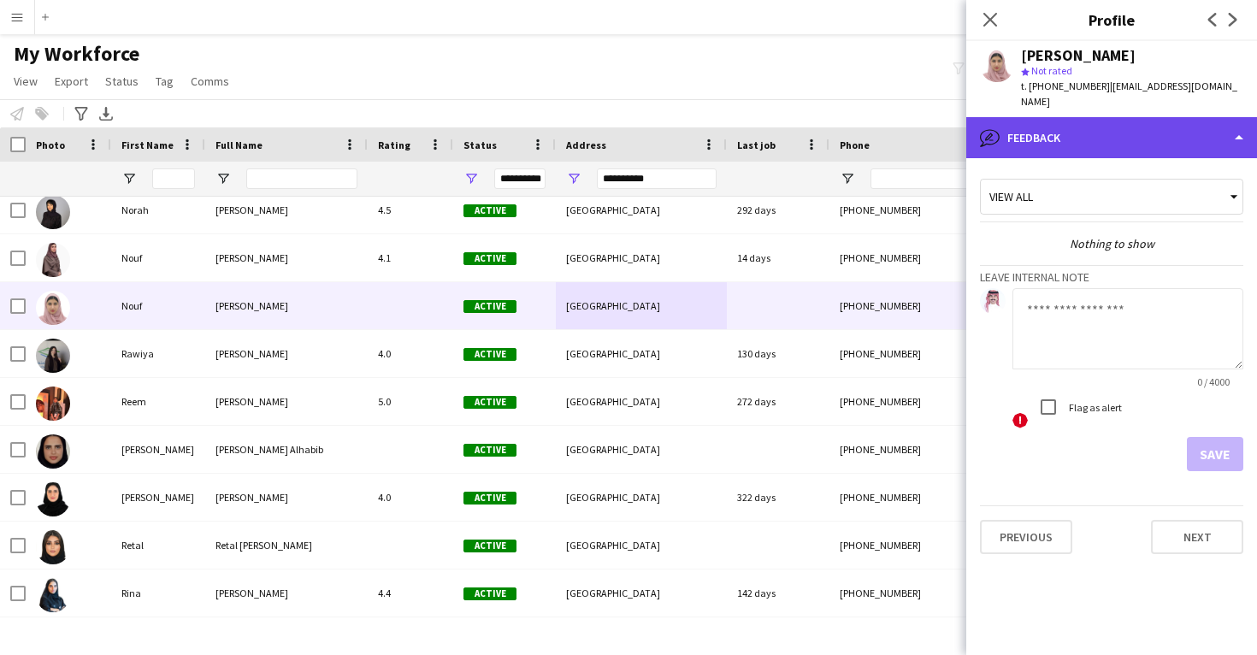
click at [1108, 129] on div "bubble-pencil Feedback" at bounding box center [1111, 137] width 291 height 41
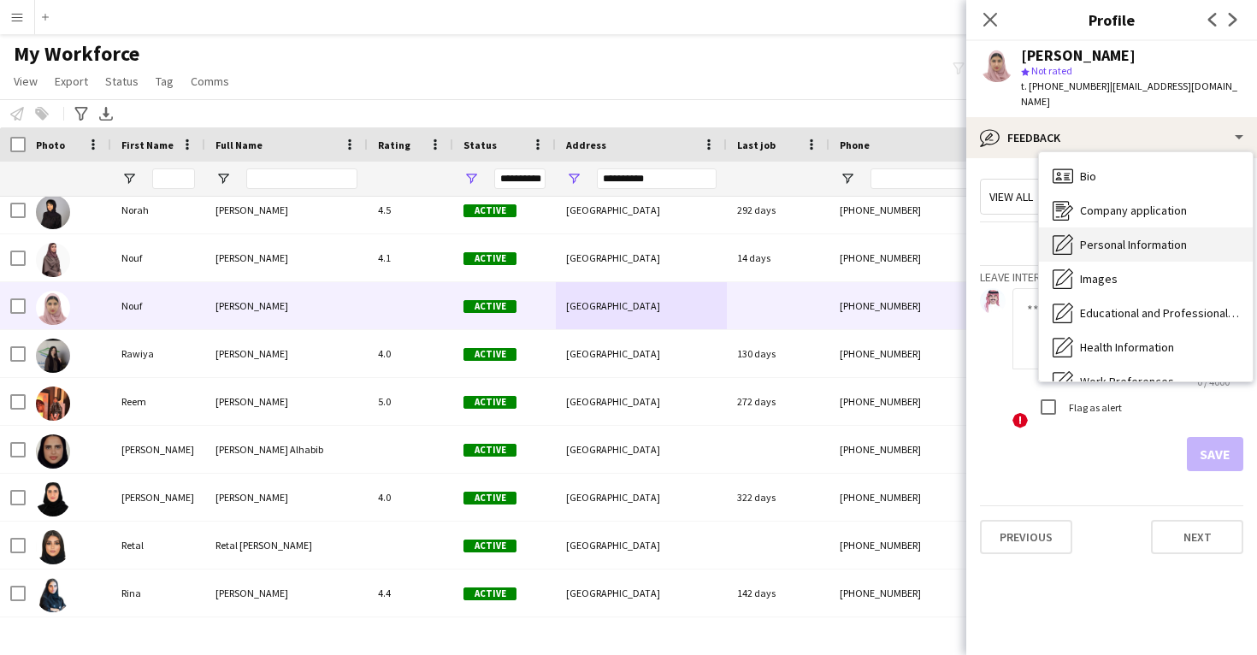
click at [1127, 239] on div "Personal Information Personal Information" at bounding box center [1146, 244] width 214 height 34
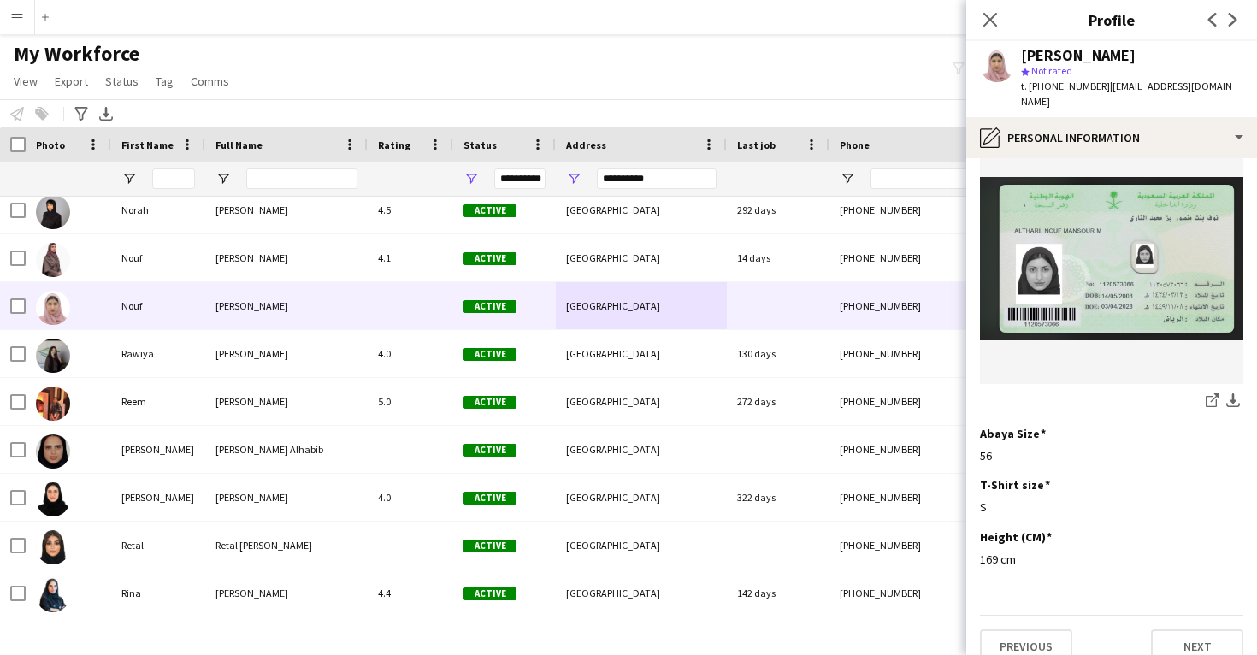
scroll to position [886, 0]
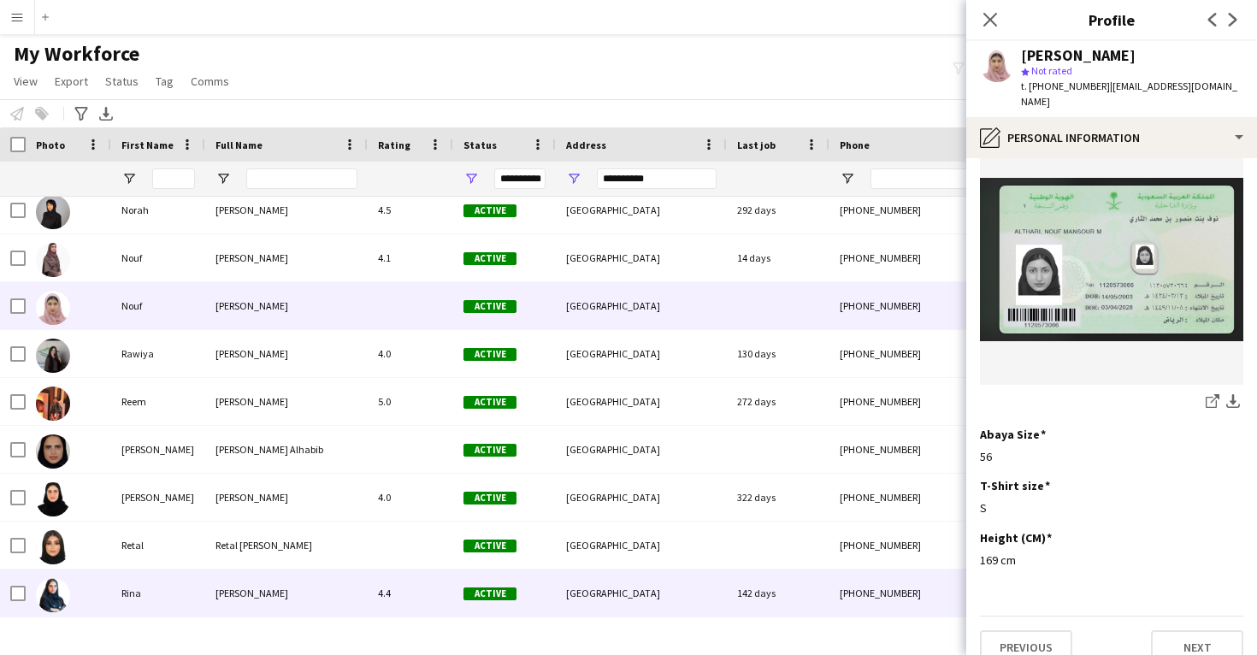
click at [705, 605] on div "[GEOGRAPHIC_DATA]" at bounding box center [641, 593] width 171 height 47
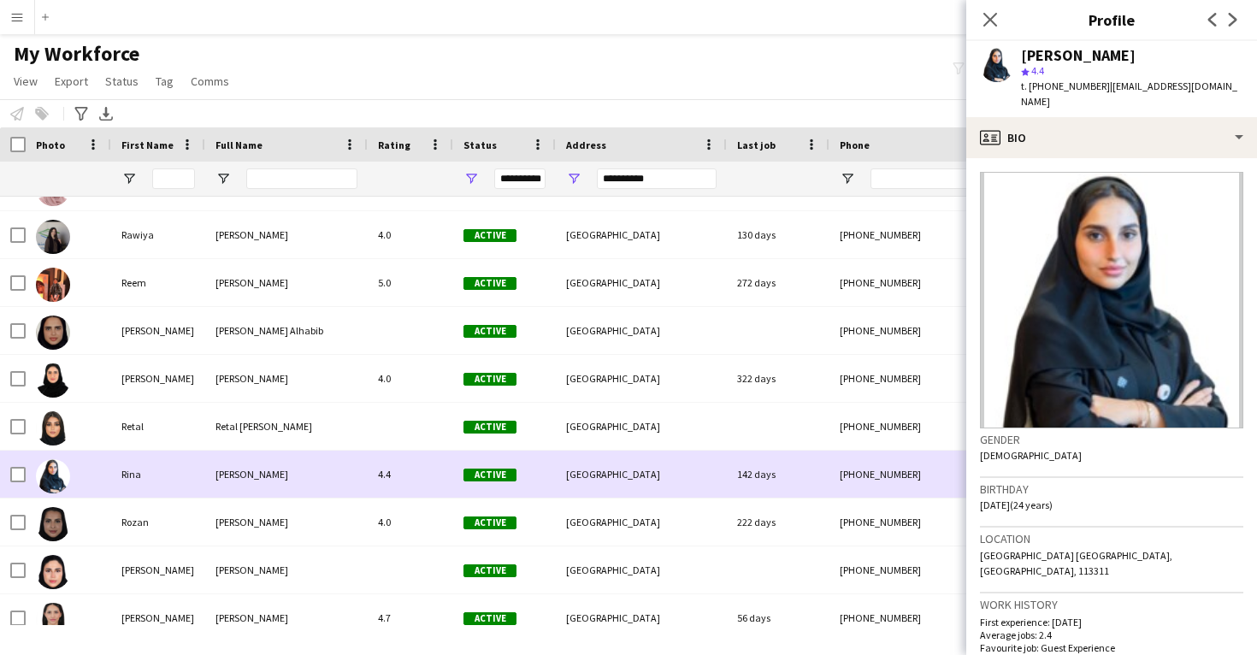
scroll to position [1044, 0]
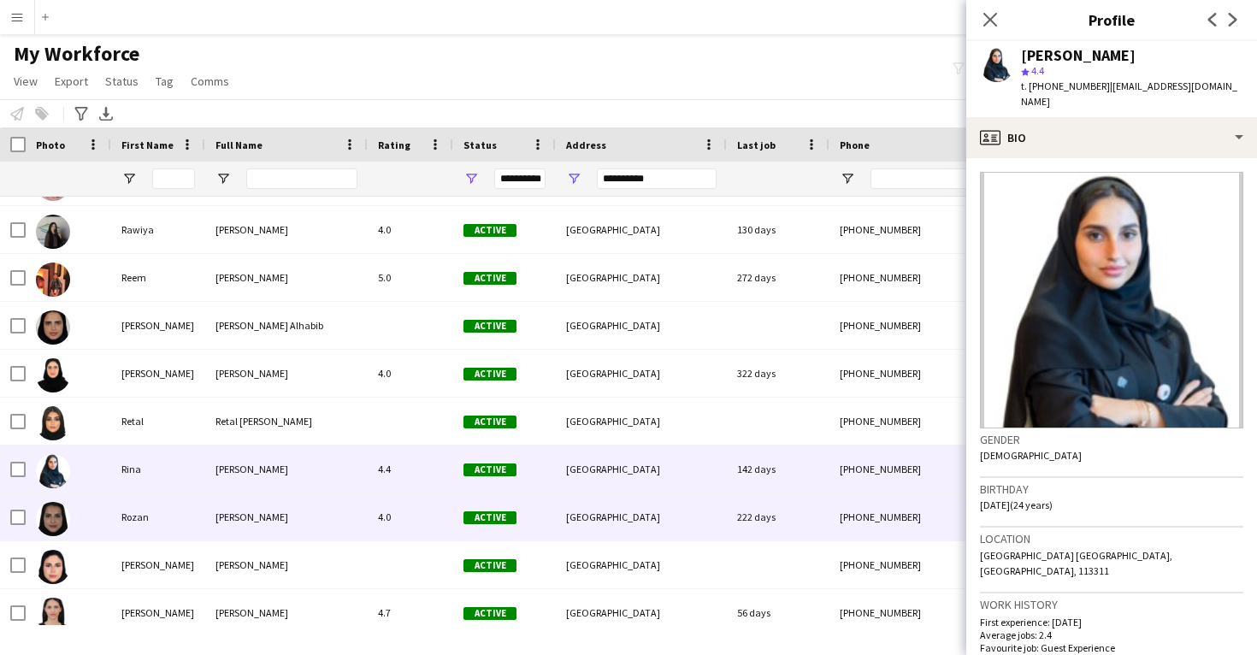
click at [719, 511] on div "[GEOGRAPHIC_DATA]" at bounding box center [641, 516] width 171 height 47
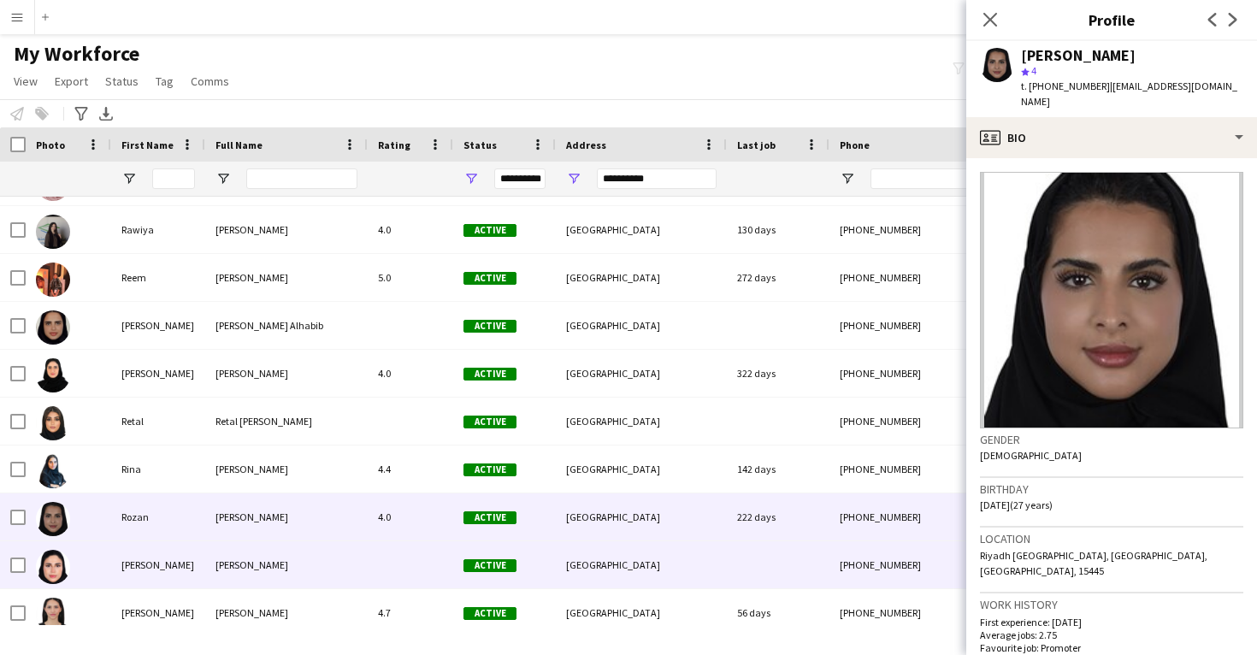
click at [691, 562] on div "[GEOGRAPHIC_DATA]" at bounding box center [641, 564] width 171 height 47
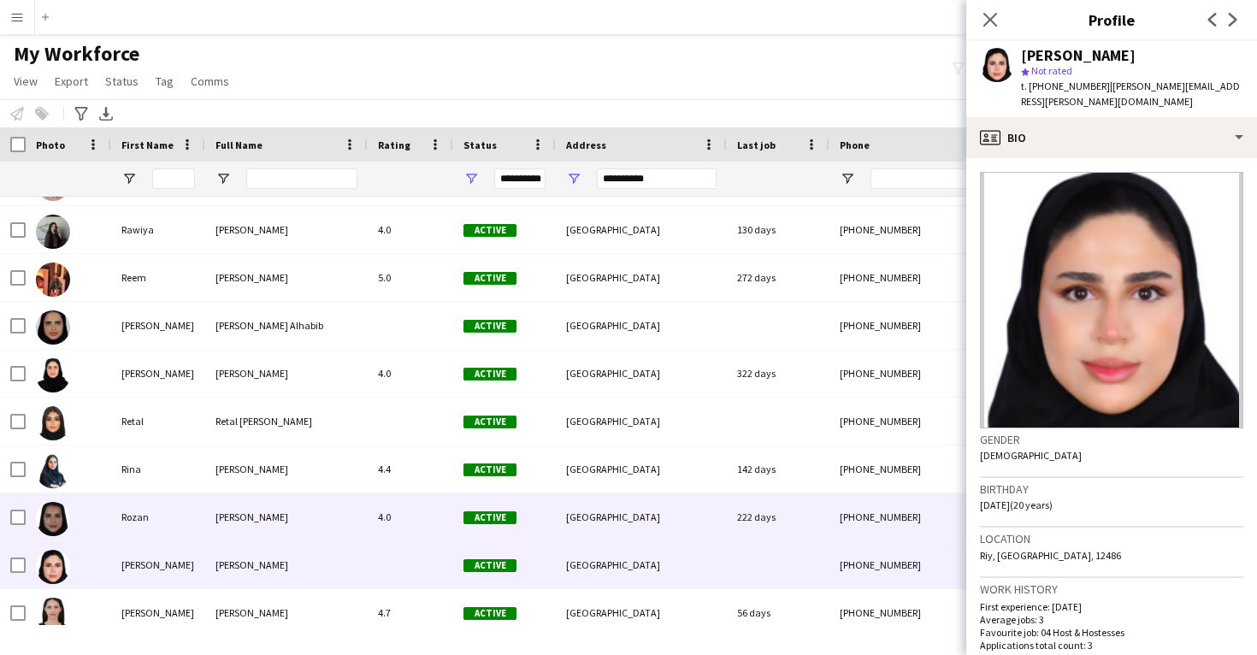
click at [699, 529] on div "[GEOGRAPHIC_DATA]" at bounding box center [641, 516] width 171 height 47
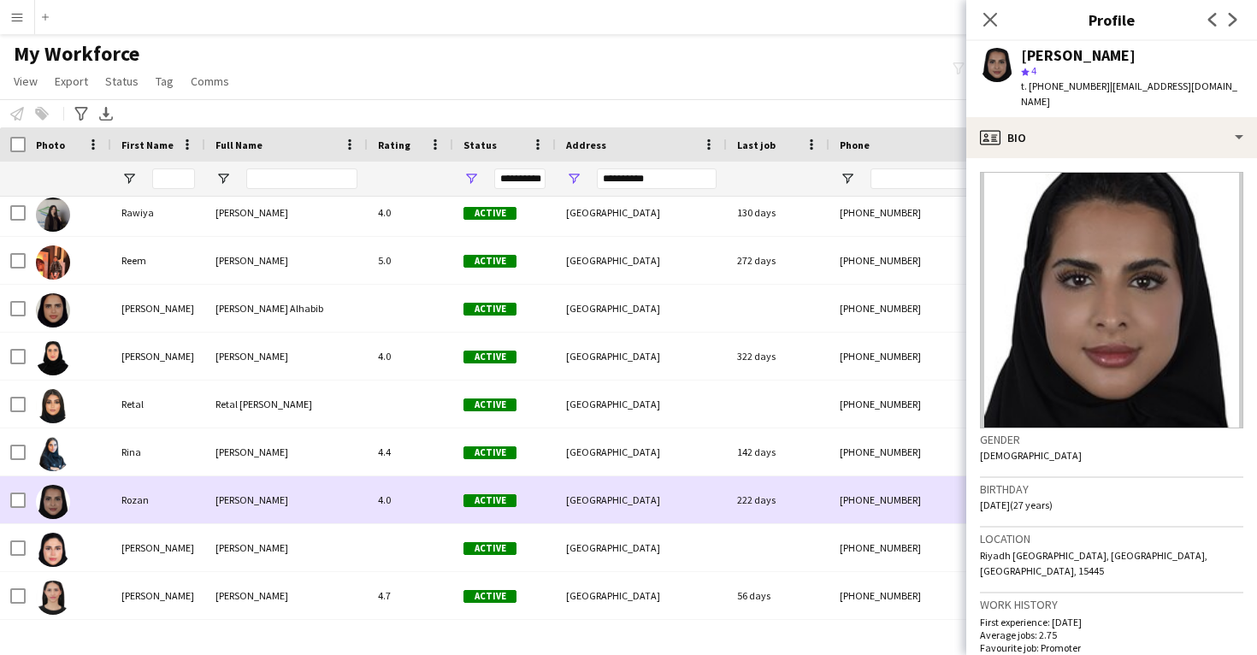
scroll to position [1101, 0]
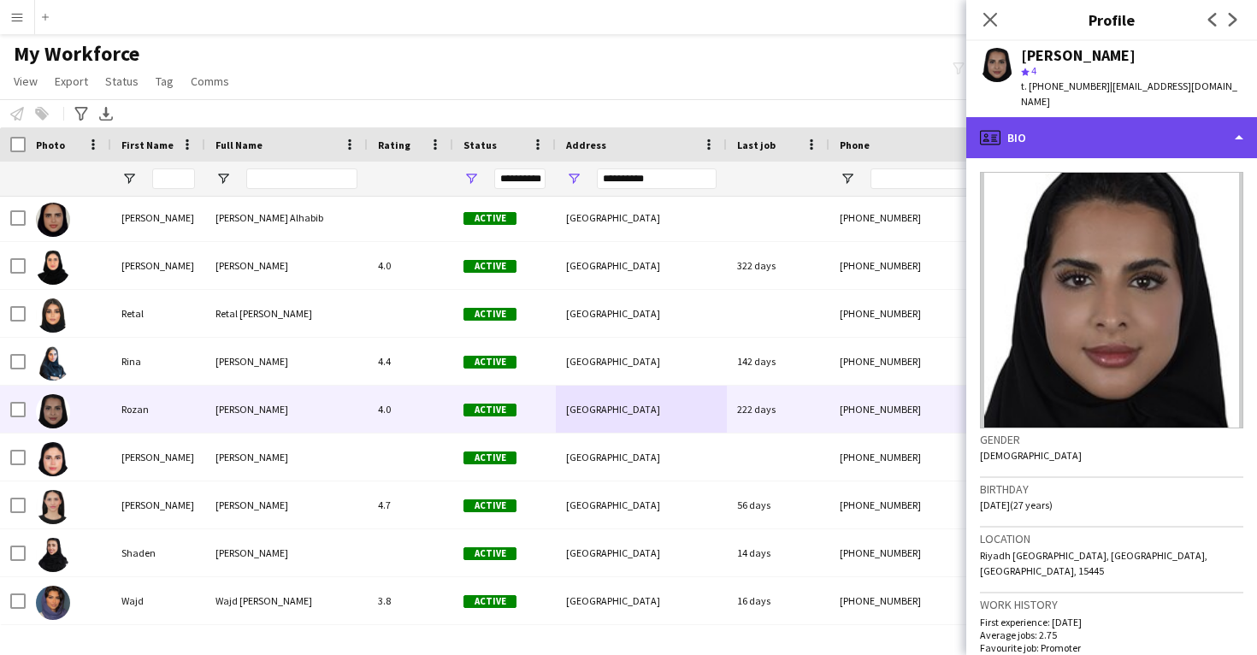
click at [1123, 117] on div "profile Bio" at bounding box center [1111, 137] width 291 height 41
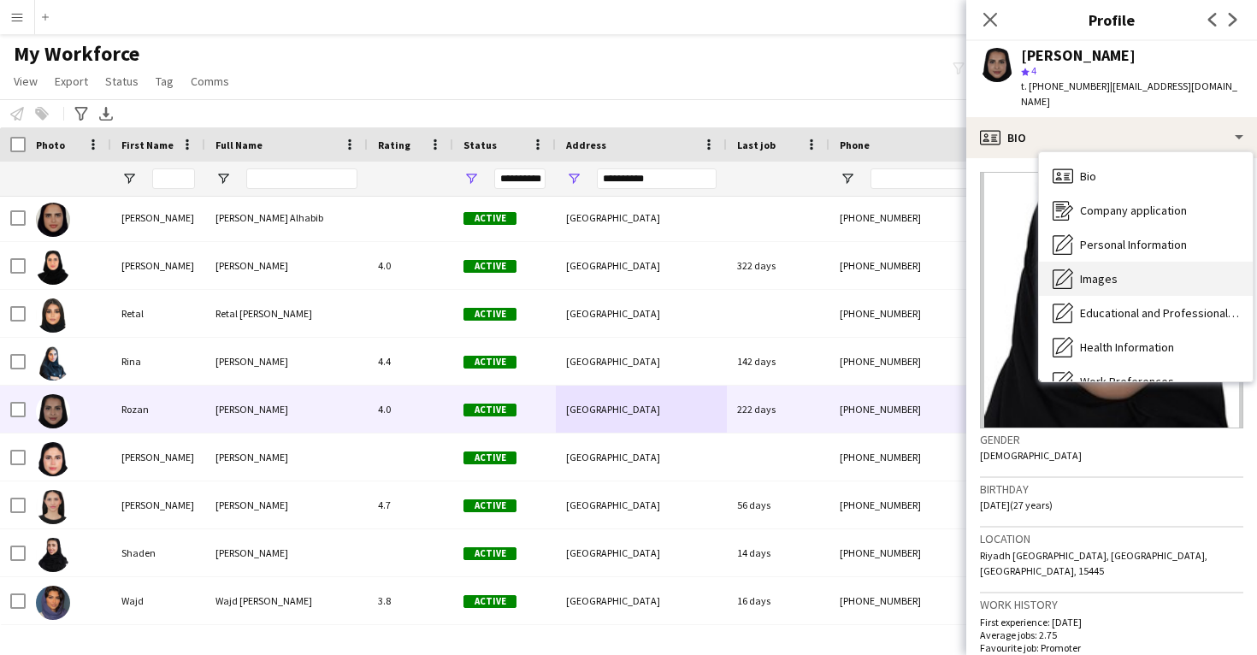
click at [1124, 262] on div "Images Images" at bounding box center [1146, 279] width 214 height 34
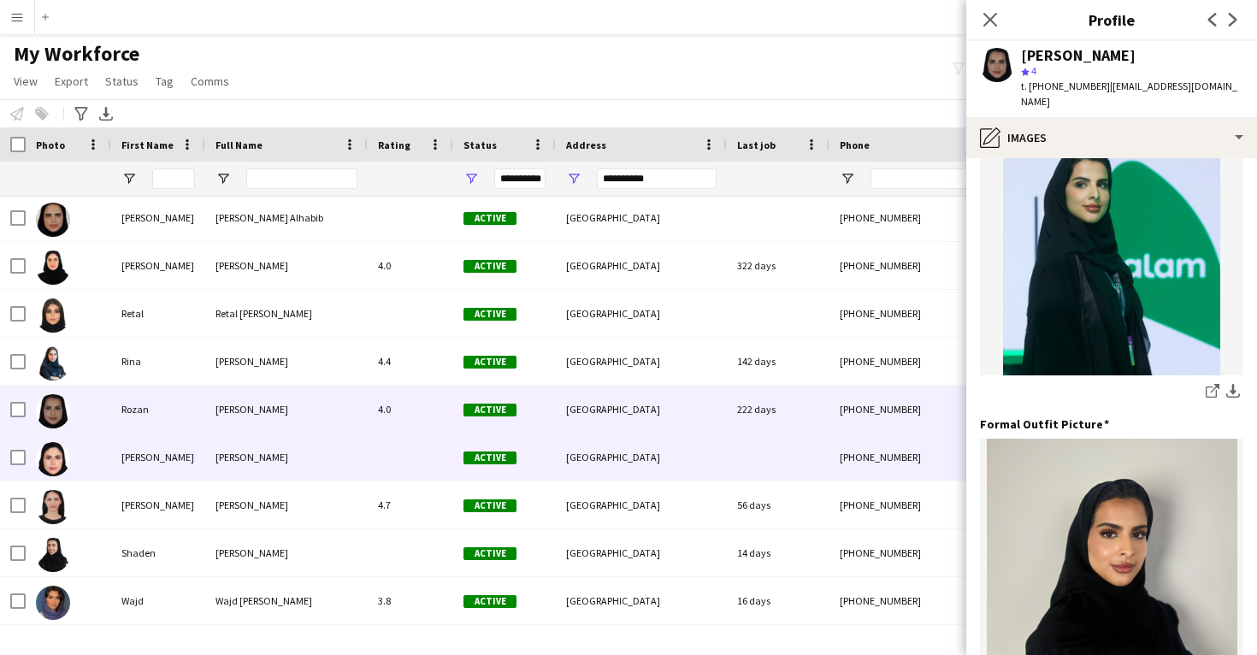
click at [841, 464] on div "+9660539966215" at bounding box center [939, 457] width 219 height 47
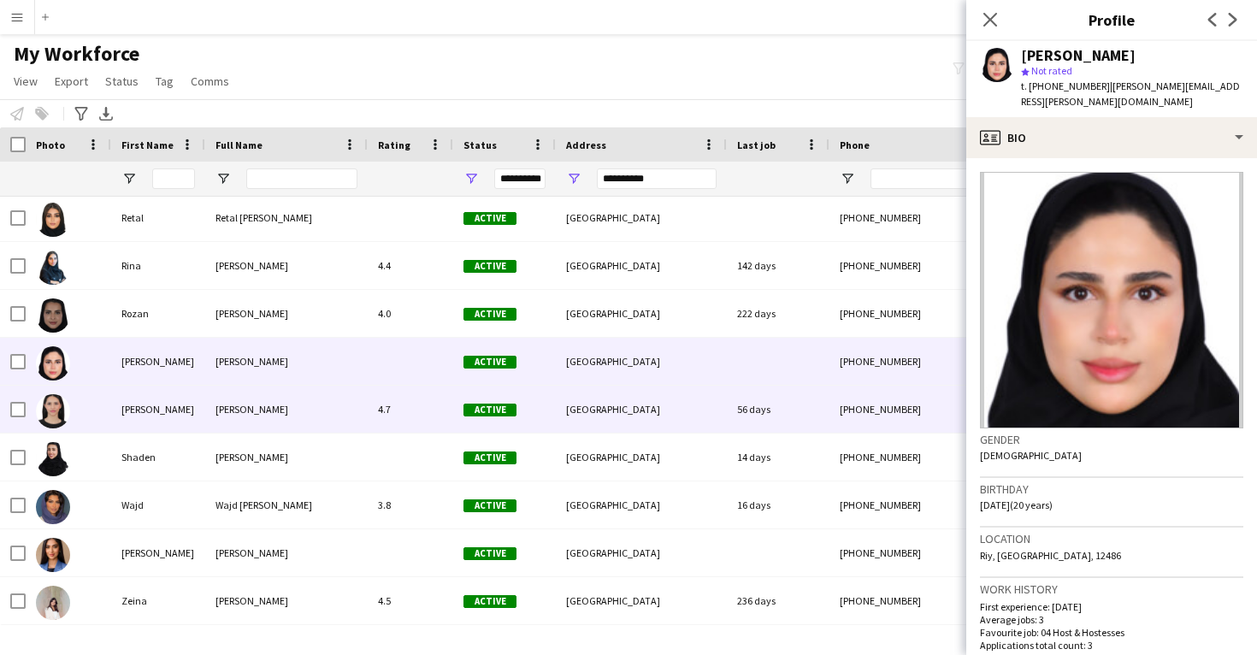
click at [827, 418] on div "56 days" at bounding box center [778, 409] width 103 height 47
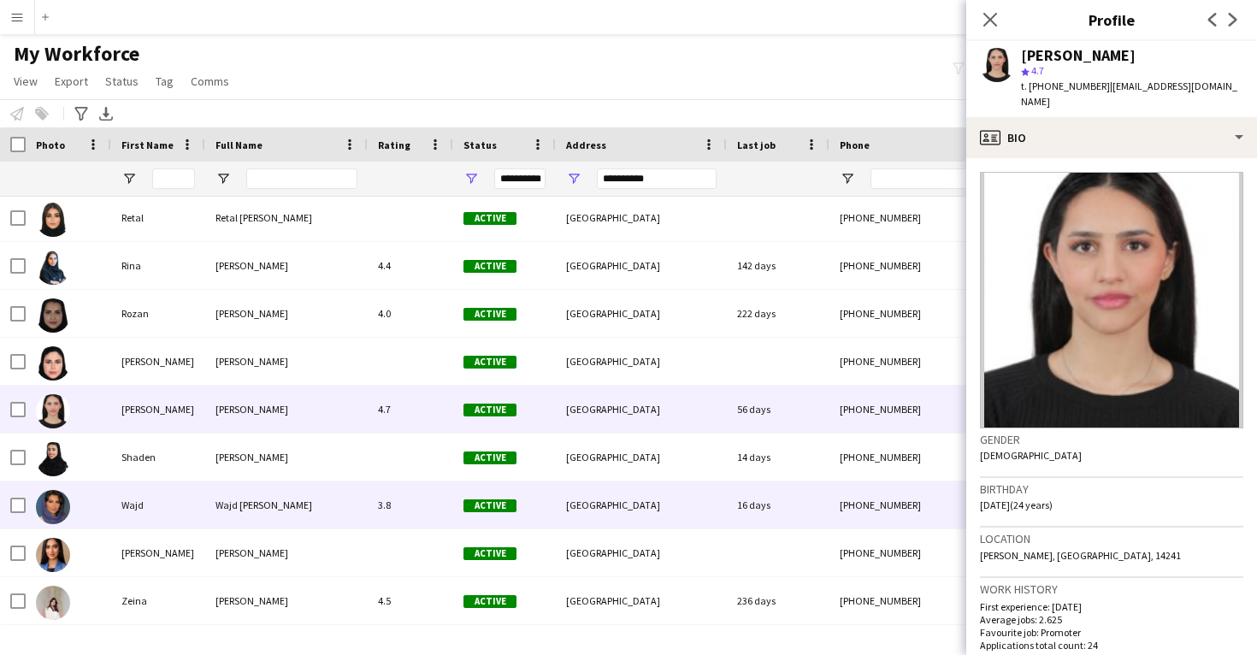
click at [818, 516] on div "16 days" at bounding box center [778, 504] width 103 height 47
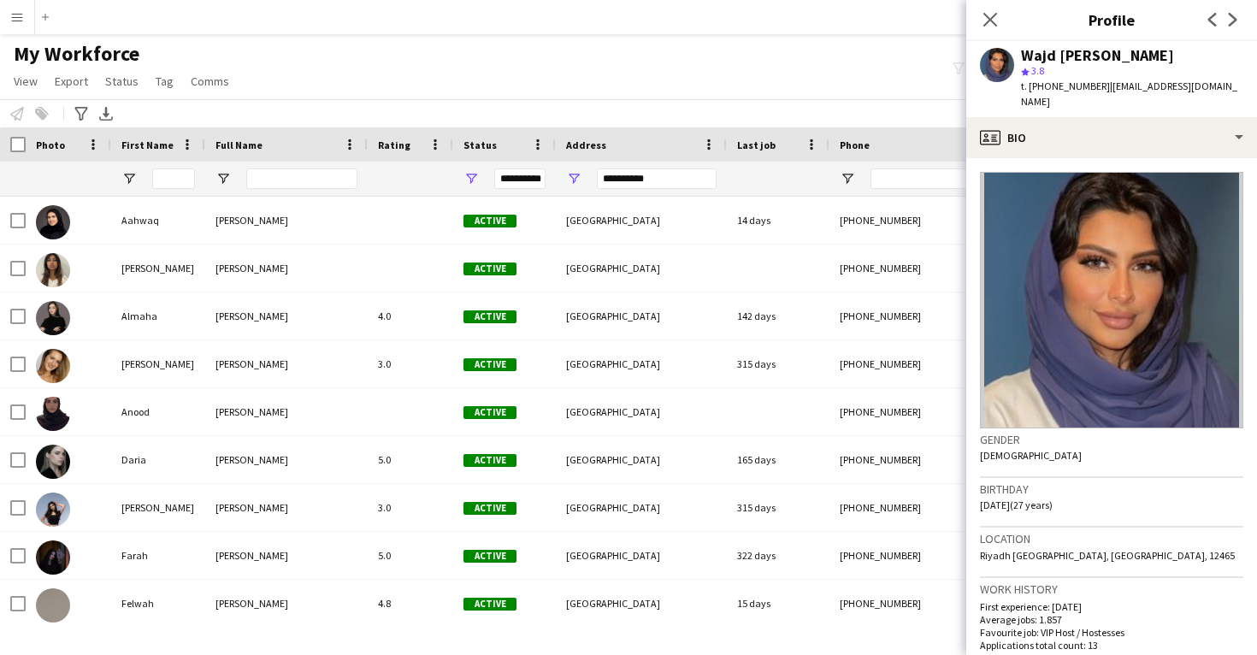
scroll to position [-2, 0]
click at [1001, 19] on app-icon "Close pop-in" at bounding box center [990, 20] width 25 height 25
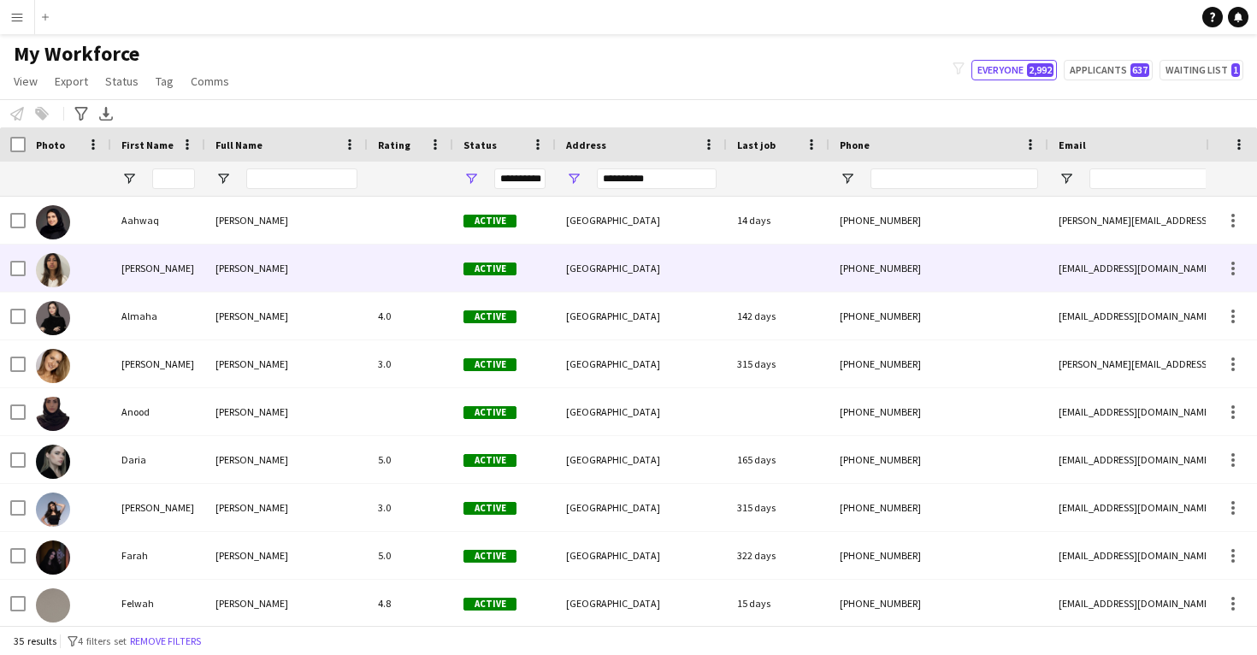
scroll to position [0, 245]
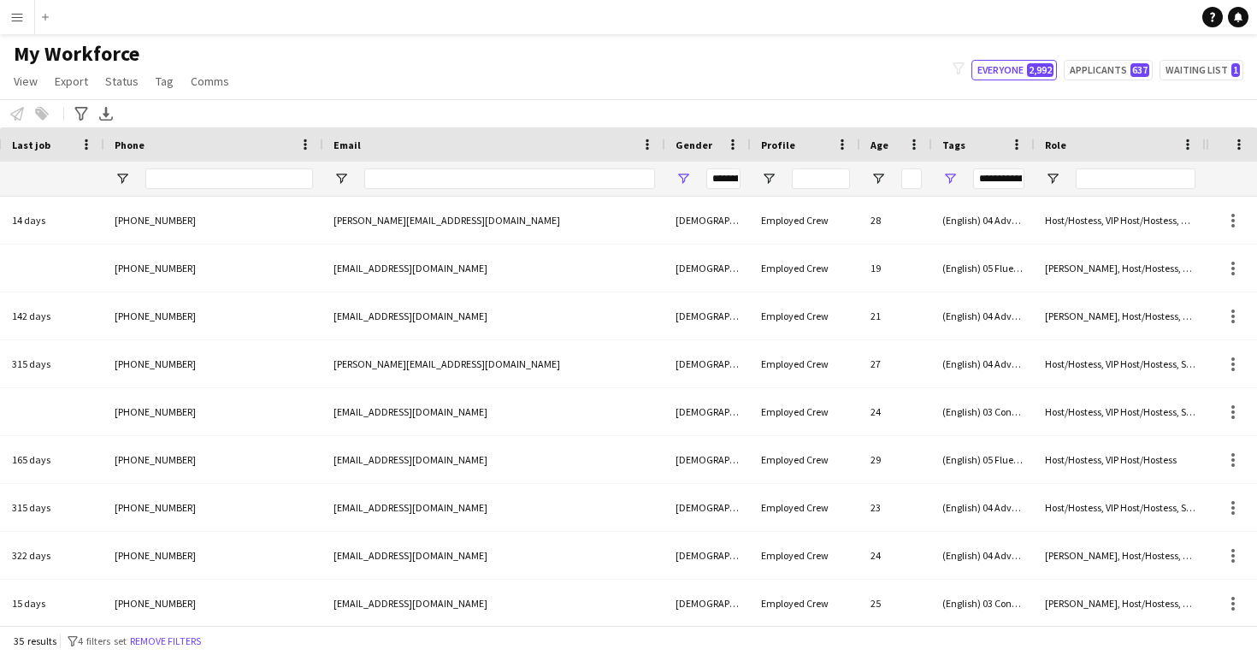
click at [999, 173] on div "**********" at bounding box center [998, 178] width 51 height 21
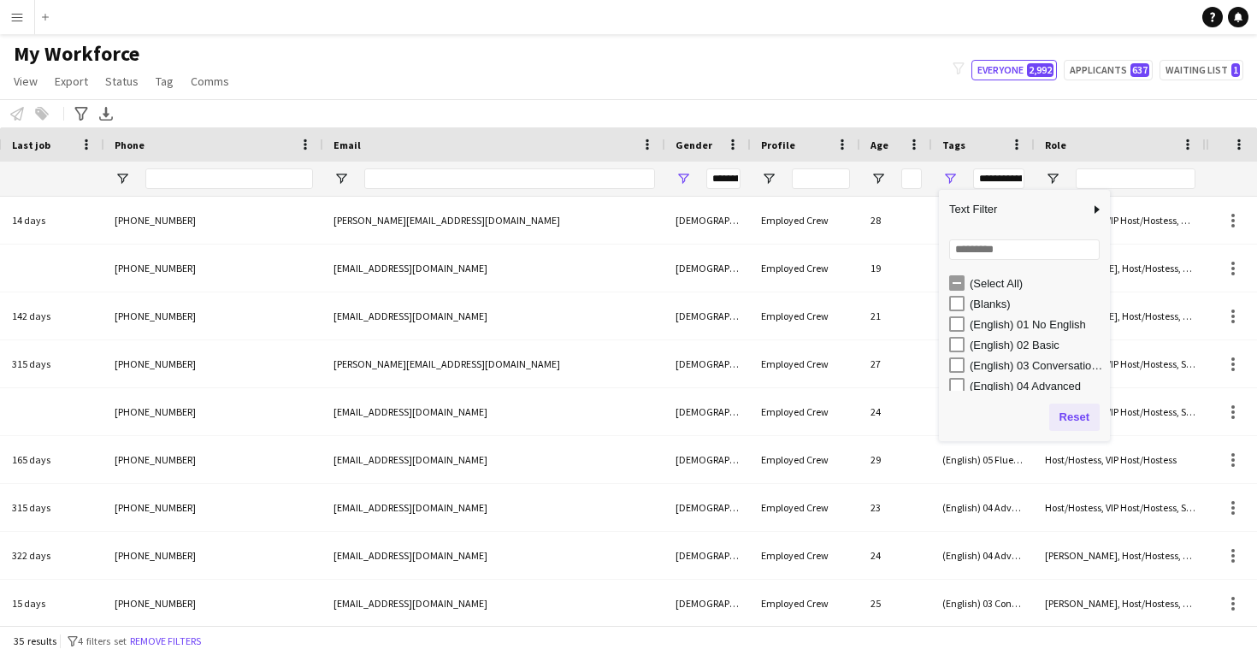
click at [1067, 418] on button "Reset" at bounding box center [1074, 417] width 50 height 27
type input "**********"
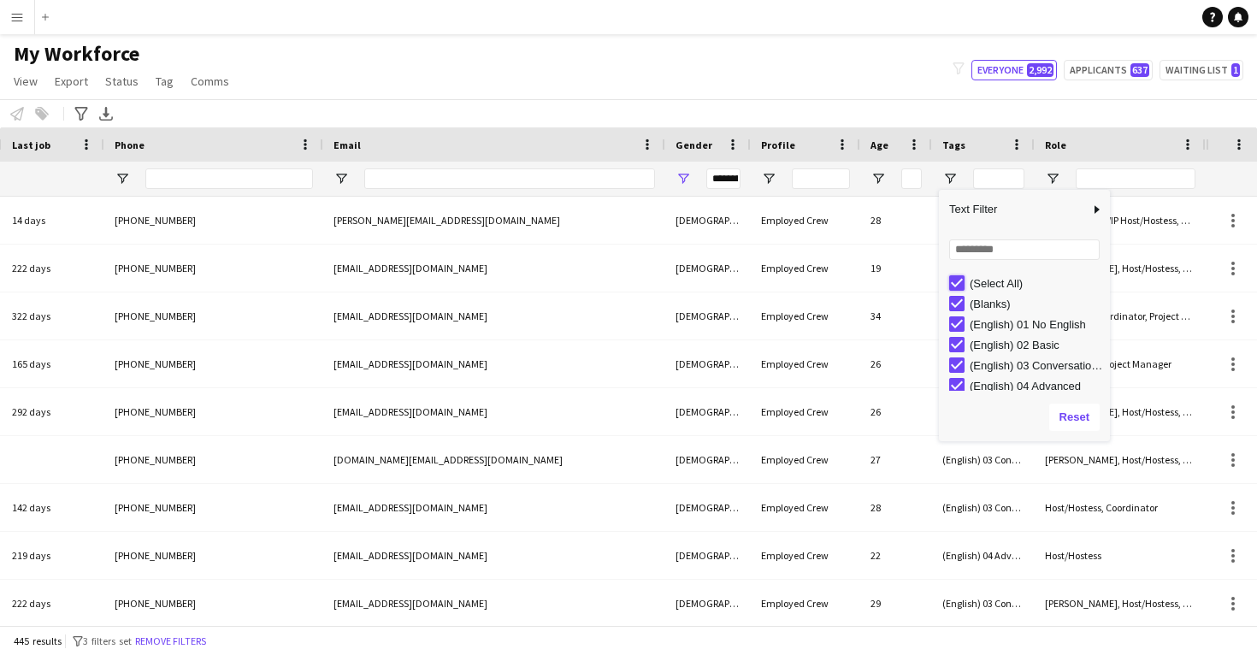
type input "***"
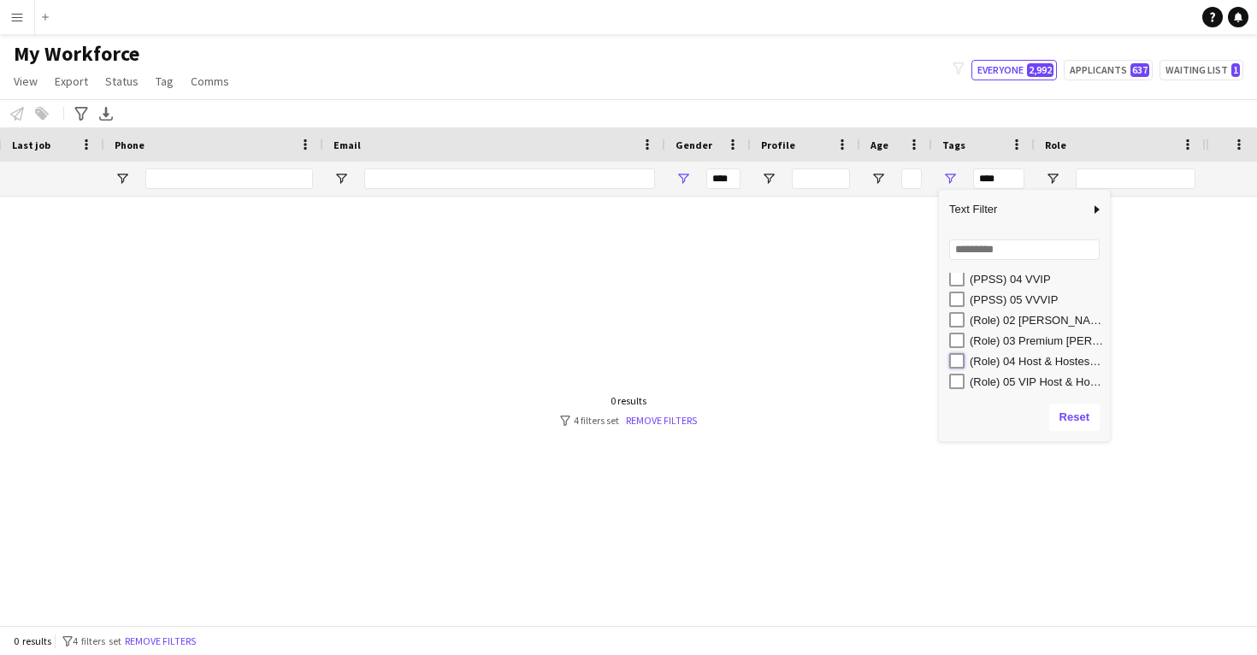
type input "**********"
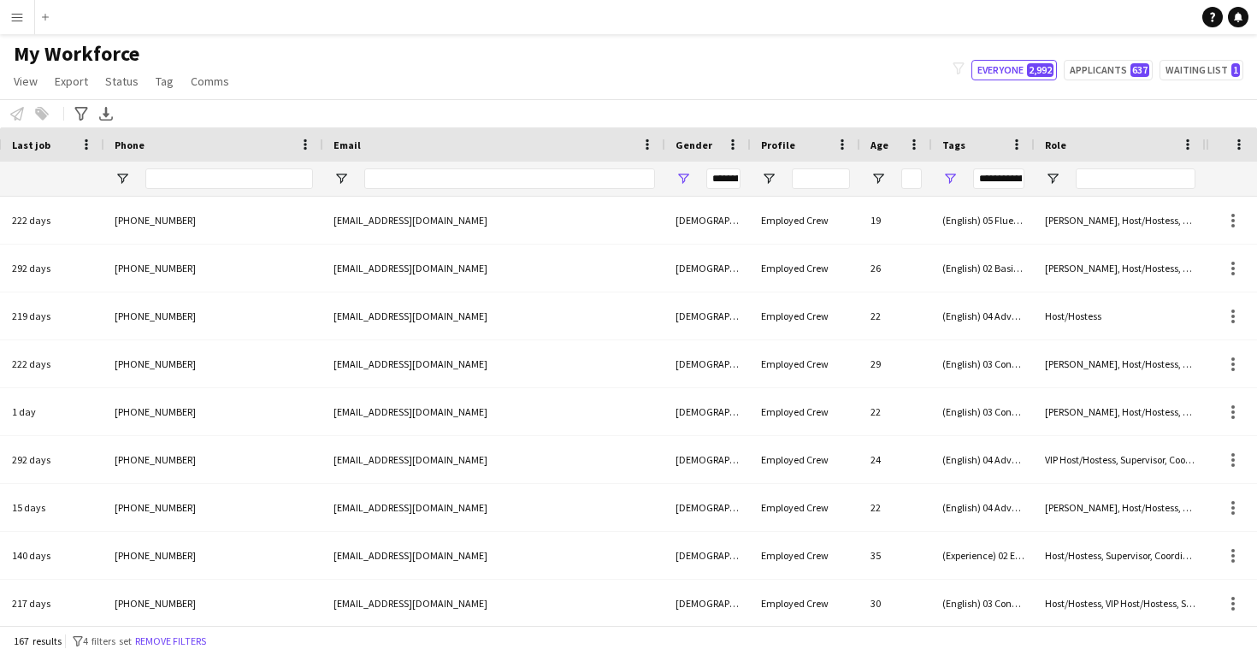
click at [759, 89] on div "My Workforce View Views Default view New view Update view Delete view Edit name…" at bounding box center [628, 70] width 1257 height 58
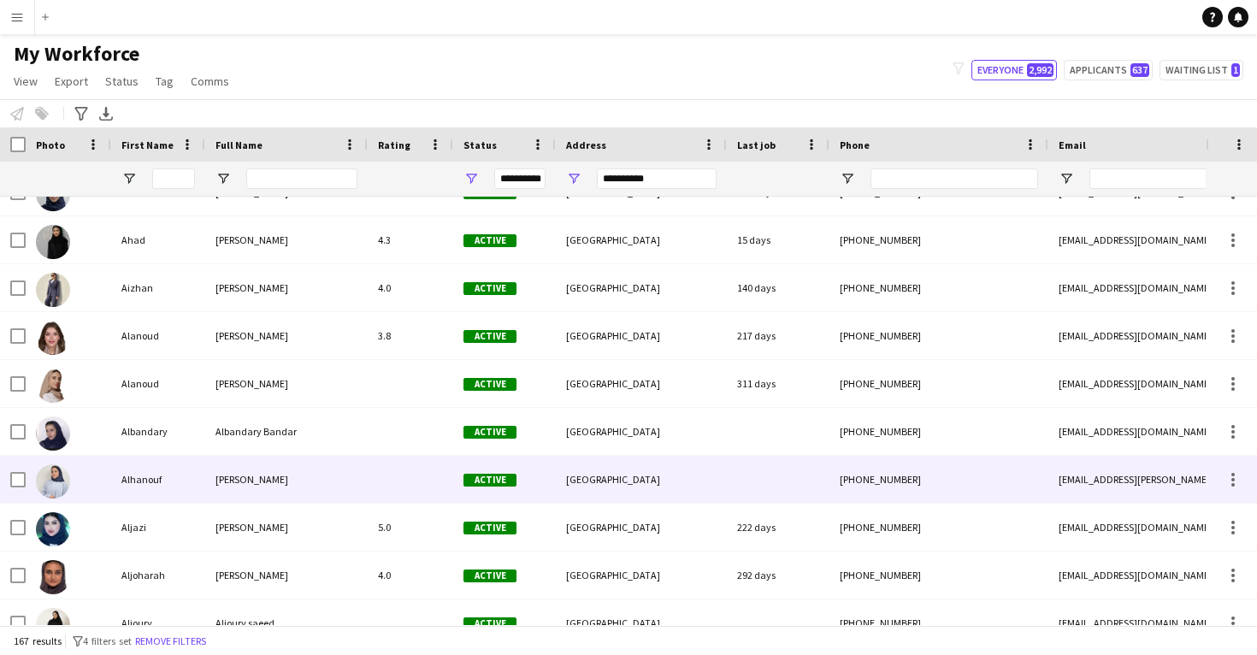
click at [340, 468] on div "Alhanouf Alhariqi" at bounding box center [286, 479] width 162 height 47
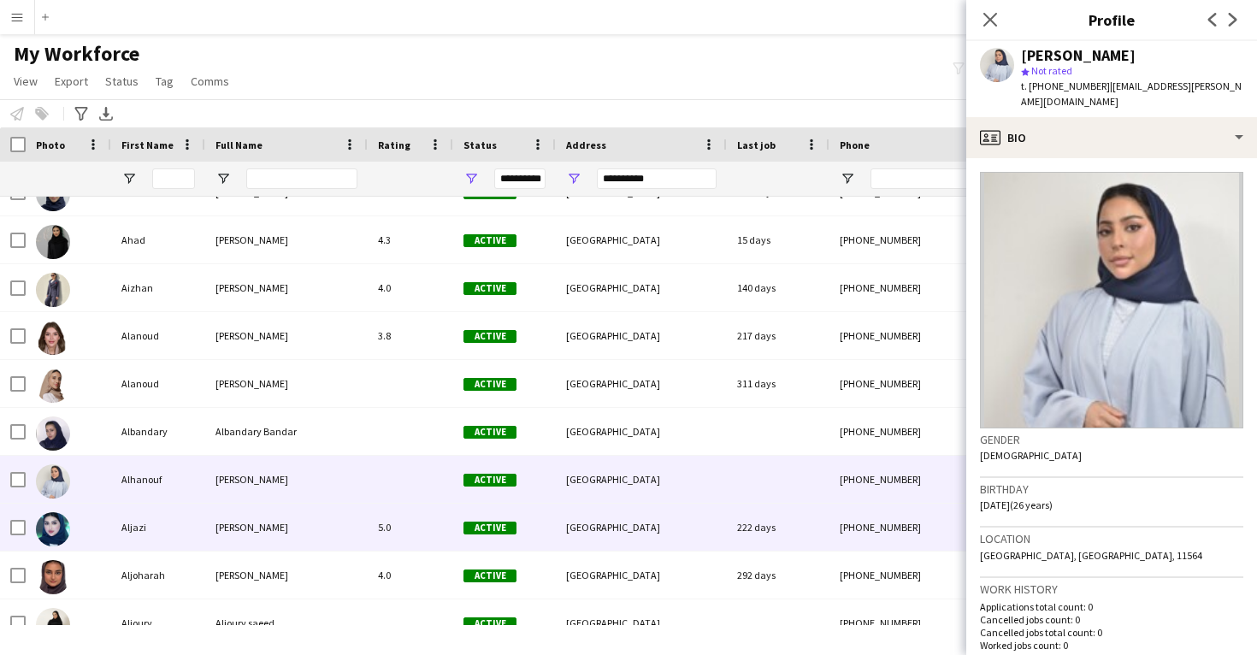
click at [321, 516] on div "Aljazi Alsubaie" at bounding box center [286, 527] width 162 height 47
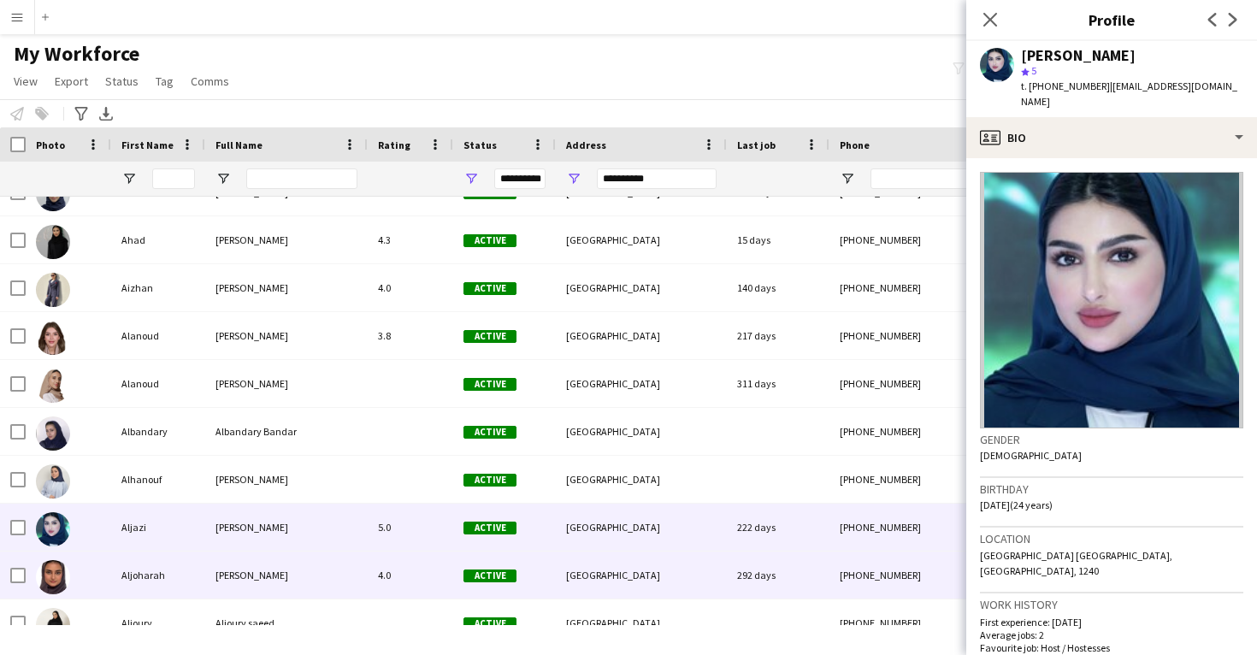
click at [529, 564] on div "Active" at bounding box center [504, 575] width 103 height 47
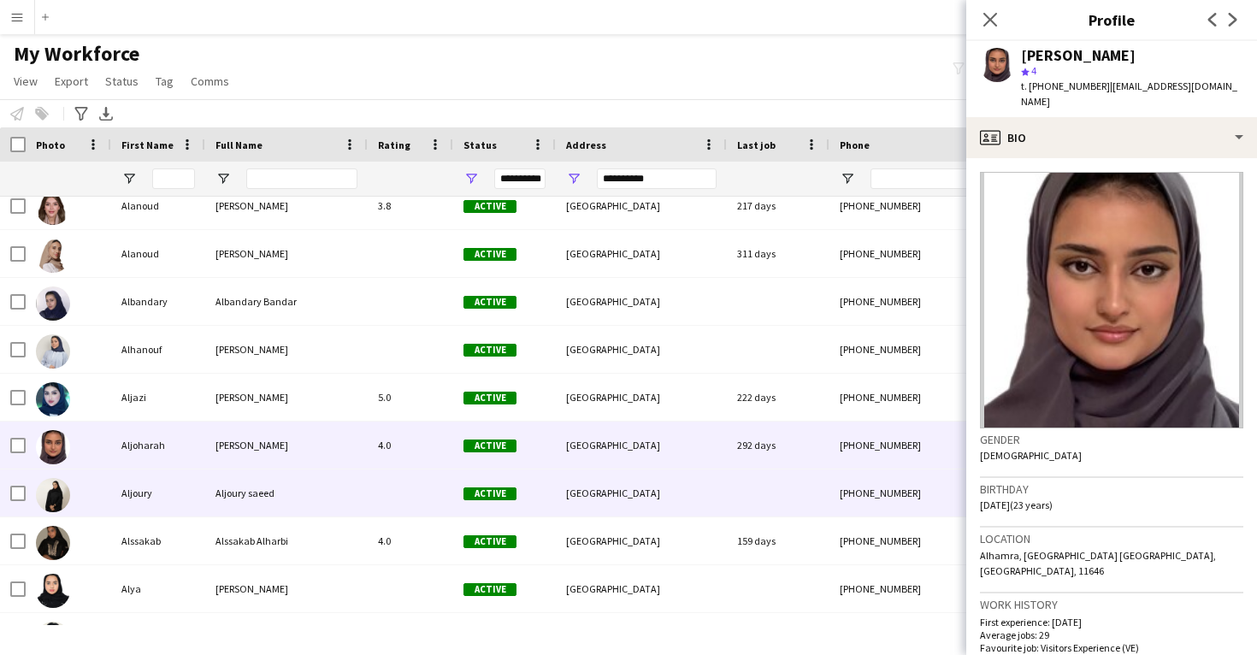
click at [532, 512] on div "Active" at bounding box center [504, 492] width 103 height 47
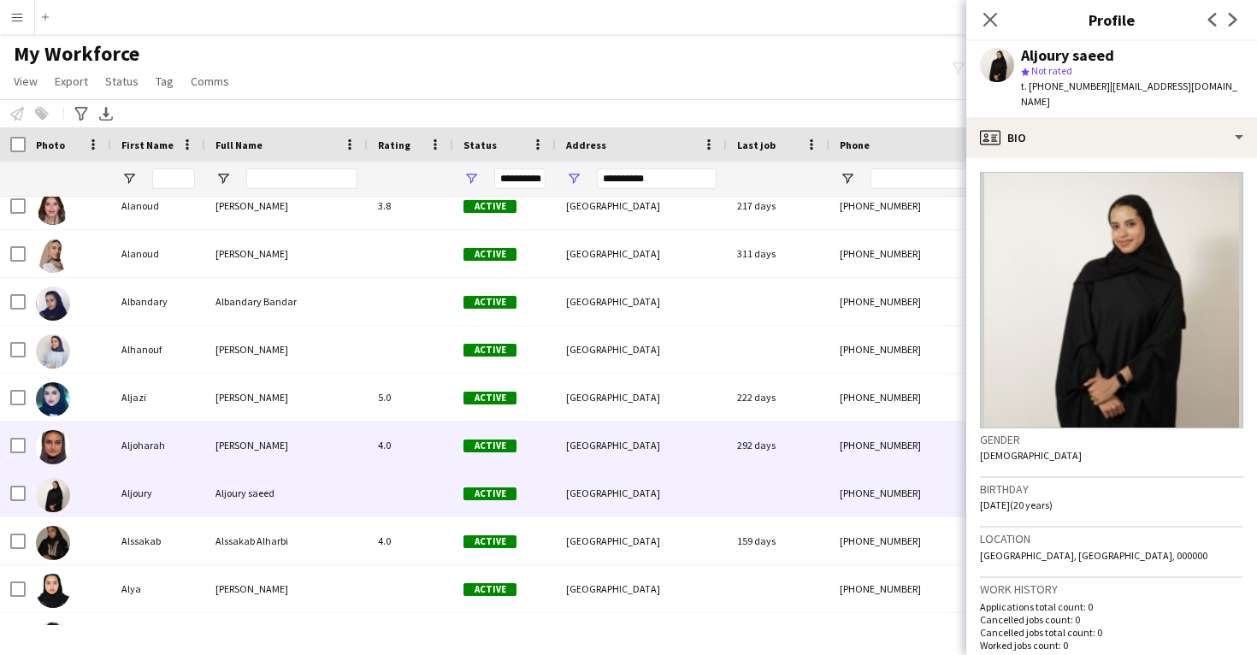
click at [525, 457] on div "Active" at bounding box center [504, 445] width 103 height 47
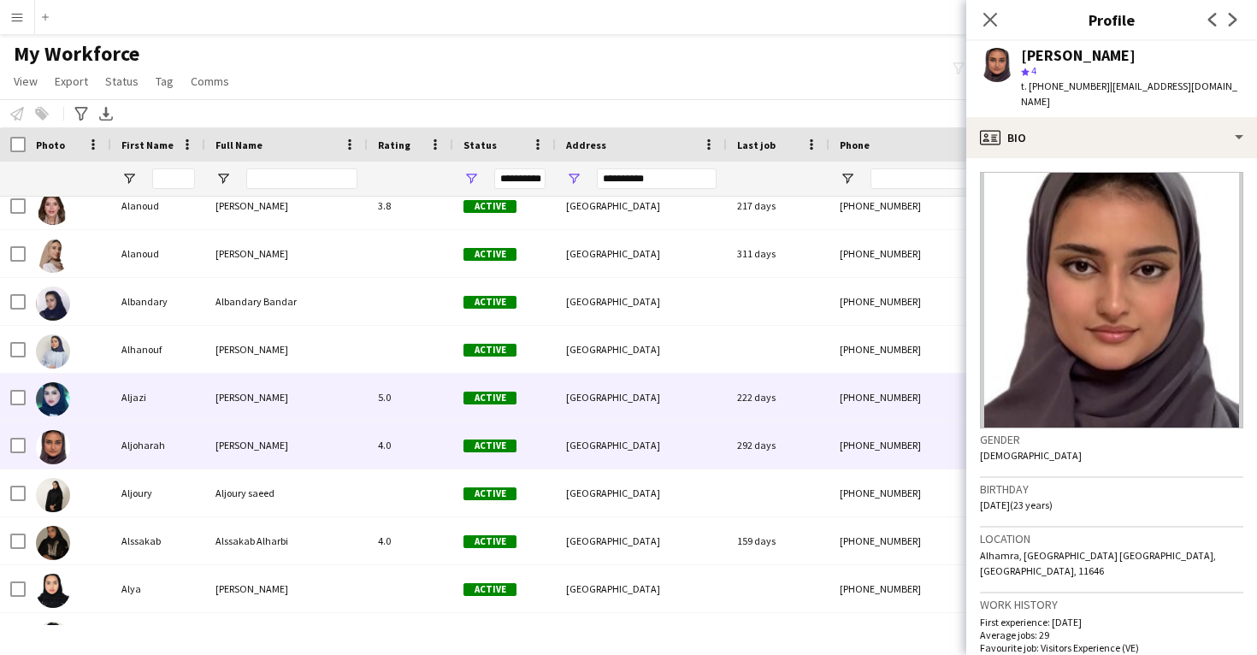
click at [531, 403] on div "Active" at bounding box center [504, 397] width 103 height 47
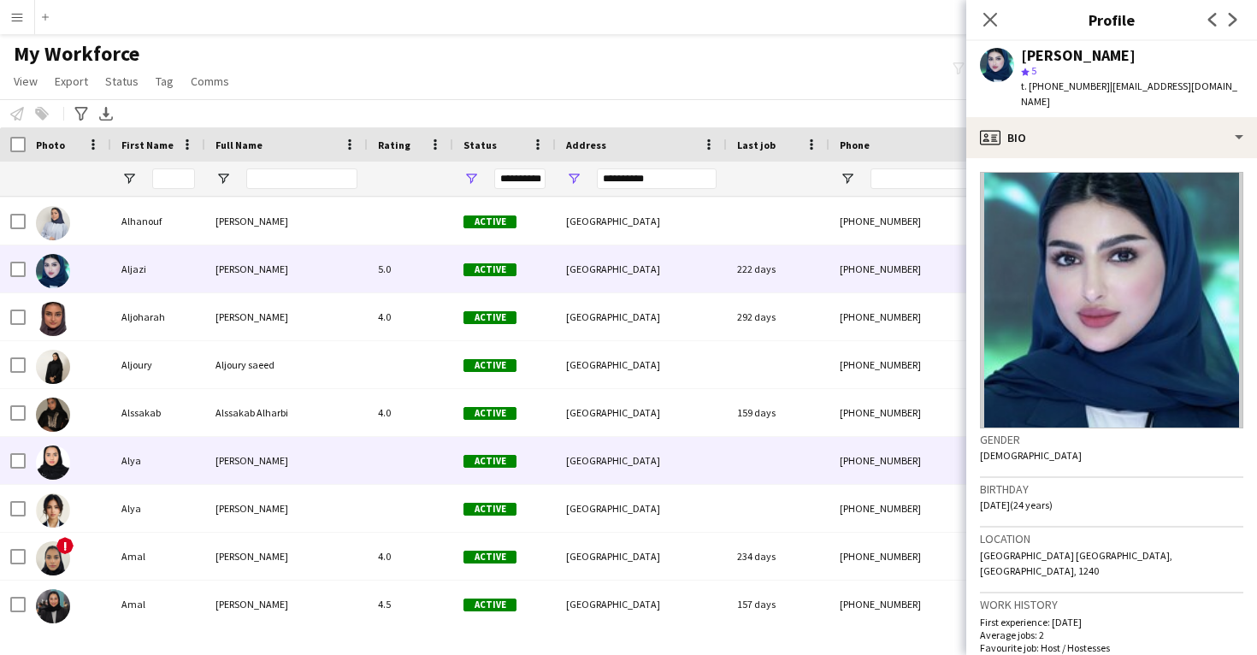
click at [631, 458] on div "[GEOGRAPHIC_DATA]" at bounding box center [641, 460] width 171 height 47
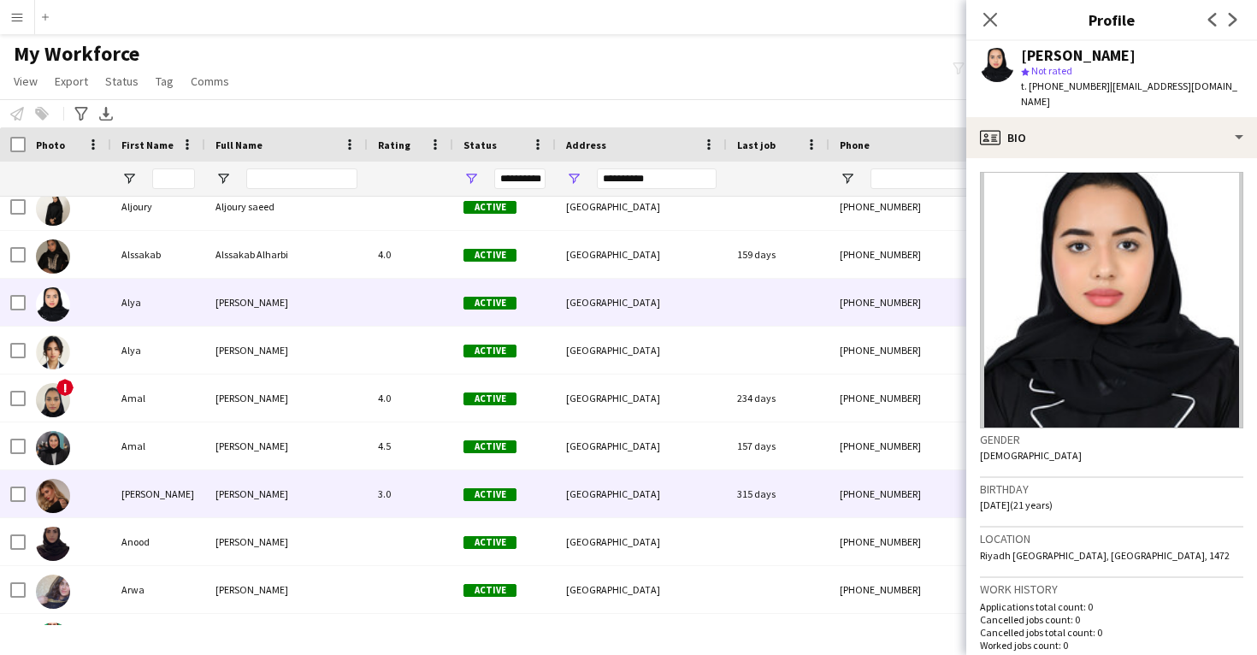
click at [571, 502] on div "[GEOGRAPHIC_DATA]" at bounding box center [641, 493] width 171 height 47
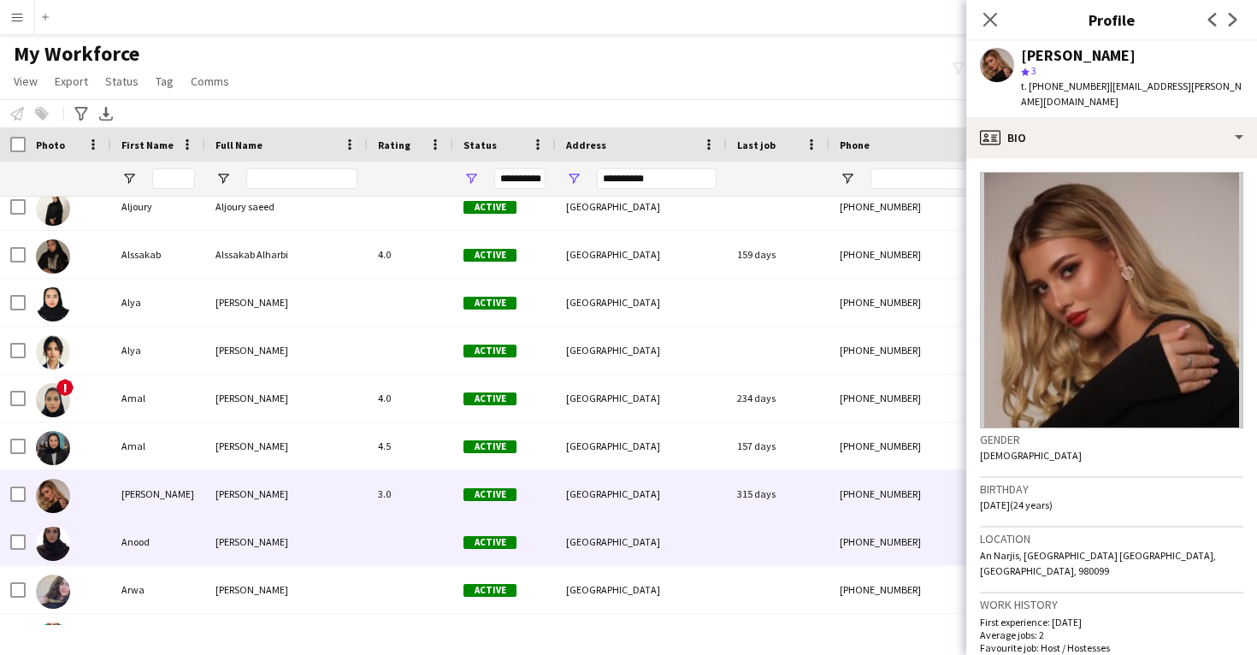
click at [536, 546] on div "Active" at bounding box center [504, 541] width 103 height 47
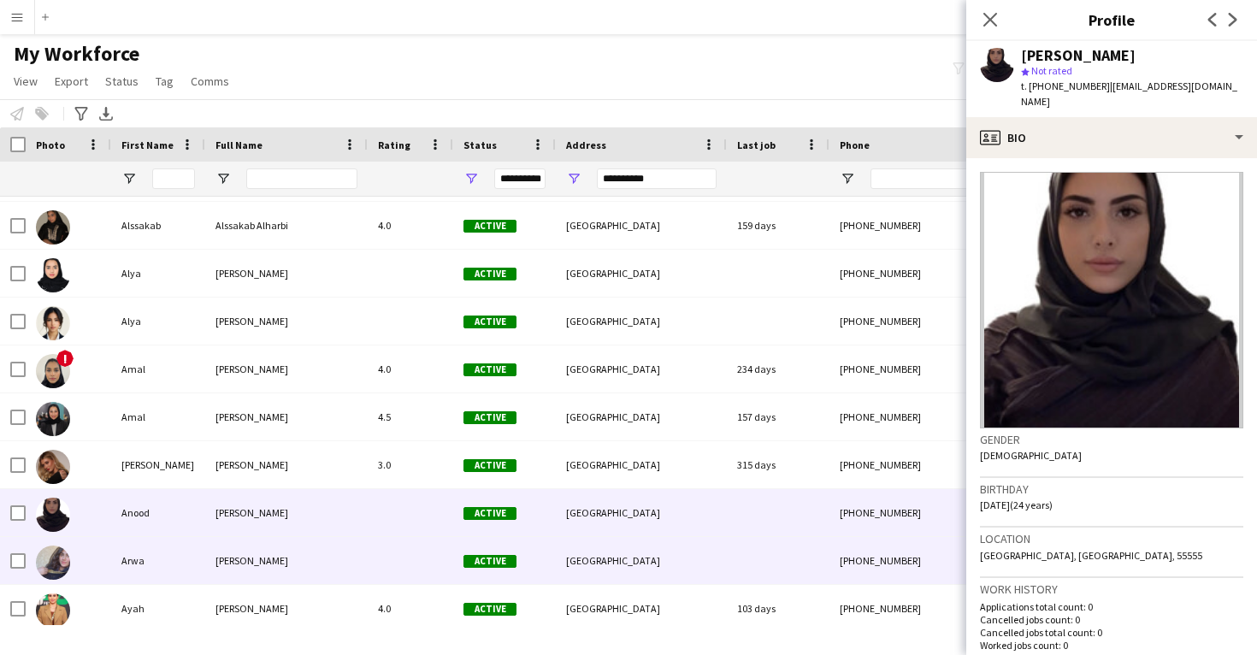
click at [536, 546] on div "Active" at bounding box center [504, 560] width 103 height 47
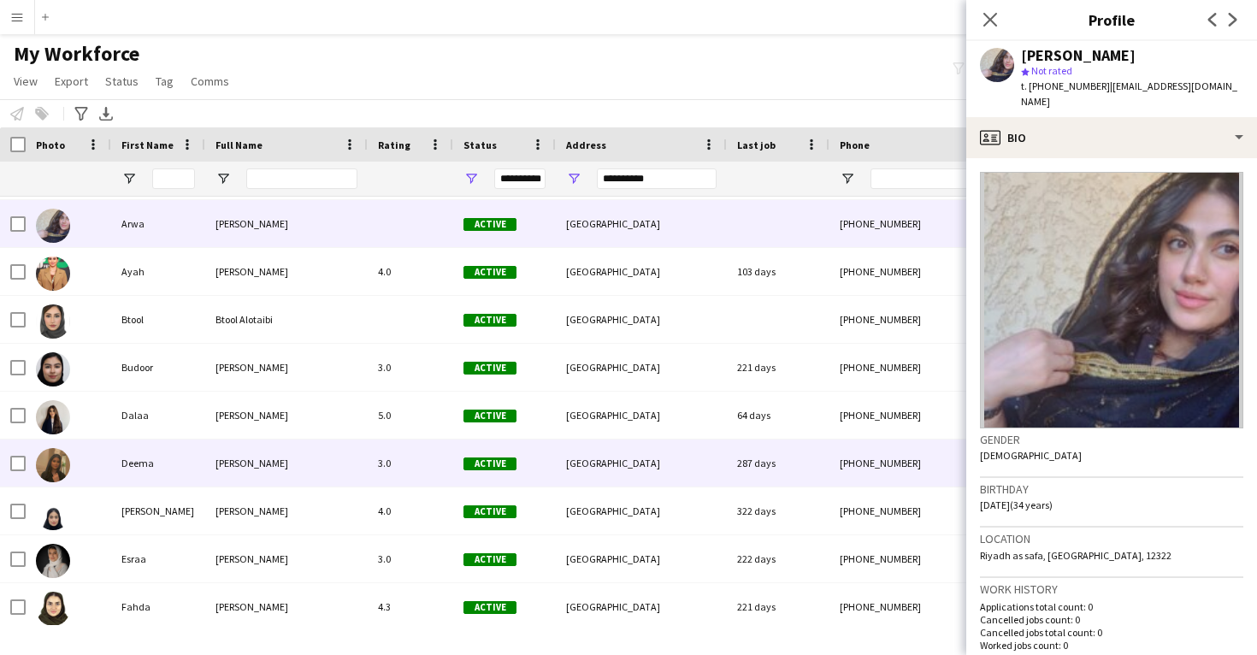
click at [511, 440] on div "Active" at bounding box center [504, 463] width 103 height 47
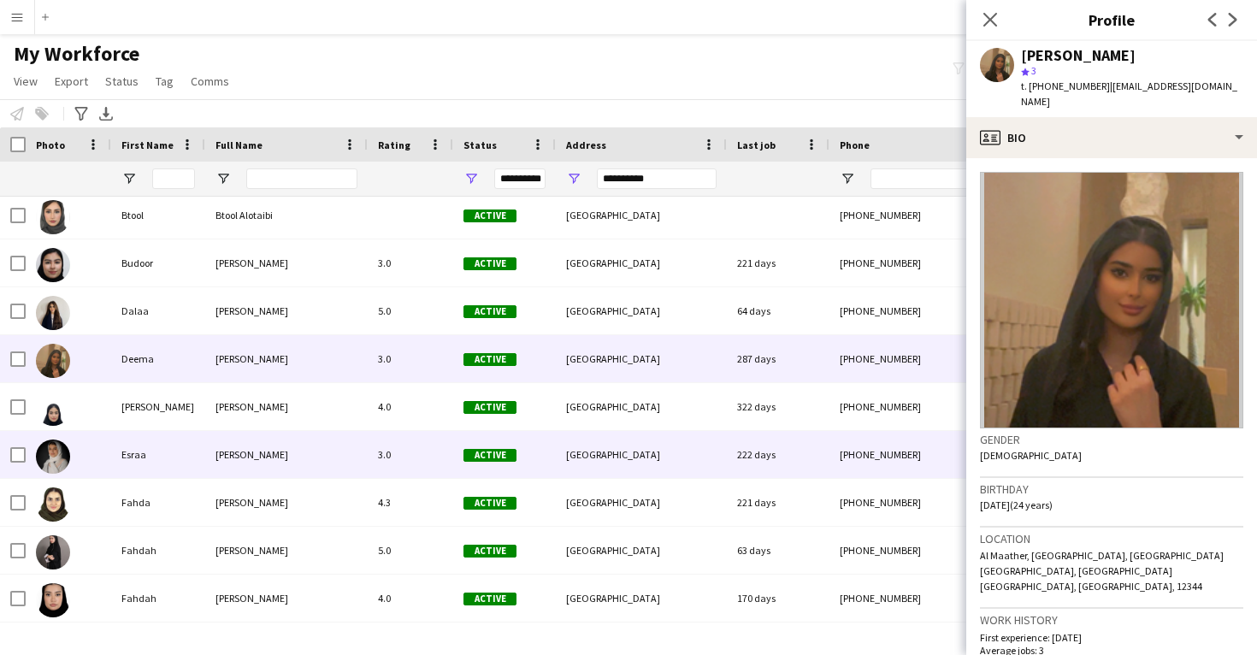
click at [624, 467] on div "[GEOGRAPHIC_DATA]" at bounding box center [641, 454] width 171 height 47
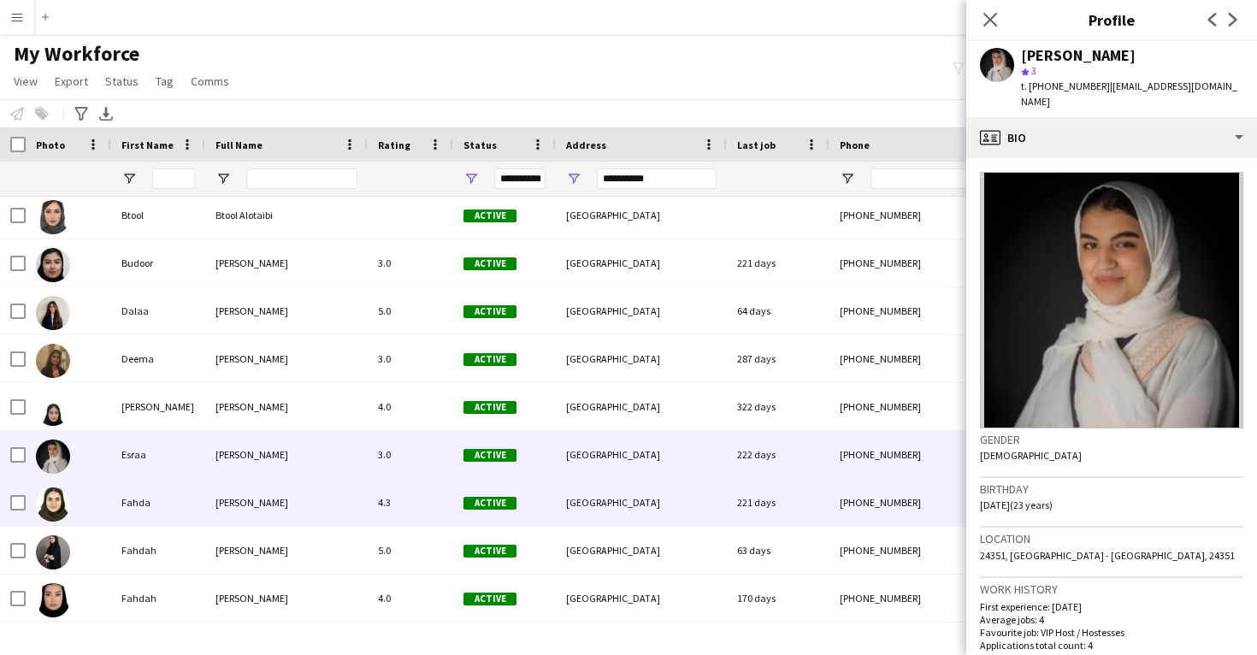
click at [608, 491] on div "[GEOGRAPHIC_DATA]" at bounding box center [641, 502] width 171 height 47
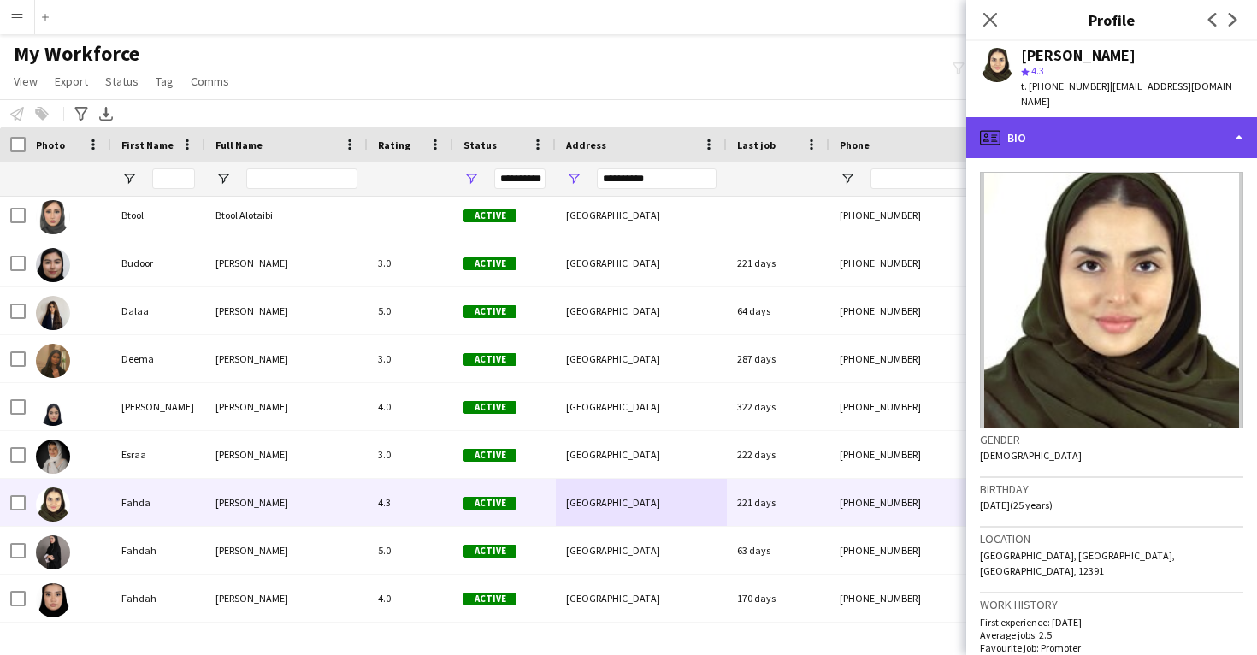
click at [1106, 132] on div "profile Bio" at bounding box center [1111, 137] width 291 height 41
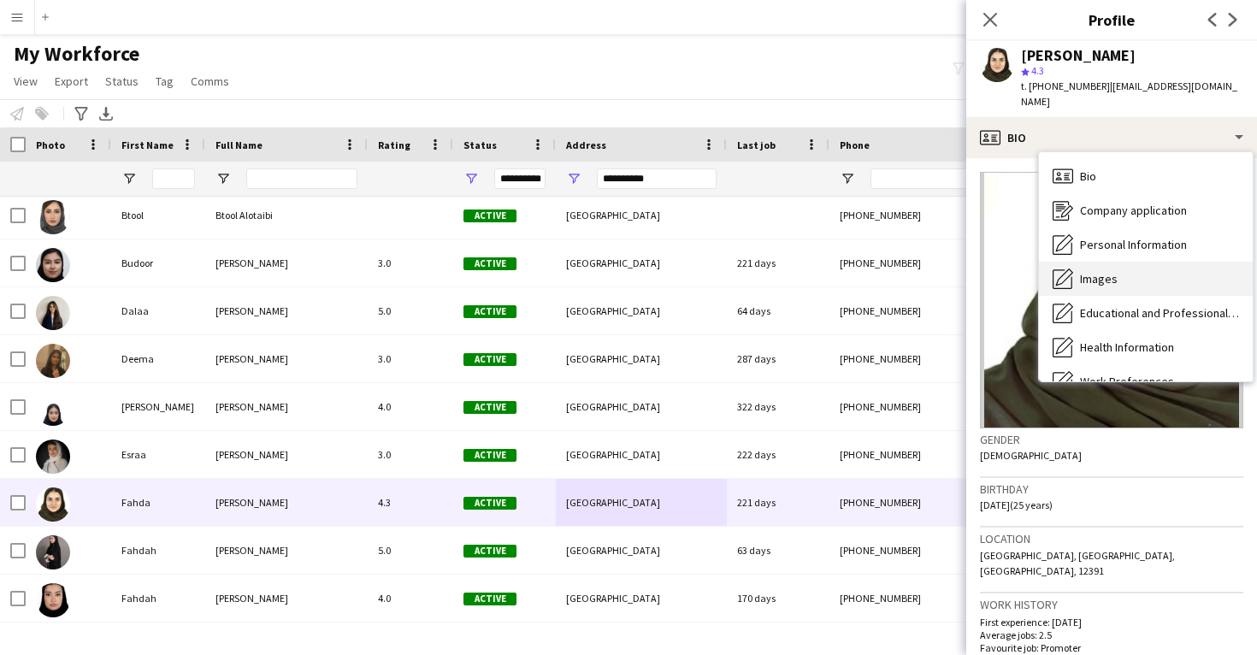
click at [1103, 262] on div "Images Images" at bounding box center [1146, 279] width 214 height 34
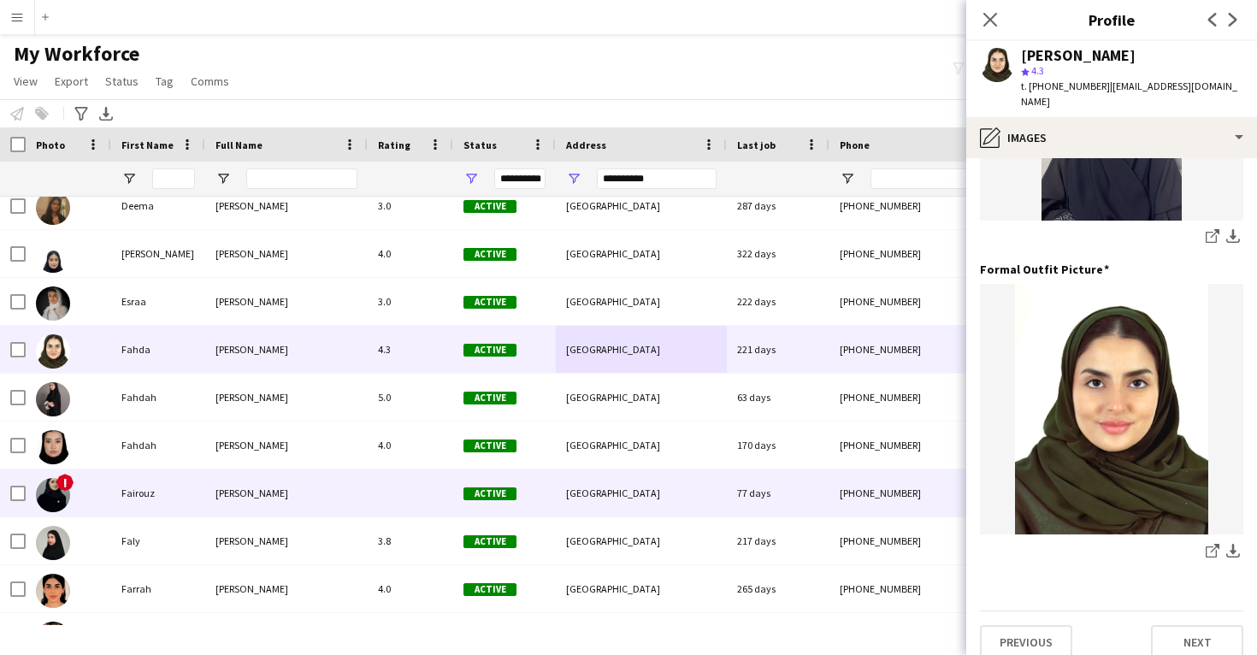
click at [576, 497] on span "[GEOGRAPHIC_DATA]" at bounding box center [613, 493] width 94 height 13
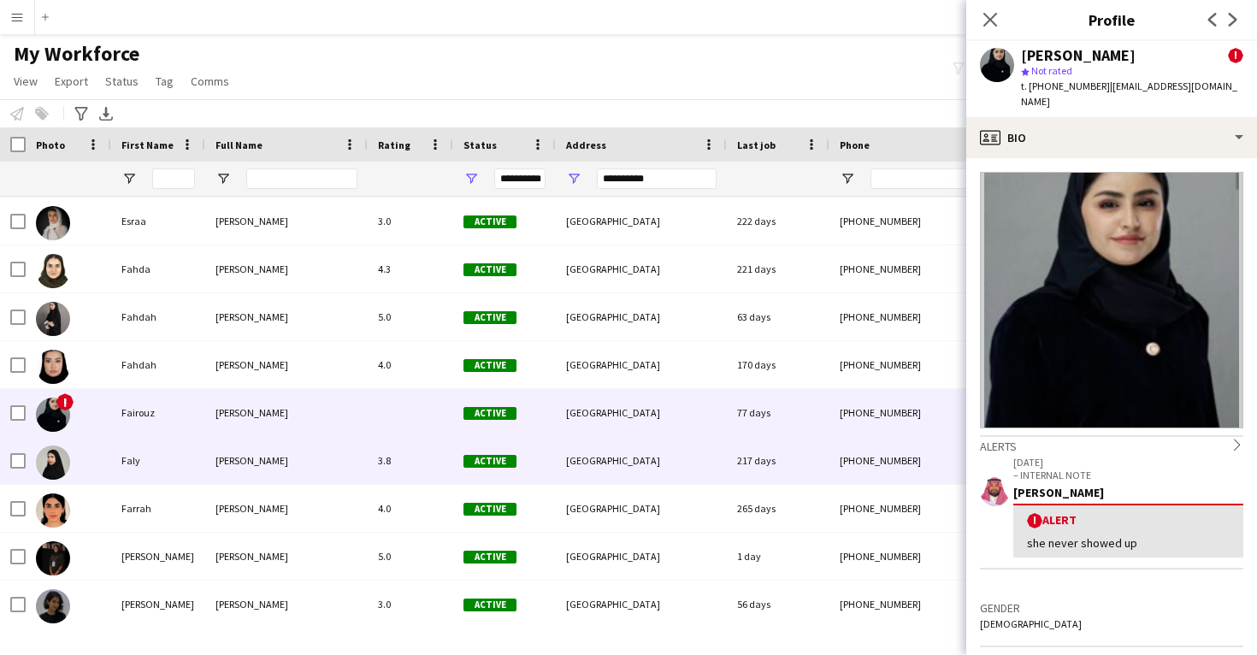
click at [566, 469] on div "[GEOGRAPHIC_DATA]" at bounding box center [641, 460] width 171 height 47
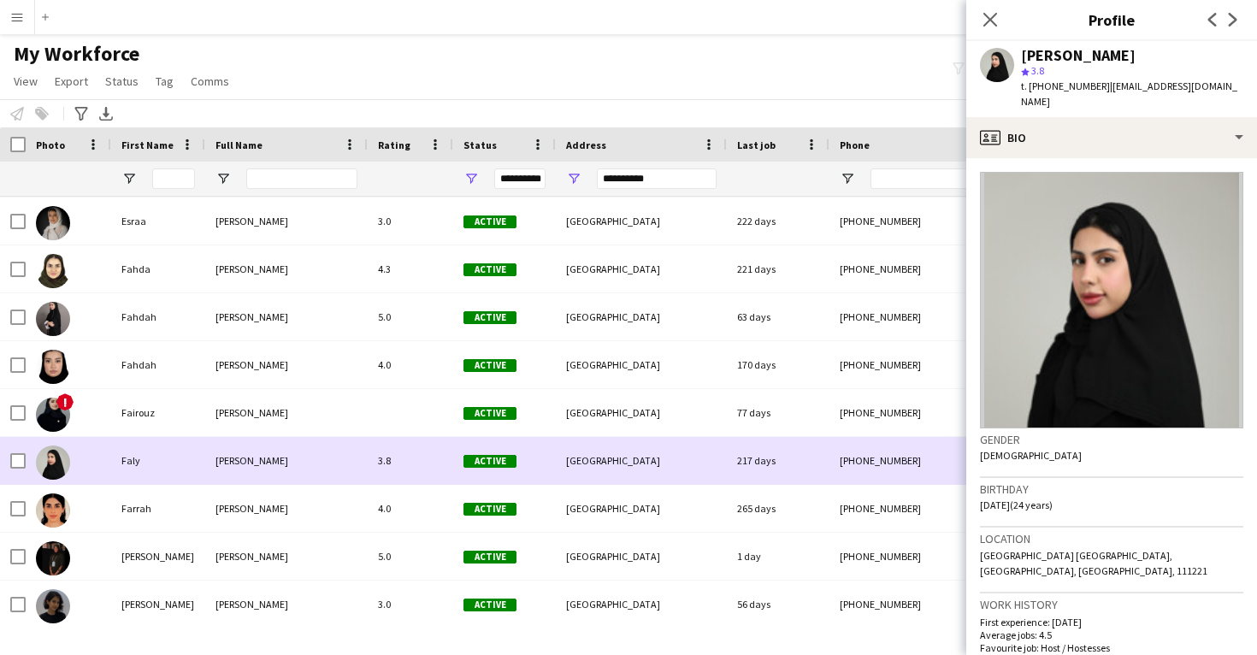
click at [565, 484] on div "Faly Faly Aldossari 3.8 Active Riyadh 217 days +966555077641 falyaldossari@gmai…" at bounding box center [965, 461] width 1931 height 48
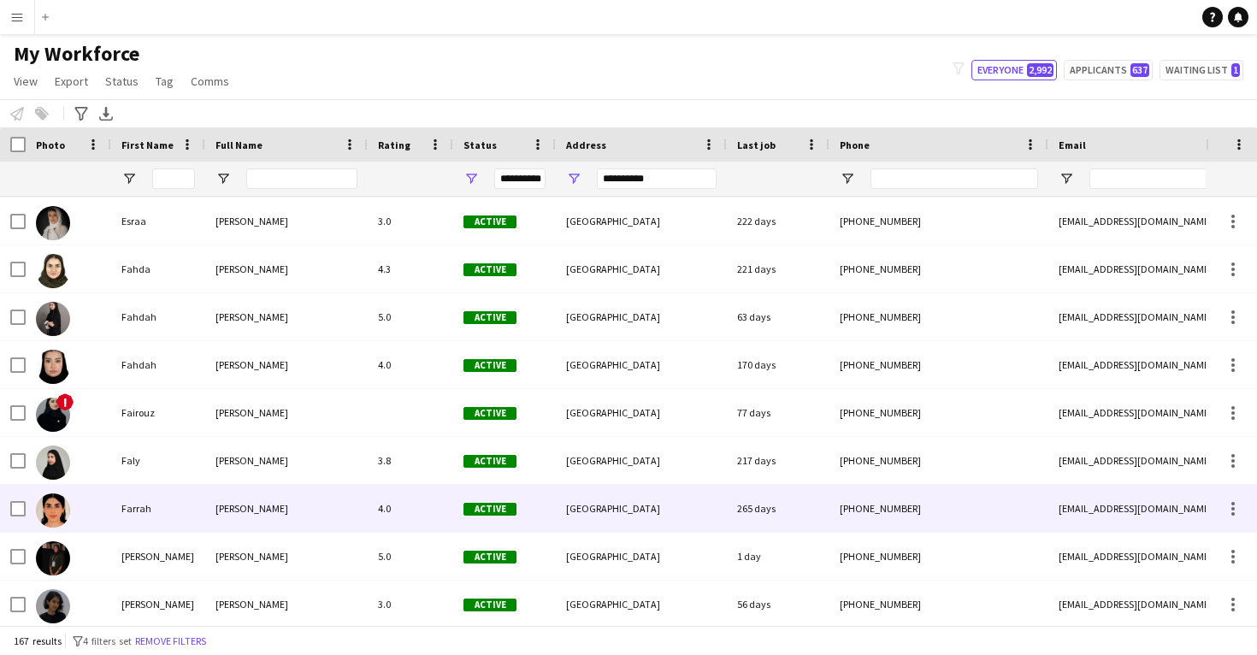
click at [552, 500] on div "Active" at bounding box center [504, 508] width 103 height 47
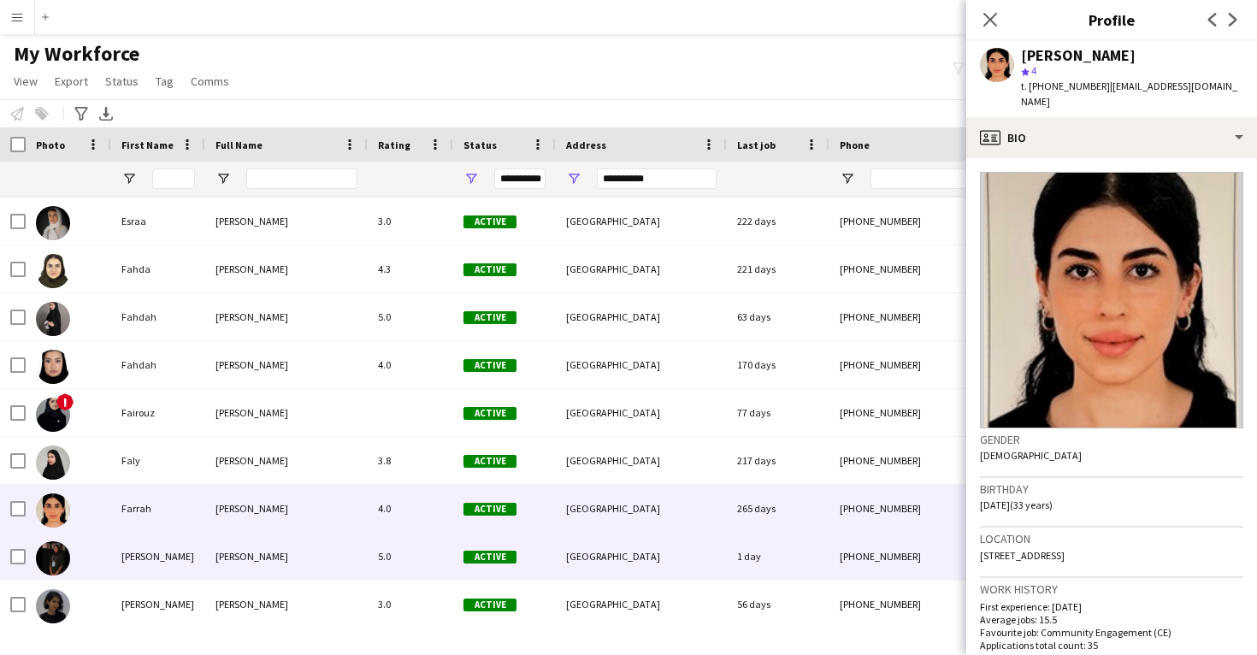
click at [538, 544] on div "Active" at bounding box center [504, 556] width 103 height 47
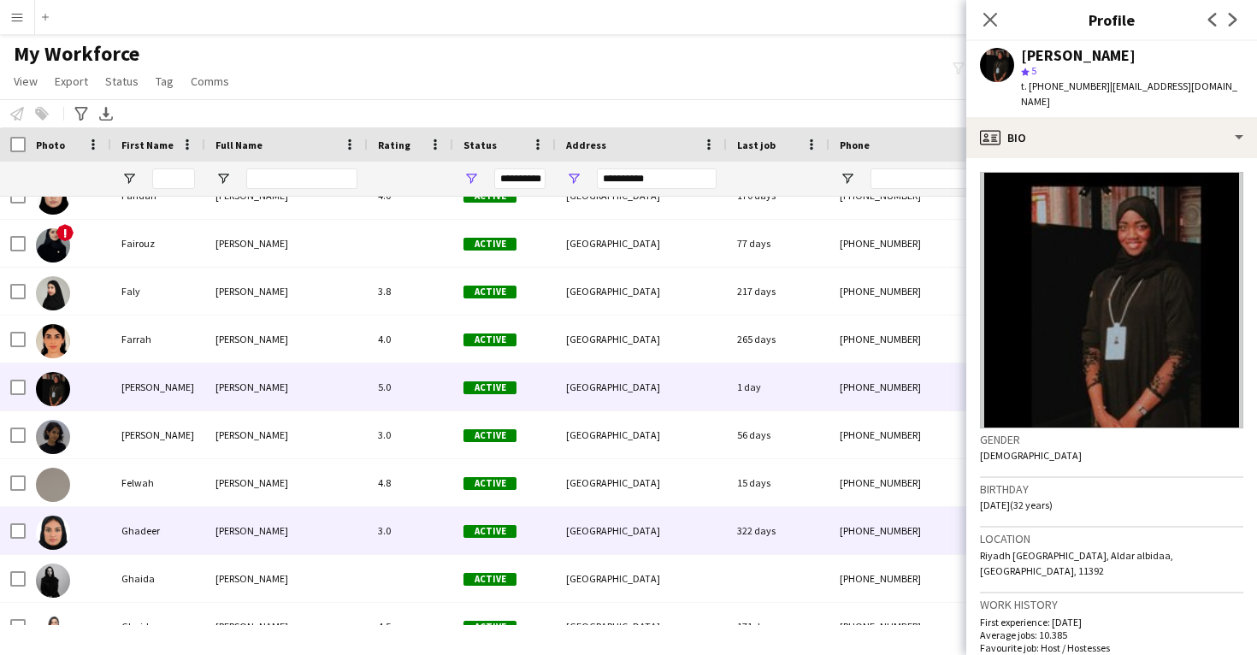
click at [523, 523] on div "Active" at bounding box center [504, 530] width 103 height 47
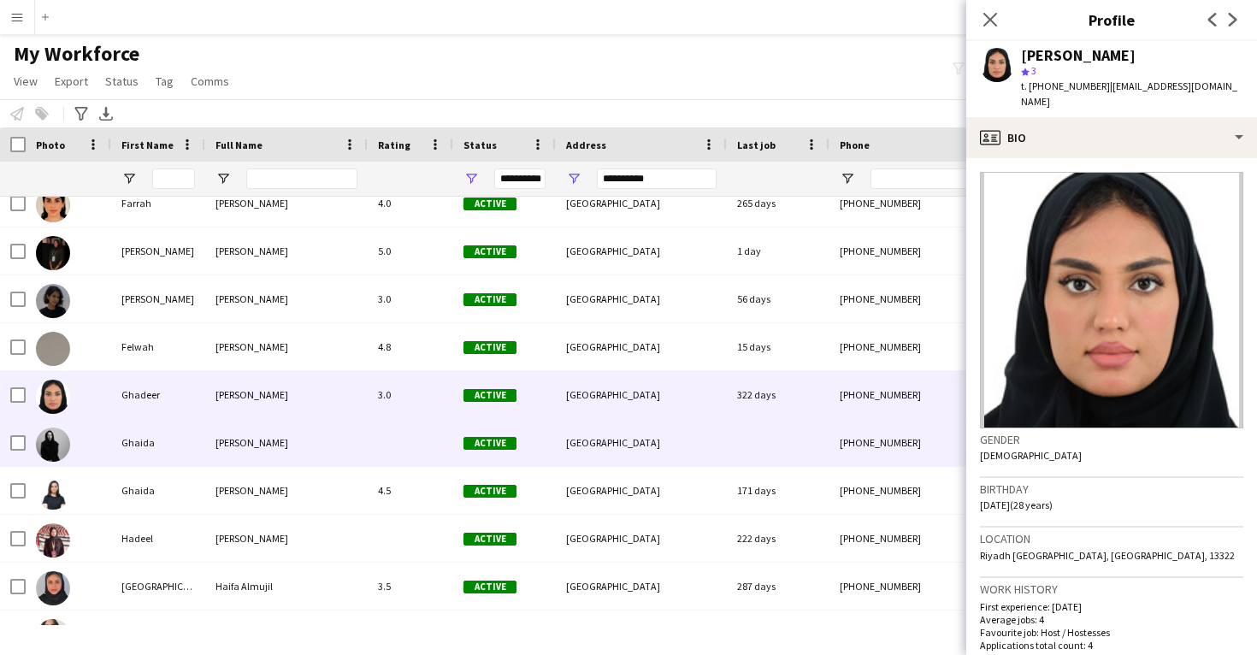
click at [519, 446] on div "Active" at bounding box center [504, 442] width 103 height 47
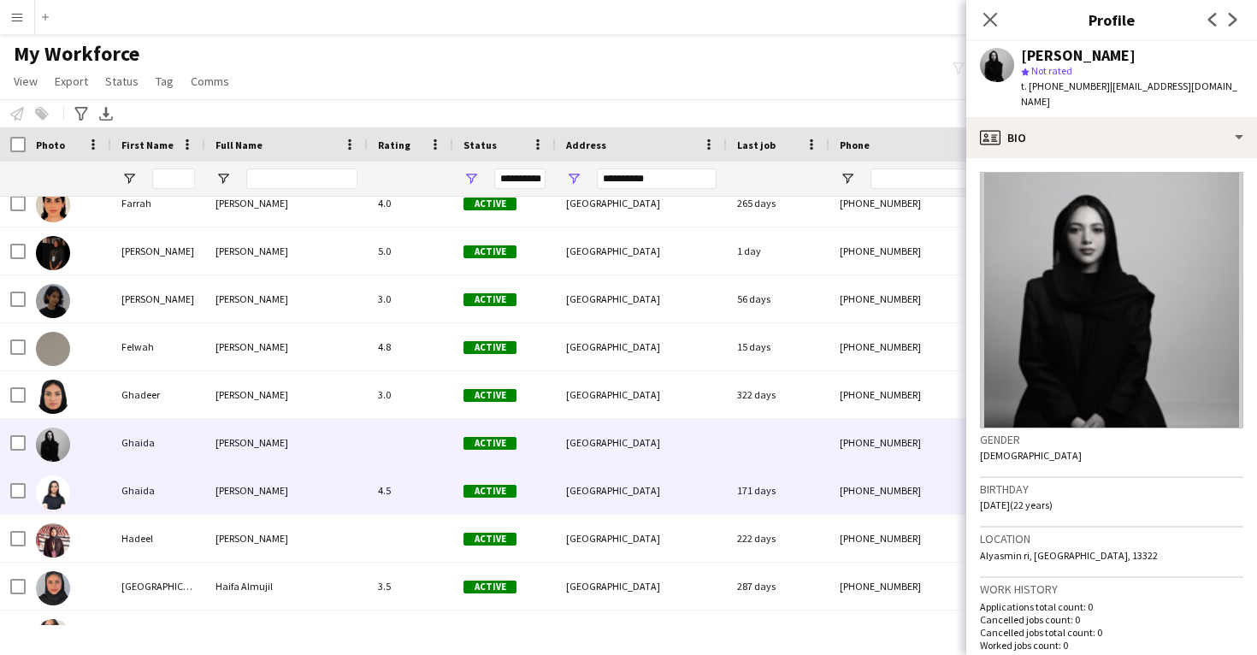
click at [518, 505] on div "Active" at bounding box center [504, 490] width 103 height 47
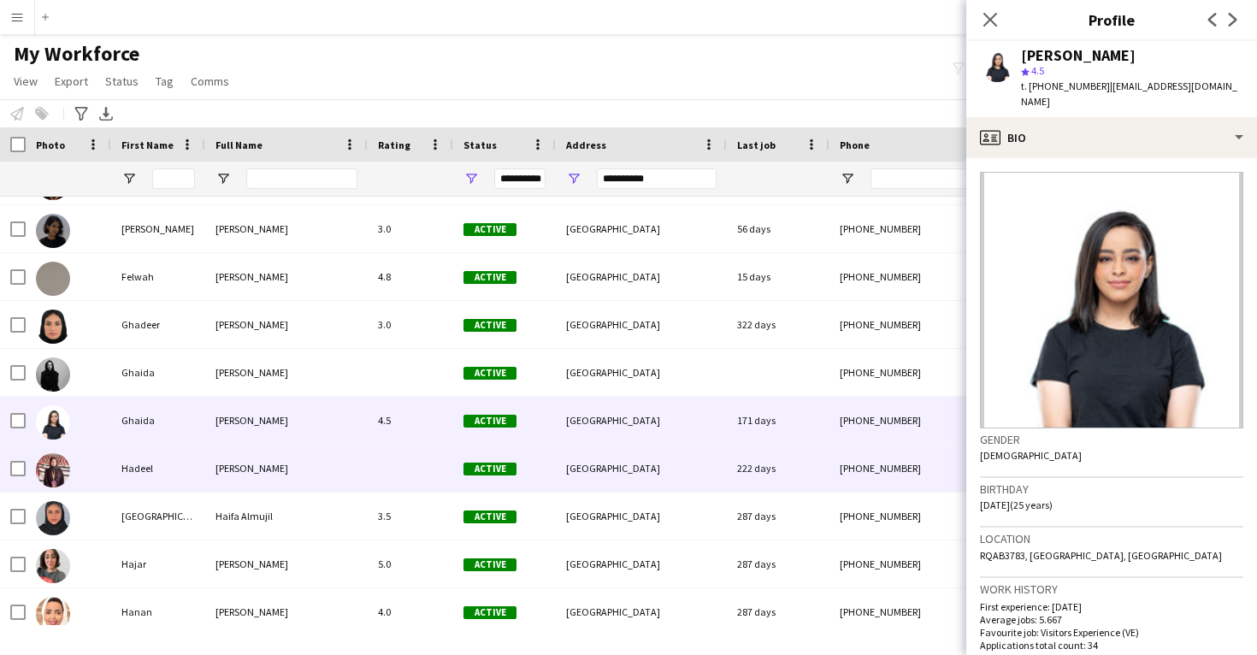
click at [522, 487] on div "Active" at bounding box center [504, 468] width 103 height 47
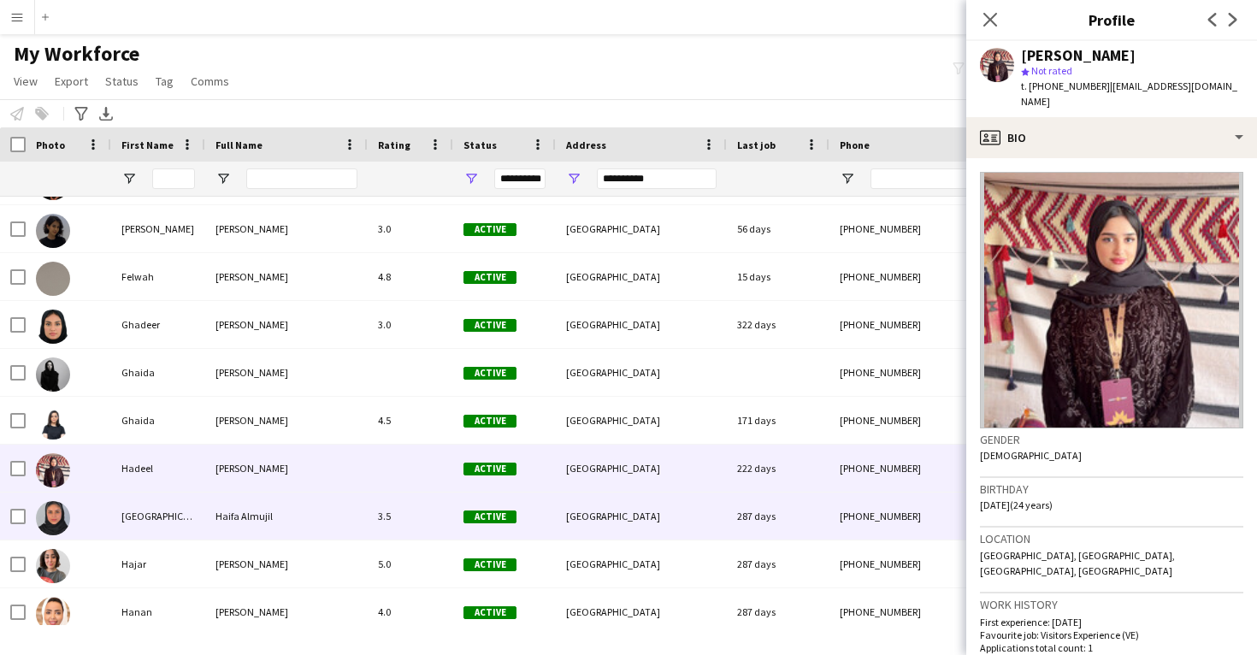
click at [511, 521] on span "Active" at bounding box center [490, 517] width 53 height 13
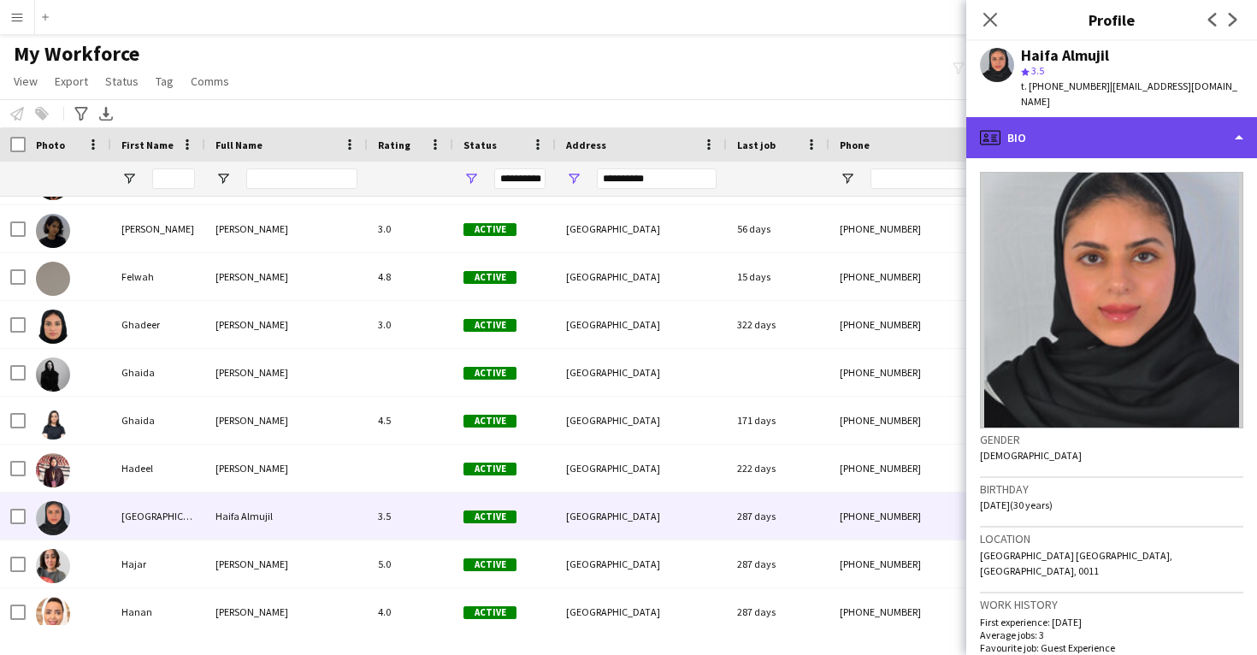
click at [1078, 121] on div "profile Bio" at bounding box center [1111, 137] width 291 height 41
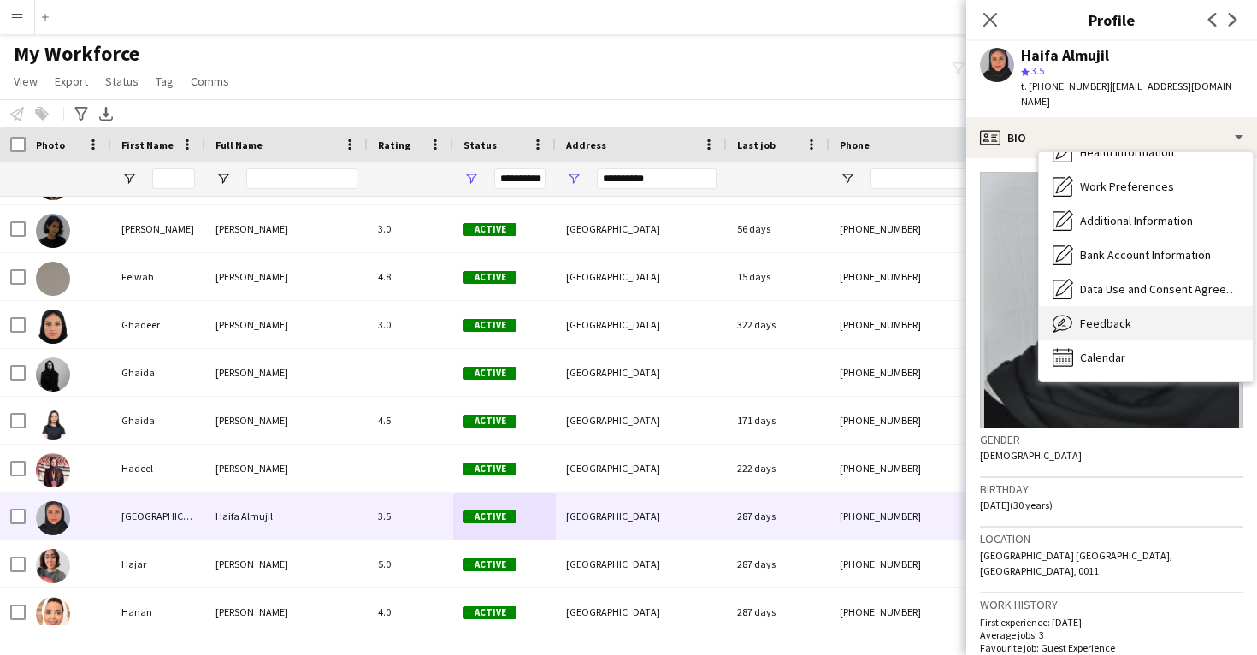
click at [1105, 316] on span "Feedback" at bounding box center [1105, 323] width 51 height 15
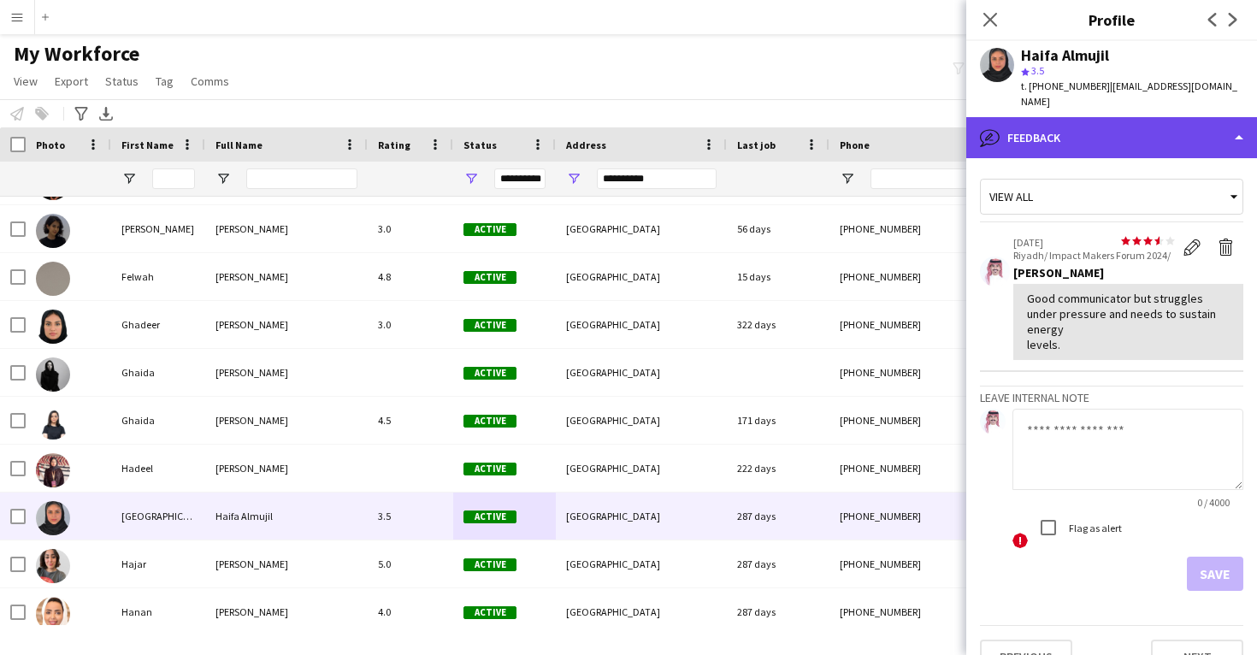
click at [1123, 118] on div "bubble-pencil Feedback" at bounding box center [1111, 137] width 291 height 41
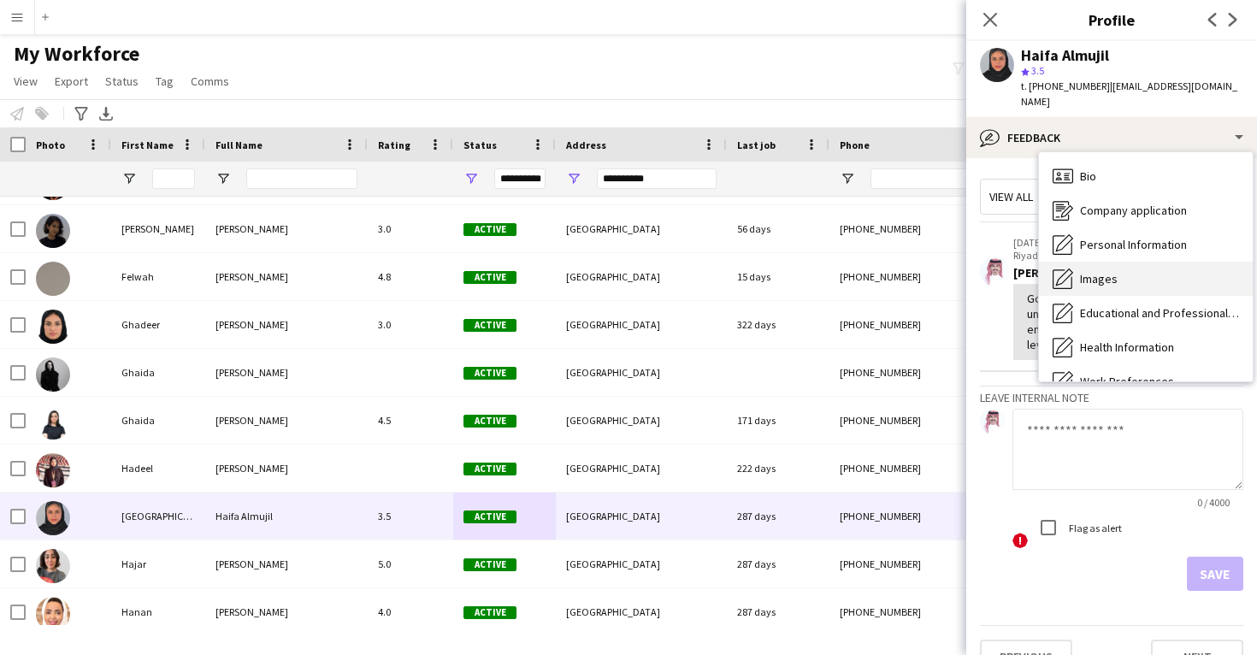
click at [1127, 262] on div "Images Images" at bounding box center [1146, 279] width 214 height 34
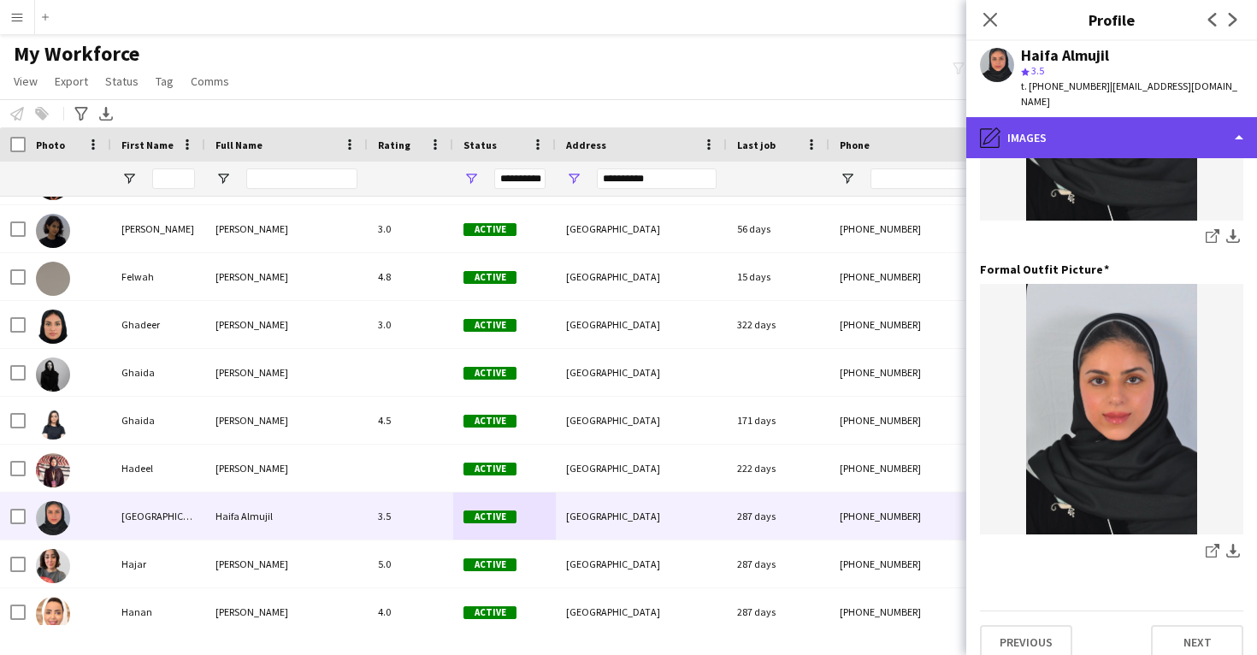
click at [1120, 140] on div "pencil4 Images" at bounding box center [1111, 137] width 291 height 41
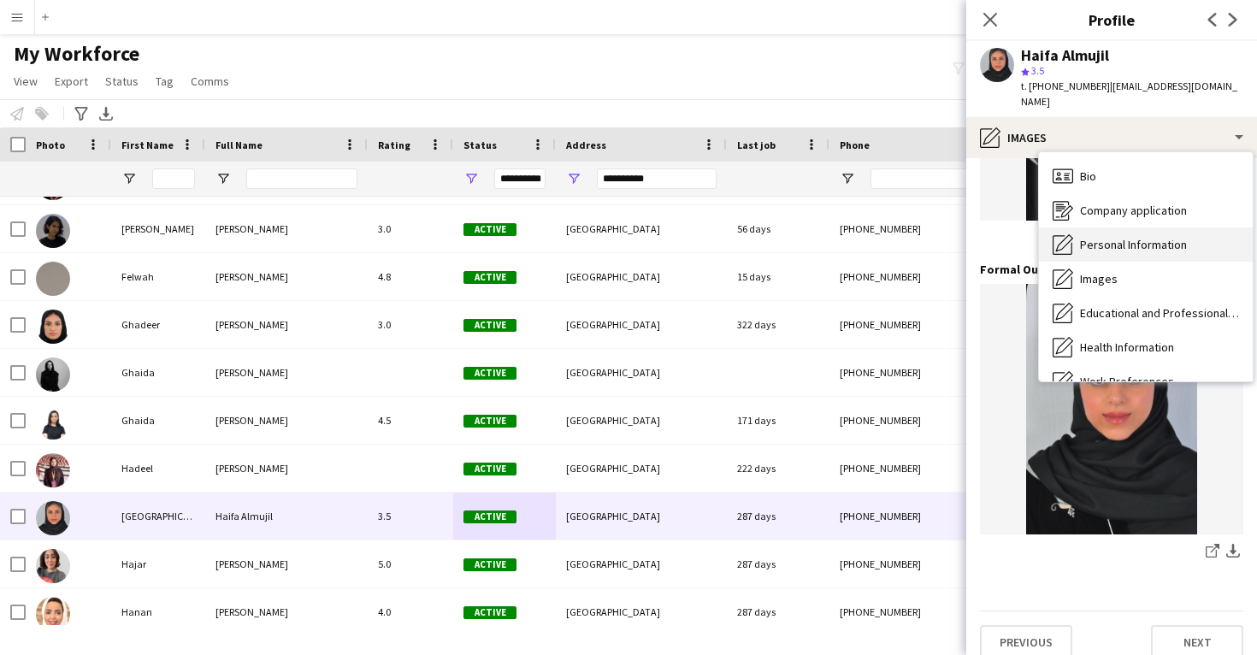
click at [1131, 237] on span "Personal Information" at bounding box center [1133, 244] width 107 height 15
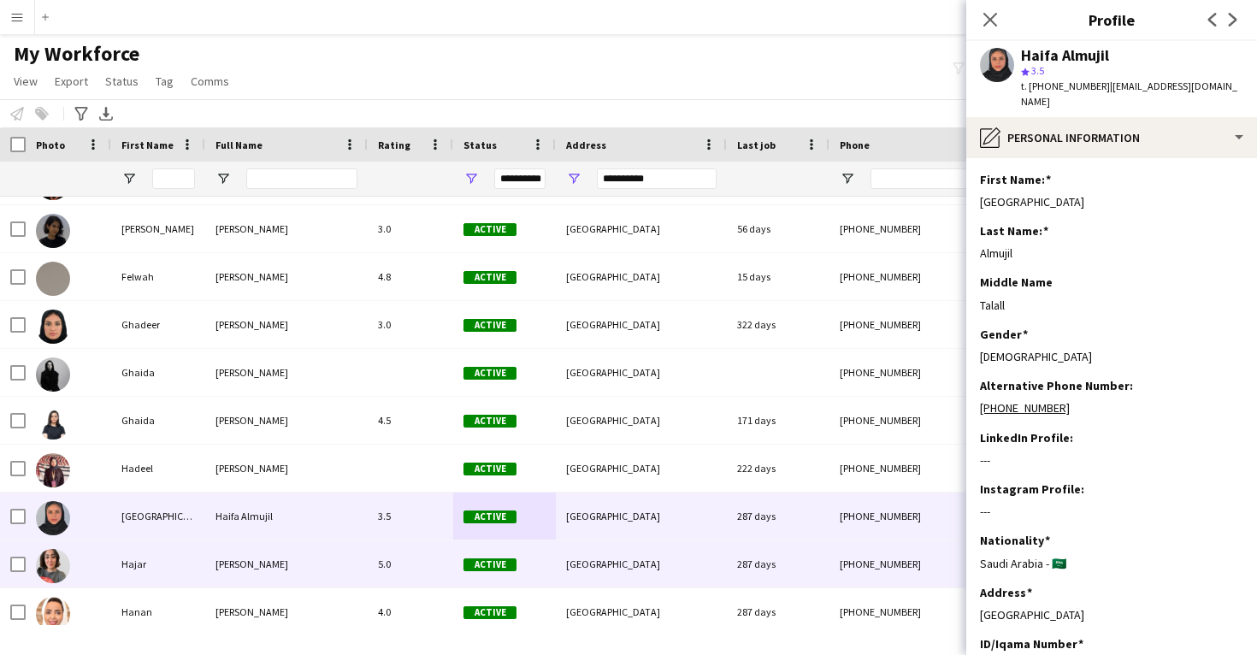
click at [820, 559] on div "287 days" at bounding box center [778, 563] width 103 height 47
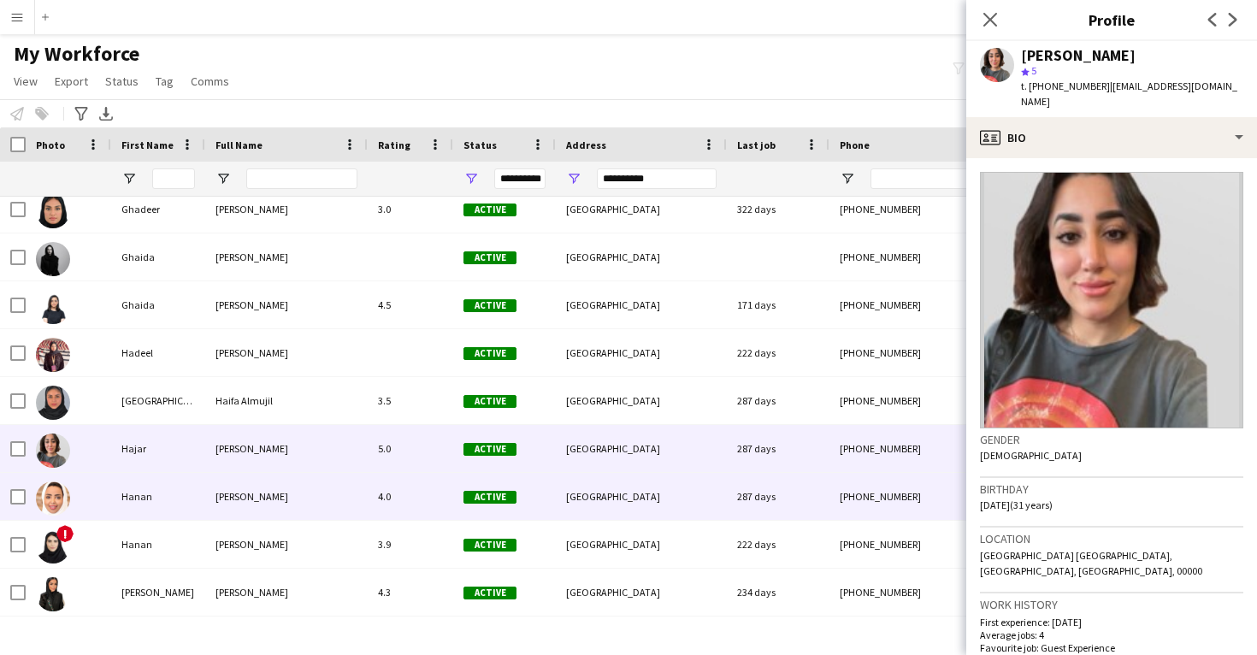
click at [804, 507] on div "287 days" at bounding box center [778, 496] width 103 height 47
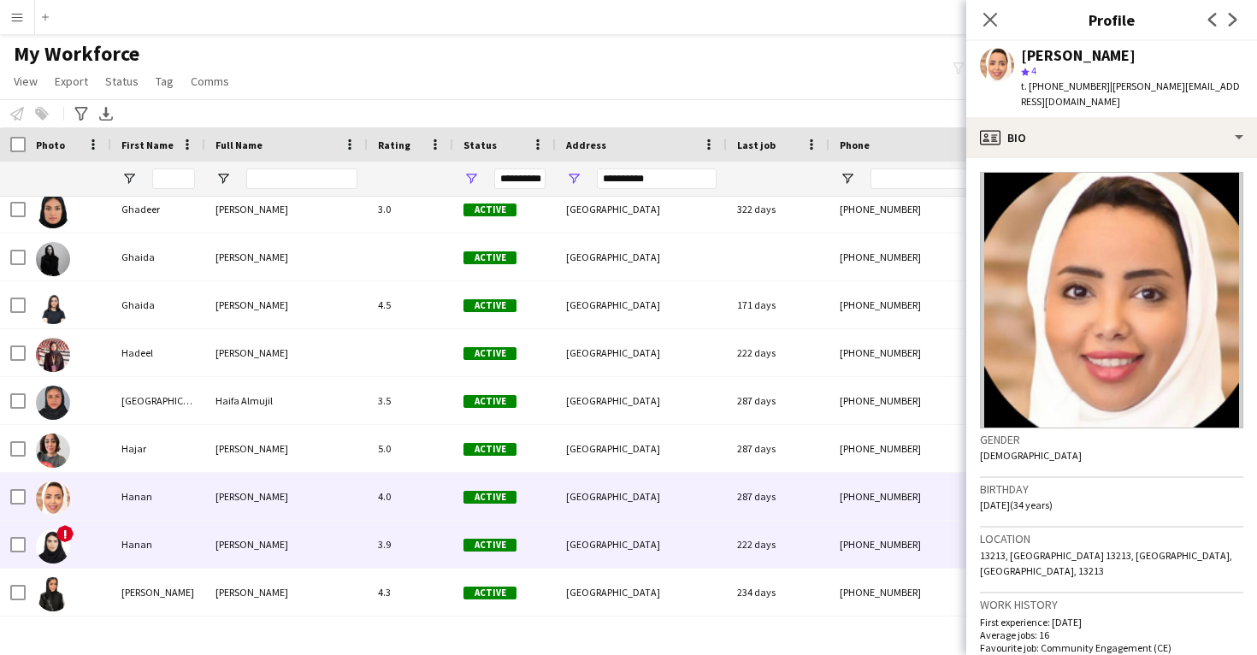
click at [788, 547] on div "222 days" at bounding box center [778, 544] width 103 height 47
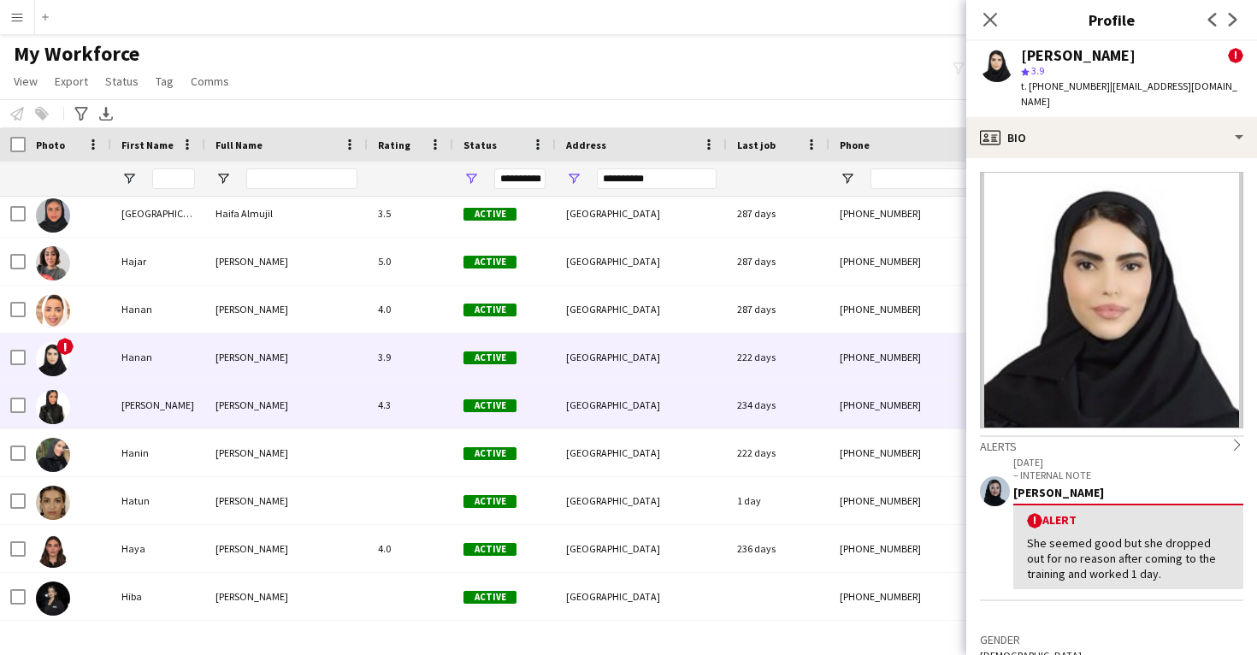
click at [748, 400] on div "234 days" at bounding box center [778, 404] width 103 height 47
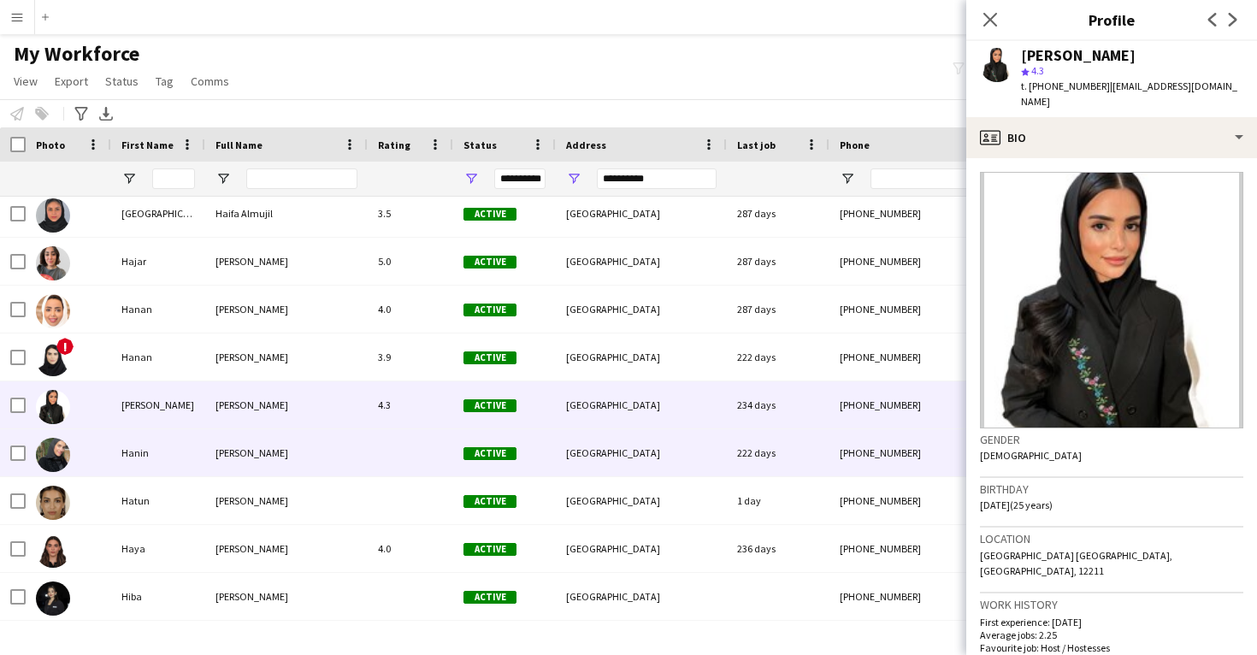
click at [718, 454] on div "[GEOGRAPHIC_DATA]" at bounding box center [641, 452] width 171 height 47
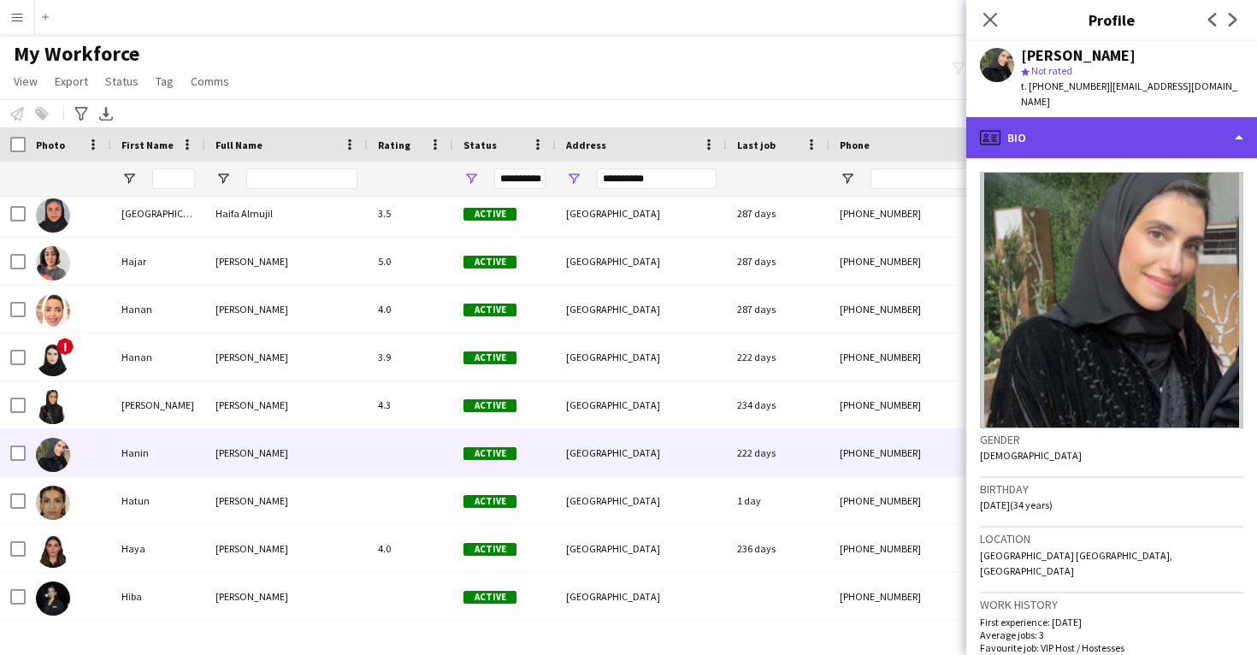
click at [1092, 128] on div "profile Bio" at bounding box center [1111, 137] width 291 height 41
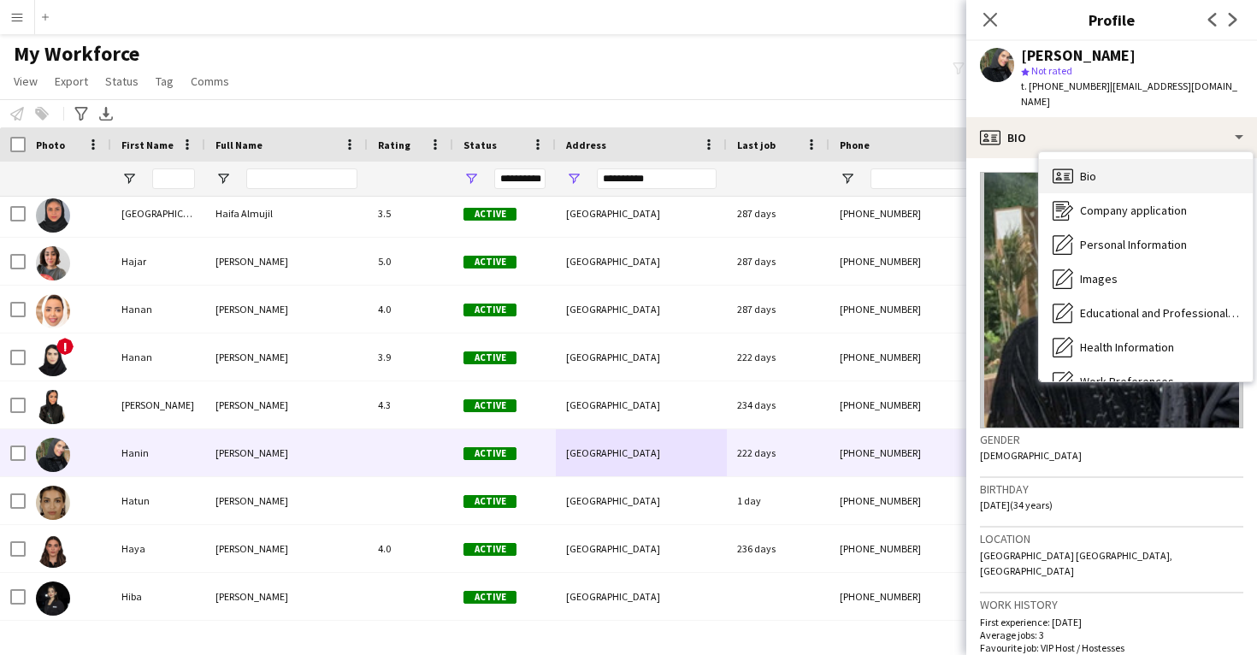
click at [1078, 159] on div "Bio Bio" at bounding box center [1146, 176] width 214 height 34
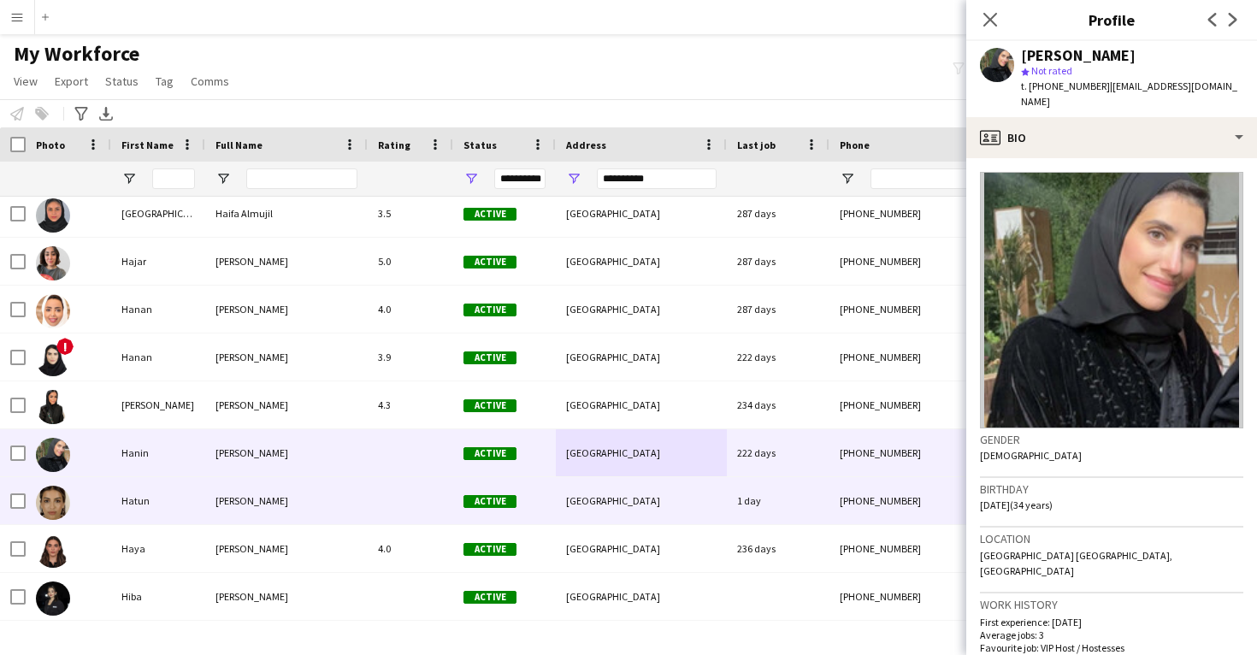
click at [735, 483] on div "1 day" at bounding box center [778, 500] width 103 height 47
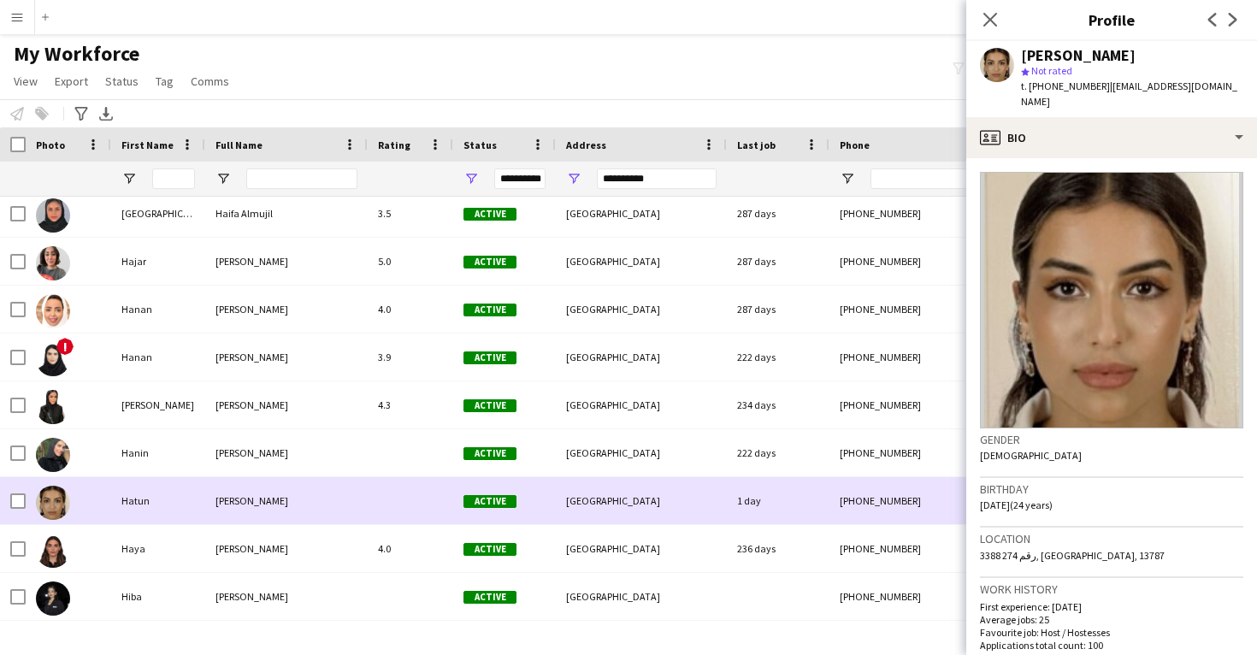
click at [747, 523] on div "1 day" at bounding box center [778, 500] width 103 height 47
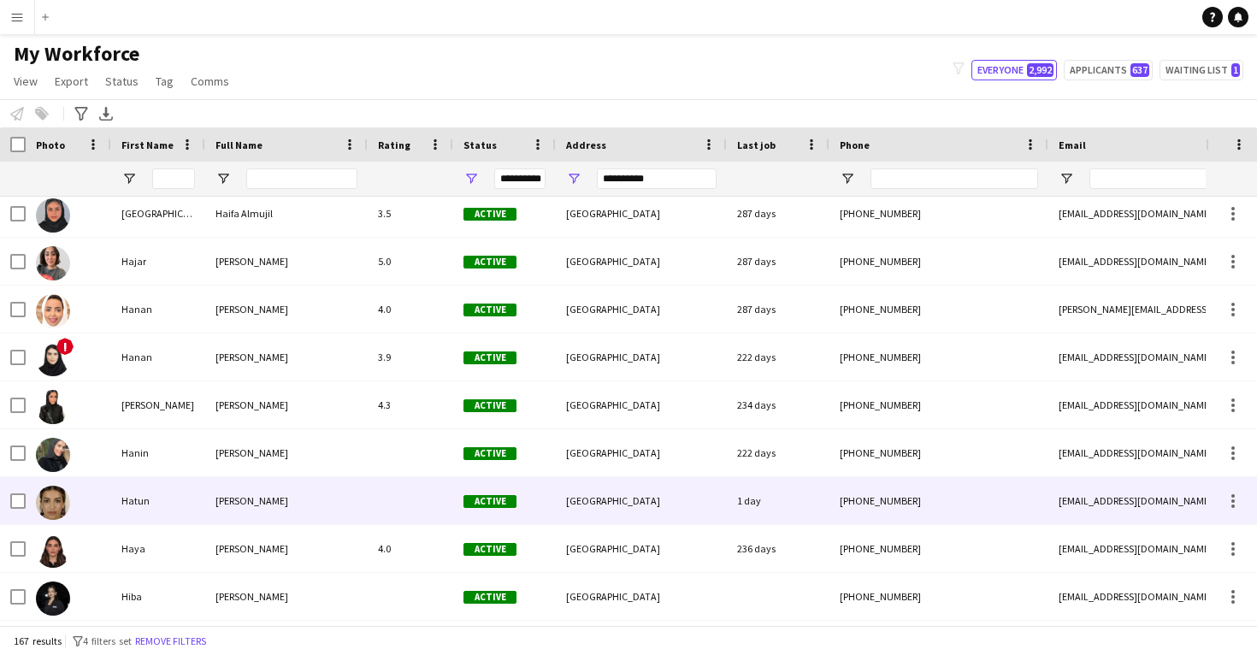
click at [747, 523] on div "1 day" at bounding box center [778, 500] width 103 height 47
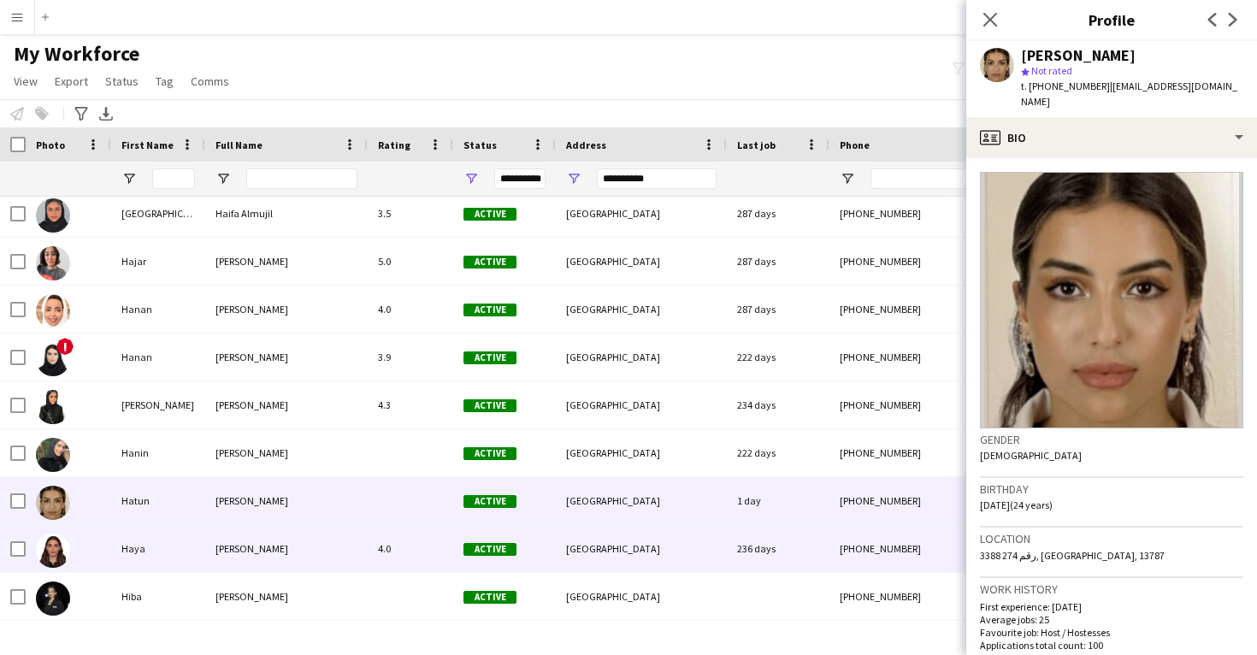
click at [686, 556] on div "[GEOGRAPHIC_DATA]" at bounding box center [641, 548] width 171 height 47
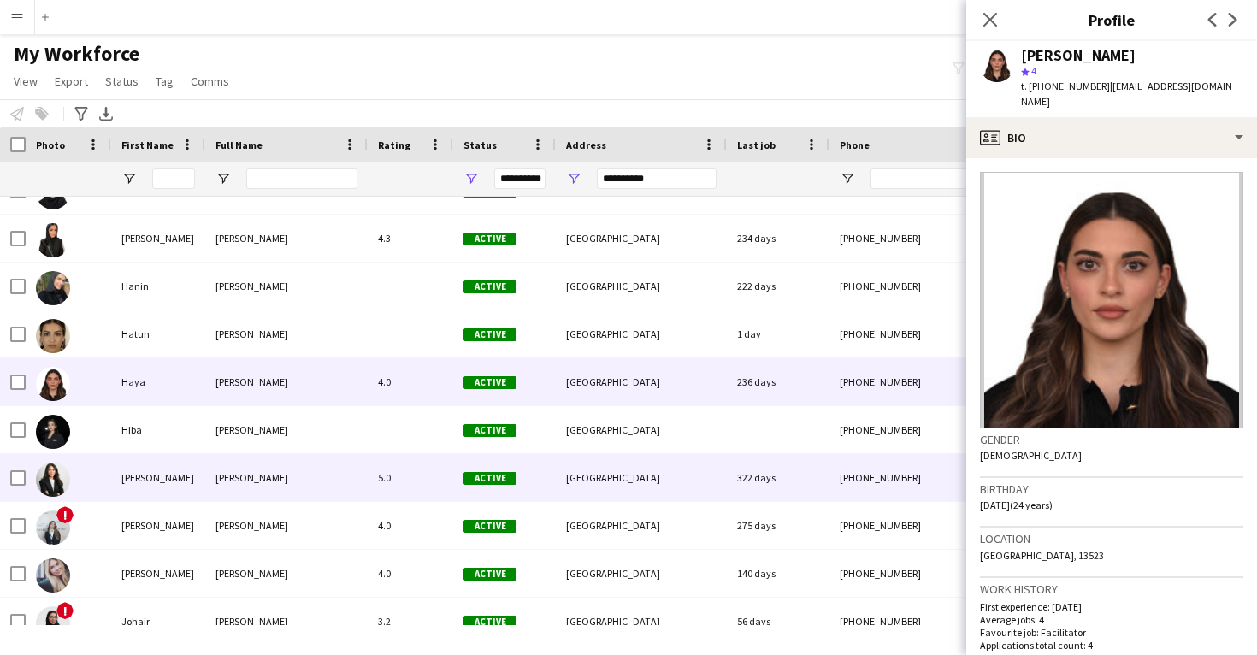
click at [587, 479] on span "[GEOGRAPHIC_DATA]" at bounding box center [613, 477] width 94 height 13
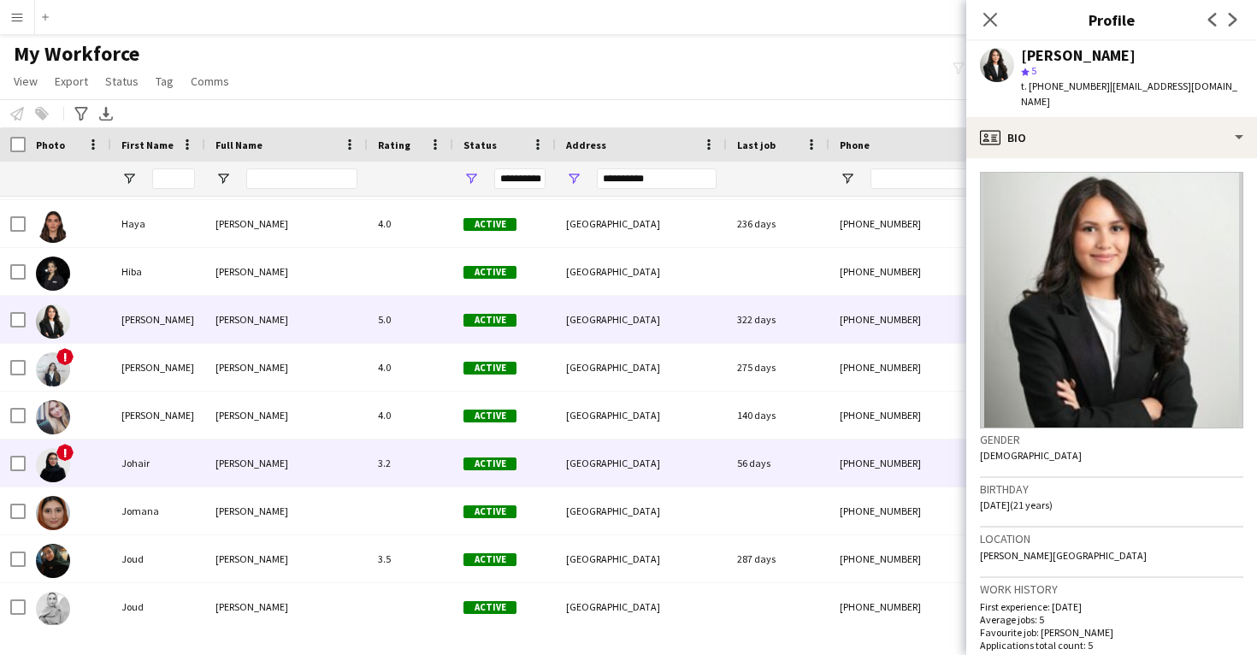
click at [496, 471] on div "Active" at bounding box center [504, 463] width 103 height 47
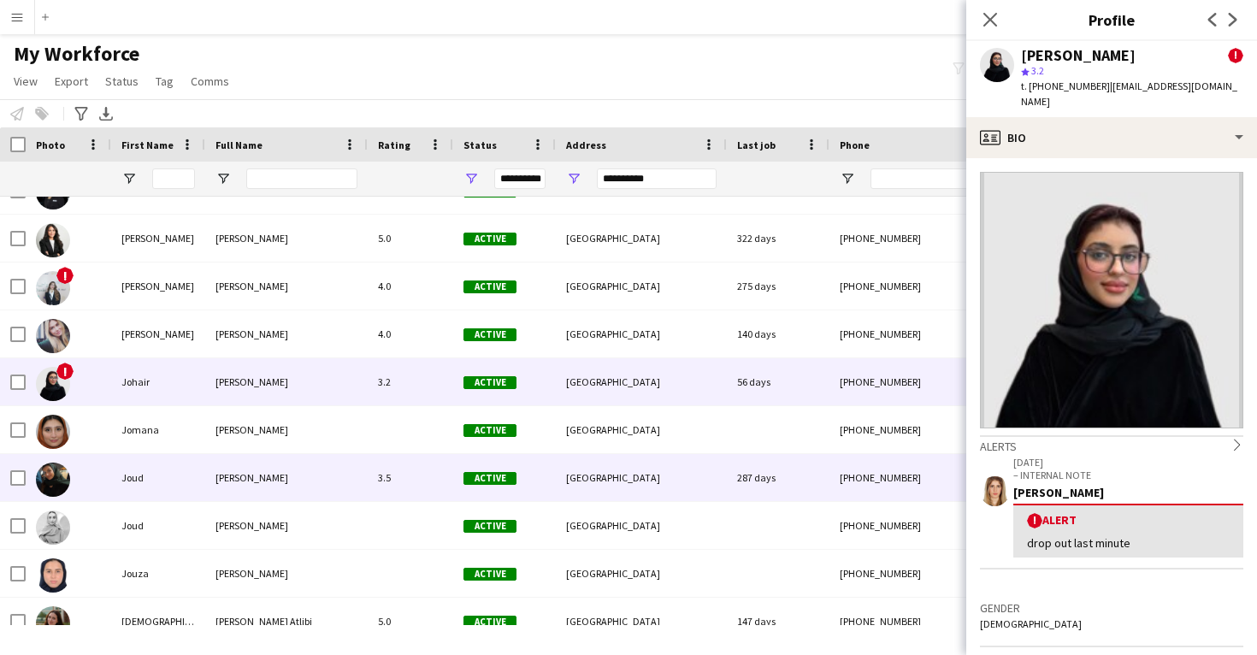
click at [467, 490] on div "Active" at bounding box center [504, 477] width 103 height 47
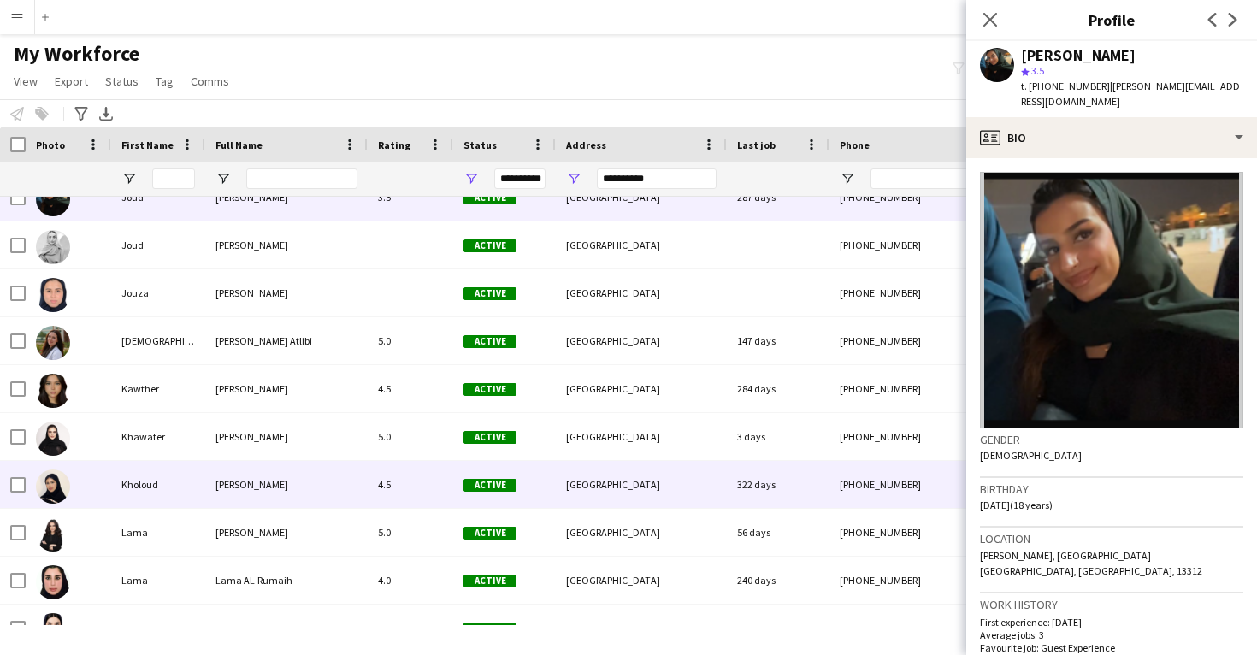
click at [419, 485] on div "4.5" at bounding box center [411, 484] width 86 height 47
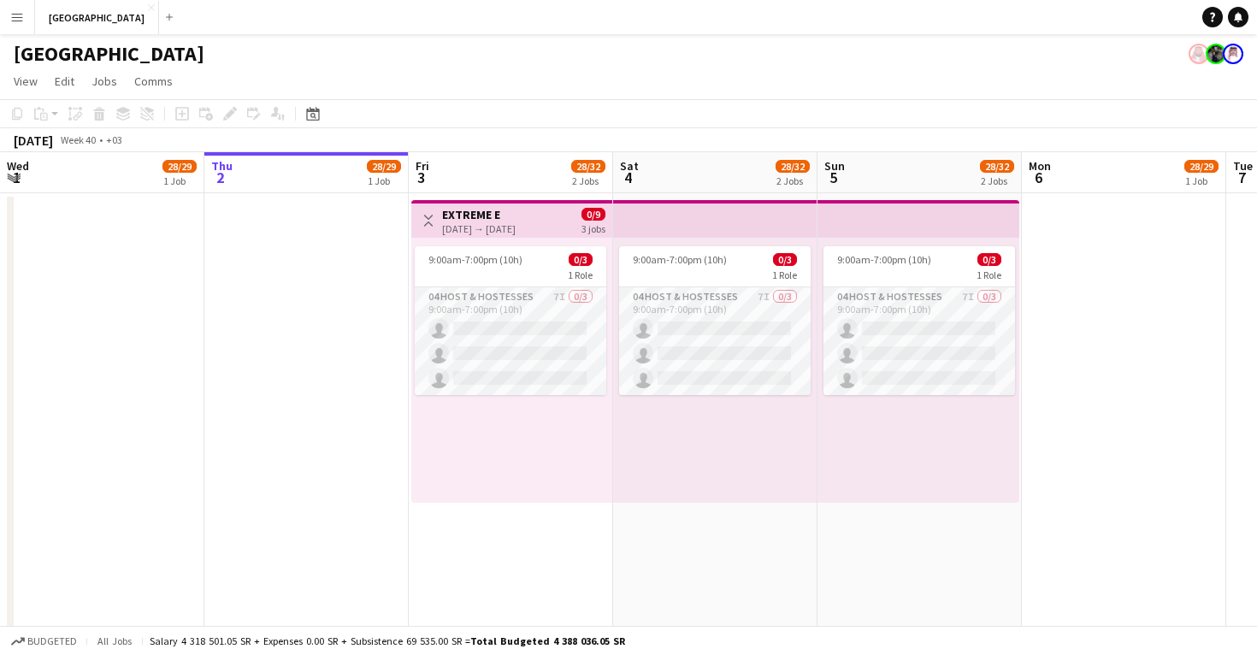
click at [1052, 261] on app-date-cell at bounding box center [1124, 661] width 204 height 936
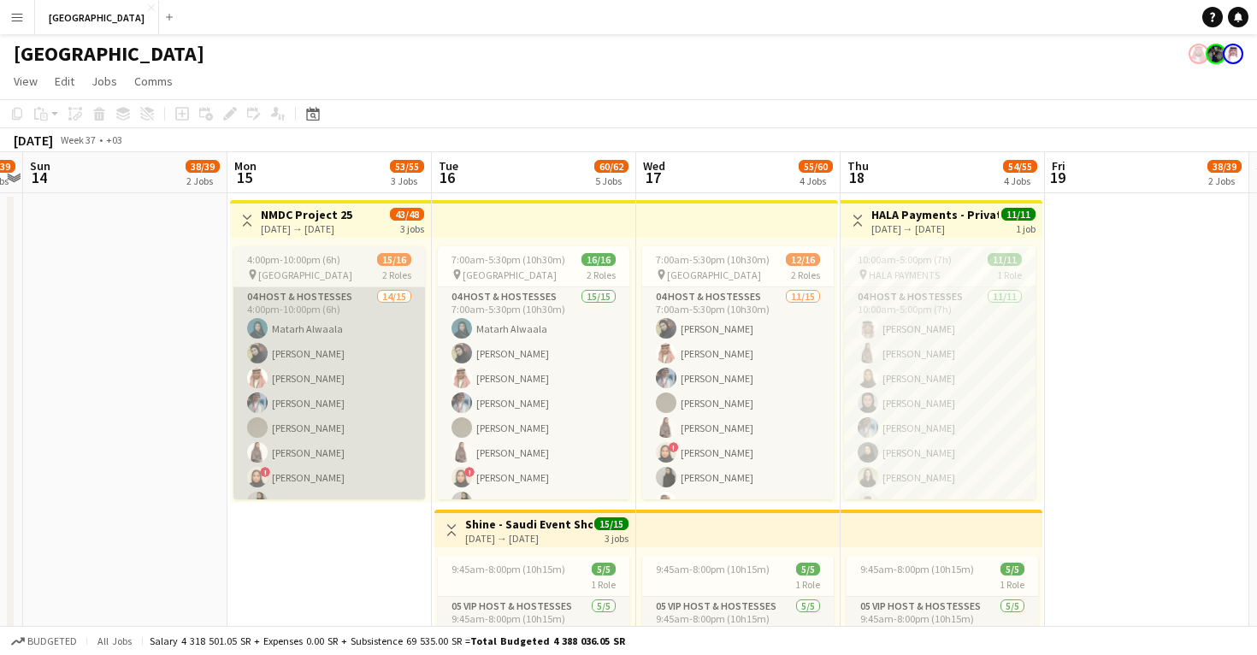
scroll to position [0, 591]
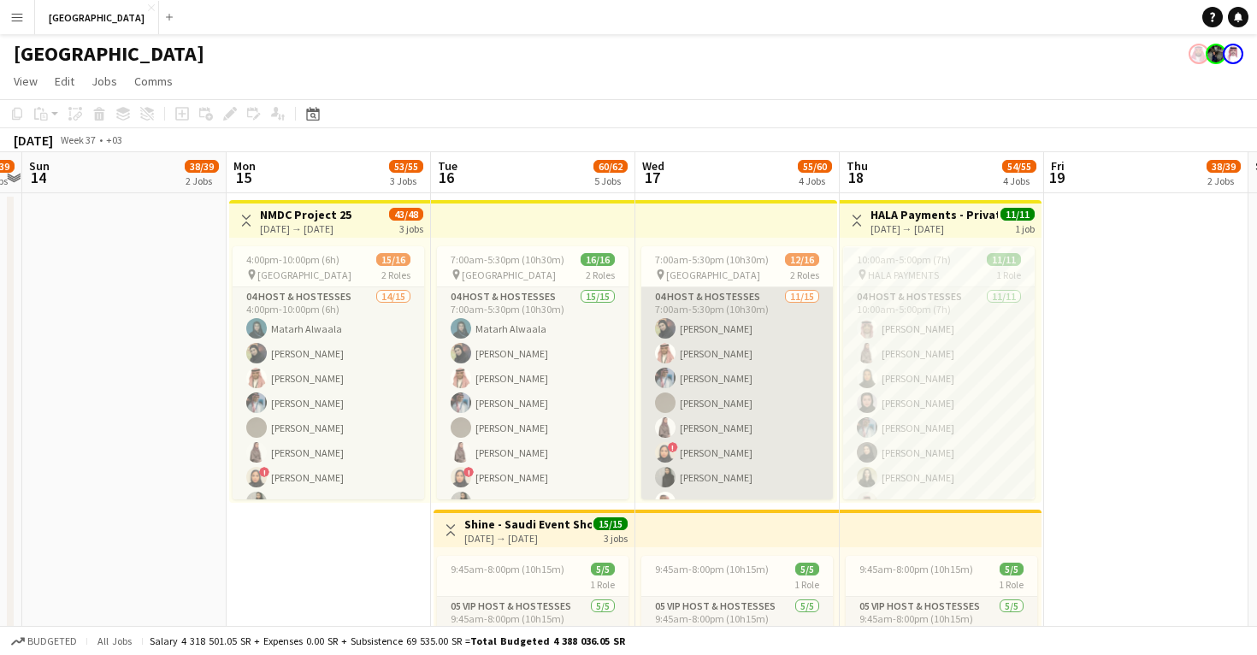
click at [748, 391] on app-card-role "04 Host & Hostesses 11/15 7:00am-5:30pm (10h30m) Mai Alharbi Abdullah Aljarboa …" at bounding box center [737, 489] width 192 height 405
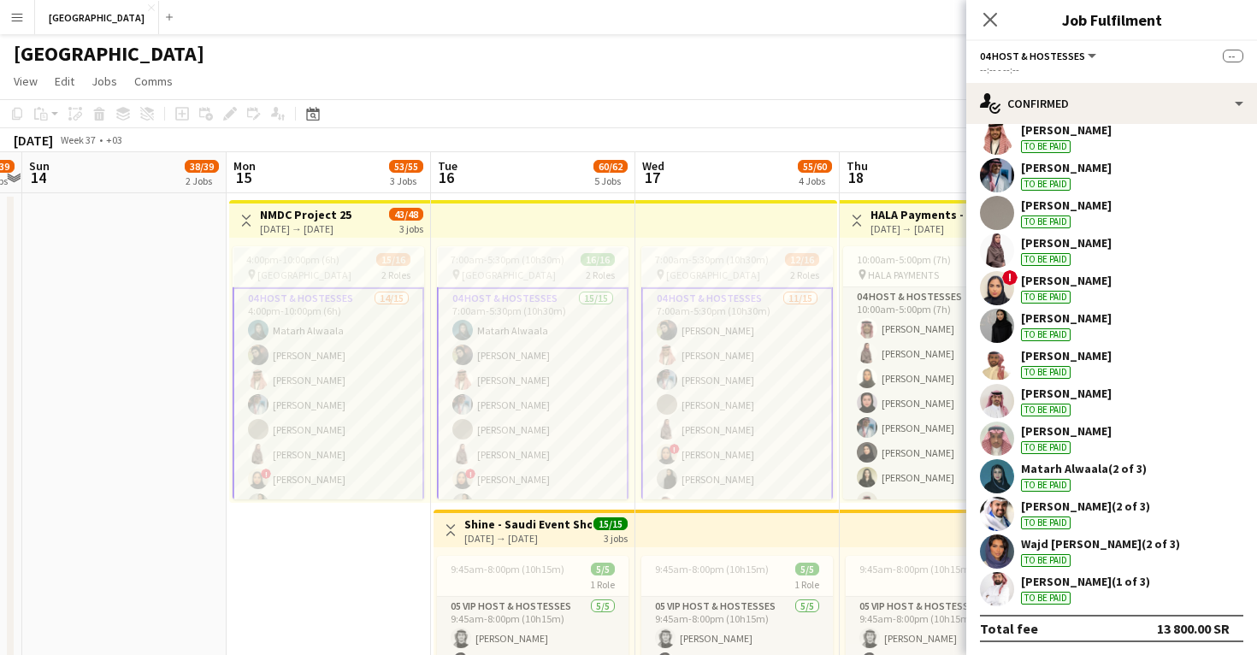
scroll to position [192, 0]
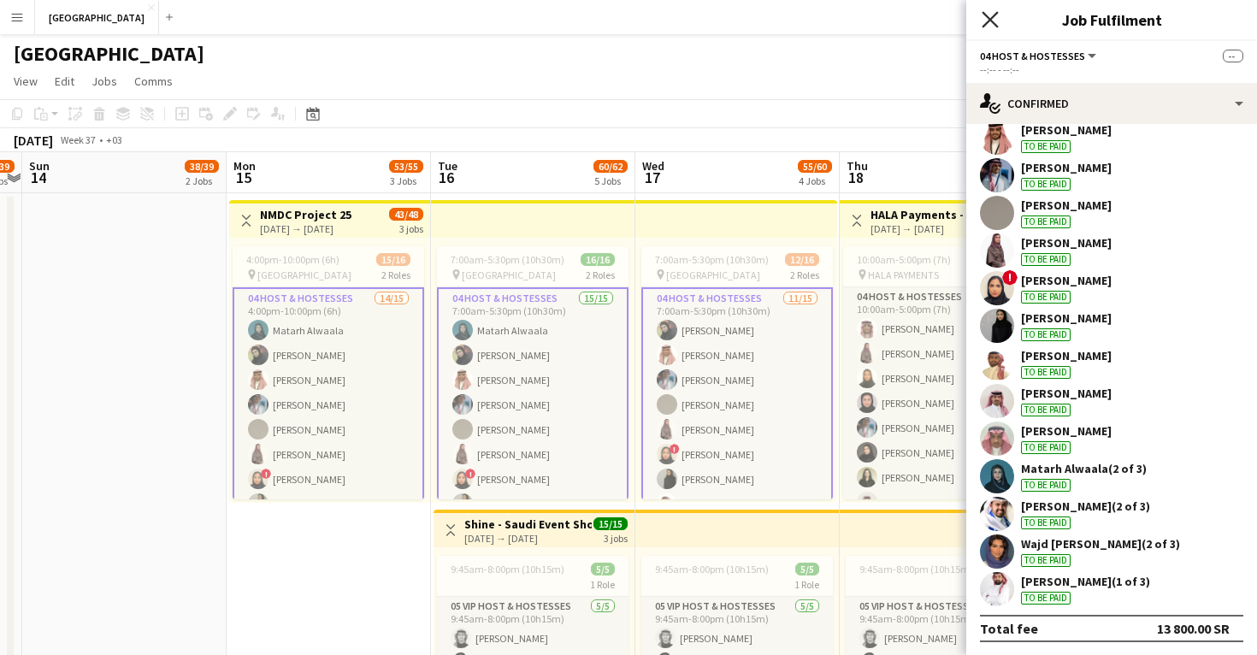
click at [988, 19] on icon "Close pop-in" at bounding box center [990, 19] width 16 height 16
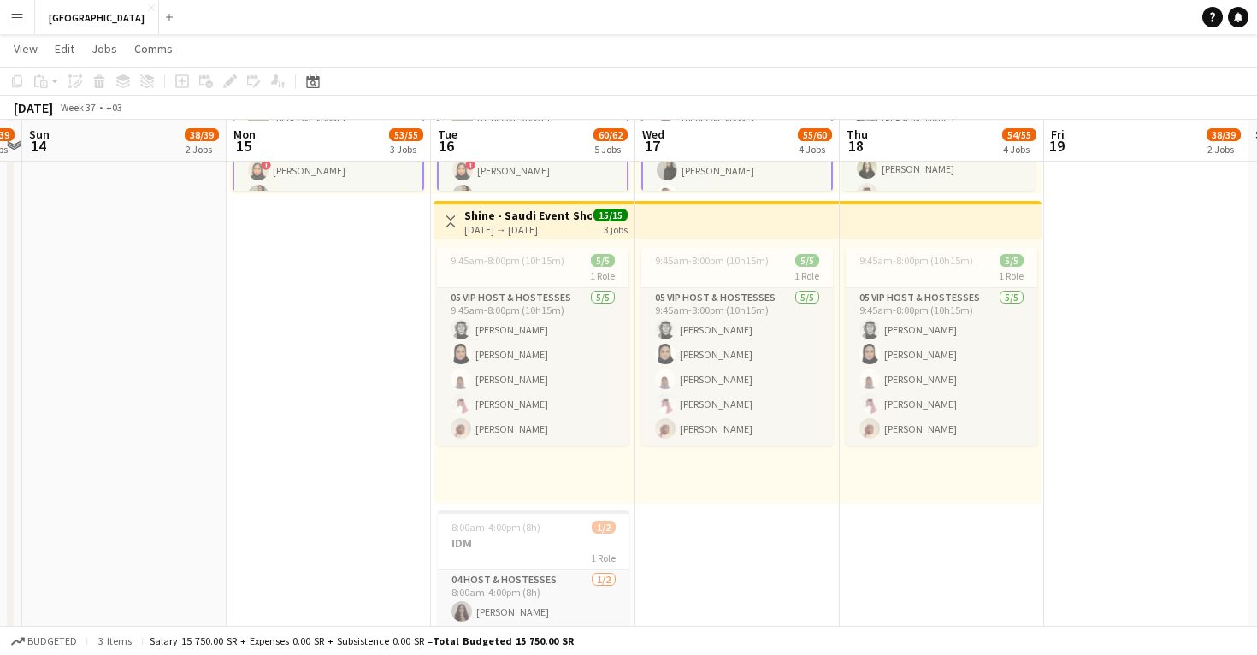
scroll to position [308, 0]
click at [1083, 348] on app-date-cell at bounding box center [1146, 352] width 204 height 936
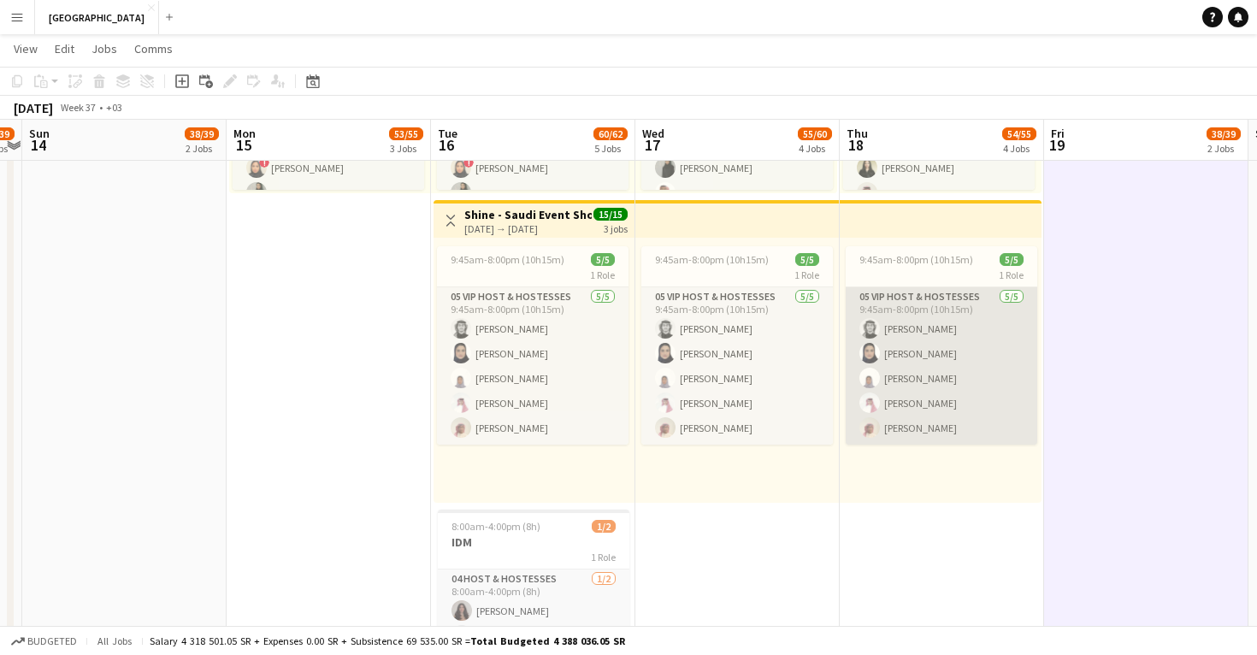
click at [903, 413] on app-card-role "05 VIP Host & Hostesses 5/5 9:45am-8:00pm (10h15m) Adnan Shaheen Lama AlGhamdi …" at bounding box center [942, 365] width 192 height 157
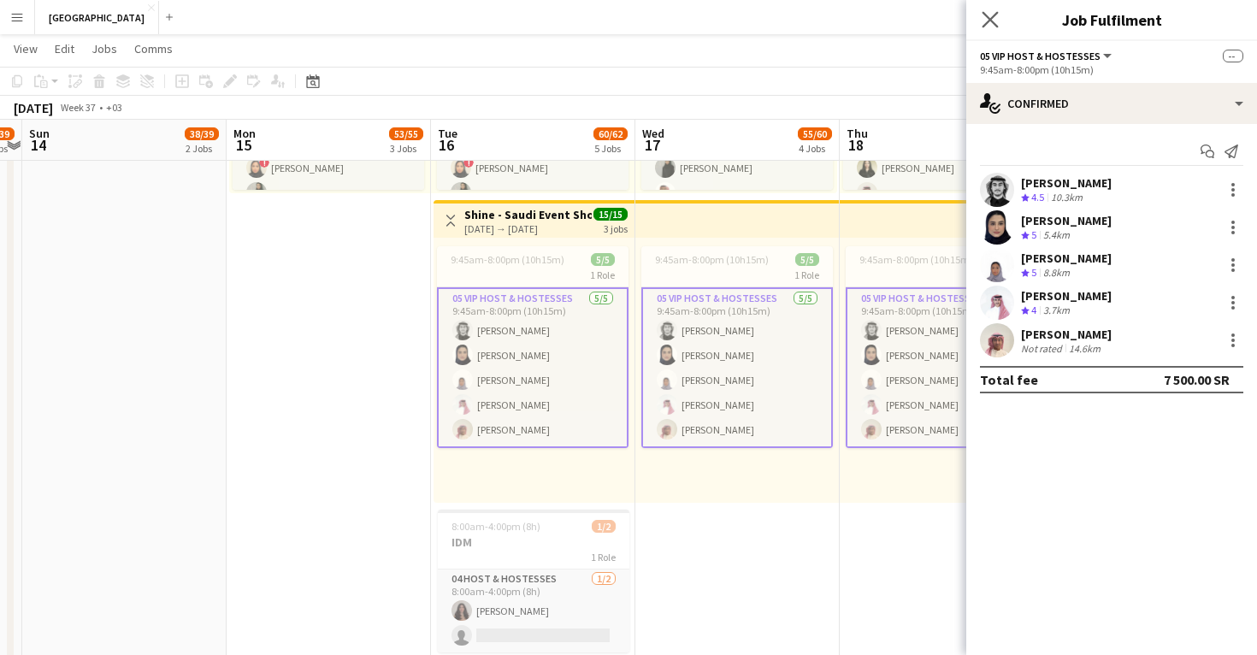
click at [994, 28] on app-icon "Close pop-in" at bounding box center [990, 20] width 25 height 25
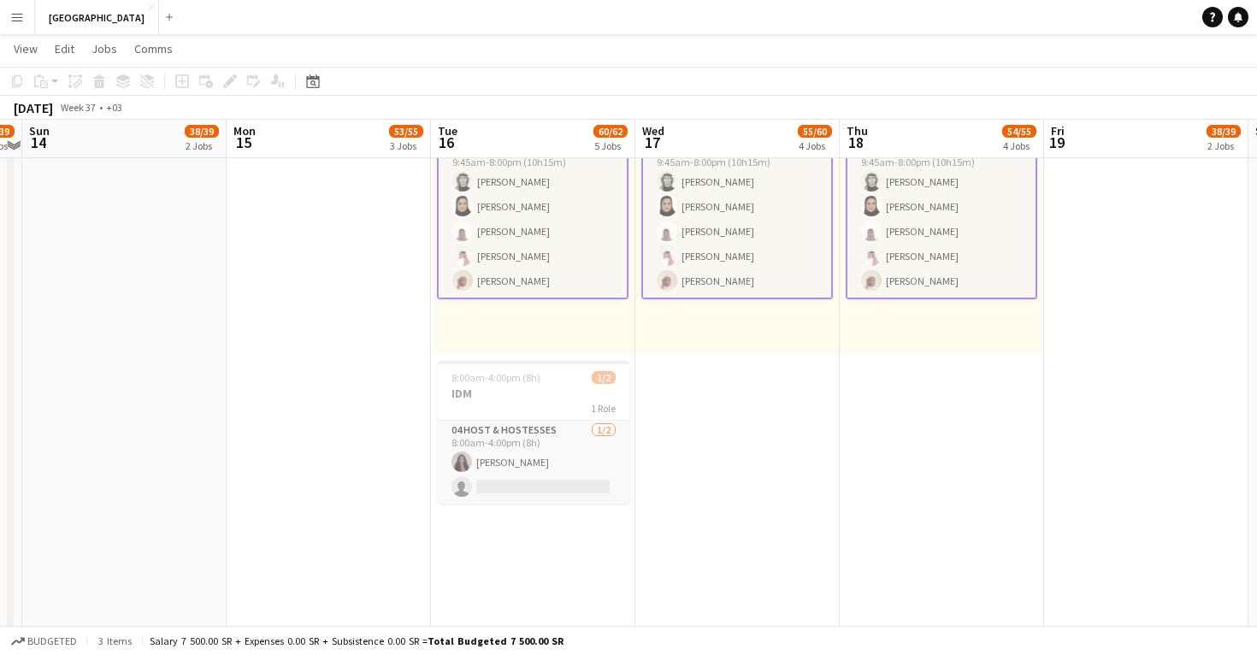
scroll to position [458, 0]
click at [723, 493] on app-date-cell "7:00am-5:30pm (10h30m) 12/16 pin Crown Plaza 2 Roles 04 Host & Hostesses 11/15 …" at bounding box center [737, 201] width 204 height 936
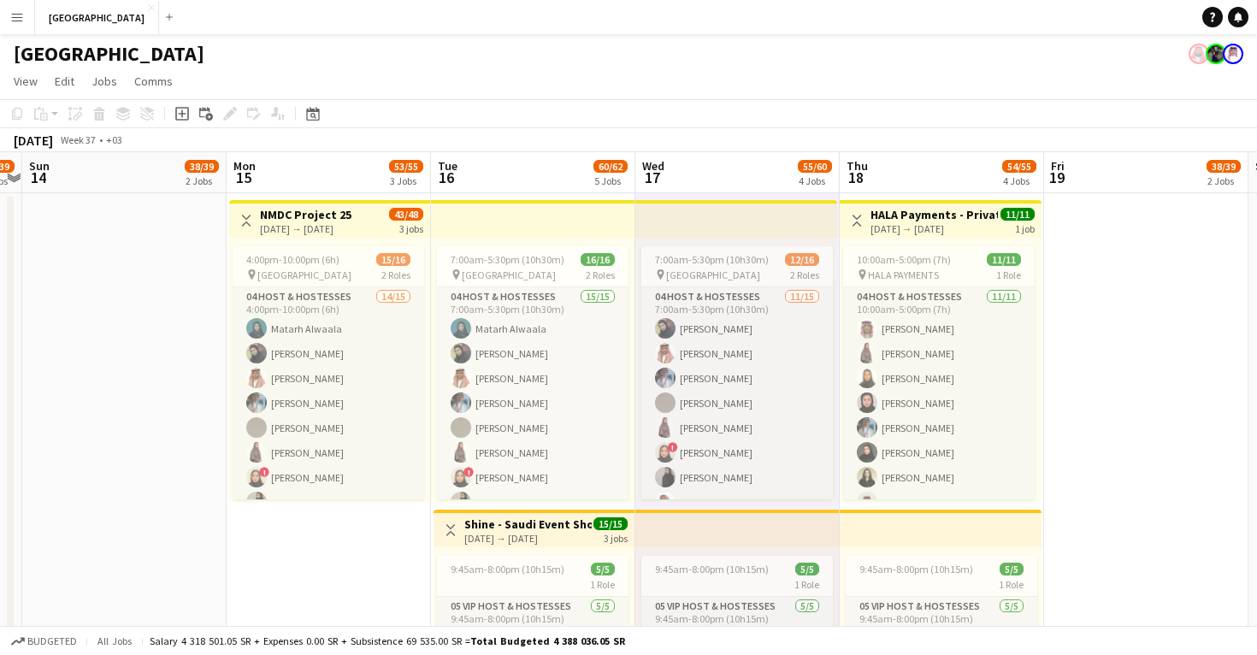
scroll to position [0, 0]
click at [175, 424] on app-date-cell at bounding box center [124, 661] width 204 height 936
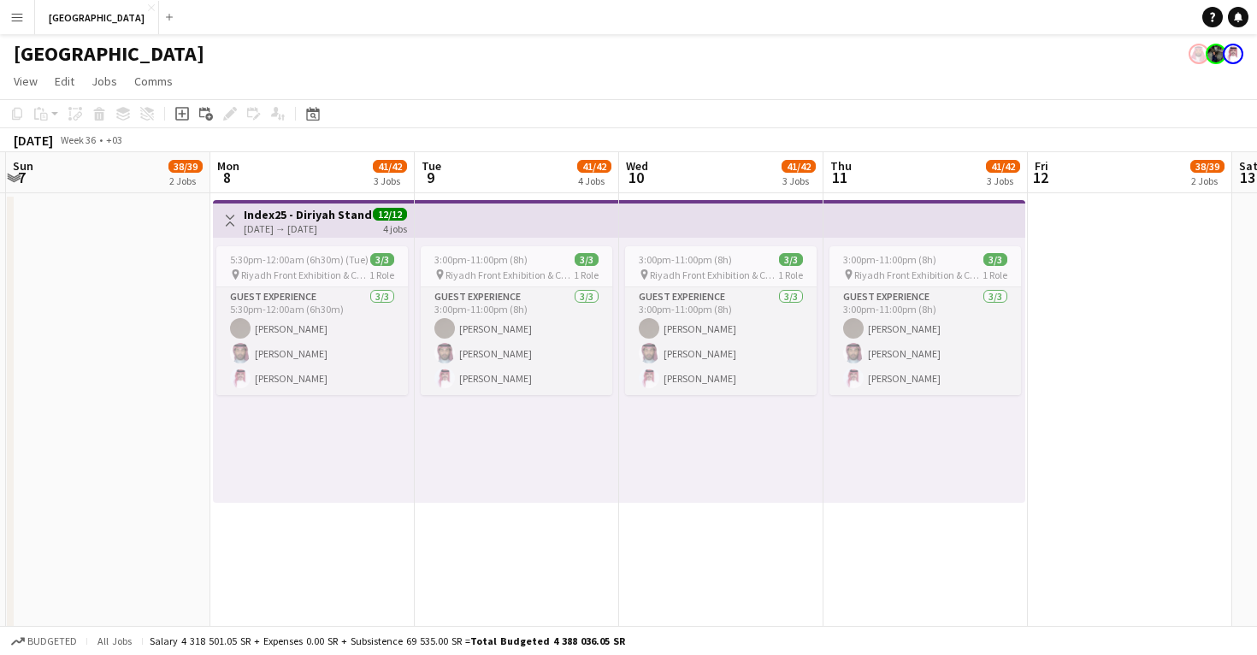
scroll to position [0, 389]
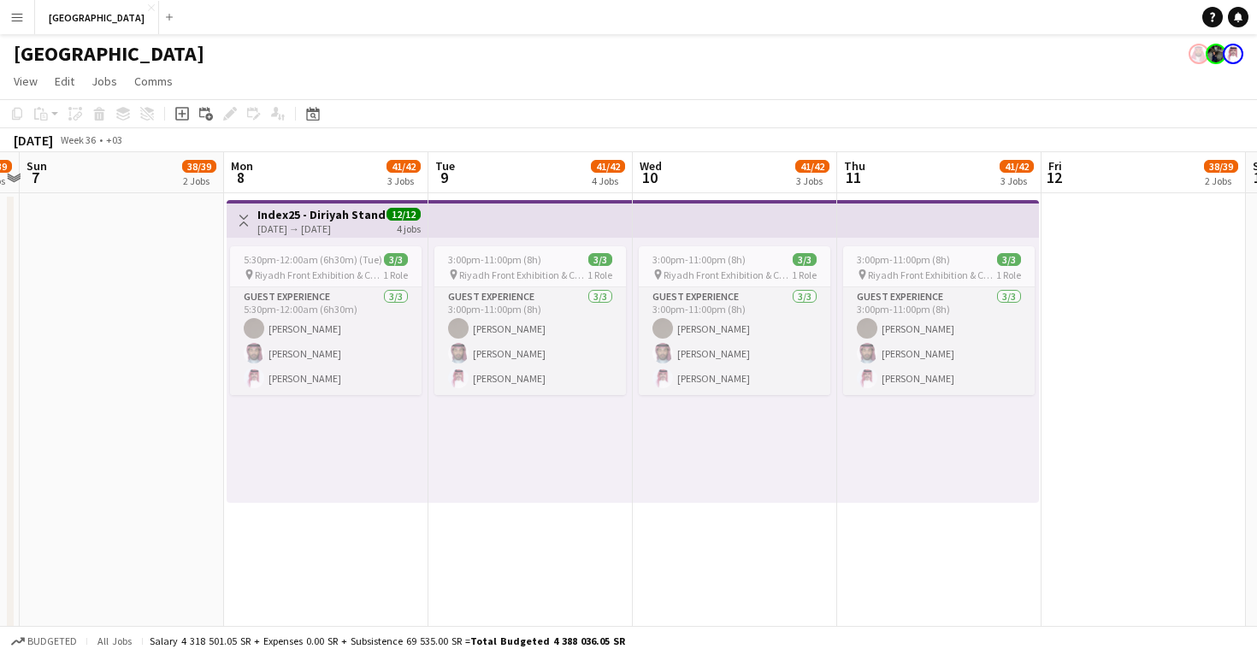
click at [292, 519] on app-date-cell "Toggle View Index25 - Diriyah Stand 08-09-2025 → 11-09-2025 12/12 4 jobs 5:30pm…" at bounding box center [326, 661] width 204 height 936
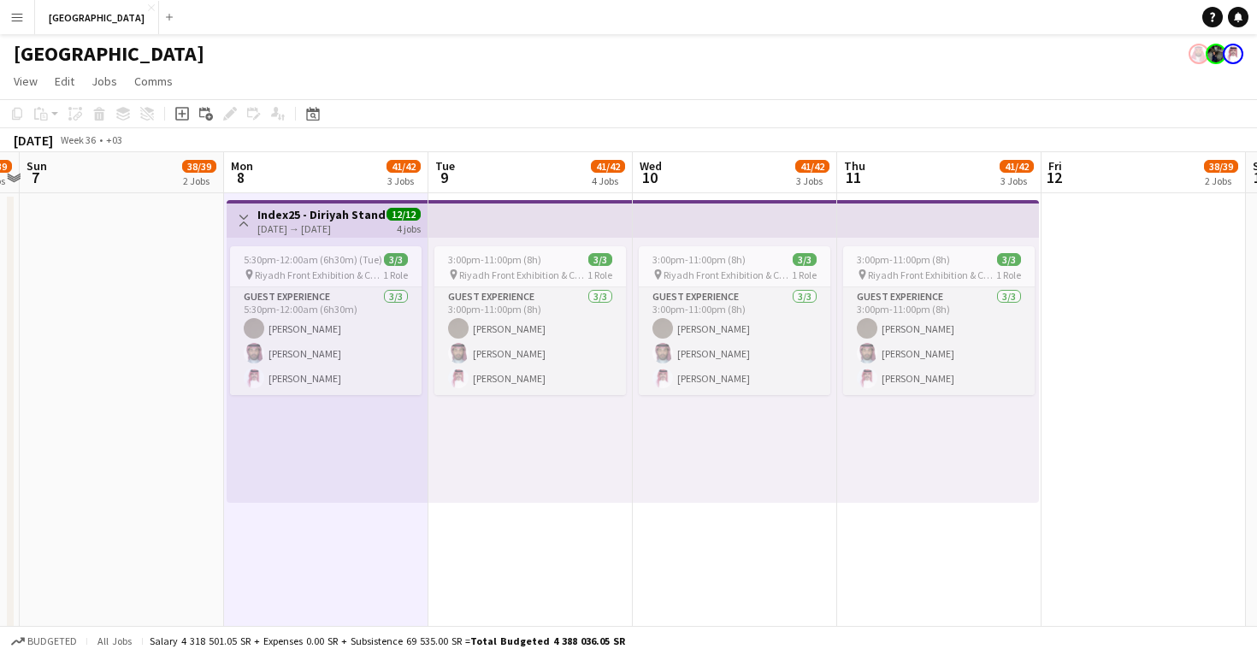
click at [343, 471] on div "5:30pm-12:00am (6h30m) (Tue) 3/3 pin Riyadh Front Exhibition & Conference Cente…" at bounding box center [327, 370] width 201 height 265
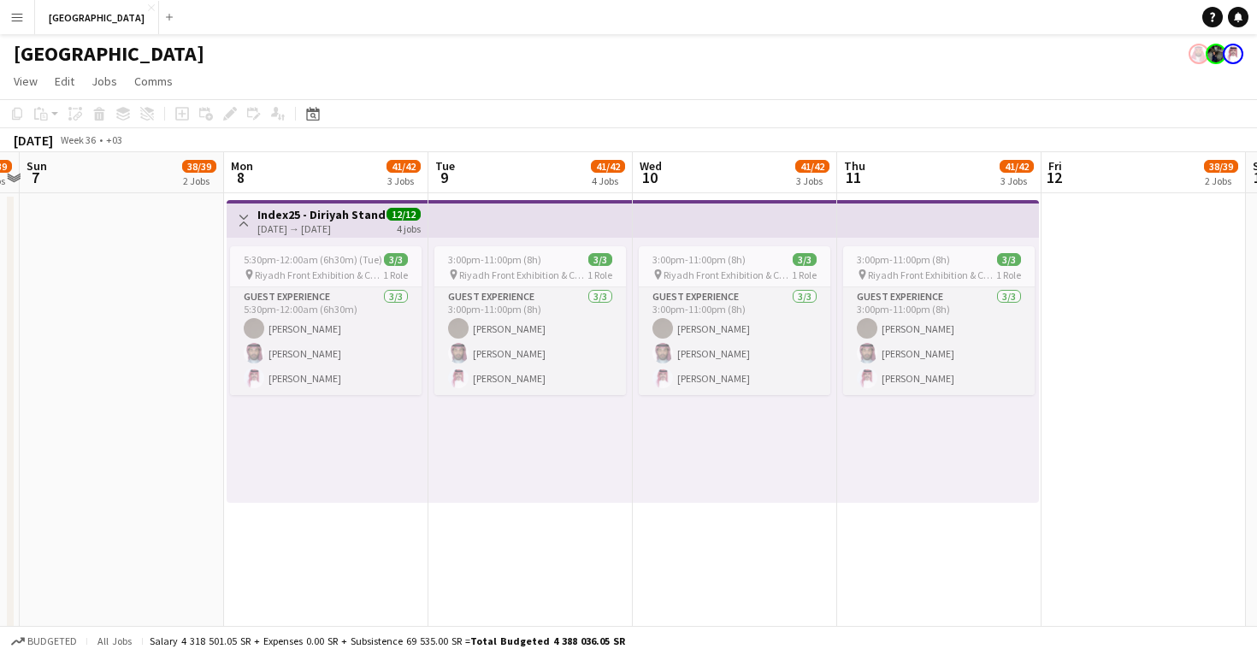
click at [463, 476] on div "3:00pm-11:00pm (8h) 3/3 pin Riyadh Front Exhibition & Conference Center 1 Role …" at bounding box center [530, 370] width 204 height 265
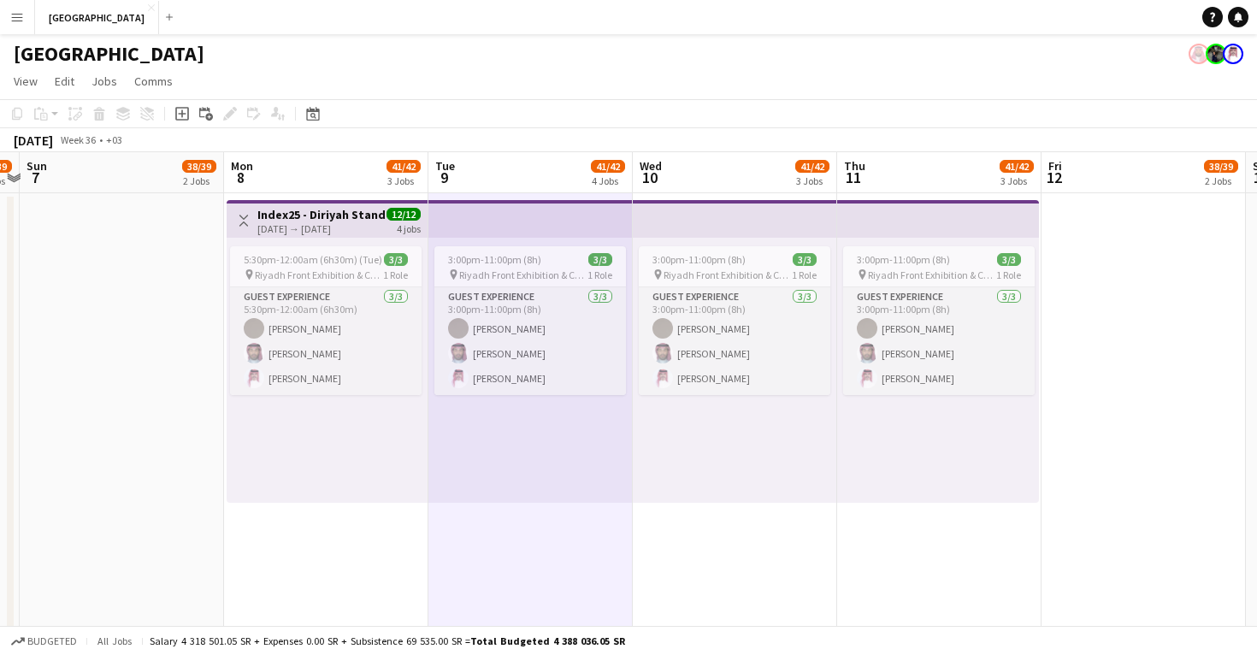
click at [353, 474] on div "5:30pm-12:00am (6h30m) (Tue) 3/3 pin Riyadh Front Exhibition & Conference Cente…" at bounding box center [327, 370] width 201 height 265
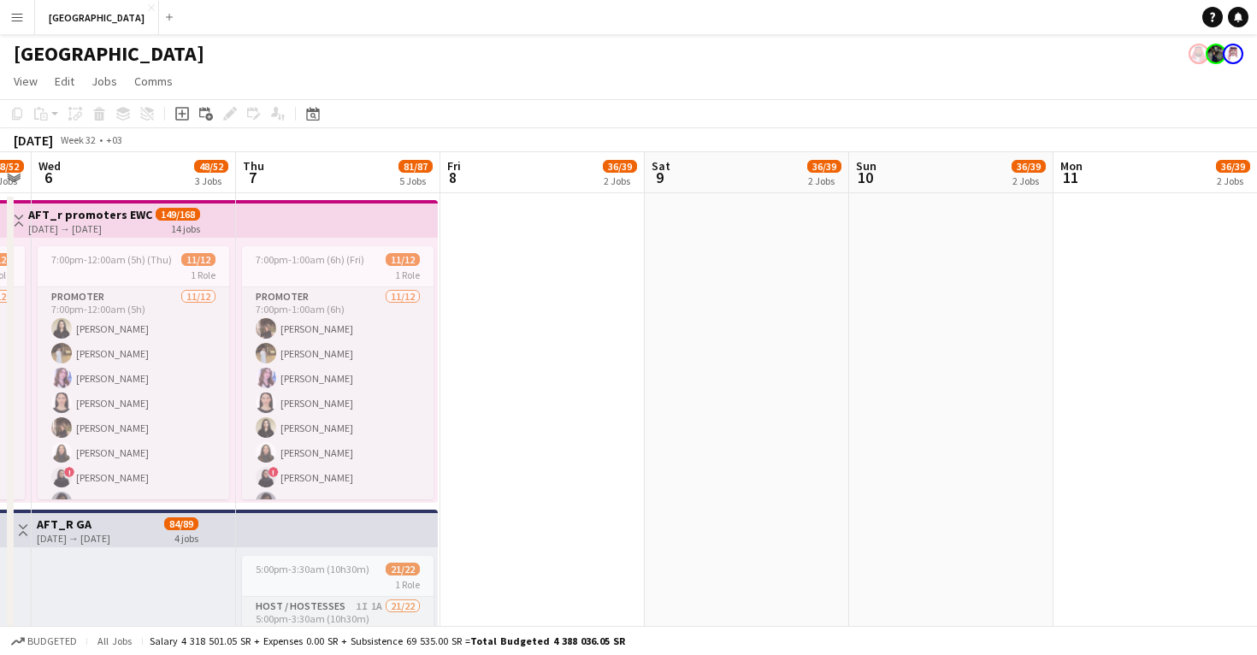
scroll to position [0, 375]
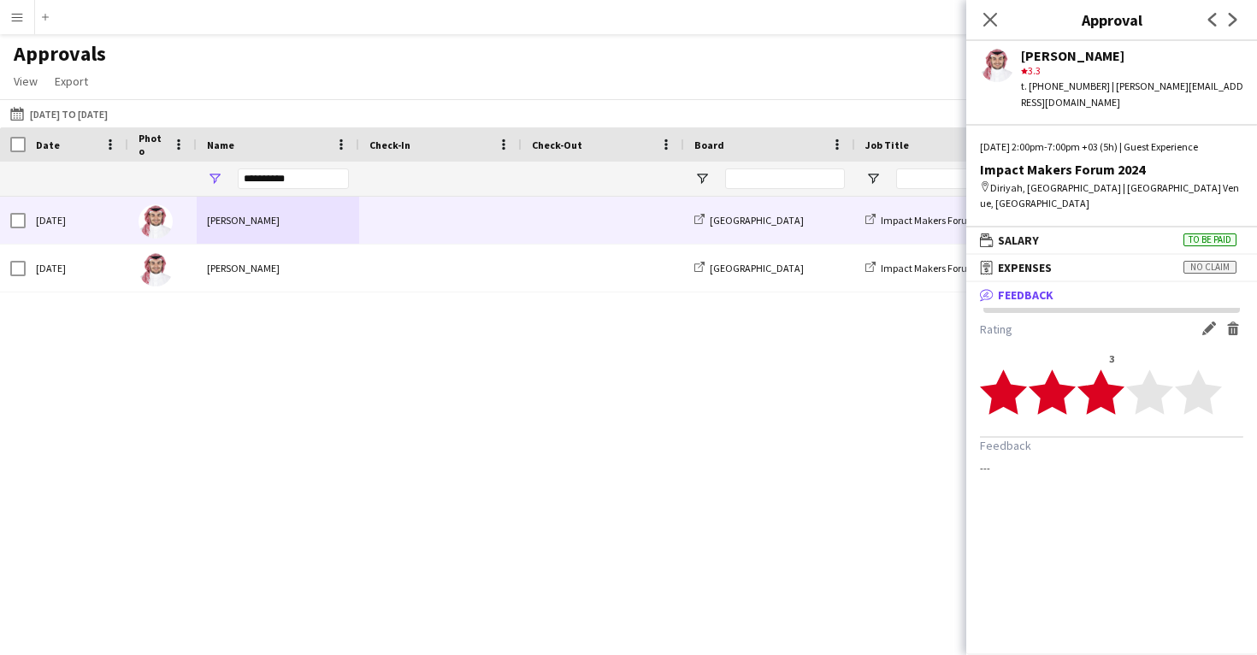
scroll to position [5, 0]
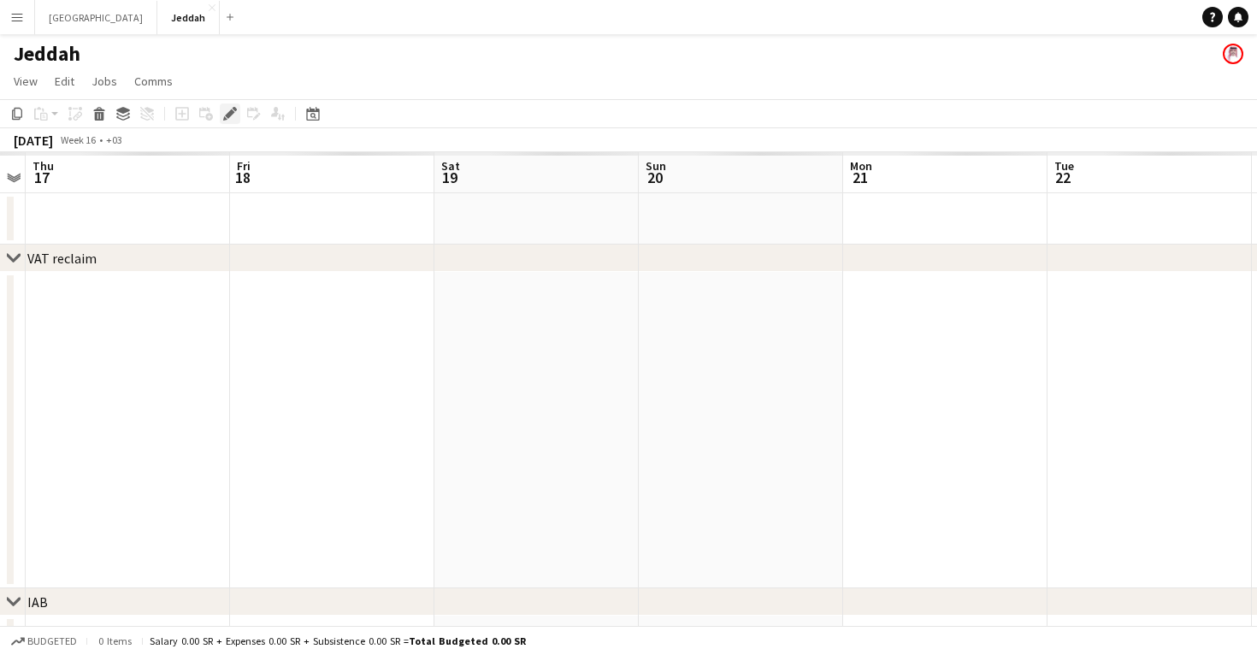
click at [233, 115] on icon "Edit" at bounding box center [230, 114] width 14 height 14
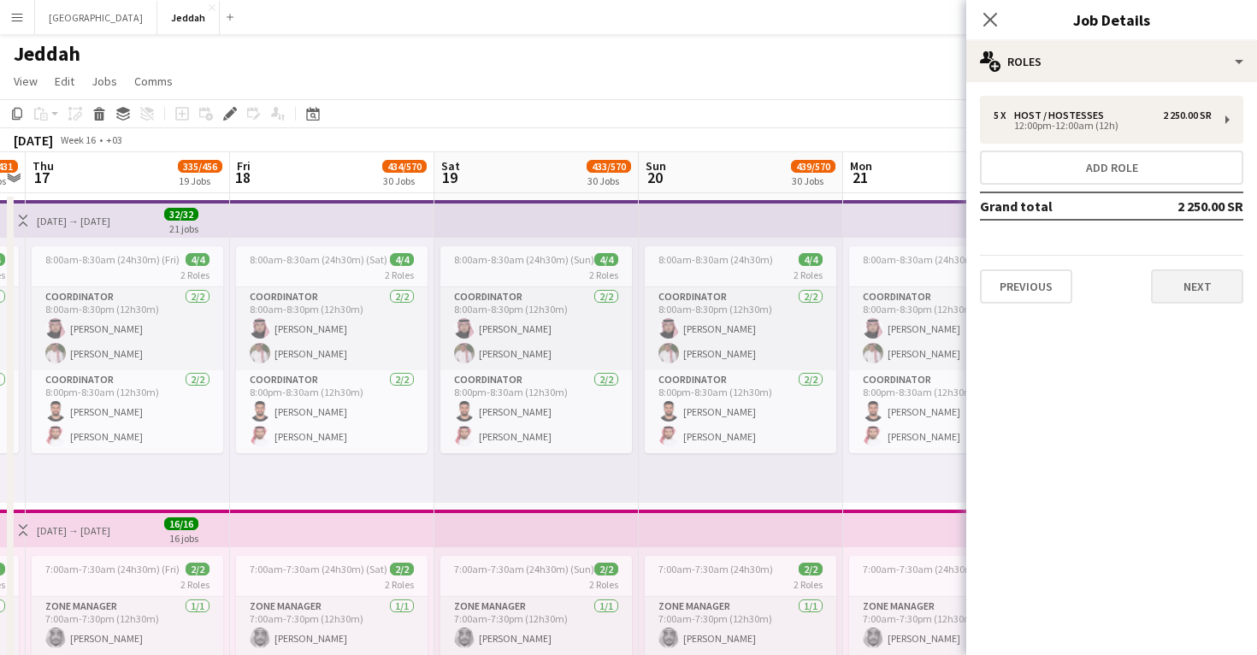
click at [1179, 275] on button "Next" at bounding box center [1197, 286] width 92 height 34
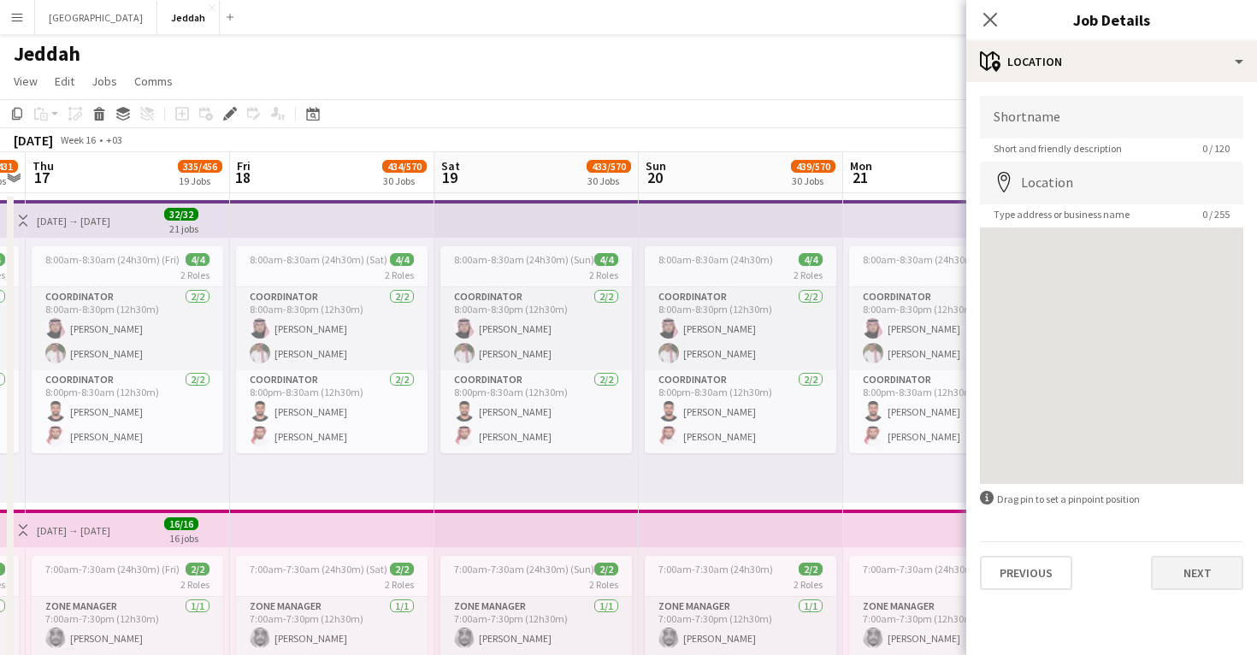
click at [1189, 566] on button "Next" at bounding box center [1197, 573] width 92 height 34
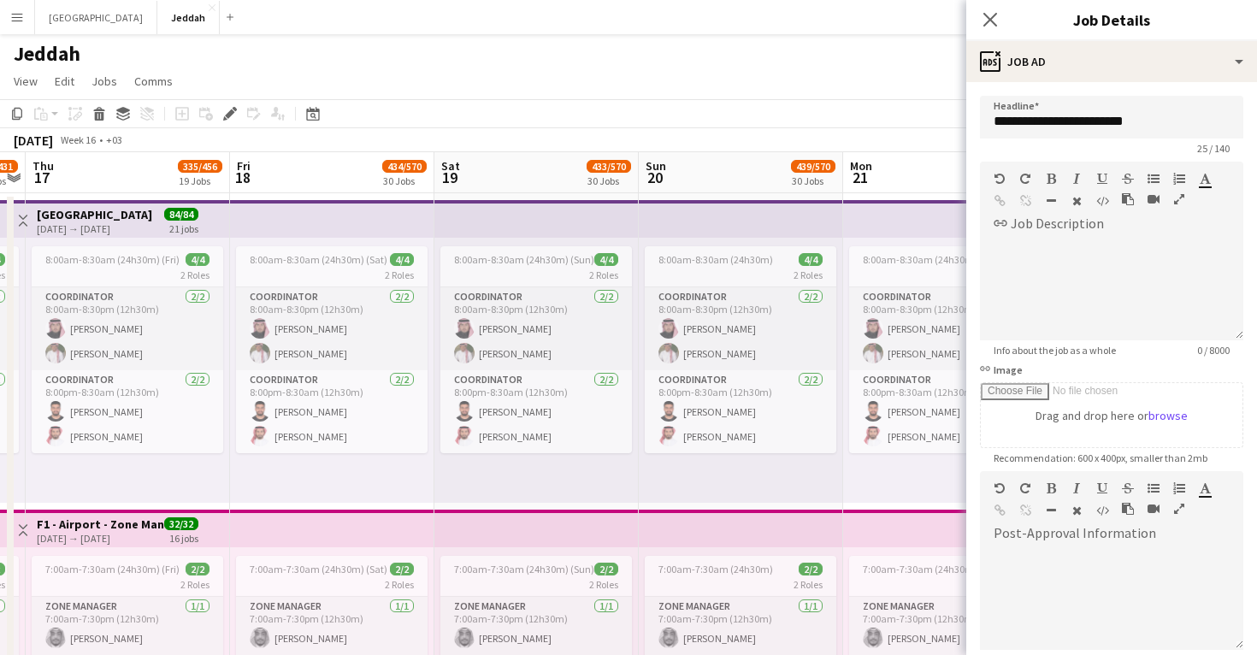
scroll to position [191, 0]
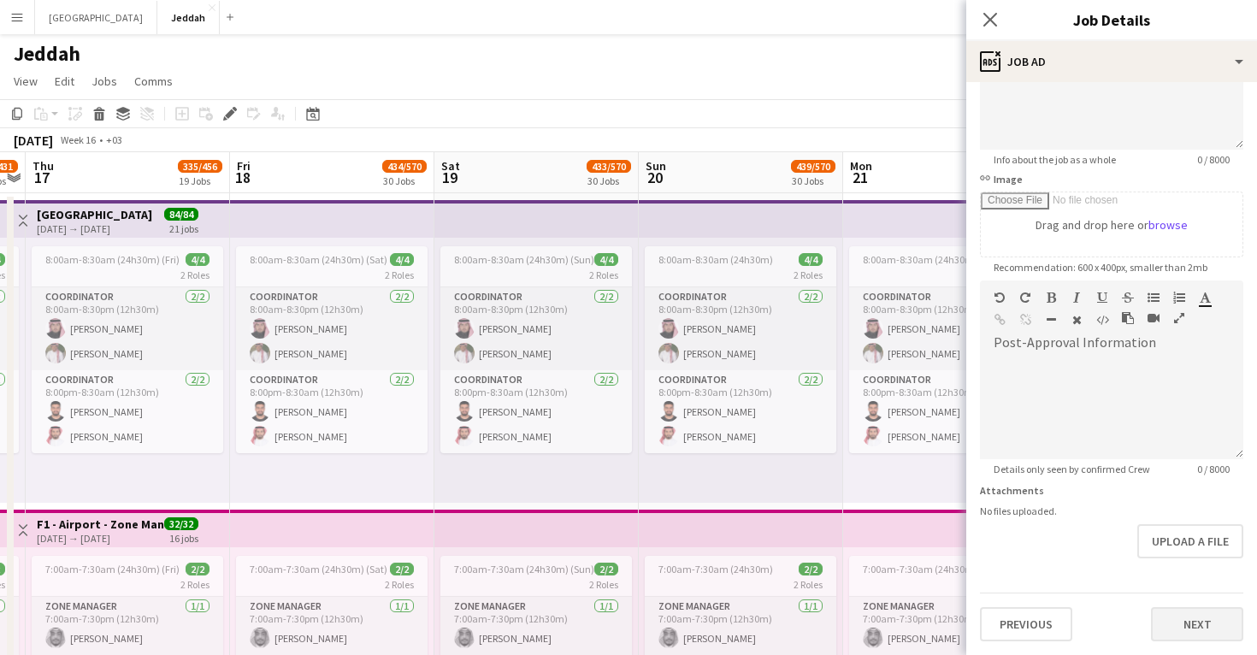
click at [1190, 622] on button "Next" at bounding box center [1197, 624] width 92 height 34
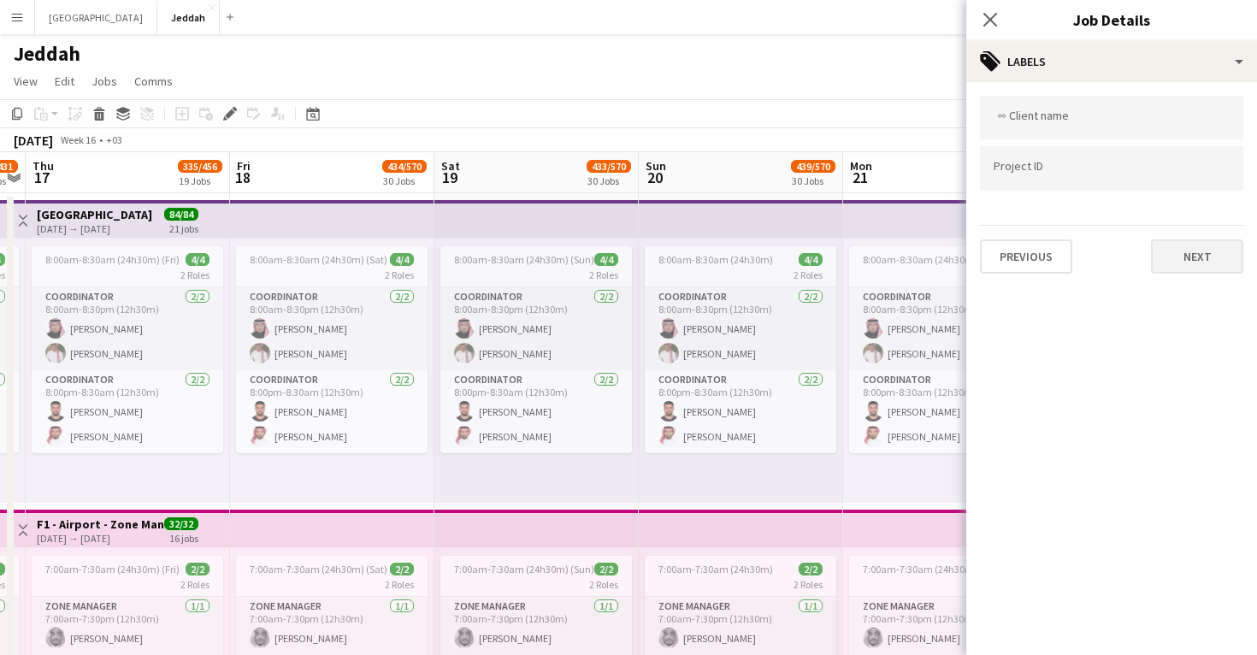
click at [1194, 269] on button "Next" at bounding box center [1197, 256] width 92 height 34
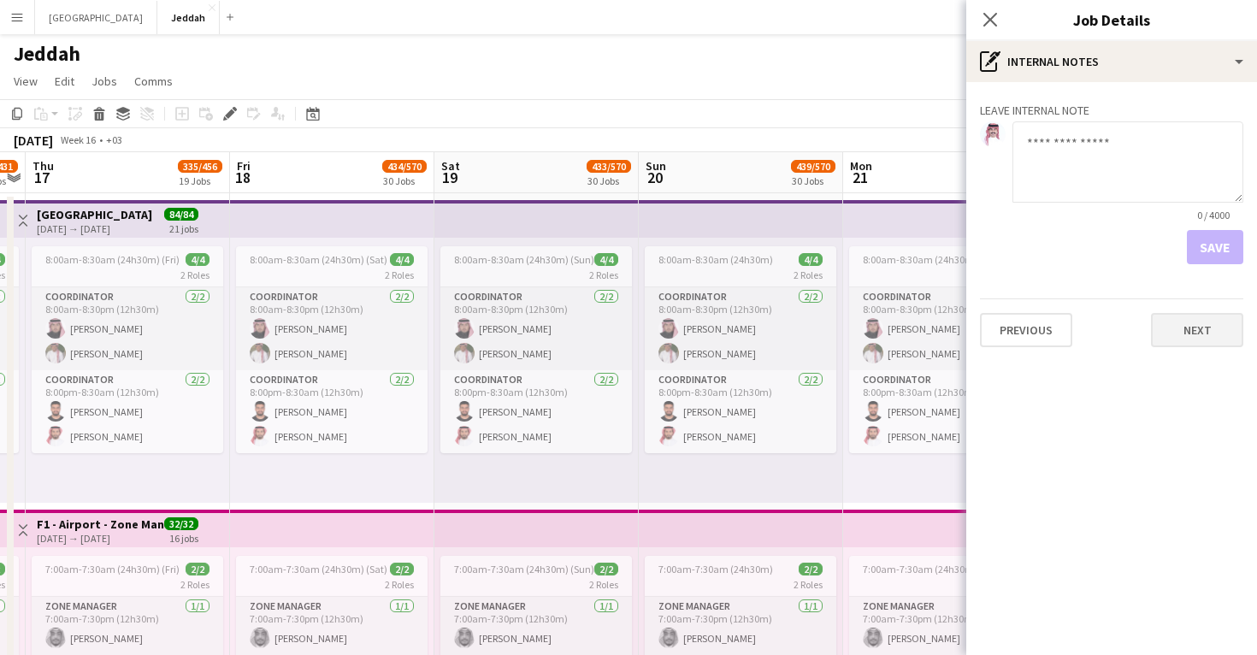
click at [1206, 328] on button "Next" at bounding box center [1197, 330] width 92 height 34
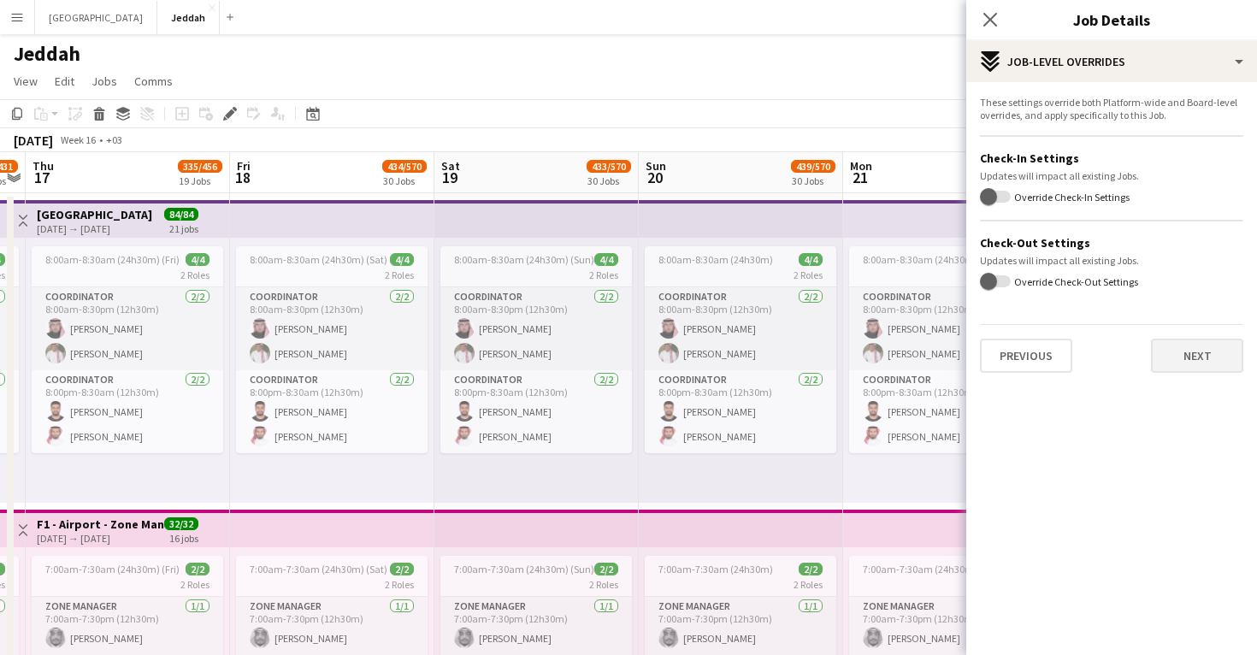
click at [1208, 352] on button "Next" at bounding box center [1197, 356] width 92 height 34
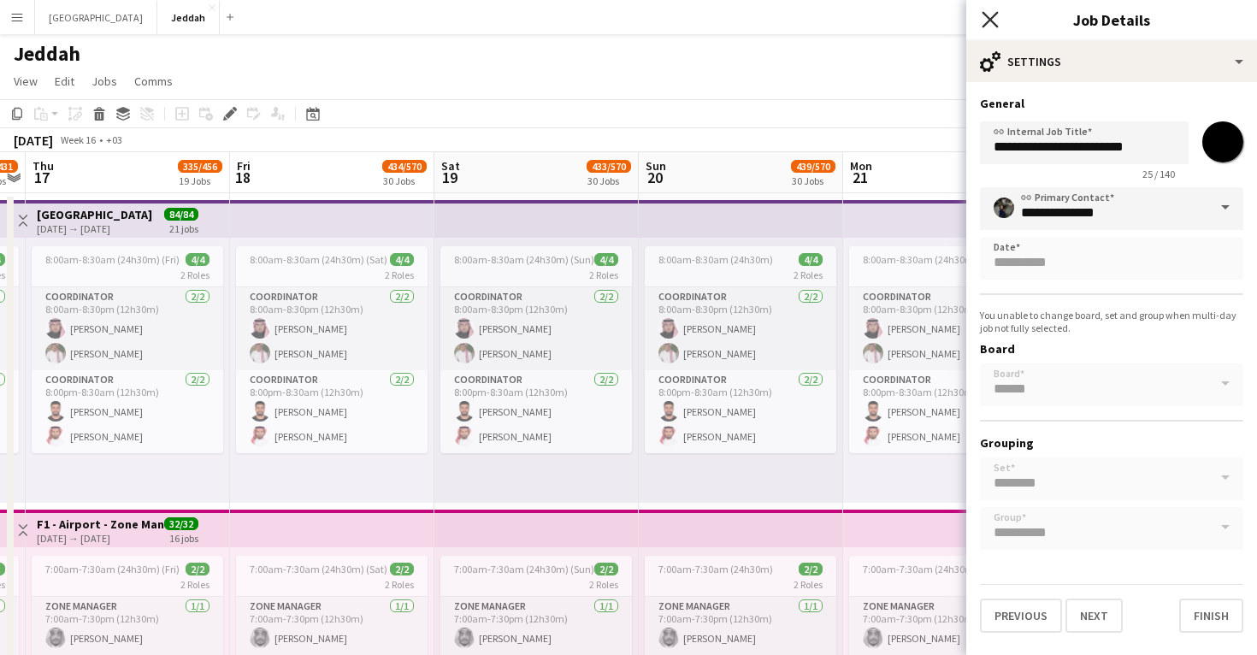
click at [987, 15] on icon "Close pop-in" at bounding box center [990, 19] width 16 height 16
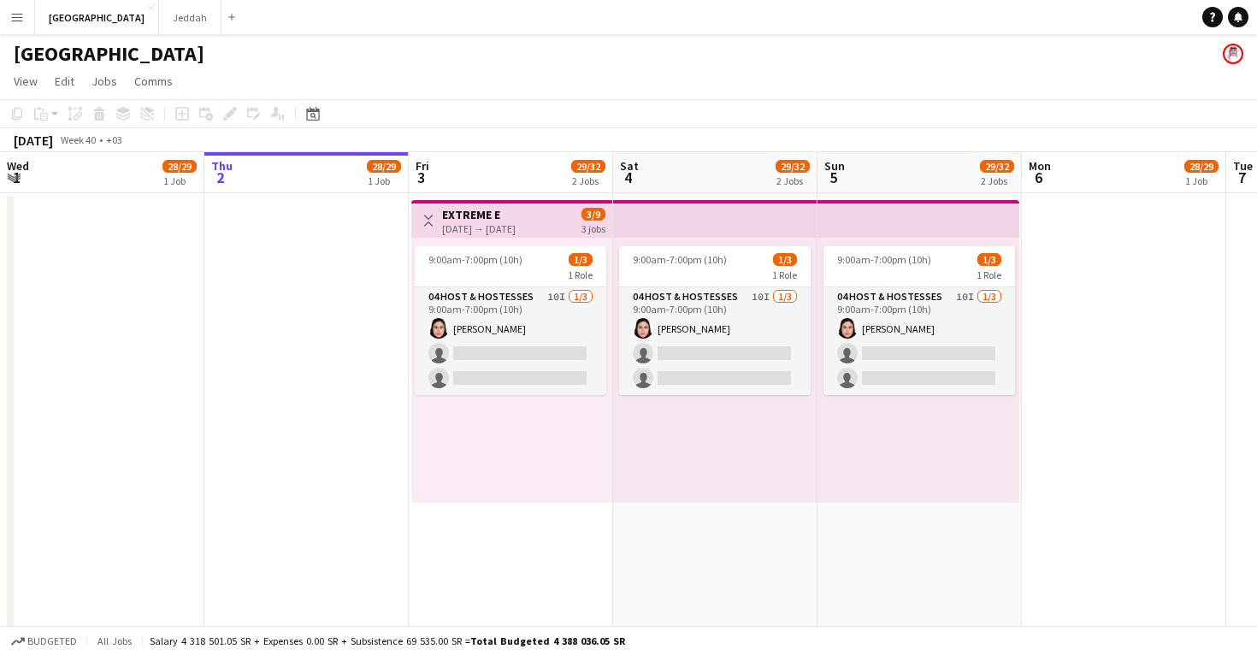
click at [375, 332] on app-date-cell at bounding box center [306, 595] width 204 height 805
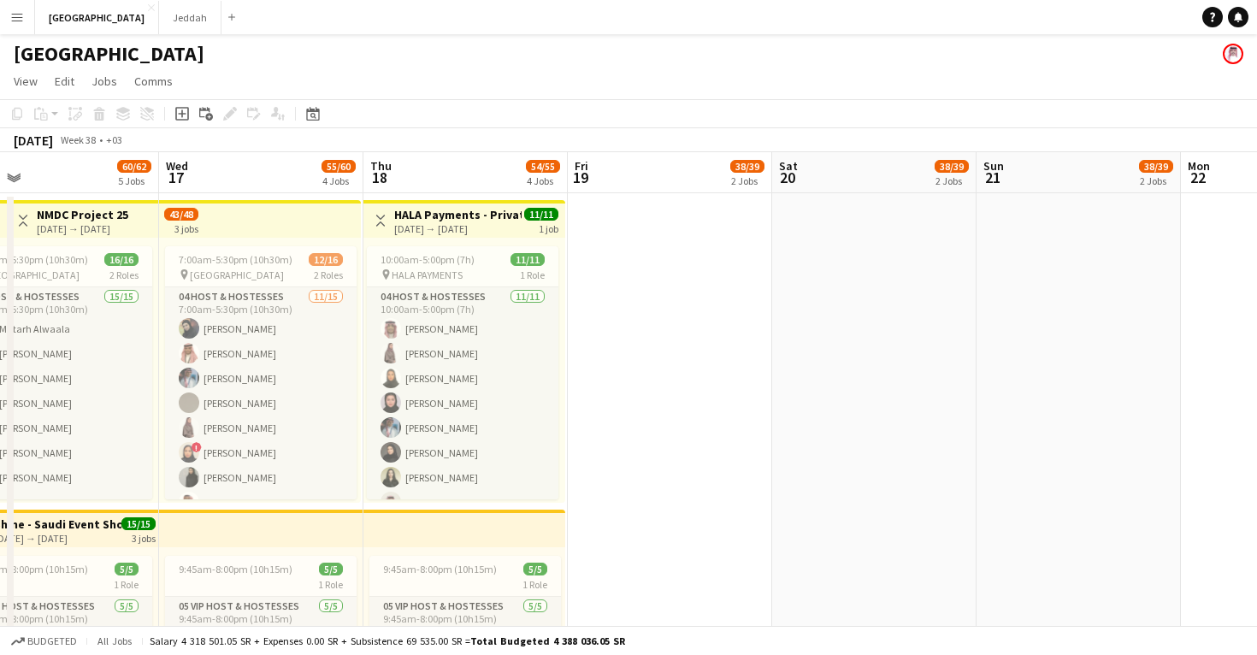
scroll to position [0, 453]
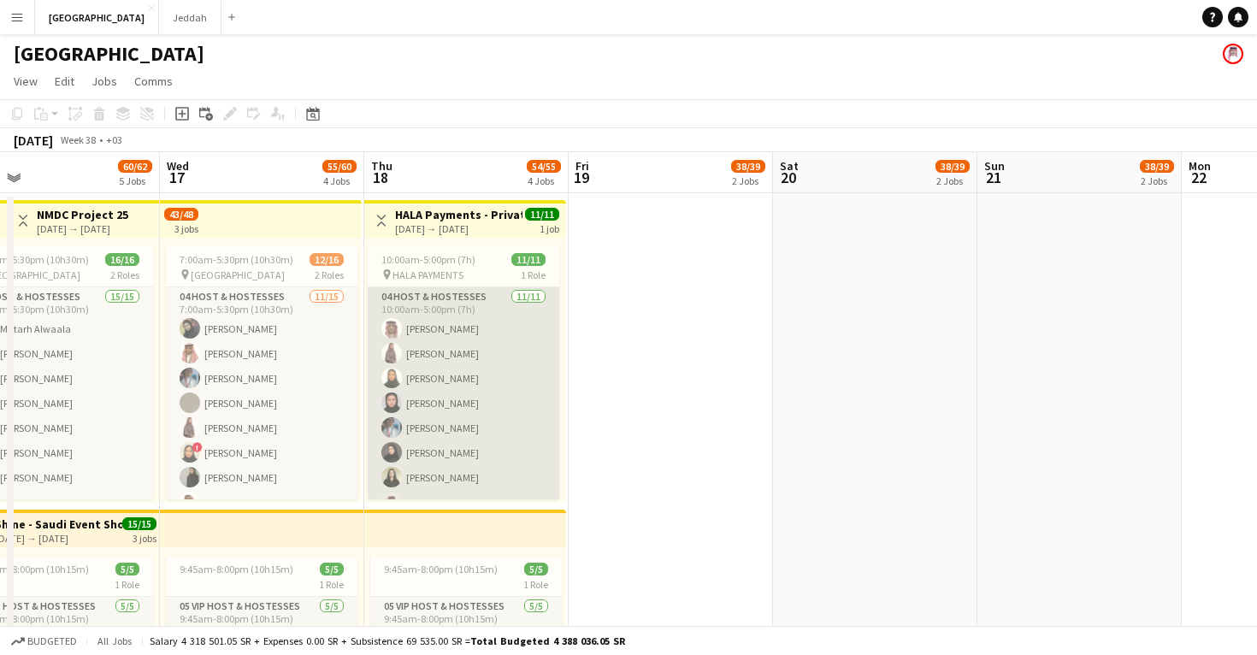
click at [464, 349] on app-card-role "04 Host & Hostesses [DATE] 10:00am-5:00pm (7h) [PERSON_NAME] [PERSON_NAME] [PER…" at bounding box center [464, 440] width 192 height 306
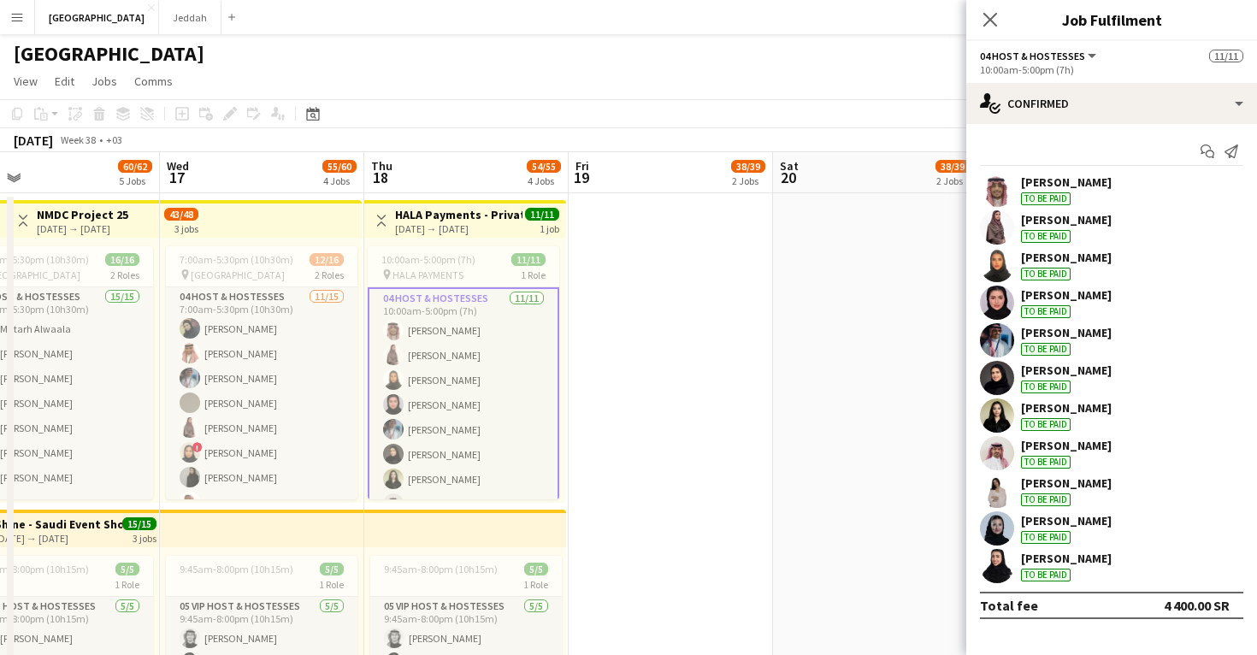
click at [1007, 558] on app-user-avatar at bounding box center [997, 566] width 34 height 34
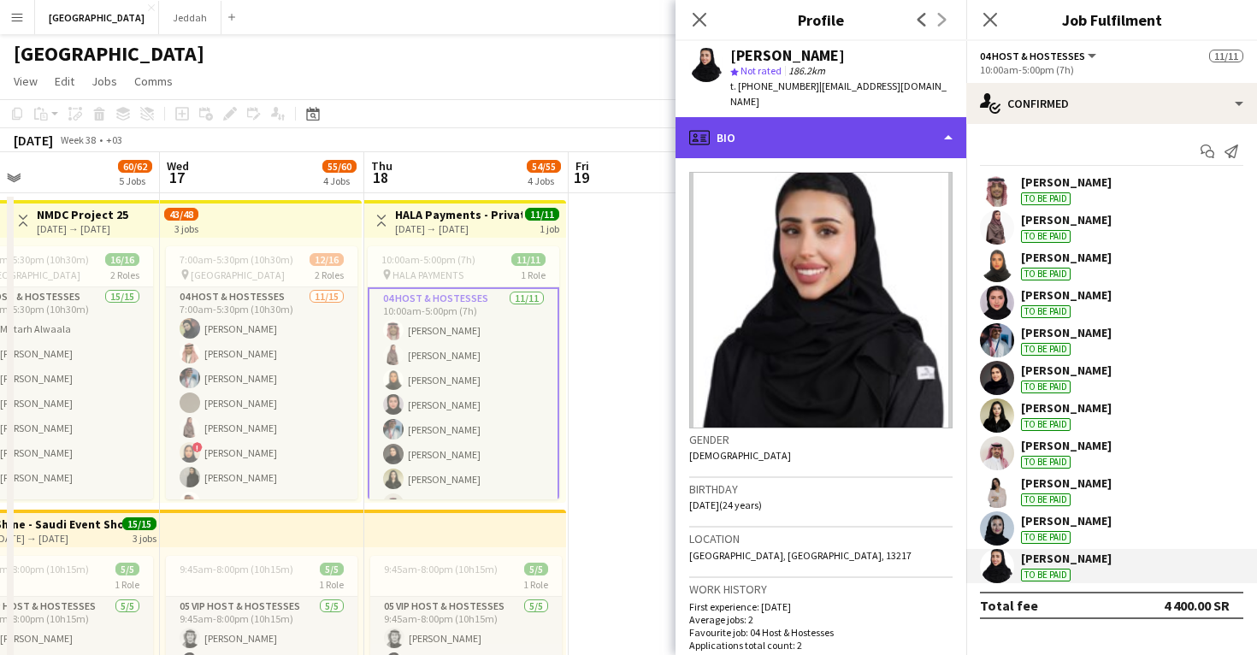
click at [876, 133] on div "profile Bio" at bounding box center [821, 137] width 291 height 41
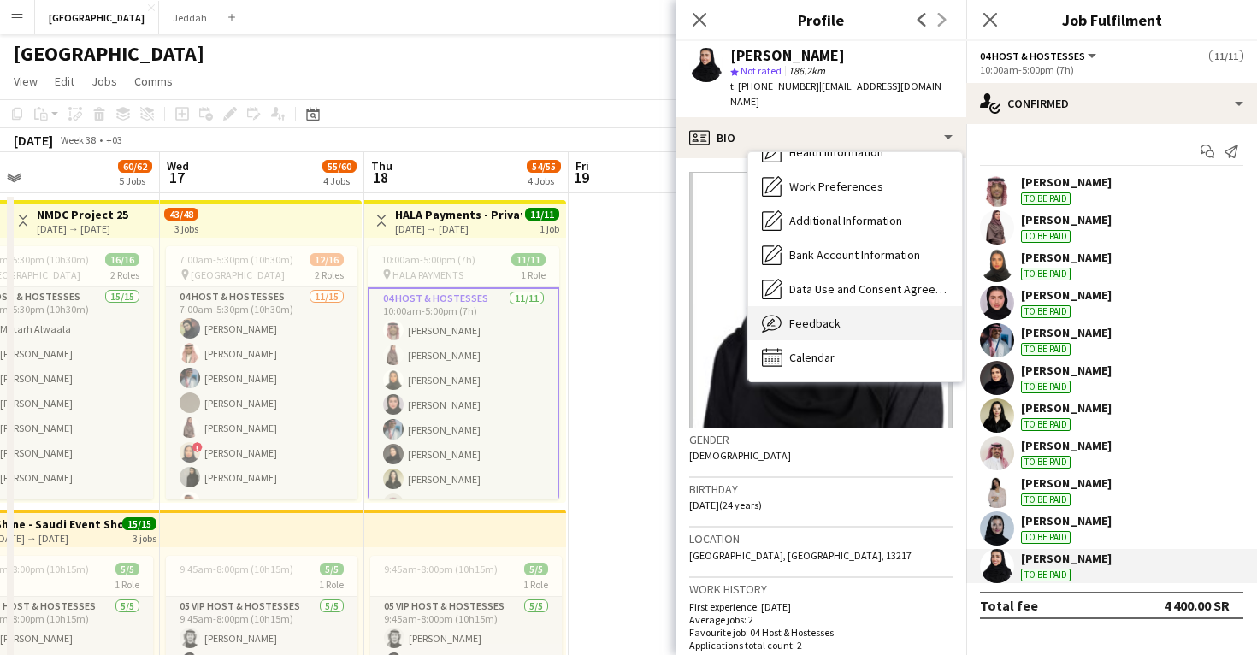
scroll to position [195, 0]
click at [894, 318] on div "Feedback Feedback" at bounding box center [855, 323] width 214 height 34
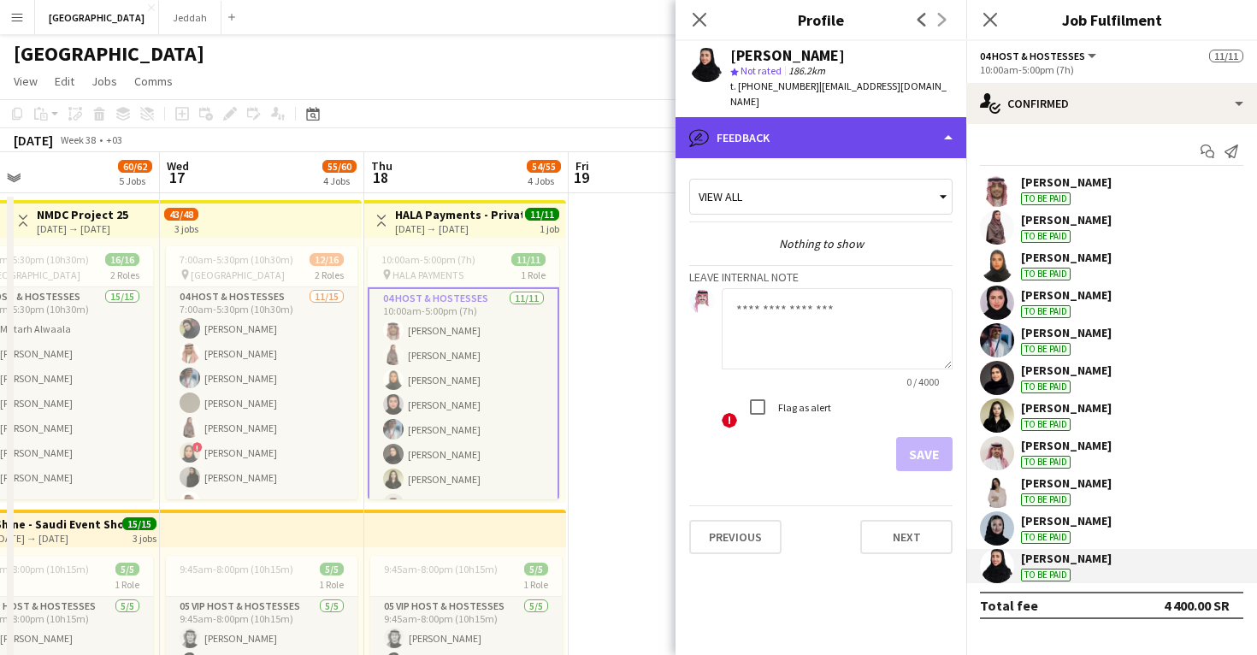
click at [882, 139] on div "bubble-pencil Feedback" at bounding box center [821, 137] width 291 height 41
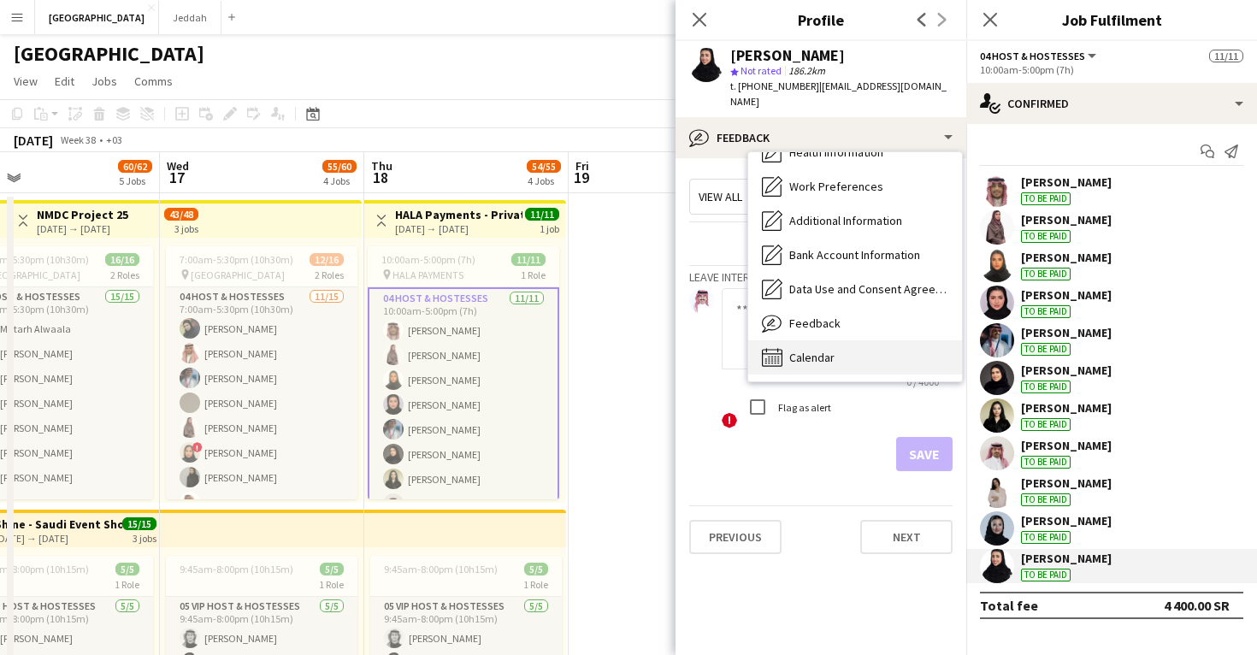
click at [870, 340] on div "Calendar Calendar" at bounding box center [855, 357] width 214 height 34
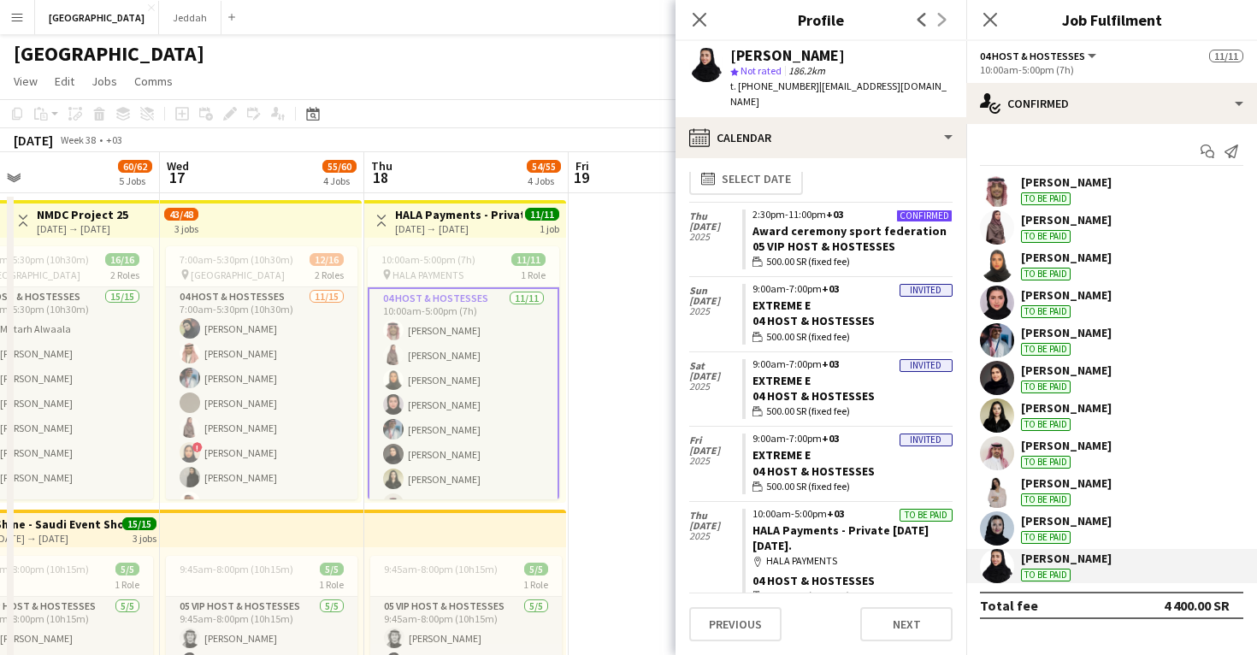
scroll to position [15, 0]
click at [992, 17] on icon at bounding box center [990, 19] width 16 height 16
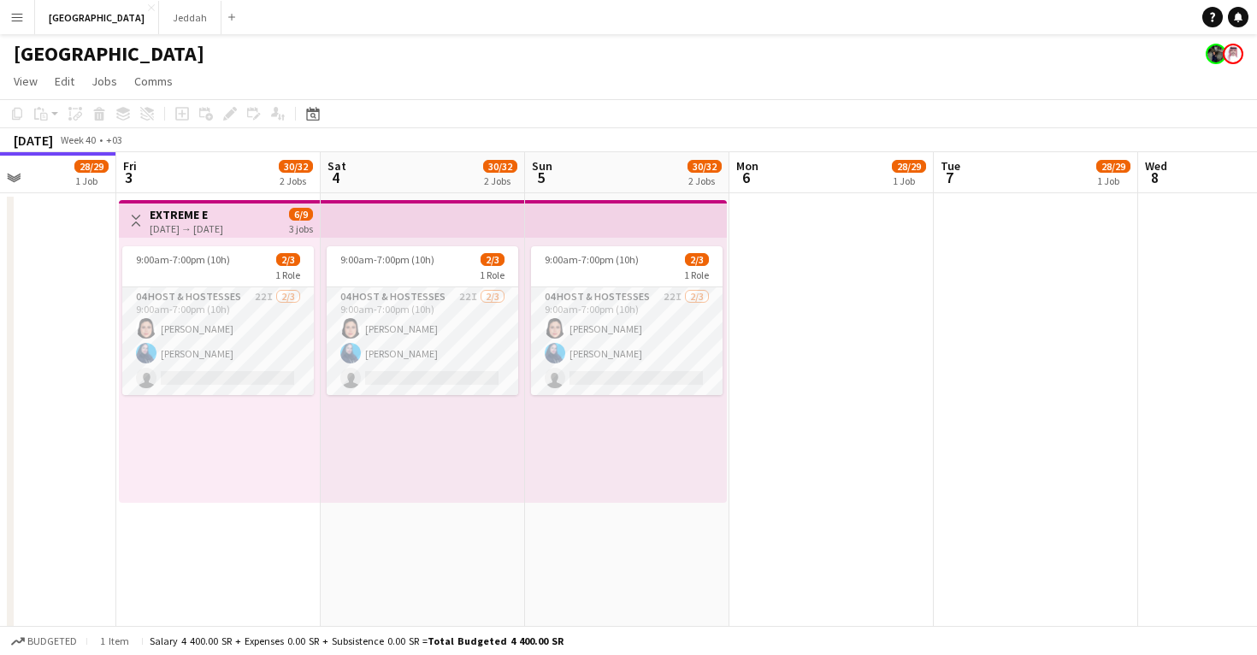
scroll to position [0, 561]
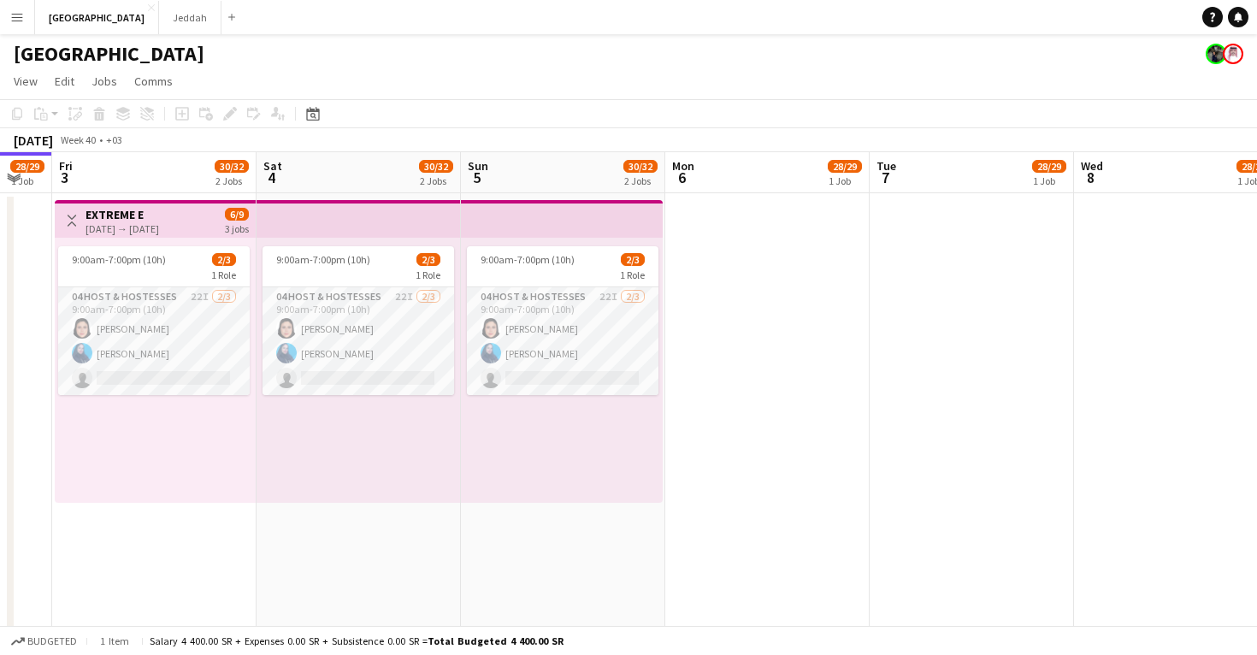
click at [941, 462] on app-date-cell at bounding box center [972, 661] width 204 height 936
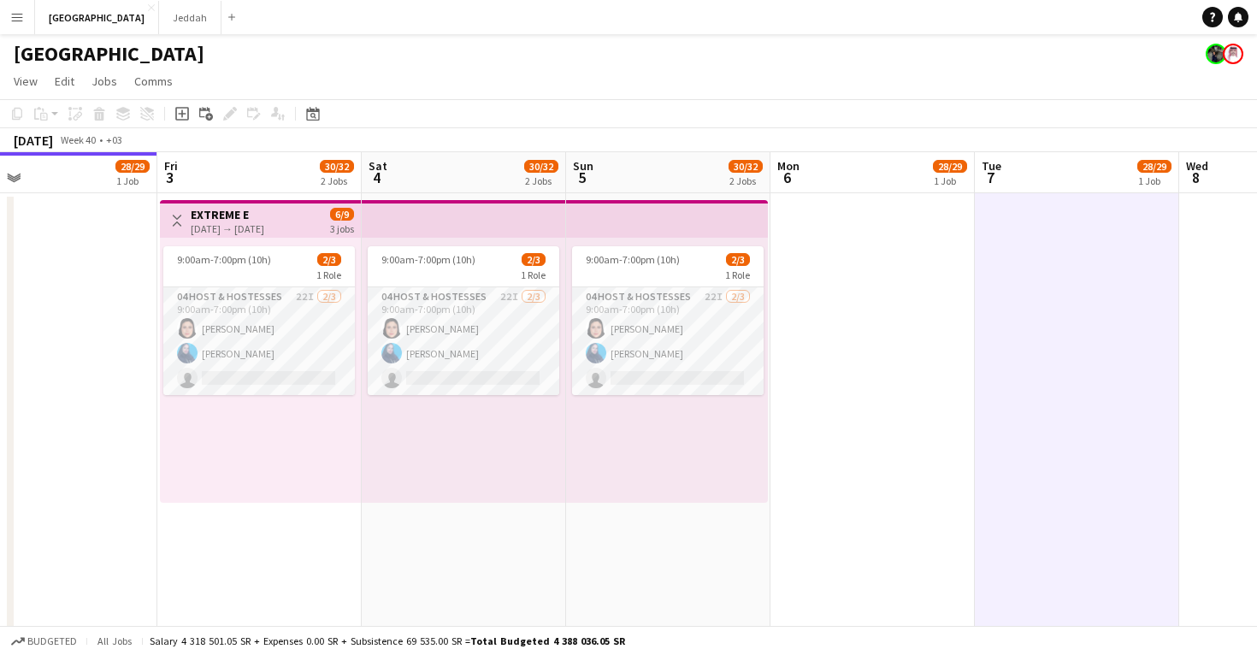
scroll to position [0, 446]
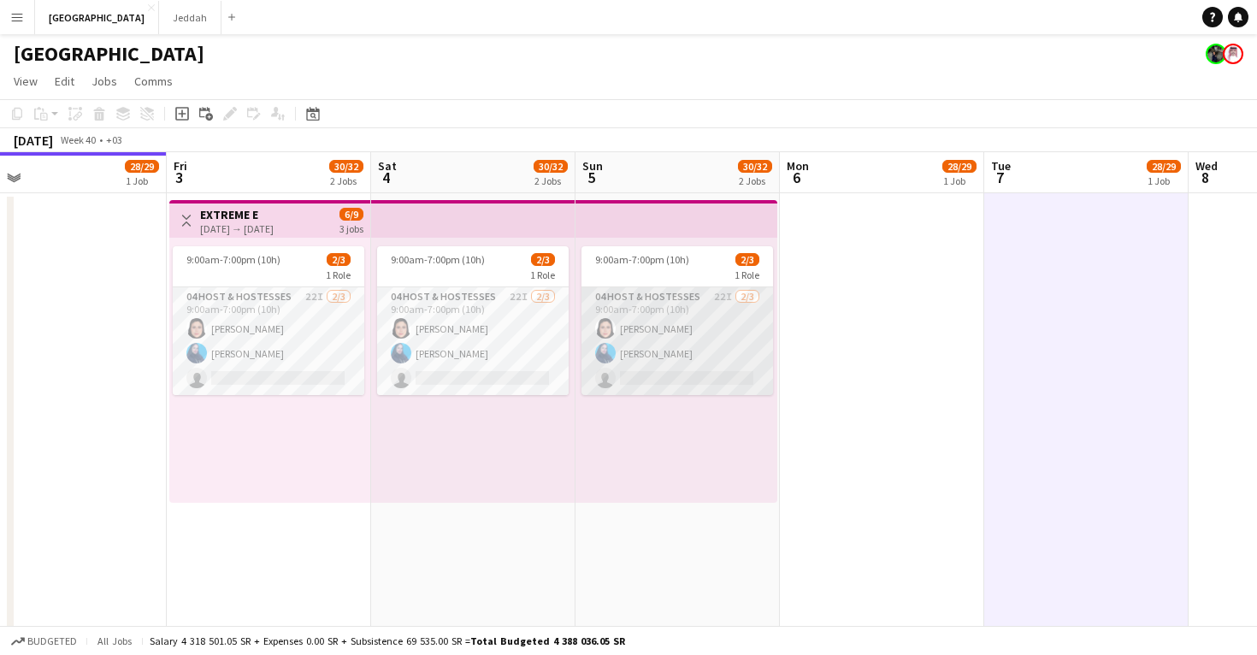
click at [701, 322] on app-card-role "04 Host & Hostesses 22I [DATE] 9:00am-7:00pm (10h) [PERSON_NAME] [PERSON_NAME] …" at bounding box center [678, 341] width 192 height 108
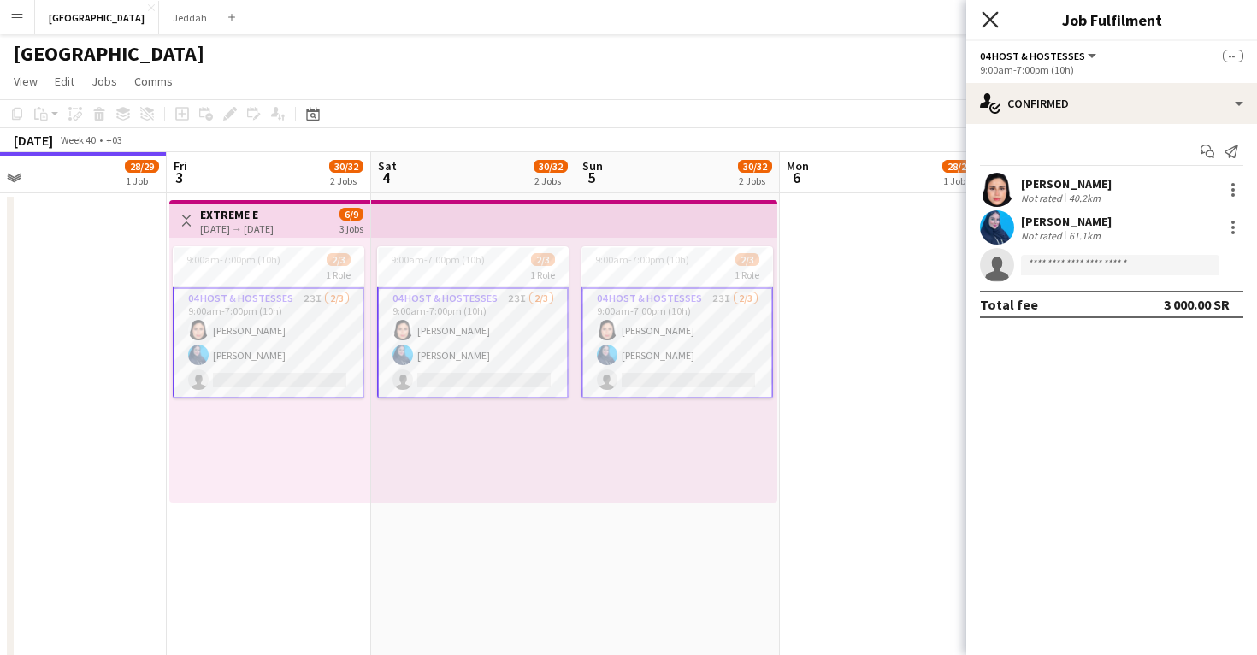
click at [992, 19] on icon at bounding box center [990, 19] width 16 height 16
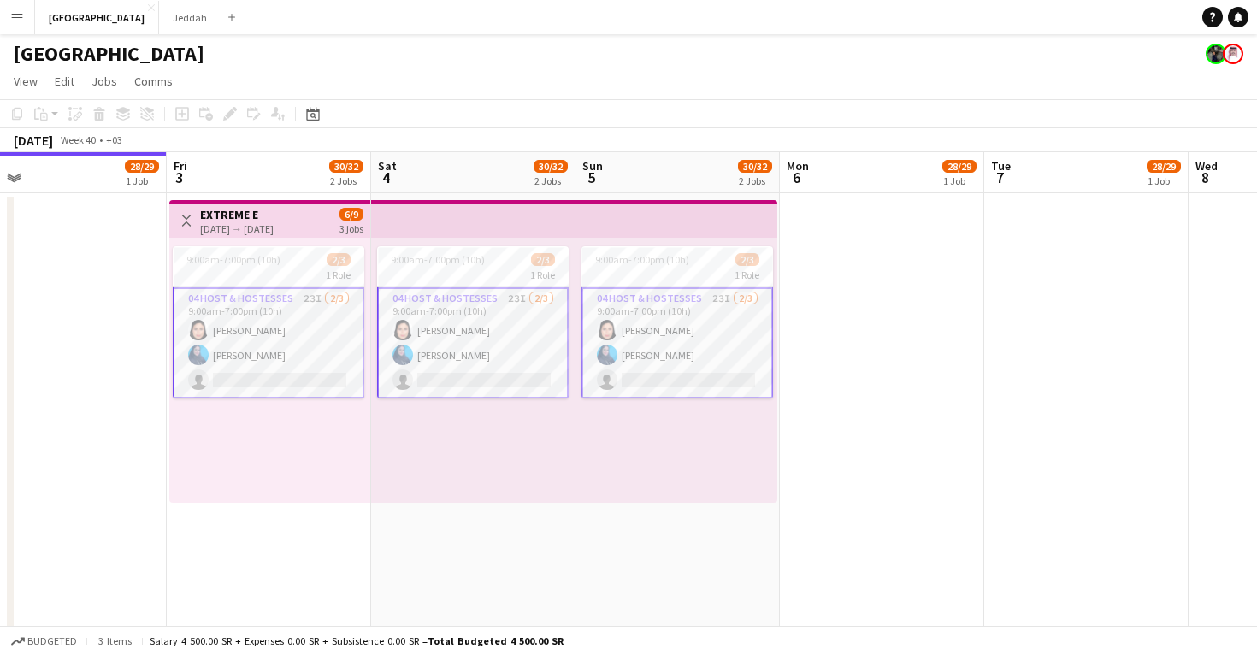
click at [862, 350] on app-date-cell at bounding box center [882, 661] width 204 height 936
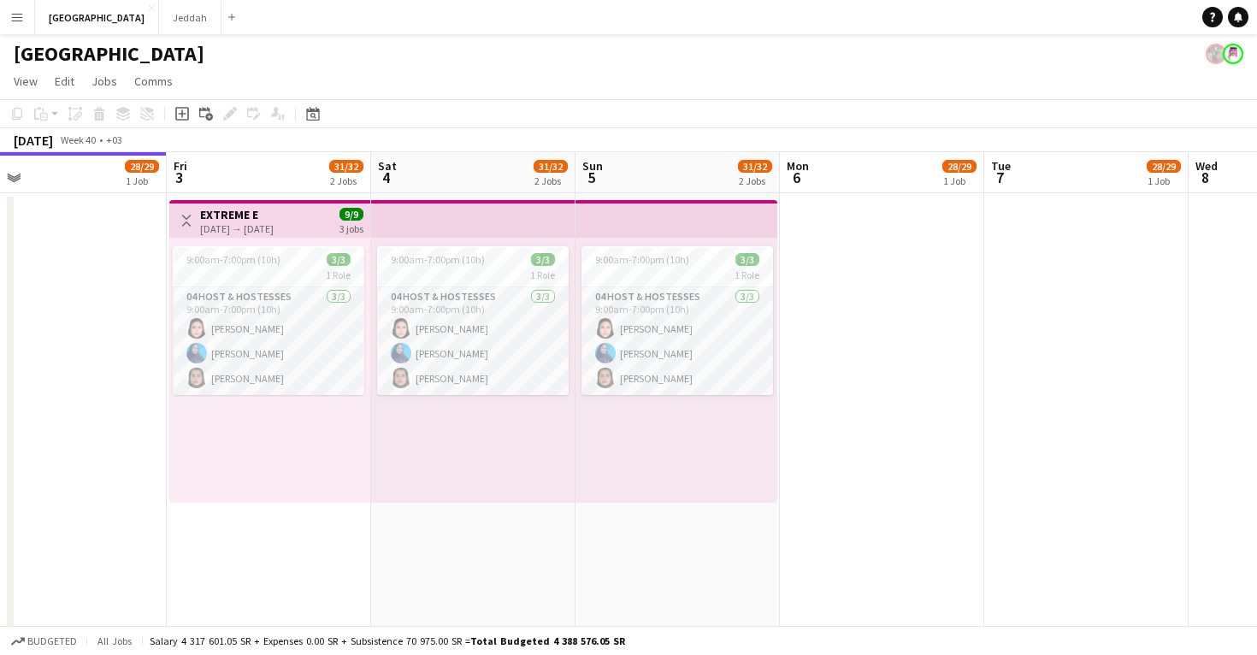
click at [815, 416] on app-date-cell at bounding box center [882, 595] width 204 height 805
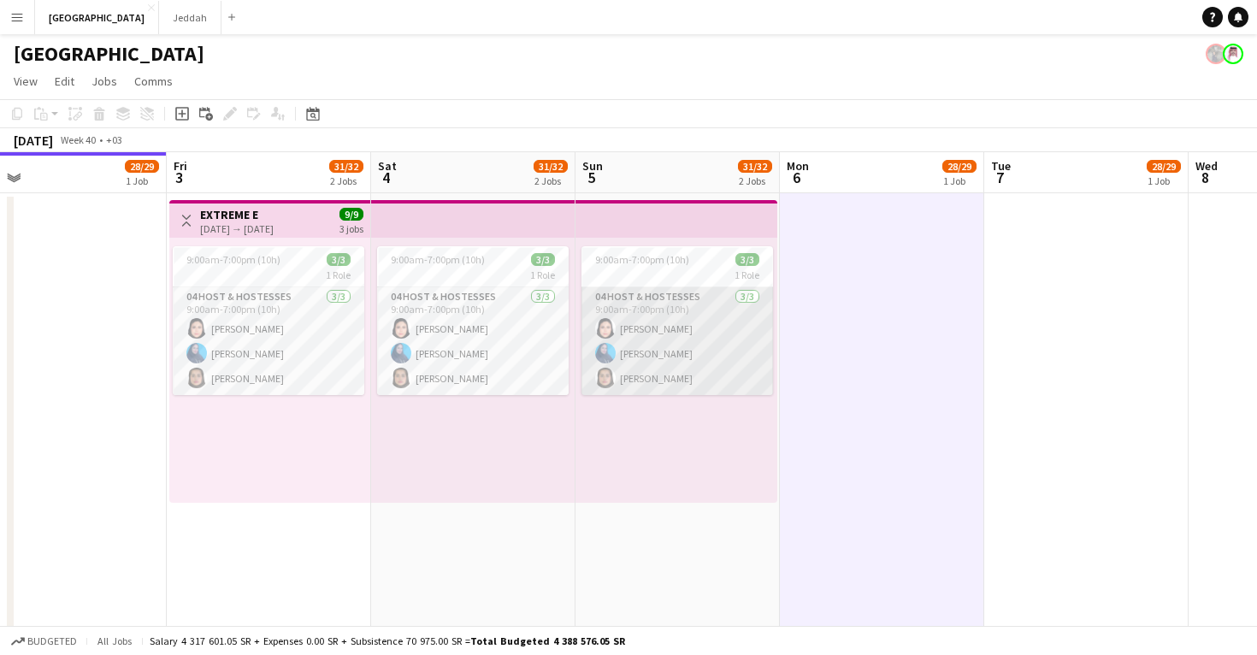
click at [718, 362] on app-card-role "04 Host & Hostesses [DATE] 9:00am-7:00pm (10h) [PERSON_NAME] [PERSON_NAME] [PER…" at bounding box center [678, 341] width 192 height 108
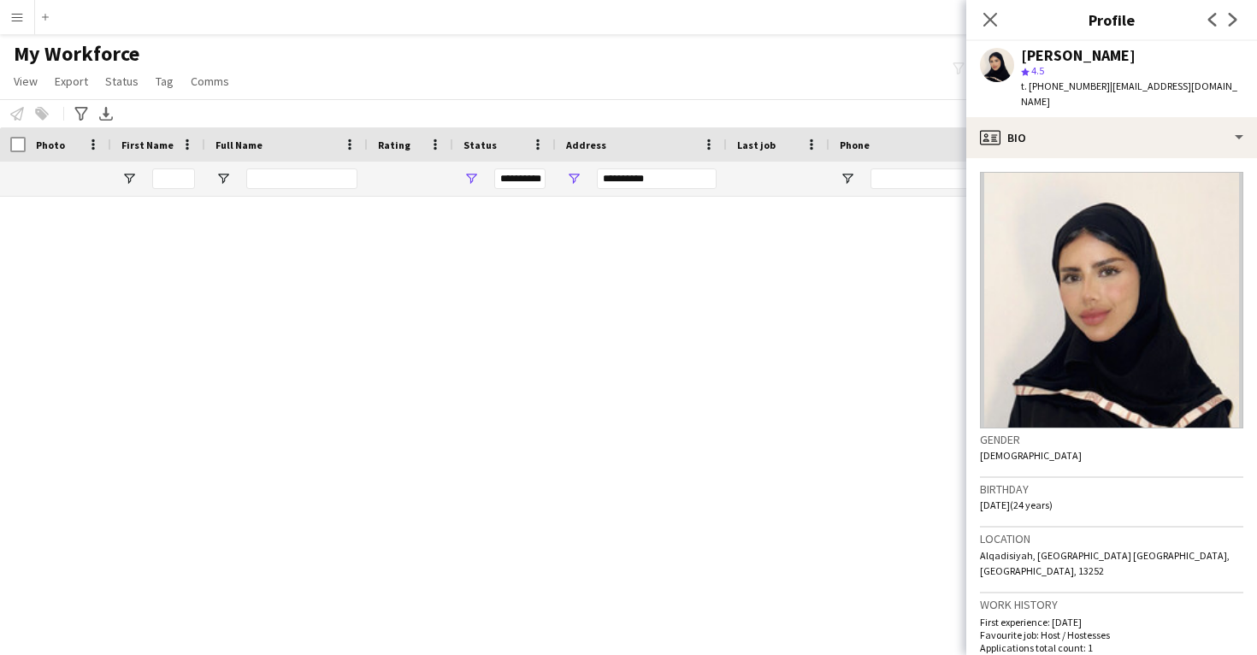
scroll to position [2753, 0]
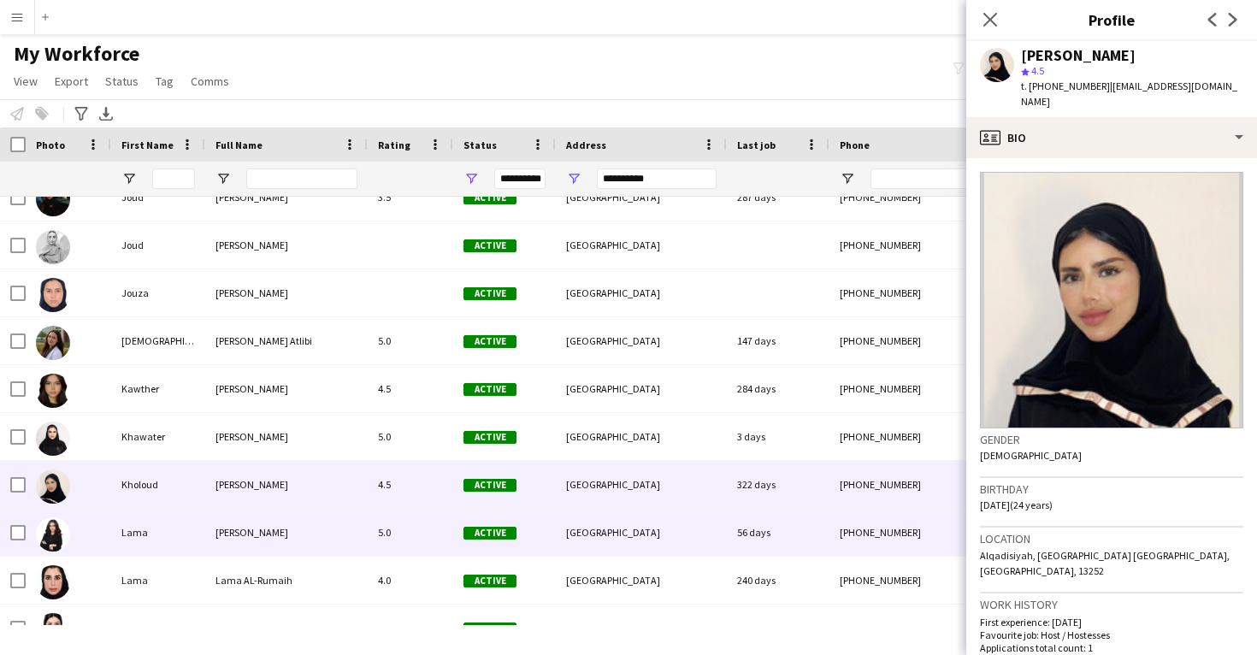
click at [884, 532] on div "[PHONE_NUMBER]" at bounding box center [939, 532] width 219 height 47
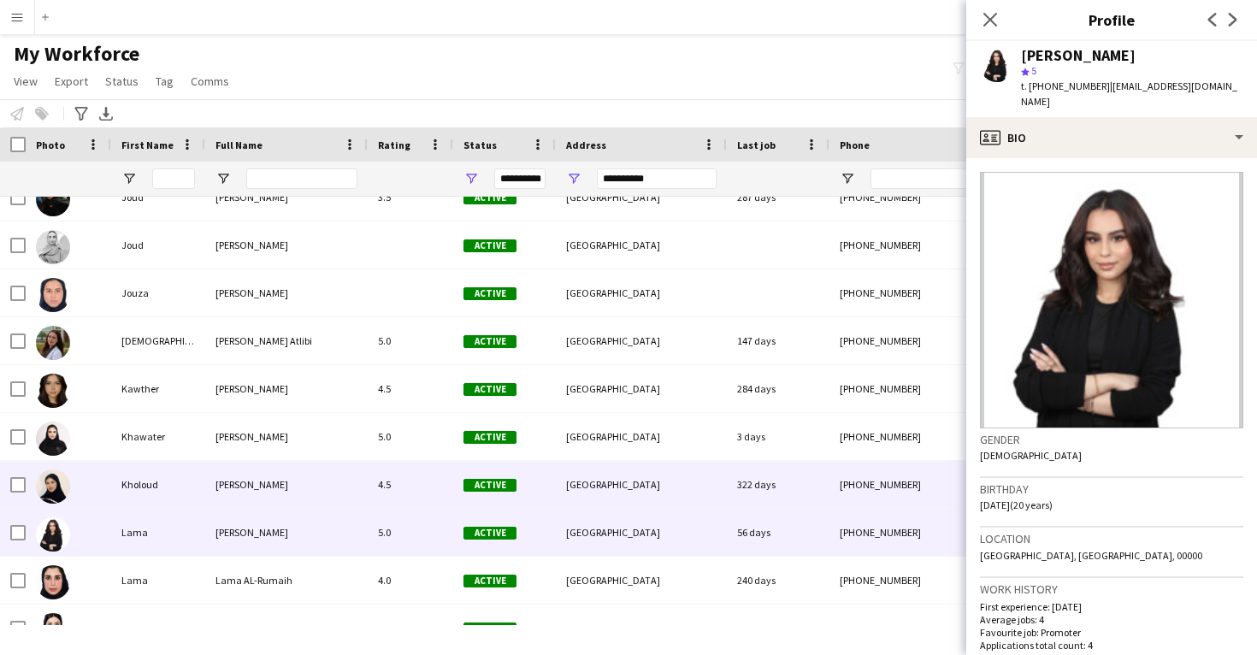
click at [870, 483] on div "[PHONE_NUMBER]" at bounding box center [939, 484] width 219 height 47
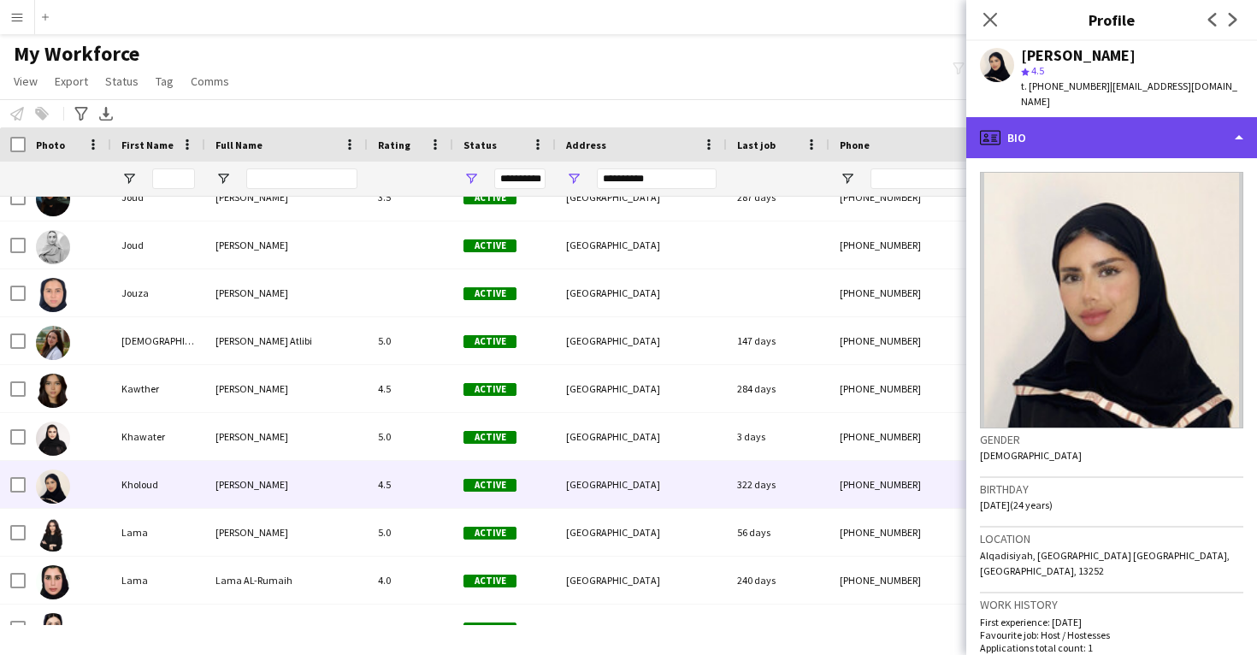
click at [1143, 131] on div "profile Bio" at bounding box center [1111, 137] width 291 height 41
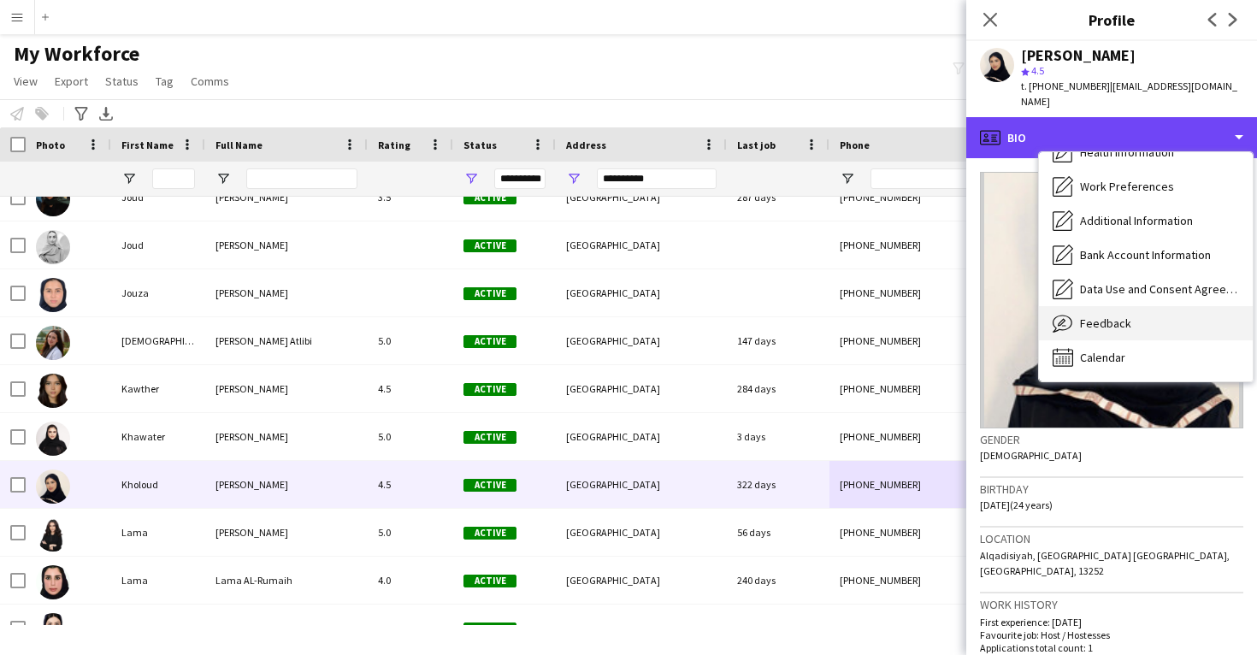
scroll to position [195, 0]
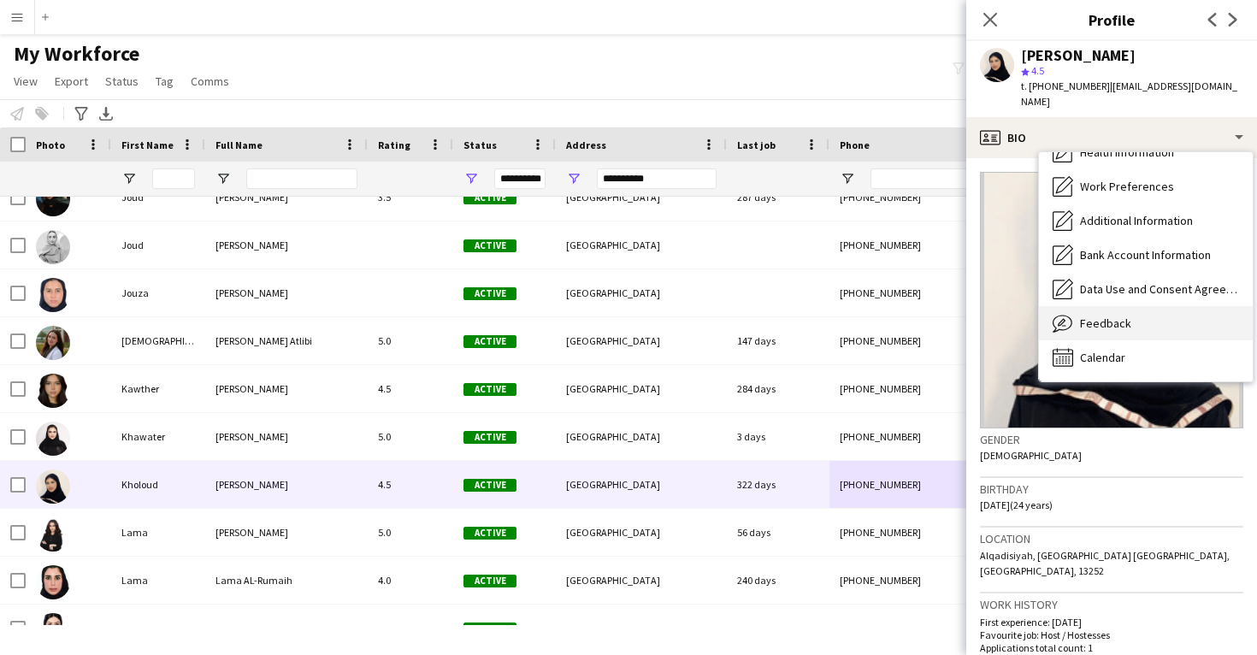
click at [1170, 307] on div "Feedback Feedback" at bounding box center [1146, 323] width 214 height 34
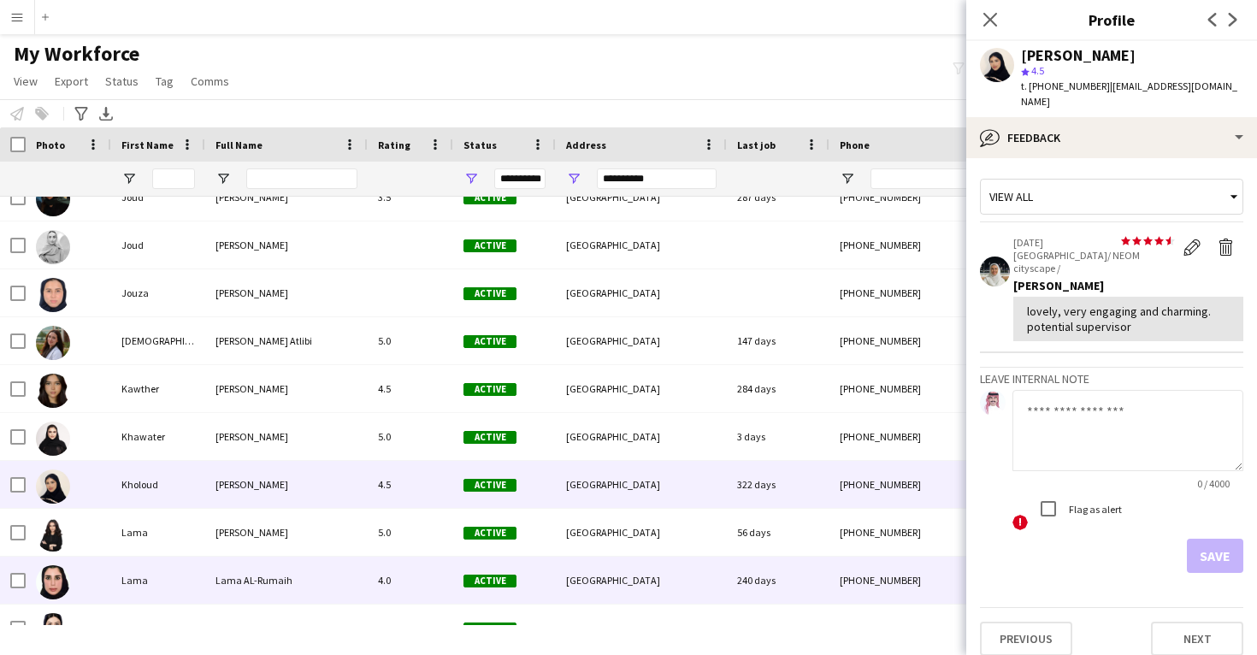
click at [746, 560] on div "240 days" at bounding box center [778, 580] width 103 height 47
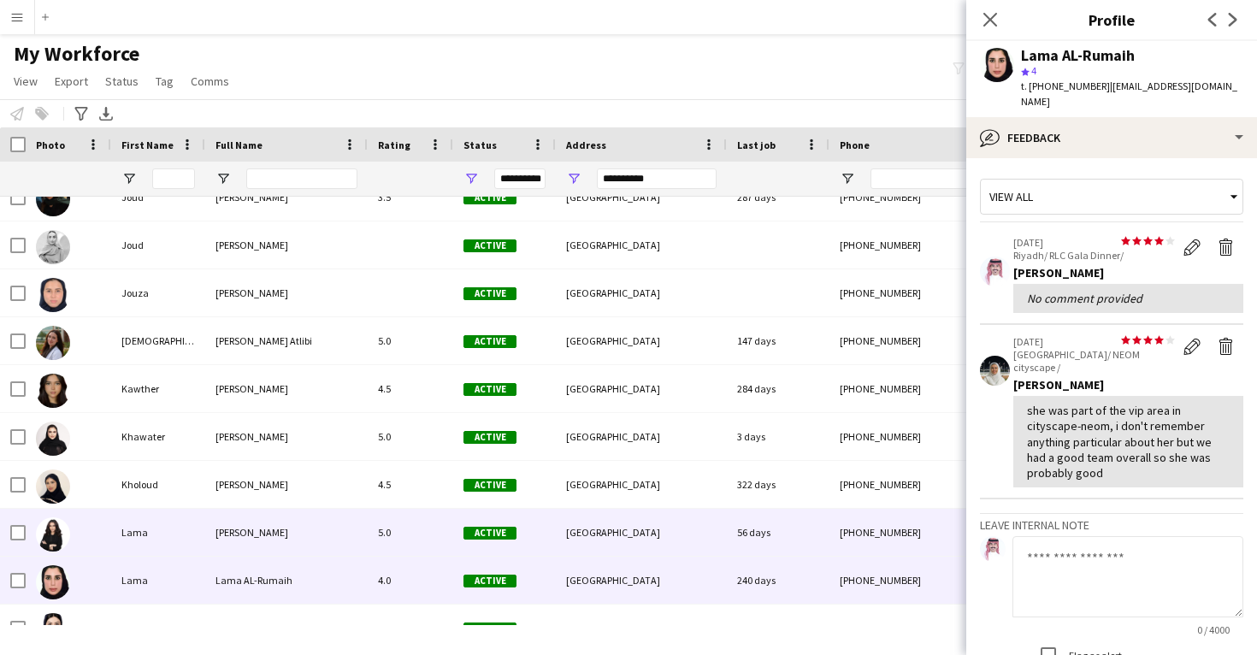
click at [746, 540] on div "56 days" at bounding box center [778, 532] width 103 height 47
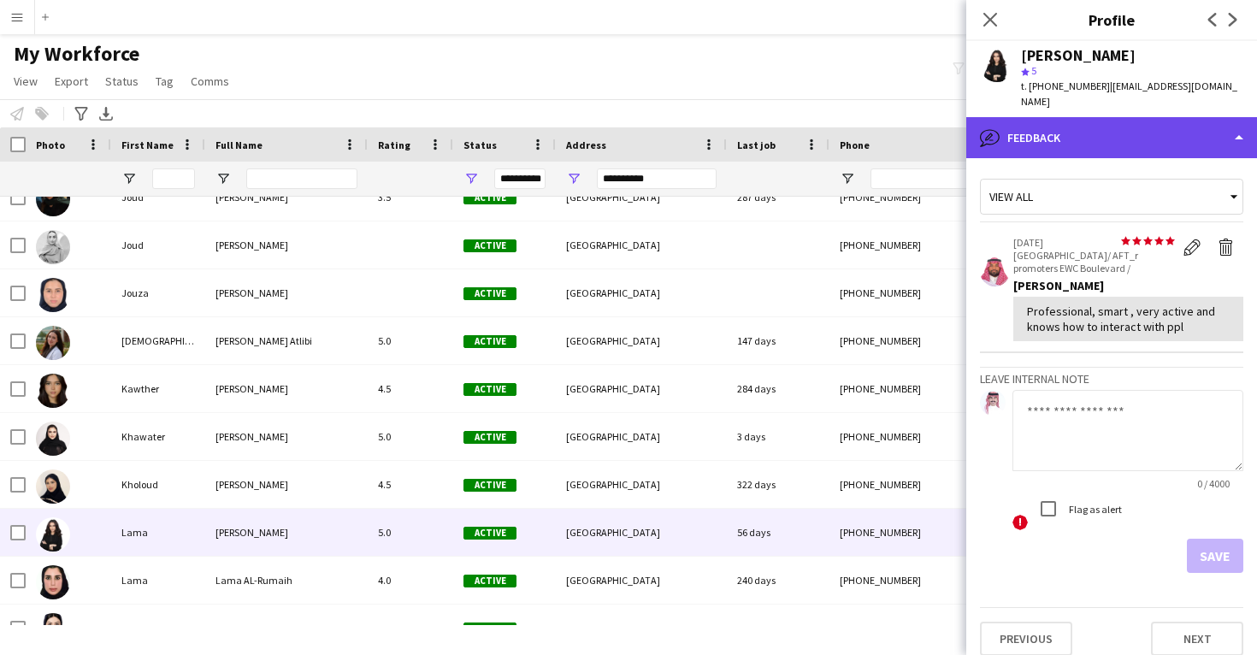
click at [1119, 139] on div "bubble-pencil Feedback" at bounding box center [1111, 137] width 291 height 41
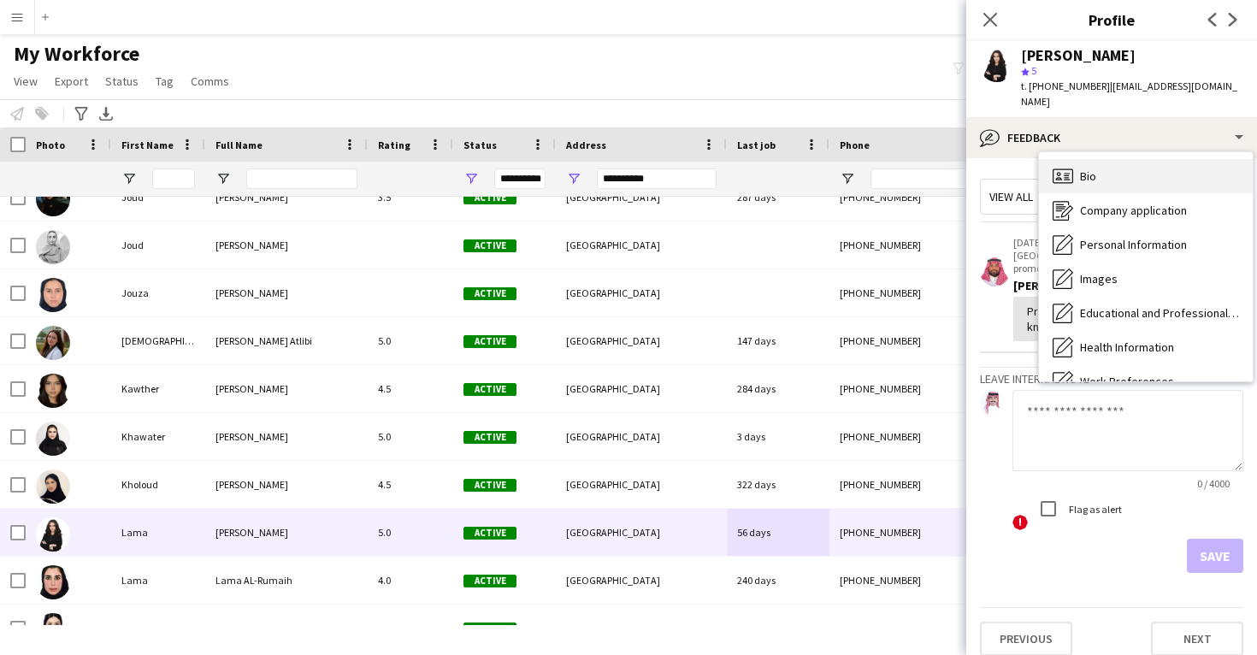
click at [1119, 159] on div "Bio Bio" at bounding box center [1146, 176] width 214 height 34
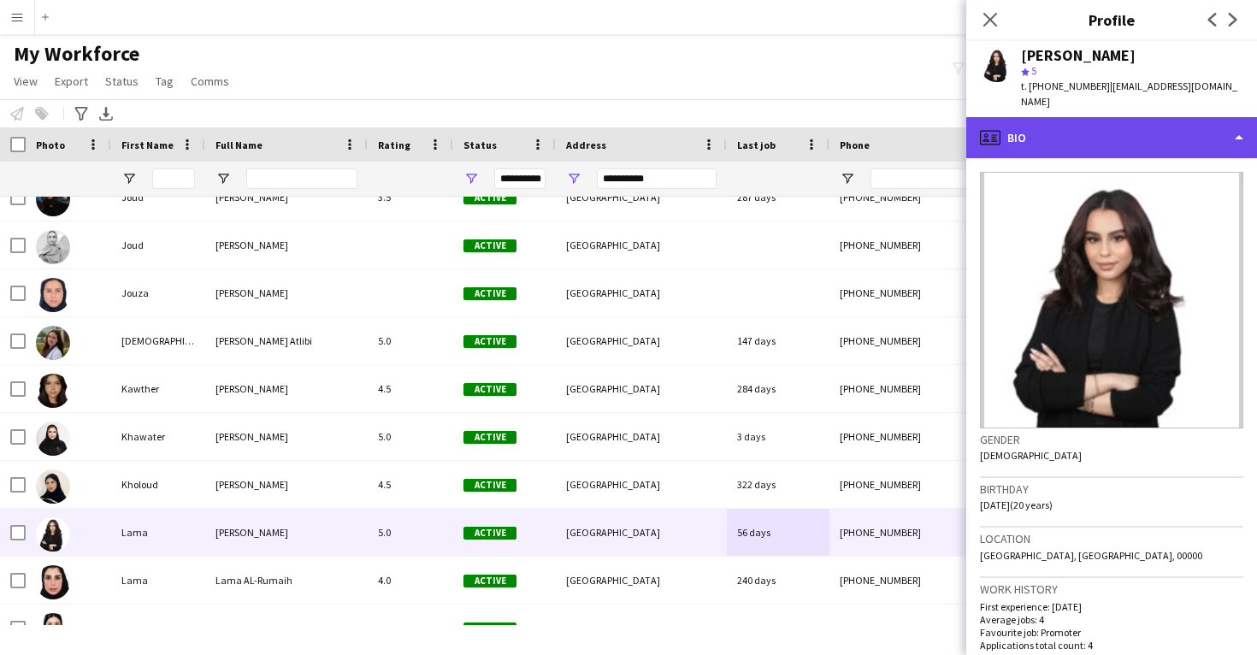
click at [1113, 134] on div "profile Bio" at bounding box center [1111, 137] width 291 height 41
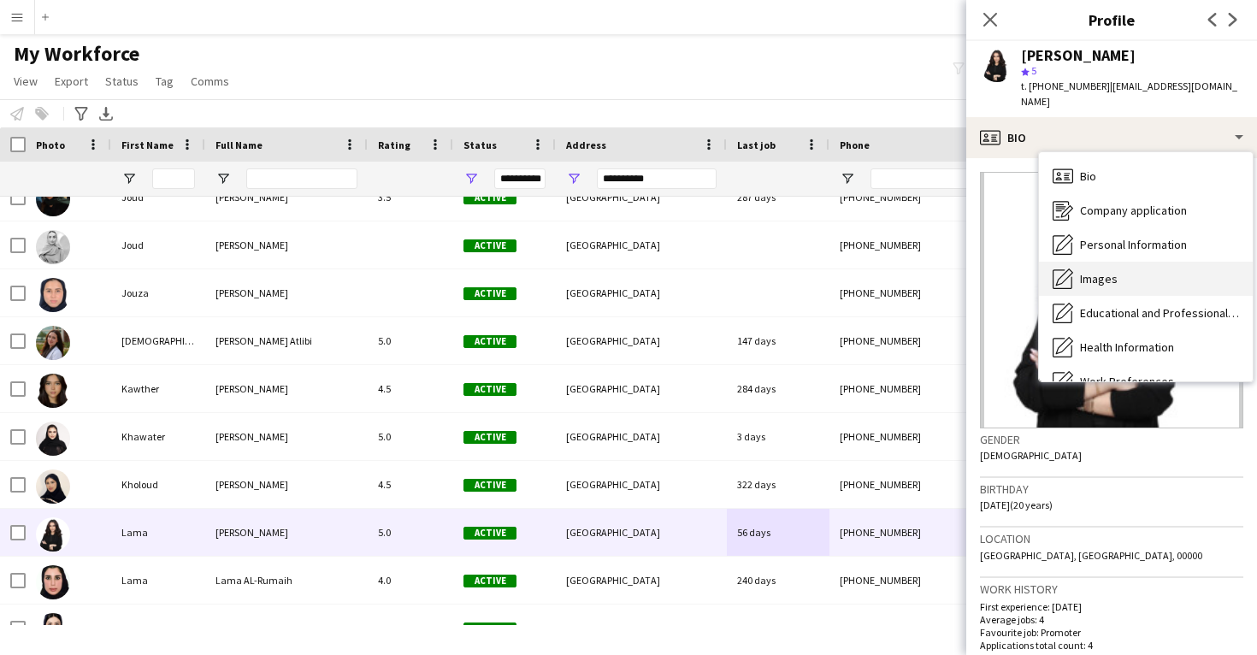
click at [1128, 262] on div "Images Images" at bounding box center [1146, 279] width 214 height 34
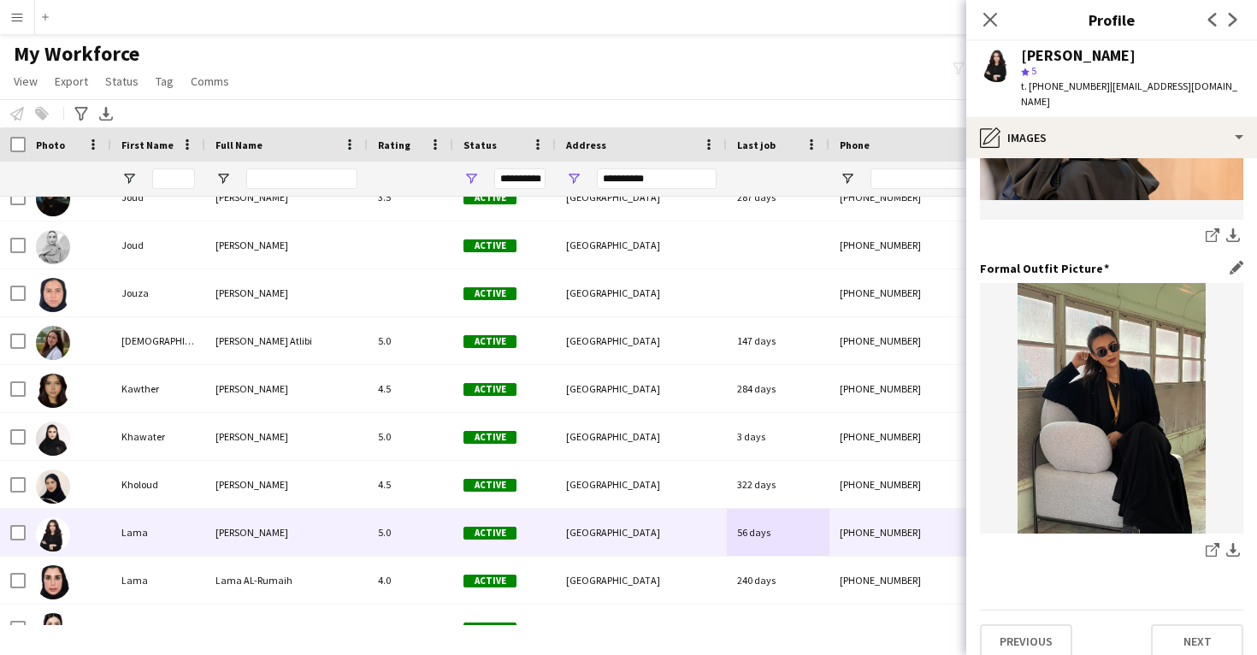
scroll to position [539, 0]
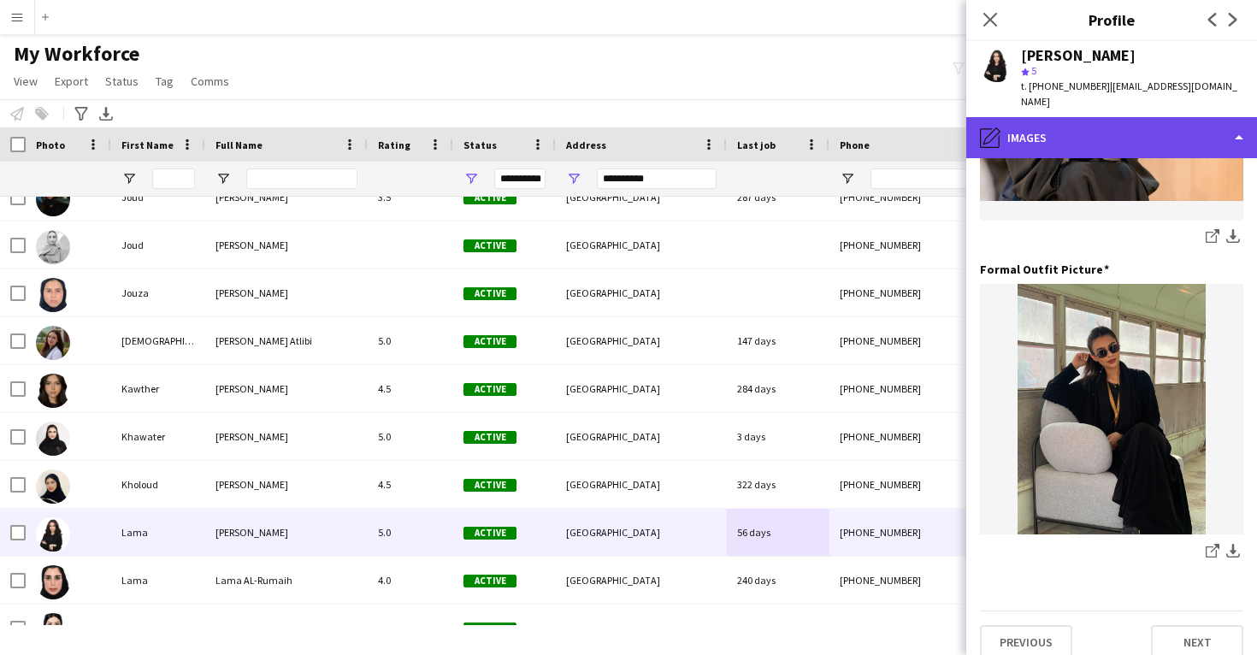
click at [1095, 124] on div "pencil4 Images" at bounding box center [1111, 137] width 291 height 41
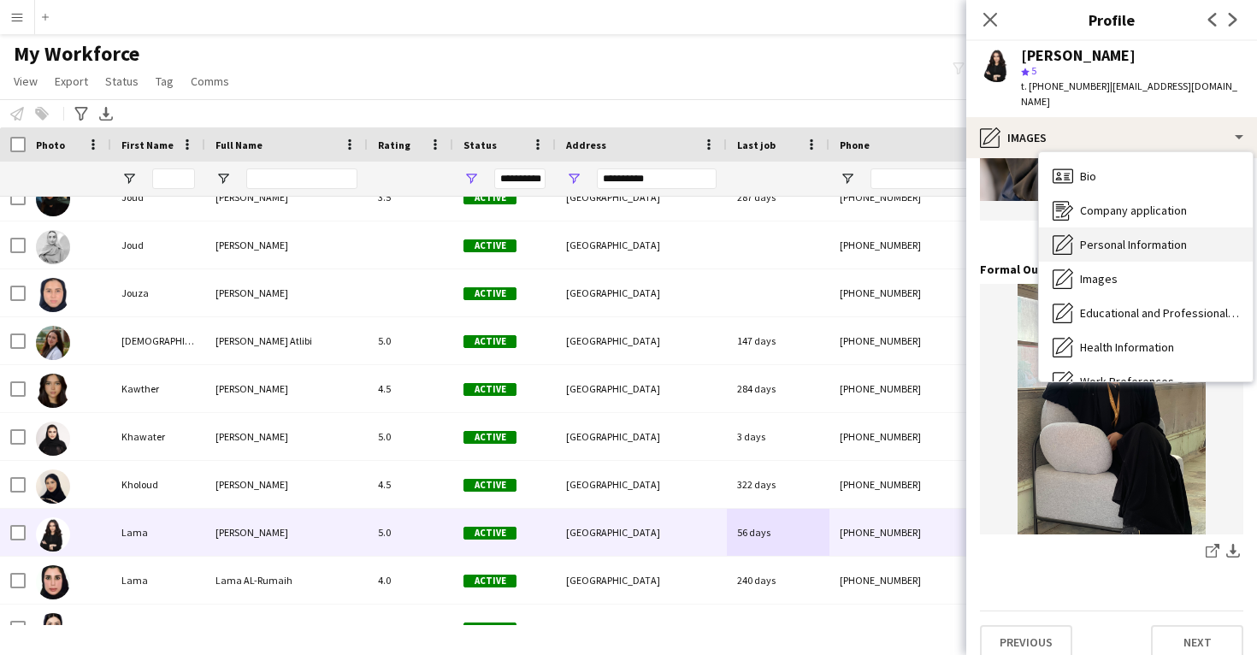
click at [1104, 227] on div "Personal Information Personal Information" at bounding box center [1146, 244] width 214 height 34
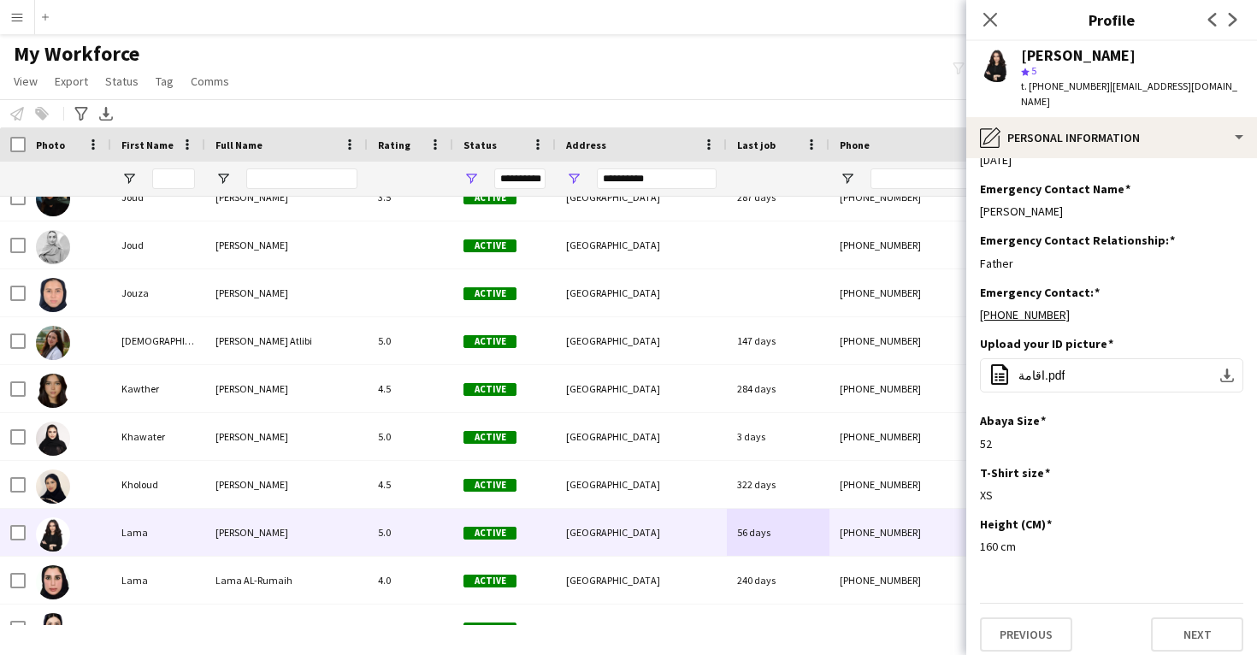
scroll to position [699, 0]
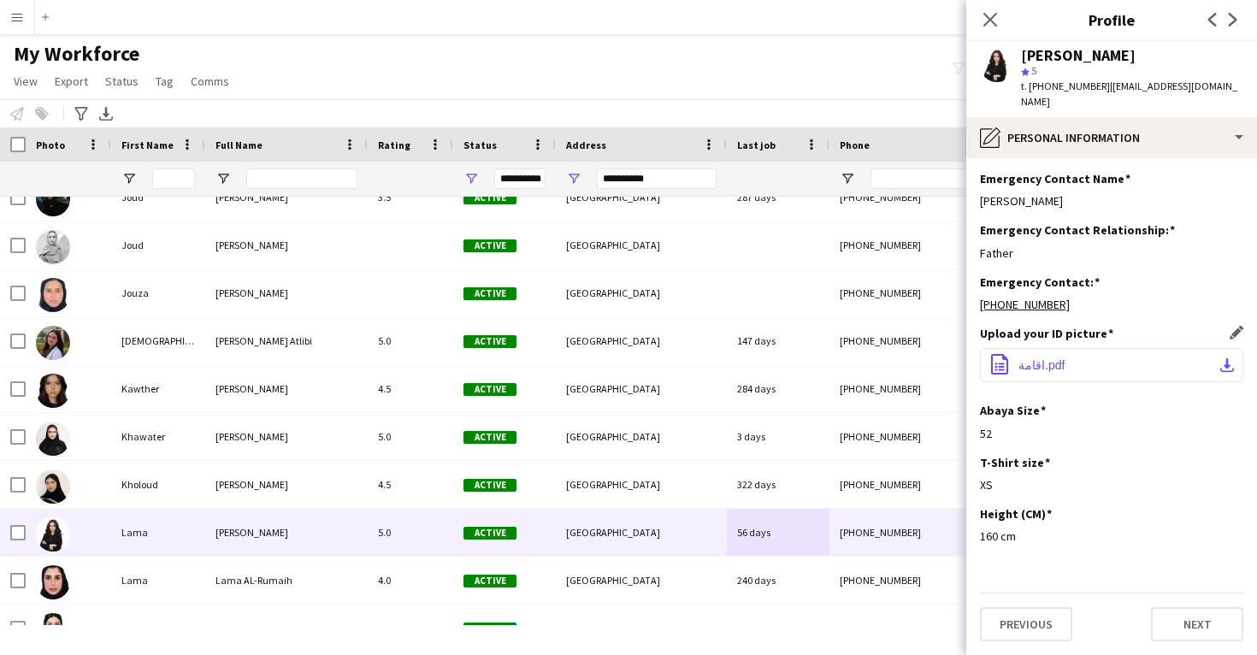
click at [1101, 382] on button "office-file-sheet اقامة.pdf download-bottom" at bounding box center [1111, 365] width 263 height 34
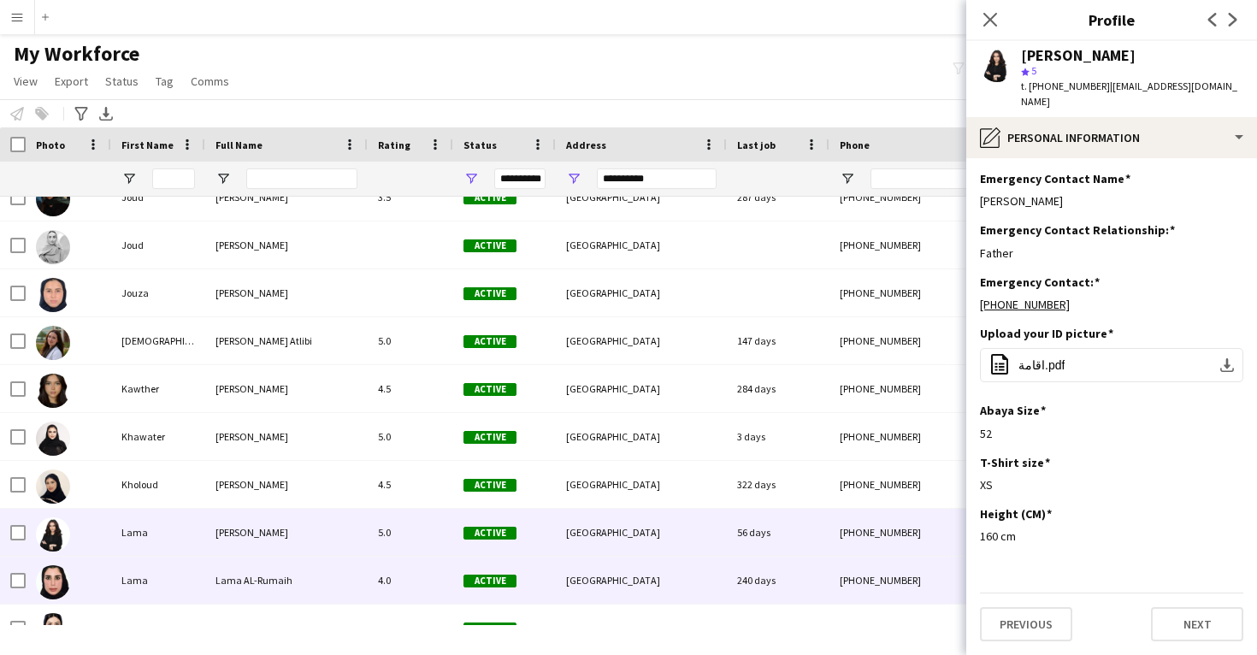
click at [388, 562] on div "4.0" at bounding box center [411, 580] width 86 height 47
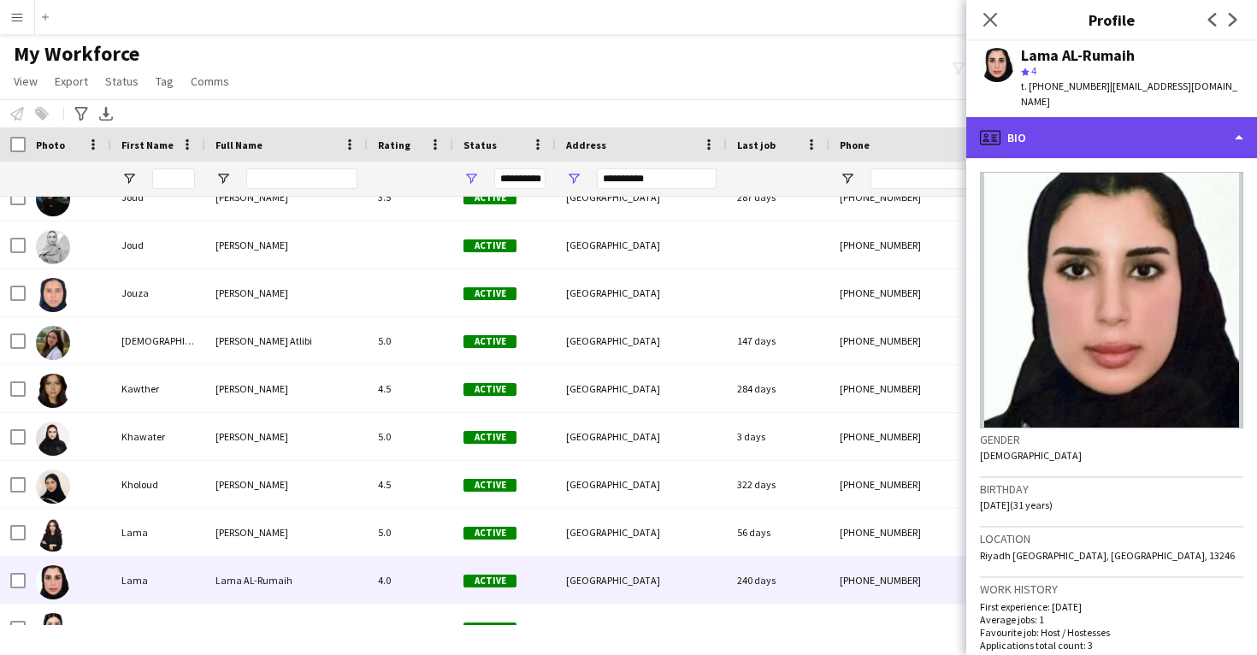
click at [1064, 124] on div "profile Bio" at bounding box center [1111, 137] width 291 height 41
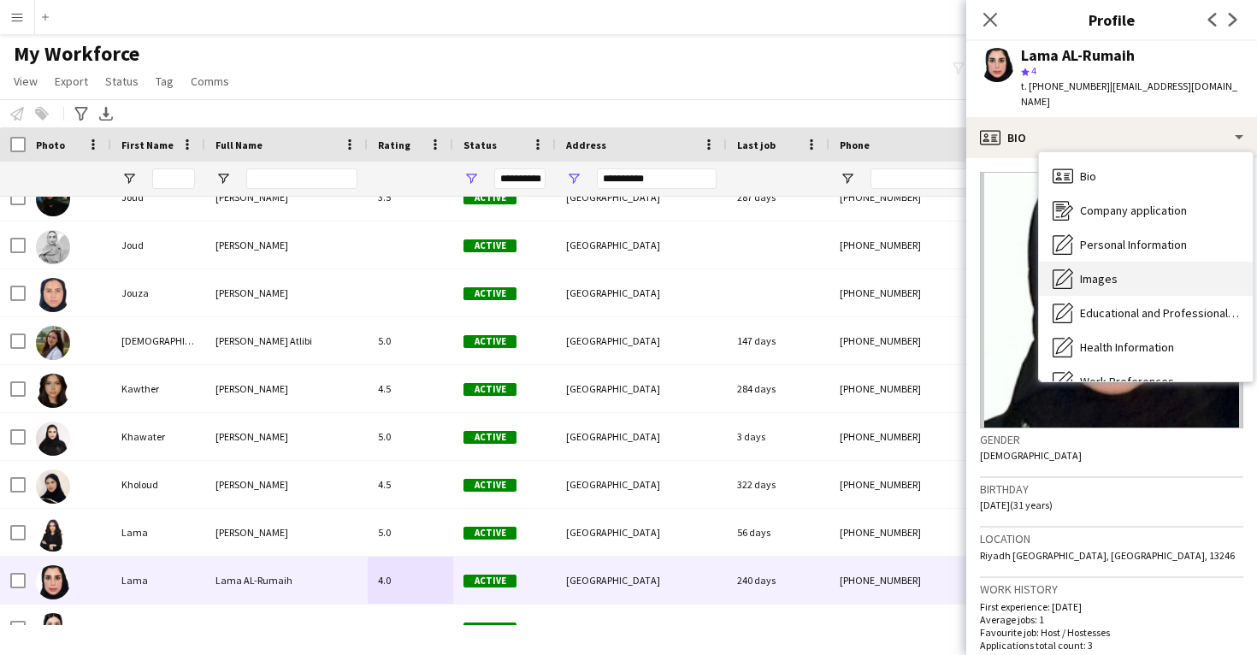
click at [1116, 271] on span "Images" at bounding box center [1099, 278] width 38 height 15
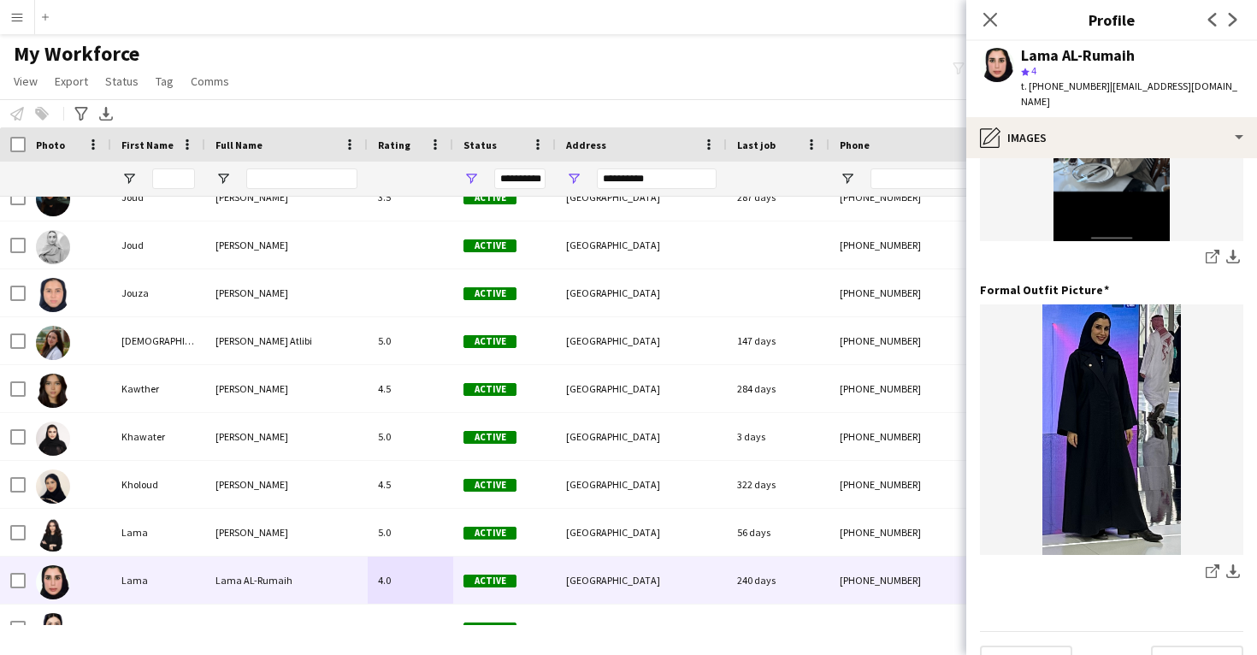
scroll to position [515, 0]
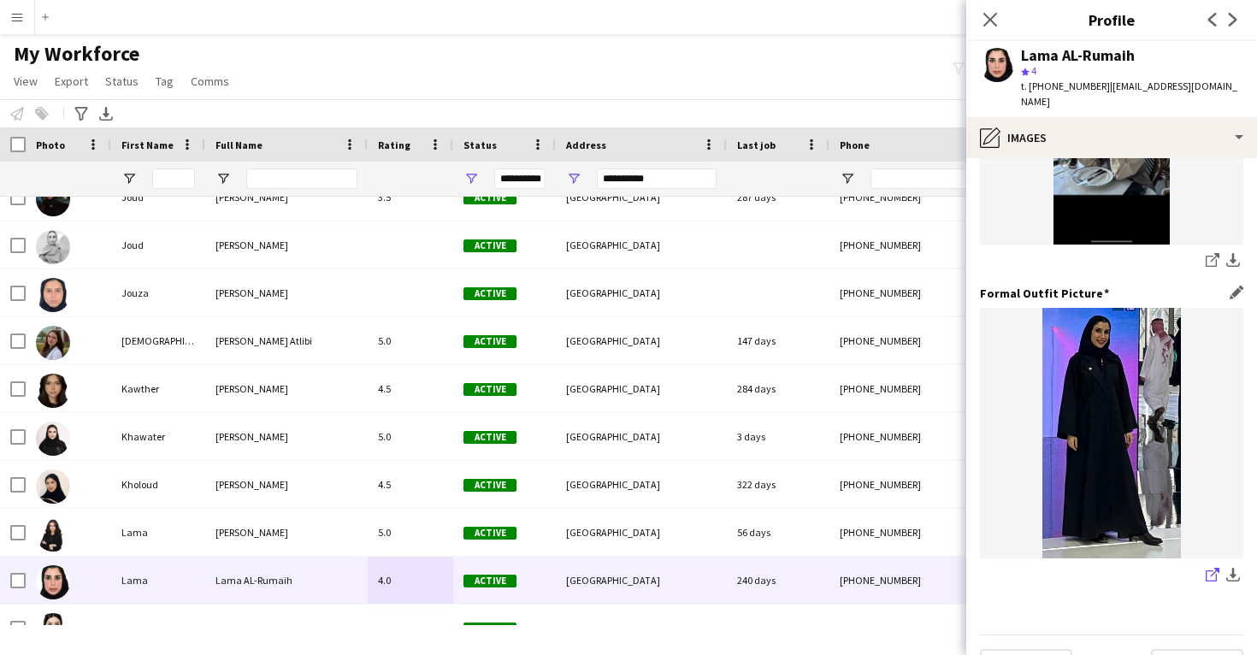
click at [1215, 568] on icon "share-external-link-1" at bounding box center [1213, 575] width 14 height 14
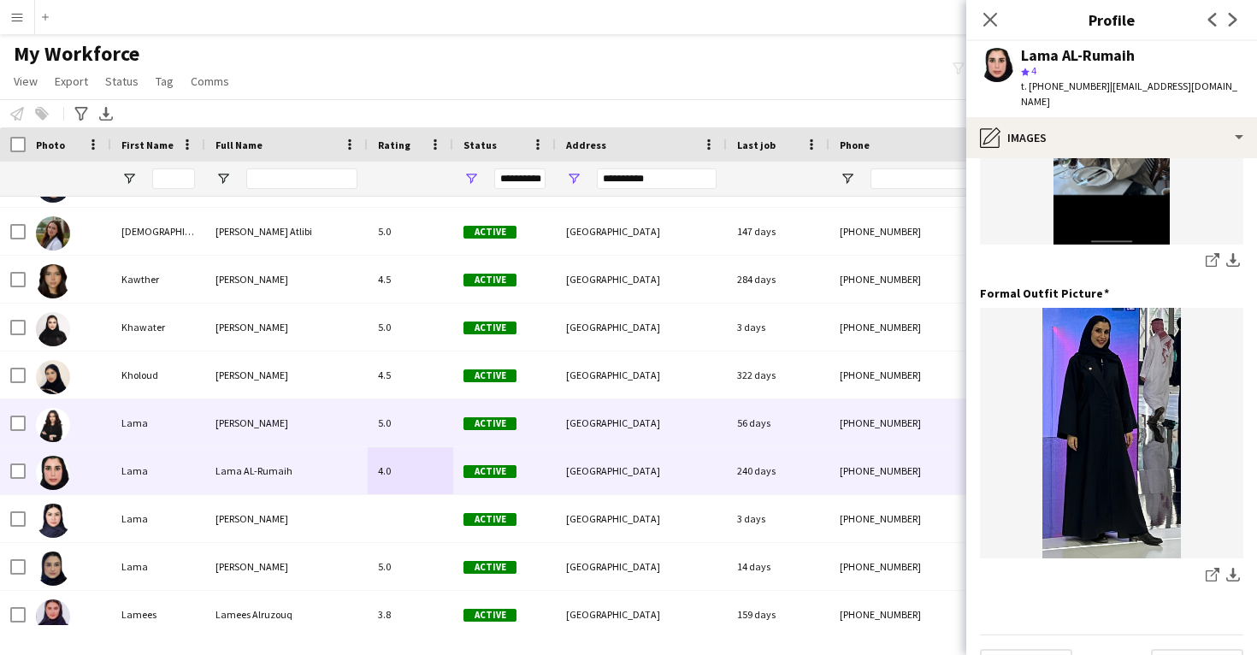
scroll to position [2880, 0]
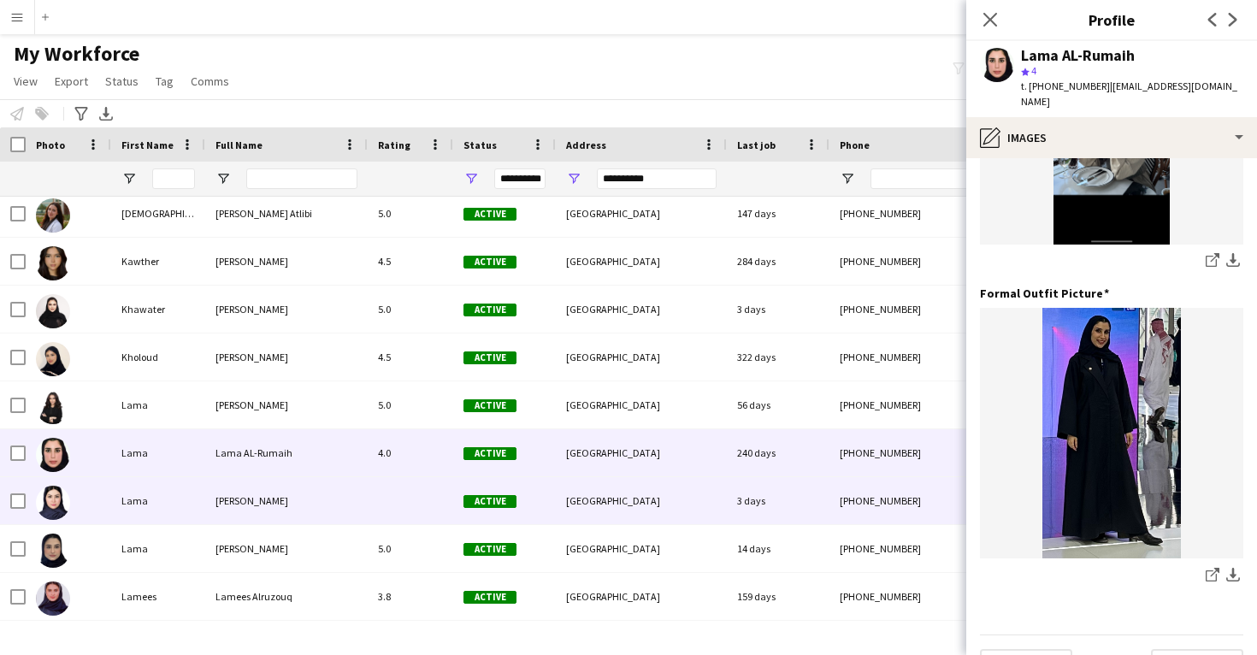
click at [693, 512] on div "[GEOGRAPHIC_DATA]" at bounding box center [641, 500] width 171 height 47
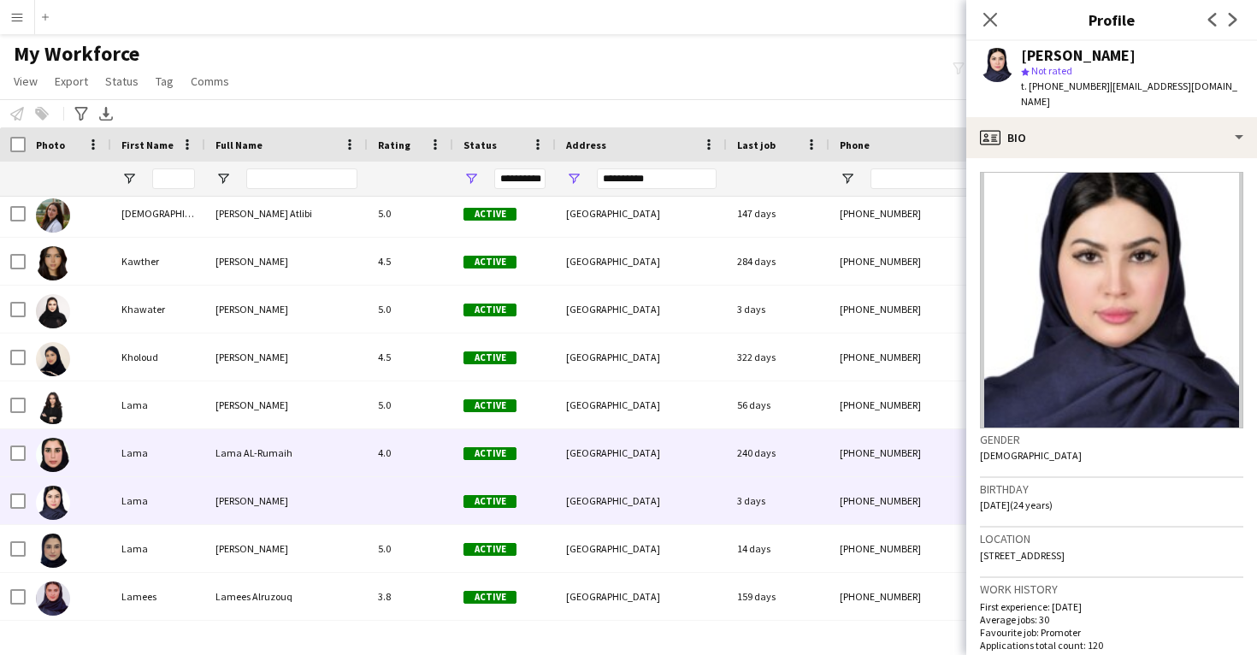
click at [712, 443] on div "[GEOGRAPHIC_DATA]" at bounding box center [641, 452] width 171 height 47
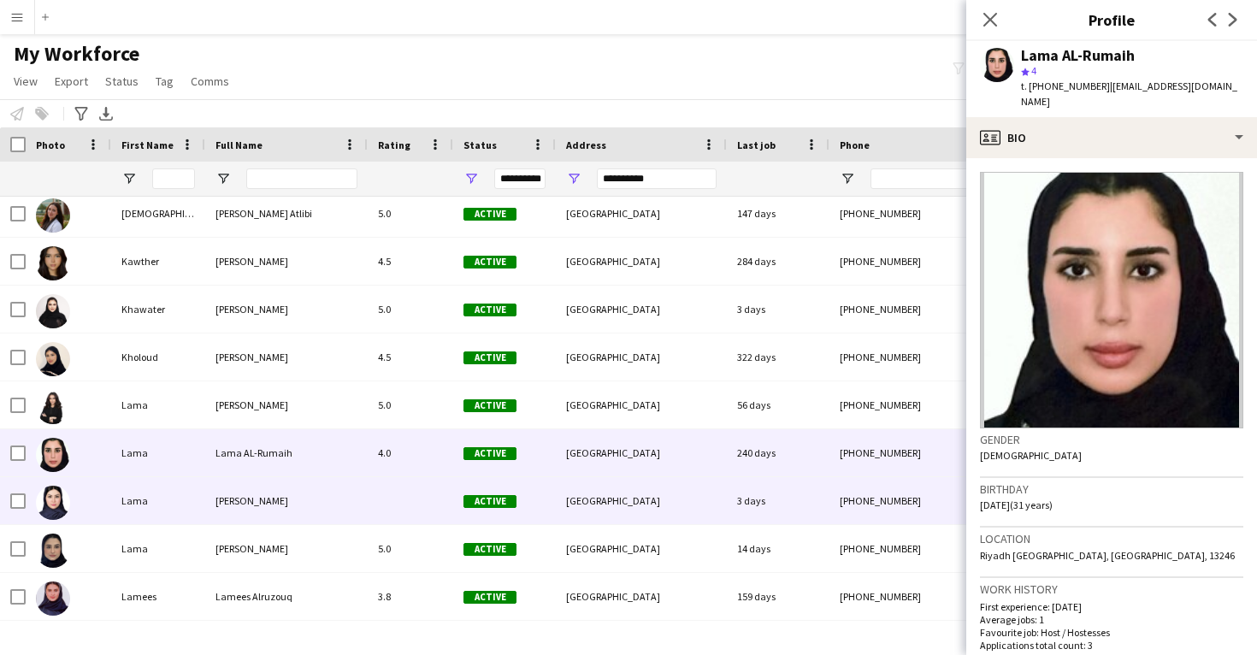
click at [717, 501] on div "[GEOGRAPHIC_DATA]" at bounding box center [641, 500] width 171 height 47
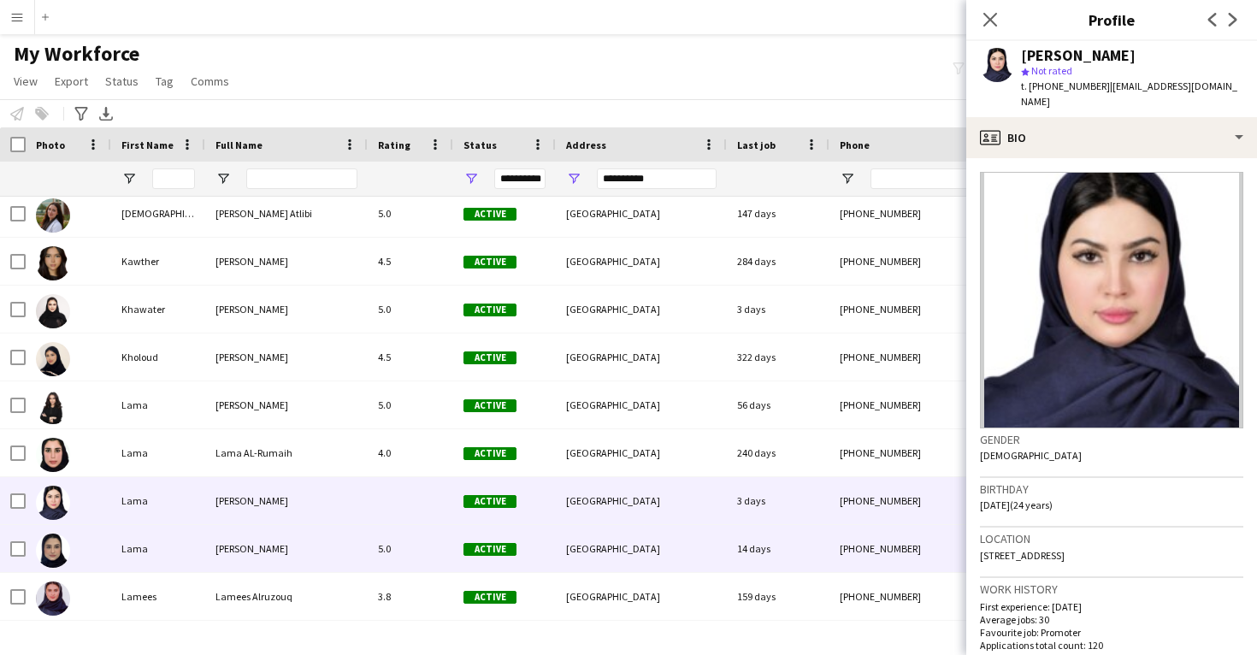
click at [765, 542] on div "14 days" at bounding box center [778, 548] width 103 height 47
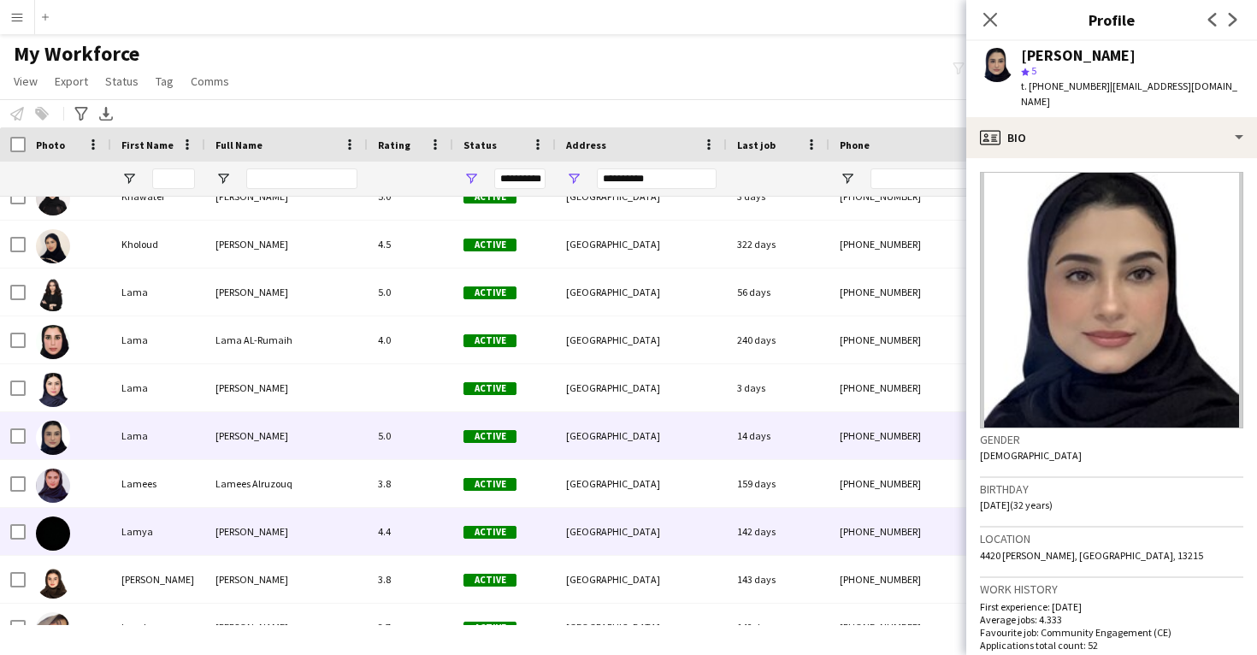
scroll to position [3002, 0]
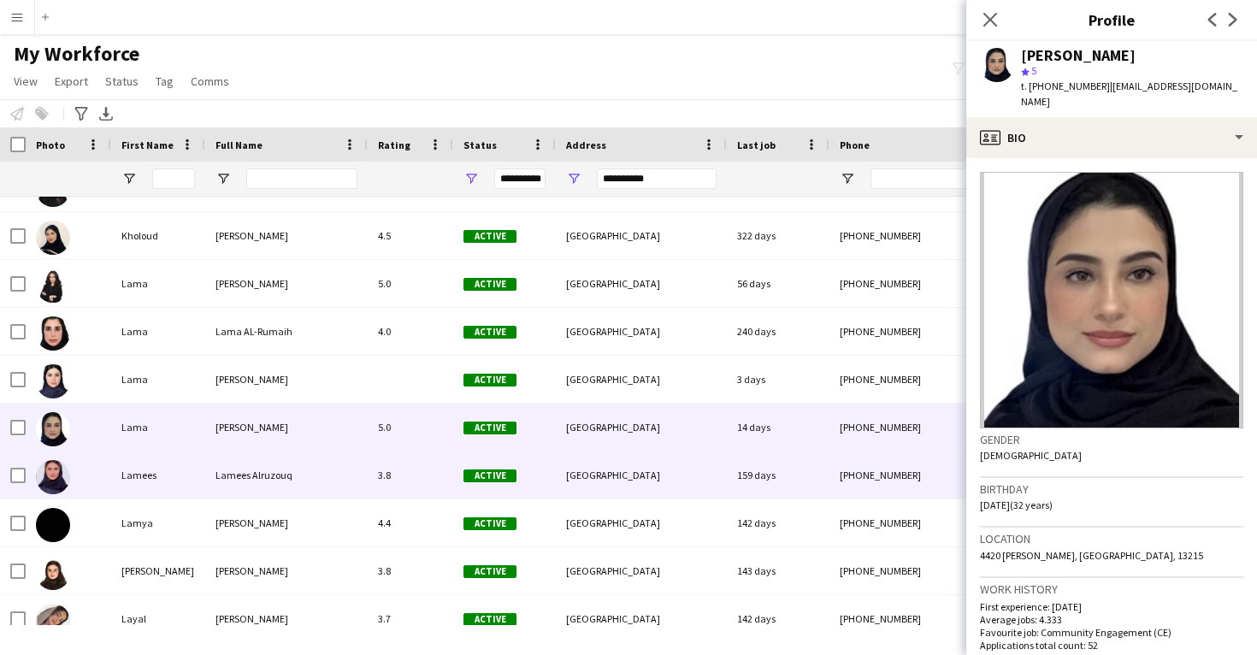
click at [717, 464] on div "[GEOGRAPHIC_DATA]" at bounding box center [641, 475] width 171 height 47
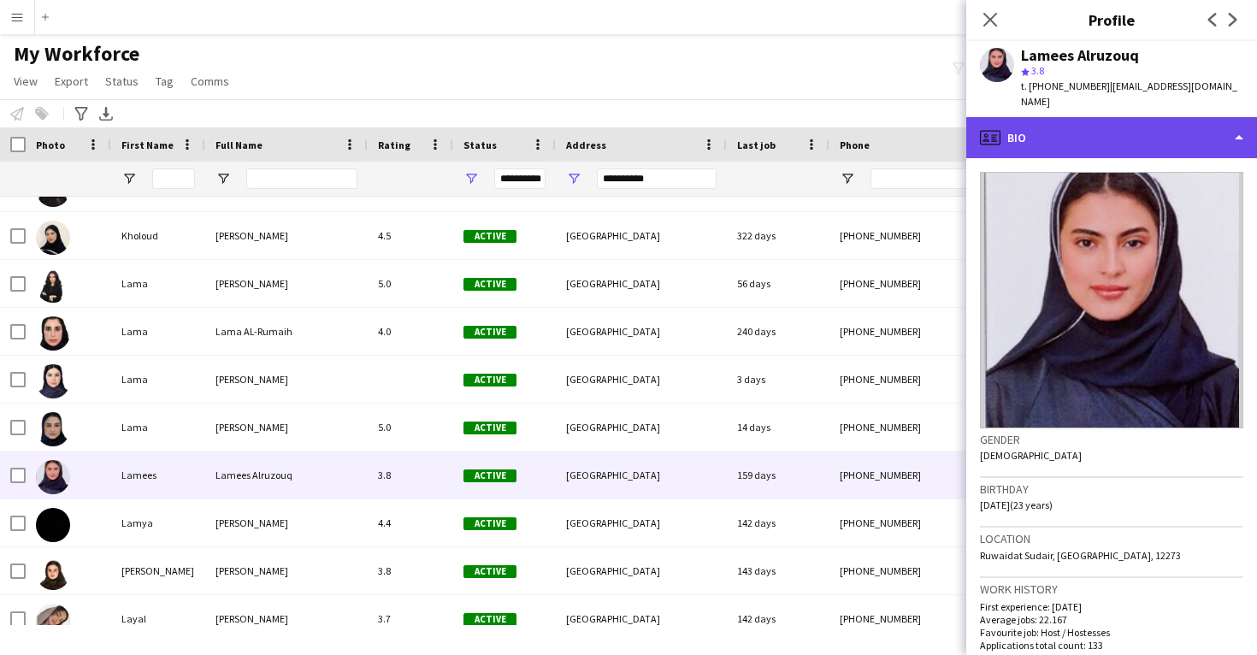
click at [1086, 117] on div "profile Bio" at bounding box center [1111, 137] width 291 height 41
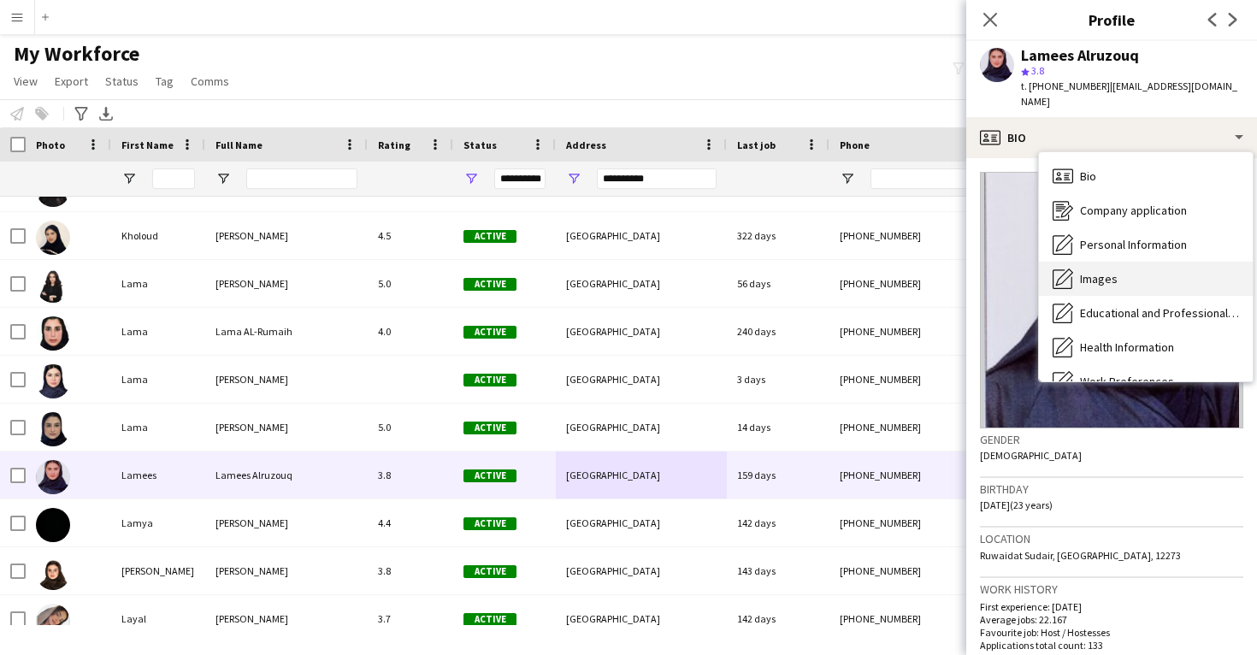
click at [1109, 271] on span "Images" at bounding box center [1099, 278] width 38 height 15
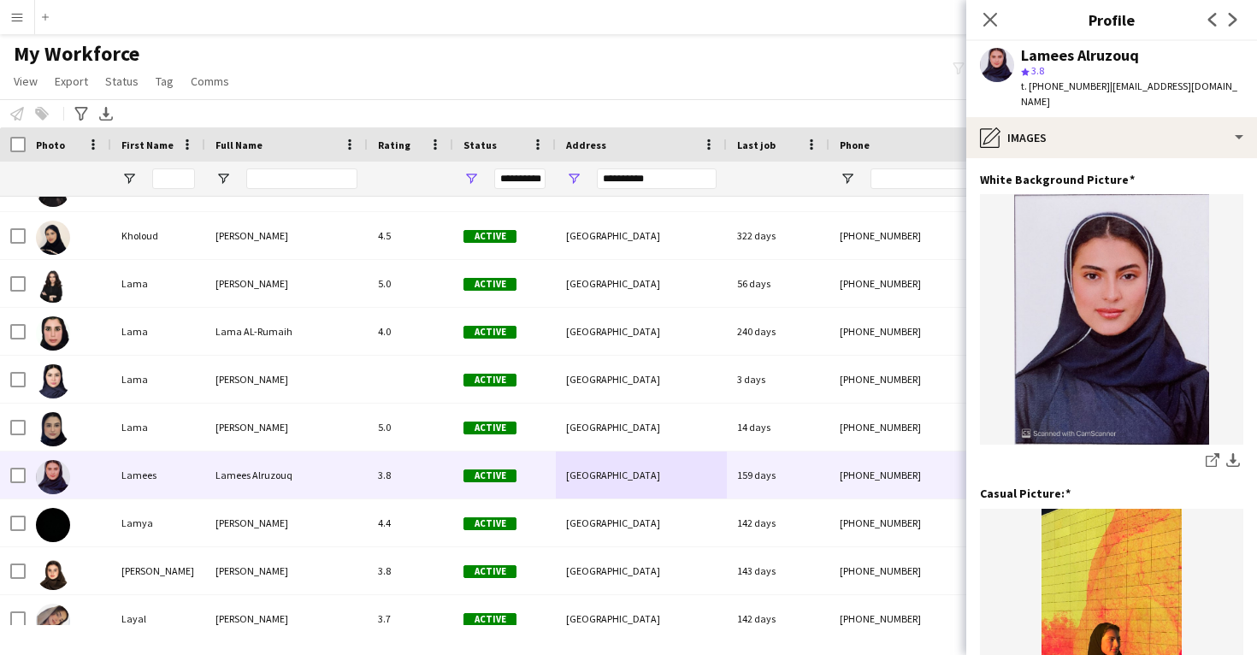
scroll to position [0, 0]
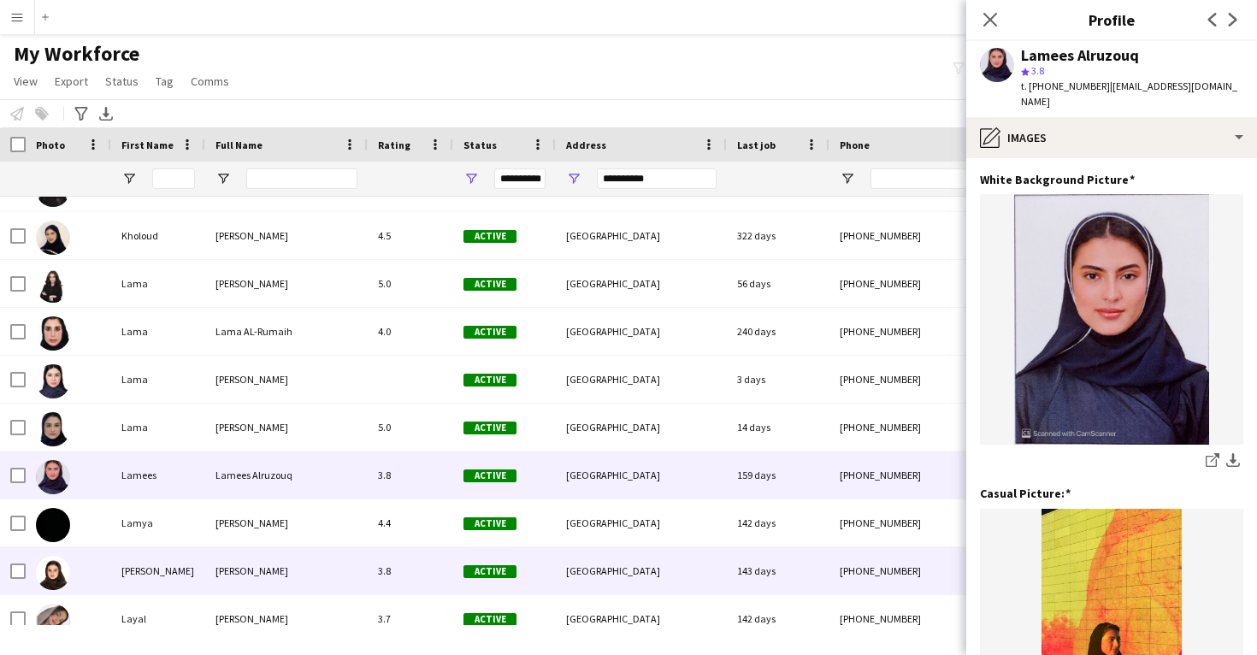
click at [658, 551] on div "[GEOGRAPHIC_DATA]" at bounding box center [641, 570] width 171 height 47
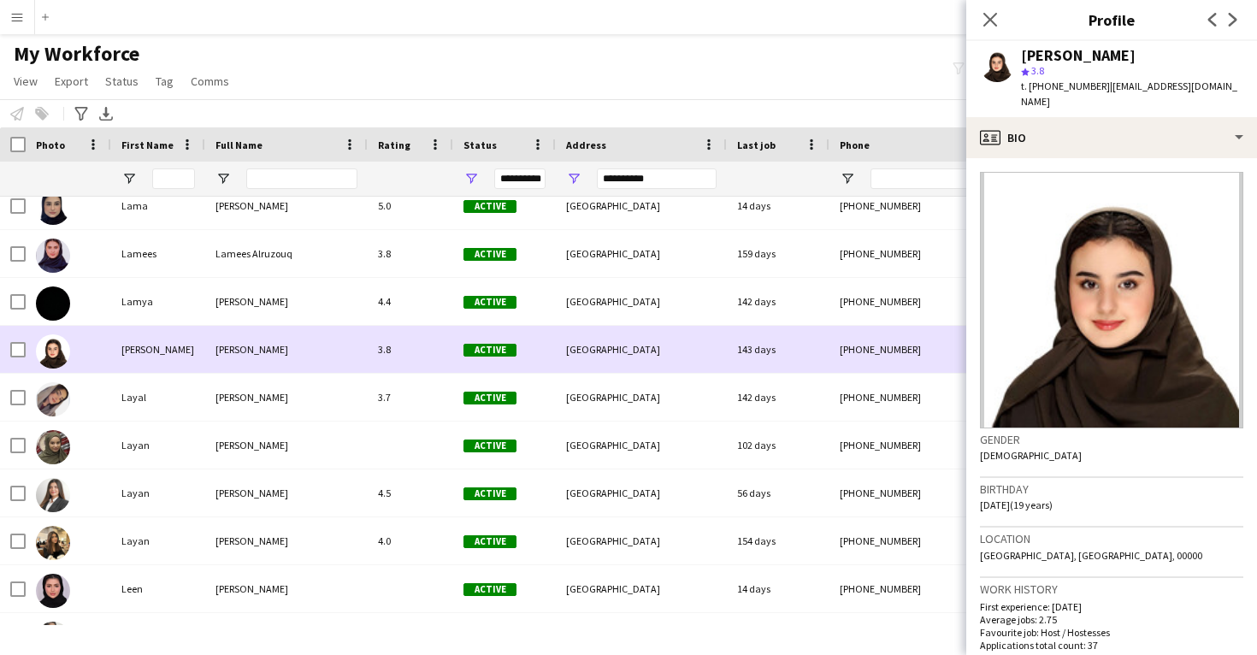
scroll to position [3223, 0]
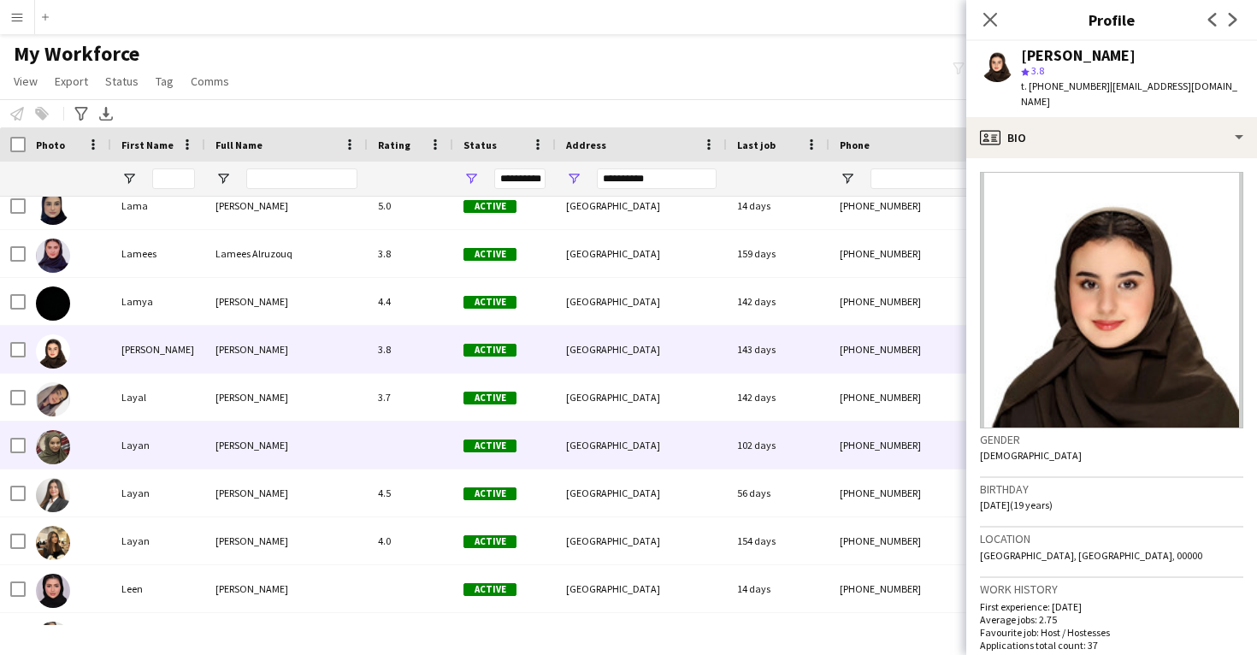
click at [641, 440] on div "[GEOGRAPHIC_DATA]" at bounding box center [641, 445] width 171 height 47
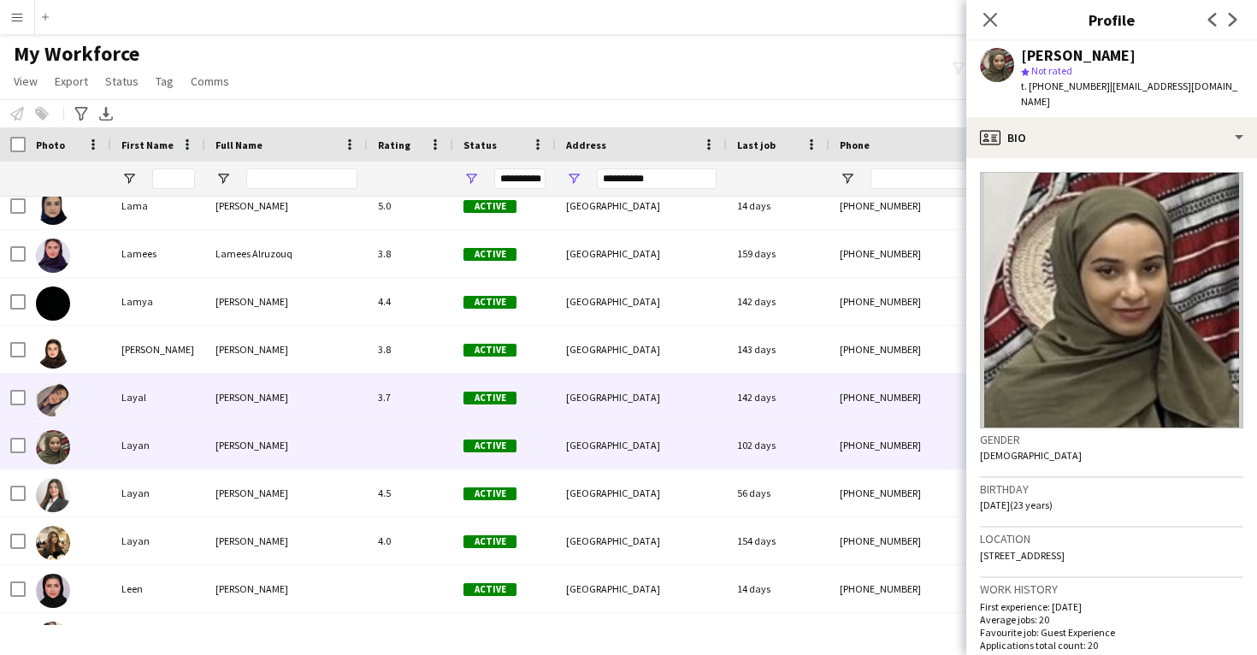
click at [641, 418] on div "[GEOGRAPHIC_DATA]" at bounding box center [641, 397] width 171 height 47
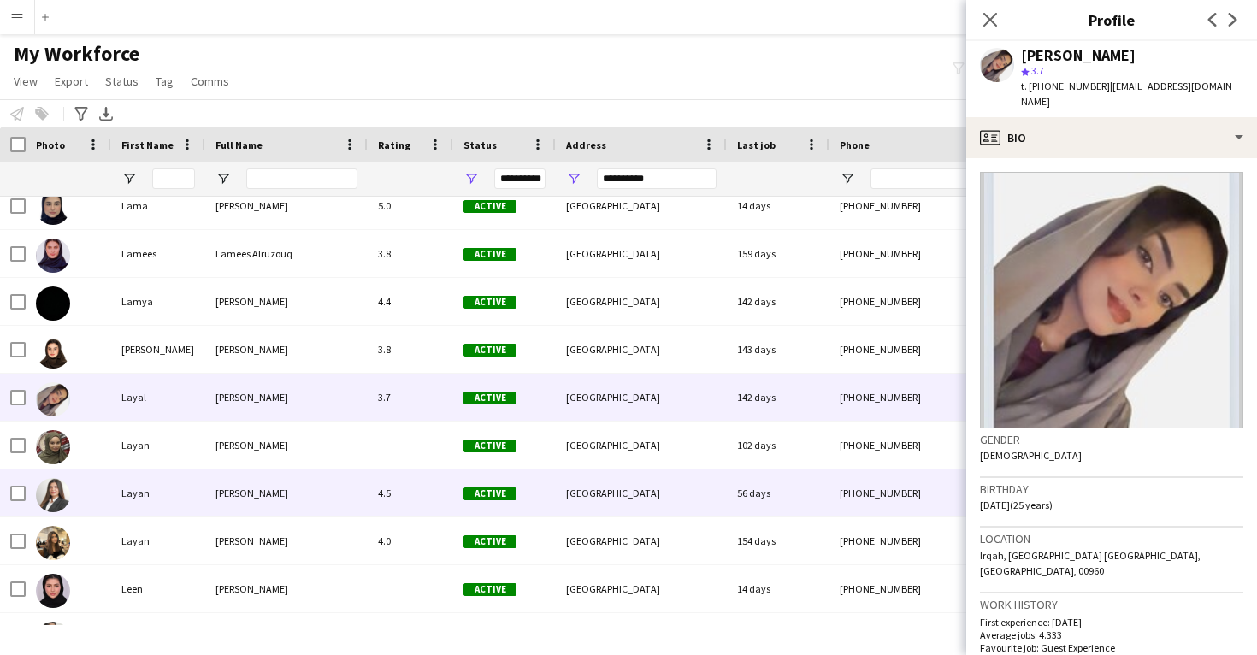
click at [639, 476] on div "[GEOGRAPHIC_DATA]" at bounding box center [641, 492] width 171 height 47
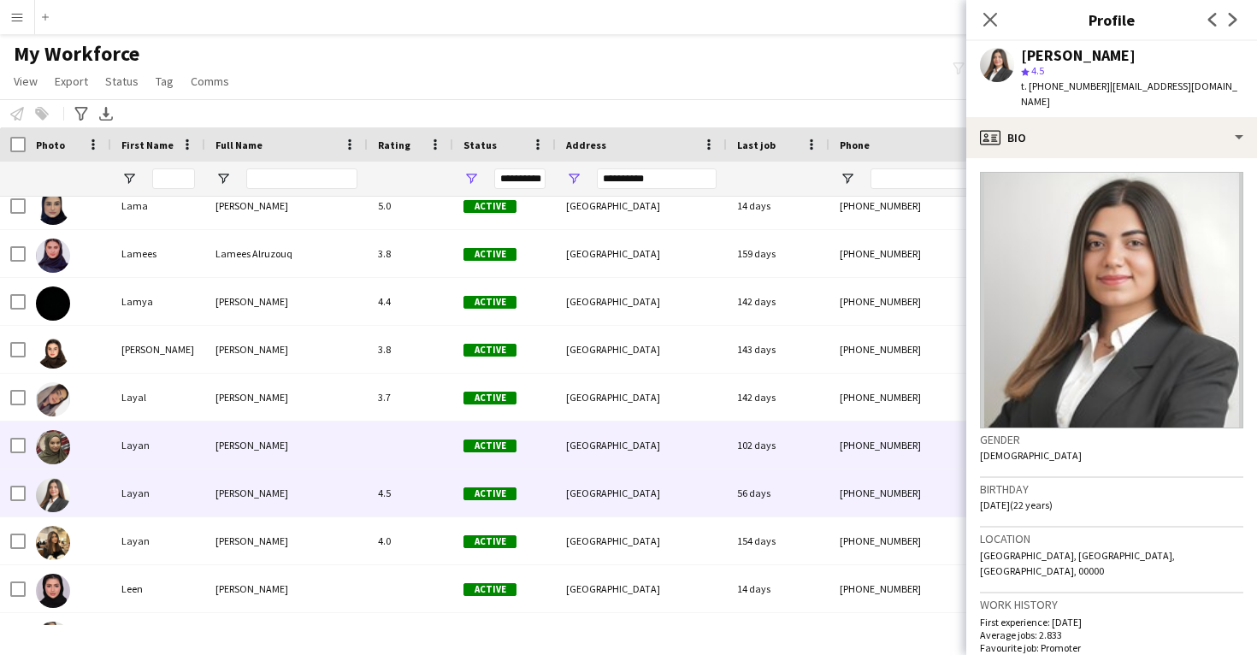
click at [638, 453] on div "[GEOGRAPHIC_DATA]" at bounding box center [641, 445] width 171 height 47
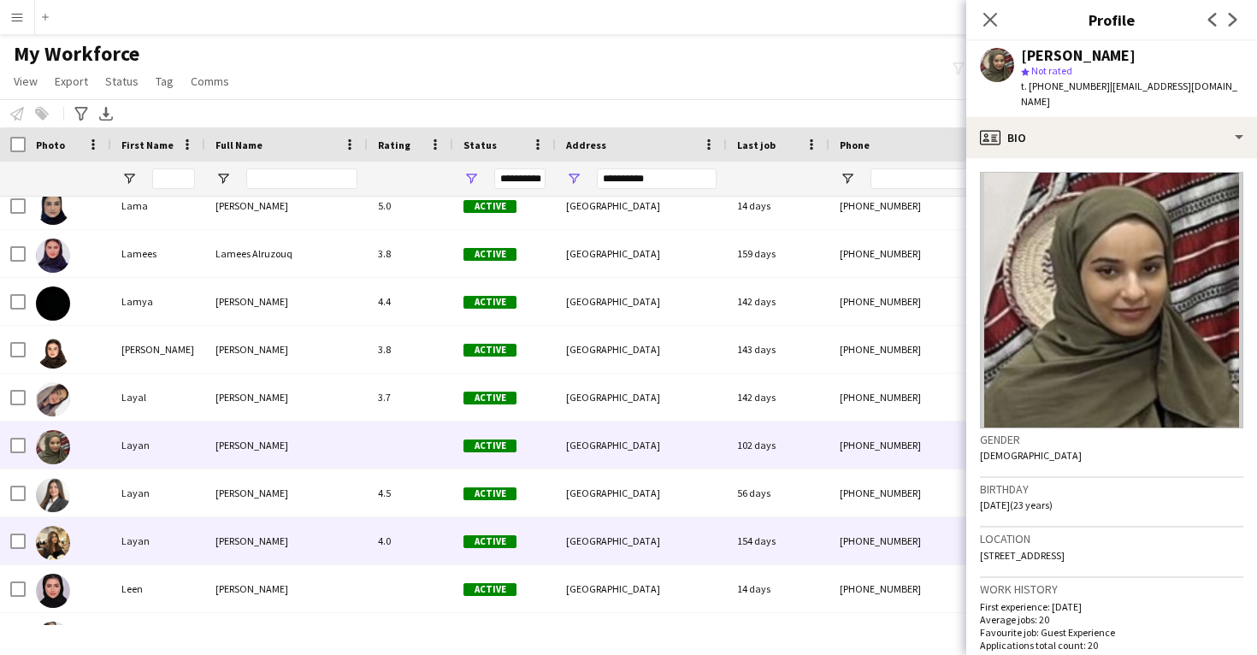
click at [636, 546] on div "[GEOGRAPHIC_DATA]" at bounding box center [641, 540] width 171 height 47
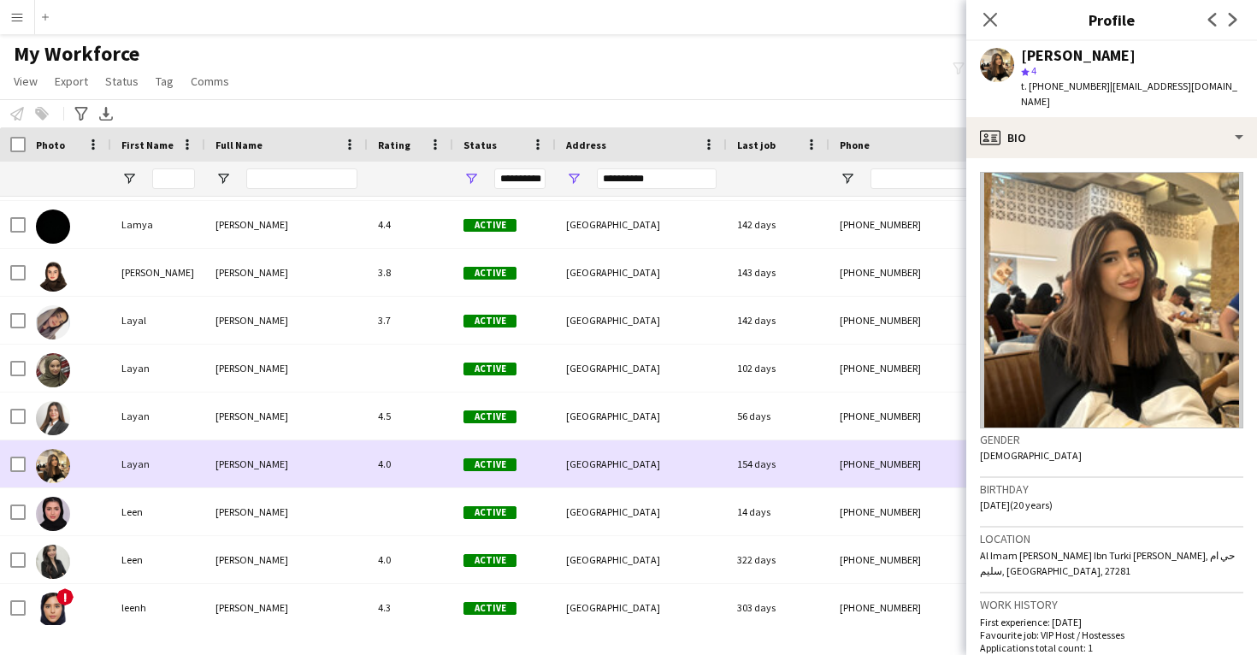
scroll to position [0, 0]
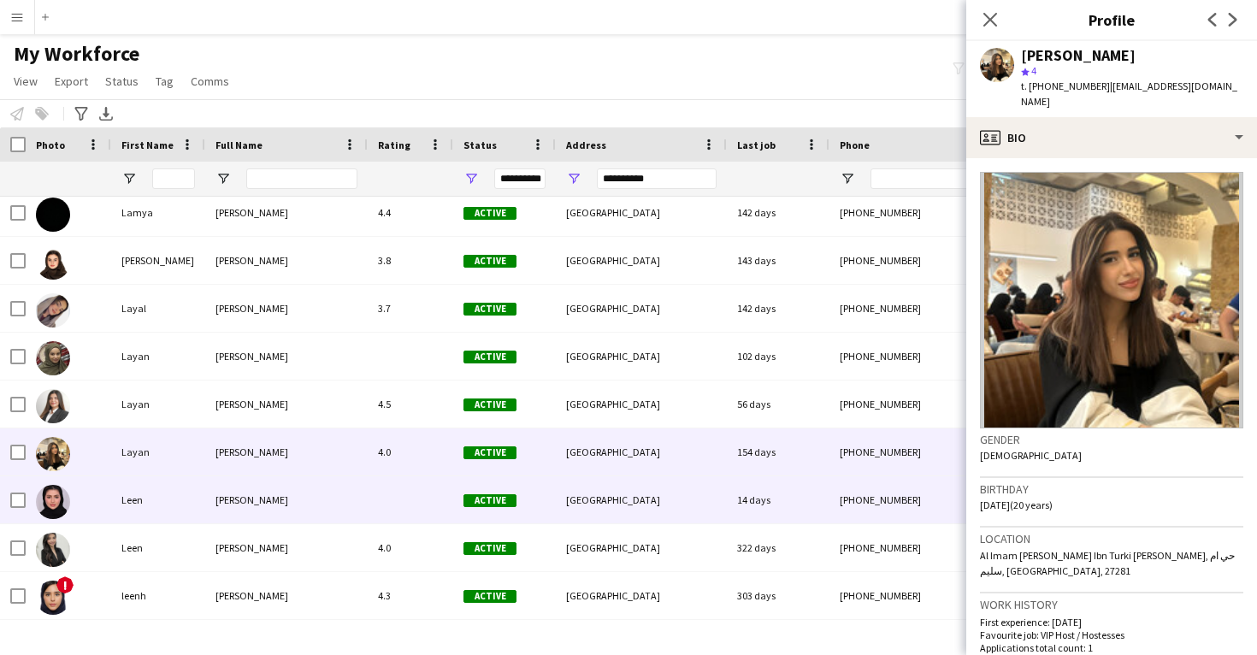
click at [632, 507] on div "[GEOGRAPHIC_DATA]" at bounding box center [641, 499] width 171 height 47
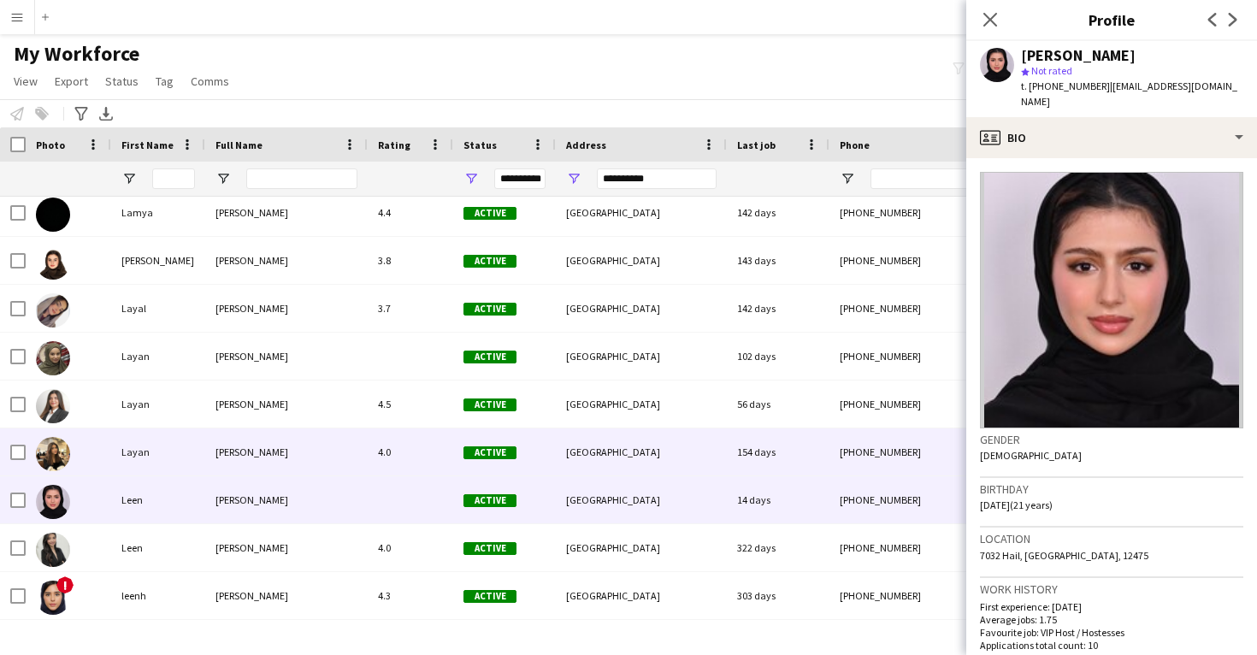
click at [640, 463] on div "[GEOGRAPHIC_DATA]" at bounding box center [641, 451] width 171 height 47
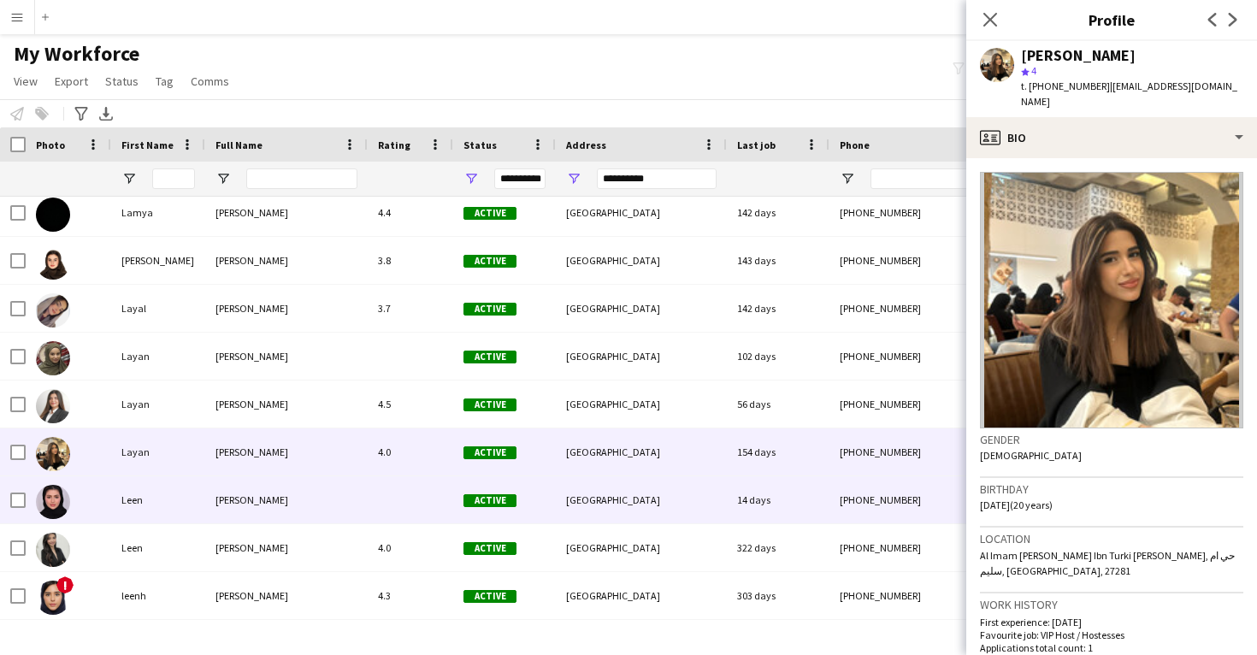
click at [632, 496] on div "[GEOGRAPHIC_DATA]" at bounding box center [641, 499] width 171 height 47
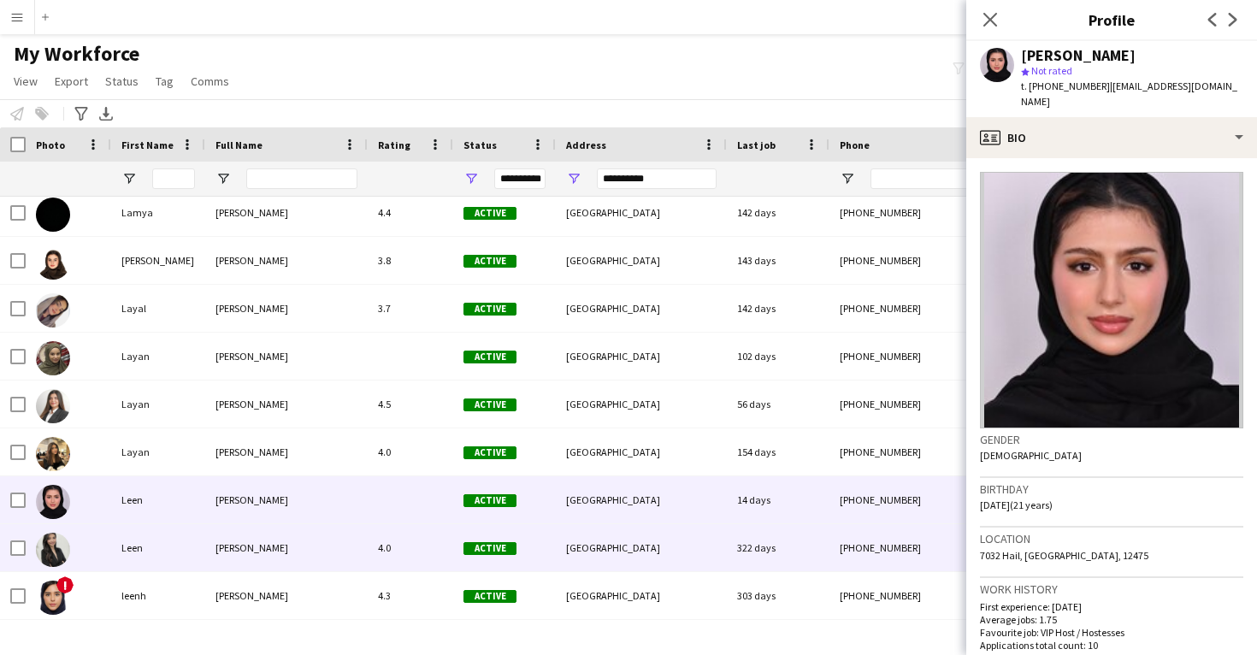
click at [635, 533] on div "[GEOGRAPHIC_DATA]" at bounding box center [641, 547] width 171 height 47
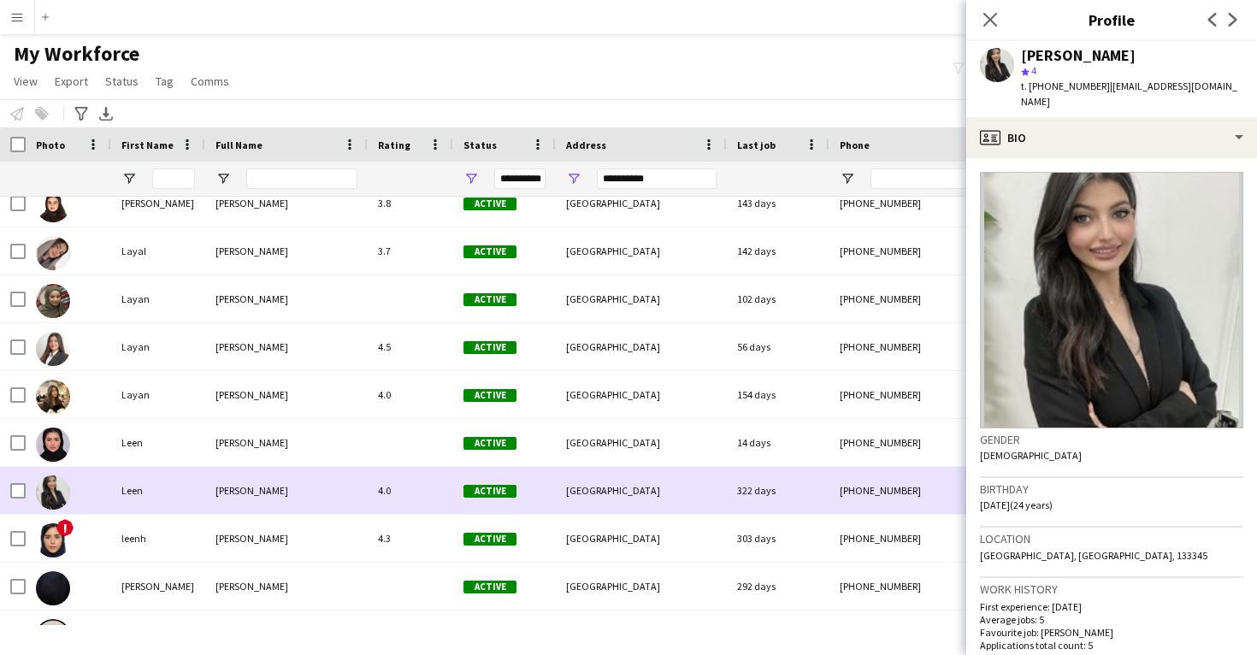
scroll to position [3393, 0]
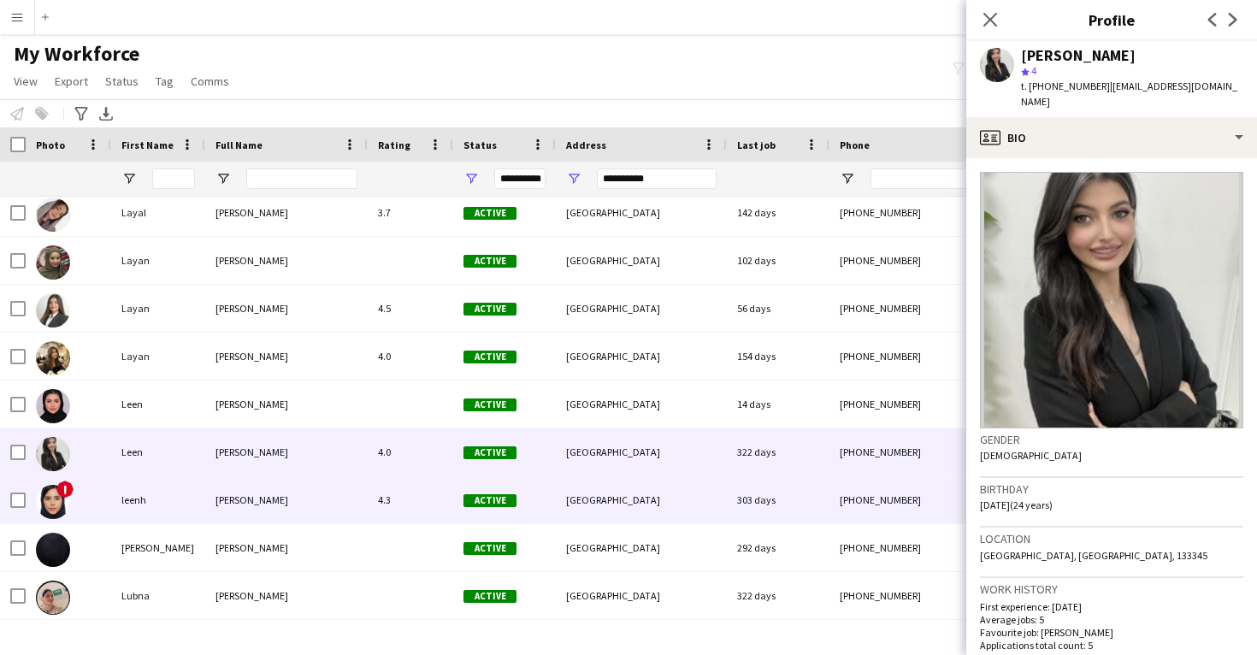
click at [640, 504] on div "[GEOGRAPHIC_DATA]" at bounding box center [641, 499] width 171 height 47
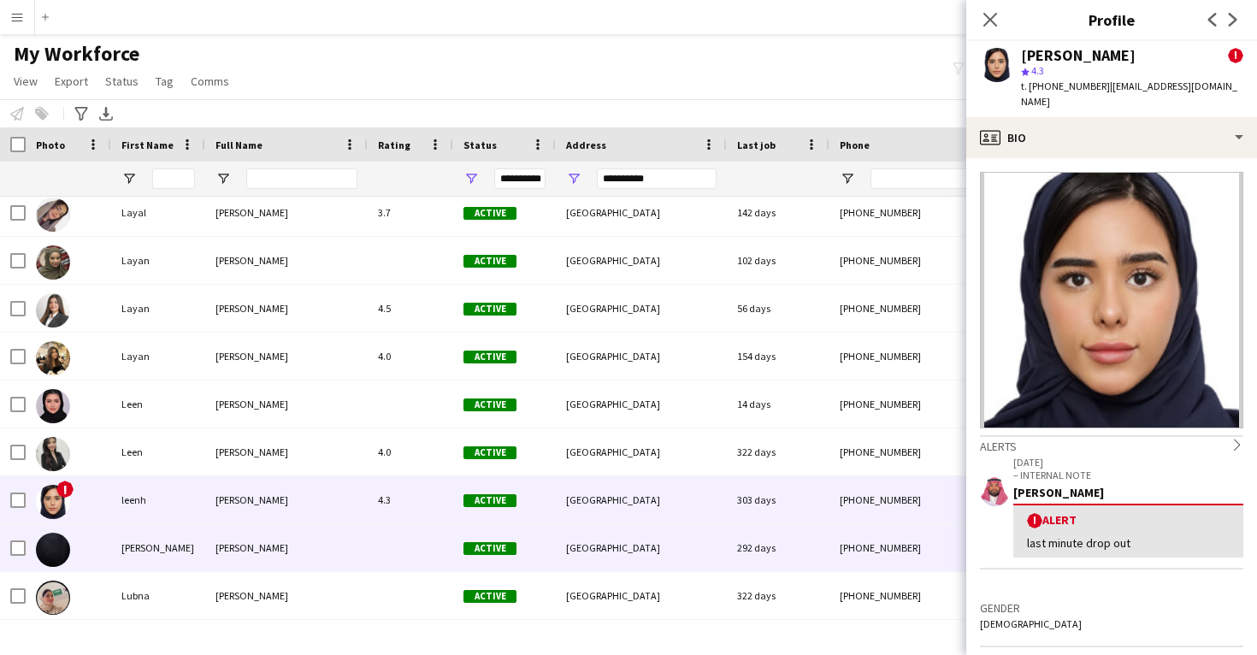
click at [640, 544] on div "[GEOGRAPHIC_DATA]" at bounding box center [641, 547] width 171 height 47
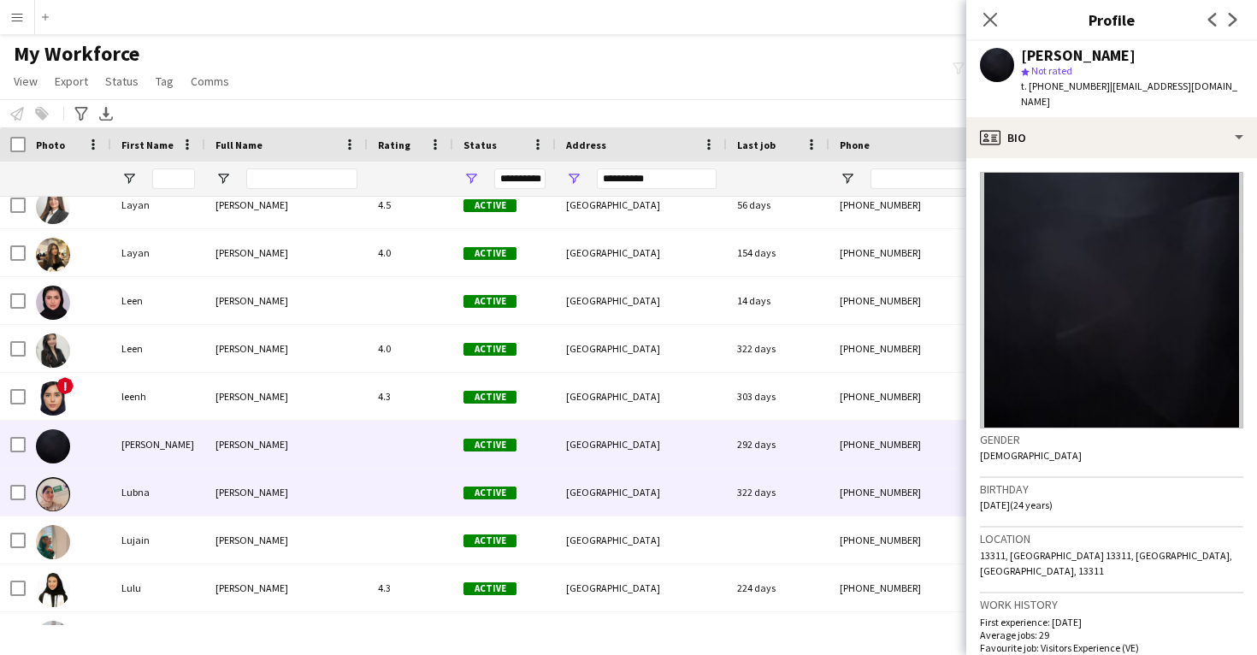
click at [641, 512] on div "[GEOGRAPHIC_DATA]" at bounding box center [641, 492] width 171 height 47
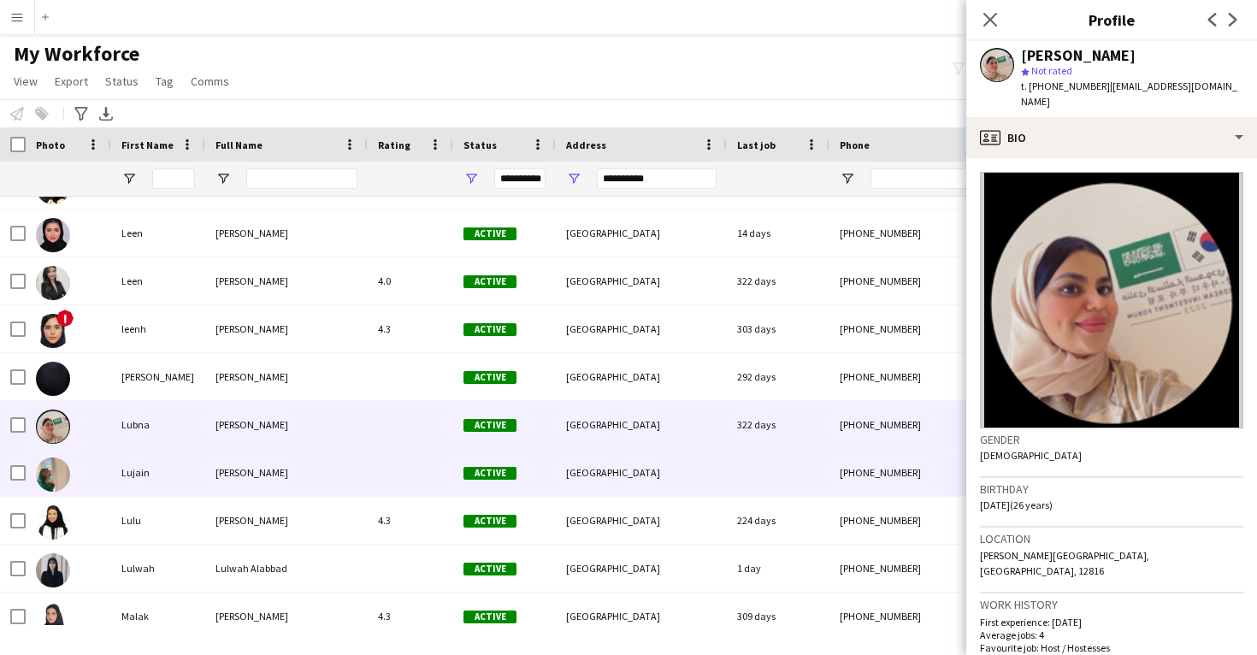
click at [641, 486] on div "[GEOGRAPHIC_DATA]" at bounding box center [641, 472] width 171 height 47
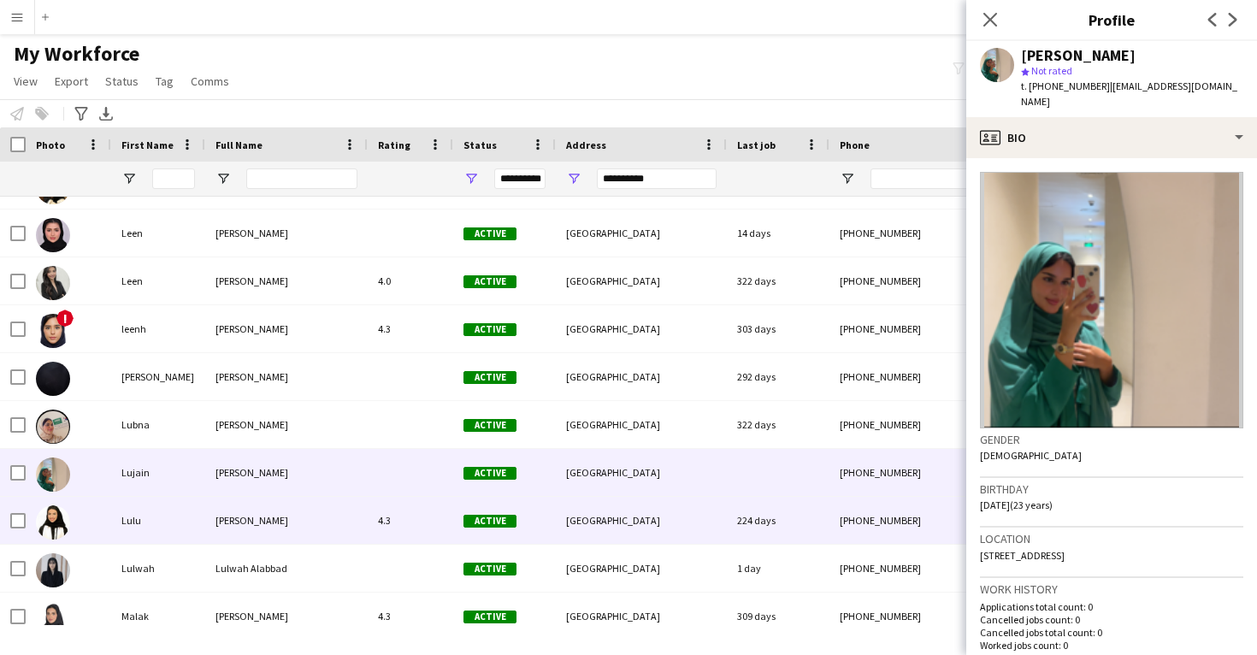
click at [640, 513] on div "[GEOGRAPHIC_DATA]" at bounding box center [641, 520] width 171 height 47
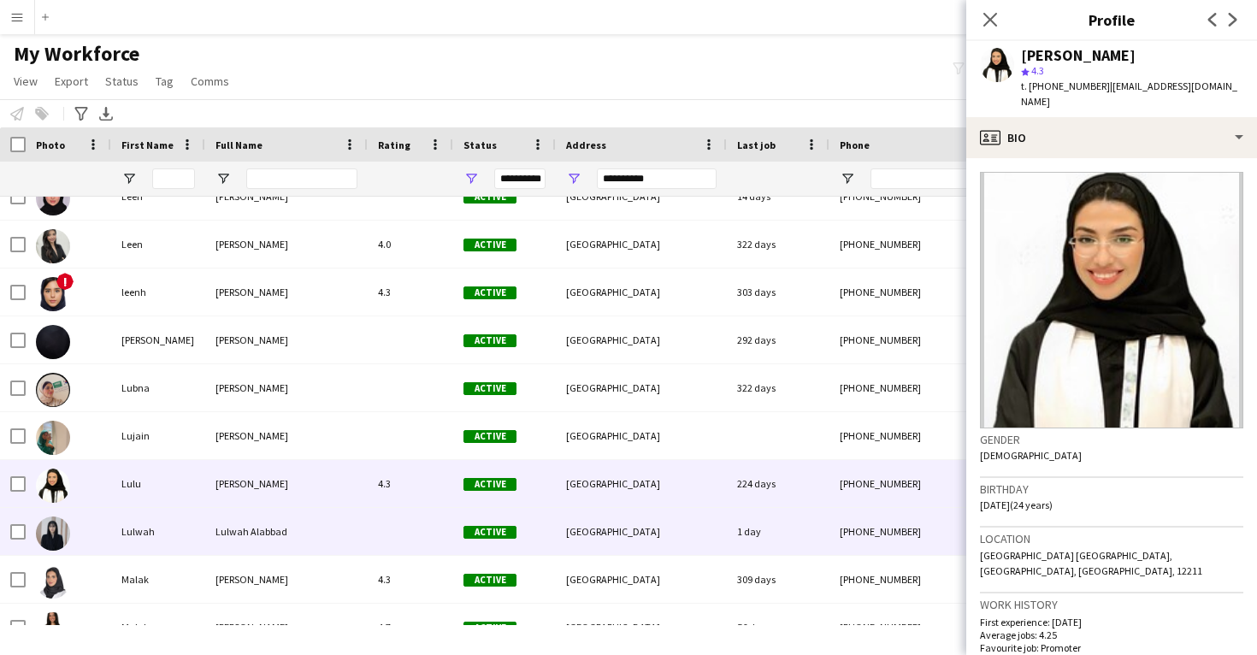
click at [640, 513] on div "[GEOGRAPHIC_DATA]" at bounding box center [641, 531] width 171 height 47
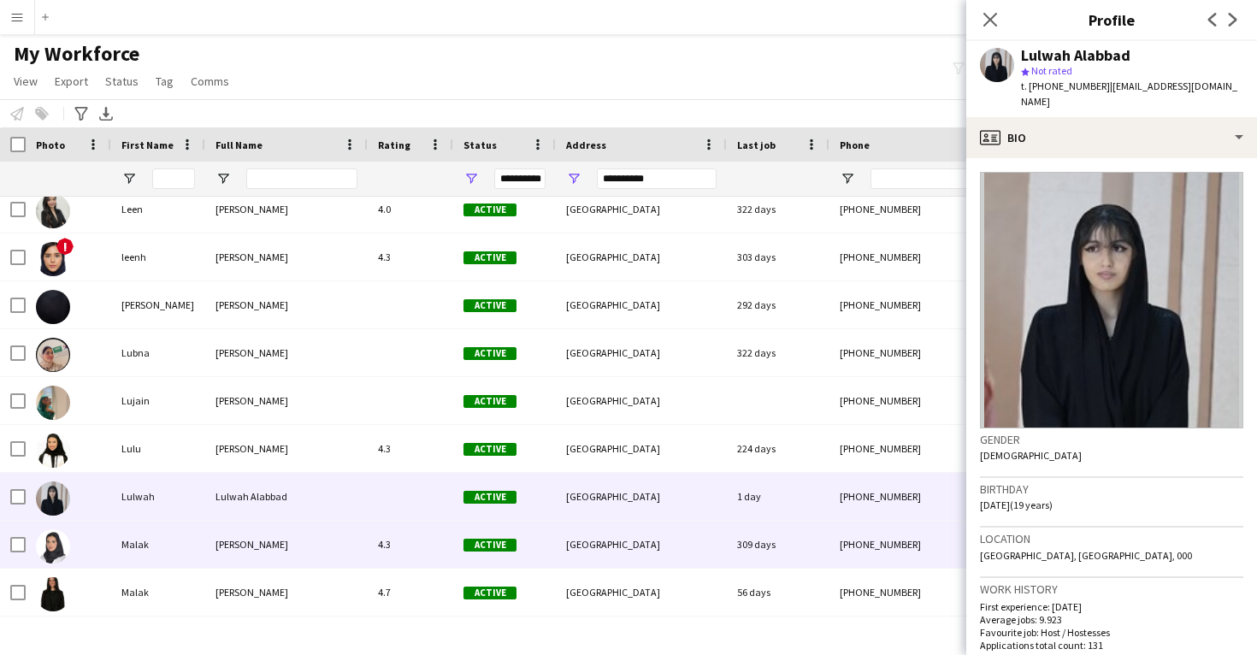
click at [641, 530] on div "[GEOGRAPHIC_DATA]" at bounding box center [641, 544] width 171 height 47
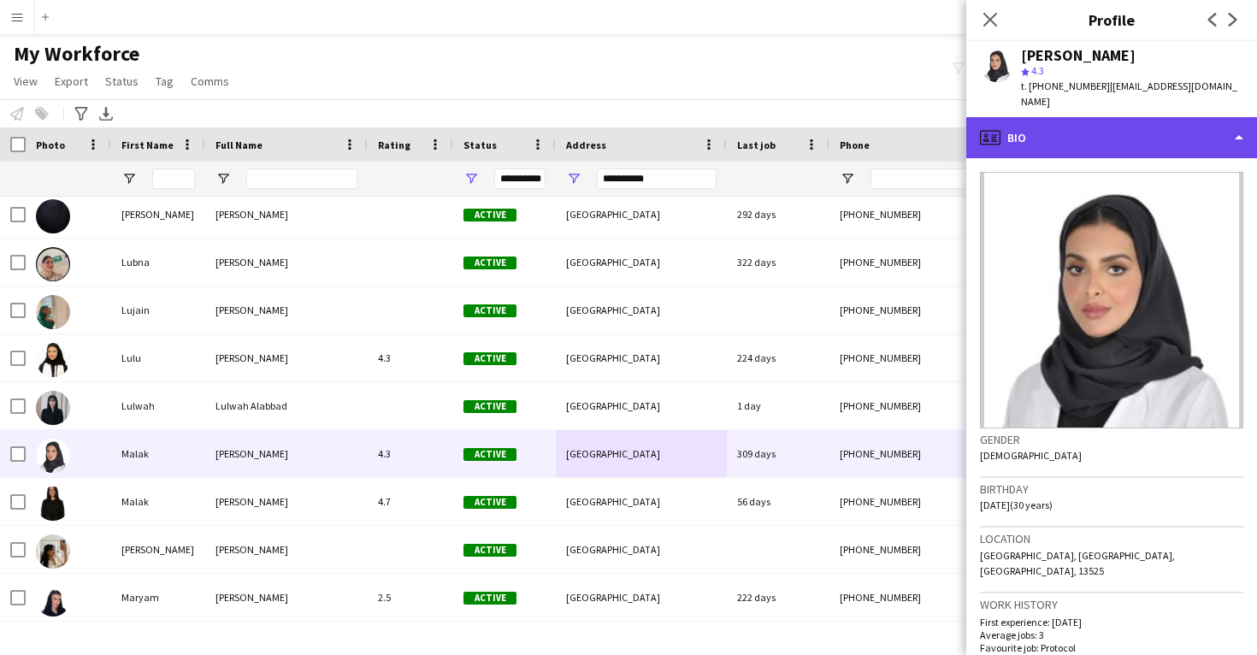
click at [1129, 133] on div "profile Bio" at bounding box center [1111, 137] width 291 height 41
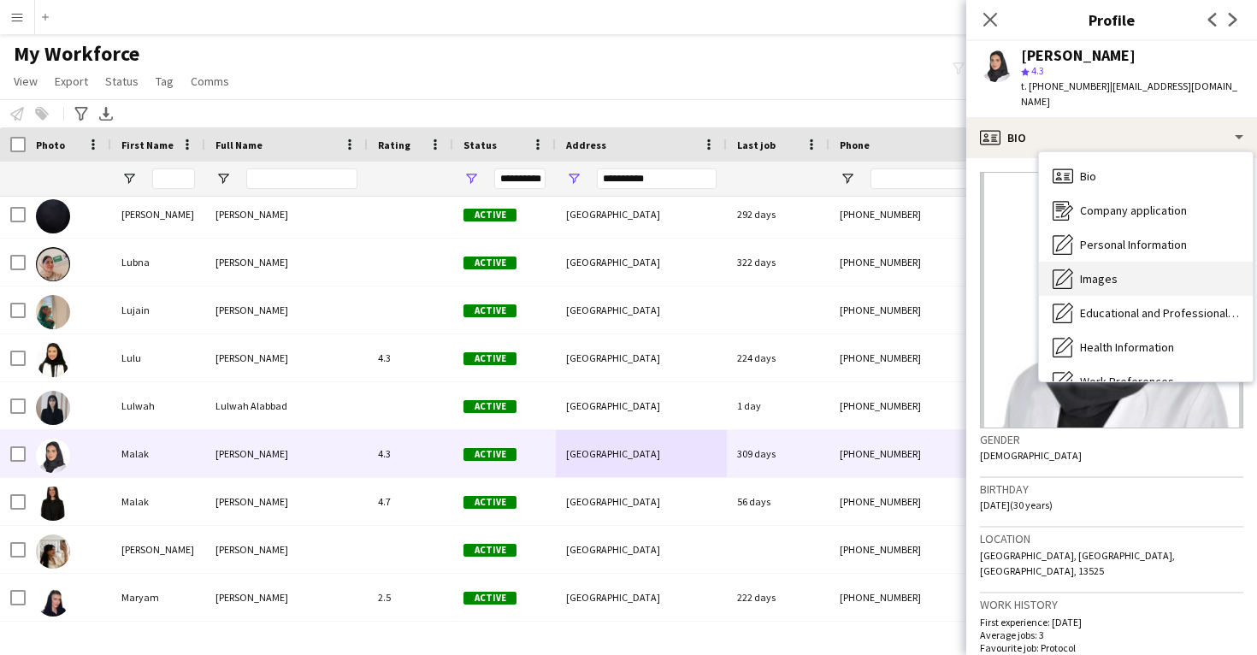
click at [1117, 282] on div "Images Images" at bounding box center [1146, 279] width 214 height 34
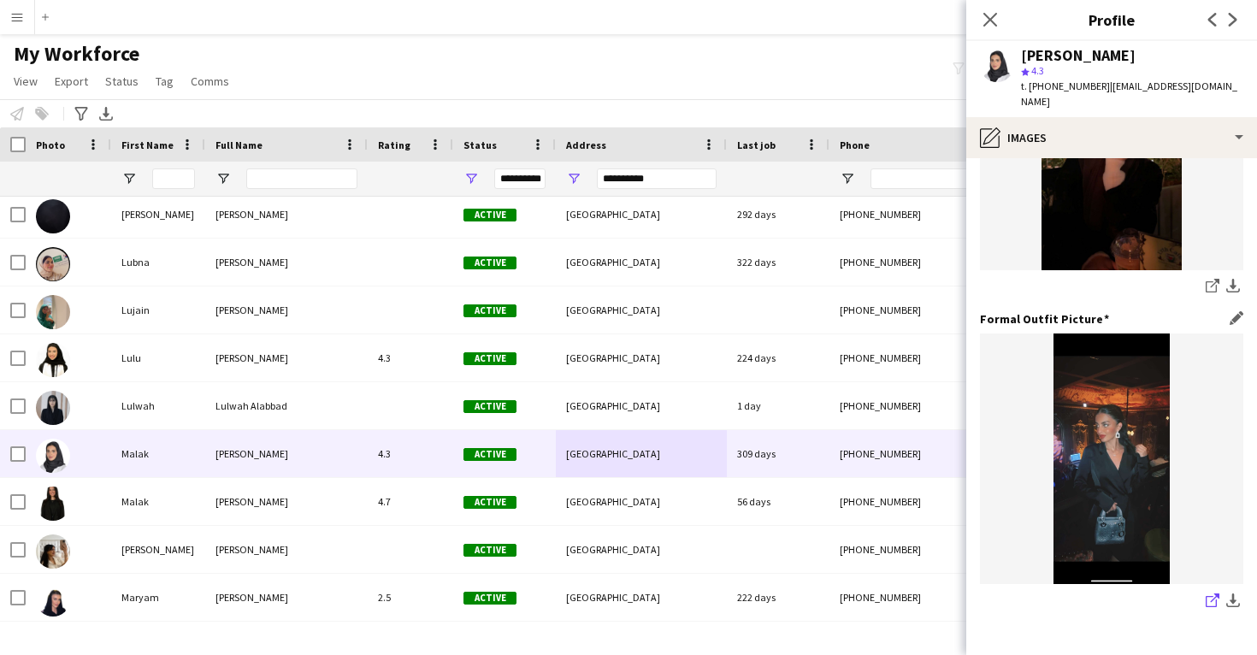
click at [1208, 600] on icon "share-external-link-1" at bounding box center [1213, 600] width 14 height 14
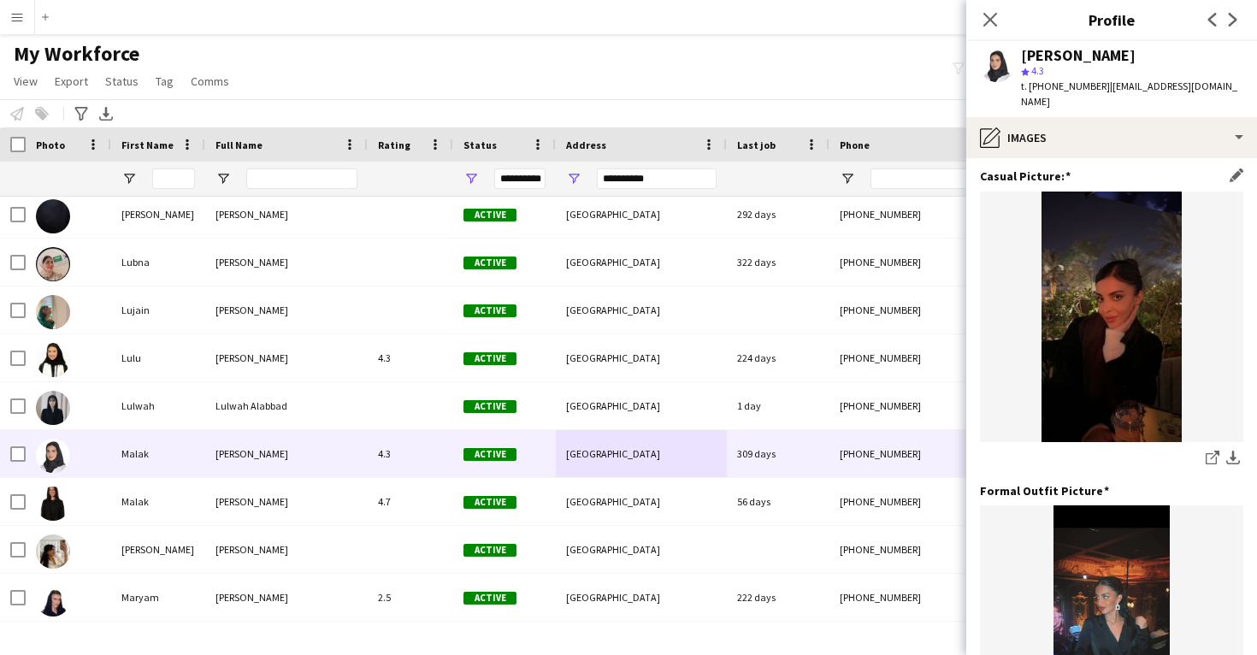
scroll to position [321, 0]
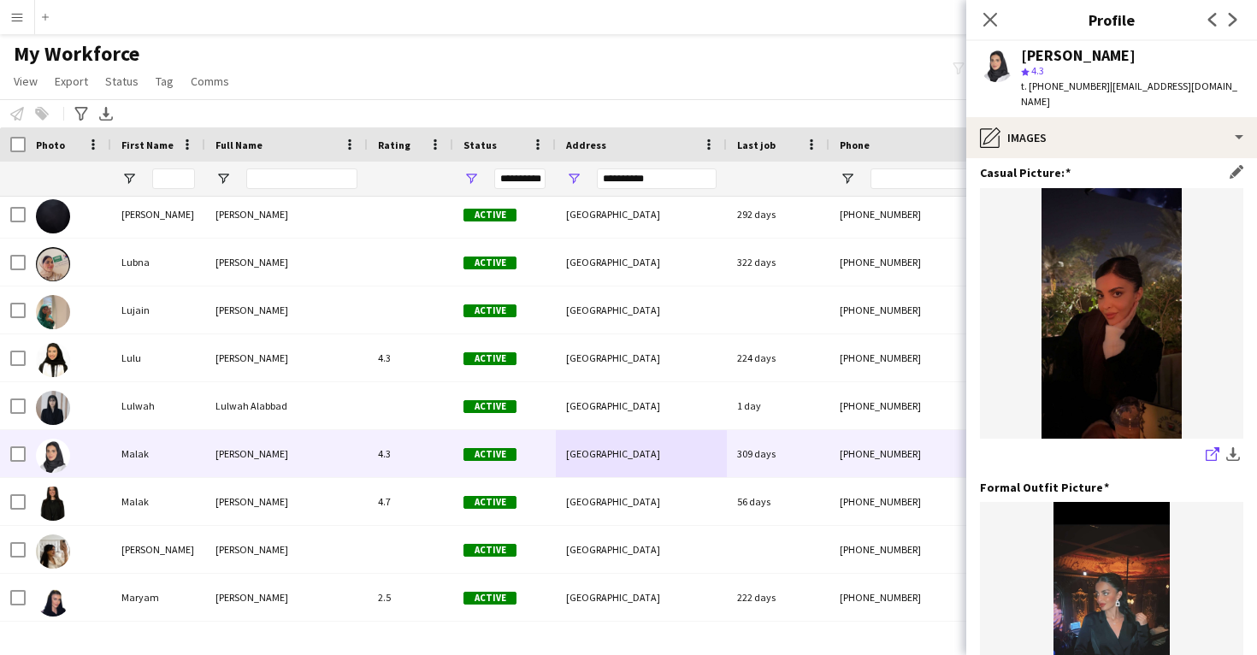
click at [1212, 454] on icon "share-external-link-1" at bounding box center [1213, 454] width 14 height 14
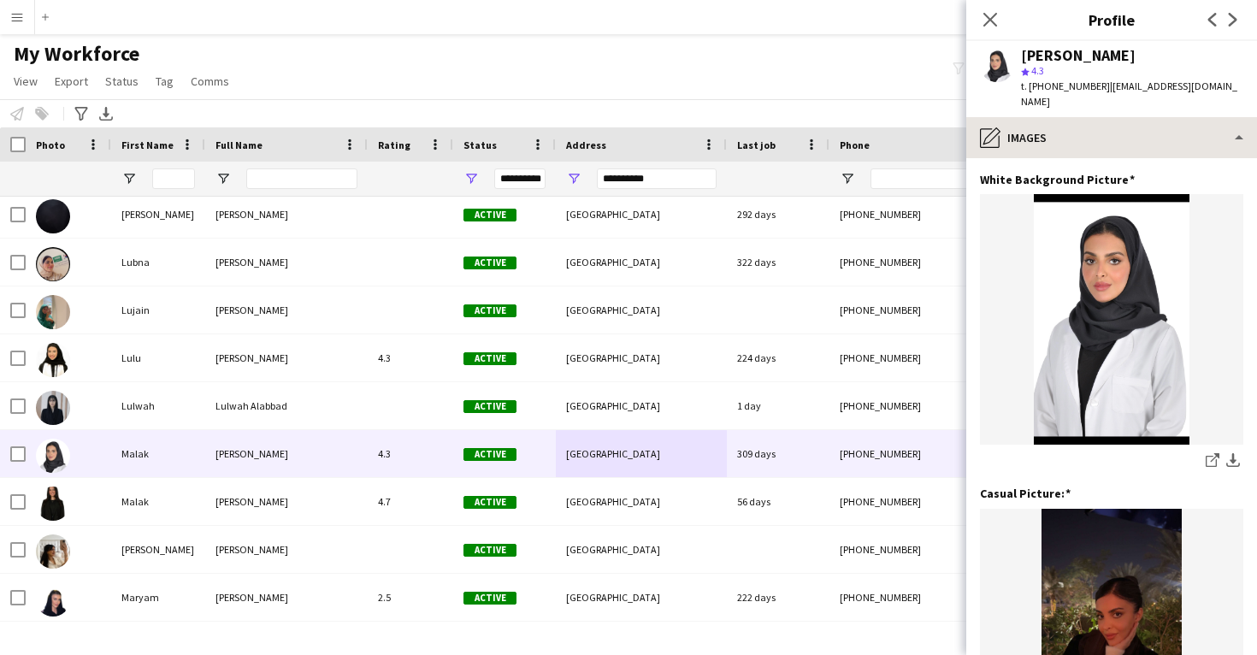
scroll to position [0, 0]
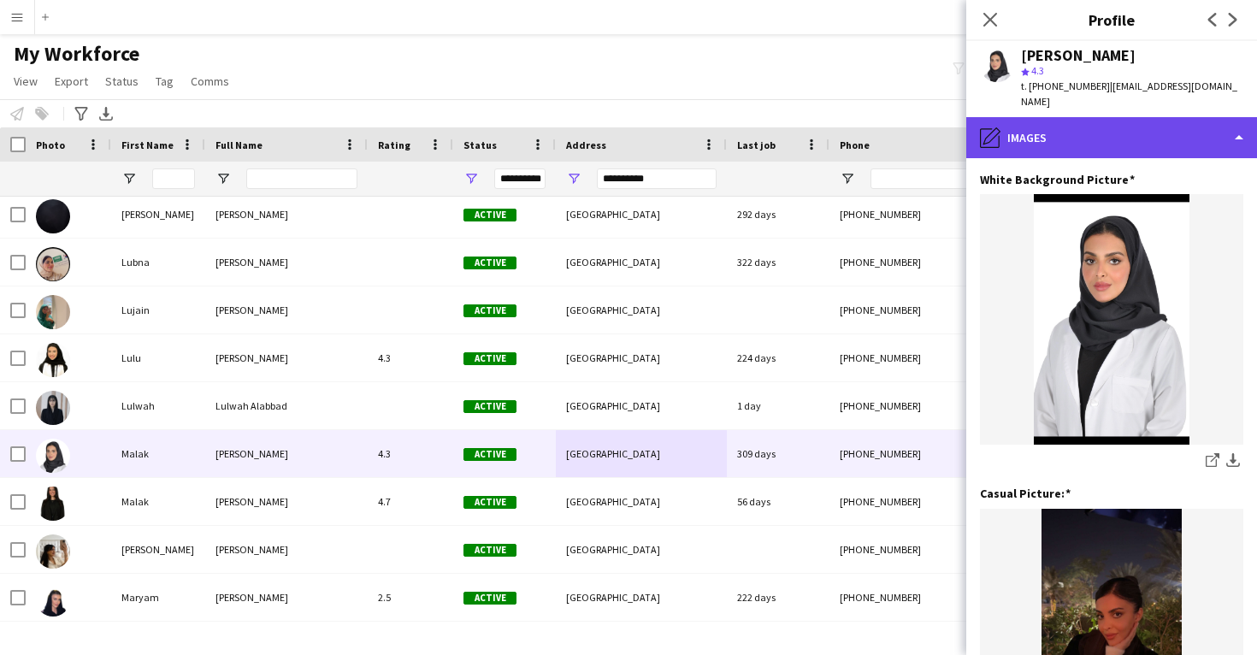
click at [1064, 123] on div "pencil4 Images" at bounding box center [1111, 137] width 291 height 41
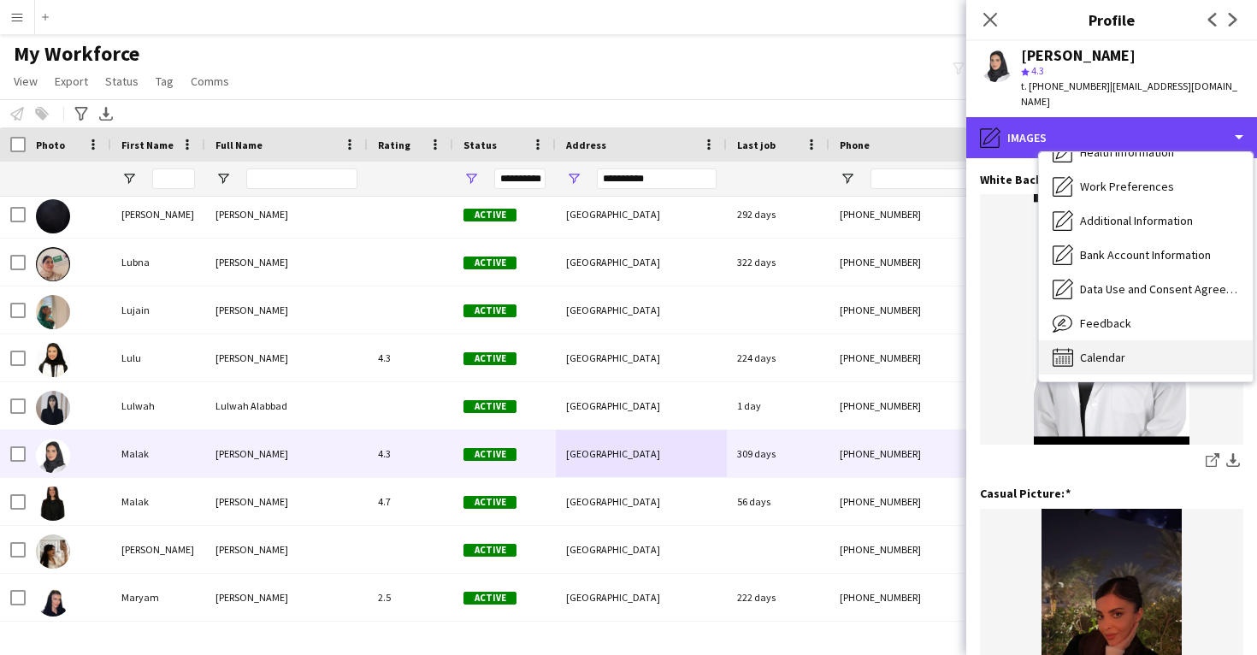
scroll to position [195, 0]
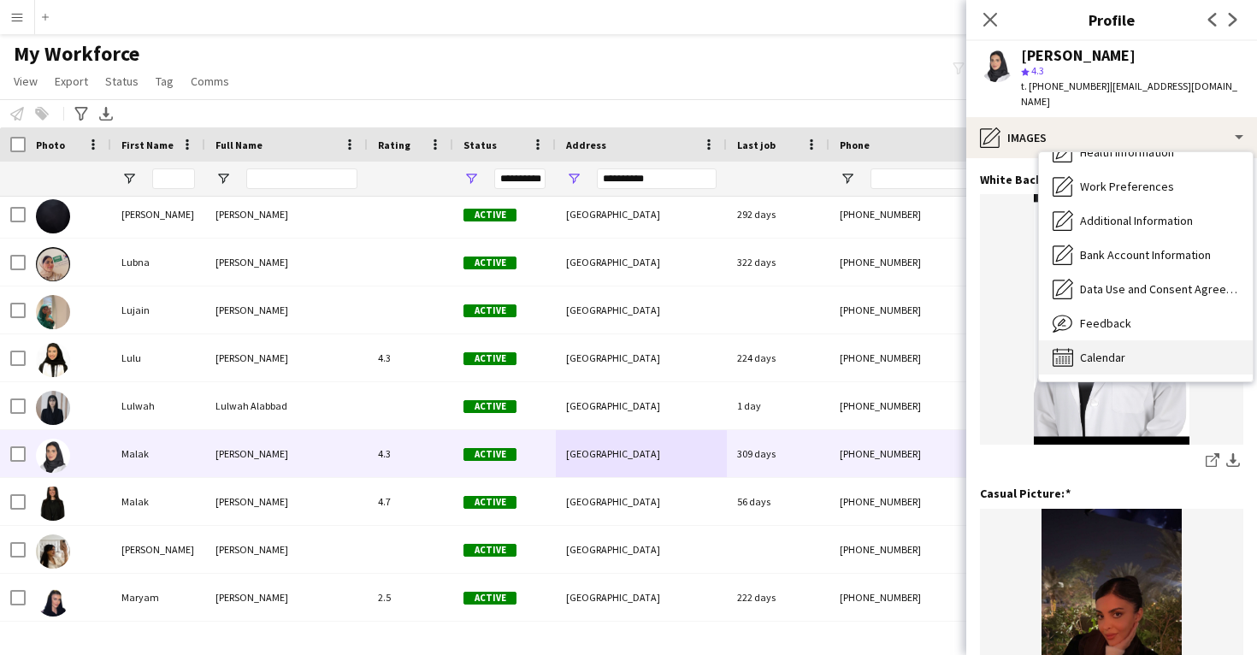
click at [1106, 354] on span "Calendar" at bounding box center [1102, 357] width 45 height 15
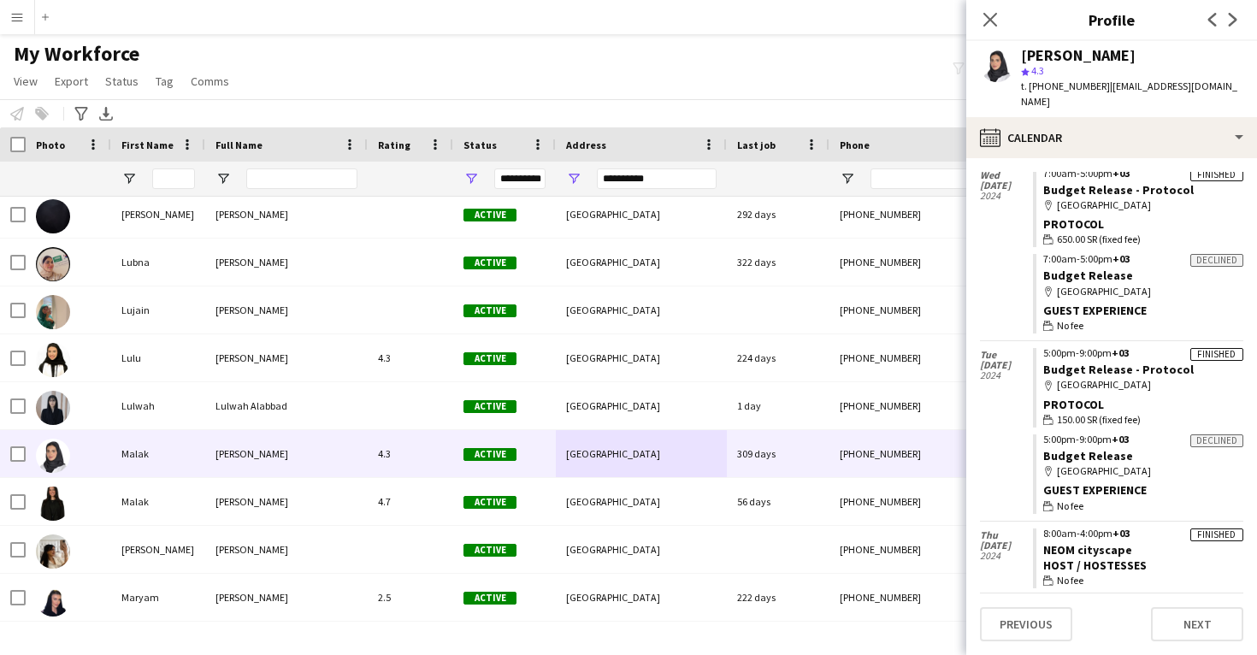
scroll to position [56, 0]
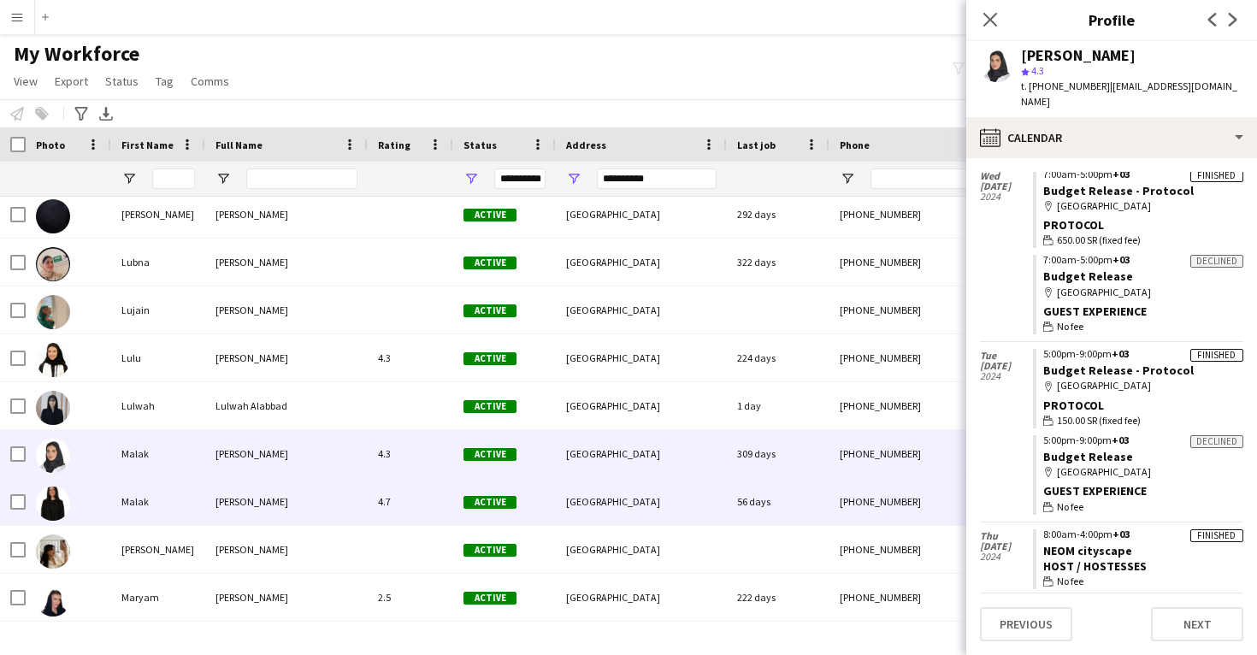
click at [834, 519] on div "[PHONE_NUMBER]" at bounding box center [939, 501] width 219 height 47
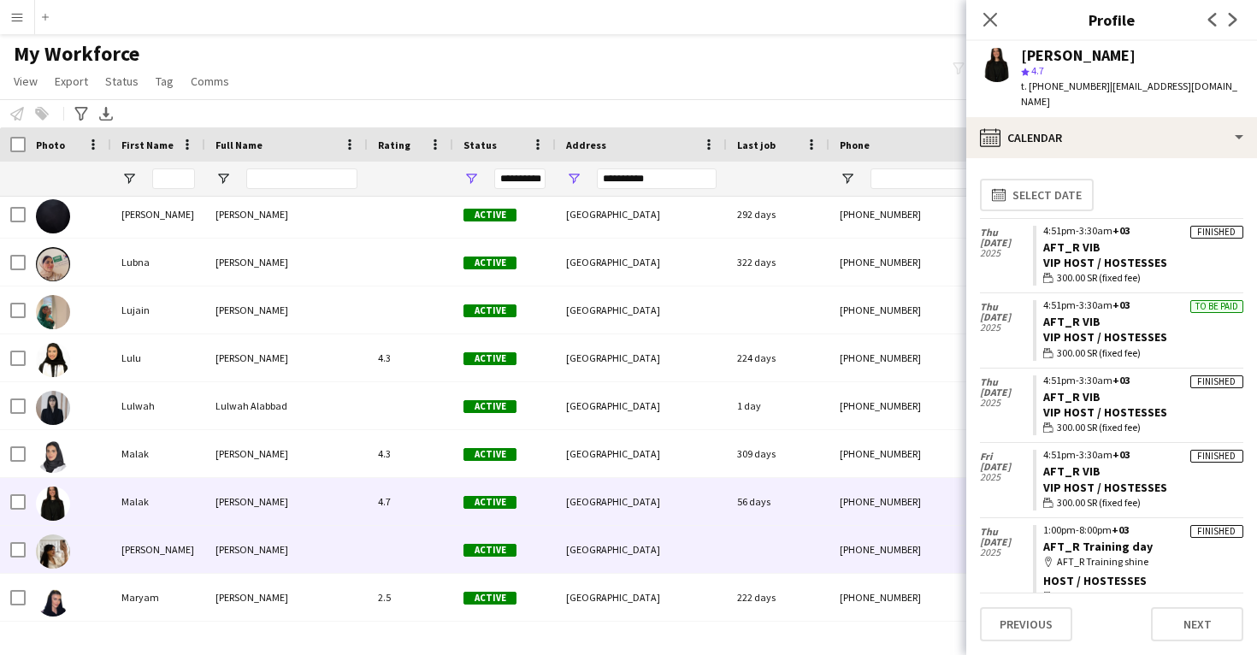
click at [796, 544] on div at bounding box center [778, 549] width 103 height 47
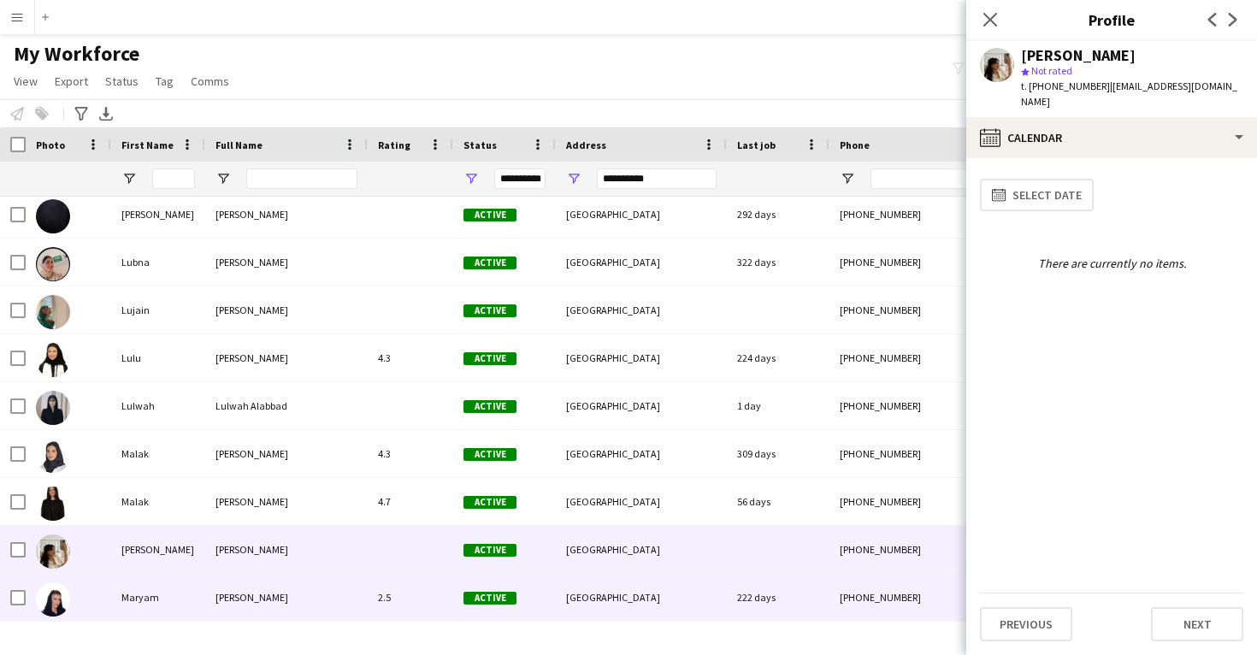
click at [772, 587] on div "222 days" at bounding box center [778, 597] width 103 height 47
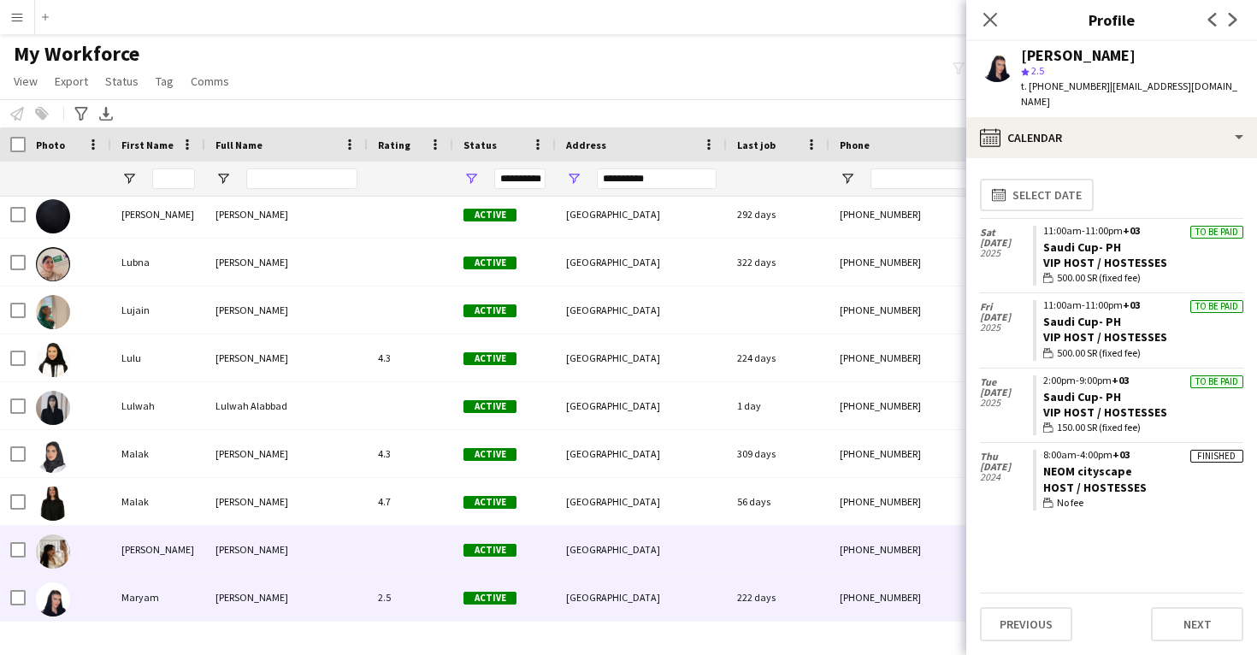
click at [771, 557] on div at bounding box center [778, 549] width 103 height 47
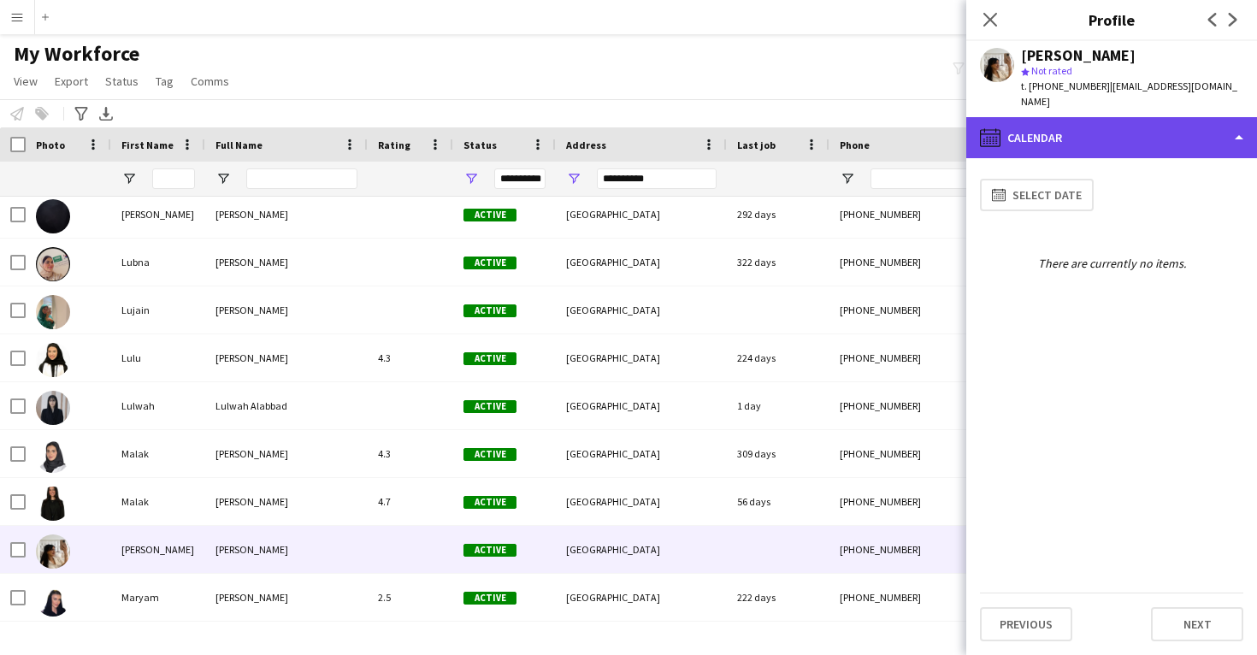
click at [1050, 133] on div "calendar-full Calendar" at bounding box center [1111, 137] width 291 height 41
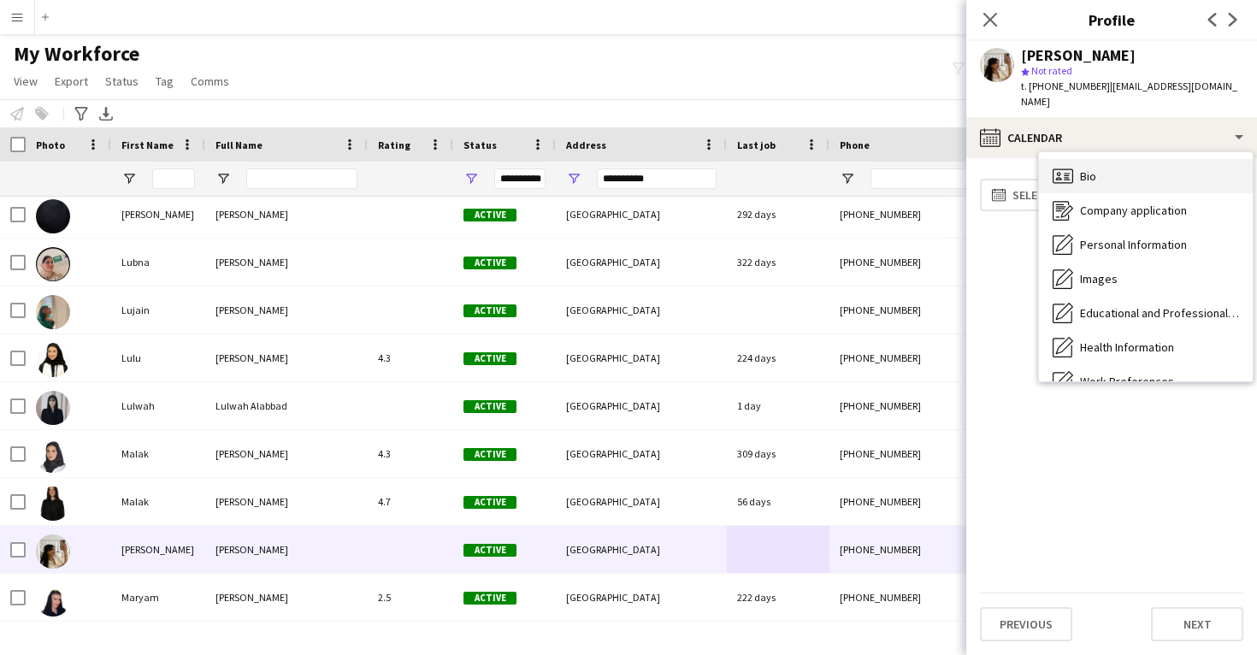
click at [1069, 174] on icon at bounding box center [1066, 174] width 5 height 1
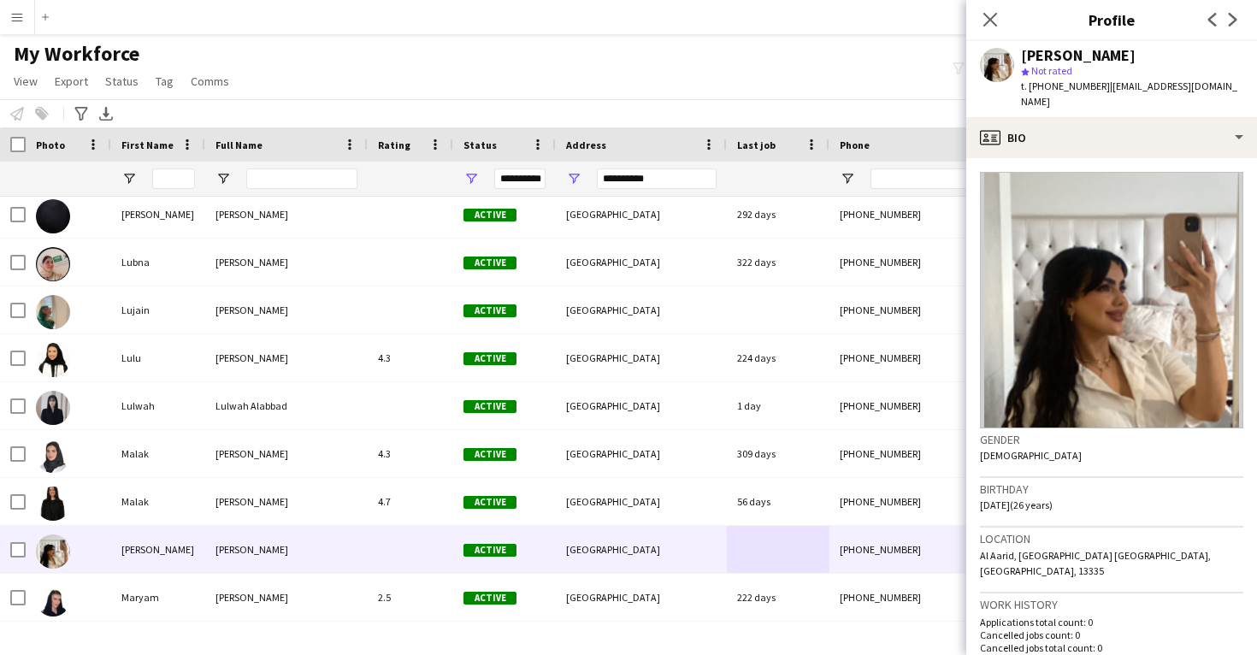
click at [1073, 158] on app-crew-profile-bio "Gender [DEMOGRAPHIC_DATA] Birthday [DEMOGRAPHIC_DATA] (26 years) Location [GEOG…" at bounding box center [1111, 406] width 291 height 497
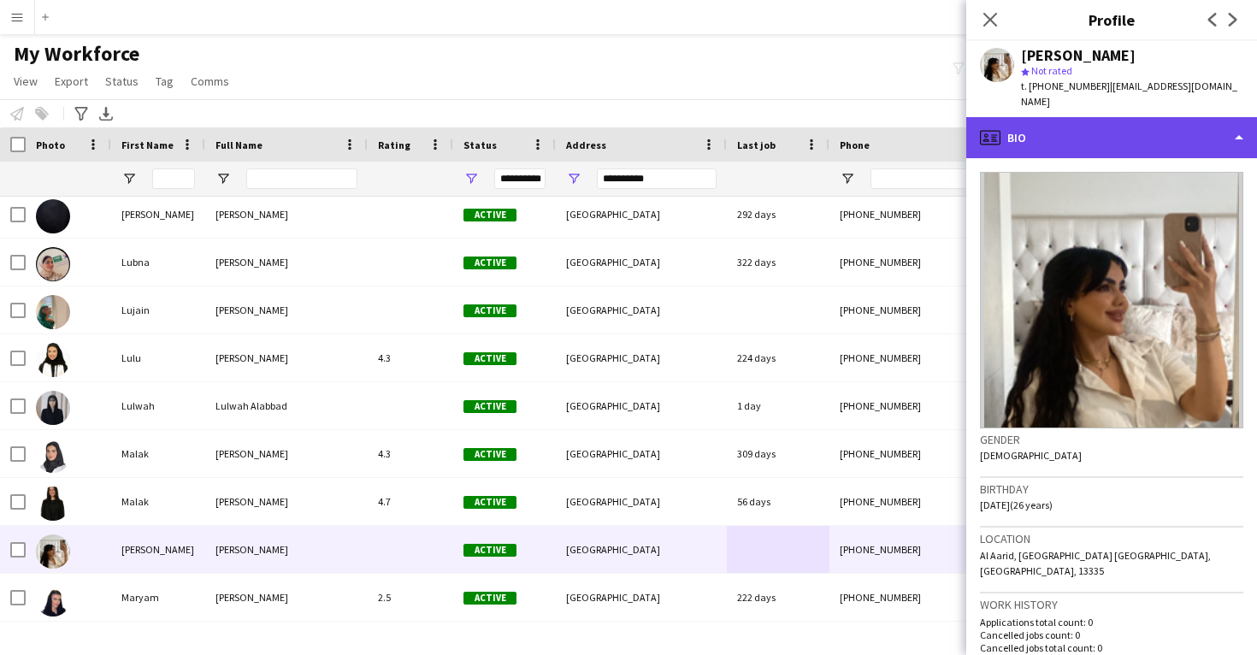
click at [1076, 135] on div "profile Bio" at bounding box center [1111, 137] width 291 height 41
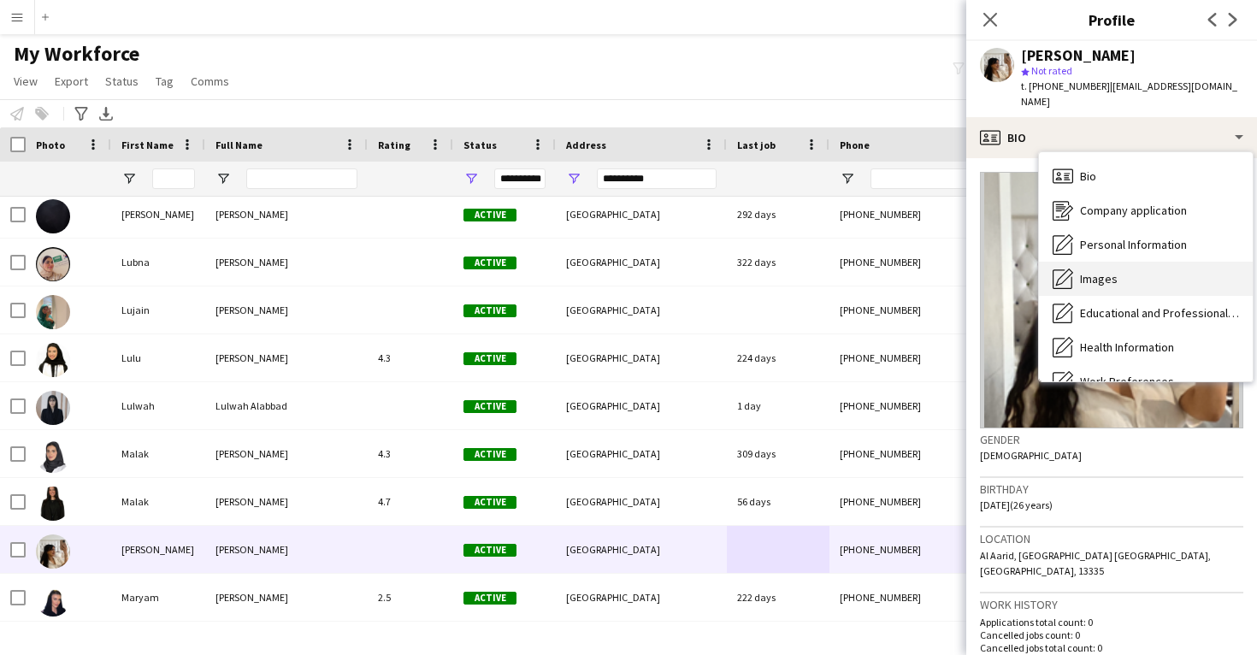
click at [1102, 271] on span "Images" at bounding box center [1099, 278] width 38 height 15
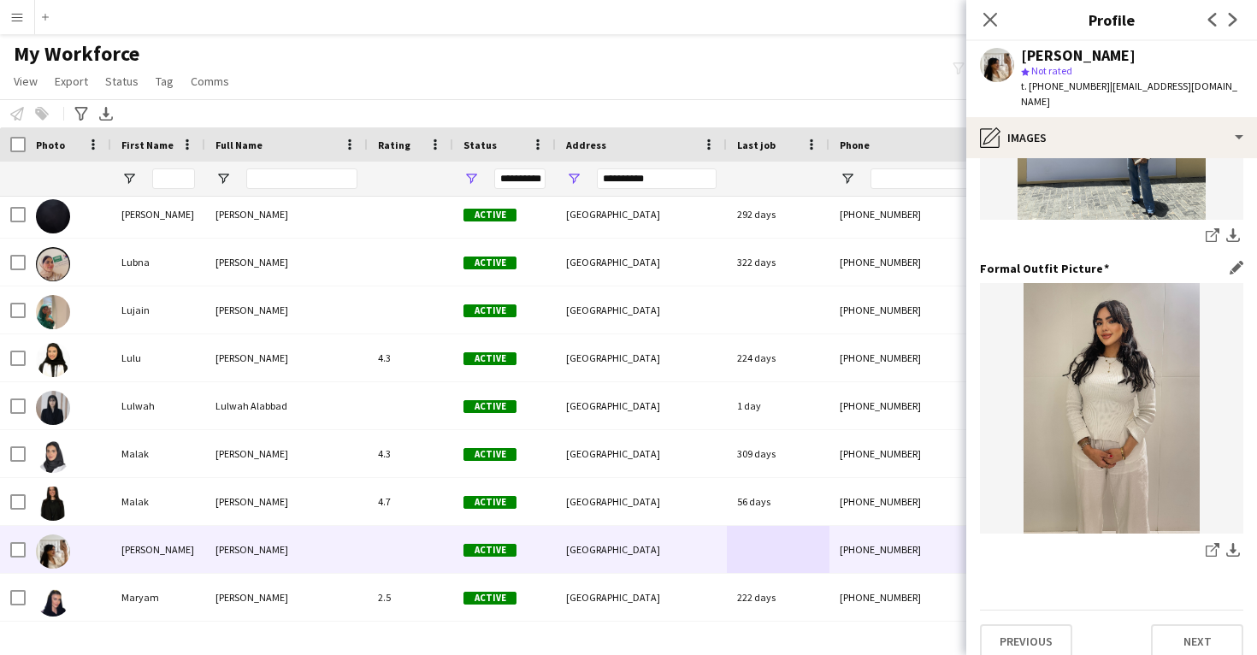
scroll to position [539, 0]
click at [1205, 542] on link "share-external-link-1" at bounding box center [1212, 552] width 21 height 21
click at [1210, 544] on icon "share-external-link-1" at bounding box center [1213, 551] width 14 height 14
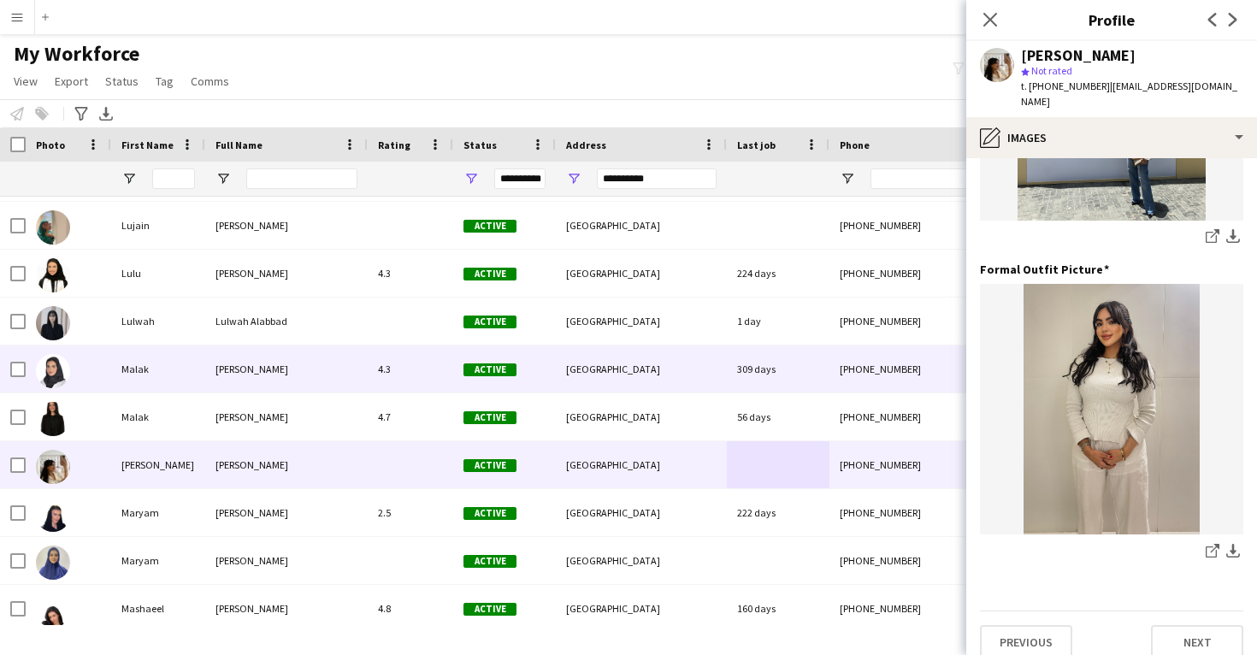
scroll to position [3863, 0]
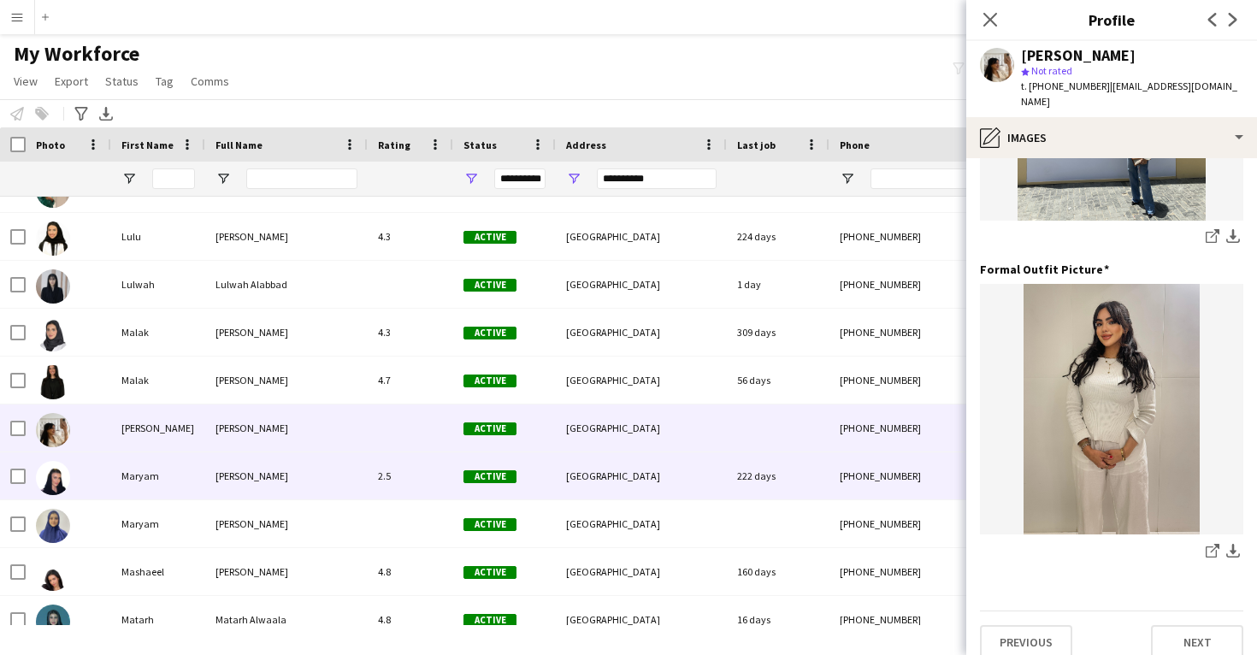
click at [517, 484] on div "Active" at bounding box center [504, 475] width 103 height 47
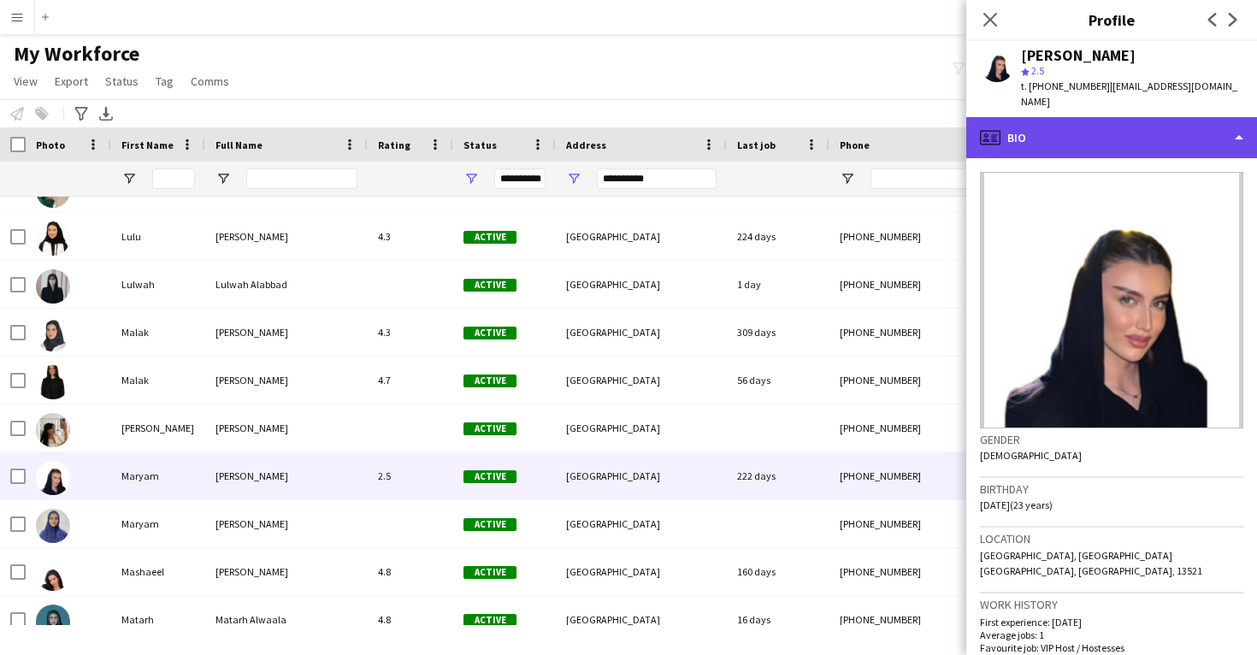
click at [1022, 121] on div "profile Bio" at bounding box center [1111, 137] width 291 height 41
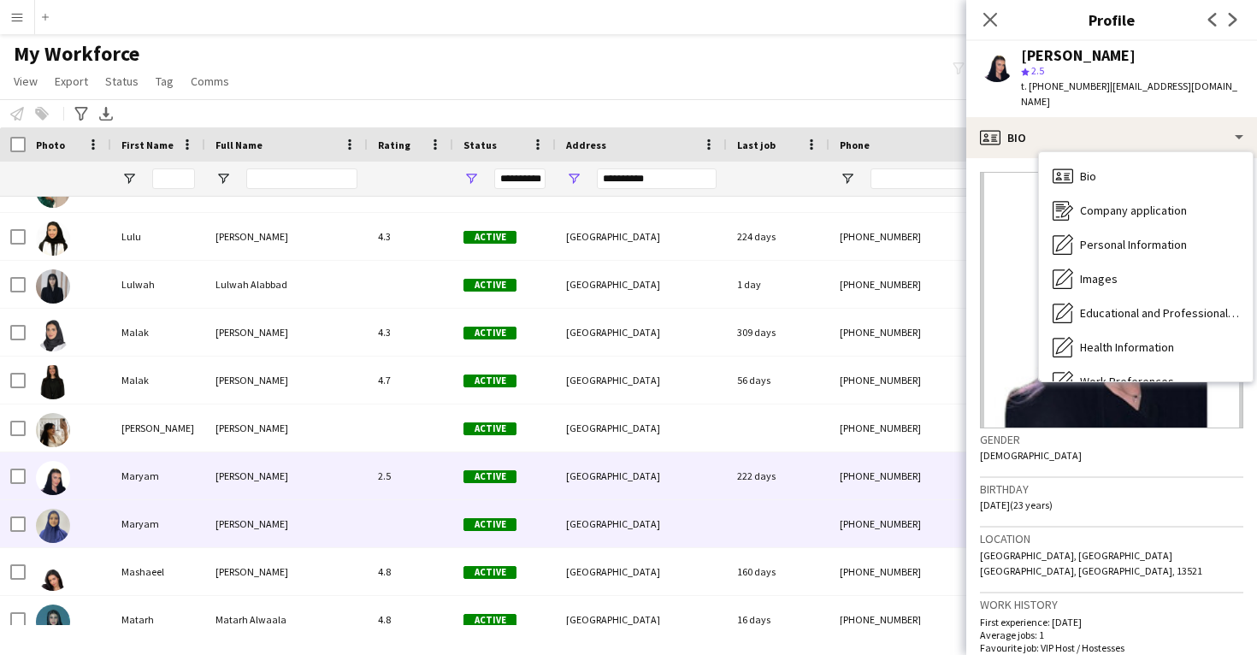
click at [638, 523] on div "[GEOGRAPHIC_DATA]" at bounding box center [641, 523] width 171 height 47
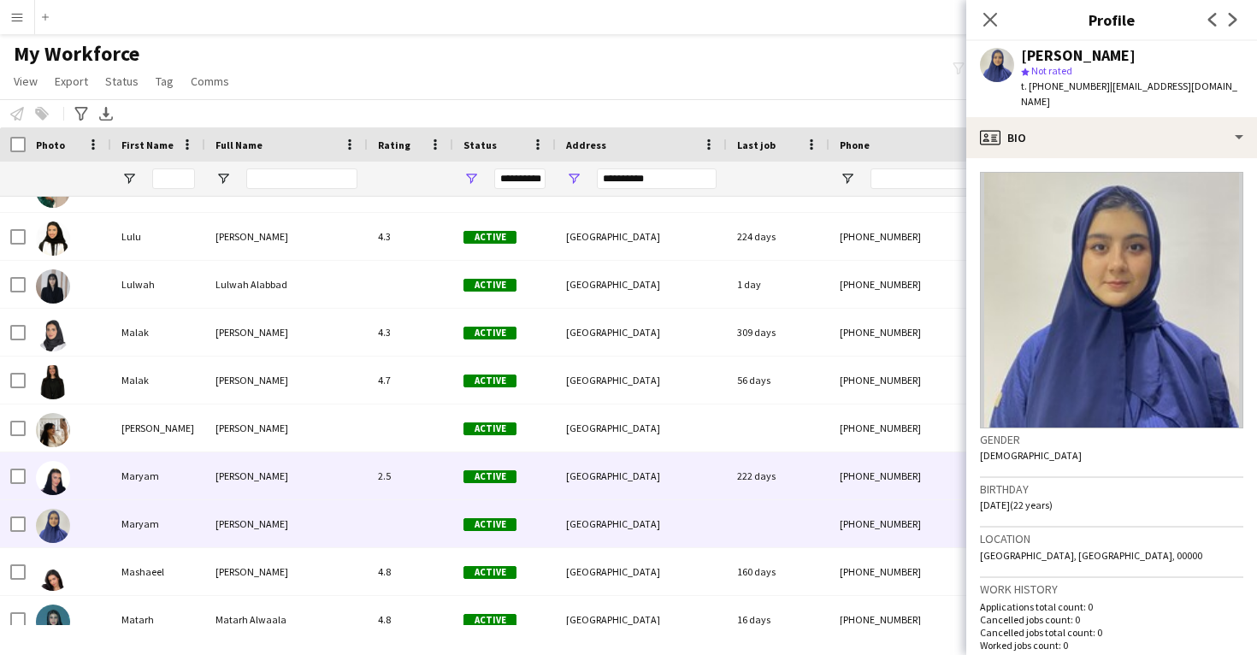
click at [641, 492] on div "[GEOGRAPHIC_DATA]" at bounding box center [641, 475] width 171 height 47
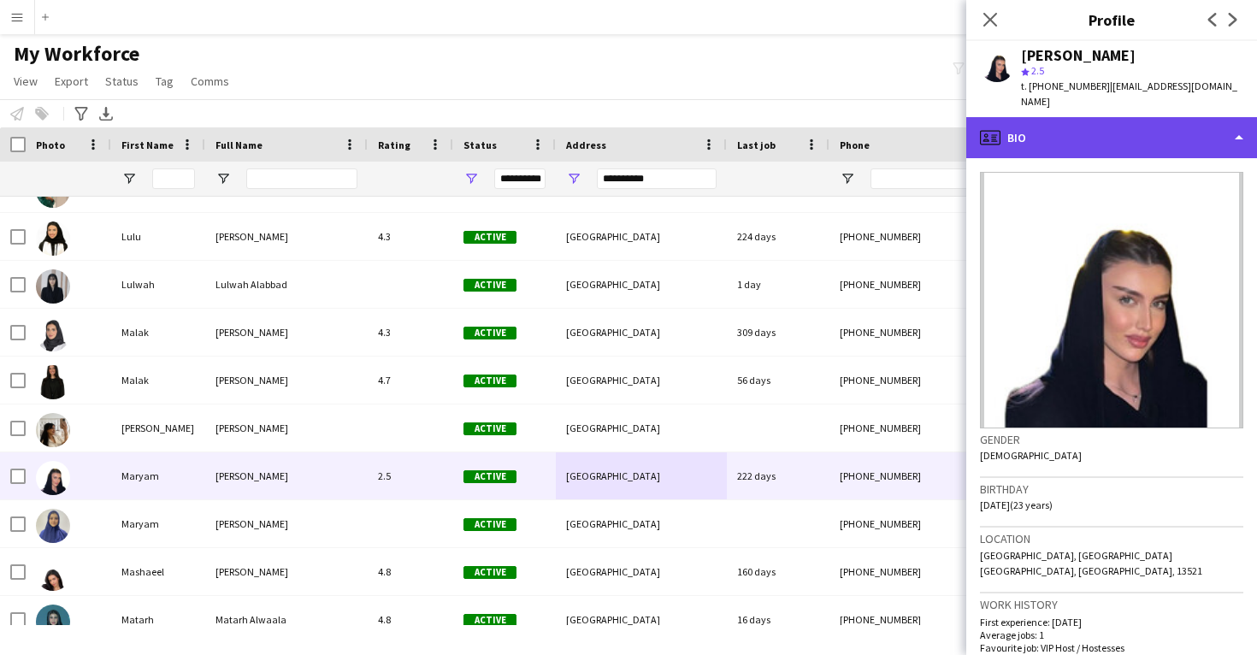
click at [1086, 117] on div "profile Bio" at bounding box center [1111, 137] width 291 height 41
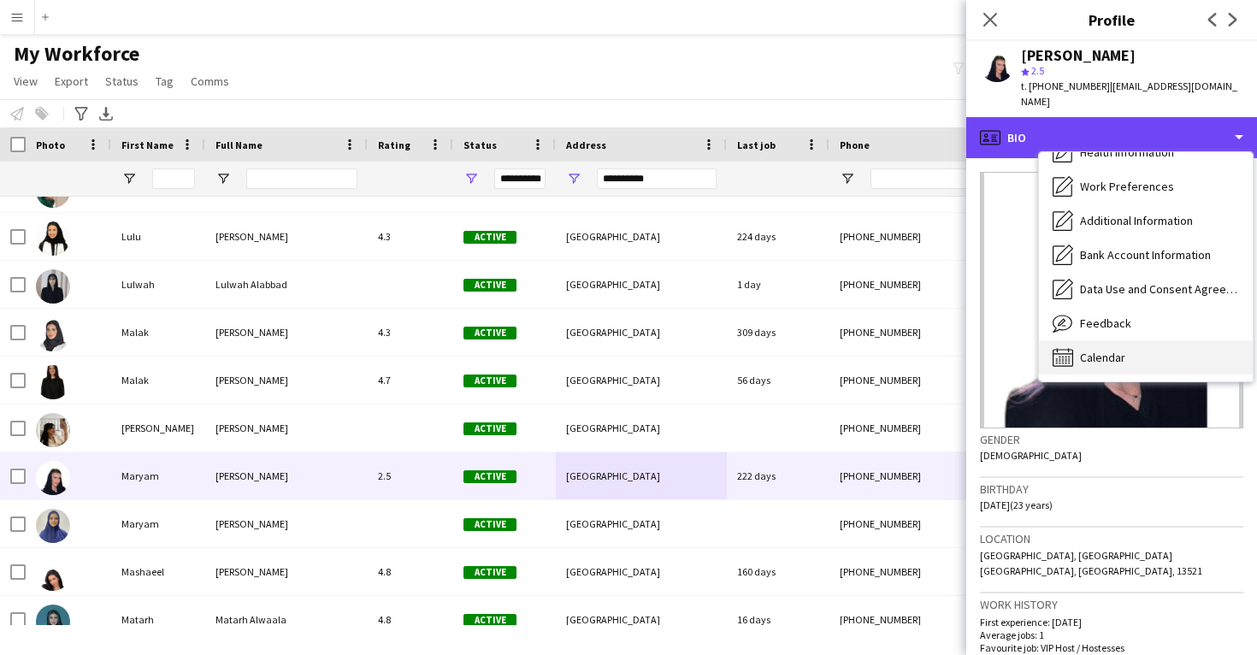
scroll to position [195, 0]
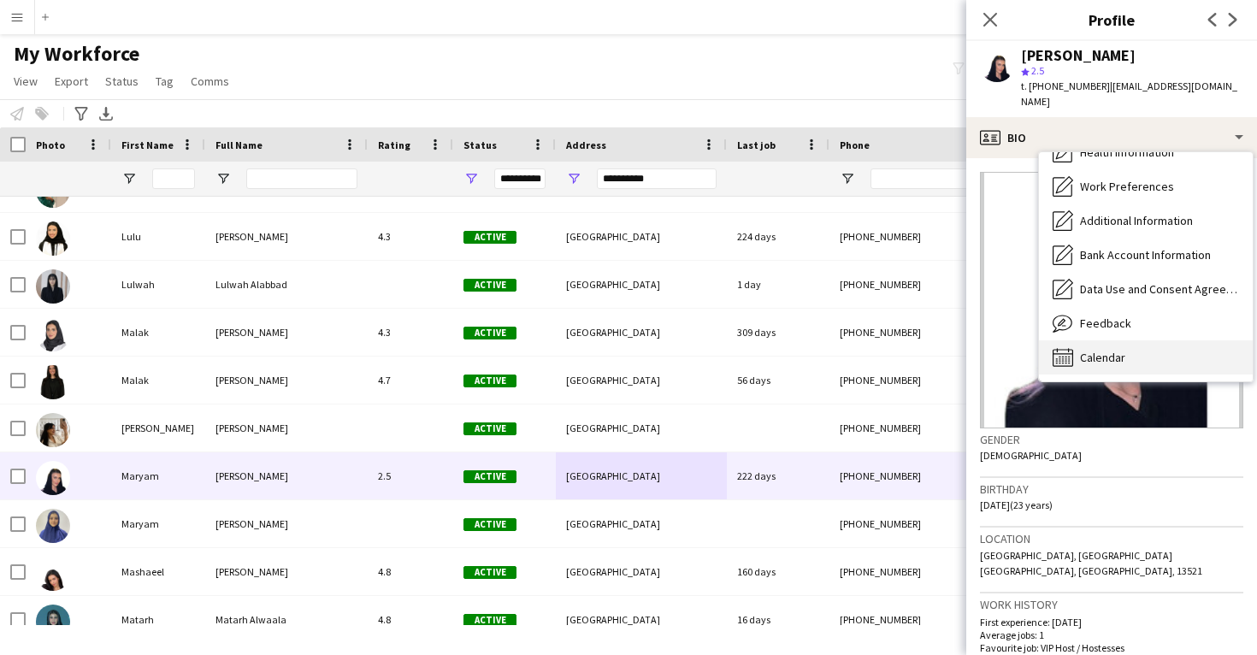
click at [1118, 350] on span "Calendar" at bounding box center [1102, 357] width 45 height 15
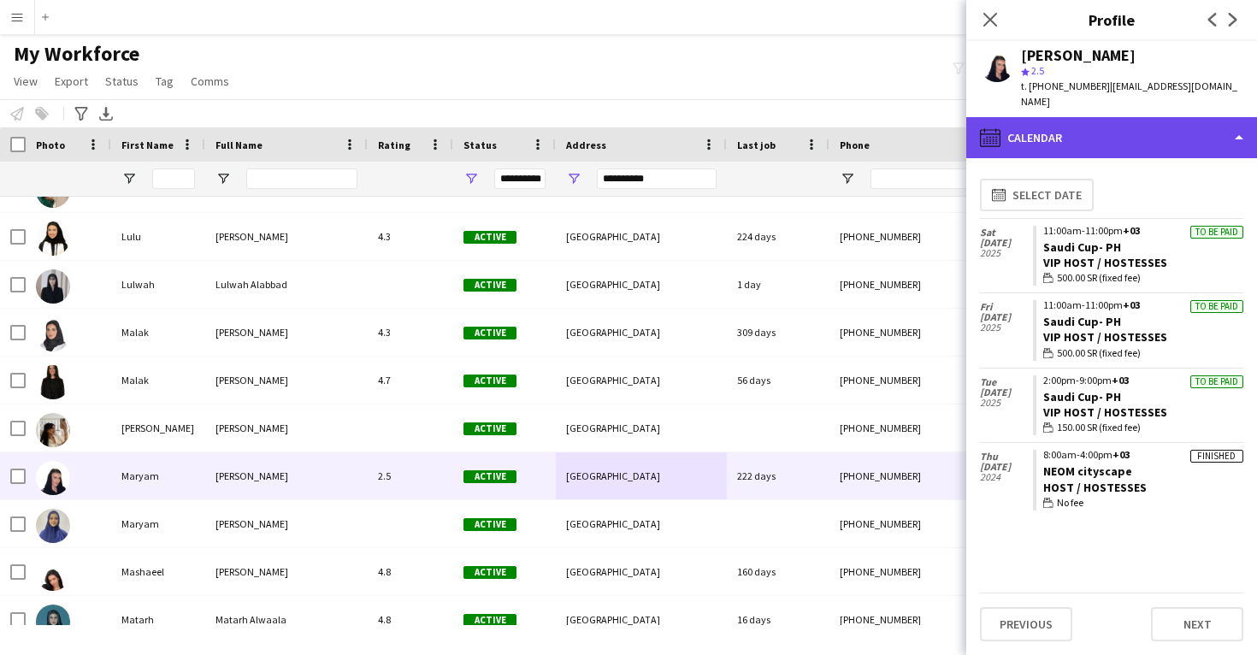
click at [1114, 129] on div "calendar-full Calendar" at bounding box center [1111, 137] width 291 height 41
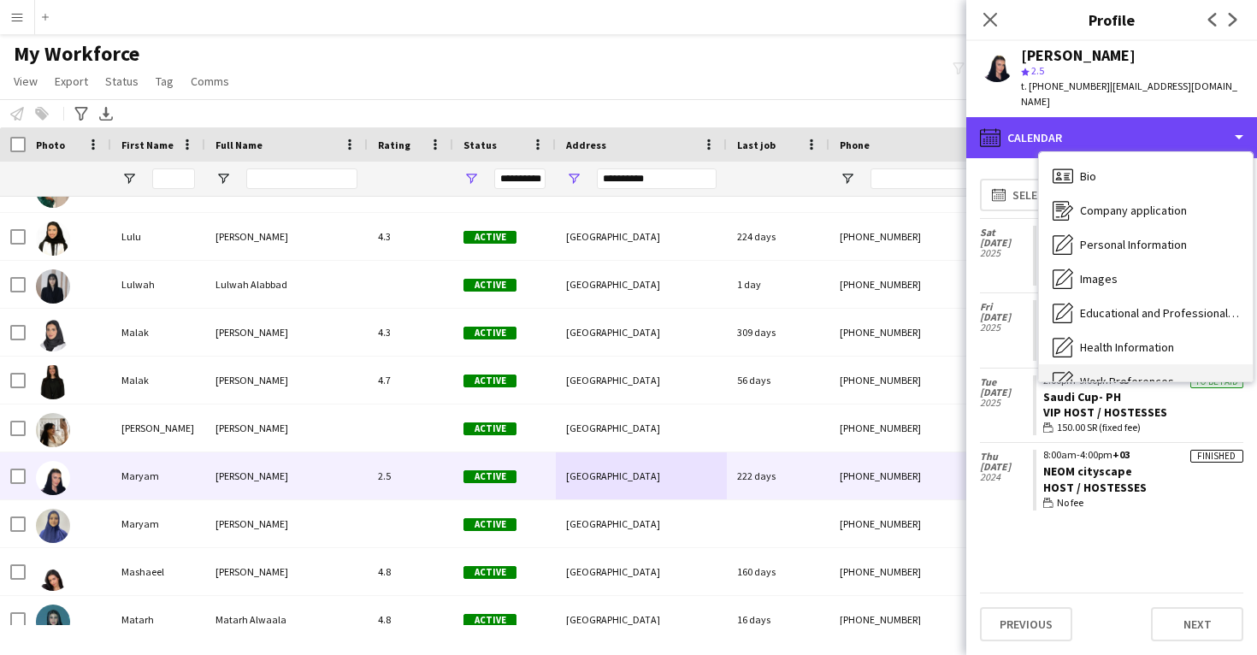
scroll to position [-1, 0]
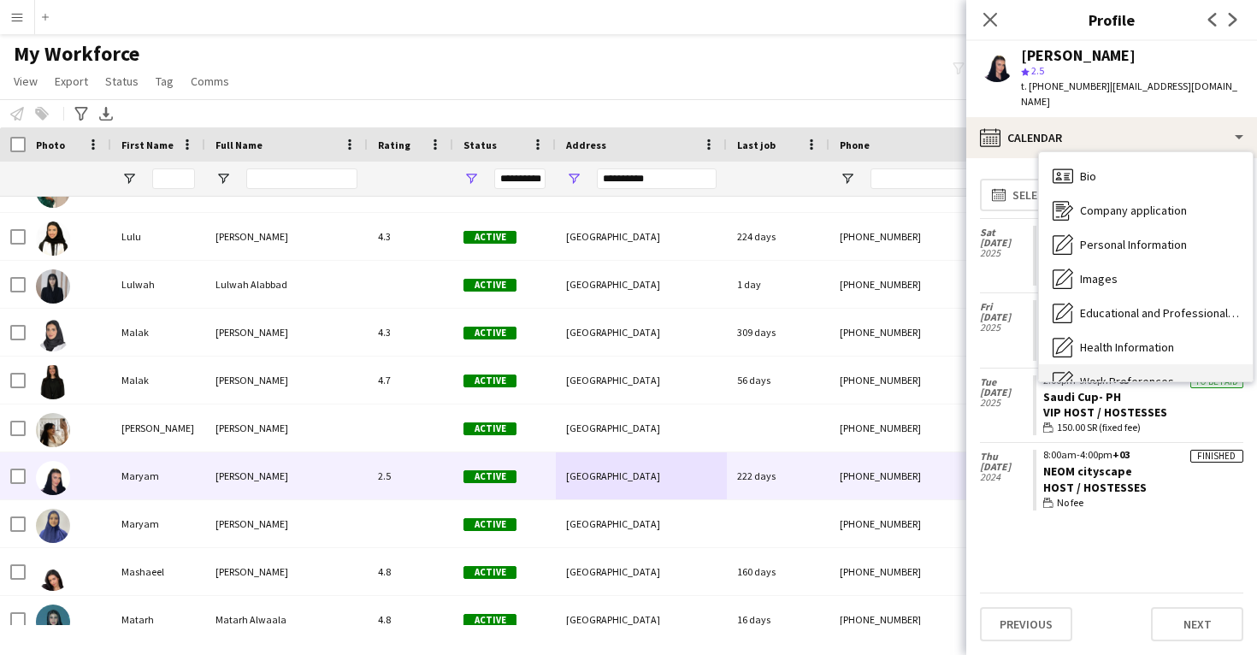
click at [1116, 193] on div "Company application Company application" at bounding box center [1146, 210] width 214 height 34
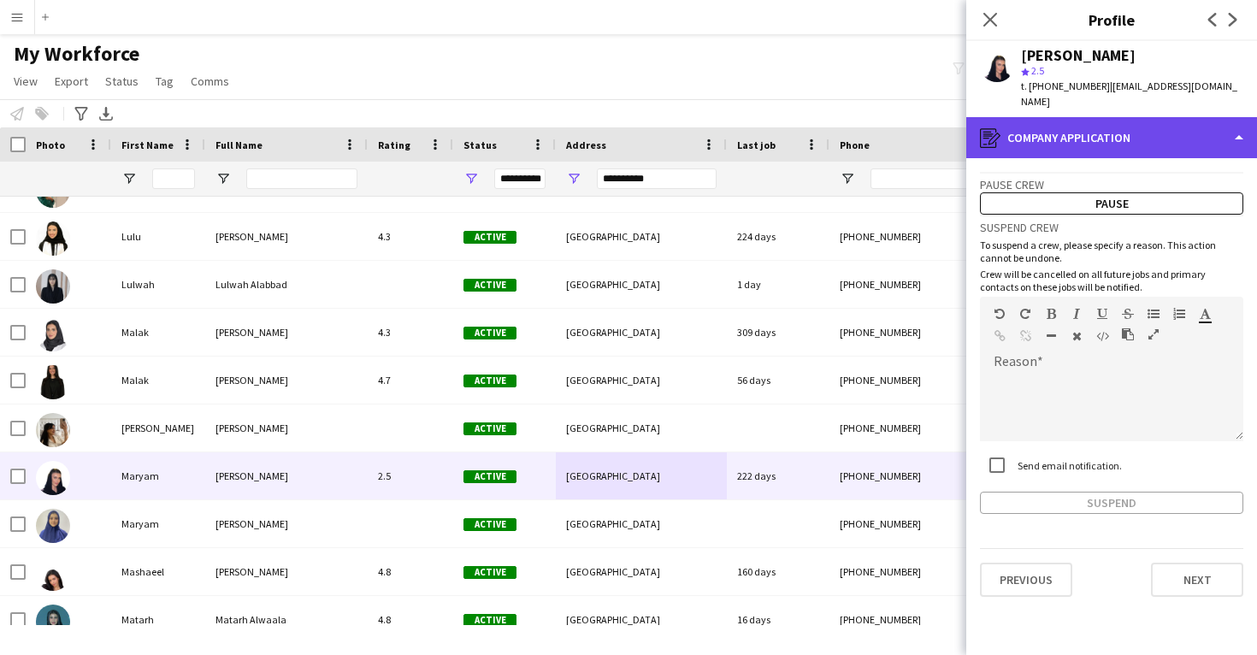
click at [1105, 129] on div "register Company application" at bounding box center [1111, 137] width 291 height 41
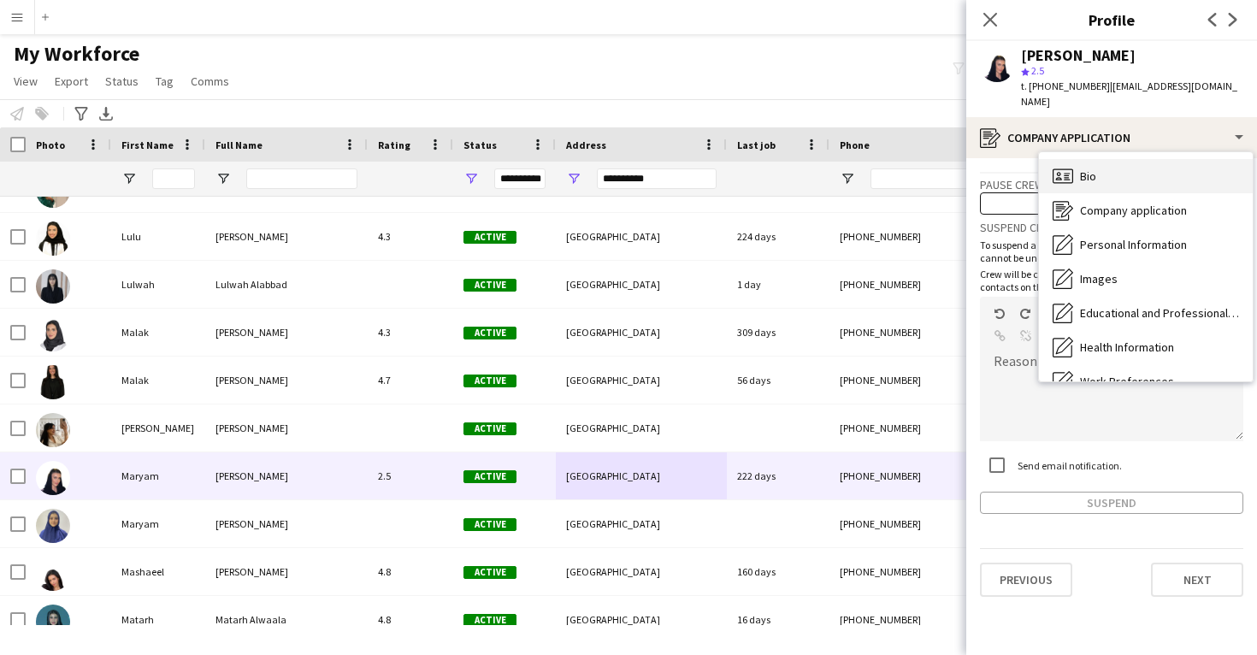
click at [1113, 161] on div "Bio Bio" at bounding box center [1146, 176] width 214 height 34
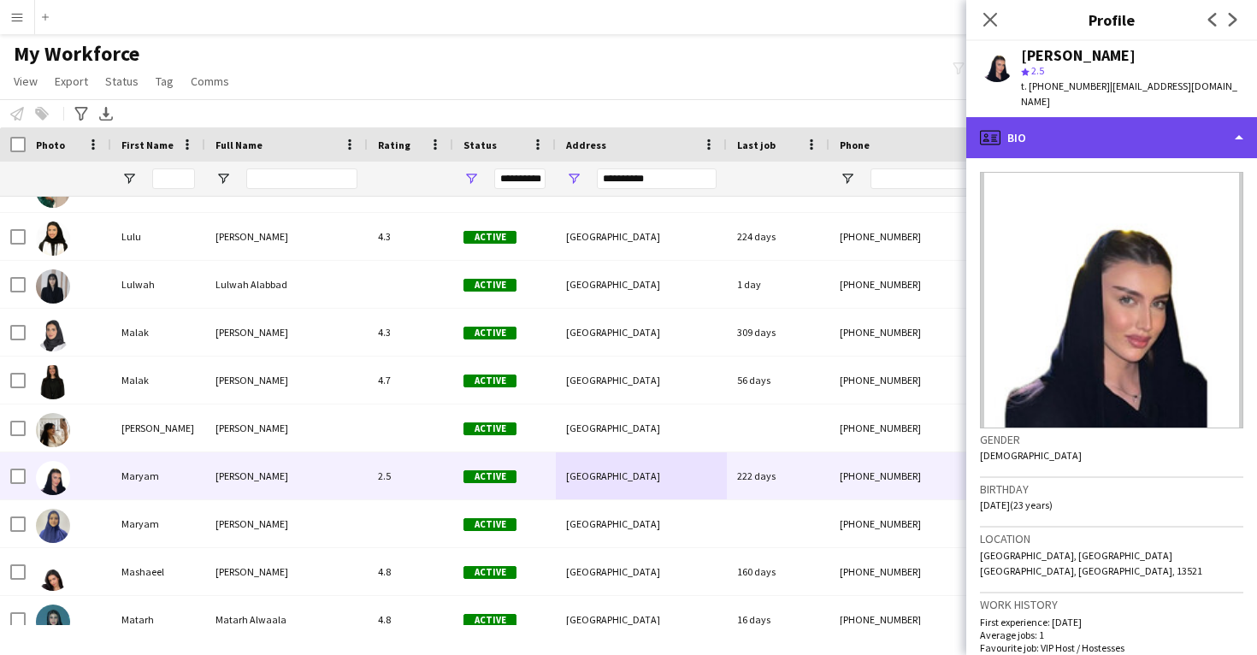
click at [1083, 117] on div "profile Bio" at bounding box center [1111, 137] width 291 height 41
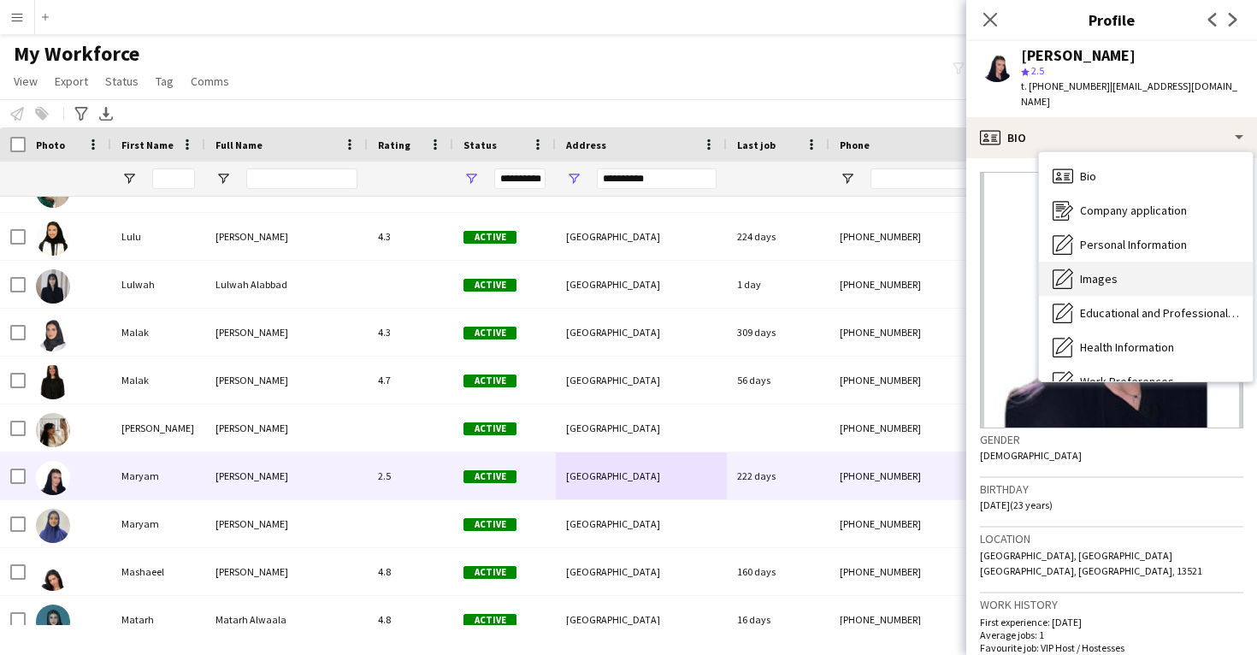
click at [1125, 266] on div "Images Images" at bounding box center [1146, 279] width 214 height 34
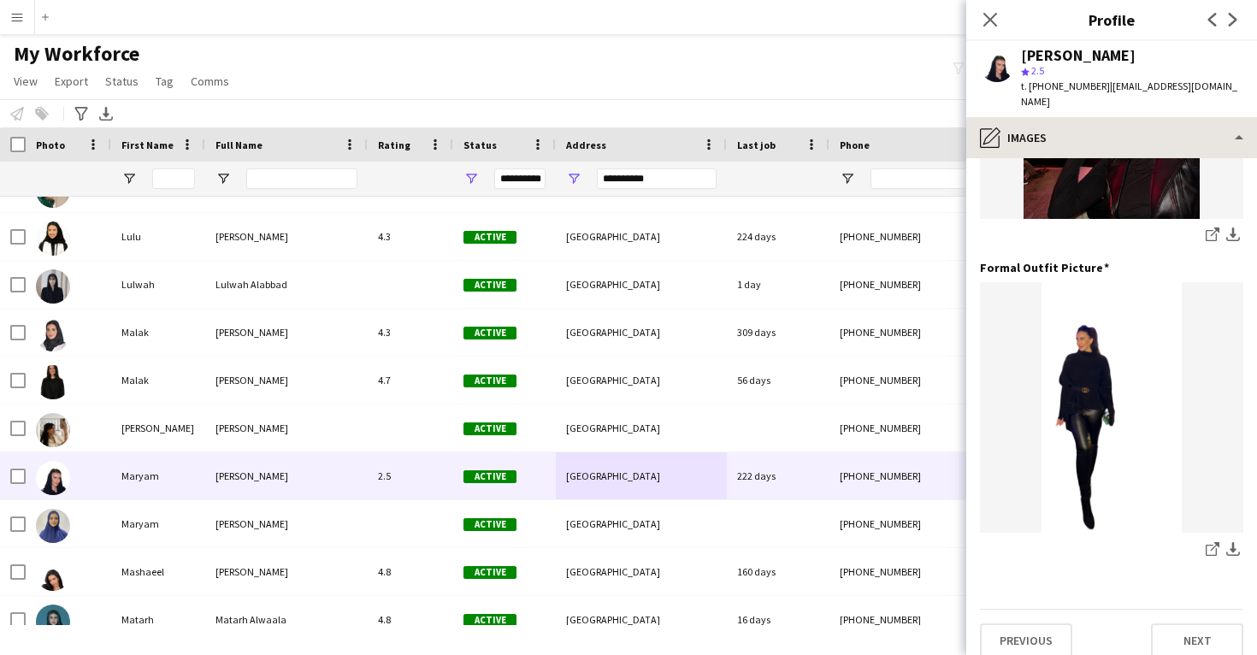
scroll to position [539, 0]
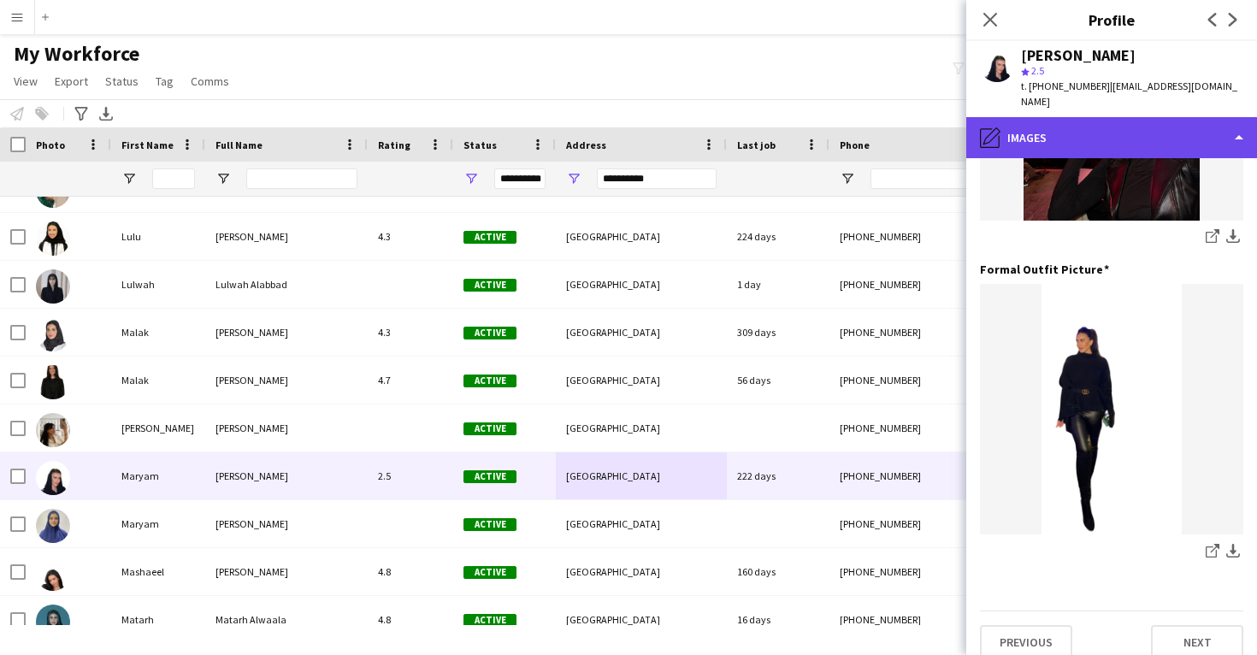
click at [1106, 117] on div "pencil4 Images" at bounding box center [1111, 137] width 291 height 41
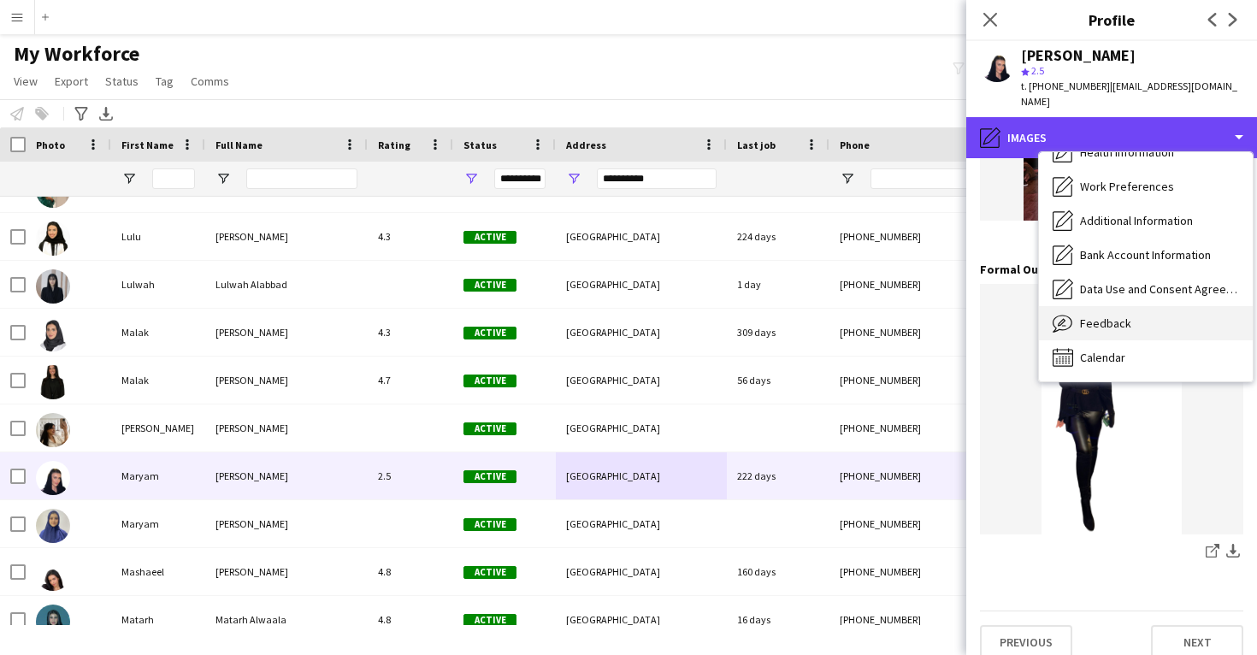
scroll to position [195, 0]
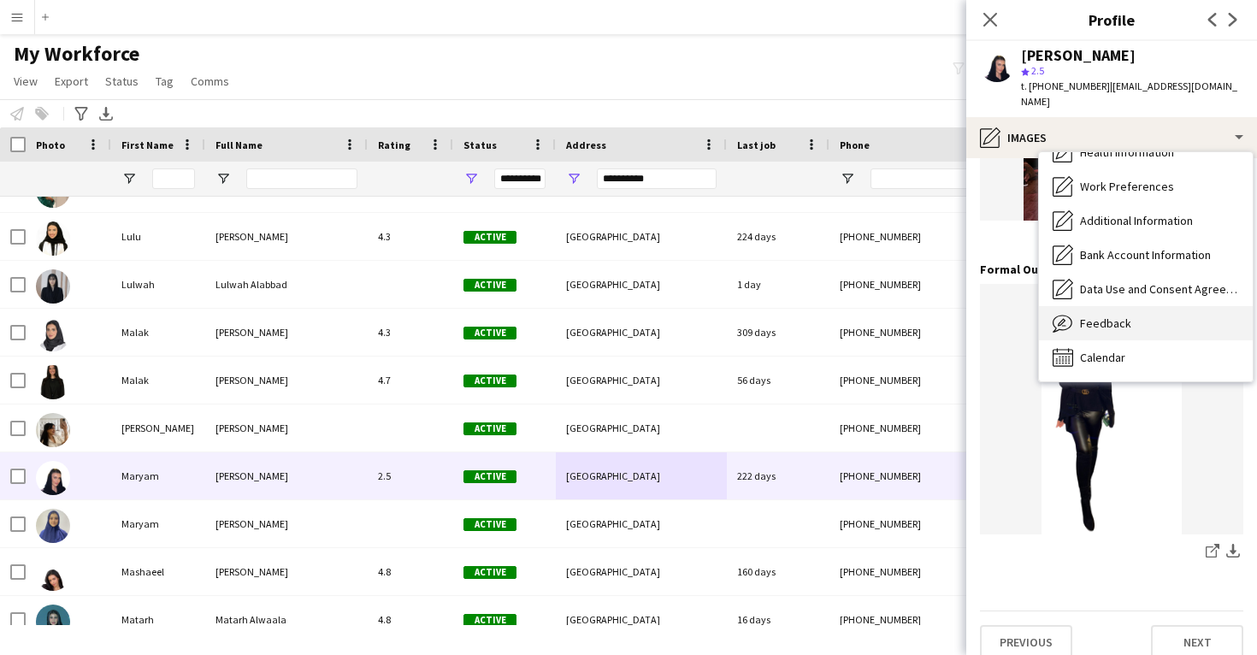
click at [1126, 316] on span "Feedback" at bounding box center [1105, 323] width 51 height 15
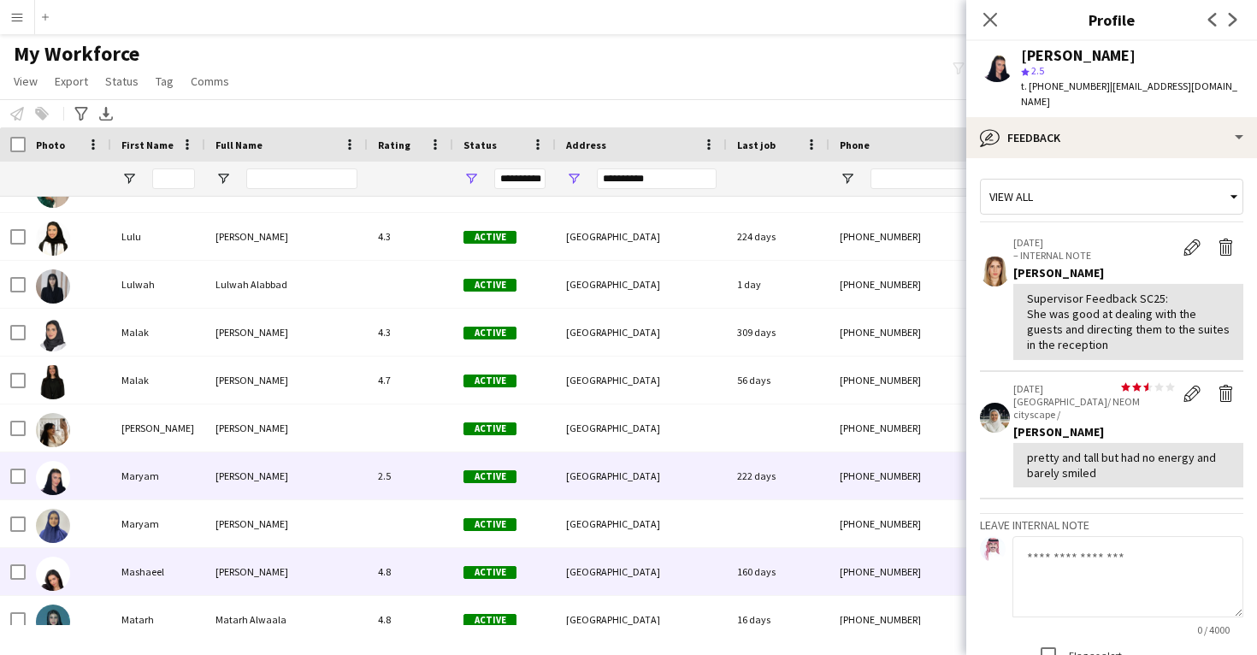
click at [812, 554] on div "160 days" at bounding box center [778, 571] width 103 height 47
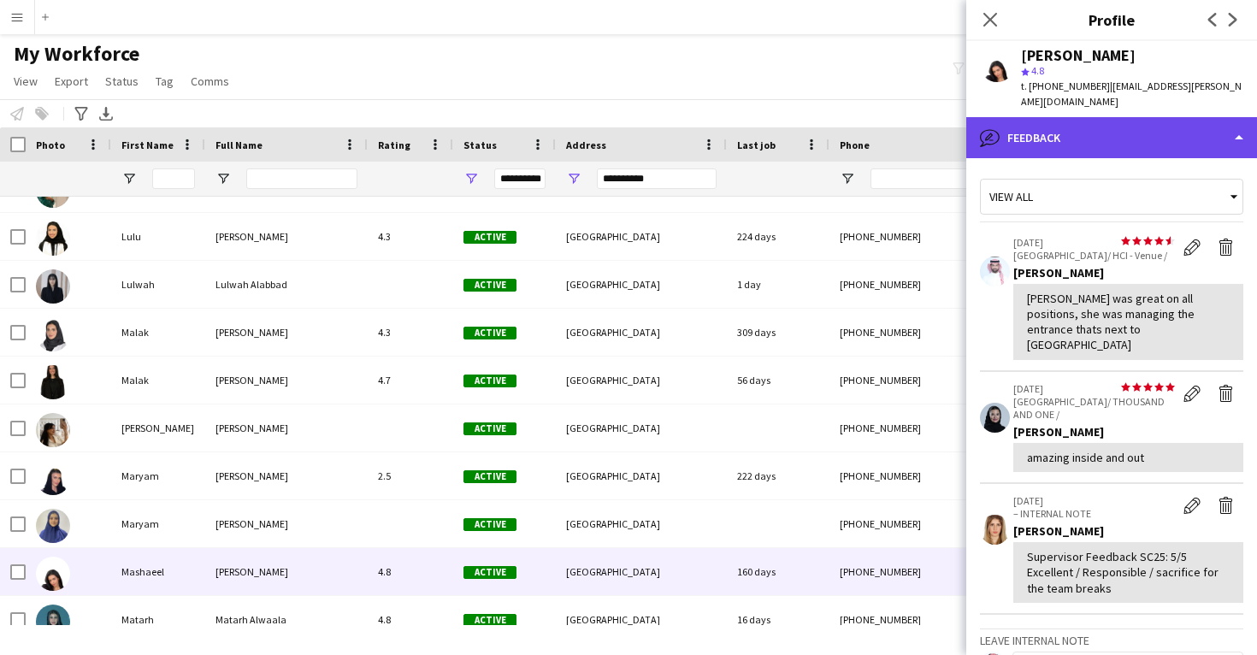
click at [1078, 121] on div "bubble-pencil Feedback" at bounding box center [1111, 137] width 291 height 41
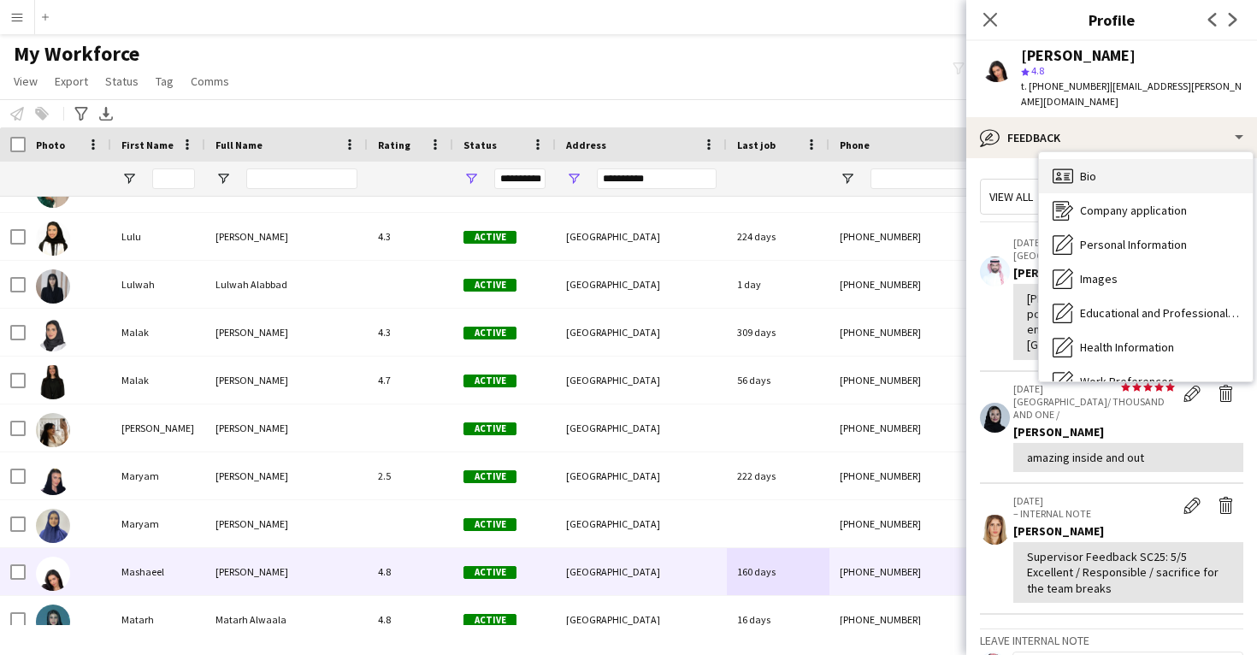
click at [1086, 168] on span "Bio" at bounding box center [1088, 175] width 16 height 15
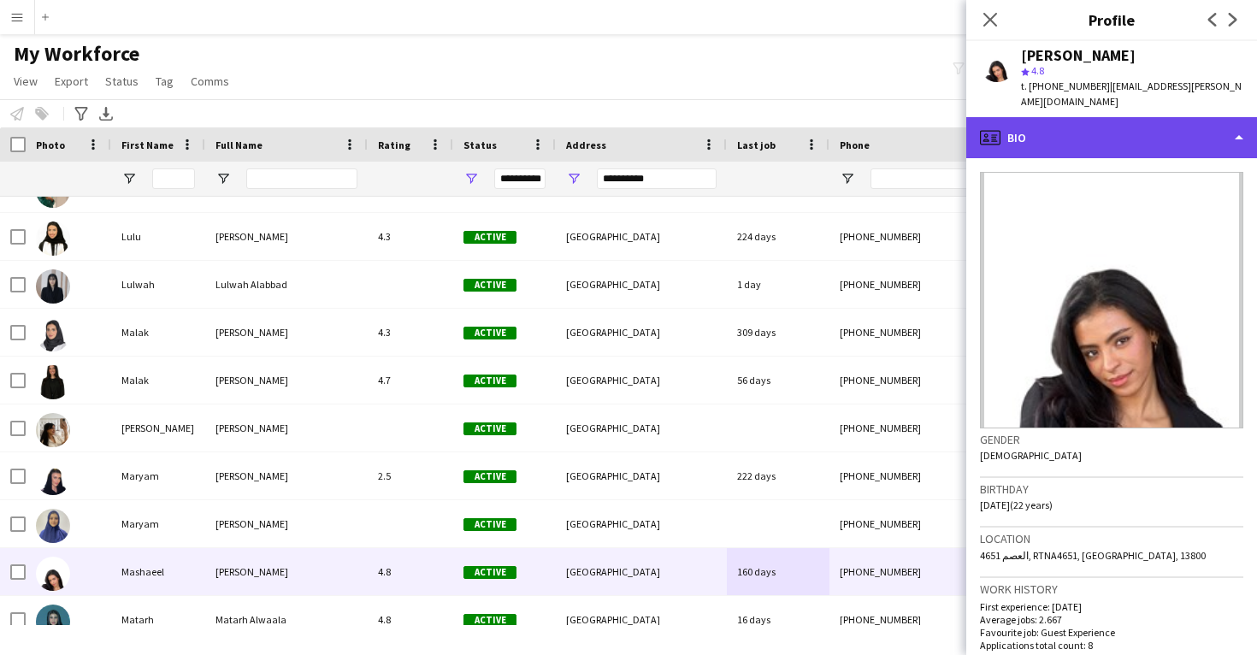
click at [1089, 131] on div "profile Bio" at bounding box center [1111, 137] width 291 height 41
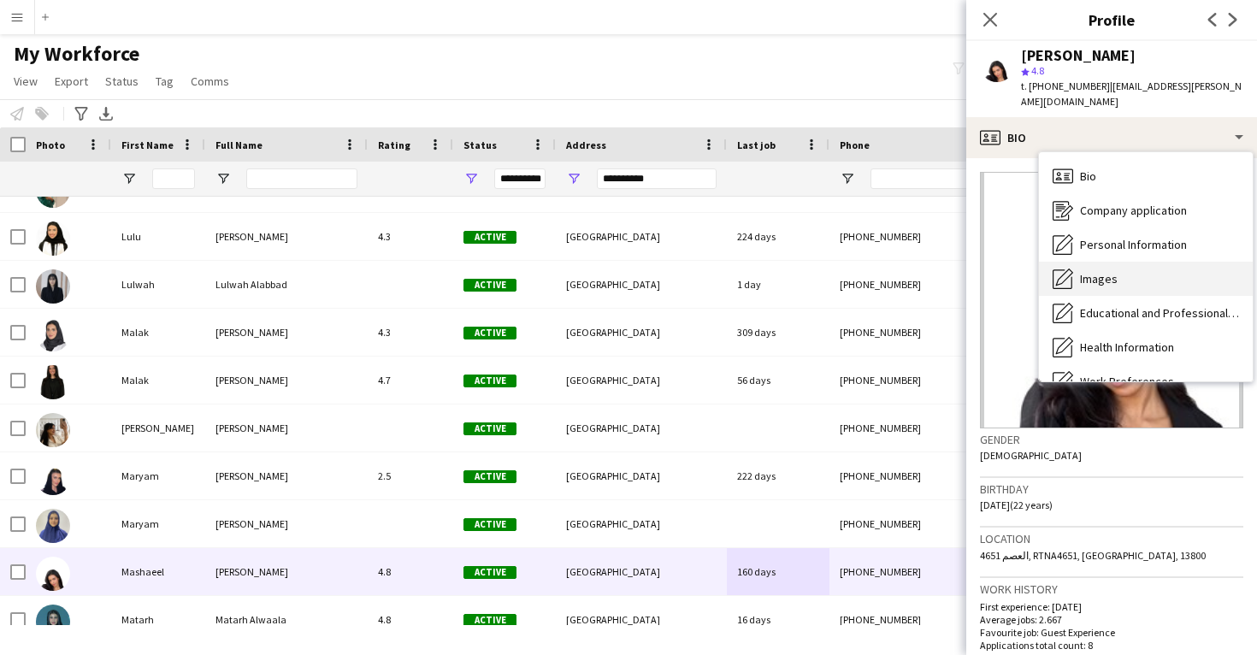
click at [1117, 266] on div "Images Images" at bounding box center [1146, 279] width 214 height 34
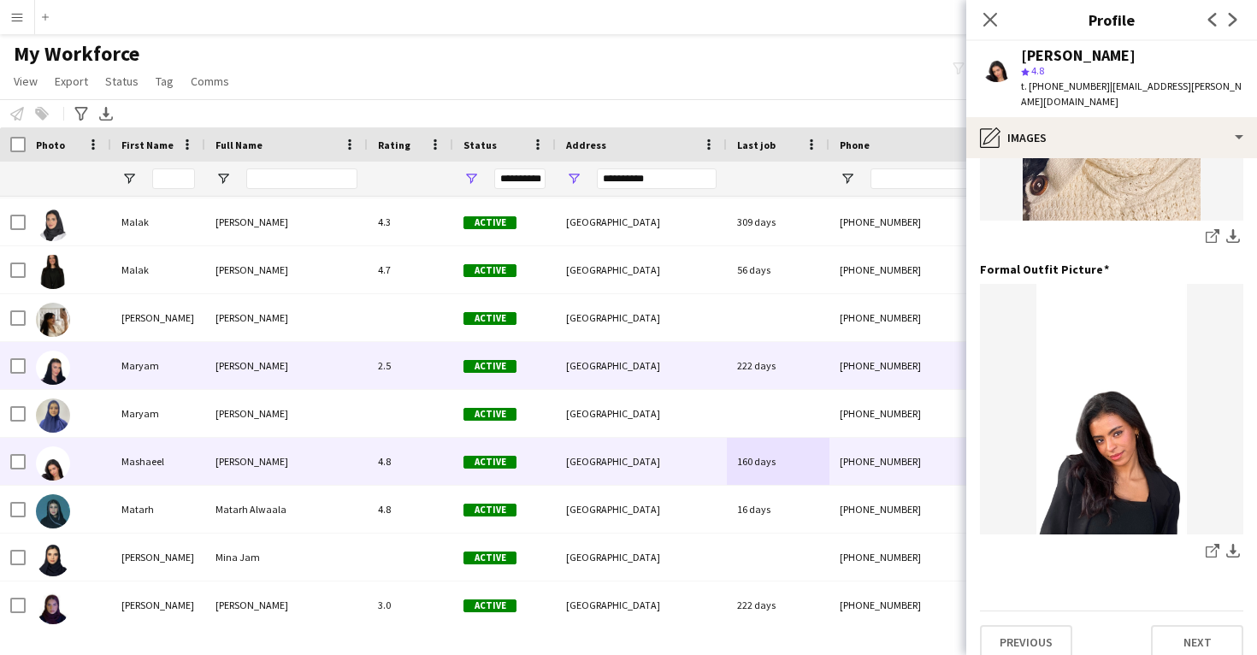
scroll to position [4004, 0]
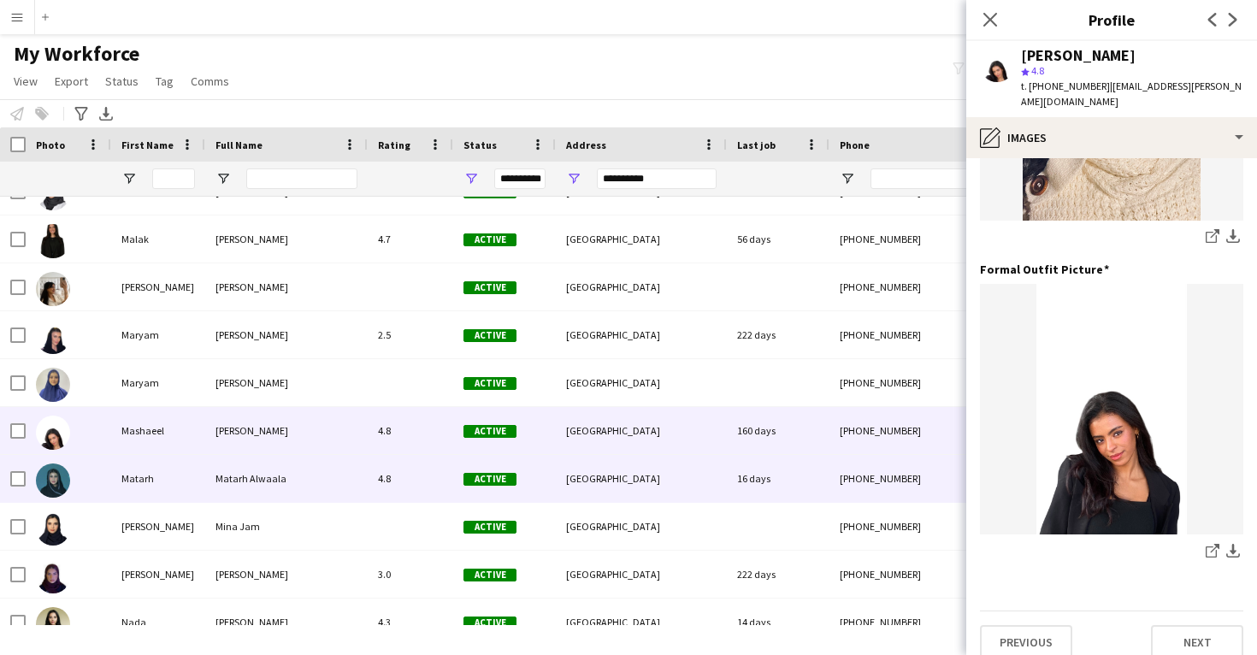
click at [758, 502] on div "Matarh Matarh Alwaala 4.8 Active [GEOGRAPHIC_DATA] 16 days [PHONE_NUMBER] [EMAI…" at bounding box center [965, 479] width 1931 height 48
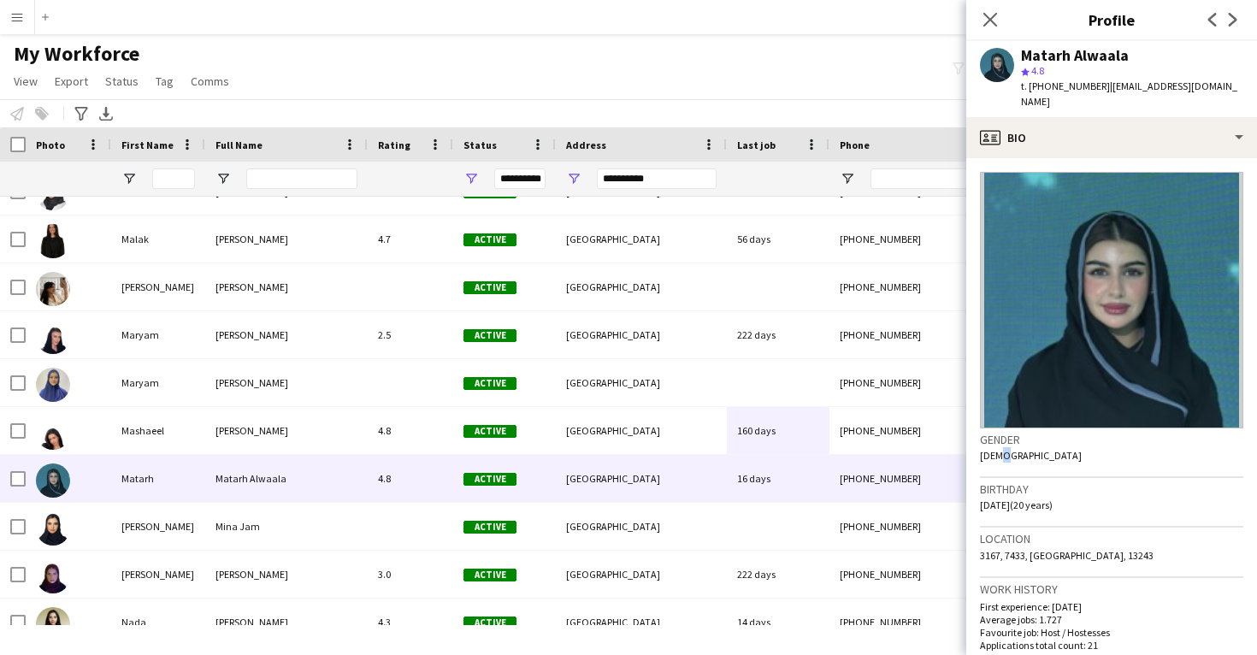
click at [1001, 449] on span "[DEMOGRAPHIC_DATA]" at bounding box center [1031, 455] width 102 height 13
click at [995, 449] on span "[DEMOGRAPHIC_DATA]" at bounding box center [1031, 455] width 102 height 13
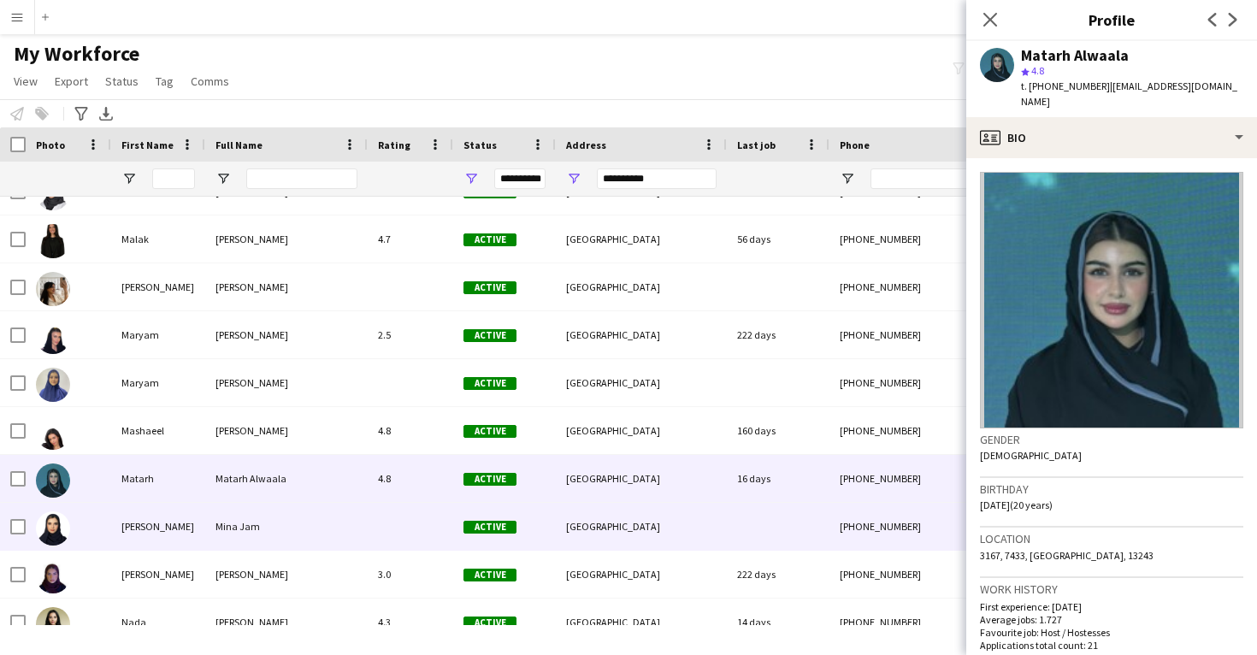
click at [829, 550] on div "[PERSON_NAME] Jam Active [GEOGRAPHIC_DATA] [PHONE_NUMBER] [EMAIL_ADDRESS][DOMAI…" at bounding box center [965, 527] width 1931 height 48
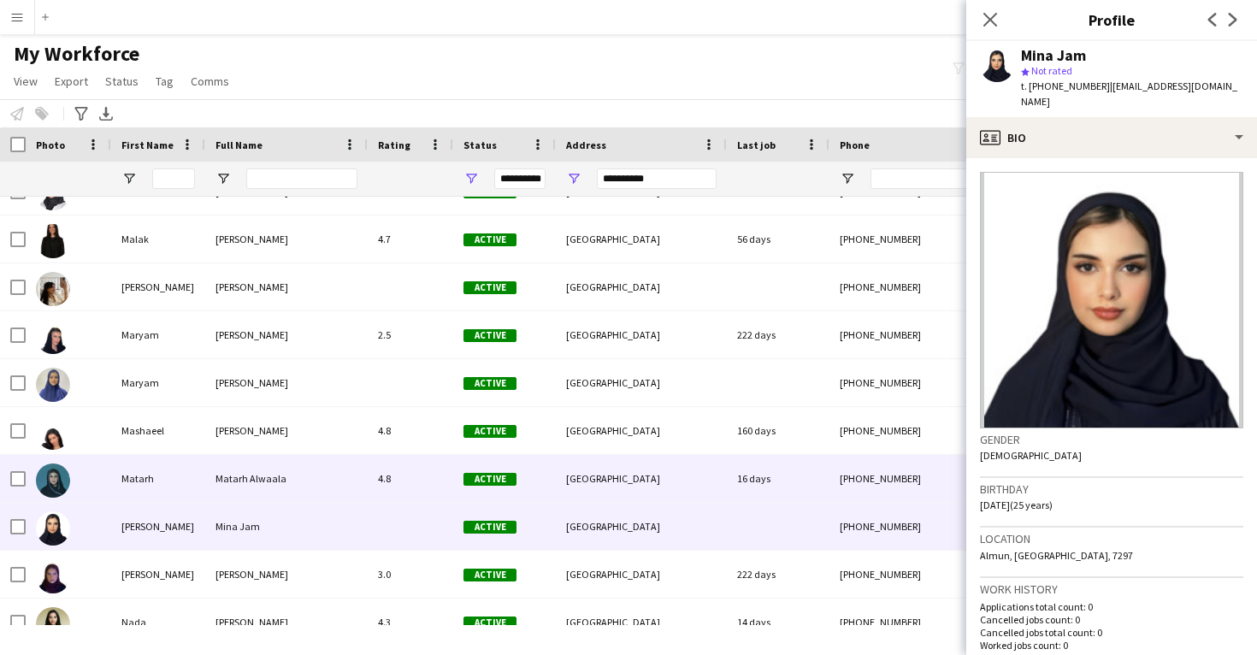
click at [827, 461] on div "16 days" at bounding box center [778, 478] width 103 height 47
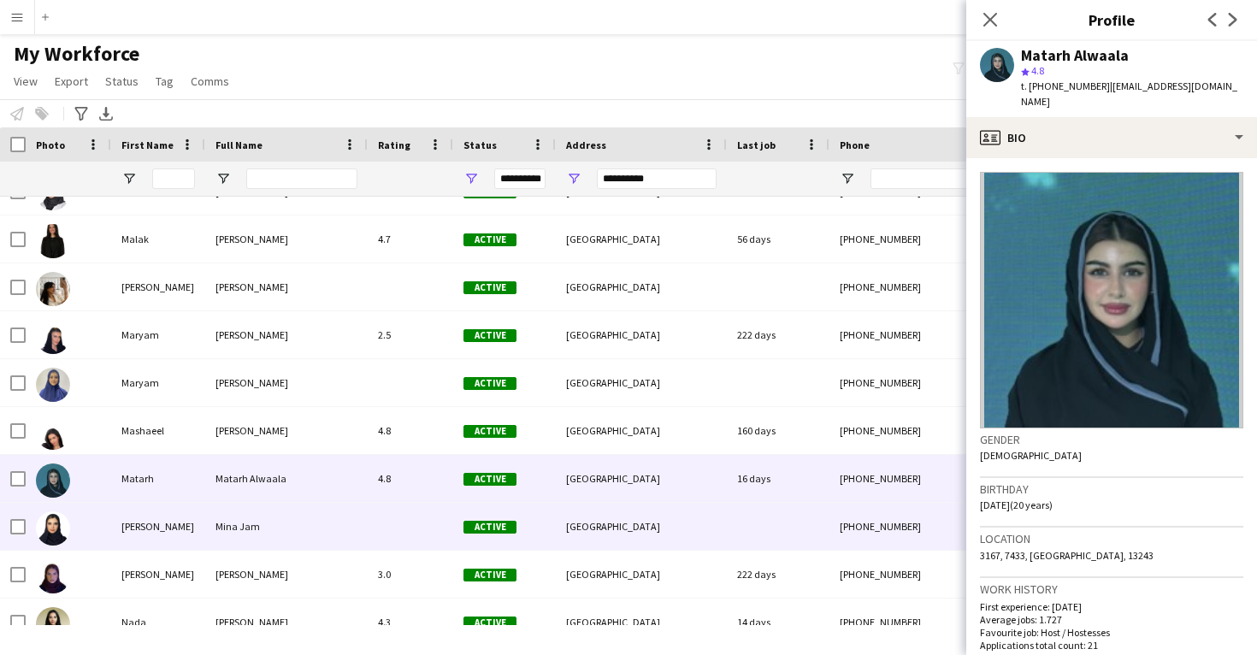
click at [865, 505] on div "[PHONE_NUMBER]" at bounding box center [939, 526] width 219 height 47
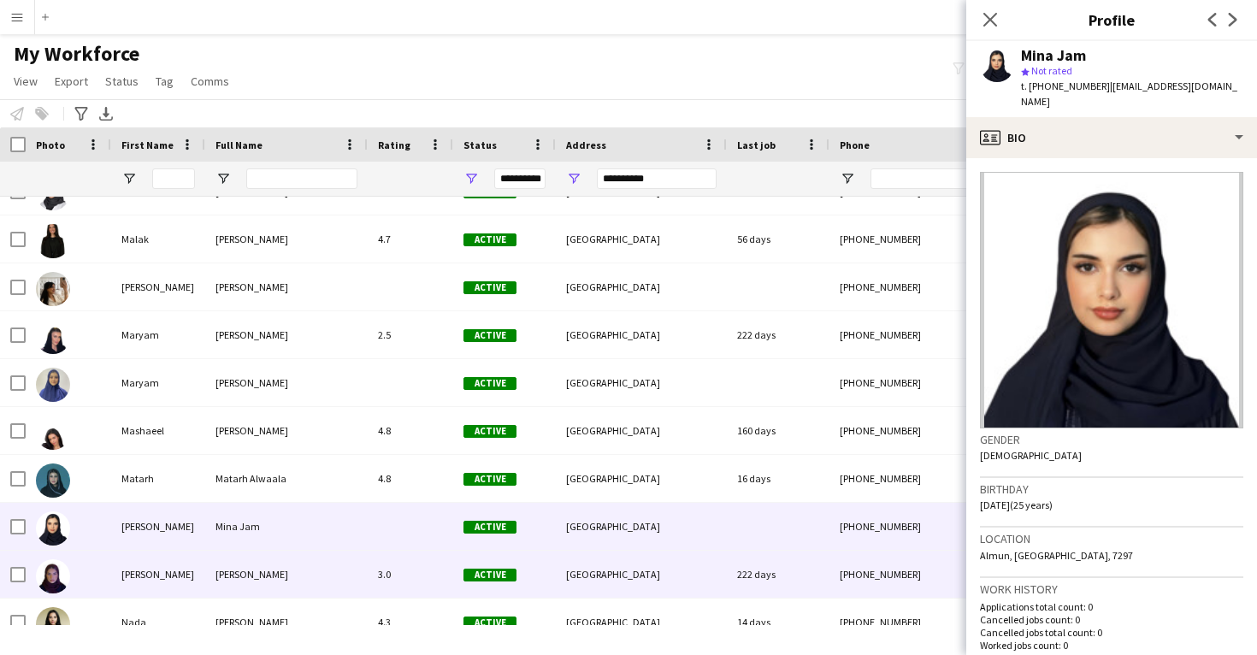
click at [834, 569] on div "[PHONE_NUMBER]" at bounding box center [939, 574] width 219 height 47
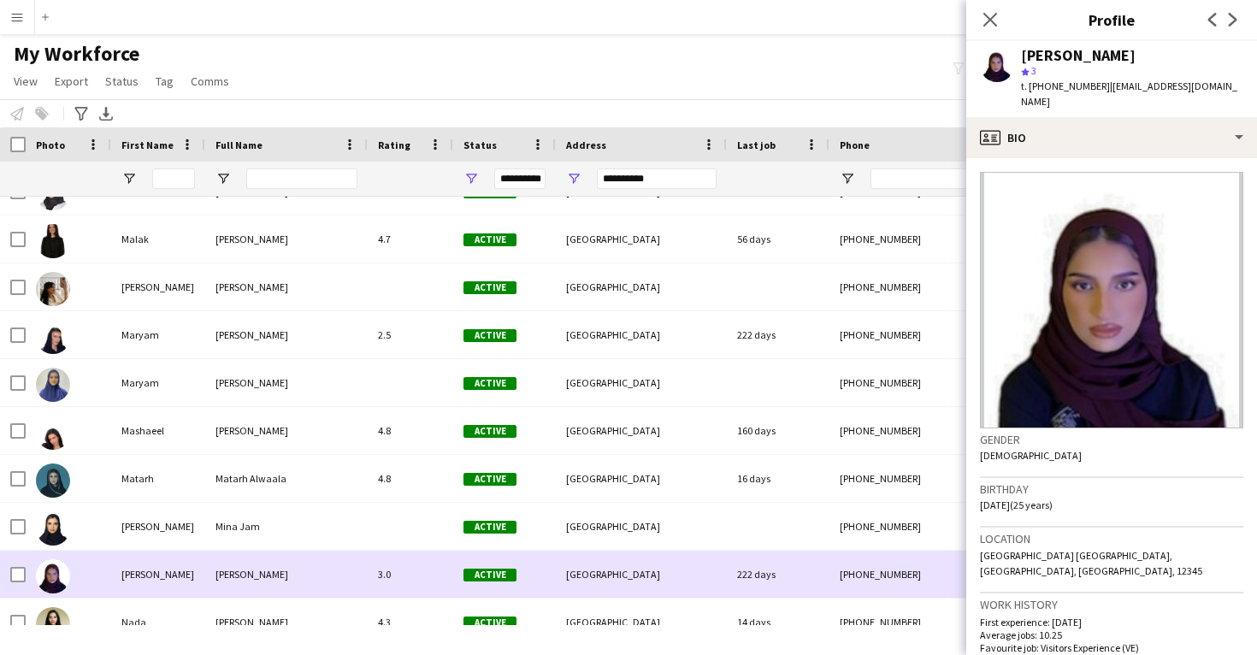
scroll to position [4041, 0]
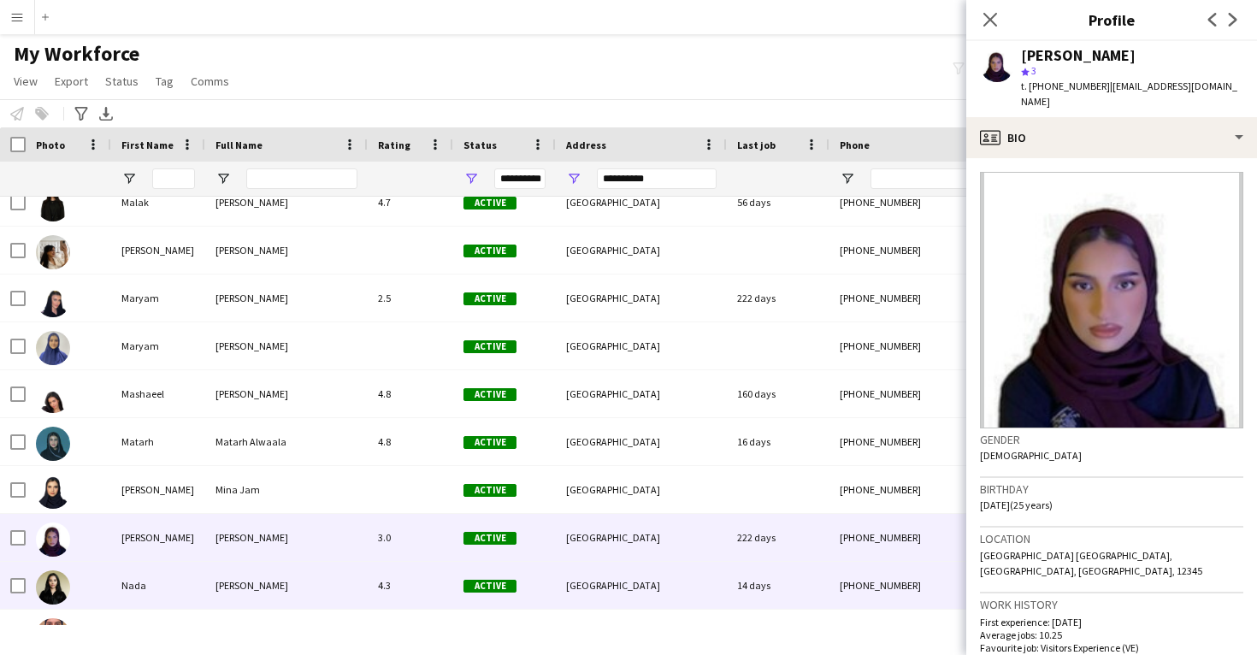
click at [812, 568] on div "14 days" at bounding box center [778, 585] width 103 height 47
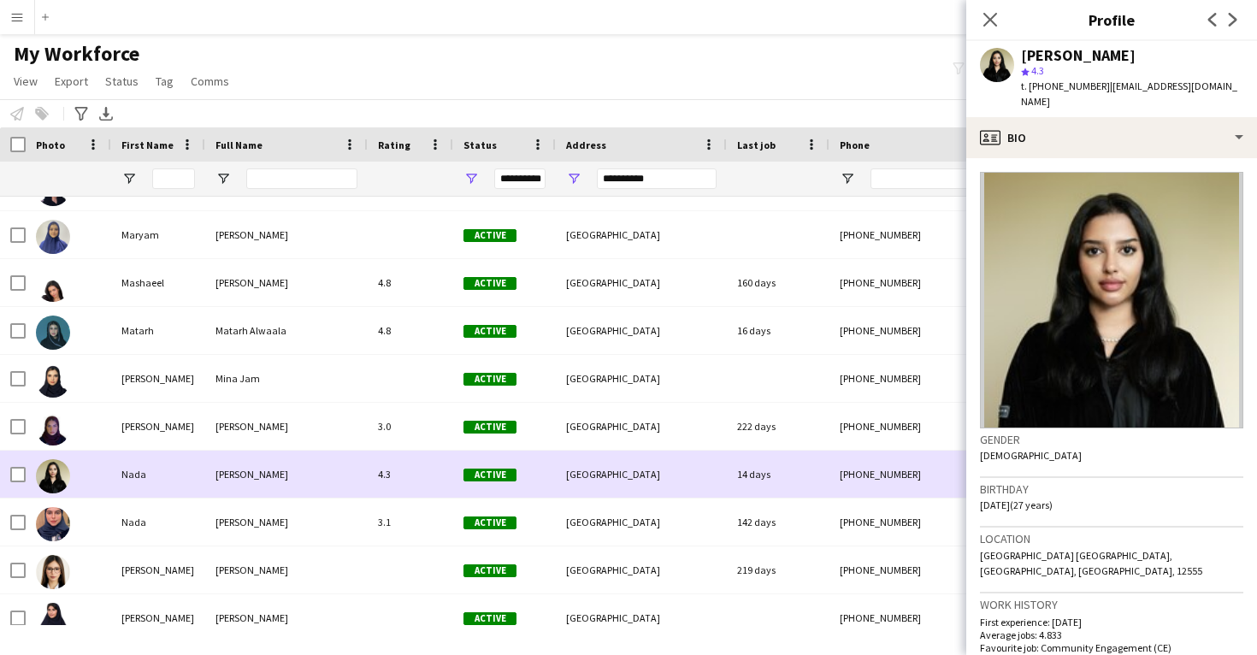
scroll to position [4160, 0]
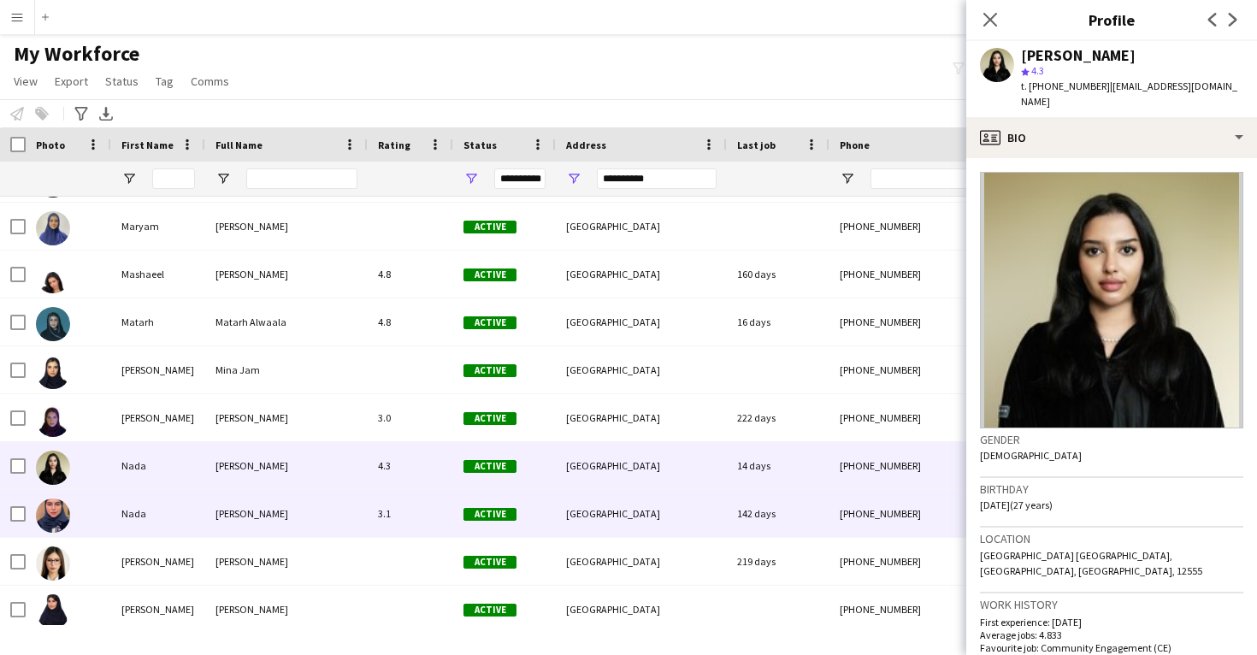
click at [790, 522] on div "142 days" at bounding box center [778, 513] width 103 height 47
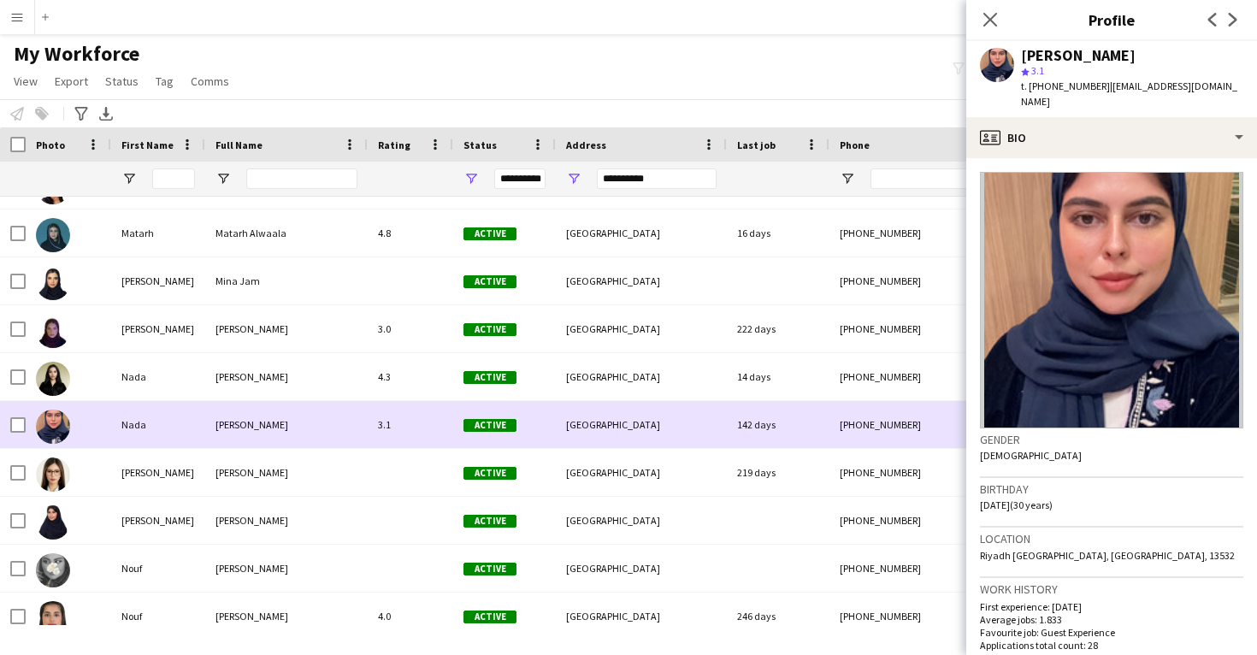
scroll to position [4258, 0]
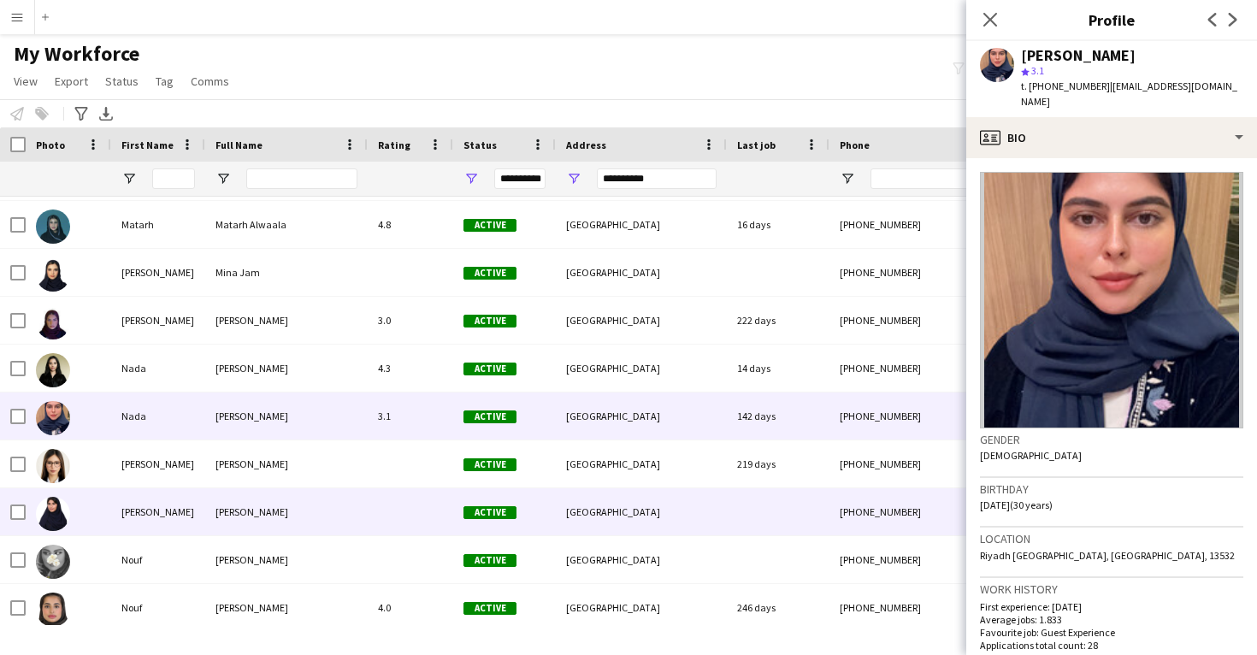
click at [772, 529] on div at bounding box center [778, 511] width 103 height 47
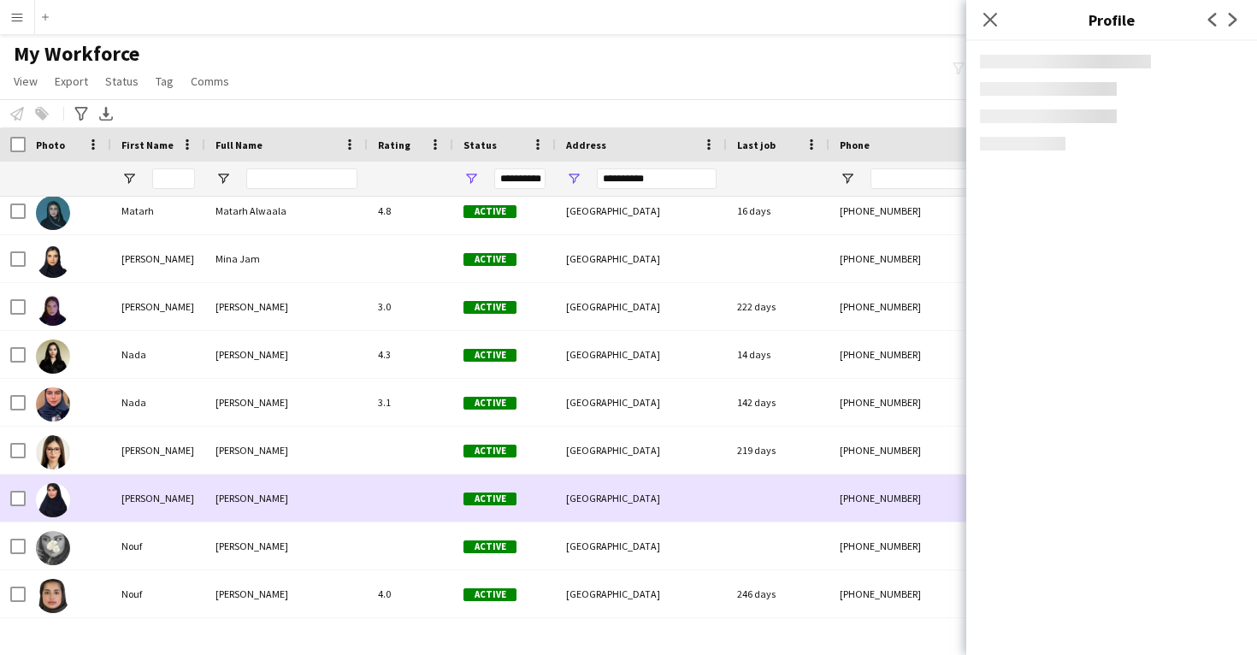
scroll to position [4272, 0]
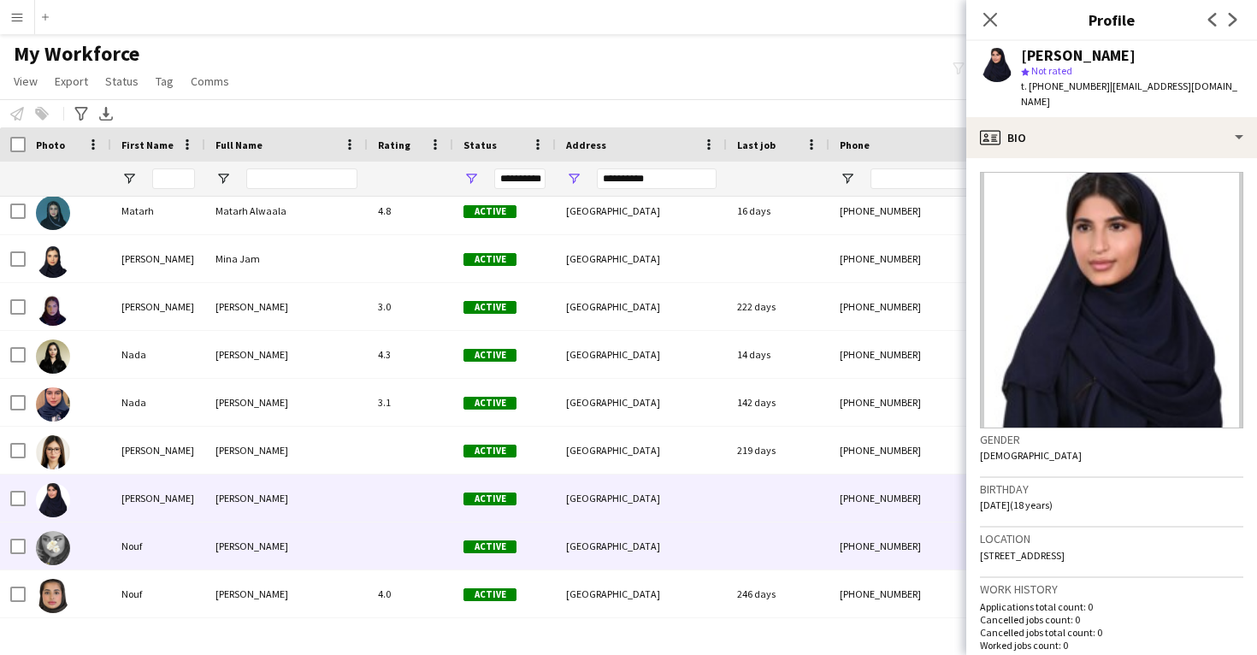
click at [772, 529] on div at bounding box center [778, 546] width 103 height 47
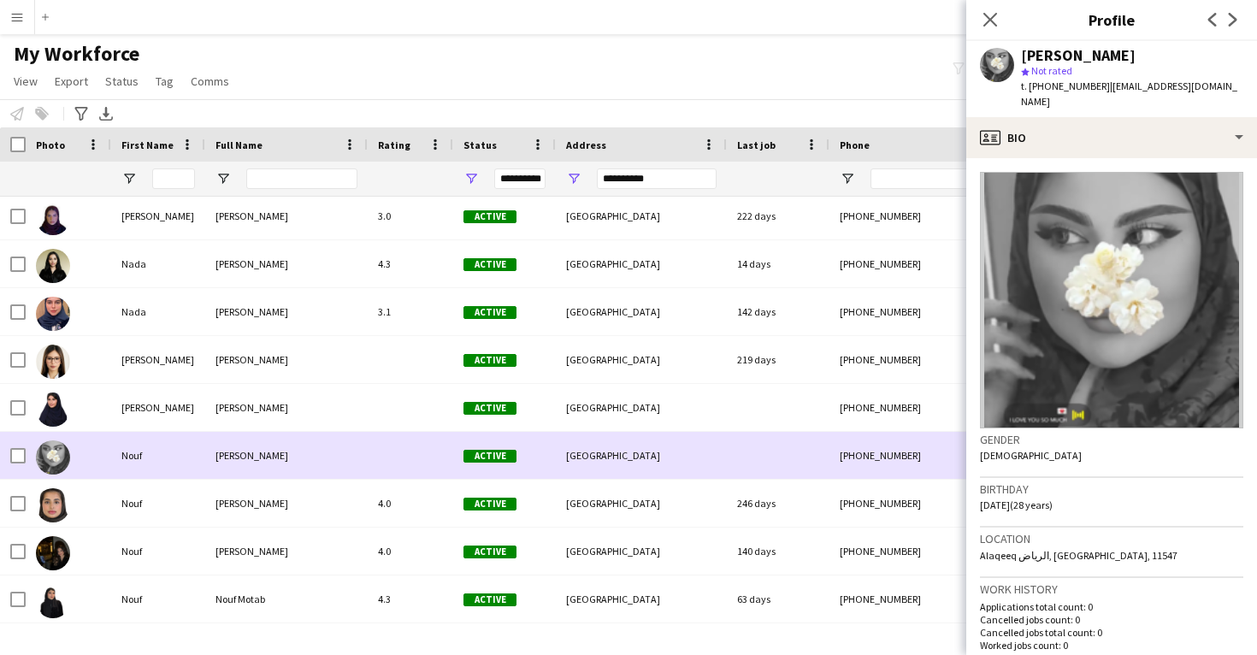
scroll to position [4370, 0]
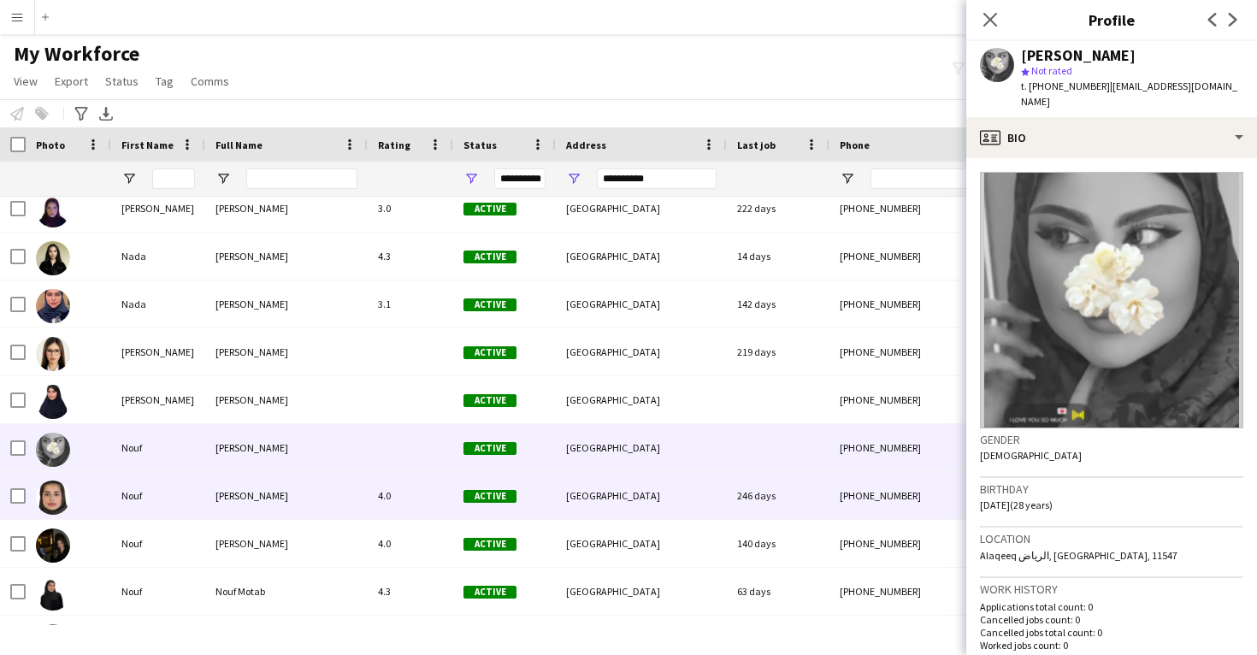
click at [768, 510] on div "246 days" at bounding box center [778, 495] width 103 height 47
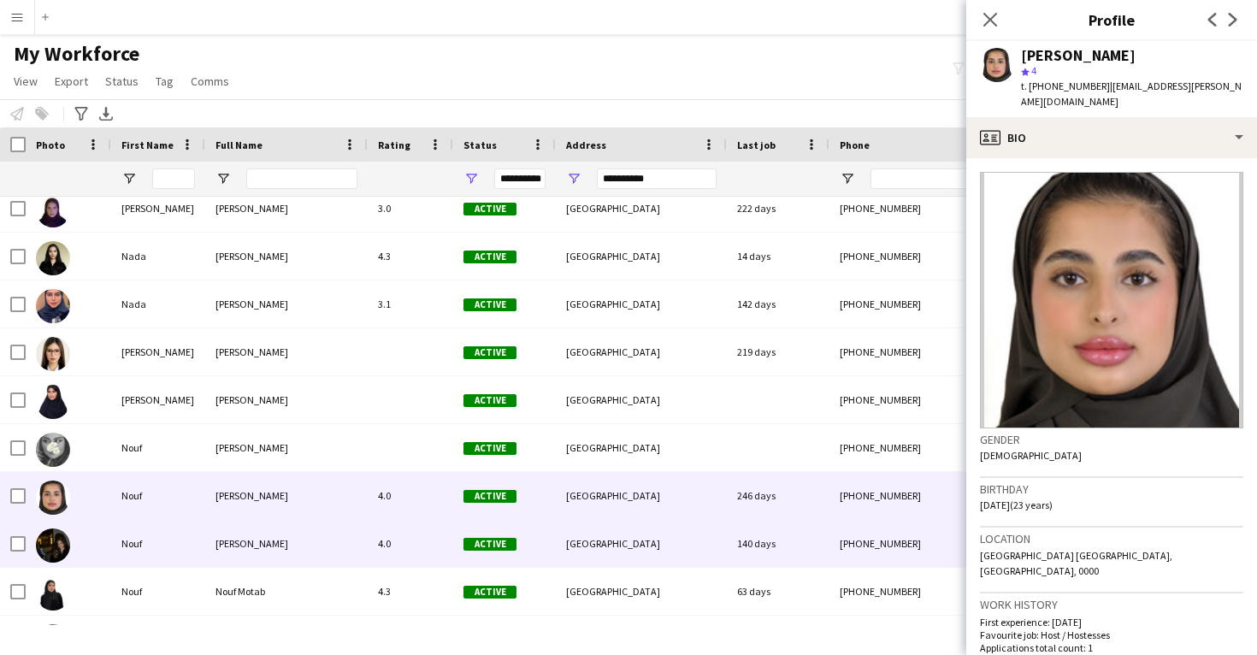
click at [717, 542] on div "[GEOGRAPHIC_DATA]" at bounding box center [641, 543] width 171 height 47
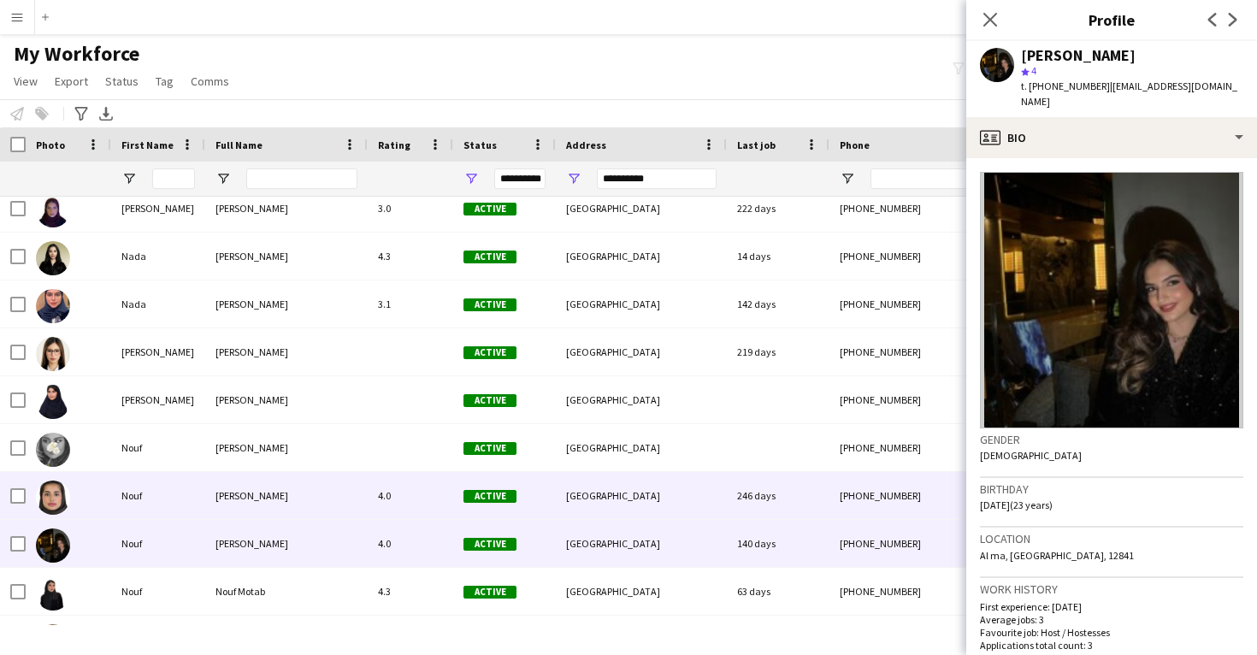
click at [696, 498] on div "[GEOGRAPHIC_DATA]" at bounding box center [641, 495] width 171 height 47
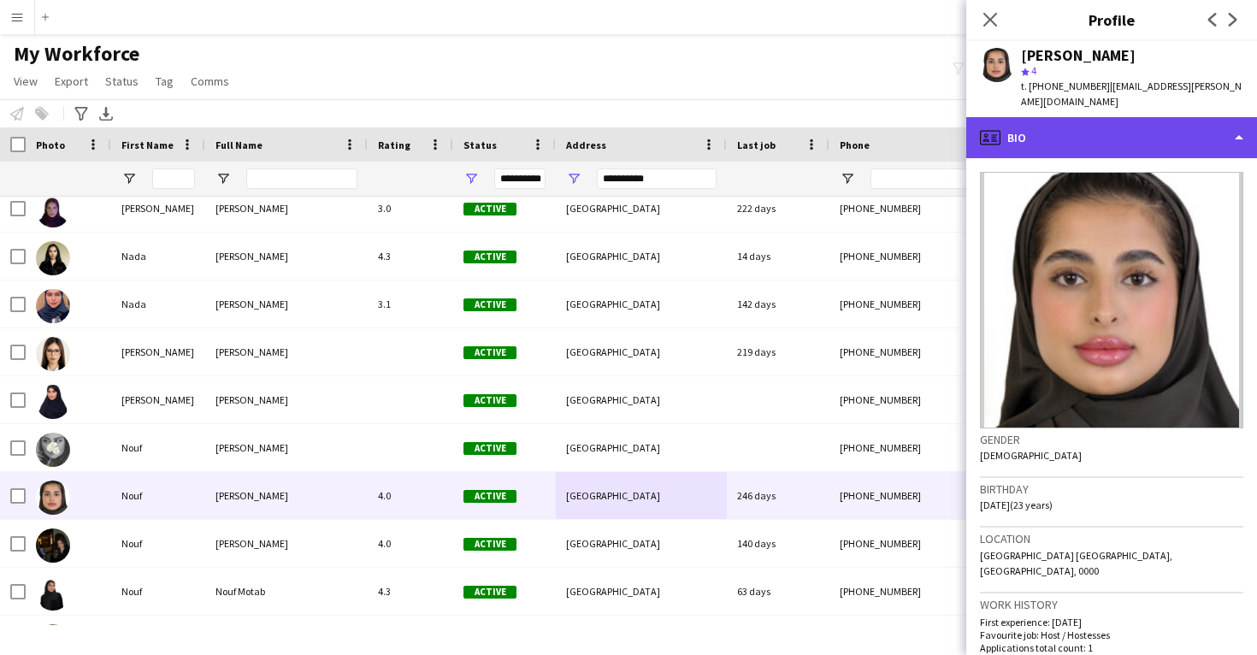
click at [1087, 128] on div "profile Bio" at bounding box center [1111, 137] width 291 height 41
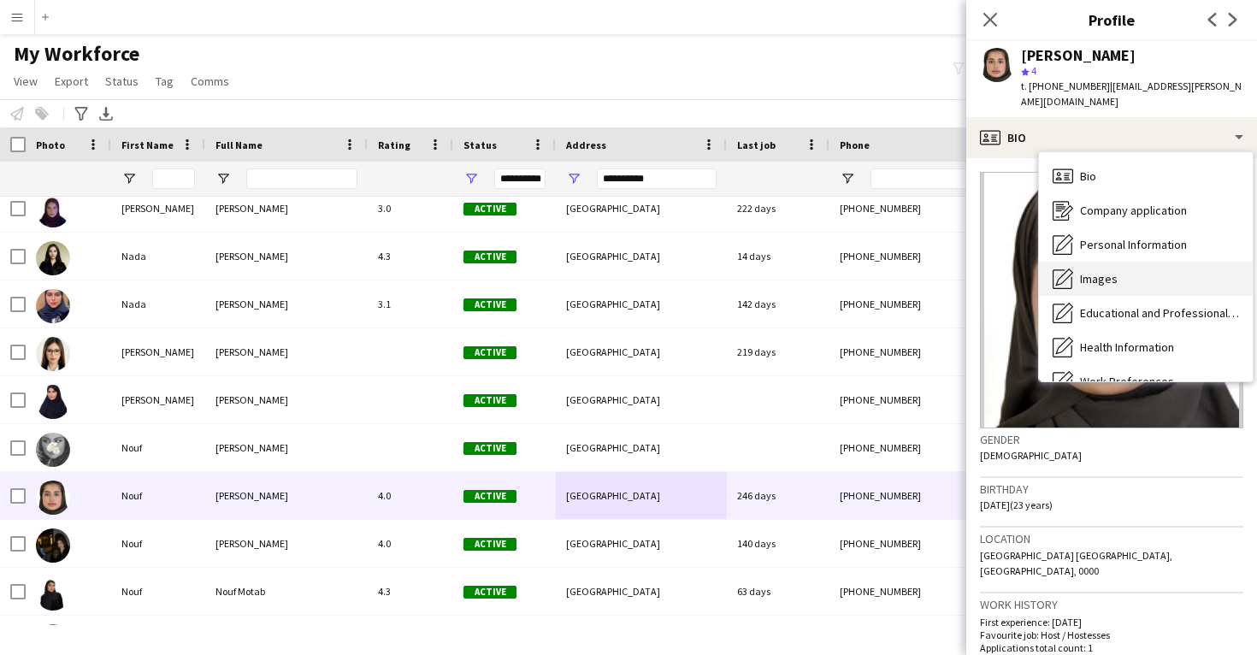
click at [1127, 269] on div "Images Images" at bounding box center [1146, 279] width 214 height 34
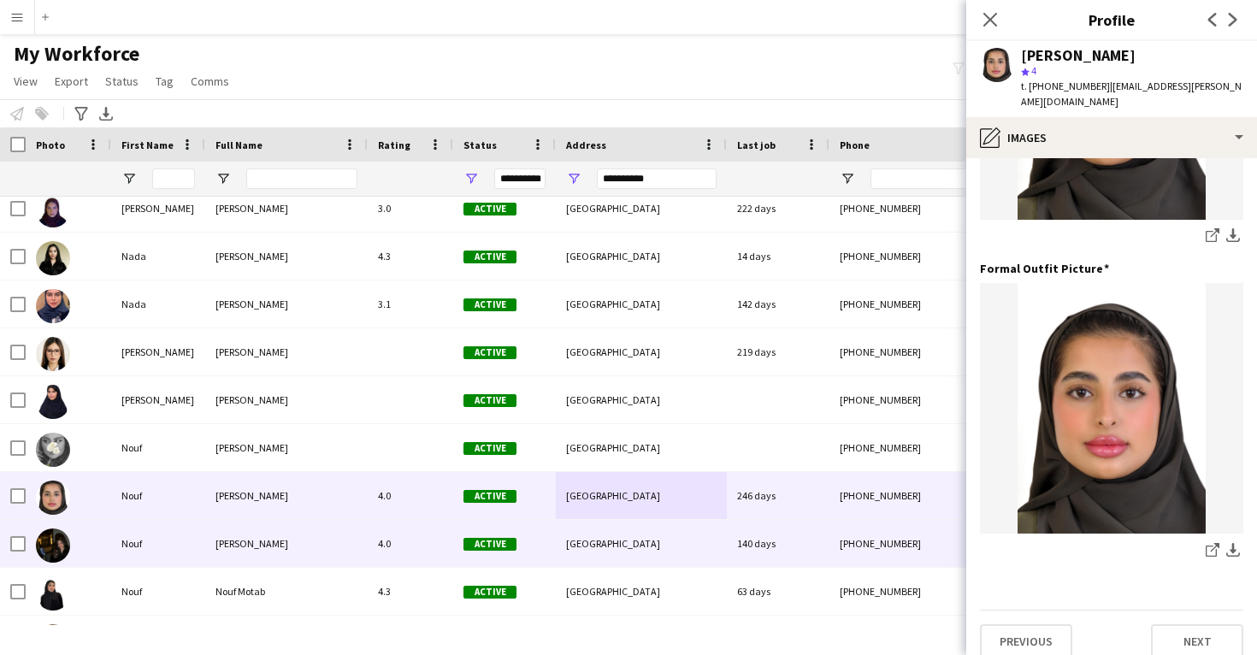
scroll to position [539, 0]
click at [864, 554] on div "[PHONE_NUMBER]" at bounding box center [939, 543] width 219 height 47
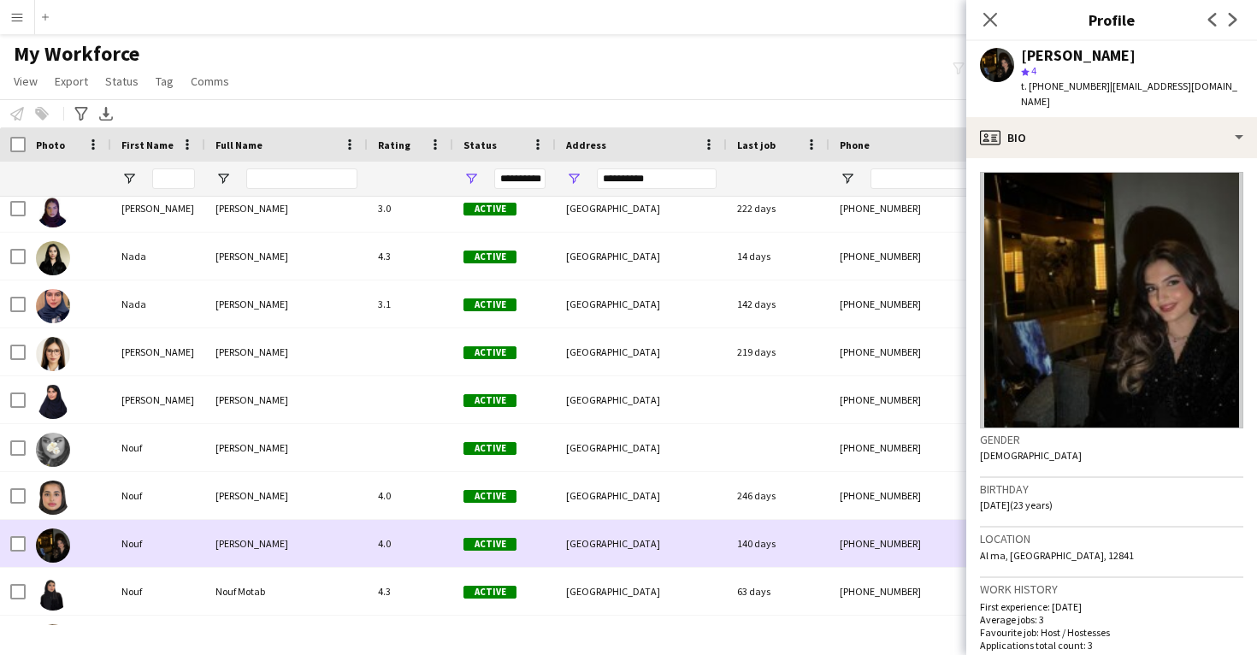
scroll to position [4397, 0]
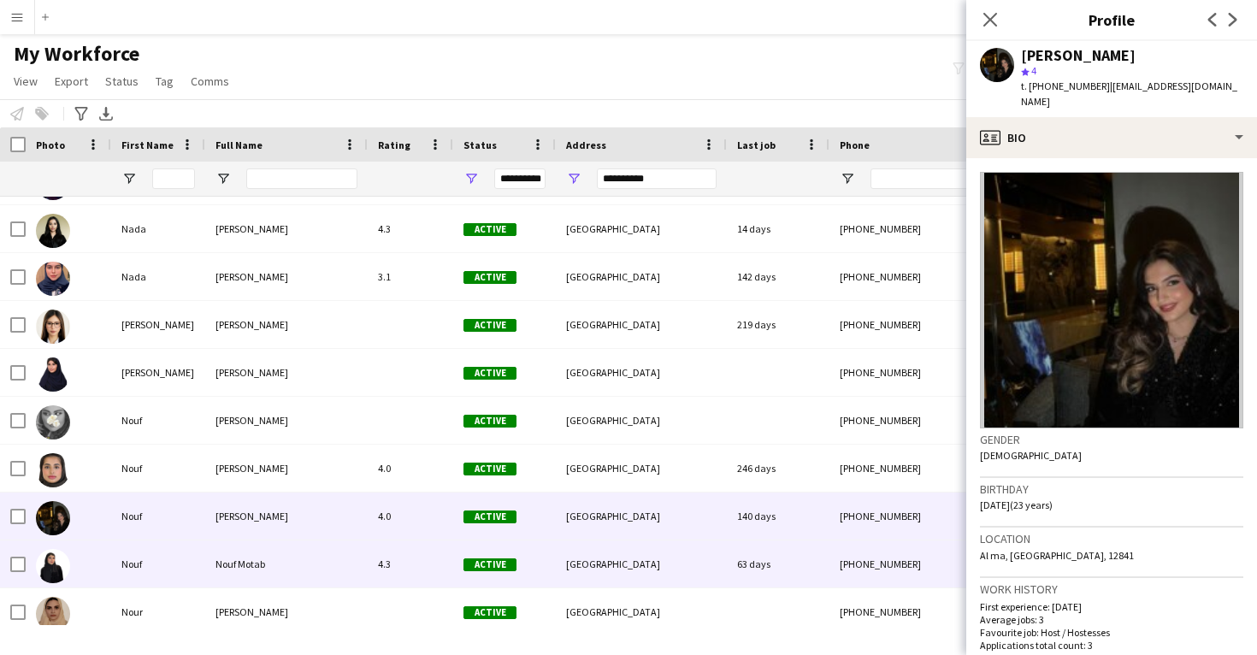
click at [806, 567] on div "63 days" at bounding box center [778, 563] width 103 height 47
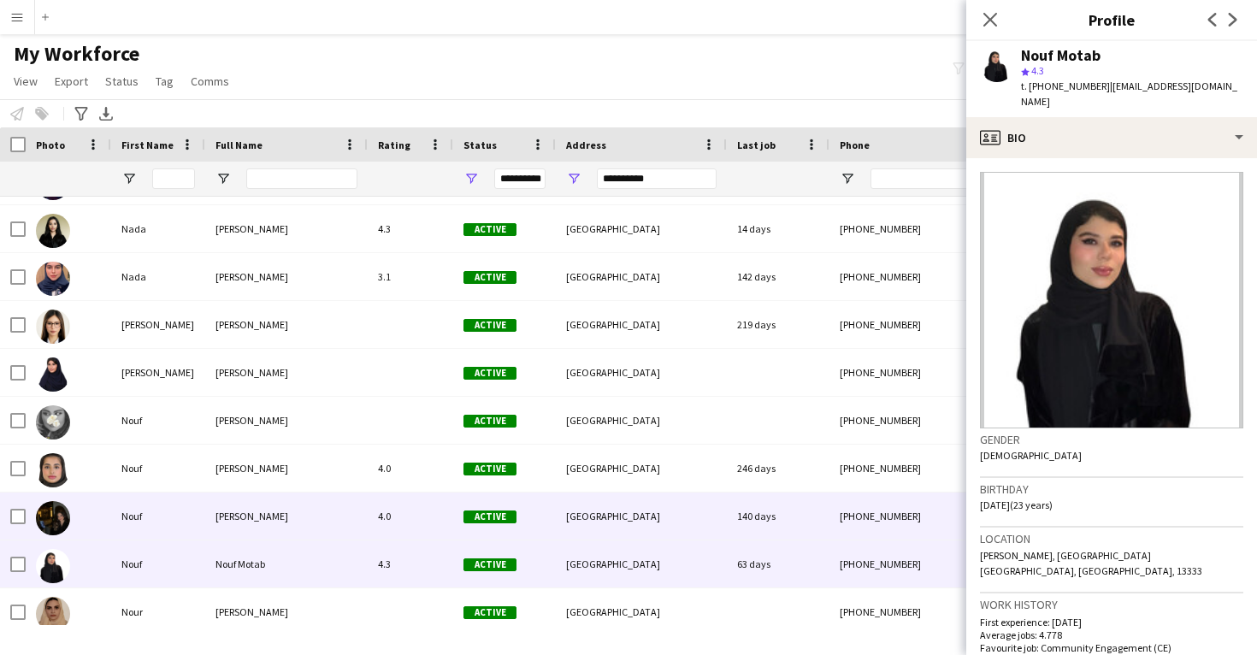
click at [801, 530] on div "140 days" at bounding box center [778, 516] width 103 height 47
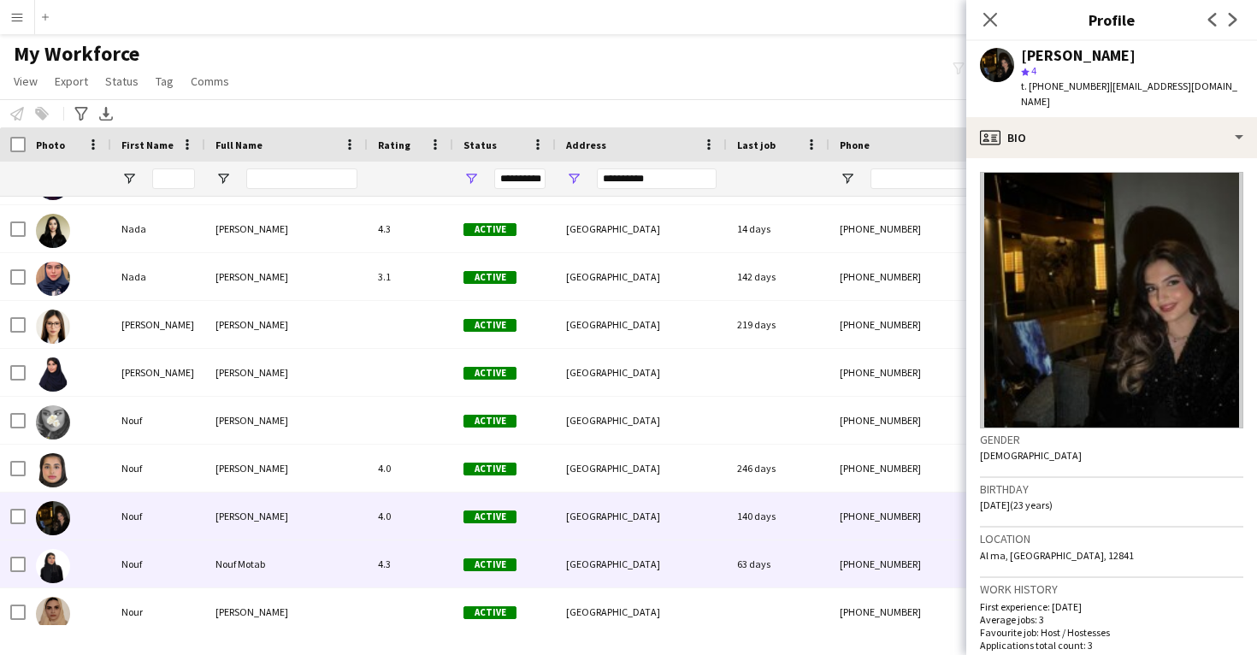
click at [804, 566] on div "63 days" at bounding box center [778, 563] width 103 height 47
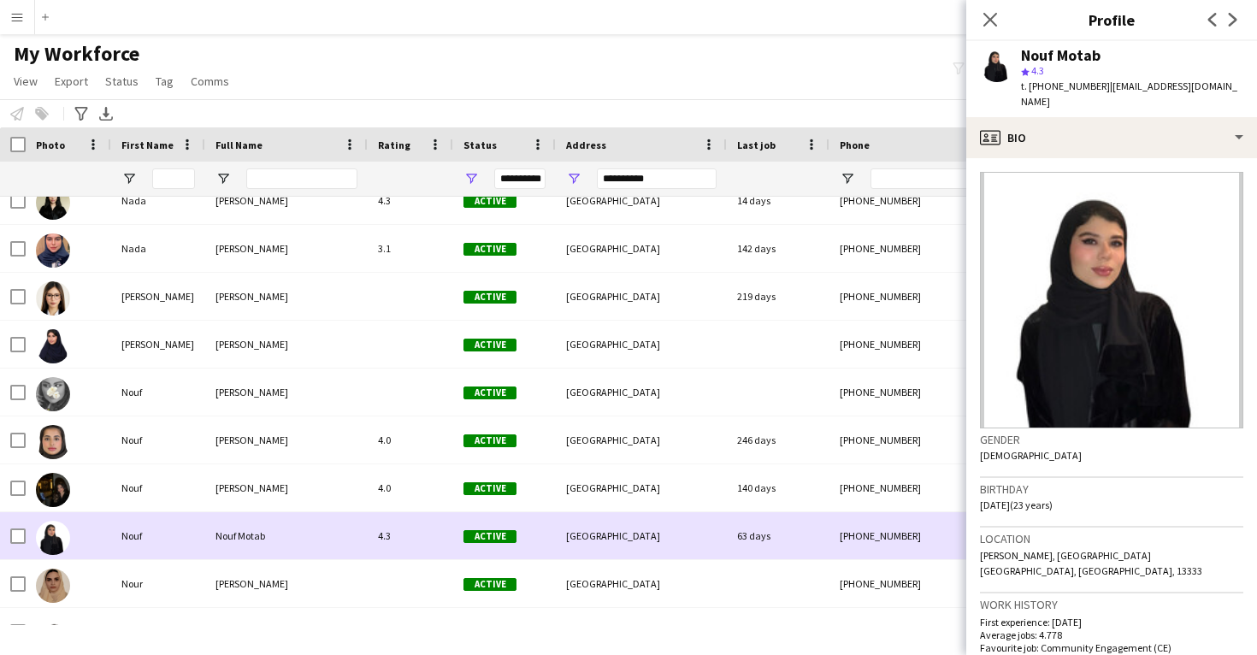
scroll to position [4470, 0]
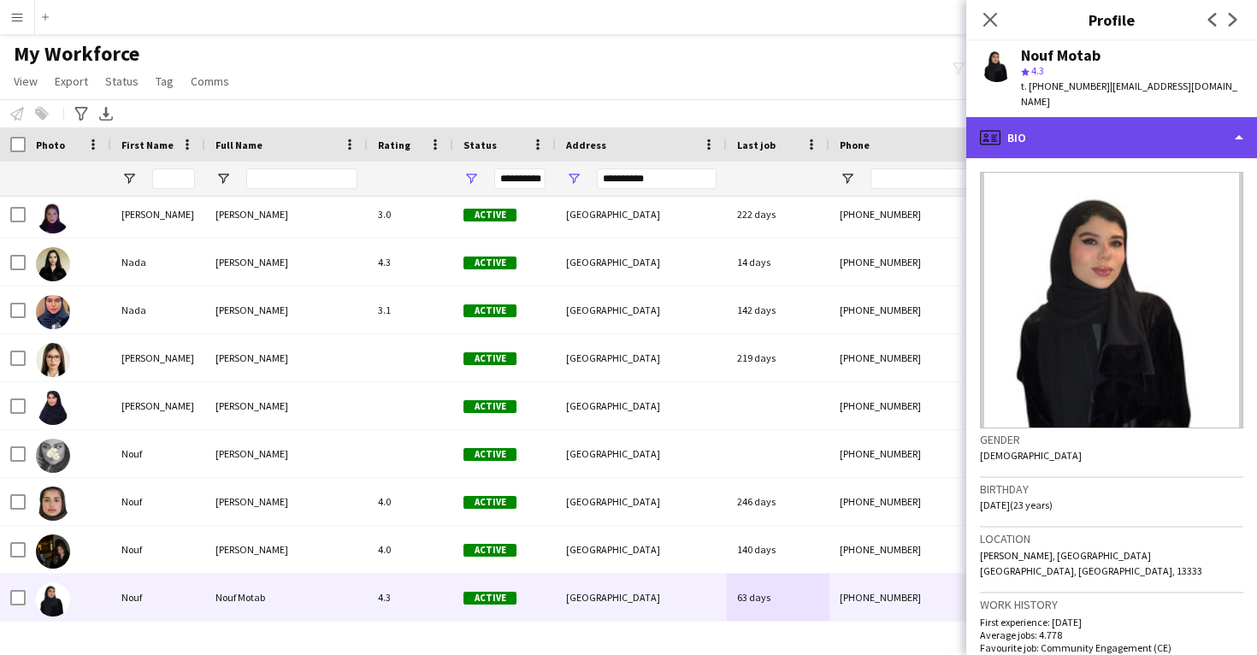
click at [1100, 134] on div "profile Bio" at bounding box center [1111, 137] width 291 height 41
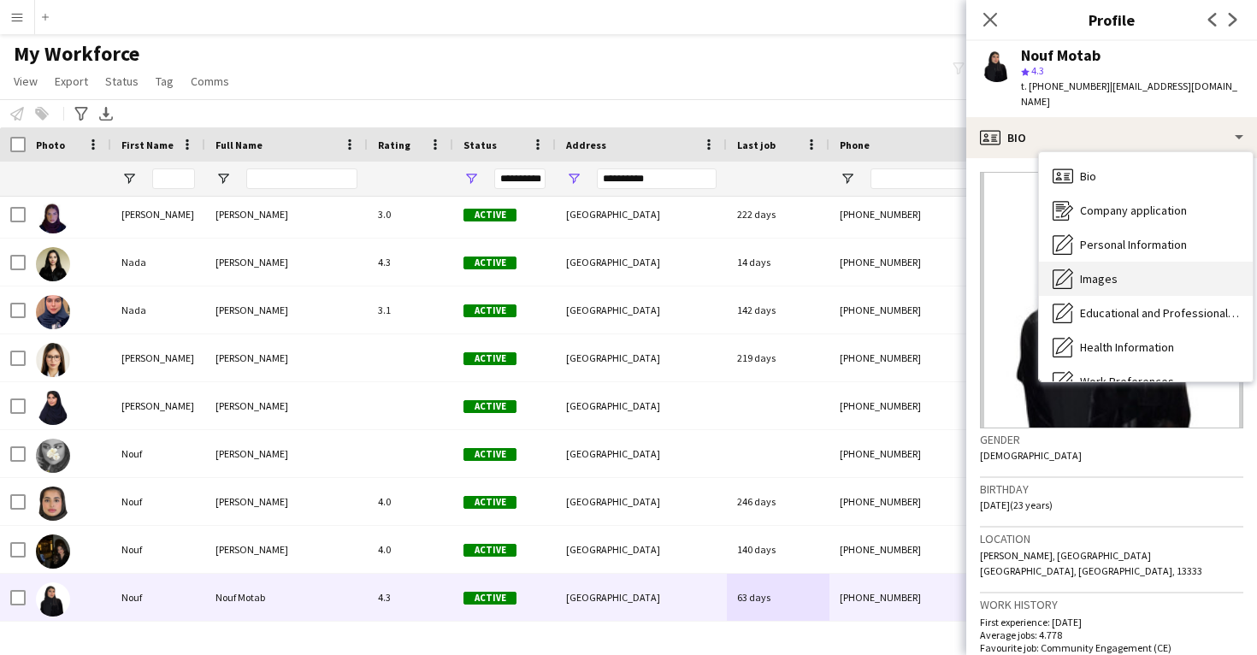
click at [1131, 262] on div "Images Images" at bounding box center [1146, 279] width 214 height 34
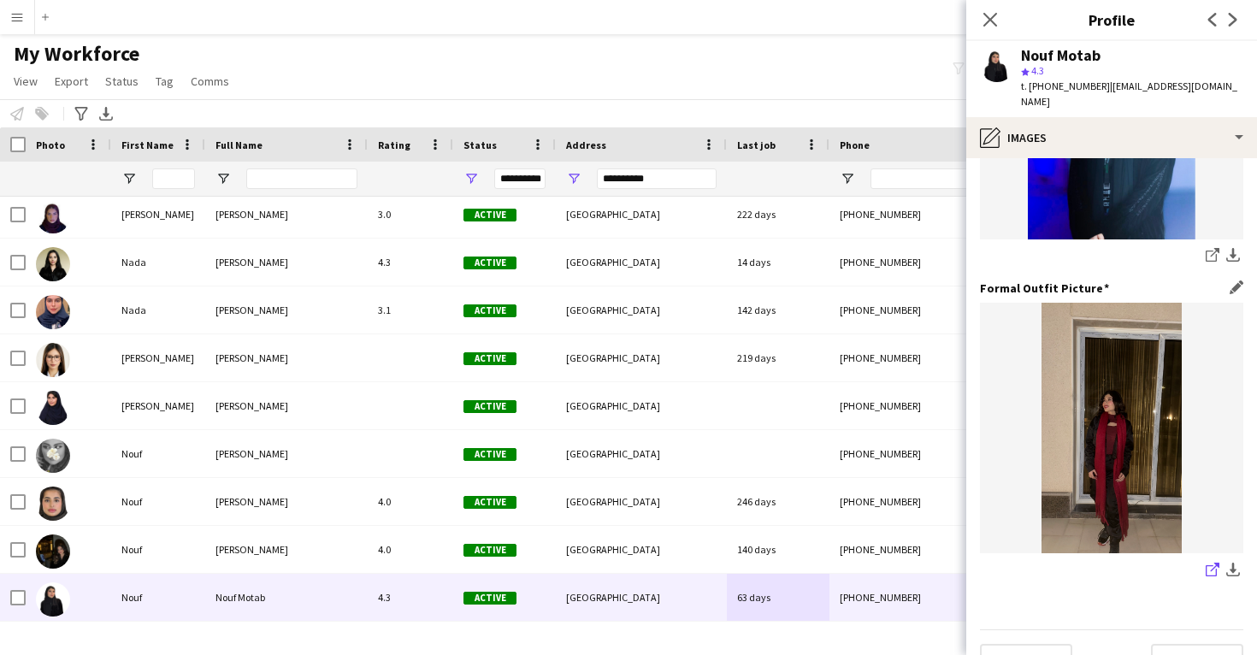
click at [1208, 565] on icon at bounding box center [1211, 570] width 11 height 11
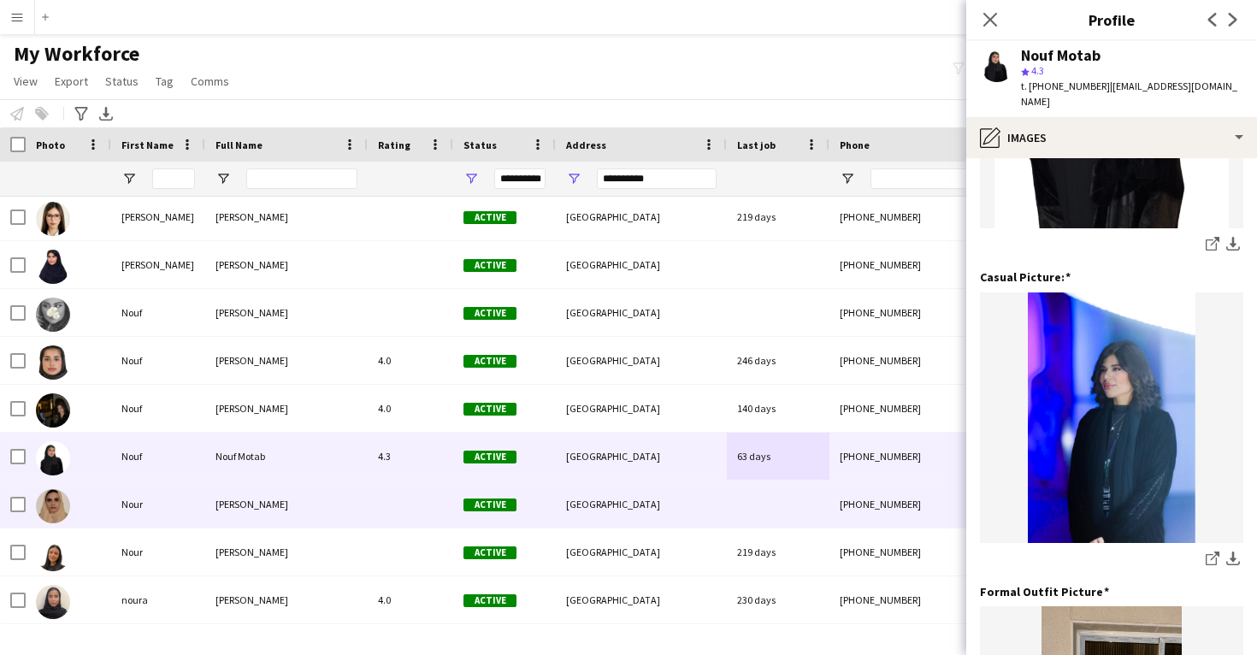
click at [747, 503] on div at bounding box center [778, 504] width 103 height 47
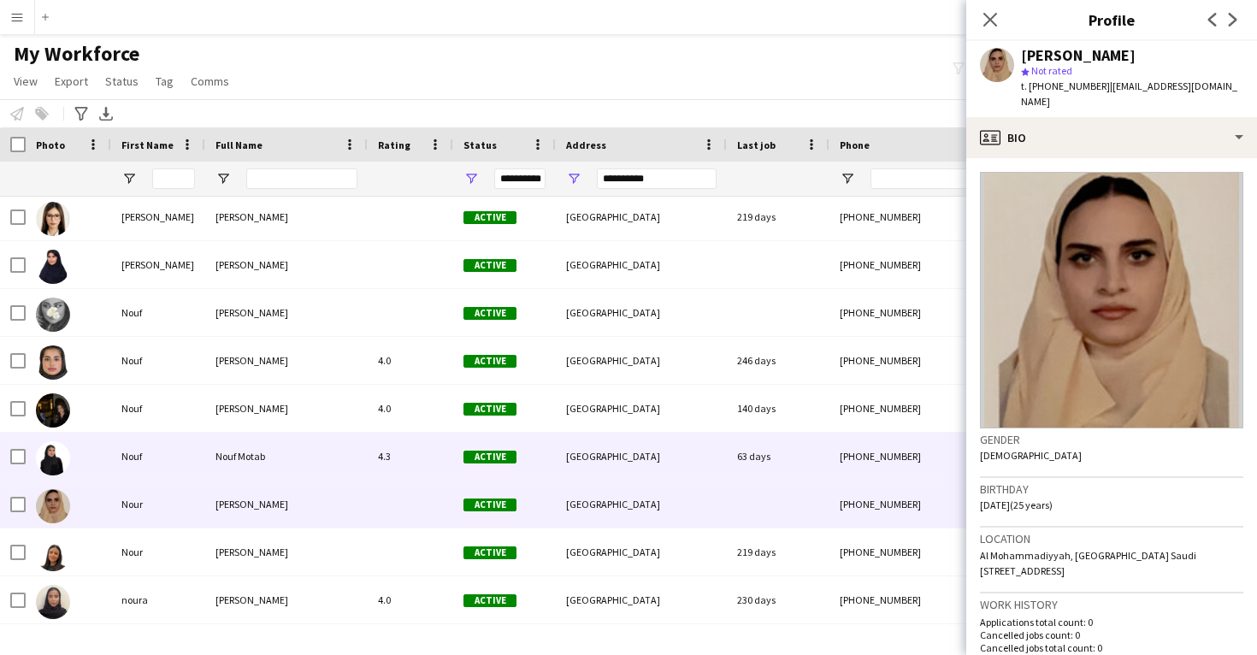
click at [737, 444] on div "63 days" at bounding box center [778, 456] width 103 height 47
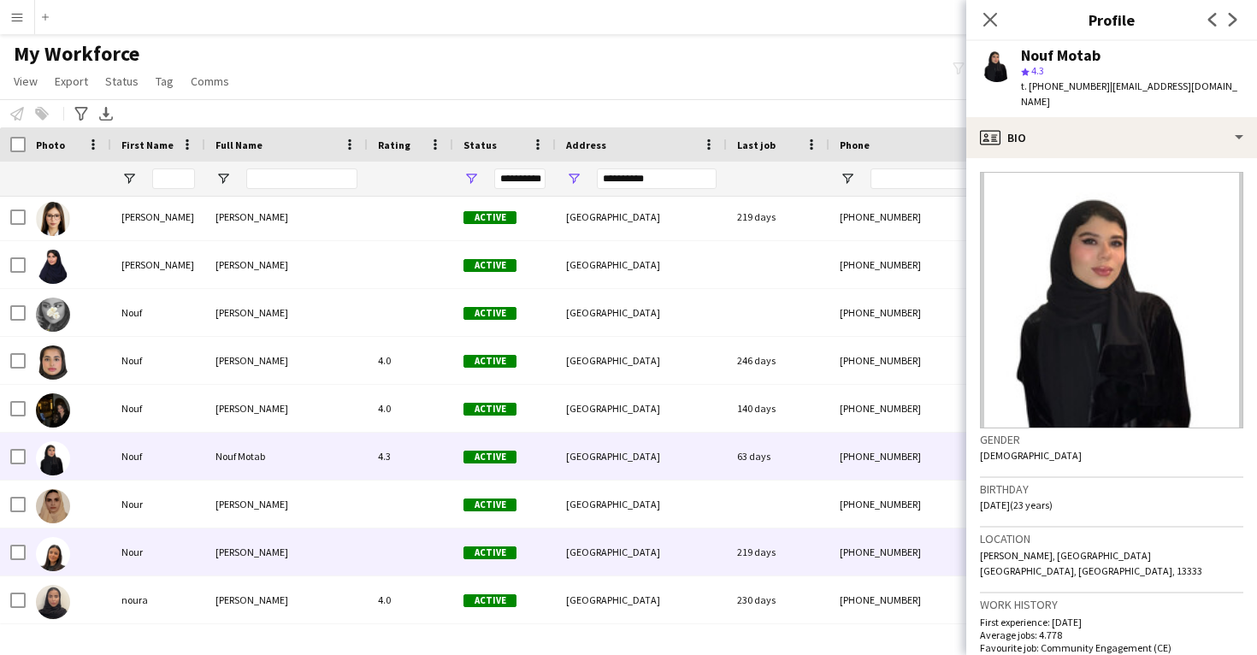
click at [726, 575] on div "[GEOGRAPHIC_DATA]" at bounding box center [641, 552] width 171 height 47
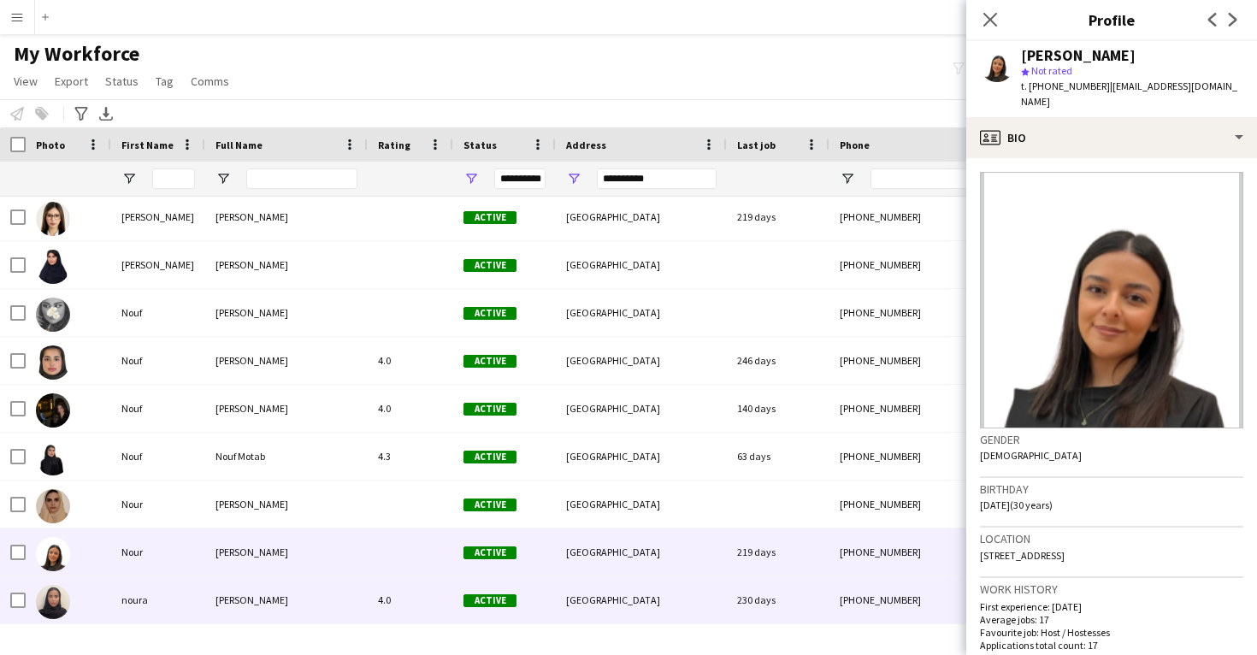
click at [717, 583] on div "[GEOGRAPHIC_DATA]" at bounding box center [641, 599] width 171 height 47
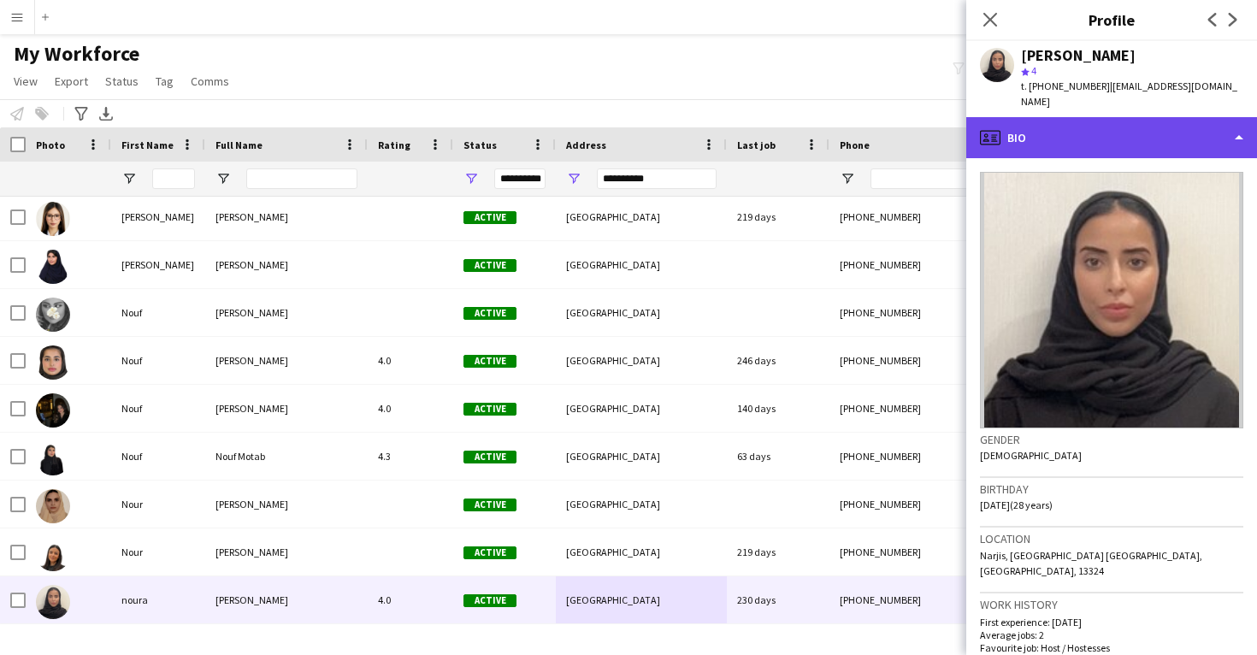
click at [1129, 124] on div "profile Bio" at bounding box center [1111, 137] width 291 height 41
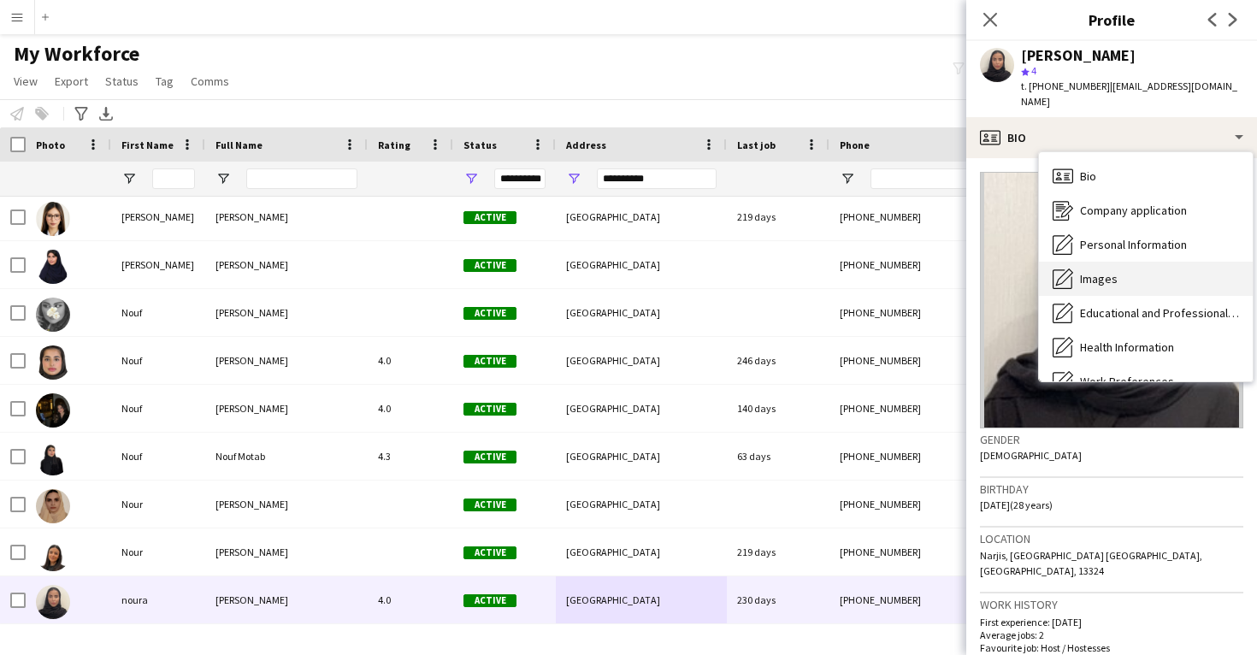
click at [1131, 263] on div "Images Images" at bounding box center [1146, 279] width 214 height 34
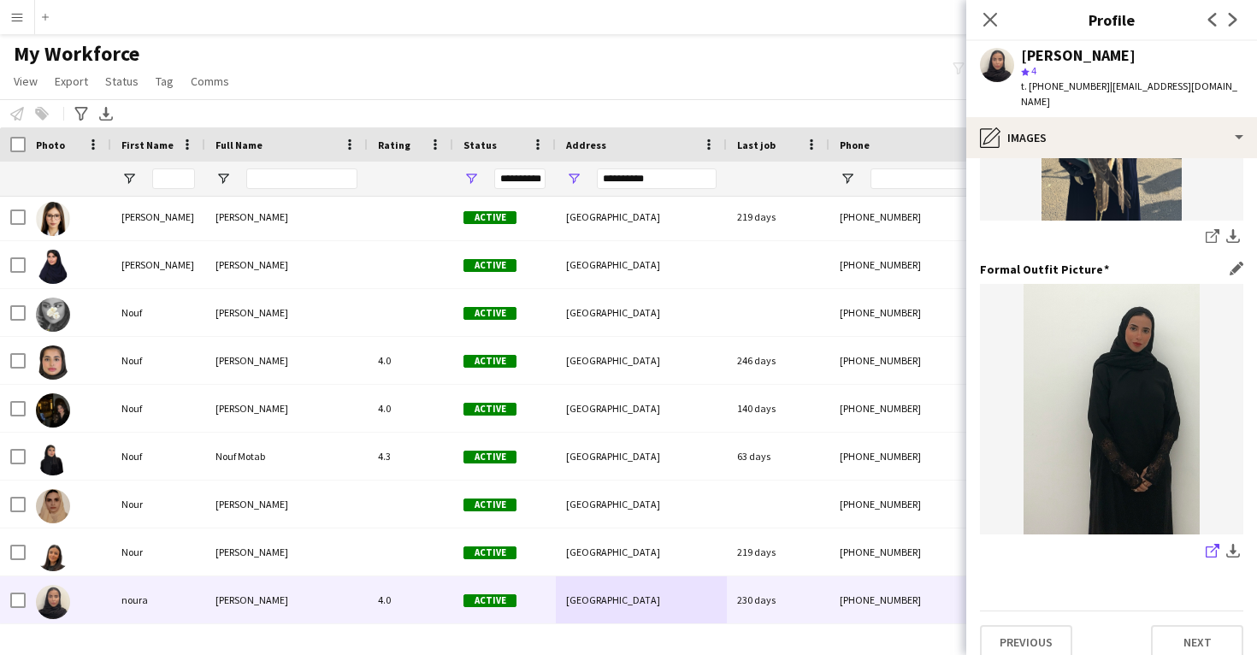
click at [1208, 544] on icon "share-external-link-1" at bounding box center [1213, 551] width 14 height 14
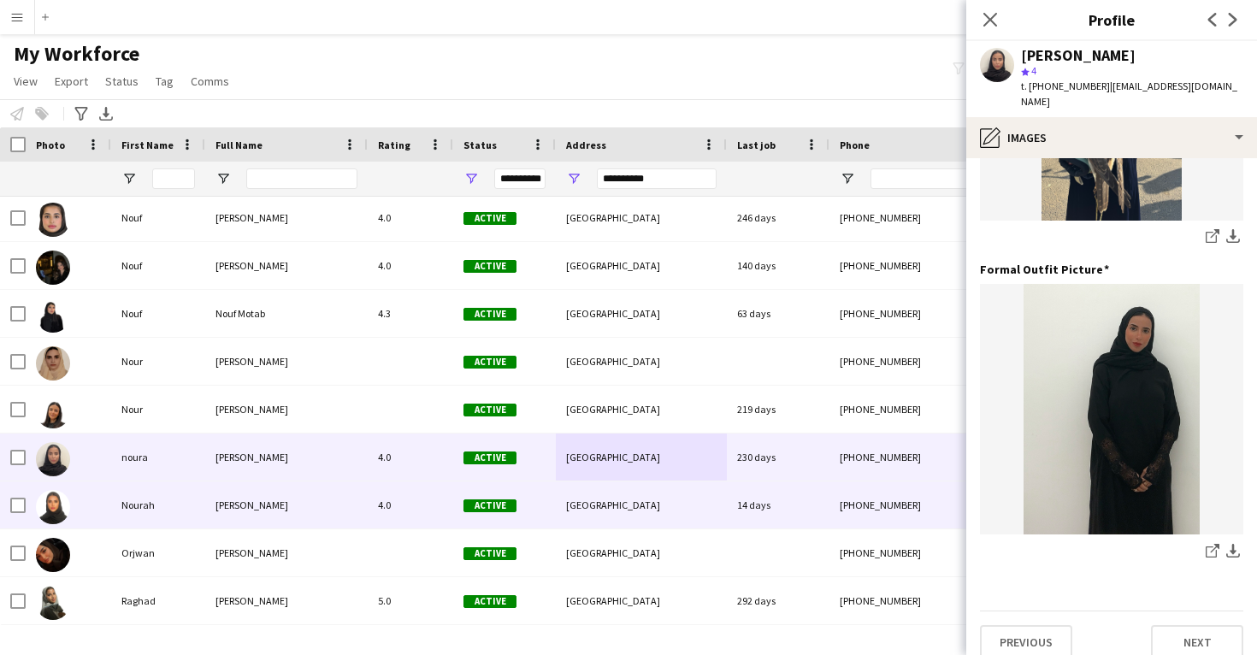
click at [440, 502] on div "4.0" at bounding box center [411, 504] width 86 height 47
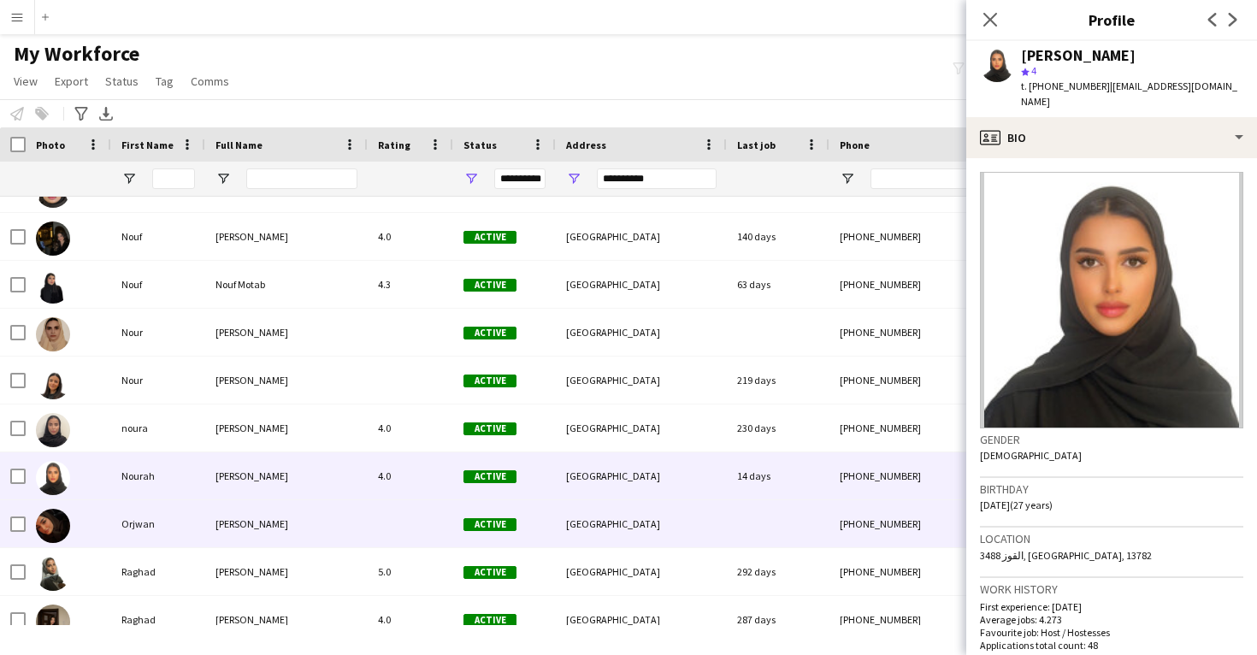
click at [440, 502] on div at bounding box center [411, 523] width 86 height 47
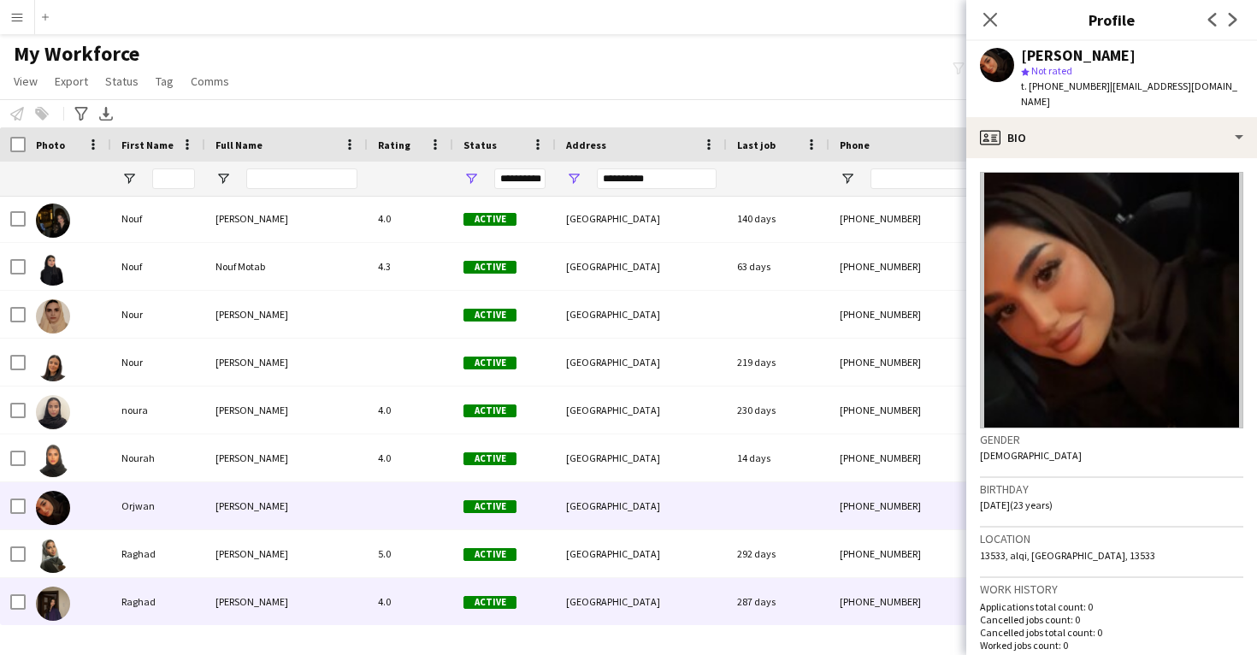
click at [442, 599] on div "4.0" at bounding box center [411, 601] width 86 height 47
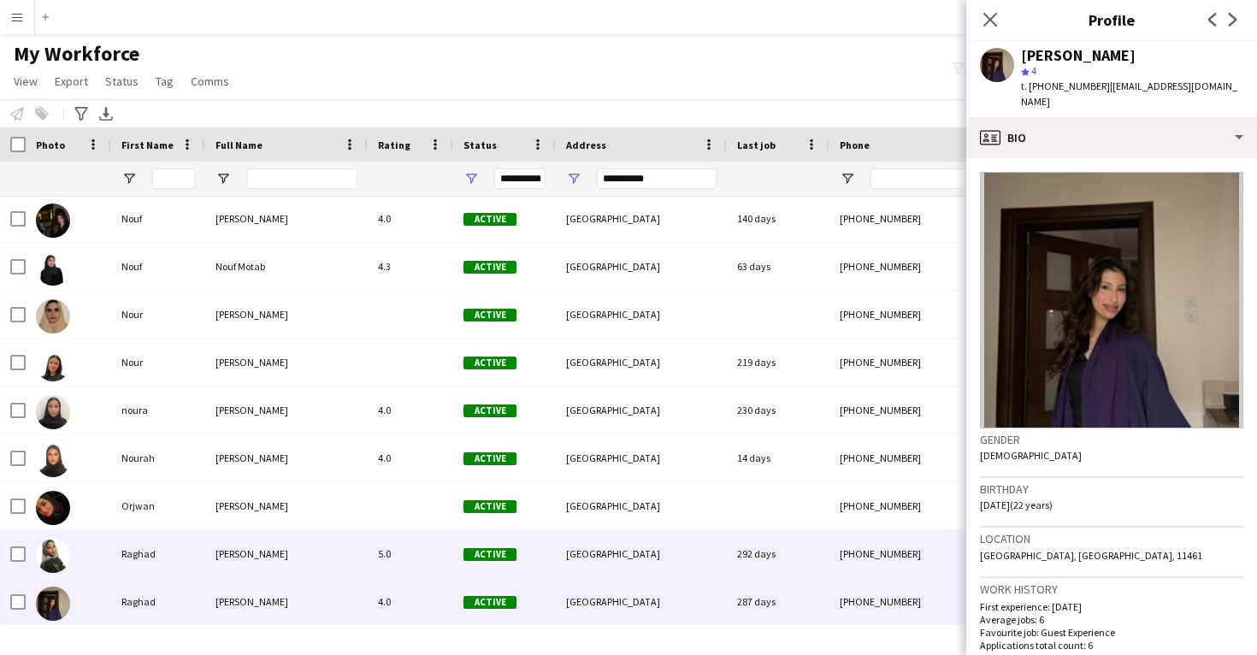
click at [440, 562] on div "5.0" at bounding box center [411, 553] width 86 height 47
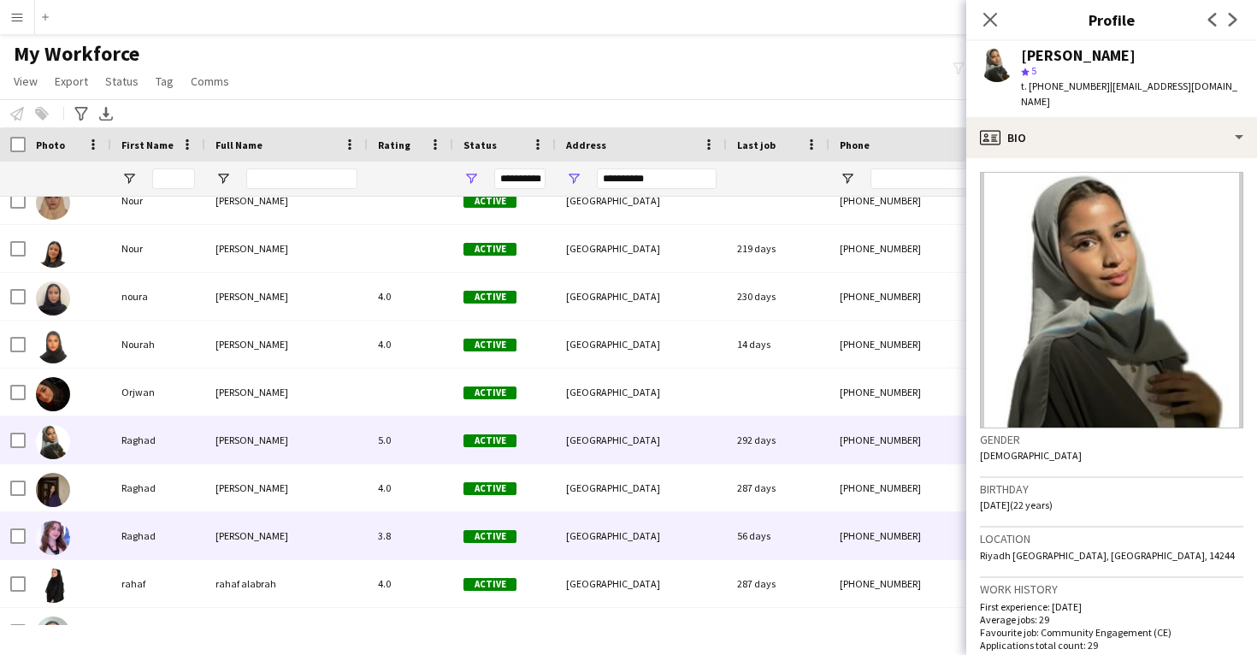
click at [438, 520] on div "3.8" at bounding box center [411, 535] width 86 height 47
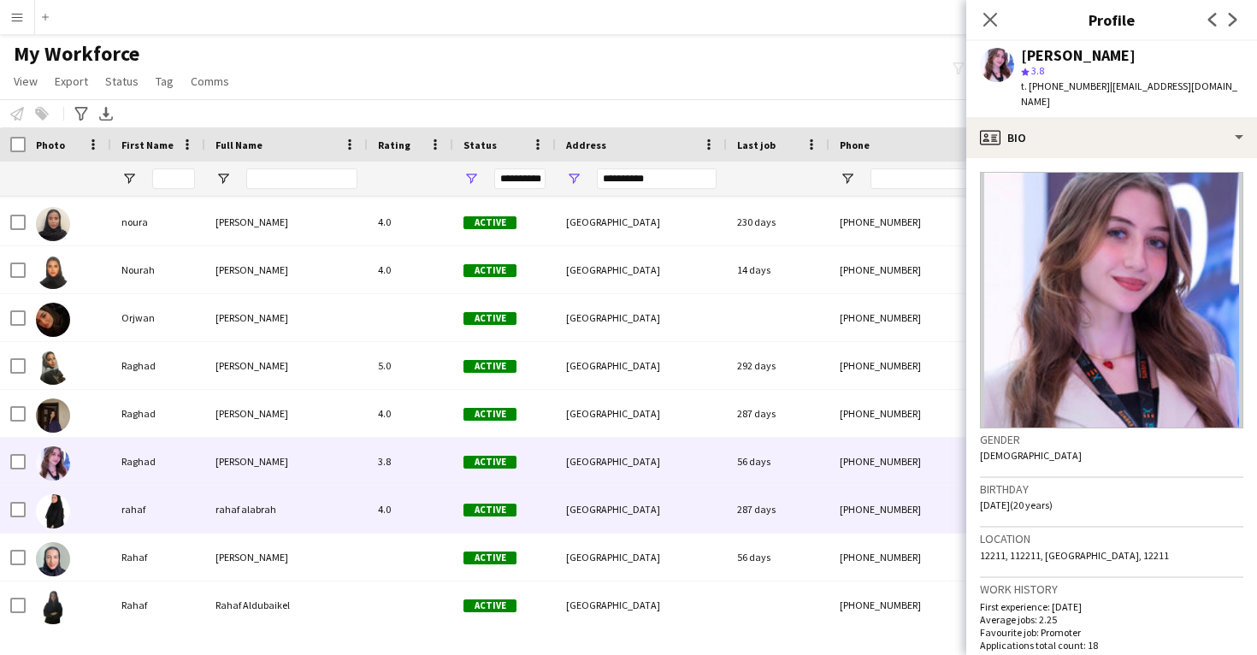
click at [438, 520] on div "4.0" at bounding box center [411, 509] width 86 height 47
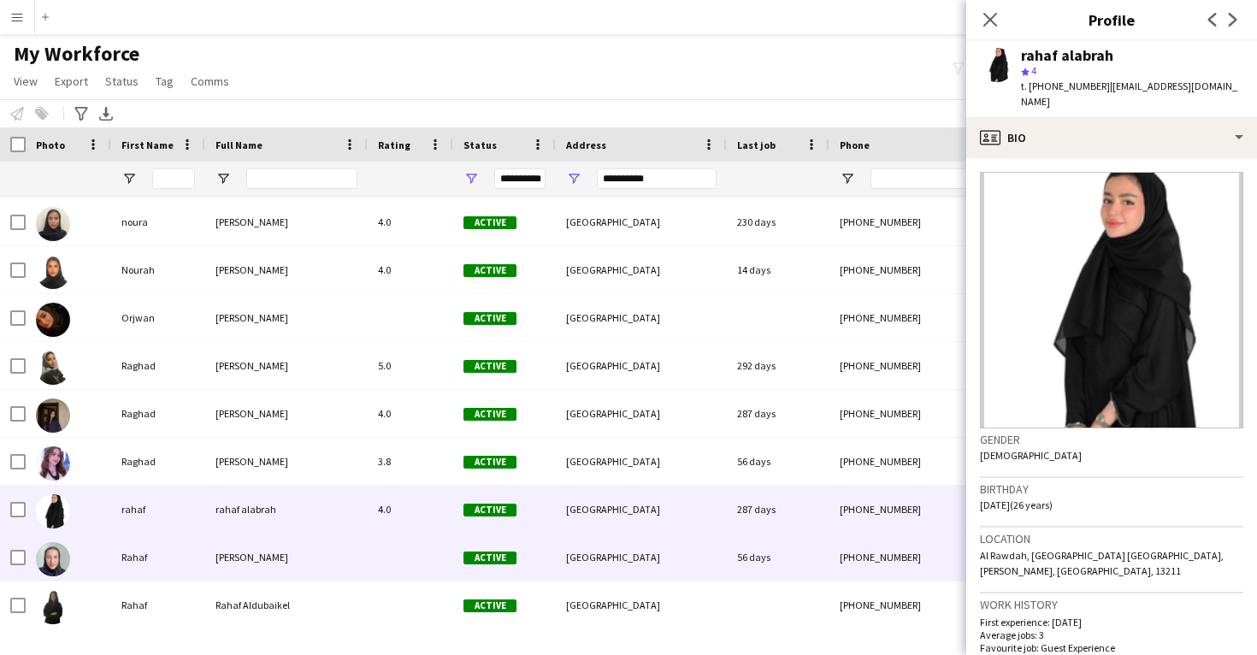
click at [448, 569] on div at bounding box center [411, 557] width 86 height 47
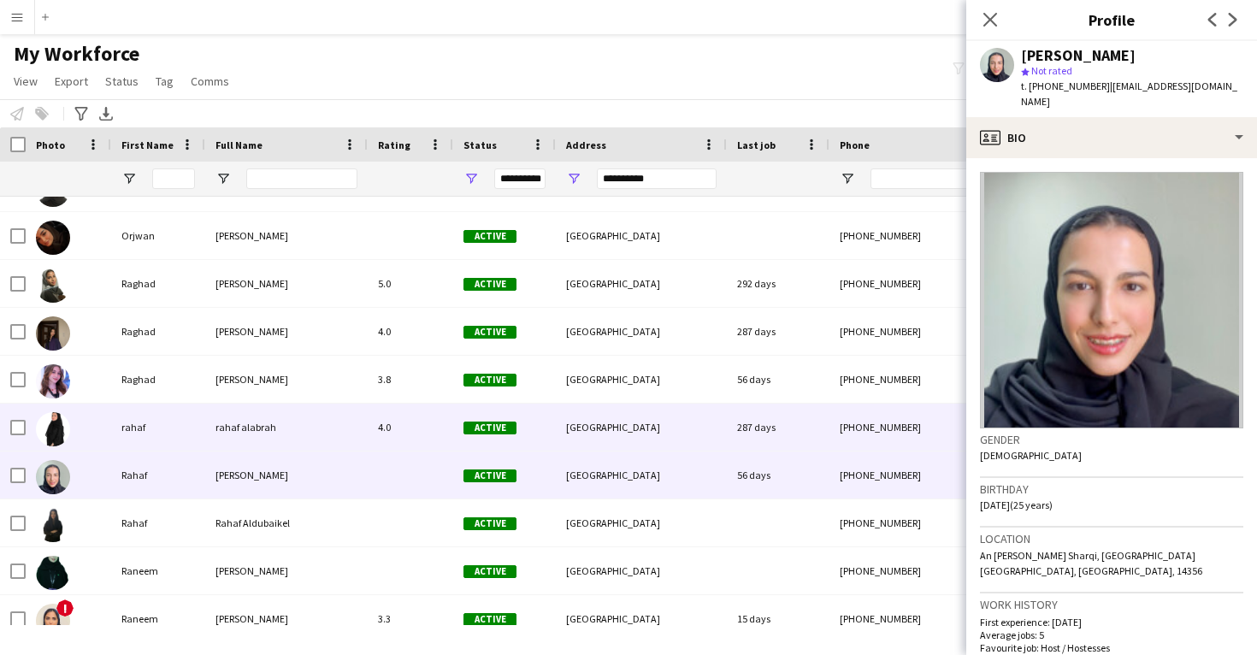
click at [439, 416] on div "4.0" at bounding box center [411, 427] width 86 height 47
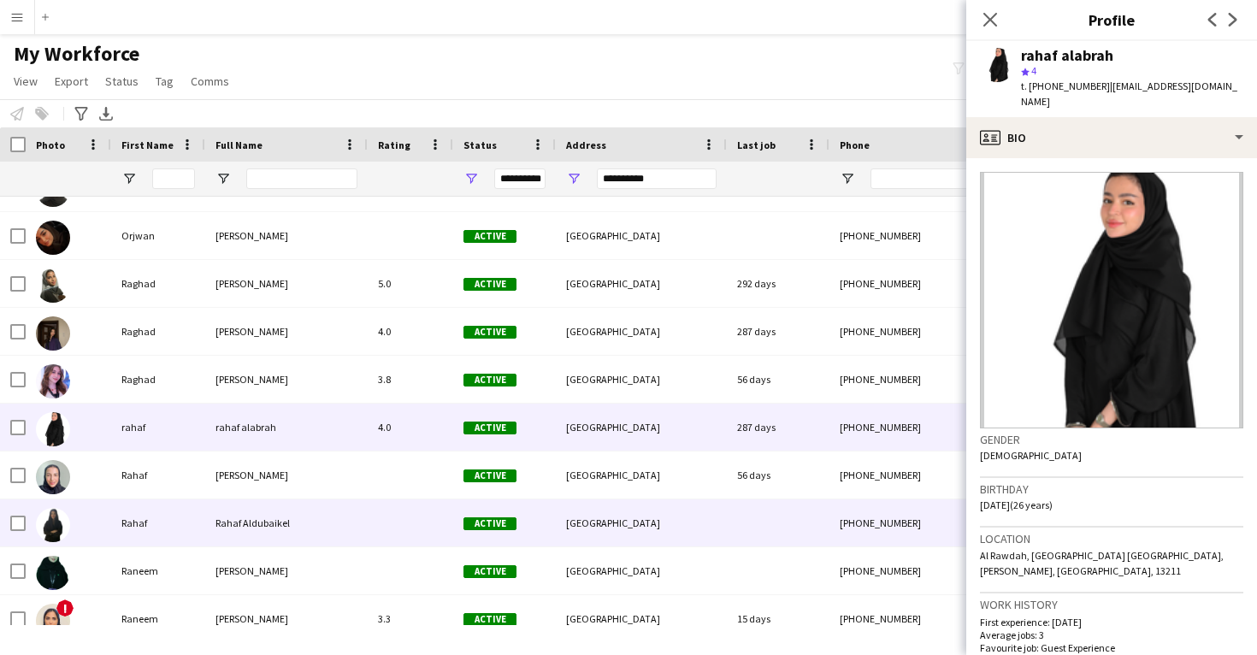
click at [668, 515] on div "[GEOGRAPHIC_DATA]" at bounding box center [641, 522] width 171 height 47
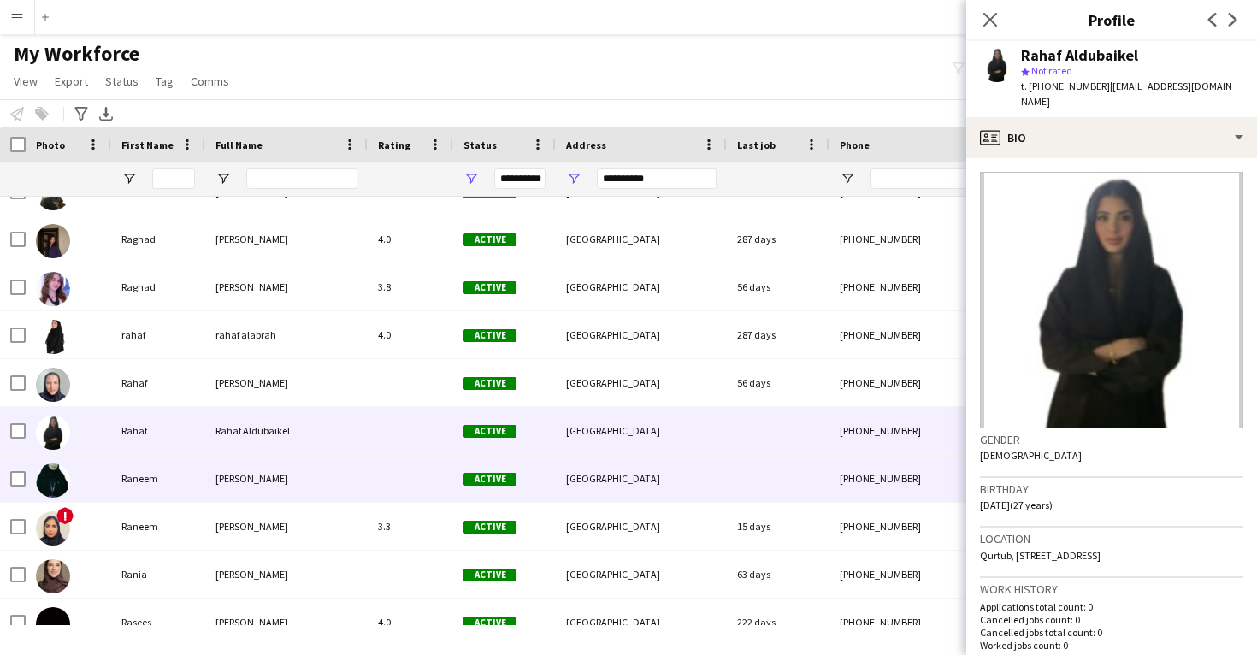
click at [642, 485] on div "[GEOGRAPHIC_DATA]" at bounding box center [641, 478] width 171 height 47
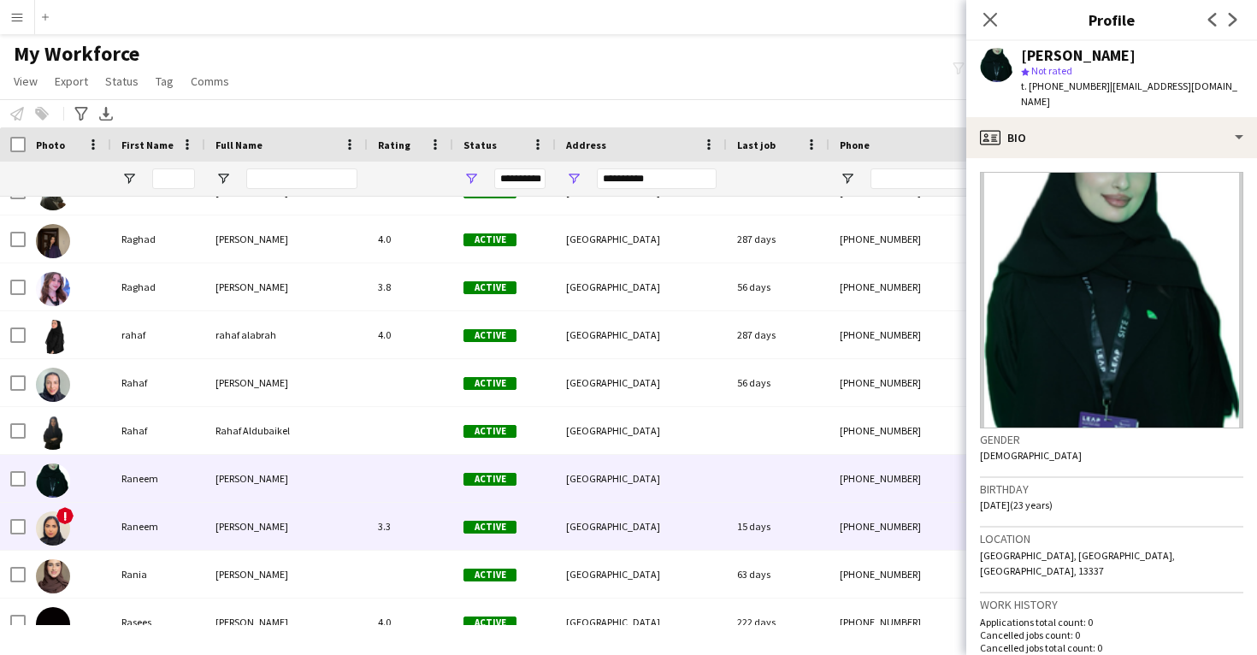
click at [635, 522] on div "[GEOGRAPHIC_DATA]" at bounding box center [641, 526] width 171 height 47
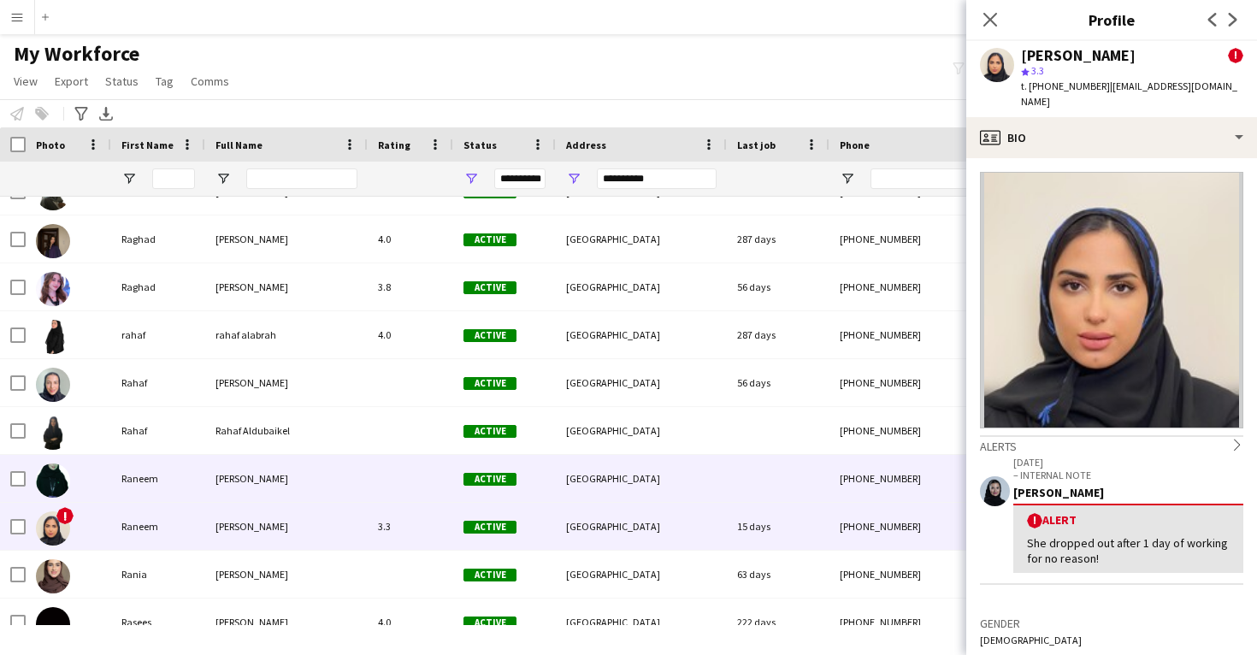
click at [640, 488] on div "[GEOGRAPHIC_DATA]" at bounding box center [641, 478] width 171 height 47
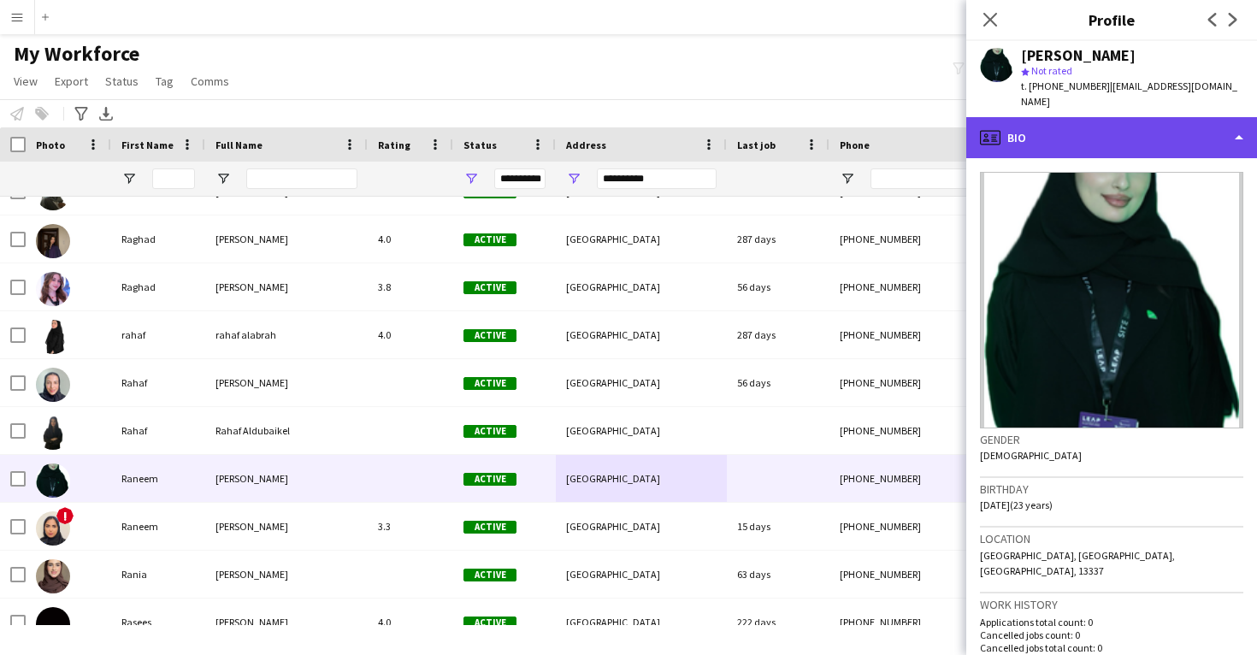
click at [1127, 125] on div "profile Bio" at bounding box center [1111, 137] width 291 height 41
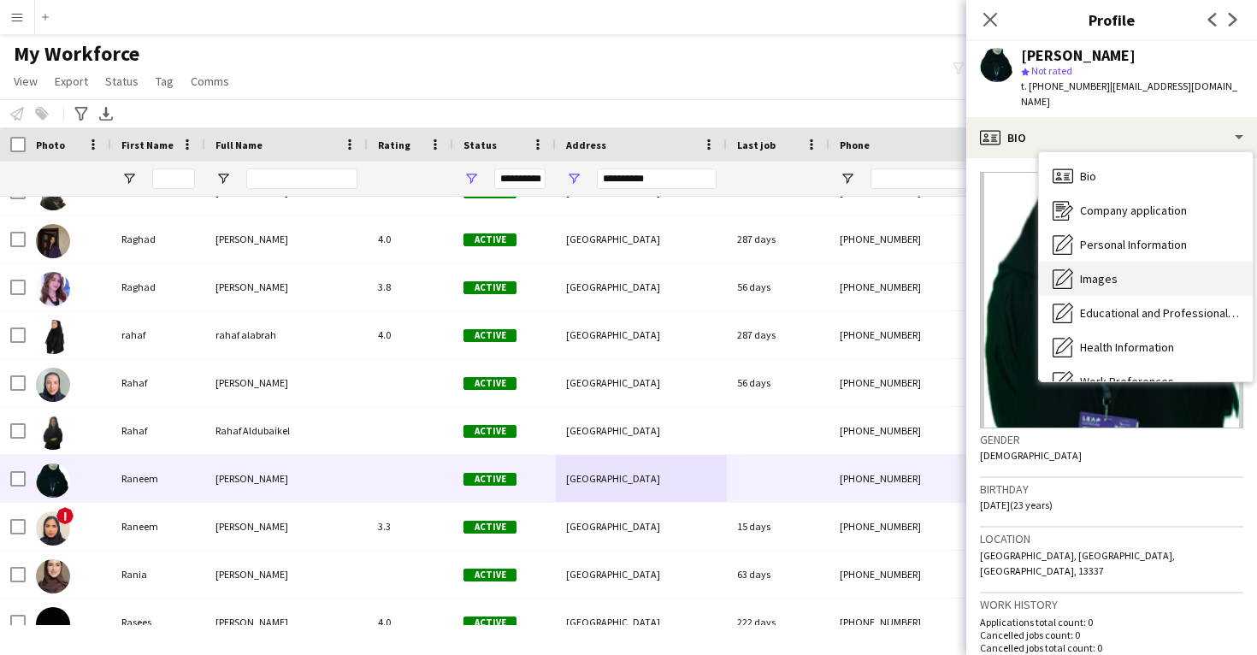
click at [1142, 262] on div "Images Images" at bounding box center [1146, 279] width 214 height 34
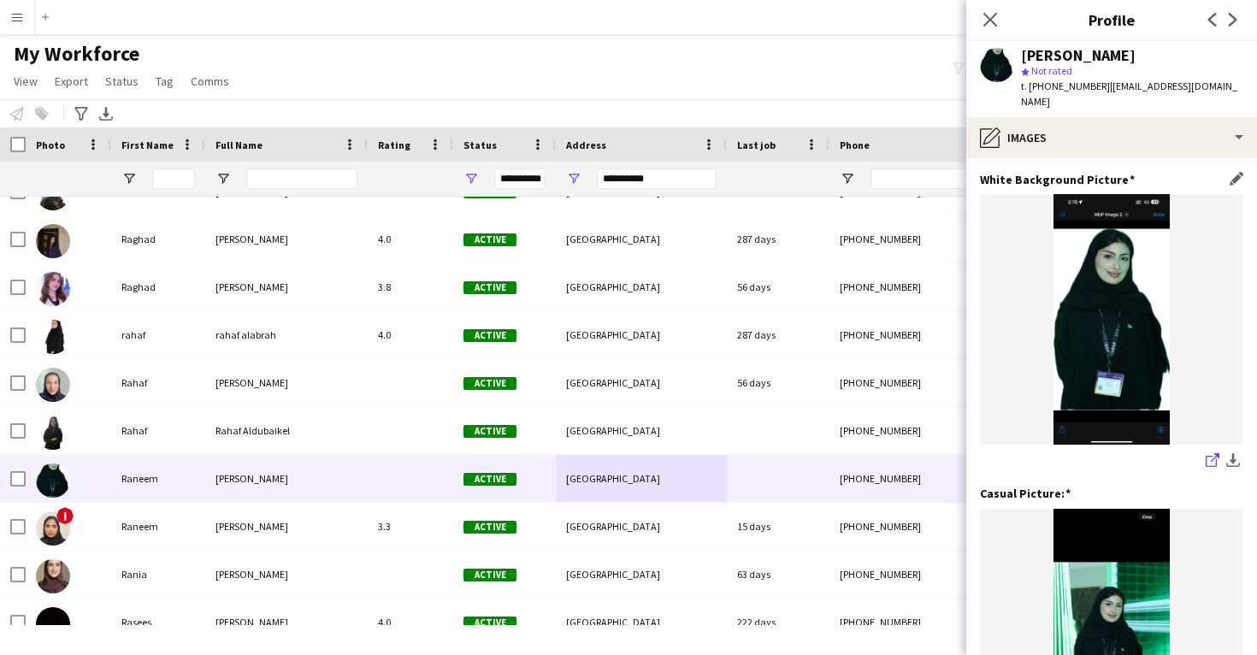
click at [1210, 453] on icon "share-external-link-1" at bounding box center [1213, 460] width 14 height 14
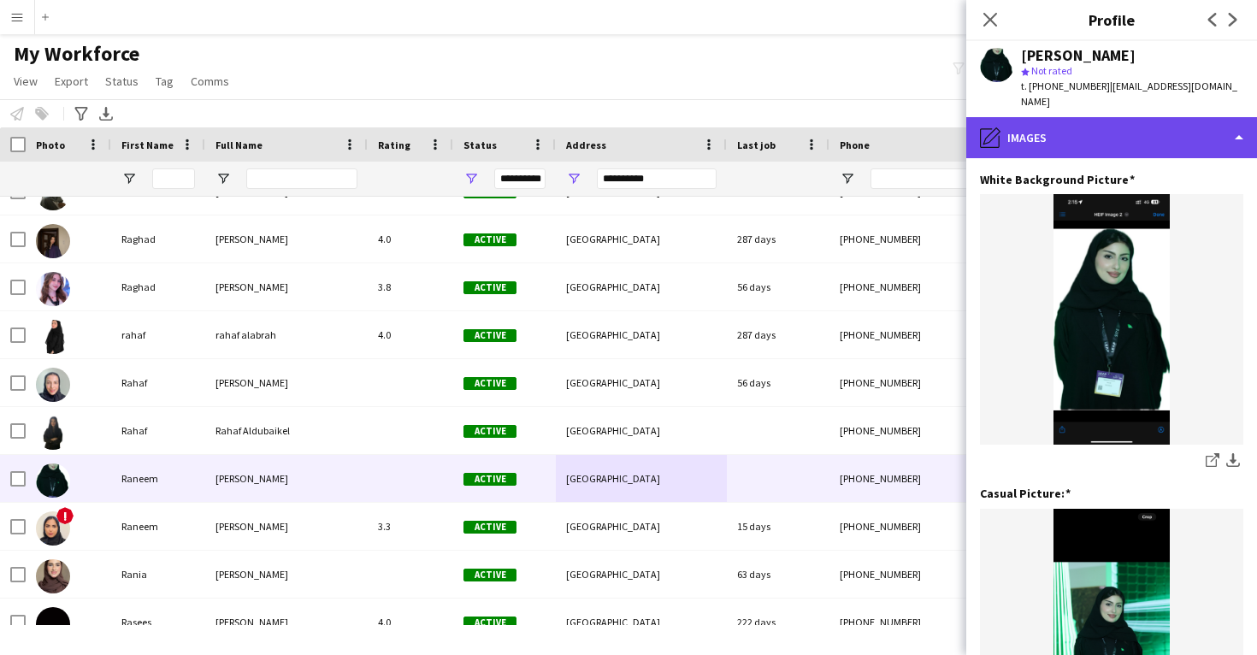
click at [1036, 117] on div "pencil4 Images" at bounding box center [1111, 137] width 291 height 41
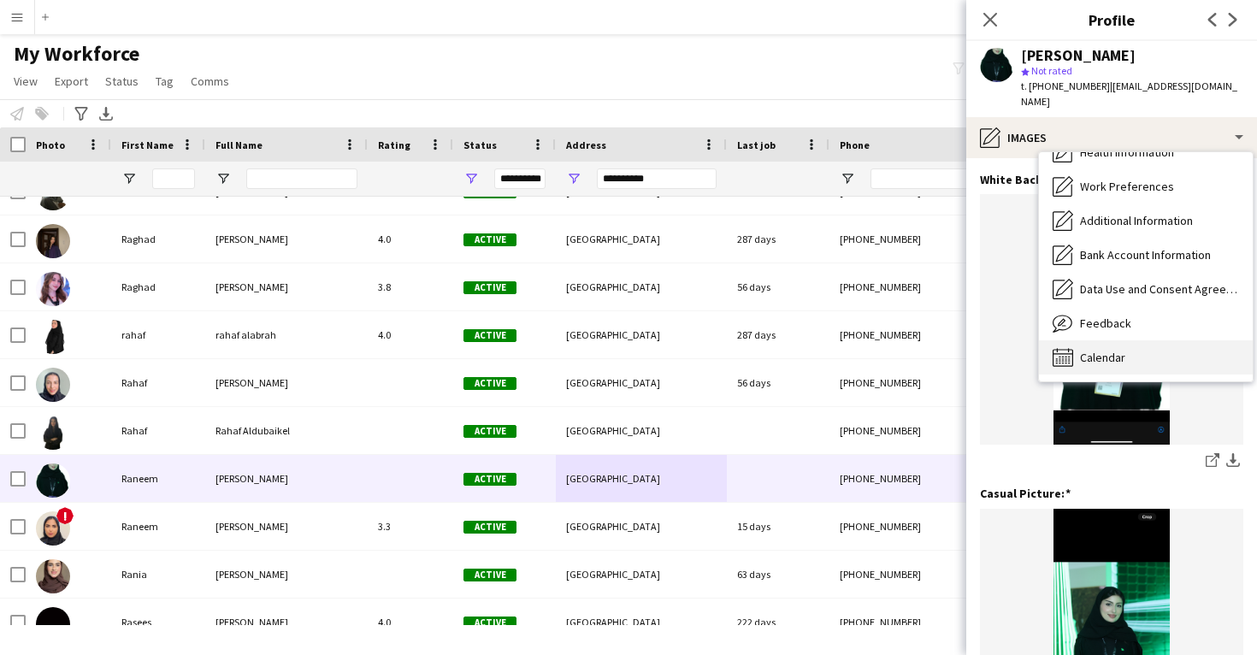
click at [1132, 340] on div "Calendar Calendar" at bounding box center [1146, 357] width 214 height 34
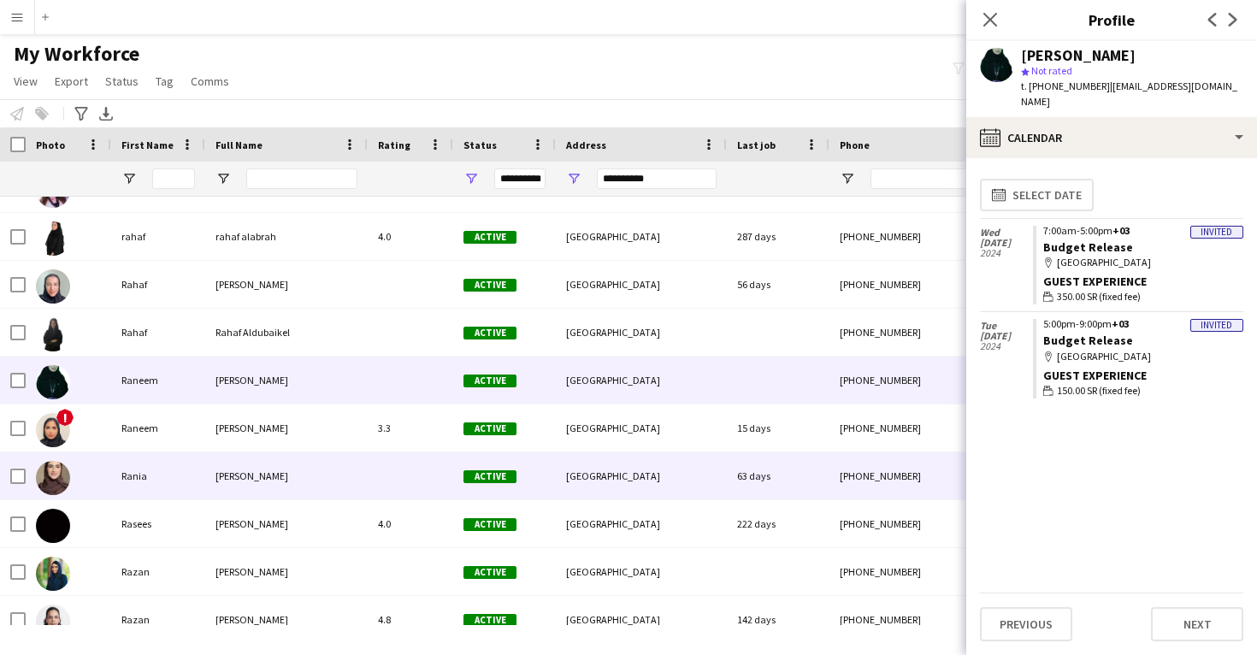
click at [568, 499] on div "[GEOGRAPHIC_DATA]" at bounding box center [641, 475] width 171 height 47
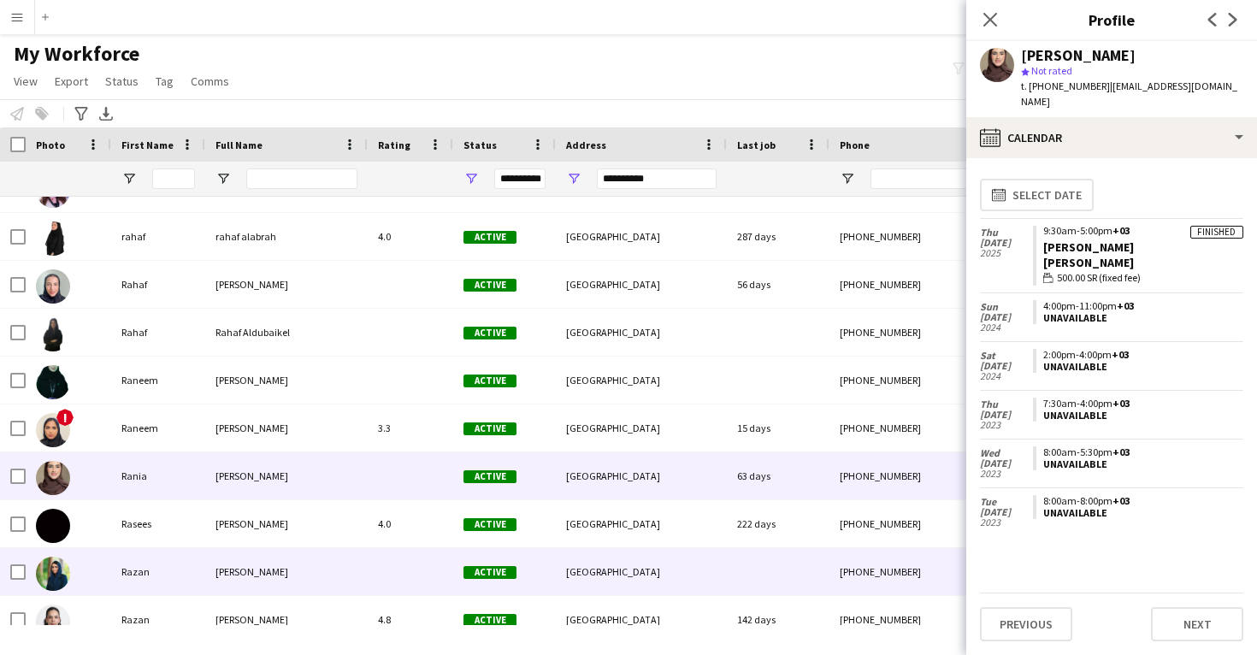
click at [566, 587] on div "[GEOGRAPHIC_DATA]" at bounding box center [641, 571] width 171 height 47
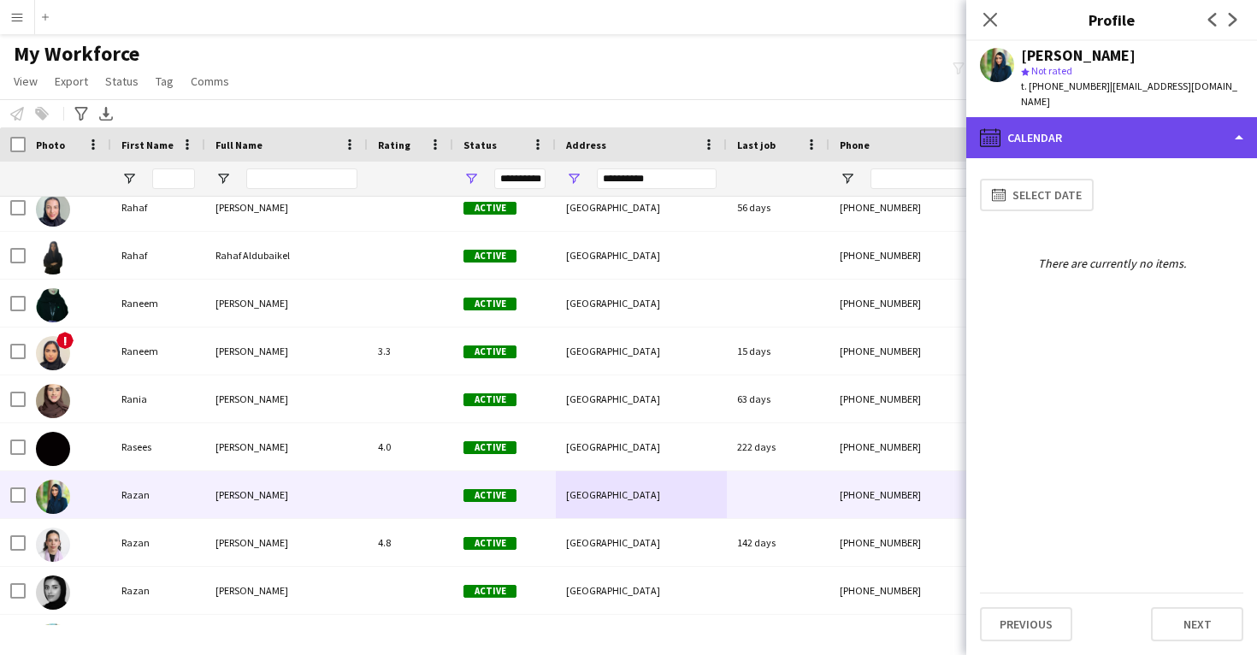
click at [1113, 117] on div "calendar-full Calendar" at bounding box center [1111, 137] width 291 height 41
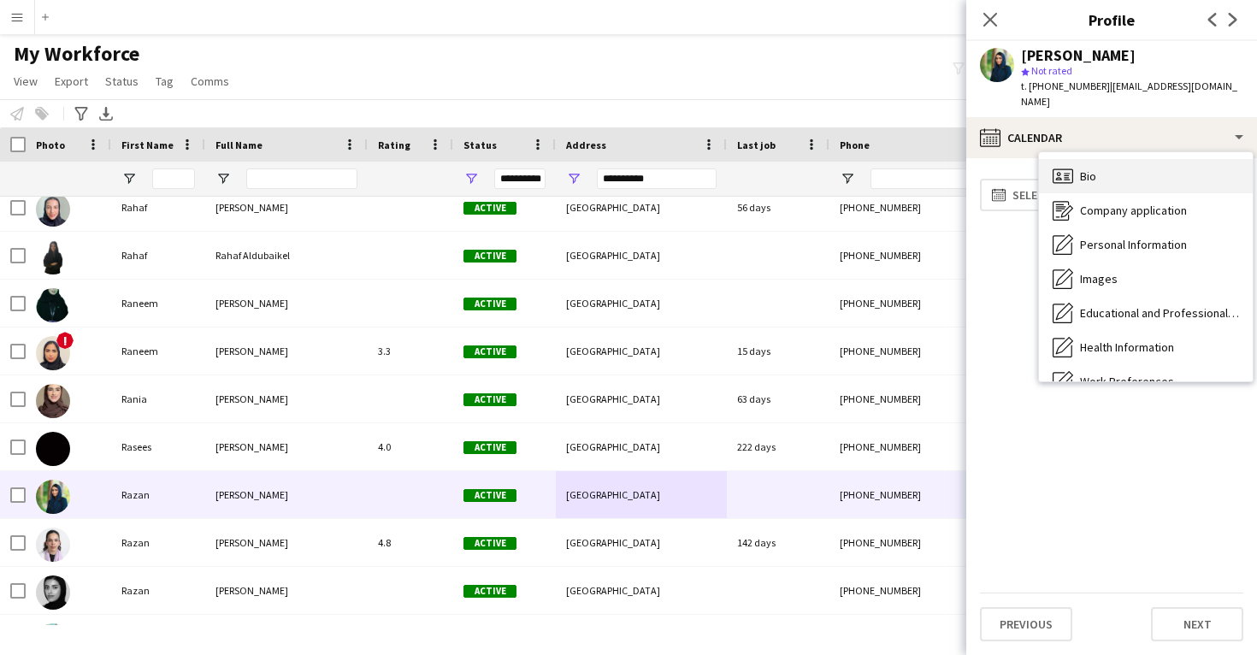
click at [1107, 167] on div "Bio Bio" at bounding box center [1146, 176] width 214 height 34
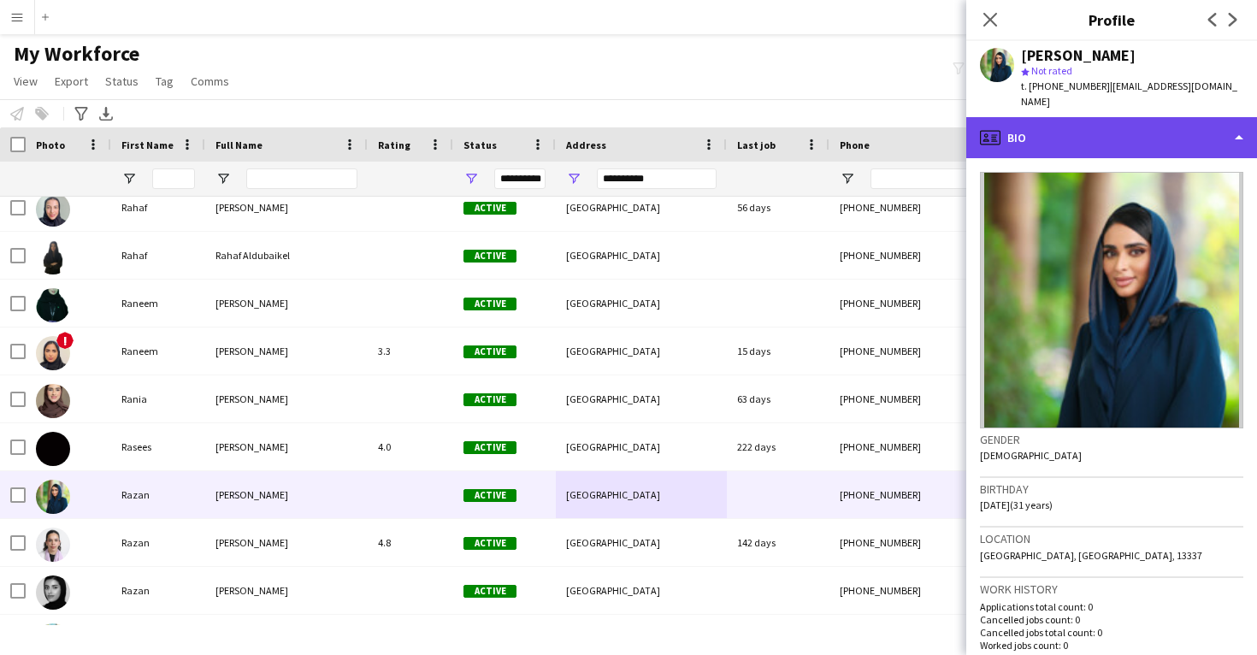
click at [1107, 118] on div "profile Bio" at bounding box center [1111, 137] width 291 height 41
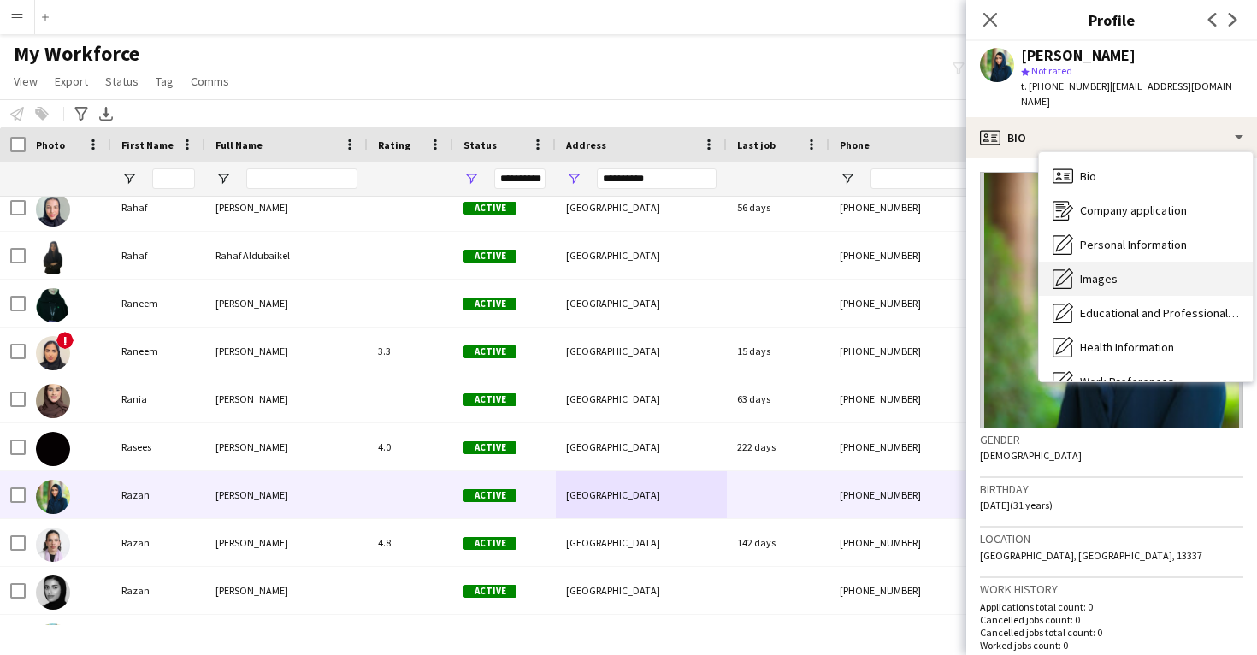
click at [1117, 262] on div "Images Images" at bounding box center [1146, 279] width 214 height 34
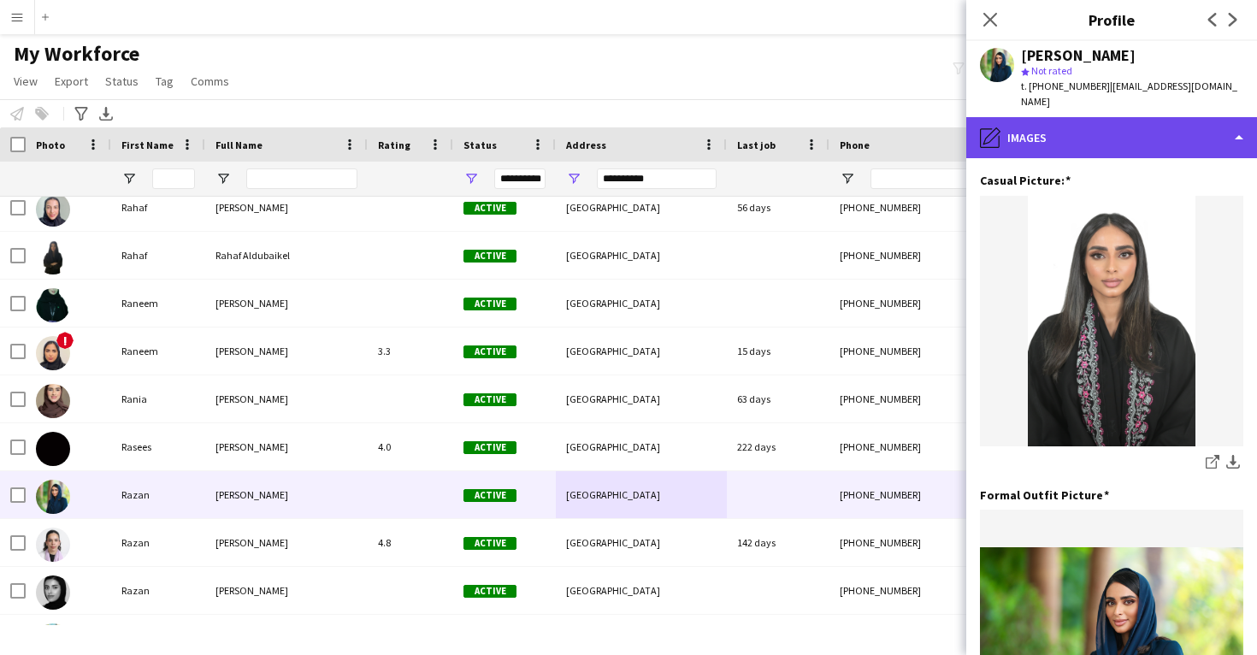
click at [1081, 117] on div "pencil4 Images" at bounding box center [1111, 137] width 291 height 41
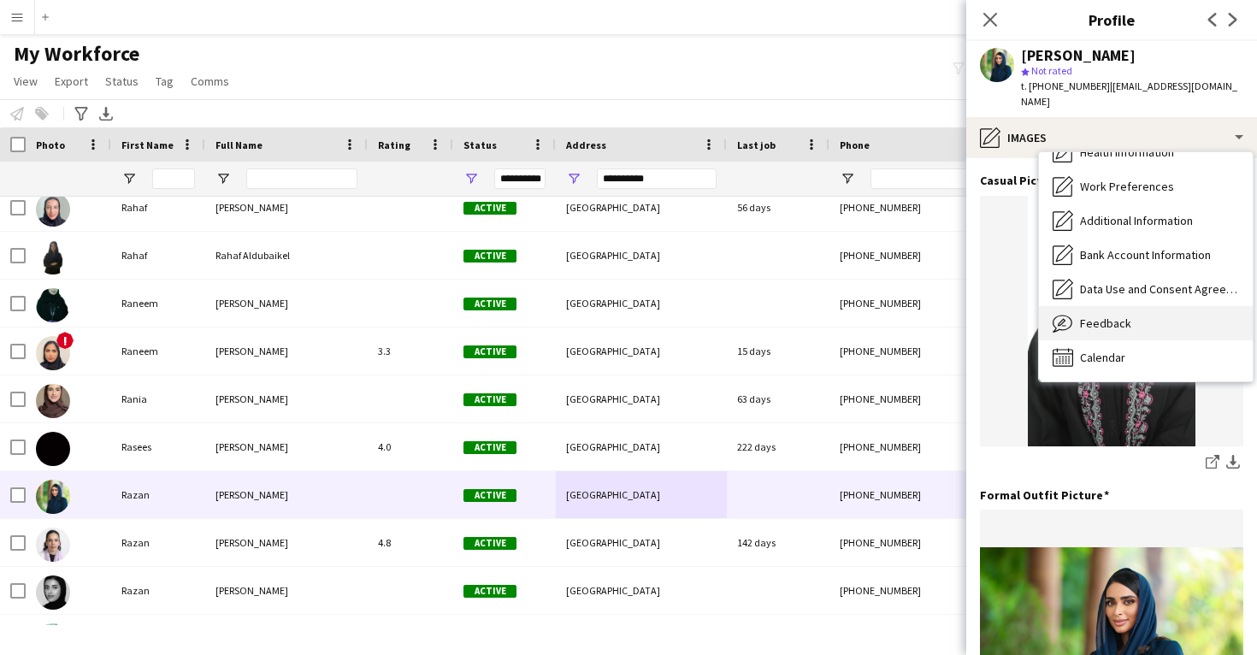
click at [1107, 321] on div "Feedback Feedback" at bounding box center [1146, 323] width 214 height 34
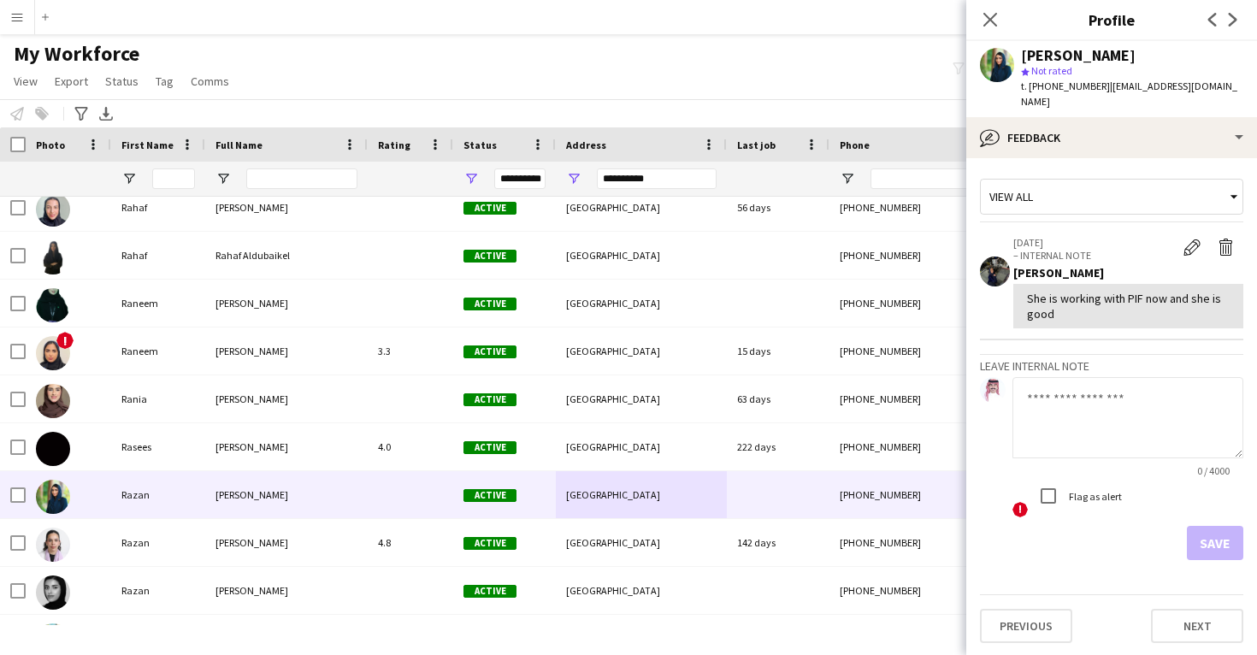
click at [1065, 302] on div "She is working with PIF now and she is good" at bounding box center [1128, 306] width 203 height 31
click at [1054, 295] on div "She is working with PIF now and she is good" at bounding box center [1128, 306] width 203 height 31
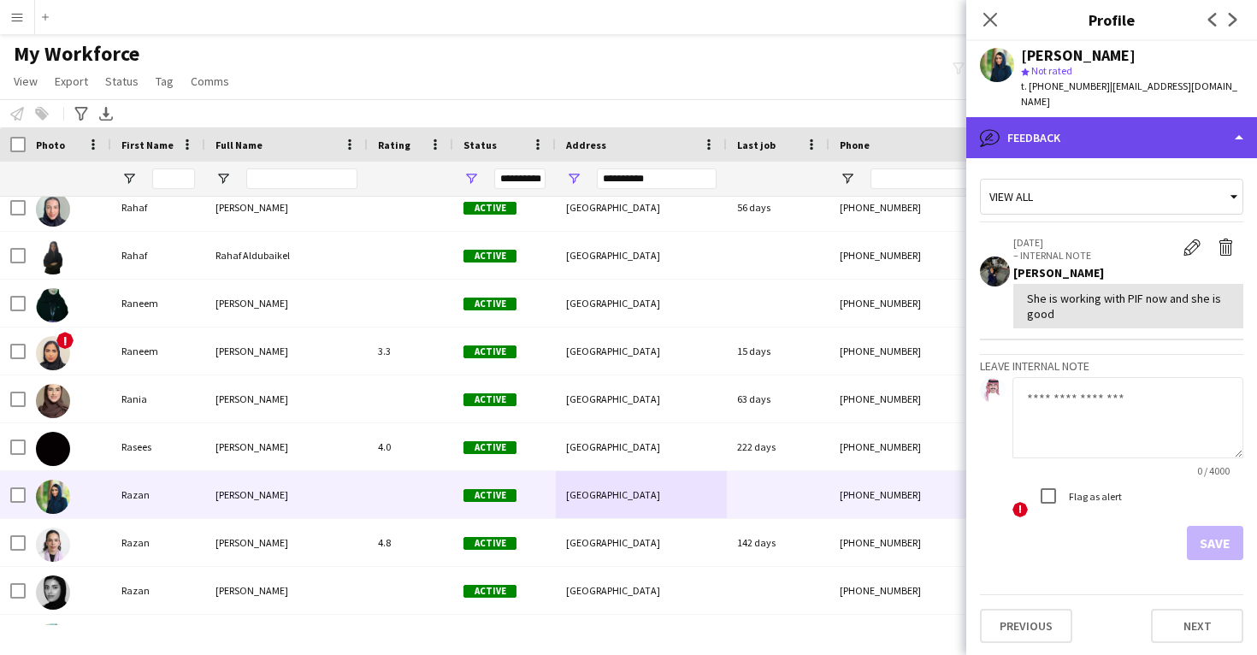
click at [1084, 123] on div "bubble-pencil Feedback" at bounding box center [1111, 137] width 291 height 41
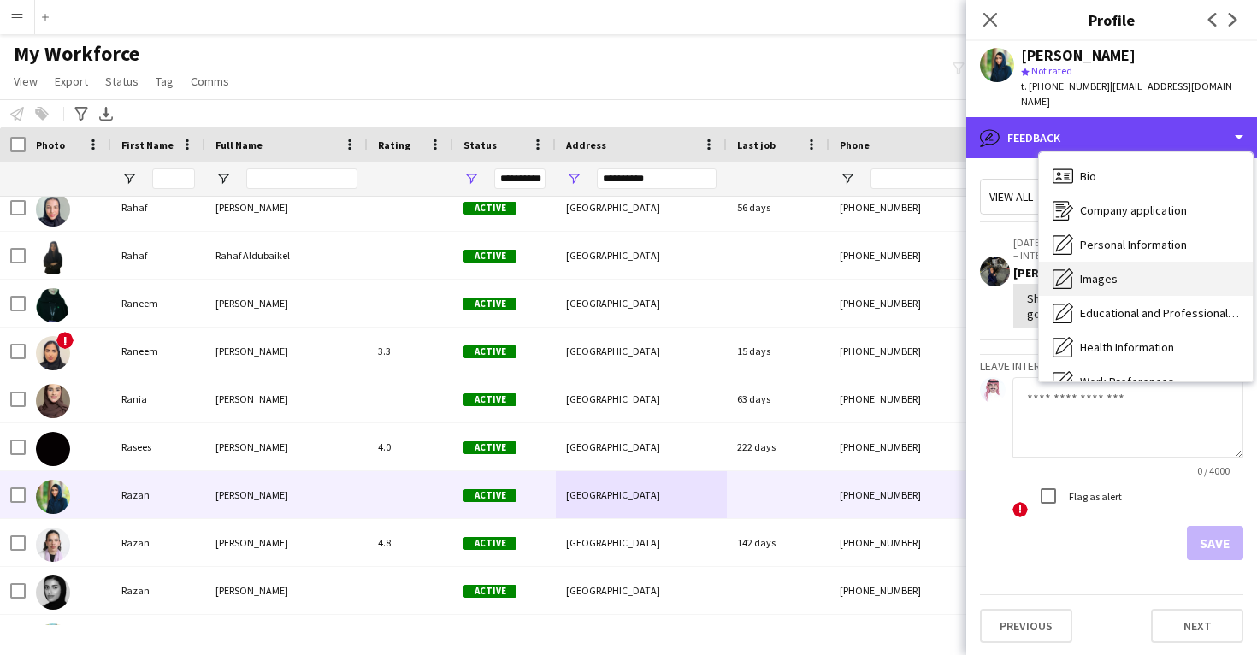
scroll to position [0, 0]
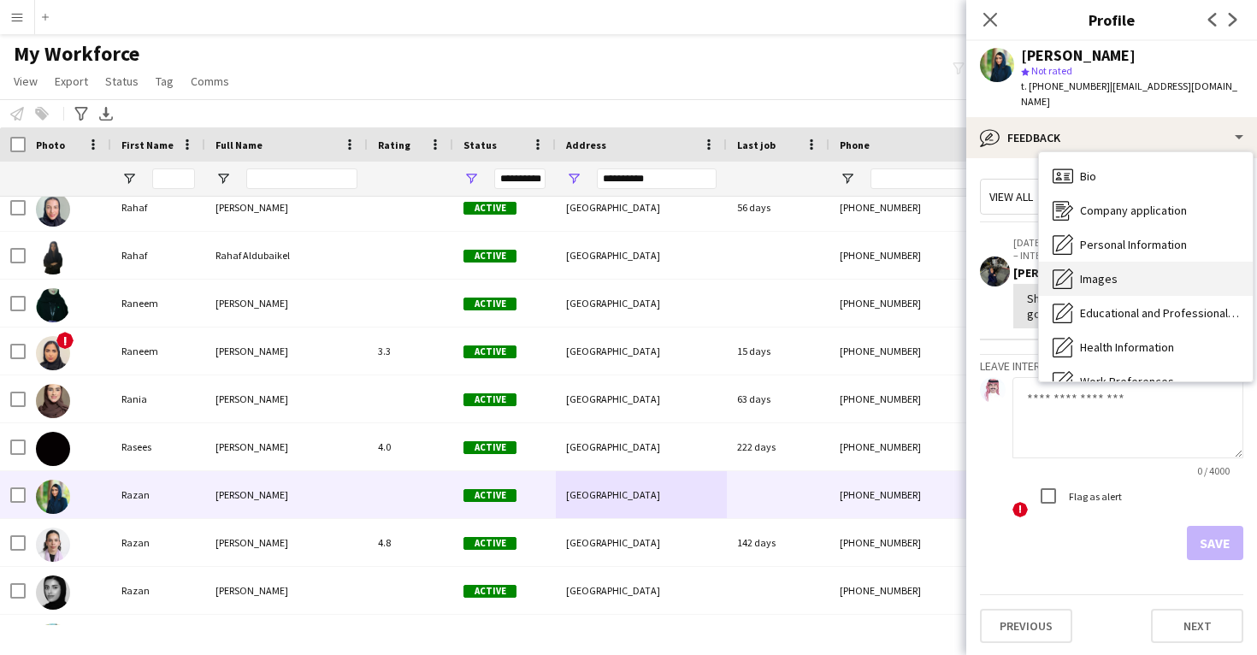
click at [1106, 275] on div "Images Images" at bounding box center [1146, 279] width 214 height 34
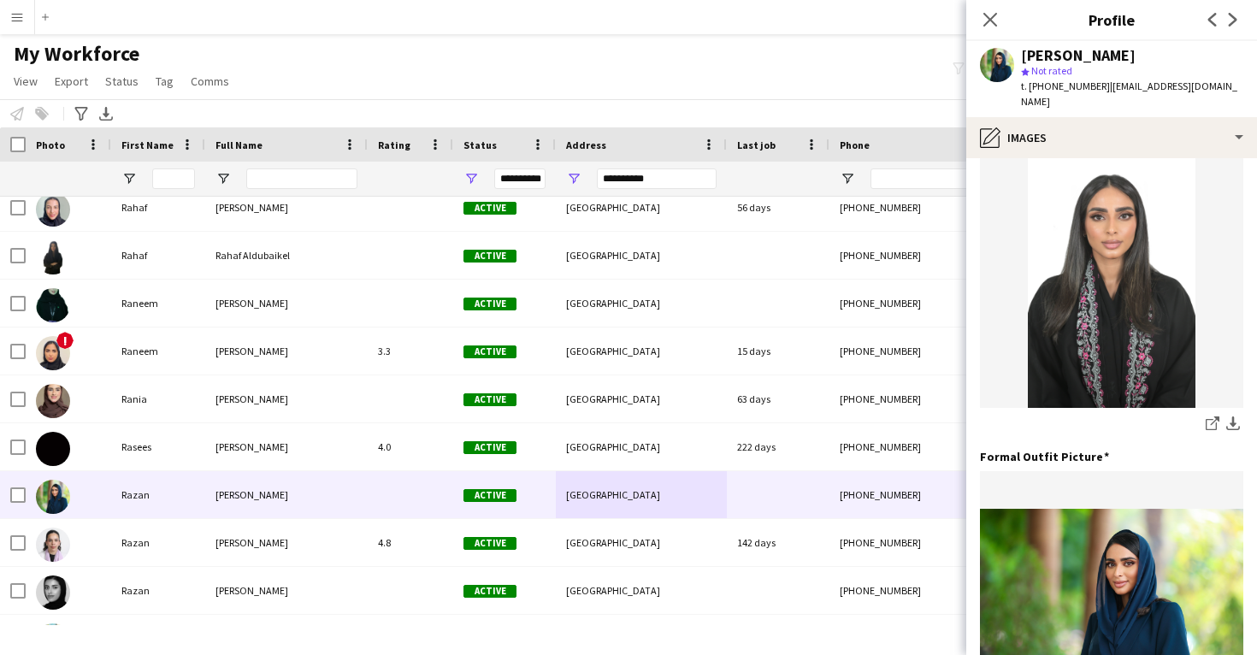
scroll to position [350, 0]
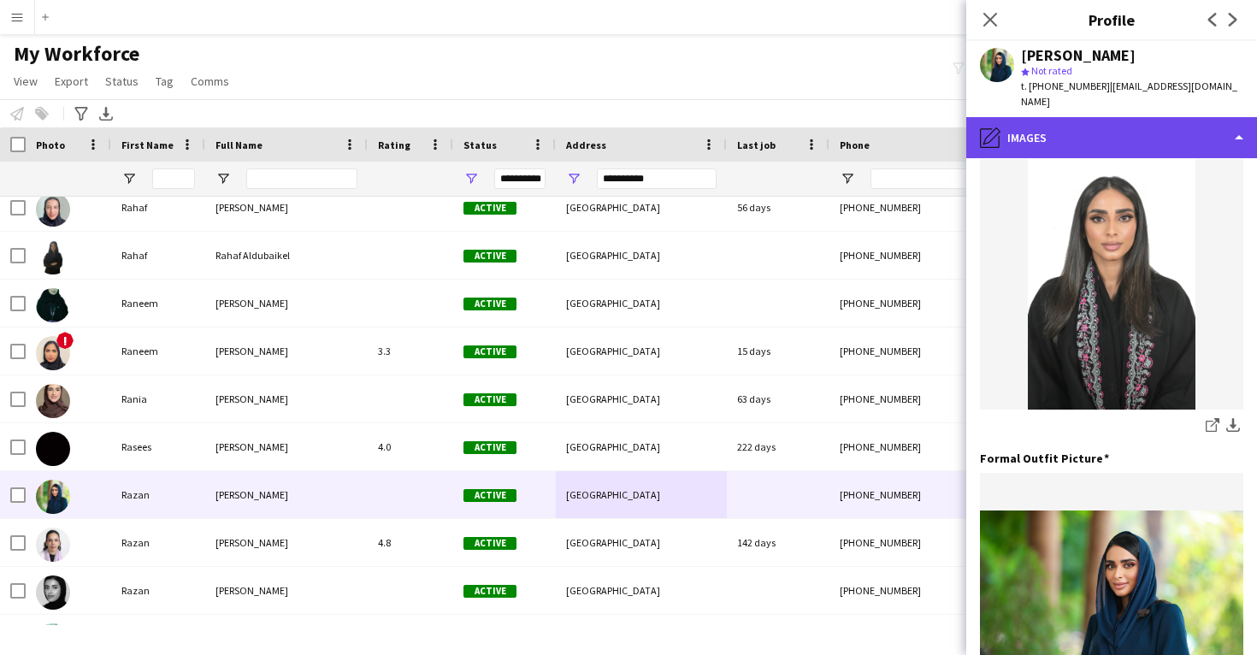
click at [1045, 117] on div "pencil4 Images" at bounding box center [1111, 137] width 291 height 41
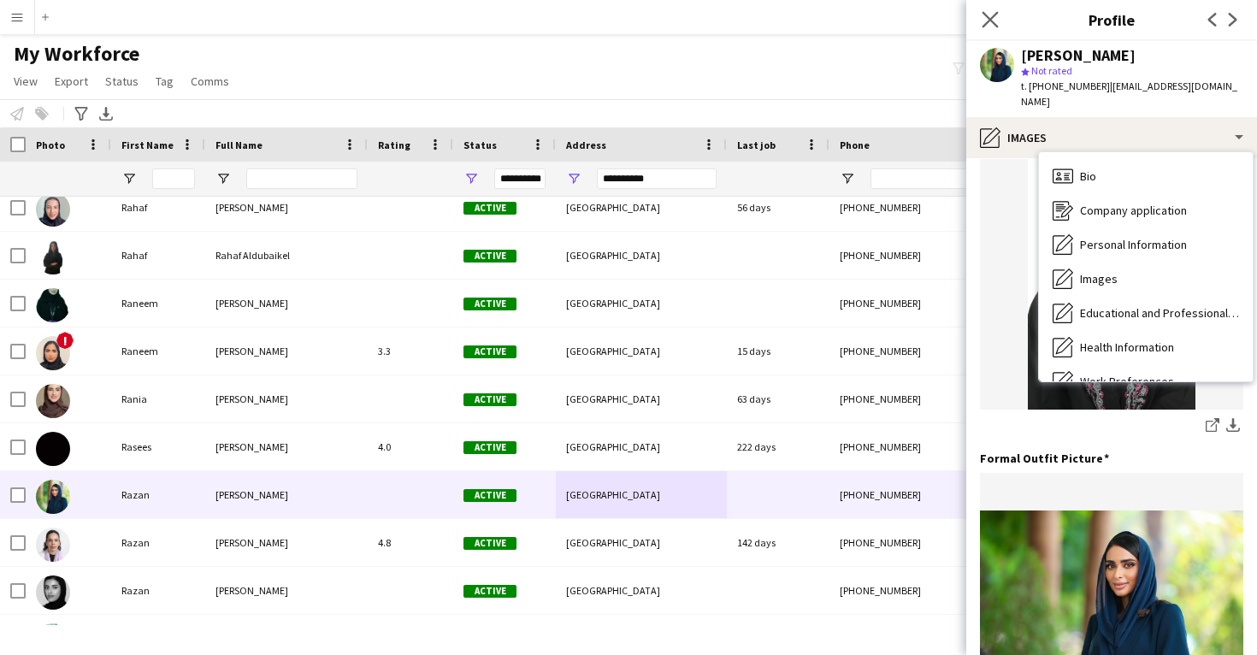
click at [1000, 25] on app-icon "Close pop-in" at bounding box center [990, 20] width 25 height 25
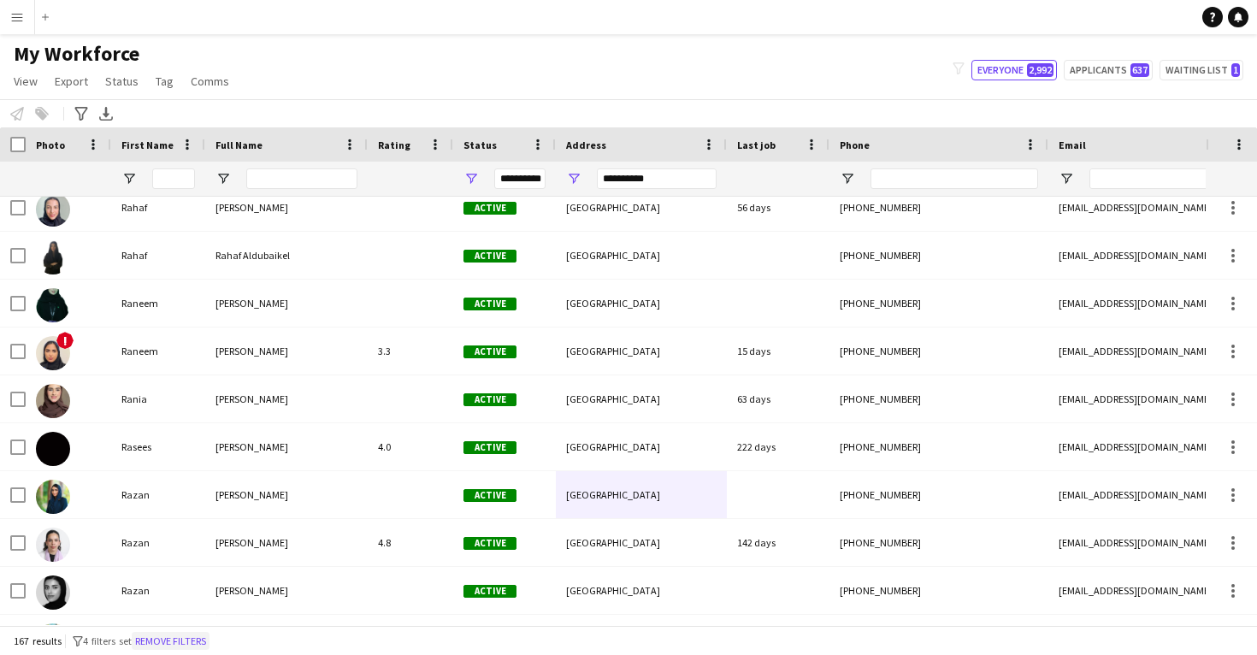
click at [184, 640] on button "Remove filters" at bounding box center [171, 641] width 78 height 19
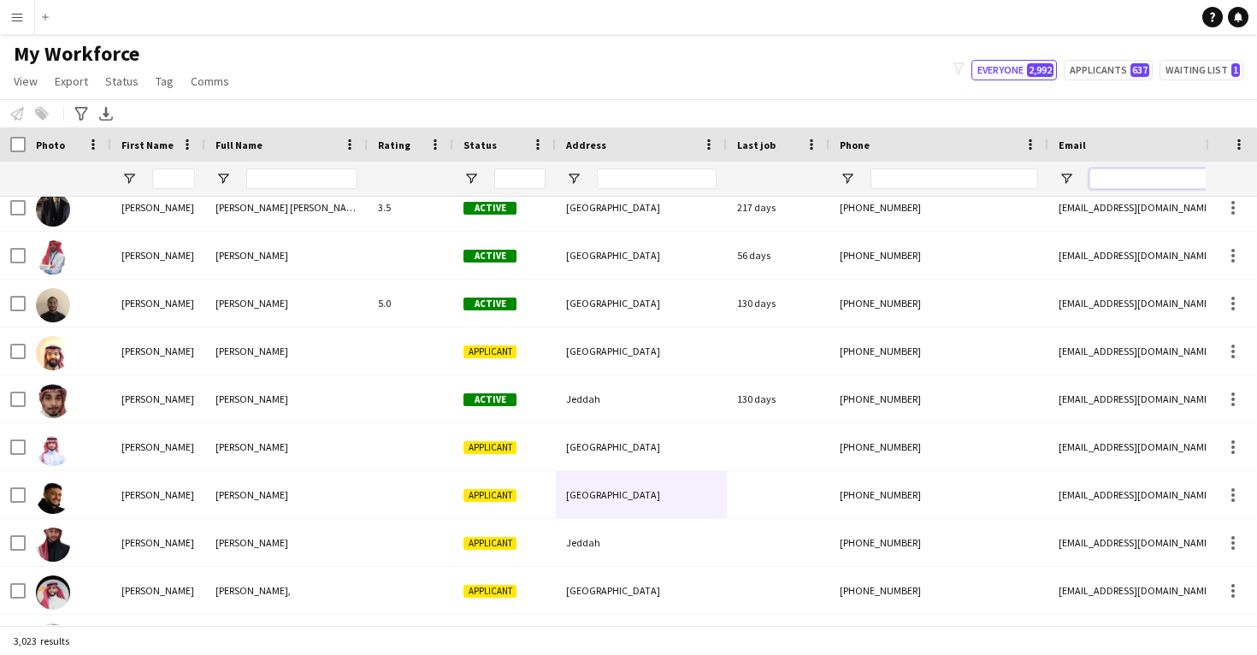
click at [1110, 176] on input "Email Filter Input" at bounding box center [1234, 178] width 291 height 21
paste input "**********"
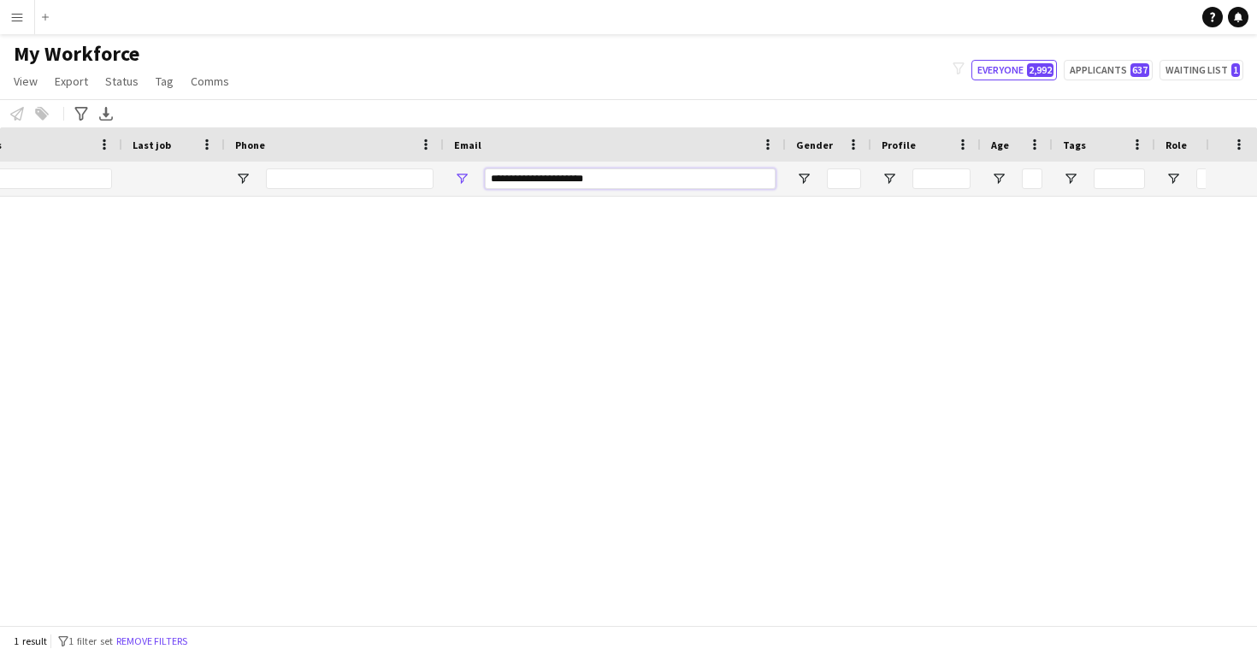
scroll to position [0, 0]
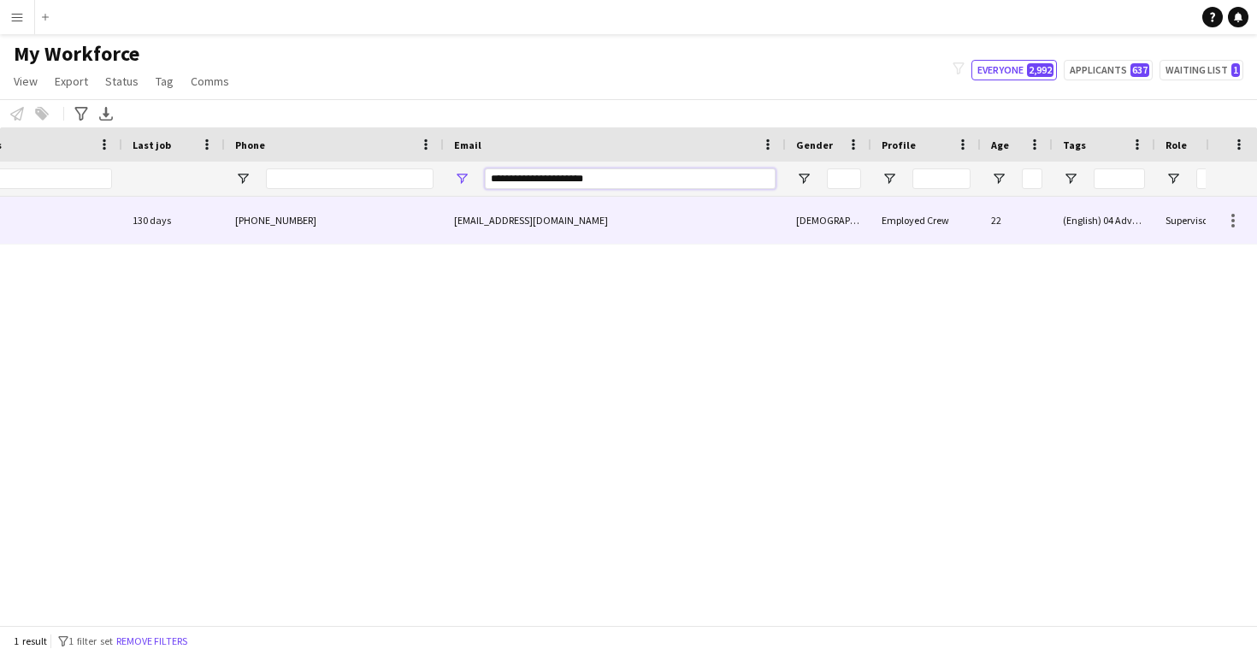
type input "**********"
click at [883, 221] on div "Employed Crew" at bounding box center [925, 220] width 109 height 47
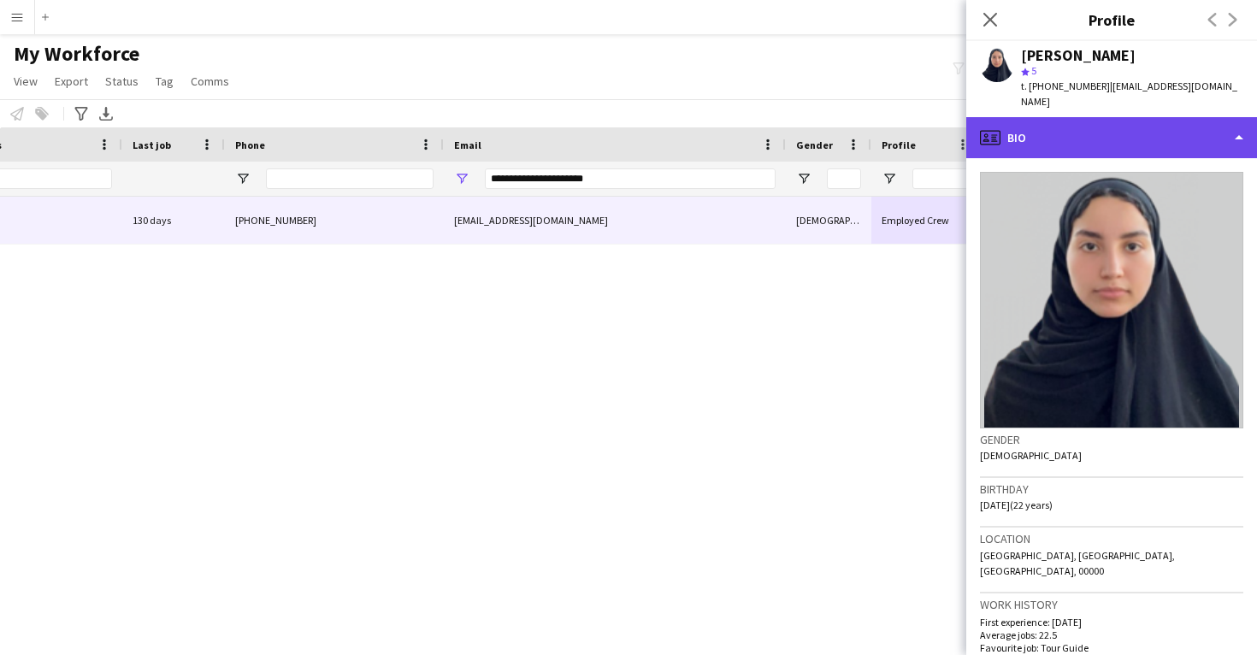
click at [1114, 125] on div "profile Bio" at bounding box center [1111, 137] width 291 height 41
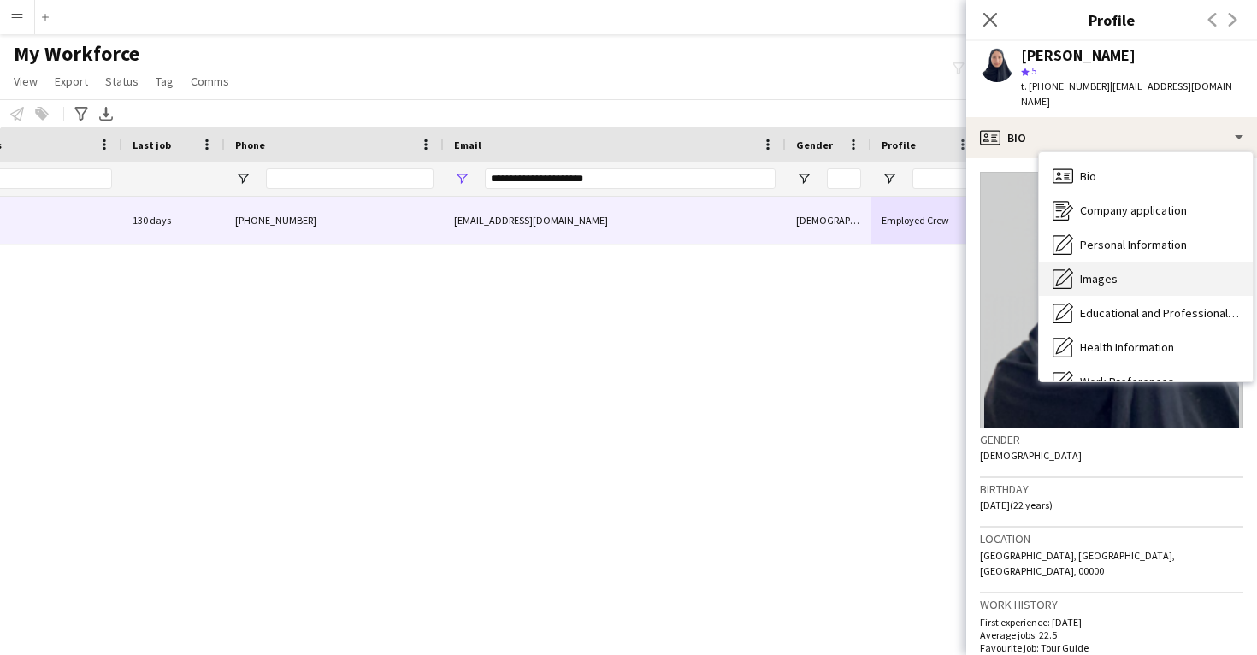
click at [1123, 263] on div "Images Images" at bounding box center [1146, 279] width 214 height 34
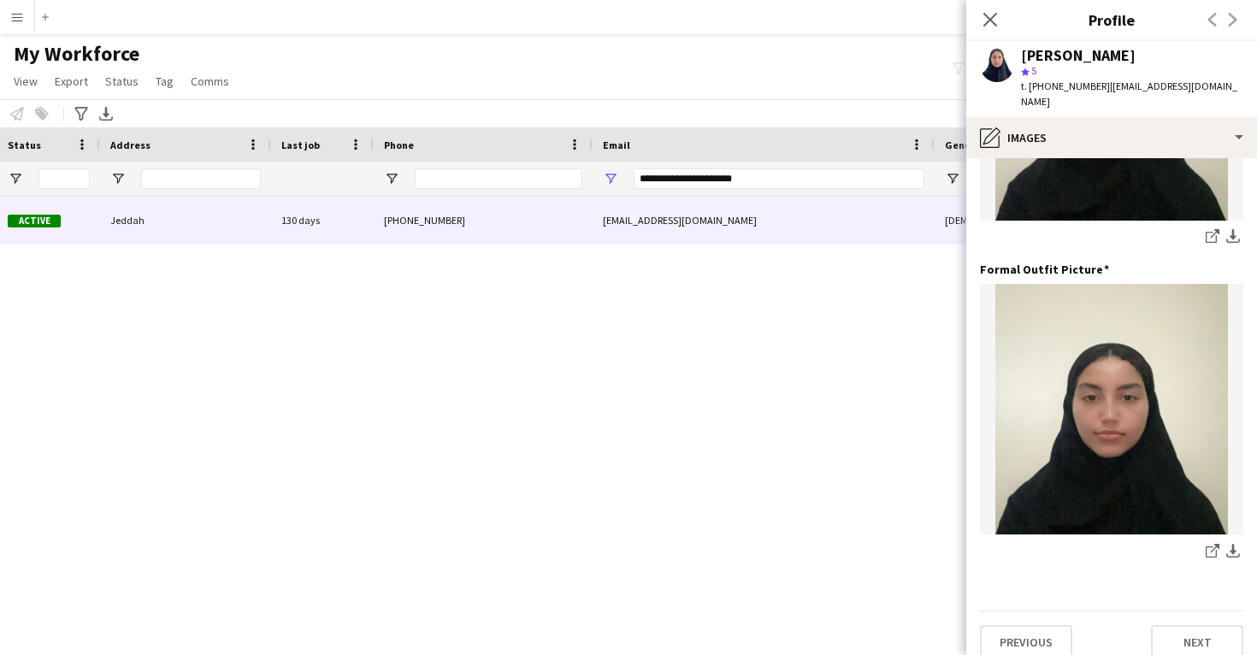
scroll to position [0, 341]
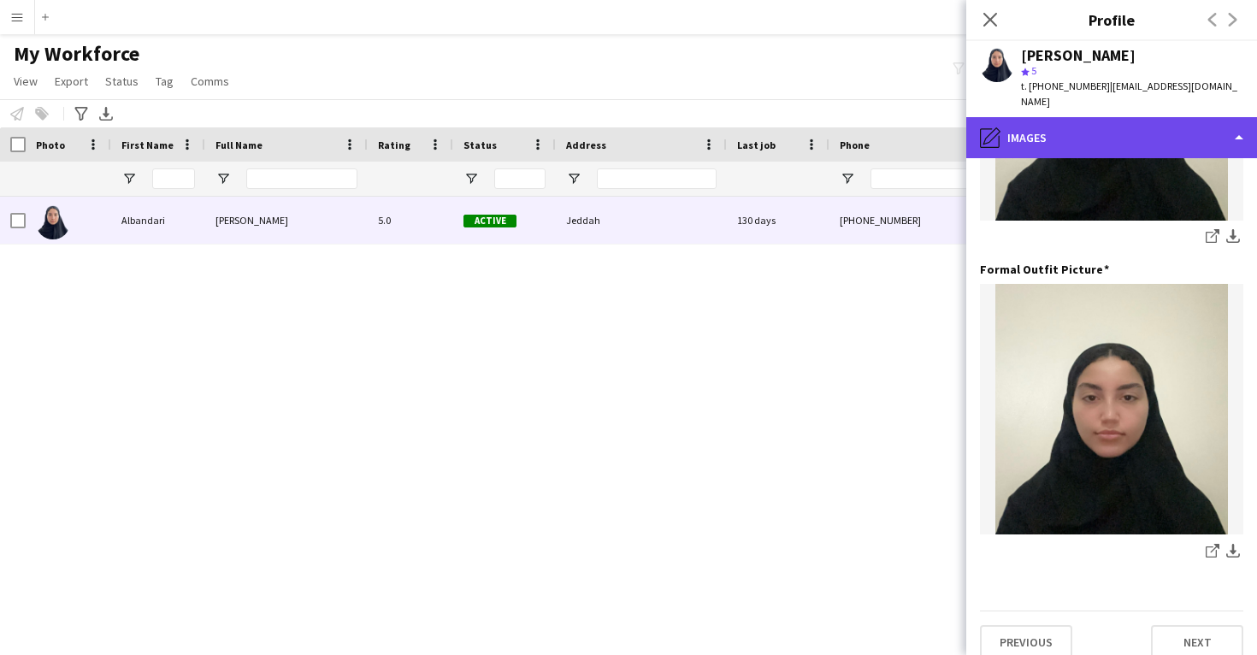
click at [1060, 118] on div "pencil4 Images" at bounding box center [1111, 137] width 291 height 41
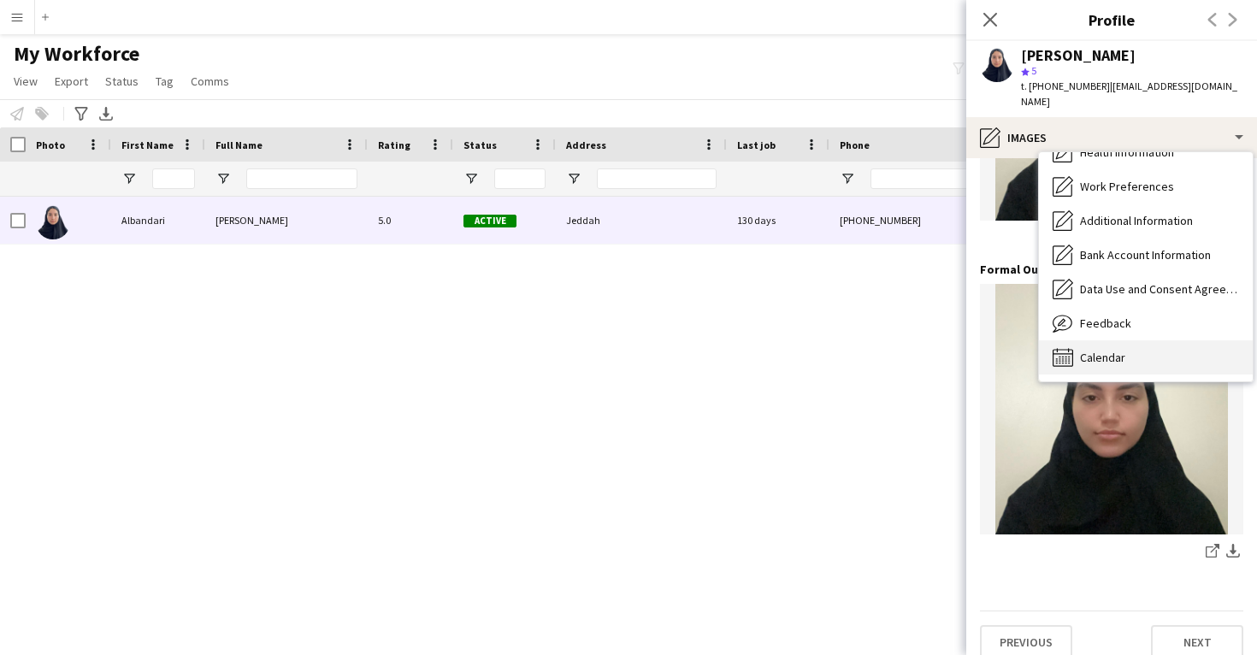
click at [1087, 350] on span "Calendar" at bounding box center [1102, 357] width 45 height 15
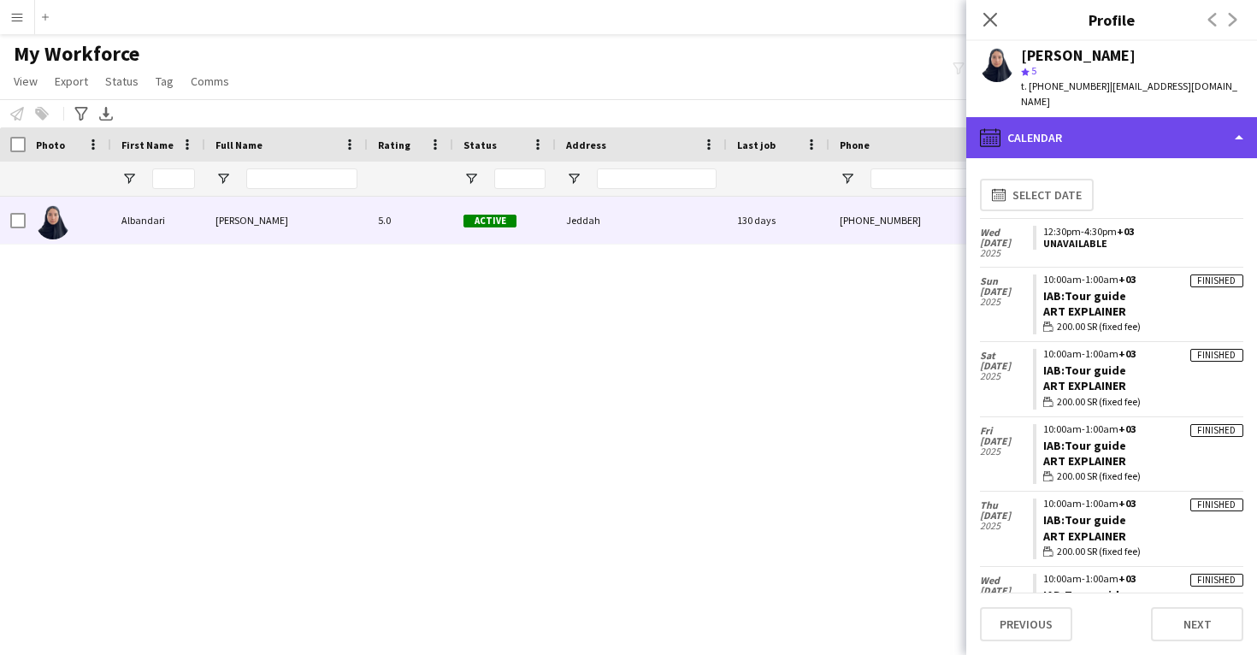
click at [1078, 124] on div "calendar-full Calendar" at bounding box center [1111, 137] width 291 height 41
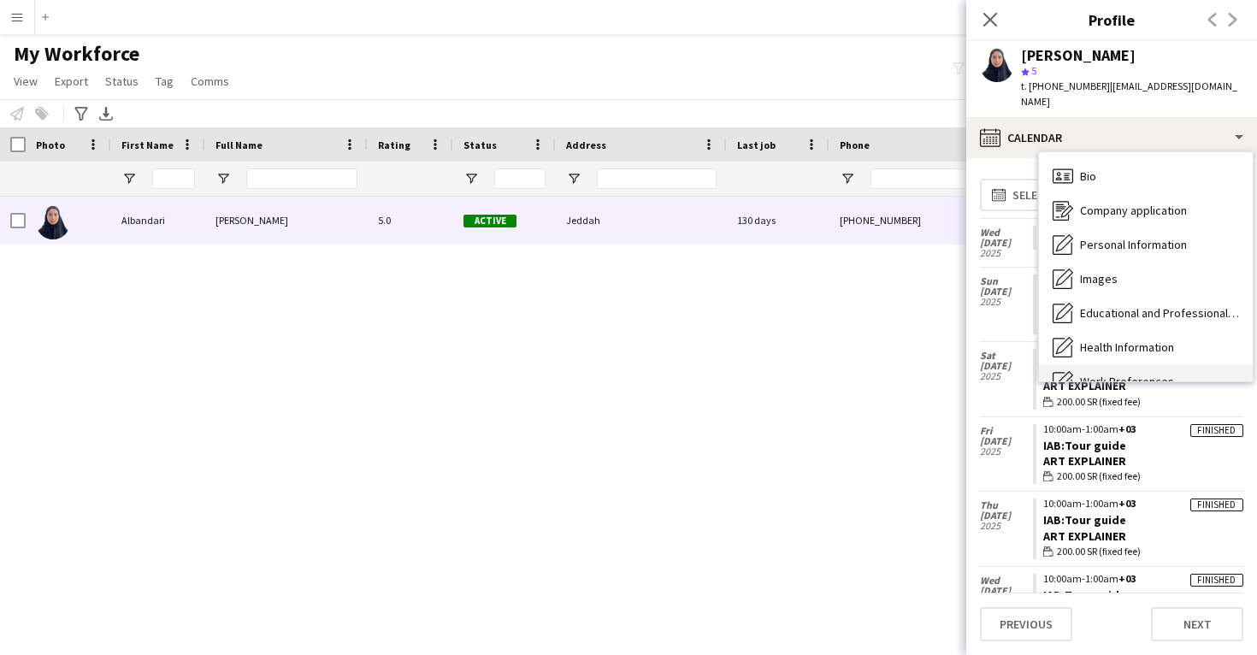
click at [1093, 168] on span "Bio" at bounding box center [1088, 175] width 16 height 15
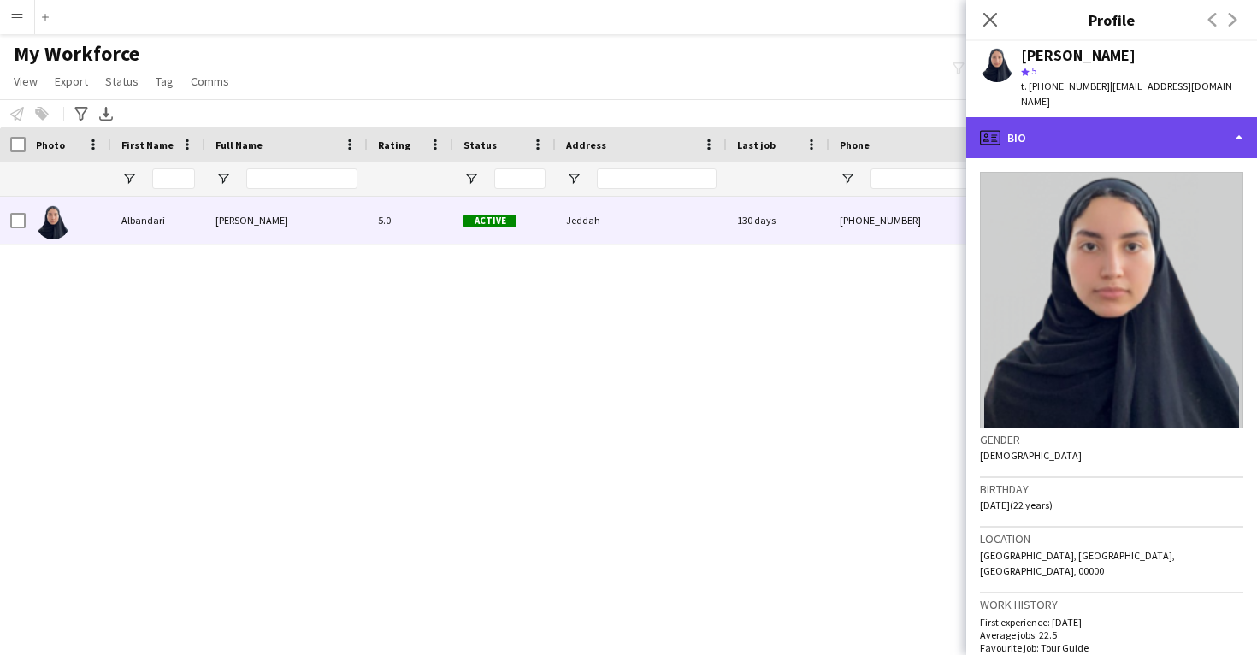
click at [1095, 127] on div "profile Bio" at bounding box center [1111, 137] width 291 height 41
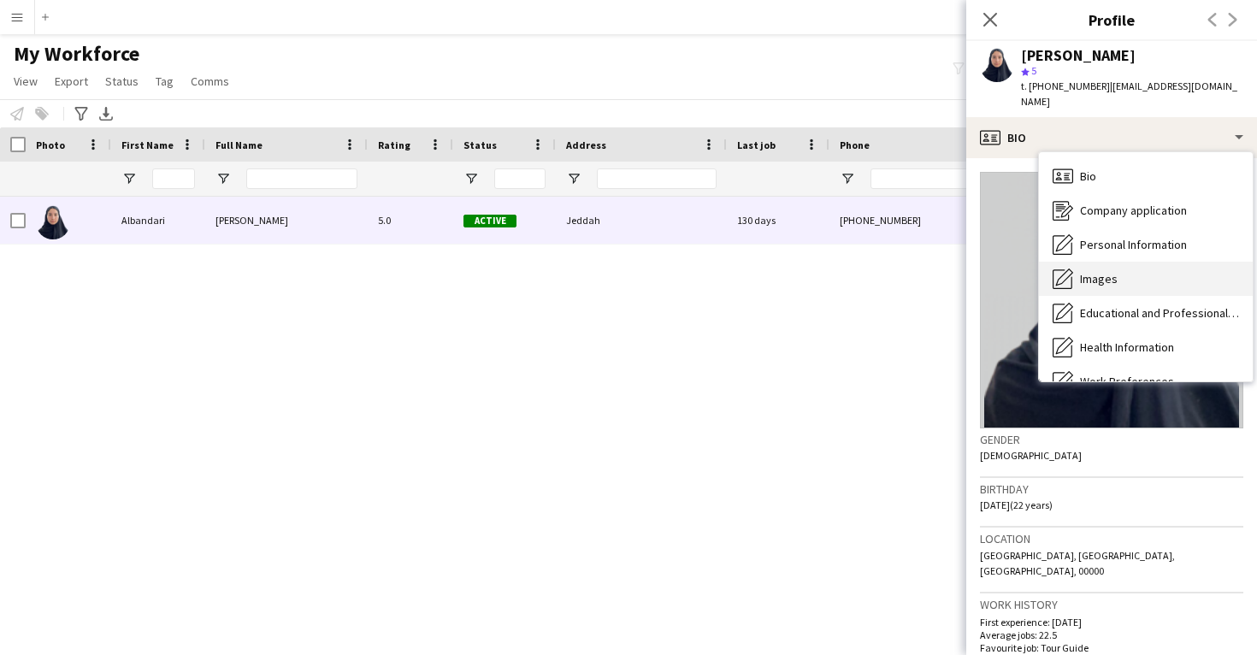
click at [1113, 262] on div "Images Images" at bounding box center [1146, 279] width 214 height 34
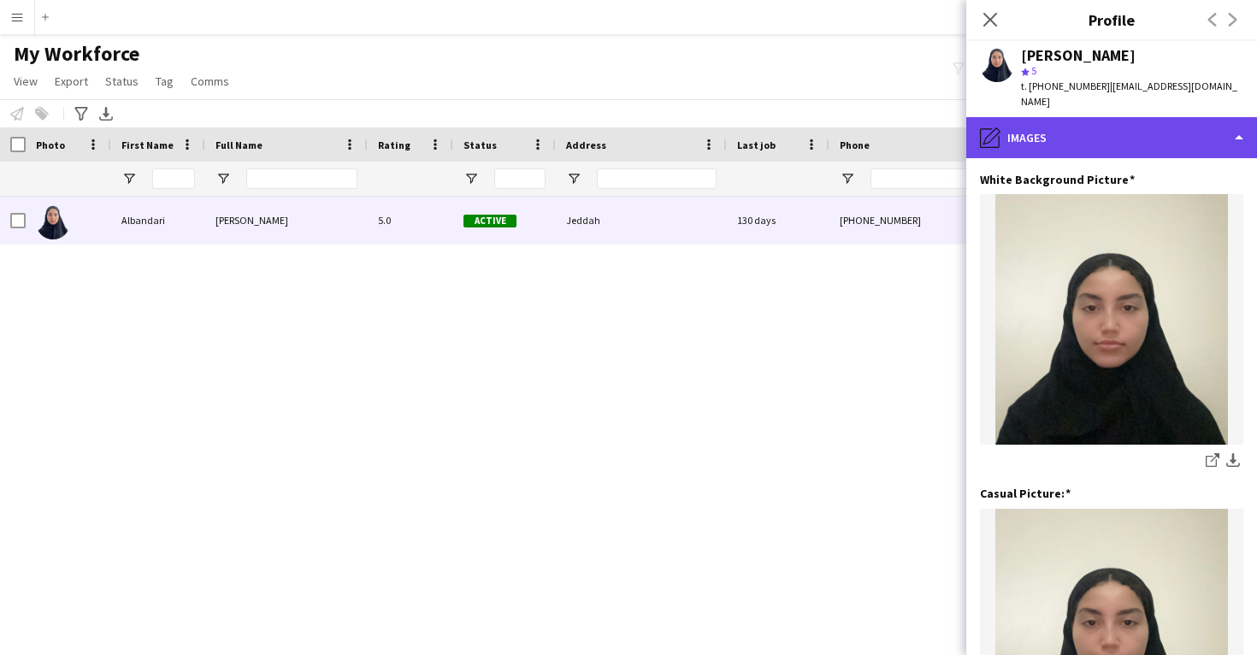
click at [1114, 130] on div "pencil4 Images" at bounding box center [1111, 137] width 291 height 41
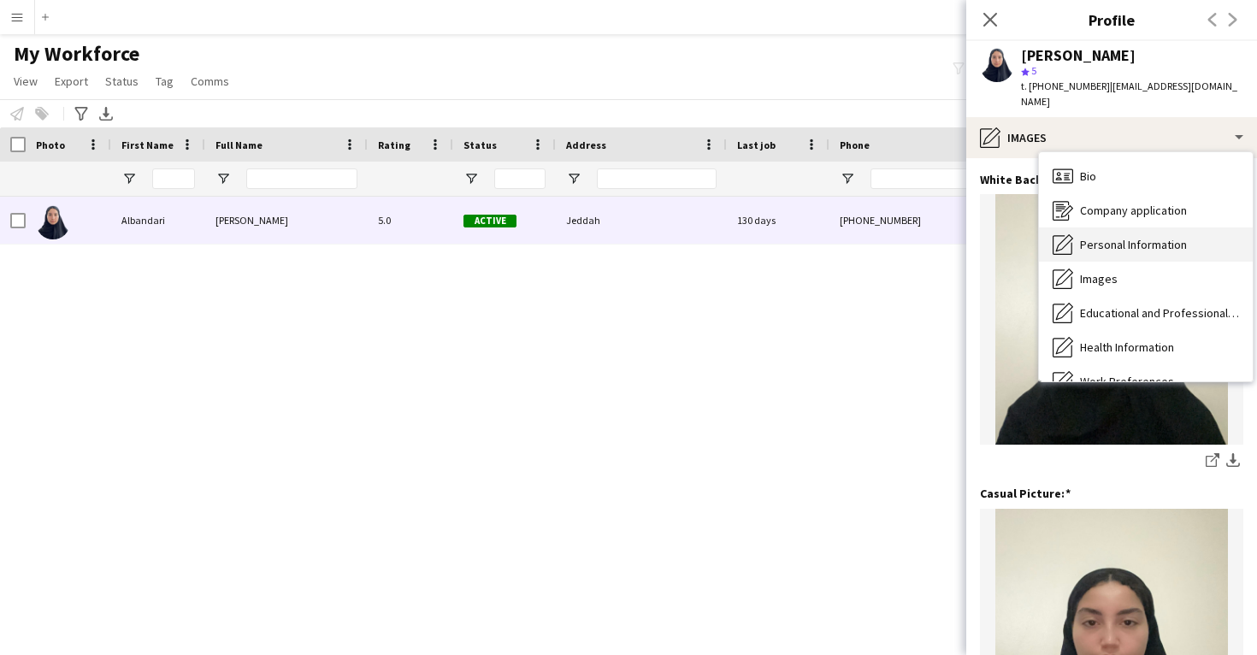
click at [1139, 241] on div "Personal Information Personal Information" at bounding box center [1146, 244] width 214 height 34
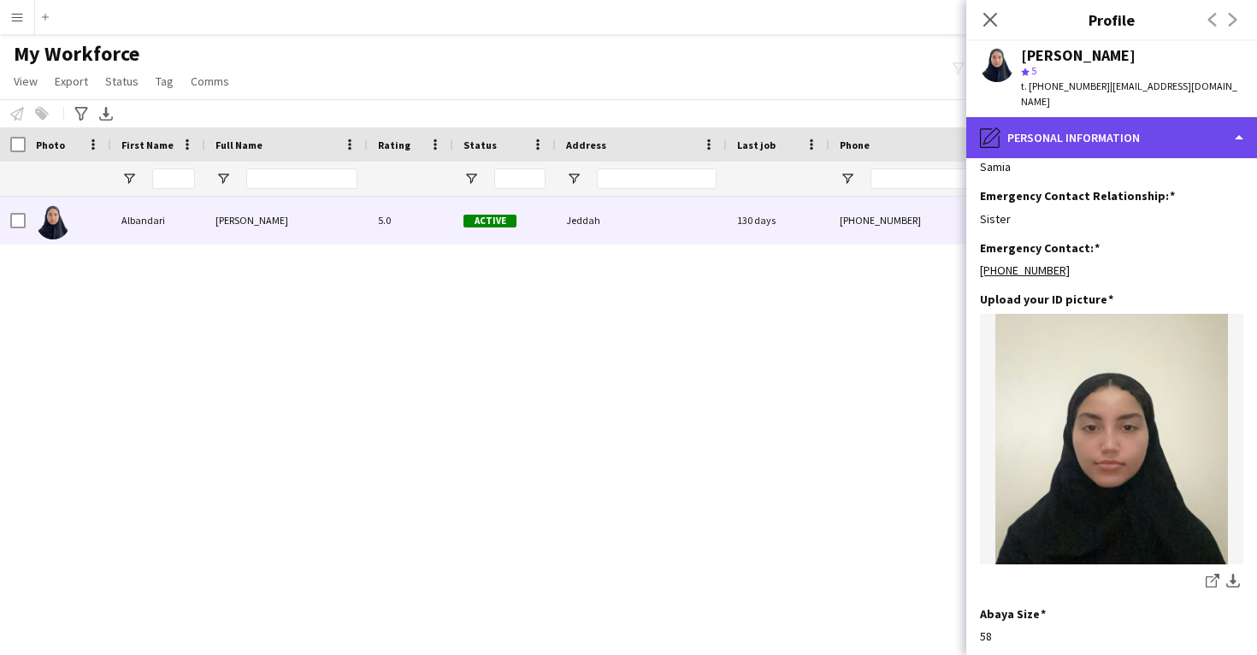
click at [1135, 117] on div "pencil4 Personal Information" at bounding box center [1111, 137] width 291 height 41
